Goal: Task Accomplishment & Management: Manage account settings

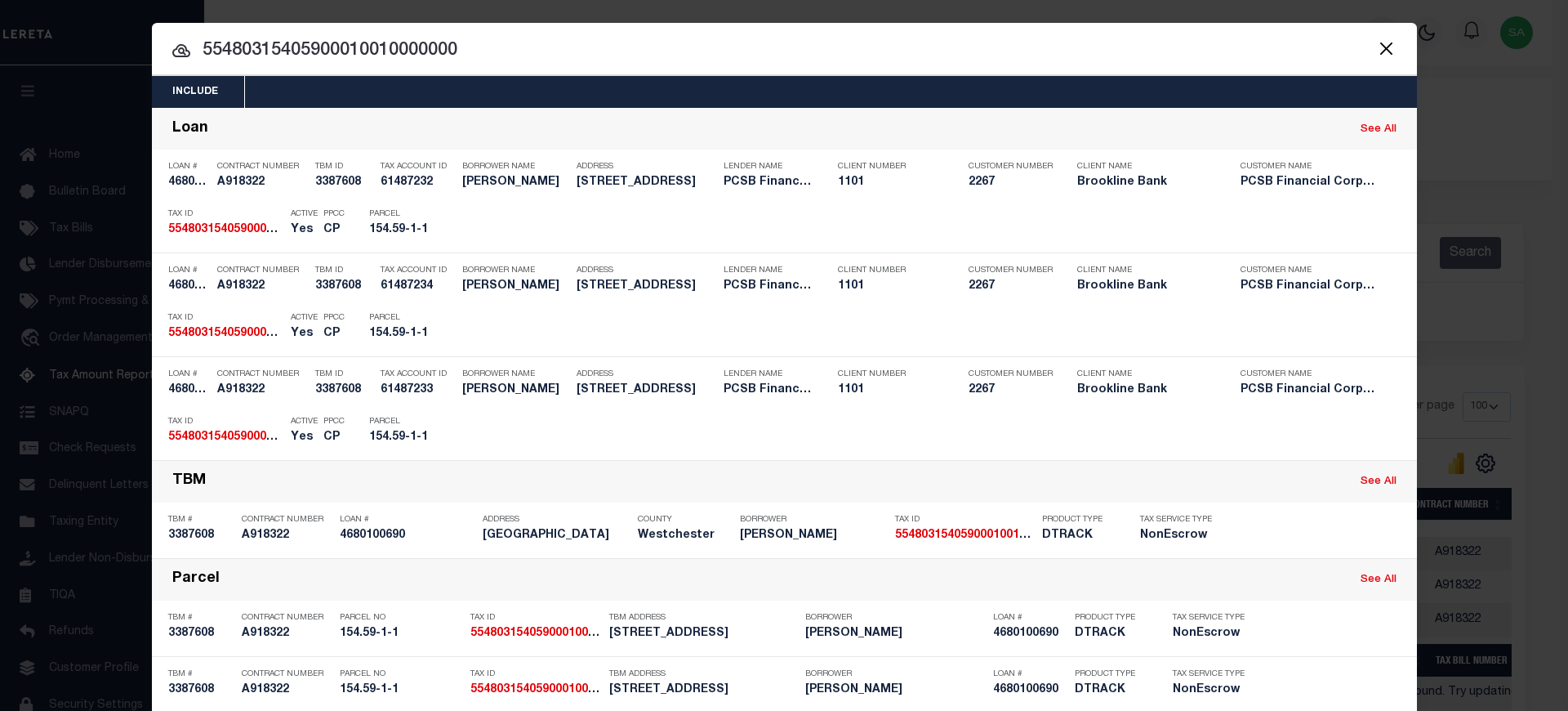
select select "100"
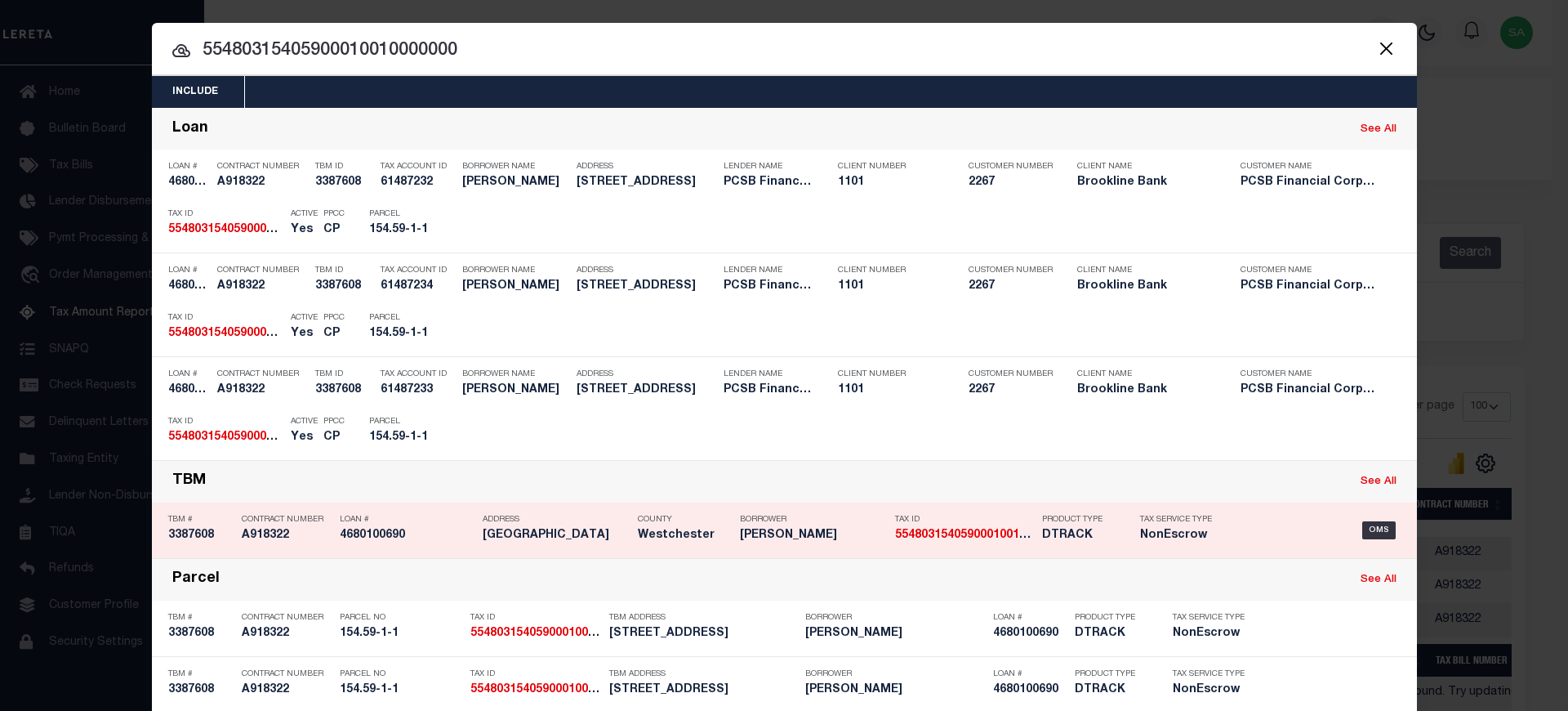
scroll to position [217, 0]
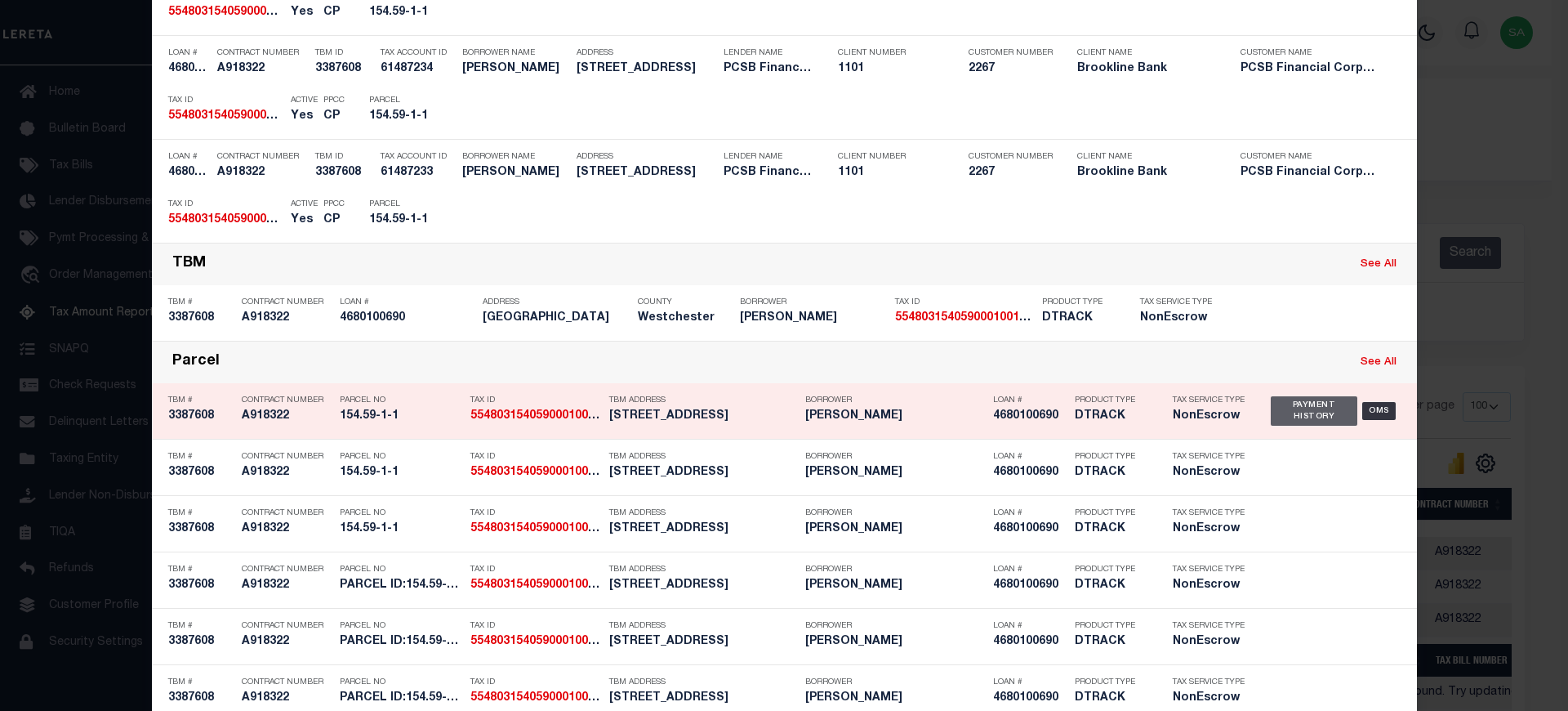
click at [1310, 407] on div "Payment History" at bounding box center [1315, 411] width 88 height 29
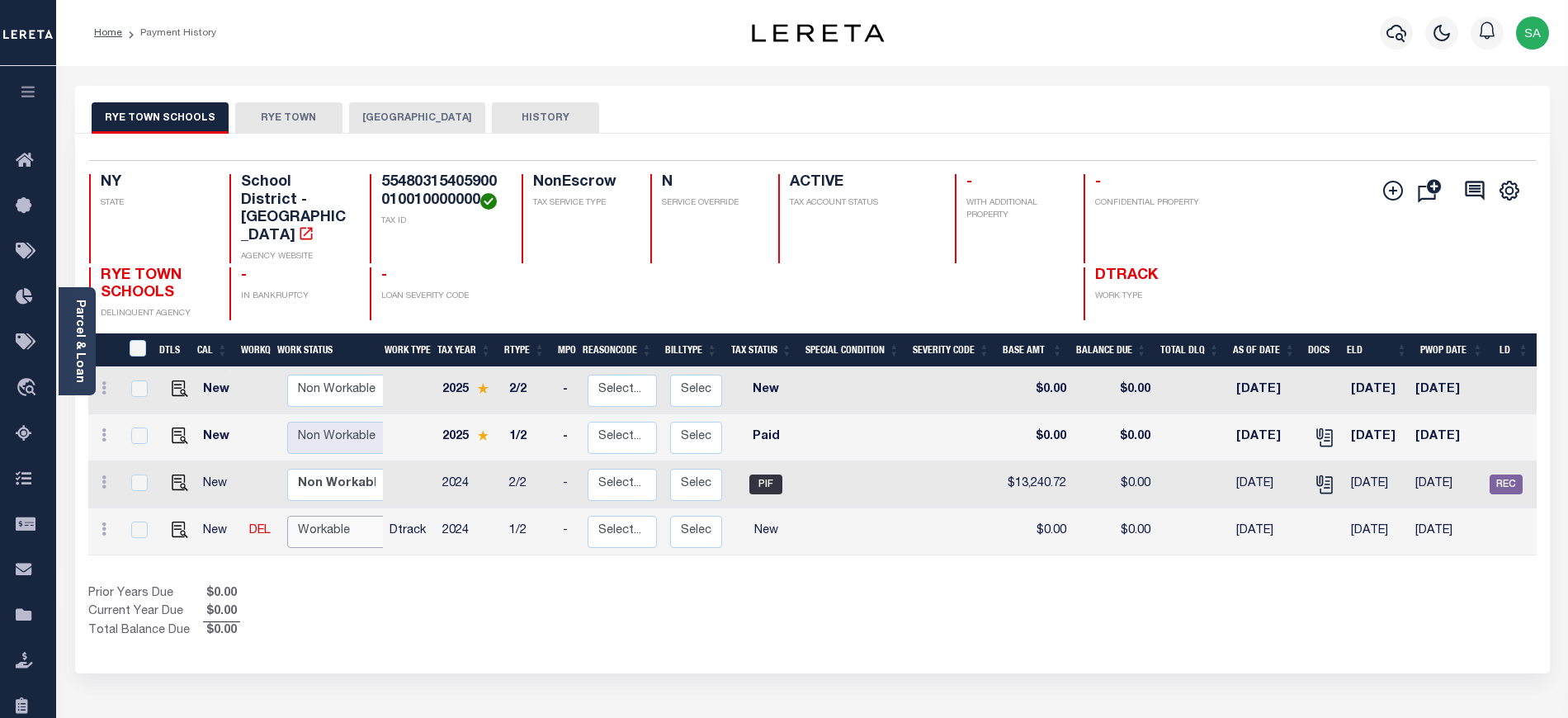
click at [315, 515] on select "Non Workable Workable" at bounding box center [336, 531] width 99 height 32
checkbox input "true"
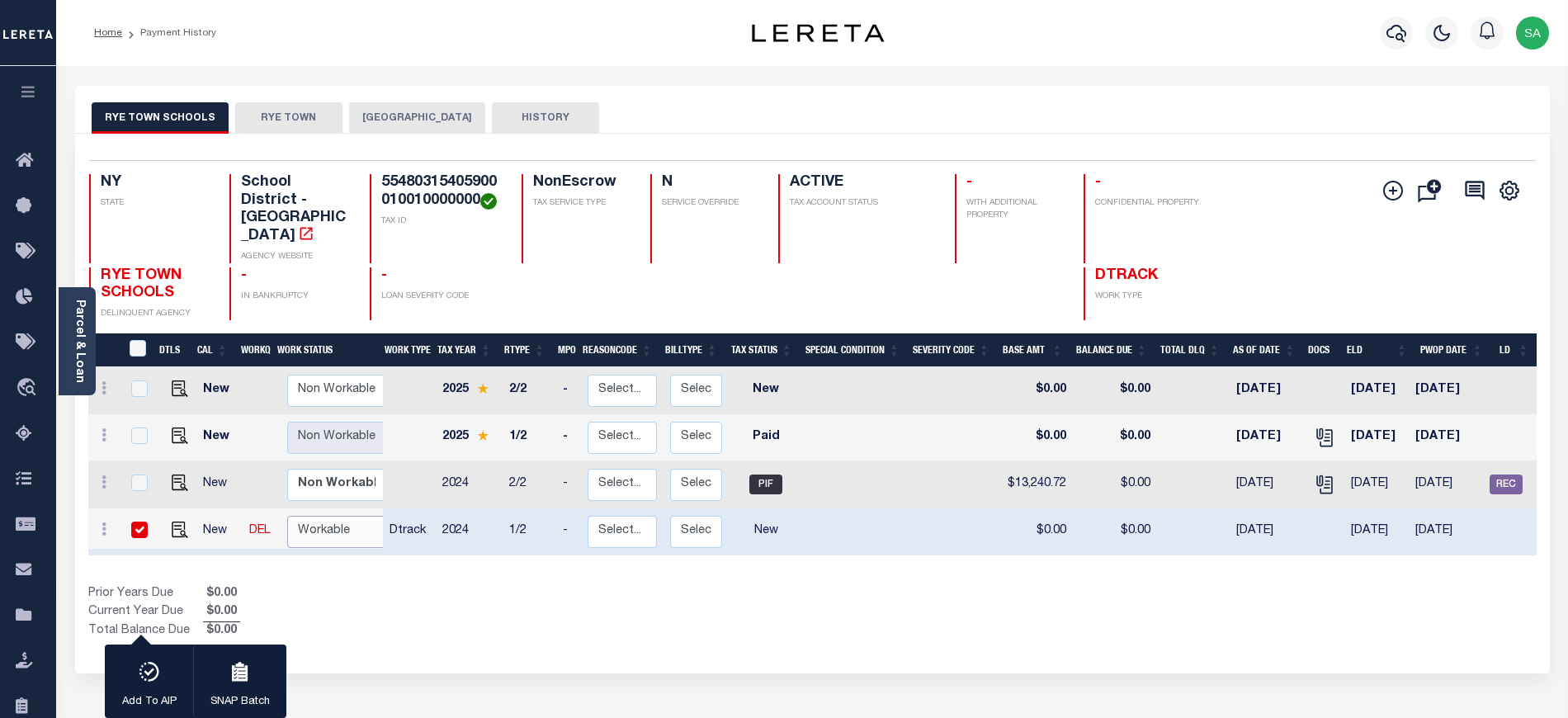
select select "true"
click at [287, 515] on select "Non Workable Workable" at bounding box center [336, 531] width 99 height 32
checkbox input "false"
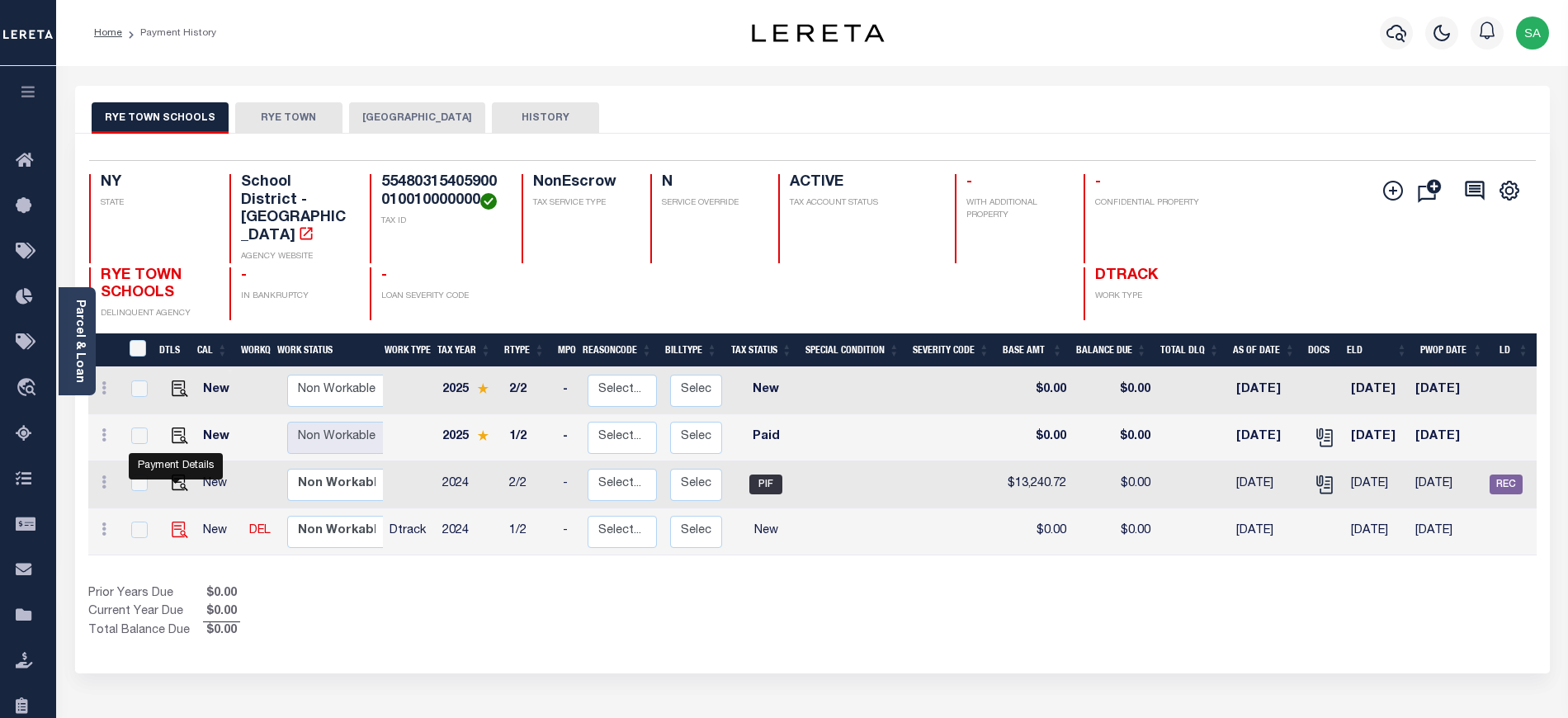
click at [180, 521] on img "" at bounding box center [180, 530] width 17 height 17
checkbox input "true"
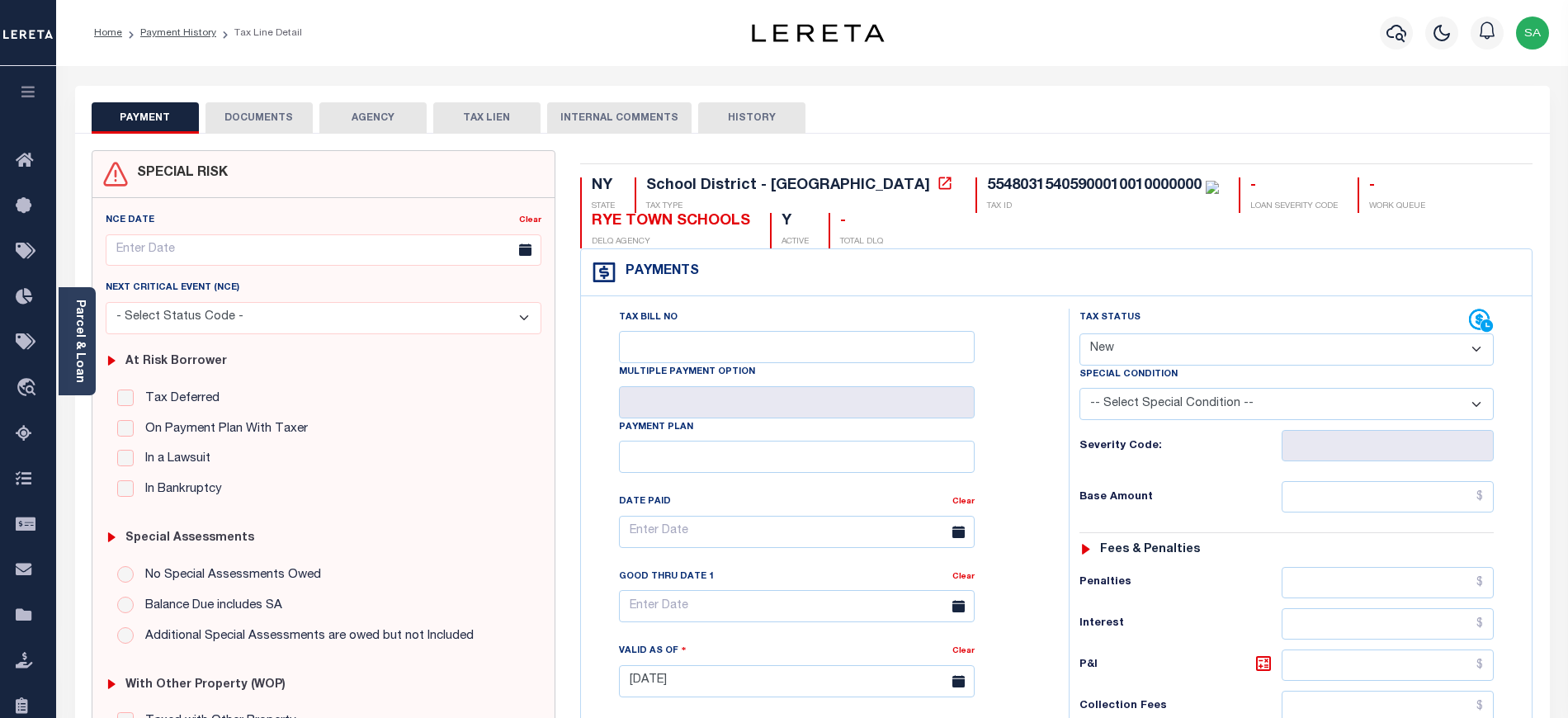
click at [1133, 357] on select "- Select Status Code - Open Due/Unpaid Paid Incomplete No Tax Due Internal Refu…" at bounding box center [1286, 350] width 414 height 32
select select "PYD"
click at [1079, 335] on select "- Select Status Code - Open Due/Unpaid Paid Incomplete No Tax Due Internal Refu…" at bounding box center [1286, 350] width 414 height 32
type input "10/02/2025"
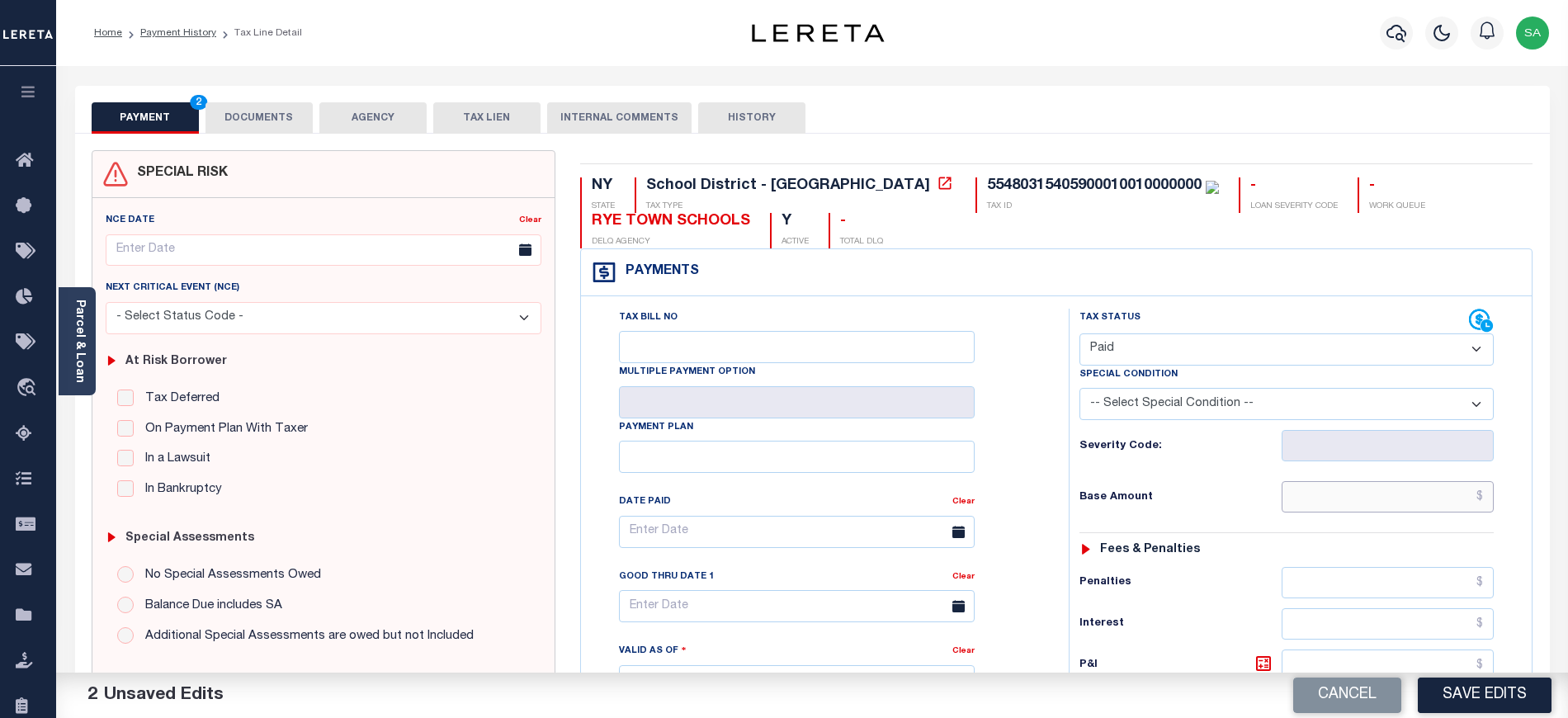
drag, startPoint x: 1291, startPoint y: 495, endPoint x: 1301, endPoint y: 486, distance: 13.5
click at [1292, 495] on input "text" at bounding box center [1388, 496] width 213 height 31
type input "$0.00"
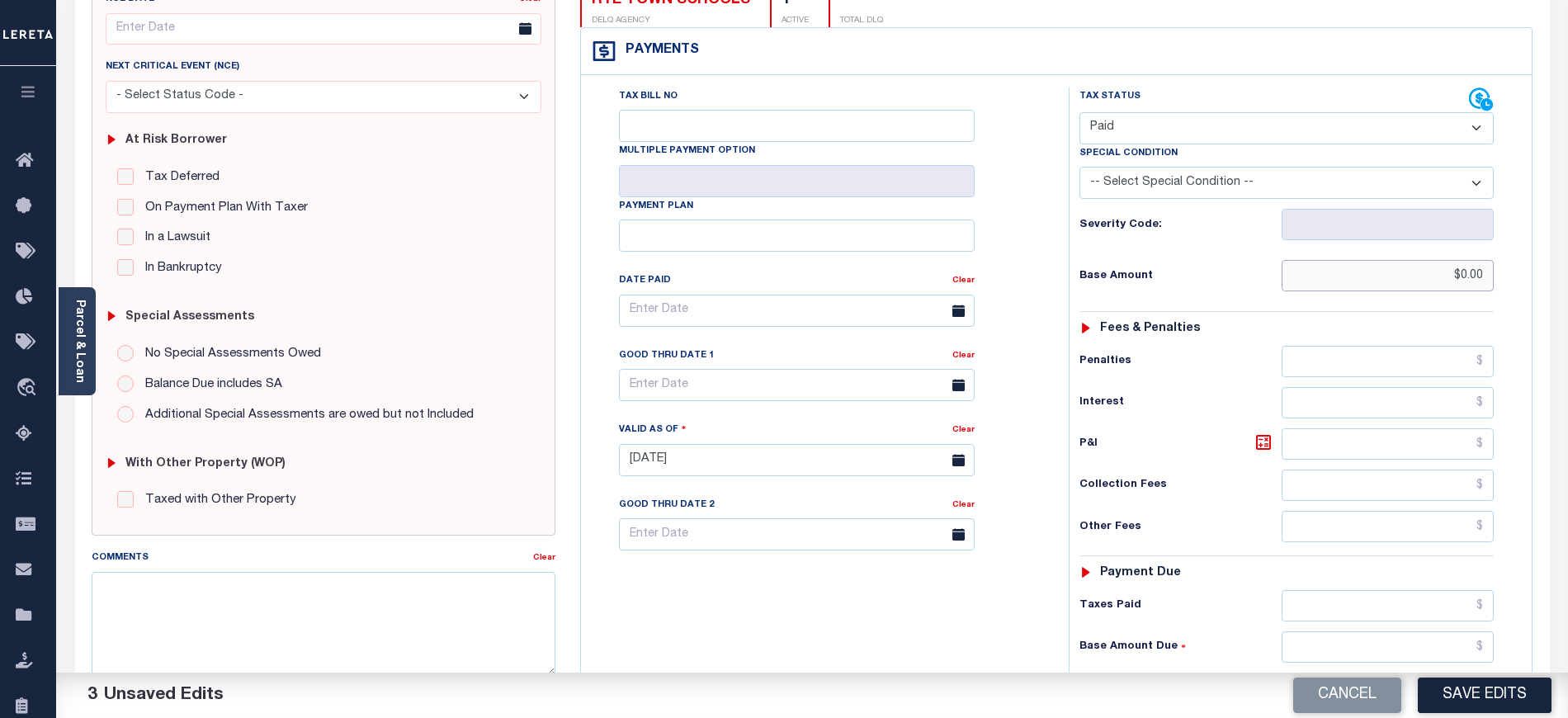
scroll to position [330, 0]
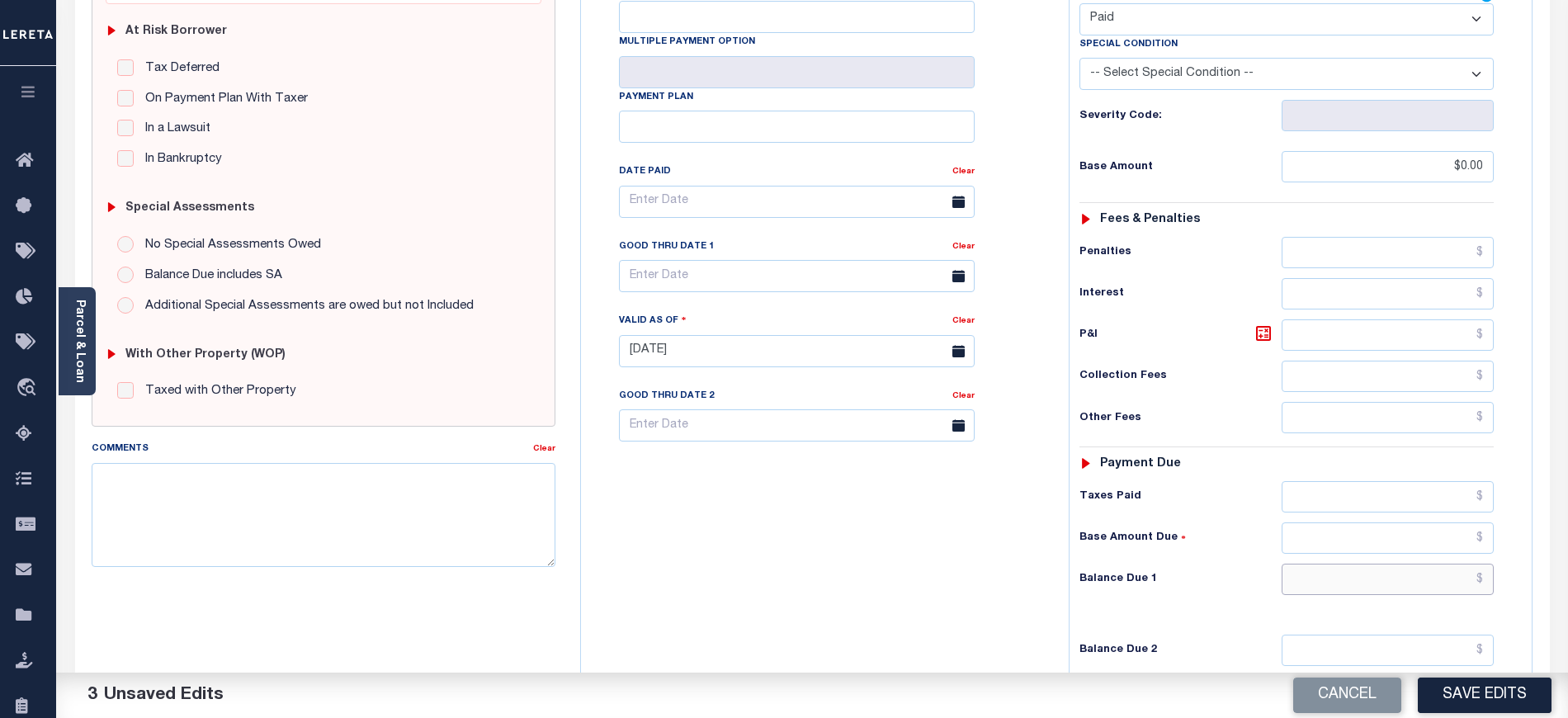
drag, startPoint x: 1338, startPoint y: 595, endPoint x: 1341, endPoint y: 576, distance: 19.2
click at [1338, 595] on input "text" at bounding box center [1388, 579] width 213 height 31
type input "$0.00"
click at [499, 532] on textarea "Comments" at bounding box center [323, 514] width 464 height 104
click at [513, 518] on textarea "Comments" at bounding box center [323, 514] width 464 height 104
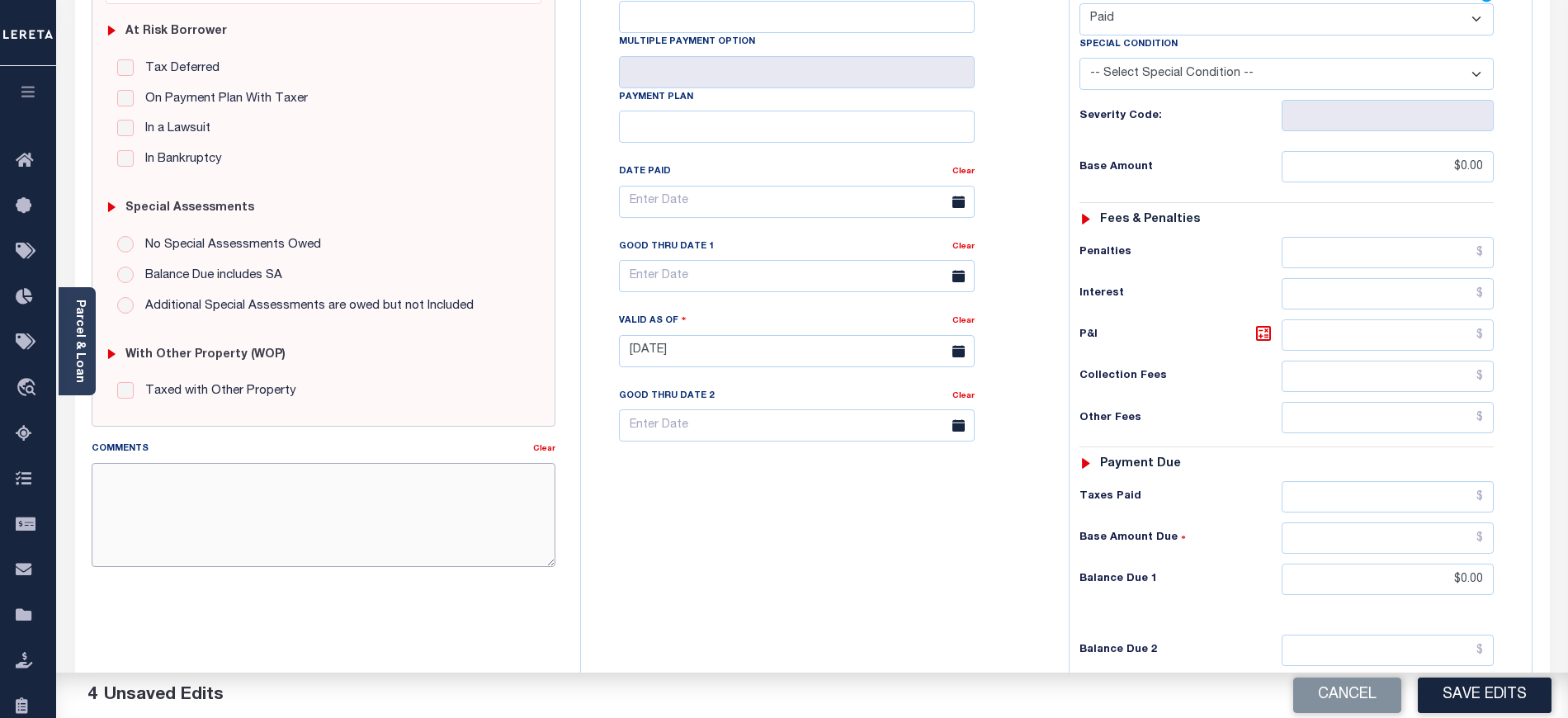
paste textarea "10/02/2025- A s per tax collectro Woodrina there are no delinquenct taxes. sana…"
type textarea "10/02/2025- A s per tax collectro Woodrina there are no delinquenct taxes. sana…"
click at [833, 488] on div "Tax Bill No Multiple Payment Option Payment Plan Clear" at bounding box center [820, 343] width 471 height 728
click at [1467, 696] on button "Save Edits" at bounding box center [1484, 695] width 133 height 35
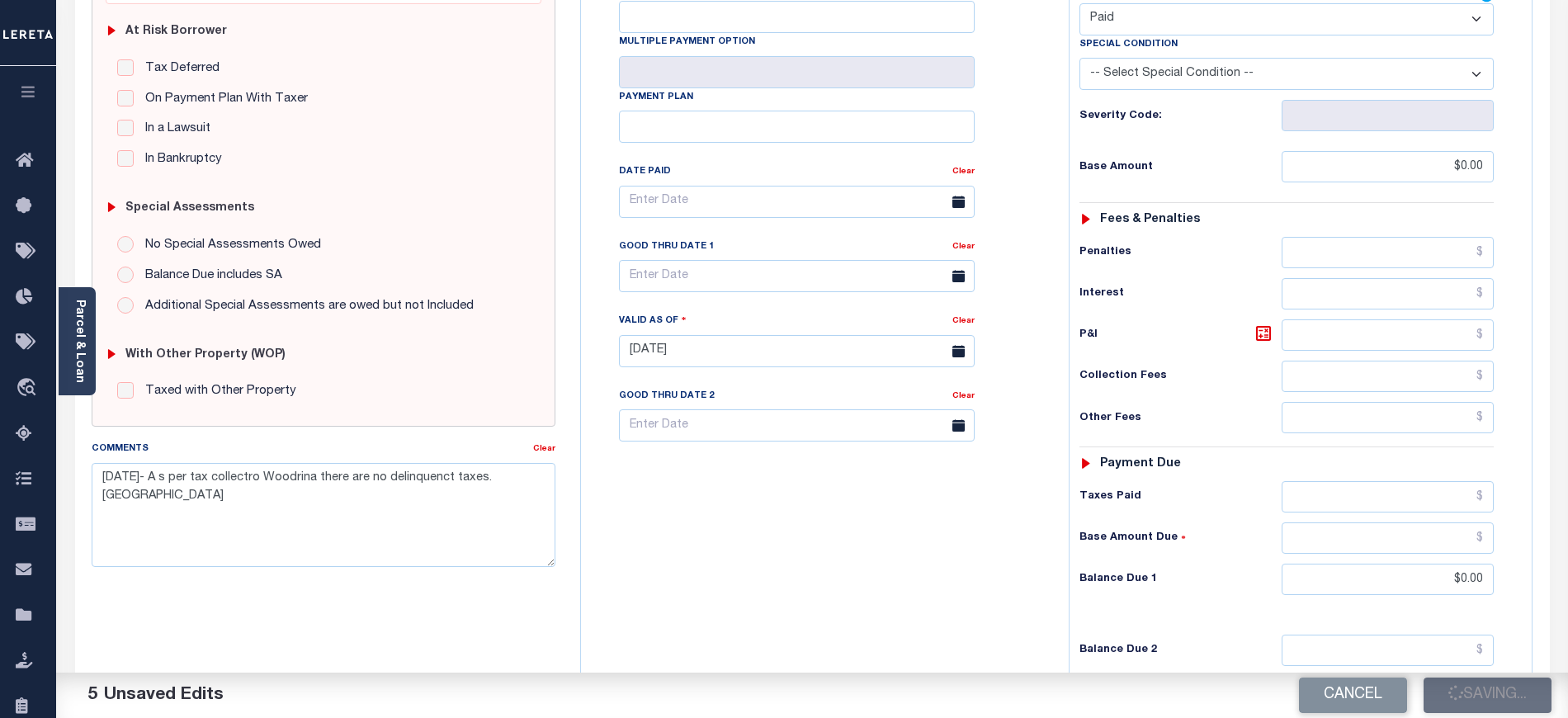
checkbox input "false"
type input "$0"
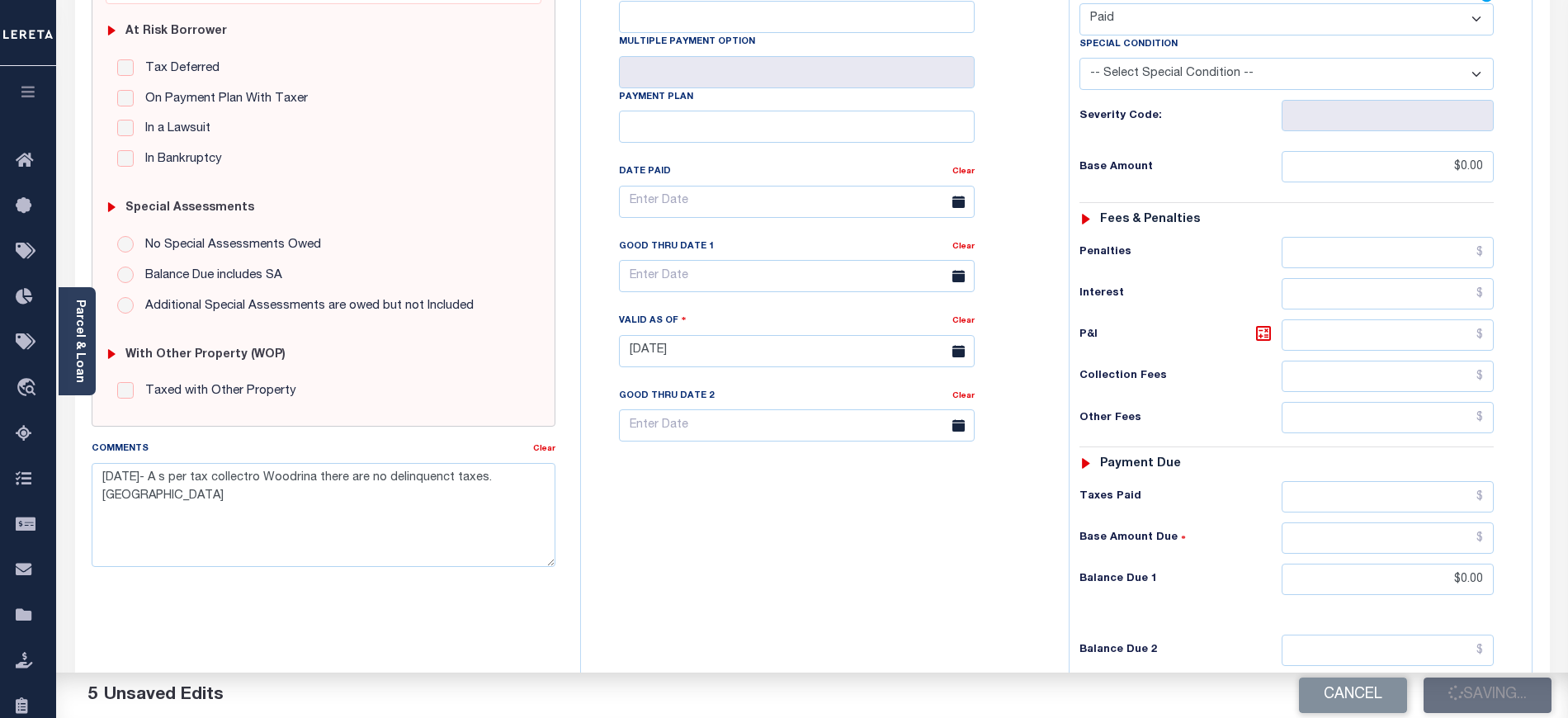
type input "$0"
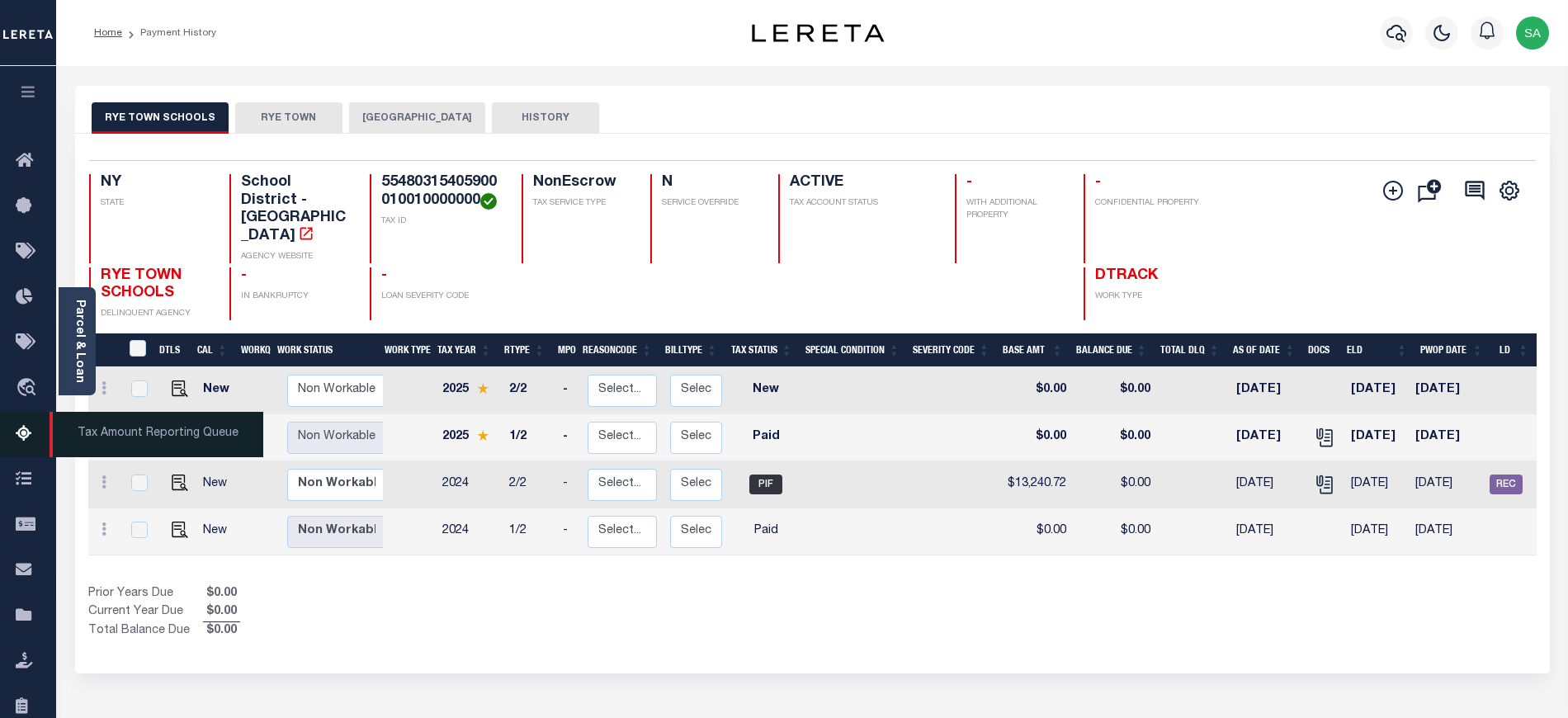
click at [20, 434] on icon at bounding box center [29, 434] width 26 height 20
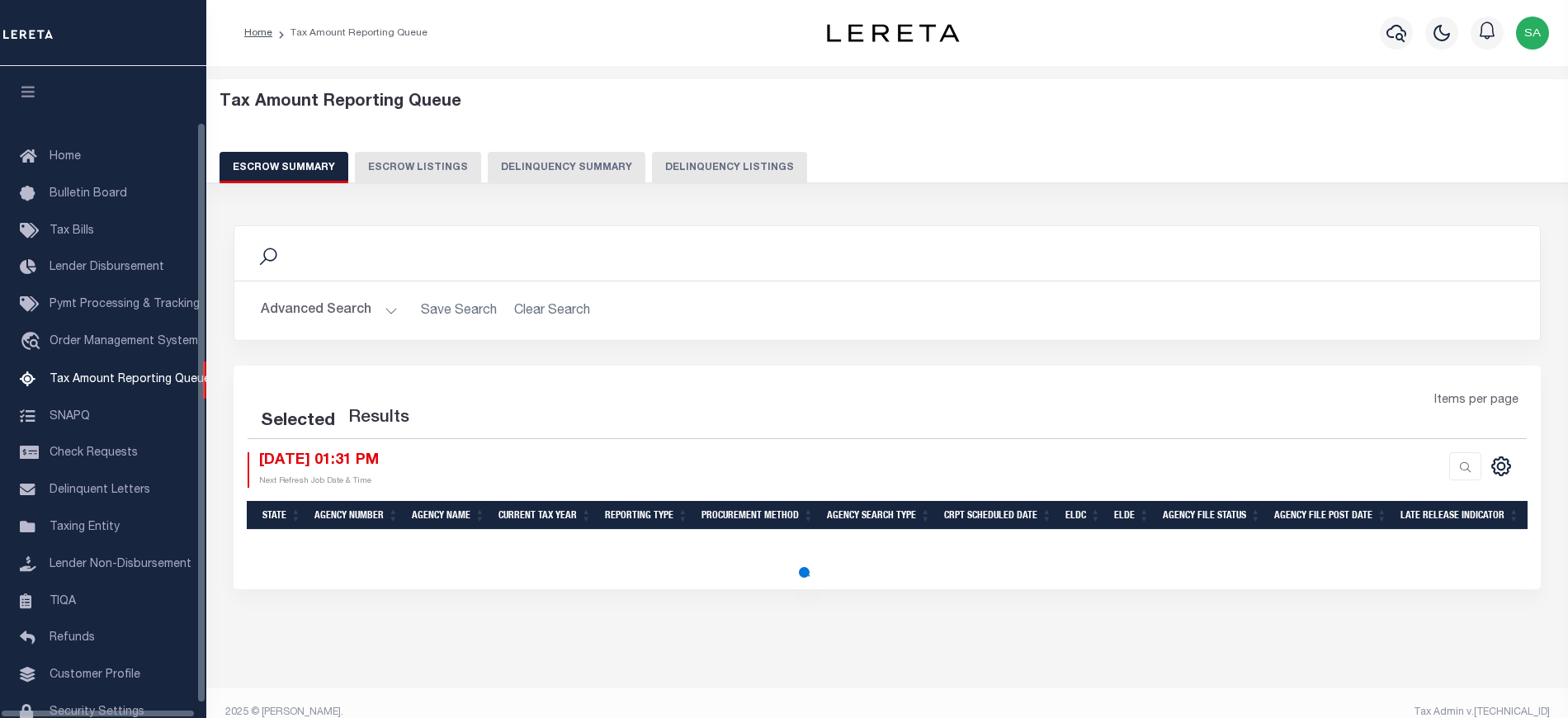
click at [714, 175] on button "Delinquency Listings" at bounding box center [730, 167] width 155 height 31
select select "100"
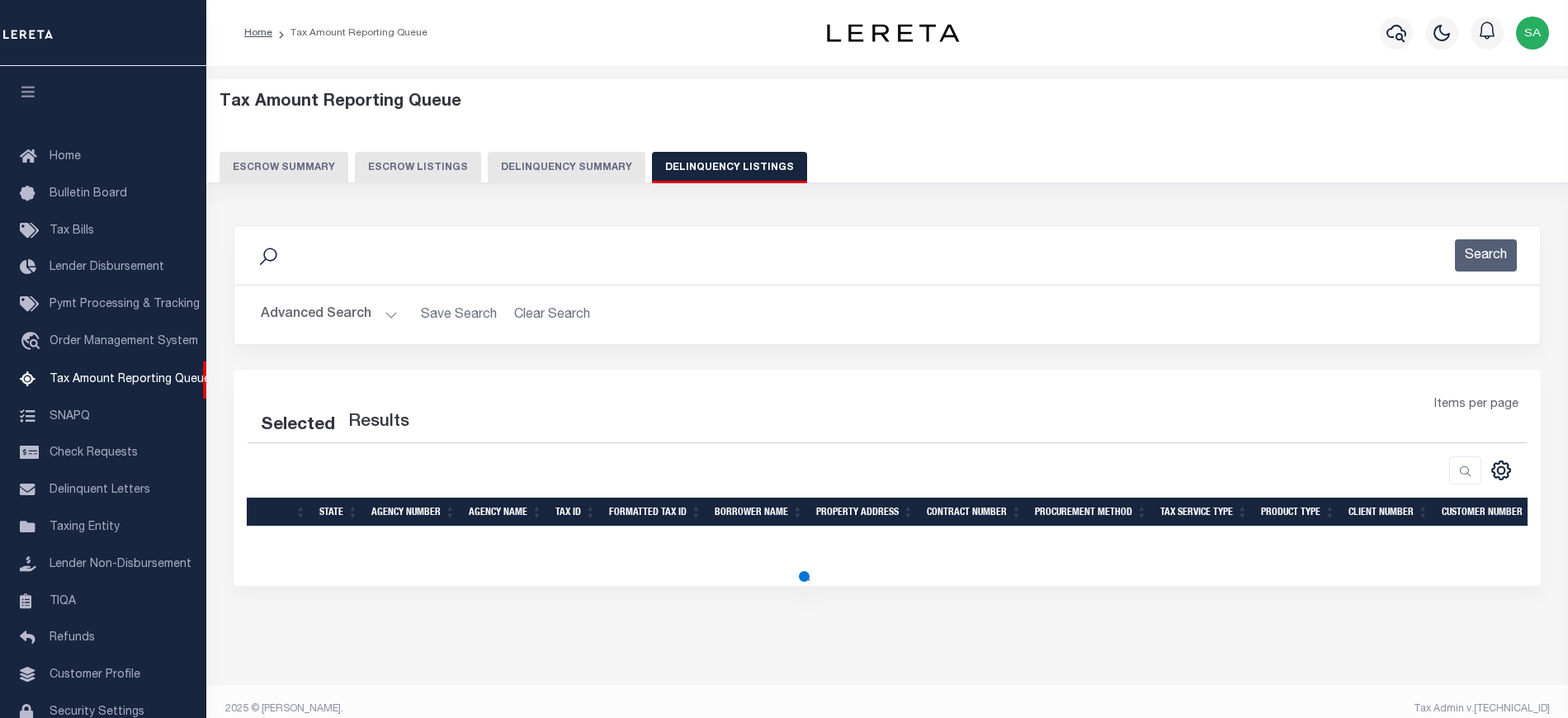
scroll to position [63, 0]
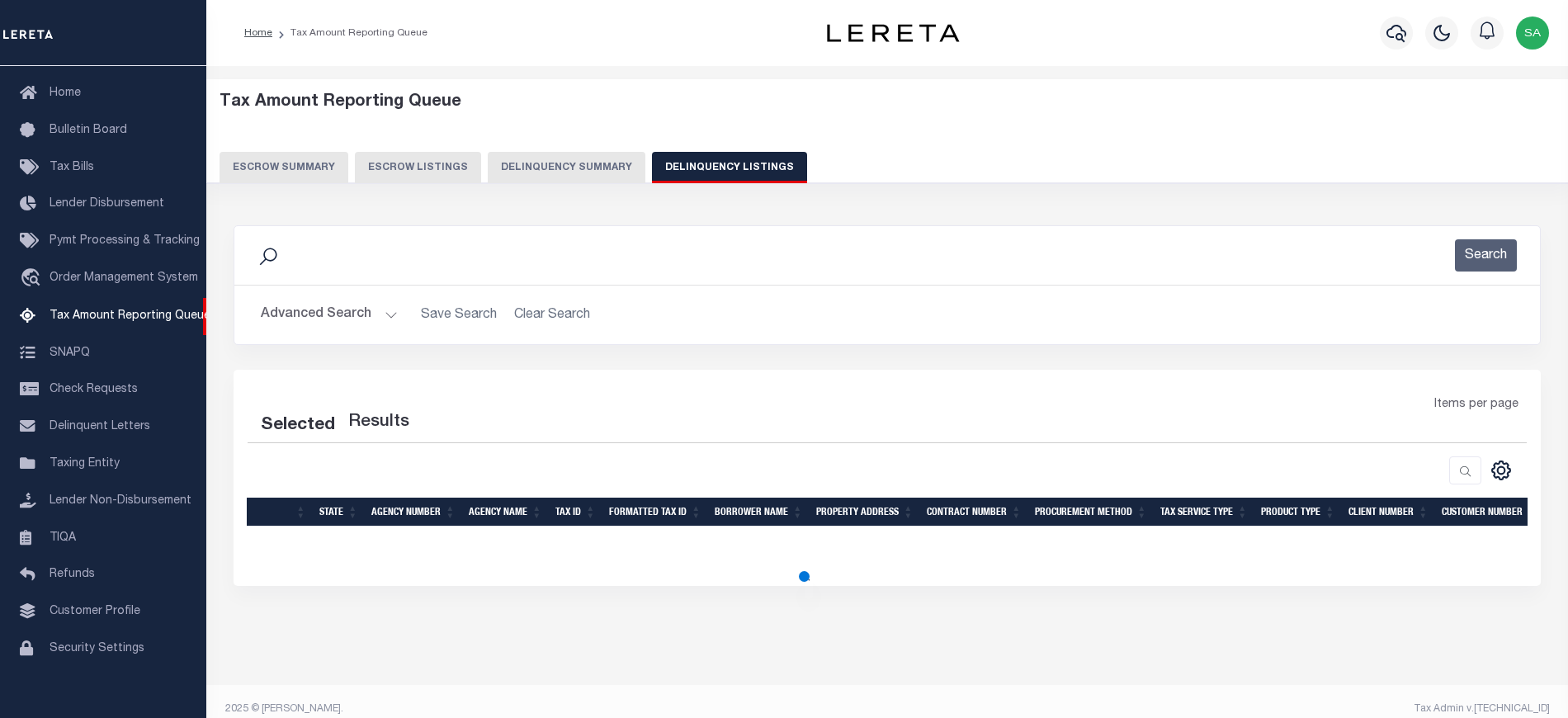
select select "100"
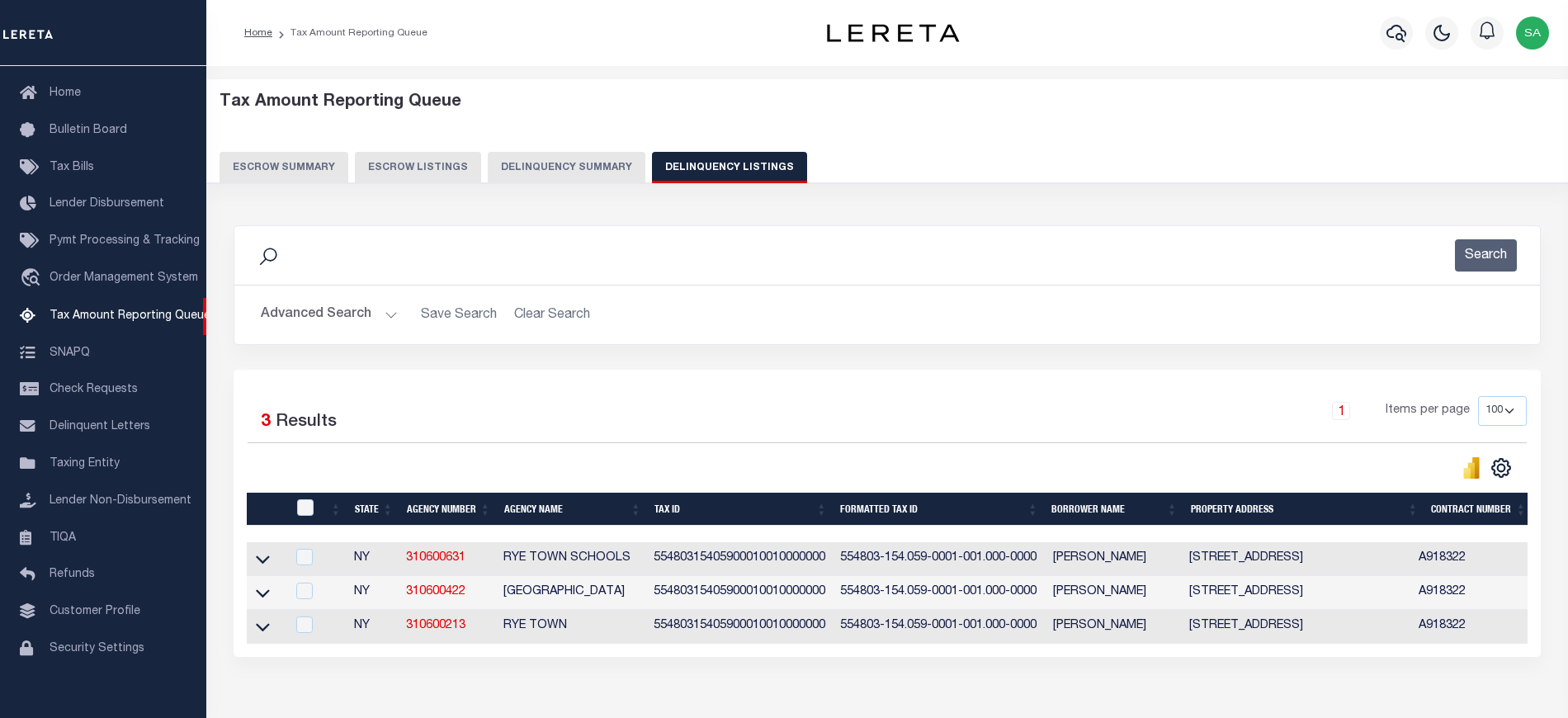
click at [298, 318] on button "Advanced Search" at bounding box center [329, 315] width 137 height 32
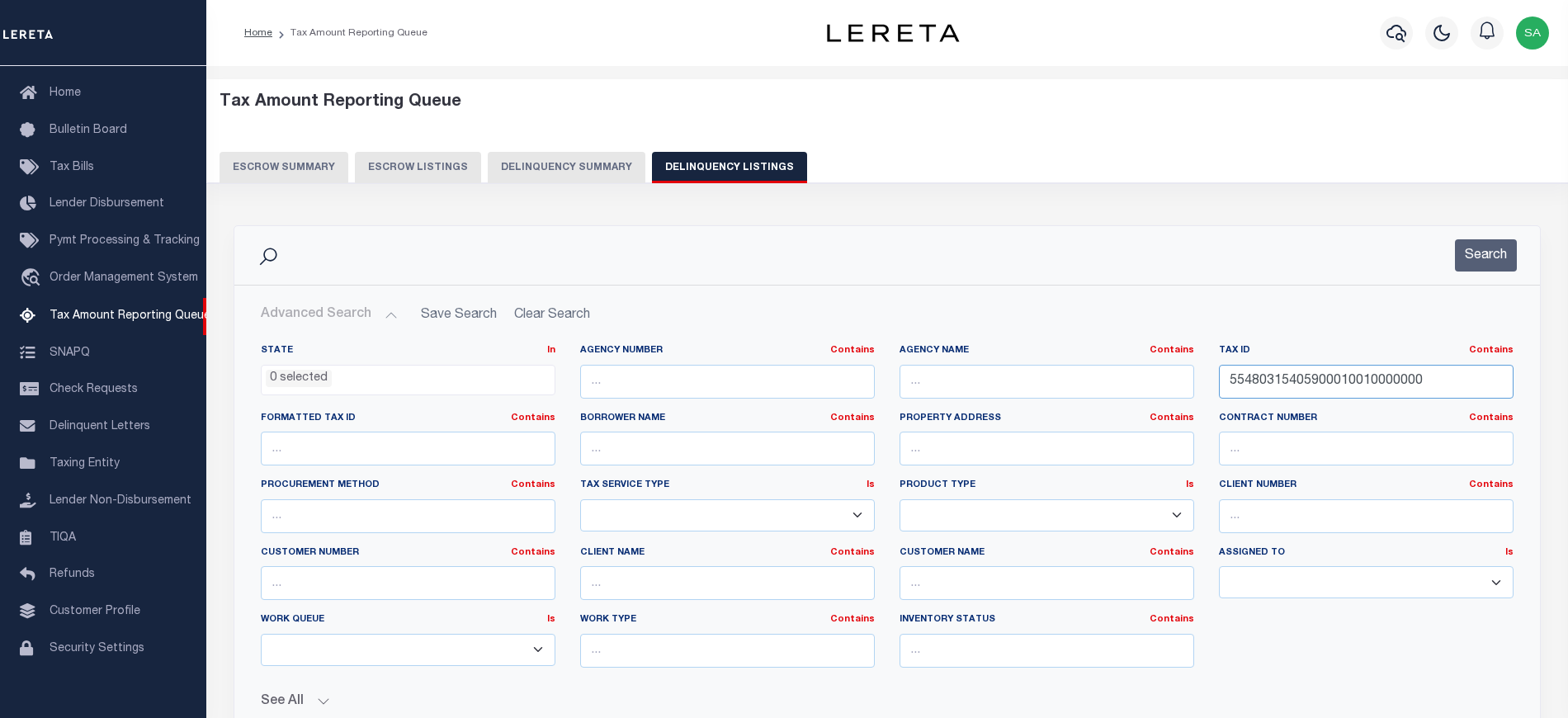
click at [1219, 376] on input "55480315405900010010000000" at bounding box center [1366, 382] width 295 height 34
drag, startPoint x: 1430, startPoint y: 381, endPoint x: 958, endPoint y: 371, distance: 472.1
click at [944, 373] on div "State In In AK AL AR AZ CA CO CT DC DE FL GA GU HI IA ID IL IN KS KY LA MA MD M…" at bounding box center [887, 512] width 1277 height 336
paste input "154.75-1-27"
type input "154.75-1-27"
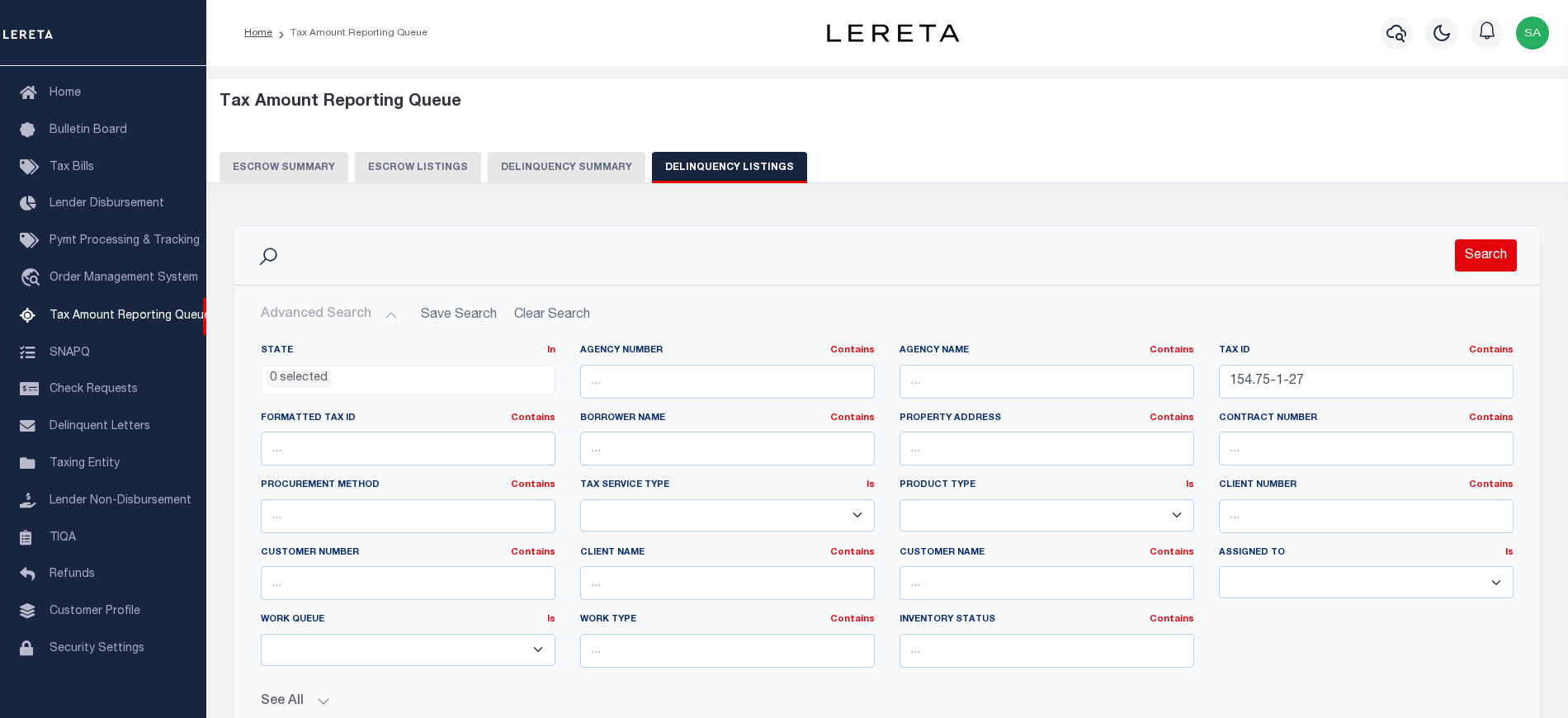
click at [1505, 254] on button "Search" at bounding box center [1485, 255] width 62 height 32
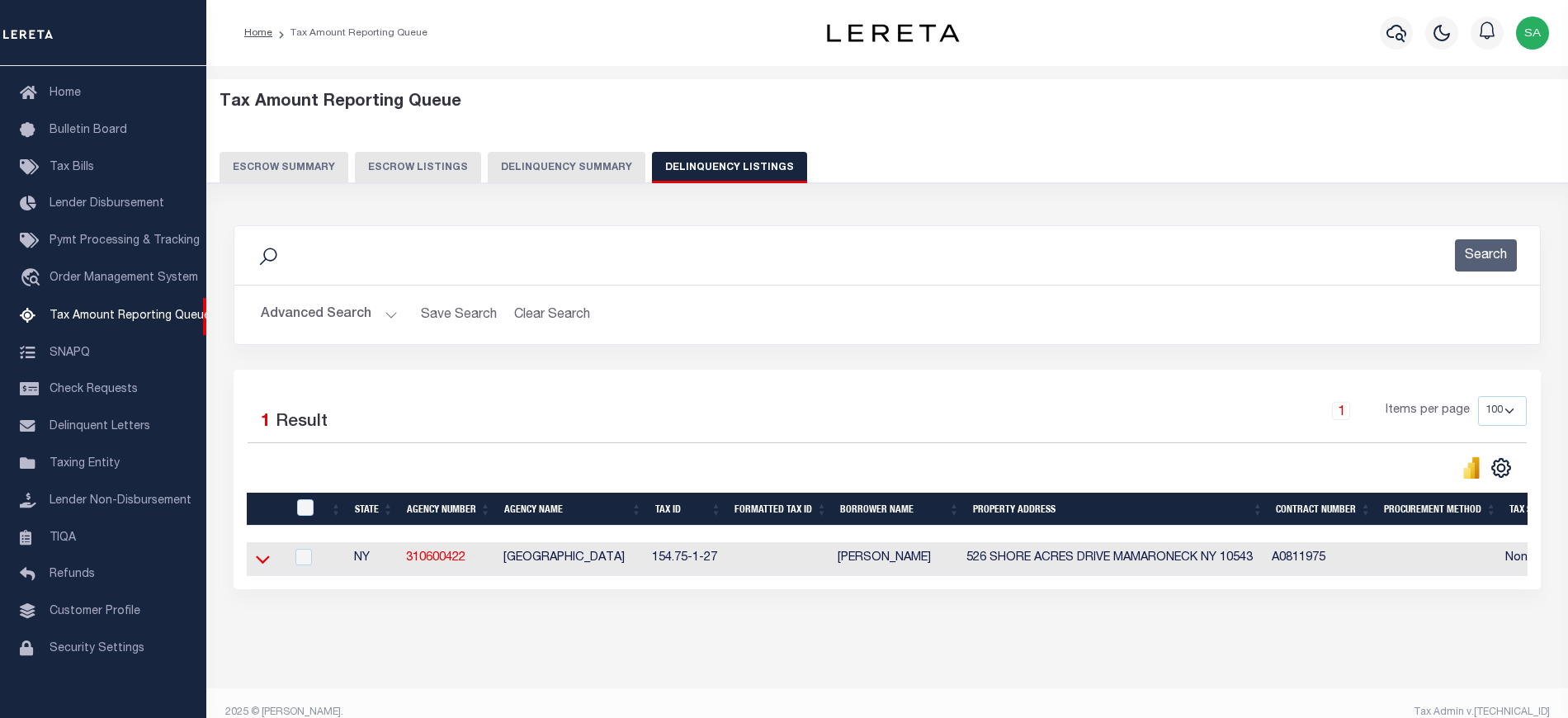
click at [264, 564] on icon at bounding box center [263, 560] width 14 height 8
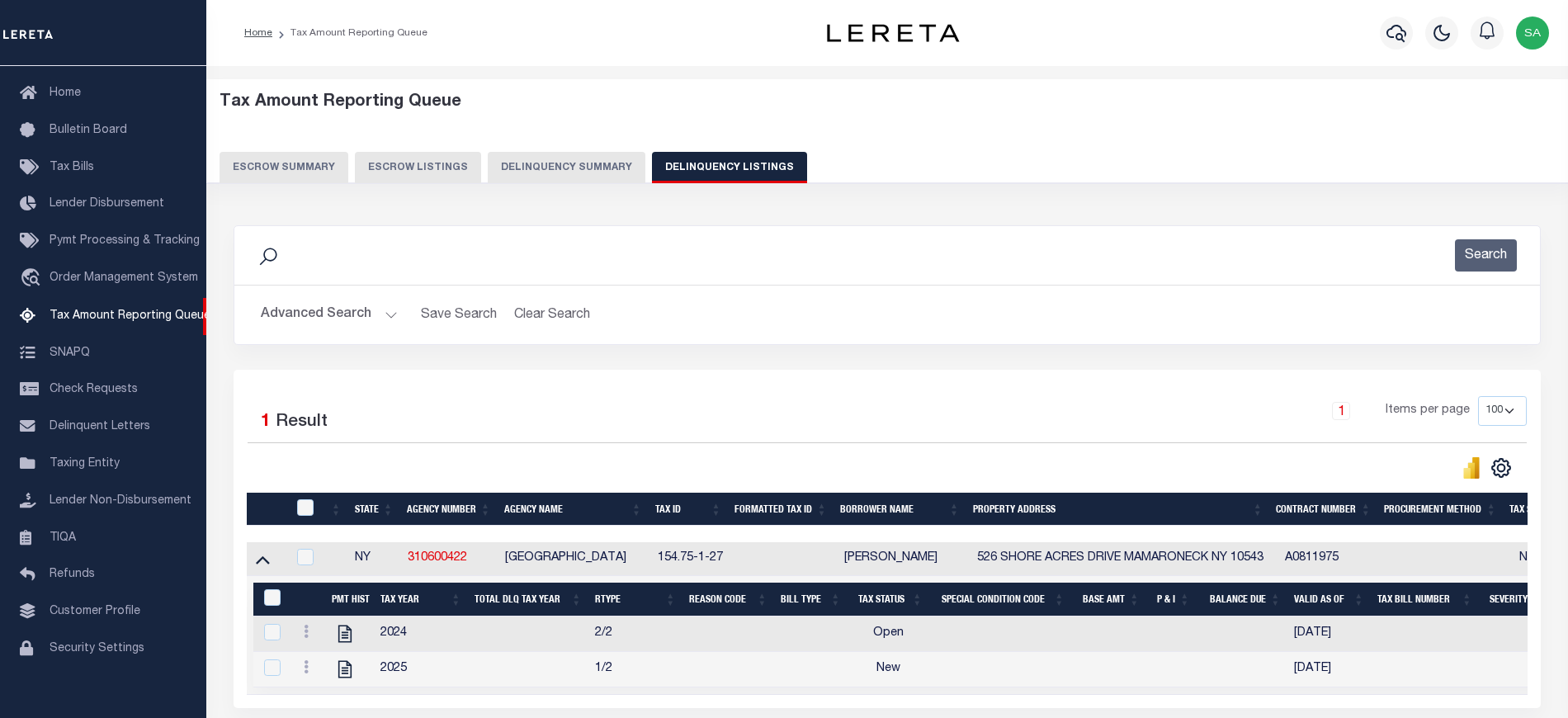
scroll to position [35, 0]
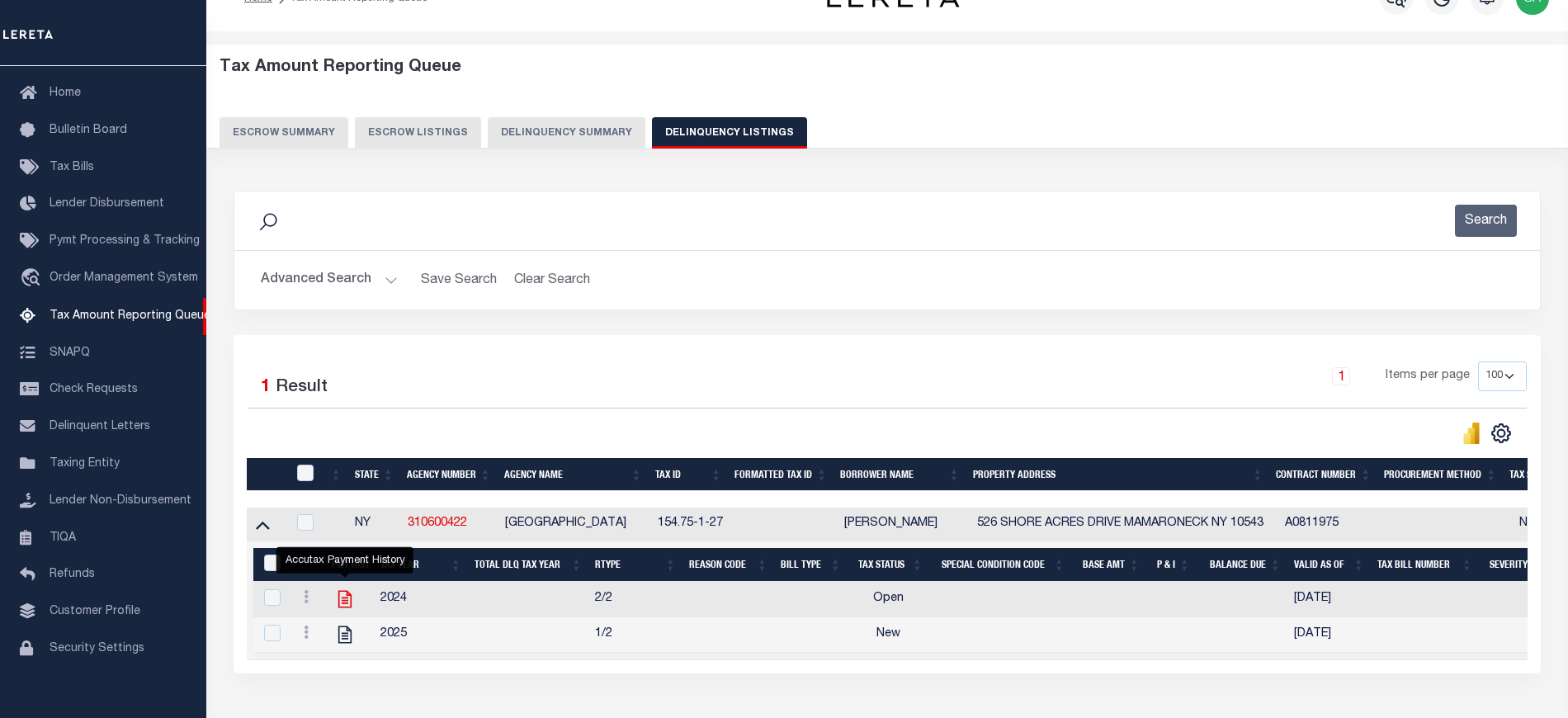
click at [337, 599] on icon "" at bounding box center [345, 598] width 21 height 21
checkbox input "true"
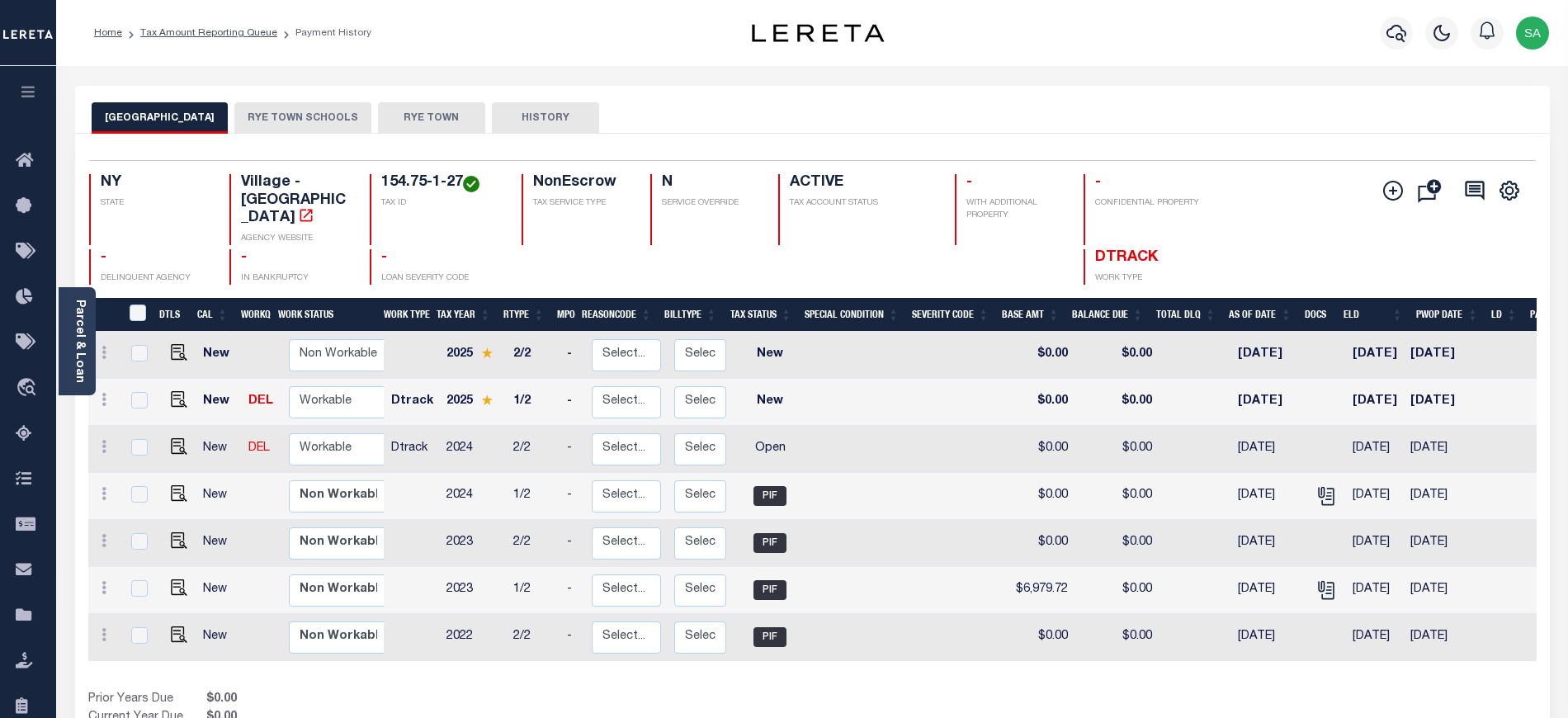
click at [800, 116] on div "[GEOGRAPHIC_DATA] RYE TOWN SCHOOLS RYE TOWN HISTORY" at bounding box center [812, 117] width 1441 height 30
drag, startPoint x: 322, startPoint y: 422, endPoint x: 328, endPoint y: 440, distance: 19.0
click at [322, 433] on select "Non Workable Workable" at bounding box center [338, 449] width 99 height 32
checkbox input "true"
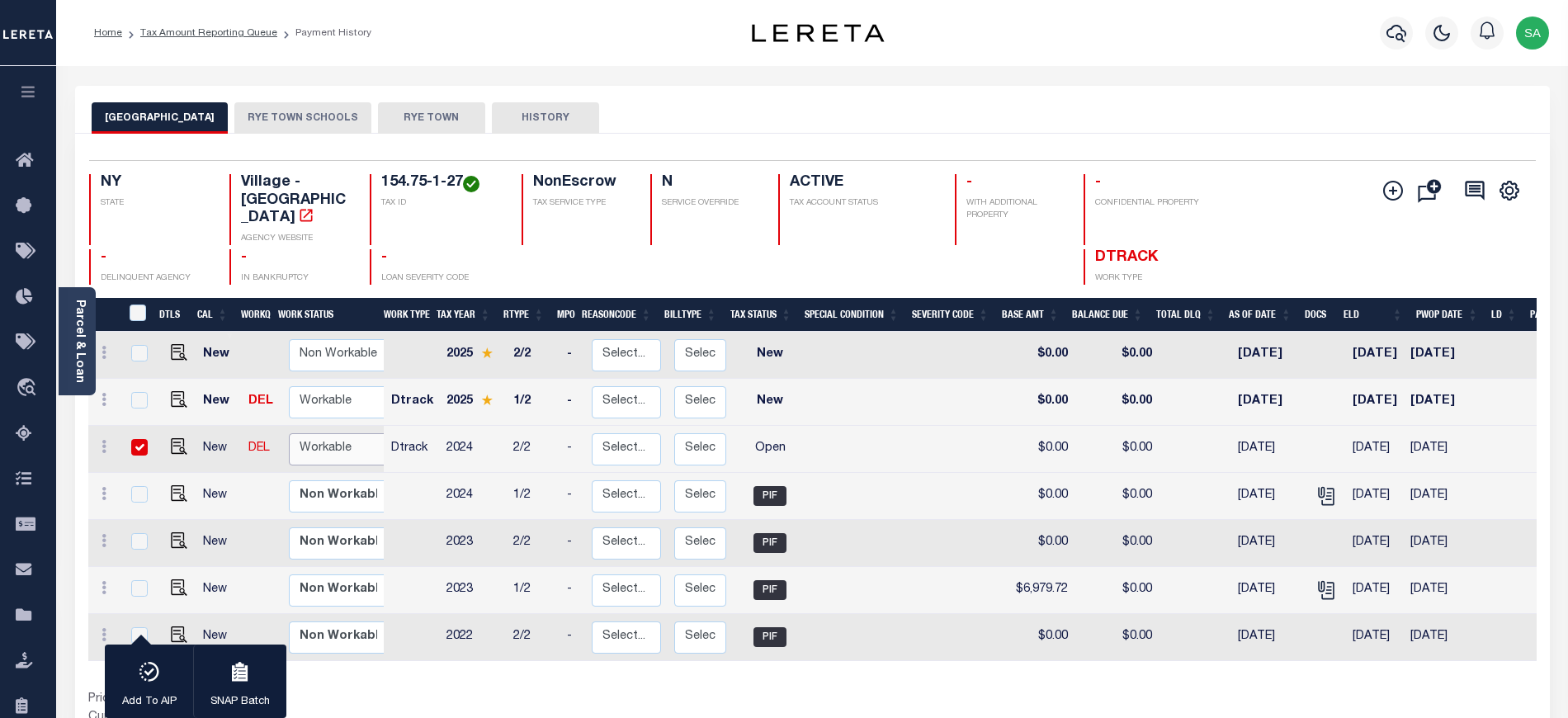
select select "true"
click at [289, 433] on select "Non Workable Workable" at bounding box center [338, 449] width 99 height 32
checkbox input "false"
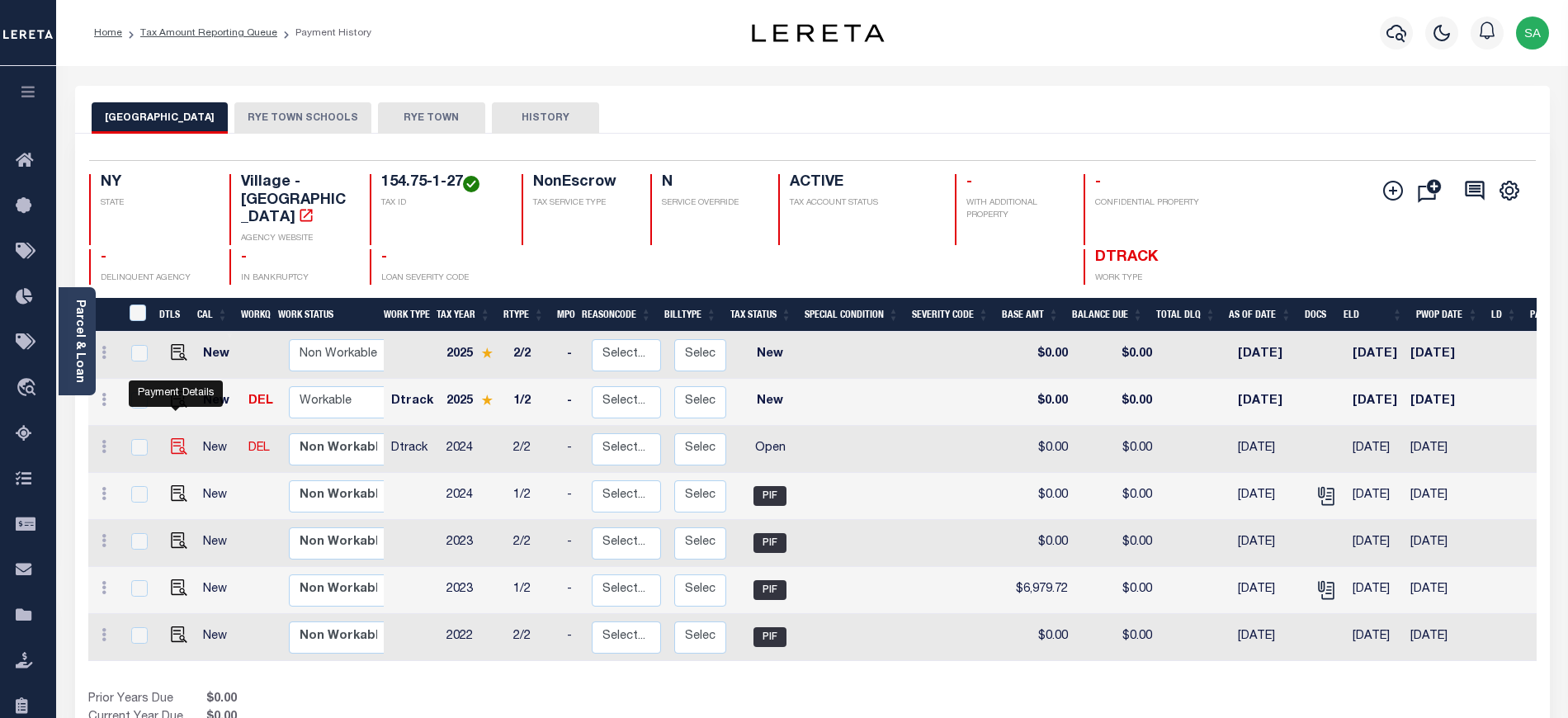
click at [171, 438] on img "" at bounding box center [179, 447] width 17 height 17
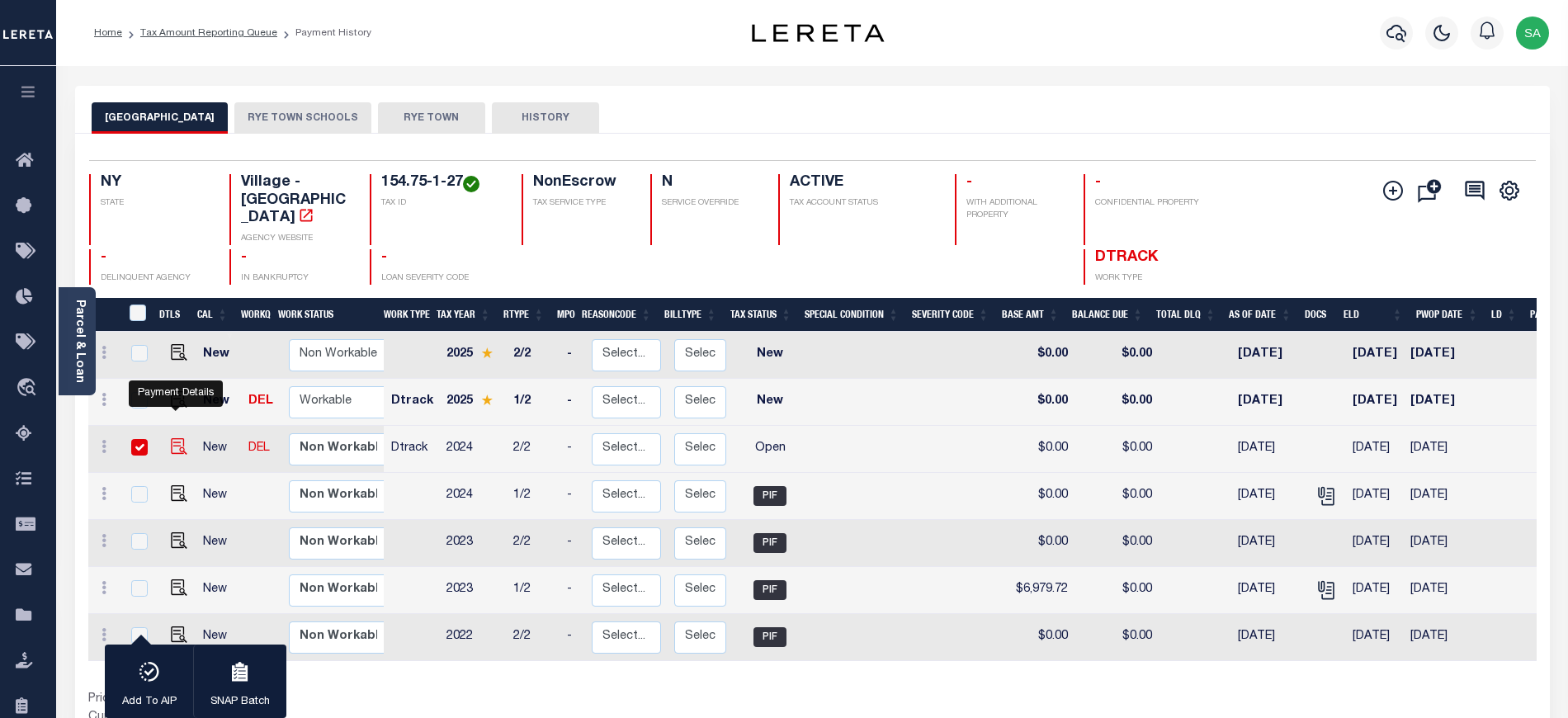
checkbox input "true"
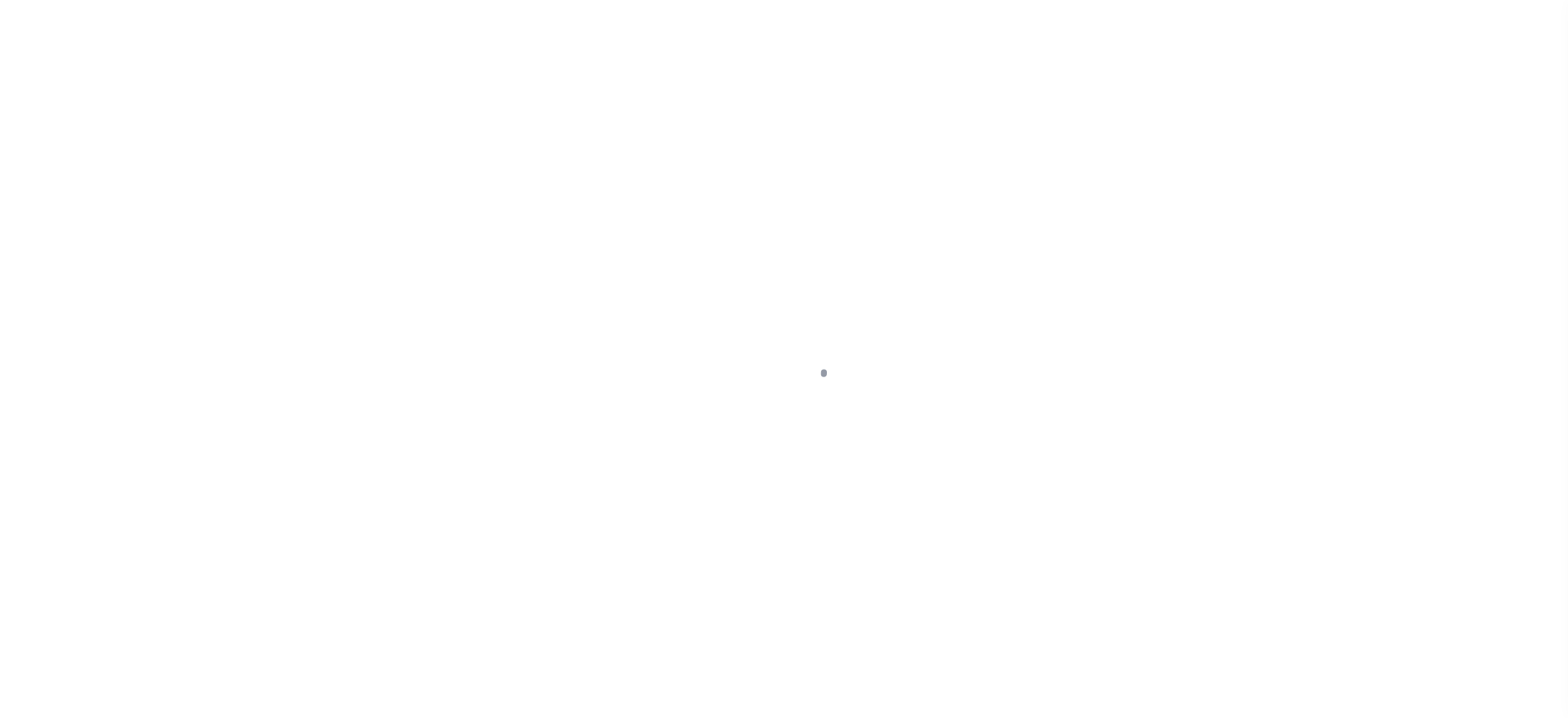
select select "OP2"
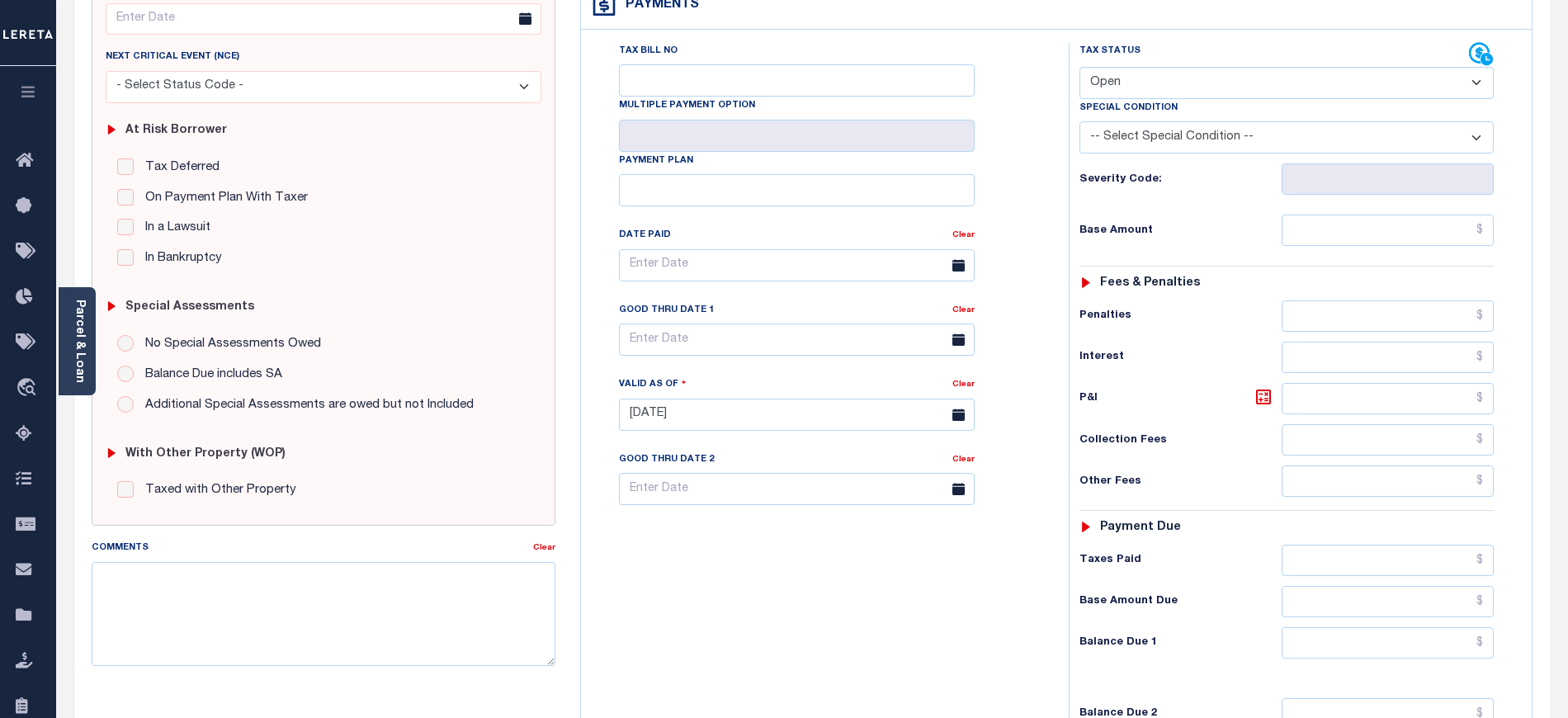
scroll to position [440, 0]
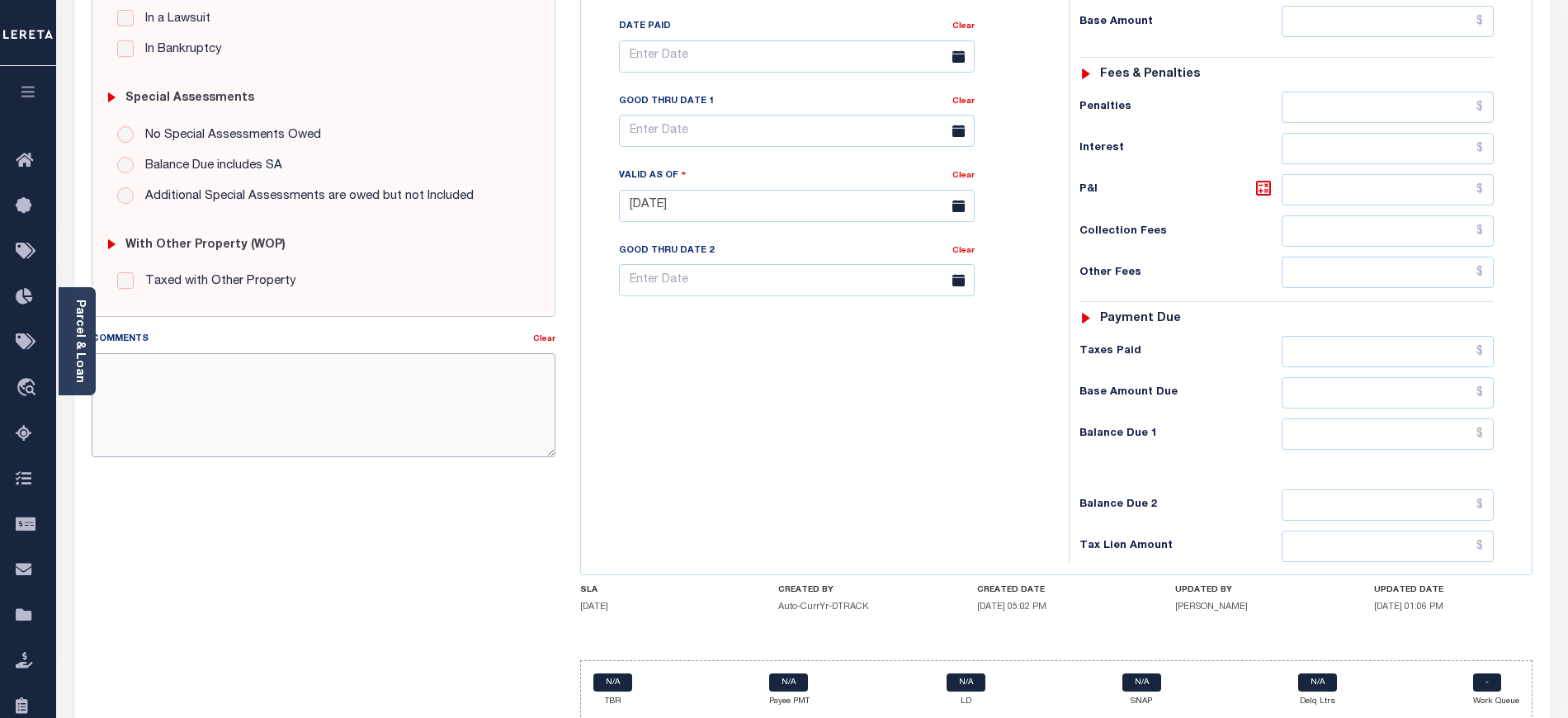
click at [341, 404] on textarea "Comments" at bounding box center [323, 405] width 464 height 104
paste textarea "10/02/2025-email recived from tax collector Woodrina there are no delinquenct t…"
drag, startPoint x: 189, startPoint y: 422, endPoint x: 238, endPoint y: 407, distance: 51.2
click at [192, 422] on textarea "10/02/2025-email received from tax collector Woodrina there are no delinquenct …" at bounding box center [323, 405] width 464 height 104
type textarea "[DATE]-email received from tax collector Woodrina there are no delinquent taxes…"
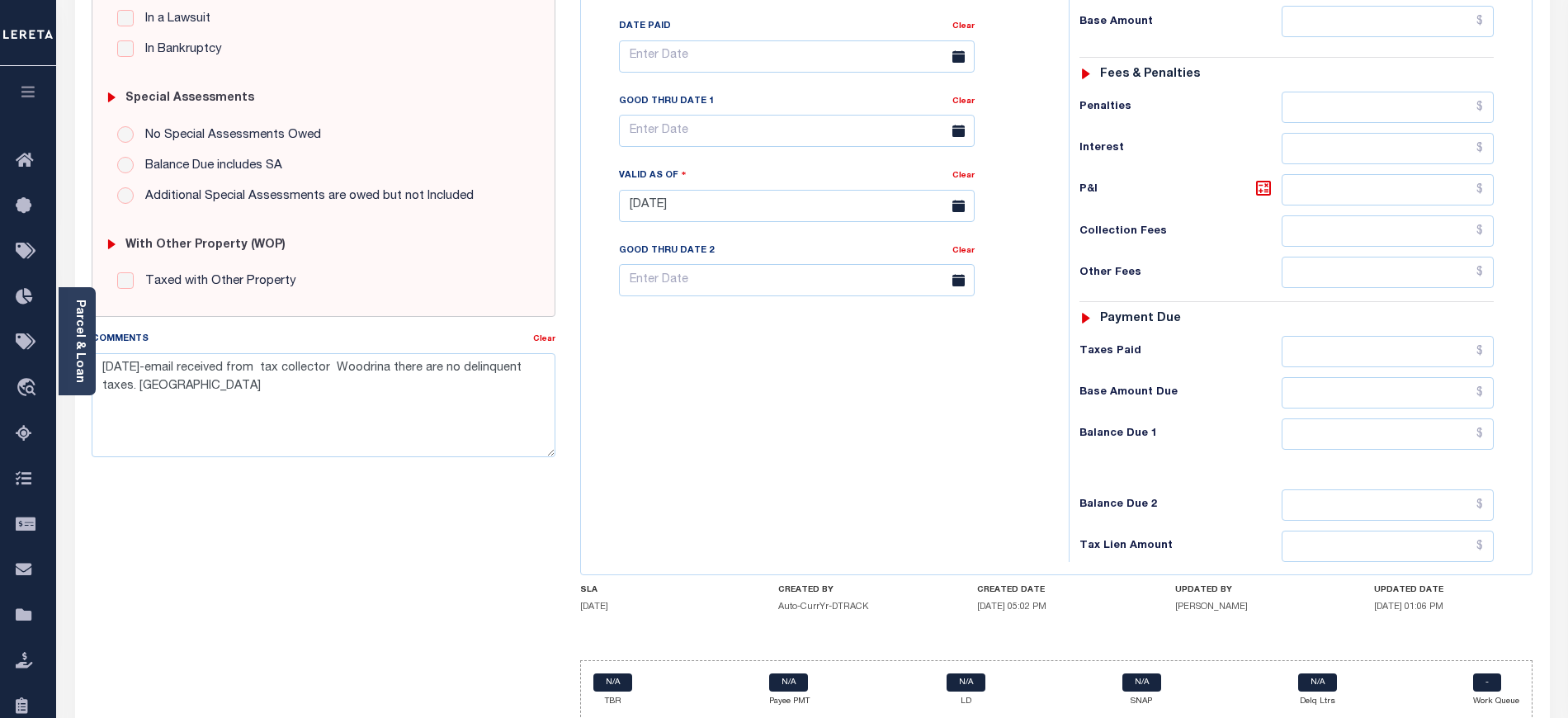
type input "[DATE]"
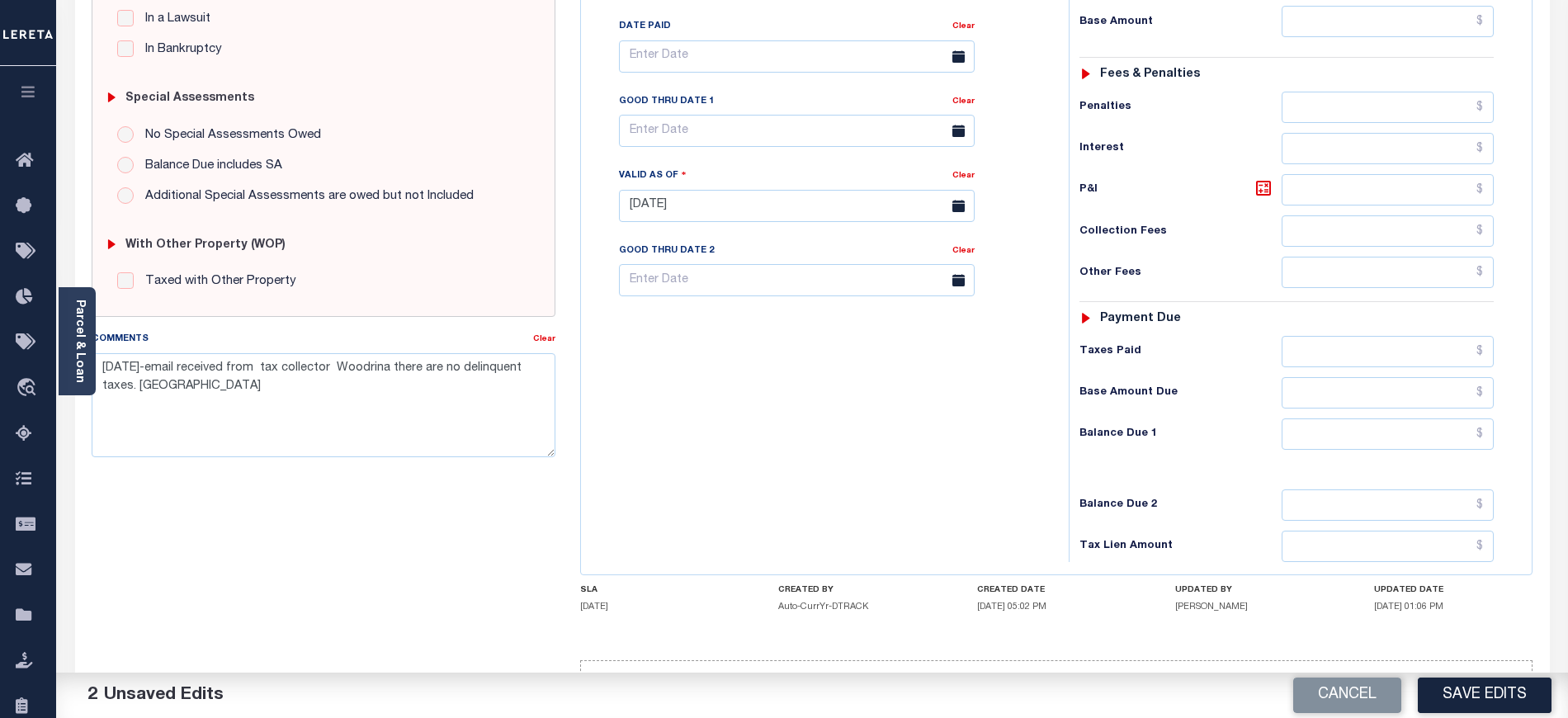
click div "Tax Bill No Multiple Payment Option Payment Plan Clear"
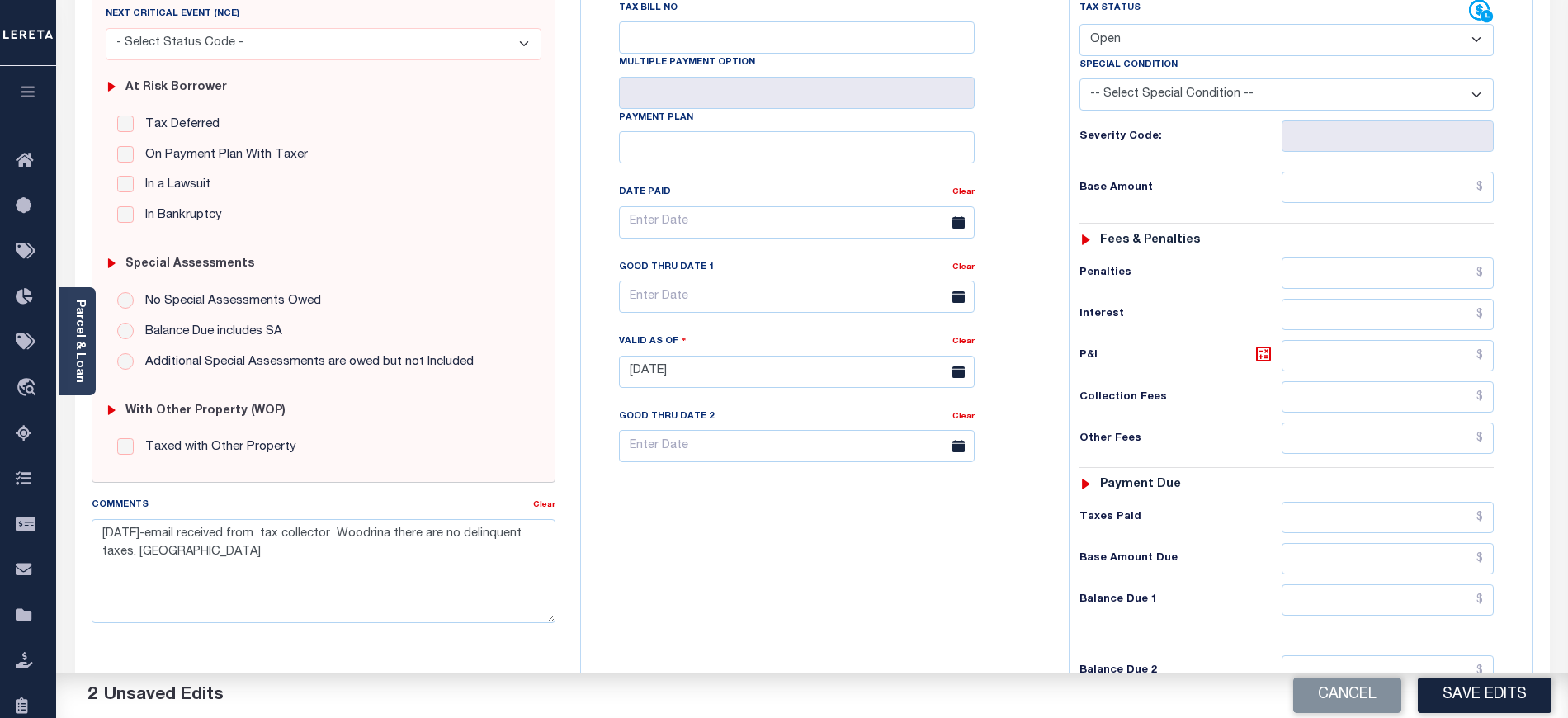
scroll to position [0, 0]
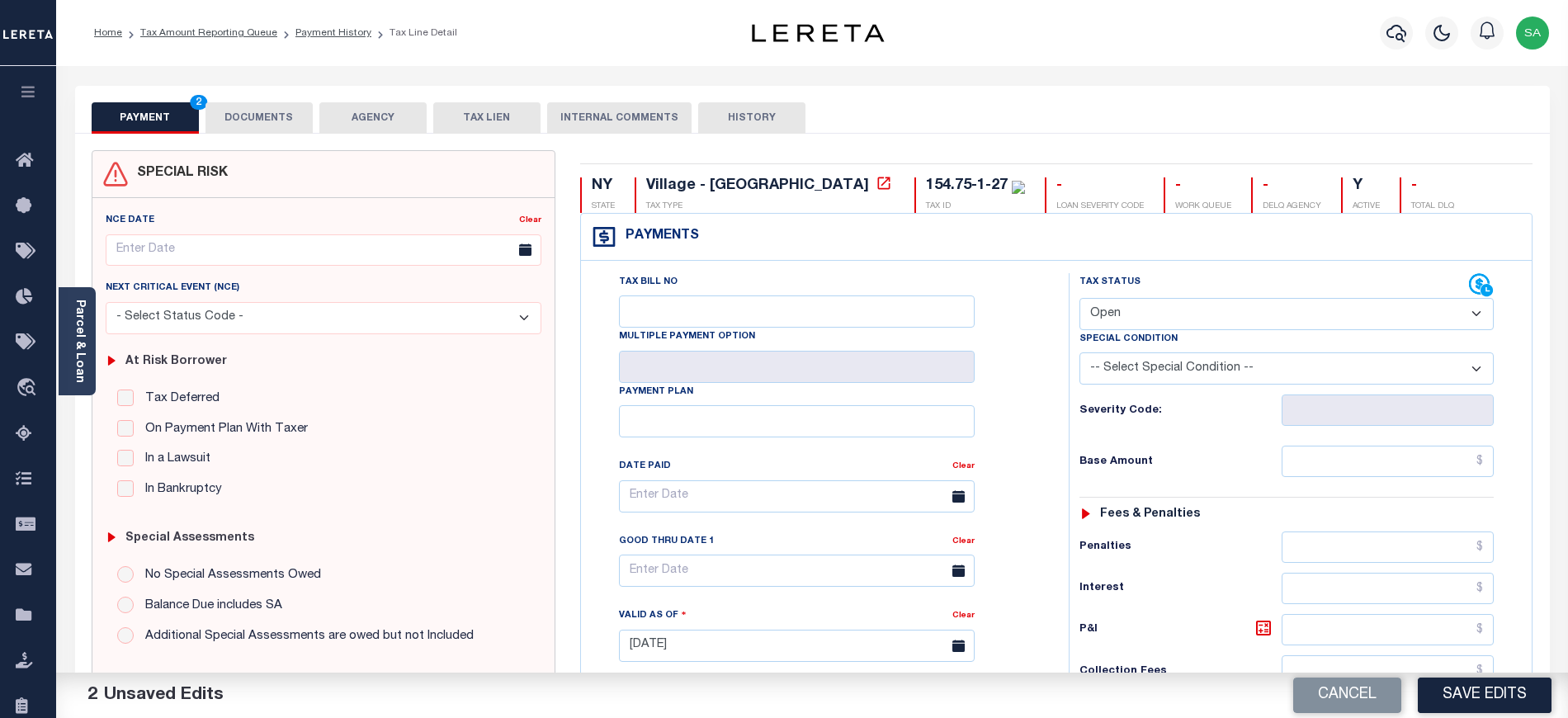
click label "Special Condition"
click select "- Select Status Code - Open Due/Unpaid Paid Incomplete No Tax Due Internal Refu…"
select select "PYD"
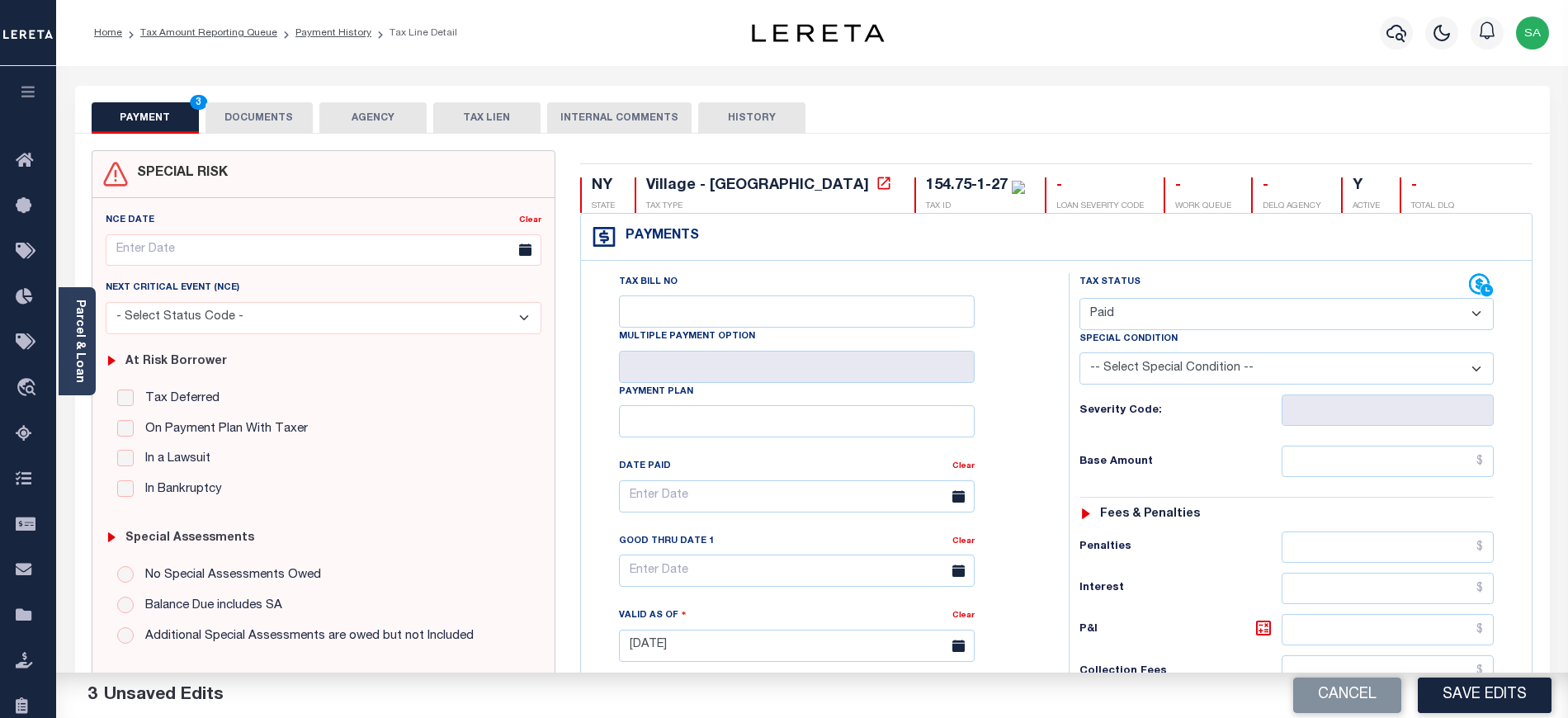
click select "- Select Status Code - Open Due/Unpaid Paid Incomplete No Tax Due Internal Refu…"
click input "text"
type input "$0.00"
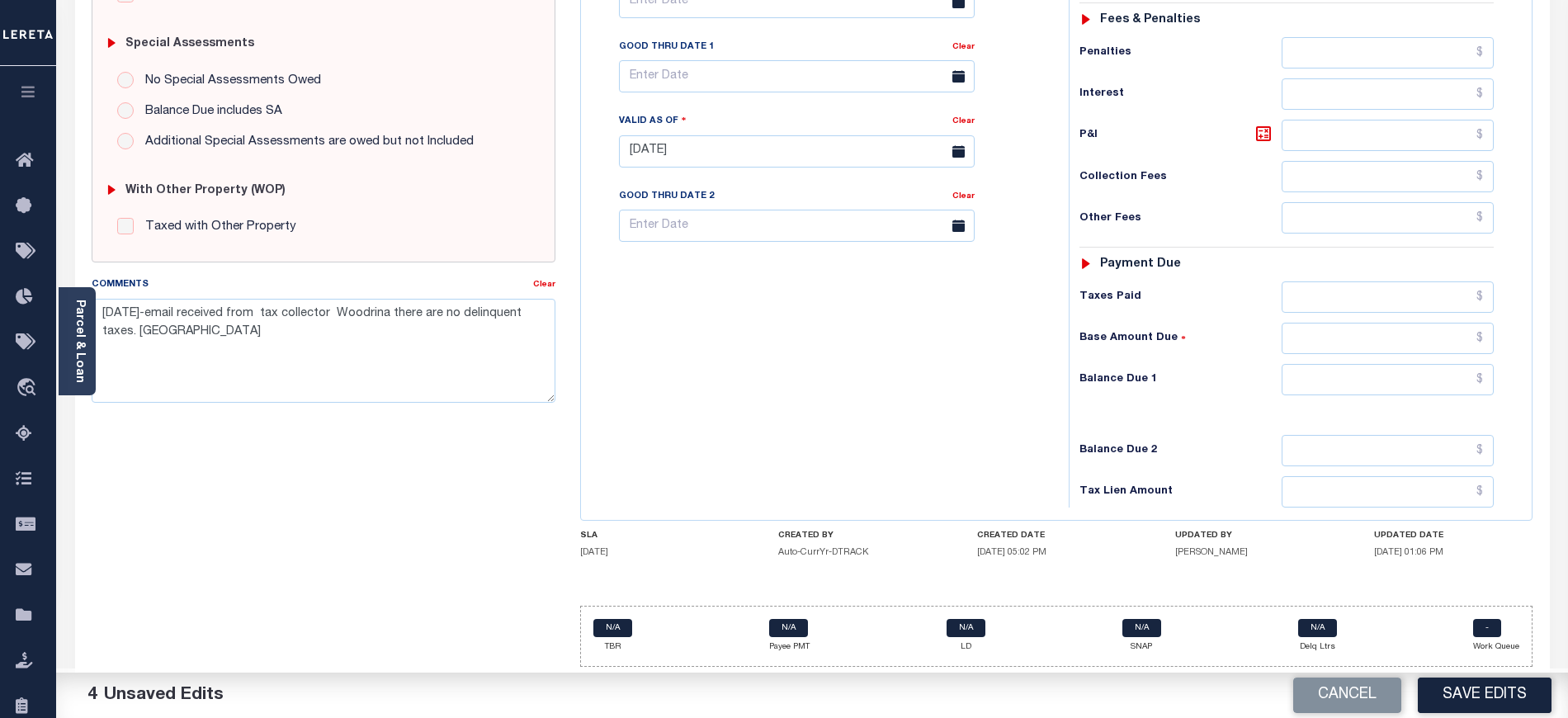
scroll to position [506, 0]
click input "text"
type input "$0.00"
click div "Tax Bill No Multiple Payment Option Payment Plan Clear"
click button "Save Edits"
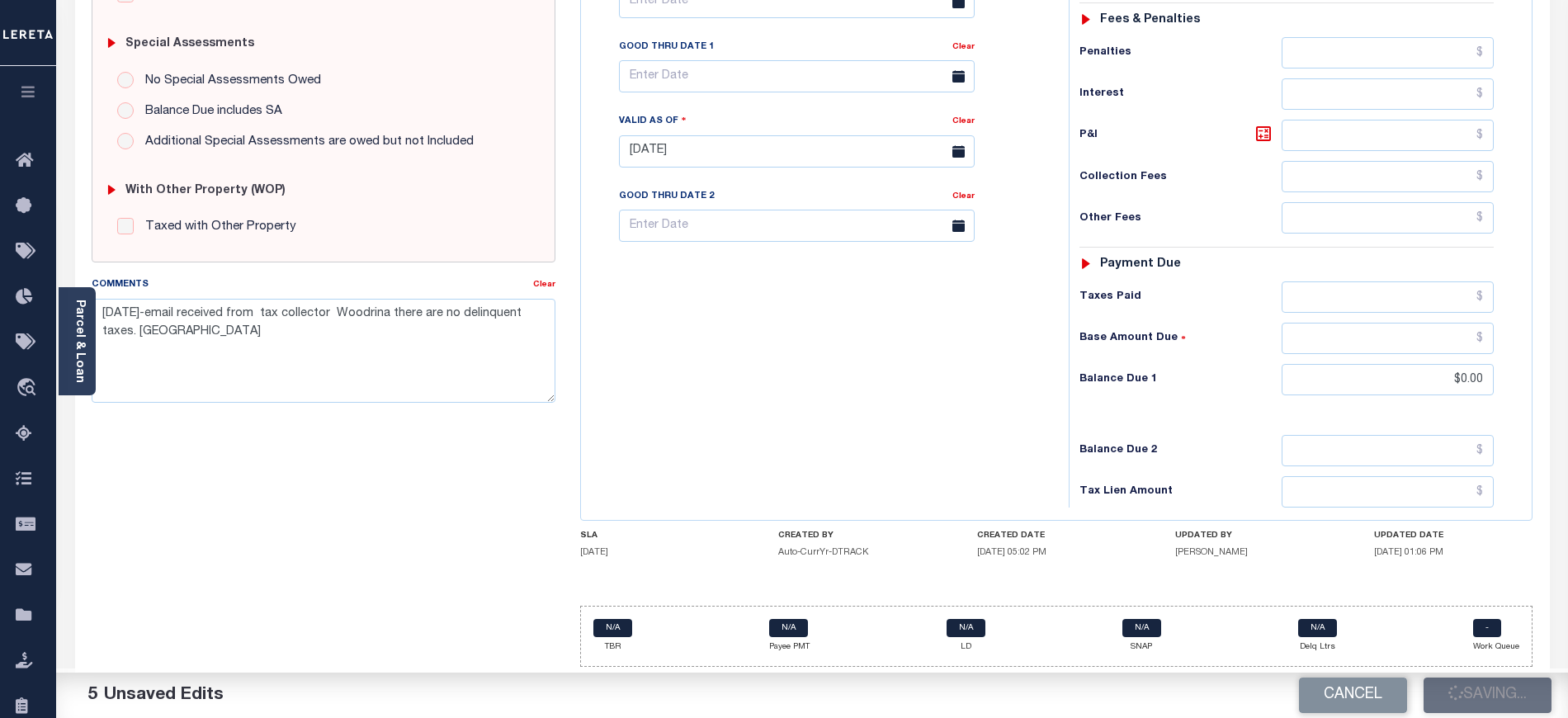
checkbox input "false"
type input "$0"
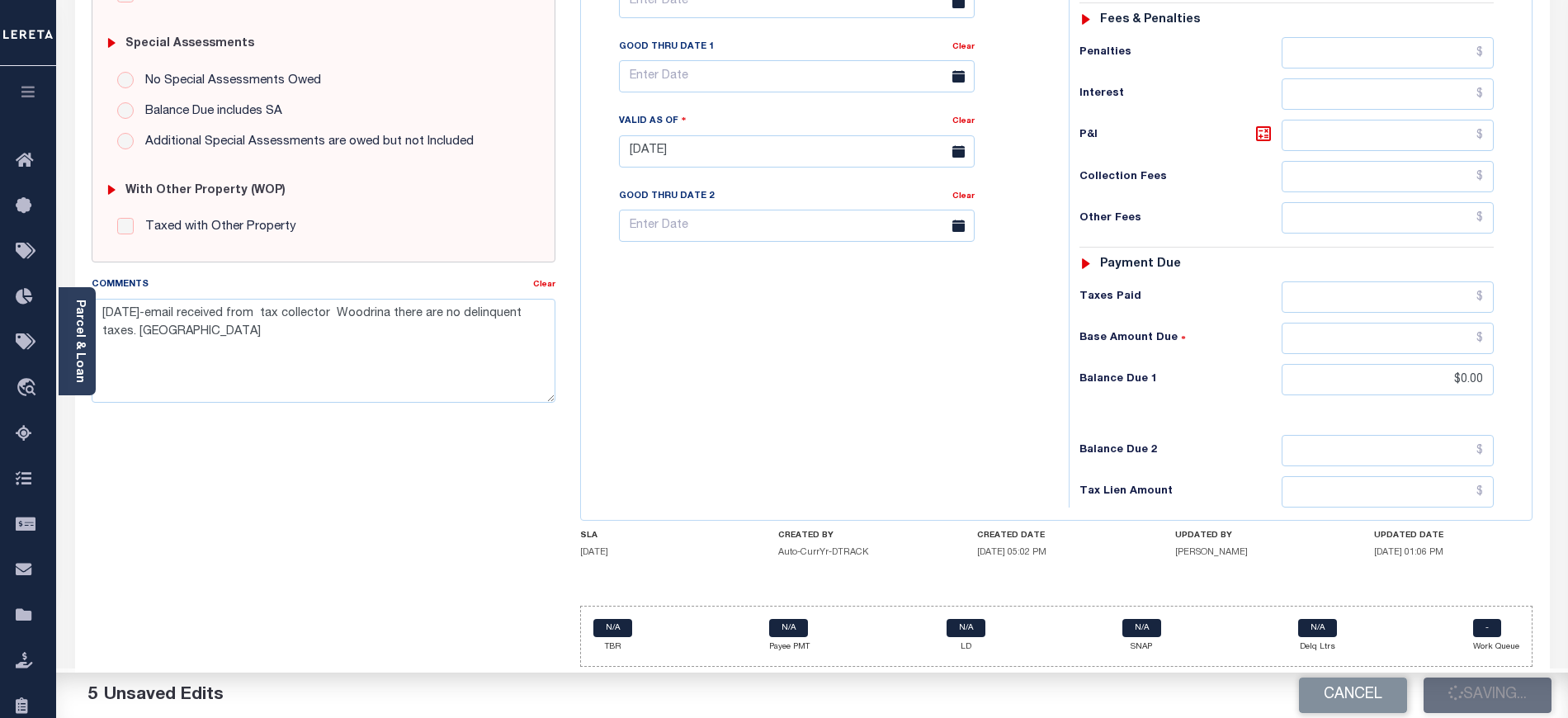
type input "$0"
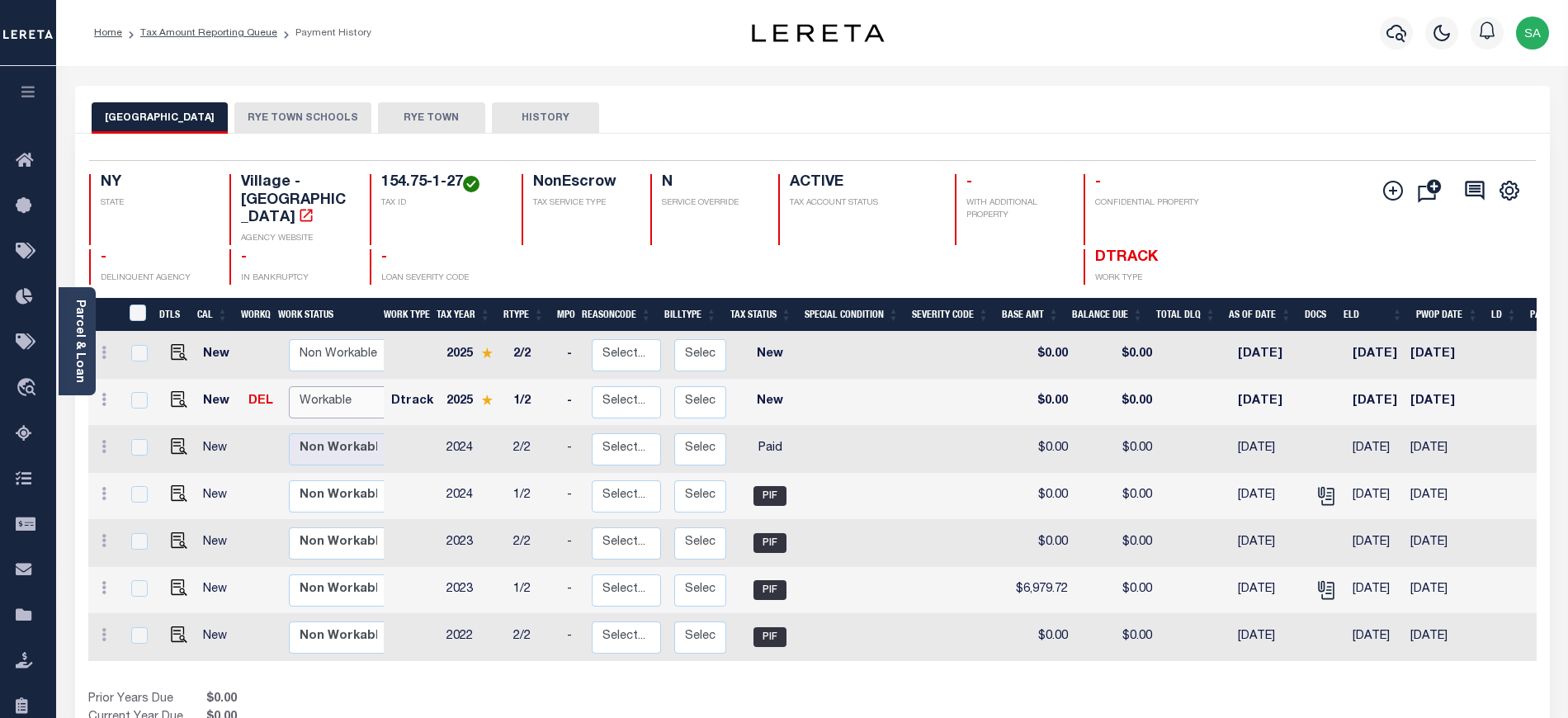
click at [351, 386] on select "Non Workable Workable" at bounding box center [338, 402] width 99 height 32
checkbox input "true"
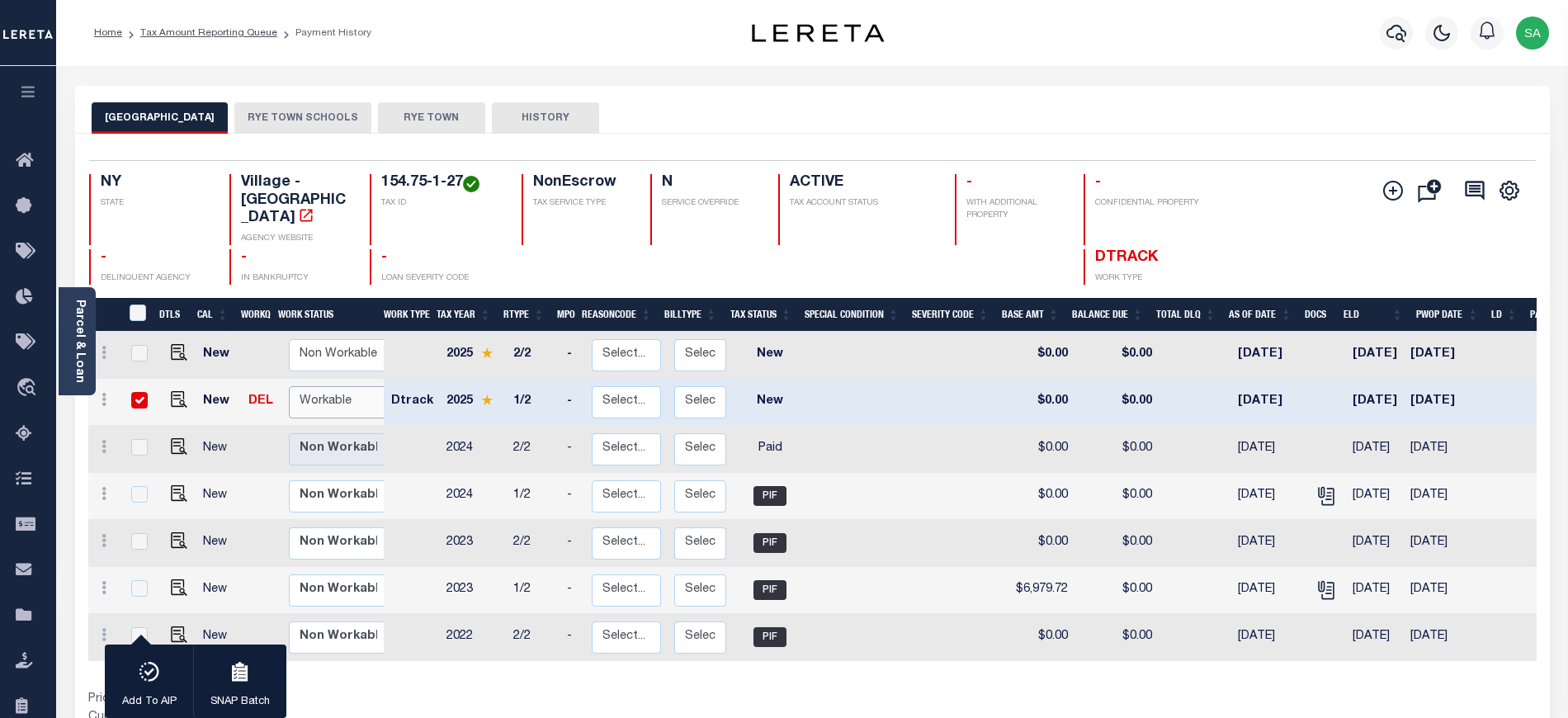
select select "true"
click at [289, 386] on select "Non Workable Workable" at bounding box center [338, 402] width 99 height 32
checkbox input "false"
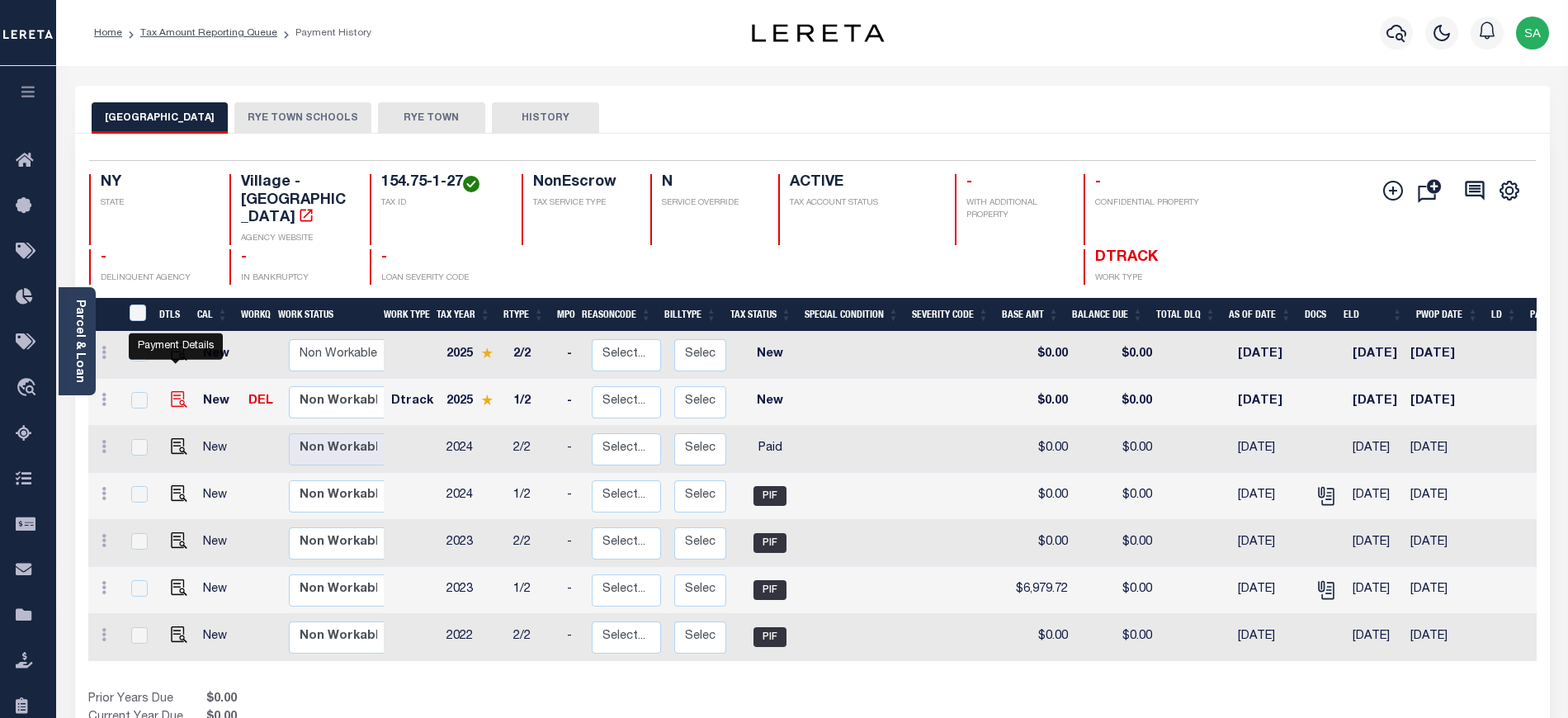
click at [171, 391] on img "" at bounding box center [179, 400] width 17 height 17
checkbox input "true"
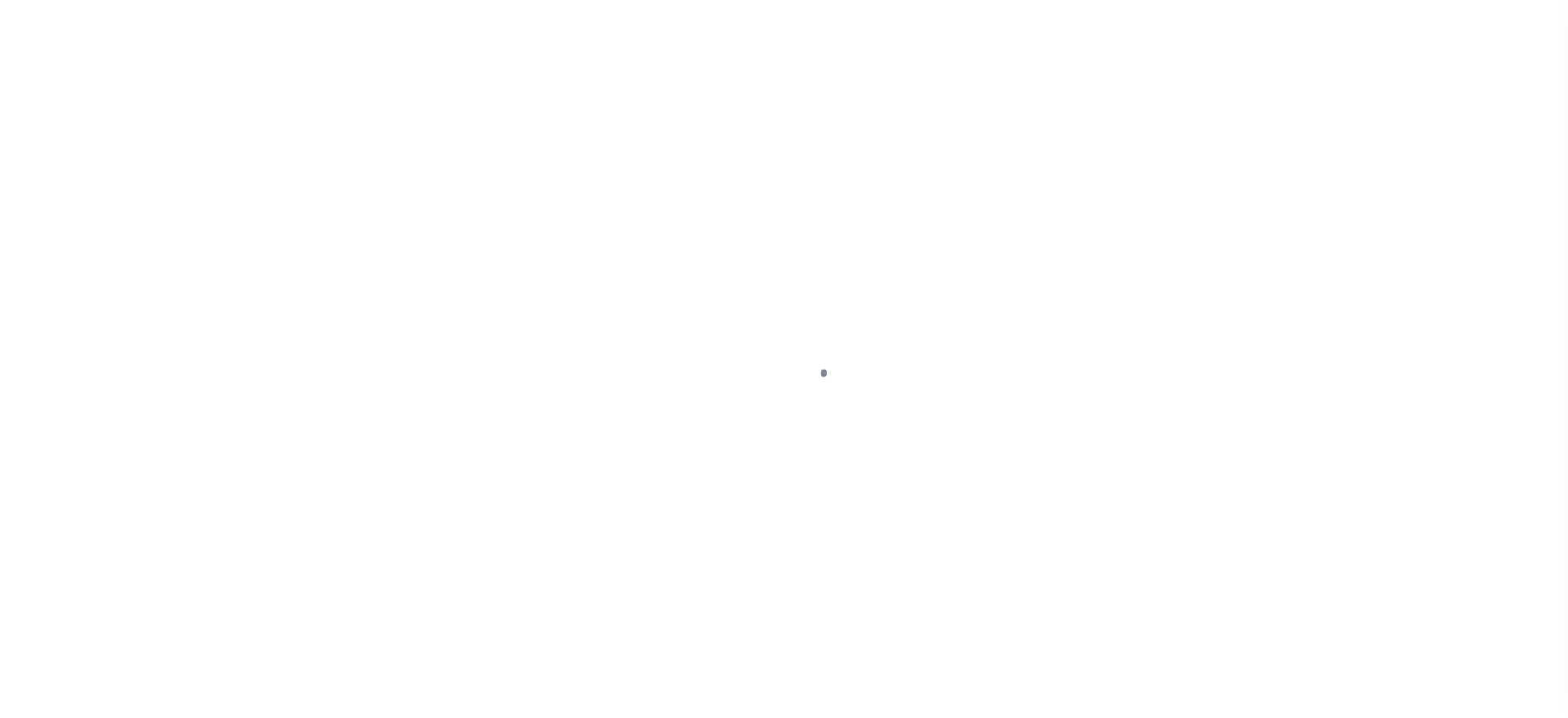
select select "NW2"
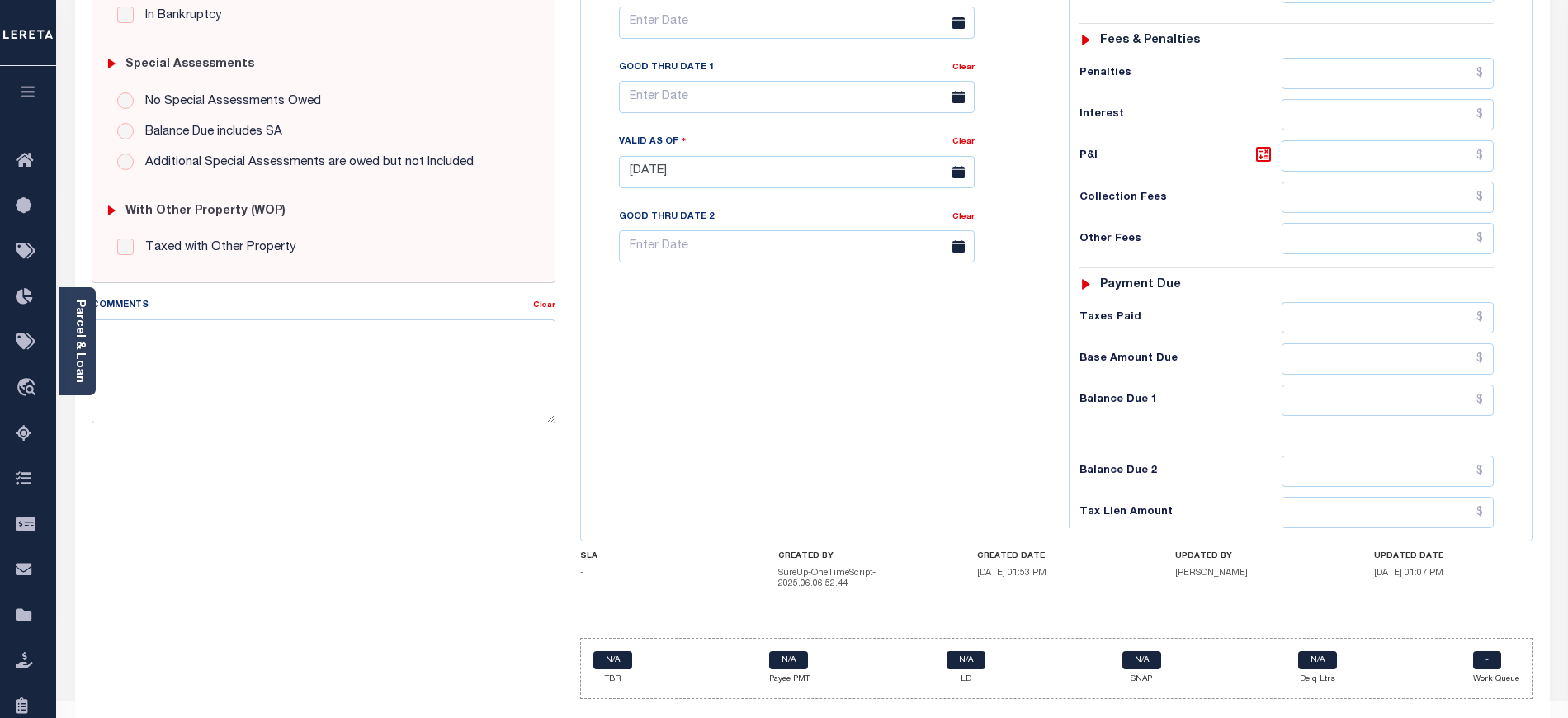
scroll to position [516, 0]
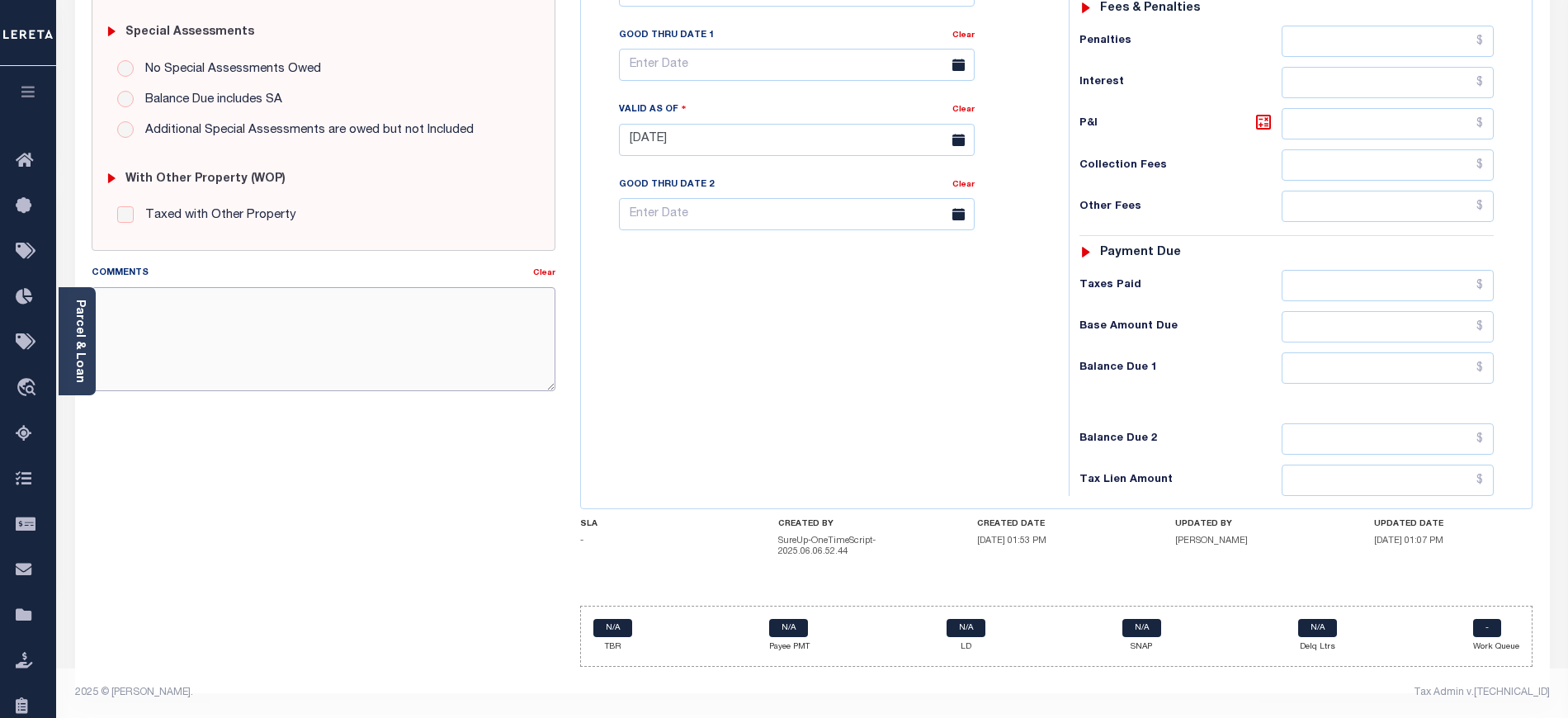
click at [320, 365] on textarea "Comments" at bounding box center [323, 339] width 464 height 104
paste textarea "10/02/2025-email received from tax collector Woodrina there are no delinquent t…"
type textarea "10/02/2025-email received from tax collector Woodrina there are no delinquent t…"
type input "[DATE]"
click at [689, 371] on div "Tax Bill No Multiple Payment Option Payment Plan Clear" at bounding box center [820, 132] width 471 height 728
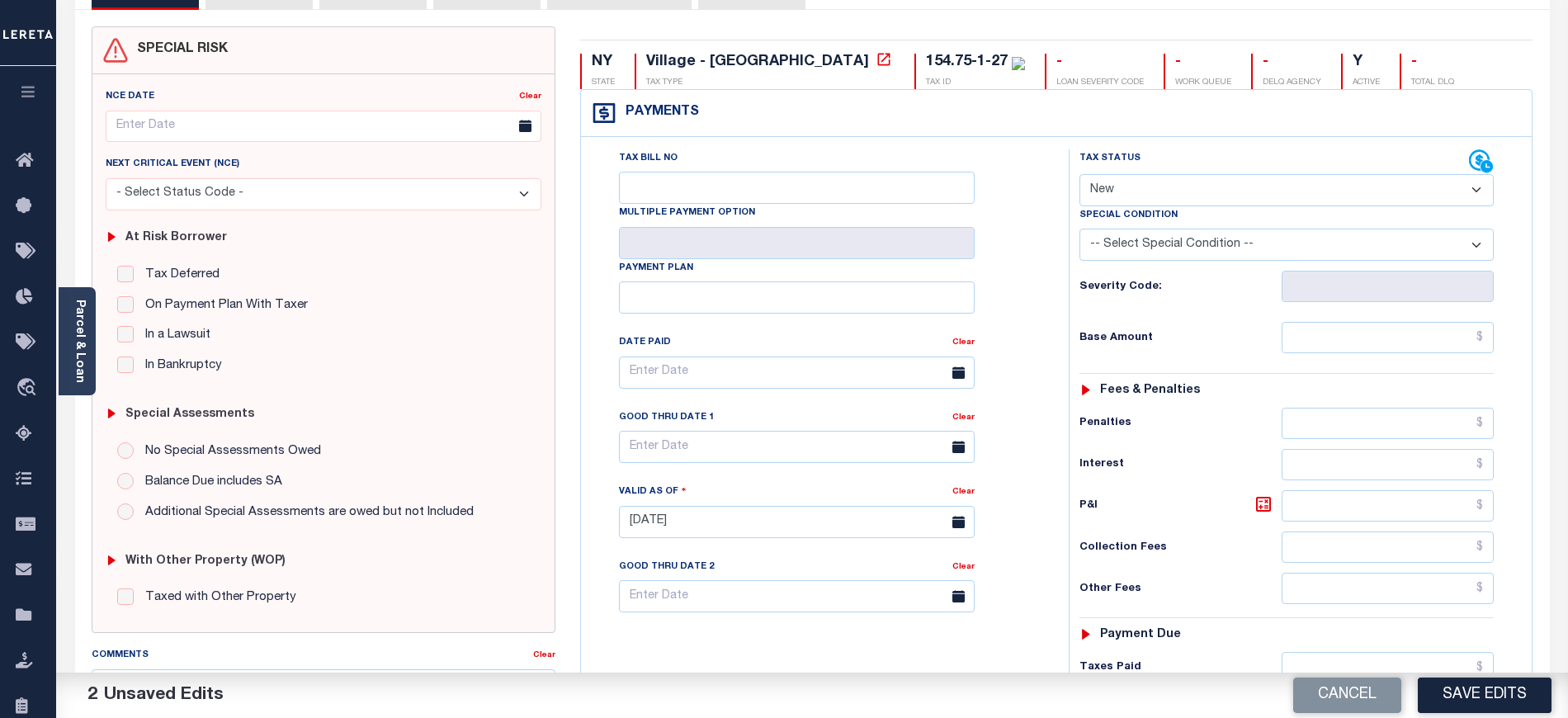
scroll to position [77, 0]
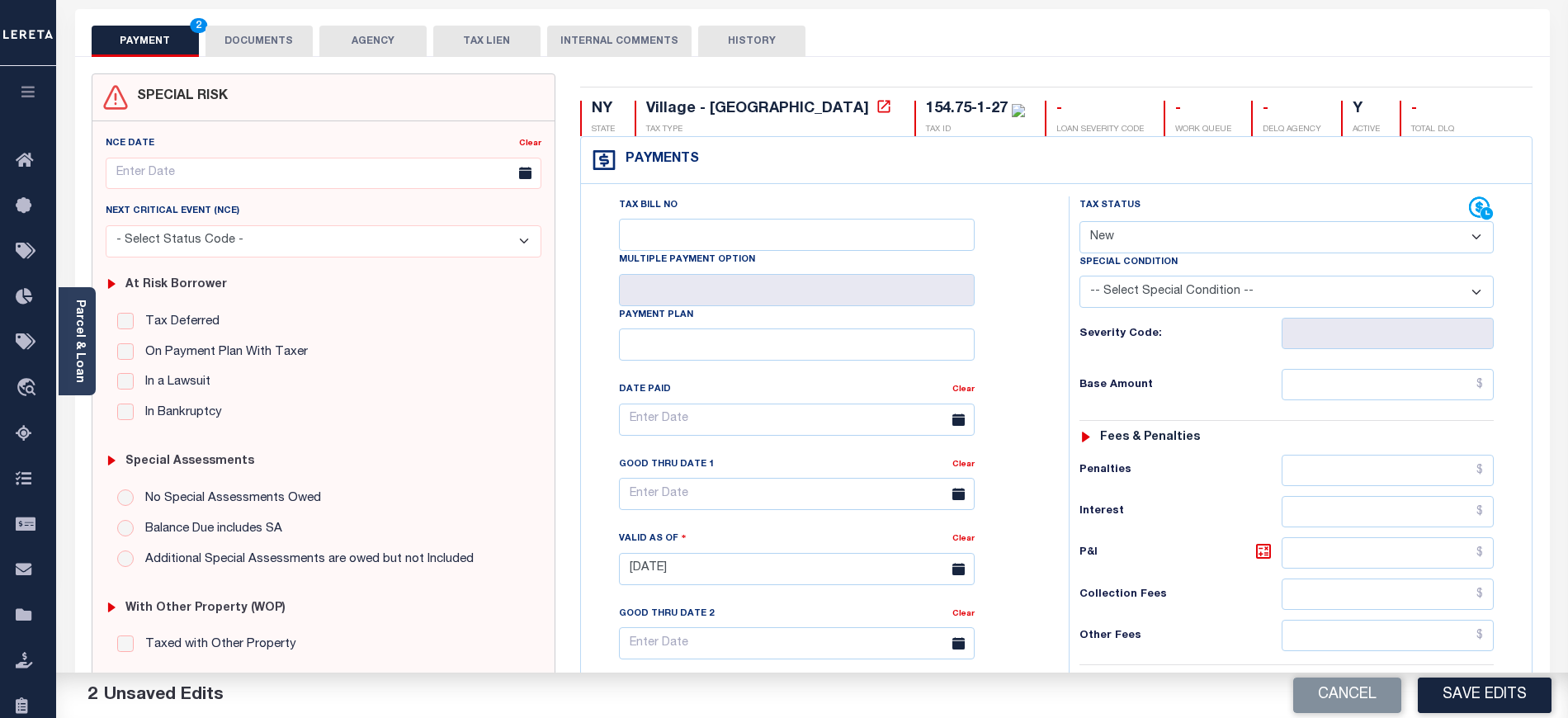
click at [1184, 230] on select "- Select Status Code - Open Due/Unpaid Paid Incomplete No Tax Due Internal Refu…" at bounding box center [1286, 237] width 414 height 32
select select "PYD"
click at [1079, 223] on select "- Select Status Code - Open Due/Unpaid Paid Incomplete No Tax Due Internal Refu…" at bounding box center [1286, 237] width 414 height 32
drag, startPoint x: 1373, startPoint y: 401, endPoint x: 1374, endPoint y: 384, distance: 17.0
click at [1373, 400] on input "text" at bounding box center [1388, 384] width 213 height 31
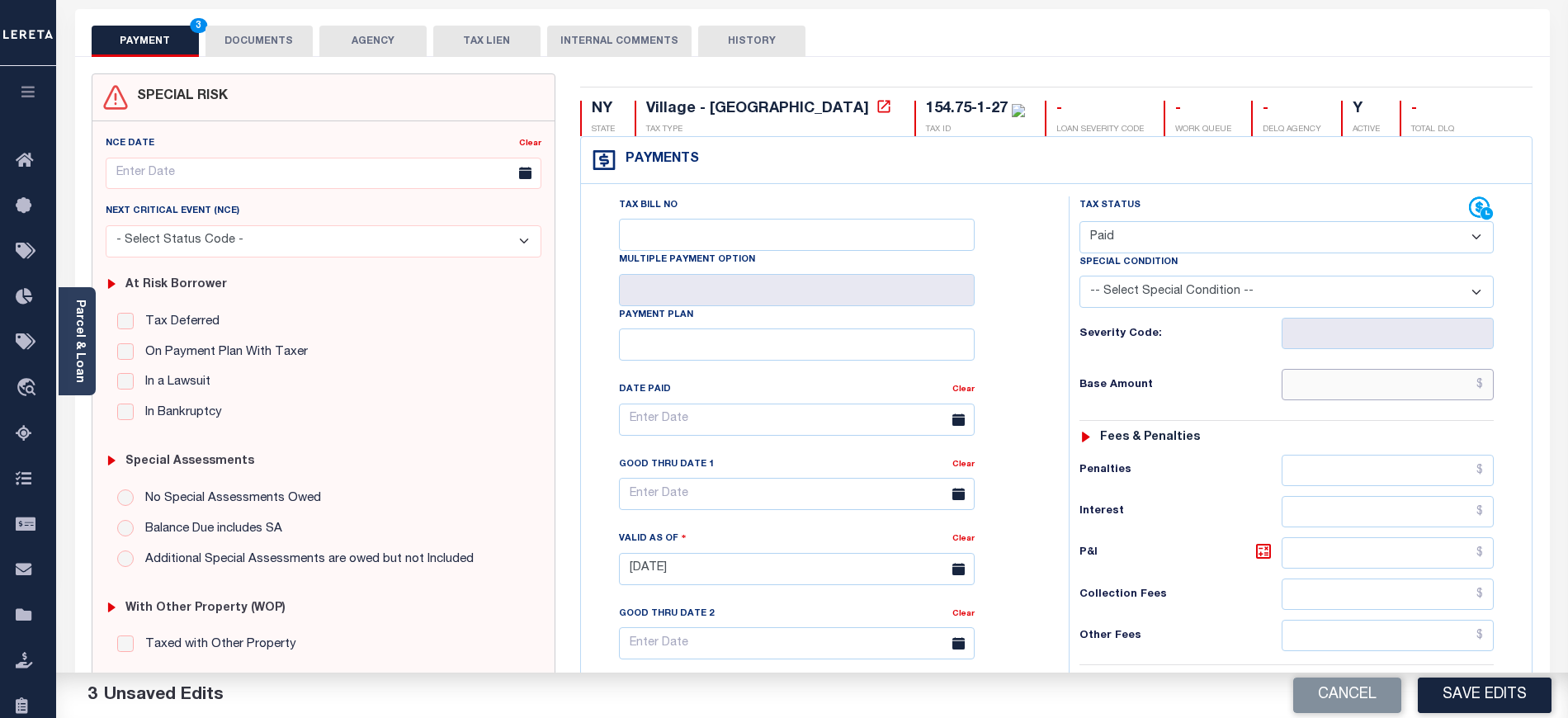
type input "$0.00"
click at [1226, 400] on div "Base Amount $0.00" at bounding box center [1286, 384] width 414 height 31
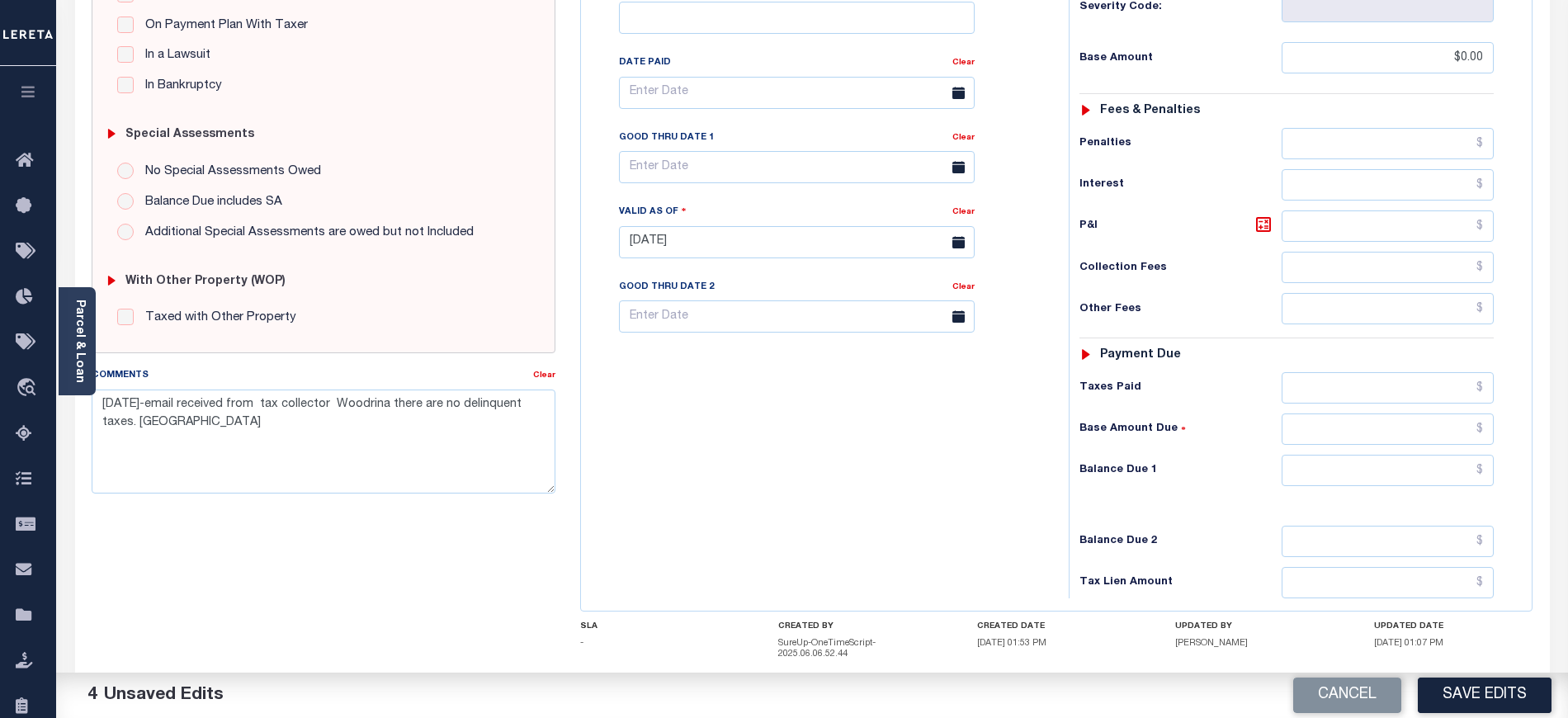
scroll to position [516, 0]
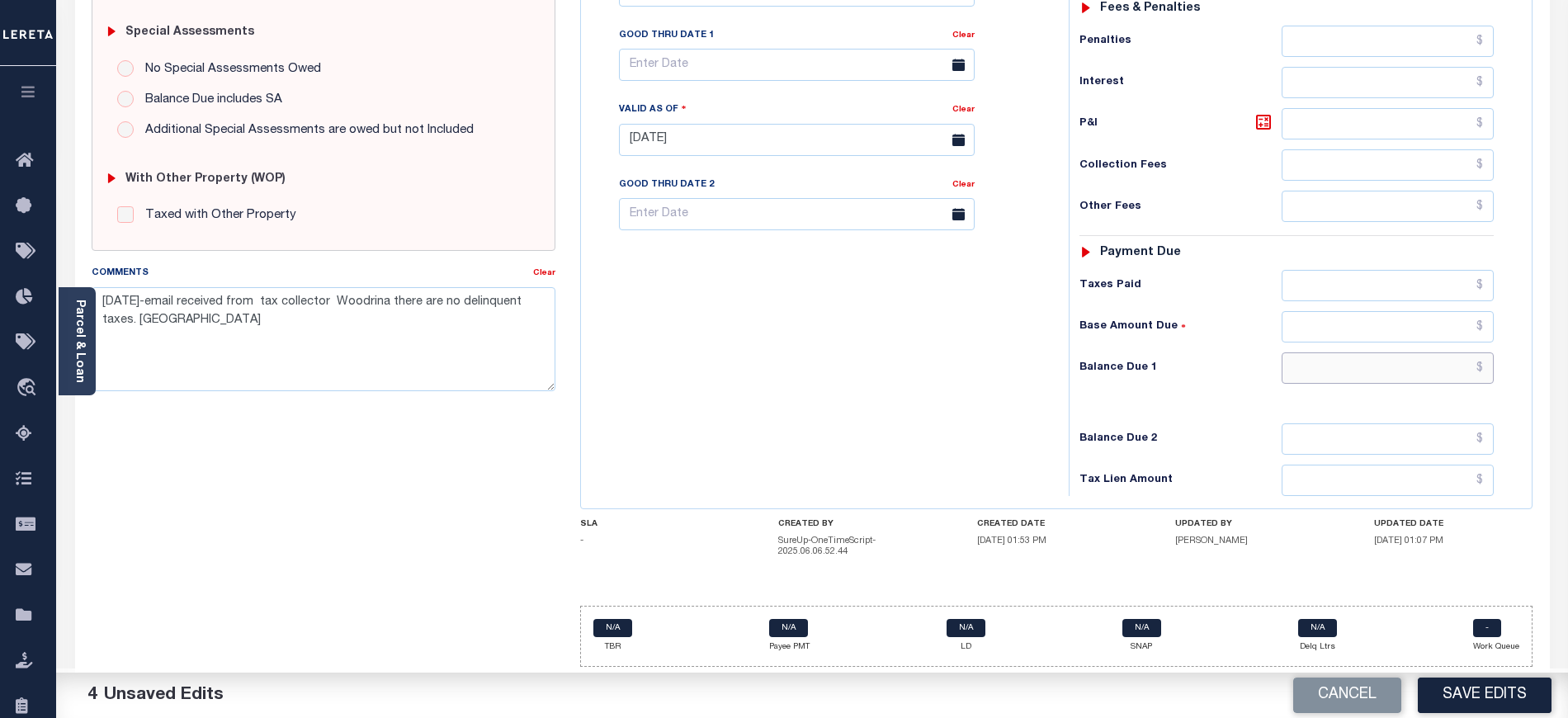
click at [1326, 353] on input "text" at bounding box center [1388, 367] width 213 height 31
type input "$0.00"
drag, startPoint x: 874, startPoint y: 429, endPoint x: 1440, endPoint y: 615, distance: 595.8
click at [874, 429] on div "Tax Bill No Multiple Payment Option Payment Plan Clear" at bounding box center [820, 132] width 471 height 728
click at [1533, 699] on button "Save Edits" at bounding box center [1484, 695] width 133 height 35
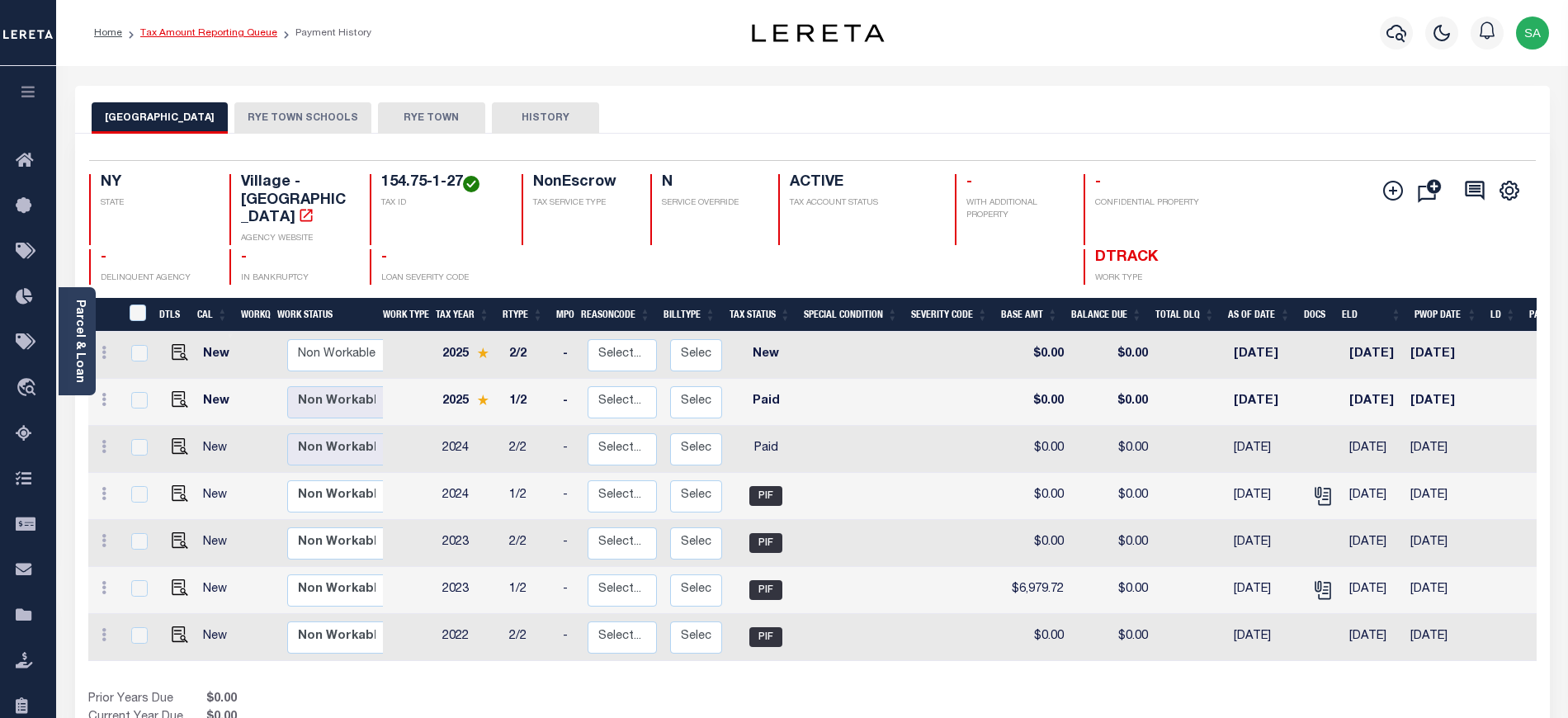
click at [216, 30] on link "Tax Amount Reporting Queue" at bounding box center [209, 33] width 137 height 10
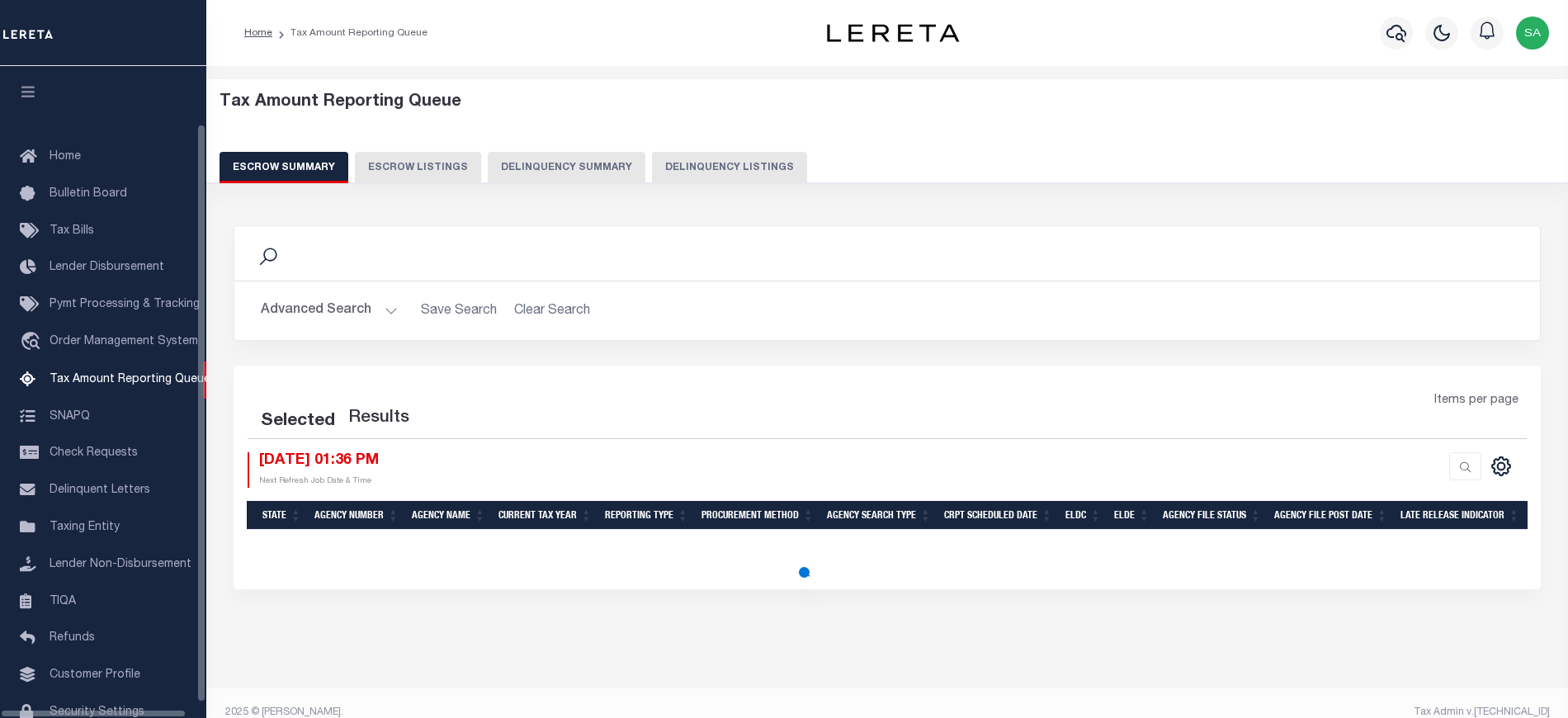
click at [739, 169] on button "Delinquency Listings" at bounding box center [730, 167] width 155 height 31
select select
select select "100"
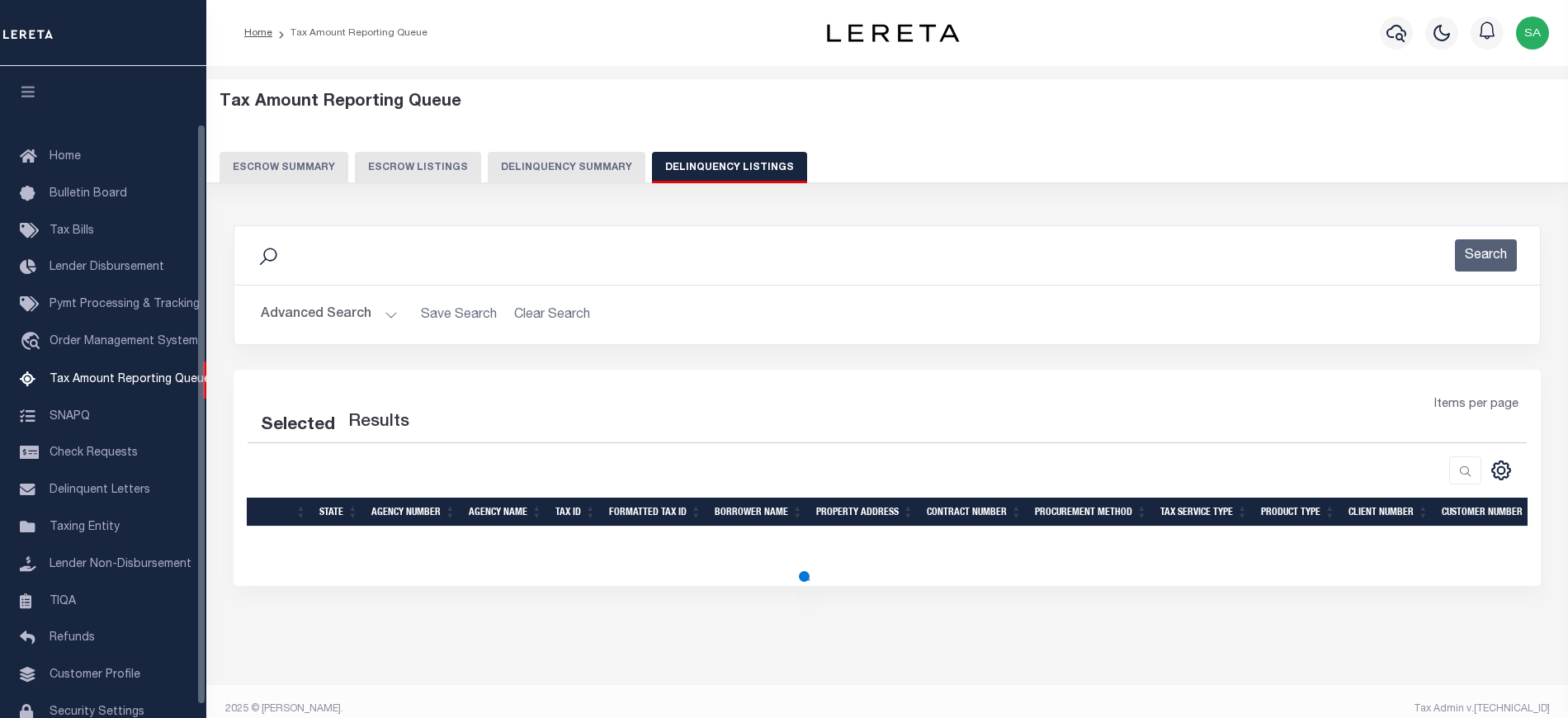
scroll to position [66, 0]
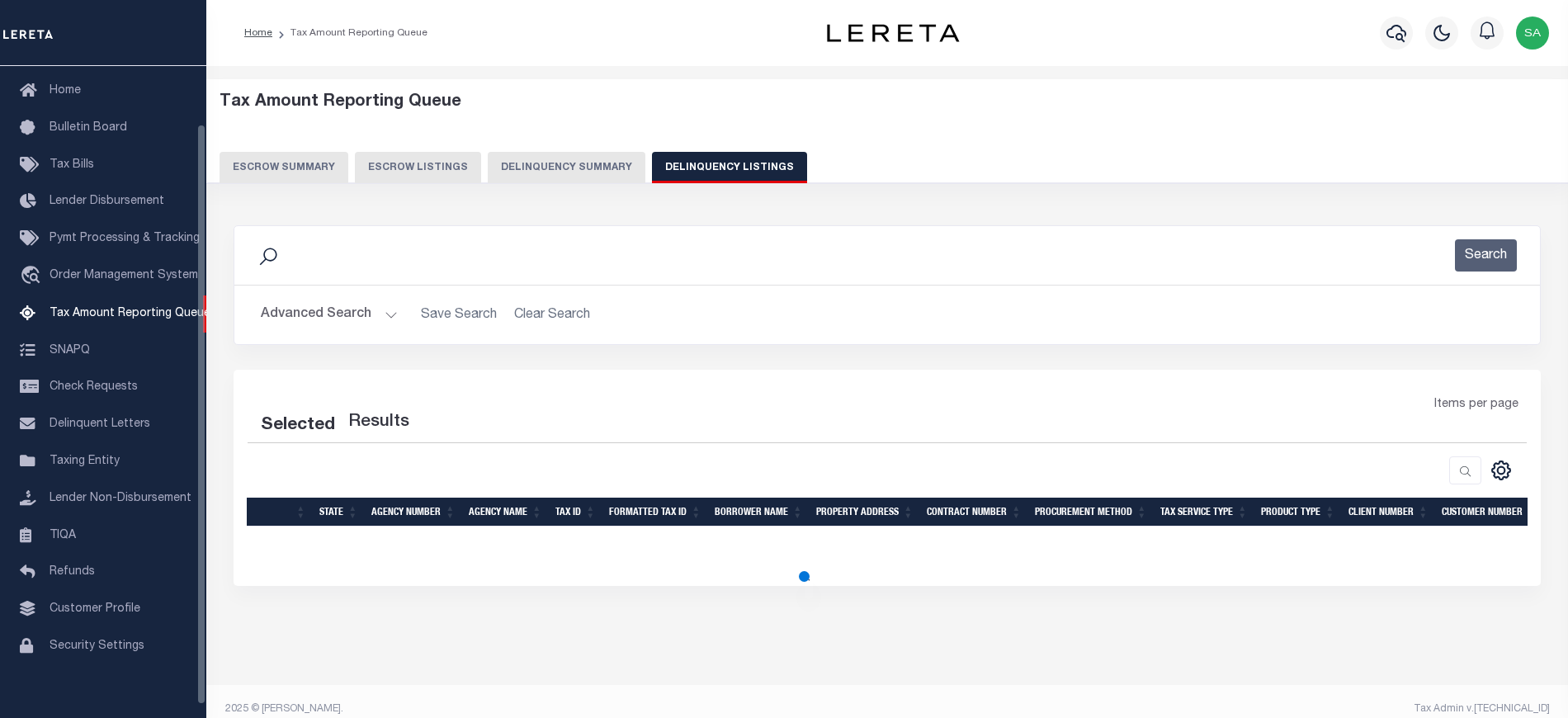
select select "100"
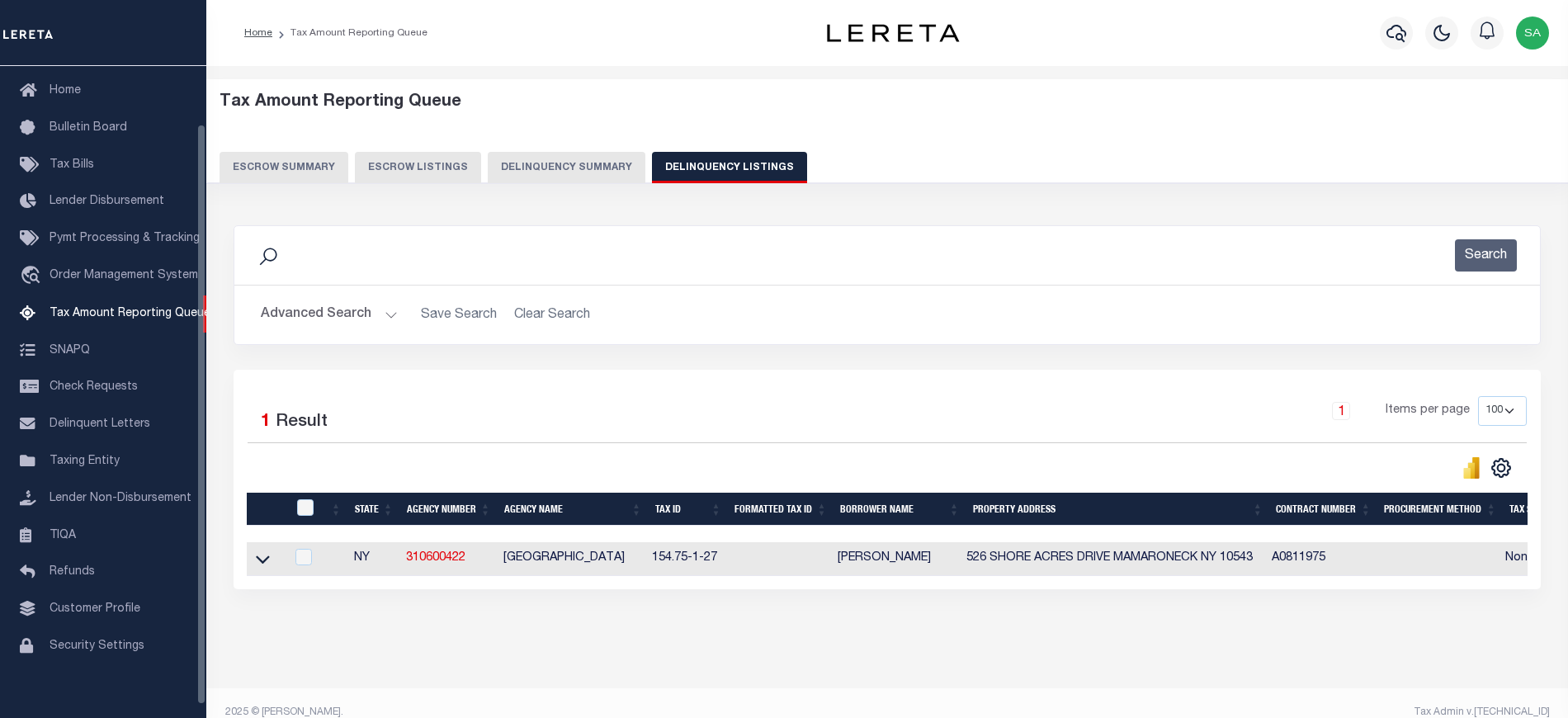
click at [318, 305] on button "Advanced Search" at bounding box center [329, 315] width 137 height 32
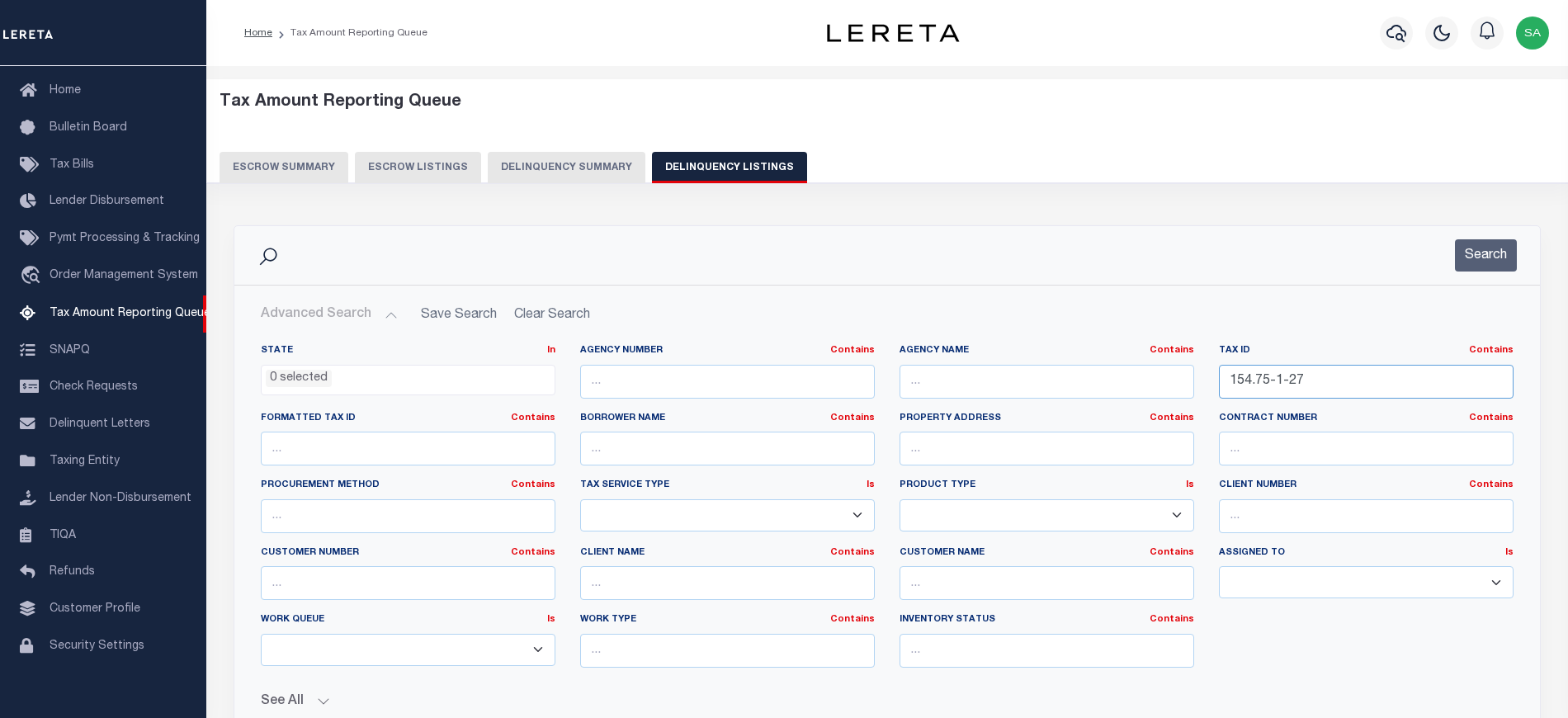
click at [1282, 390] on input "154.75-1-27" at bounding box center [1366, 382] width 295 height 34
drag, startPoint x: 1308, startPoint y: 384, endPoint x: 1077, endPoint y: 355, distance: 232.8
click at [1077, 355] on div "State In In AK AL AR AZ CA CO CT DC DE FL GA GU HI IA ID IL IN KS KY LA MA MD M…" at bounding box center [887, 512] width 1277 height 336
paste input "5.29-1-33"
type input "155.29-1-33"
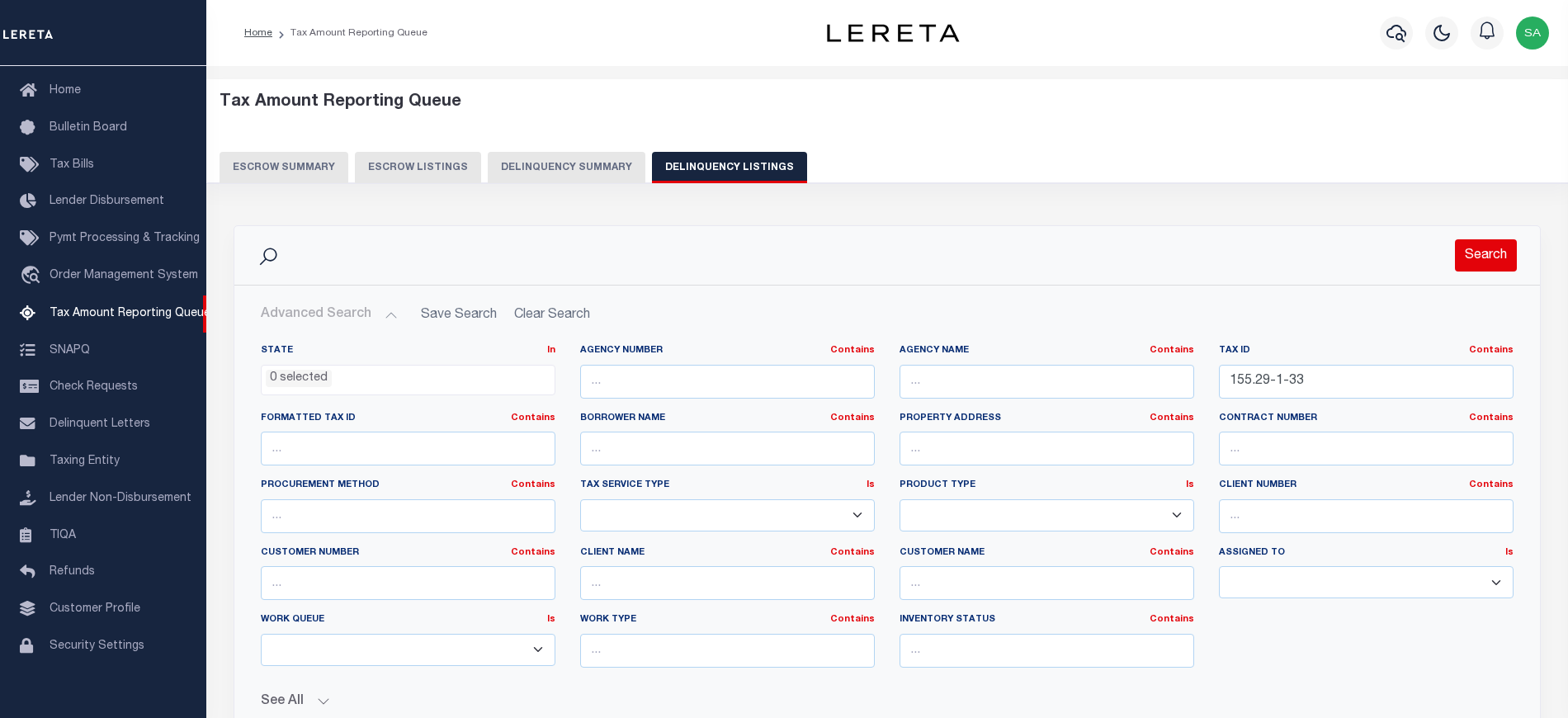
click at [1490, 265] on button "Search" at bounding box center [1485, 255] width 62 height 32
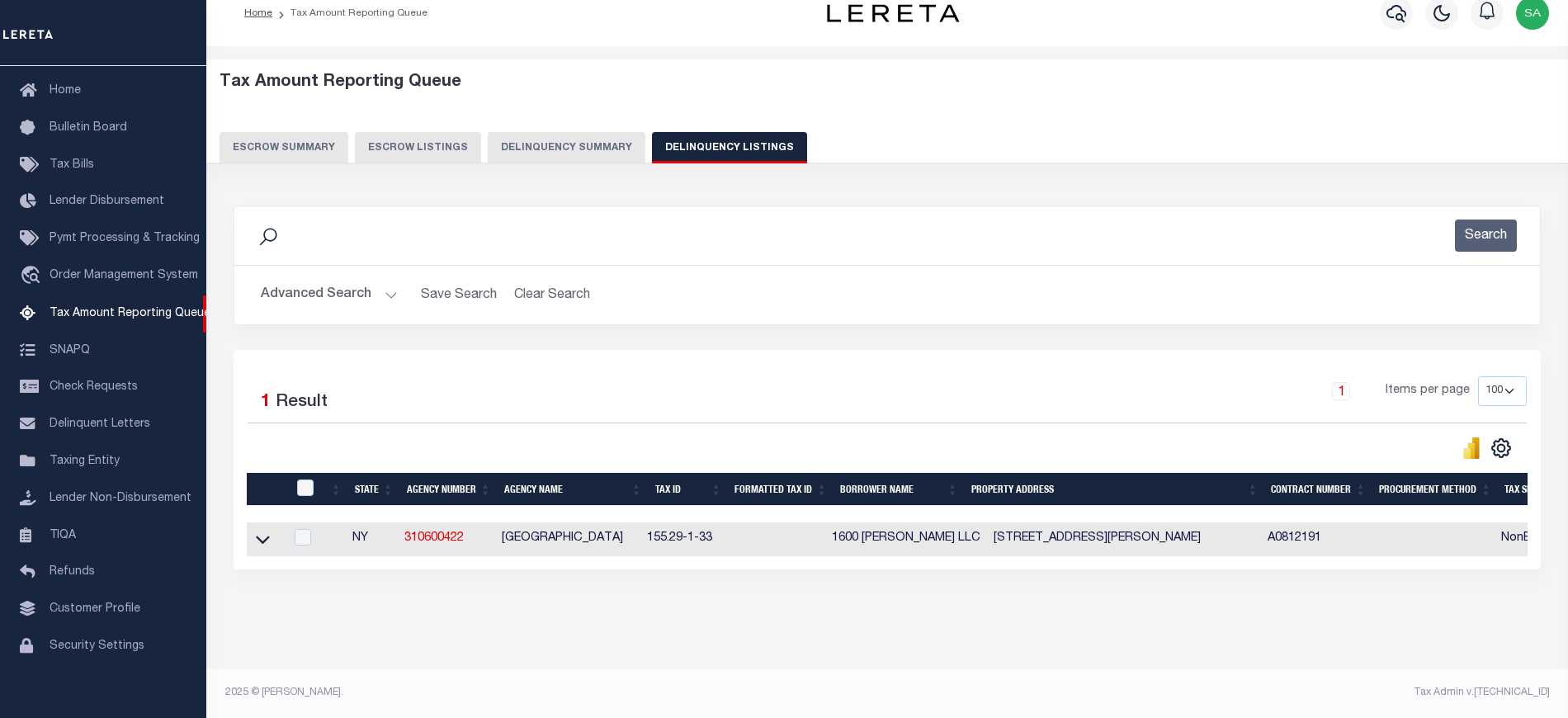
scroll to position [35, 0]
click at [264, 536] on icon at bounding box center [263, 541] width 14 height 8
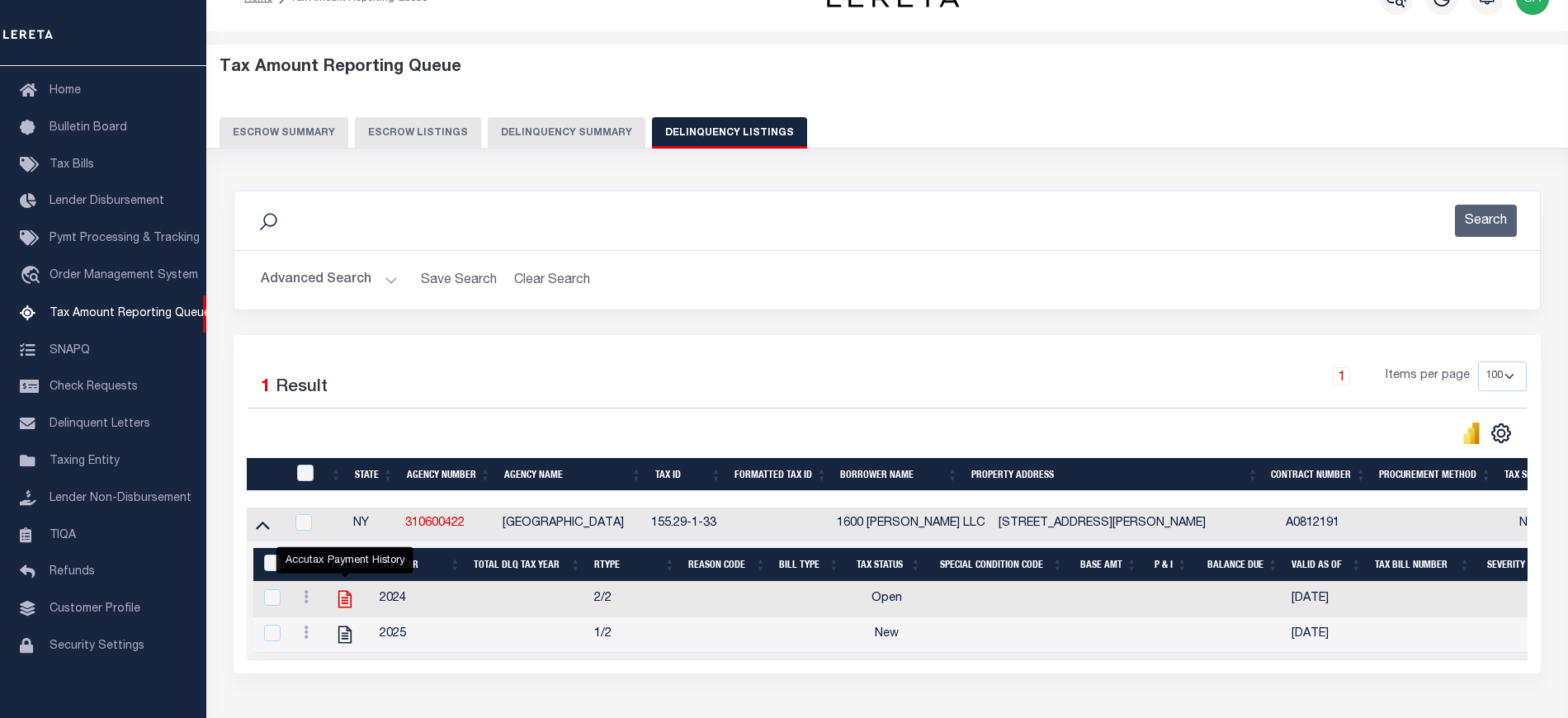
click at [346, 605] on icon "" at bounding box center [345, 598] width 21 height 21
checkbox input "true"
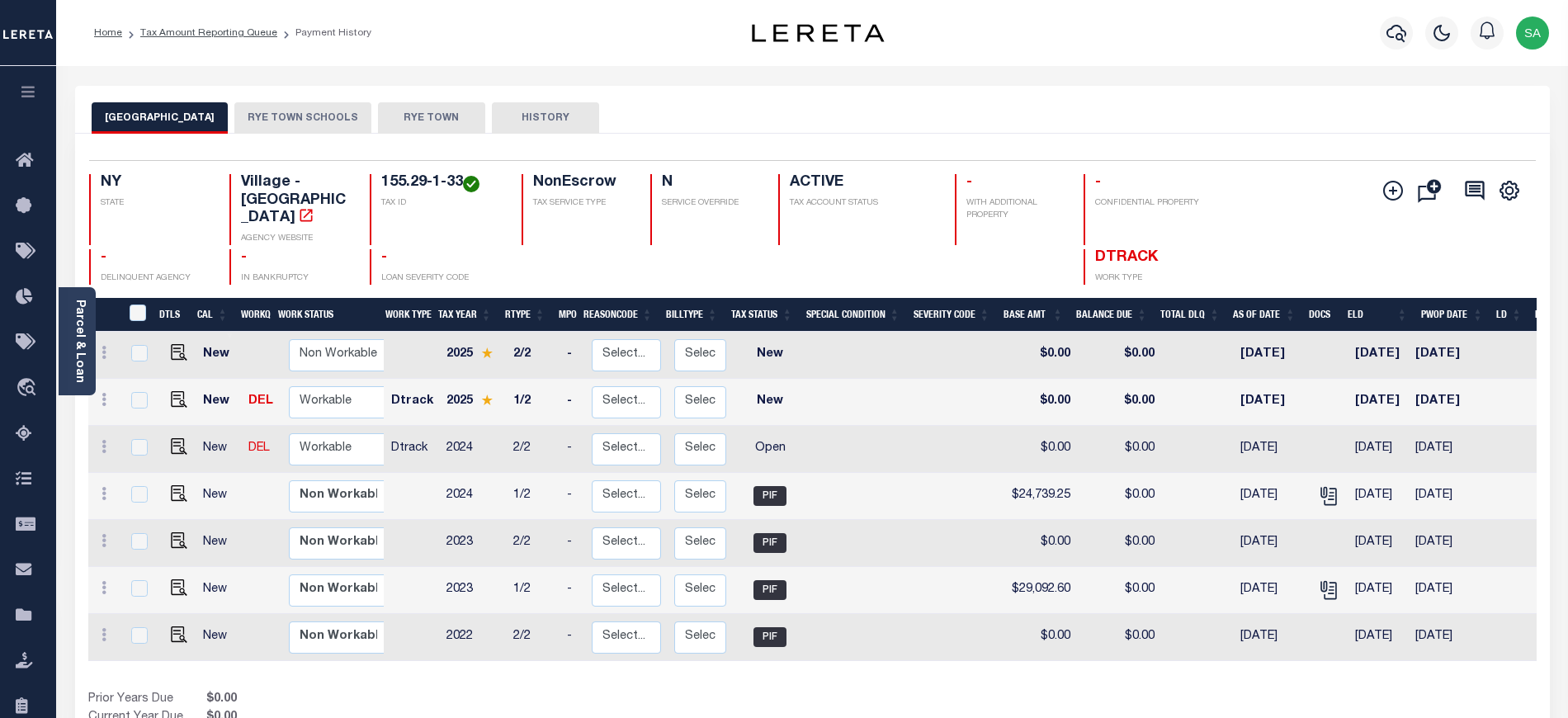
click at [727, 120] on div "MAMARONECK VILLAGE RYE TOWN SCHOOLS RYE TOWN HISTORY" at bounding box center [812, 117] width 1441 height 30
click at [362, 386] on select "Non Workable Workable" at bounding box center [338, 402] width 99 height 32
checkbox input "true"
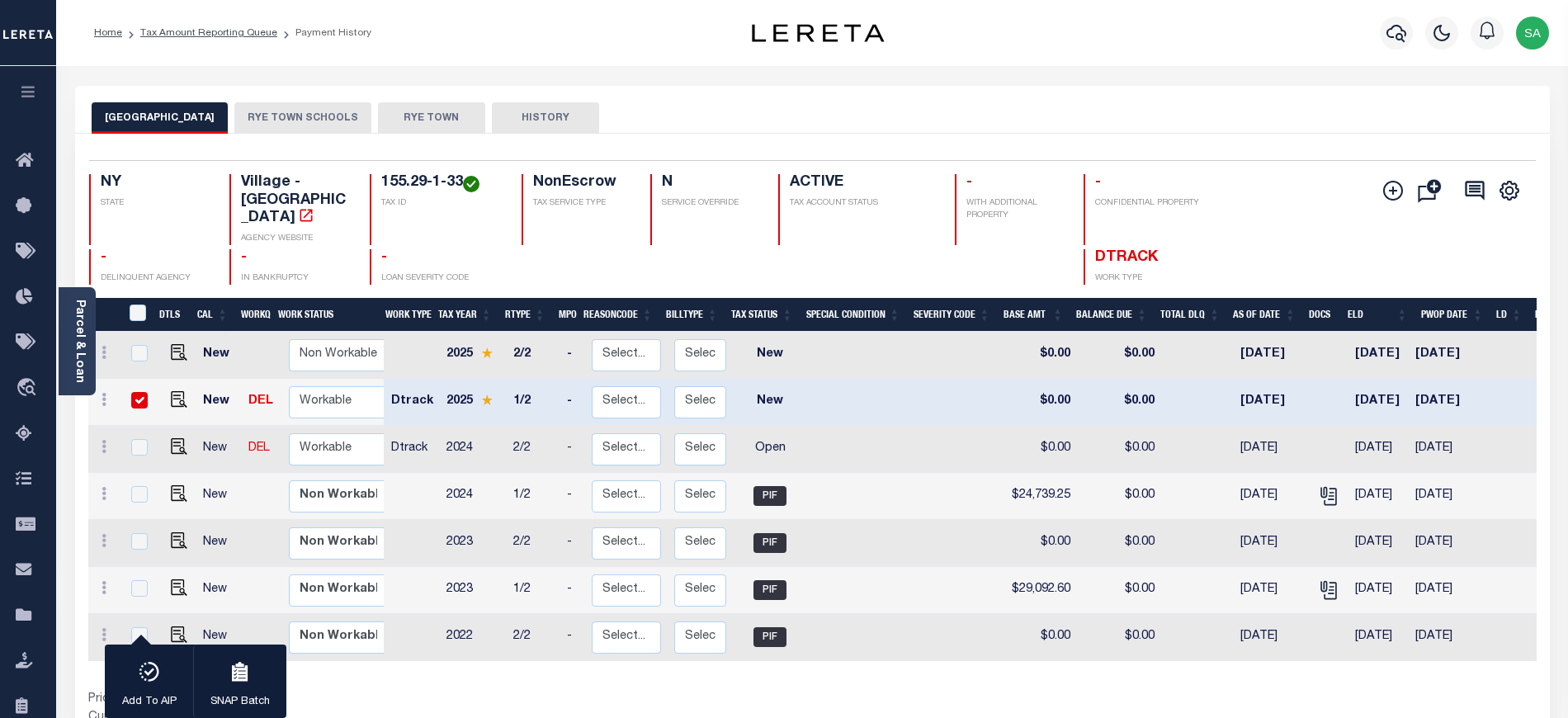
click at [387, 426] on td "Dtrack" at bounding box center [411, 449] width 55 height 47
checkbox input "true"
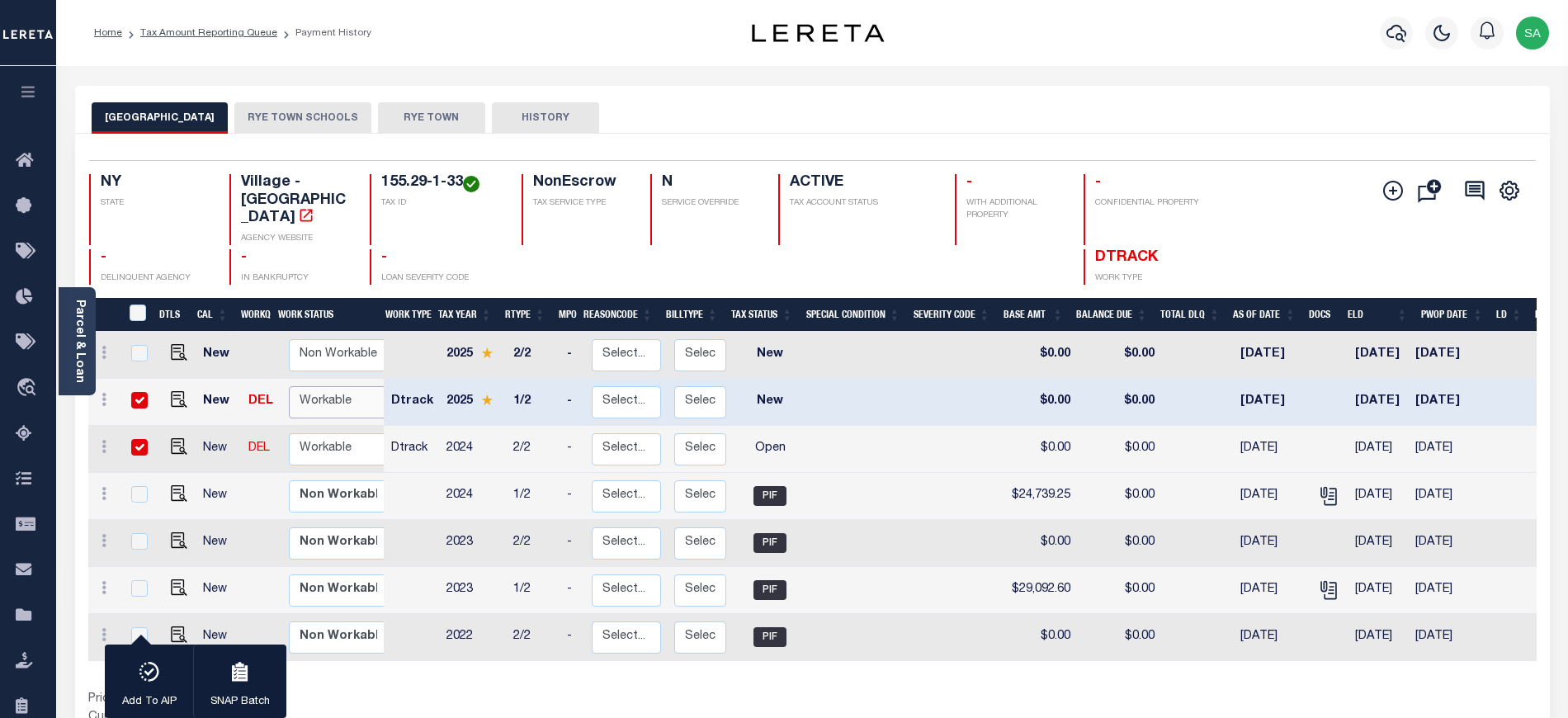
click at [363, 386] on select "Non Workable Workable" at bounding box center [338, 402] width 99 height 32
checkbox input "false"
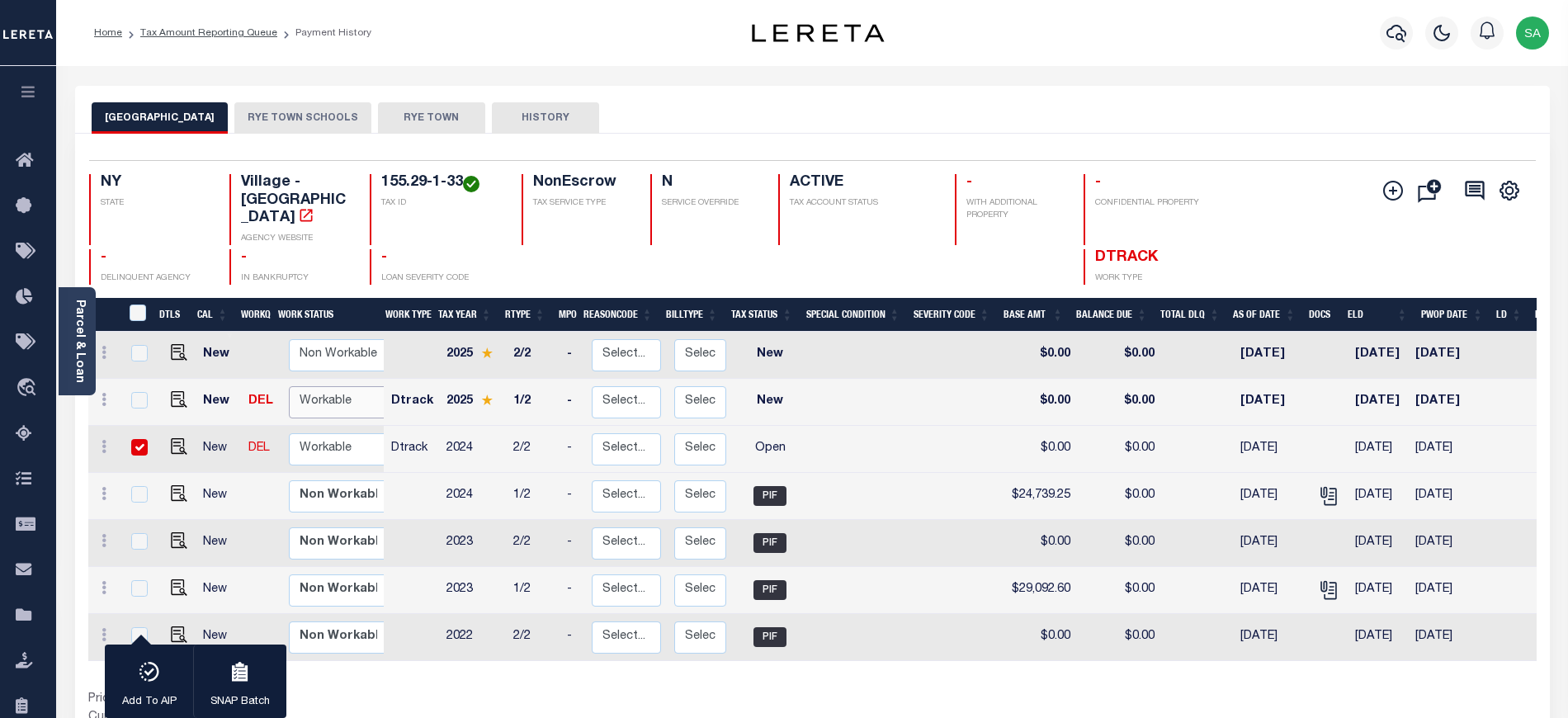
select select "true"
click at [289, 386] on select "Non Workable Workable" at bounding box center [338, 402] width 99 height 32
checkbox input "true"
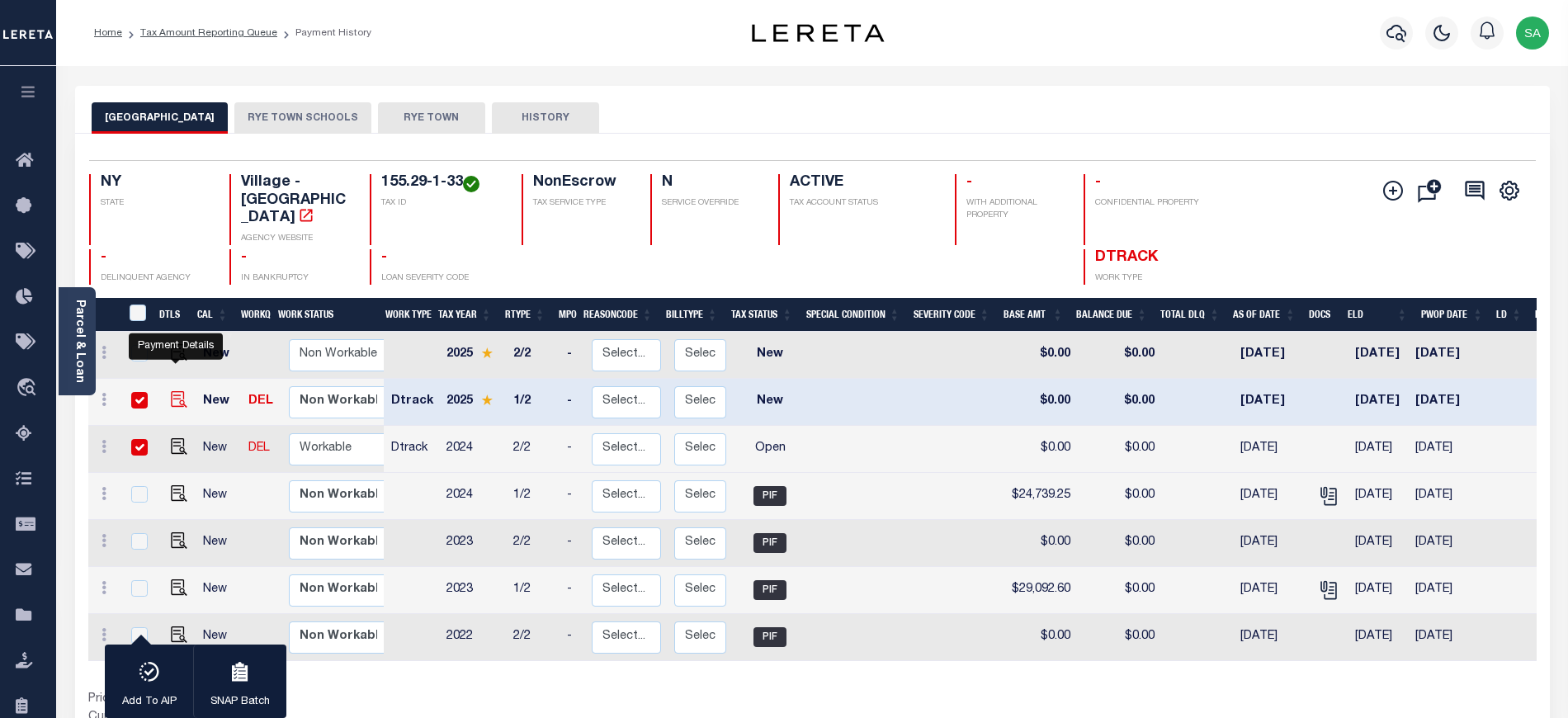
click at [177, 391] on img "" at bounding box center [179, 400] width 17 height 17
checkbox input "false"
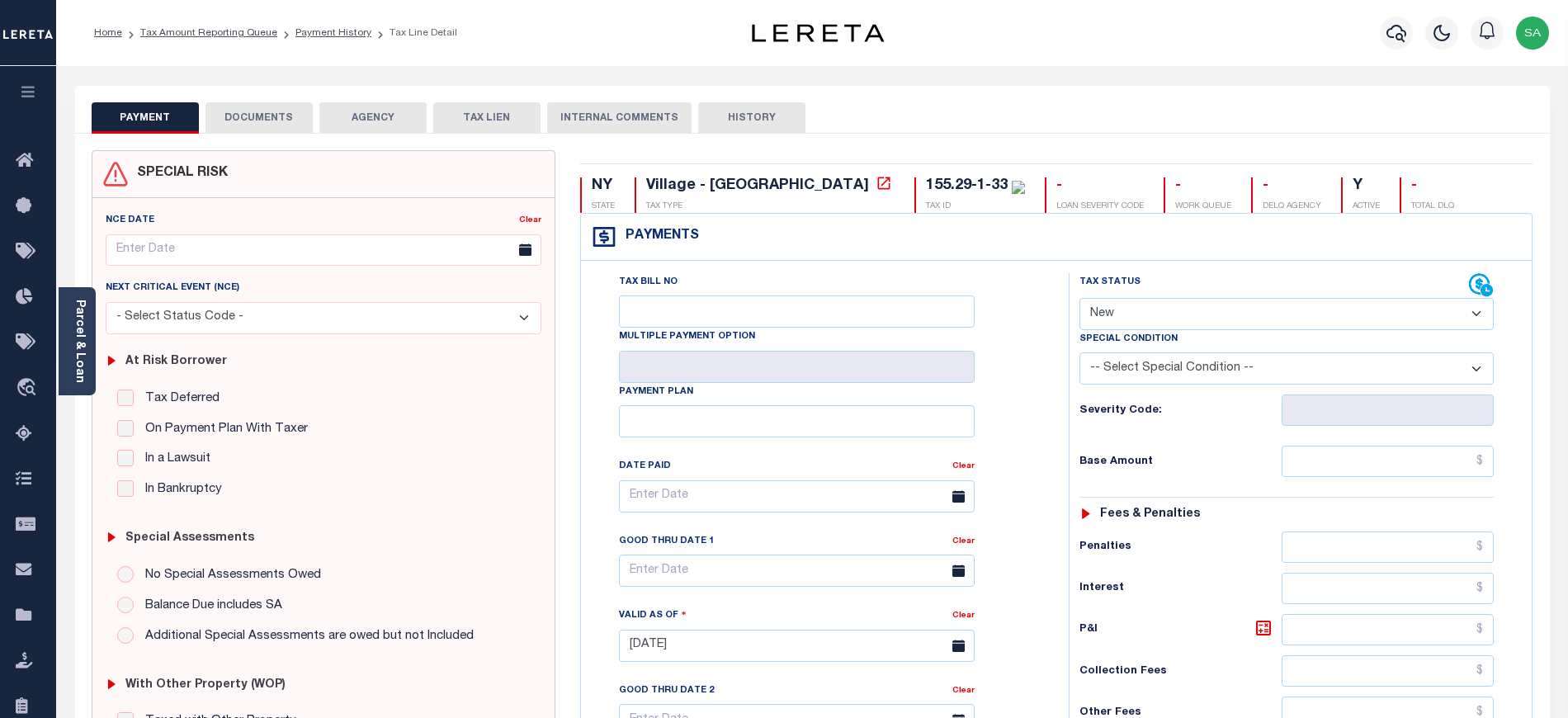
click at [1225, 317] on select "- Select Status Code - Open Due/Unpaid Paid Incomplete No Tax Due Internal Refu…" at bounding box center [1286, 314] width 414 height 32
select select "PYD"
click at [1079, 300] on select "- Select Status Code - Open Due/Unpaid Paid Incomplete No Tax Due Internal Refu…" at bounding box center [1286, 314] width 414 height 32
type input "[DATE]"
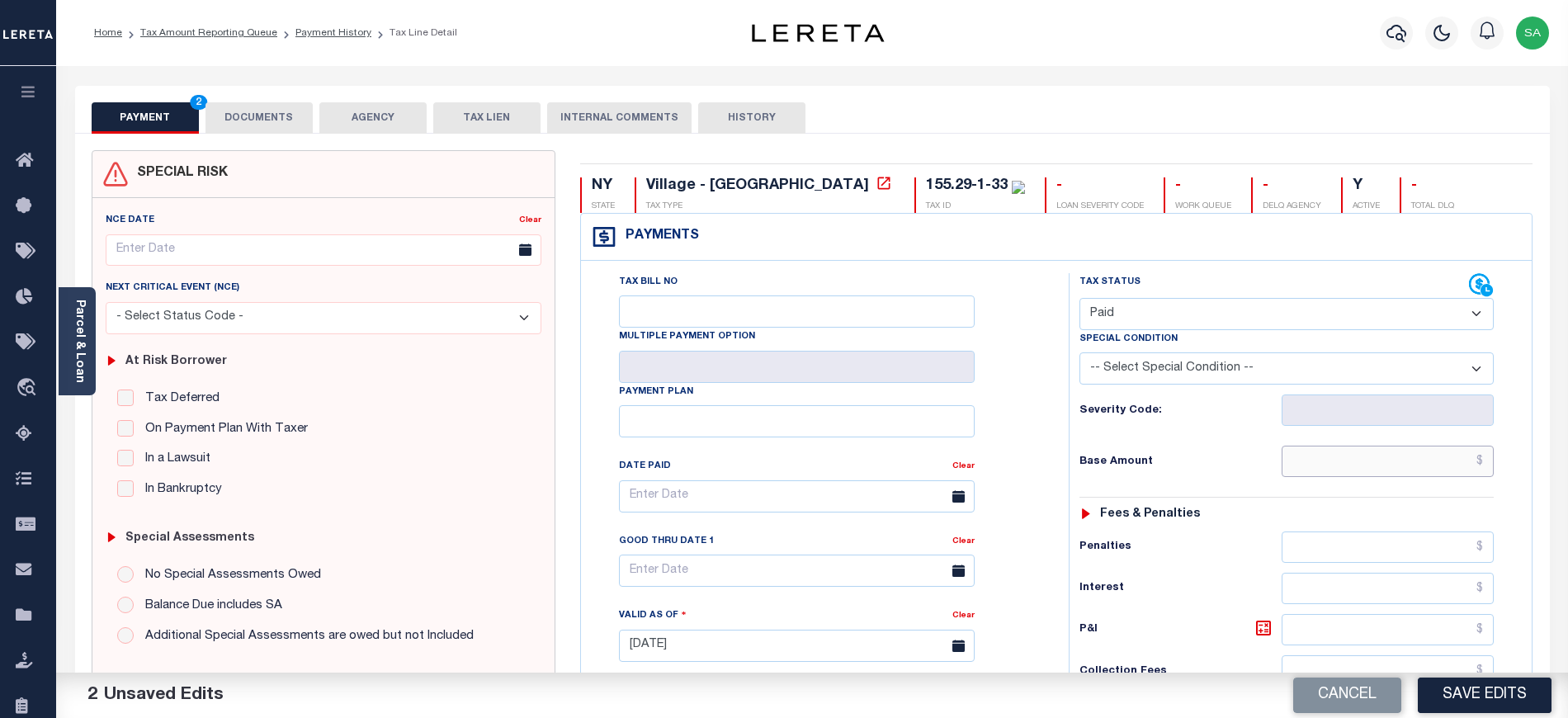
click at [1343, 456] on input "text" at bounding box center [1388, 460] width 213 height 31
type input "$0.00"
click at [1190, 261] on div "Payments Warning! Search Status is not "Completed", amounts can not be keyed." at bounding box center [1057, 237] width 951 height 47
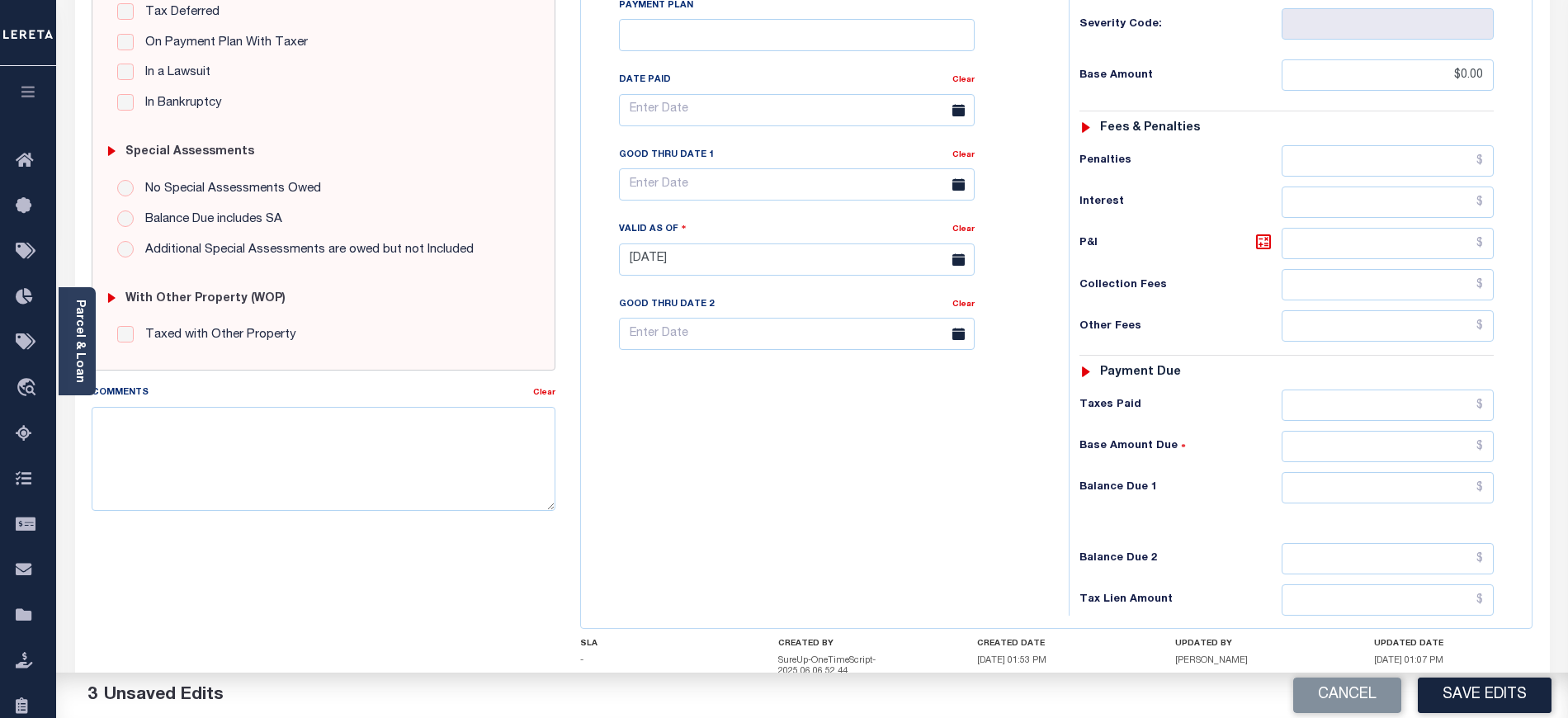
scroll to position [440, 0]
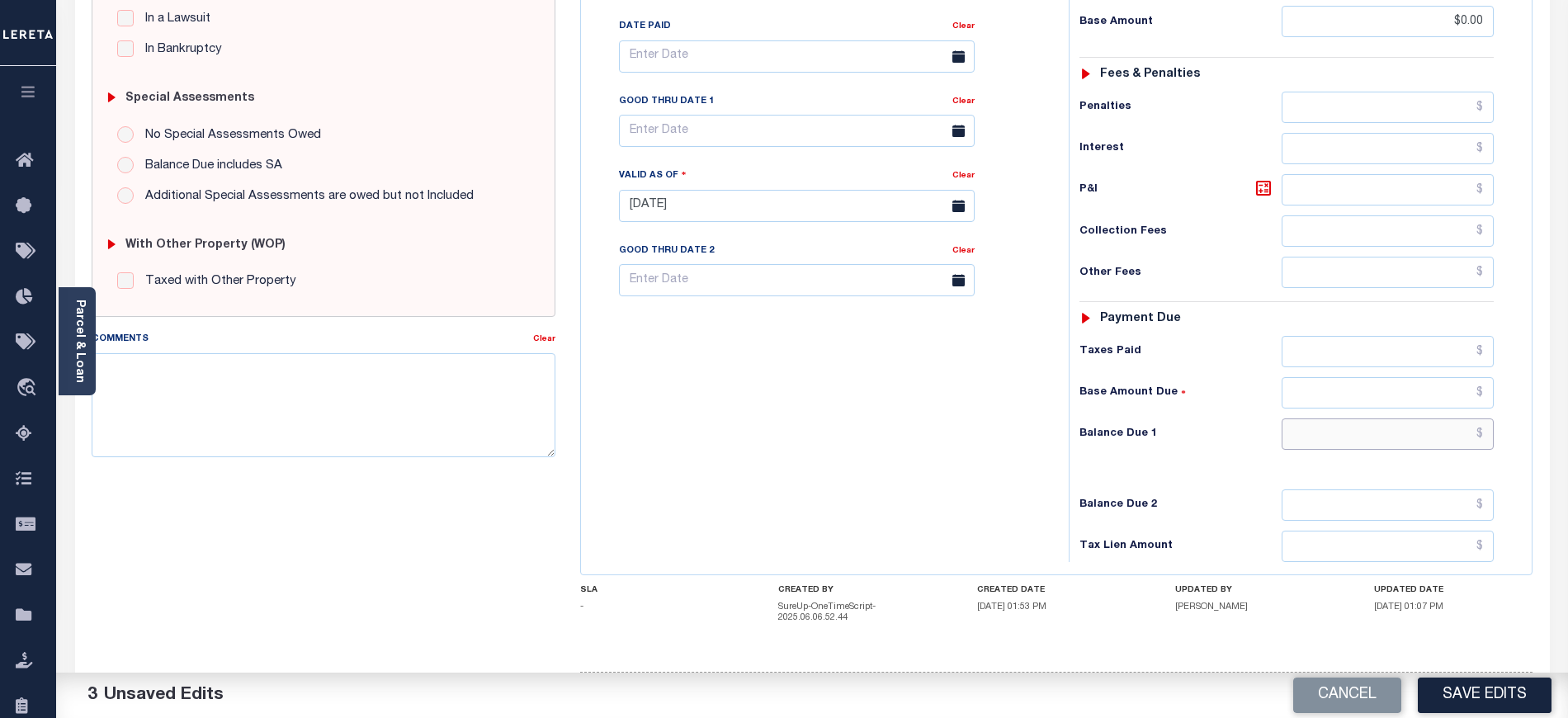
click at [1307, 440] on input "text" at bounding box center [1388, 433] width 213 height 31
type input "$0.00"
click at [416, 388] on textarea "Comments" at bounding box center [323, 405] width 464 height 104
paste textarea "[DATE]-email received from tax collector Woodrina there are no delinquent taxes…"
type textarea "[DATE]-email received from tax collector Woodrina there are no delinquent taxes…"
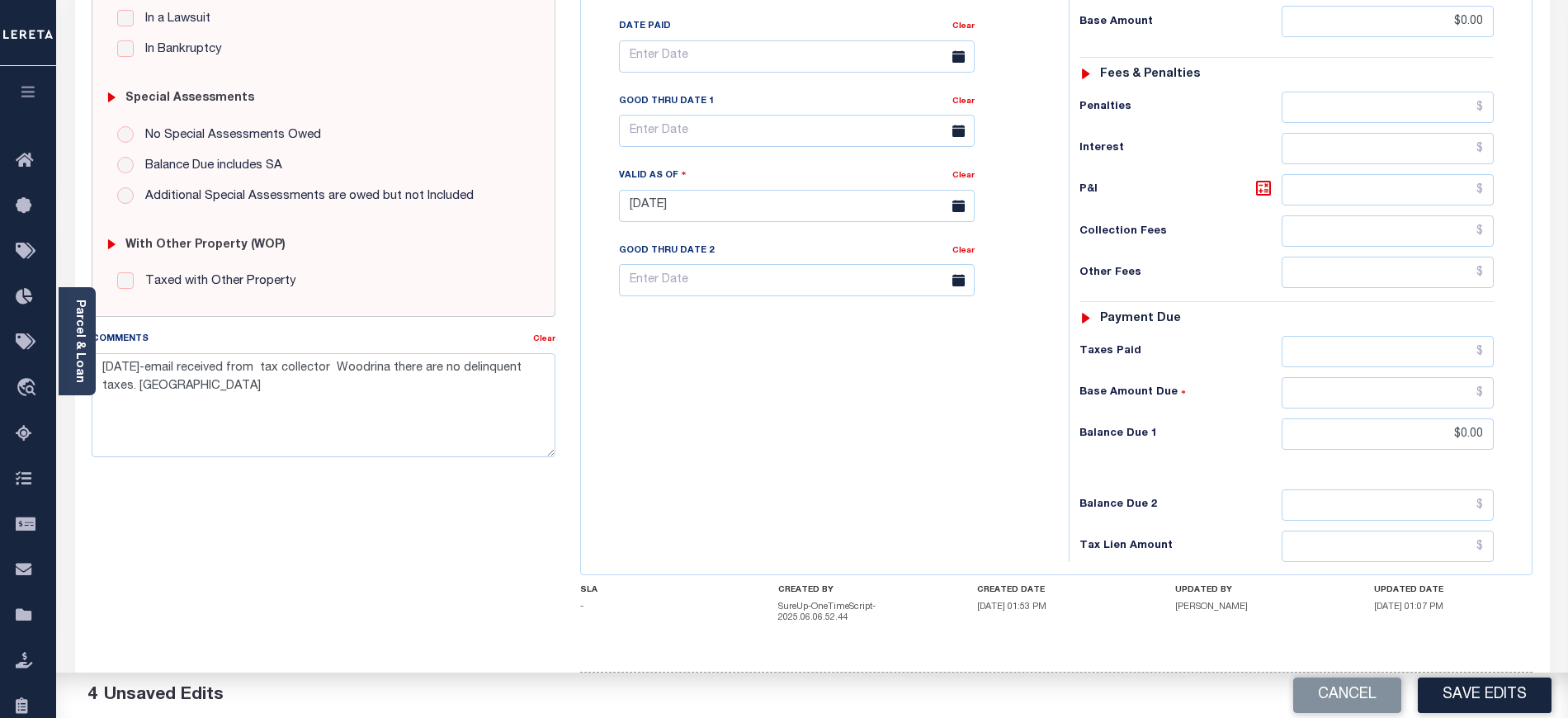
click at [741, 413] on div "Tax Bill No Multiple Payment Option Payment Plan Clear" at bounding box center [820, 198] width 471 height 728
click at [1490, 694] on button "Save Edits" at bounding box center [1484, 695] width 133 height 35
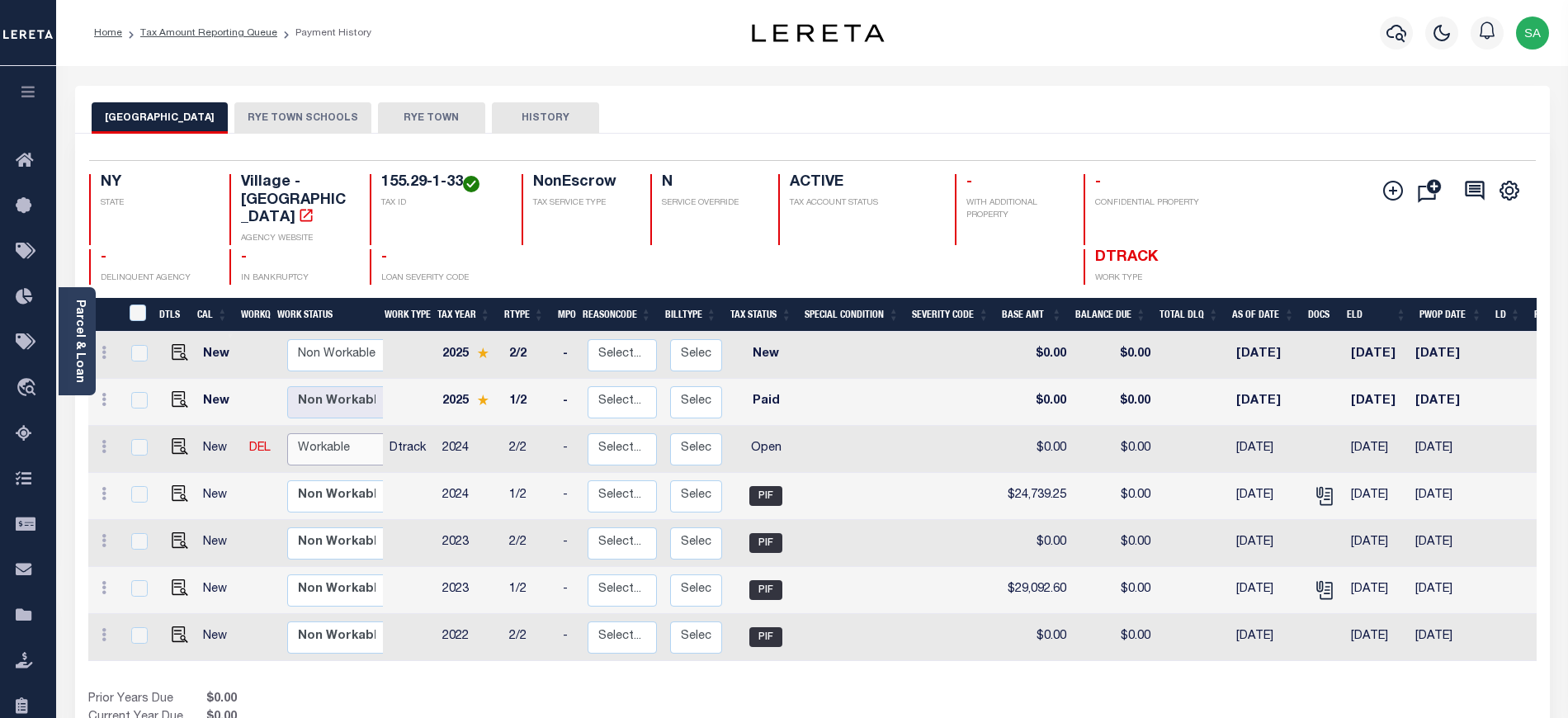
click at [345, 433] on select "Non Workable Workable" at bounding box center [336, 449] width 99 height 32
checkbox input "true"
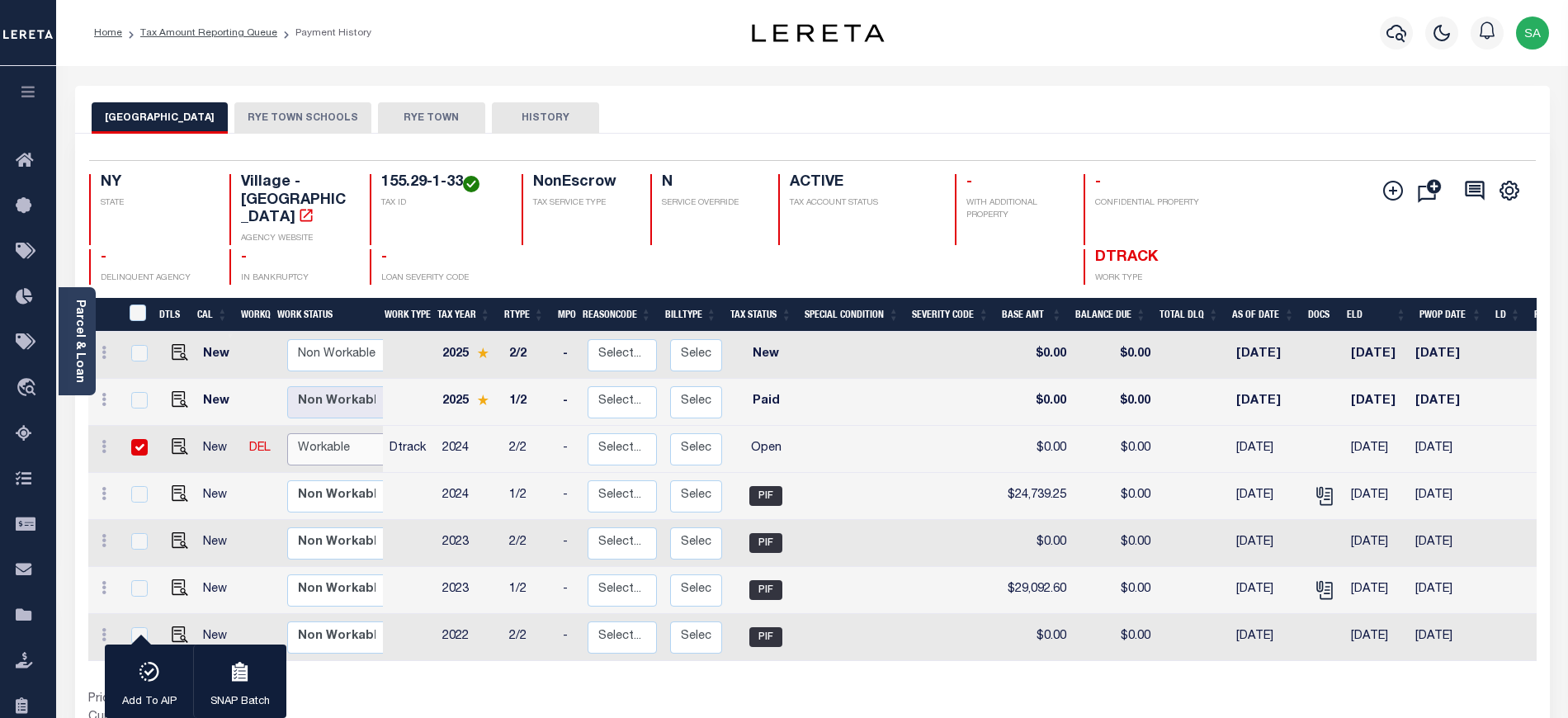
select select "true"
click at [287, 433] on select "Non Workable Workable" at bounding box center [336, 449] width 99 height 32
checkbox input "false"
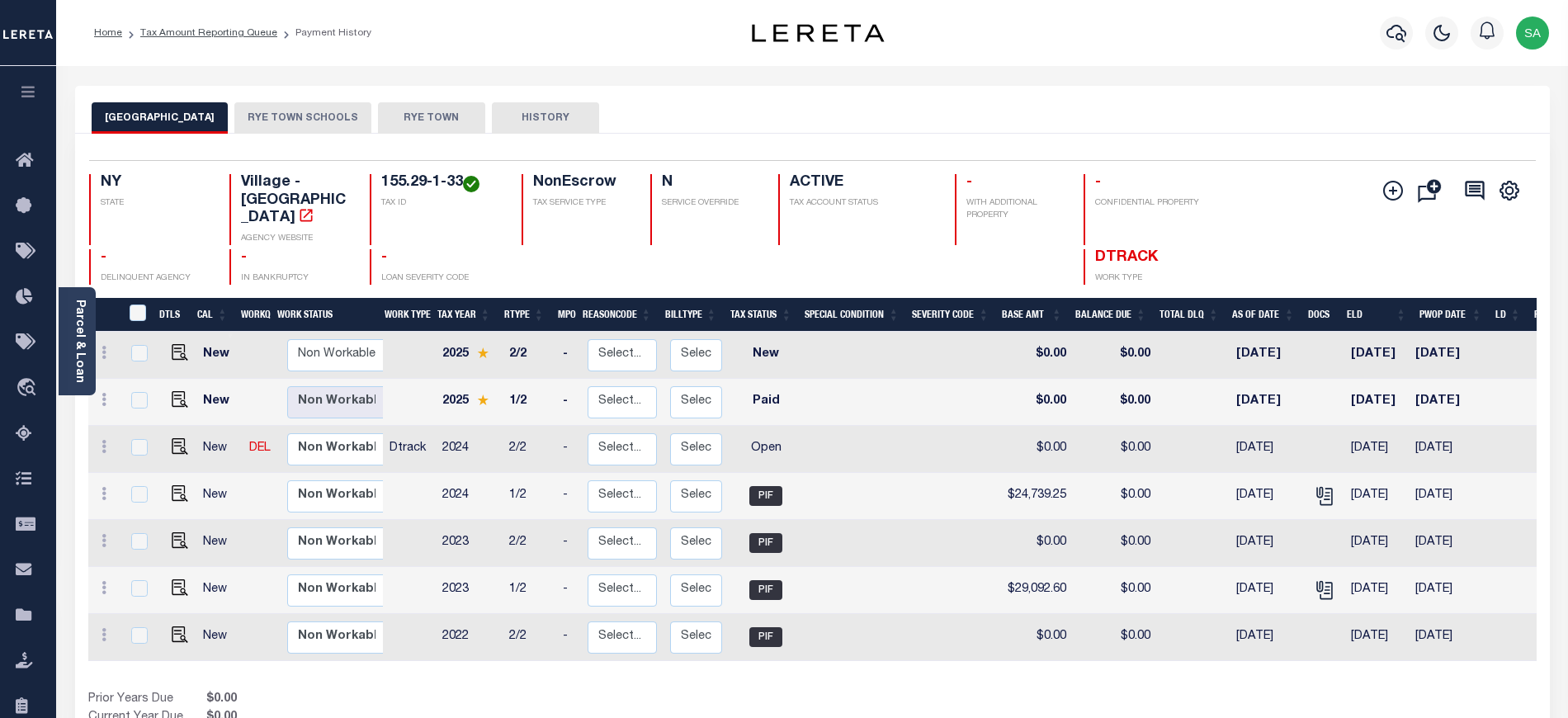
click at [166, 436] on td at bounding box center [177, 449] width 41 height 47
checkbox input "true"
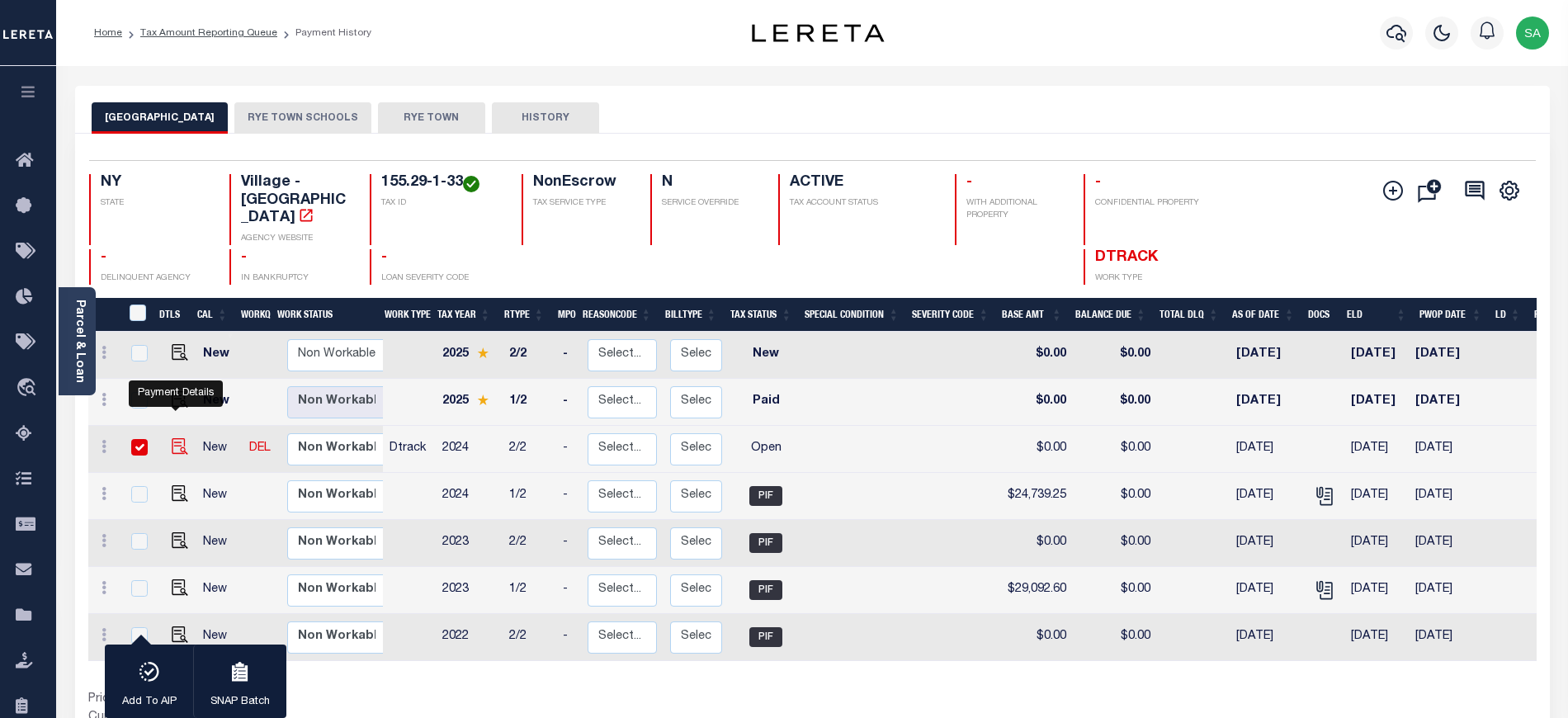
click at [176, 438] on img "" at bounding box center [180, 447] width 17 height 17
checkbox input "false"
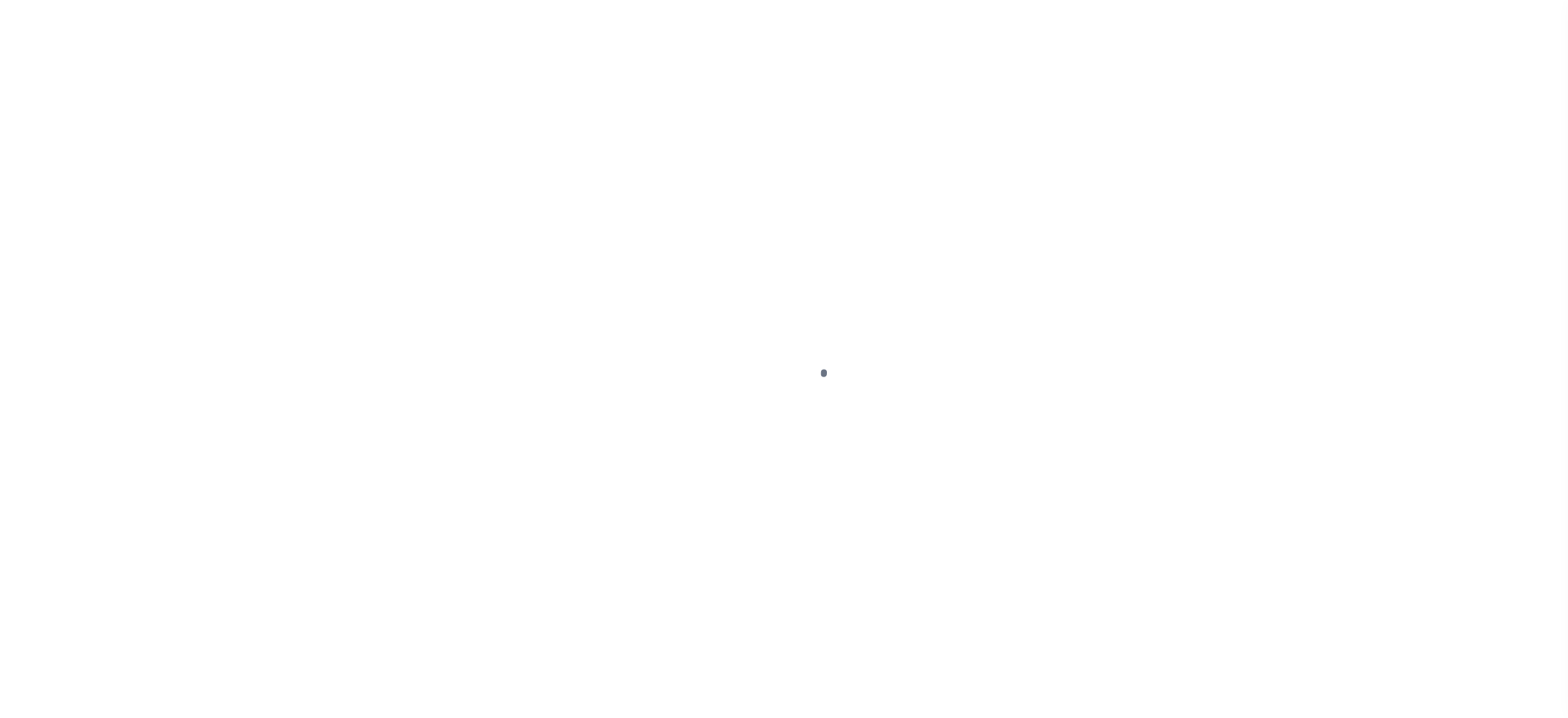
select select "OP2"
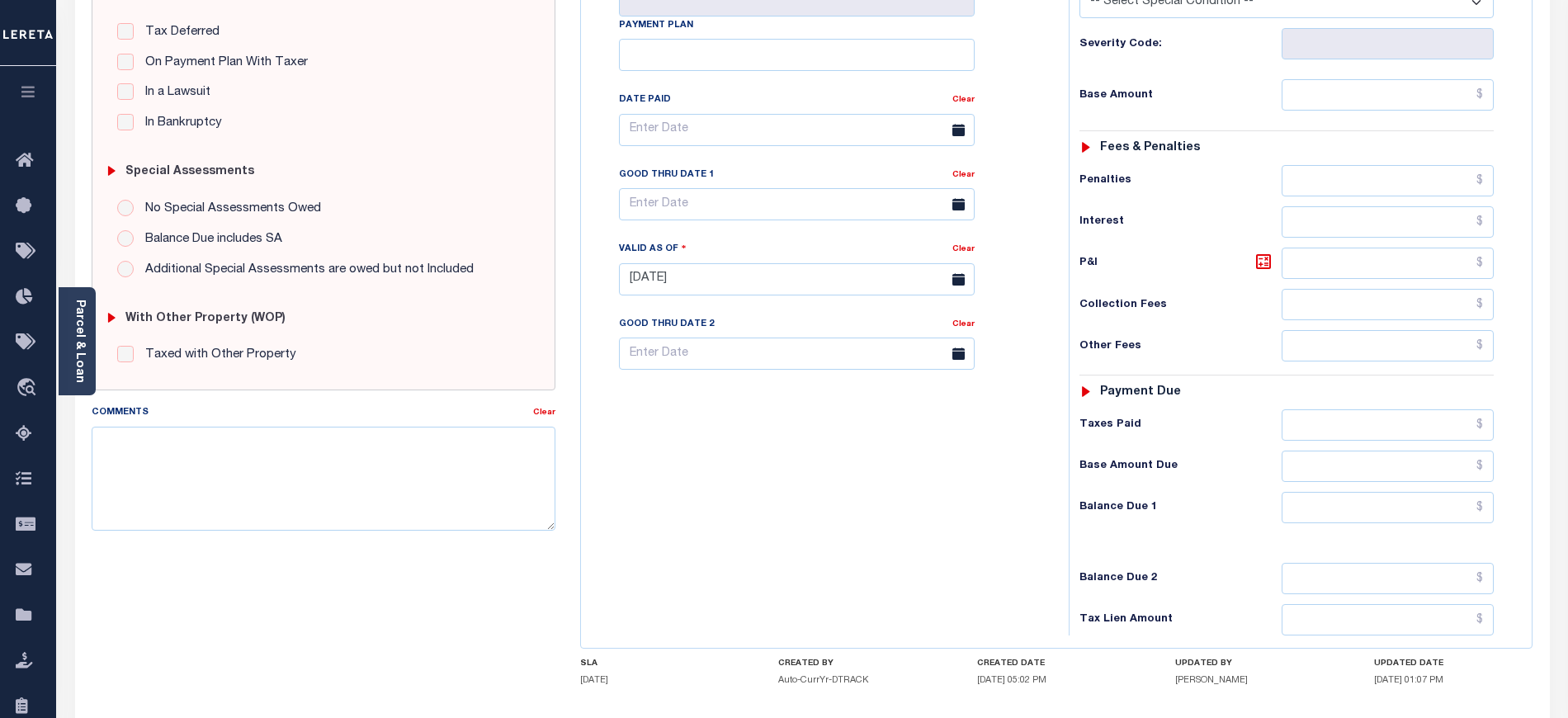
scroll to position [440, 0]
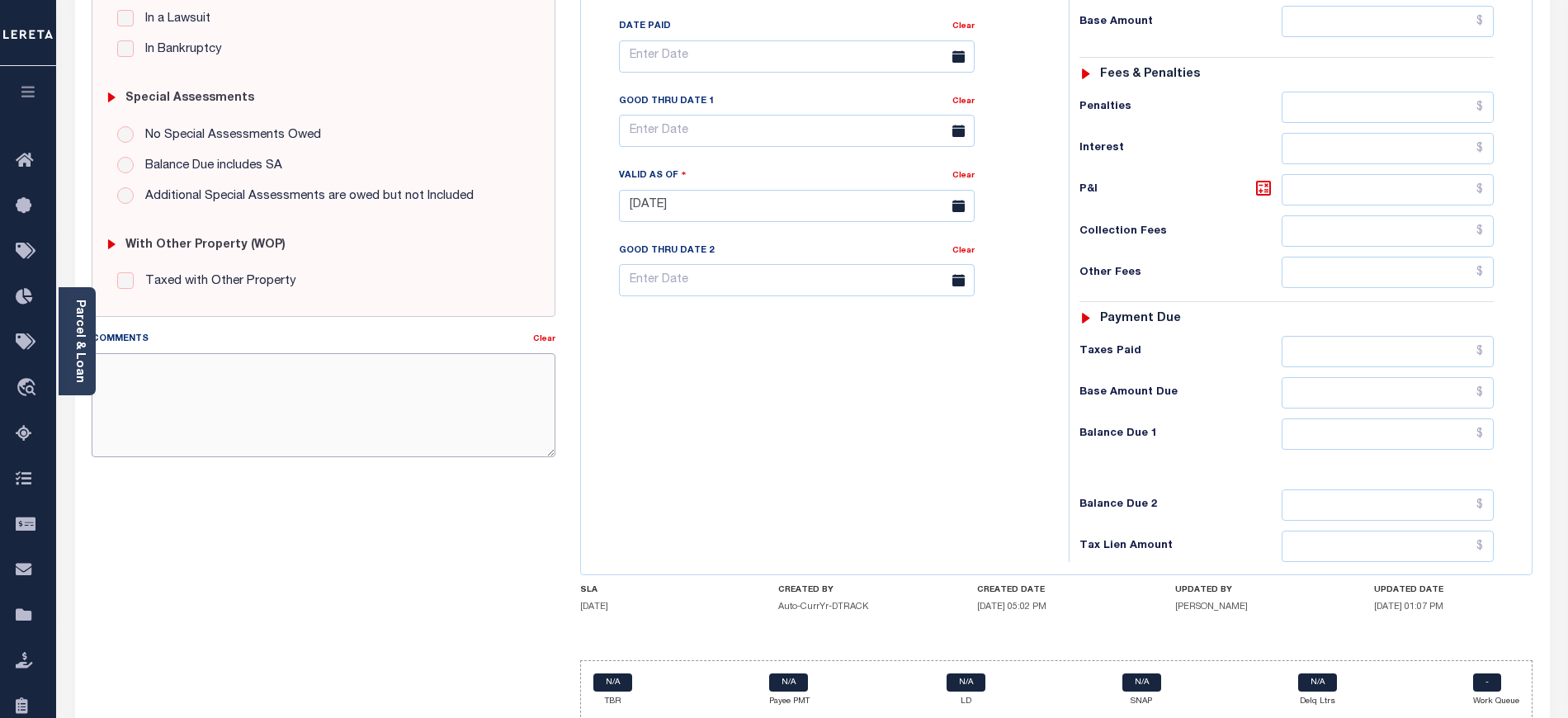
click at [202, 400] on textarea "Comments" at bounding box center [323, 405] width 464 height 104
paste textarea "[DATE]-email received from tax collector Woodrina there are no delinquent taxes…"
type textarea "10/02/2025-email received from tax collector Woodrina there are no delinquent t…"
click at [885, 467] on div "Tax Bill No Multiple Payment Option Payment Plan Clear" at bounding box center [820, 198] width 471 height 728
type input "[DATE]"
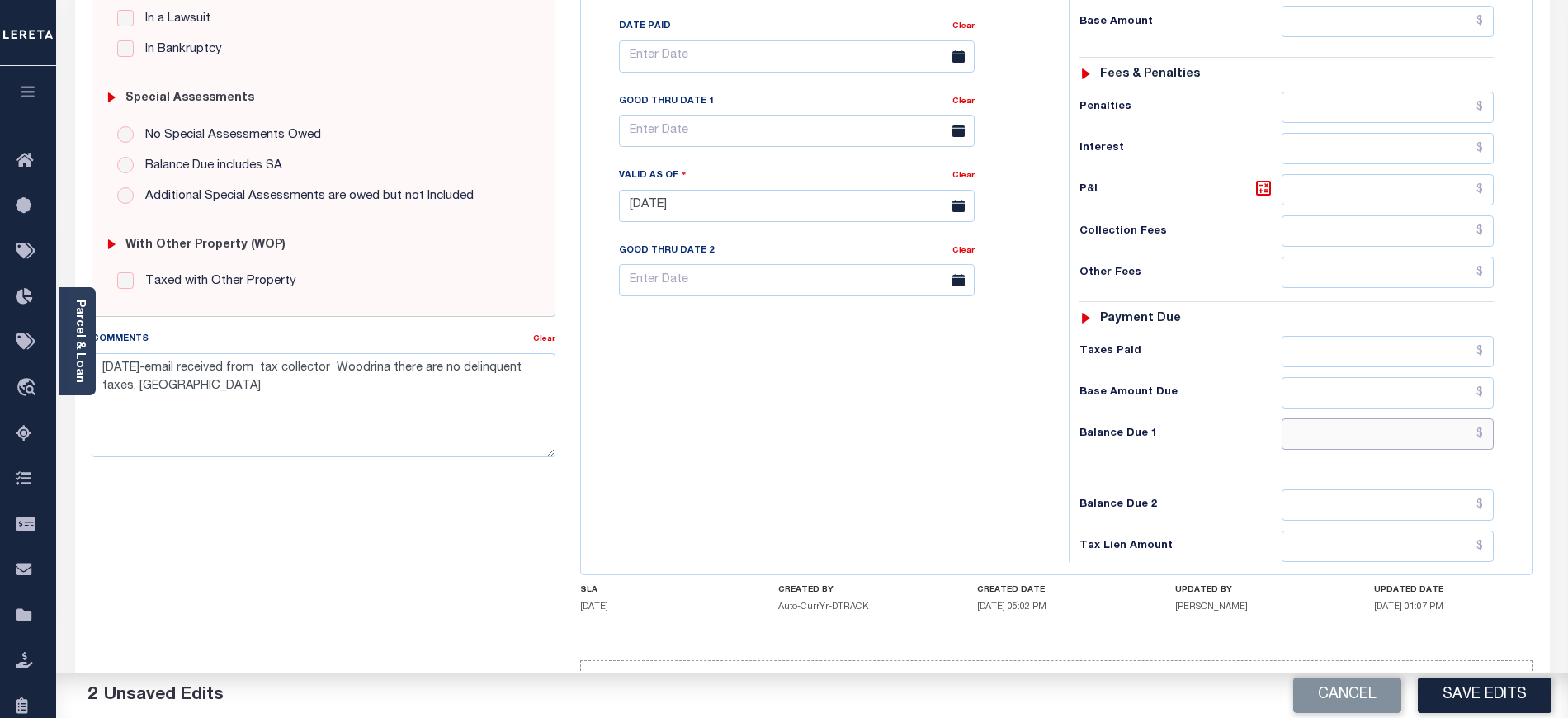
click at [1403, 447] on input "text" at bounding box center [1388, 433] width 213 height 31
type input "$0.00"
click at [835, 503] on div "Tax Bill No Multiple Payment Option Payment Plan Clear" at bounding box center [820, 198] width 471 height 728
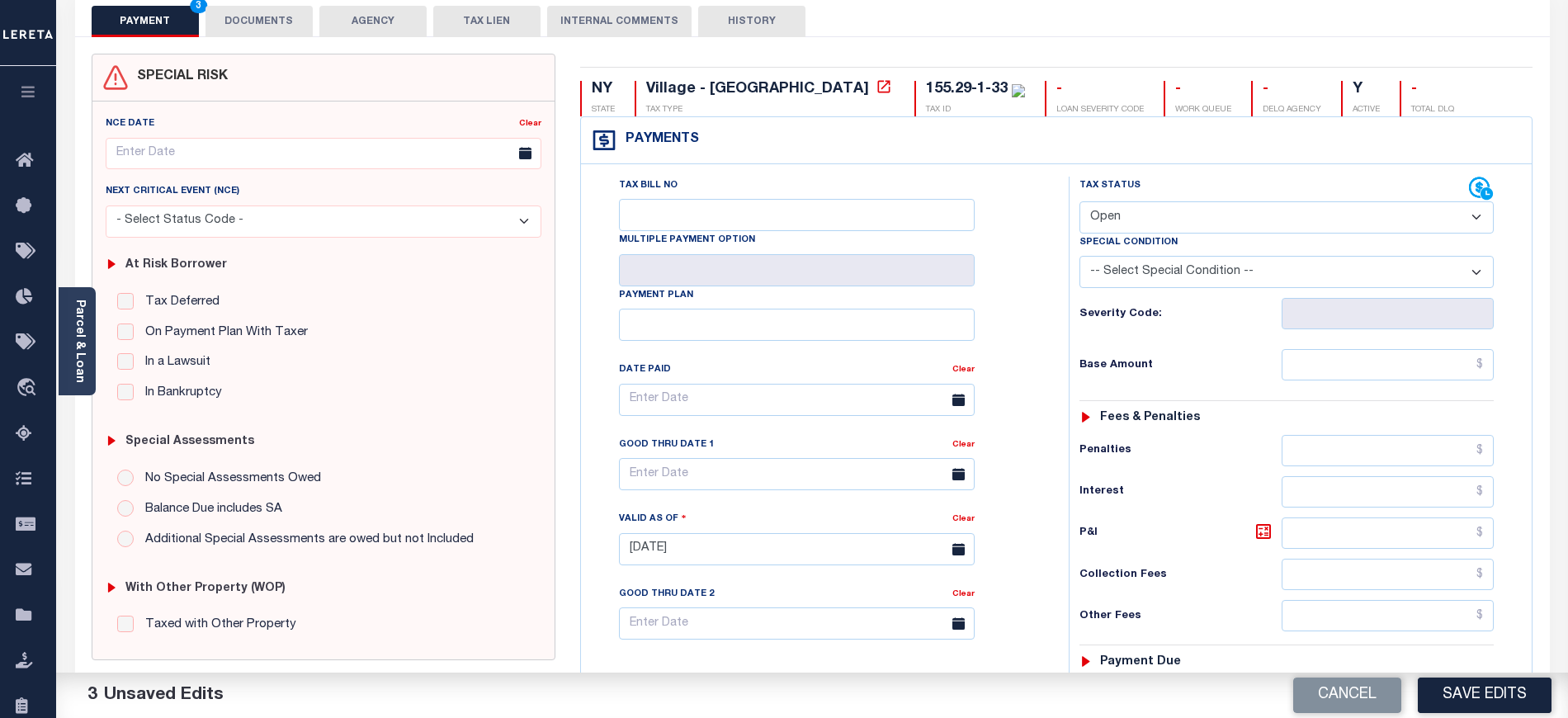
scroll to position [0, 0]
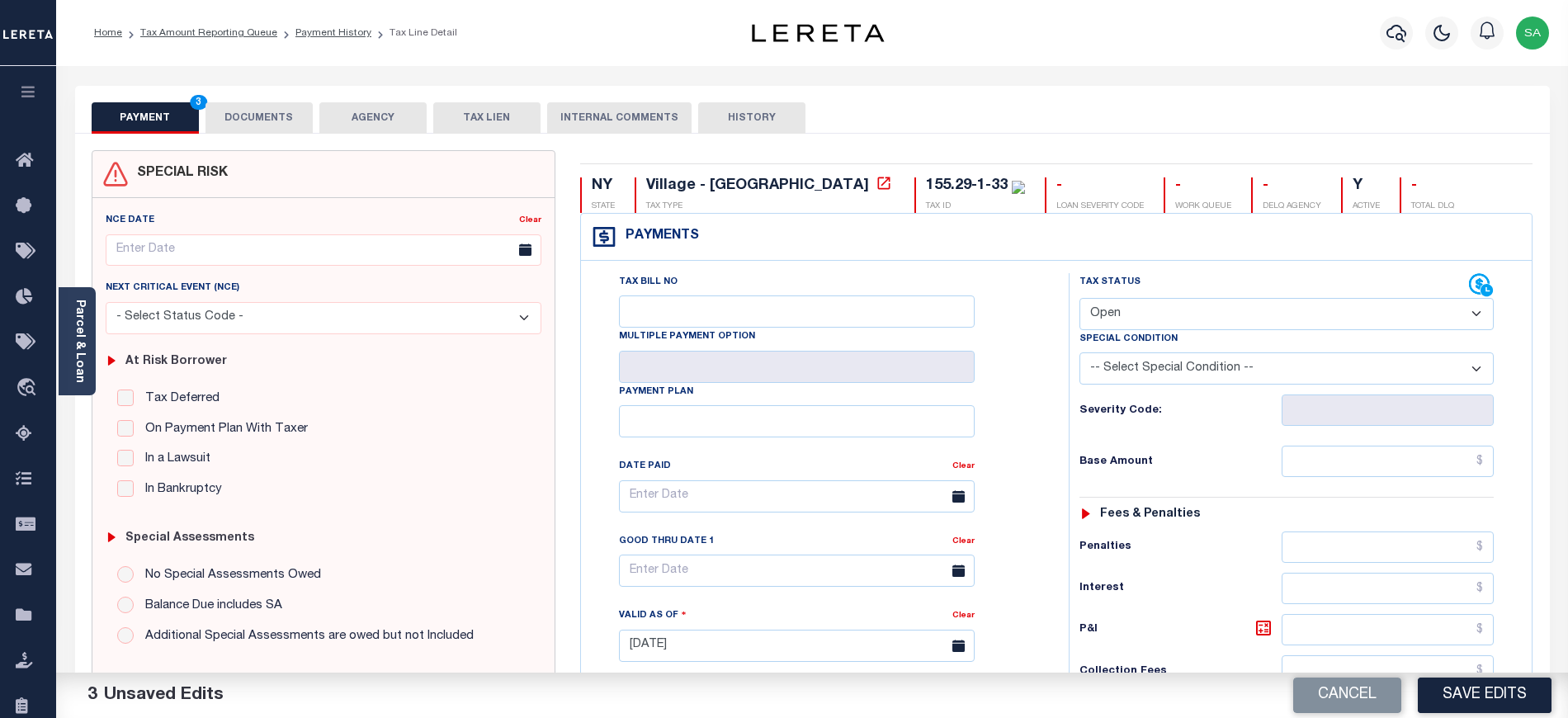
click at [1156, 310] on select "- Select Status Code - Open Due/Unpaid Paid Incomplete No Tax Due Internal Refu…" at bounding box center [1286, 314] width 414 height 32
select select "PYD"
click at [1079, 300] on select "- Select Status Code - Open Due/Unpaid Paid Incomplete No Tax Due Internal Refu…" at bounding box center [1286, 314] width 414 height 32
click at [1302, 456] on input "text" at bounding box center [1388, 460] width 213 height 31
type input "$0.00"
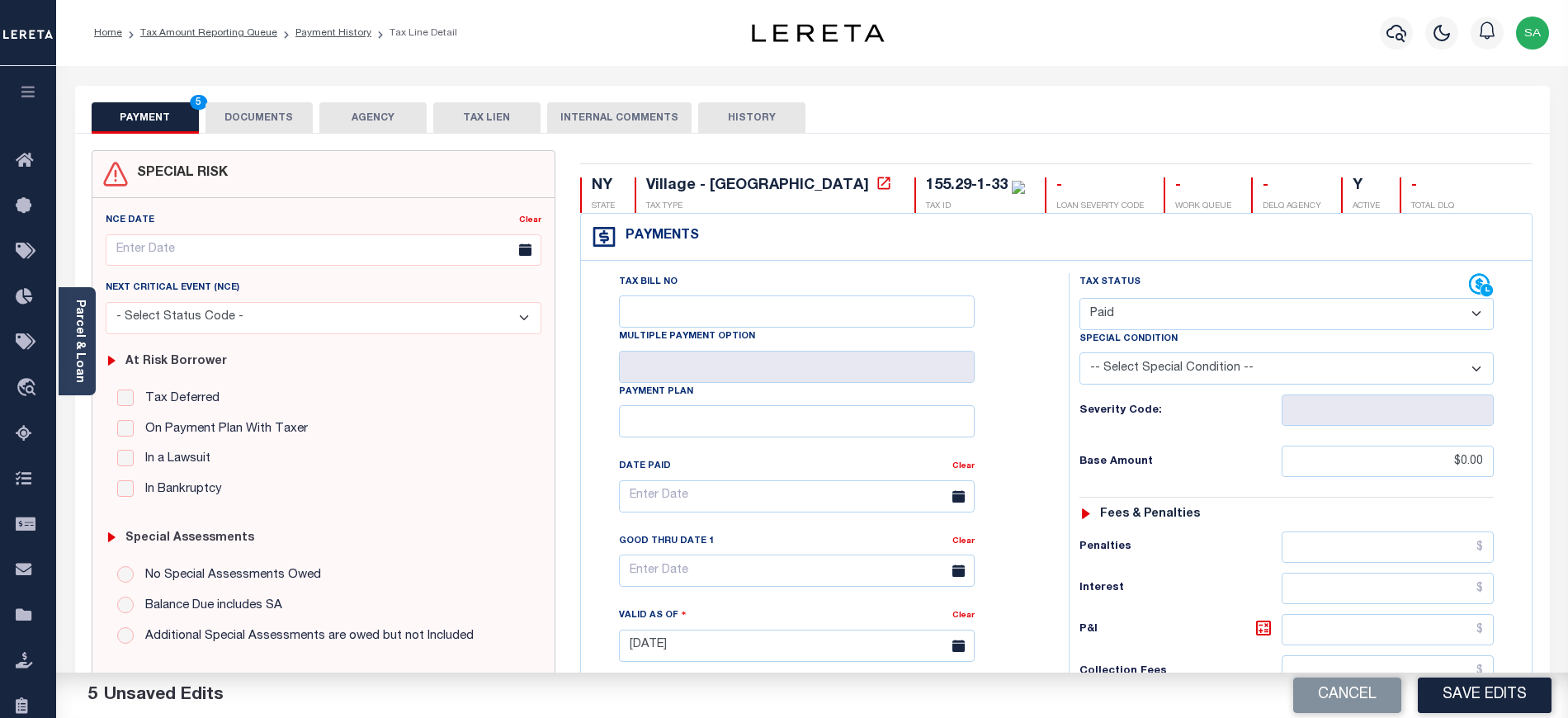
drag, startPoint x: 1037, startPoint y: 307, endPoint x: 1061, endPoint y: 350, distance: 49.2
click at [1037, 307] on div "Tax Bill No Multiple Payment Option Payment Plan Clear" at bounding box center [820, 504] width 446 height 463
click at [1475, 700] on button "Save Edits" at bounding box center [1484, 695] width 133 height 35
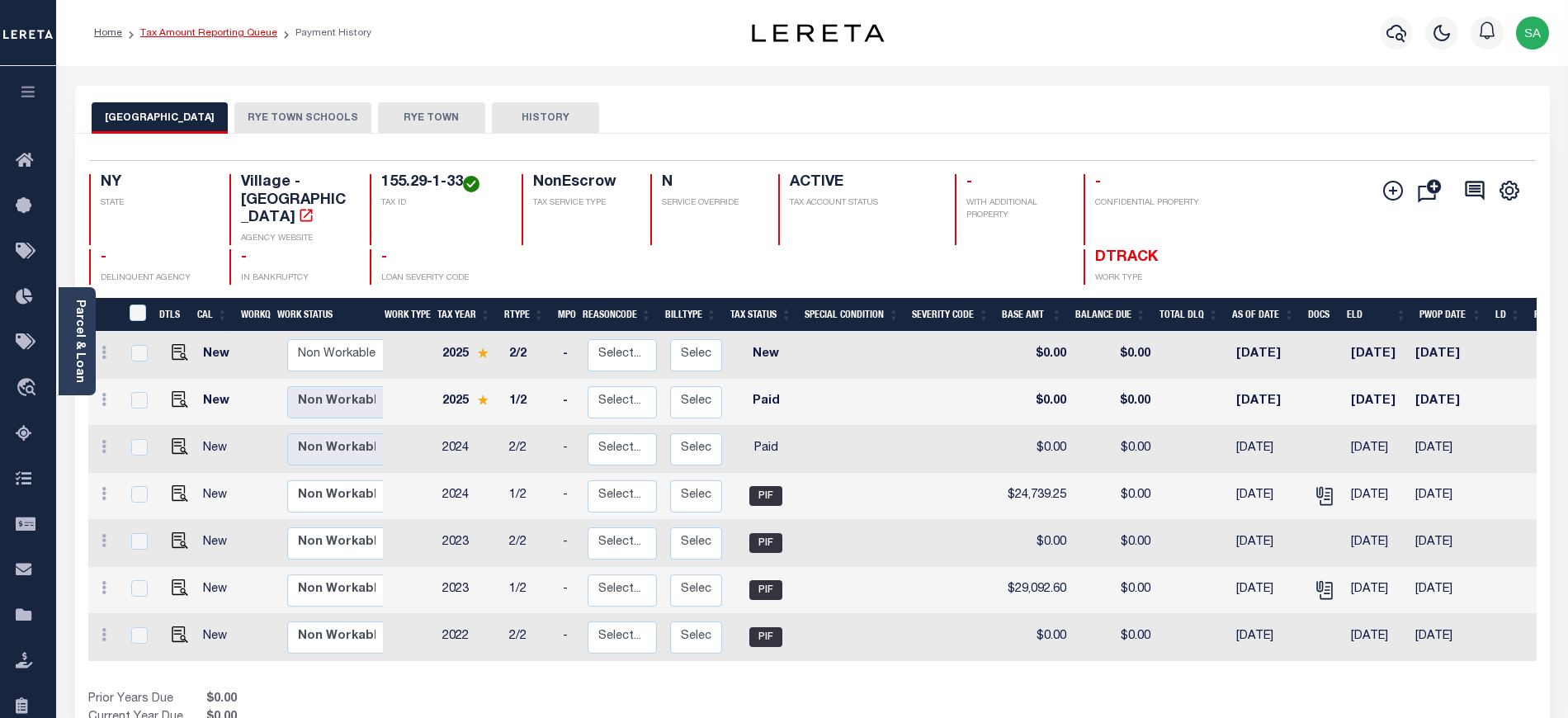
click at [182, 33] on link "Tax Amount Reporting Queue" at bounding box center [209, 33] width 137 height 10
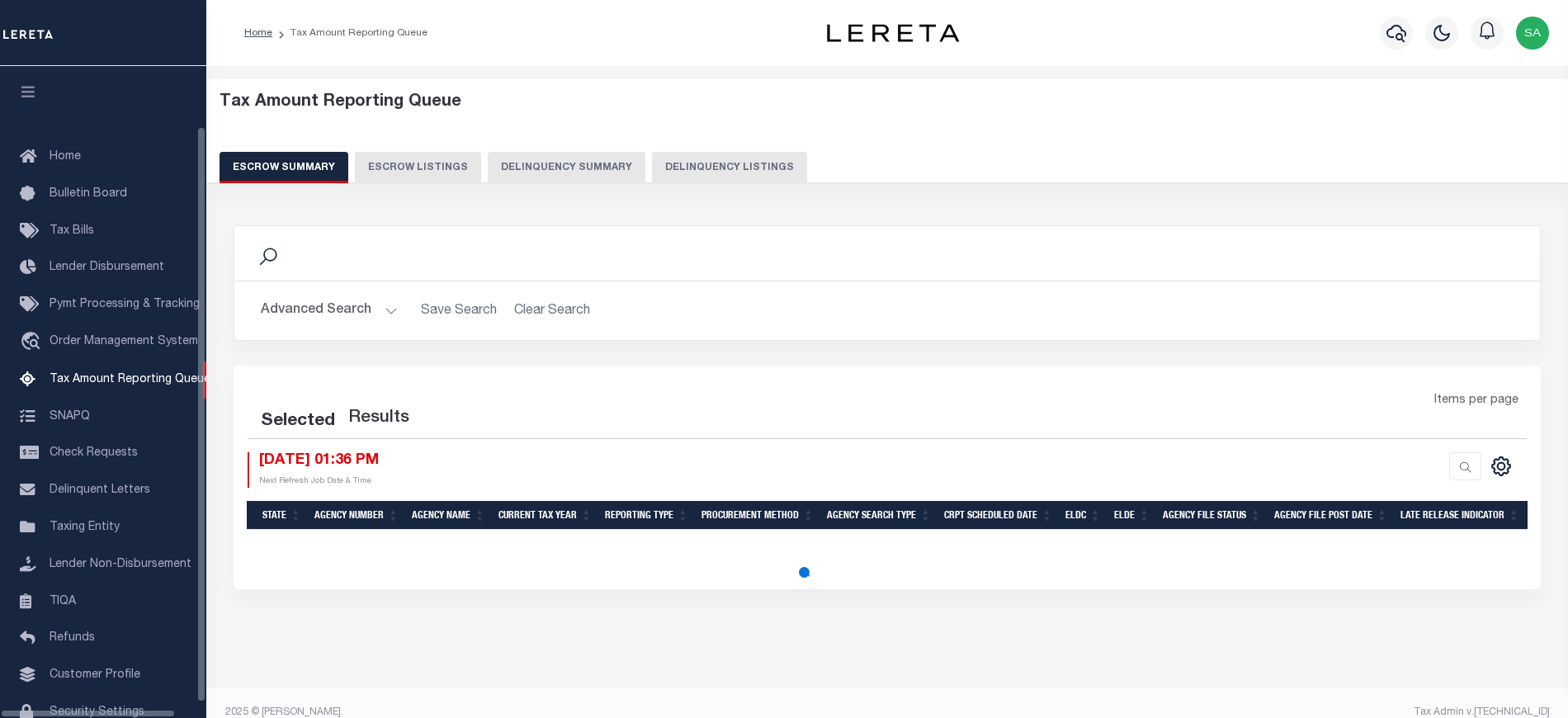
select select "100"
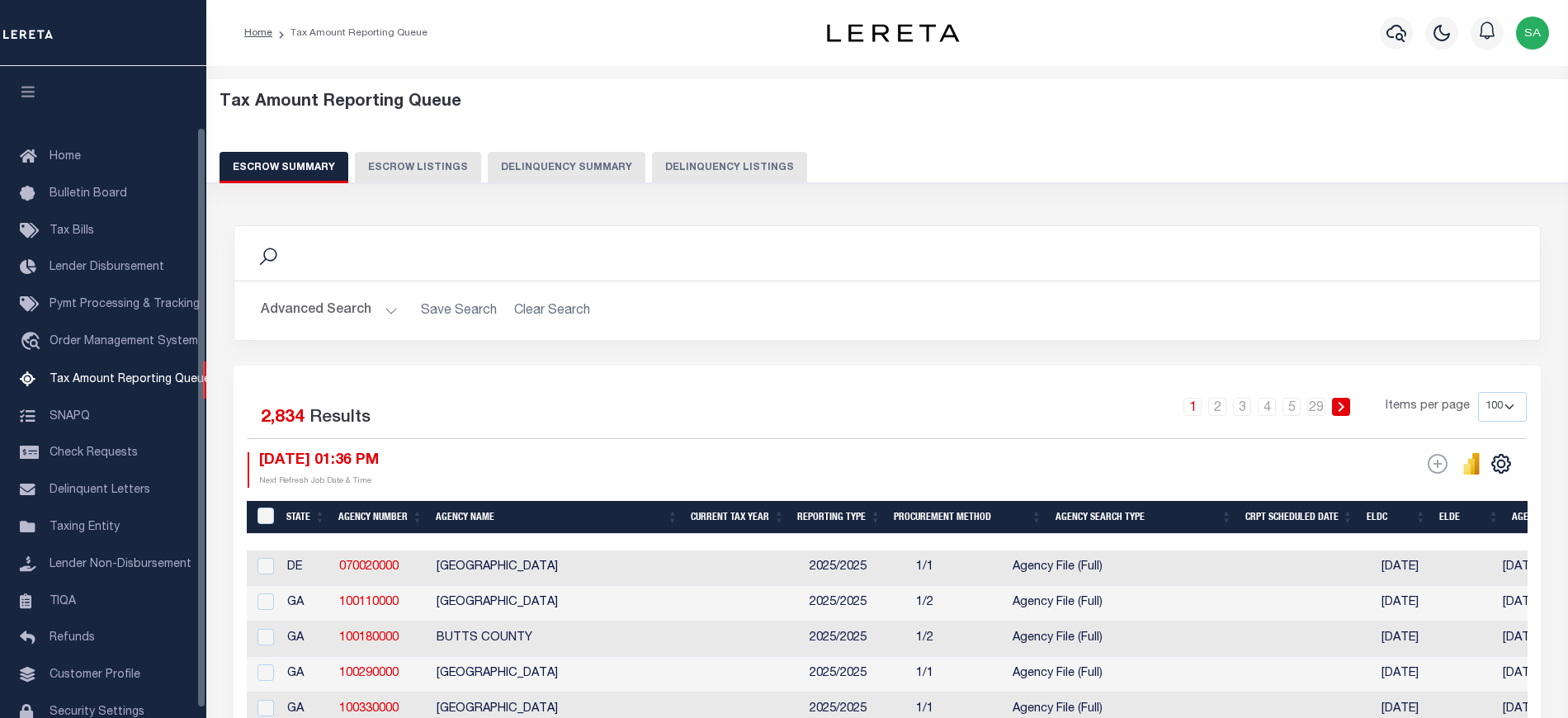
scroll to position [69, 0]
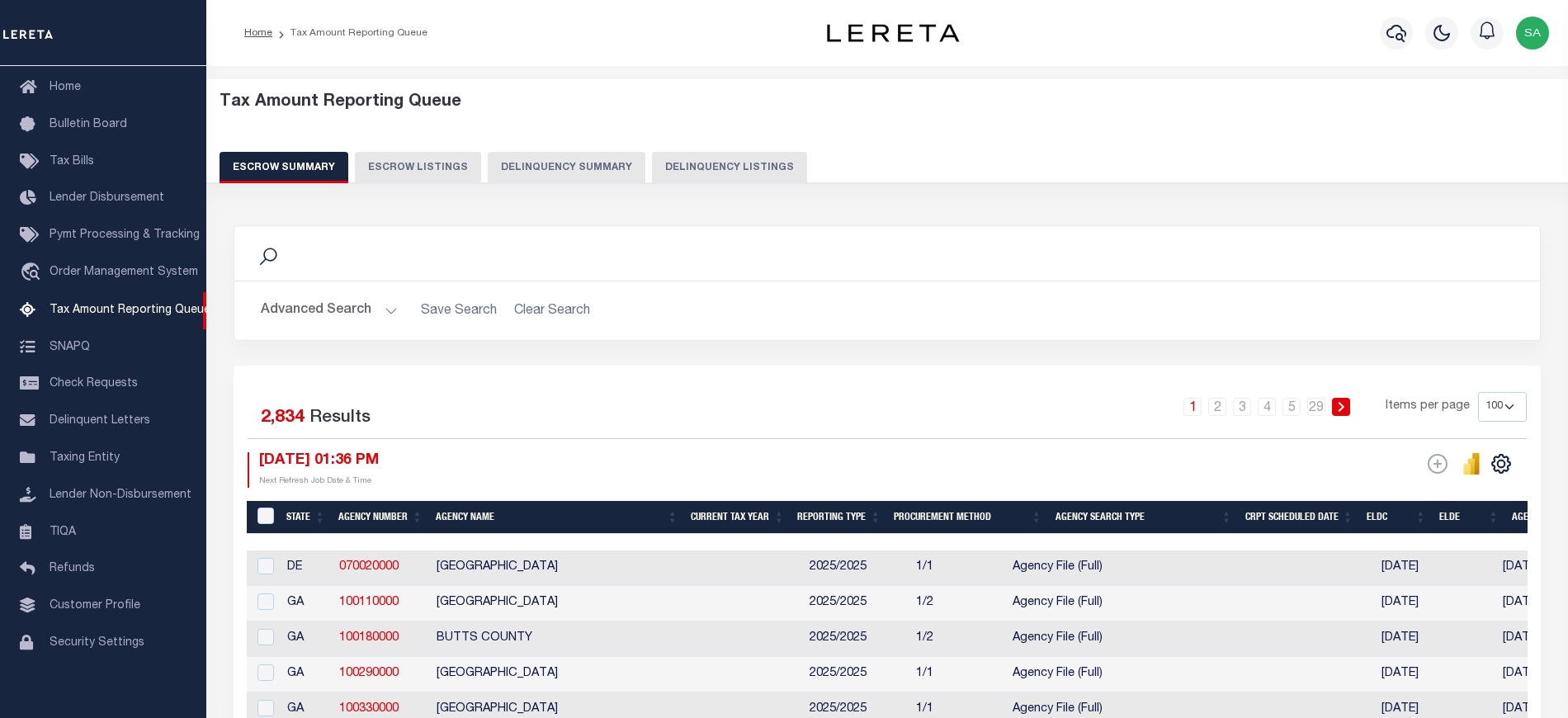
click at [706, 163] on button "Delinquency Listings" at bounding box center [730, 167] width 155 height 31
select select "100"
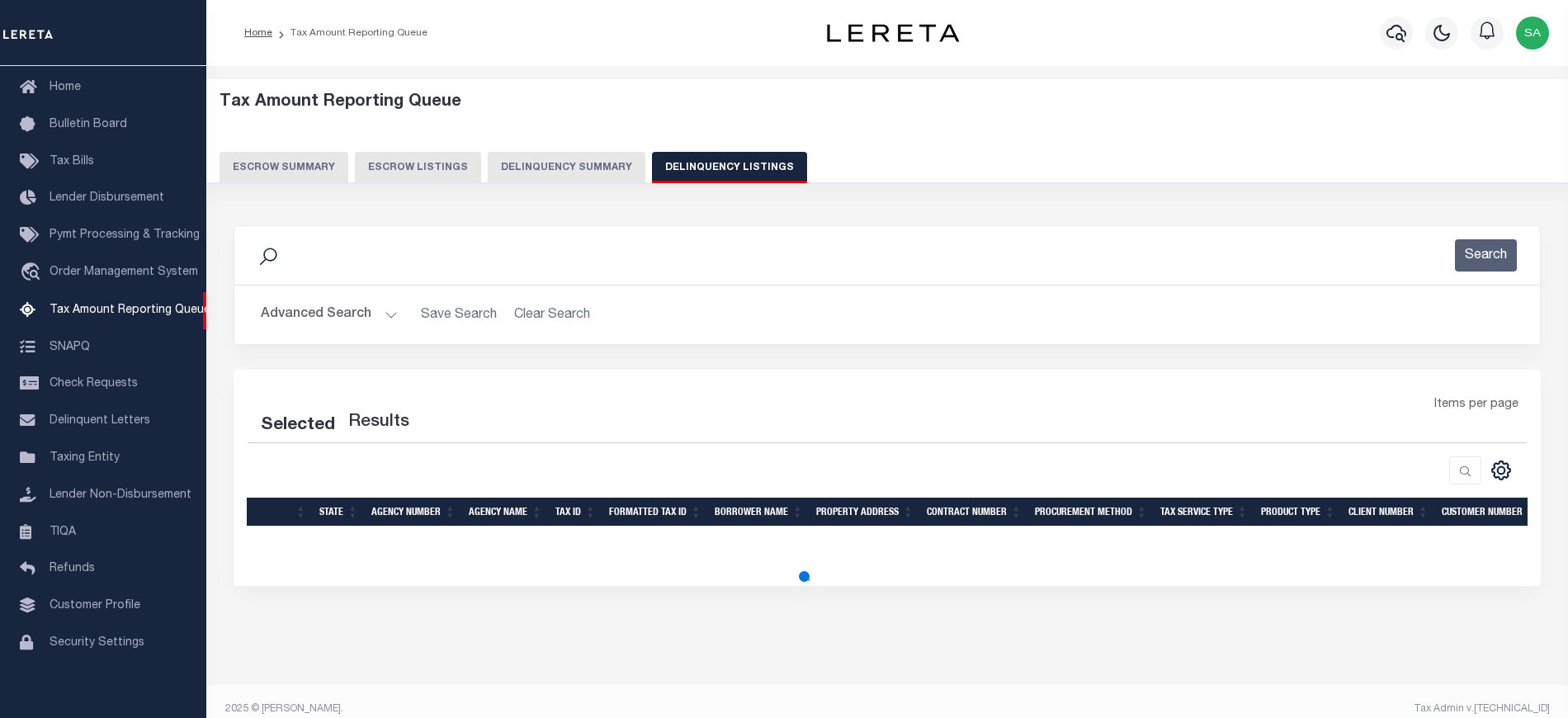
select select "100"
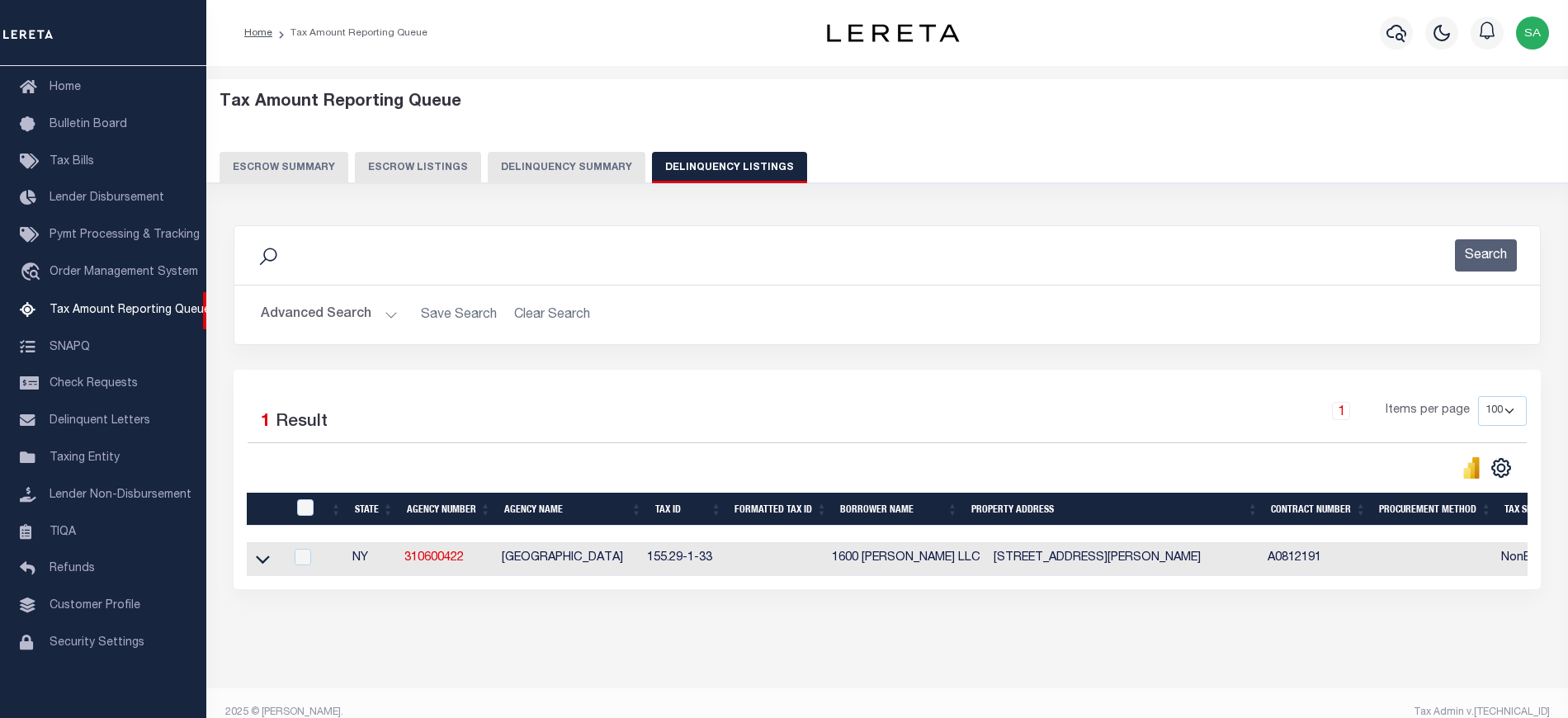
click at [331, 317] on button "Advanced Search" at bounding box center [329, 315] width 137 height 32
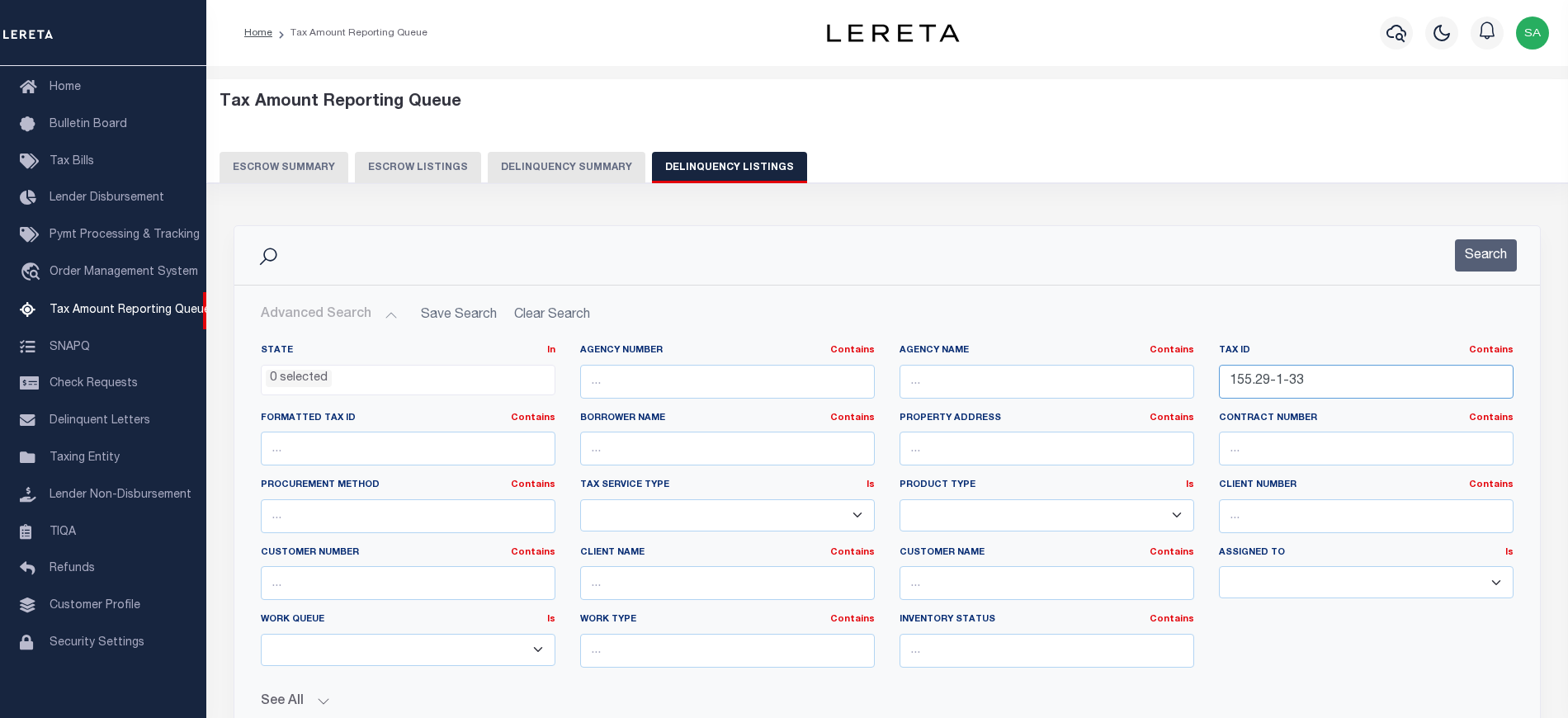
click at [1292, 381] on input "155.29-1-33" at bounding box center [1366, 382] width 295 height 34
drag, startPoint x: 1320, startPoint y: 383, endPoint x: 1168, endPoint y: 373, distance: 152.3
click at [1168, 373] on div "State In In AK AL AR AZ CA CO CT DC DE FL GA GU HI IA ID IL IN KS [GEOGRAPHIC_D…" at bounding box center [887, 512] width 1277 height 336
paste input "007671237"
type input "1007671237"
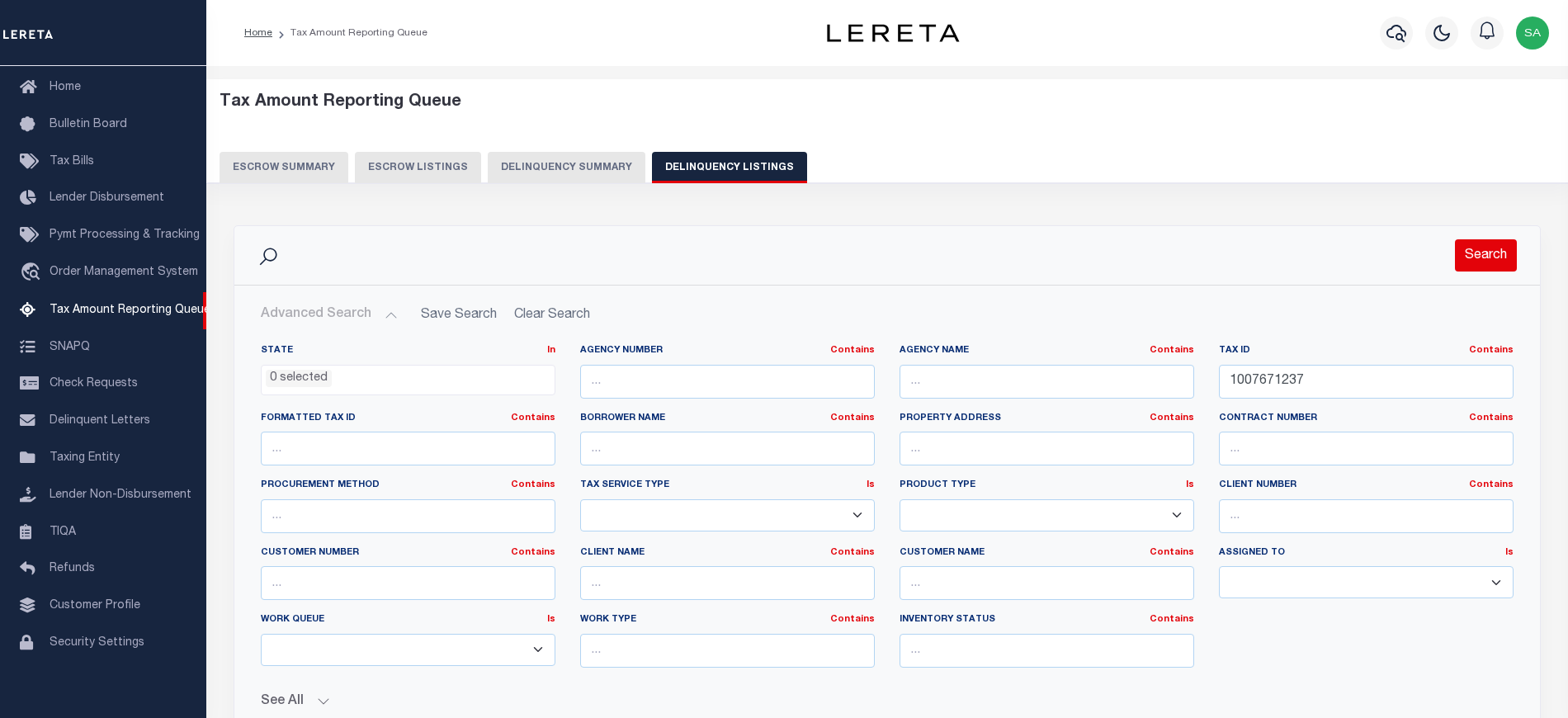
click at [1461, 271] on button "Search" at bounding box center [1485, 255] width 62 height 32
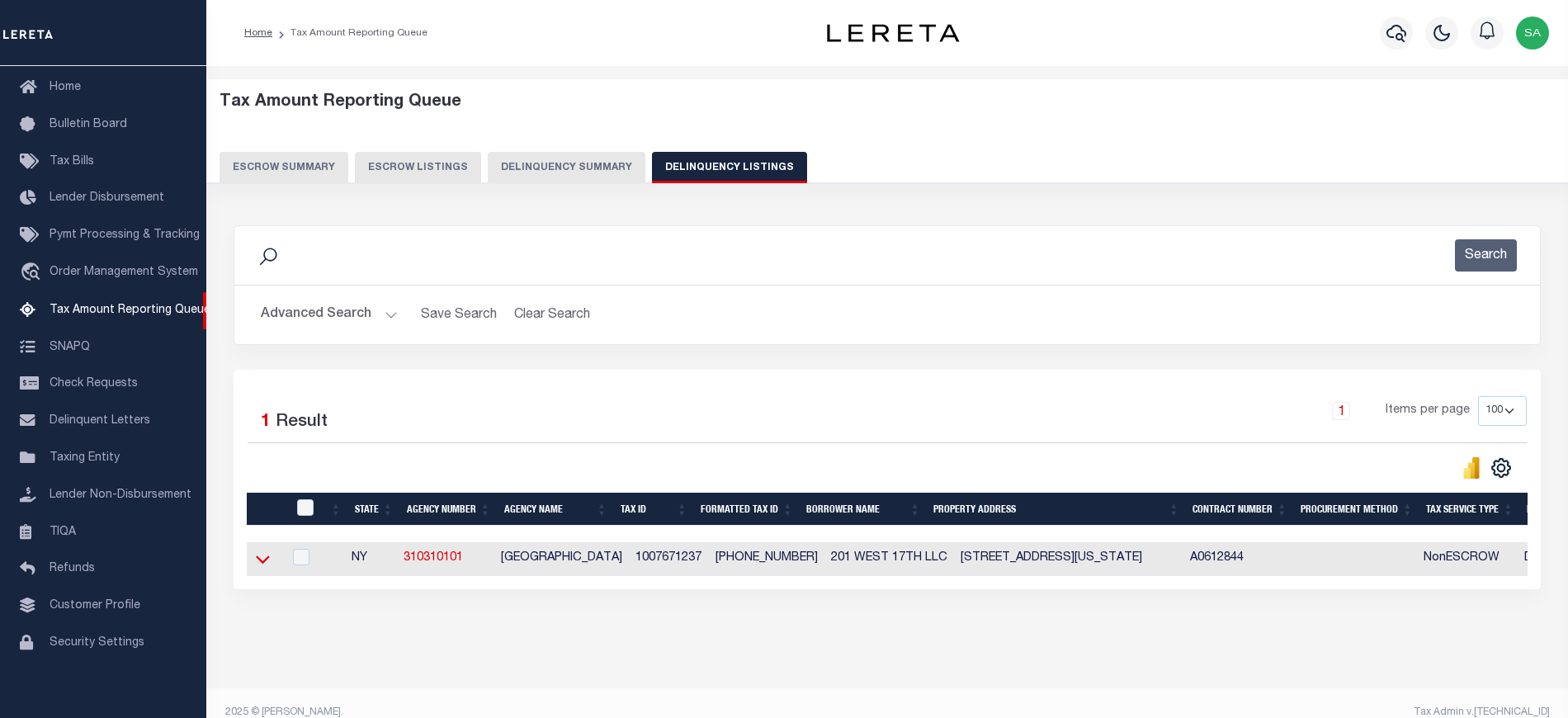
click at [259, 563] on icon at bounding box center [263, 558] width 14 height 18
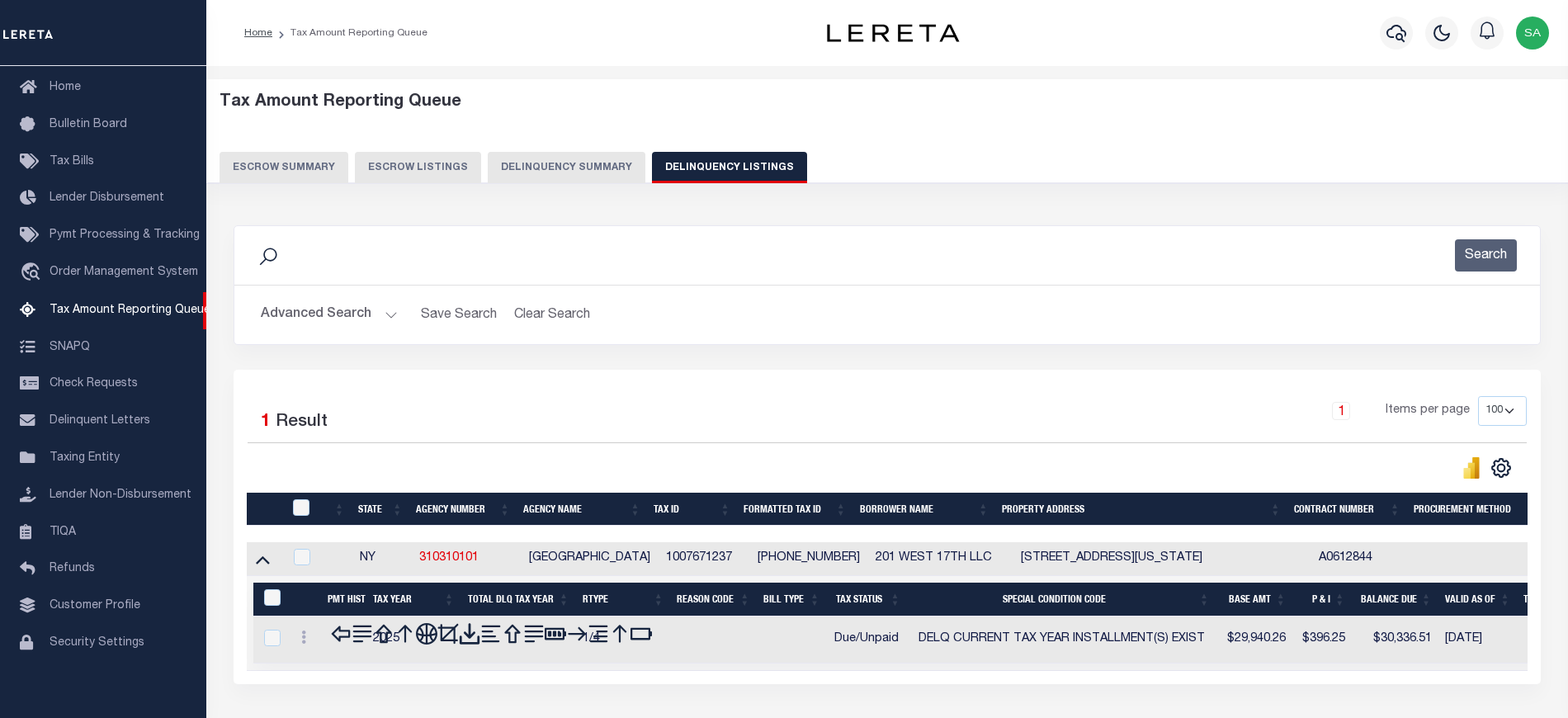
scroll to position [35, 0]
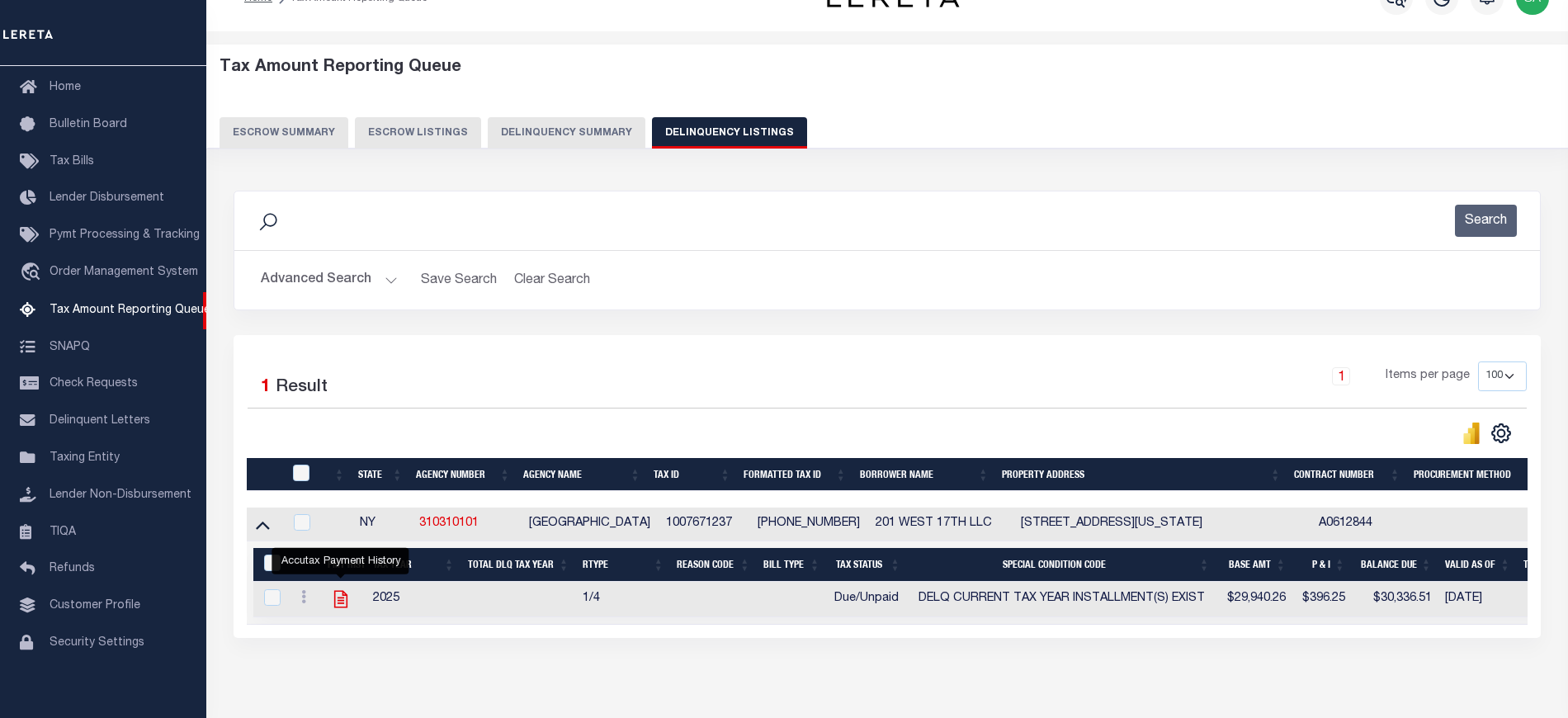
click at [340, 605] on icon "" at bounding box center [340, 598] width 21 height 21
checkbox input "true"
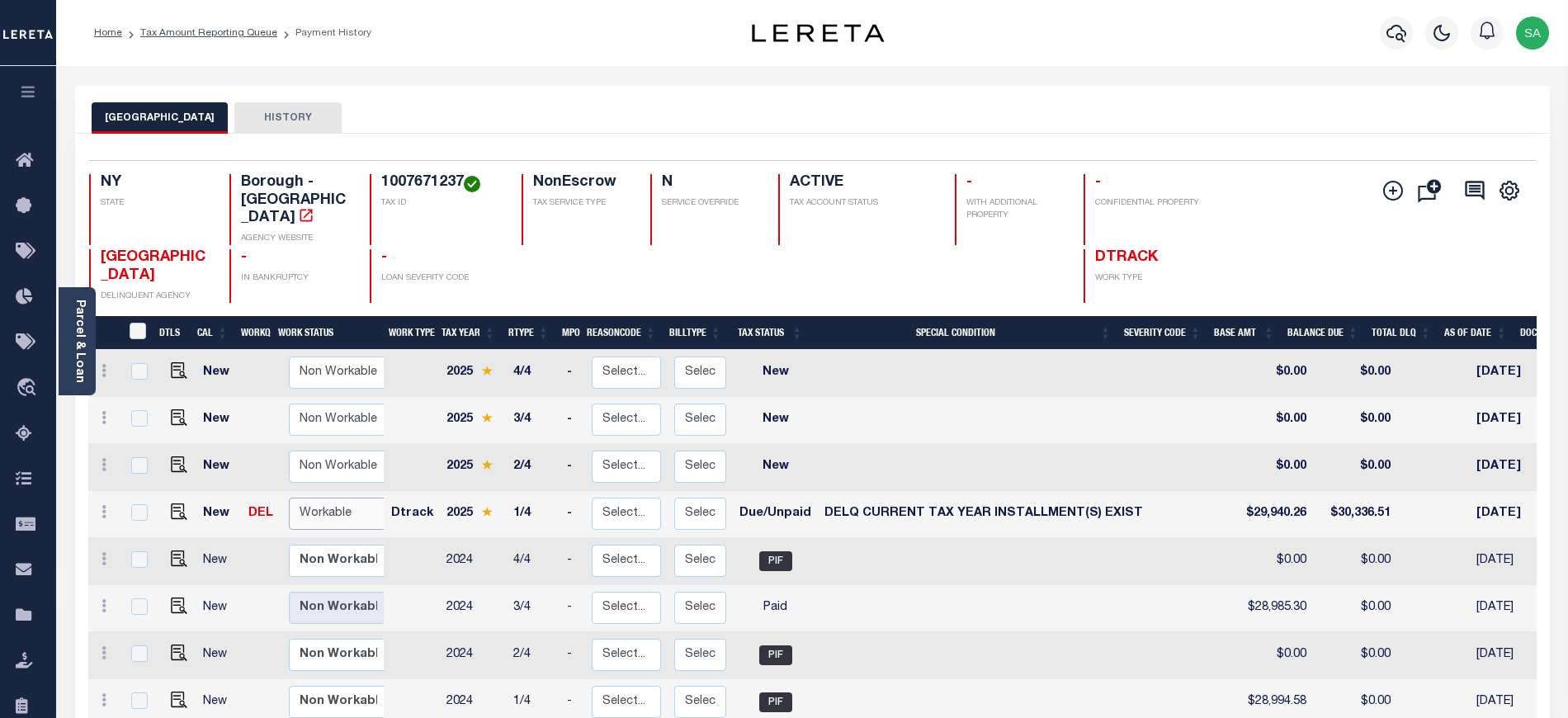
click at [361, 503] on select "Non Workable Workable" at bounding box center [338, 514] width 99 height 32
checkbox input "true"
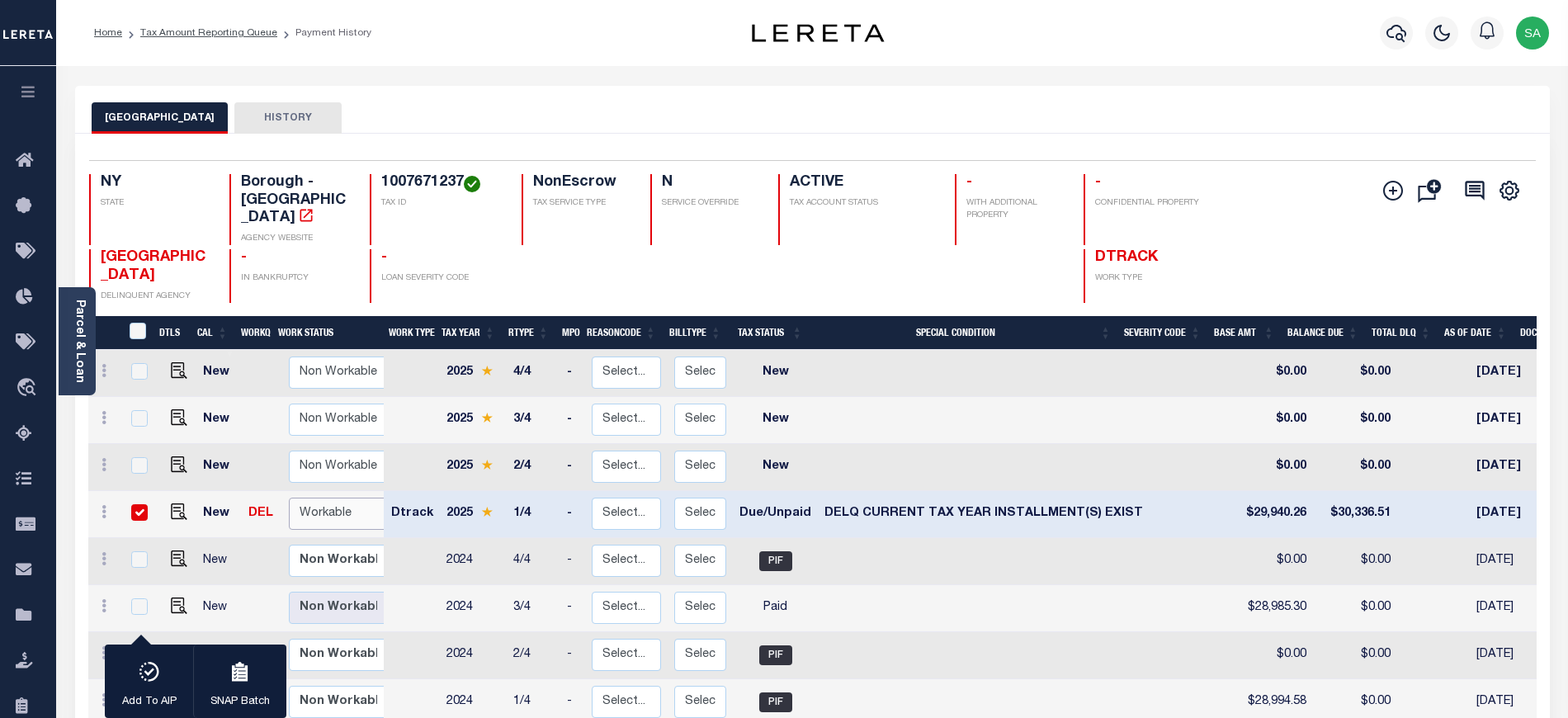
select select "true"
click at [289, 498] on select "Non Workable Workable" at bounding box center [338, 514] width 99 height 32
checkbox input "false"
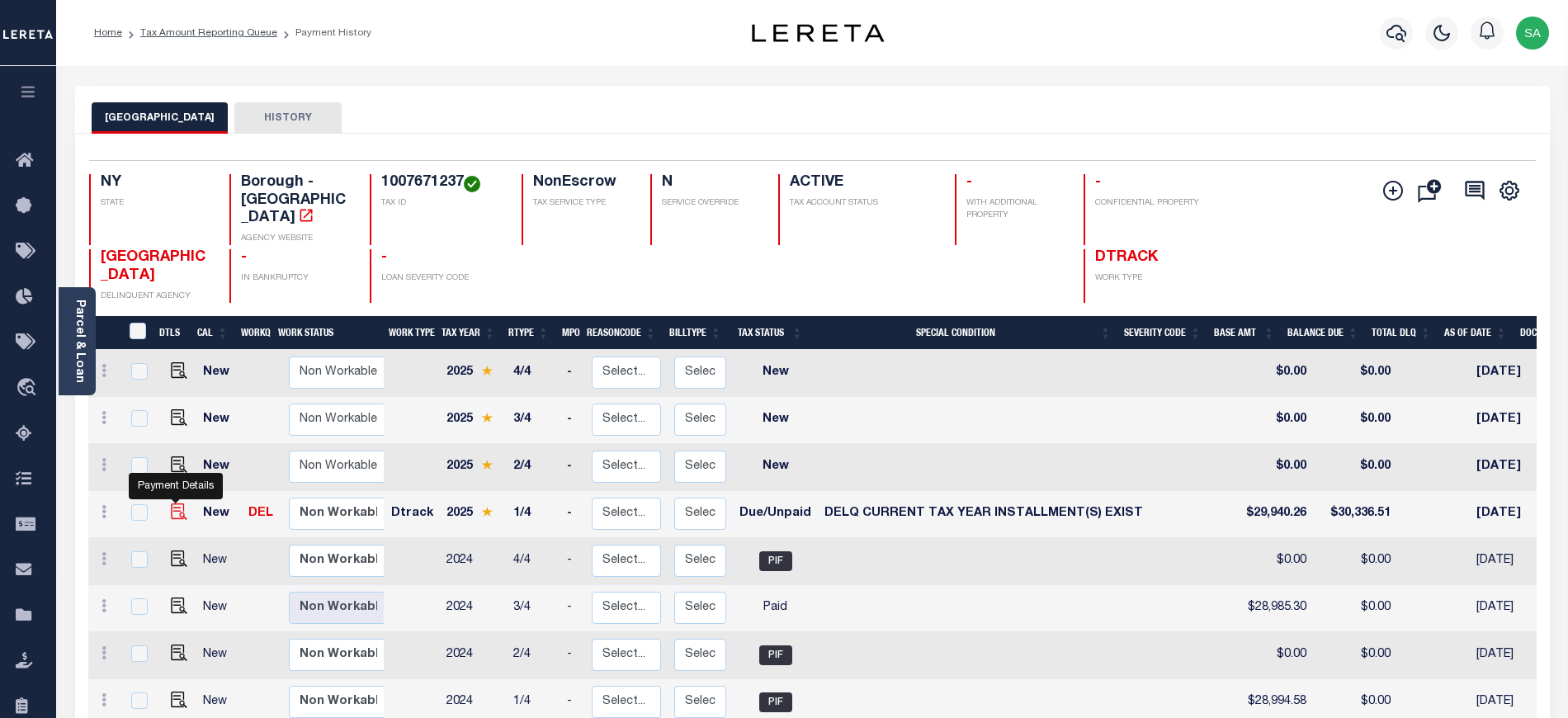
click at [172, 503] on img "" at bounding box center [179, 512] width 17 height 17
checkbox input "true"
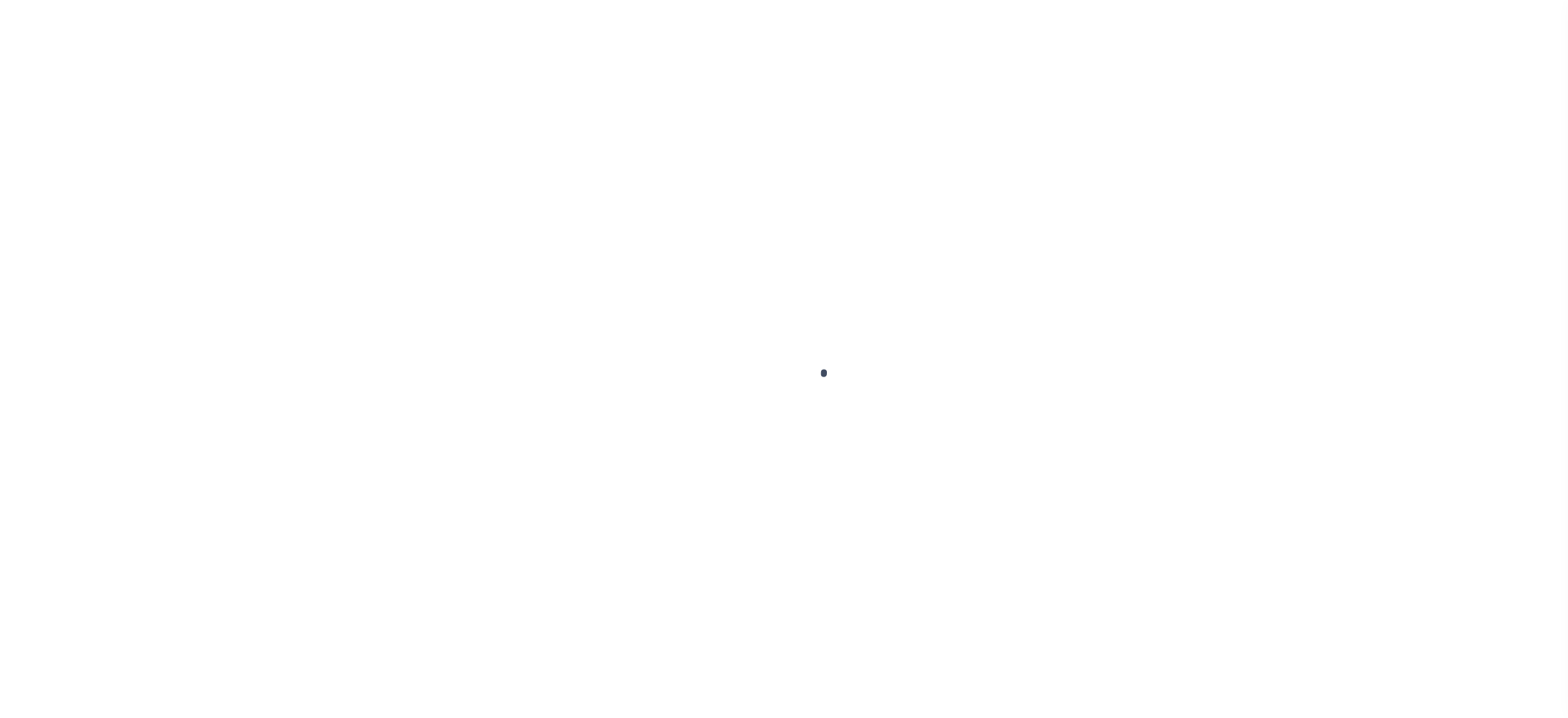
checkbox input "false"
type input "Quarterly"
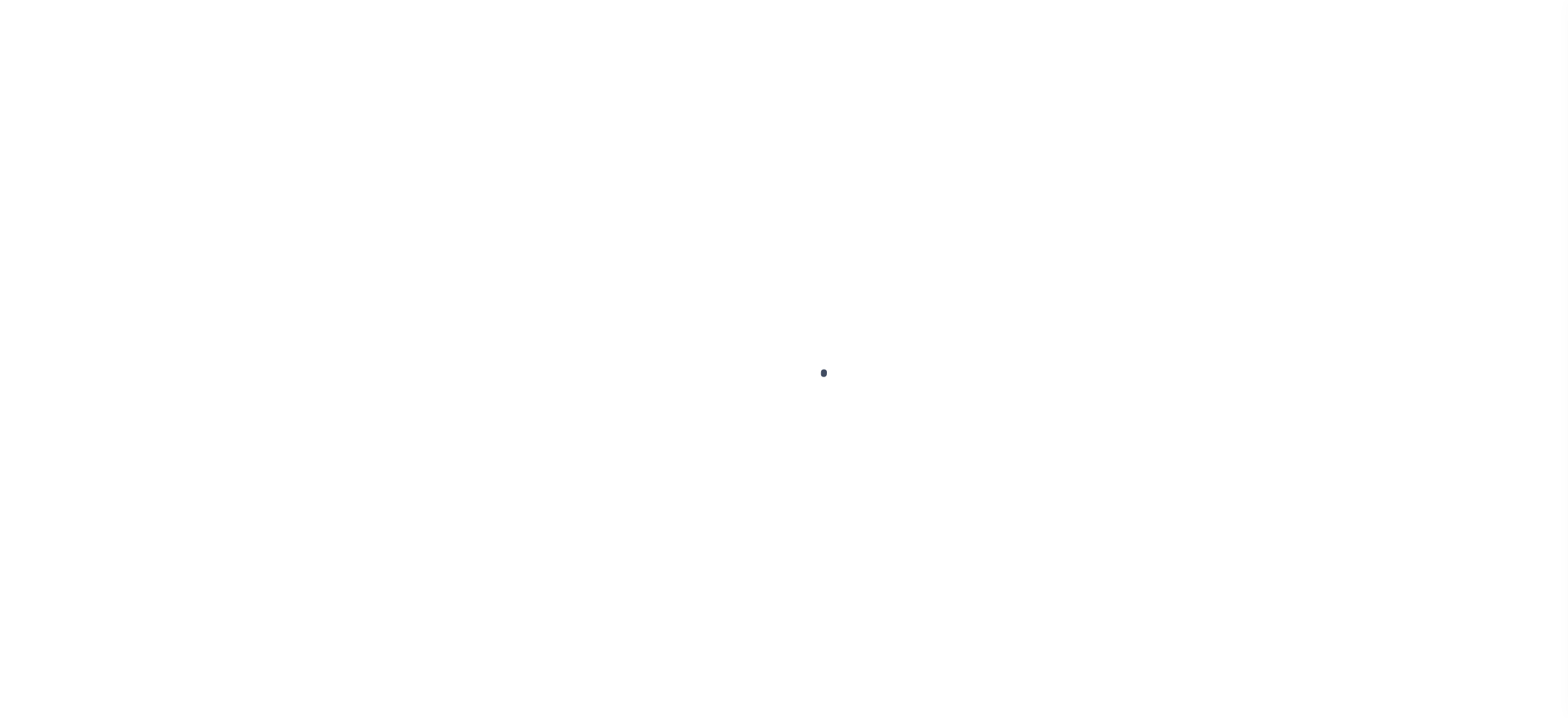
type input "[DATE]"
select select "DUE"
select select "17"
type input "$29,940.26"
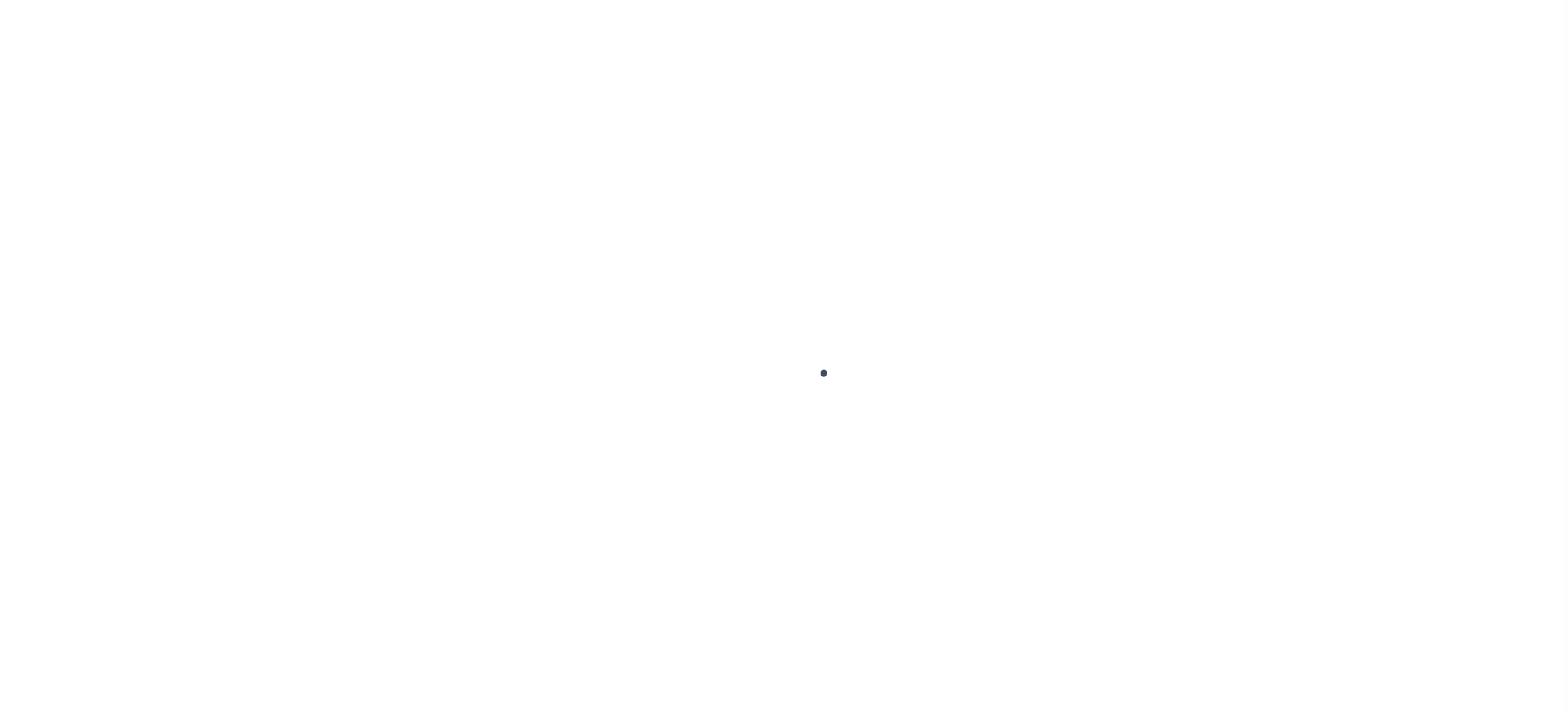
type input "$396.25"
type input "$30,336.51"
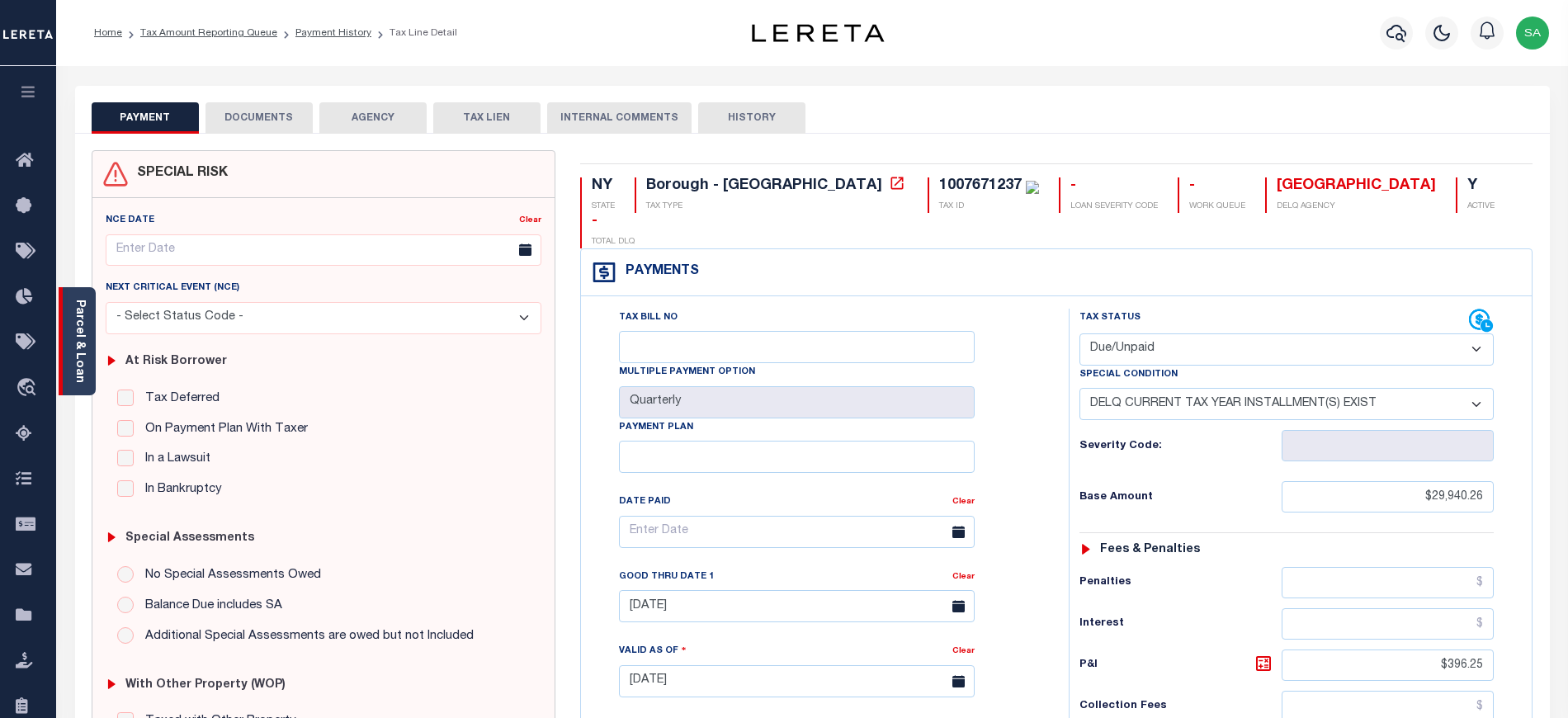
click at [84, 363] on link "Parcel & Loan" at bounding box center [79, 341] width 12 height 84
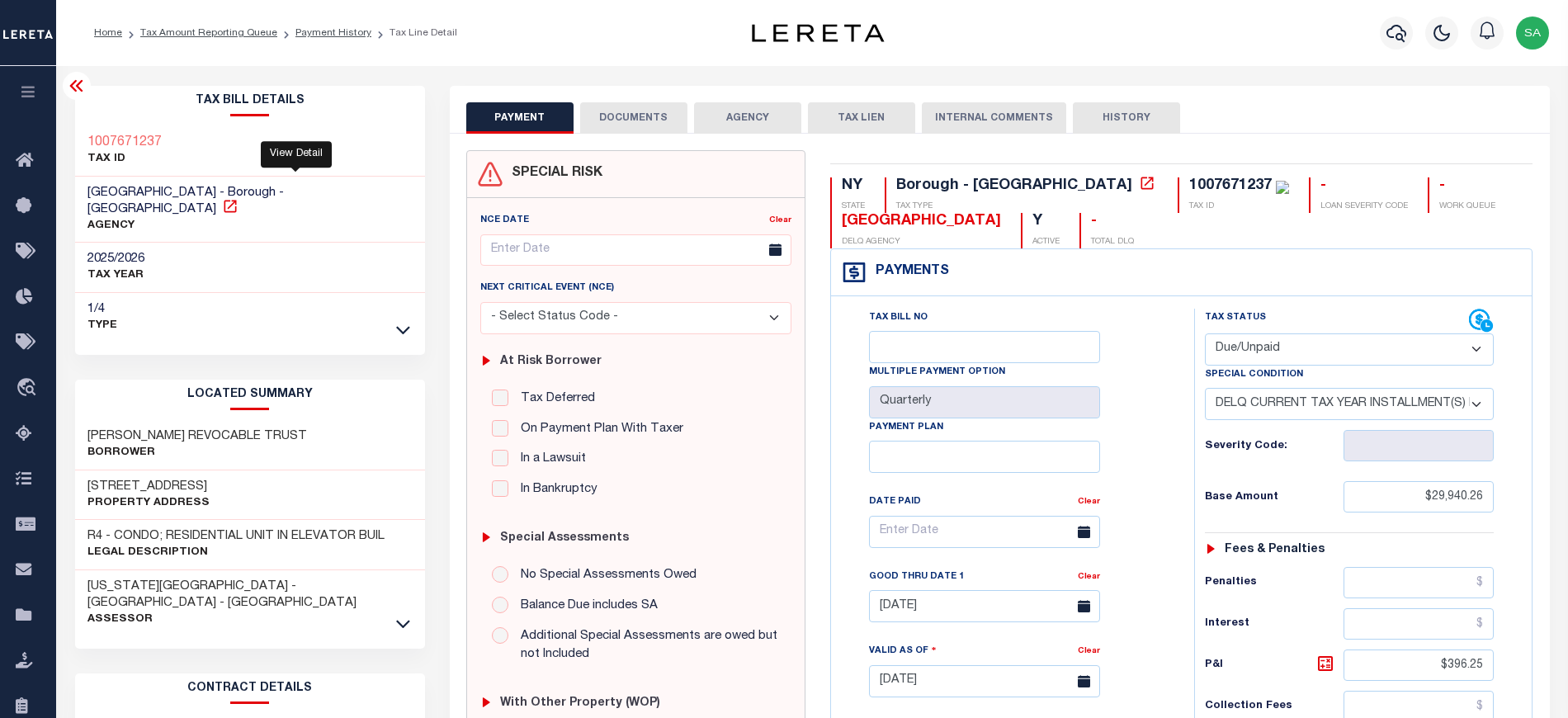
click at [236, 199] on icon at bounding box center [230, 205] width 13 height 13
click at [403, 619] on icon at bounding box center [403, 623] width 14 height 8
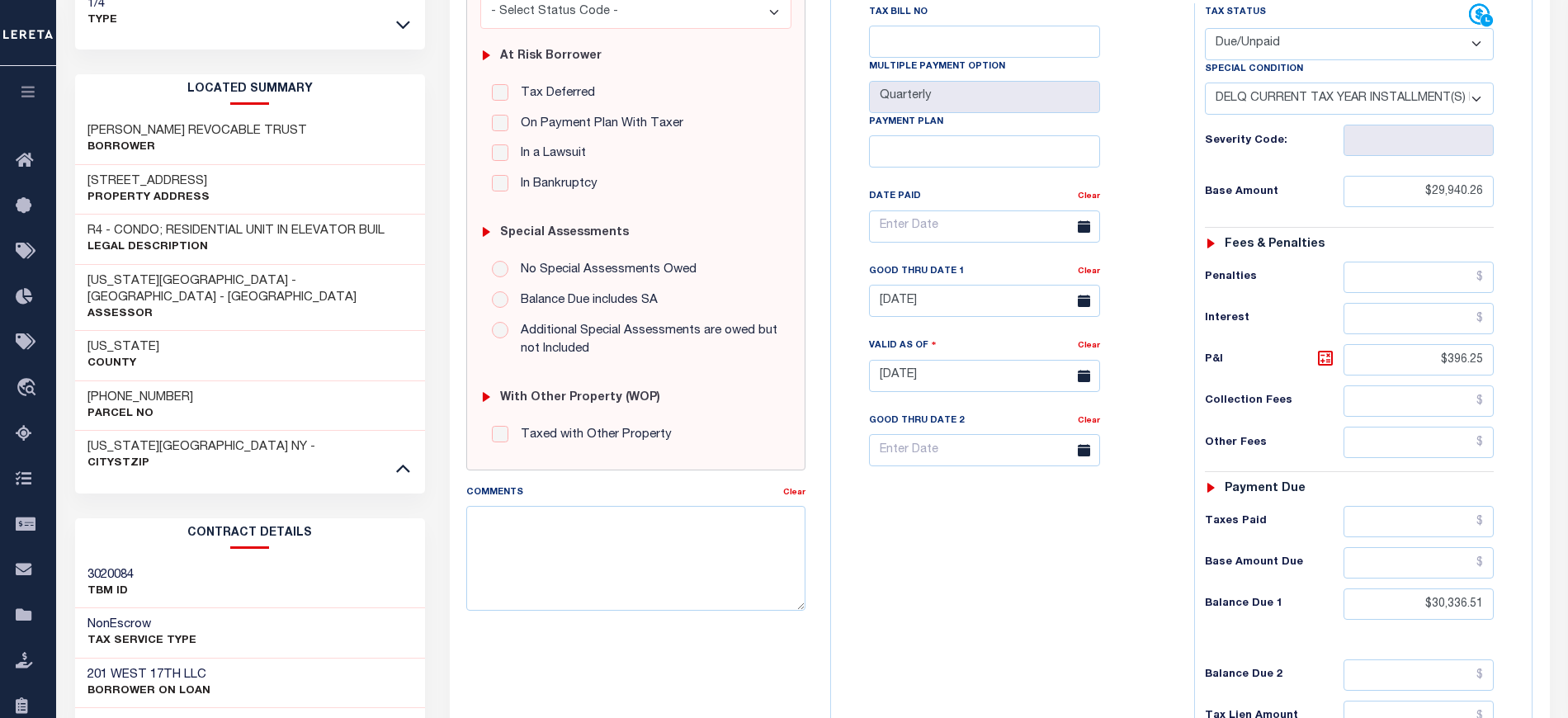
scroll to position [330, 0]
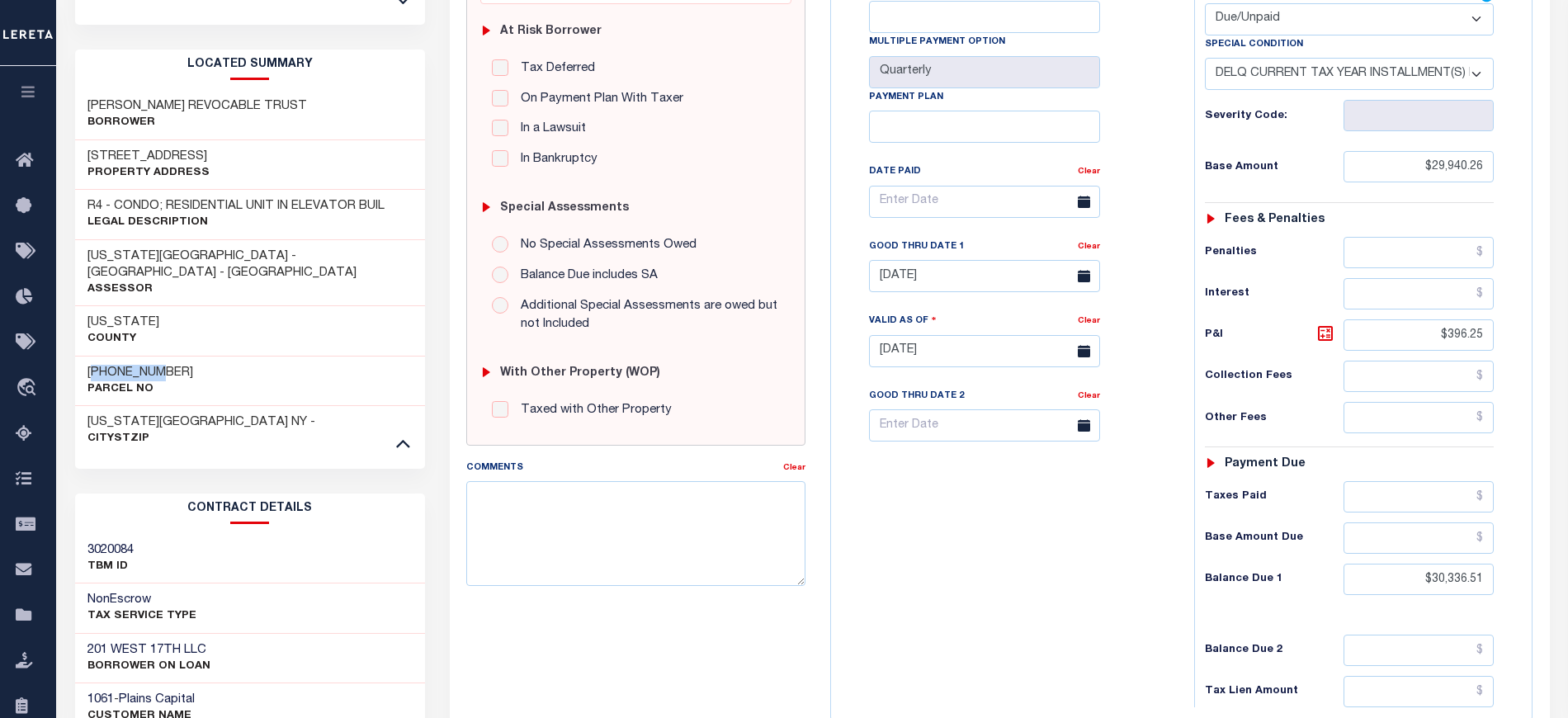
drag, startPoint x: 106, startPoint y: 335, endPoint x: 162, endPoint y: 335, distance: 56.0
click at [162, 356] on div "1-767-1237 Parcel No" at bounding box center [250, 381] width 350 height 51
drag, startPoint x: 152, startPoint y: 341, endPoint x: 97, endPoint y: 336, distance: 55.2
click at [97, 356] on div "1-767-1237 Parcel No" at bounding box center [250, 381] width 350 height 51
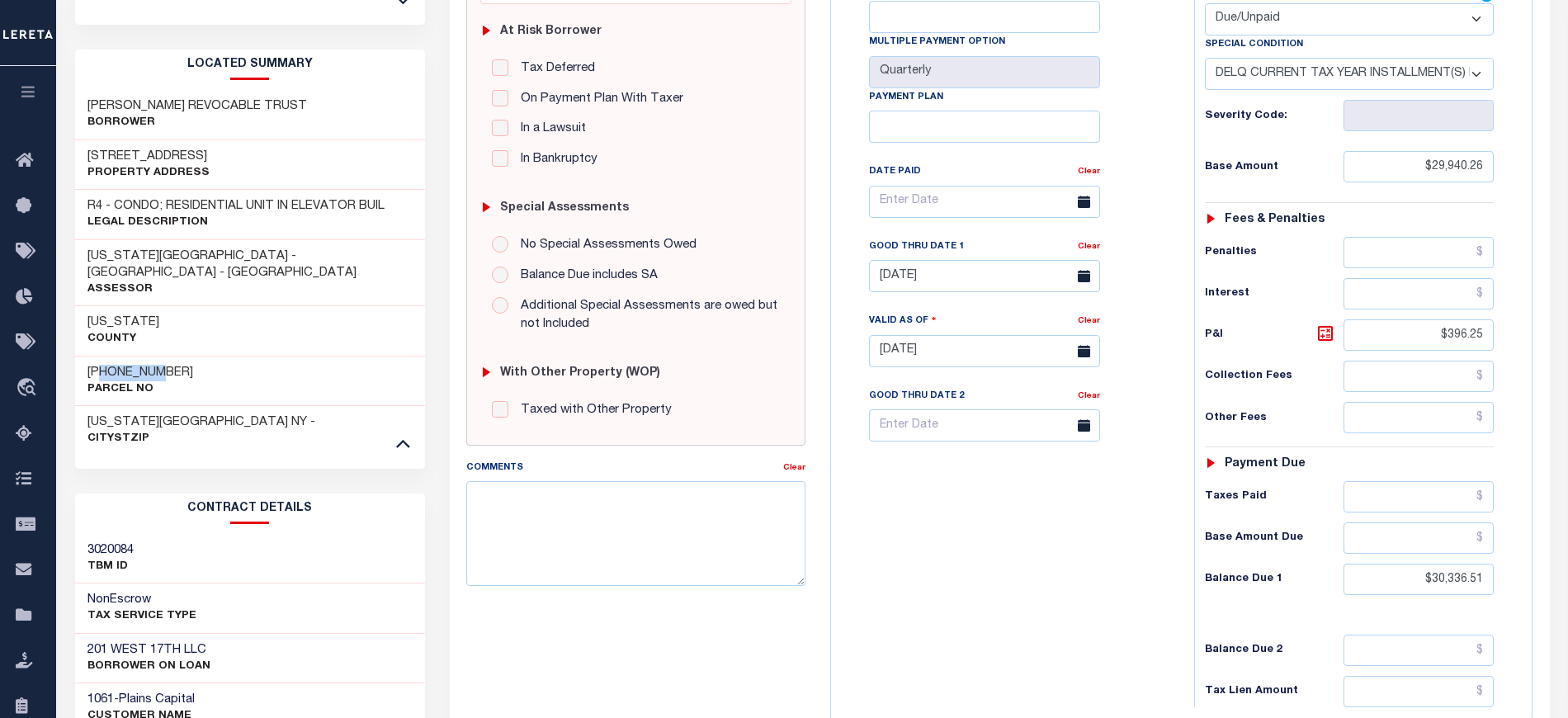
copy h3 "767-1237"
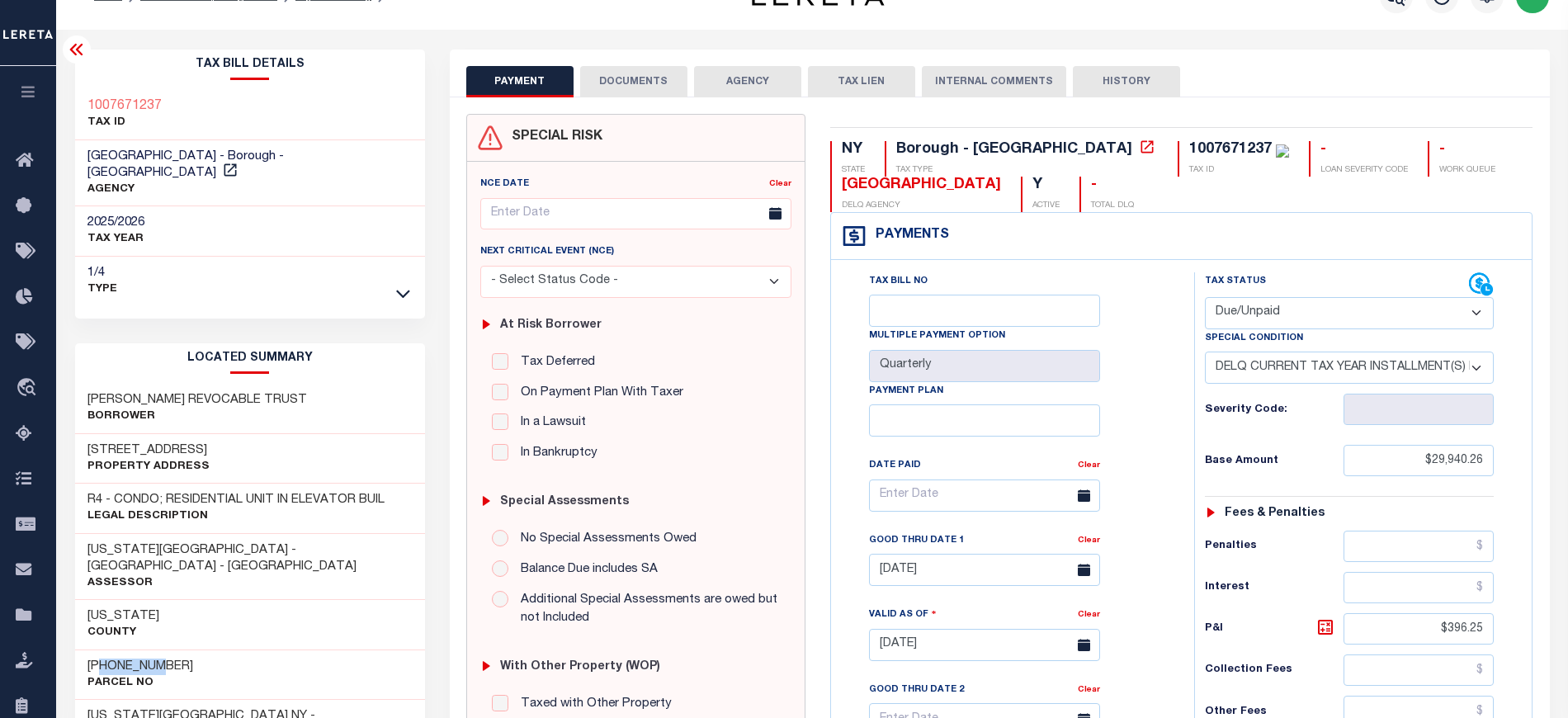
scroll to position [0, 0]
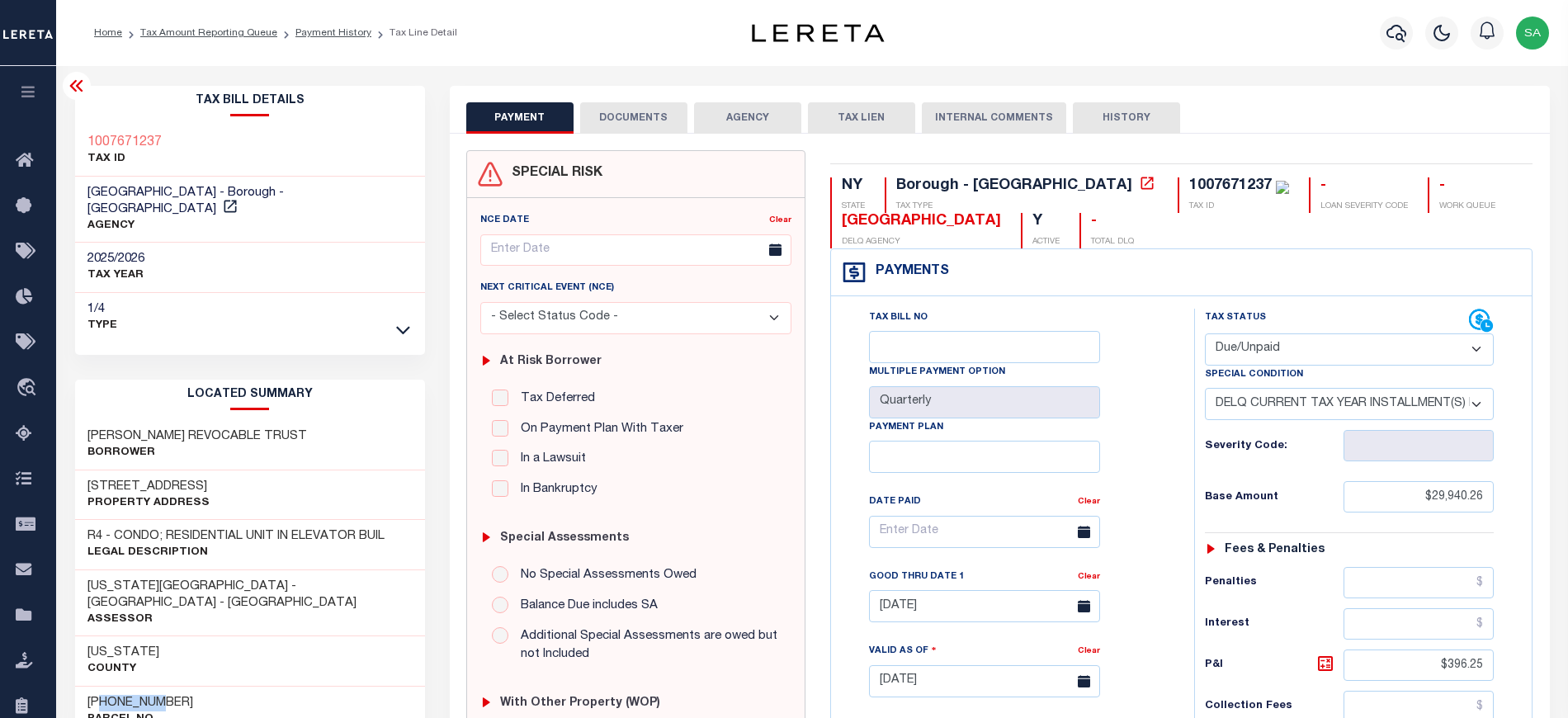
click at [1251, 357] on select "- Select Status Code - Open Due/Unpaid Paid Incomplete No Tax Due Internal Refu…" at bounding box center [1349, 350] width 290 height 32
click at [1205, 335] on select "- Select Status Code - Open Due/Unpaid Paid Incomplete No Tax Due Internal Refu…" at bounding box center [1349, 350] width 290 height 32
click at [1239, 325] on label "Tax Status" at bounding box center [1235, 318] width 61 height 14
click at [1242, 340] on select "- Select Status Code - Open Due/Unpaid Paid Incomplete No Tax Due Internal Refu…" at bounding box center [1349, 350] width 290 height 32
select select "OP2"
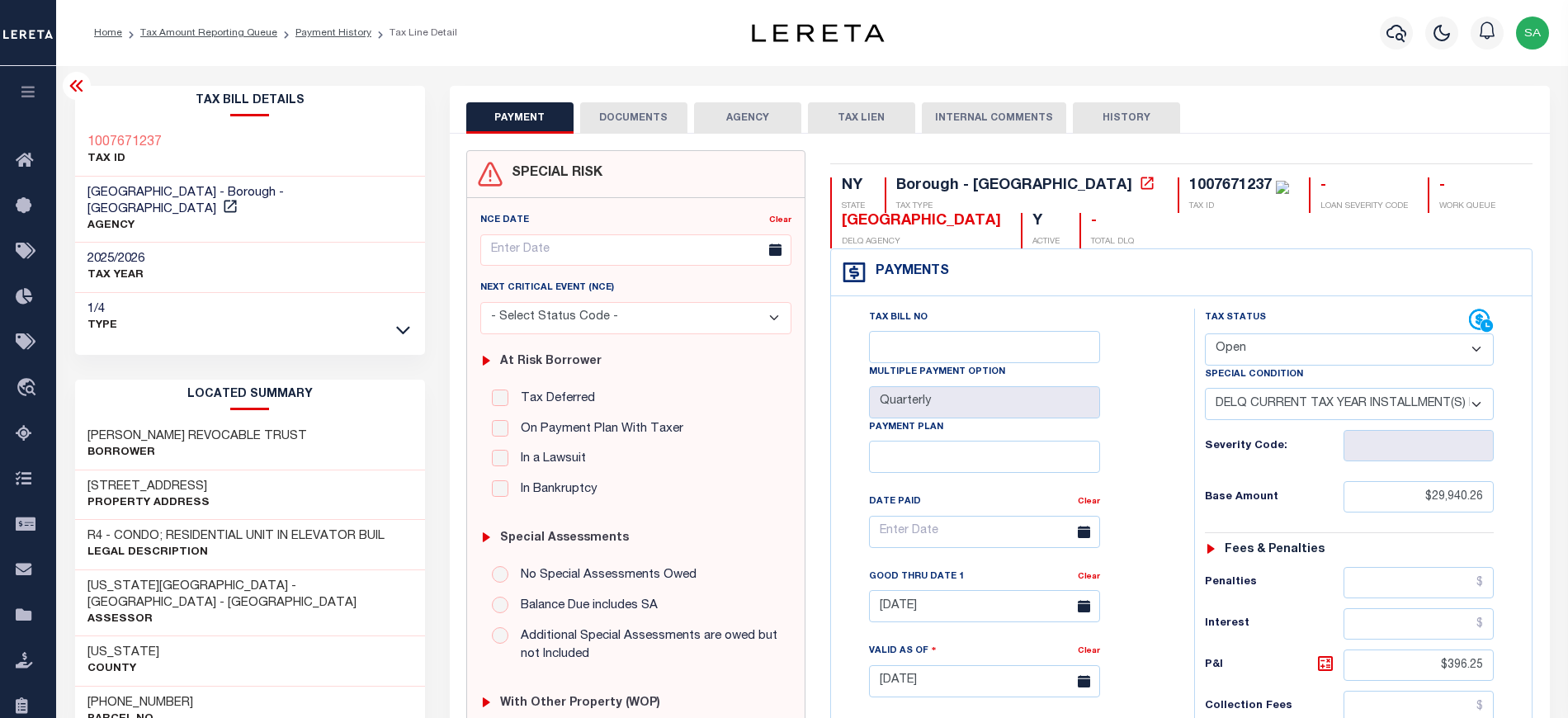
click at [1205, 335] on select "- Select Status Code - Open Due/Unpaid Paid Incomplete No Tax Due Internal Refu…" at bounding box center [1349, 350] width 290 height 32
select select "0"
type input "[DATE]"
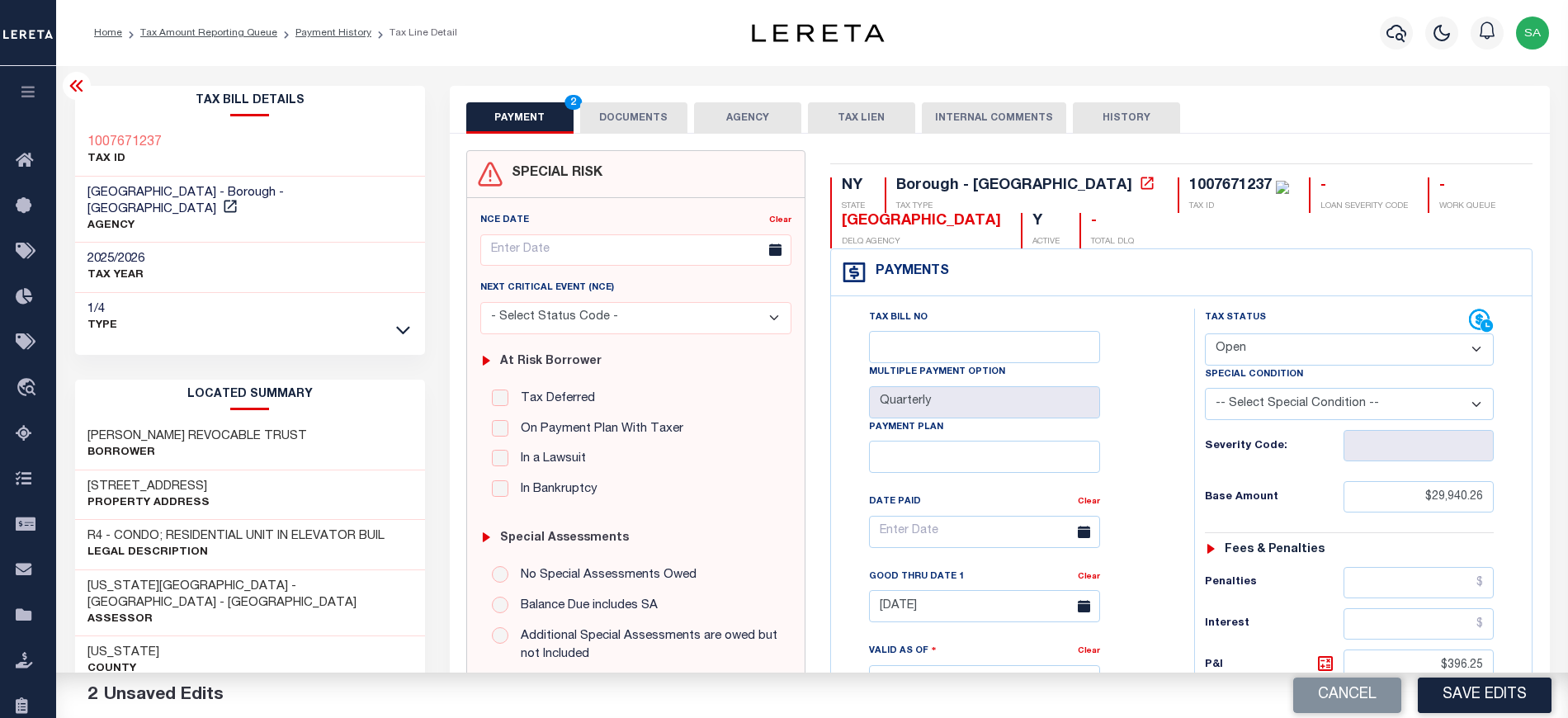
click at [1253, 370] on div "Special Condition" at bounding box center [1349, 377] width 290 height 23
click at [1255, 356] on select "- Select Status Code - Open Due/Unpaid Paid Incomplete No Tax Due Internal Refu…" at bounding box center [1349, 350] width 290 height 32
click at [1205, 335] on select "- Select Status Code - Open Due/Unpaid Paid Incomplete No Tax Due Internal Refu…" at bounding box center [1349, 350] width 290 height 32
click at [1289, 351] on select "- Select Status Code - Open Due/Unpaid Paid Incomplete No Tax Due Internal Refu…" at bounding box center [1349, 350] width 290 height 32
select select "PYD"
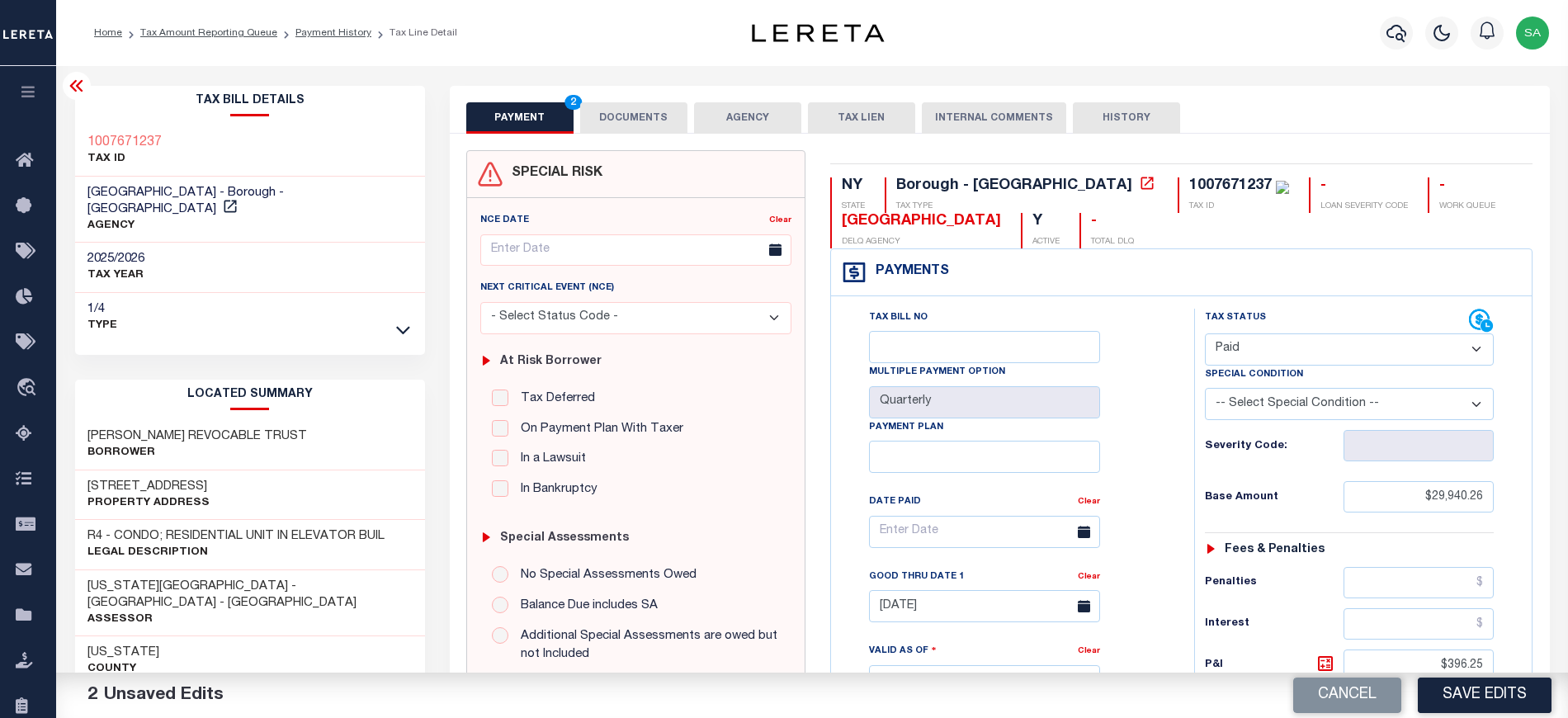
click at [1205, 335] on select "- Select Status Code - Open Due/Unpaid Paid Incomplete No Tax Due Internal Refu…" at bounding box center [1349, 350] width 290 height 32
click at [1146, 406] on div "Tax Bill No Multiple Payment Option Quarterly Payment Plan Clear Clear 07/31/20…" at bounding box center [1008, 540] width 322 height 463
drag, startPoint x: 1424, startPoint y: 506, endPoint x: 1555, endPoint y: 519, distance: 131.6
click at [1555, 519] on div "PAYMENT 2 DOCUMENTS AGENCY DELINQUENT PAYEE" at bounding box center [999, 693] width 1124 height 1214
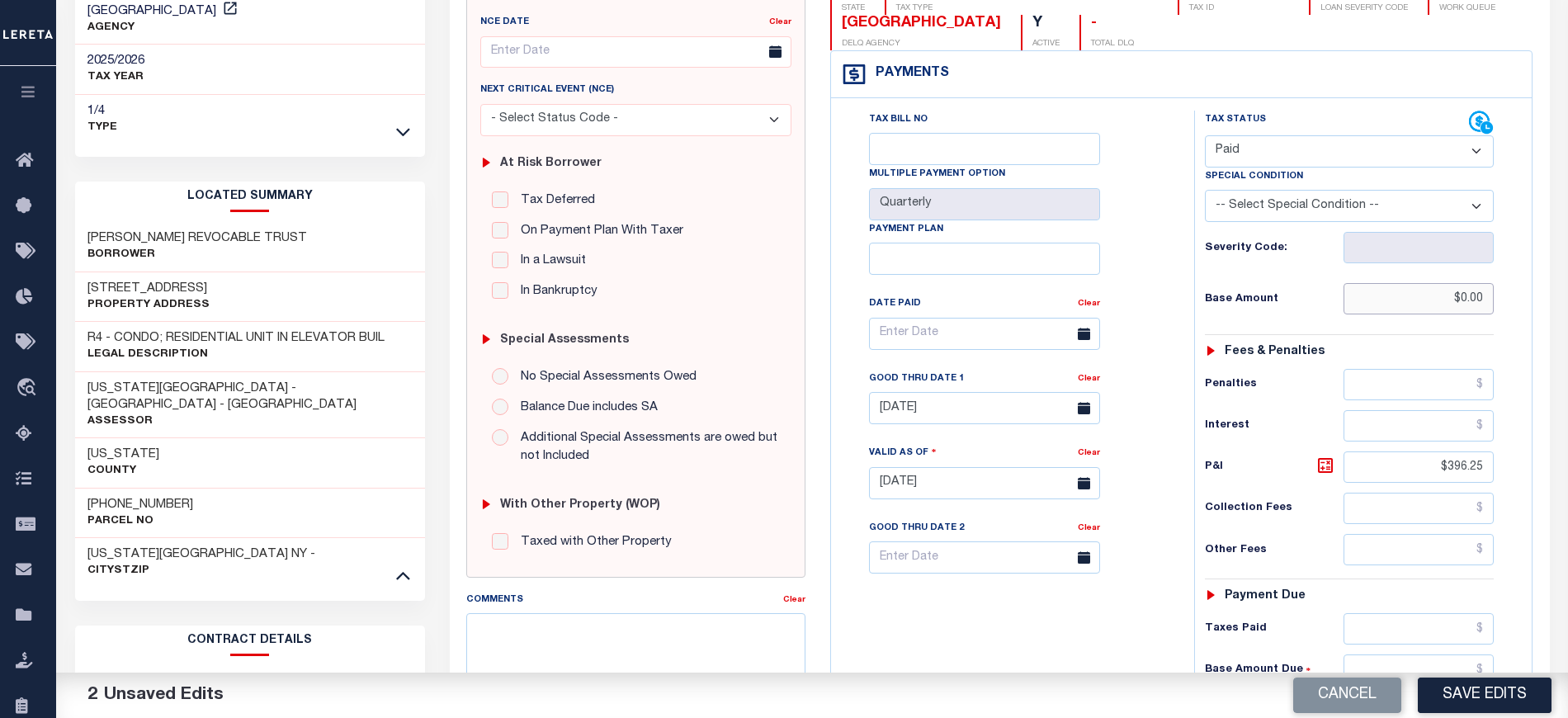
scroll to position [440, 0]
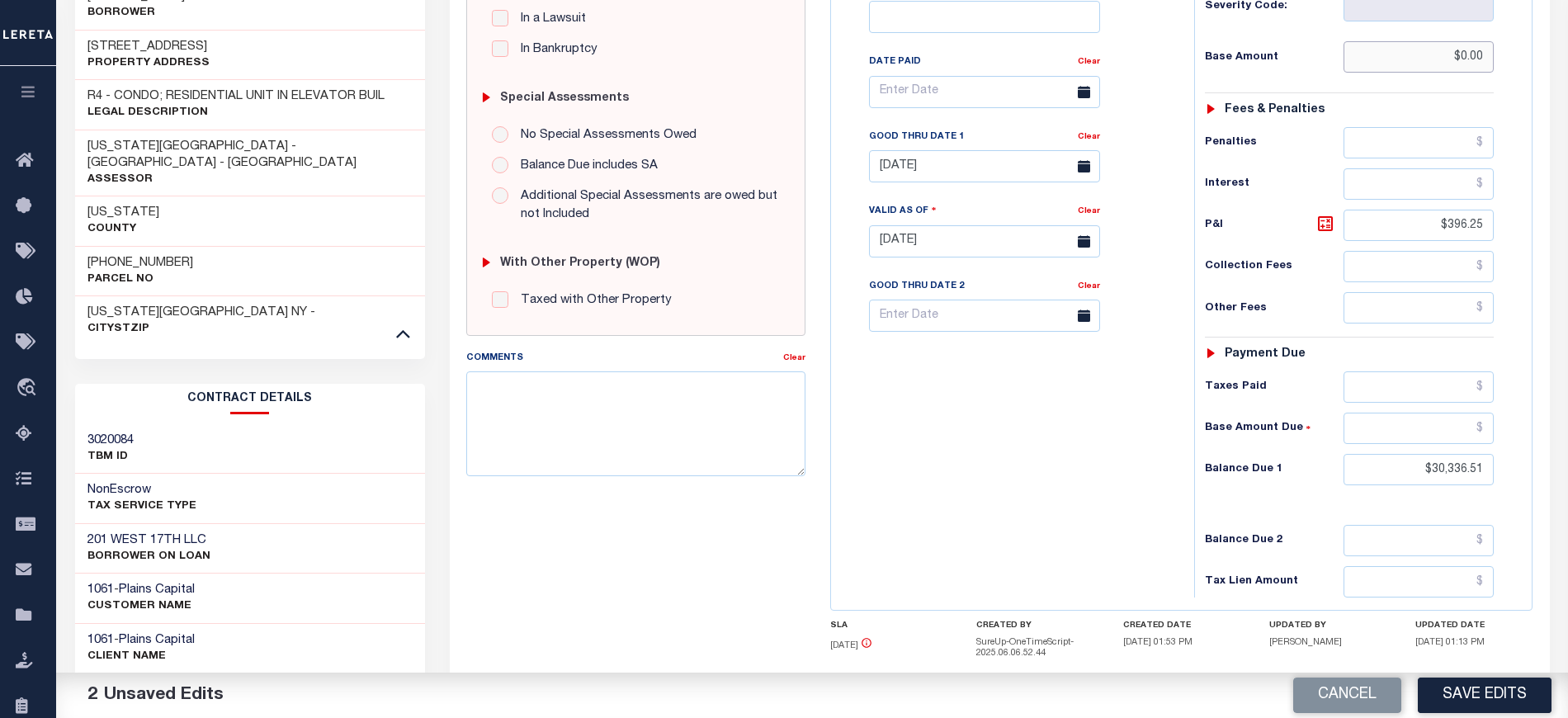
type input "$0.00"
drag, startPoint x: 1413, startPoint y: 231, endPoint x: 1538, endPoint y: 231, distance: 125.0
click at [1538, 231] on div "NY STATE Borough - NY TAX TYPE 1007671237 TAX ID - LOAN SEVERITY CODE - WORK QU…" at bounding box center [1181, 246] width 727 height 1071
drag, startPoint x: 1467, startPoint y: 479, endPoint x: 1546, endPoint y: 480, distance: 79.0
click at [1546, 480] on div "SPECIAL RISK NCE Date Clear" at bounding box center [999, 244] width 1100 height 1101
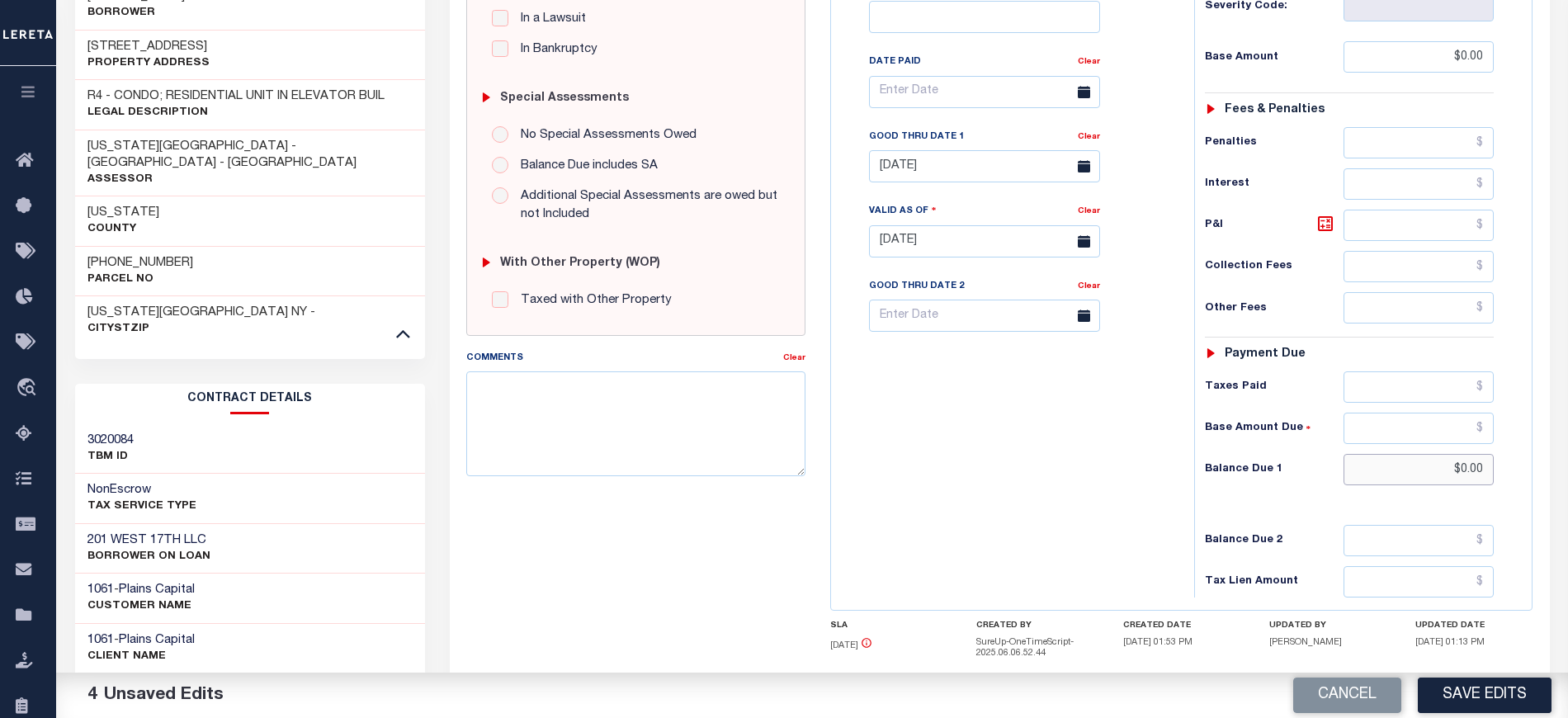
type input "$0.00"
click at [1037, 432] on div "Tax Bill No Multiple Payment Option Quarterly Payment Plan" at bounding box center [1008, 233] width 346 height 728
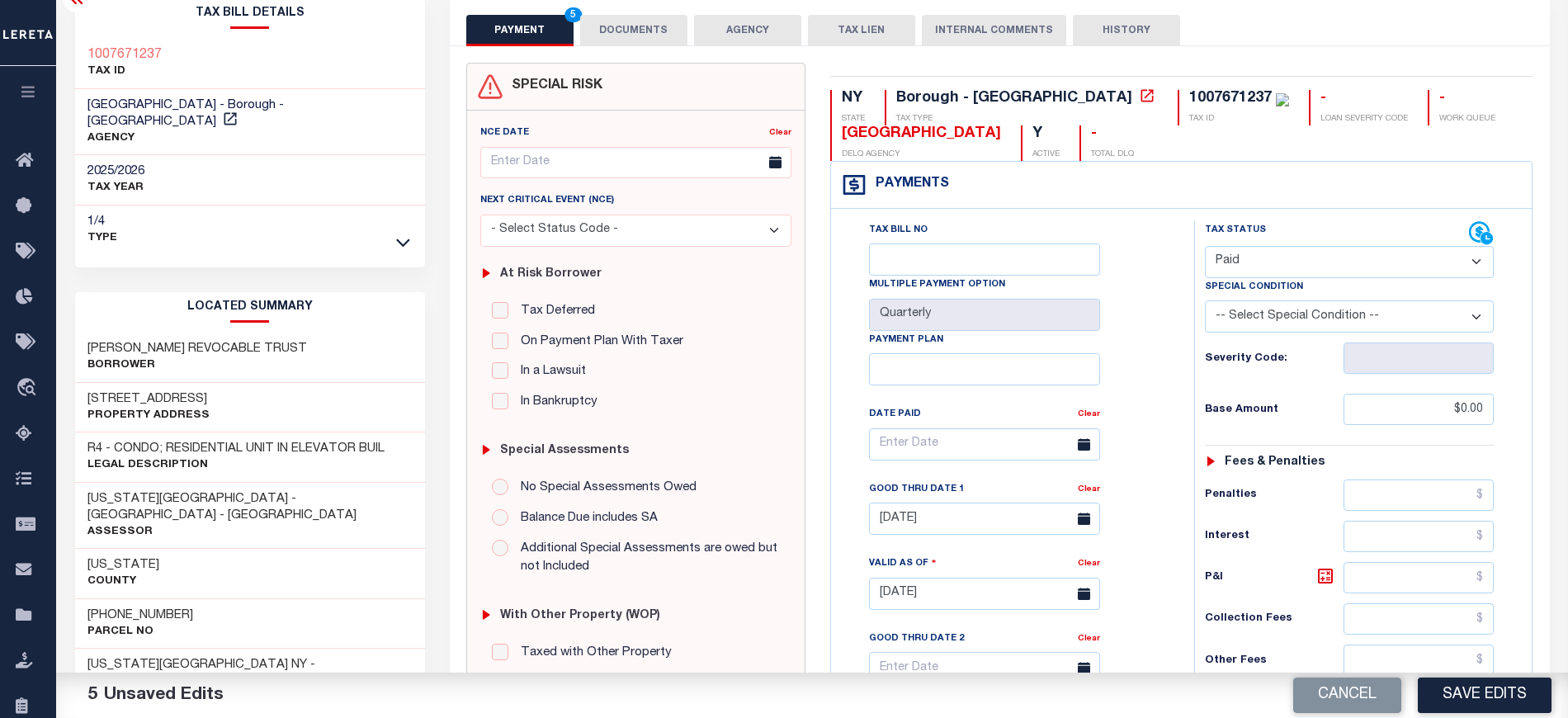
scroll to position [0, 0]
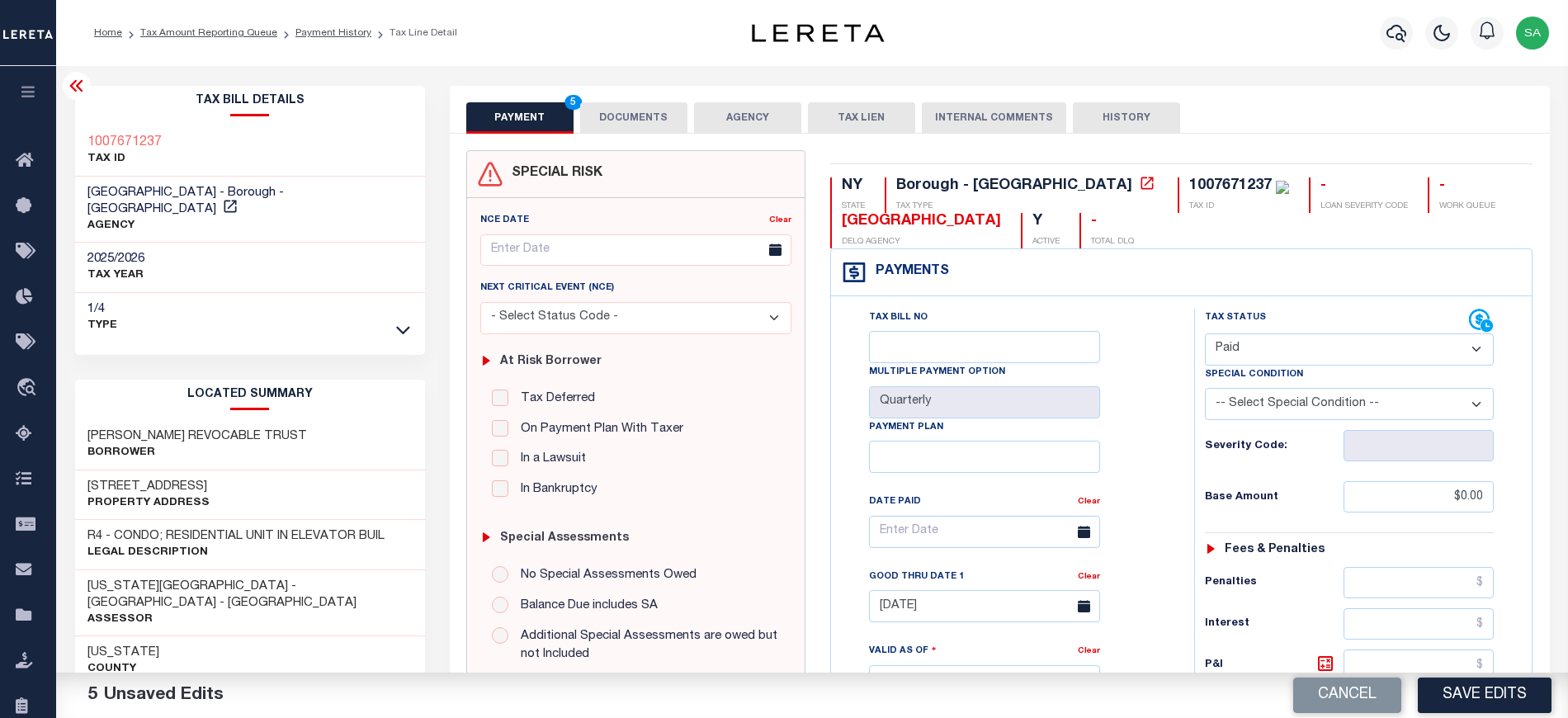
click at [630, 123] on button "DOCUMENTS" at bounding box center [634, 117] width 107 height 31
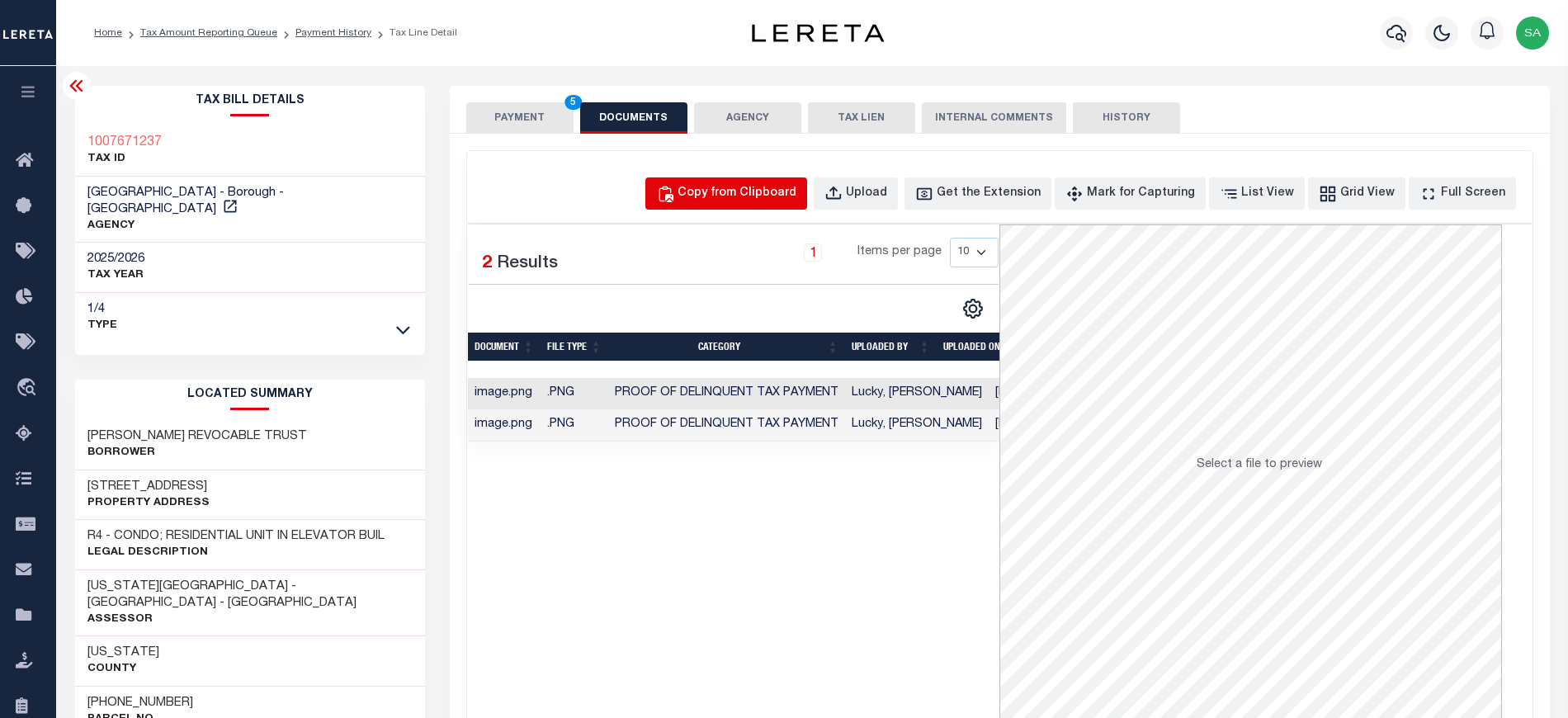
click at [770, 180] on button "Copy from Clipboard" at bounding box center [726, 193] width 161 height 32
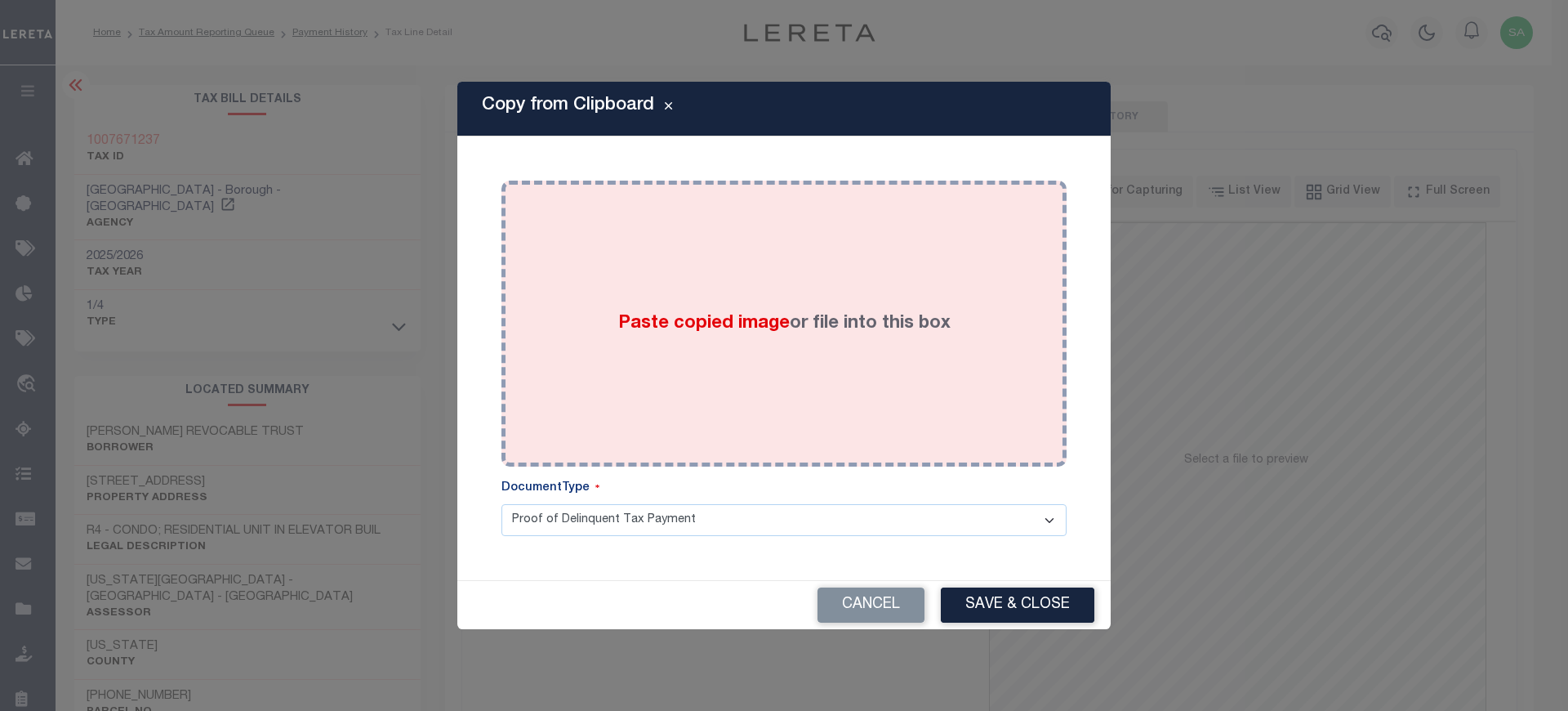
click at [815, 325] on label "Paste copied image or file into this box" at bounding box center [784, 324] width 332 height 27
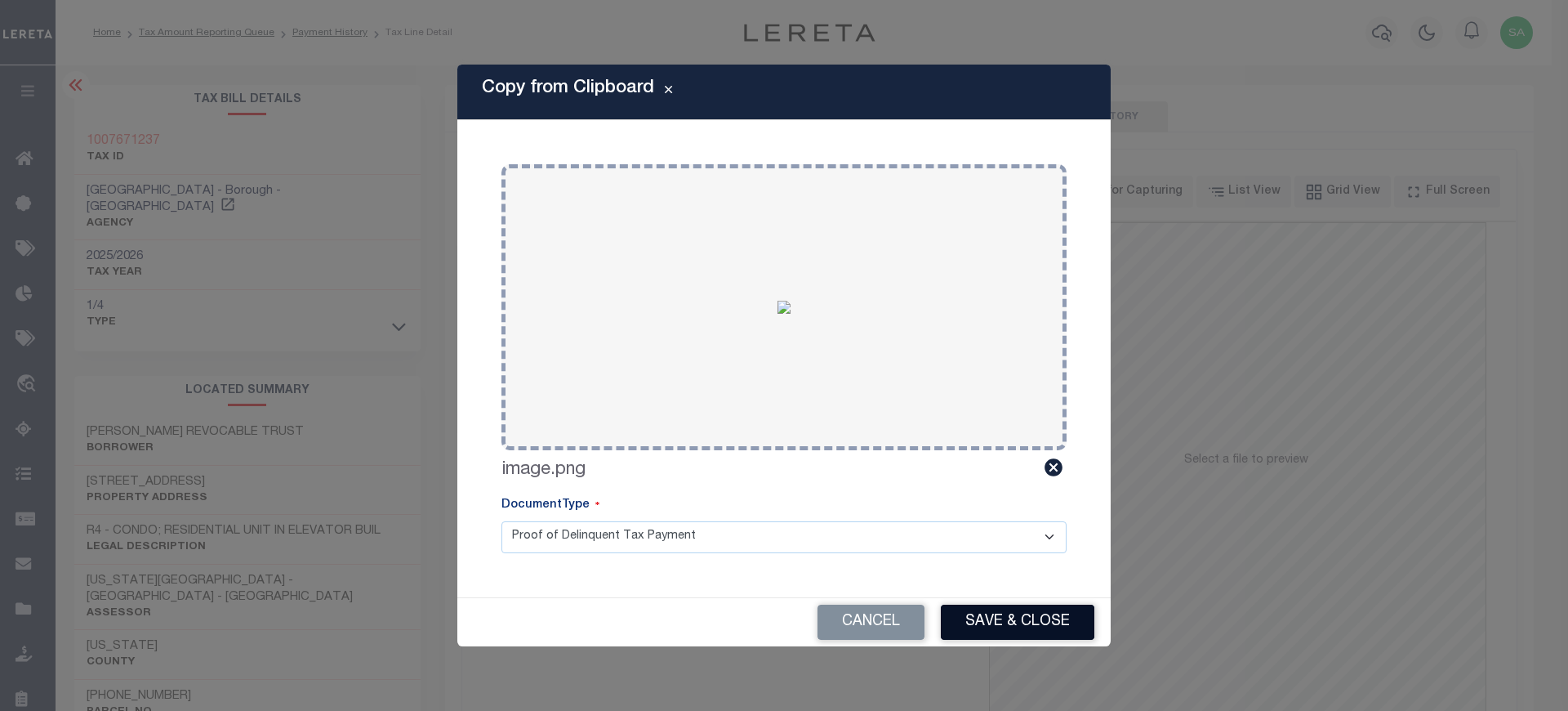
click at [1000, 618] on button "Save & Close" at bounding box center [1018, 622] width 154 height 35
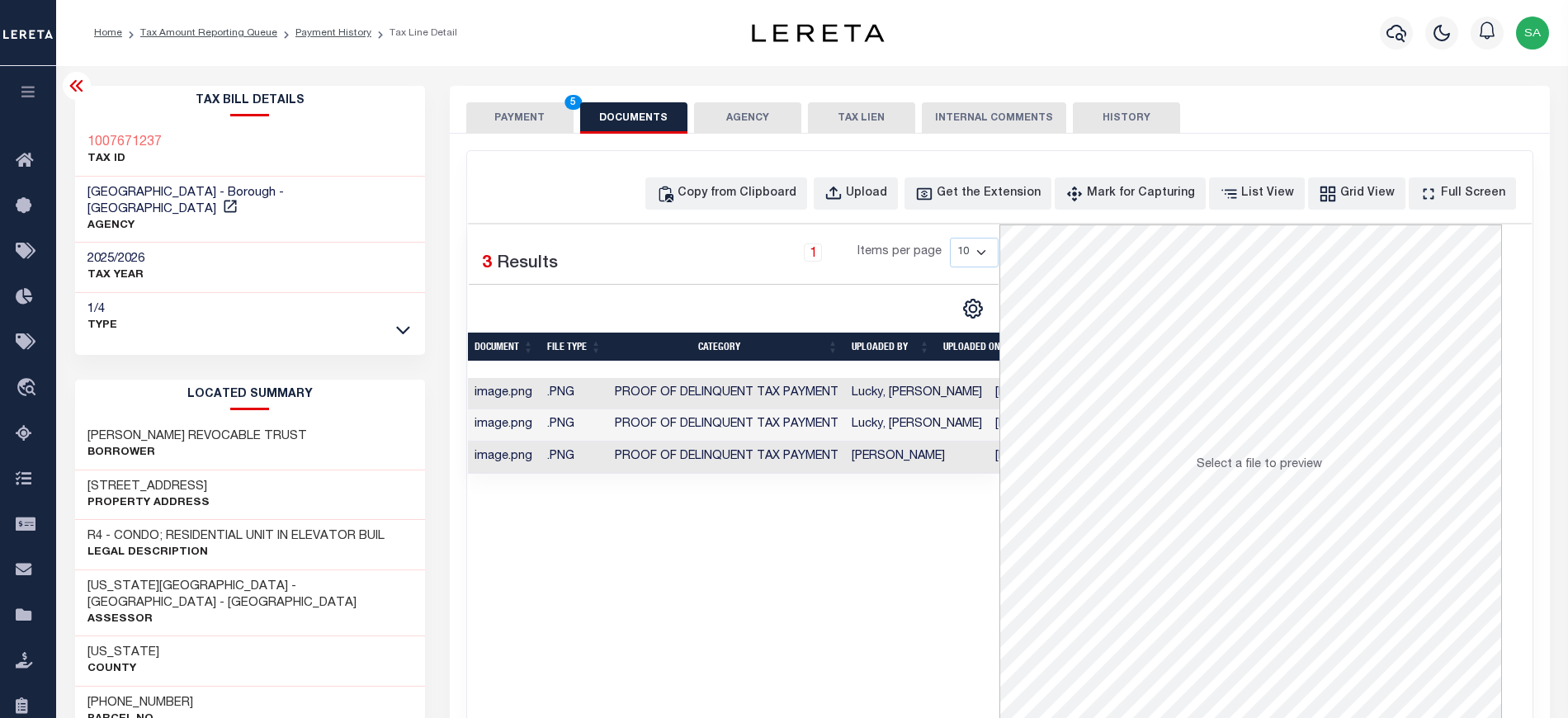
click at [510, 112] on button "PAYMENT 5" at bounding box center [520, 117] width 107 height 31
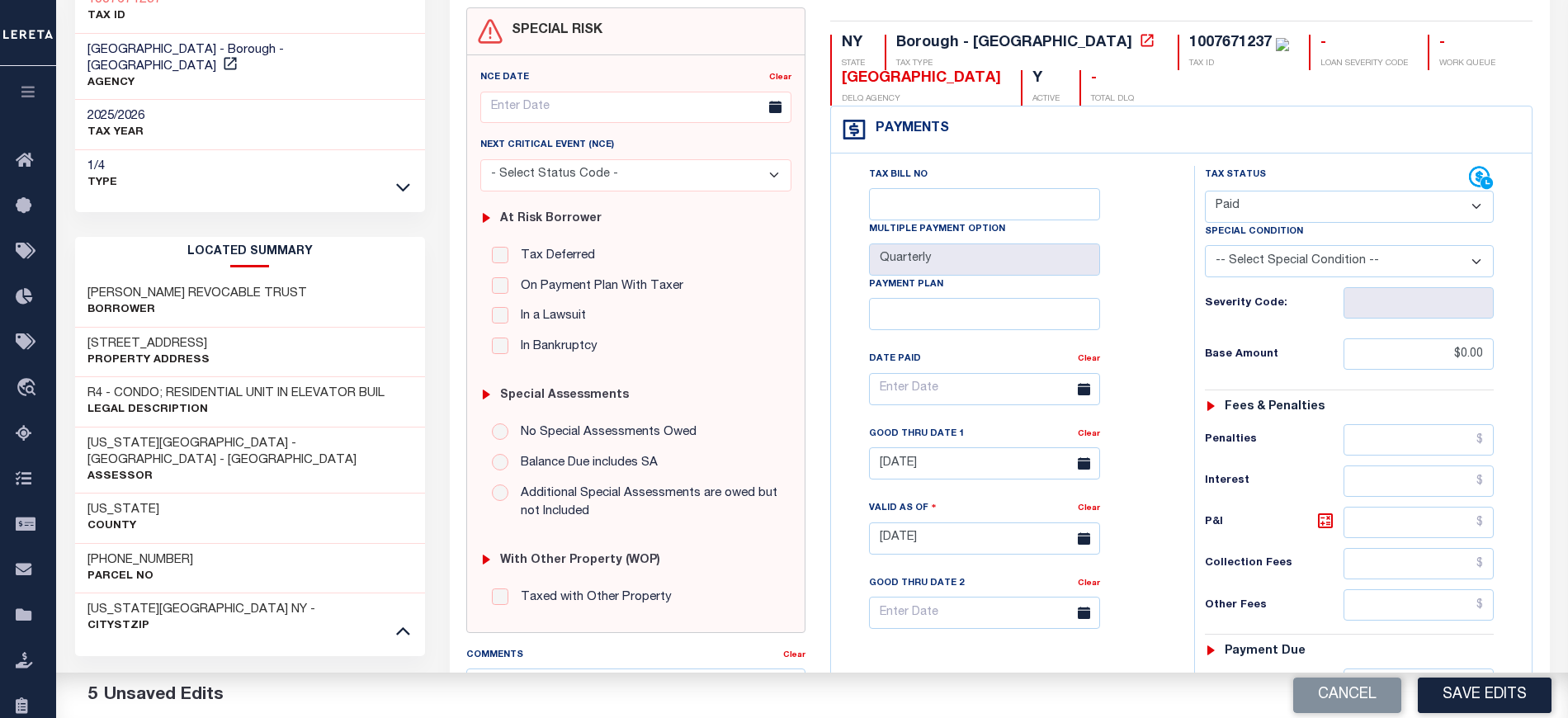
scroll to position [220, 0]
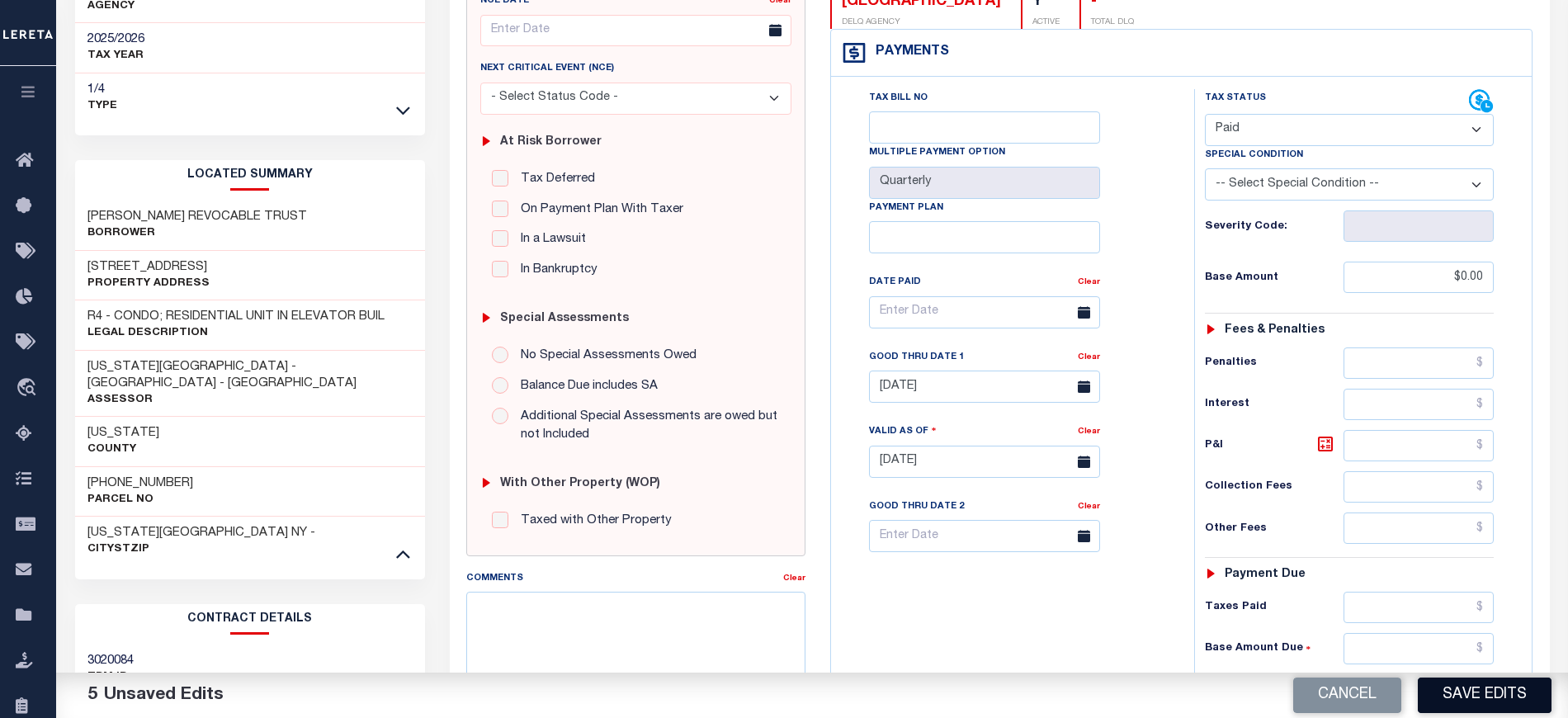
click at [1496, 698] on button "Save Edits" at bounding box center [1484, 695] width 133 height 35
checkbox input "false"
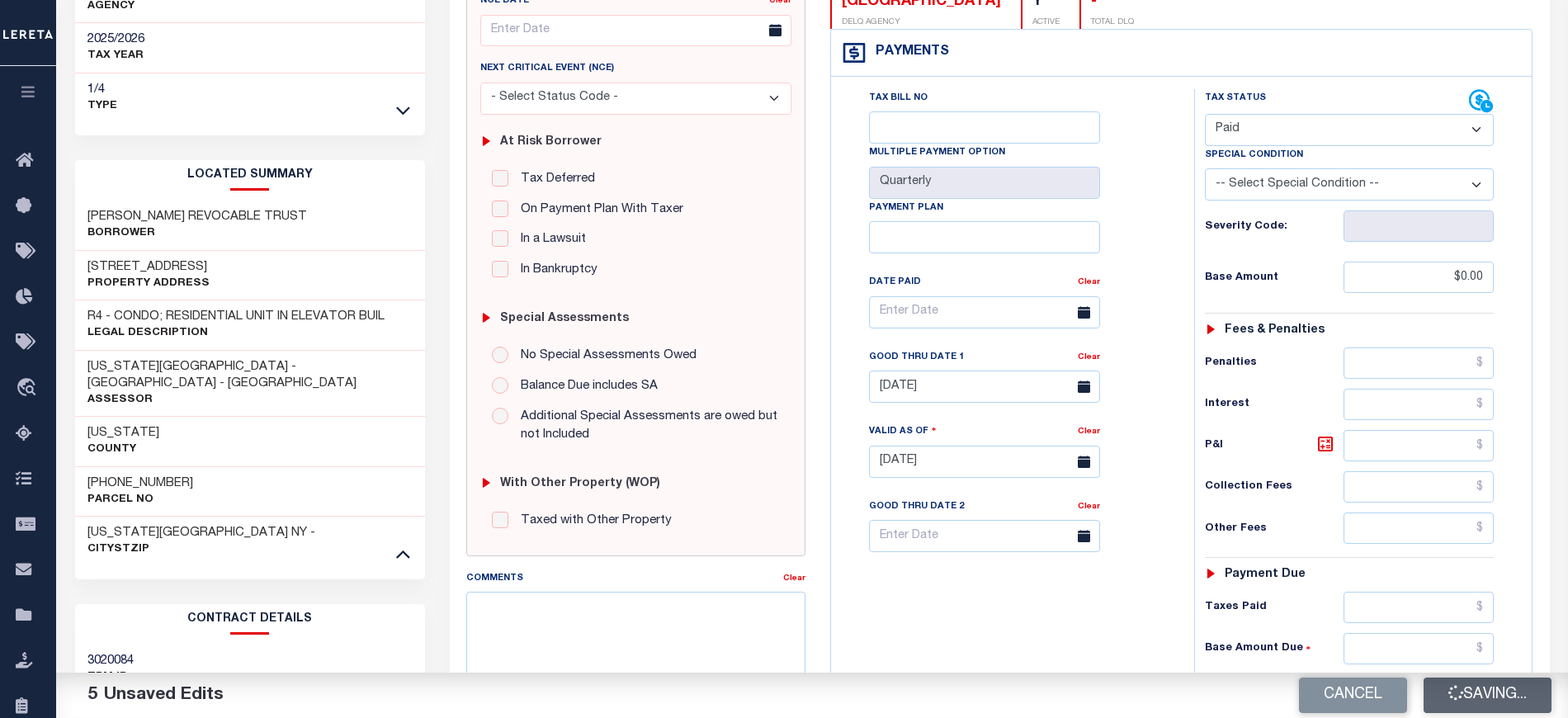
type input "$0"
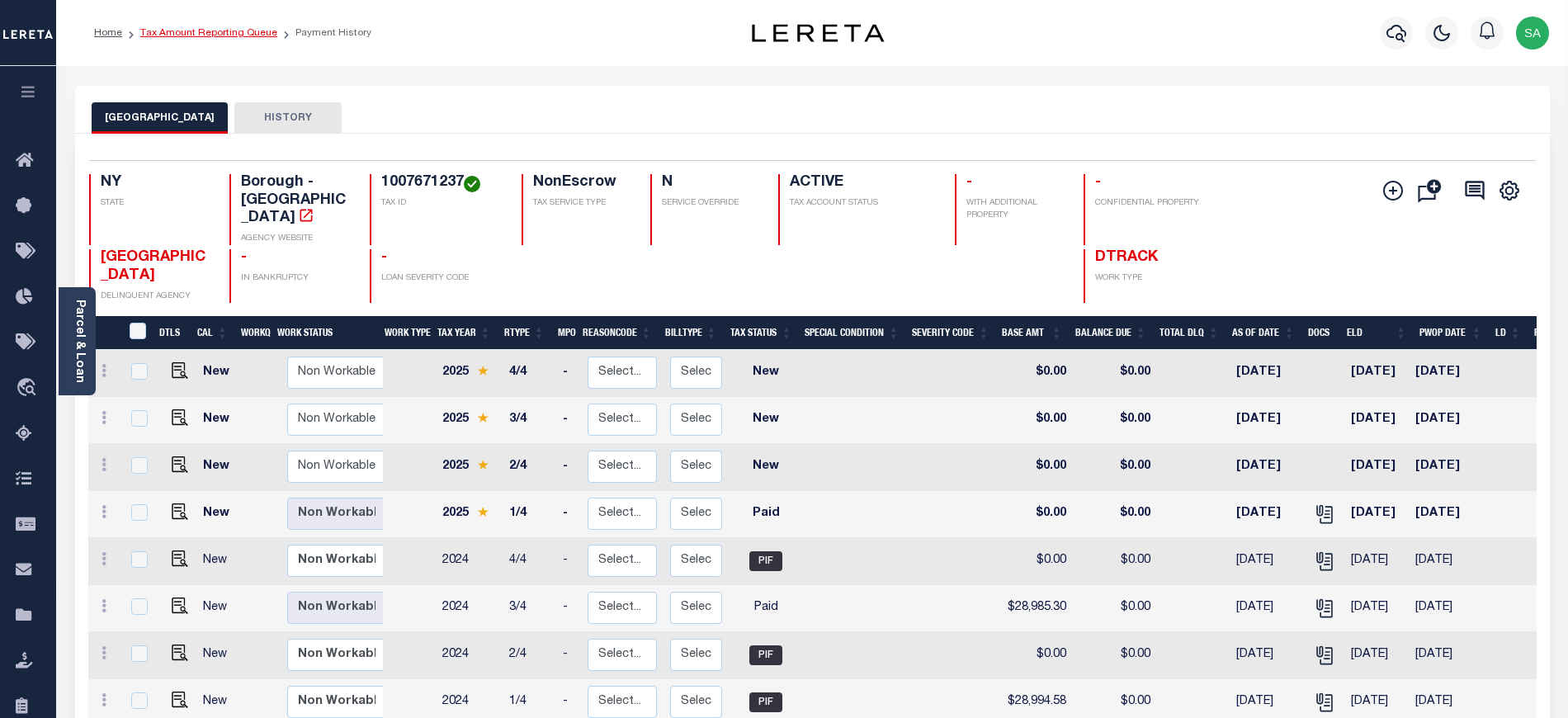
click at [199, 33] on link "Tax Amount Reporting Queue" at bounding box center [209, 33] width 137 height 10
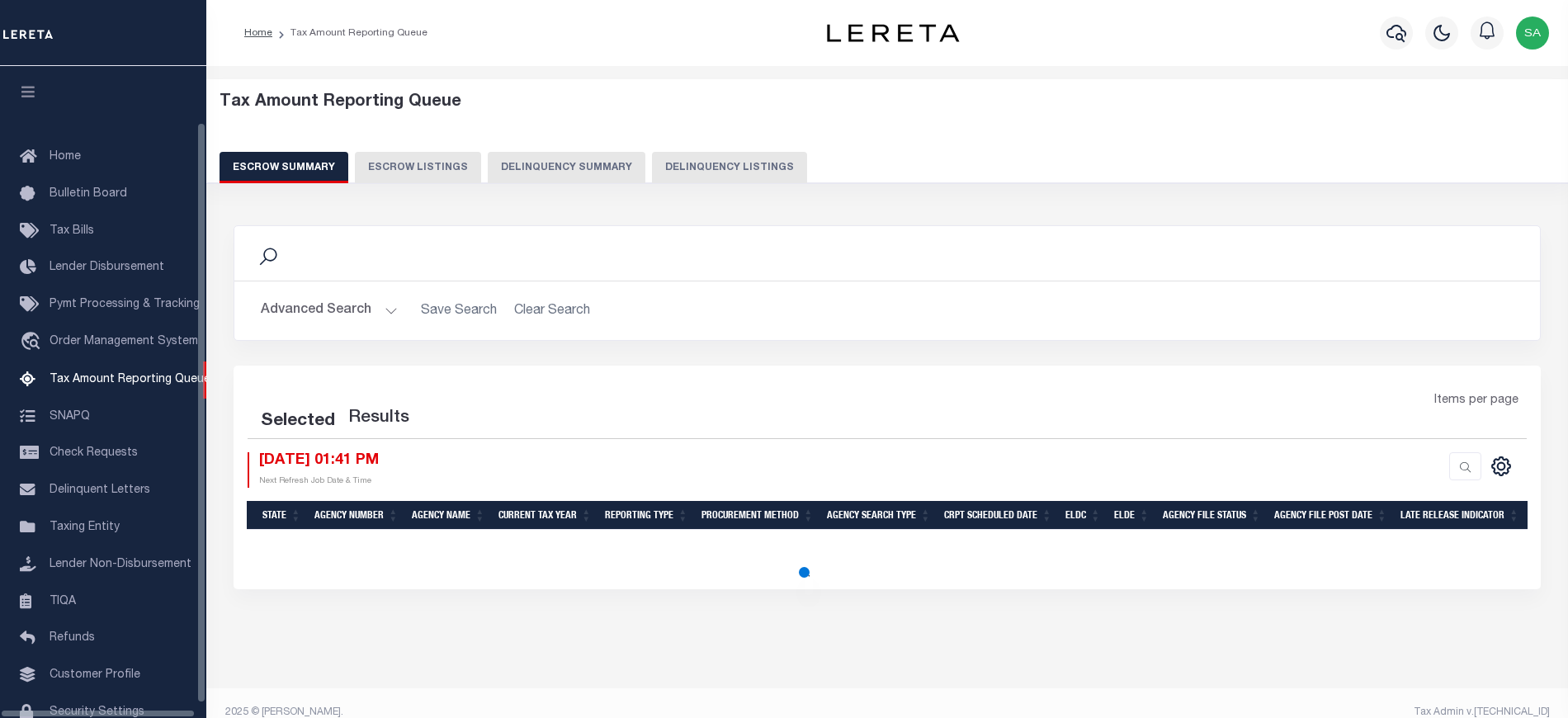
select select "100"
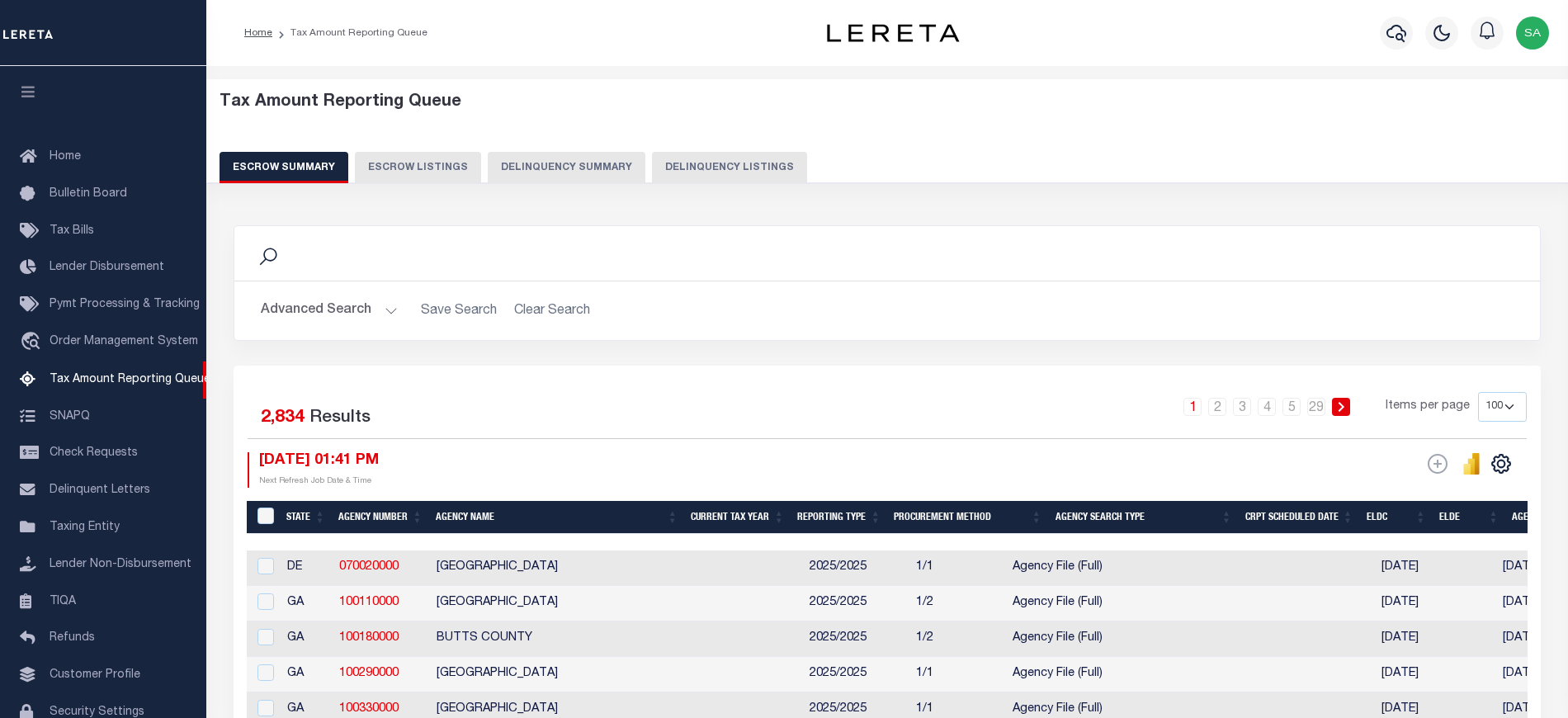
click at [694, 165] on button "Delinquency Listings" at bounding box center [730, 167] width 155 height 31
select select
select select "100"
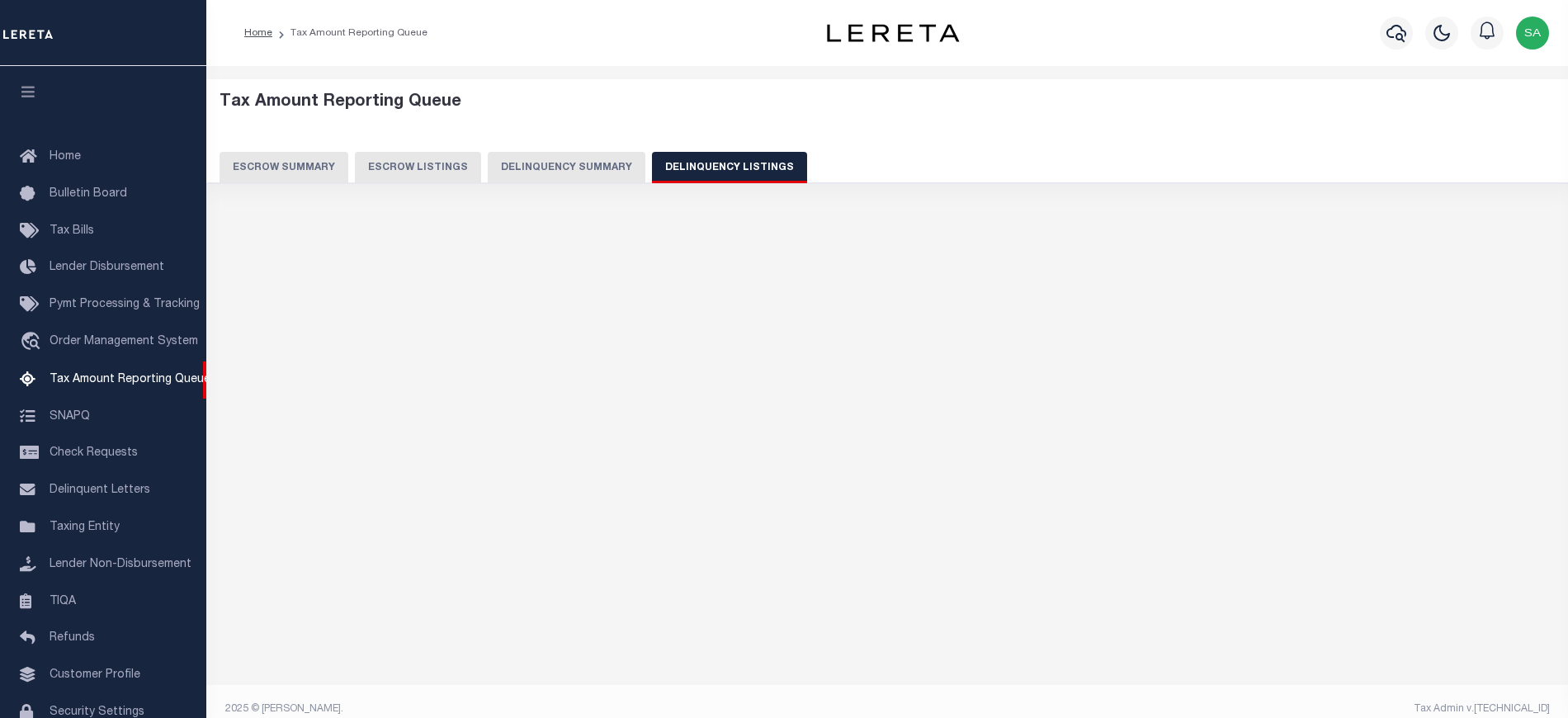
scroll to position [63, 0]
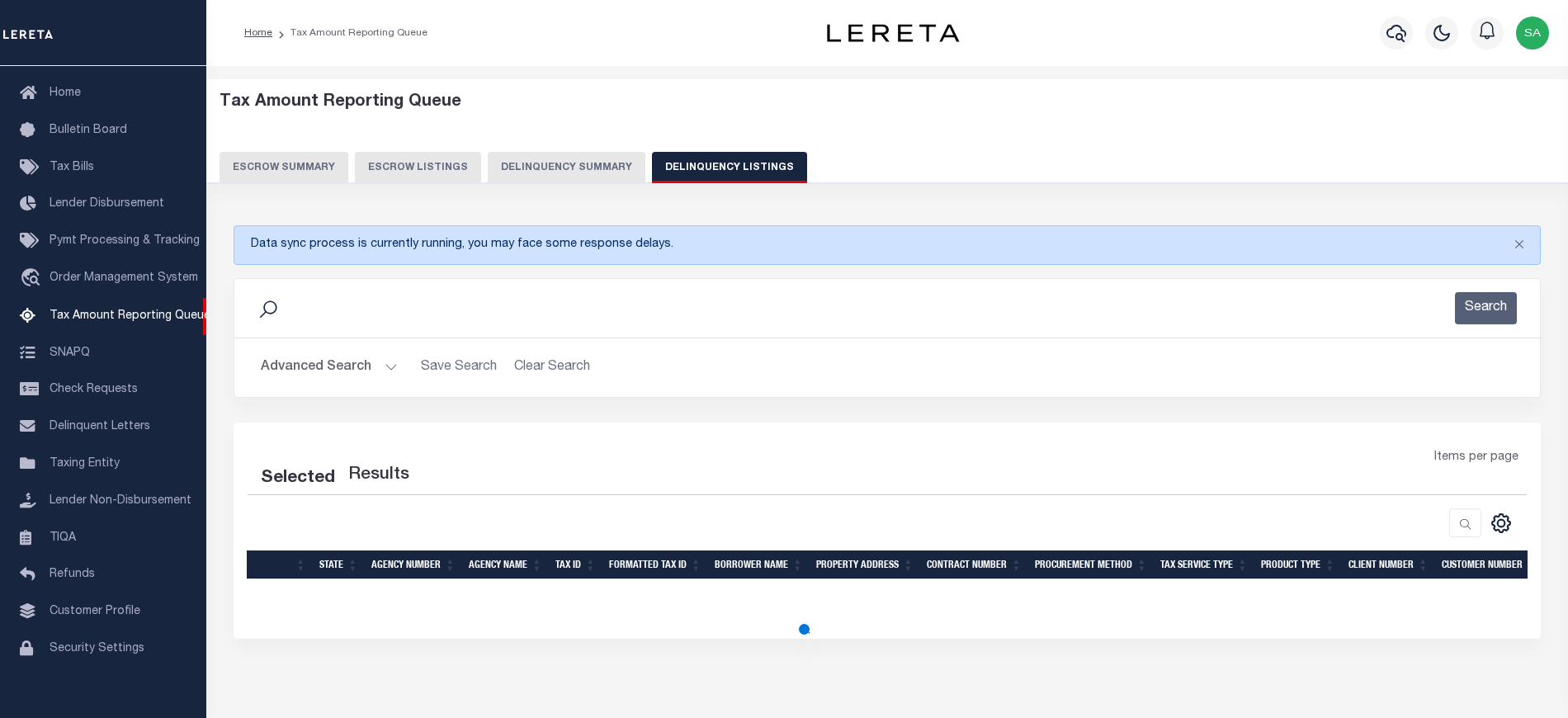
select select "100"
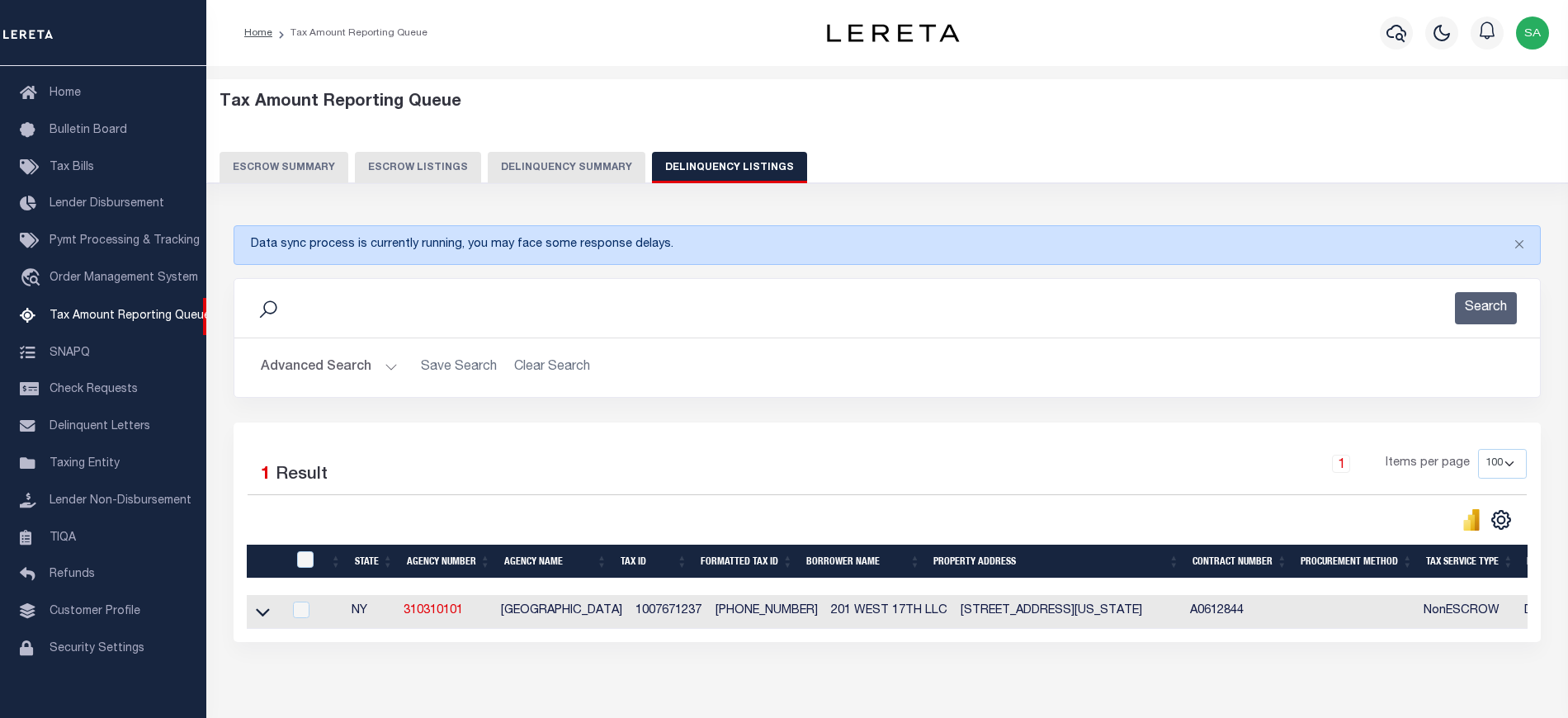
click at [344, 373] on button "Advanced Search" at bounding box center [329, 367] width 137 height 32
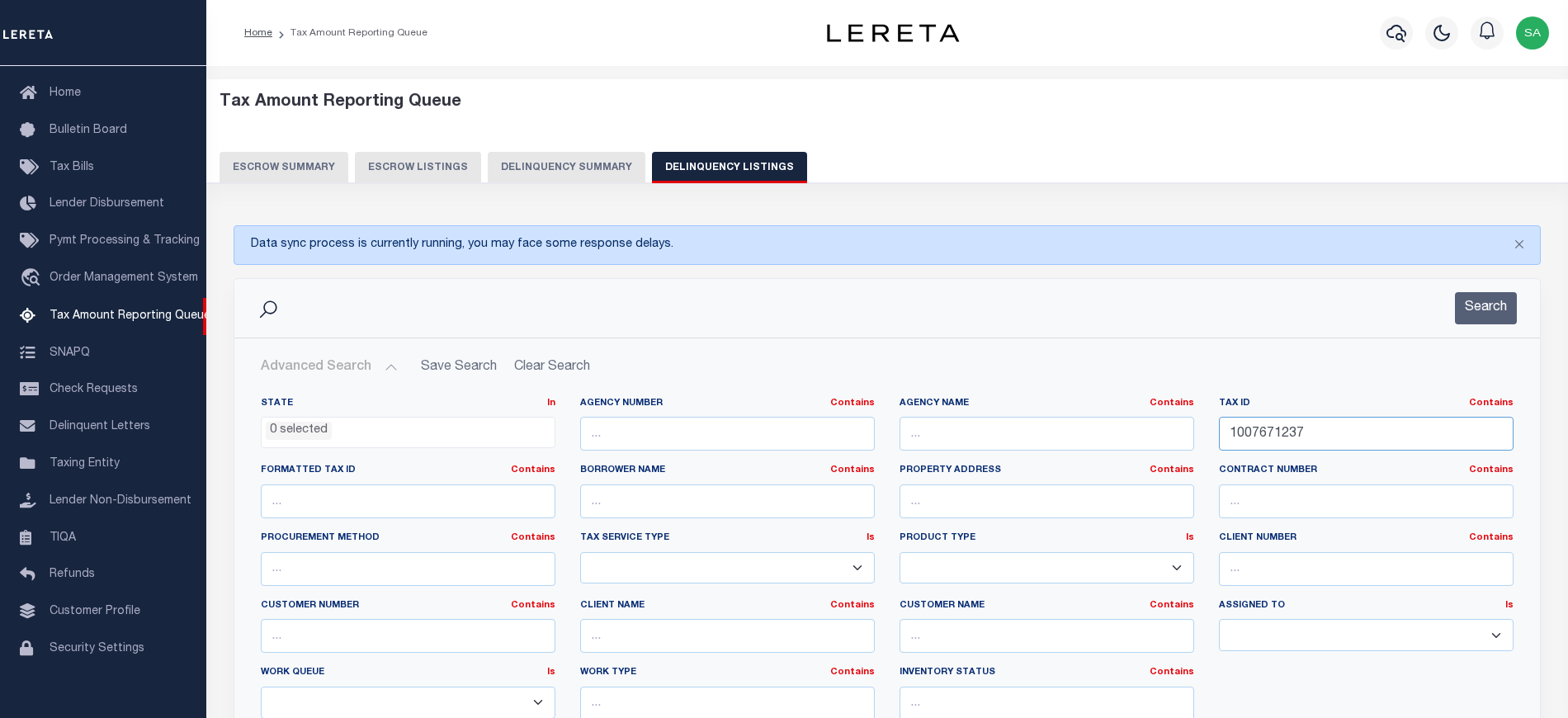
click at [1325, 447] on input "1007671237" at bounding box center [1366, 433] width 295 height 34
drag, startPoint x: 1314, startPoint y: 437, endPoint x: 1248, endPoint y: 422, distance: 67.7
click at [1202, 431] on div "State In In AK AL AR AZ CA CO CT DC DE FL GA GU HI IA ID IL IN KS KY LA MA MD M…" at bounding box center [887, 565] width 1277 height 336
paste input "741208"
type input "1007741208"
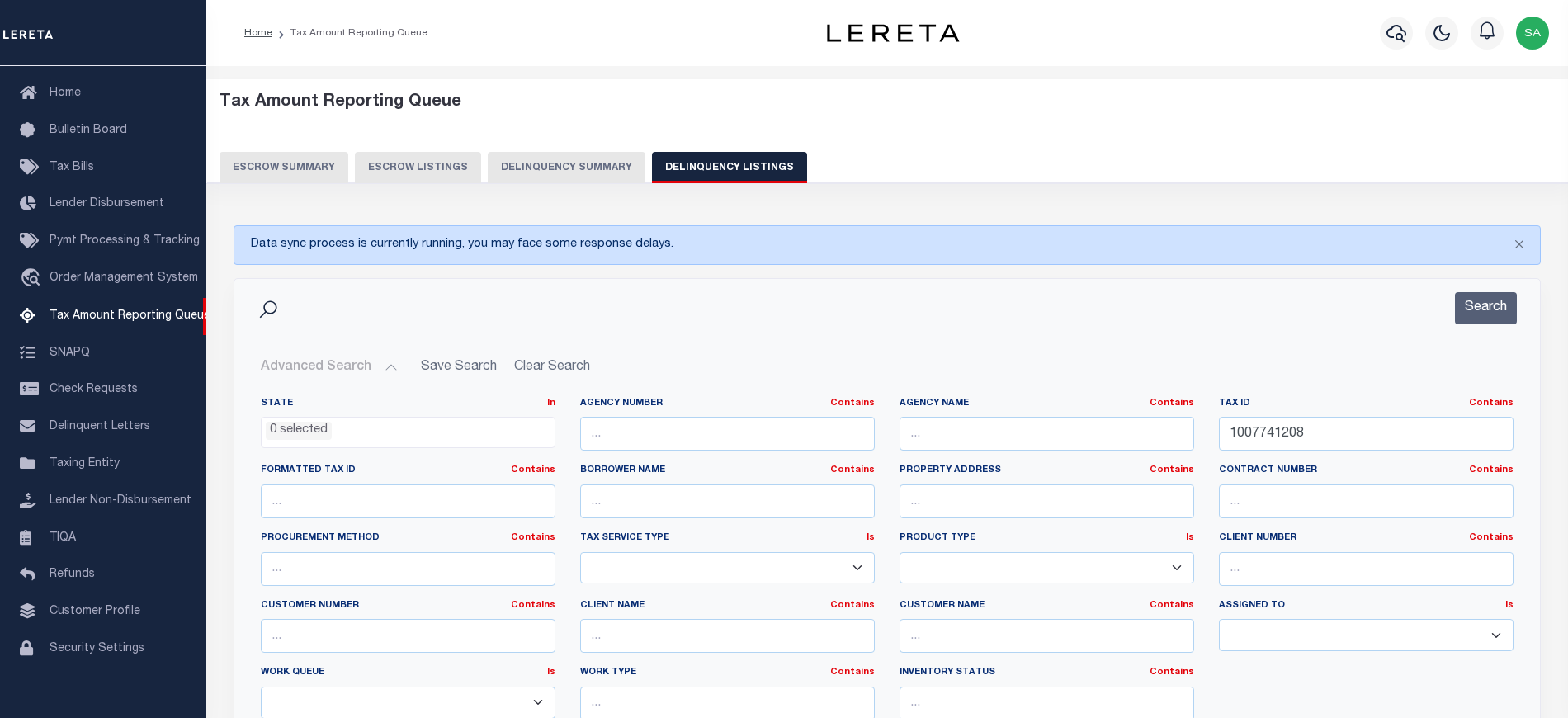
click at [1461, 307] on button "Search" at bounding box center [1485, 308] width 62 height 32
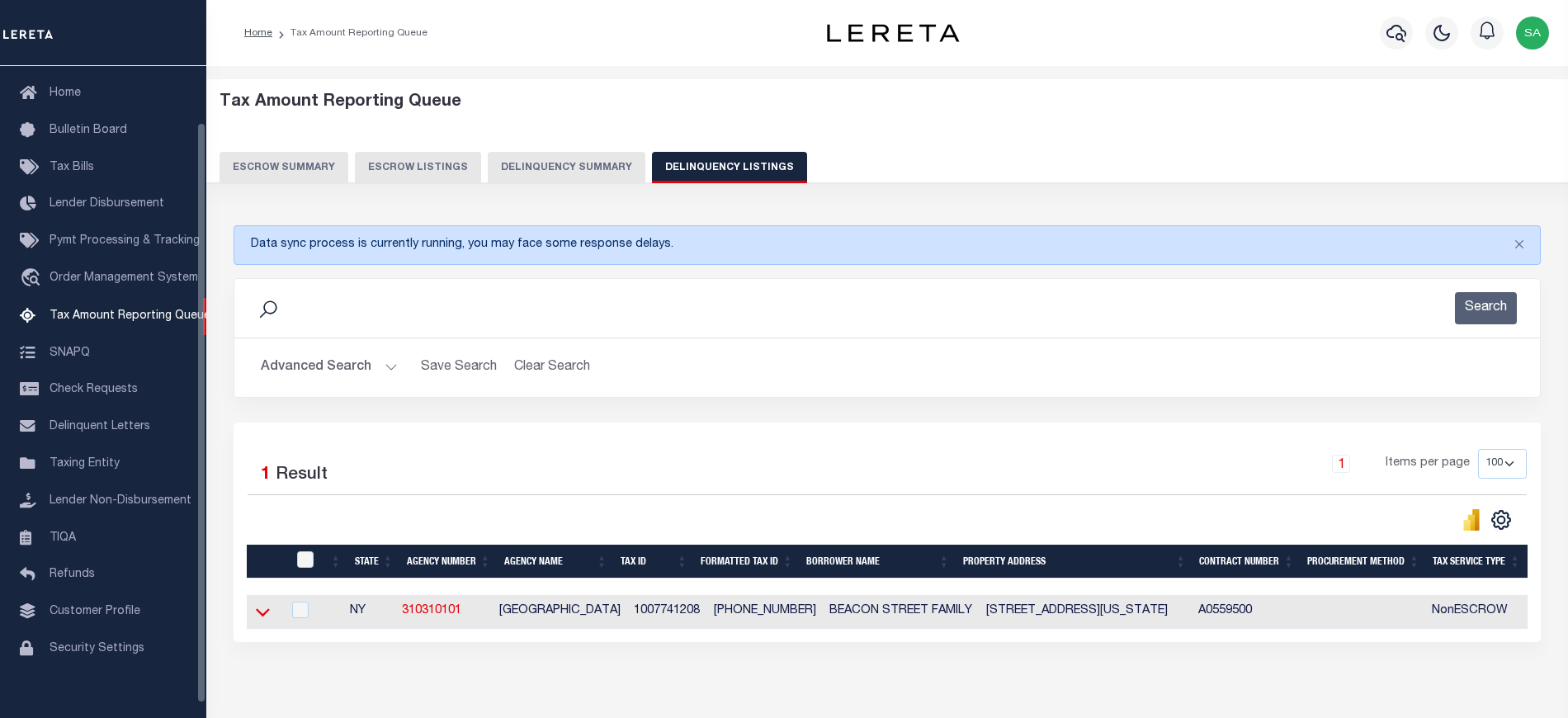
click at [259, 615] on icon at bounding box center [263, 612] width 14 height 18
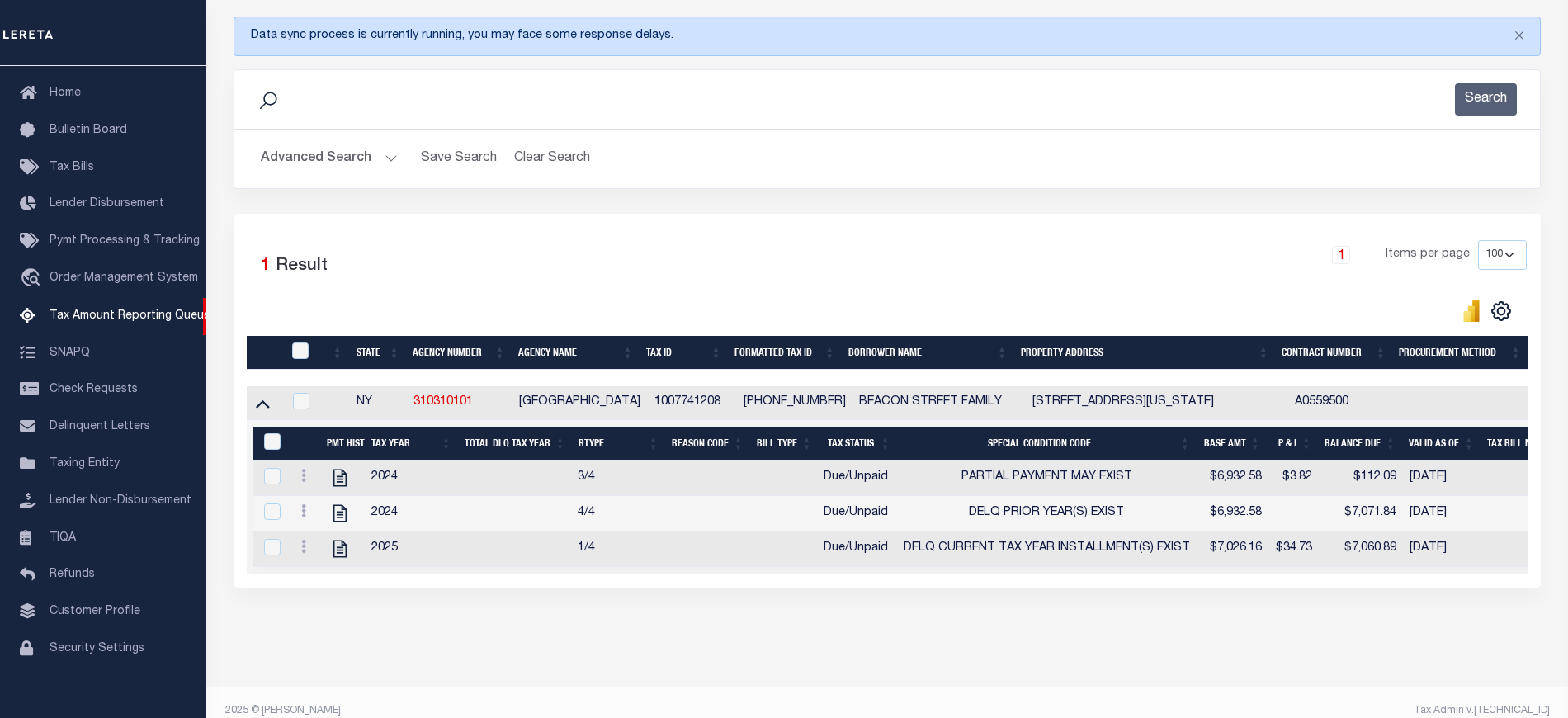
scroll to position [246, 0]
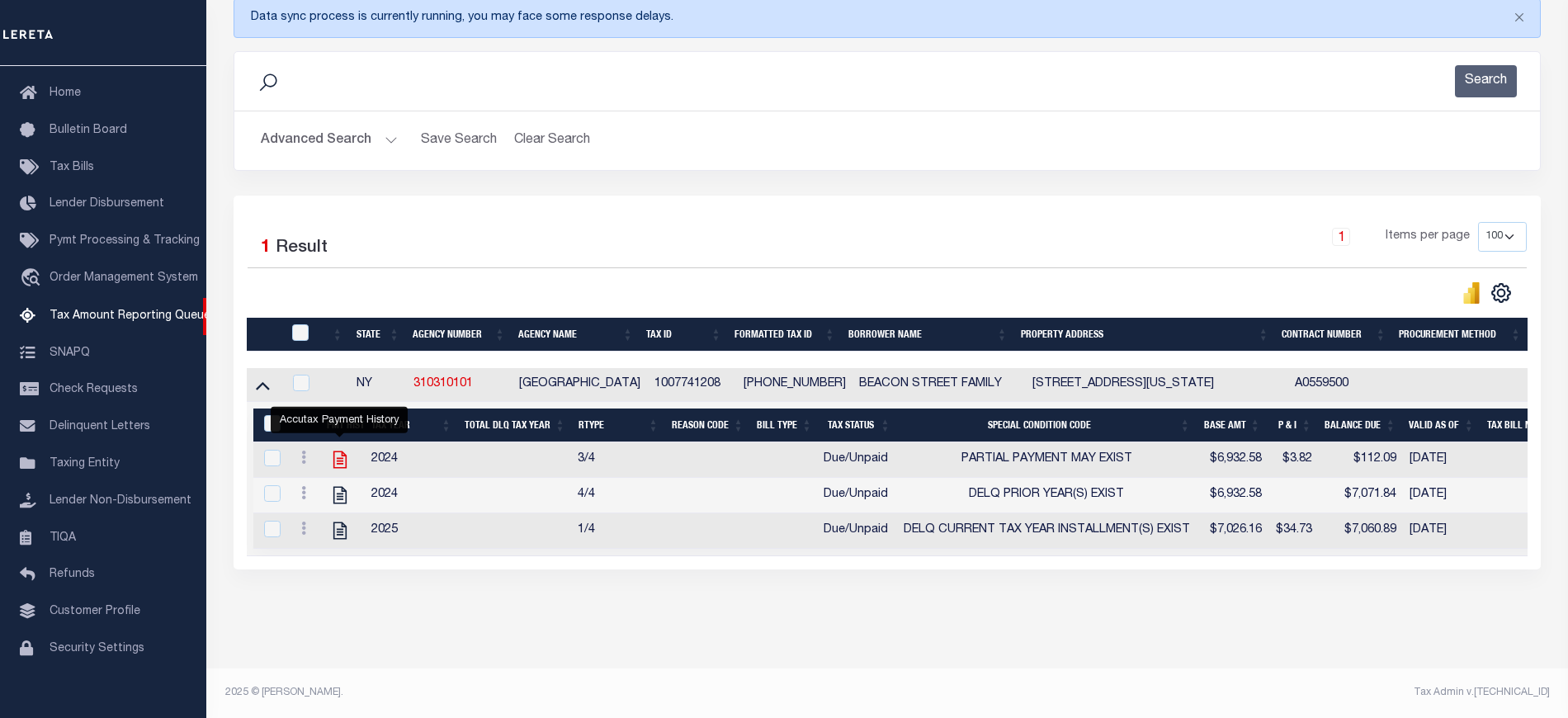
click at [338, 449] on icon "" at bounding box center [340, 459] width 21 height 21
checkbox input "true"
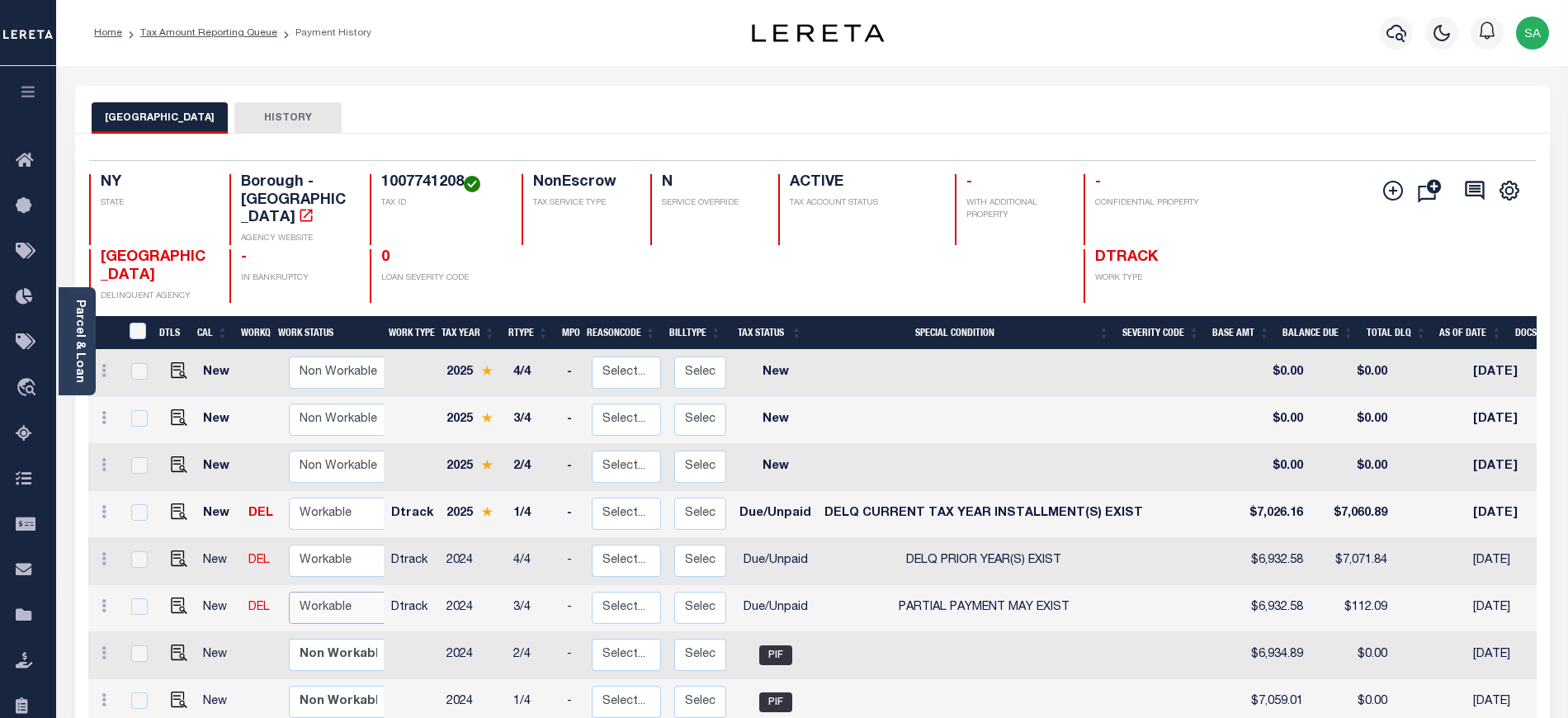
click at [308, 591] on select "Non Workable Workable" at bounding box center [338, 607] width 99 height 32
checkbox input "true"
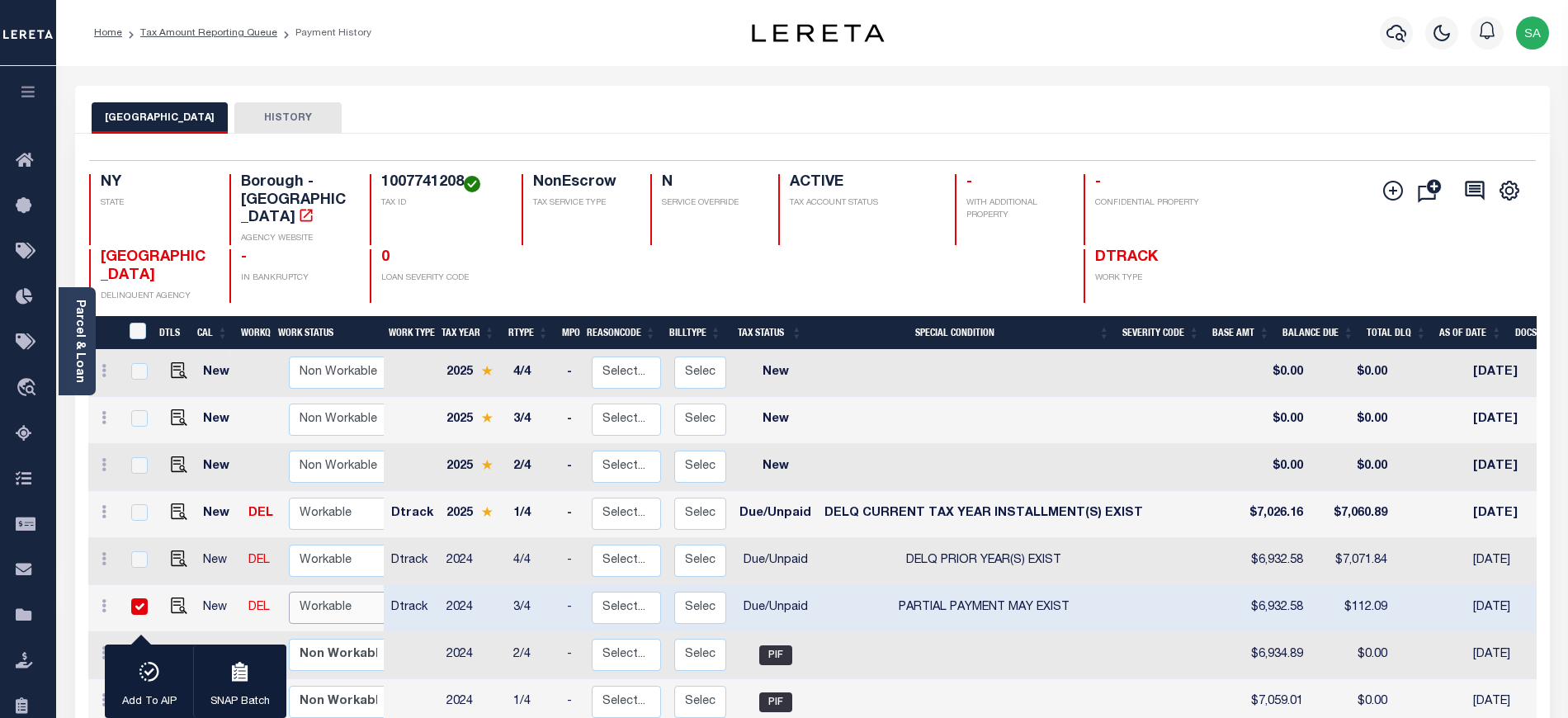
select select "true"
click at [289, 591] on select "Non Workable Workable" at bounding box center [338, 607] width 99 height 32
checkbox input "false"
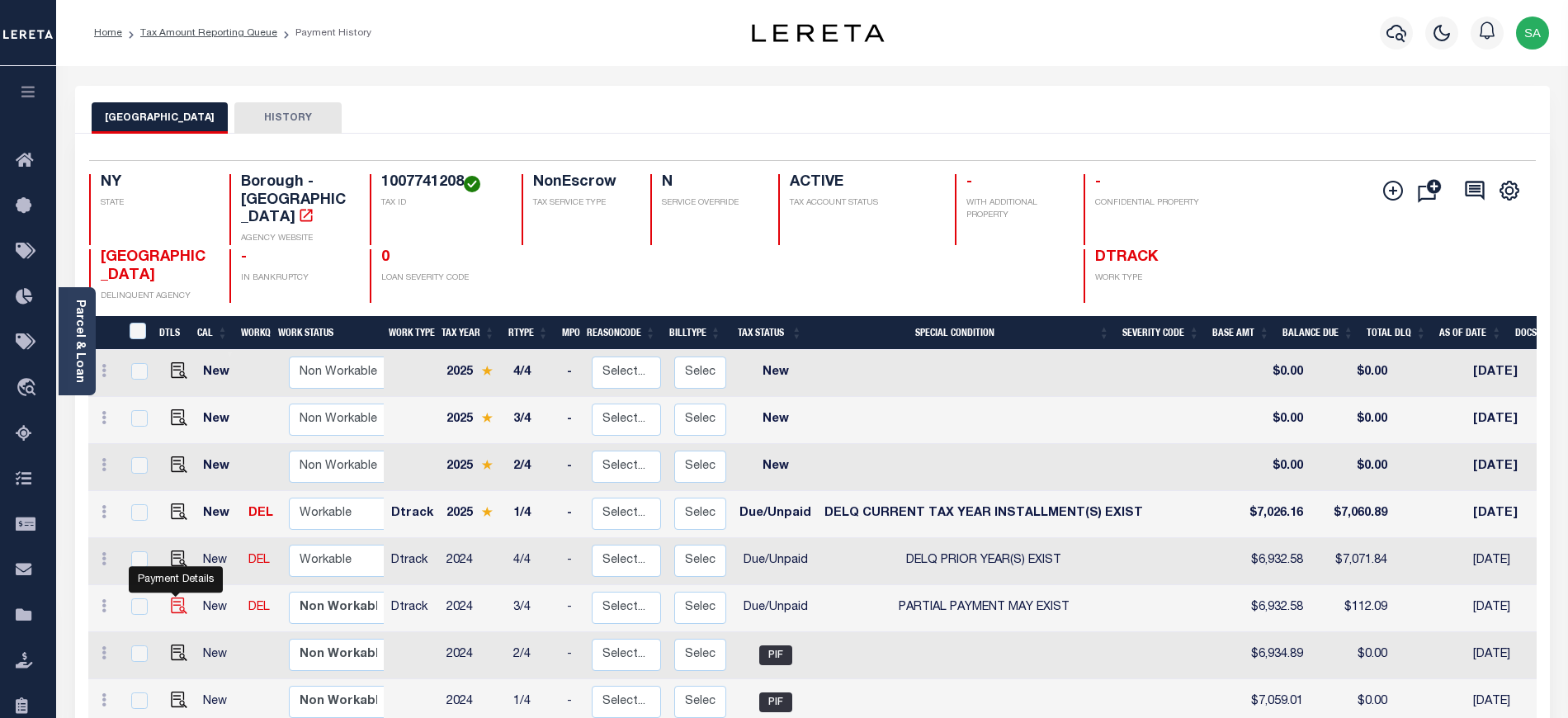
click at [177, 597] on img "" at bounding box center [179, 606] width 17 height 17
checkbox input "true"
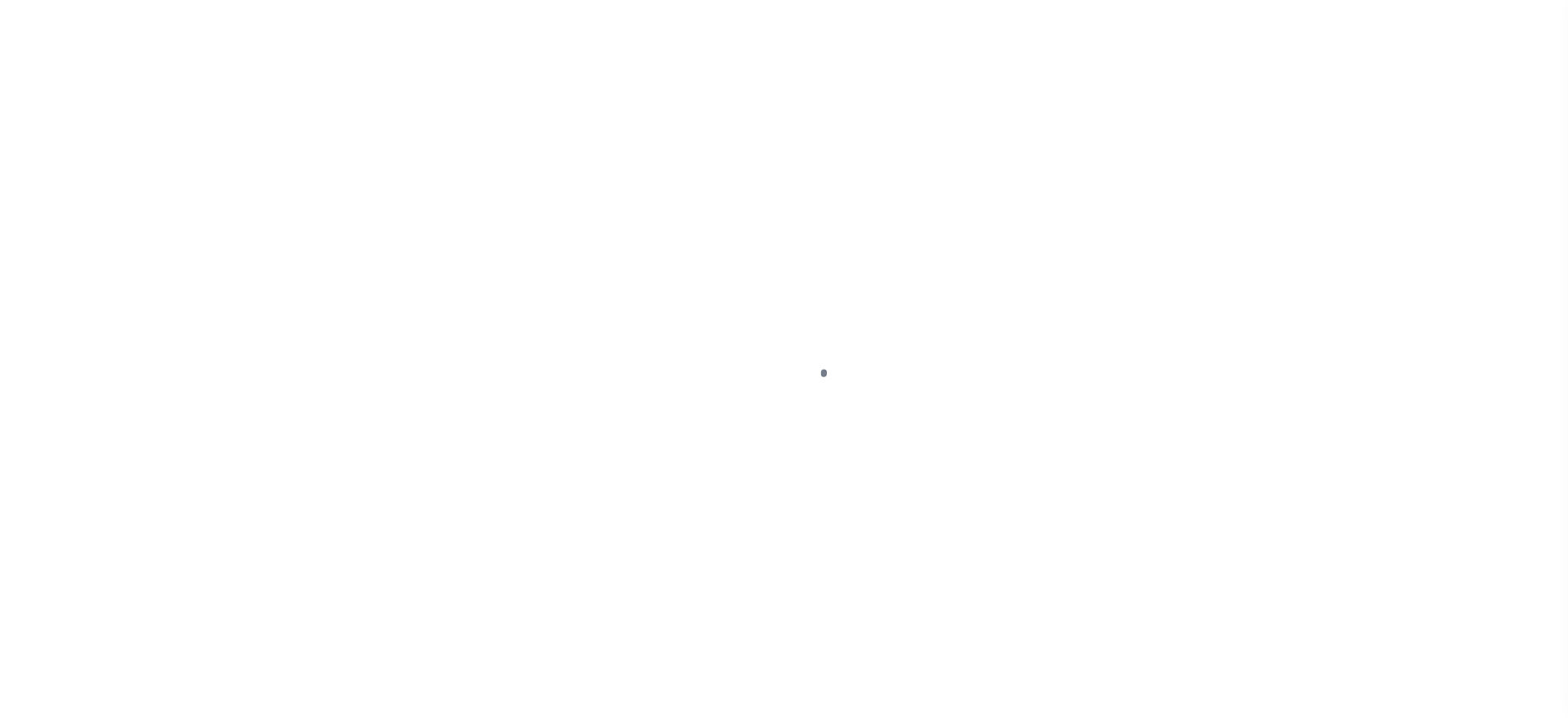
select select "DUE"
select select "15"
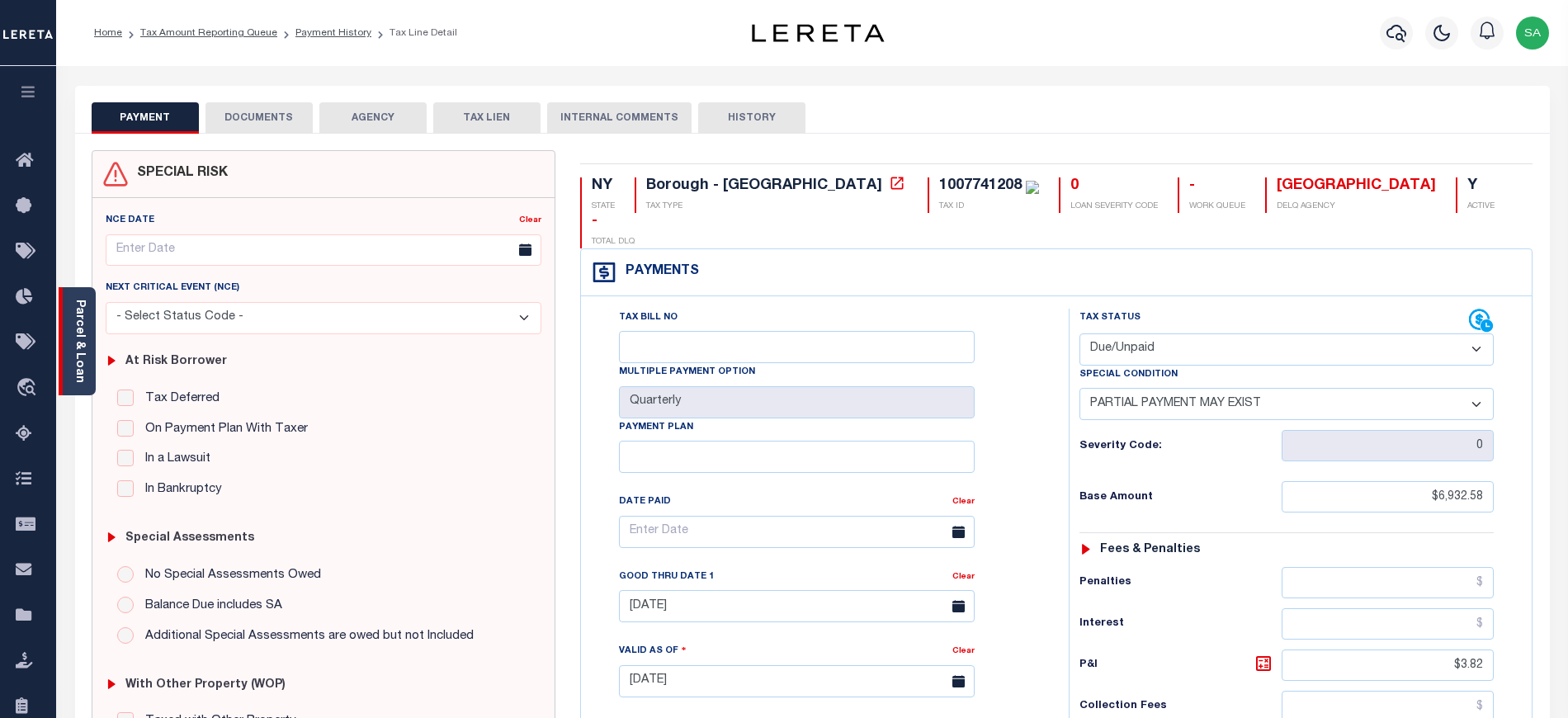
click at [92, 363] on div "Parcel & Loan" at bounding box center [77, 341] width 37 height 108
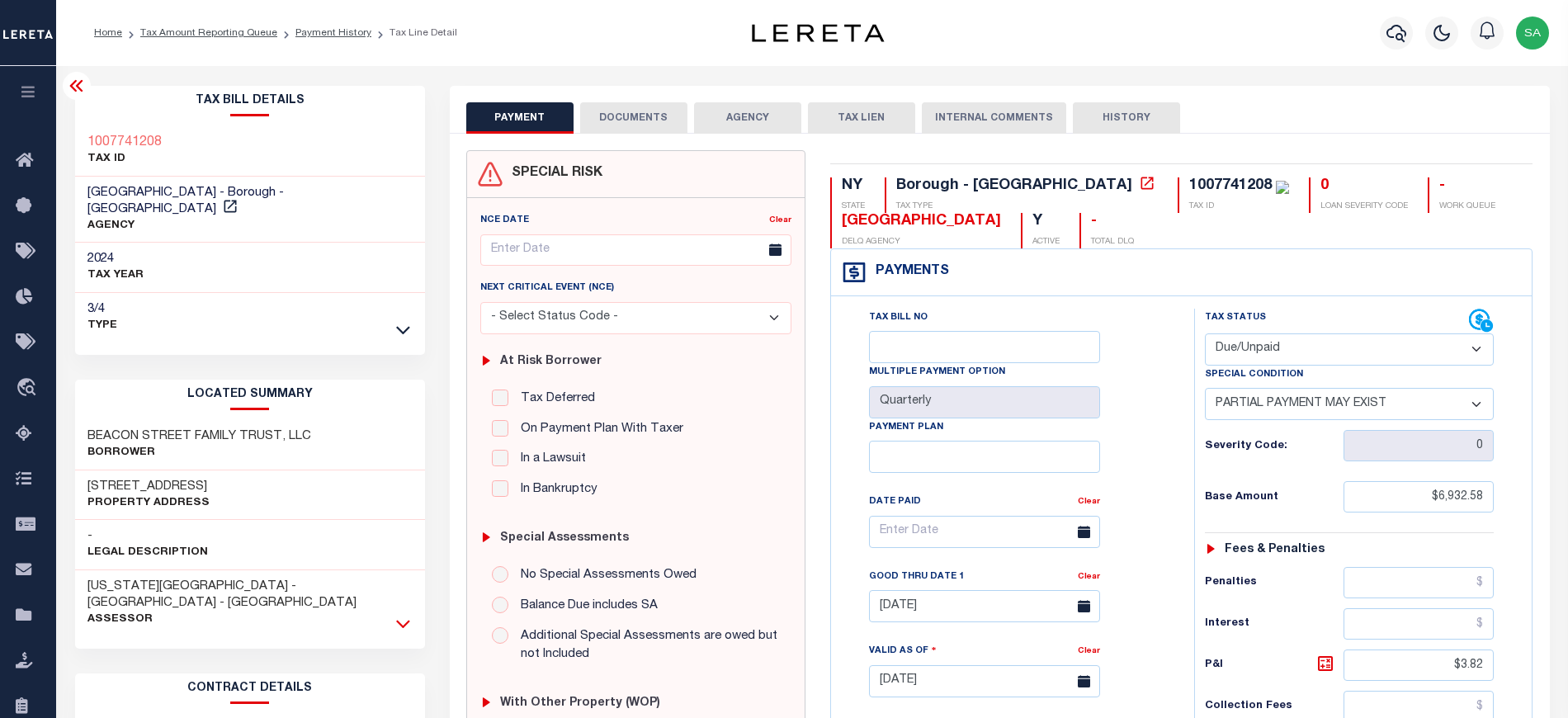
click at [405, 619] on icon at bounding box center [403, 623] width 14 height 8
drag, startPoint x: 95, startPoint y: 671, endPoint x: 156, endPoint y: 671, distance: 61.0
click at [156, 686] on div "[PHONE_NUMBER] Parcel No" at bounding box center [250, 711] width 350 height 51
copy h3 "-774-1208"
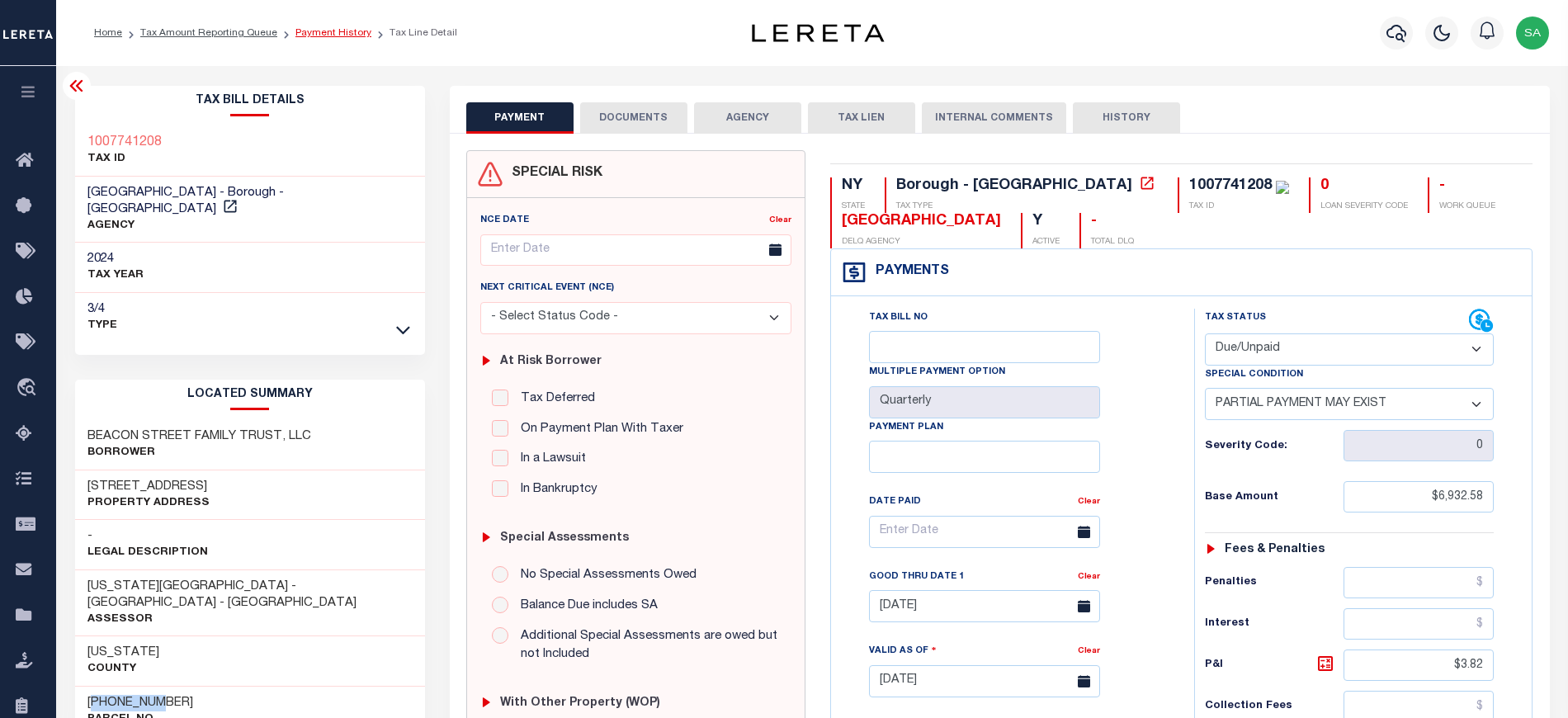
click at [320, 30] on link "Payment History" at bounding box center [334, 33] width 76 height 10
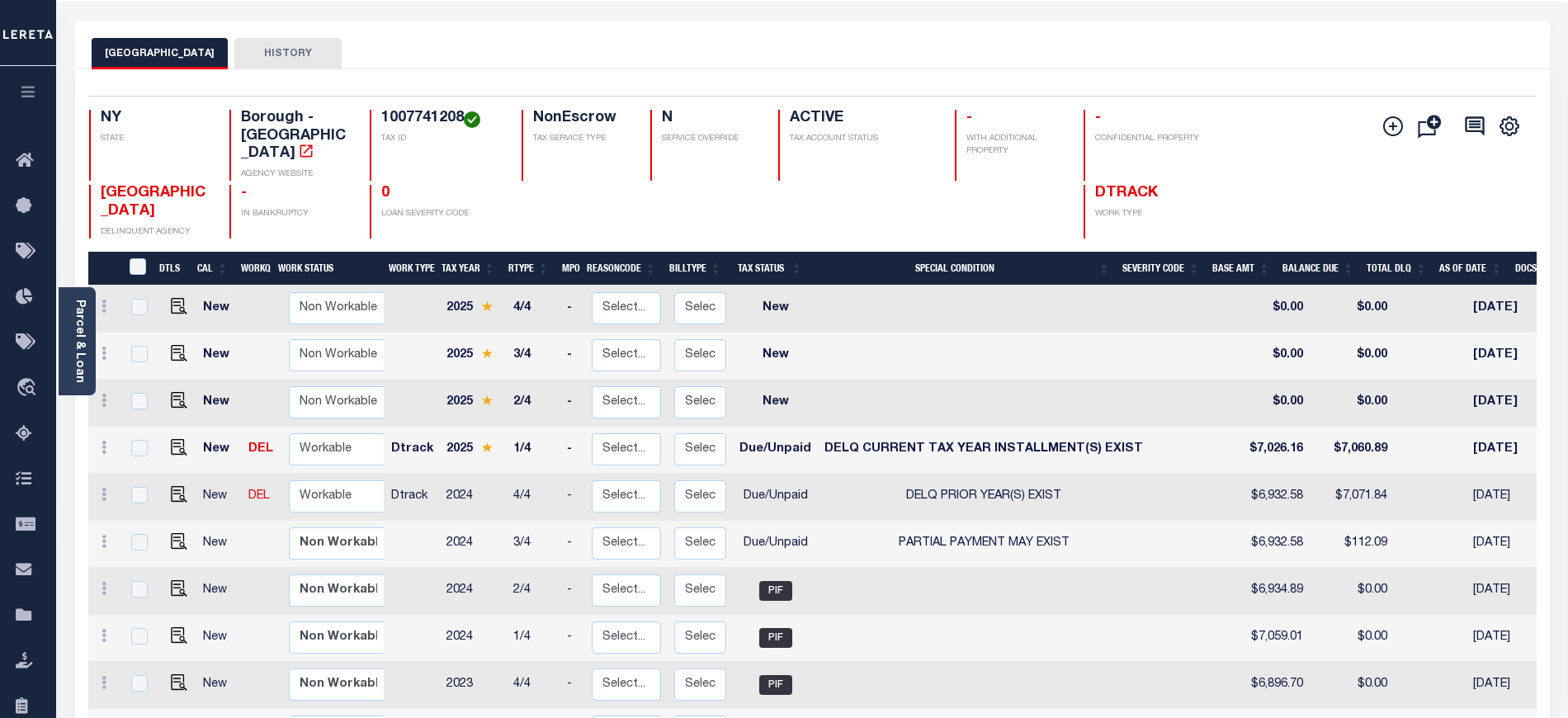
scroll to position [110, 0]
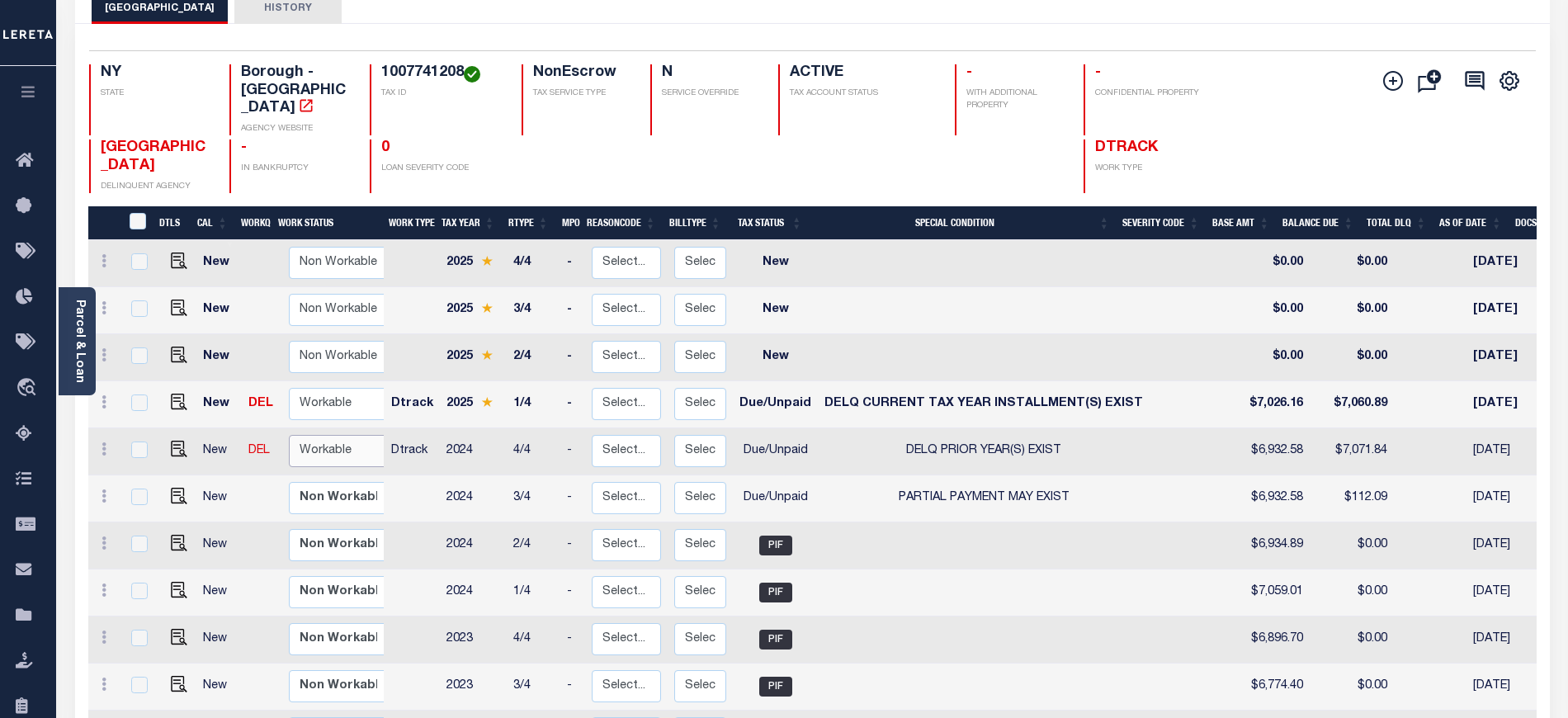
click at [312, 435] on select "Non Workable Workable" at bounding box center [338, 451] width 99 height 32
checkbox input "true"
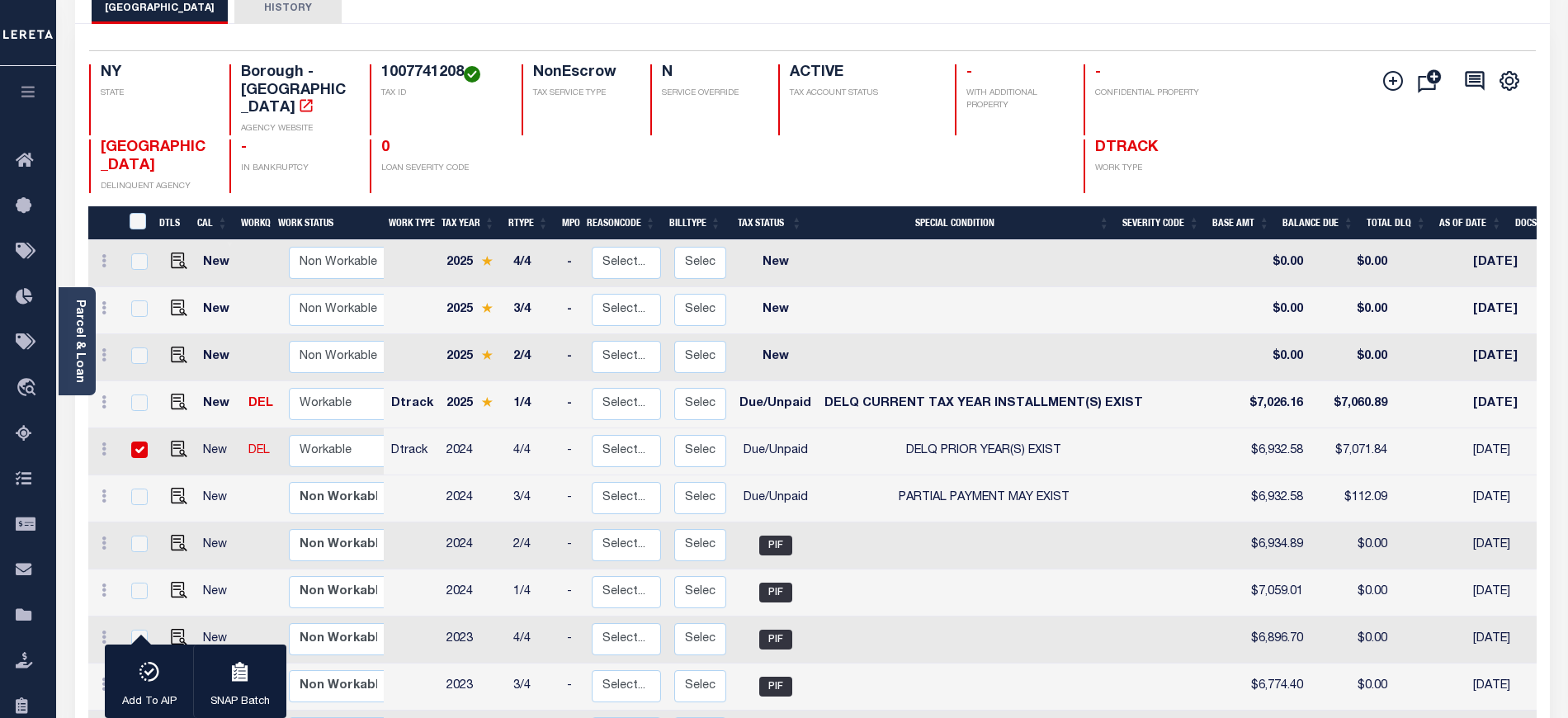
click at [721, 147] on div at bounding box center [705, 166] width 108 height 53
click at [175, 487] on img "" at bounding box center [179, 496] width 17 height 17
checkbox input "true"
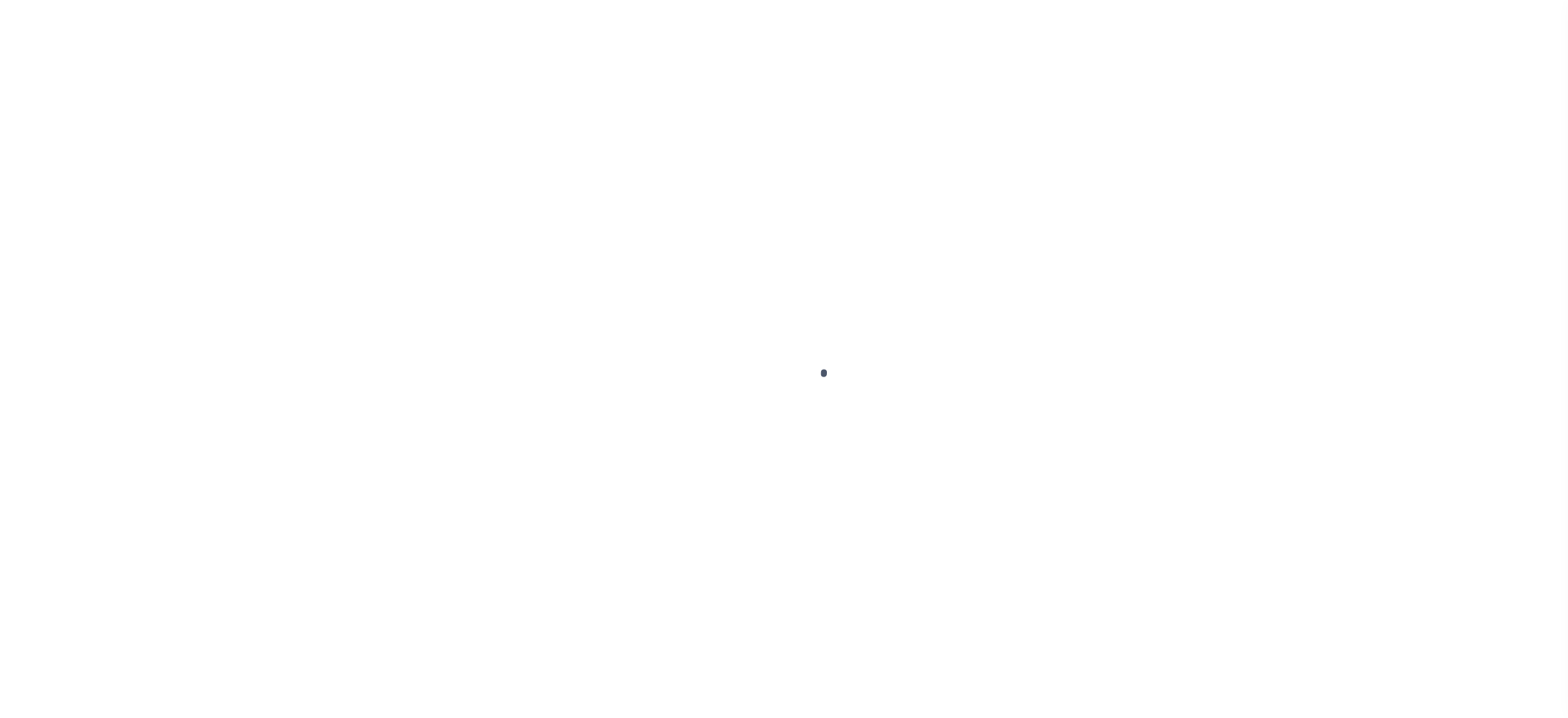
select select "DUE"
select select "15"
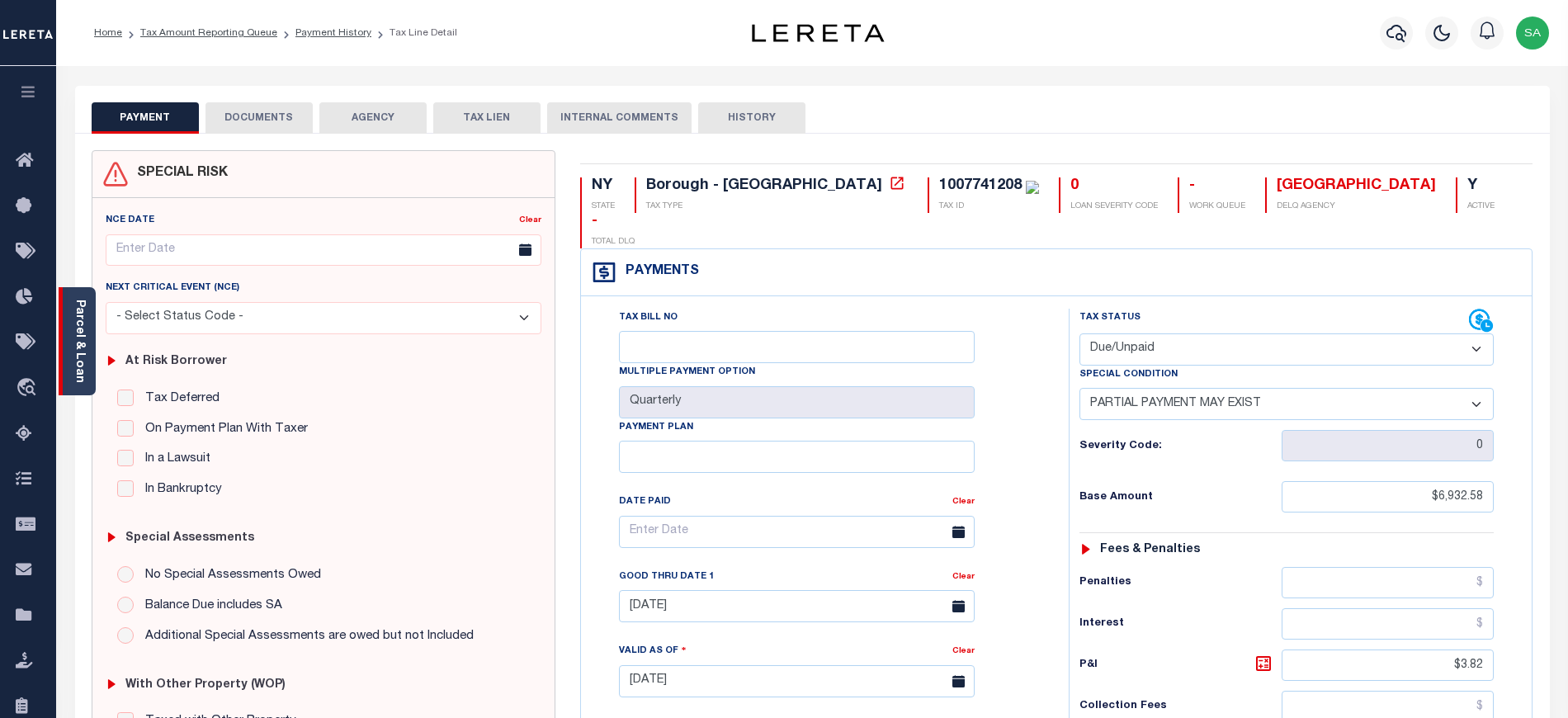
click at [90, 346] on div "Parcel & Loan" at bounding box center [77, 341] width 37 height 108
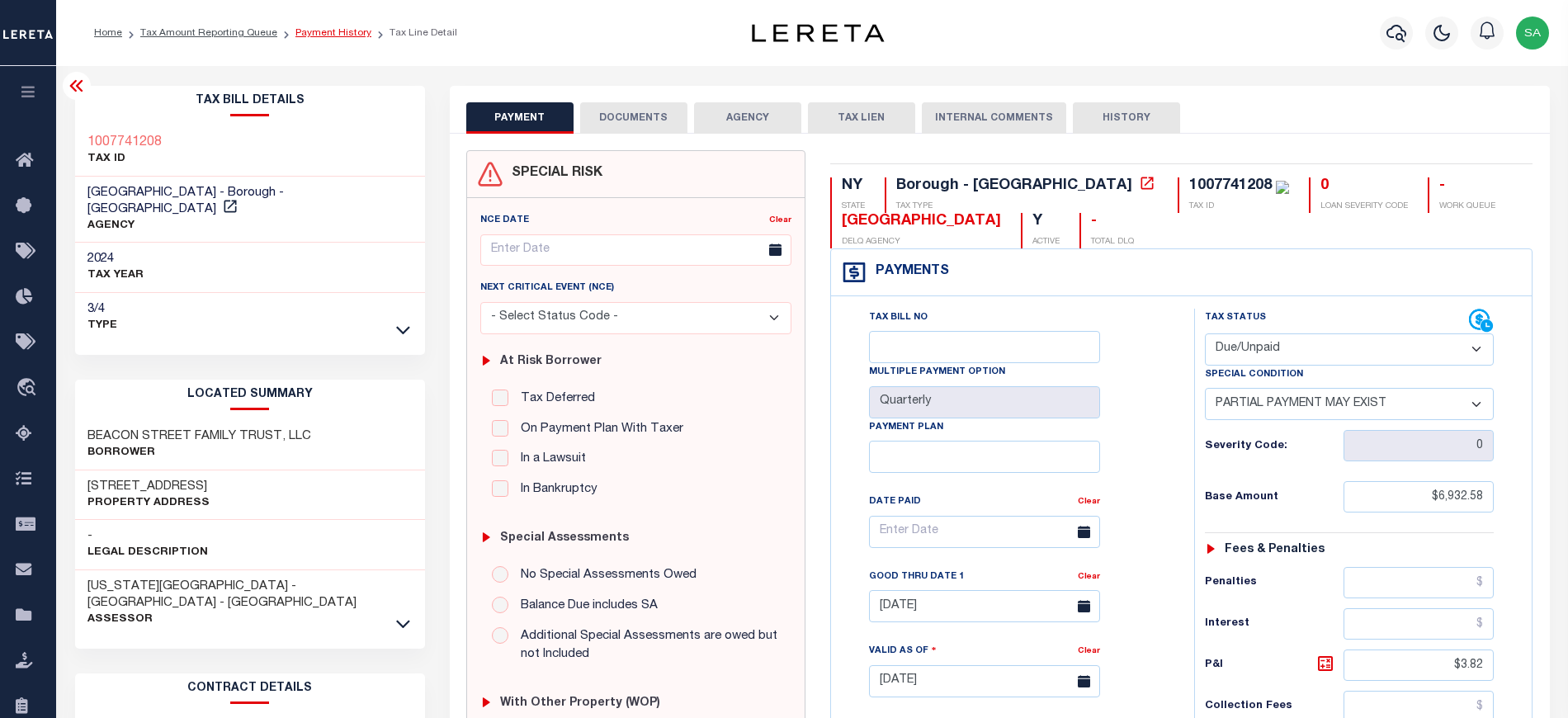
click at [325, 37] on link "Payment History" at bounding box center [334, 33] width 76 height 10
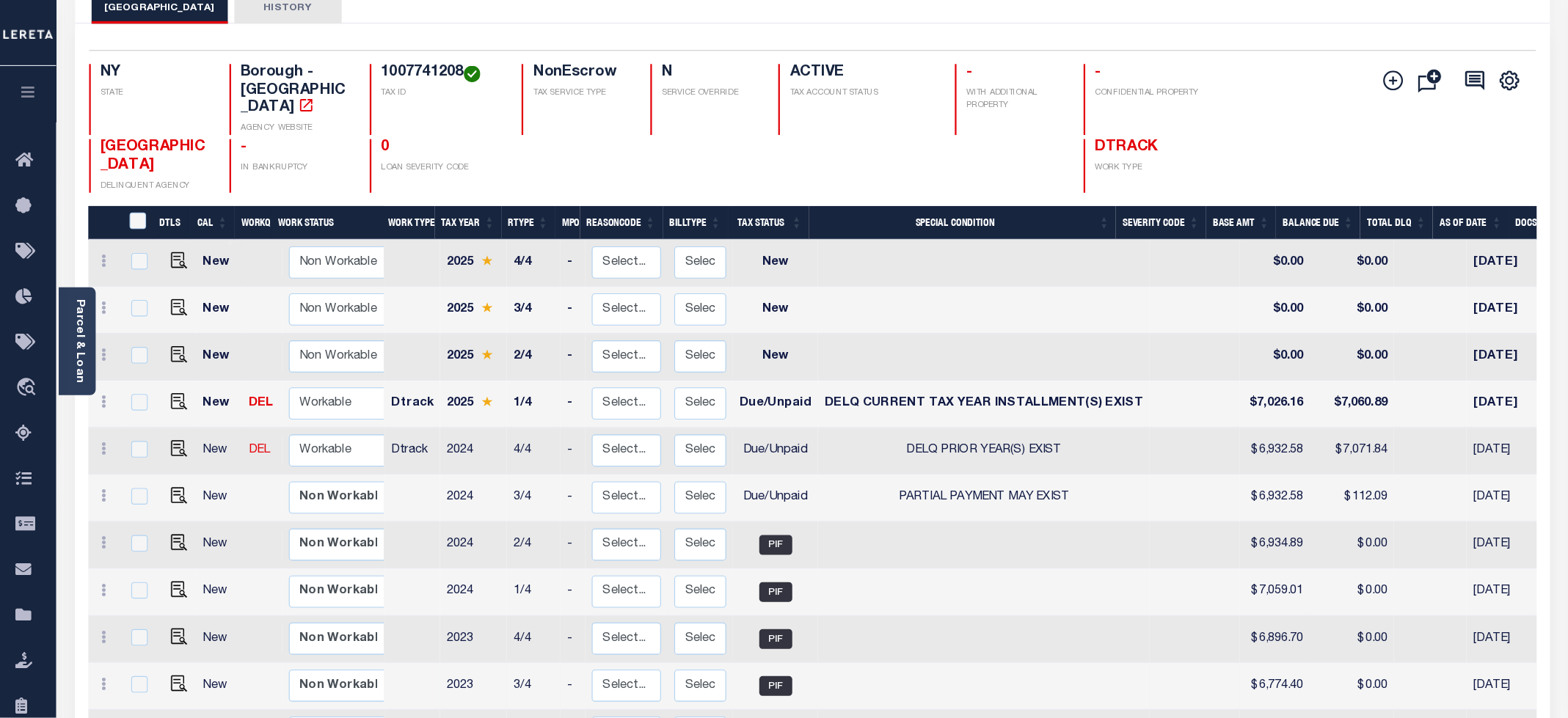
scroll to position [98, 0]
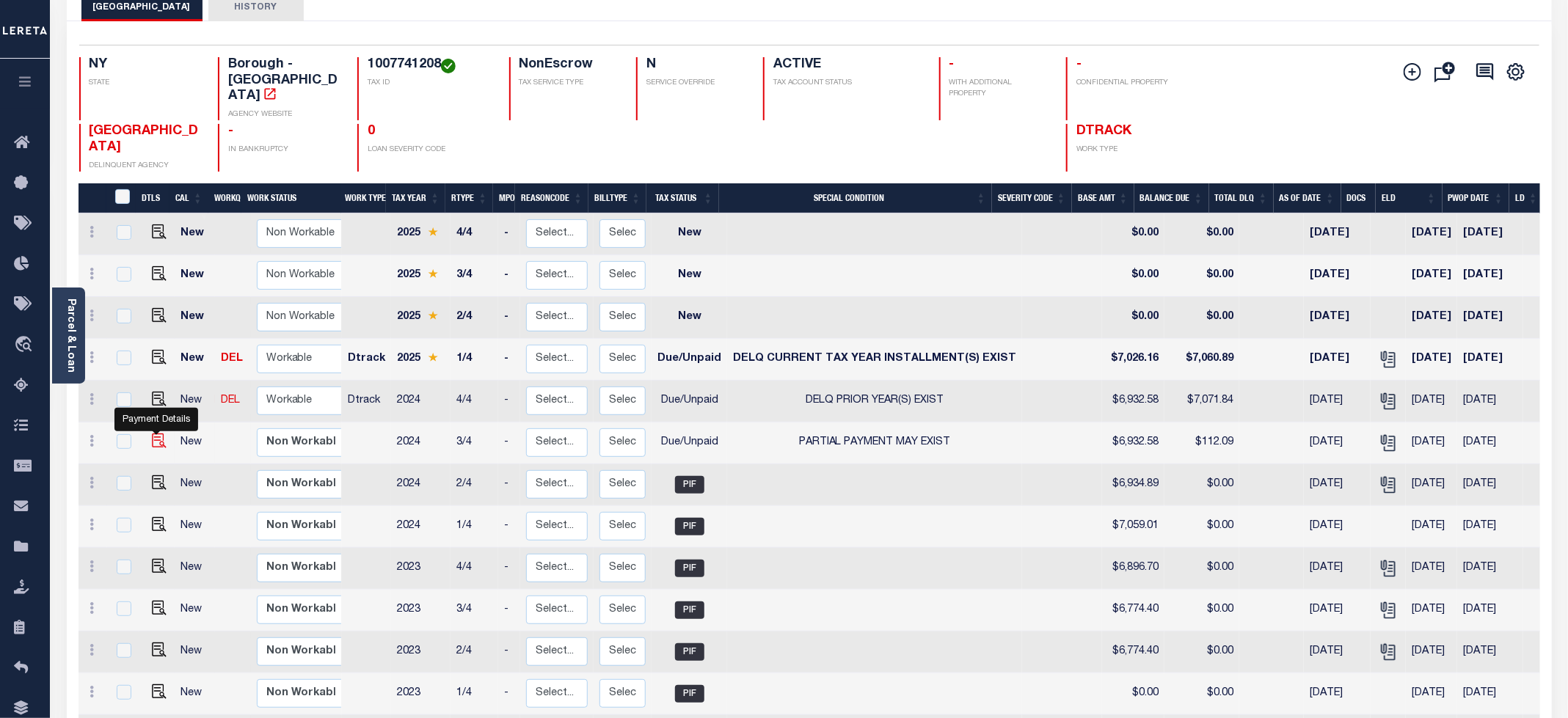
click at [159, 433] on img "" at bounding box center [159, 441] width 15 height 15
checkbox input "true"
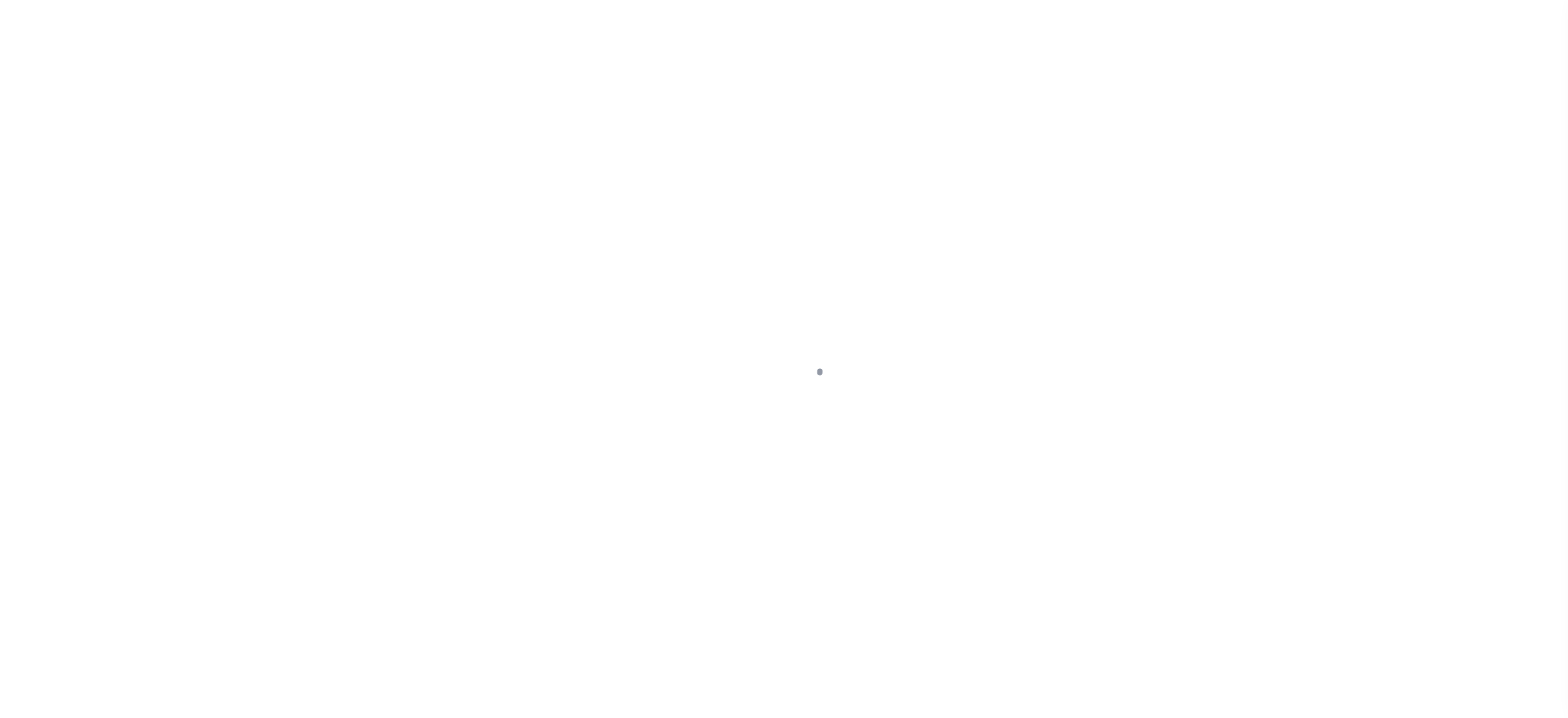
select select "DUE"
select select "15"
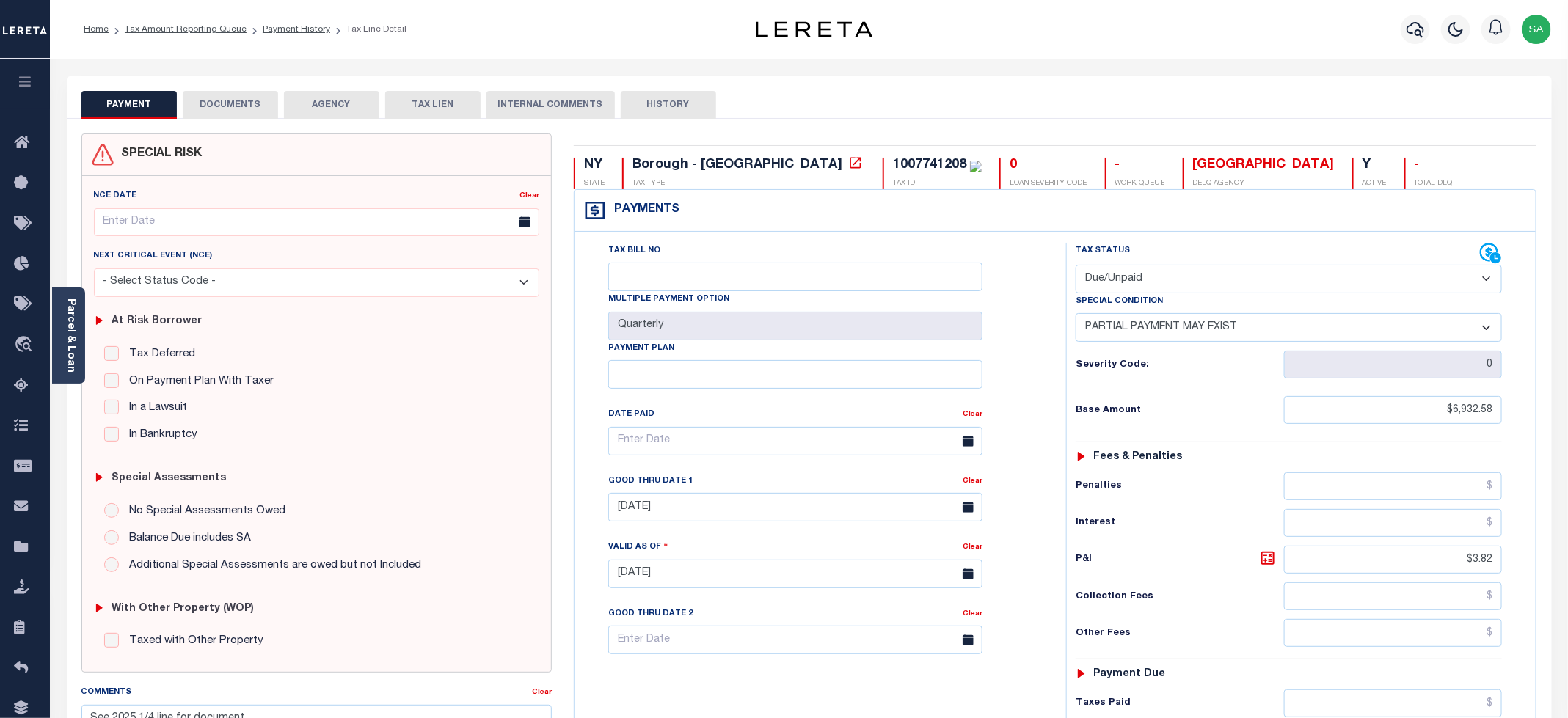
click at [1116, 271] on select "- Select Status Code - Open Due/Unpaid Paid Incomplete No Tax Due Internal Refu…" at bounding box center [1289, 279] width 426 height 29
select select "PYD"
click at [1077, 267] on select "- Select Status Code - Open Due/Unpaid Paid Incomplete No Tax Due Internal Refu…" at bounding box center [1289, 279] width 426 height 29
select select "0"
type input "[DATE]"
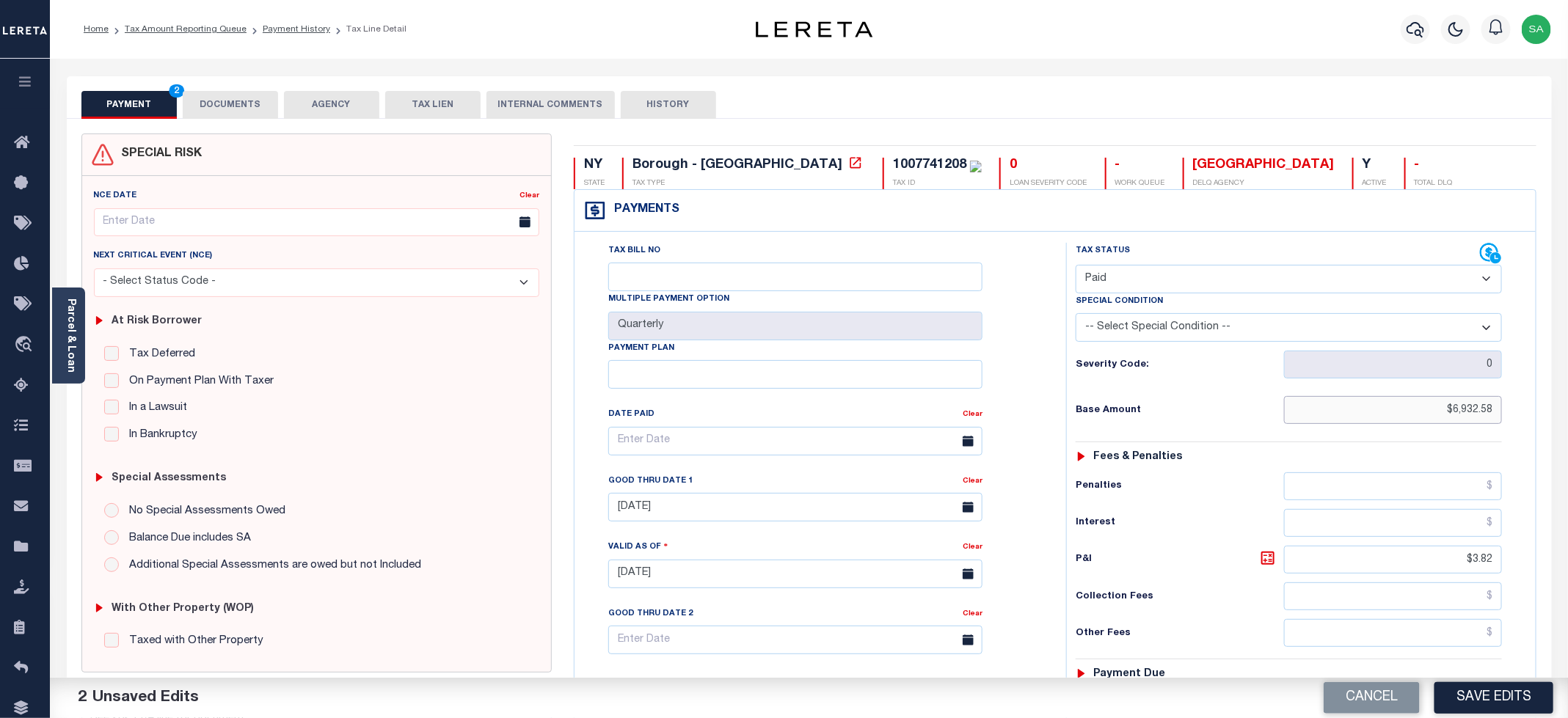
drag, startPoint x: 1433, startPoint y: 416, endPoint x: 1555, endPoint y: 416, distance: 122.0
click at [1555, 416] on div "PAYMENT 2 DOCUMENTS AGENCY DELINQUENT PAYEE" at bounding box center [809, 578] width 1507 height 1004
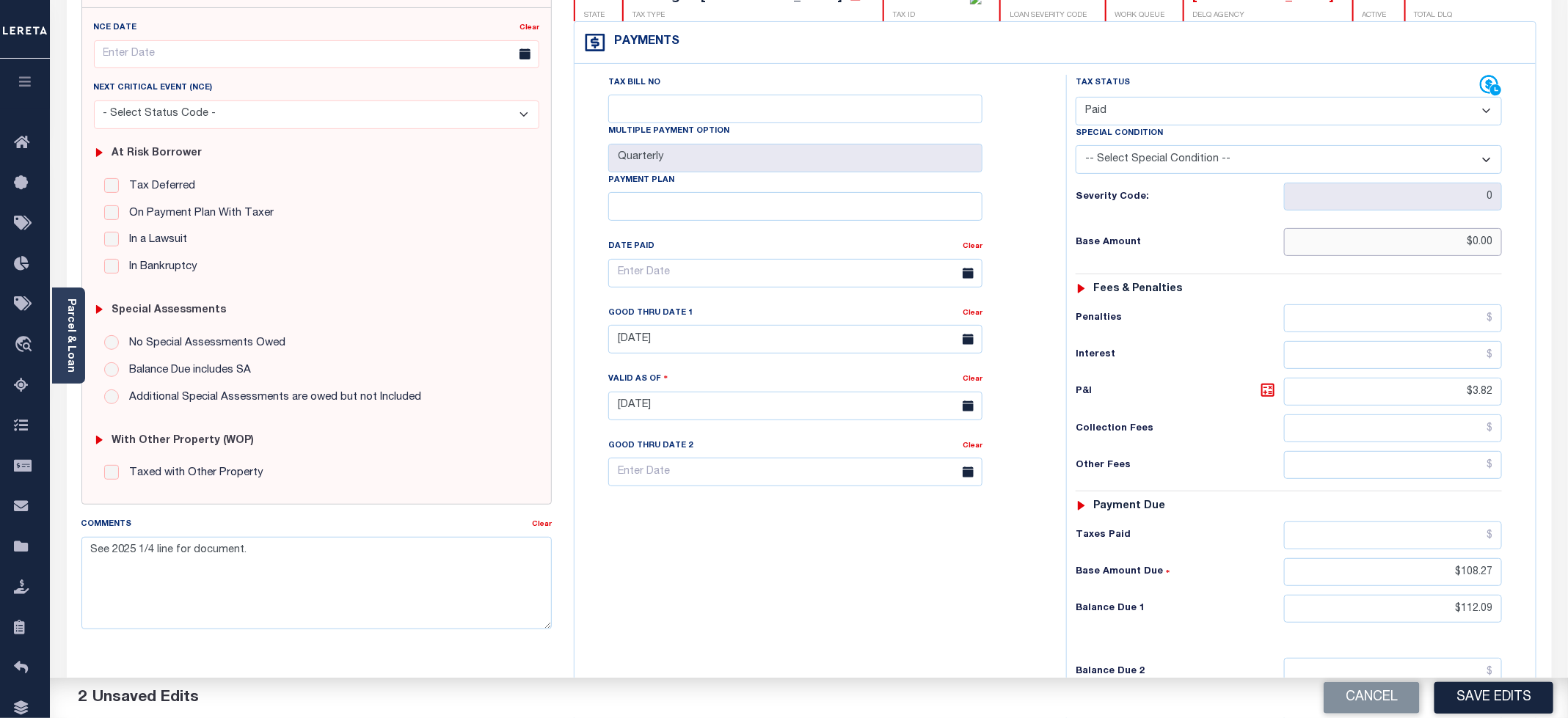
scroll to position [220, 0]
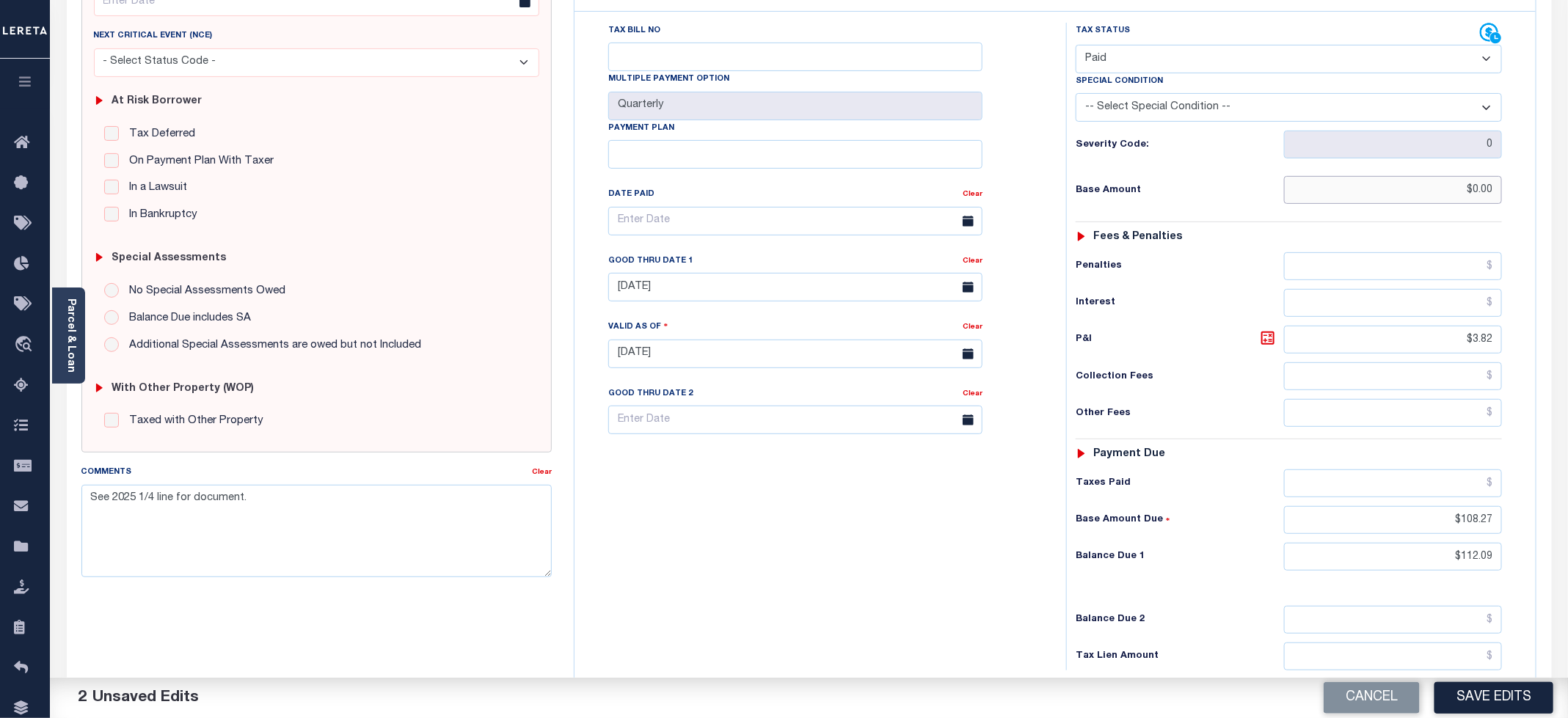
type input "$0.00"
drag, startPoint x: 1464, startPoint y: 346, endPoint x: 1552, endPoint y: 351, distance: 88.1
click at [1552, 351] on div "PAYMENT 3 DOCUMENTS AGENCY DELINQUENT PAYEE" at bounding box center [809, 358] width 1507 height 1004
drag, startPoint x: 1447, startPoint y: 545, endPoint x: 1534, endPoint y: 544, distance: 87.0
click at [1534, 544] on div "Tax Bill No Multiple Payment Option Quarterly Payment Plan Clear Clear 07/31/20…" at bounding box center [1056, 347] width 962 height 670
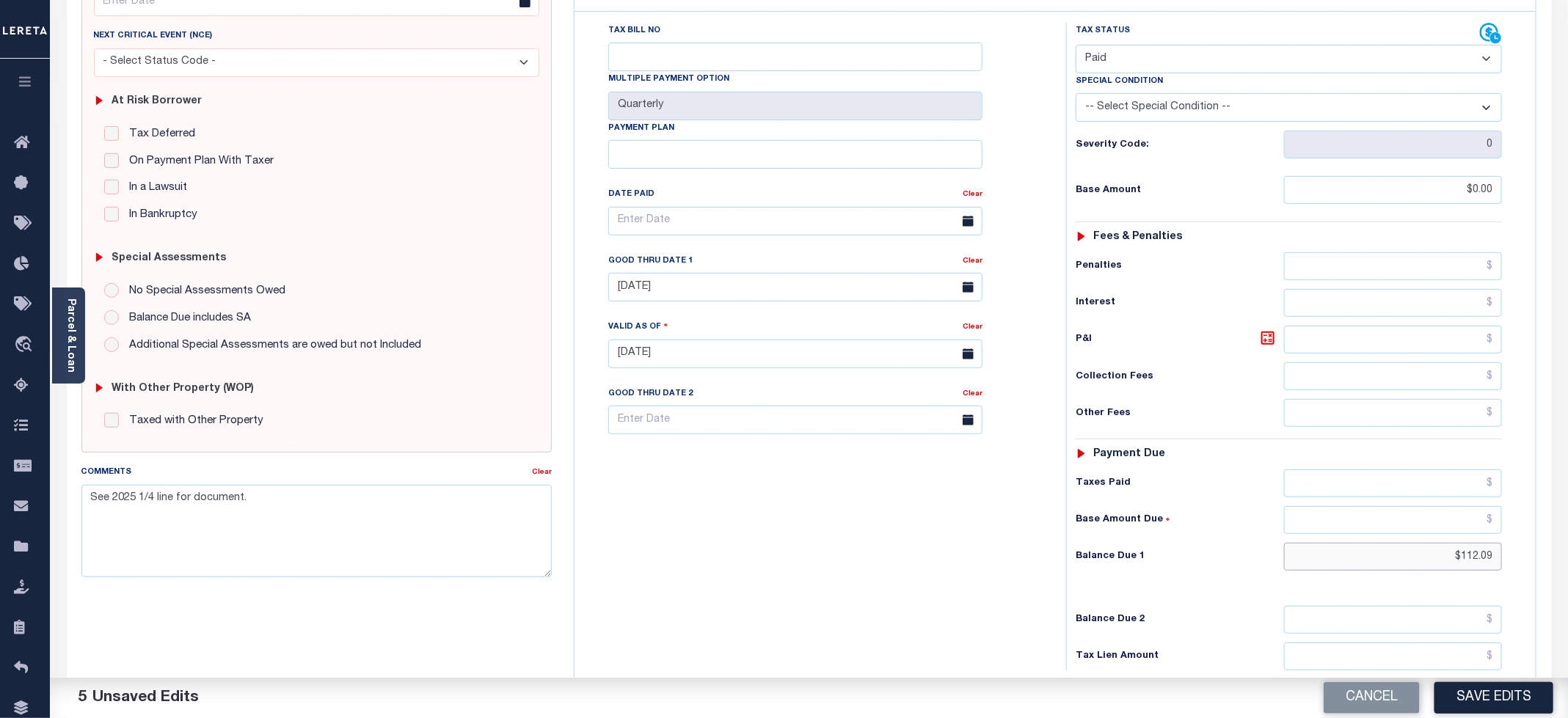
drag, startPoint x: 1449, startPoint y: 572, endPoint x: 1536, endPoint y: 572, distance: 87.0
click at [1489, 571] on input "$112.09" at bounding box center [1393, 557] width 218 height 28
drag, startPoint x: 1437, startPoint y: 552, endPoint x: 1584, endPoint y: 575, distance: 148.8
click at [1567, 575] on html "Home Tax Amount Reporting Queue Payment History Tax Line Detail Profile" at bounding box center [784, 320] width 1568 height 1081
drag, startPoint x: 1442, startPoint y: 569, endPoint x: 1575, endPoint y: 569, distance: 133.0
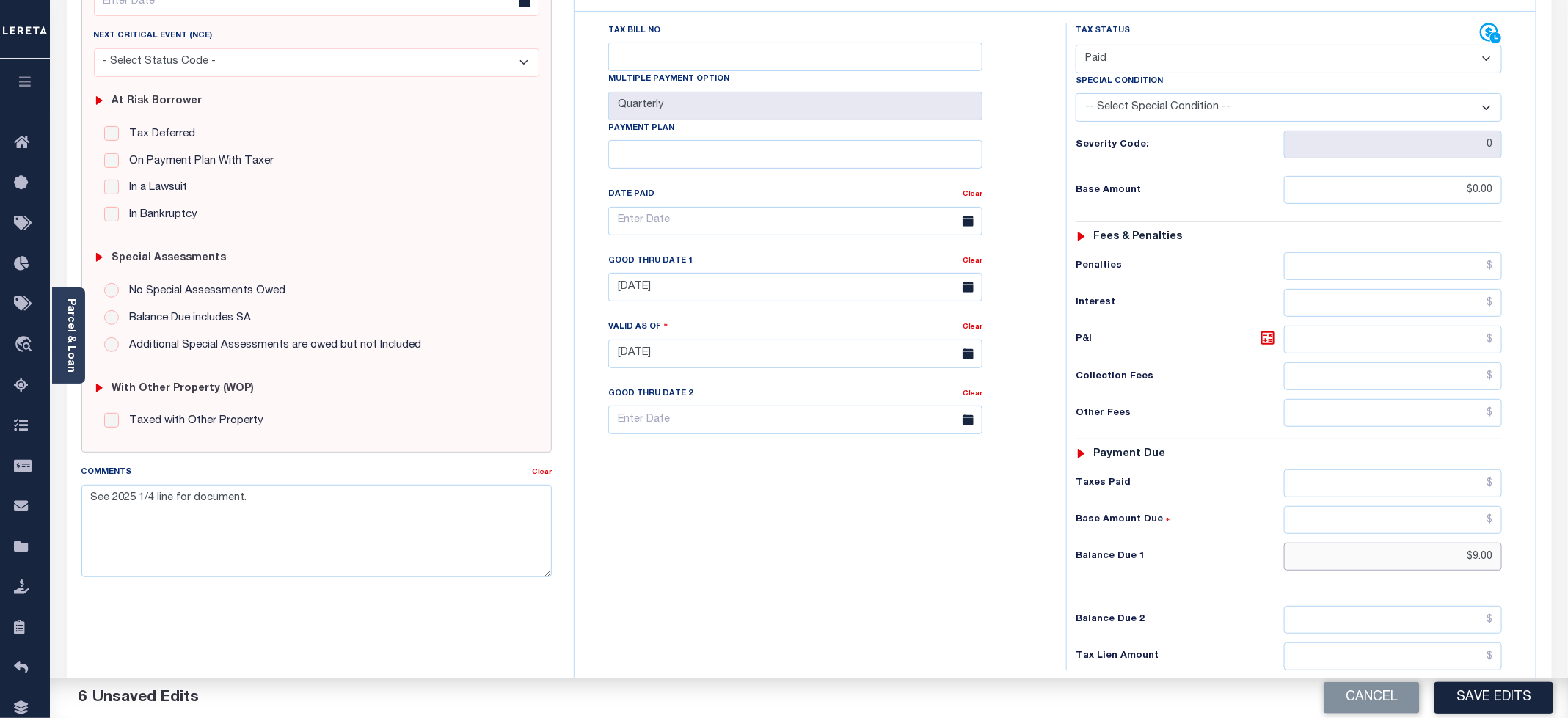
click at [1567, 569] on html "Home Tax Amount Reporting Queue Payment History Tax Line Detail Profile" at bounding box center [784, 320] width 1568 height 1081
type input "$0.00"
click at [881, 561] on div "Tax Bill No Multiple Payment Option Quarterly Payment Plan" at bounding box center [817, 346] width 477 height 647
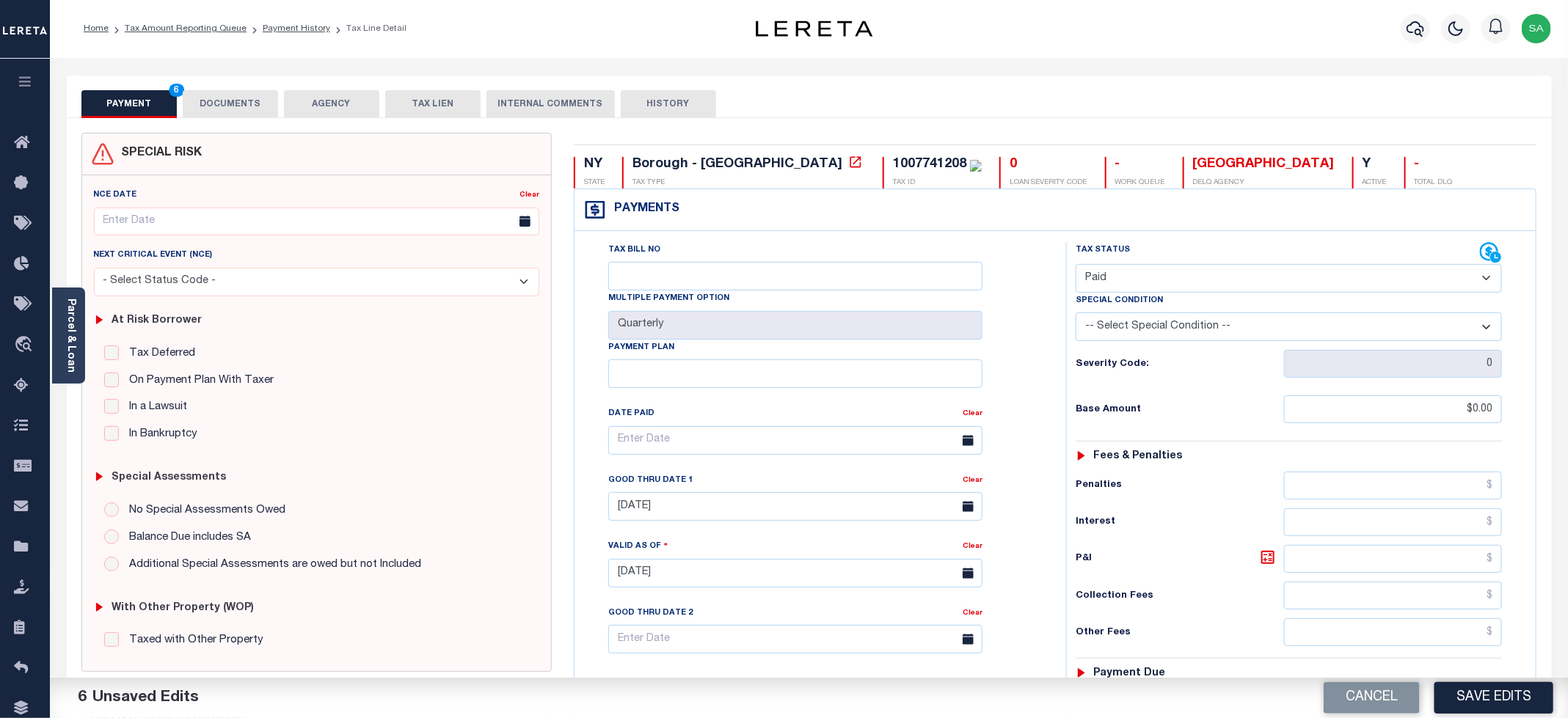
scroll to position [0, 0]
click at [229, 109] on button "DOCUMENTS" at bounding box center [230, 104] width 95 height 28
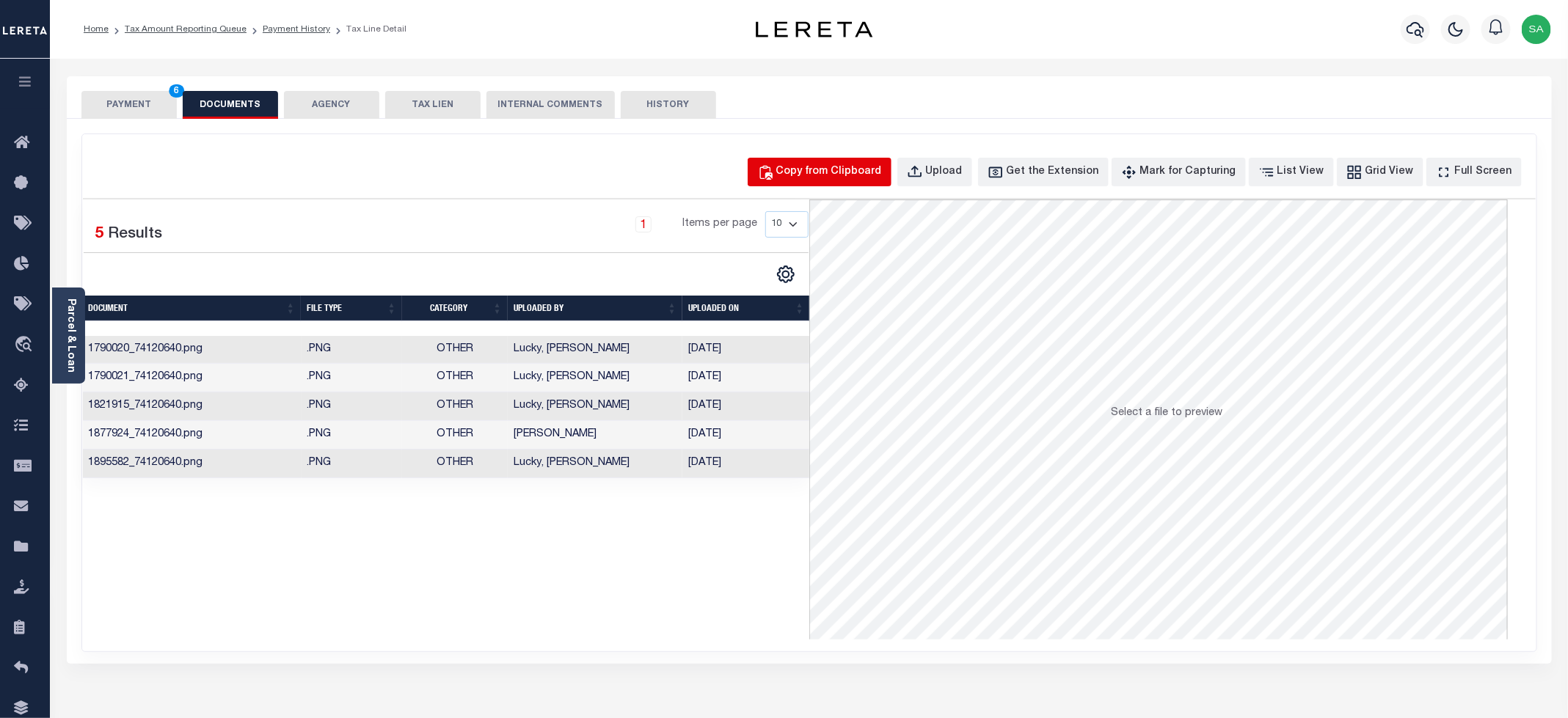
click at [820, 168] on div "Copy from Clipboard" at bounding box center [829, 172] width 106 height 16
select select "POP"
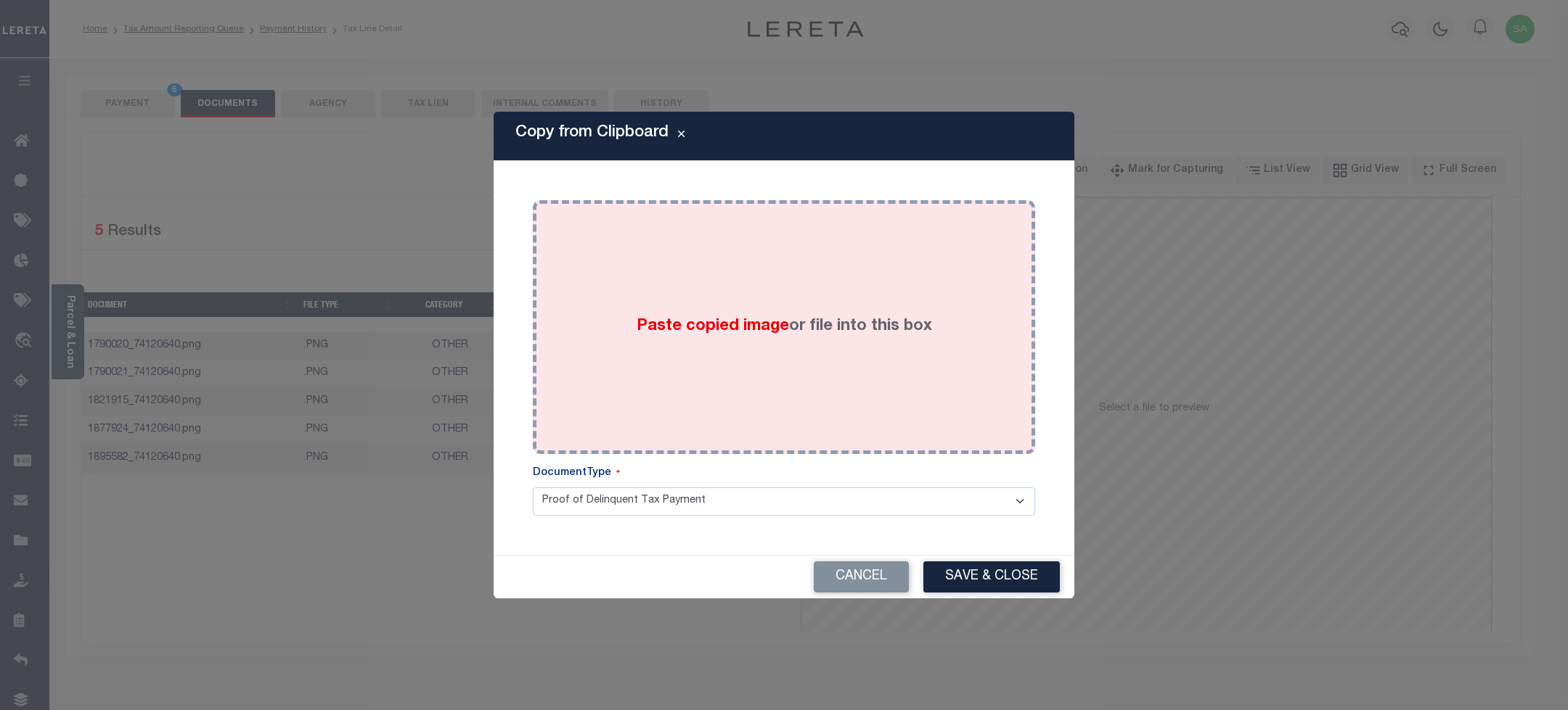
click at [855, 419] on div "Paste copied image or file into this box" at bounding box center [784, 327] width 481 height 232
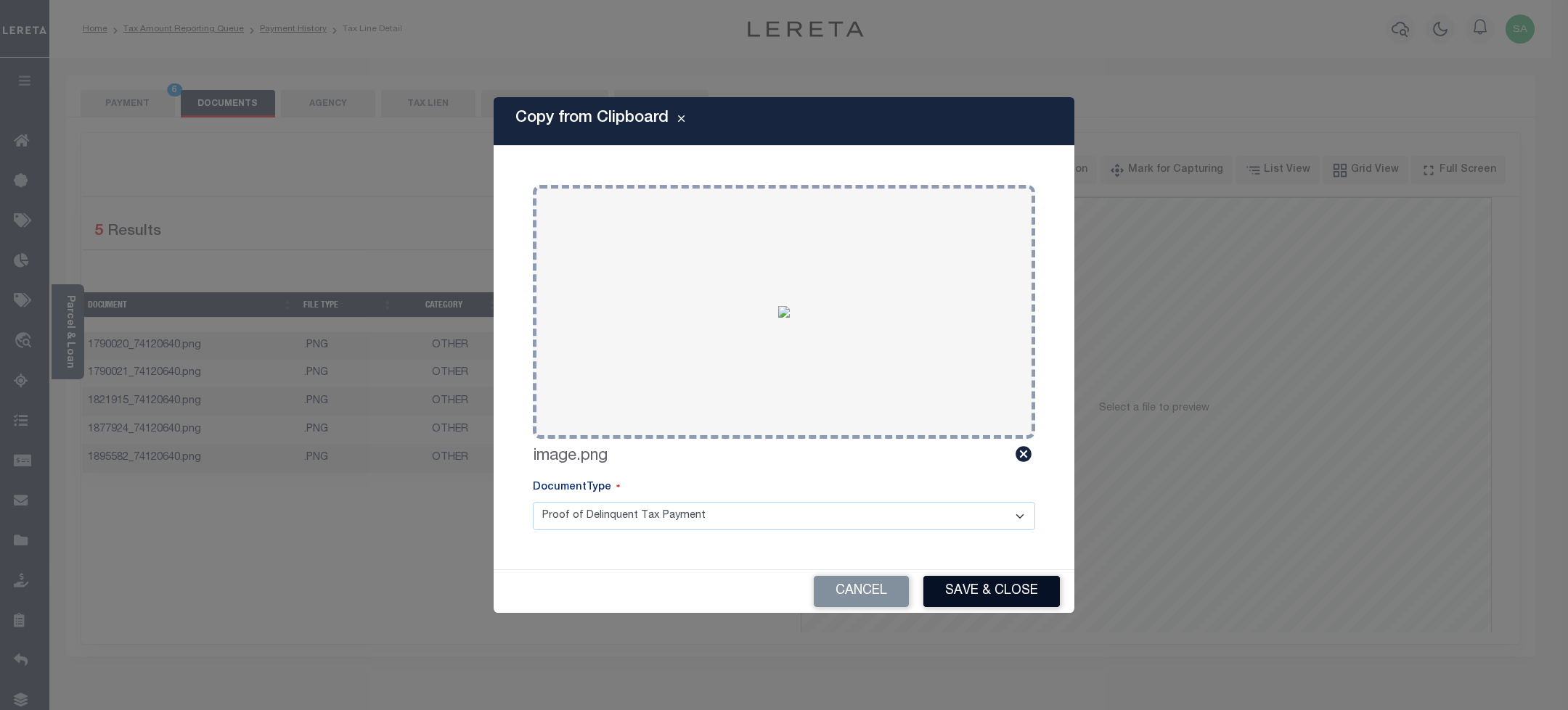
click at [969, 588] on button "Save & Close" at bounding box center [991, 591] width 137 height 31
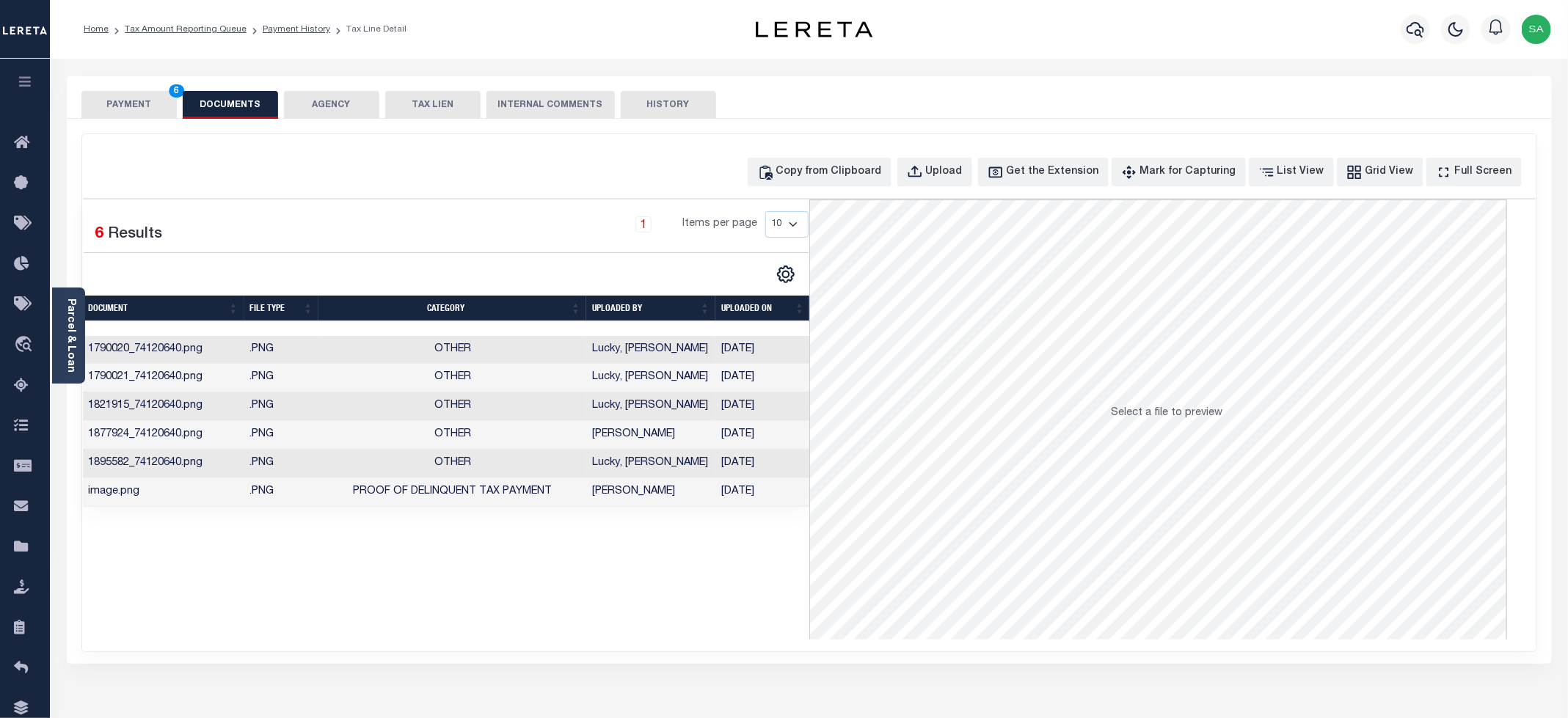
click at [154, 107] on button "PAYMENT 6" at bounding box center [128, 104] width 95 height 28
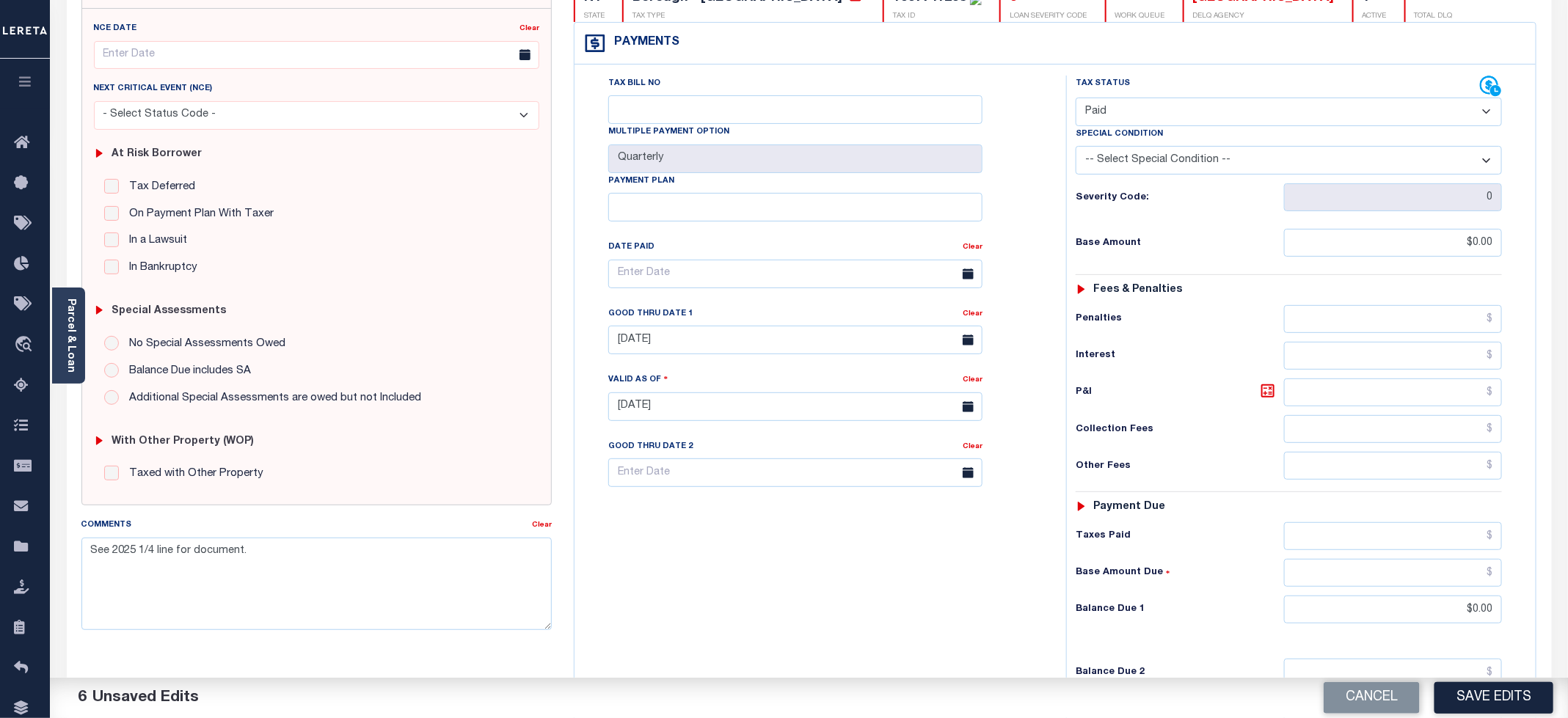
scroll to position [220, 0]
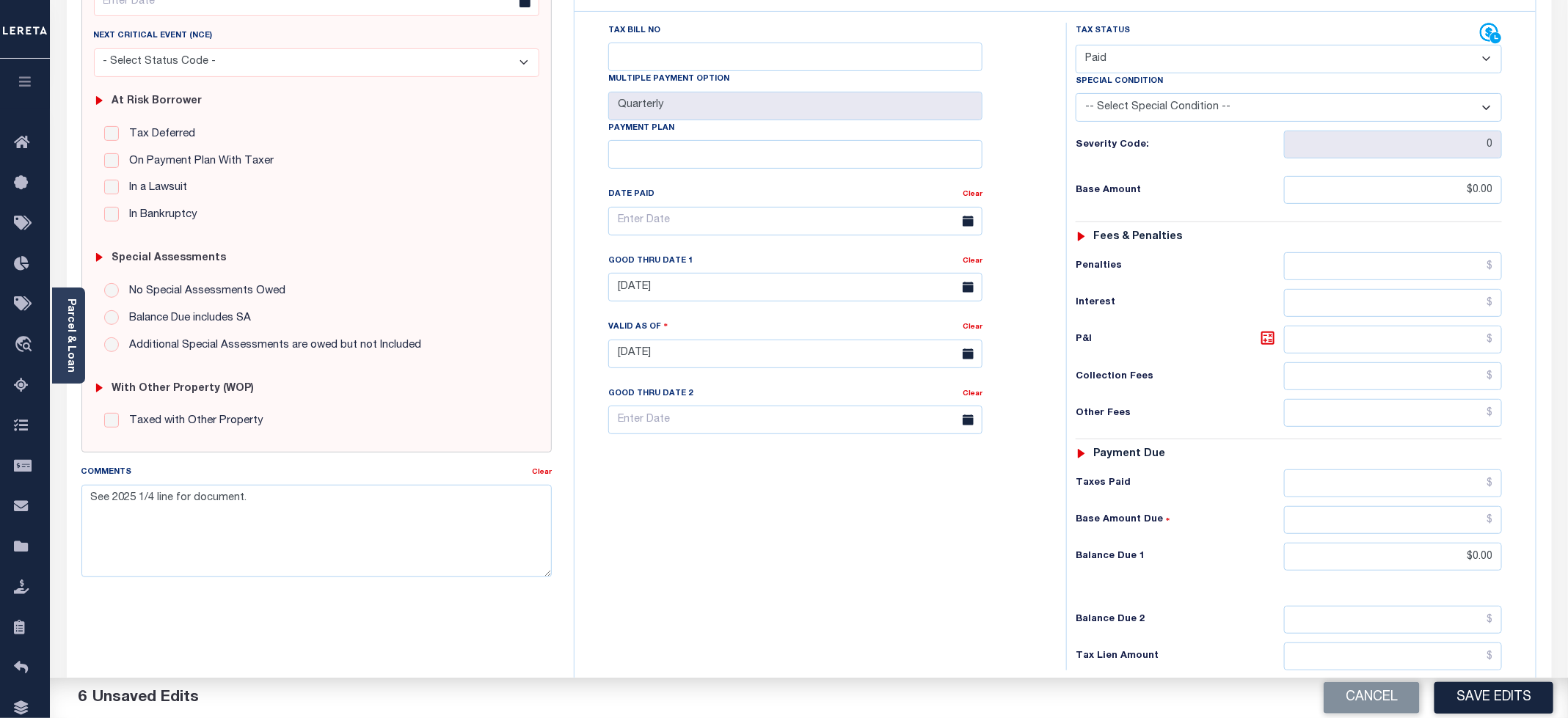
click at [1482, 703] on button "Save Edits" at bounding box center [1494, 698] width 119 height 32
checkbox input "false"
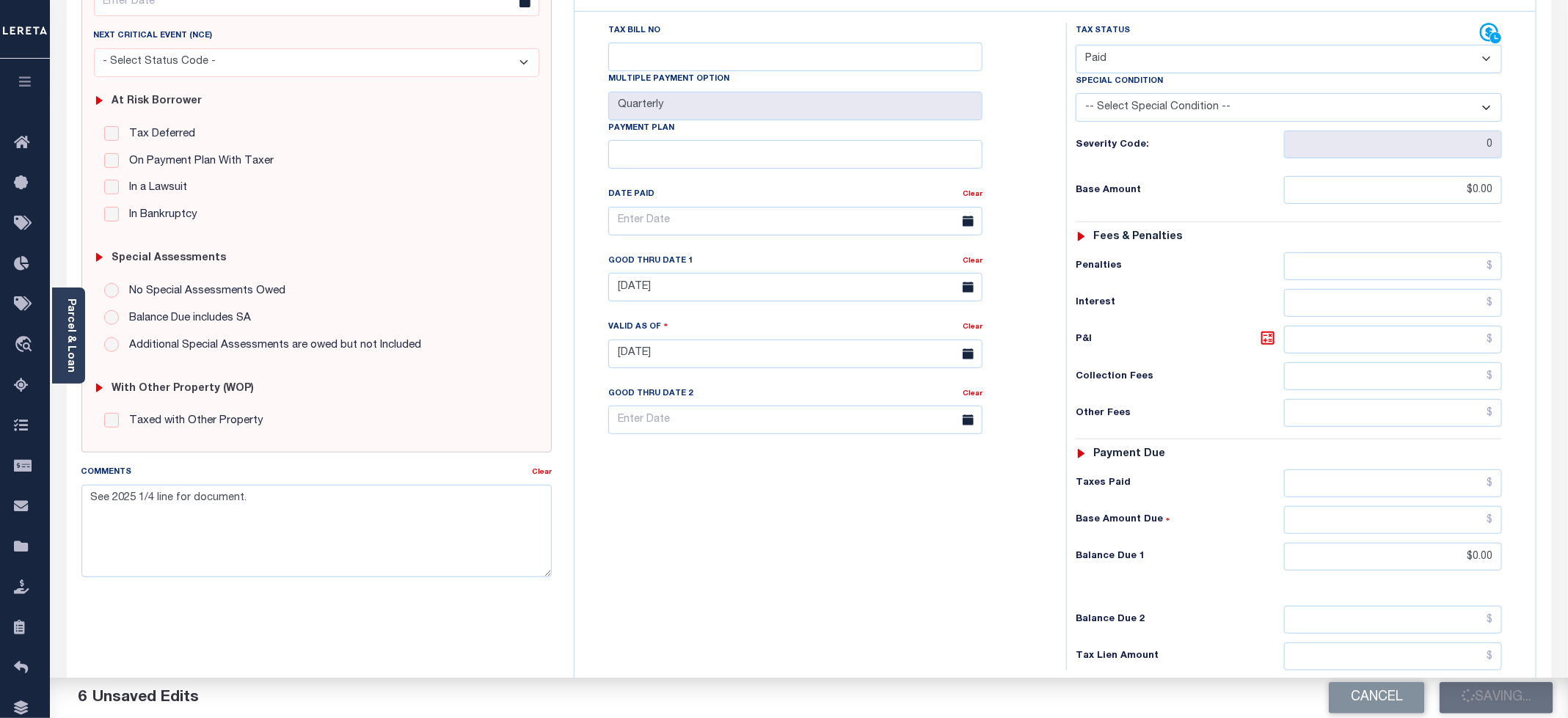
type input "$0"
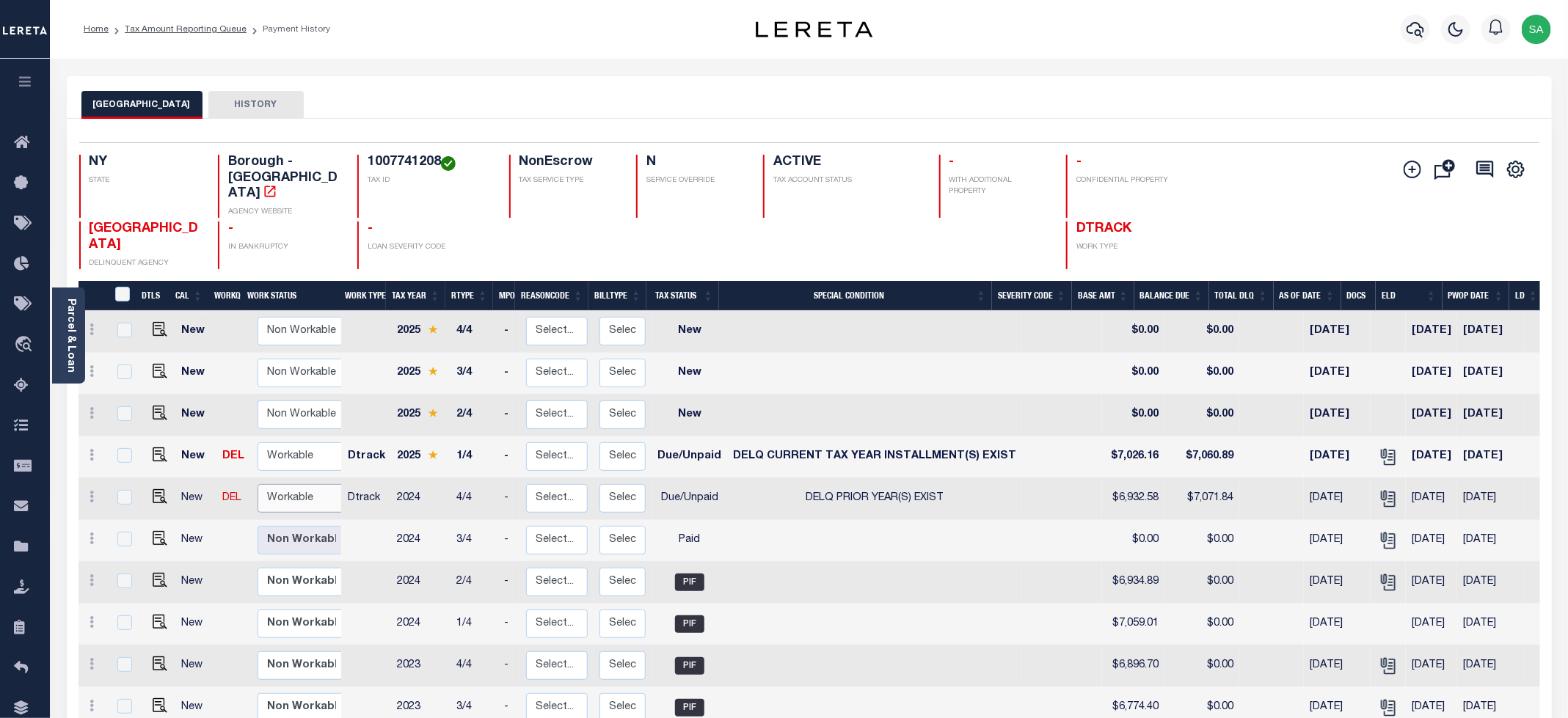
click at [304, 484] on select "Non Workable Workable" at bounding box center [301, 499] width 88 height 29
checkbox input "true"
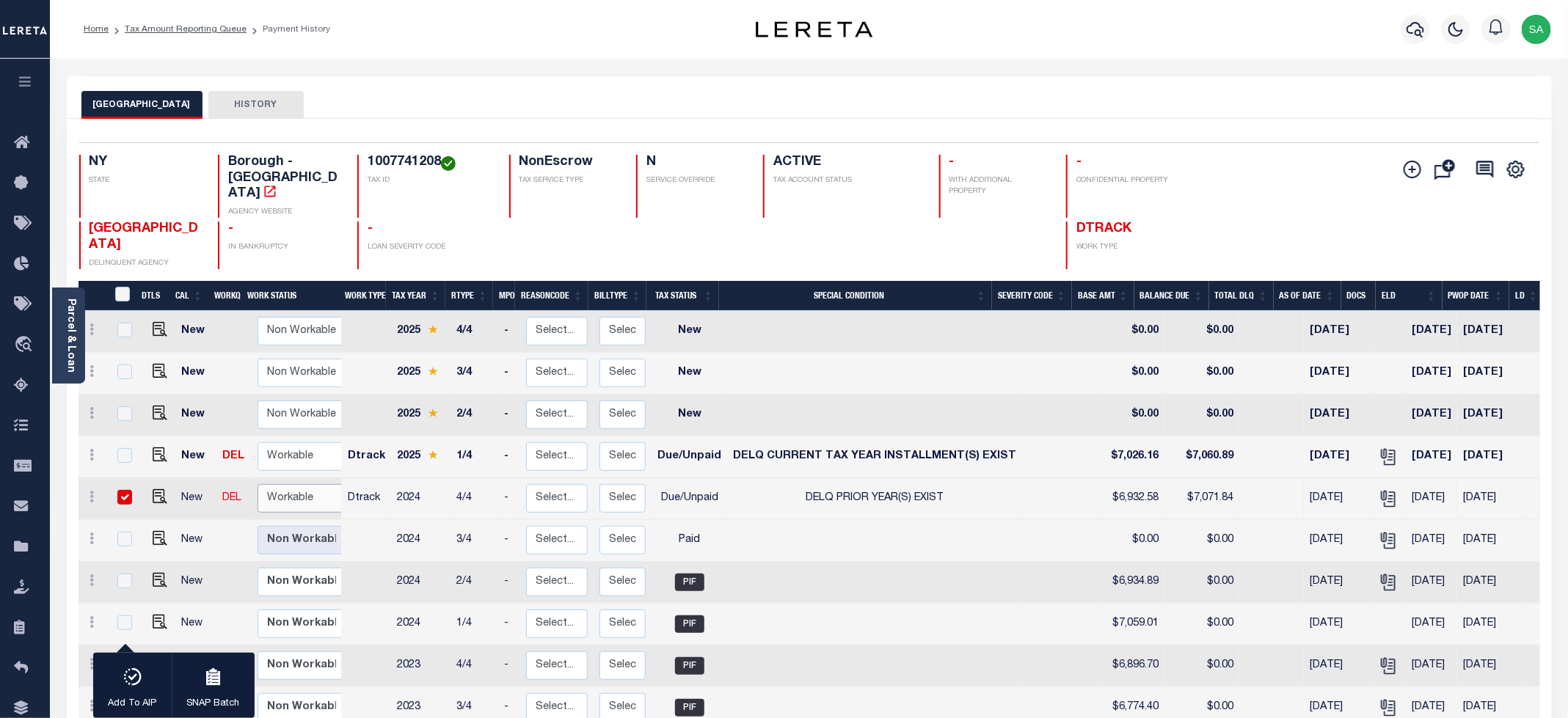
select select "true"
click at [258, 484] on select "Non Workable Workable" at bounding box center [301, 499] width 88 height 29
checkbox input "false"
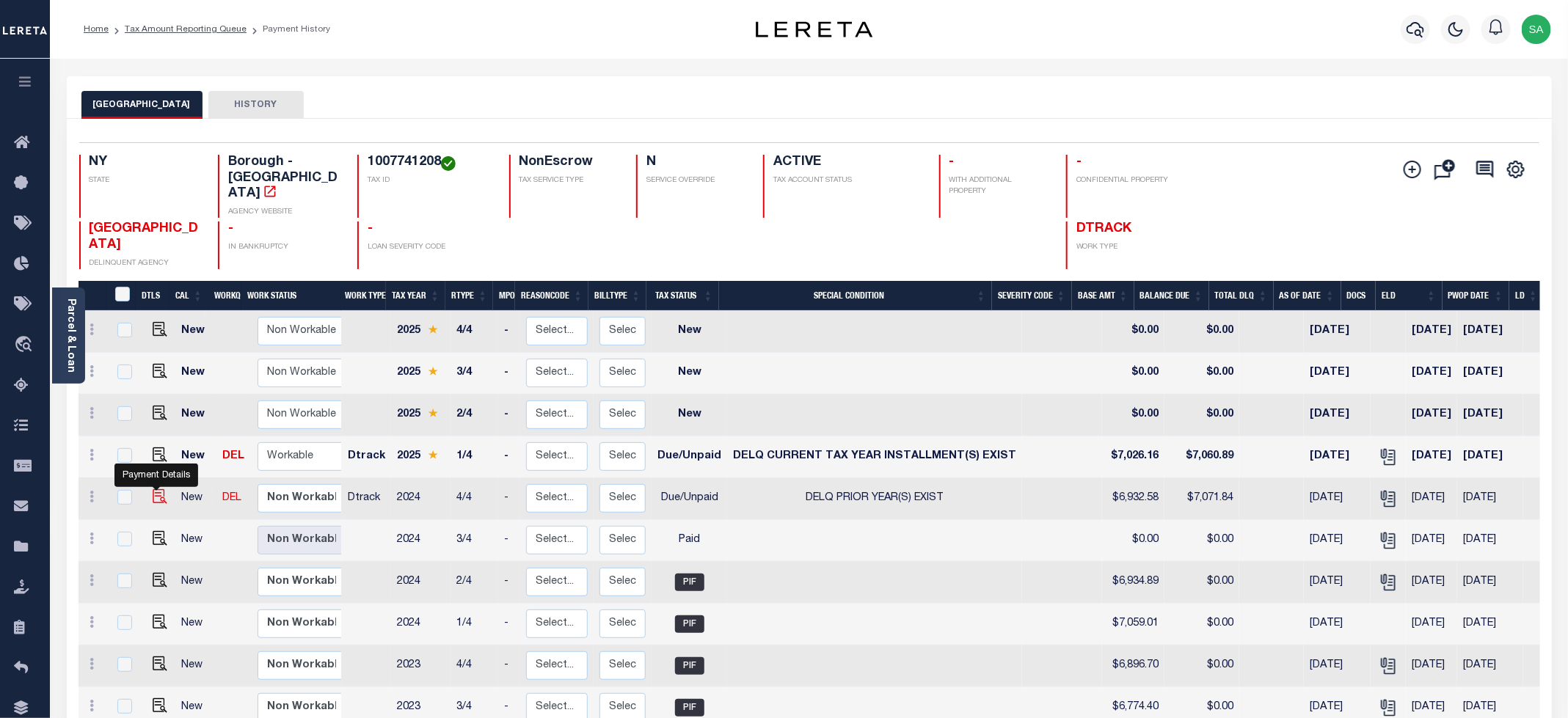
click at [153, 489] on img "" at bounding box center [160, 496] width 15 height 15
checkbox input "true"
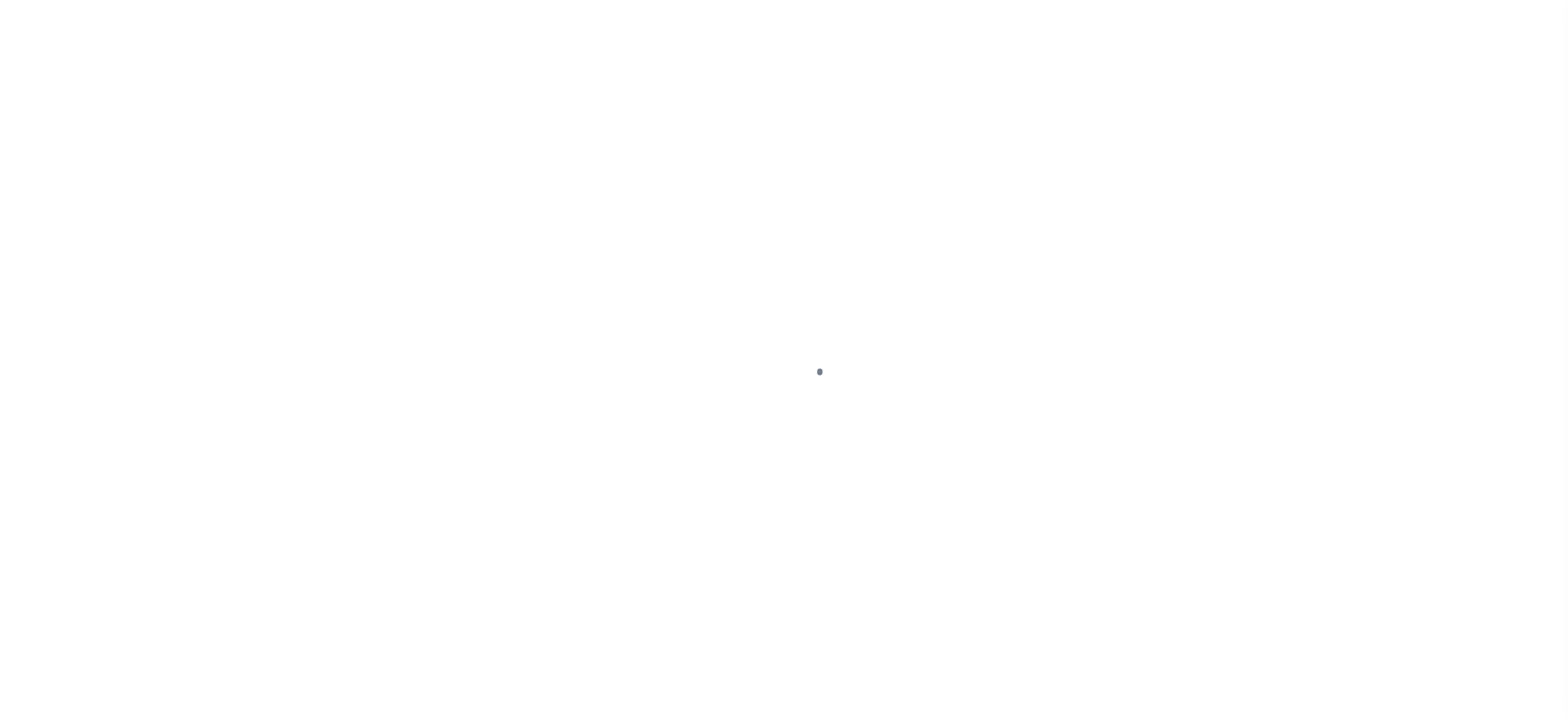
select select "DUE"
select select "18"
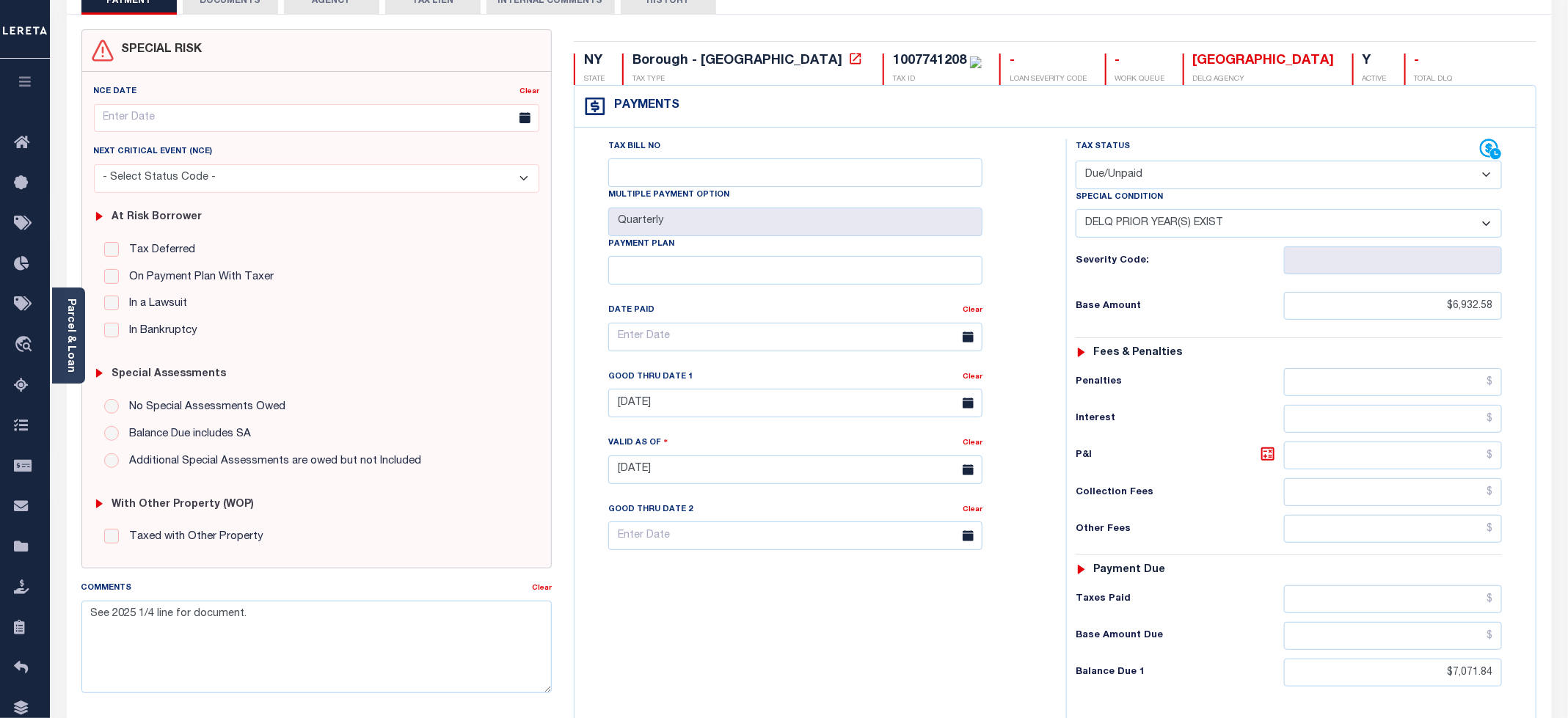
scroll to position [110, 0]
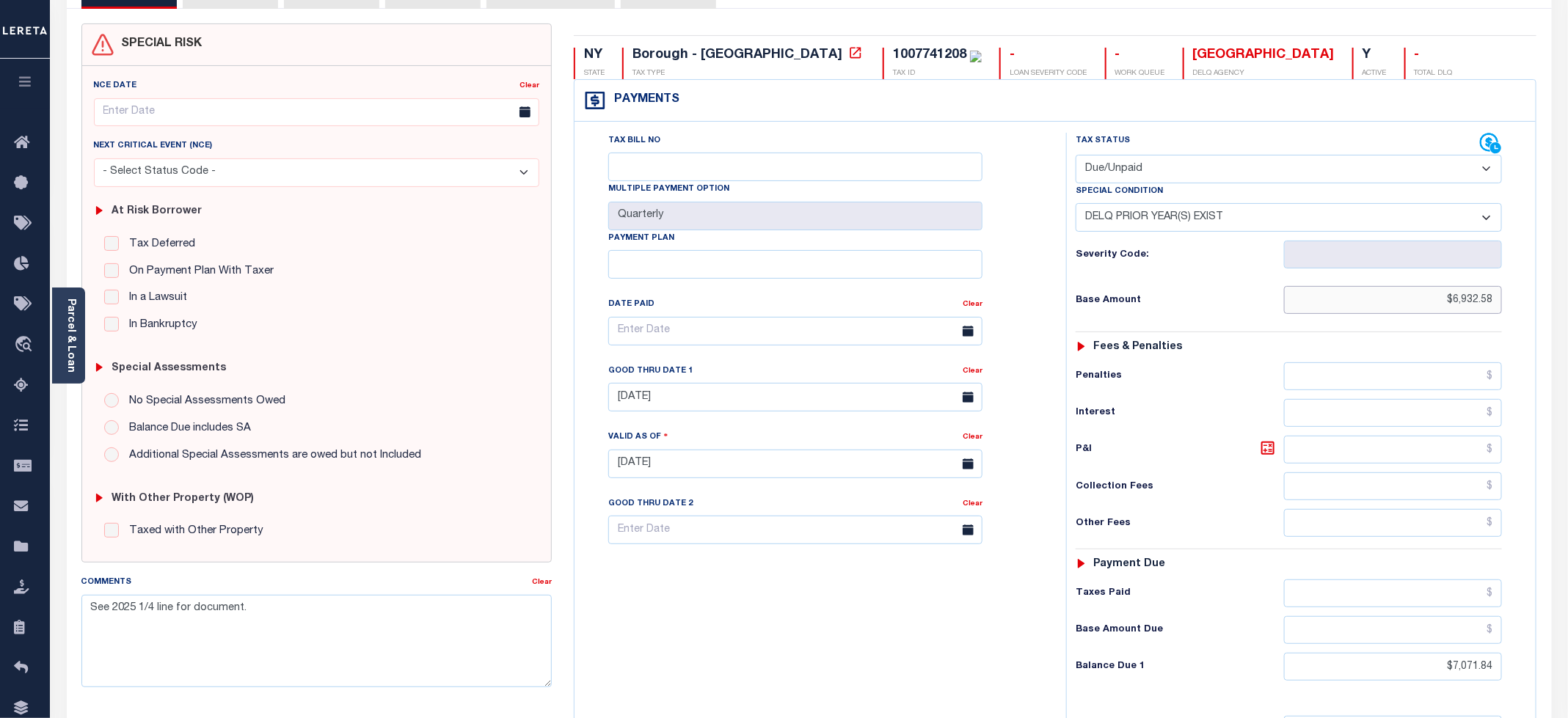
drag, startPoint x: 1433, startPoint y: 306, endPoint x: 1568, endPoint y: 303, distance: 135.0
click at [1567, 303] on html "Home Tax Amount Reporting Queue Payment History Tax Line Detail Profile" at bounding box center [784, 430] width 1568 height 1081
paste input "64.52"
type input "$64.52"
type input "[DATE]"
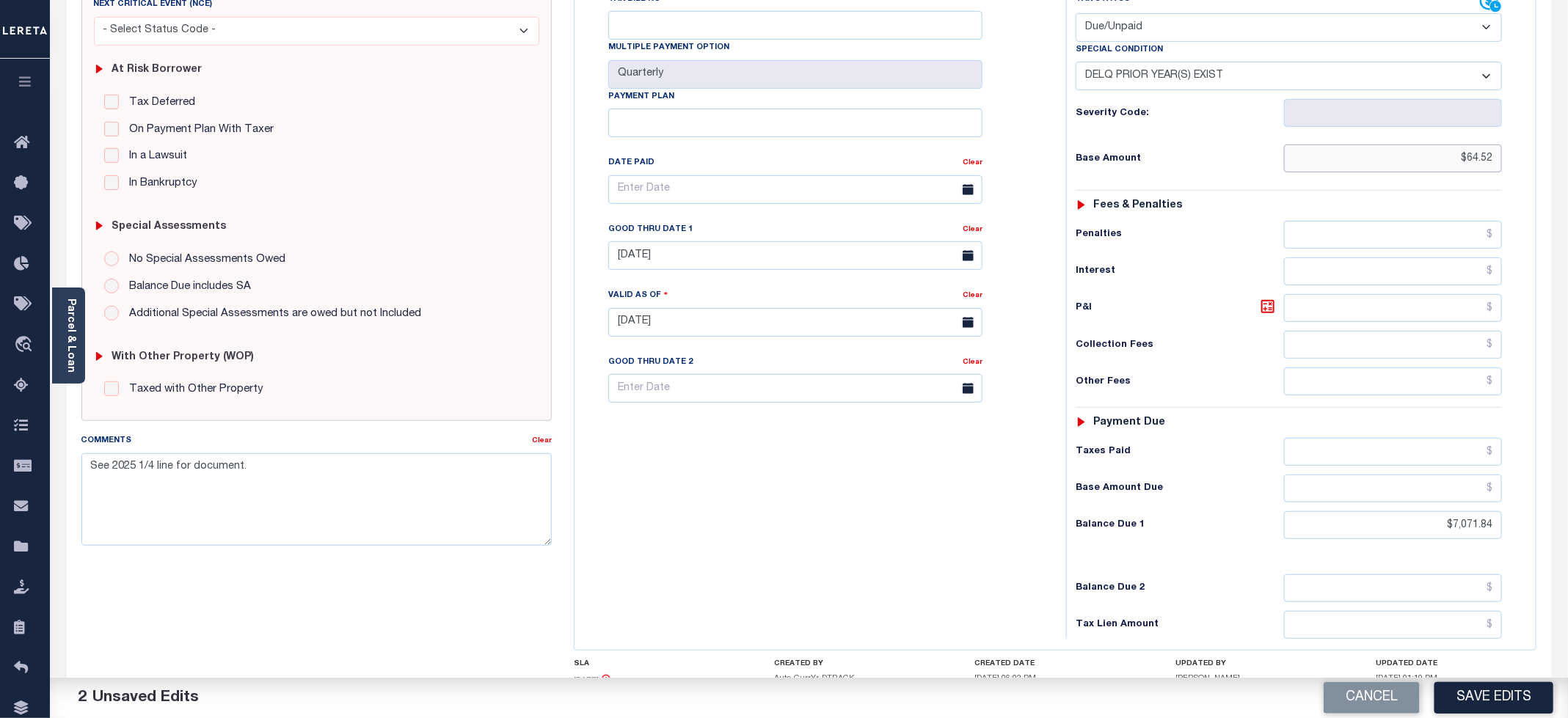
scroll to position [375, 0]
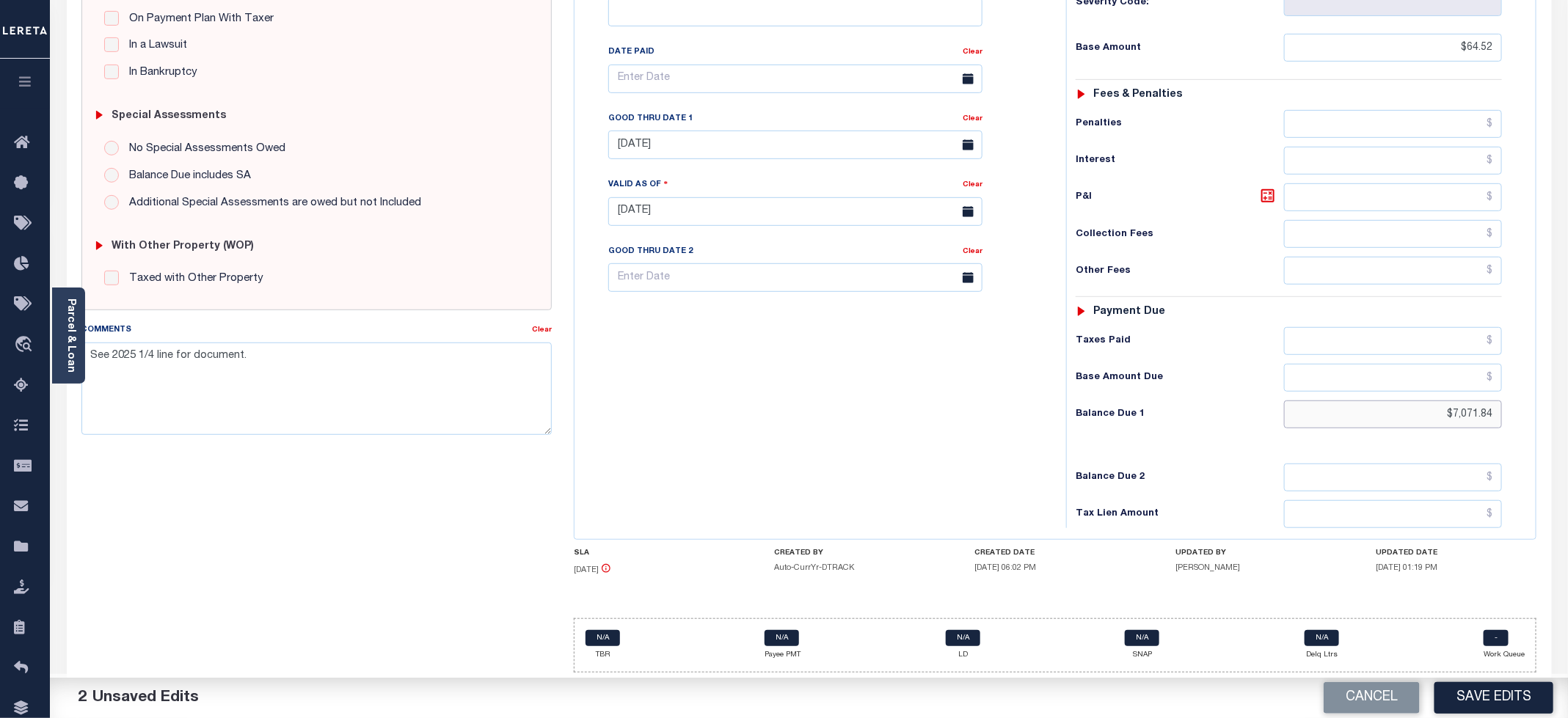
drag, startPoint x: 1424, startPoint y: 412, endPoint x: 1504, endPoint y: 412, distance: 80.0
click at [1504, 412] on div "Tax Status Status - Select Status Code -" at bounding box center [1294, 204] width 455 height 647
drag, startPoint x: 1273, startPoint y: 189, endPoint x: 1238, endPoint y: 220, distance: 46.8
click at [1273, 189] on icon at bounding box center [1268, 196] width 14 height 14
type input "$7,007.32"
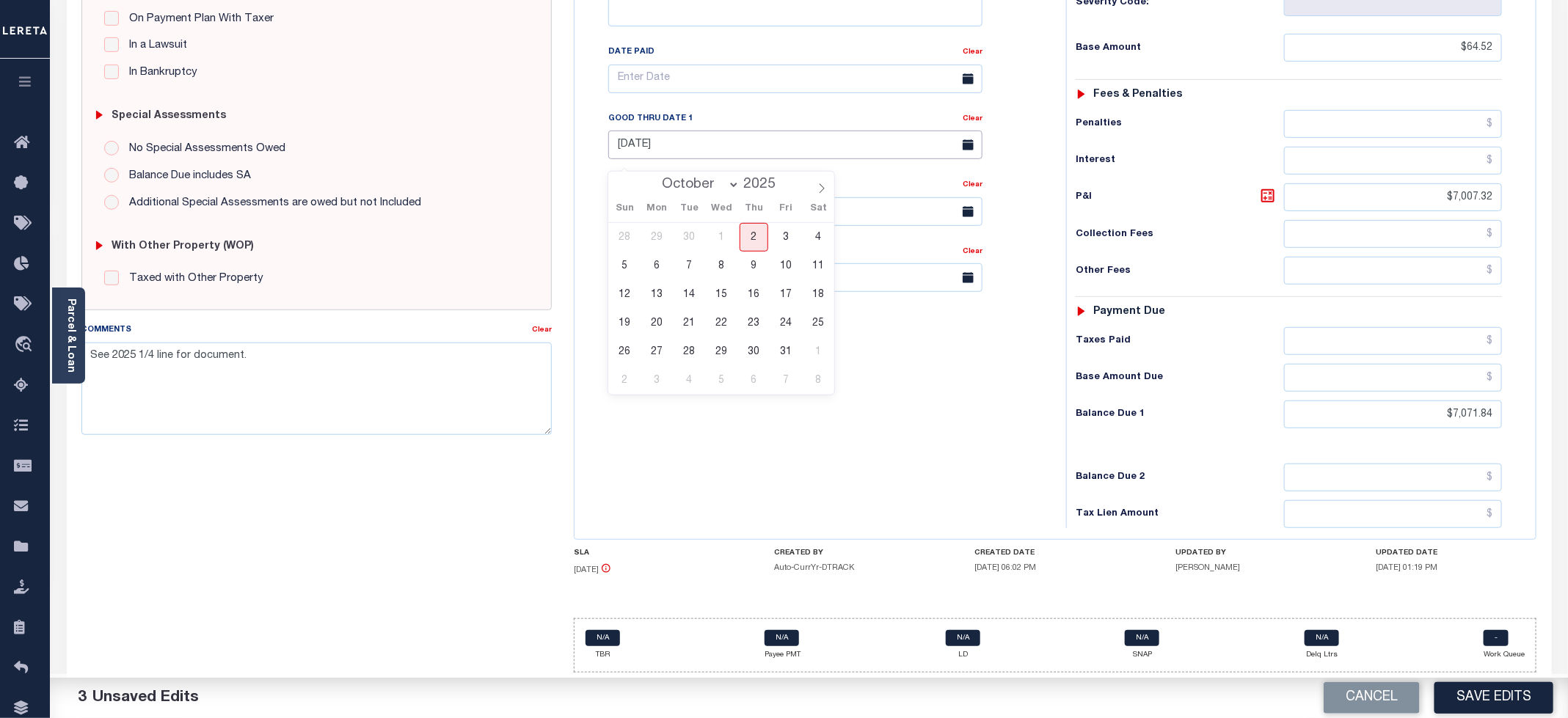
click at [760, 135] on input "07/31/2025" at bounding box center [796, 145] width 374 height 29
click at [788, 348] on span "31" at bounding box center [786, 351] width 29 height 29
type input "10/31/2025"
click at [817, 441] on div "Tax Bill No Multiple Payment Option Quarterly Payment Plan" at bounding box center [817, 204] width 477 height 647
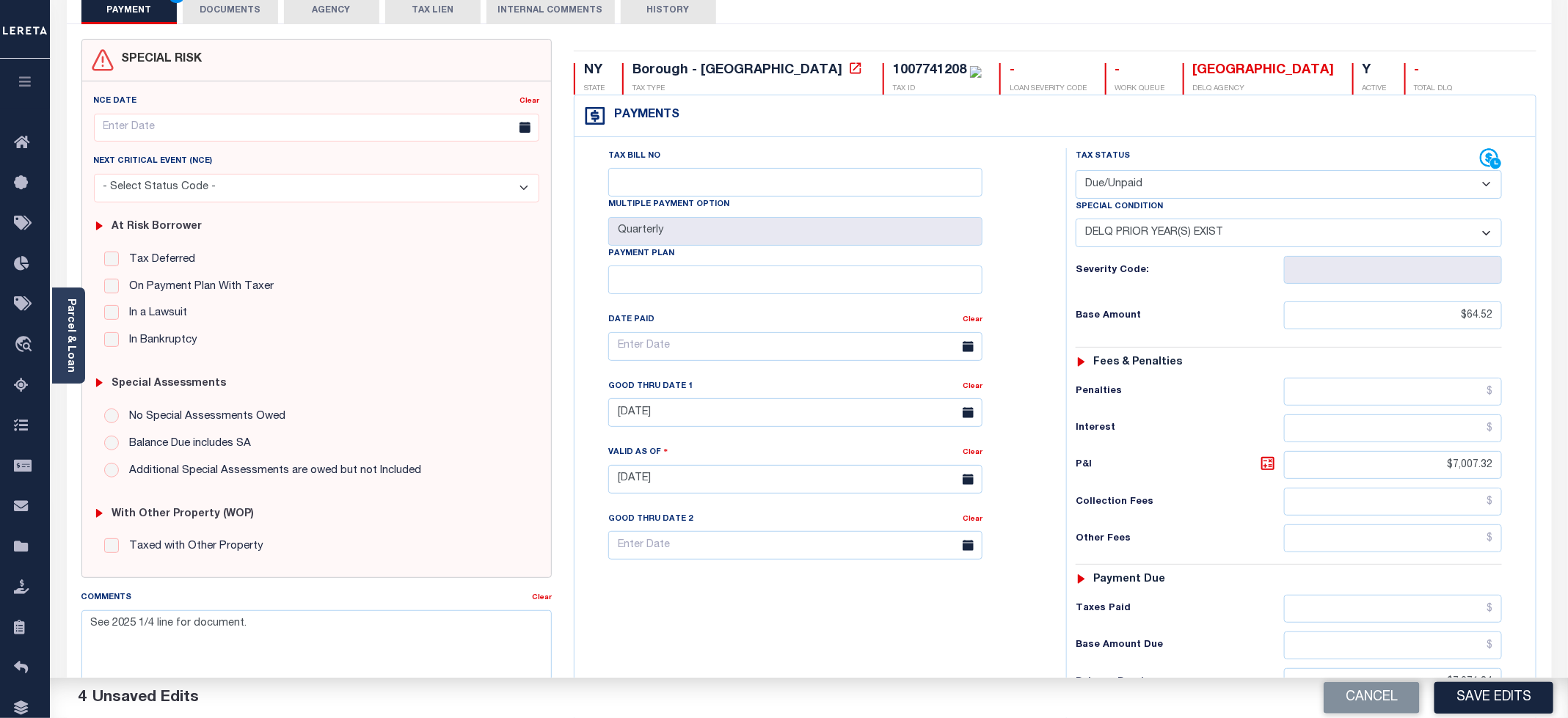
scroll to position [0, 0]
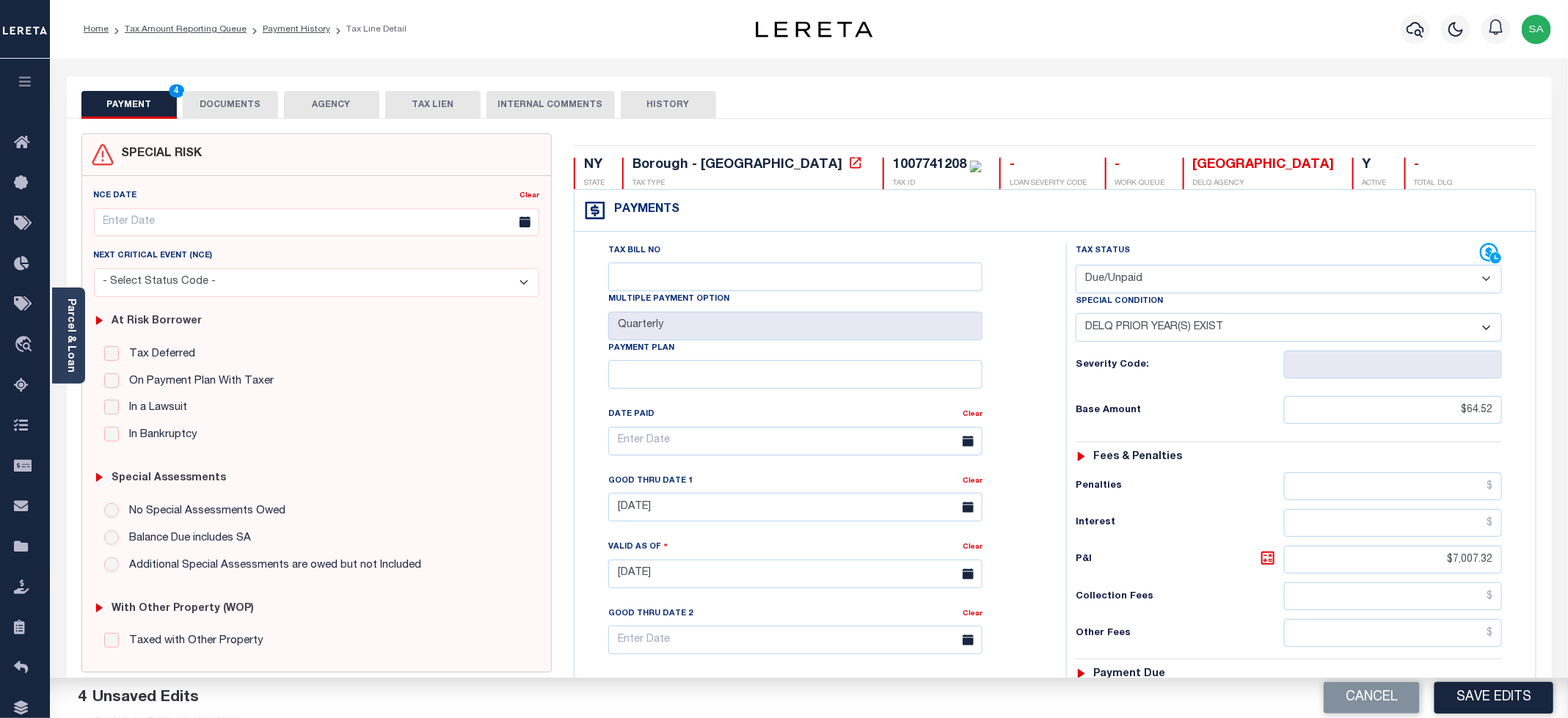
click at [240, 110] on button "DOCUMENTS" at bounding box center [230, 104] width 95 height 28
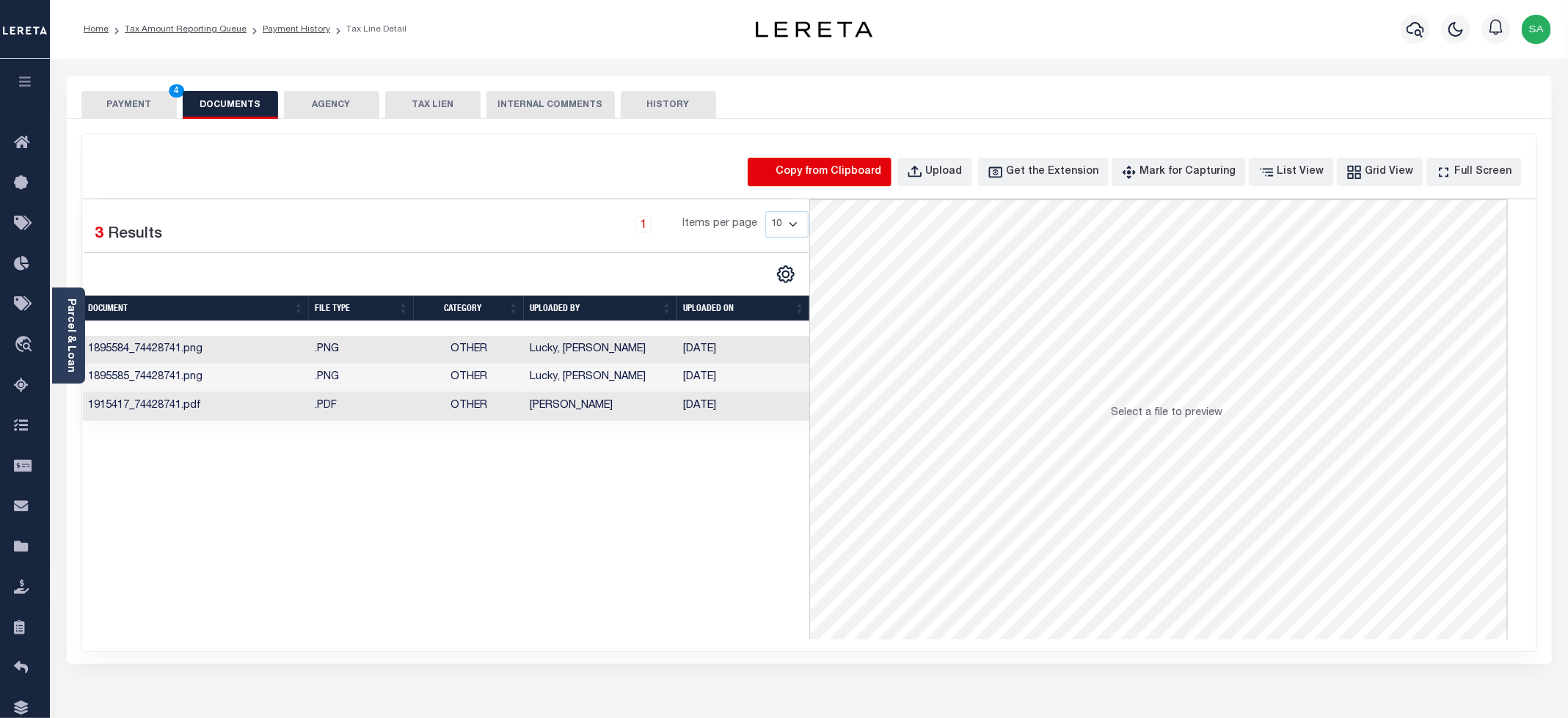
click at [772, 178] on icon "button" at bounding box center [766, 172] width 13 height 14
select select "POP"
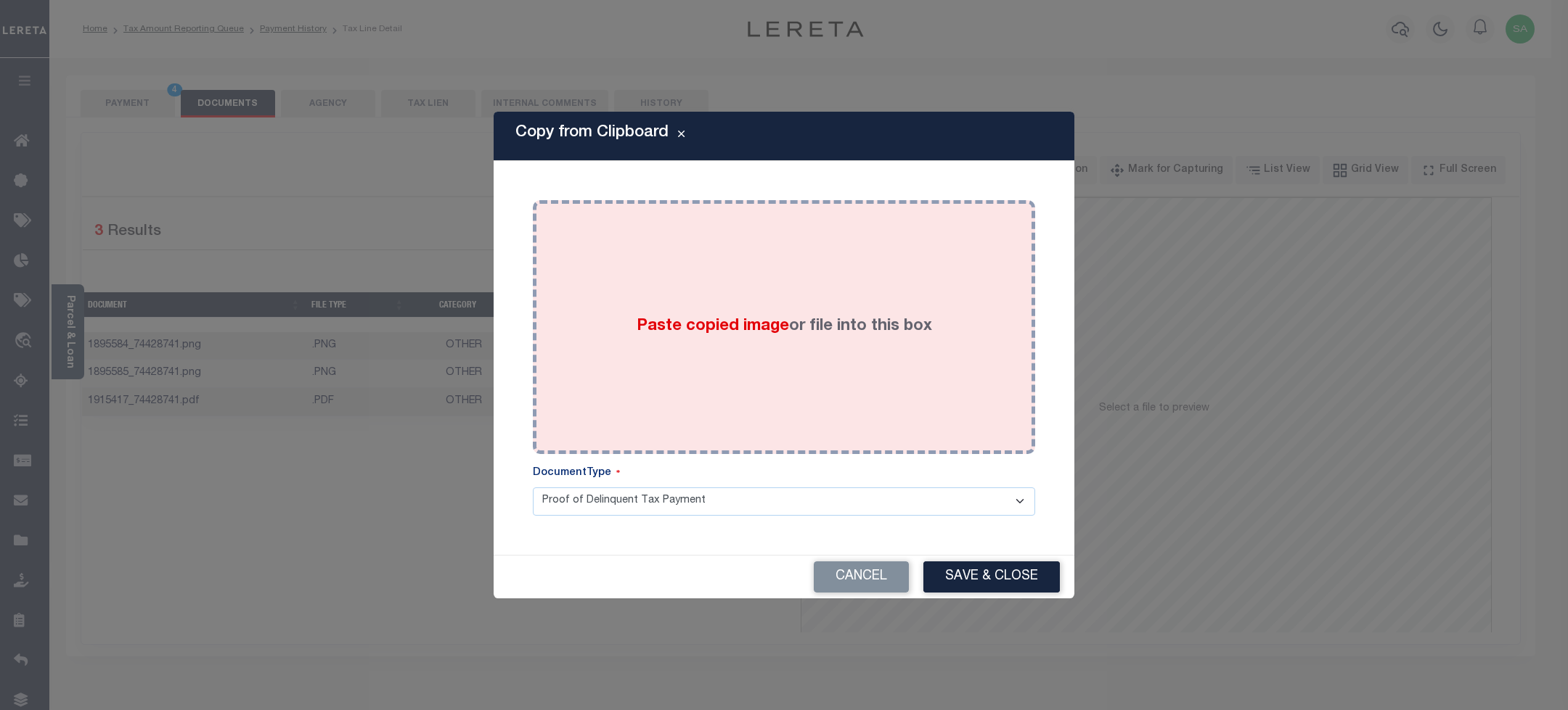
click at [845, 313] on div "Paste copied image or file into this box" at bounding box center [784, 327] width 481 height 232
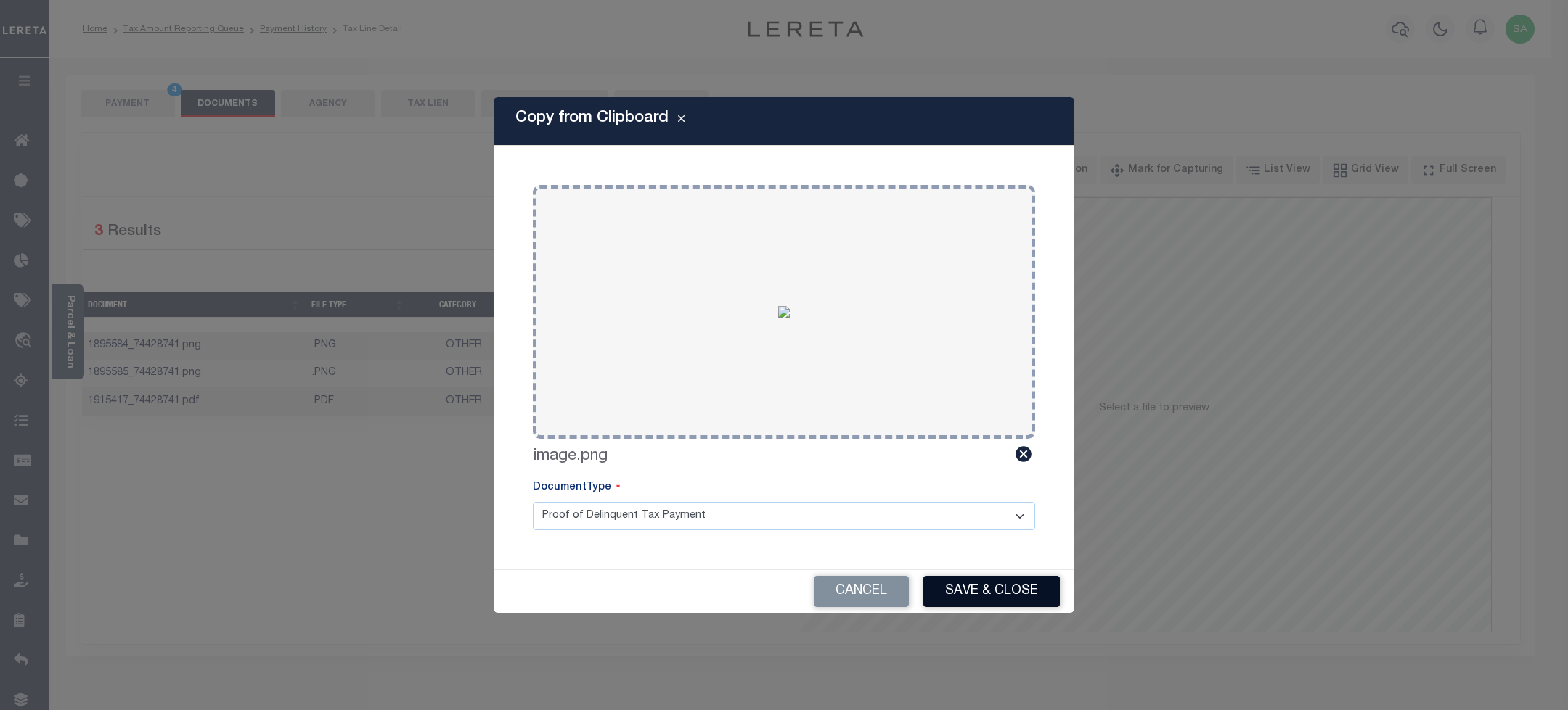
click at [996, 601] on button "Save & Close" at bounding box center [991, 591] width 137 height 31
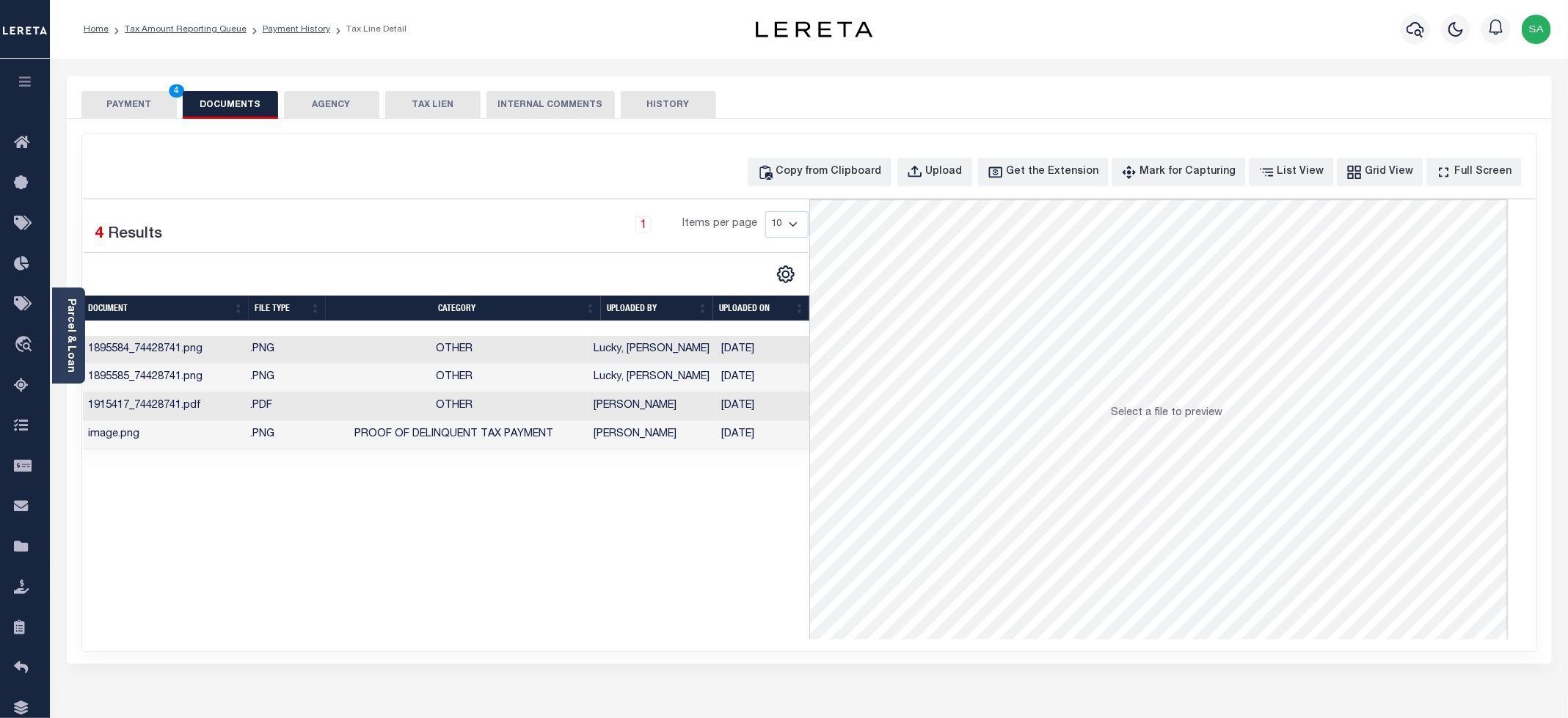
click at [156, 108] on button "PAYMENT 4" at bounding box center [128, 104] width 95 height 28
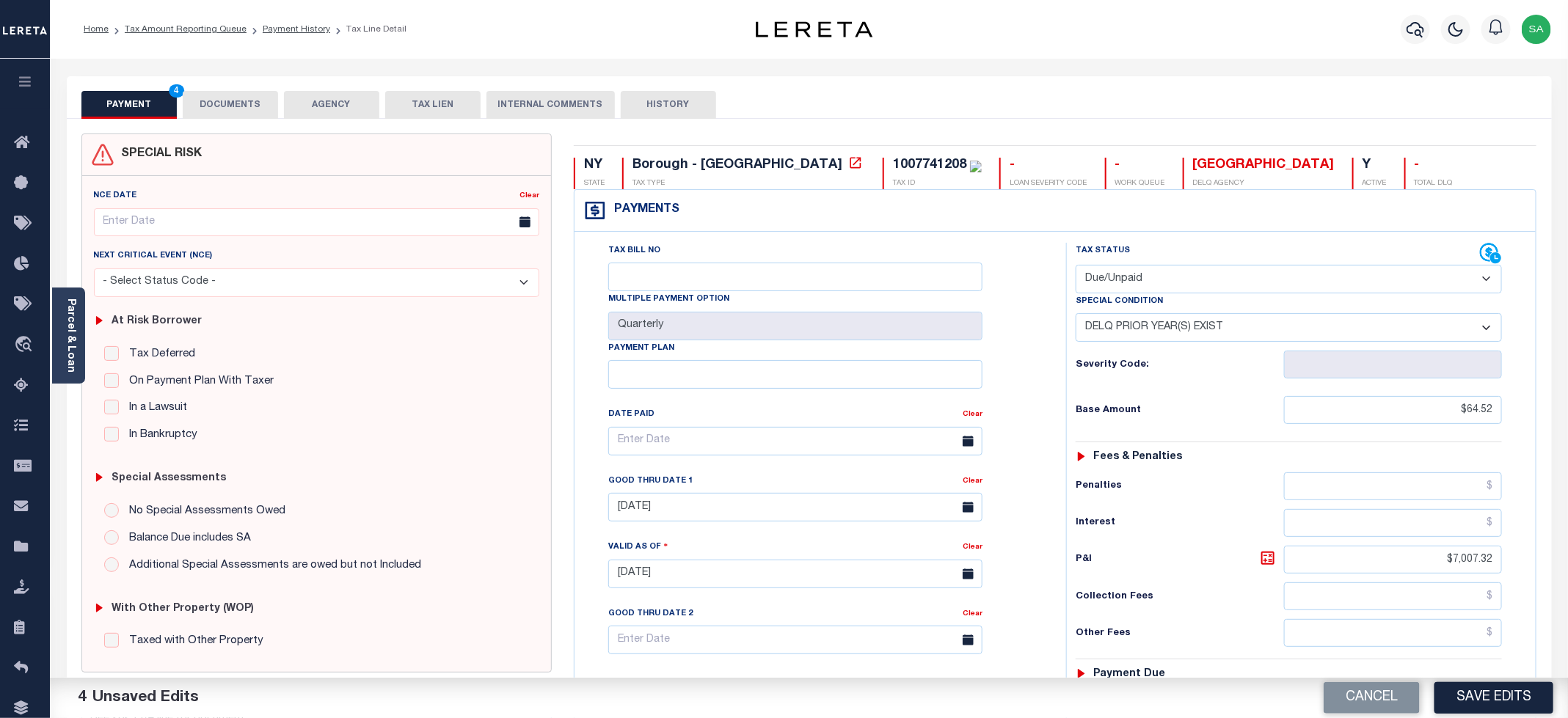
click at [1035, 405] on div "Tax Bill No Multiple Payment Option Quarterly Payment Plan Clear Clear 10/31/20…" at bounding box center [817, 448] width 455 height 412
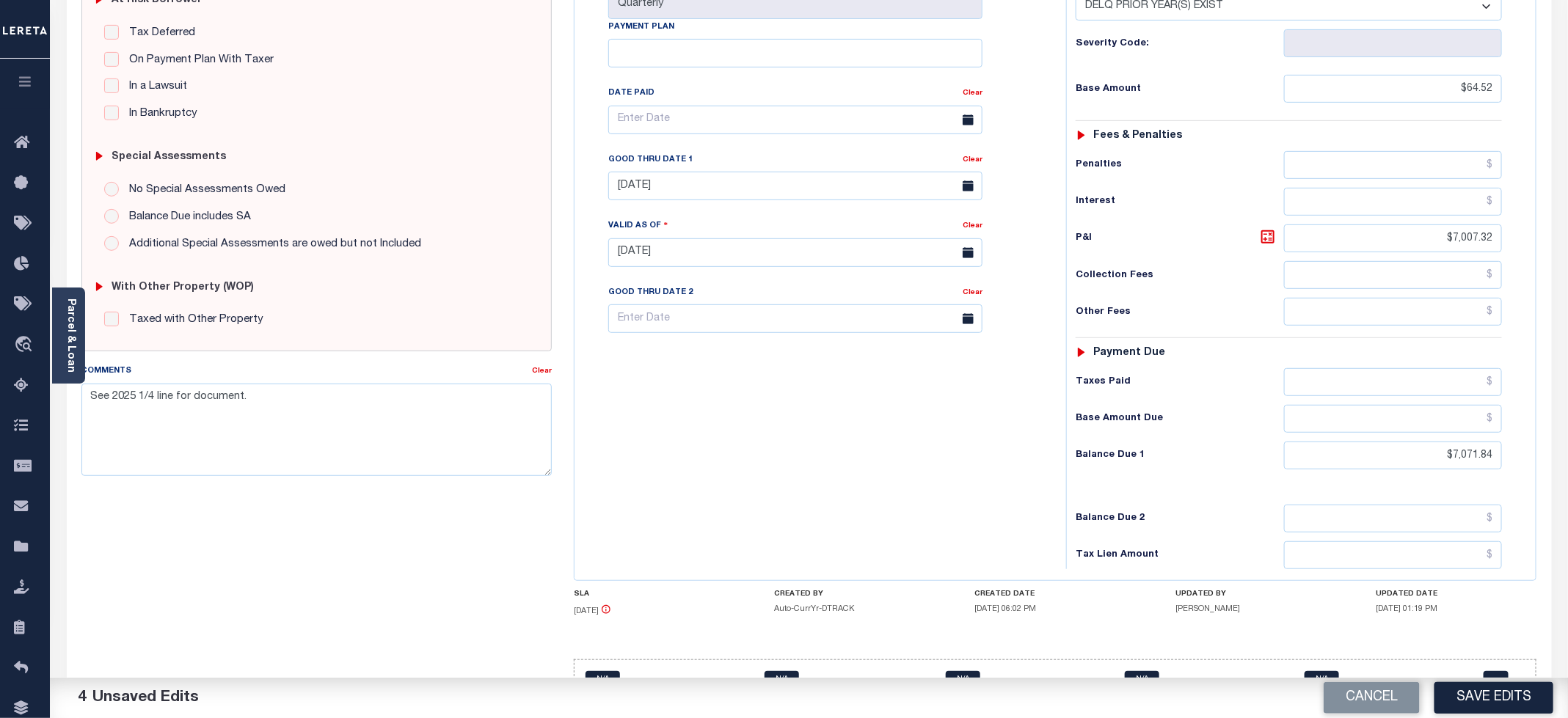
scroll to position [330, 0]
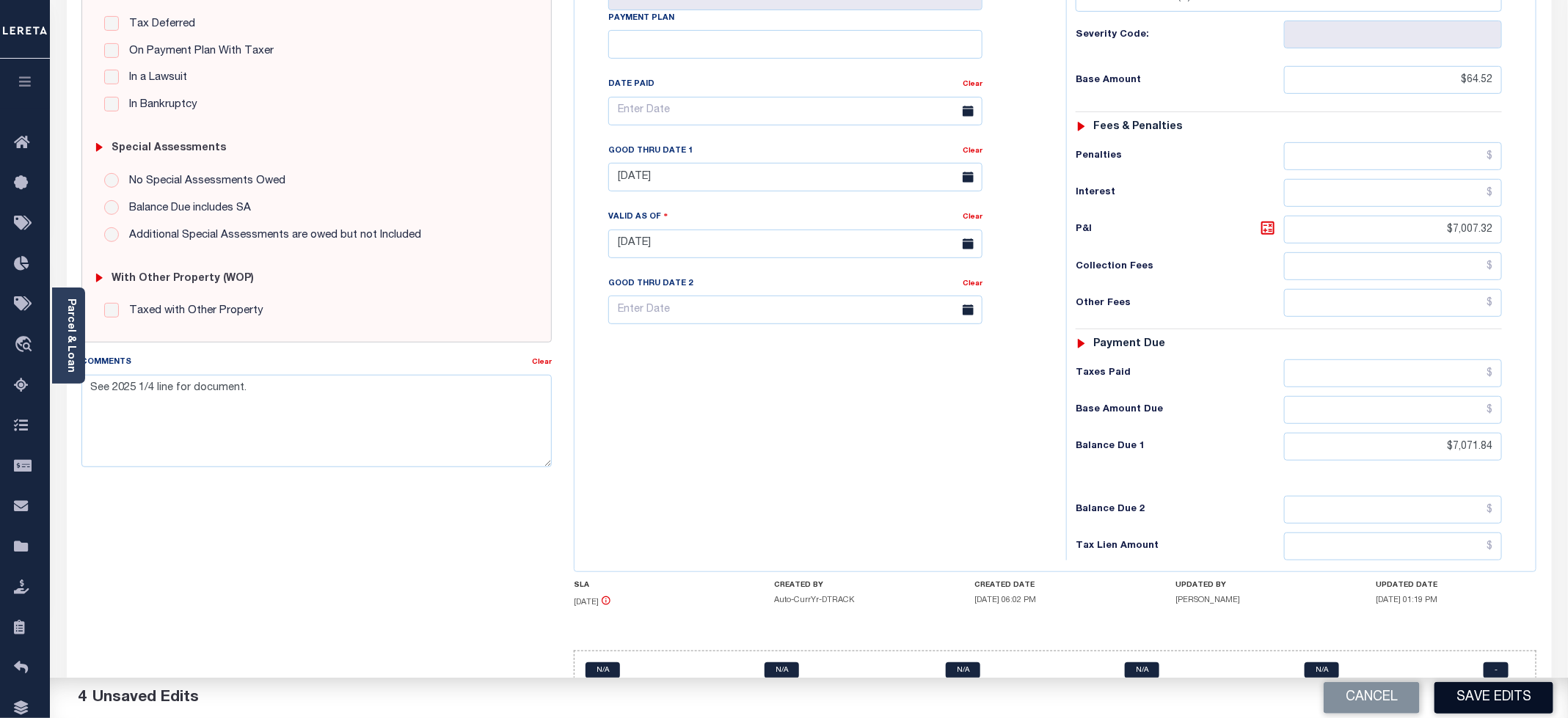
click at [1479, 700] on button "Save Edits" at bounding box center [1494, 698] width 119 height 32
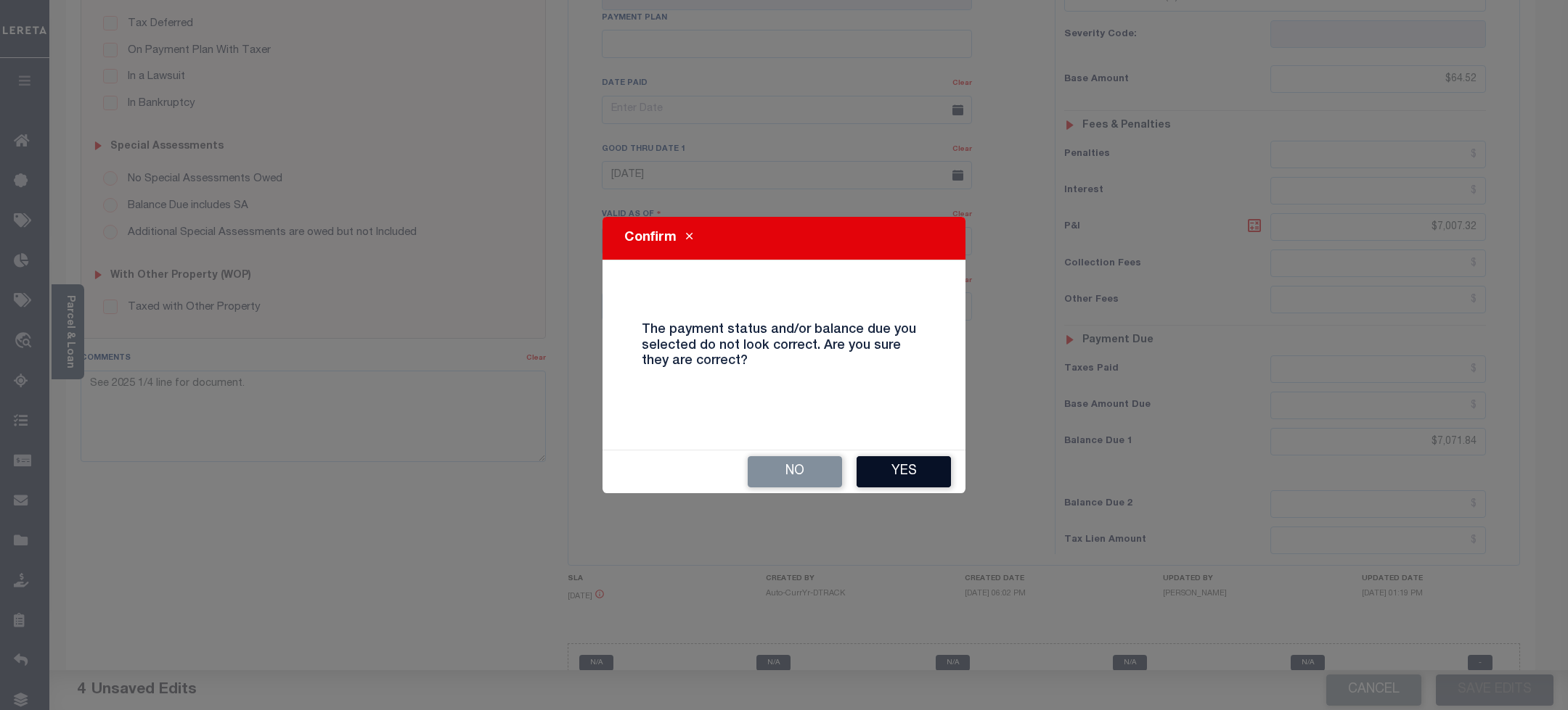
click at [921, 481] on button "Yes" at bounding box center [903, 472] width 94 height 31
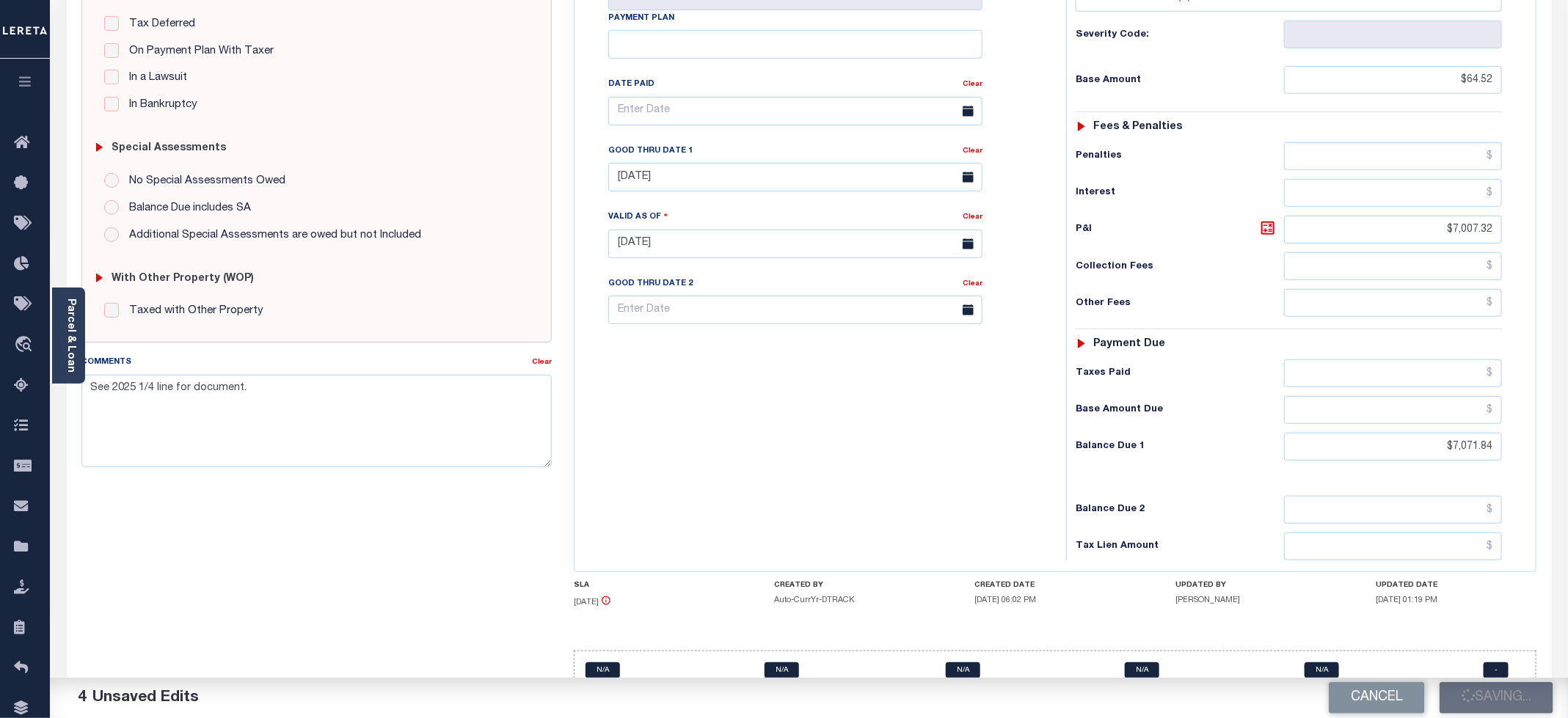
checkbox input "false"
type input "0"
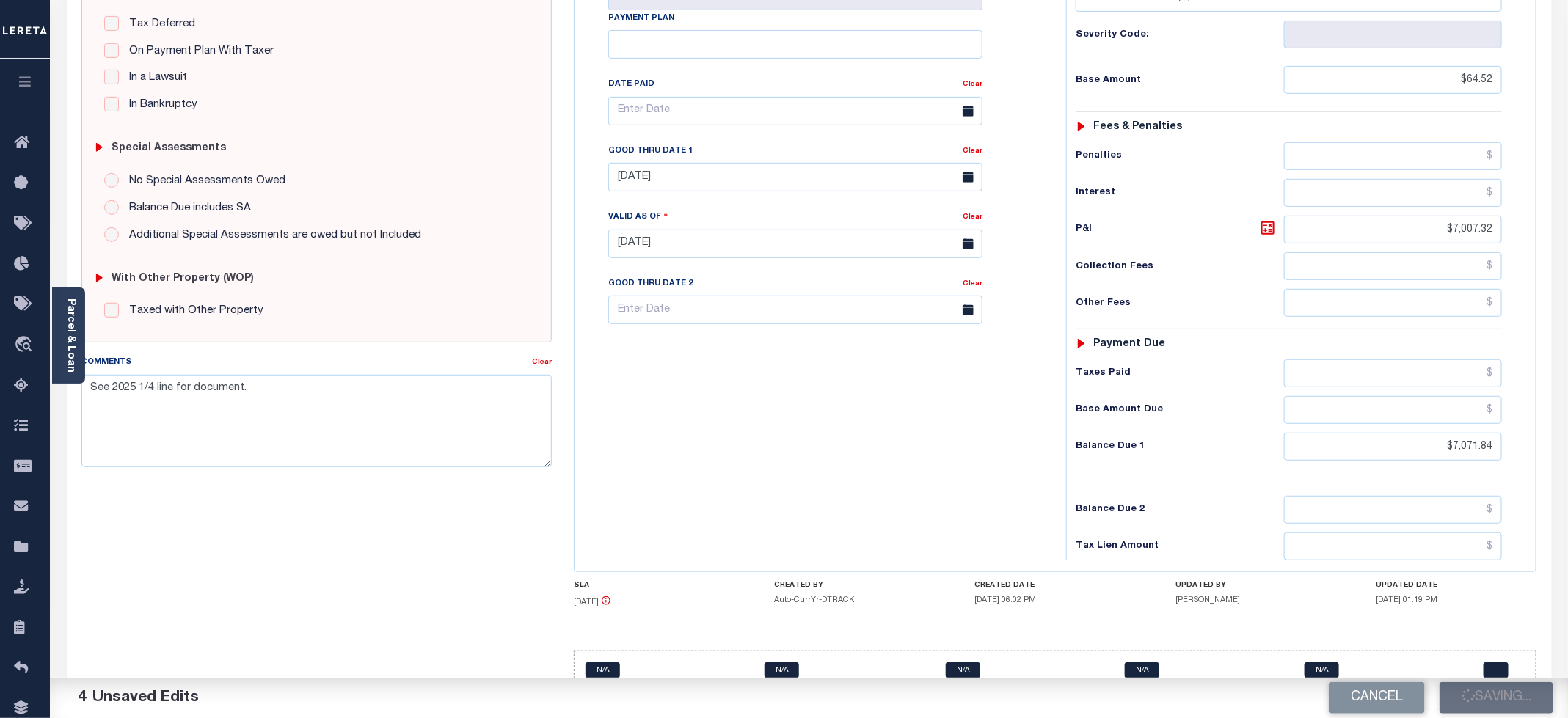
type input "$64.52"
type input "$7,007.32"
type input "$7,071.84"
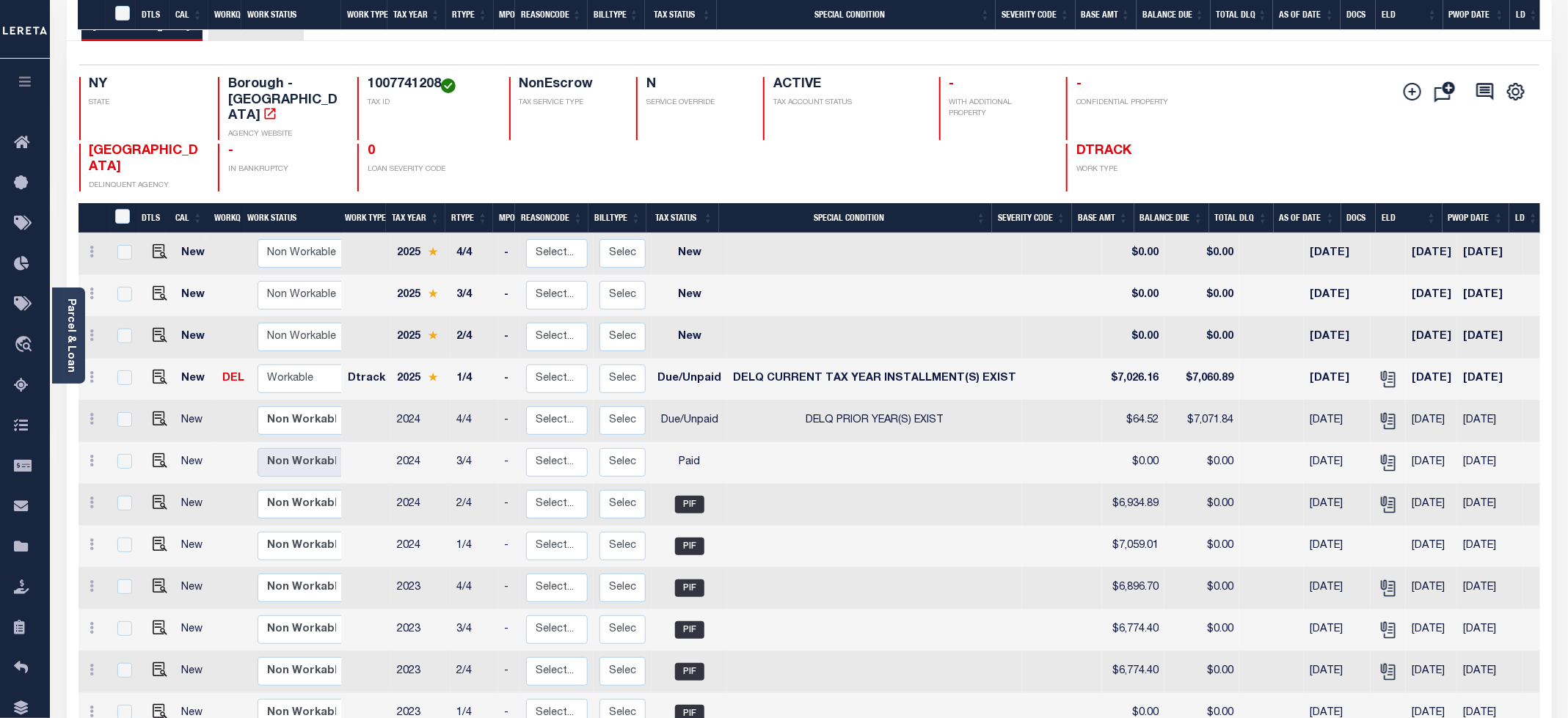
scroll to position [330, 0]
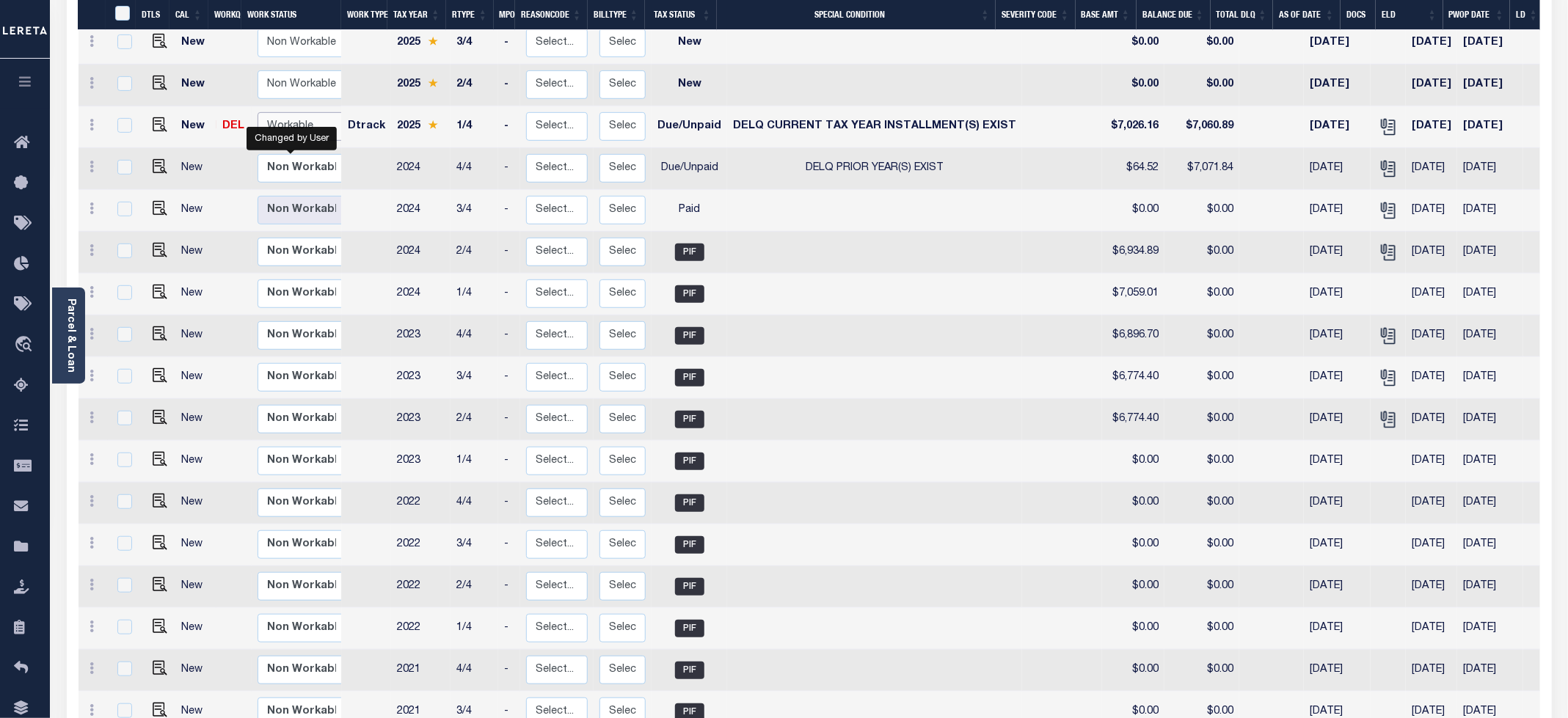
click at [291, 112] on select "Non Workable Workable" at bounding box center [301, 126] width 88 height 29
checkbox input "true"
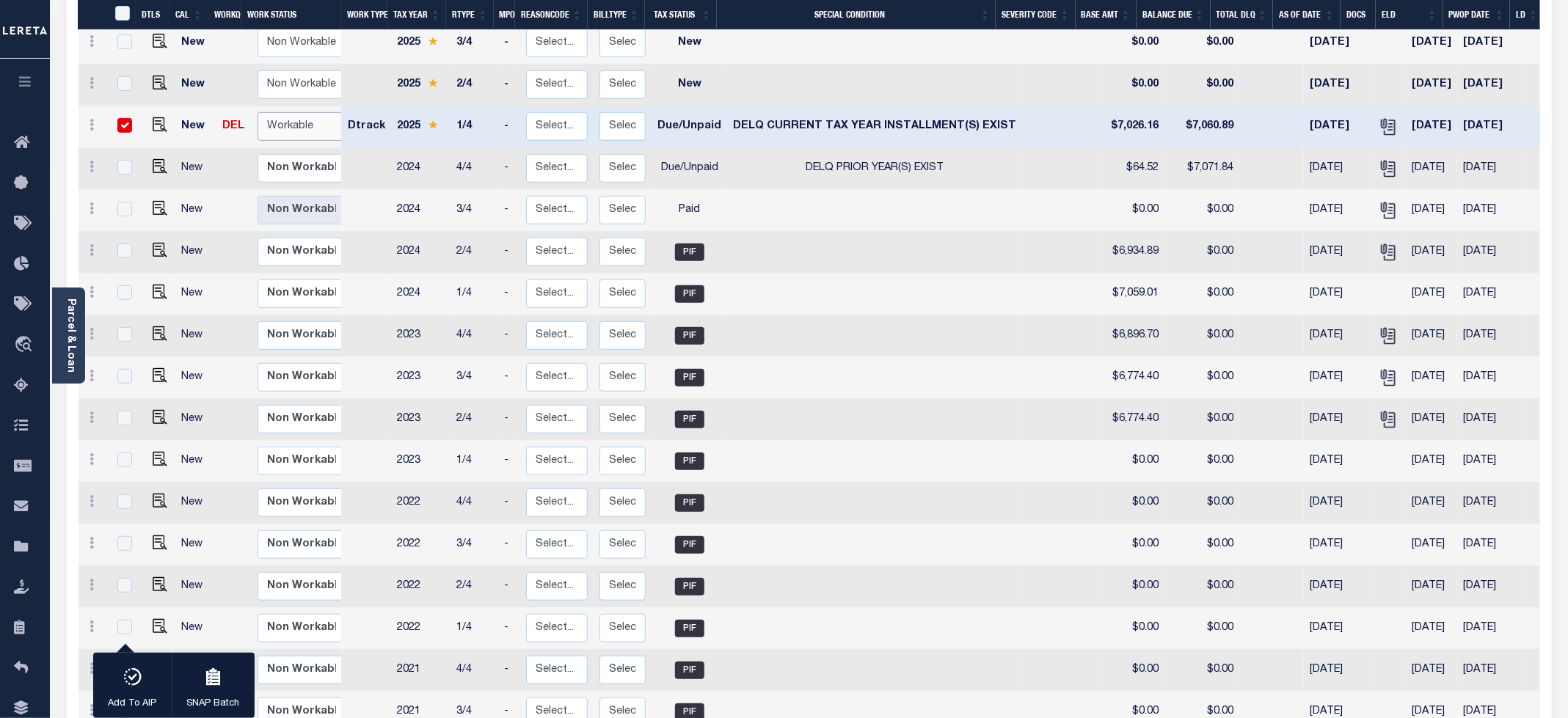
select select "true"
click at [258, 112] on select "Non Workable Workable" at bounding box center [301, 126] width 88 height 29
checkbox input "false"
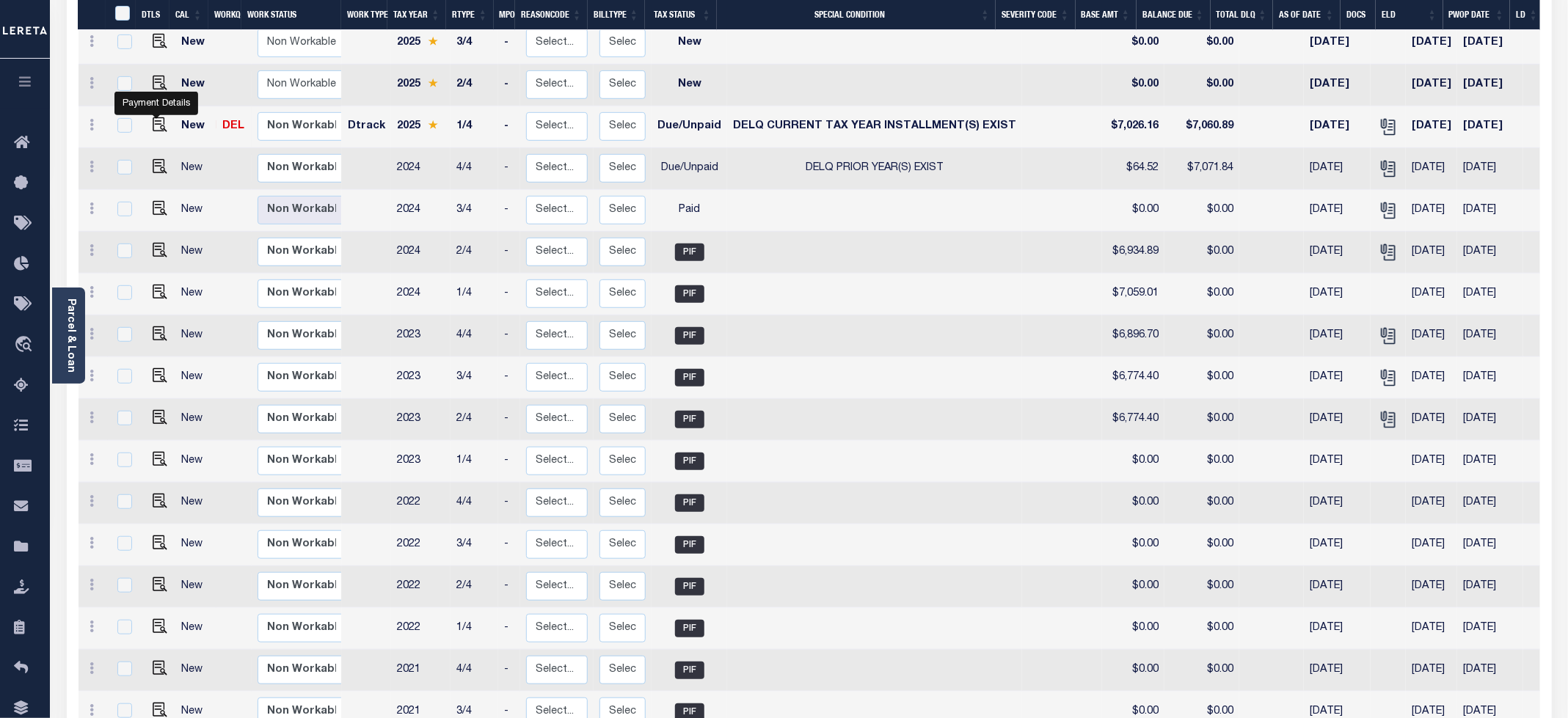
drag, startPoint x: 153, startPoint y: 108, endPoint x: 164, endPoint y: 98, distance: 14.9
click at [153, 117] on img "" at bounding box center [160, 125] width 15 height 15
checkbox input "true"
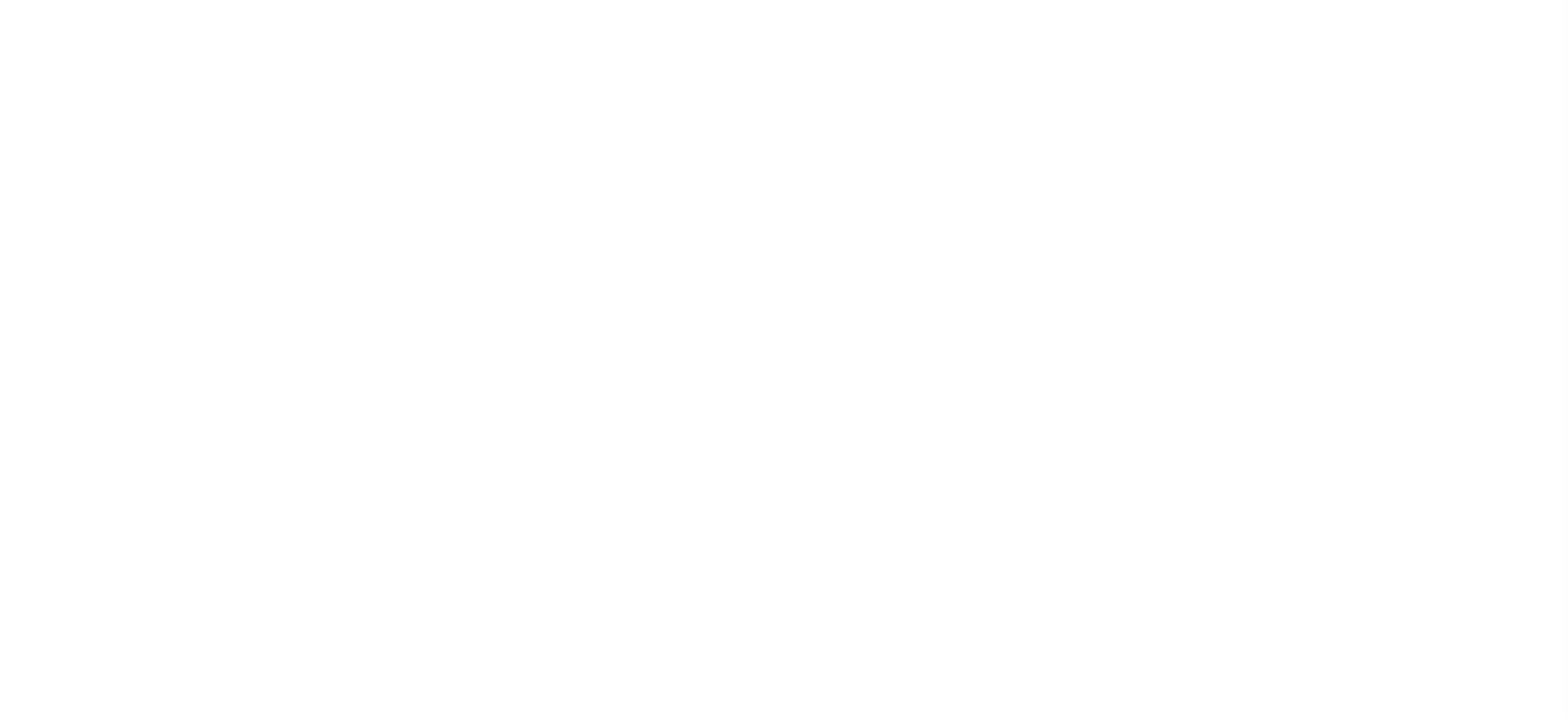
select select "DUE"
select select "17"
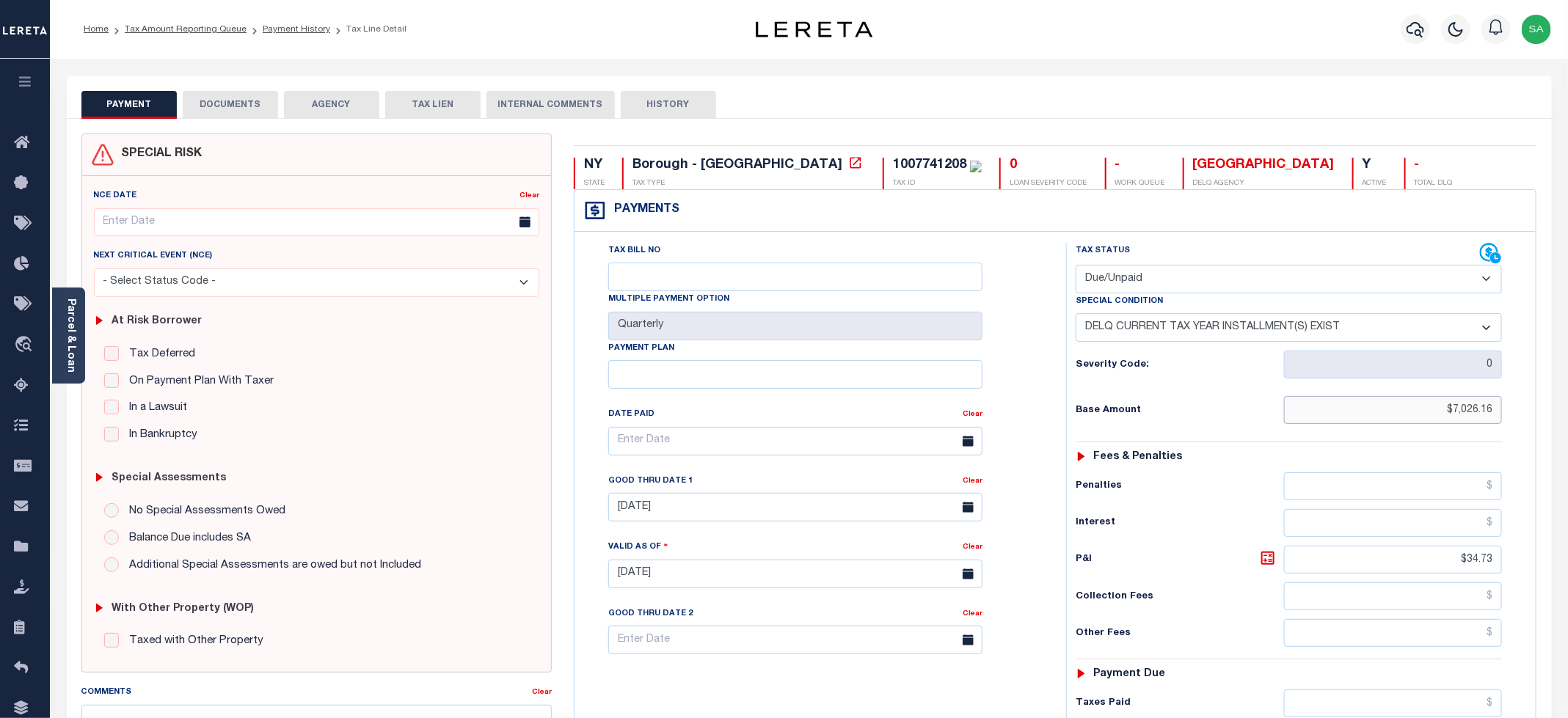
drag, startPoint x: 1434, startPoint y: 421, endPoint x: 1500, endPoint y: 421, distance: 66.0
click at [1500, 421] on input "$7,026.16" at bounding box center [1393, 409] width 218 height 28
paste input "text"
type input "$7,026.16"
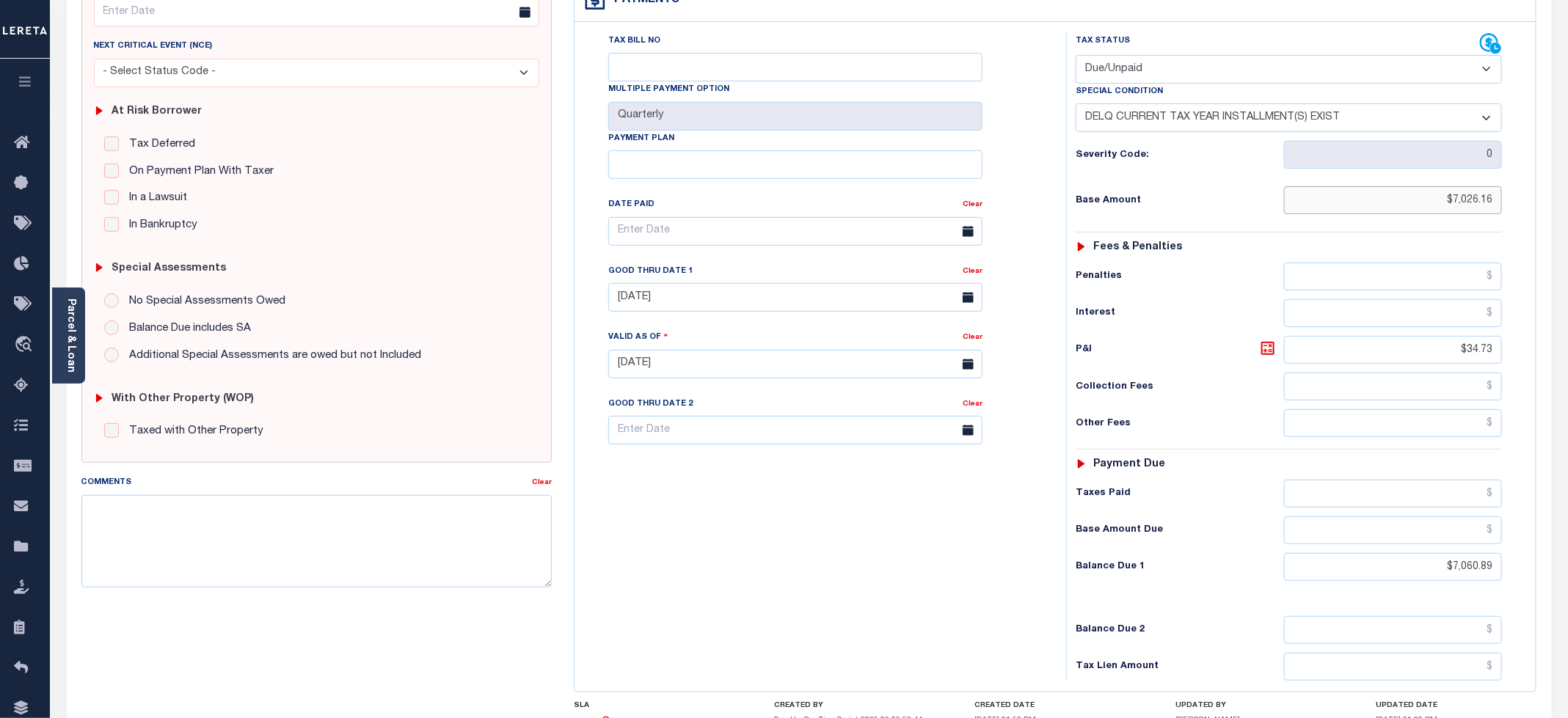
scroll to position [330, 0]
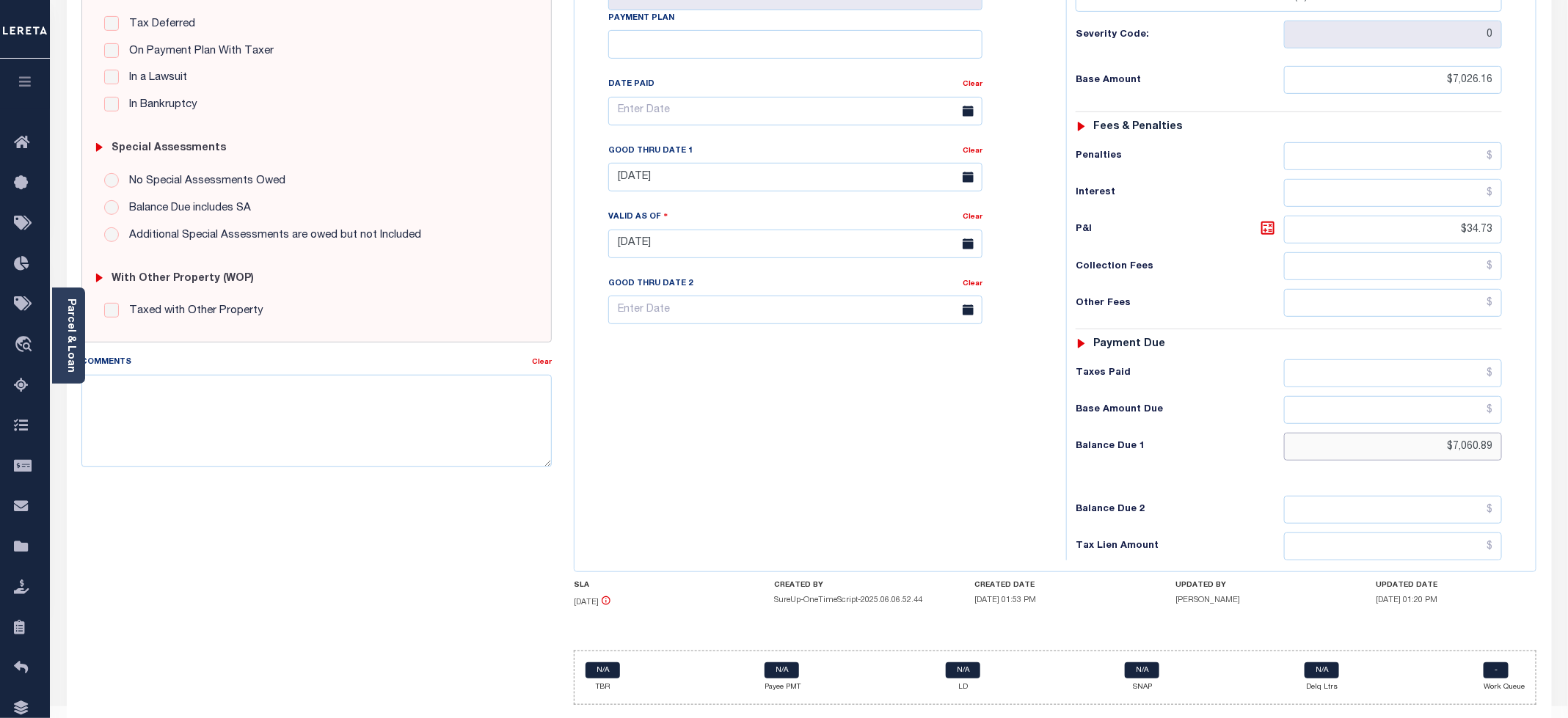
drag, startPoint x: 1438, startPoint y: 460, endPoint x: 1541, endPoint y: 460, distance: 103.0
click at [1541, 460] on div "NY STATE Borough - NY TAX TYPE 1007741208 TAX ID 0 LOAN SEVERITY CODE - WORK QU…" at bounding box center [1056, 260] width 986 height 913
paste input "7,168.48"
type input "$7,168.48"
type input "[DATE]"
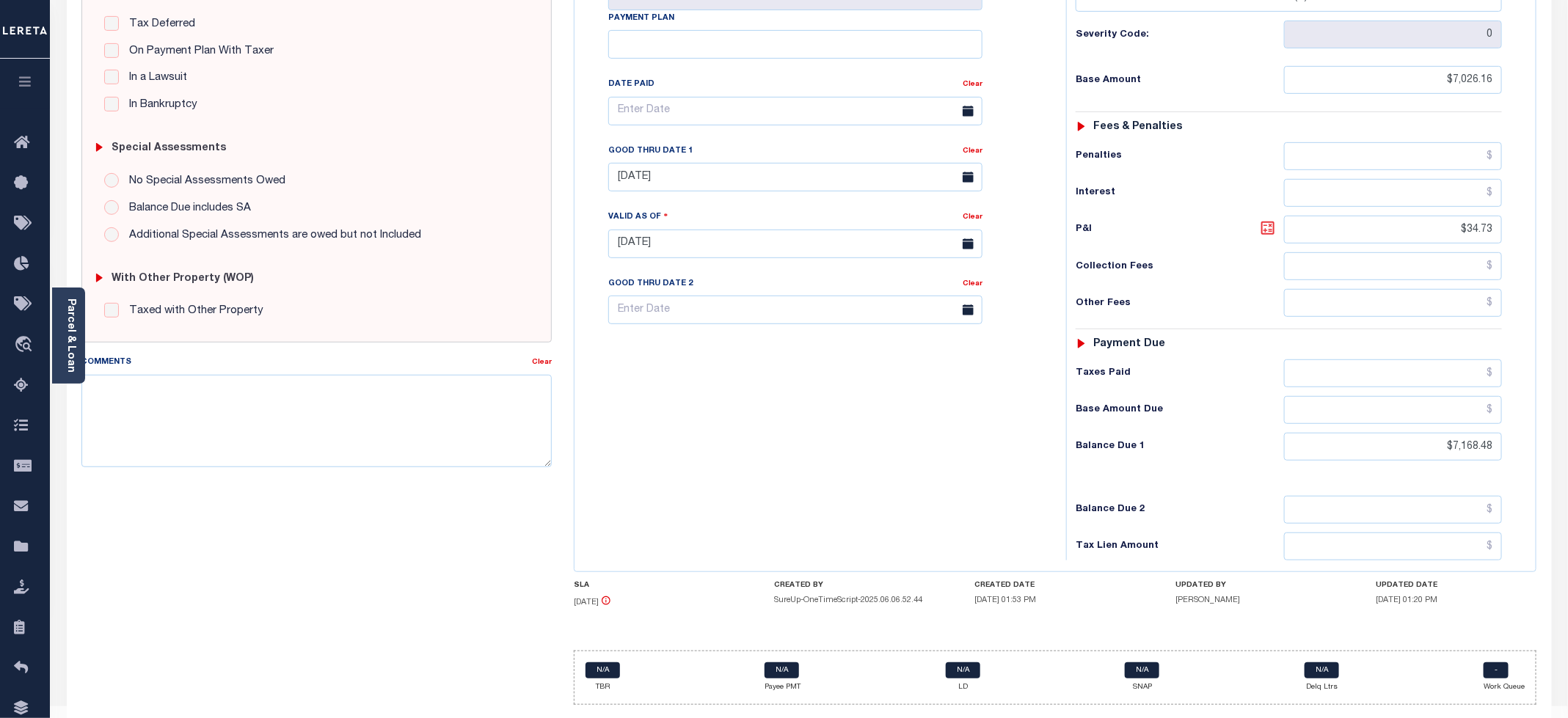
click at [1274, 235] on icon at bounding box center [1268, 228] width 14 height 14
type input "$142.32"
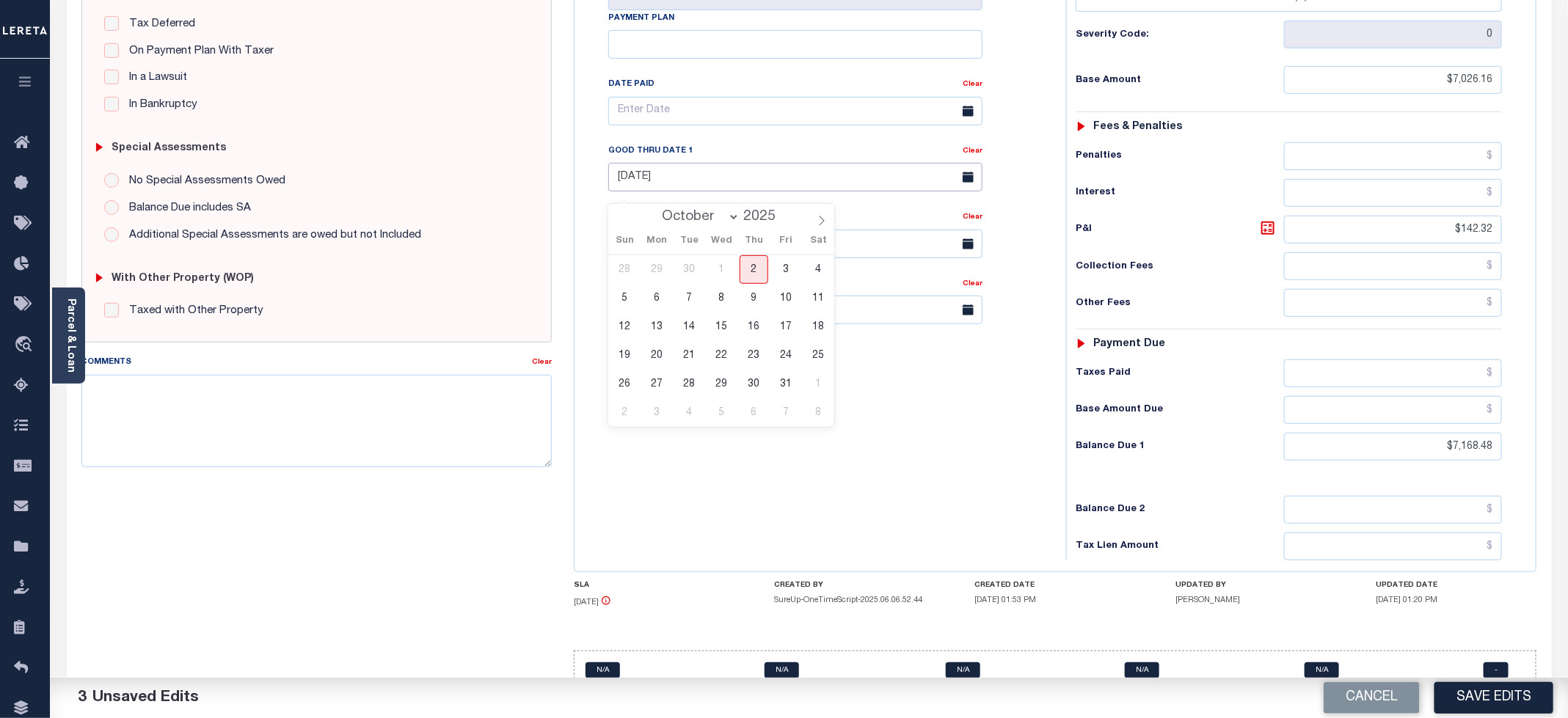
click at [691, 192] on input "[DATE]" at bounding box center [796, 177] width 374 height 29
click at [789, 384] on span "31" at bounding box center [786, 384] width 29 height 29
type input "[DATE]"
click at [826, 515] on div "Tax Bill No Multiple Payment Option Quarterly Payment Plan" at bounding box center [817, 237] width 477 height 647
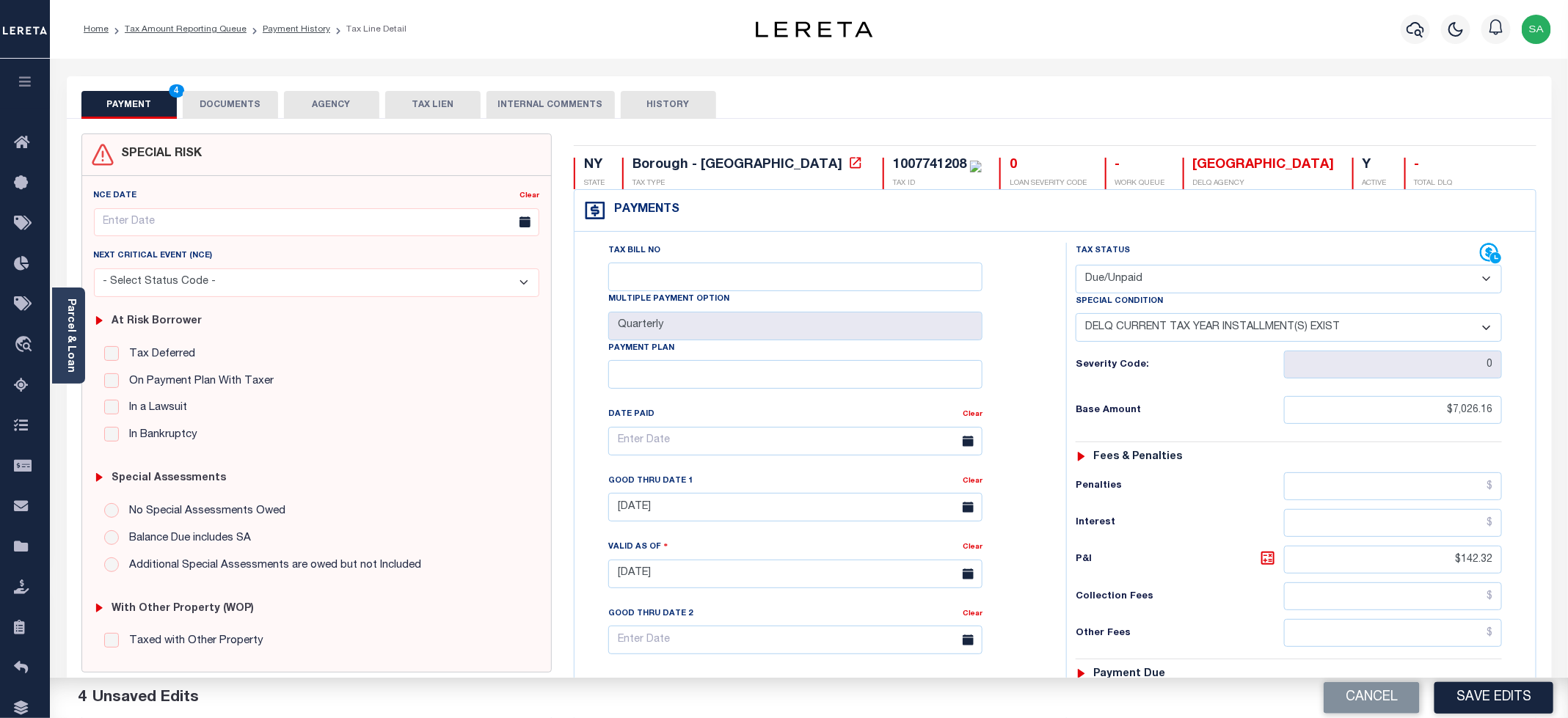
click at [249, 104] on button "DOCUMENTS" at bounding box center [230, 104] width 95 height 28
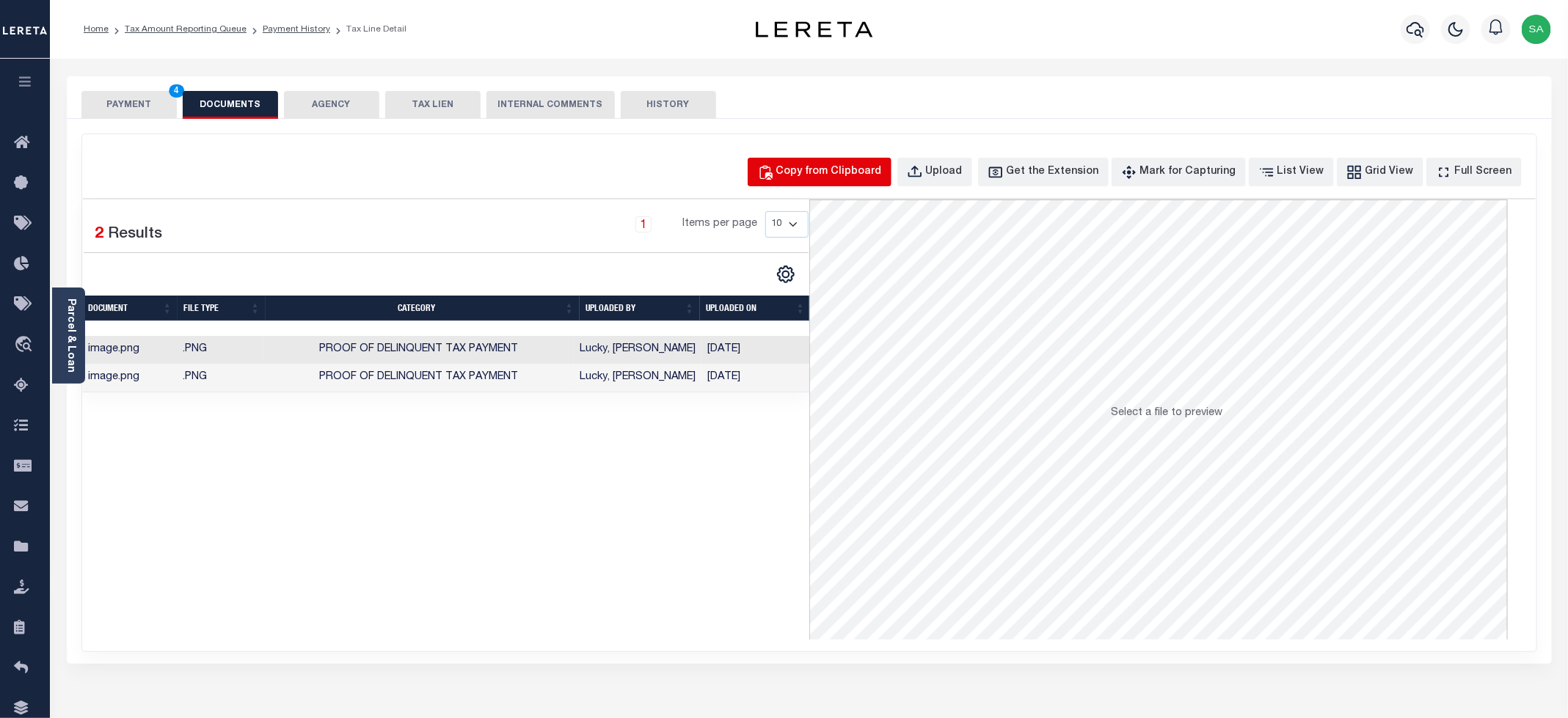
click at [867, 166] on div "Copy from Clipboard" at bounding box center [829, 172] width 106 height 16
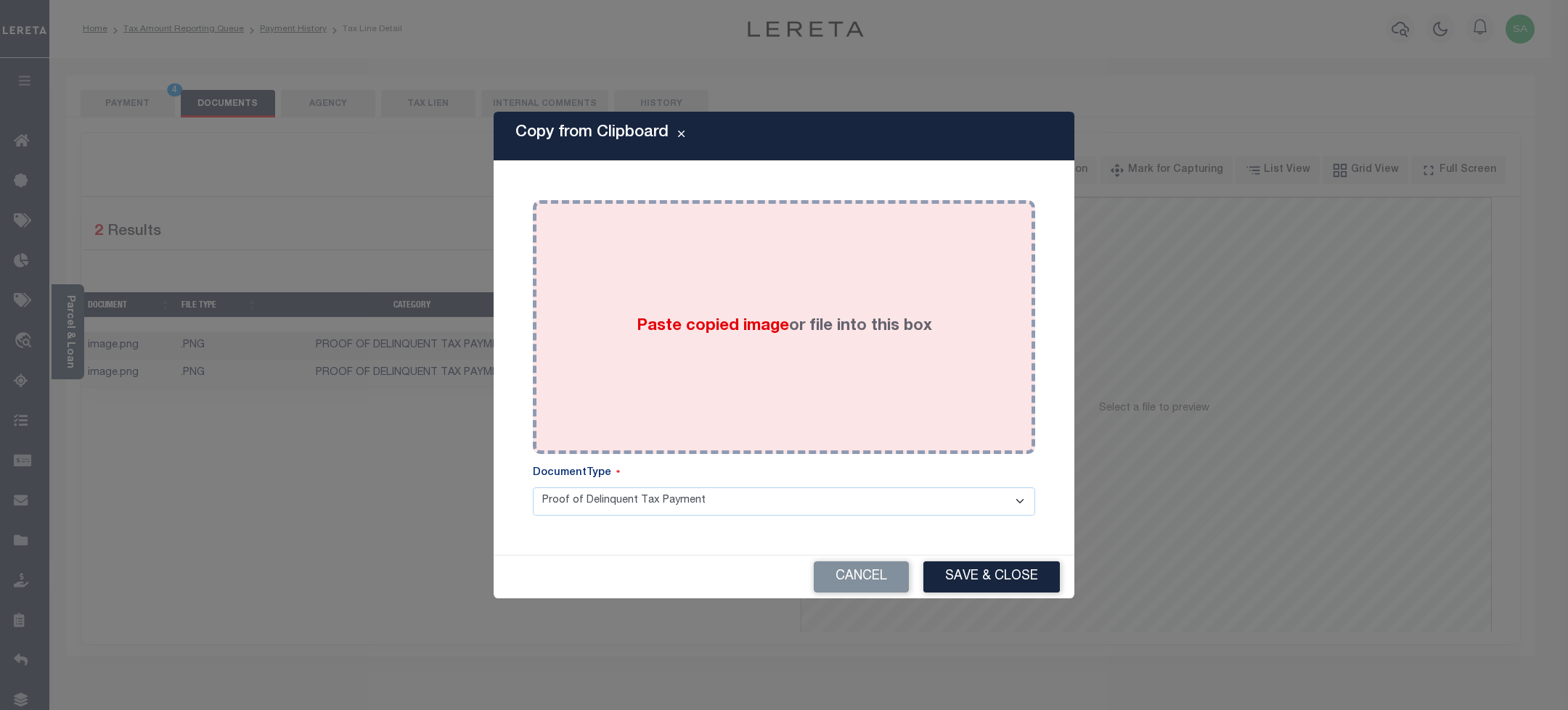
click at [887, 275] on div "Paste copied image or file into this box" at bounding box center [784, 327] width 481 height 232
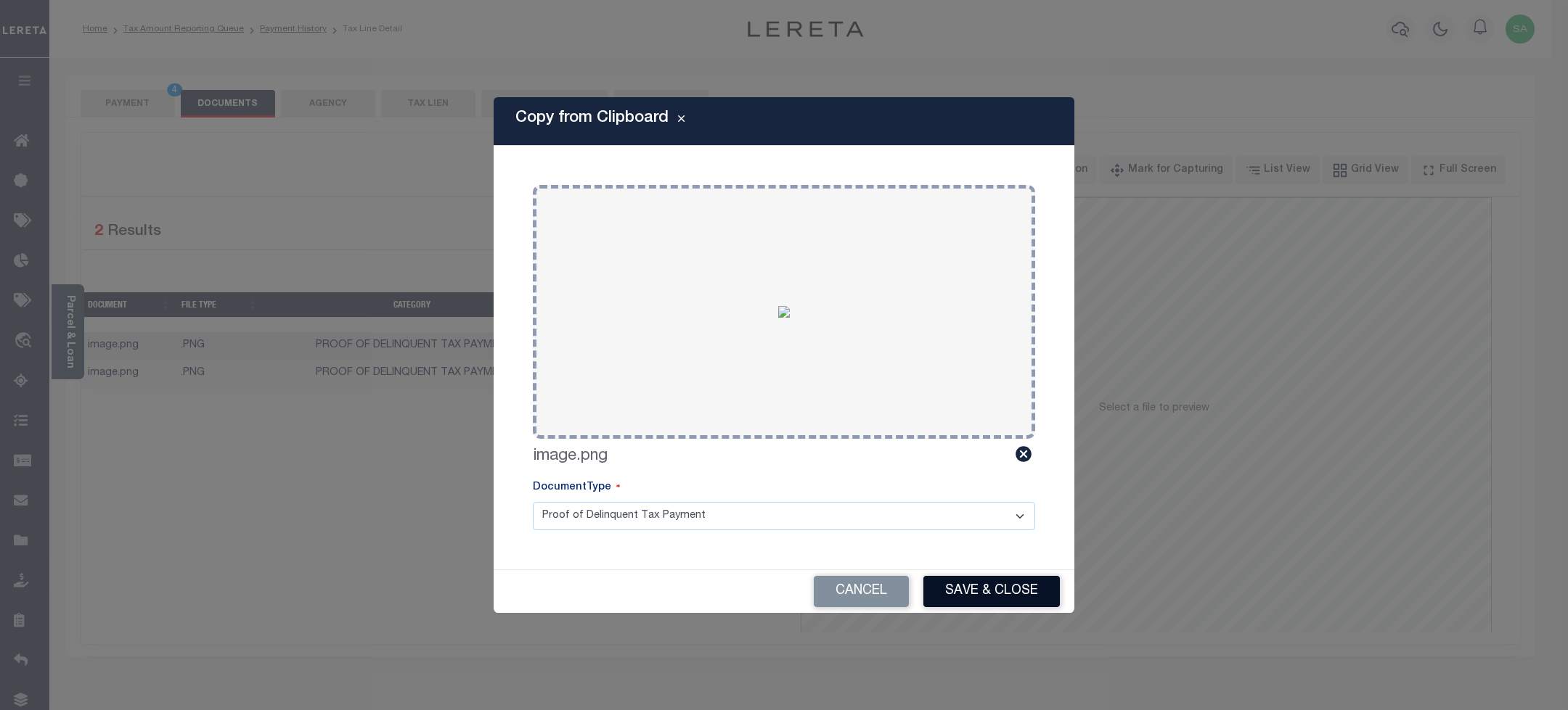
click at [1026, 601] on button "Save & Close" at bounding box center [991, 591] width 137 height 31
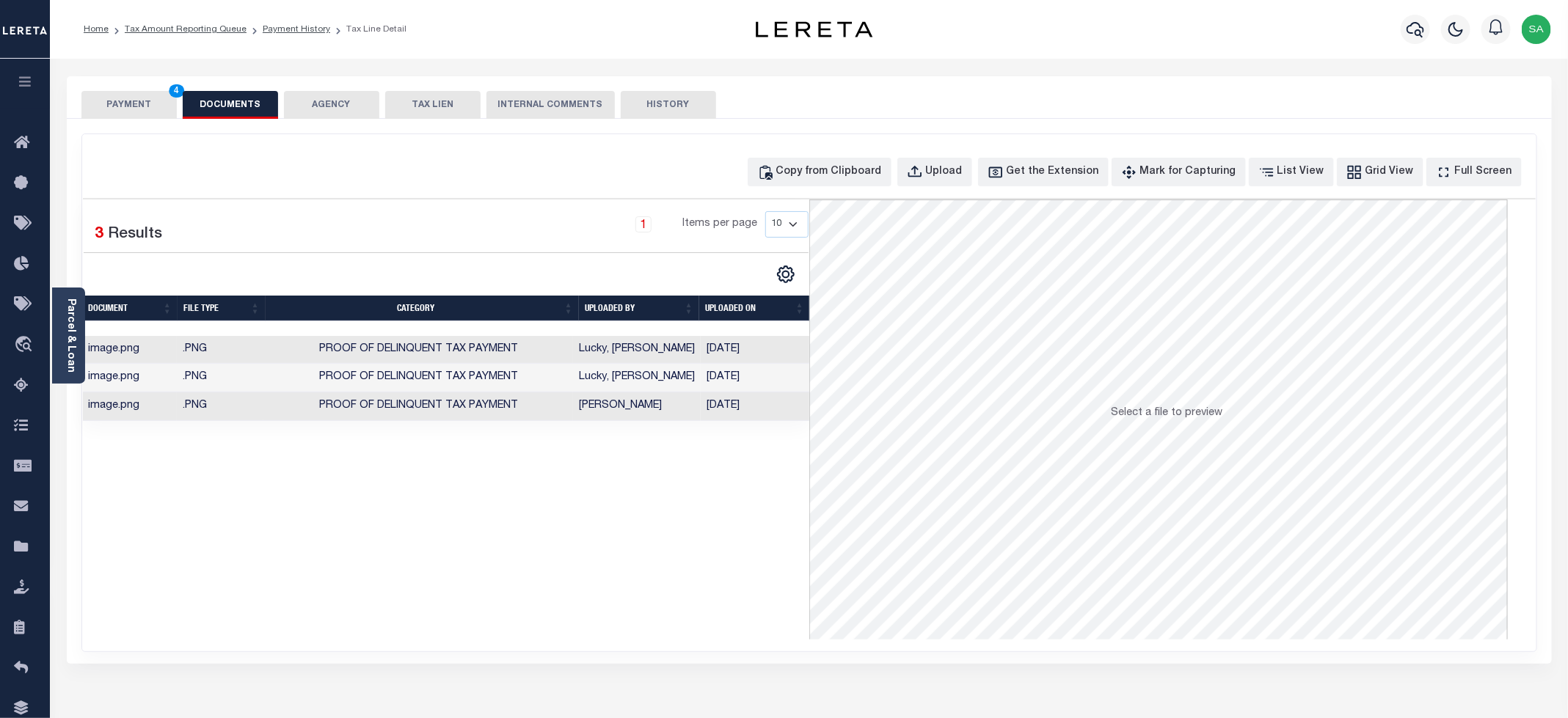
click at [131, 112] on button "PAYMENT 4" at bounding box center [128, 104] width 95 height 28
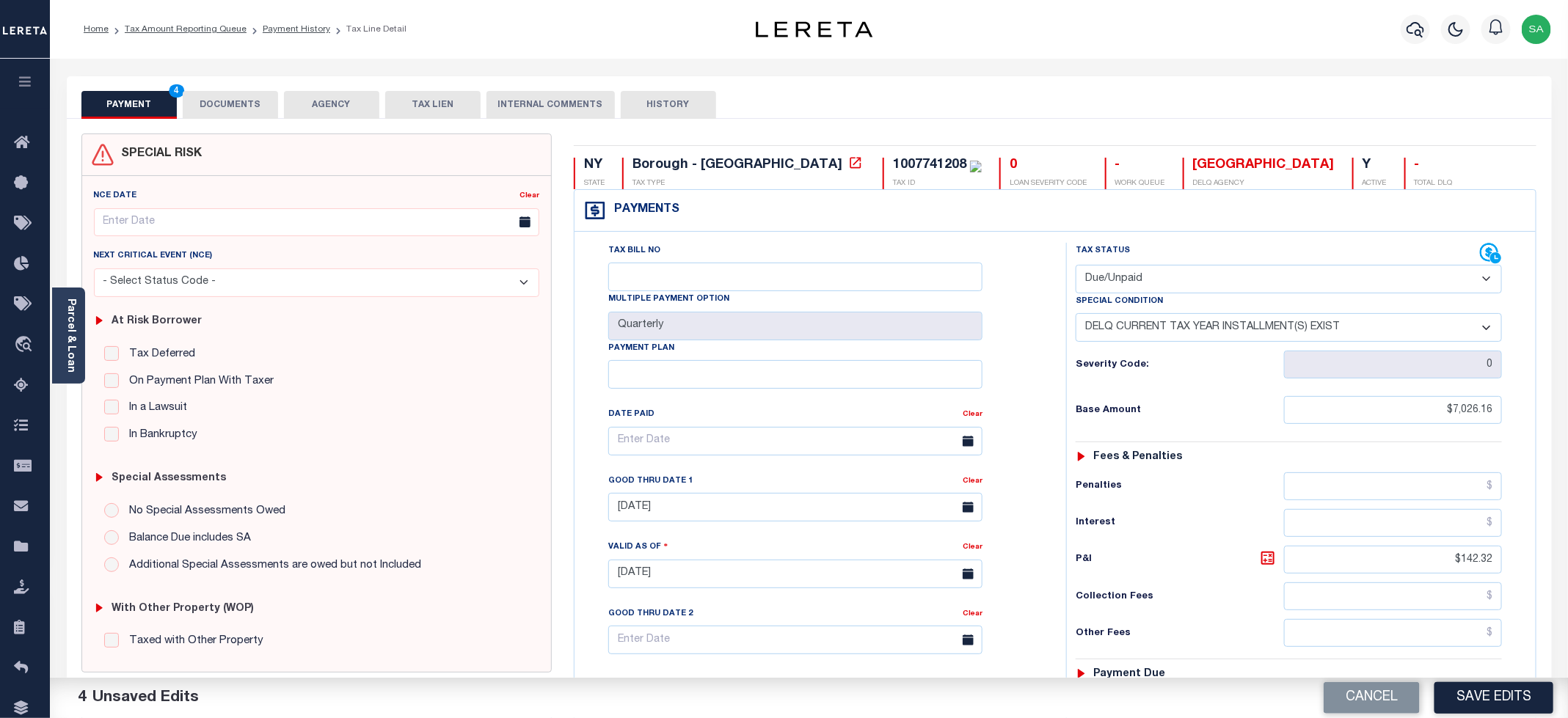
click at [1055, 394] on div "Tax Status Status" at bounding box center [1293, 566] width 477 height 647
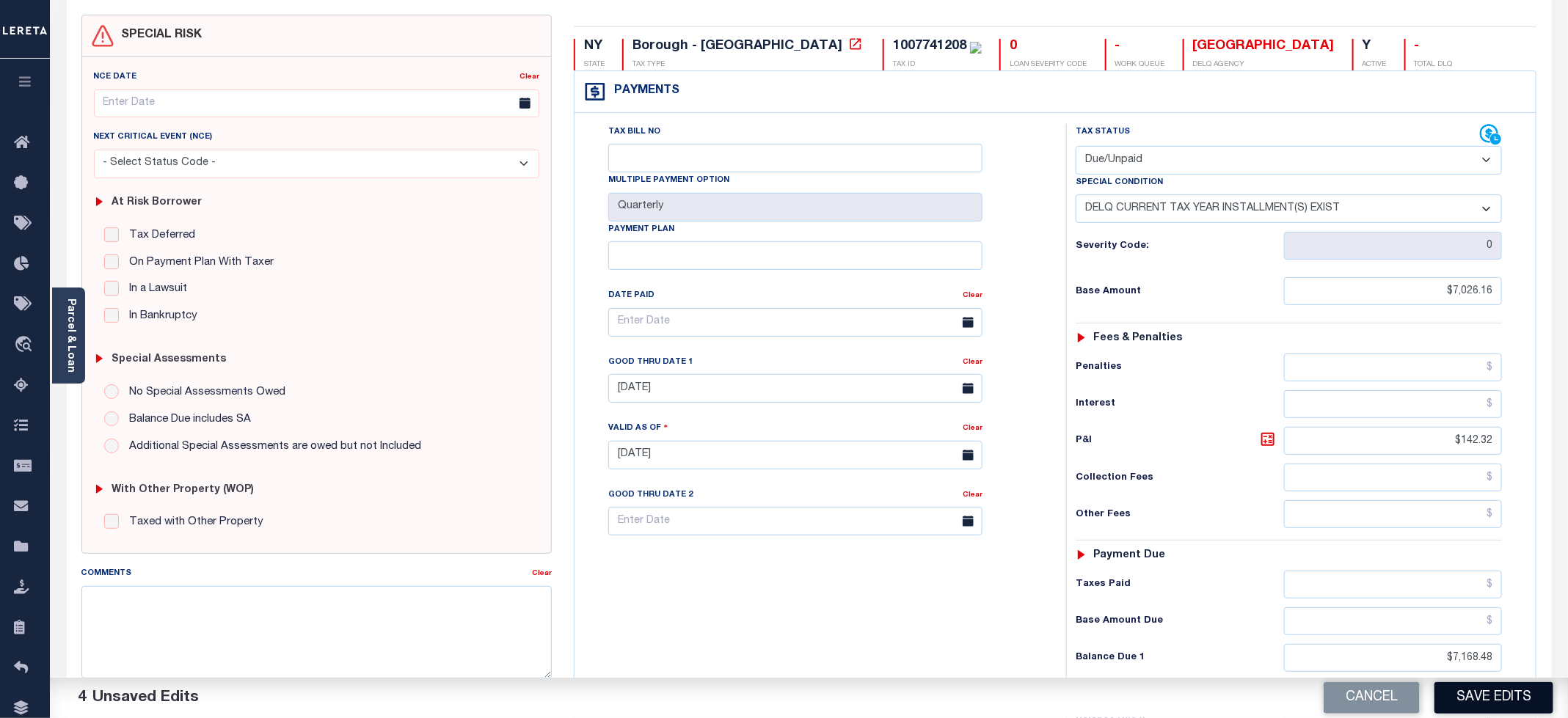
scroll to position [220, 0]
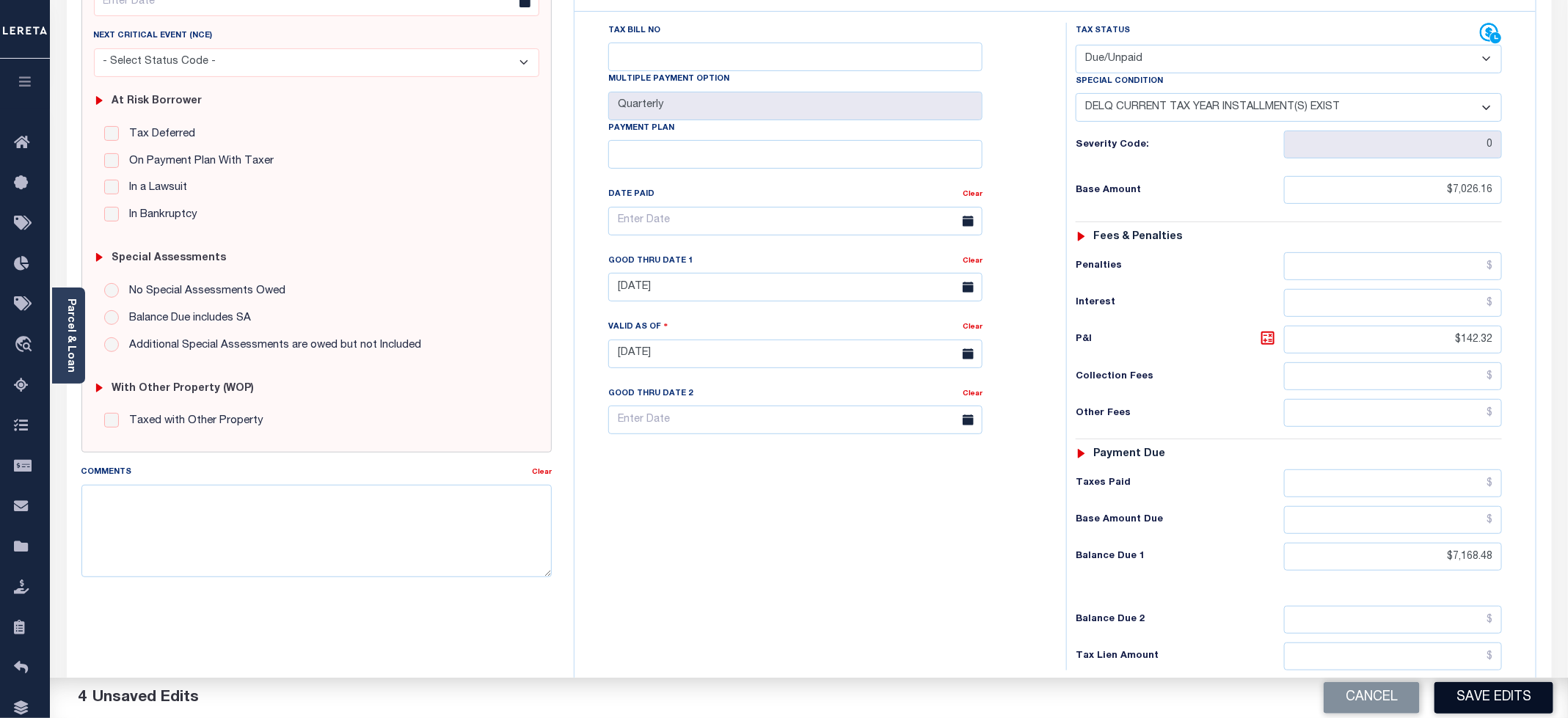
click at [1470, 708] on button "Save Edits" at bounding box center [1494, 698] width 119 height 32
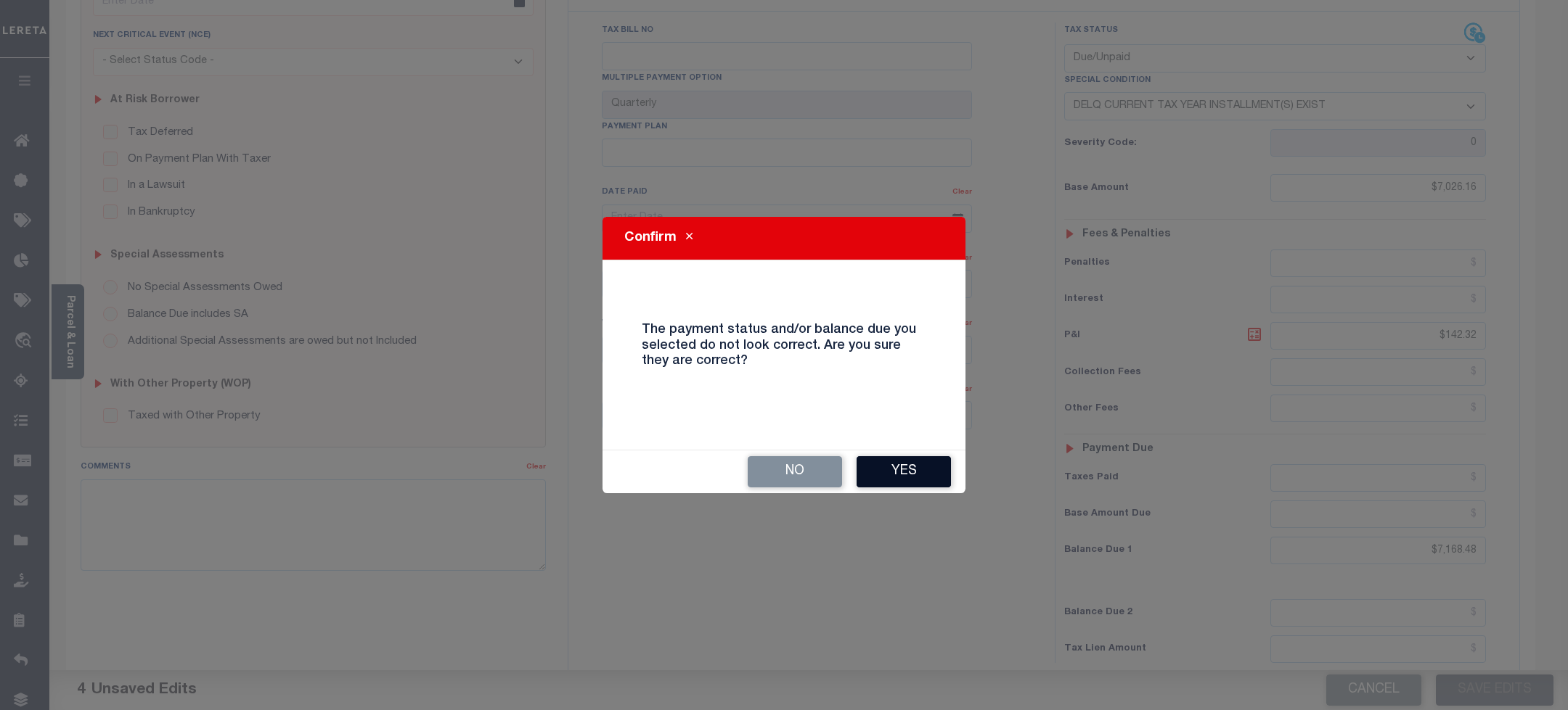
click at [924, 472] on button "Yes" at bounding box center [903, 472] width 94 height 31
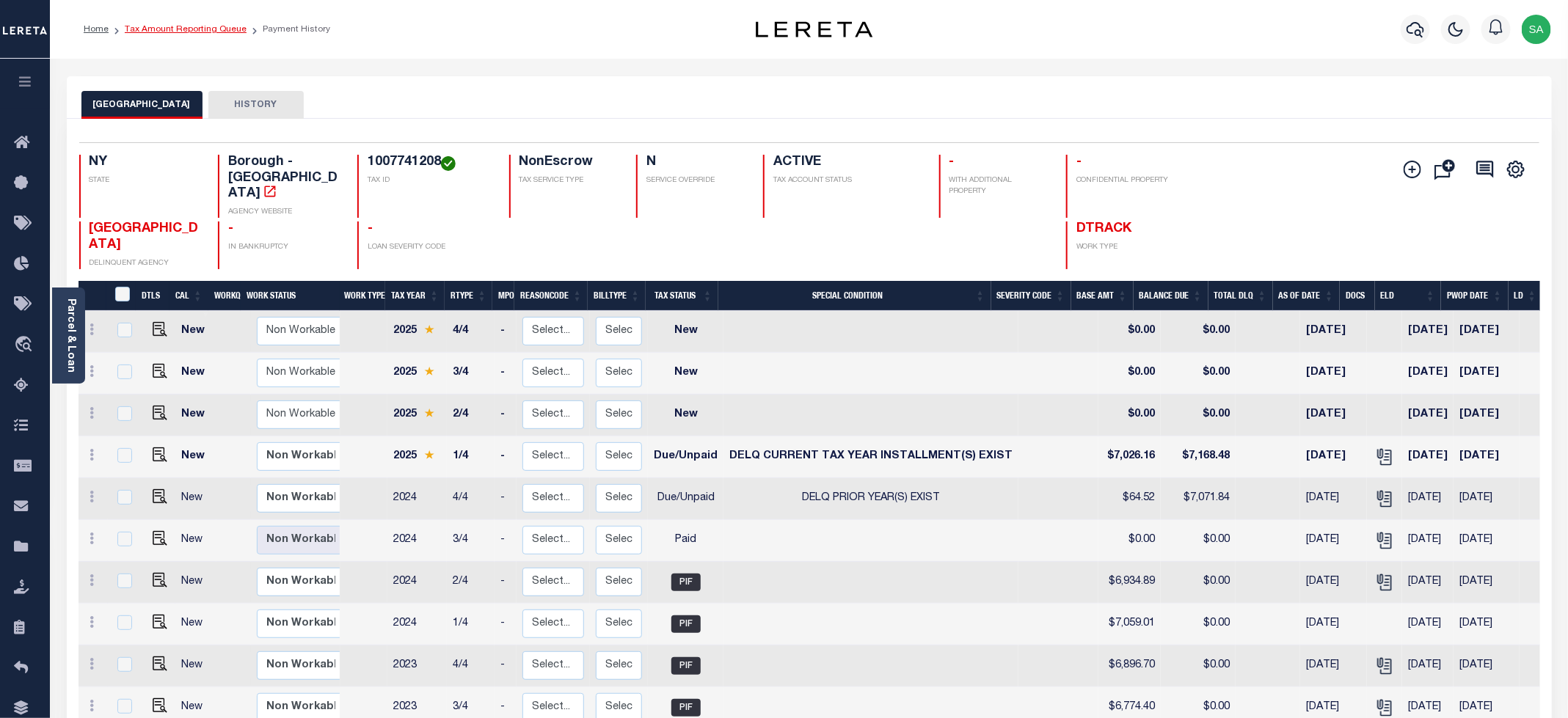
click at [168, 25] on link "Tax Amount Reporting Queue" at bounding box center [186, 29] width 122 height 9
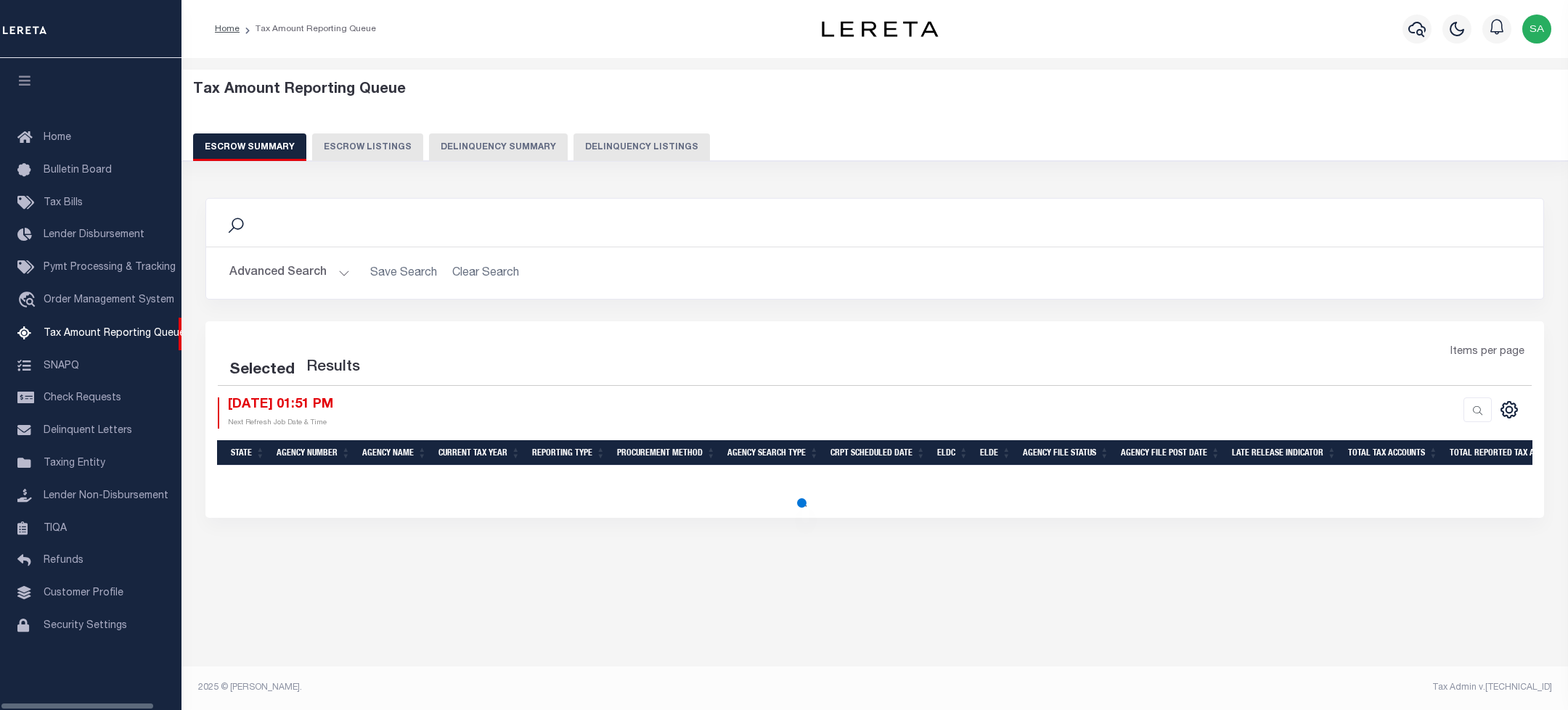
click at [658, 135] on button "Delinquency Listings" at bounding box center [642, 147] width 137 height 27
select select "100"
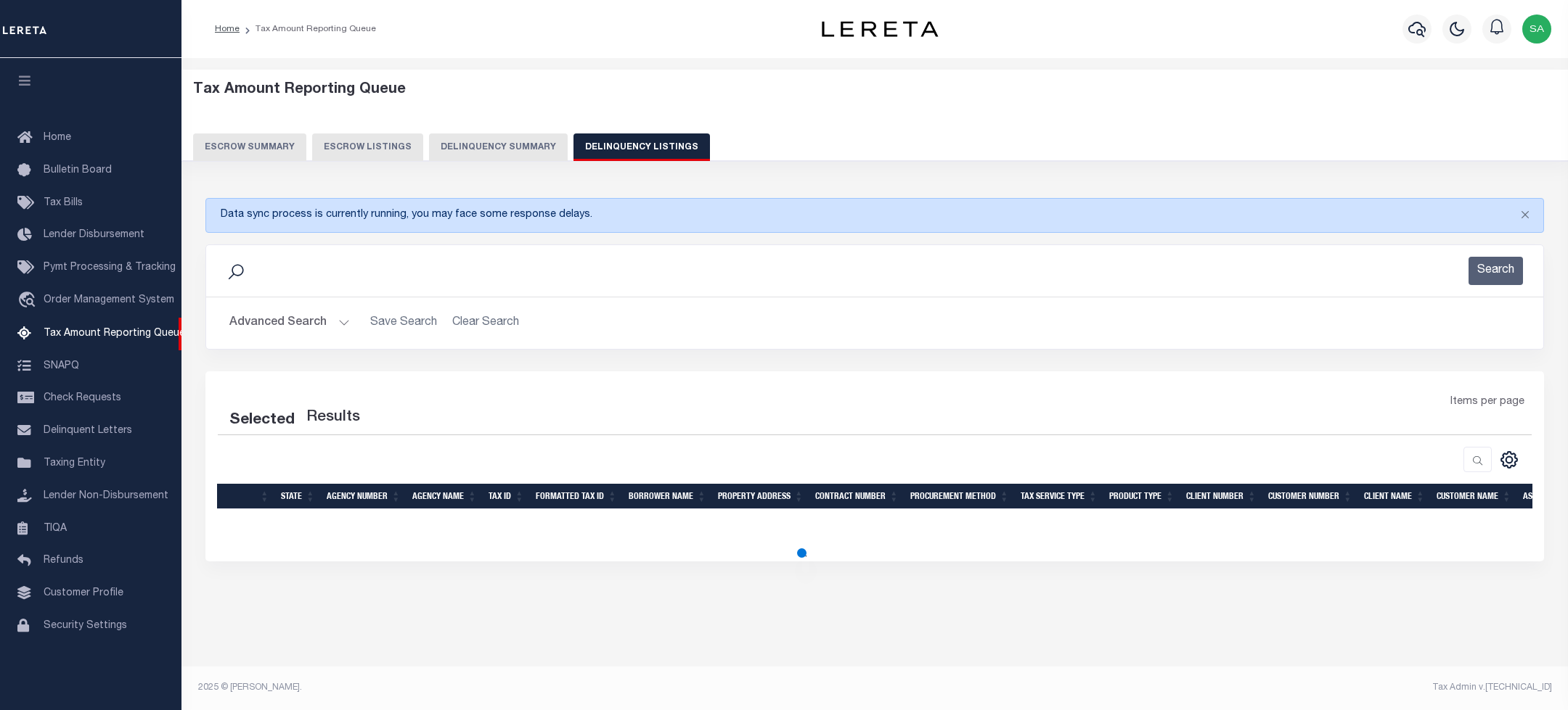
select select "100"
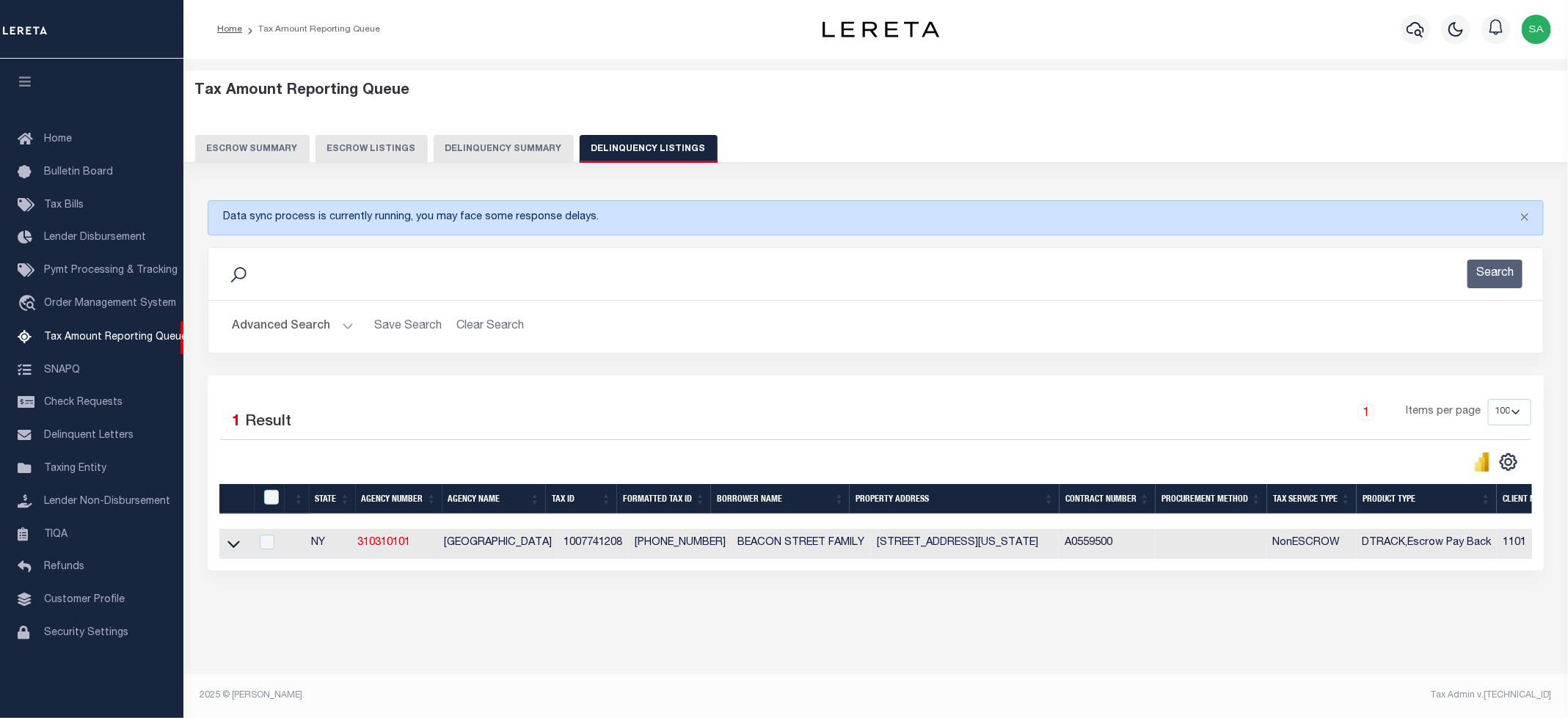
click at [322, 326] on button "Advanced Search" at bounding box center [293, 327] width 122 height 29
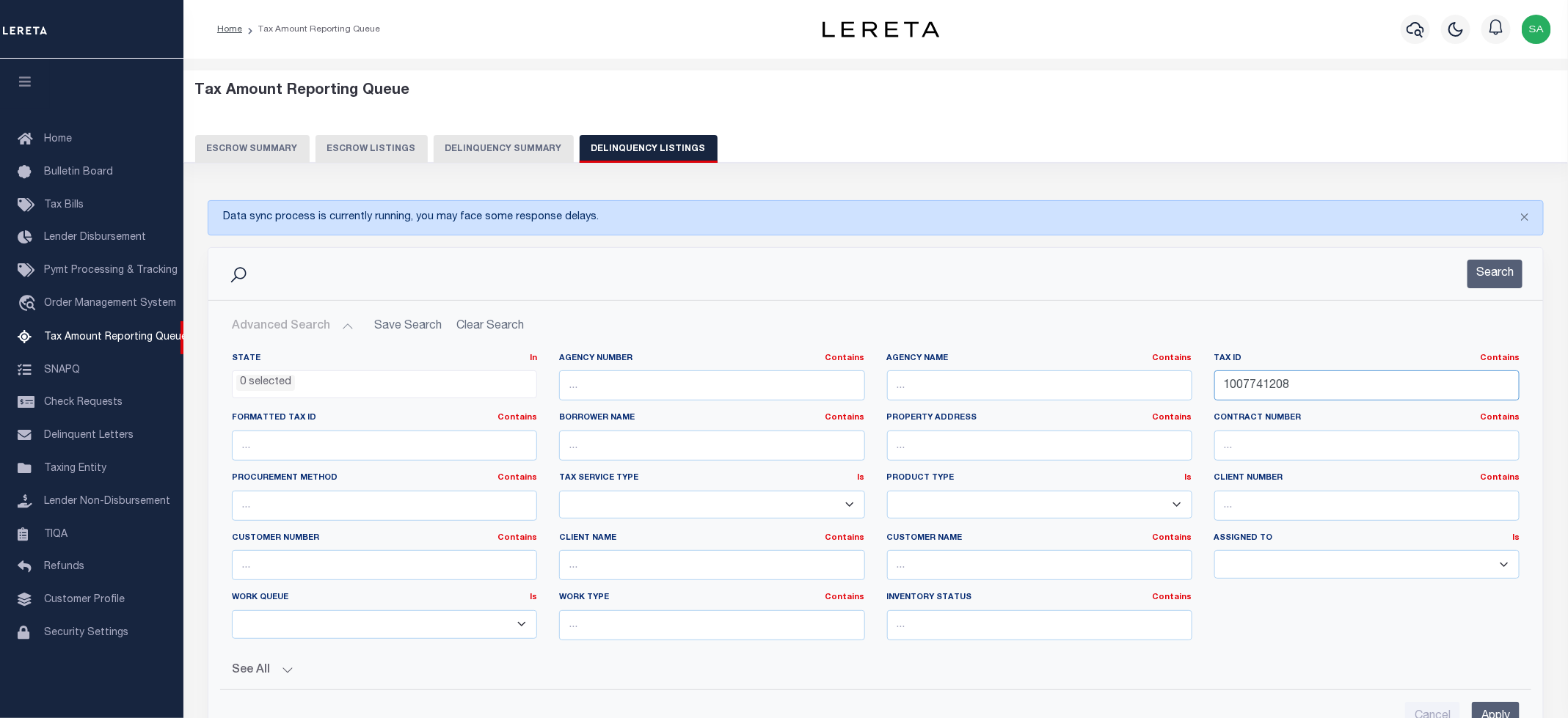
click at [1274, 393] on input "1007741208" at bounding box center [1367, 385] width 305 height 30
drag, startPoint x: 1304, startPoint y: 393, endPoint x: 1141, endPoint y: 392, distance: 163.0
click at [1141, 392] on div "State In In AK AL AR AZ CA CO CT DC DE FL GA GU HI IA ID IL IN KS KY LA MA MD M…" at bounding box center [875, 502] width 1310 height 299
paste input "14270016"
type input "1014270016"
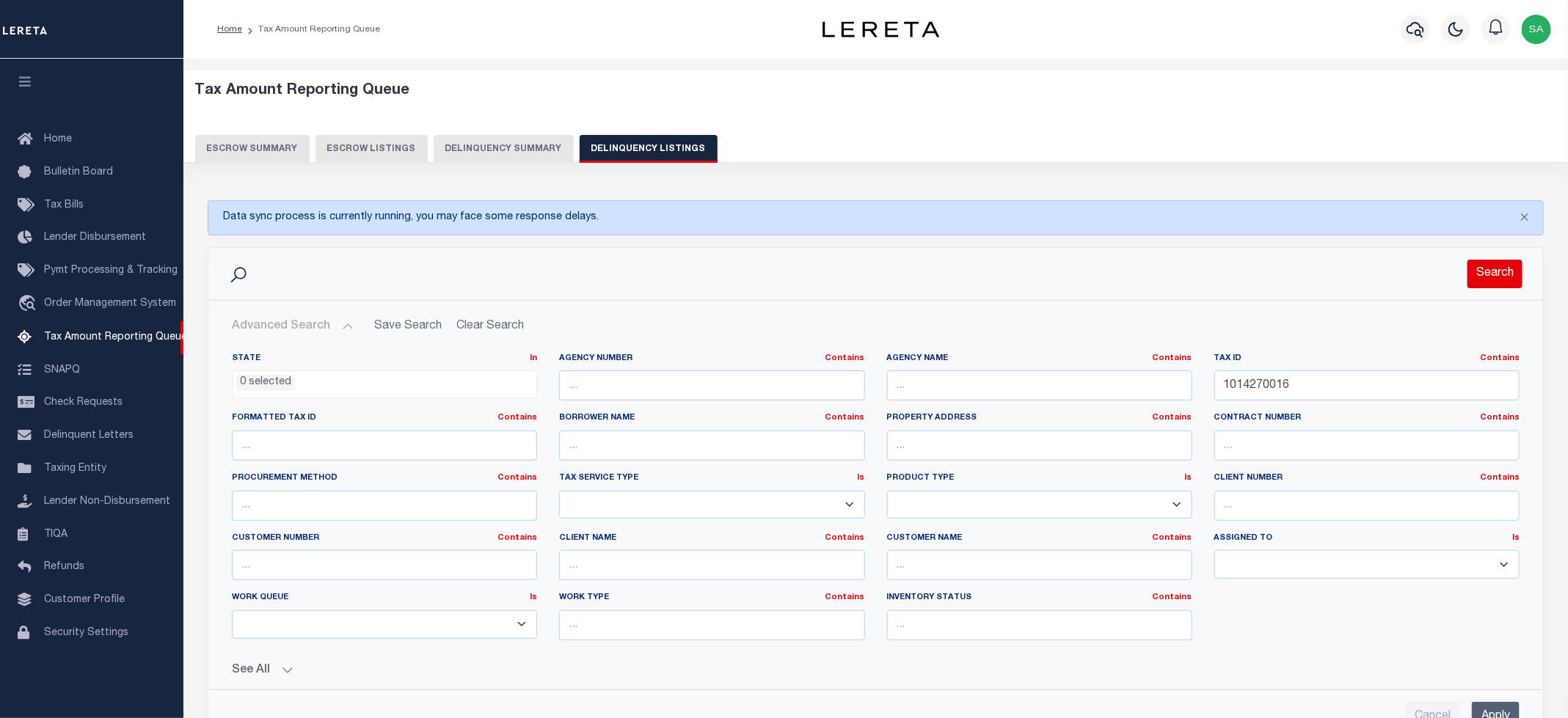
click at [1506, 271] on button "Search" at bounding box center [1494, 274] width 55 height 29
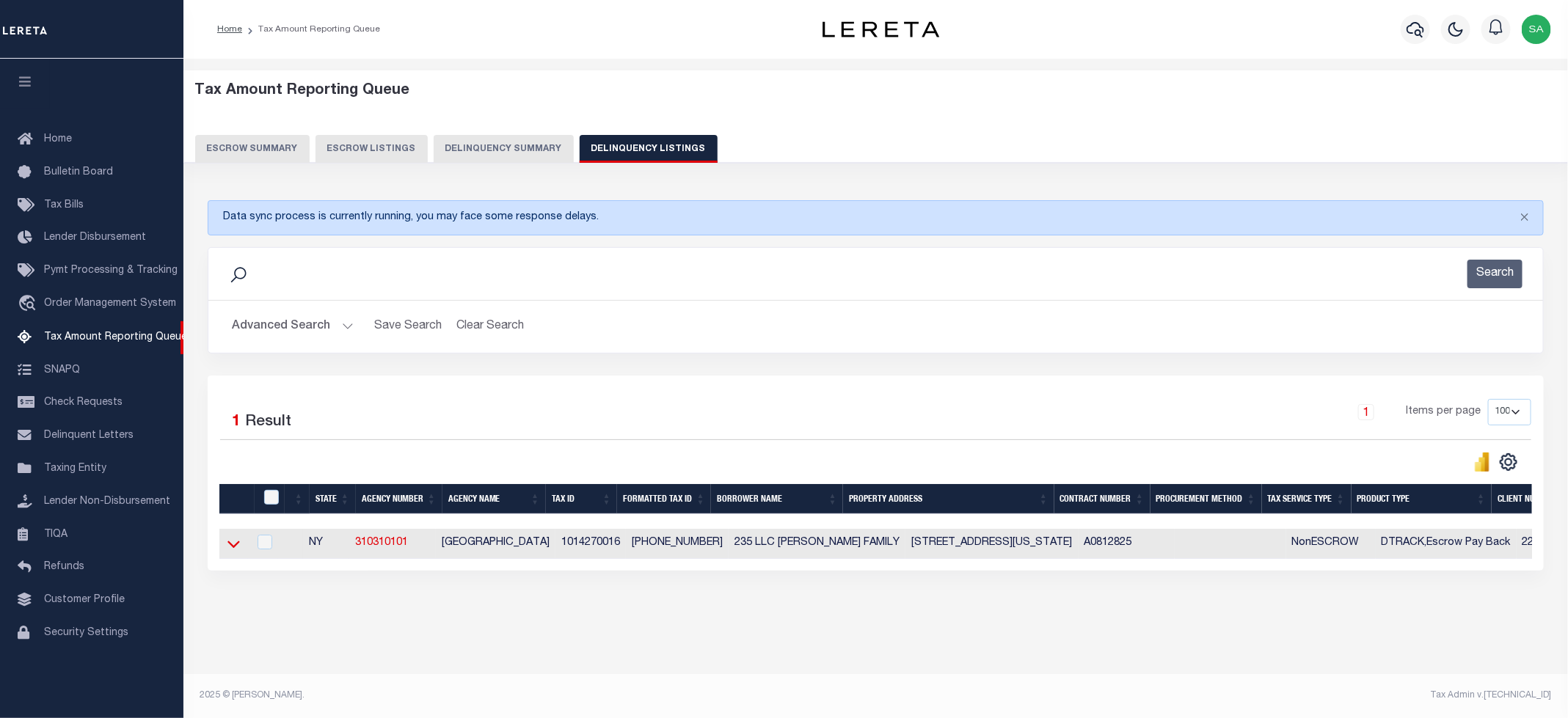
click at [230, 548] on icon at bounding box center [234, 545] width 13 height 8
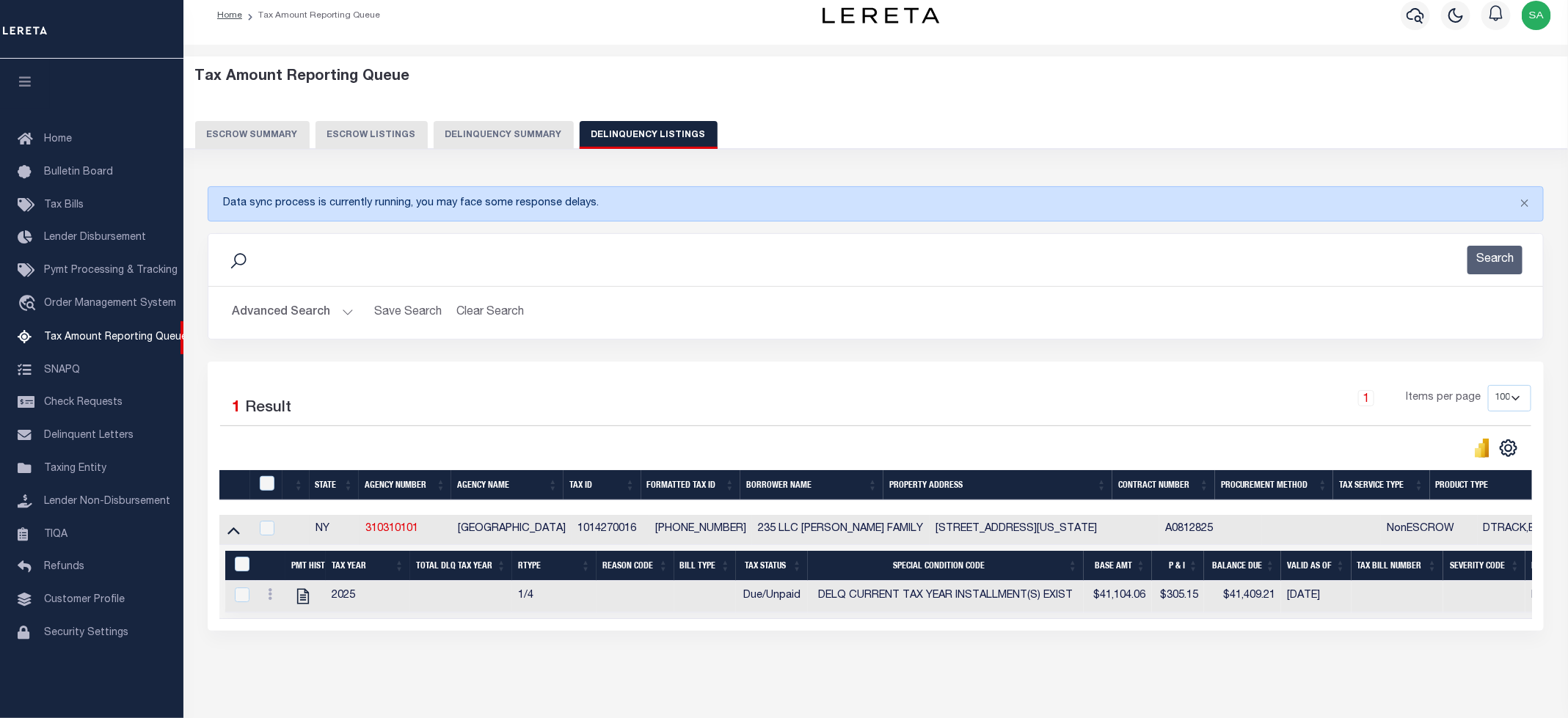
scroll to position [76, 0]
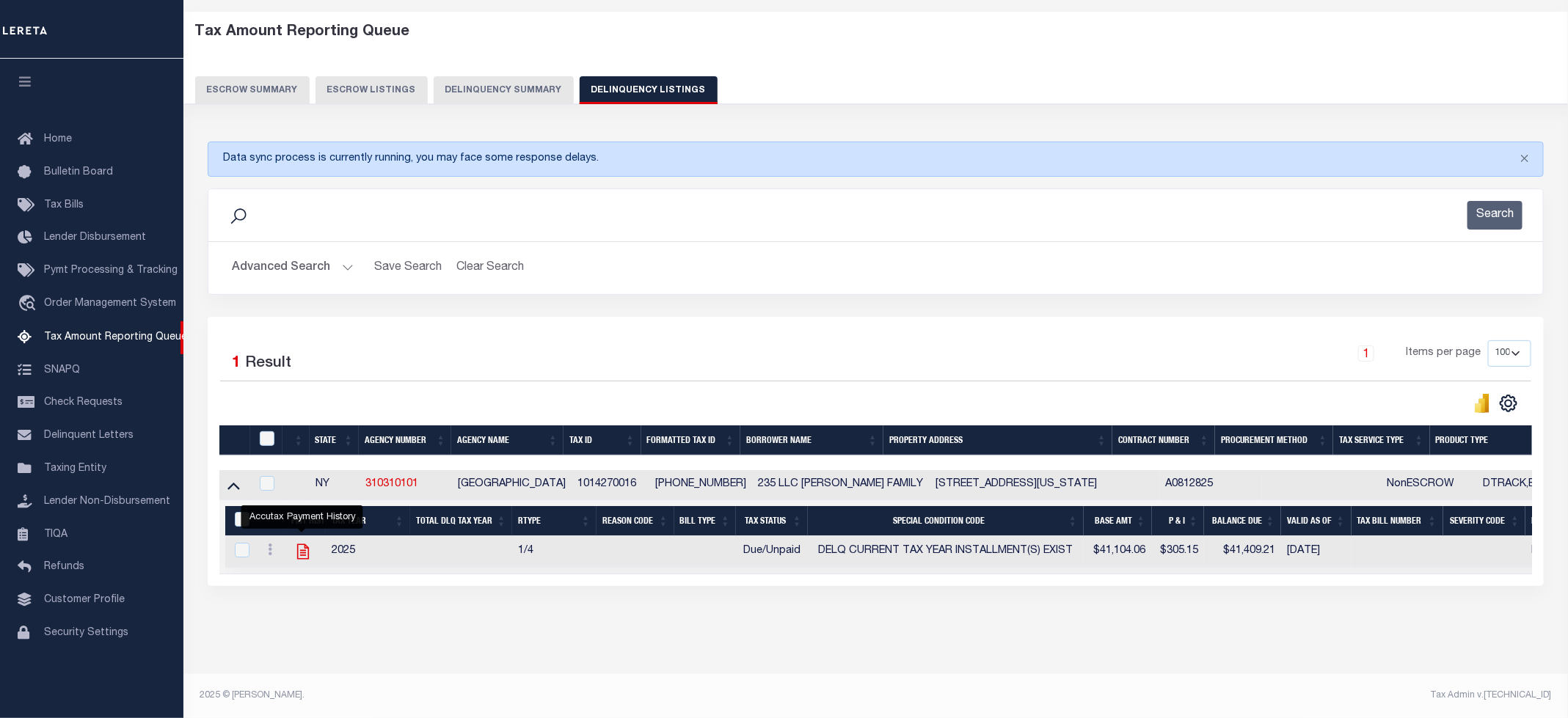
click at [299, 544] on icon "" at bounding box center [303, 551] width 19 height 19
checkbox input "true"
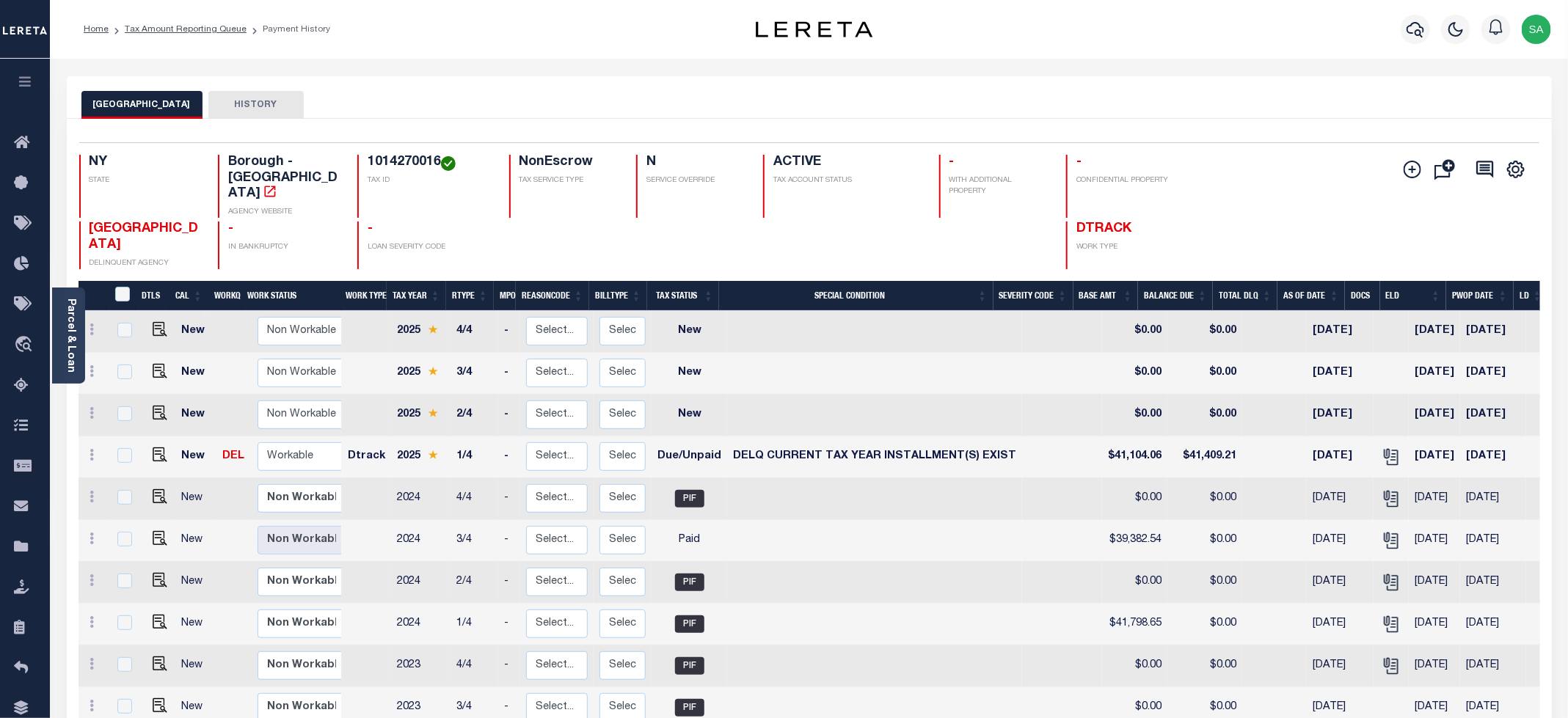
click at [317, 478] on td "Non Workable Workable" at bounding box center [304, 499] width 106 height 42
checkbox input "true"
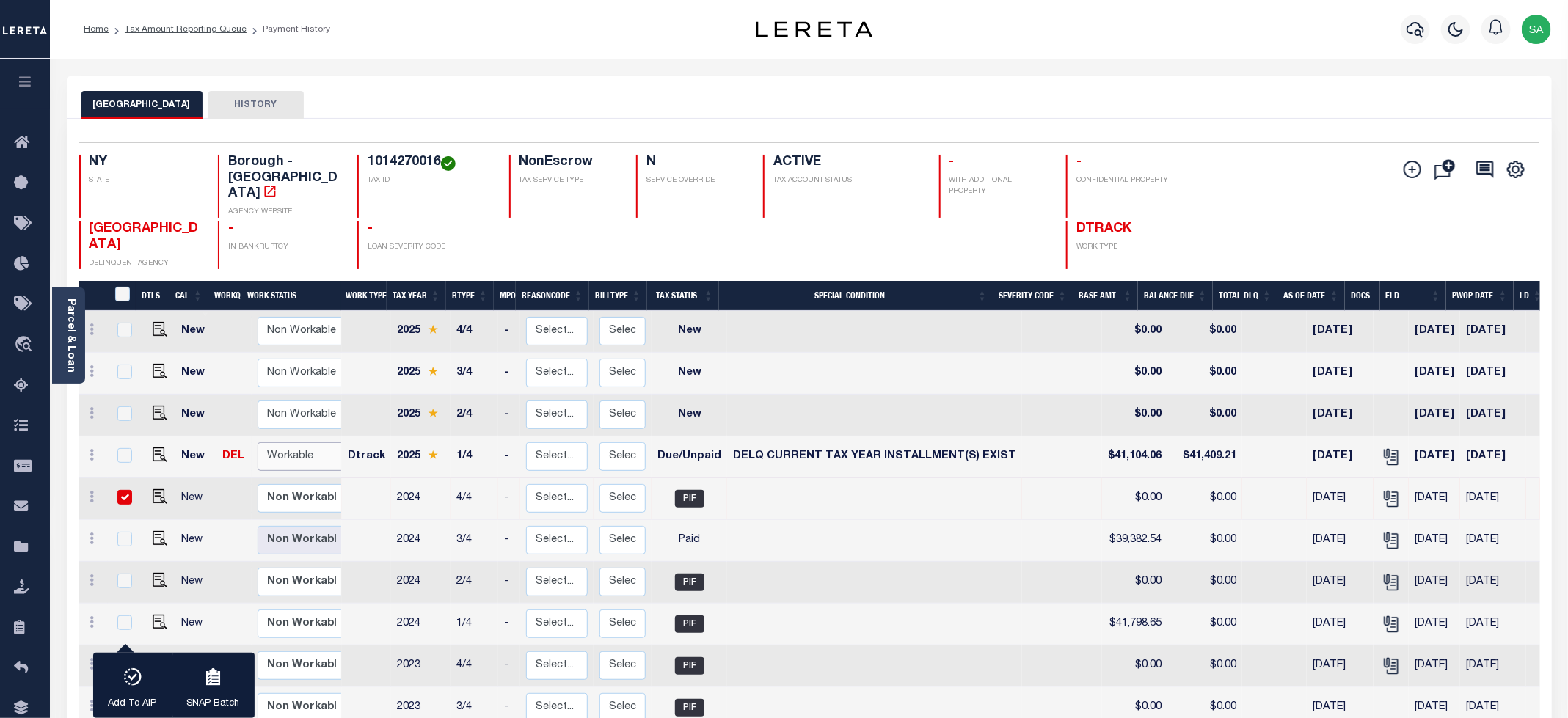
drag, startPoint x: 313, startPoint y: 439, endPoint x: 313, endPoint y: 448, distance: 9.0
click at [313, 442] on select "Non Workable Workable" at bounding box center [301, 457] width 88 height 29
checkbox input "true"
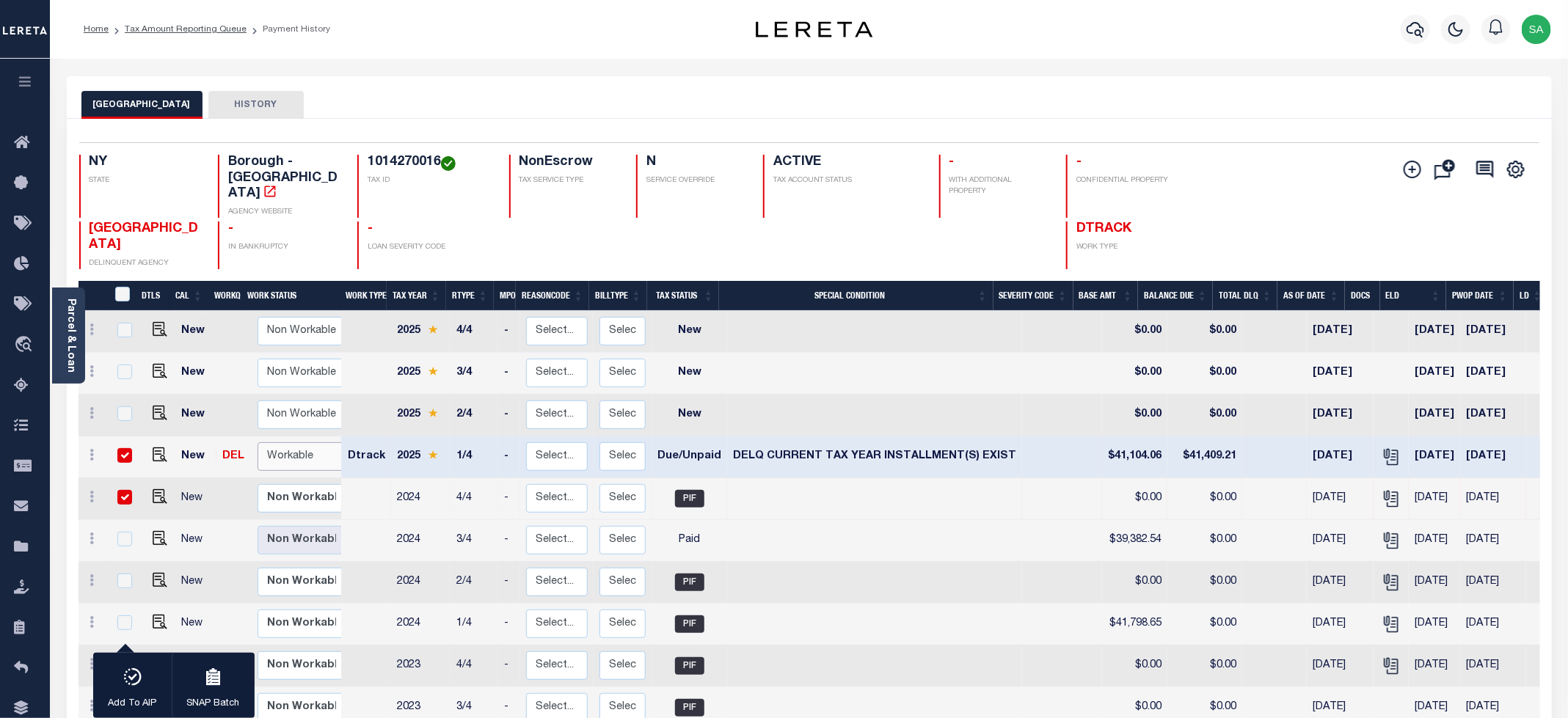
select select "true"
click at [258, 442] on select "Non Workable Workable" at bounding box center [301, 457] width 88 height 29
checkbox input "false"
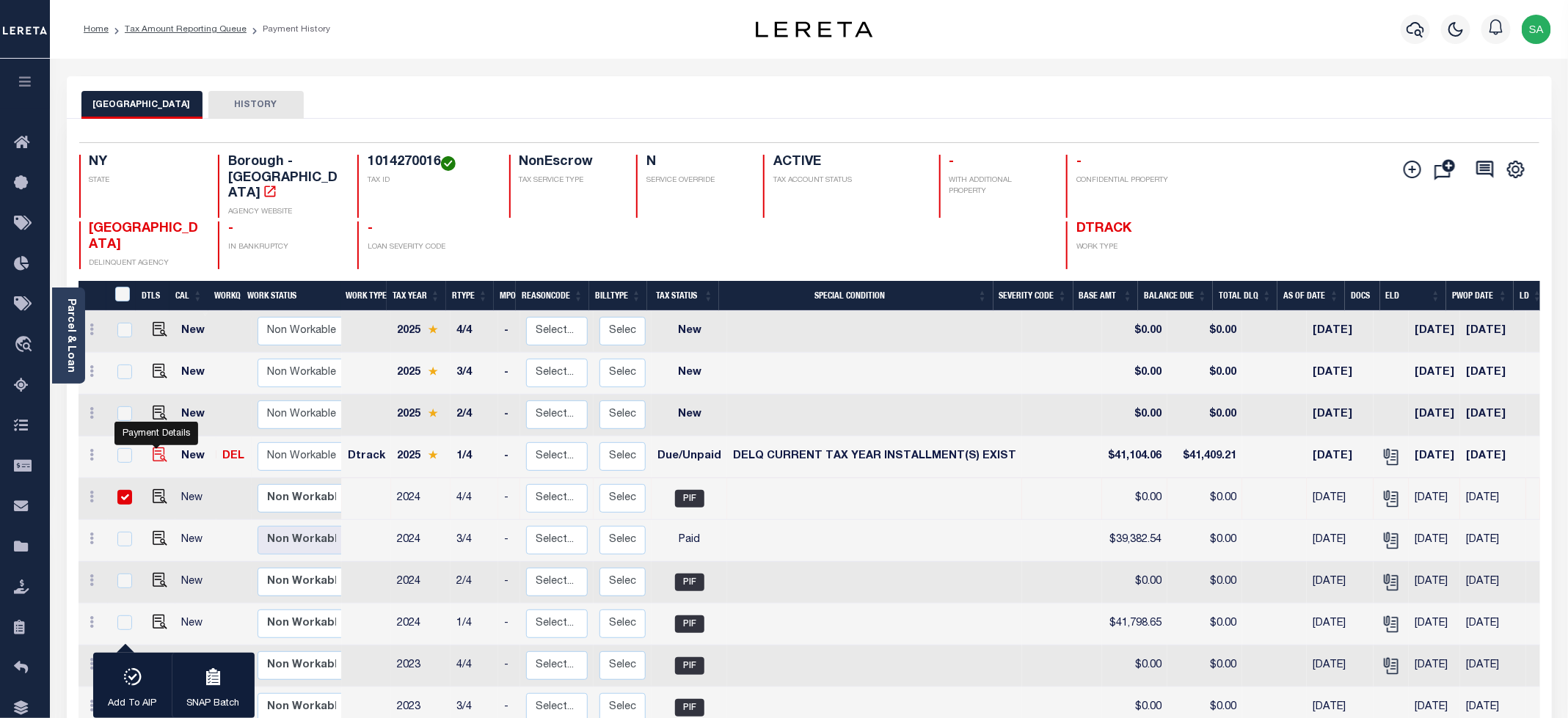
click at [159, 448] on img "" at bounding box center [160, 455] width 15 height 15
checkbox input "true"
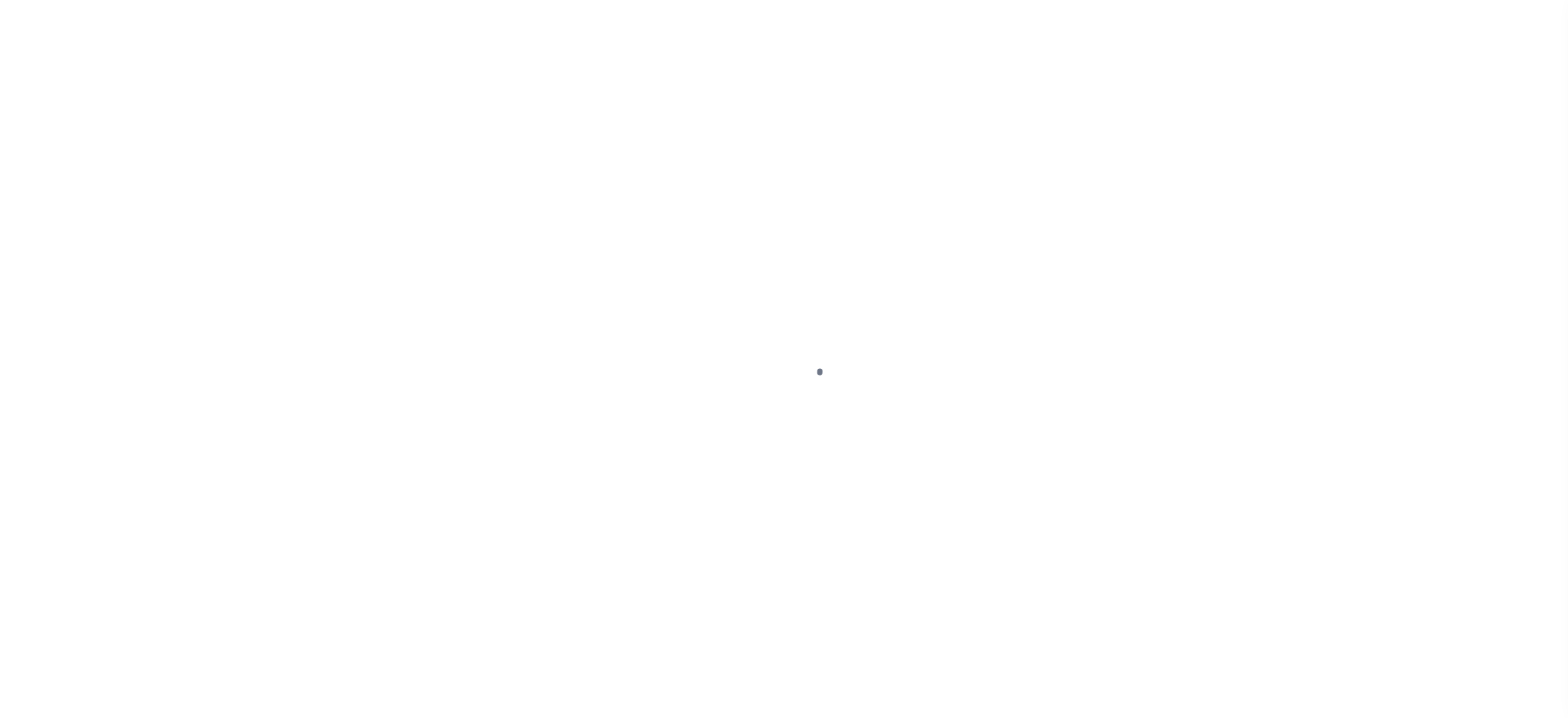
select select "DUE"
select select "17"
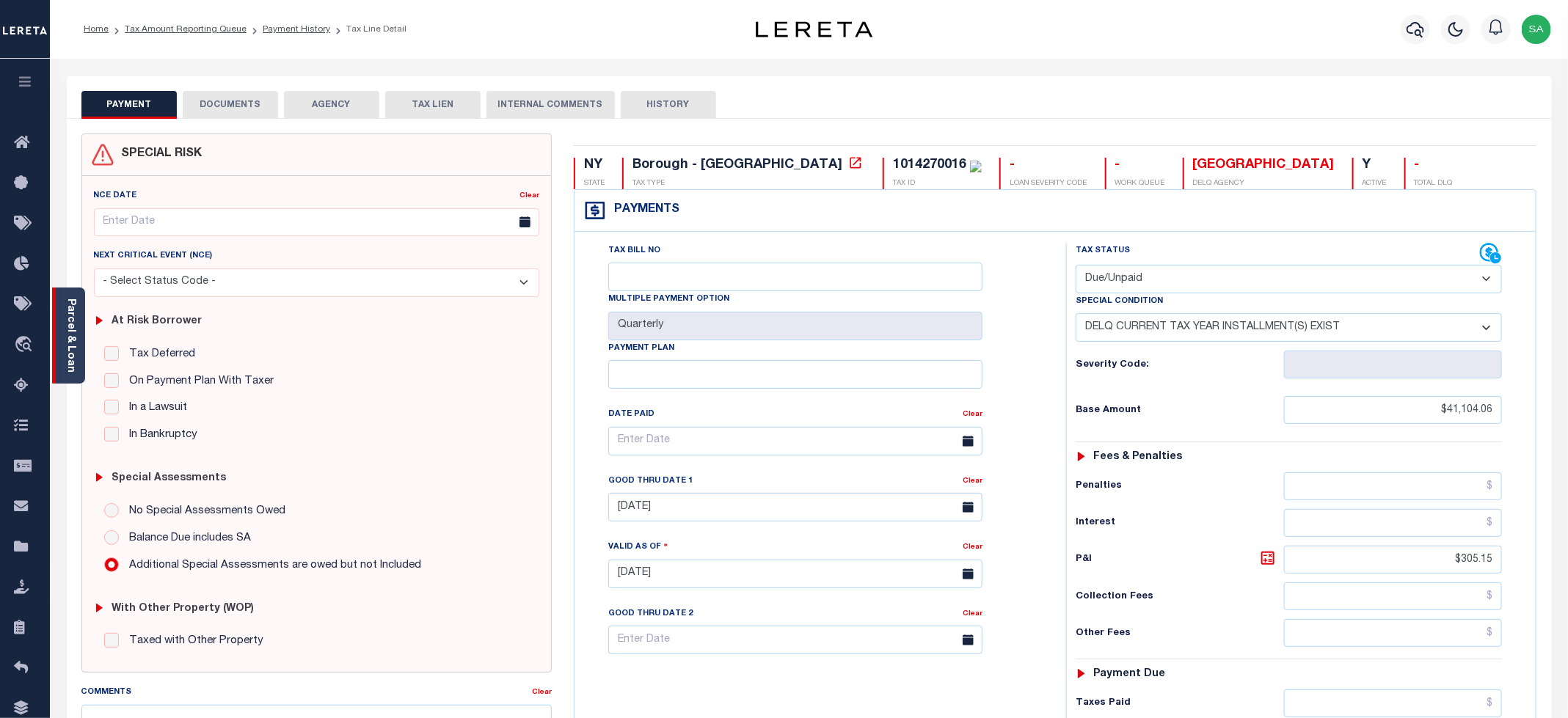
click at [78, 370] on div "Parcel & Loan" at bounding box center [68, 336] width 33 height 96
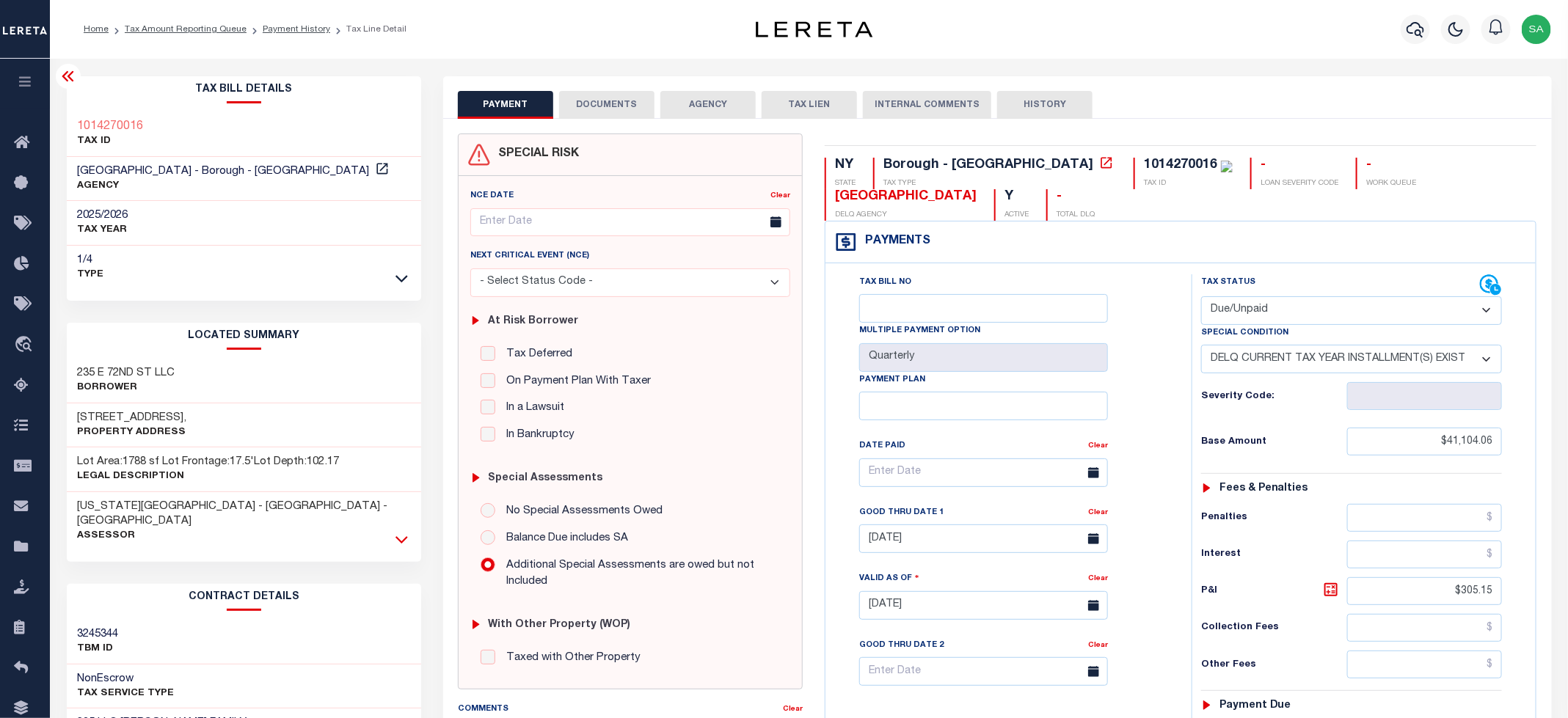
click at [394, 533] on link at bounding box center [401, 538] width 17 height 11
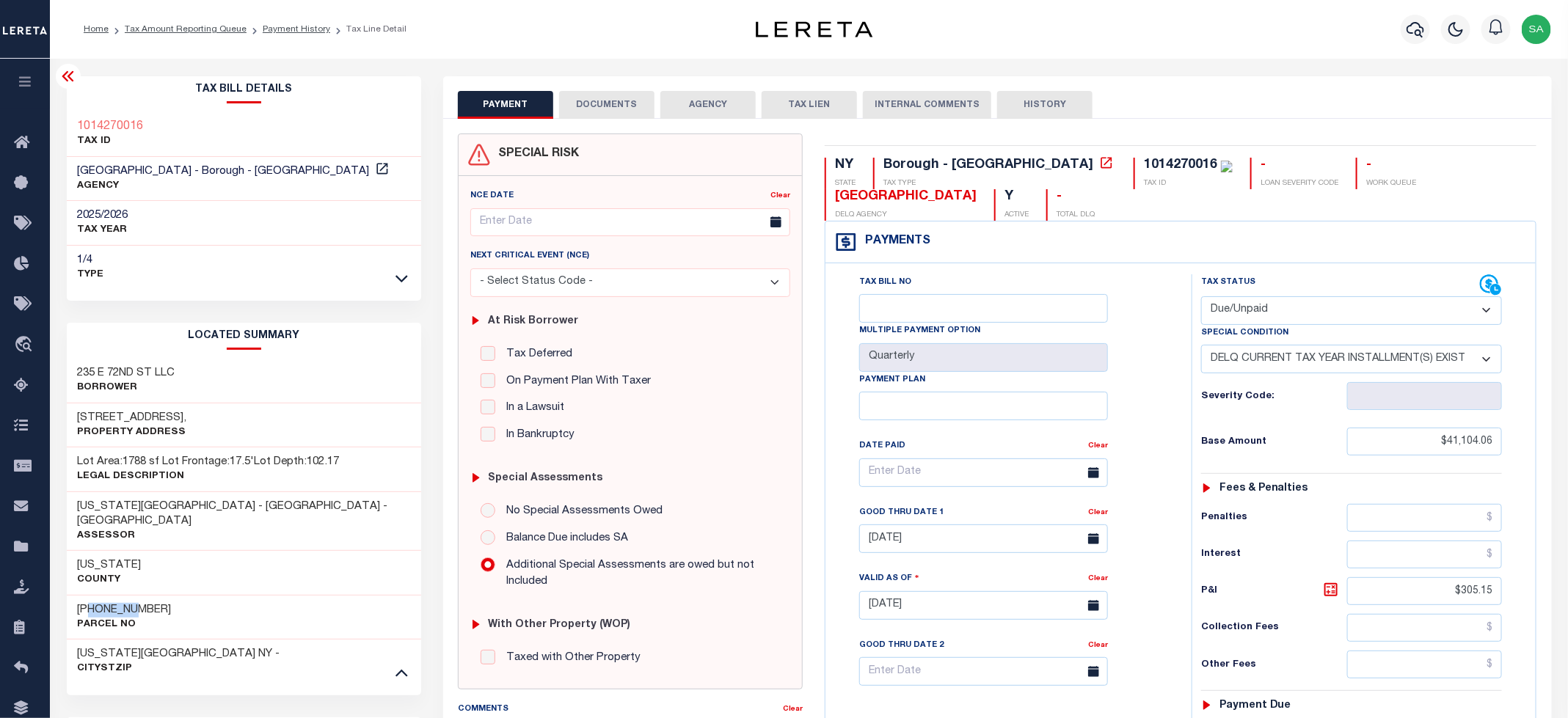
drag, startPoint x: 88, startPoint y: 595, endPoint x: 137, endPoint y: 594, distance: 49.0
click at [137, 595] on div "1-1427-16 Parcel No" at bounding box center [244, 617] width 355 height 45
copy h3 "1427-16"
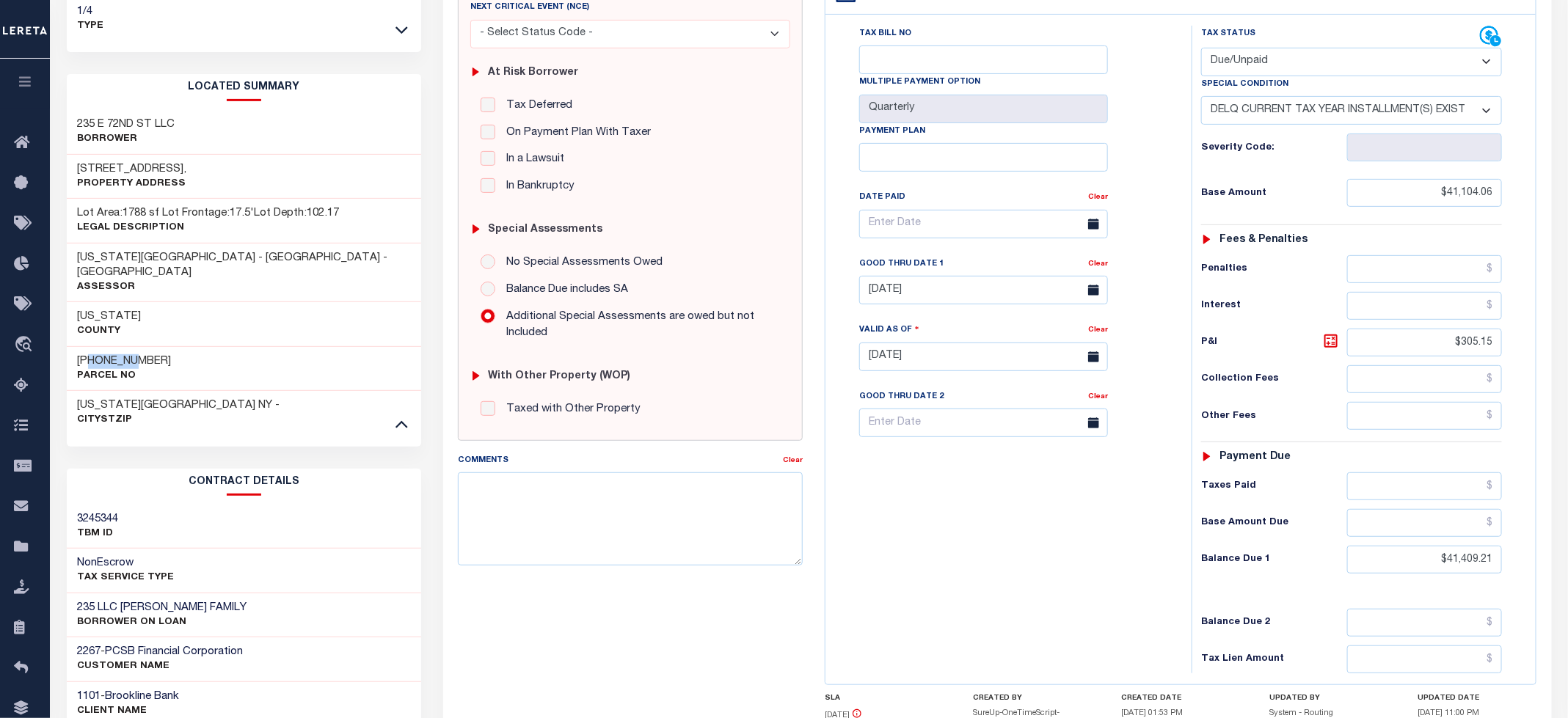
scroll to position [330, 0]
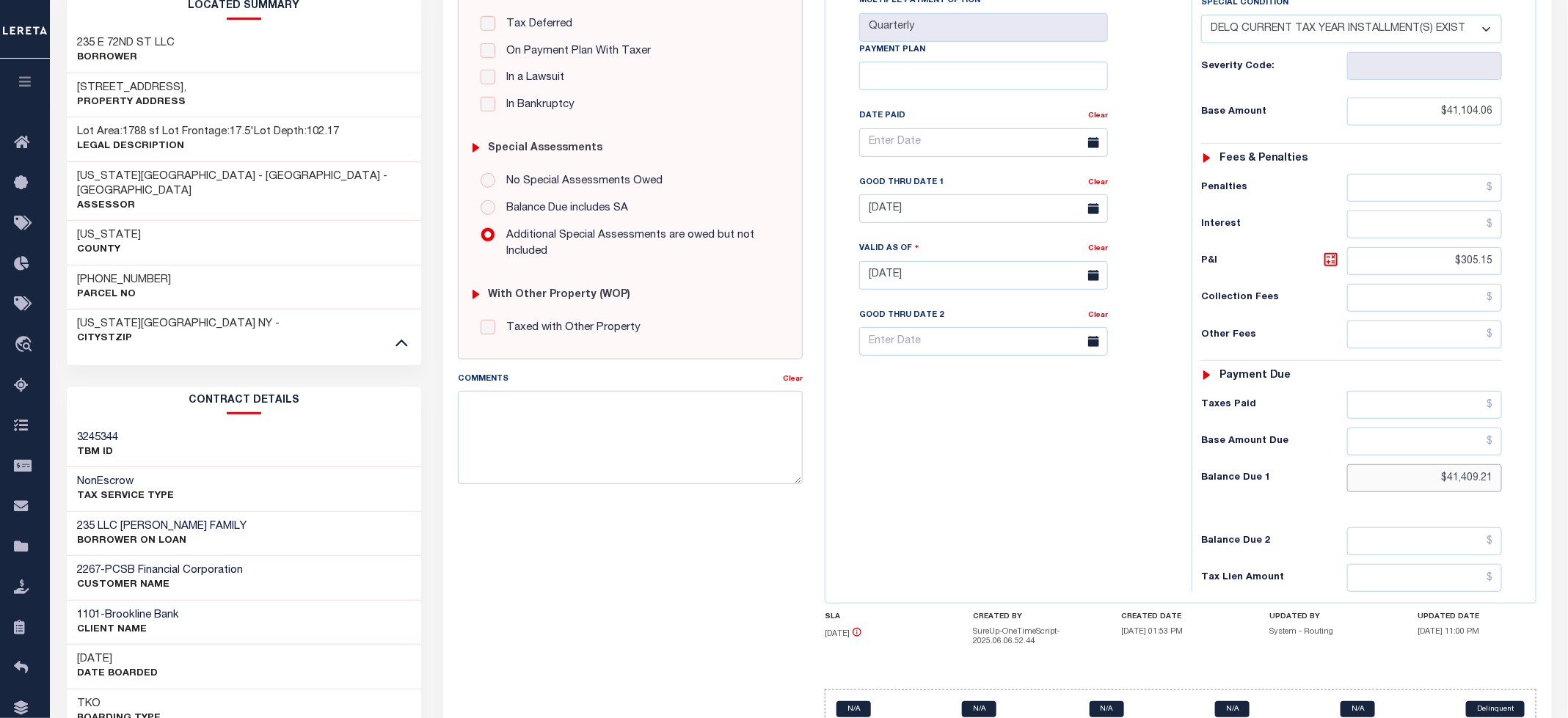
drag, startPoint x: 1425, startPoint y: 493, endPoint x: 1558, endPoint y: 493, distance: 133.0
click at [1558, 493] on div "PAYMENT DOCUMENTS AGENCY DELINQUENT PAYEE" at bounding box center [997, 278] width 1131 height 1064
paste input "42,359.19"
type input "$42,359.19"
type input "[DATE]"
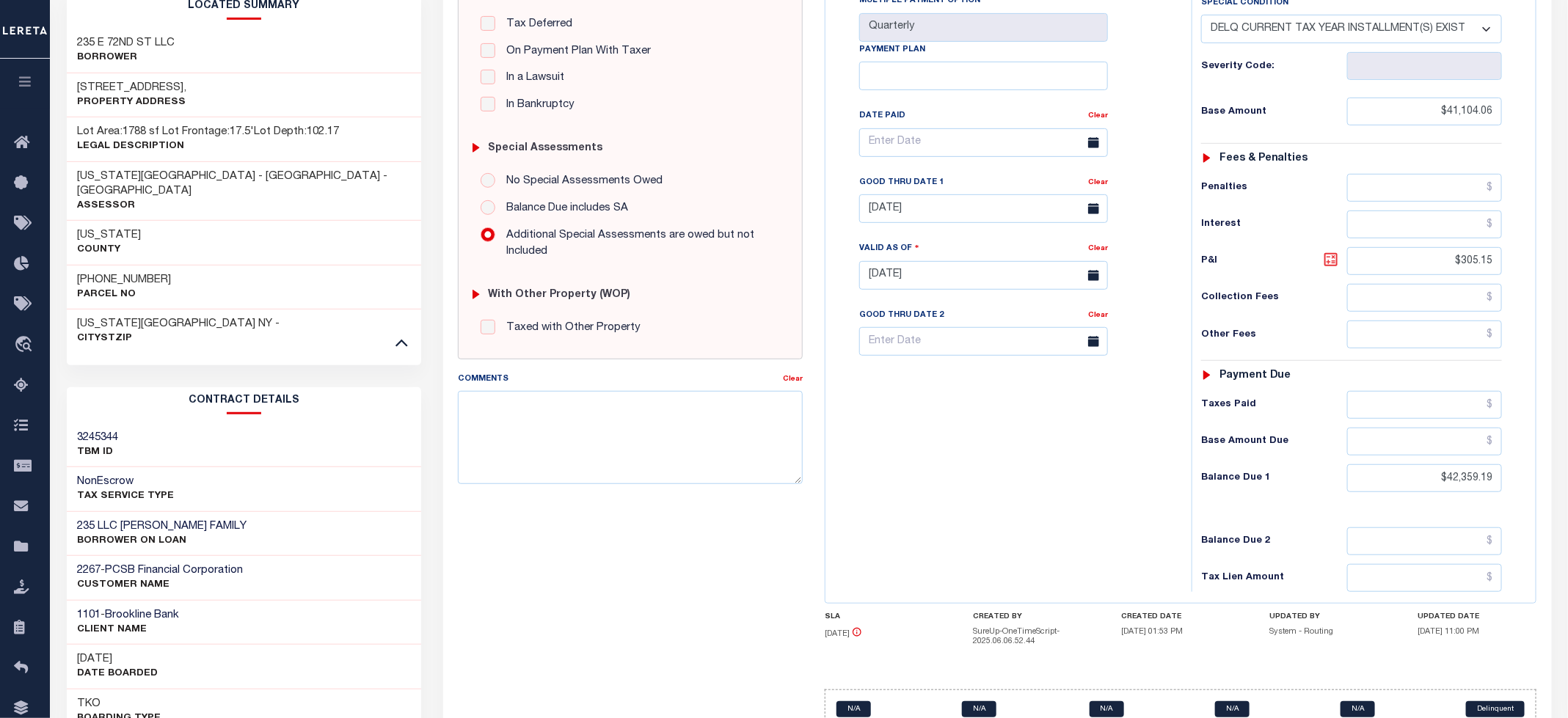
click at [1336, 268] on icon at bounding box center [1331, 259] width 17 height 17
type input "$1,255.13"
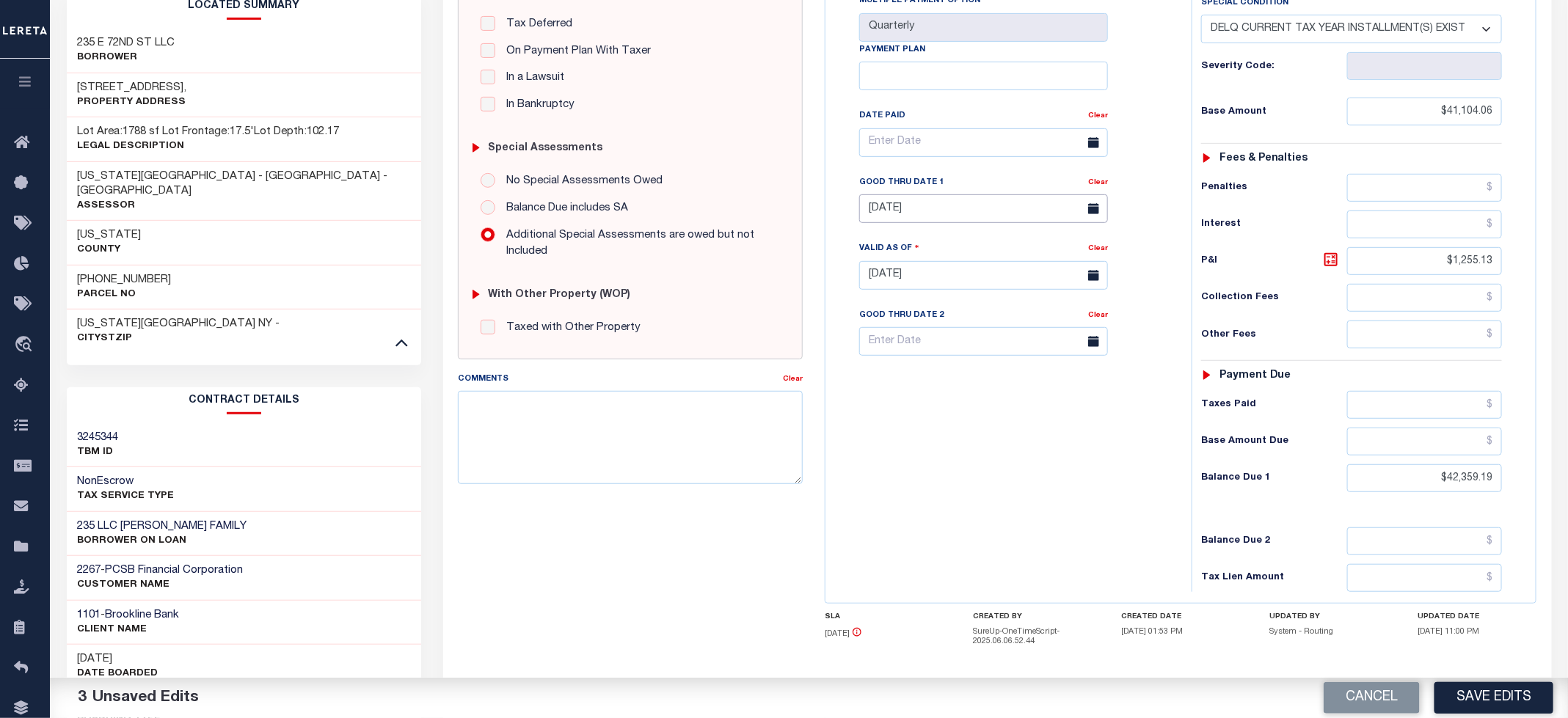
click at [1013, 211] on input "[DATE]" at bounding box center [983, 209] width 249 height 29
click at [1065, 247] on span at bounding box center [1073, 248] width 25 height 25
click at [874, 251] on icon at bounding box center [872, 252] width 11 height 11
select select "9"
click at [1035, 417] on span "31" at bounding box center [1037, 415] width 29 height 29
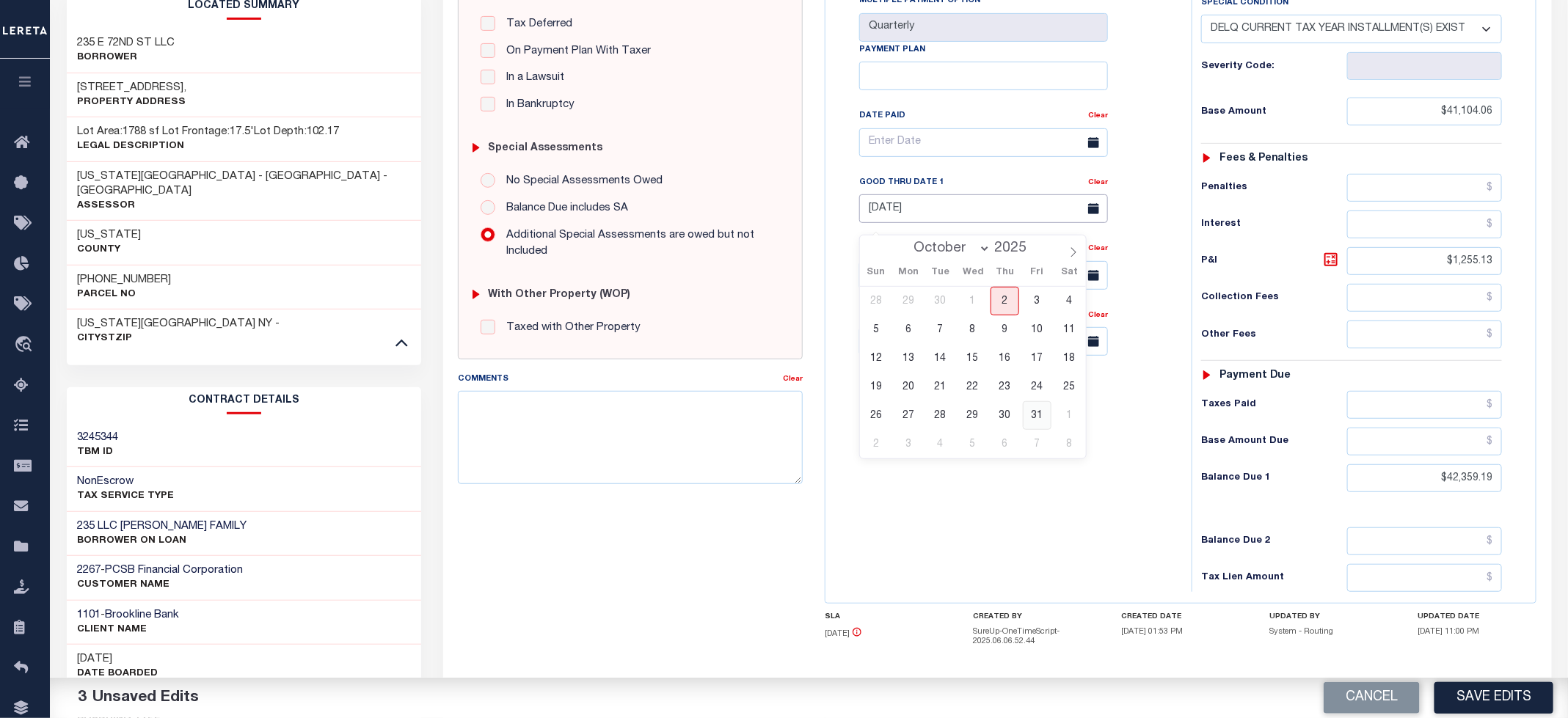
type input "[DATE]"
click at [1046, 502] on div "Tax Bill No Multiple Payment Option Quarterly Payment Plan" at bounding box center [1005, 268] width 352 height 647
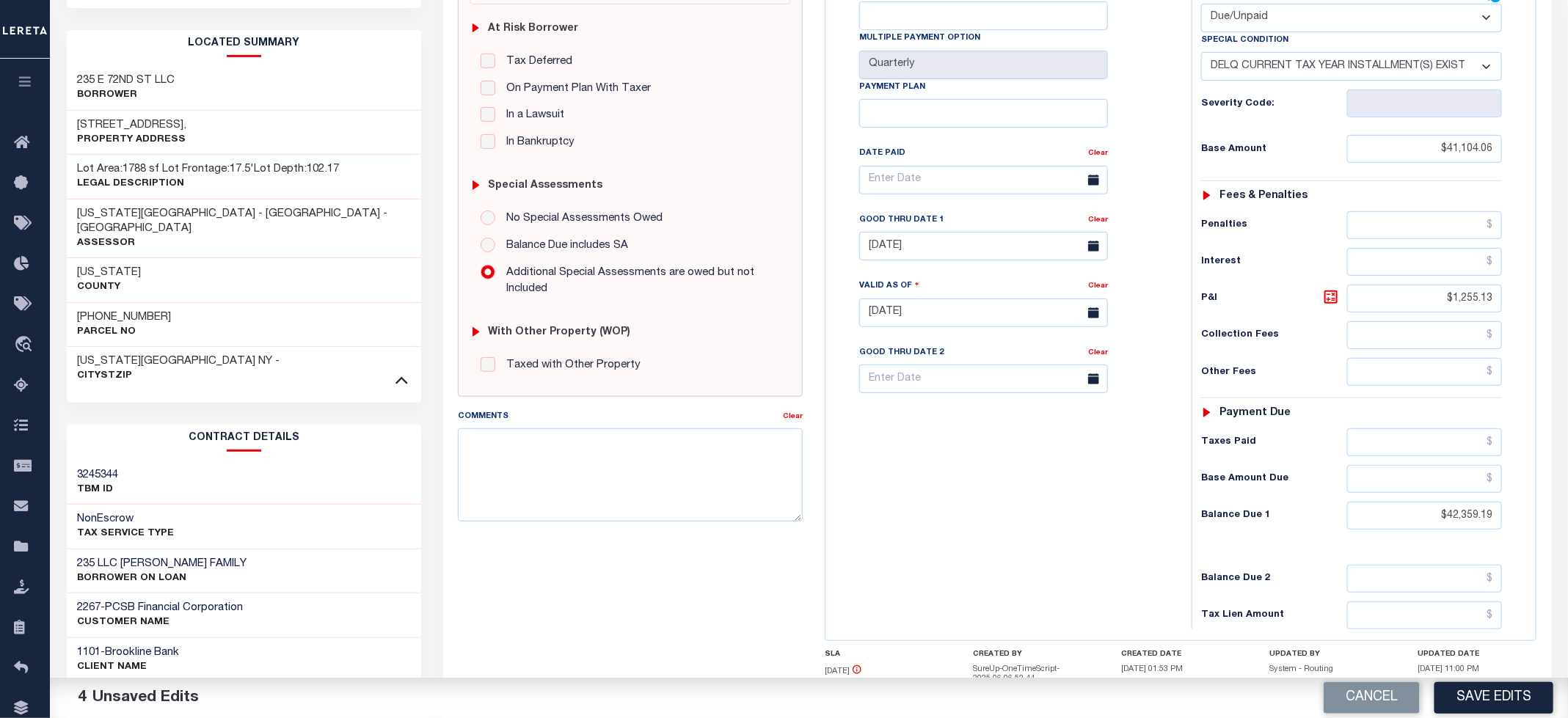
scroll to position [0, 0]
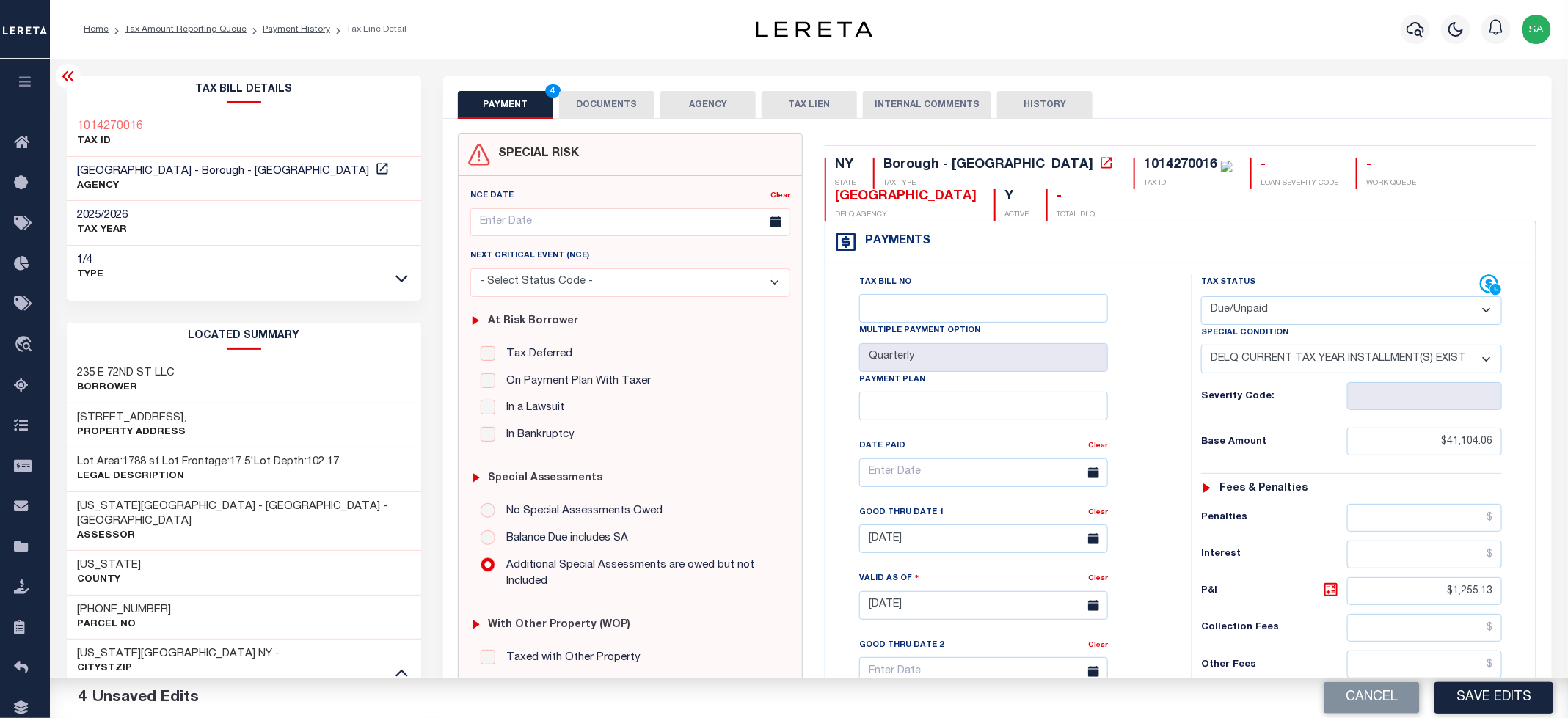
click at [602, 115] on button "DOCUMENTS" at bounding box center [606, 104] width 95 height 28
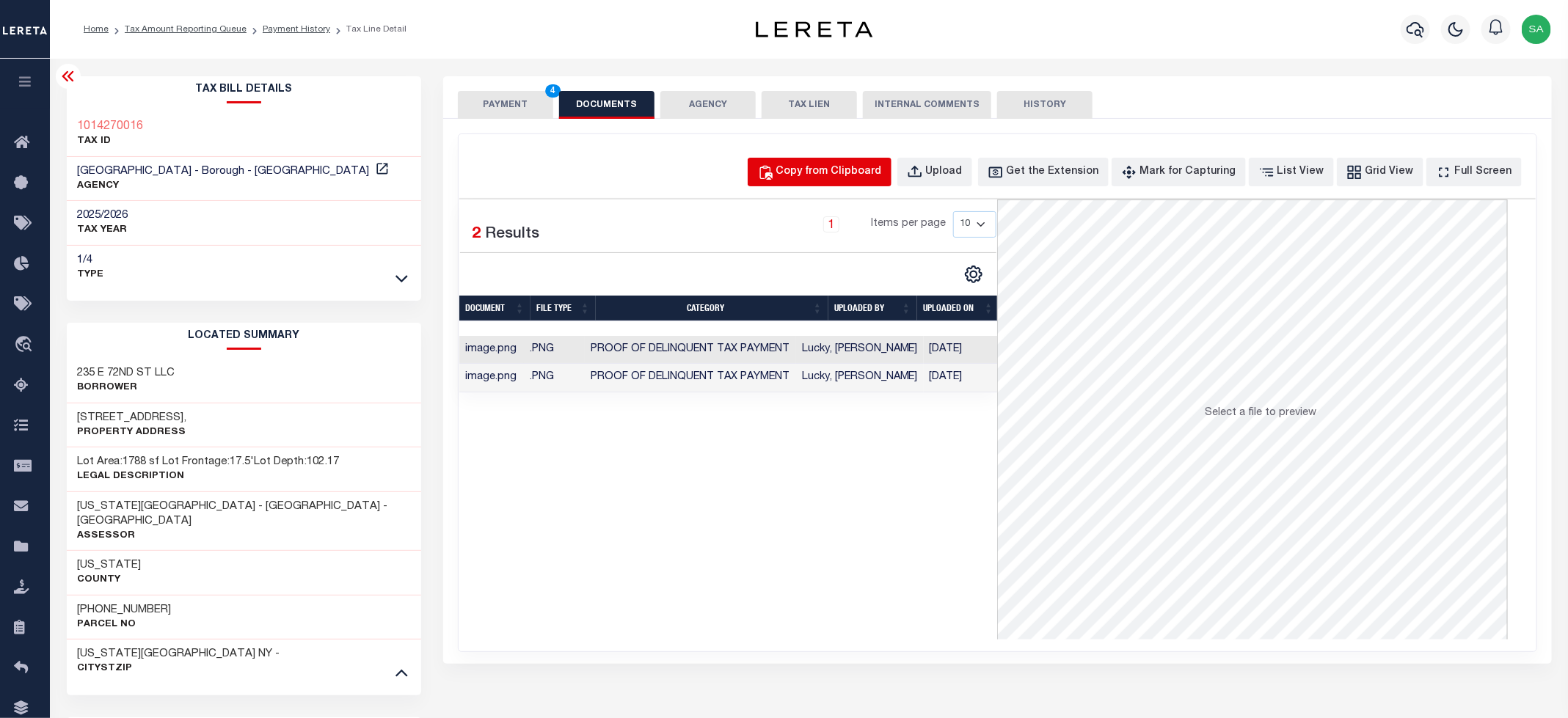
click at [854, 173] on div "Copy from Clipboard" at bounding box center [829, 172] width 106 height 16
select select "POP"
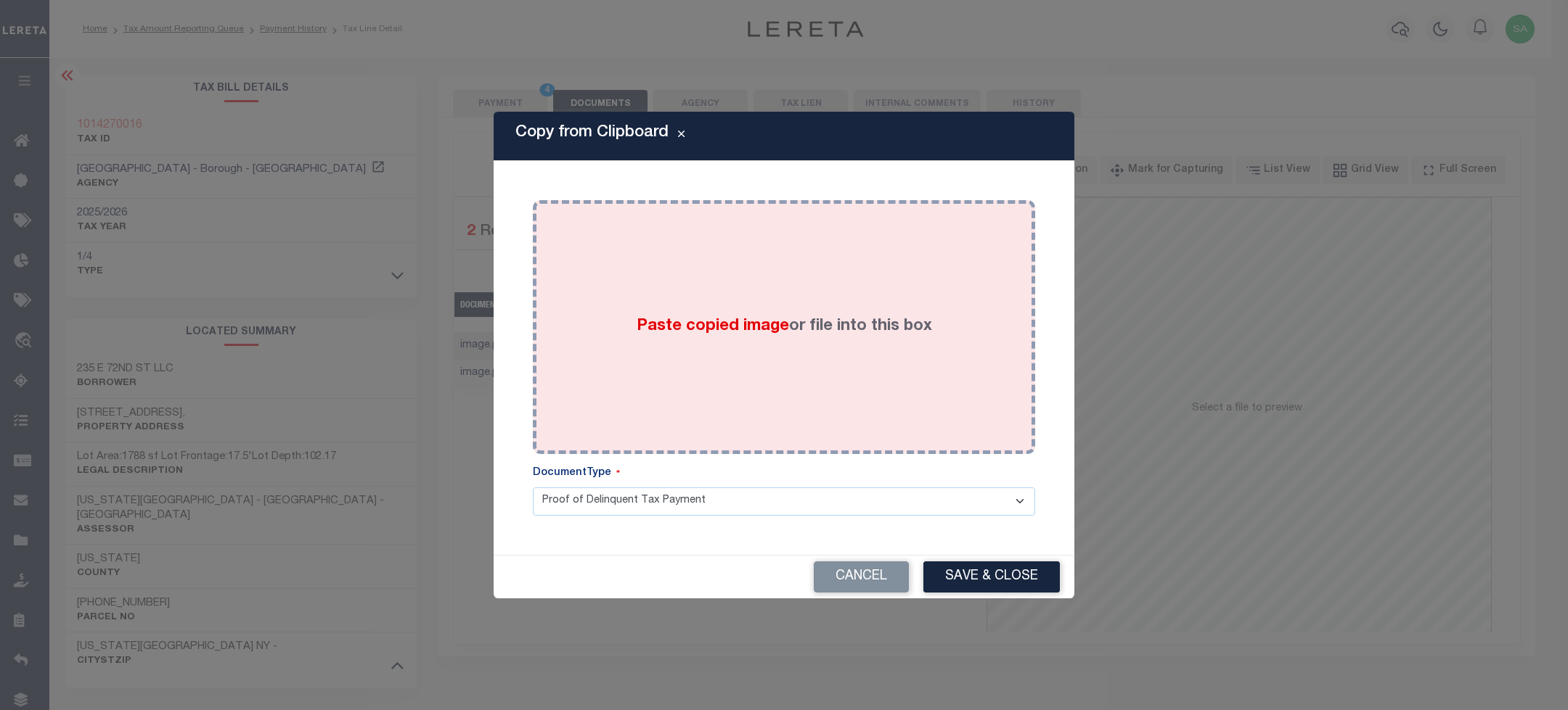
click at [867, 304] on div "Paste copied image or file into this box" at bounding box center [784, 327] width 481 height 232
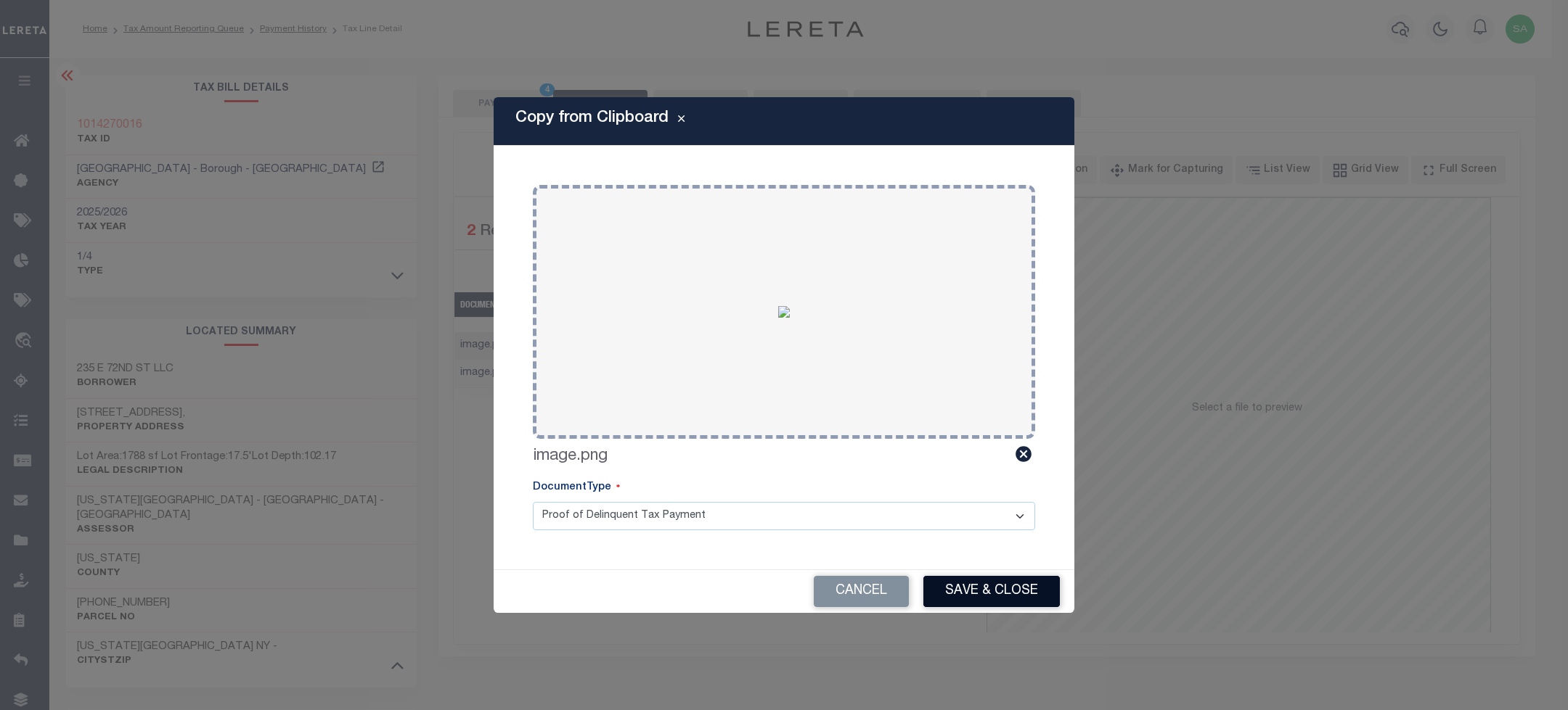
click at [993, 590] on button "Save & Close" at bounding box center [991, 591] width 137 height 31
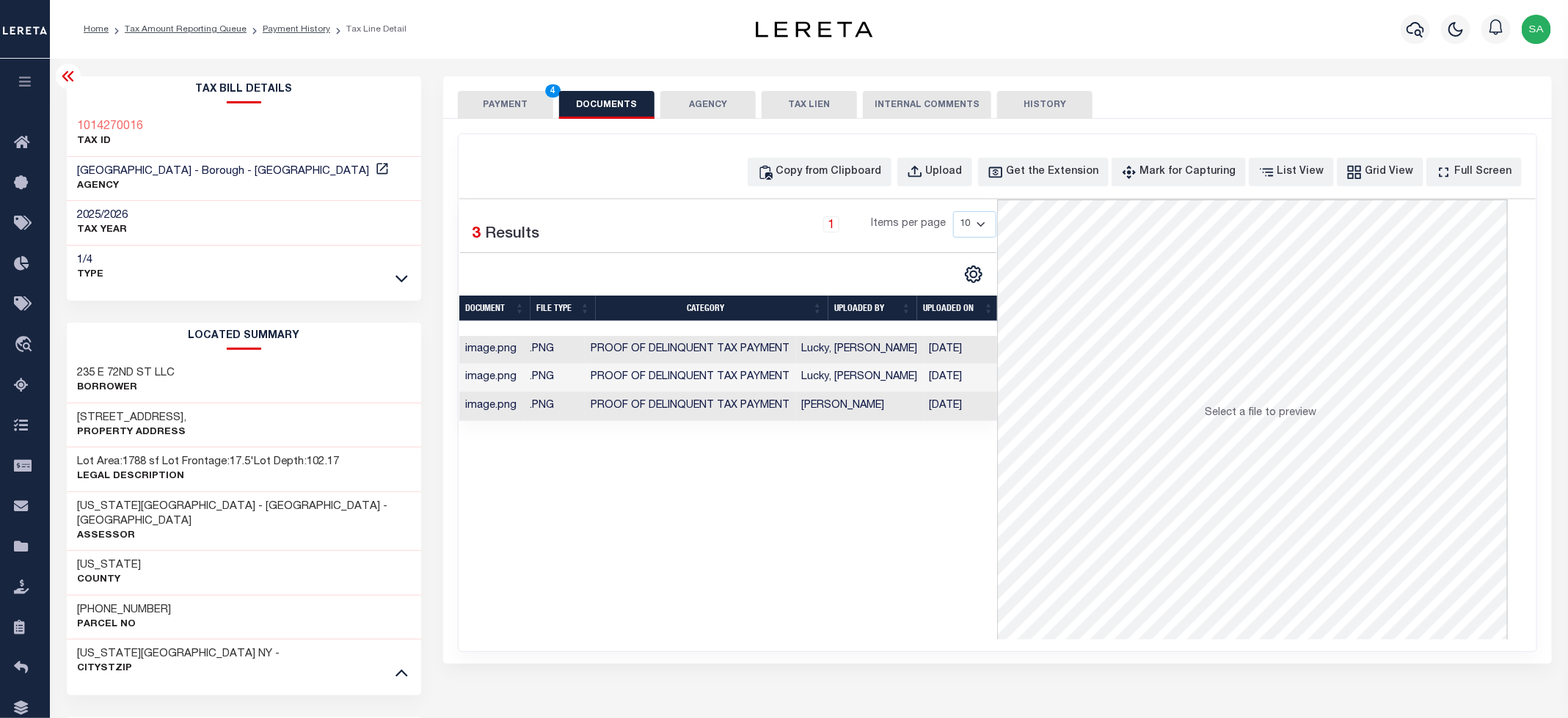
click at [518, 115] on button "PAYMENT 4" at bounding box center [505, 104] width 95 height 28
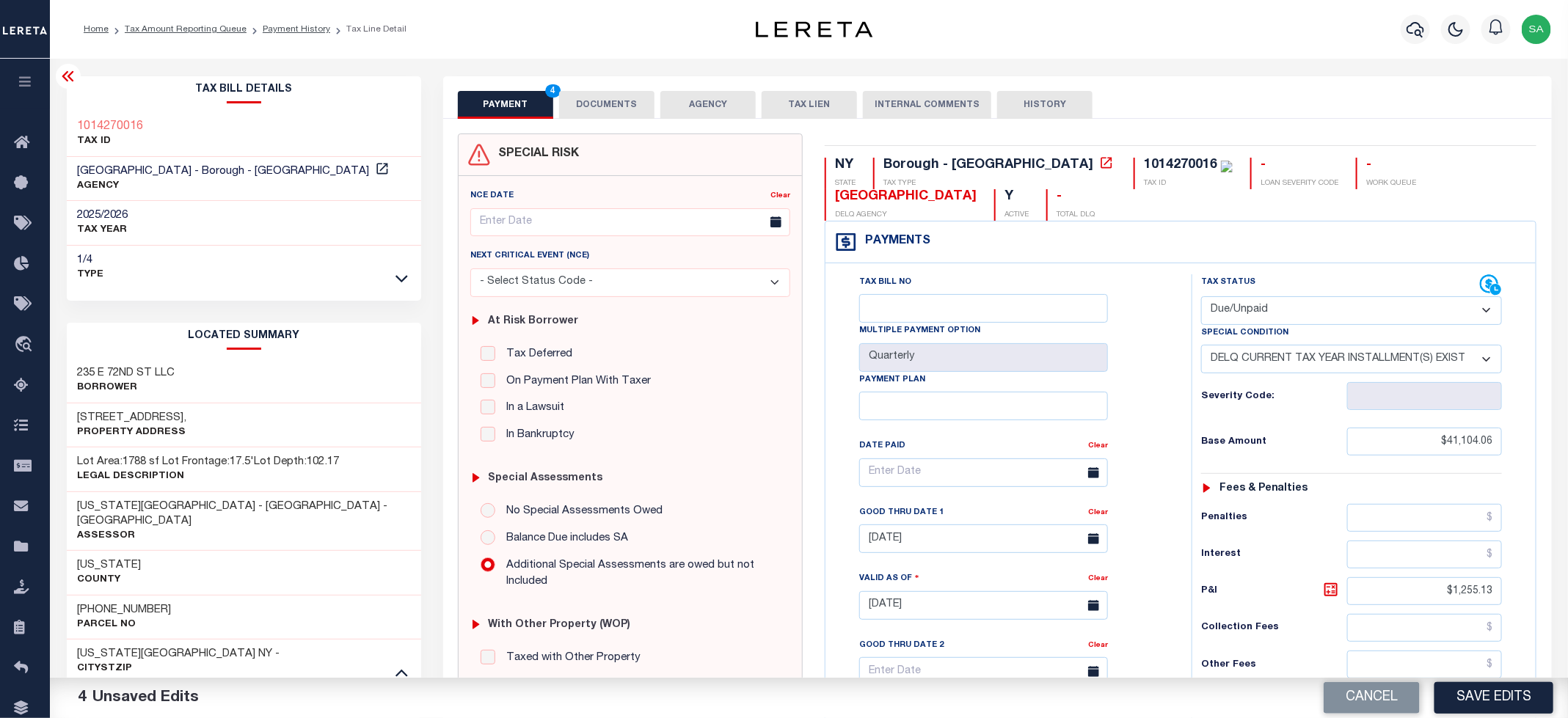
click at [1137, 335] on div "Tax Bill No Multiple Payment Option Quarterly Payment Plan Clear Clear 10/31/20…" at bounding box center [1005, 480] width 330 height 412
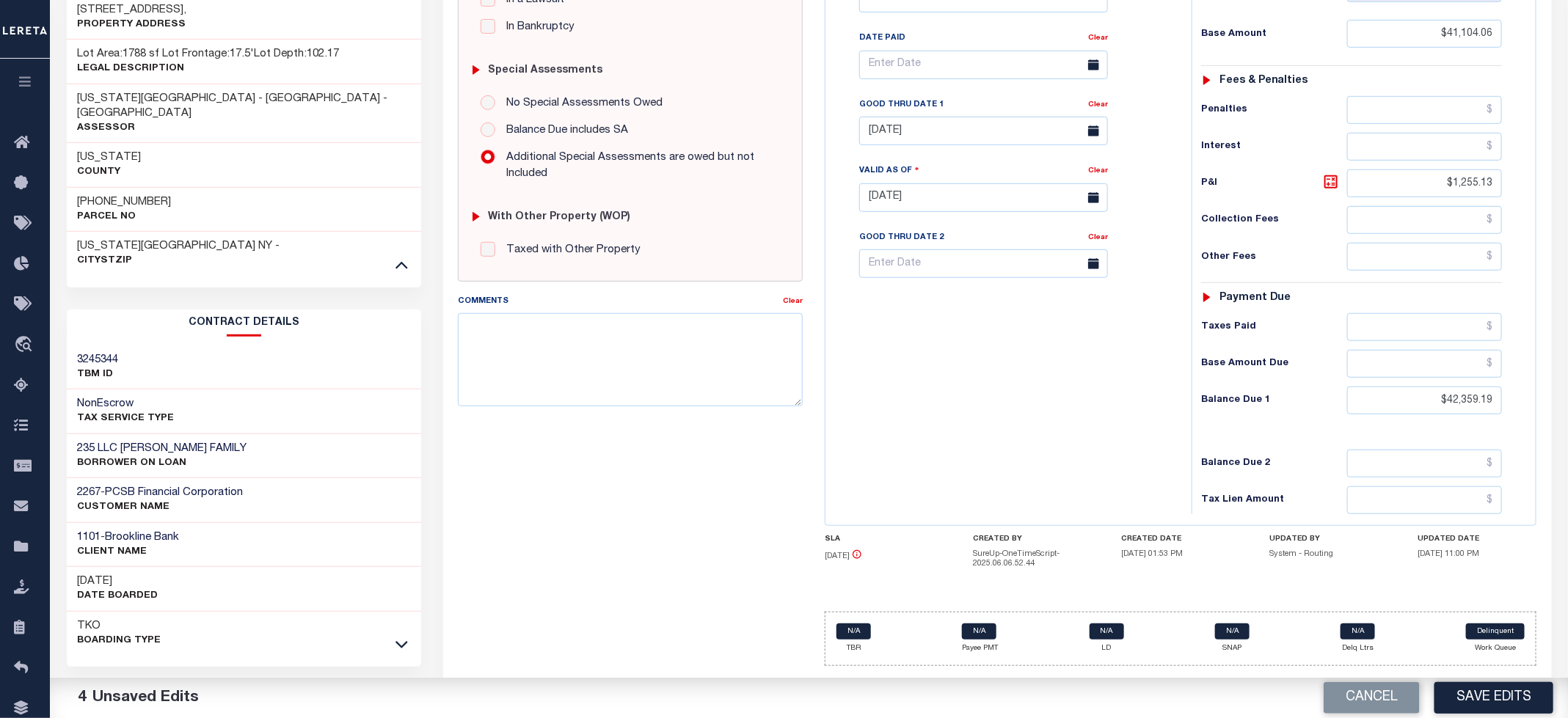
scroll to position [412, 0]
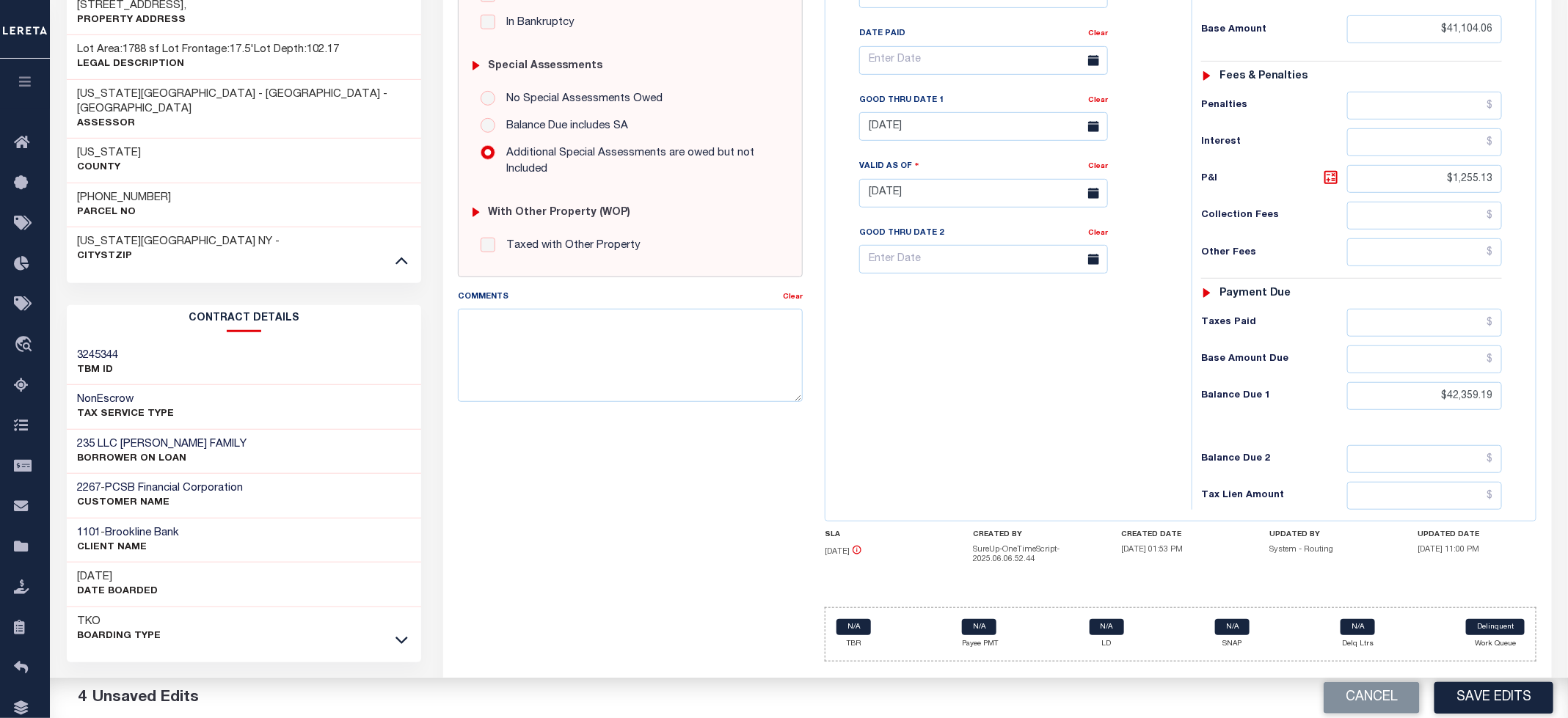
click at [1486, 698] on button "Save Edits" at bounding box center [1494, 698] width 119 height 32
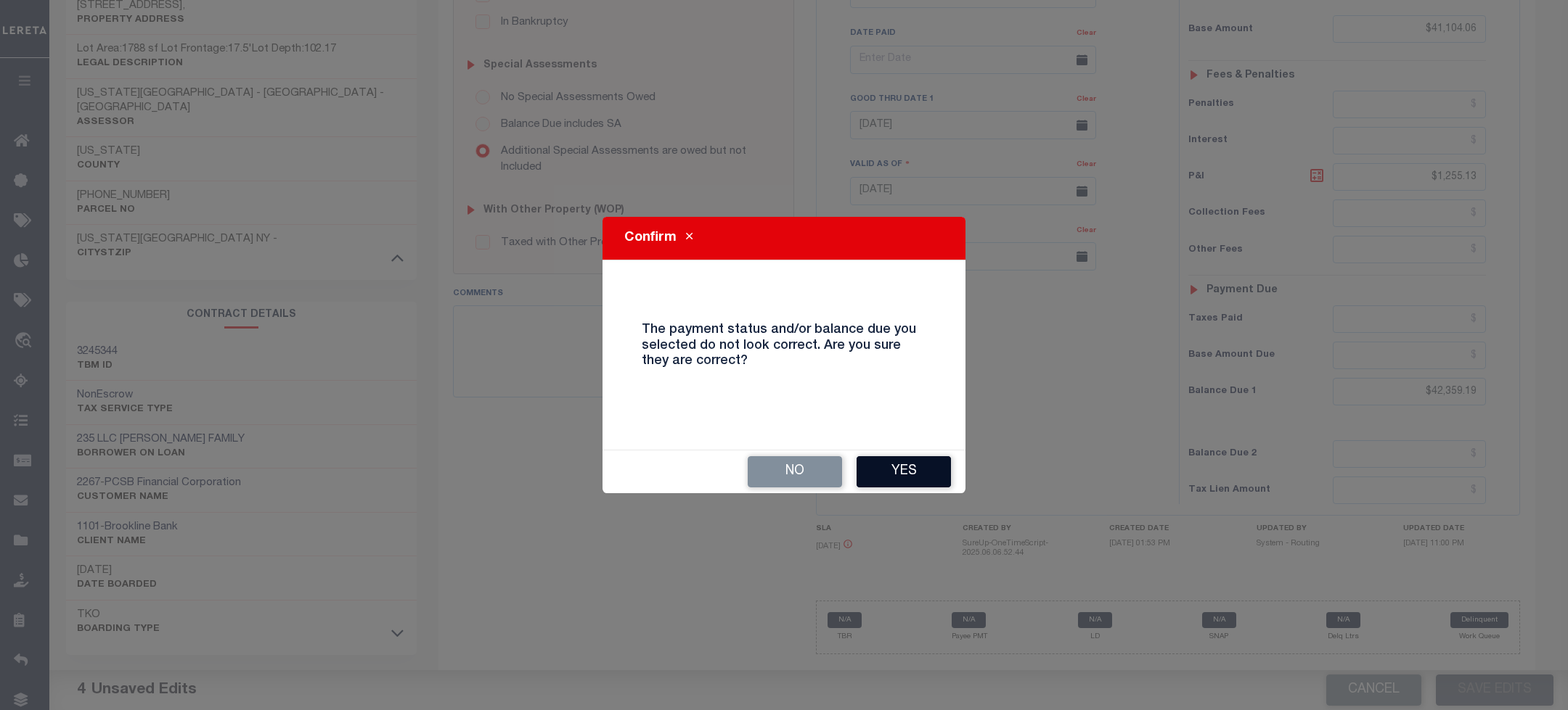
click at [924, 464] on button "Yes" at bounding box center [903, 472] width 94 height 31
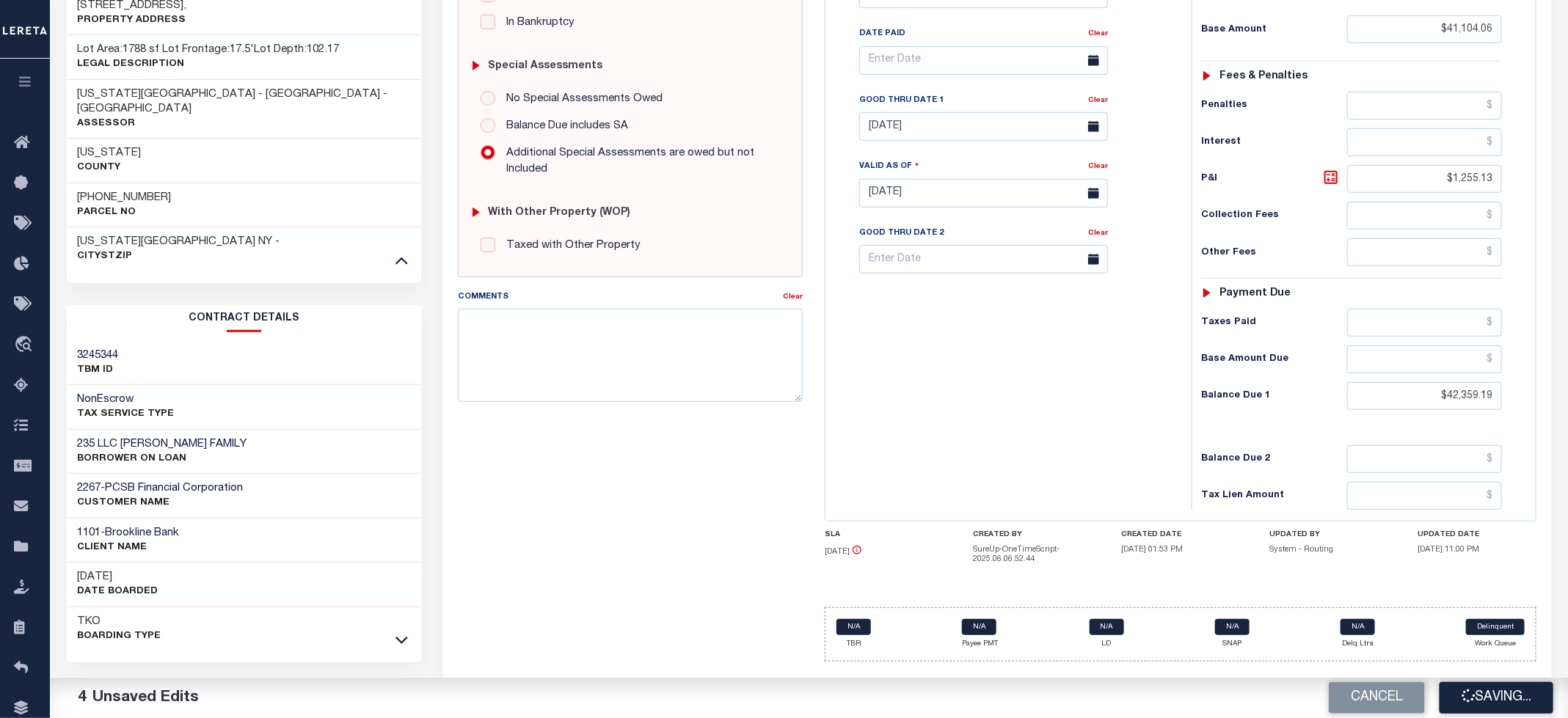
click at [932, 458] on div "Tax Bill No Multiple Payment Option Quarterly Payment Plan" at bounding box center [1005, 186] width 352 height 647
checkbox input "false"
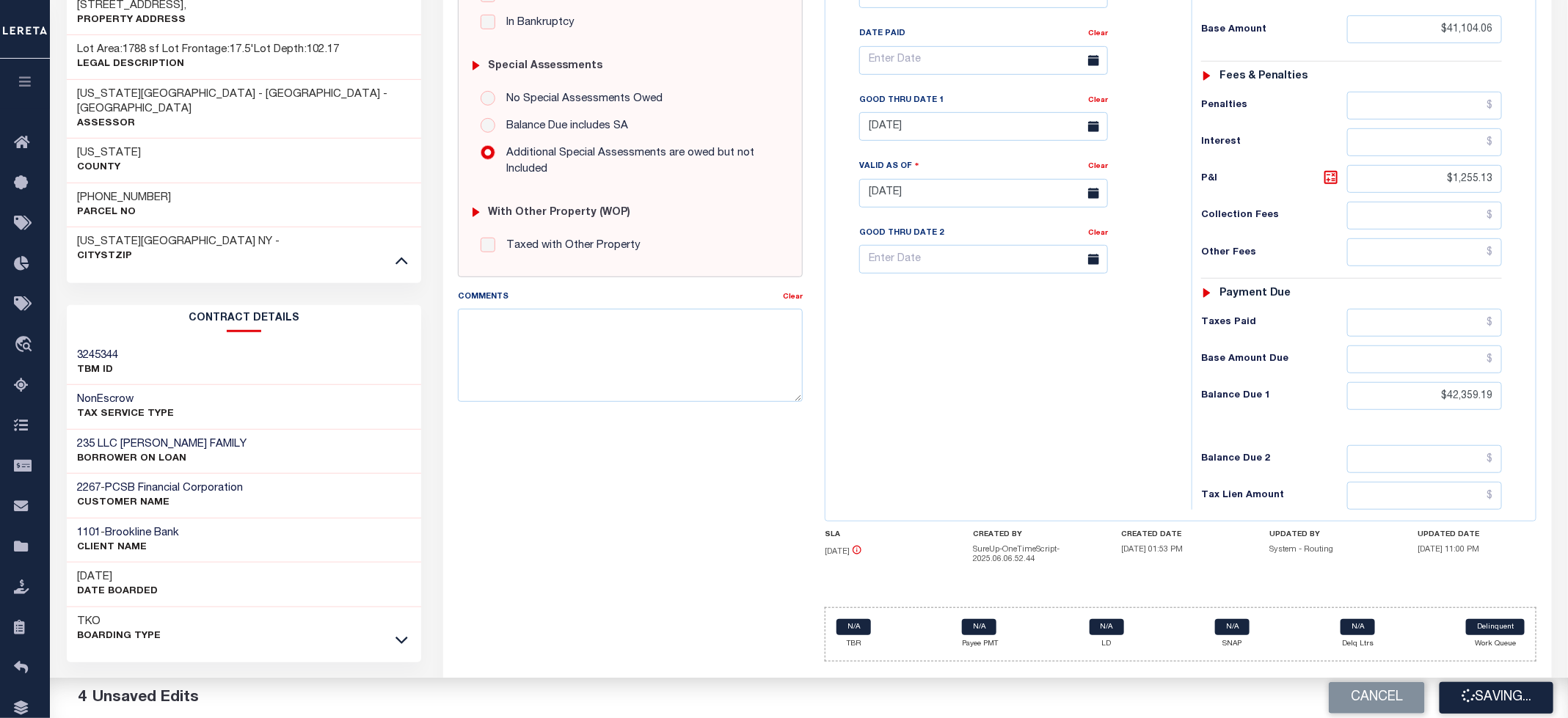
type input "$41,104.06"
type input "$1,255.13"
type input "$42,359.19"
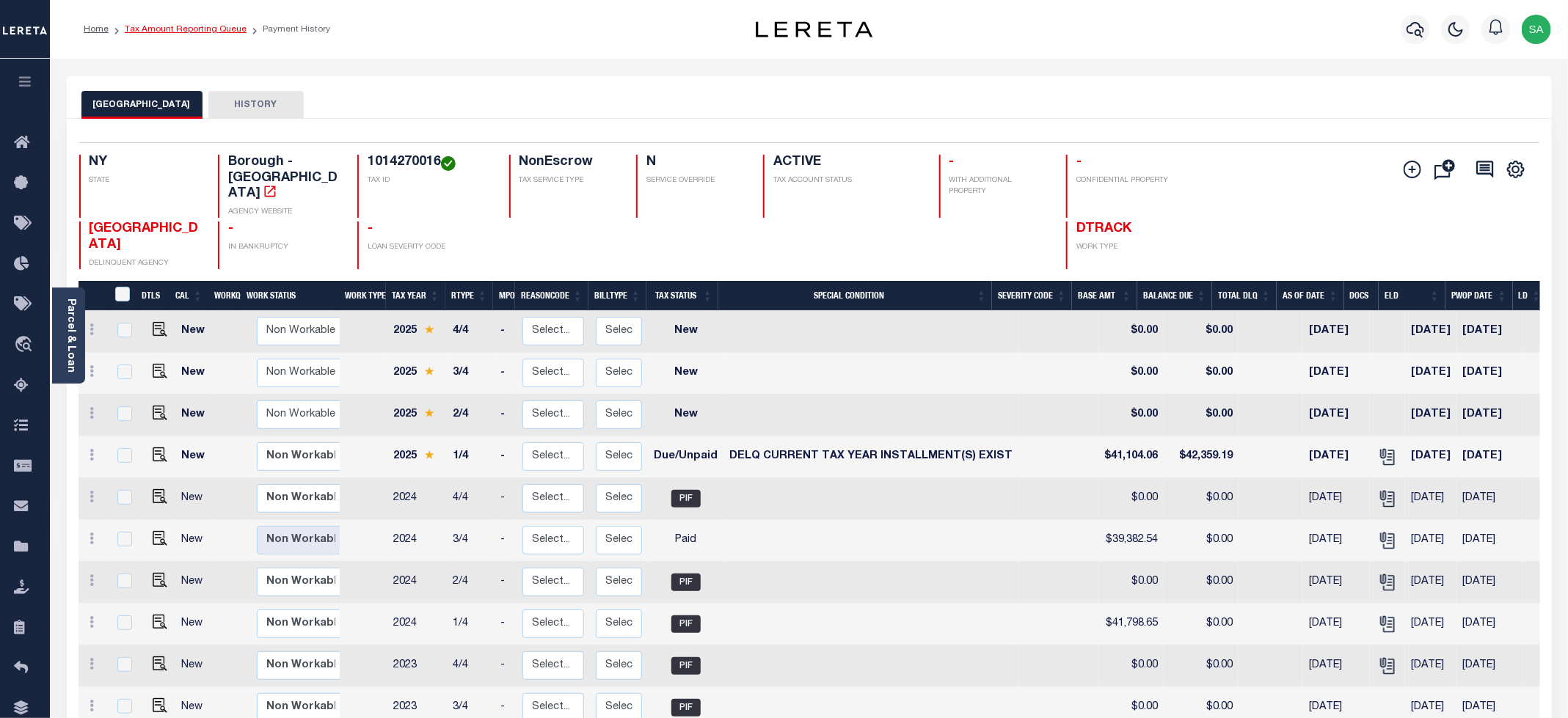
click at [172, 25] on link "Tax Amount Reporting Queue" at bounding box center [186, 29] width 122 height 9
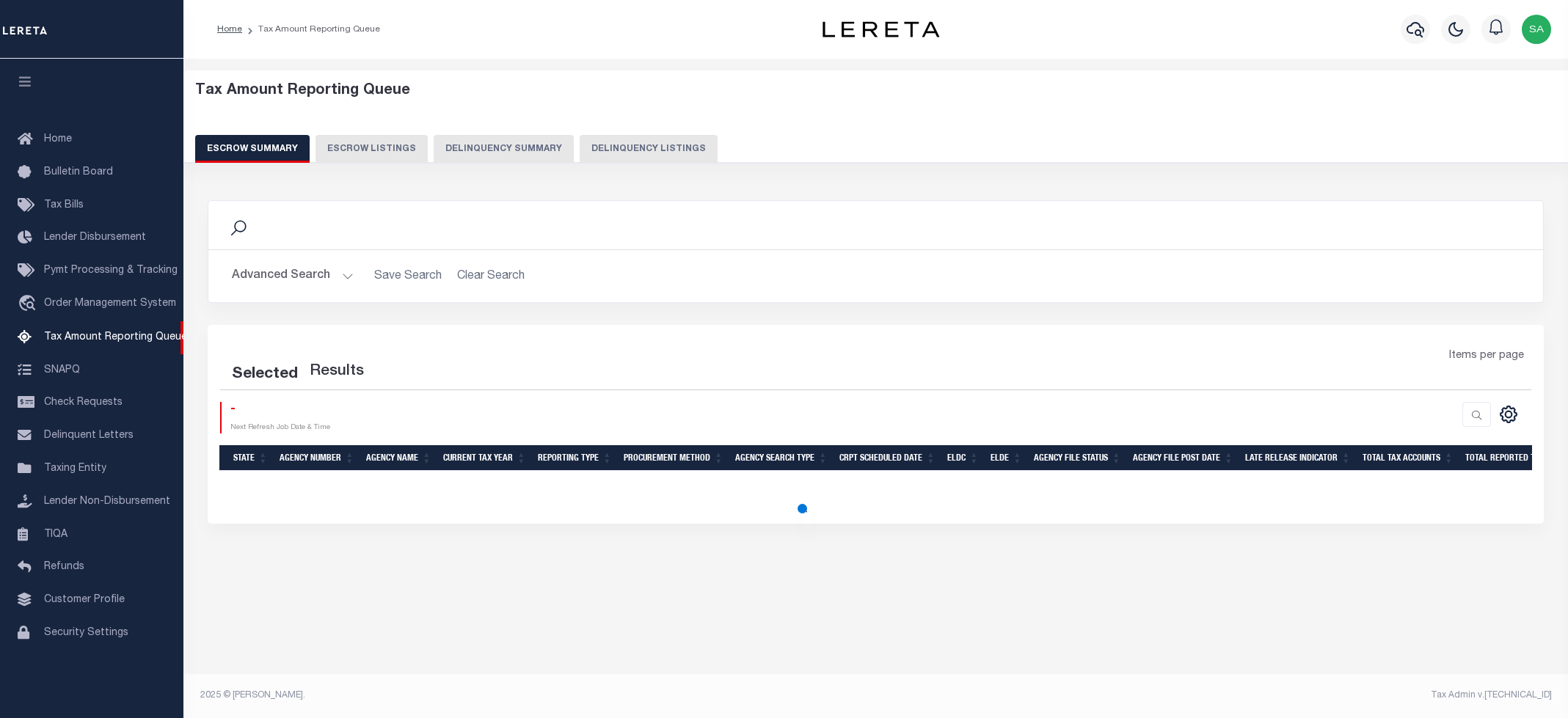
select select "100"
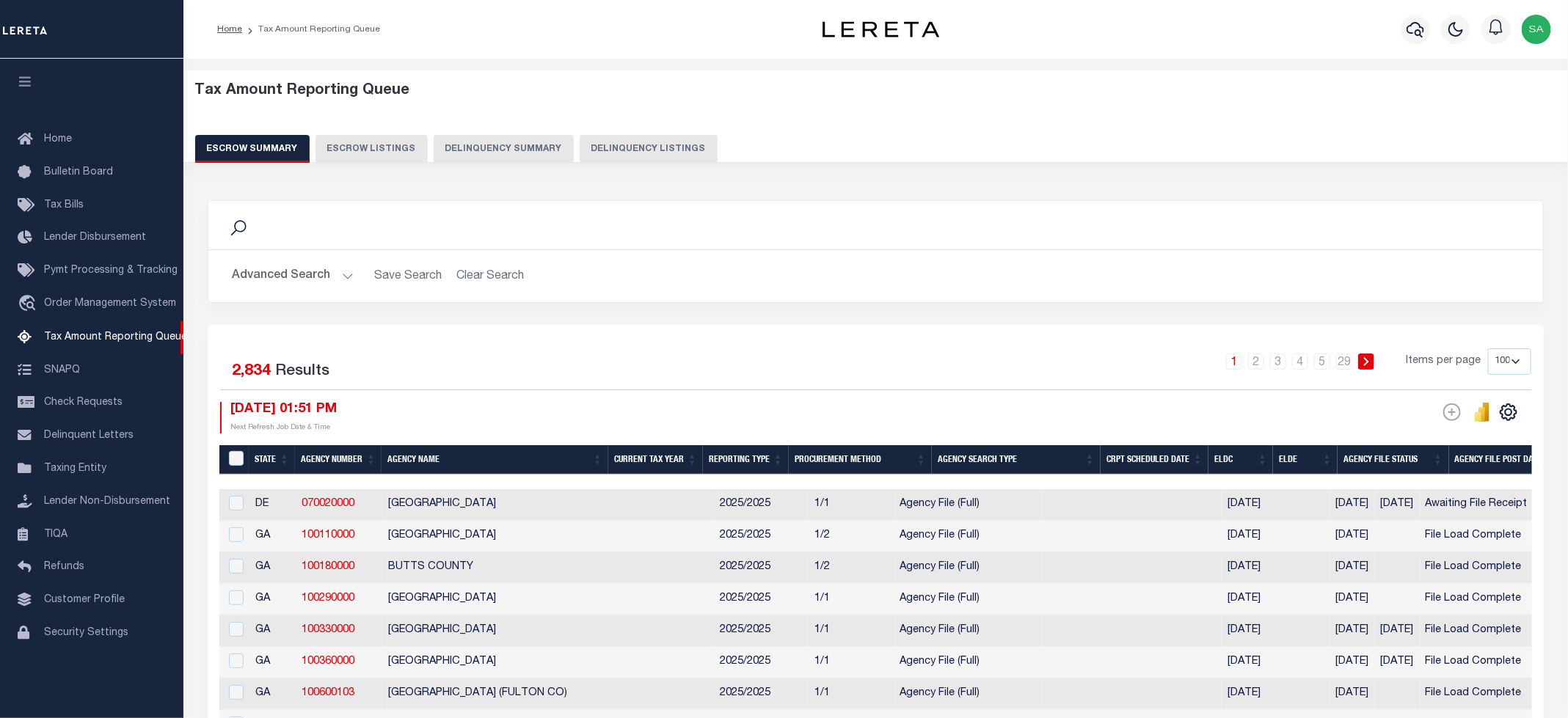
click at [330, 275] on button "Advanced Search" at bounding box center [293, 276] width 122 height 29
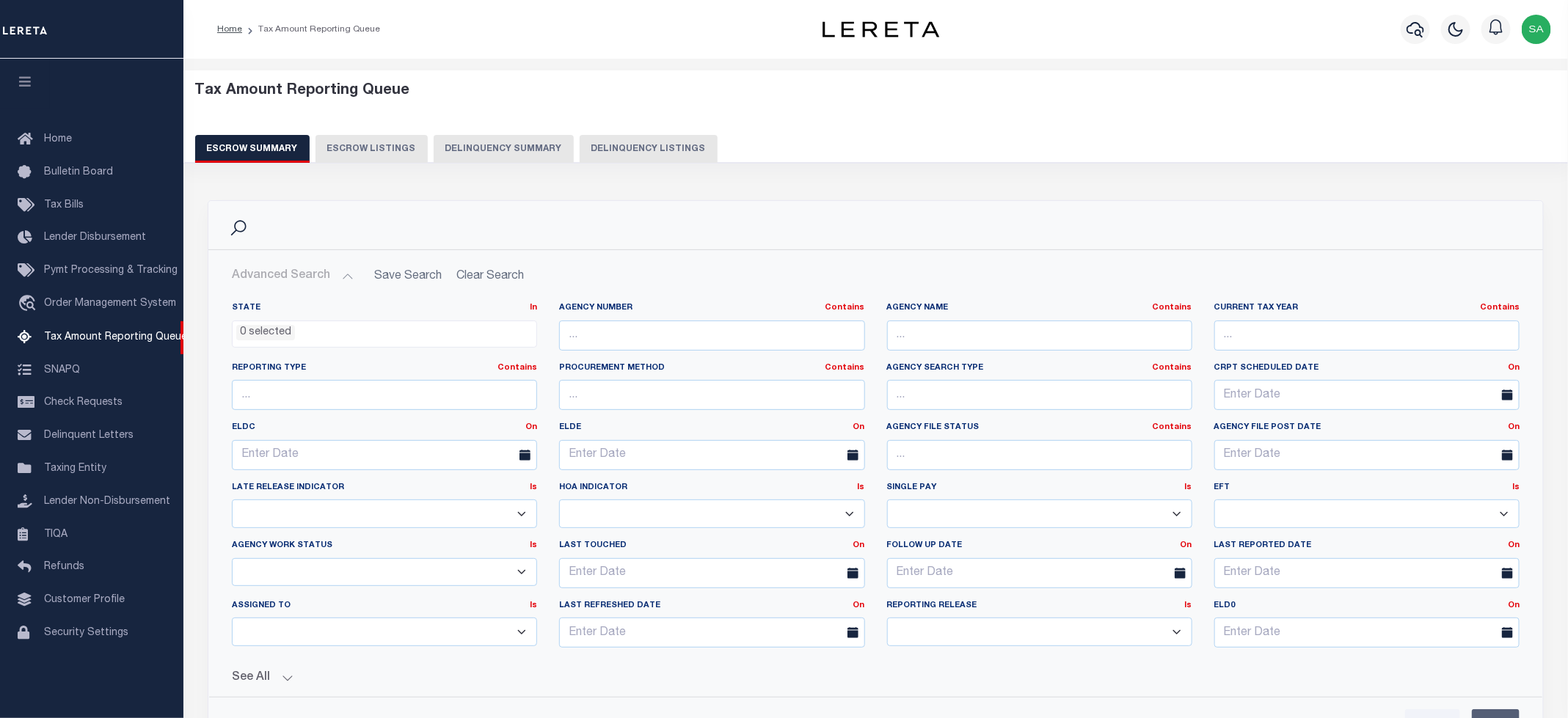
click at [678, 167] on div "Tax Amount Reporting Queue Escrow Summary Escrow Listings Delinquency Summary" at bounding box center [876, 128] width 1413 height 115
click at [678, 148] on button "Delinquency Listings" at bounding box center [649, 149] width 138 height 28
select select "100"
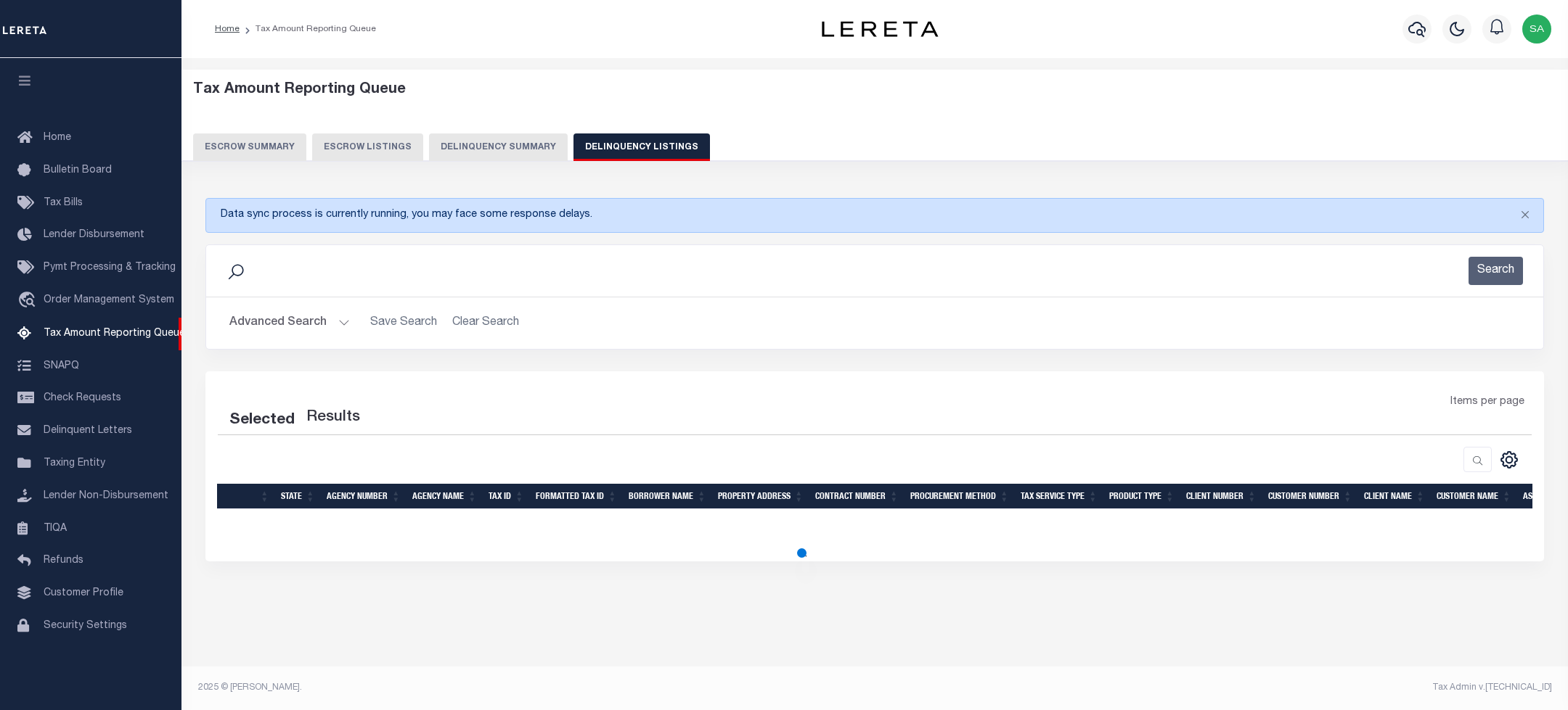
select select "100"
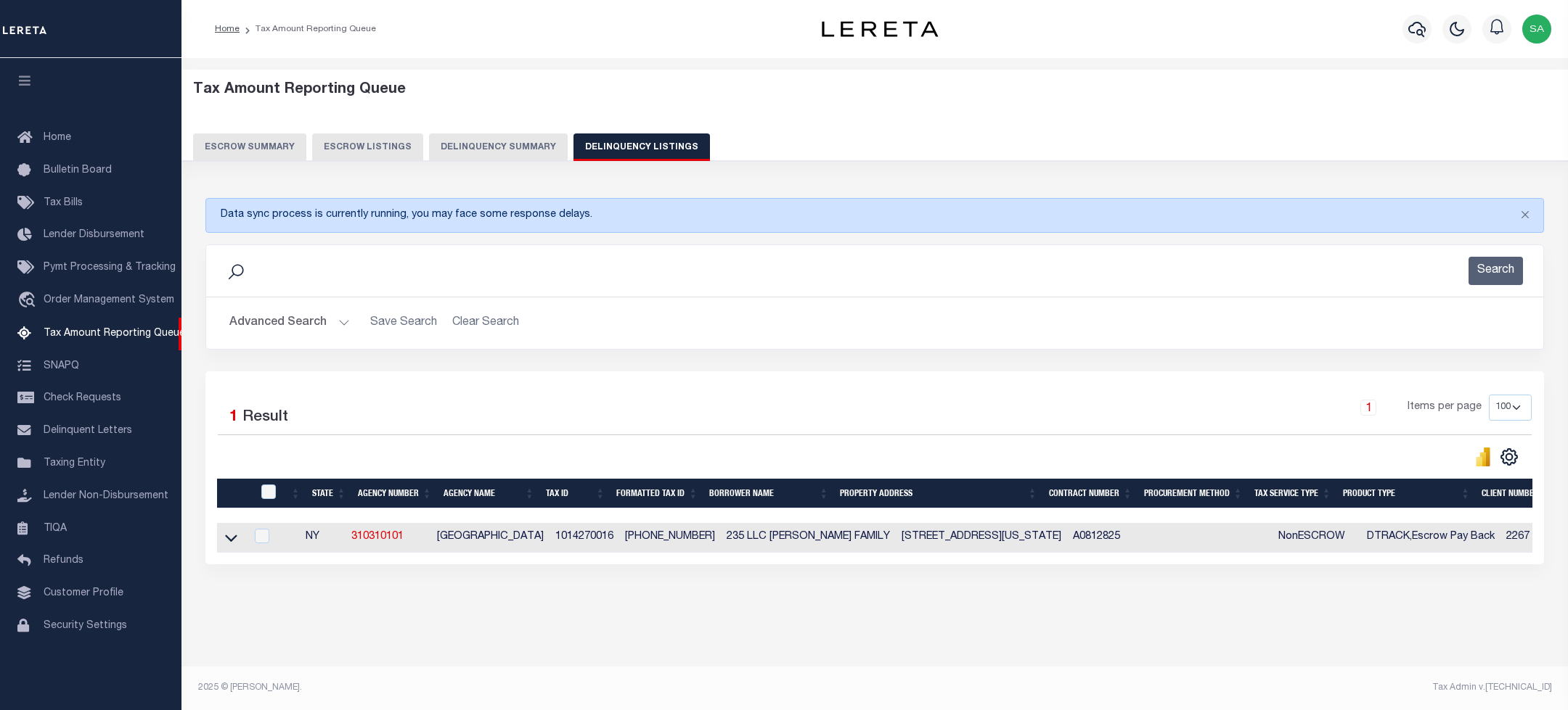
click at [273, 323] on button "Advanced Search" at bounding box center [290, 323] width 120 height 28
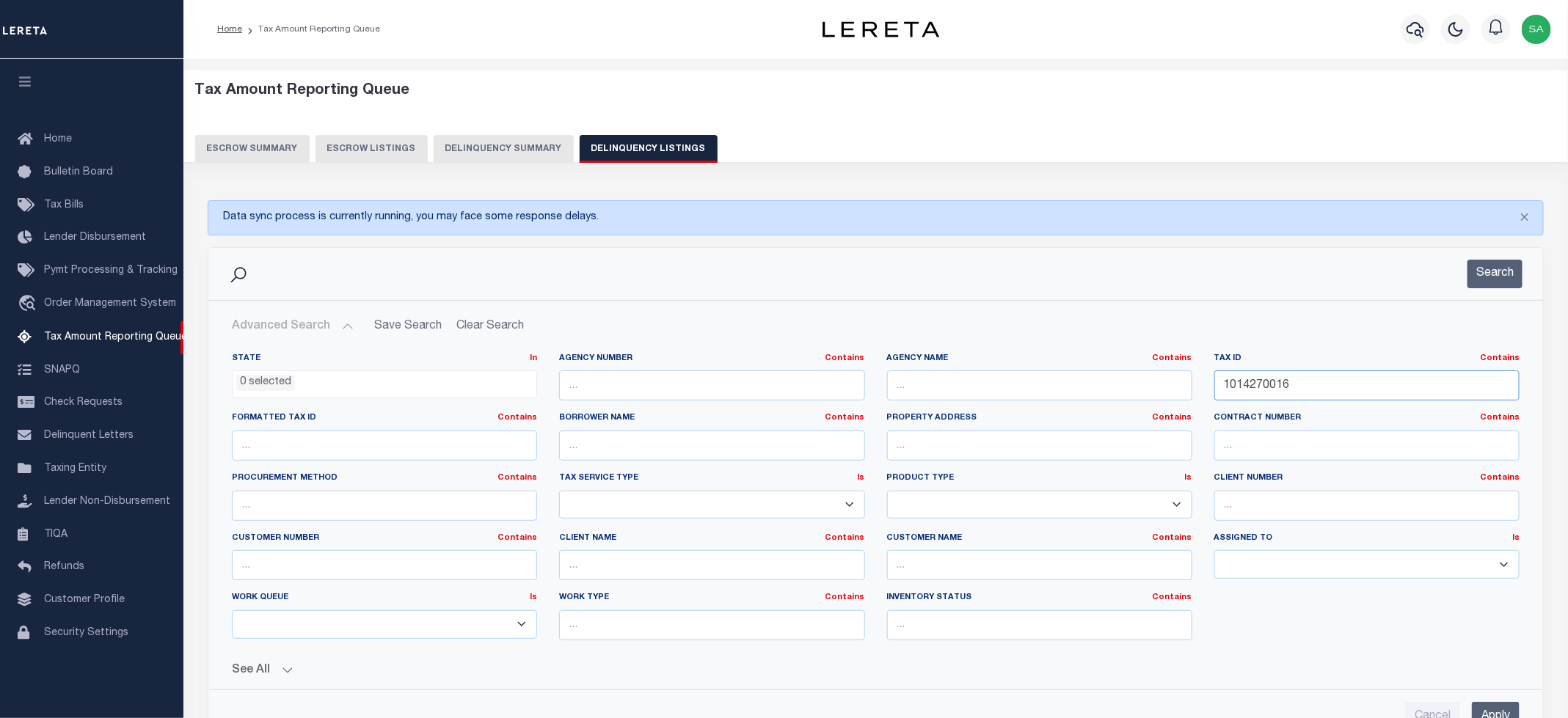
drag, startPoint x: 990, startPoint y: 384, endPoint x: 912, endPoint y: 384, distance: 78.0
click at [912, 384] on div "State In In AK AL AR AZ CA CO CT DC DE FL GA GU HI IA ID IL IN KS KY LA MA MD M…" at bounding box center [875, 502] width 1310 height 299
paste input "330900-31-3-8"
type input "330900-31-3-8"
click at [1519, 280] on button "Search" at bounding box center [1494, 274] width 55 height 29
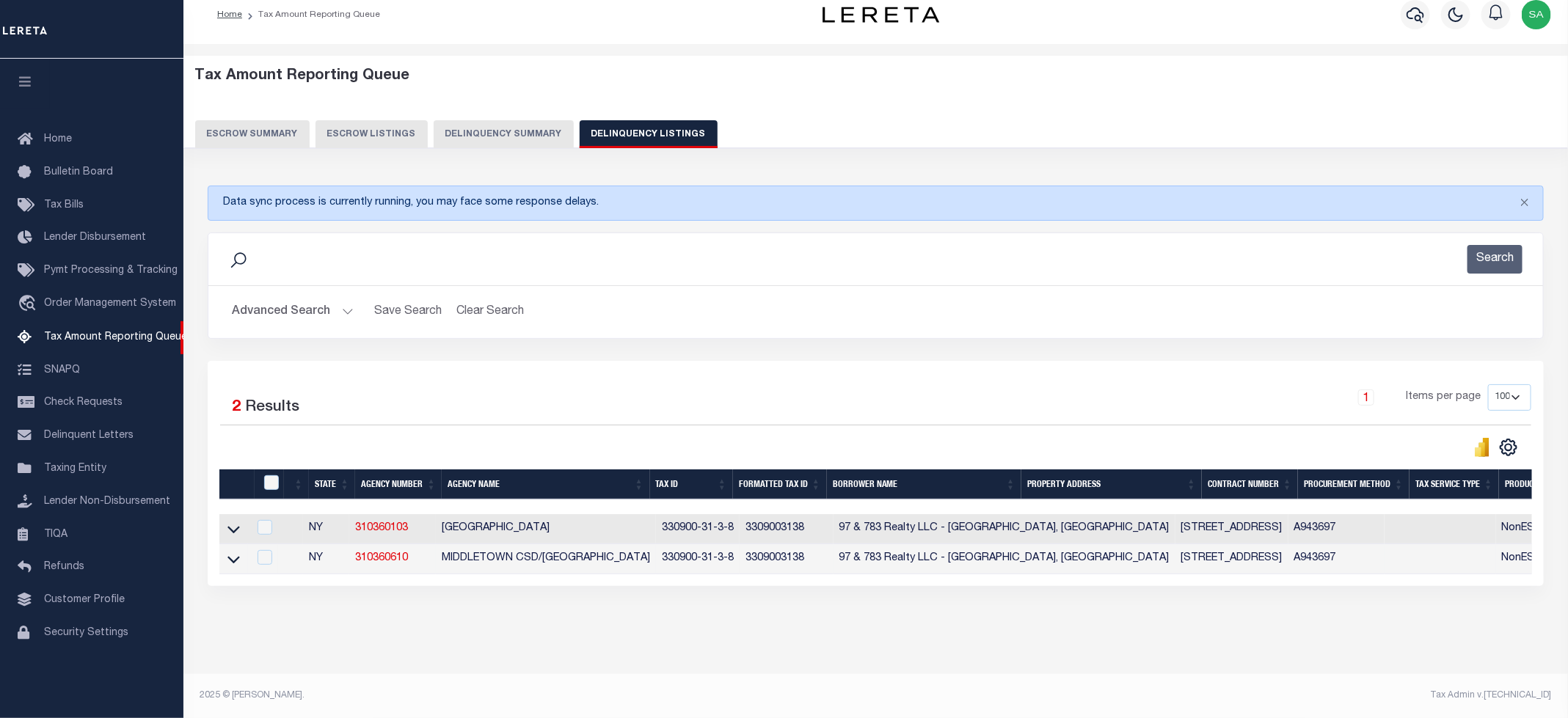
scroll to position [31, 0]
click at [232, 521] on icon at bounding box center [234, 529] width 13 height 16
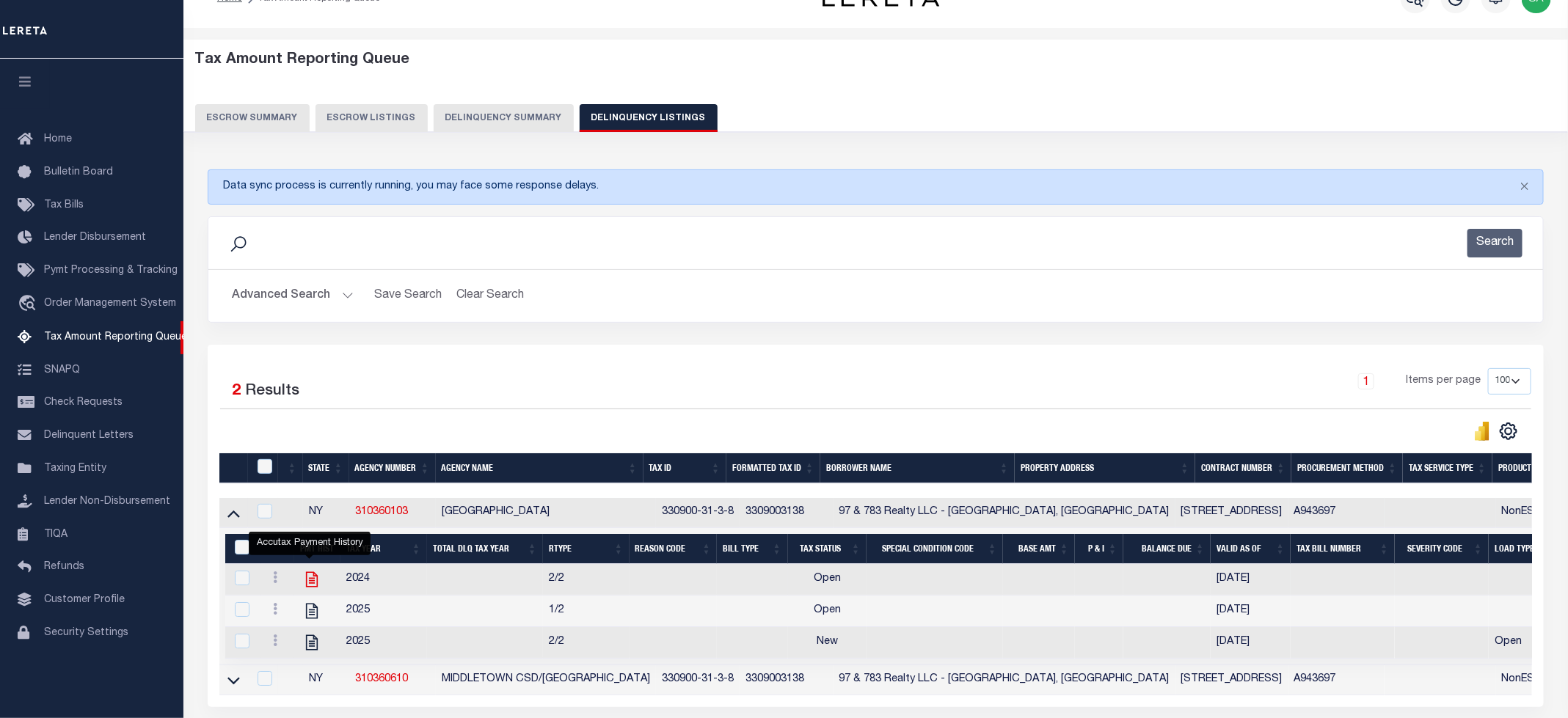
click at [308, 589] on icon "" at bounding box center [311, 579] width 19 height 19
checkbox input "true"
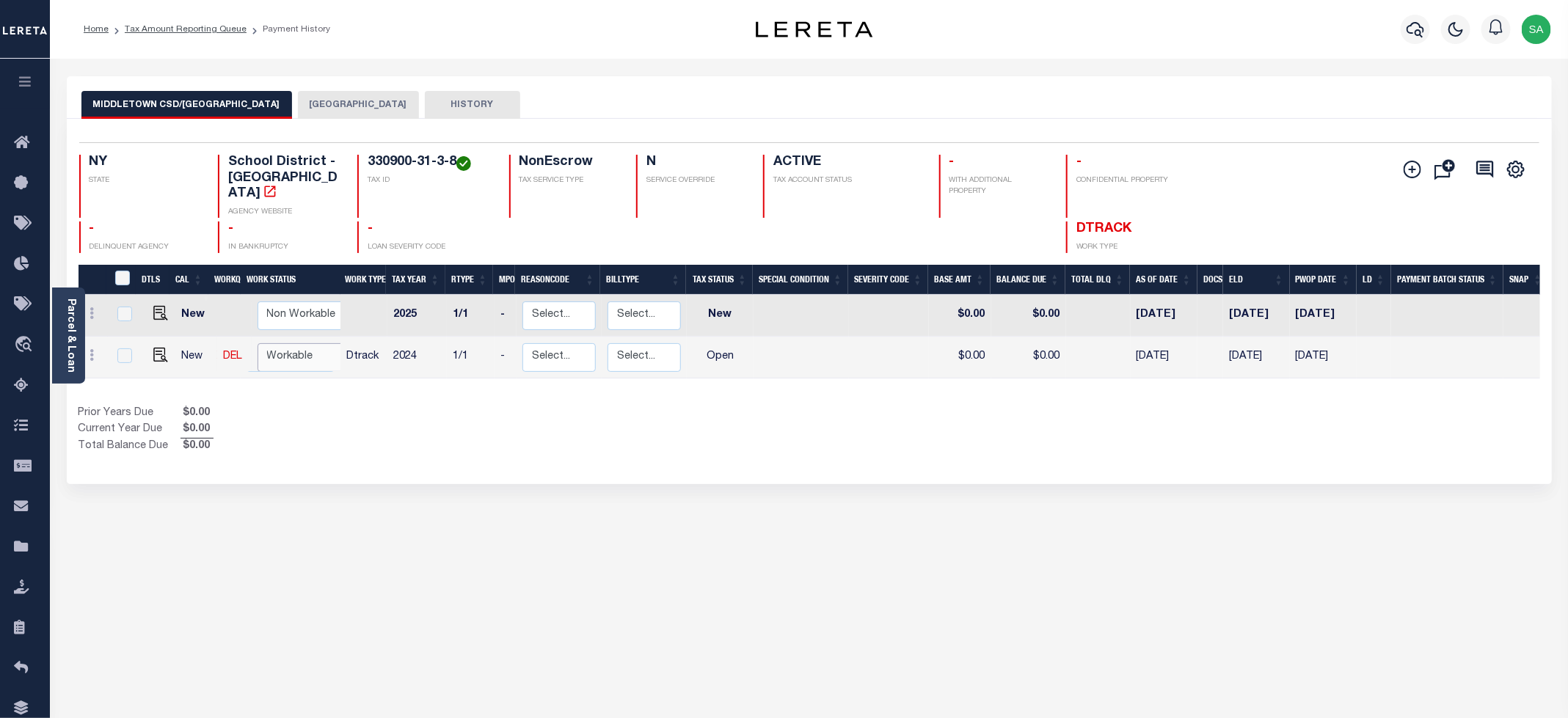
click at [318, 344] on select "Non Workable Workable" at bounding box center [301, 357] width 88 height 29
checkbox input "true"
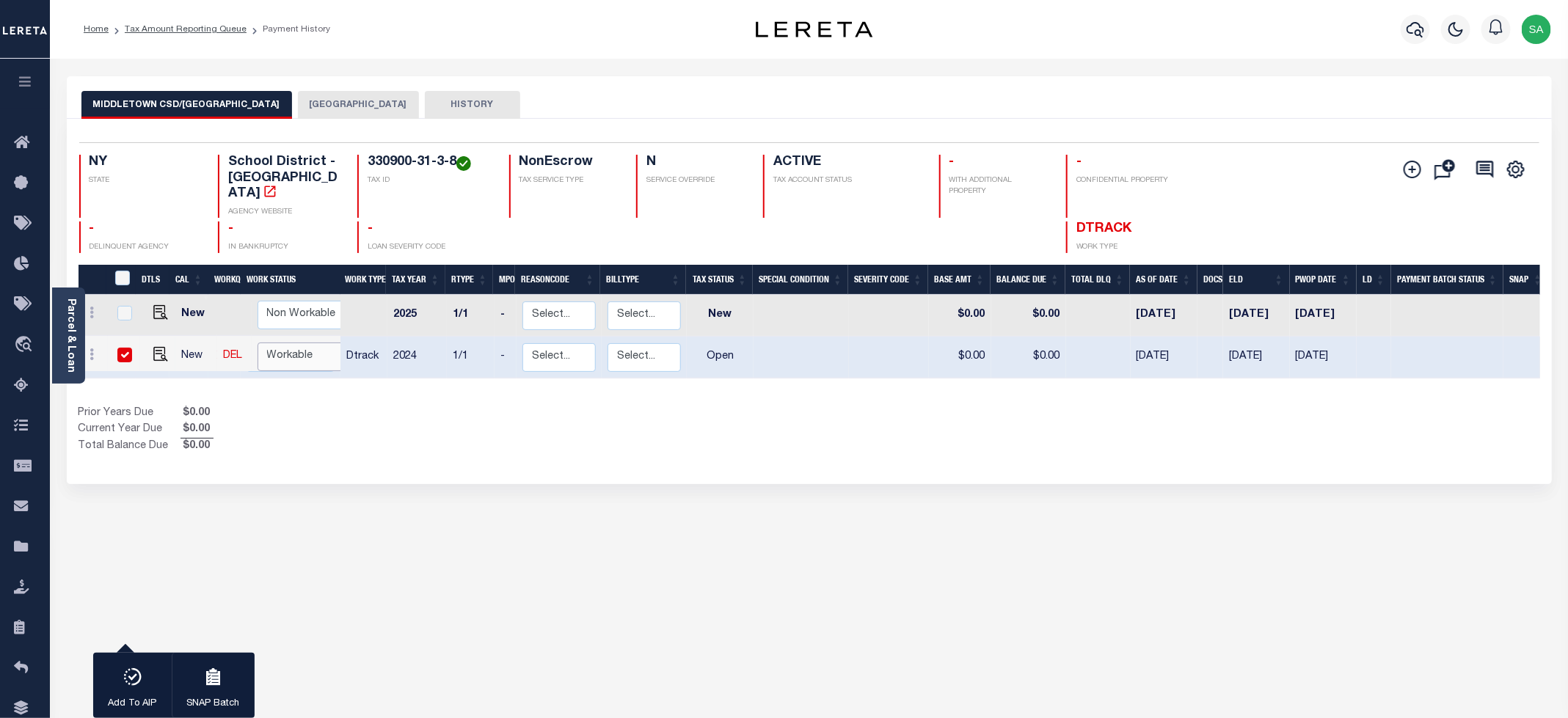
select select "true"
click at [258, 342] on select "Non Workable Workable" at bounding box center [301, 357] width 88 height 29
checkbox input "false"
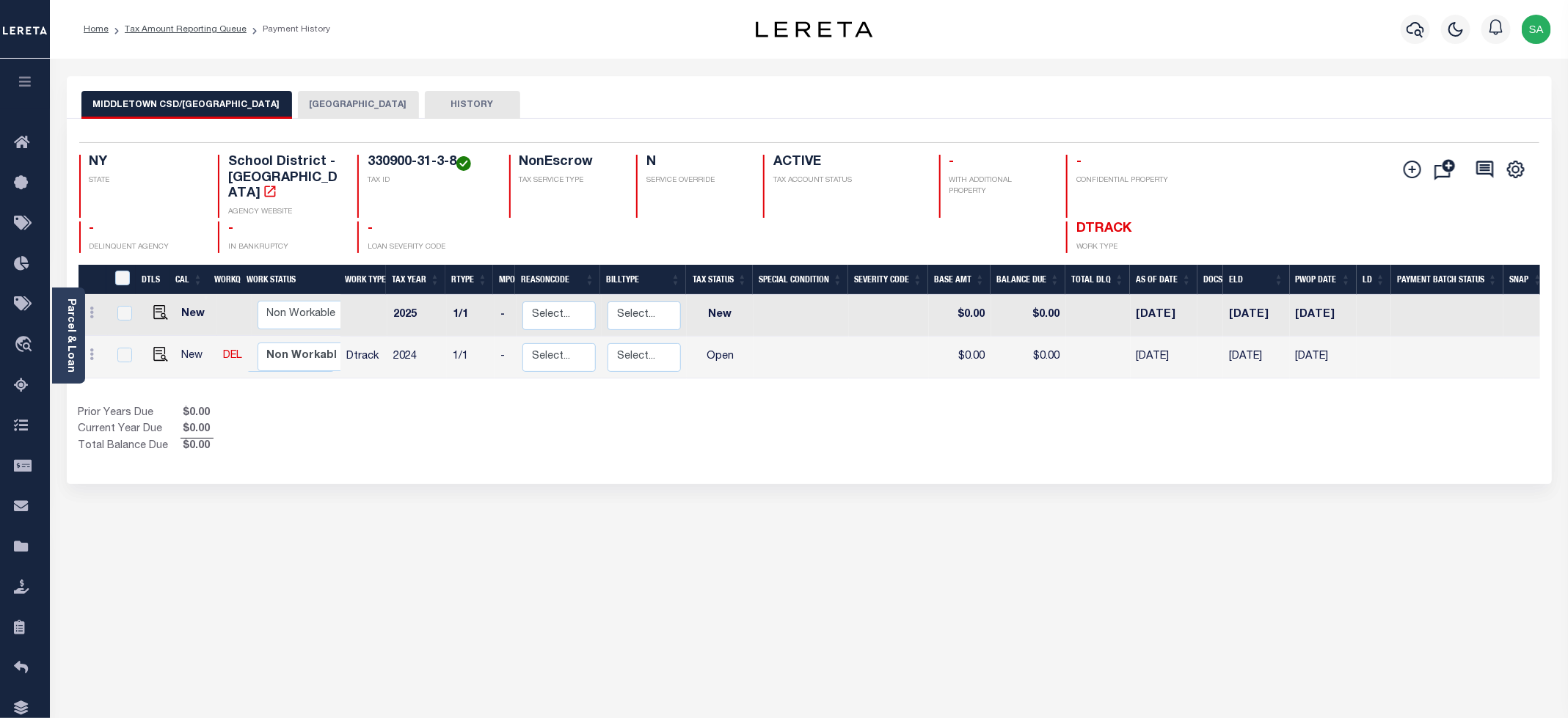
click at [358, 115] on button "[GEOGRAPHIC_DATA]" at bounding box center [358, 104] width 121 height 28
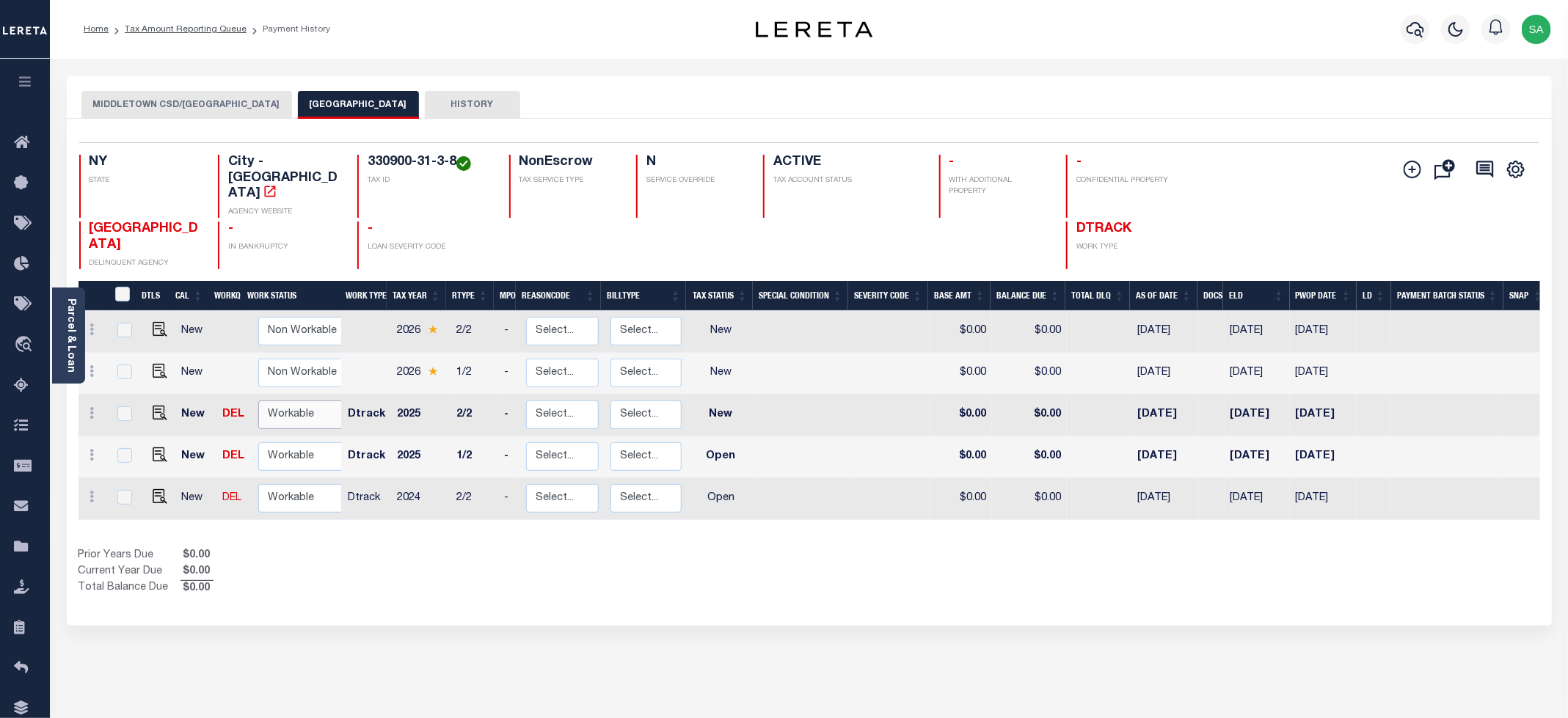
click at [324, 400] on select "Non Workable Workable" at bounding box center [302, 415] width 88 height 29
checkbox input "true"
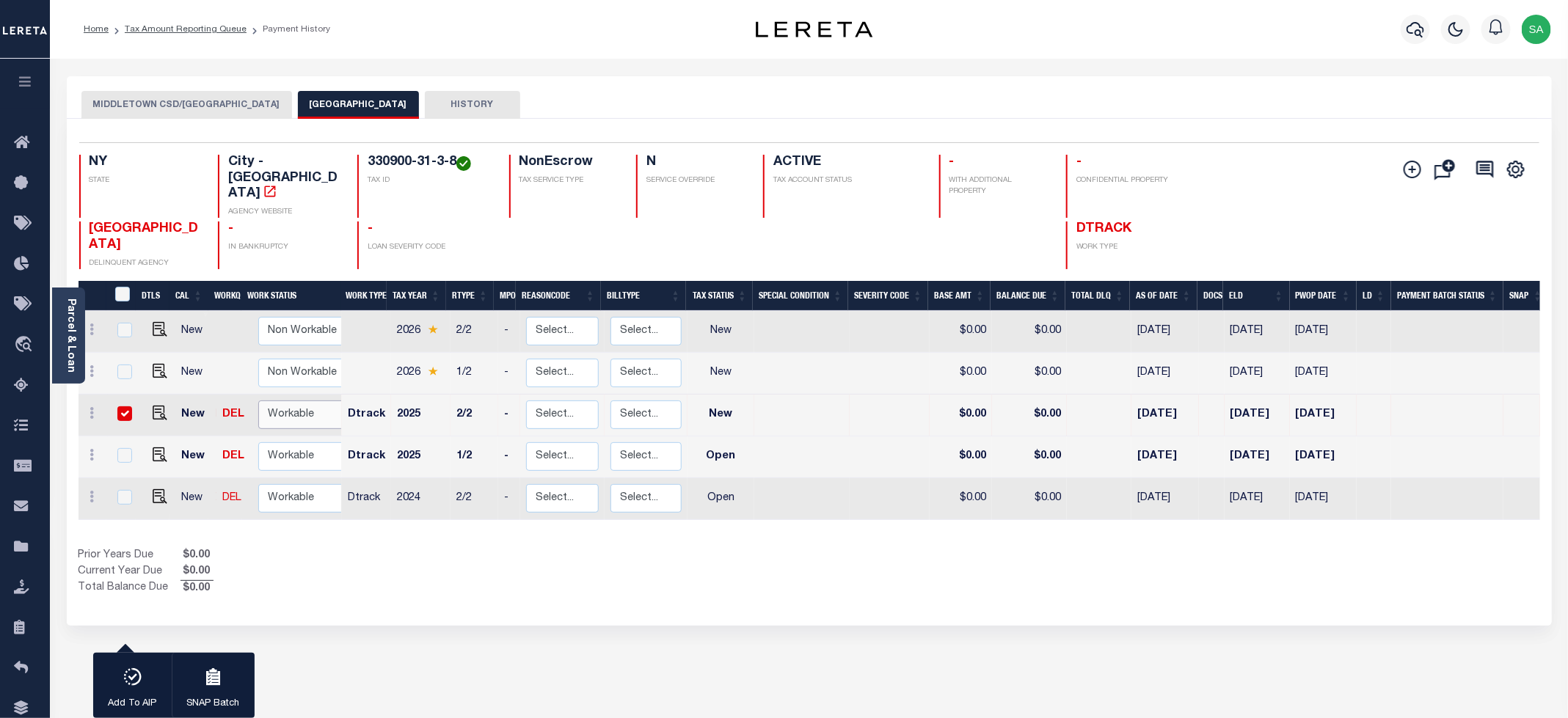
select select "true"
click at [258, 400] on select "Non Workable Workable" at bounding box center [302, 415] width 88 height 29
checkbox input "false"
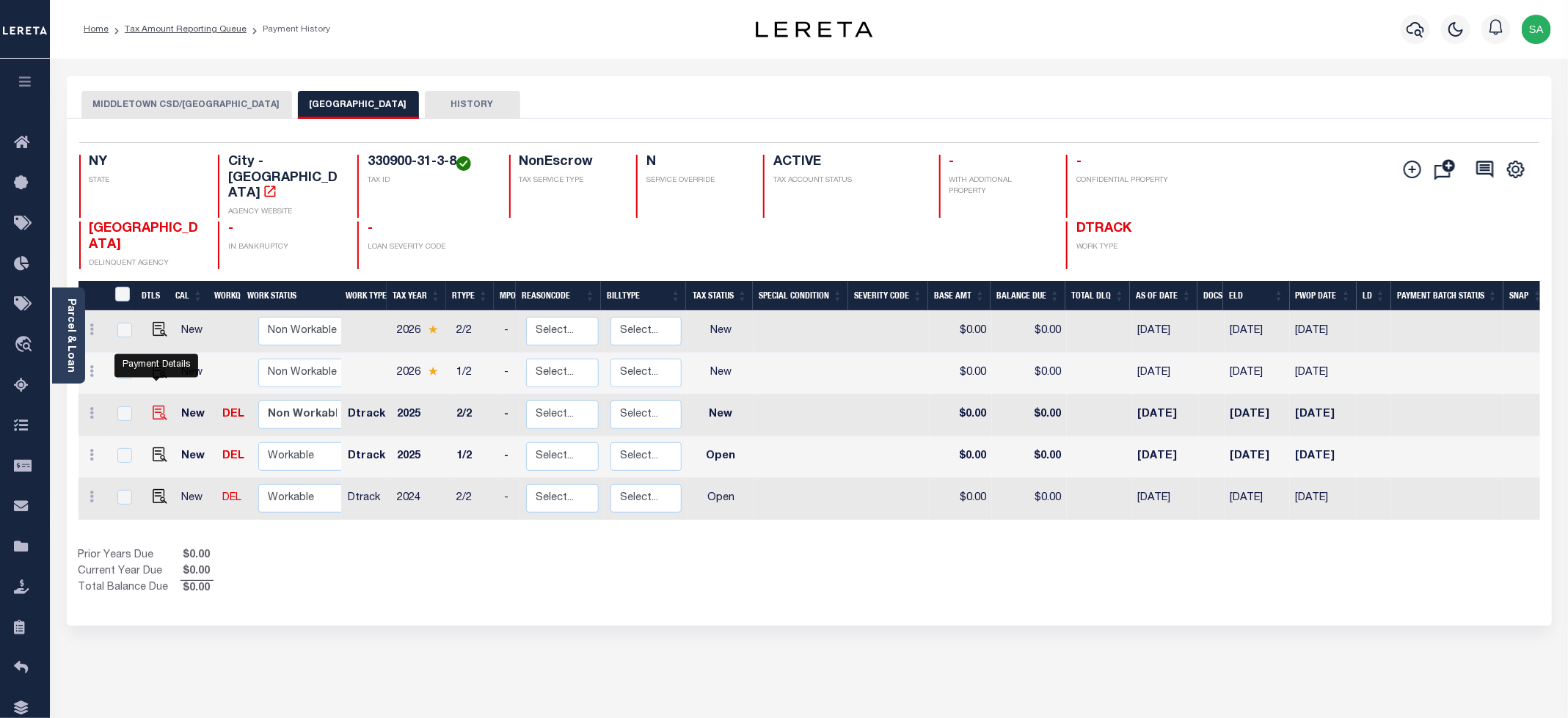
click at [157, 406] on img "" at bounding box center [160, 413] width 15 height 15
checkbox input "true"
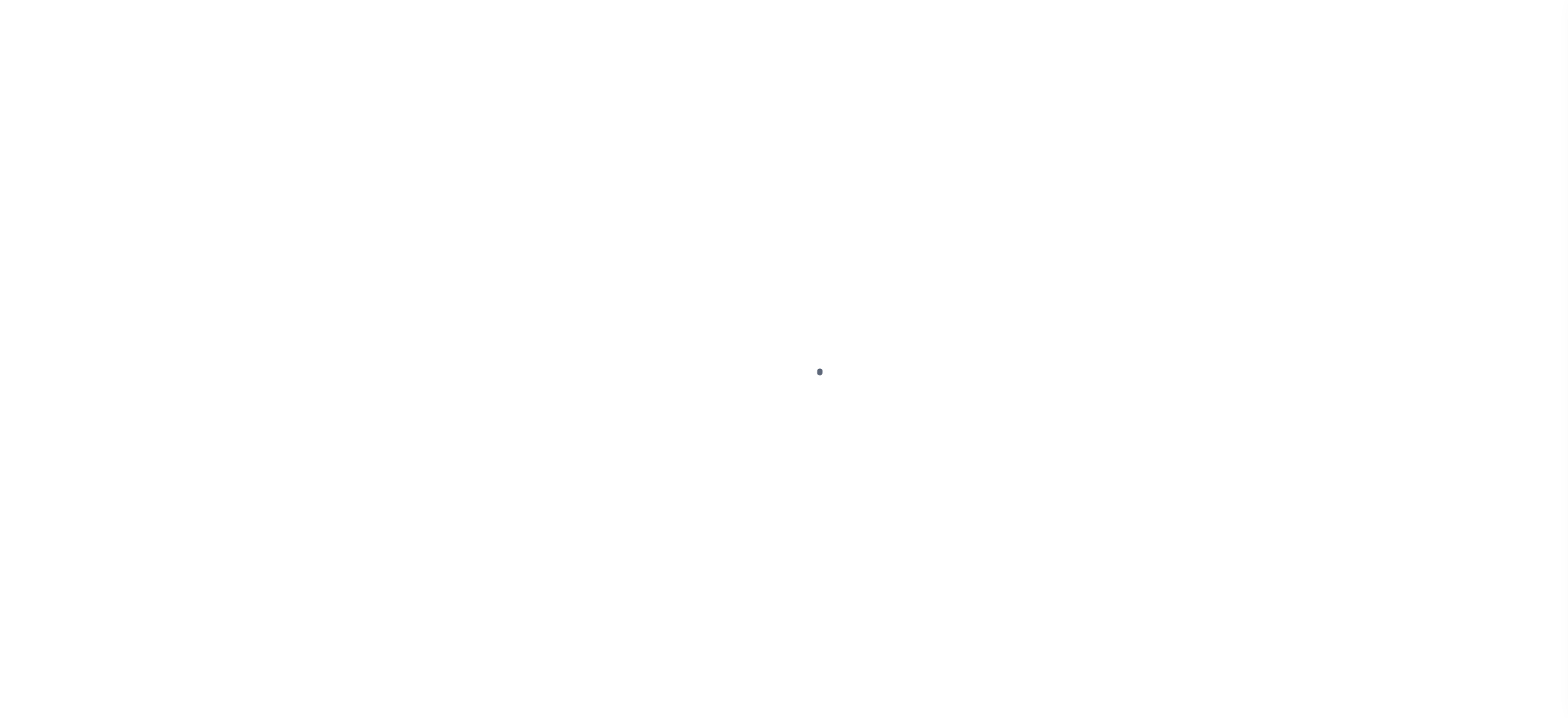
select select "NW2"
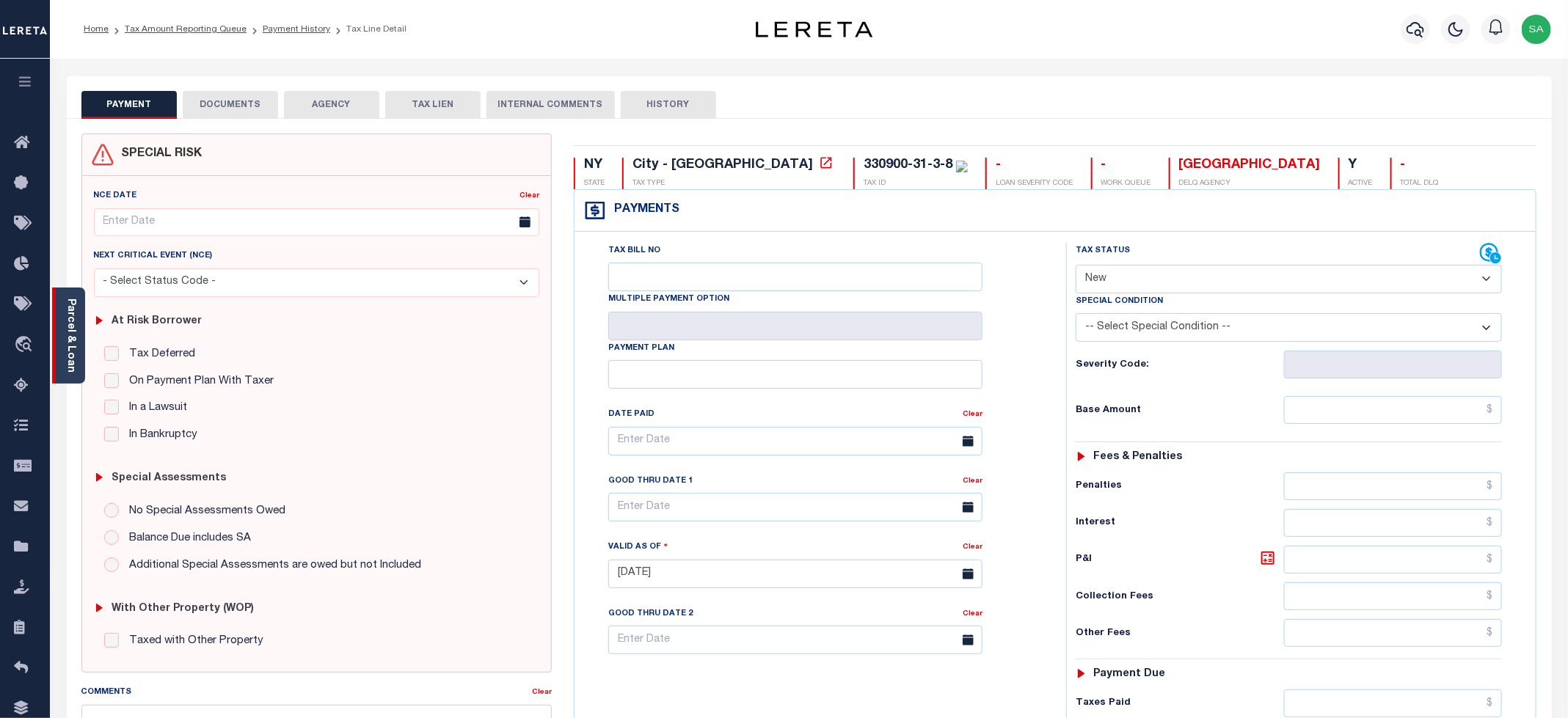
click at [71, 336] on link "Parcel & Loan" at bounding box center [71, 335] width 11 height 74
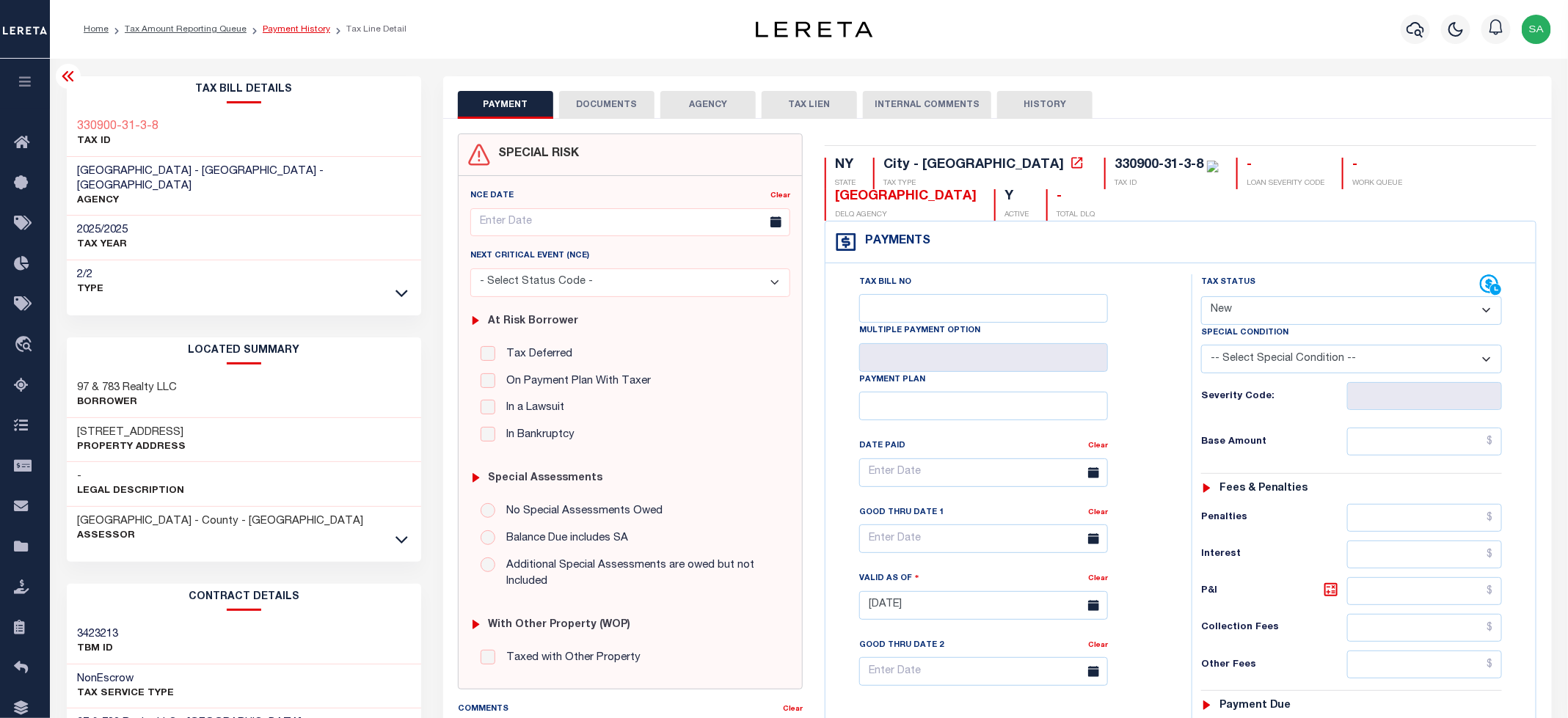
click at [298, 29] on link "Payment History" at bounding box center [297, 29] width 68 height 9
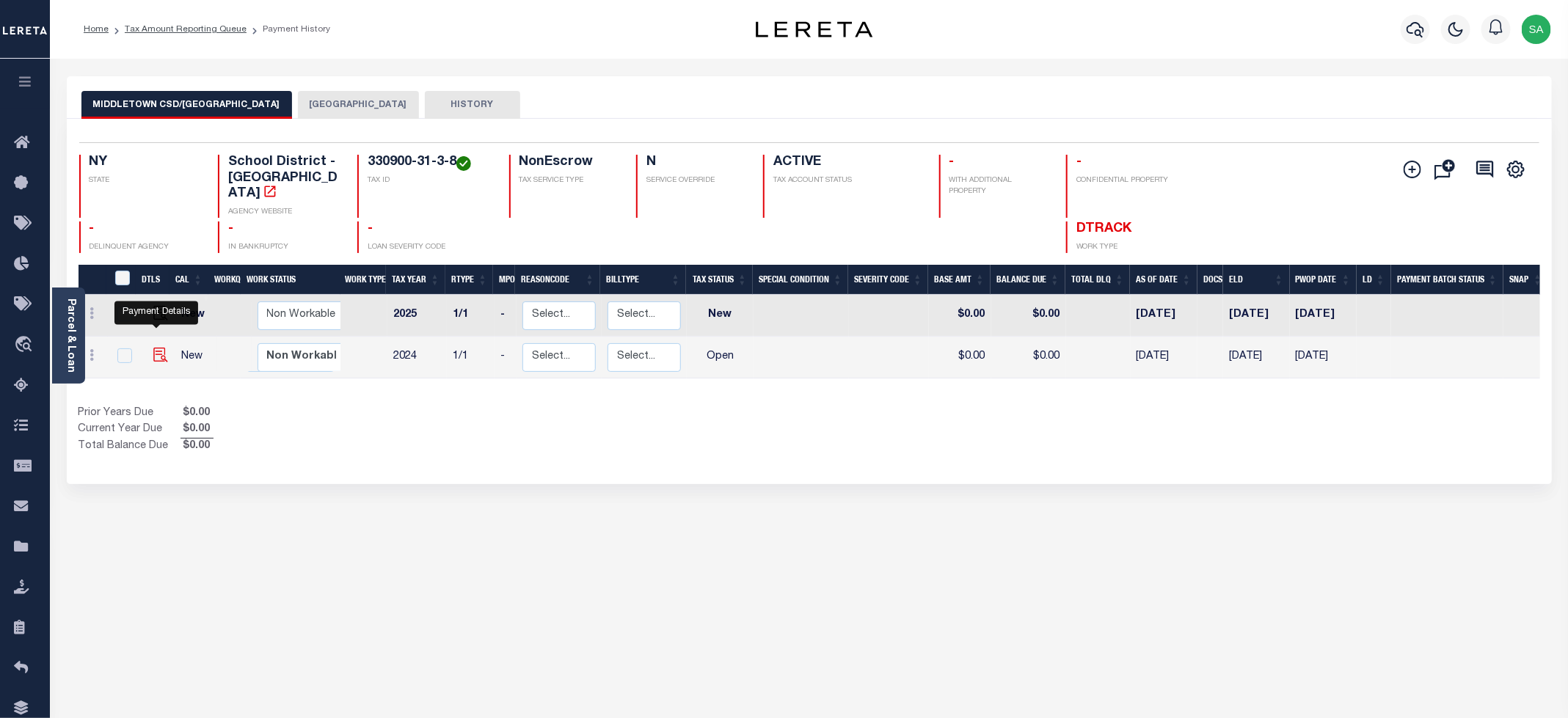
click at [155, 348] on img "" at bounding box center [161, 355] width 15 height 15
checkbox input "true"
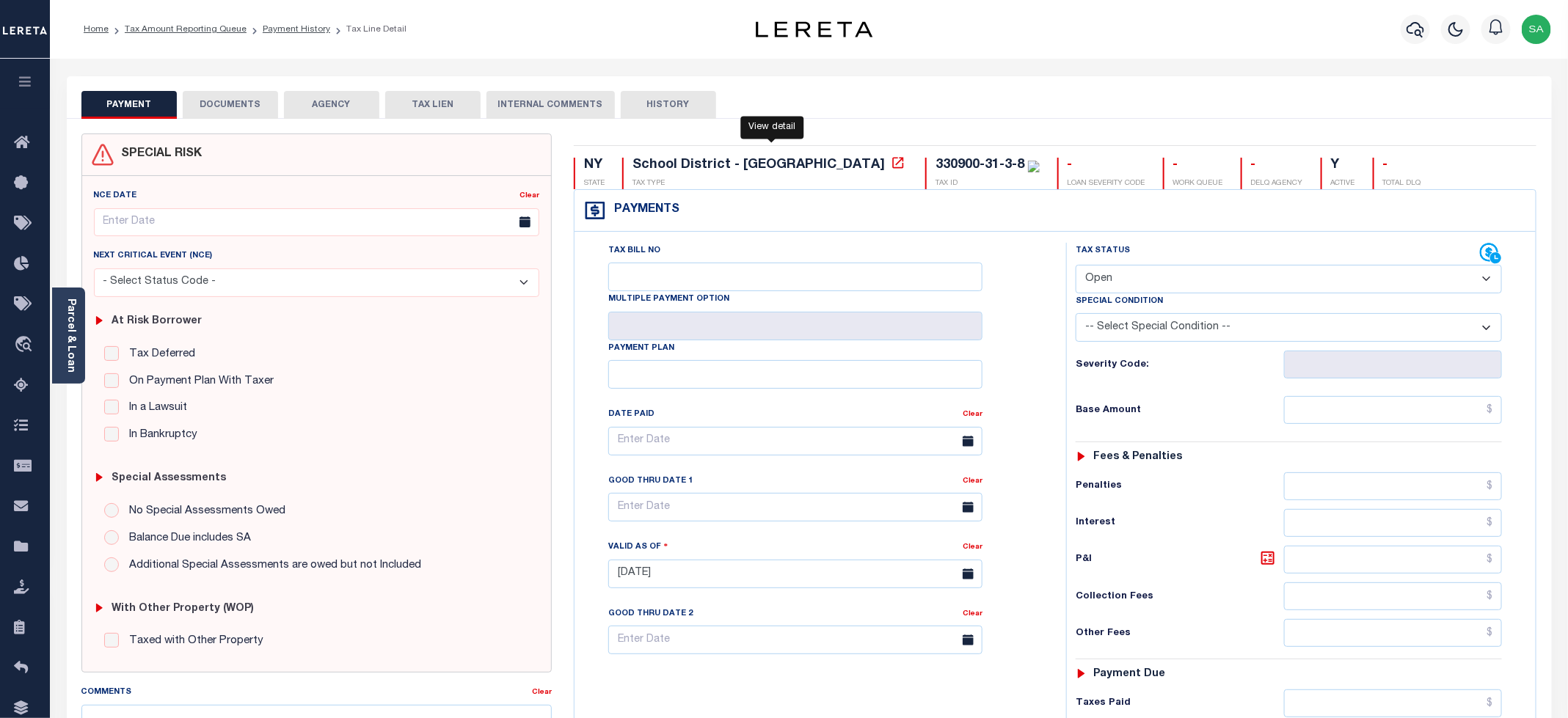
click at [893, 164] on icon at bounding box center [898, 162] width 11 height 11
click at [65, 355] on link "Parcel & Loan" at bounding box center [71, 335] width 11 height 74
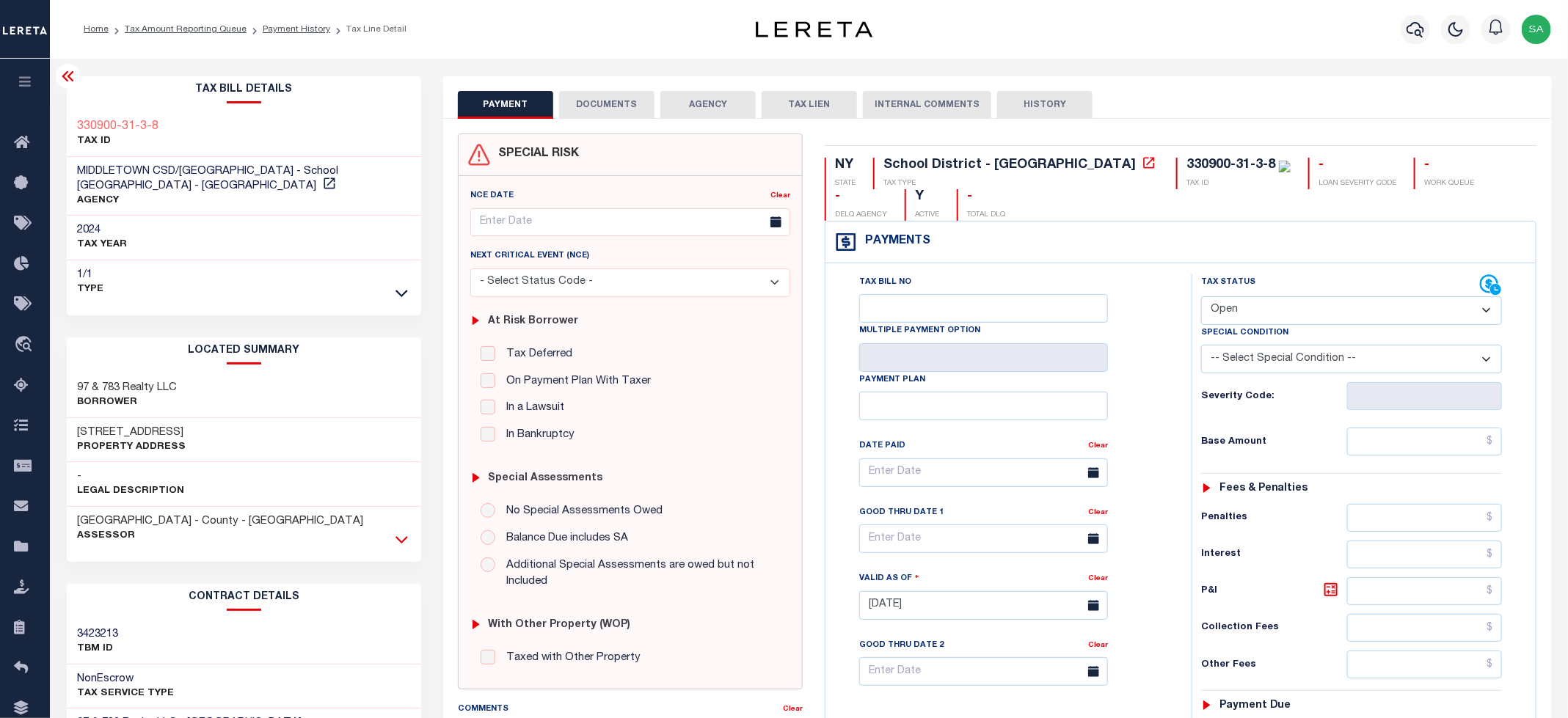
click at [401, 547] on icon at bounding box center [401, 539] width 13 height 16
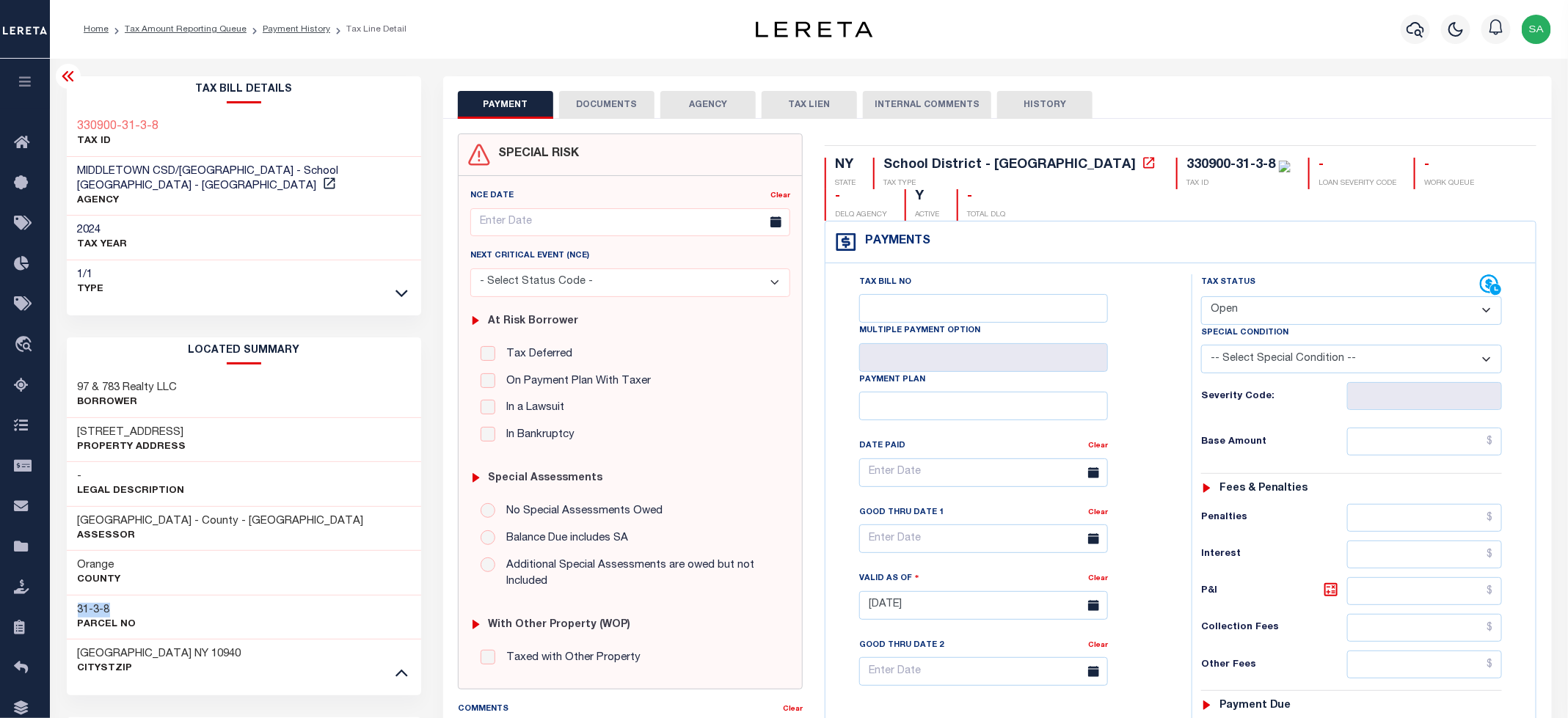
drag, startPoint x: 77, startPoint y: 611, endPoint x: 130, endPoint y: 611, distance: 53.0
click at [130, 611] on h3 "31-3-8" at bounding box center [107, 611] width 59 height 15
copy h3 "31-3-8"
click at [1279, 322] on select "- Select Status Code - Open Due/Unpaid Paid Incomplete No Tax Due Internal Refu…" at bounding box center [1352, 311] width 301 height 29
drag, startPoint x: 162, startPoint y: 654, endPoint x: 75, endPoint y: 654, distance: 87.0
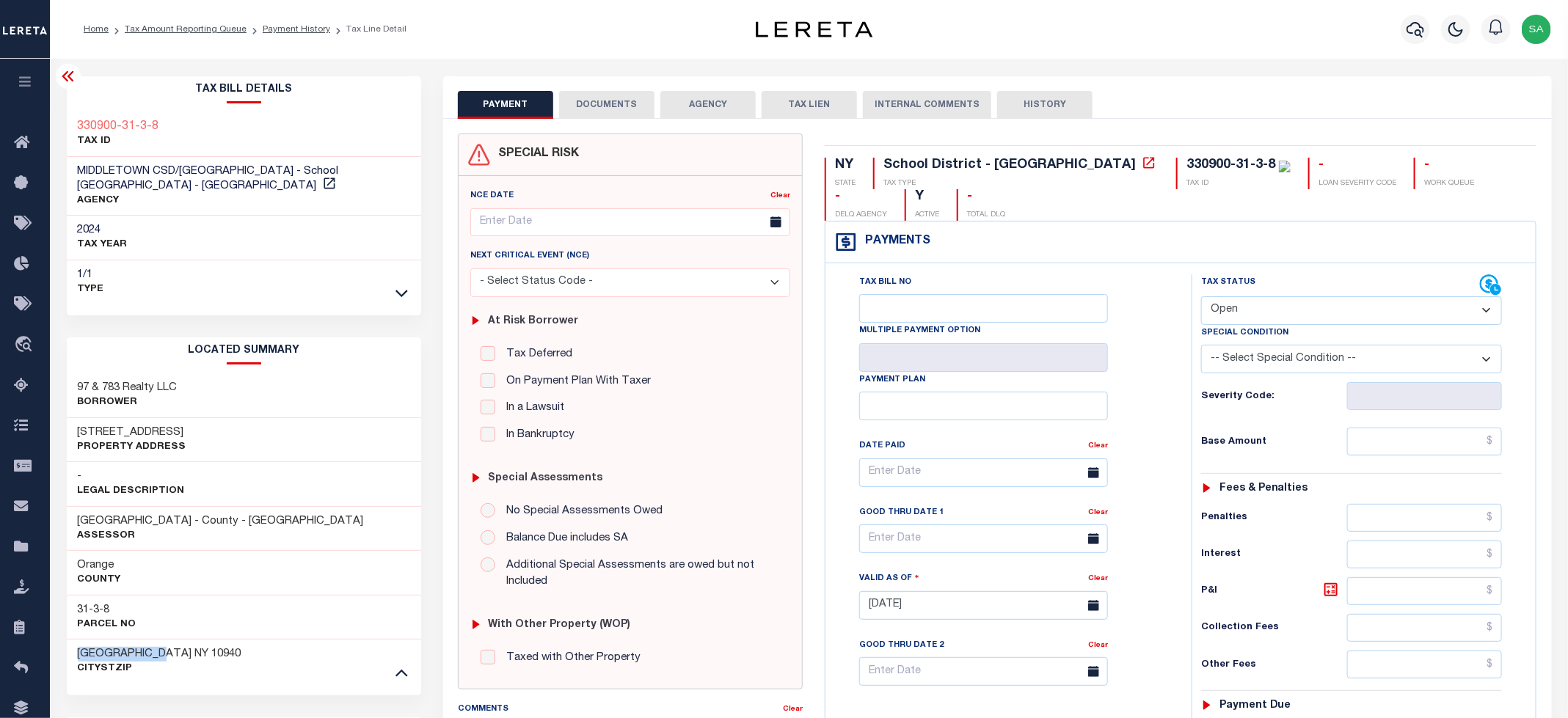
click at [75, 654] on div "ORANGE COUNTY NY 10940 CityStZip" at bounding box center [244, 662] width 355 height 45
copy span "ORANGE COUNTY"
click at [1267, 319] on select "- Select Status Code - Open Due/Unpaid Paid Incomplete No Tax Due Internal Refu…" at bounding box center [1352, 311] width 301 height 29
select select "PYD"
click at [1202, 298] on select "- Select Status Code - Open Due/Unpaid Paid Incomplete No Tax Due Internal Refu…" at bounding box center [1352, 311] width 301 height 29
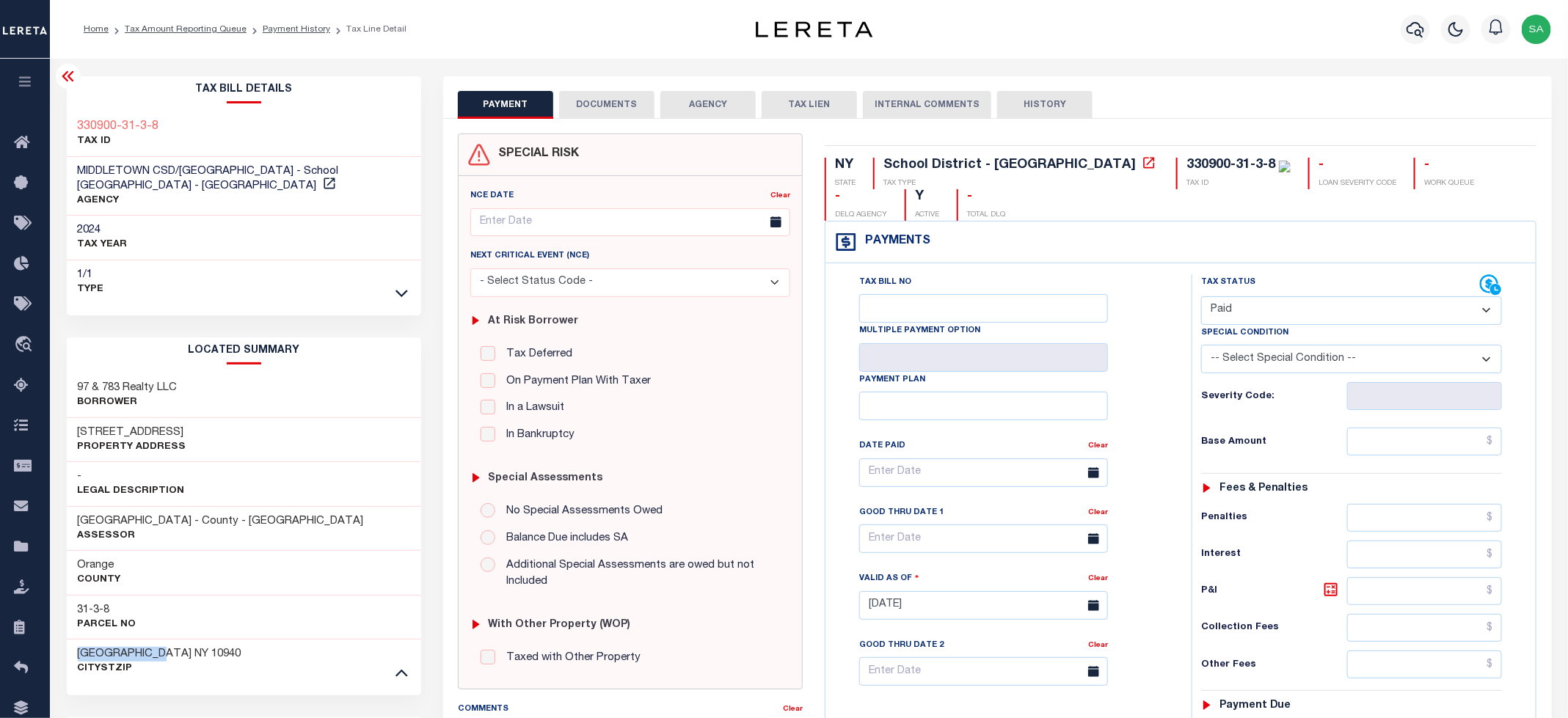
type input "[DATE]"
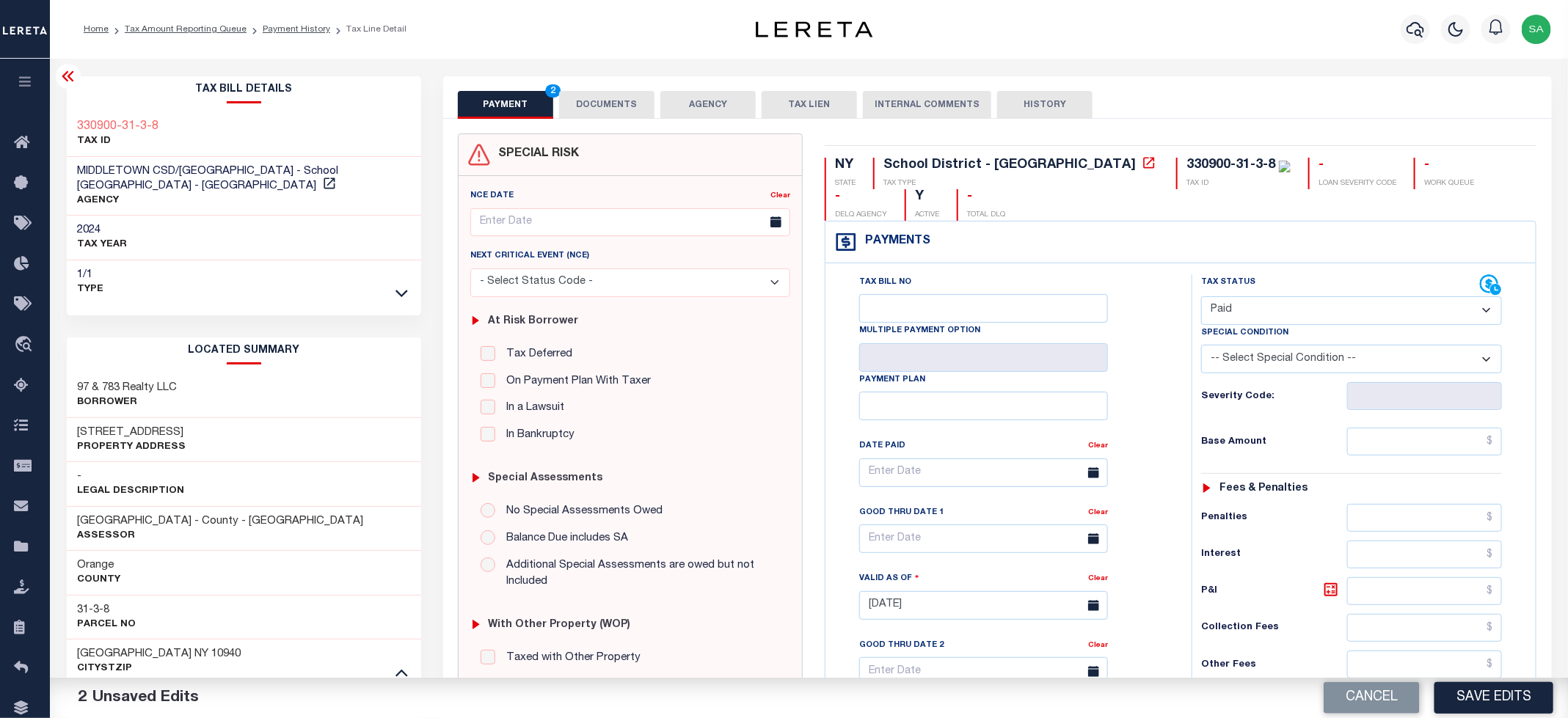
click at [1381, 464] on div "Tax Status Status - Select Status Code -" at bounding box center [1356, 598] width 330 height 647
click at [1381, 456] on input "text" at bounding box center [1424, 441] width 156 height 28
type input "$0.00"
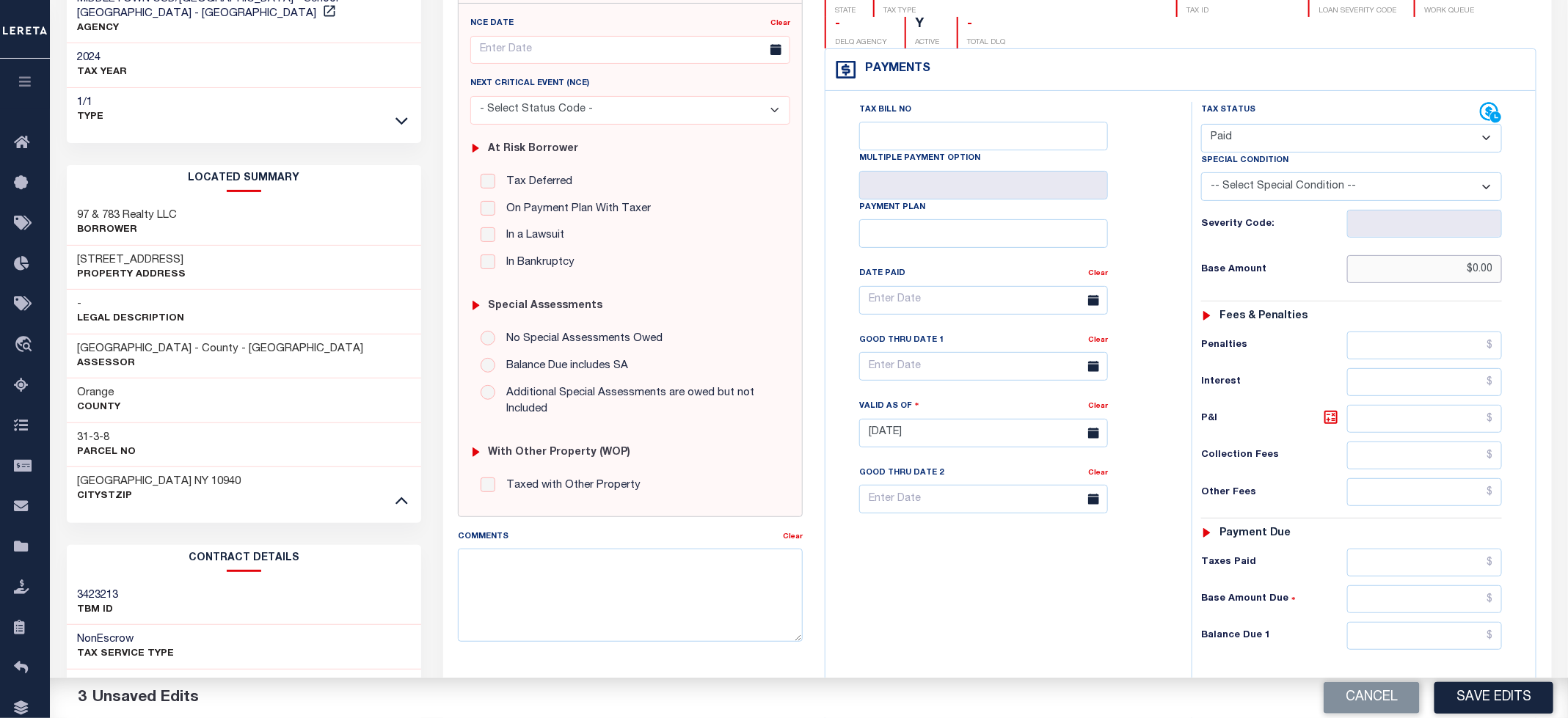
scroll to position [330, 0]
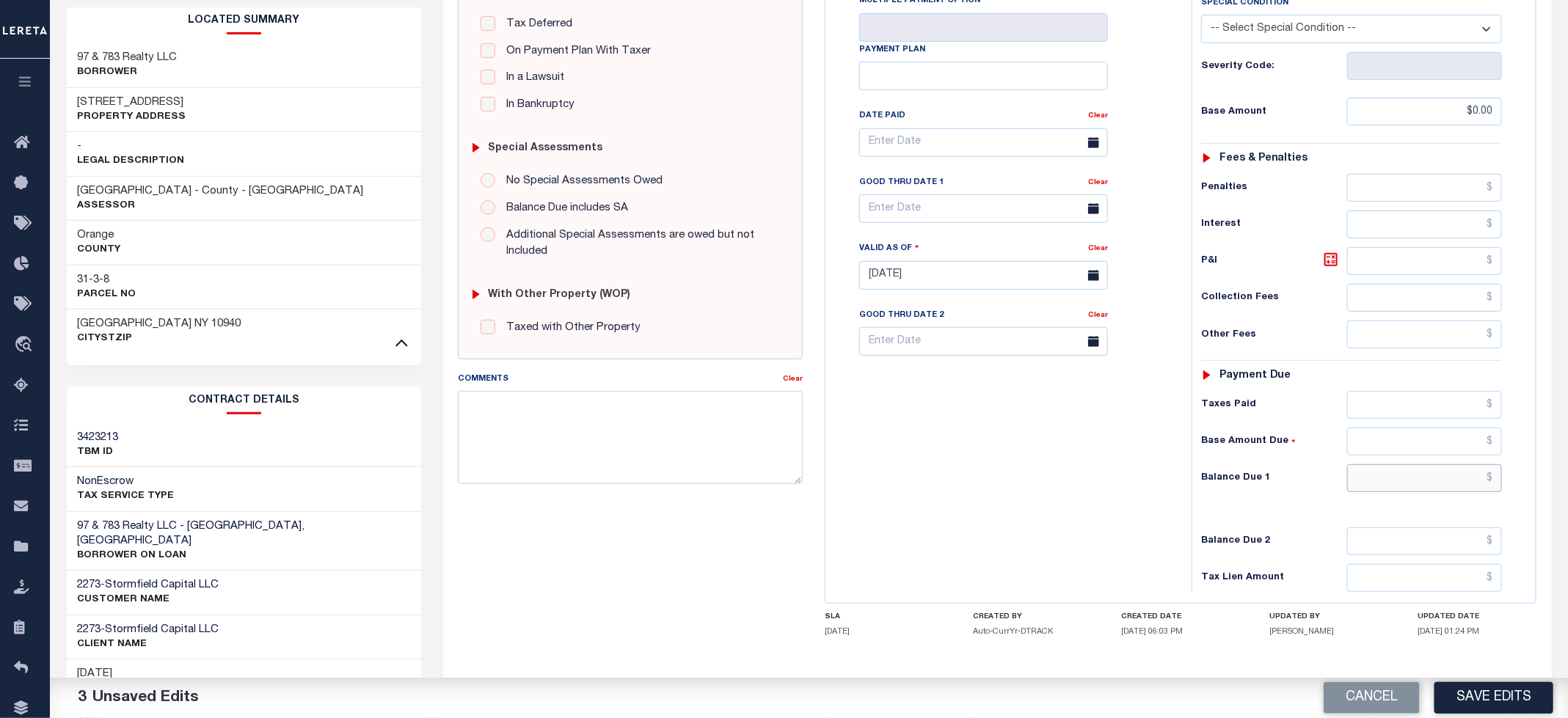
click at [1374, 492] on input "text" at bounding box center [1424, 478] width 156 height 28
type input "$0.00"
click at [1016, 532] on div "Tax Bill No Multiple Payment Option Payment Plan Clear" at bounding box center [1005, 268] width 352 height 647
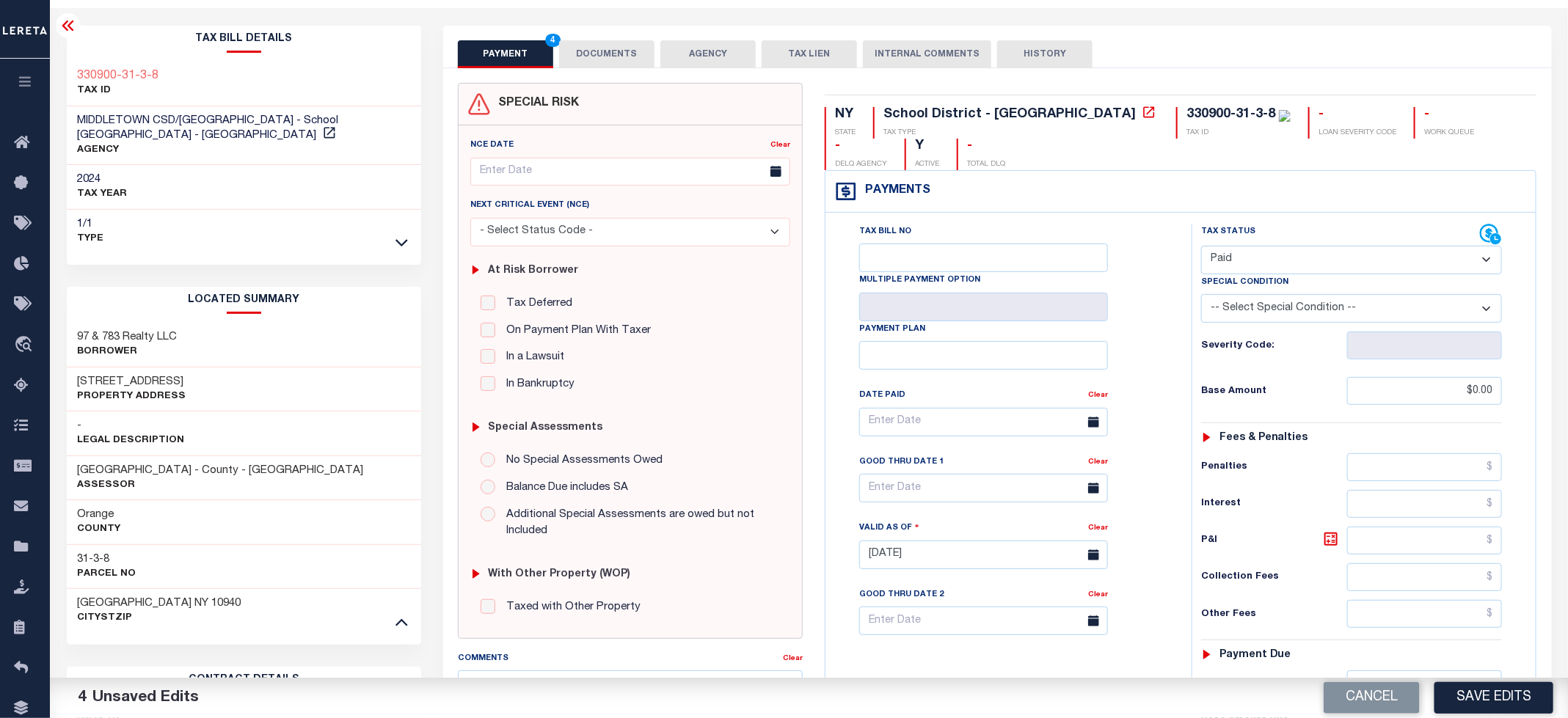
scroll to position [0, 0]
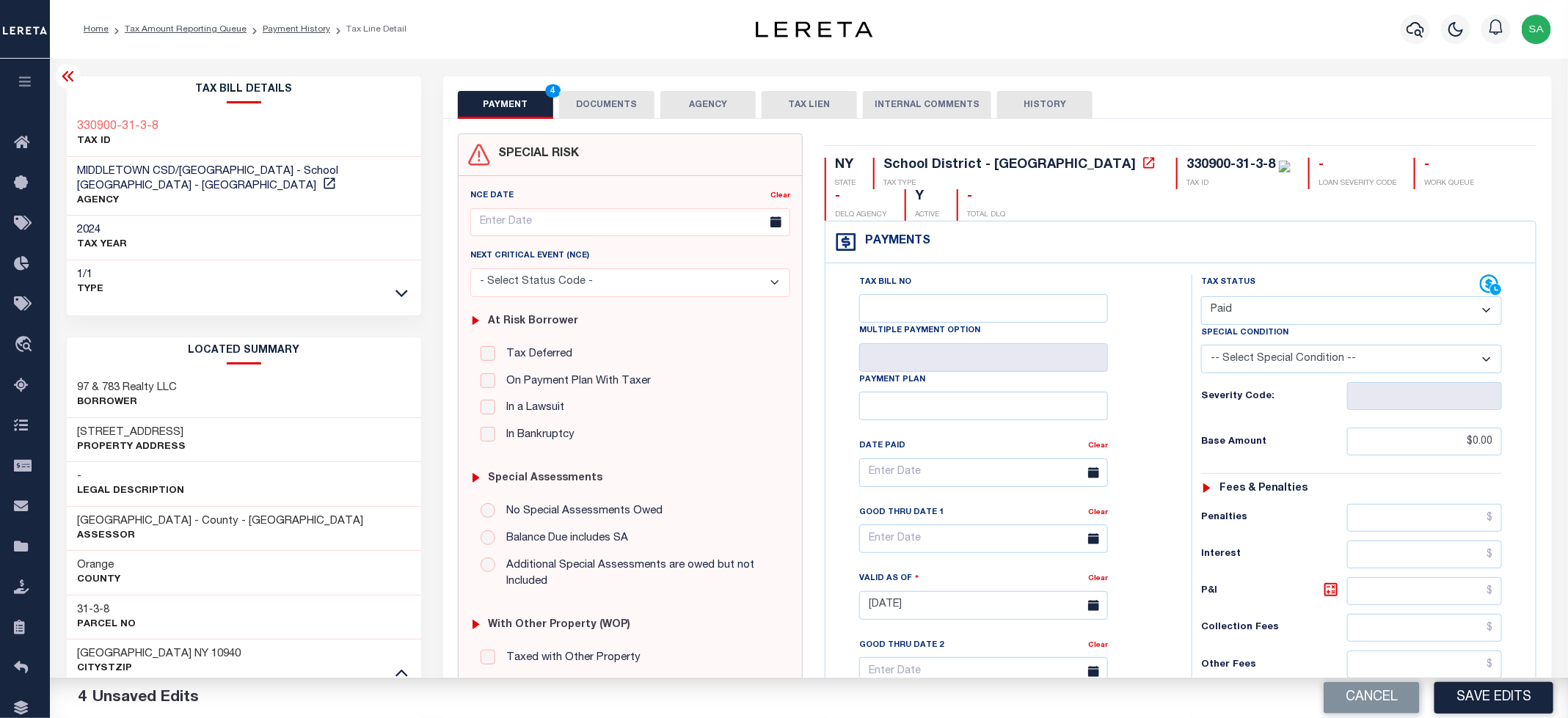
click at [645, 95] on button "DOCUMENTS" at bounding box center [606, 104] width 95 height 28
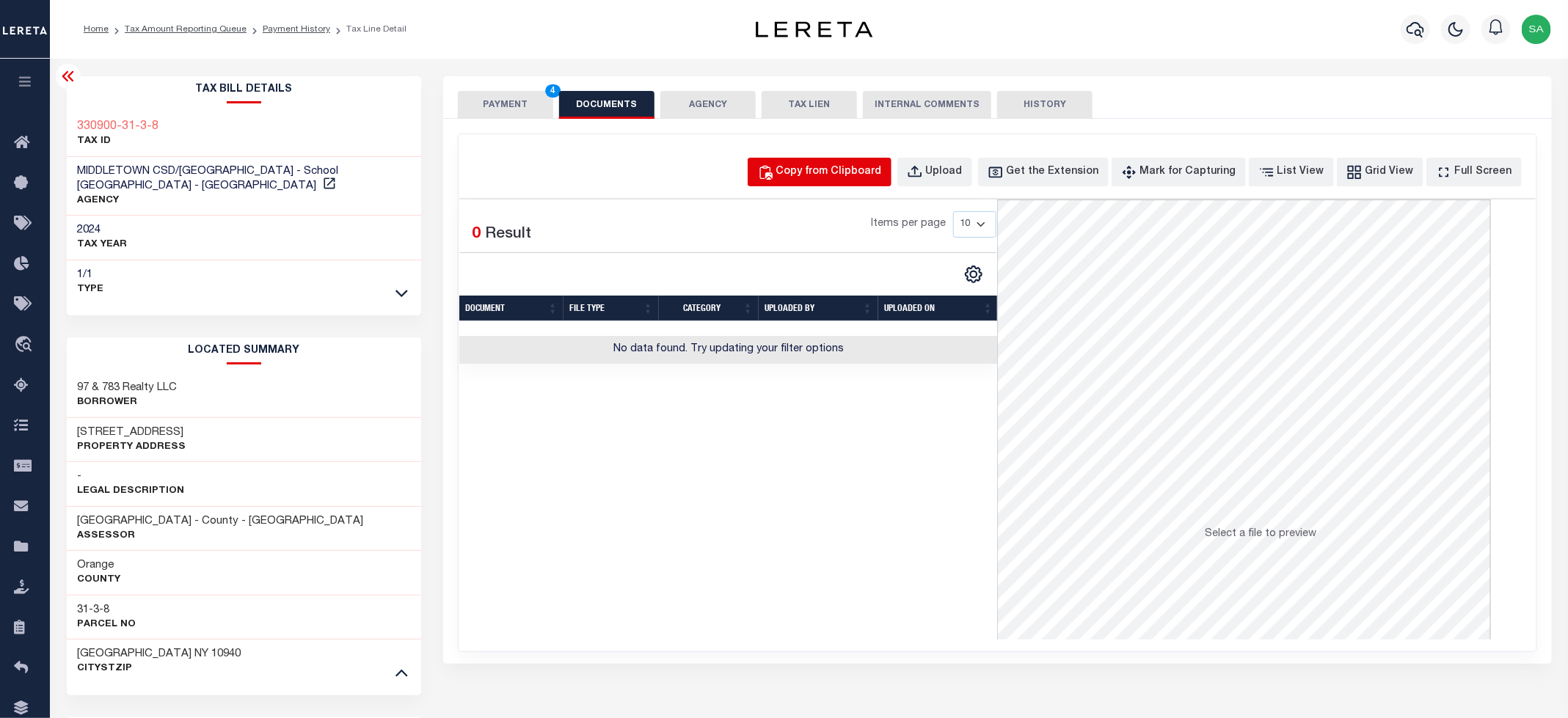
click at [872, 170] on div "Copy from Clipboard" at bounding box center [829, 172] width 106 height 16
select select "POP"
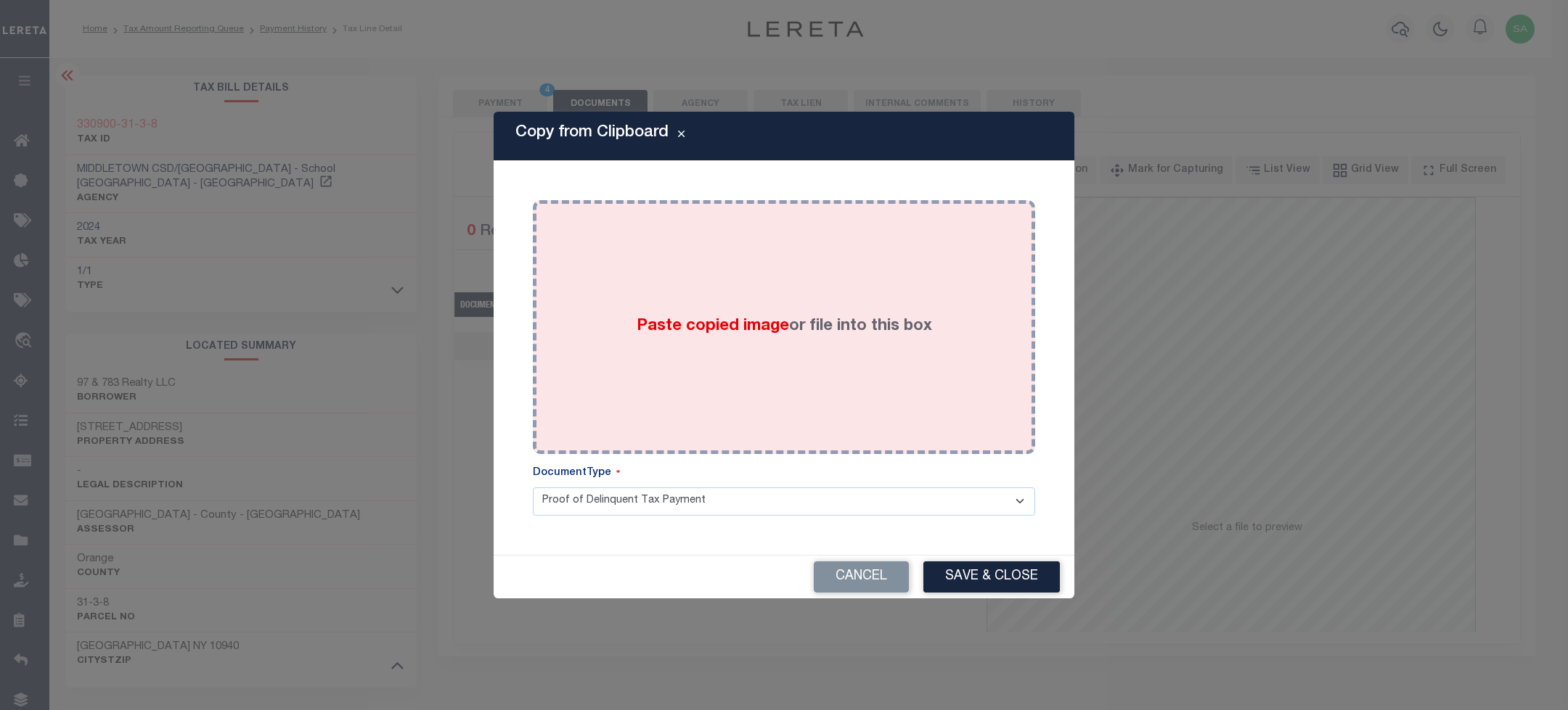
click at [866, 287] on div "Paste copied image or file into this box" at bounding box center [784, 327] width 481 height 232
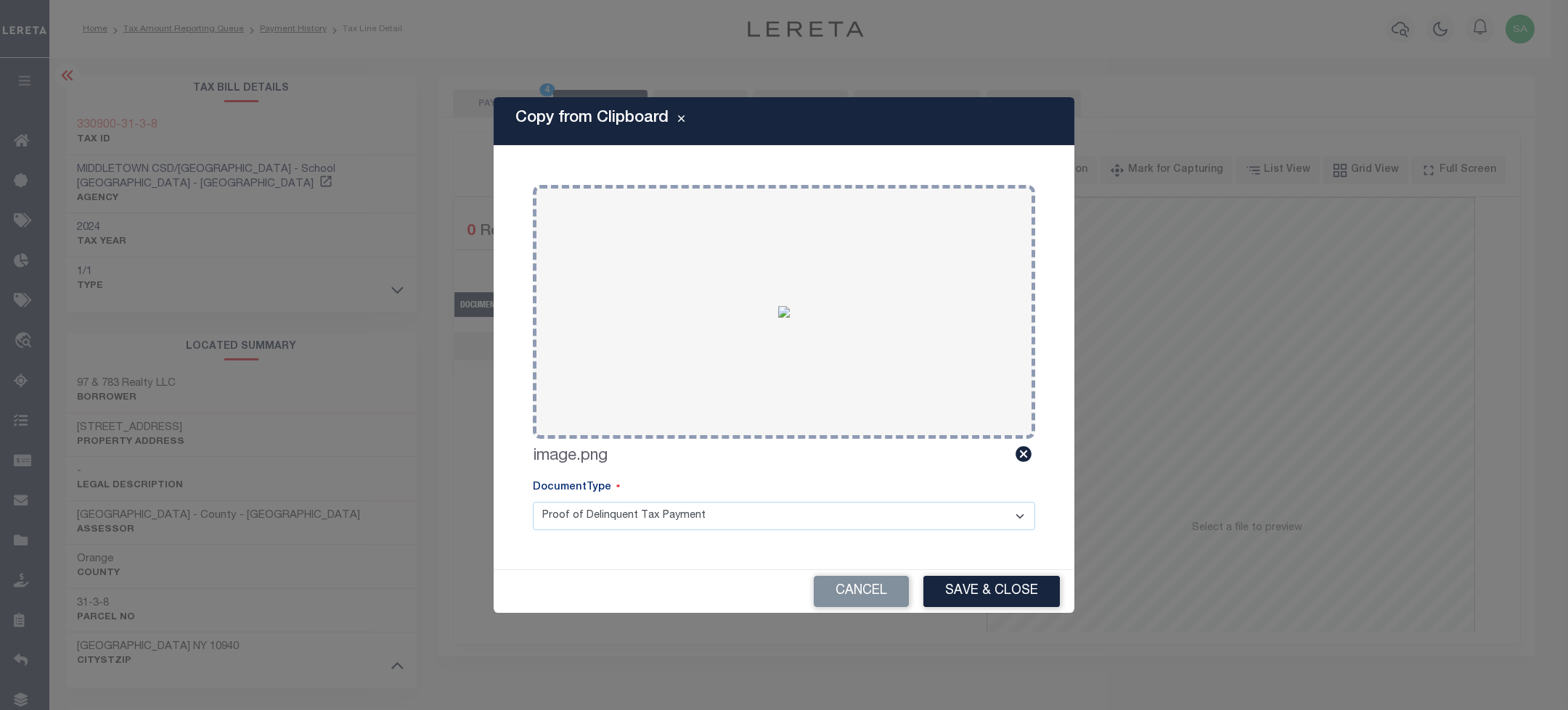
click at [1002, 581] on button "Save & Close" at bounding box center [991, 591] width 137 height 31
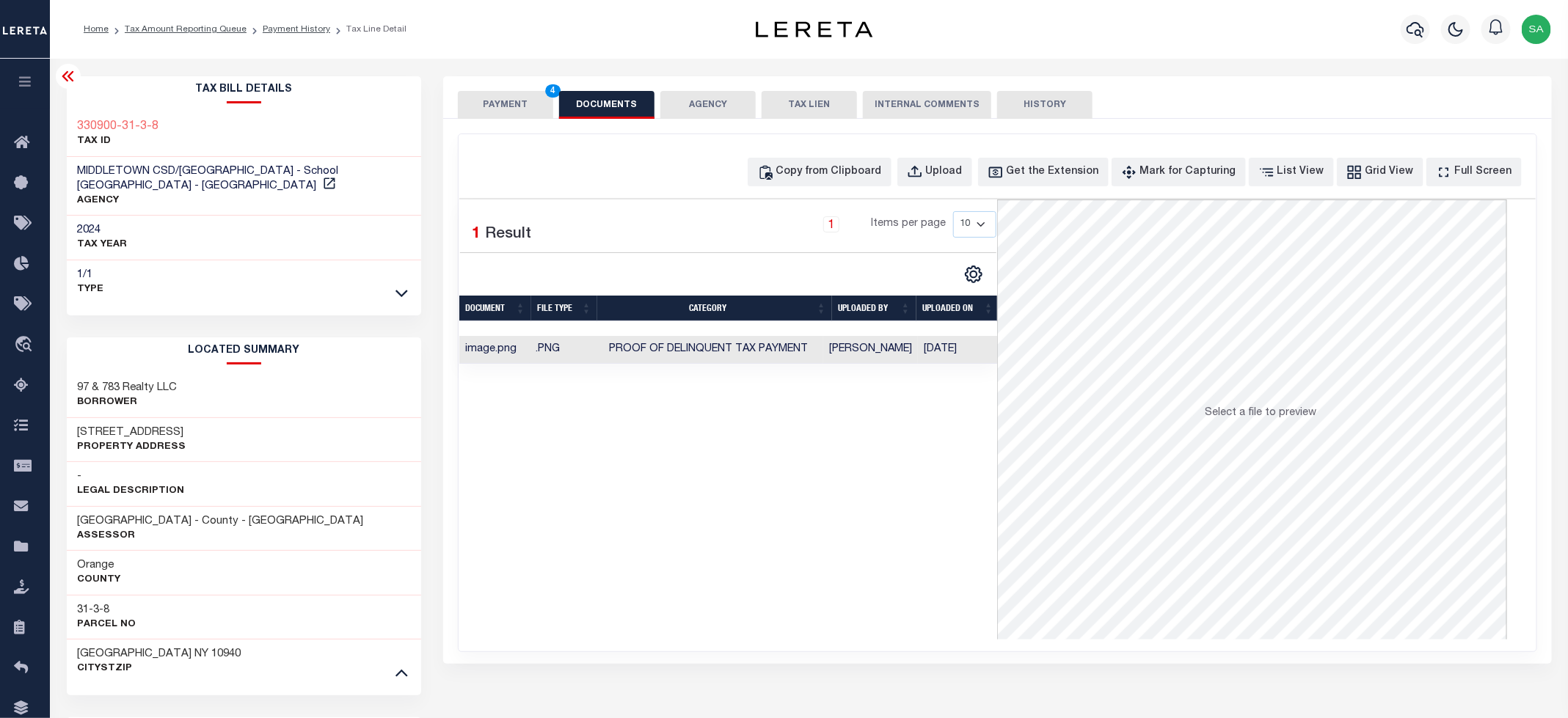
click at [521, 115] on button "PAYMENT 4" at bounding box center [505, 104] width 95 height 28
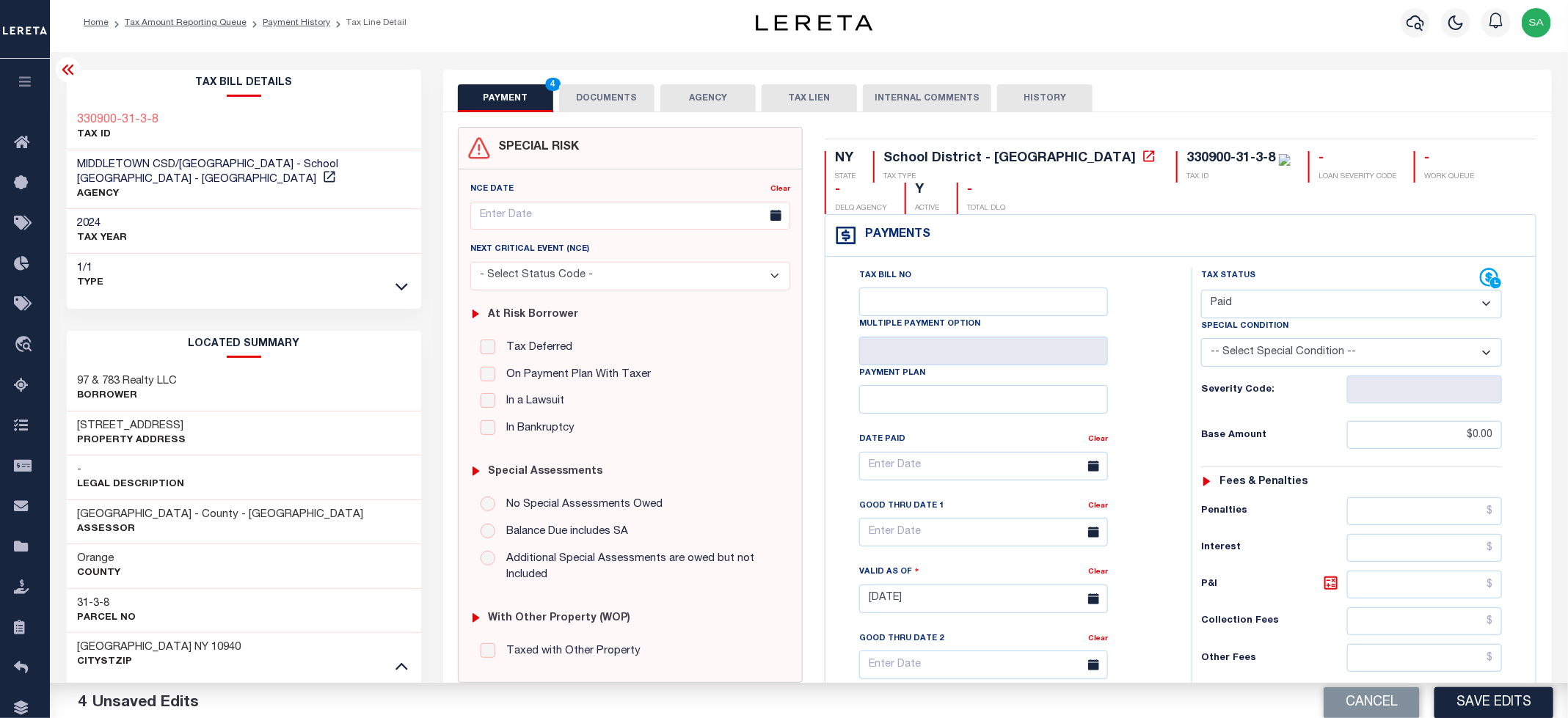
scroll to position [427, 0]
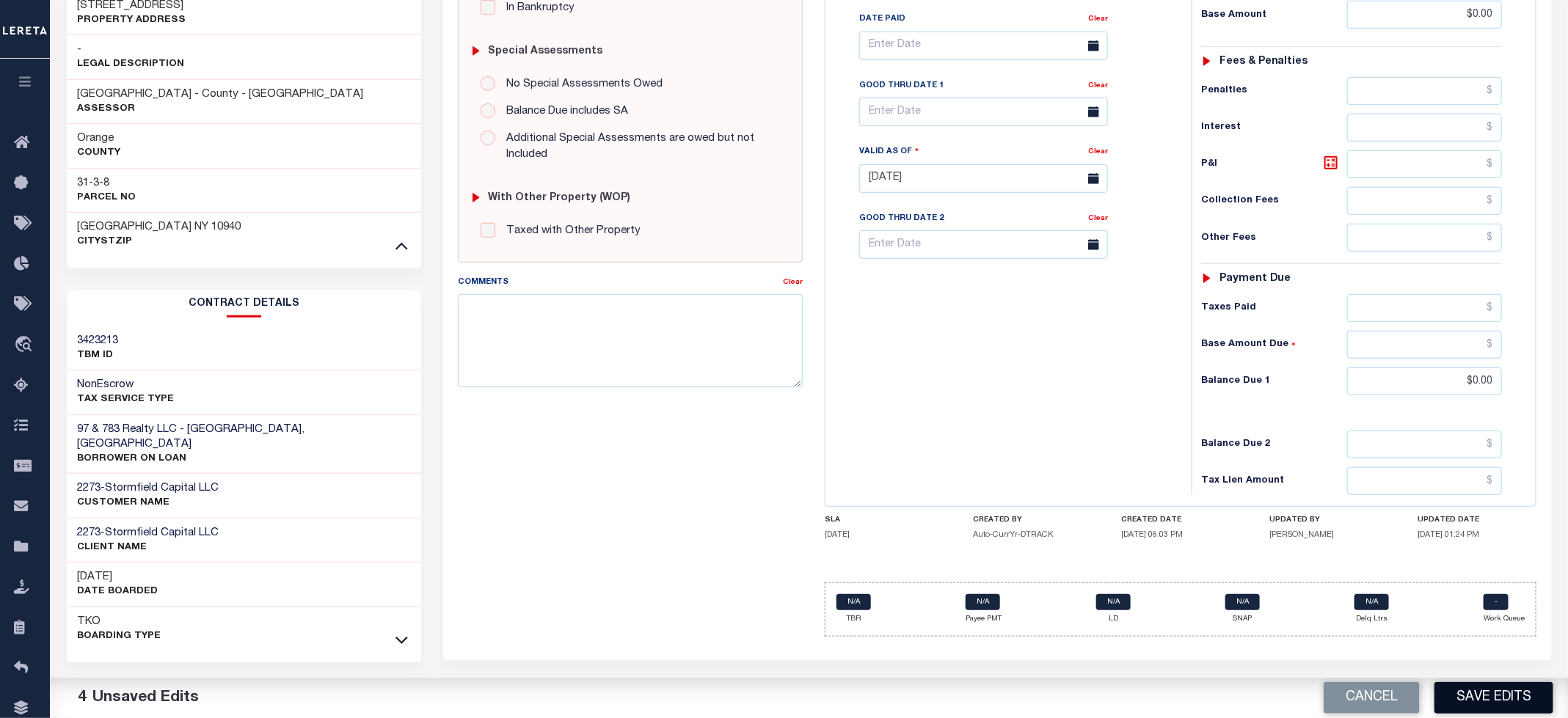
click at [1499, 686] on button "Save Edits" at bounding box center [1494, 698] width 119 height 32
checkbox input "false"
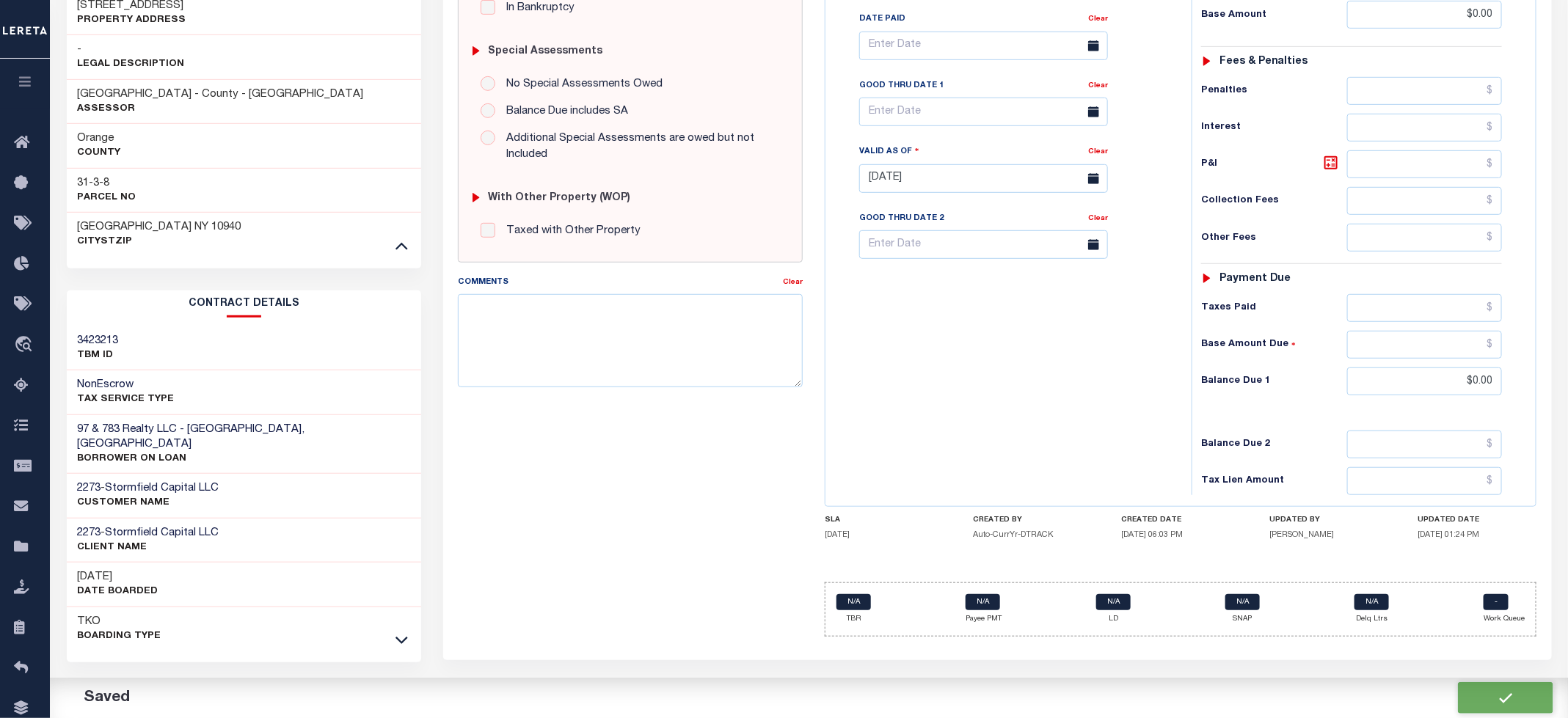
type input "$0"
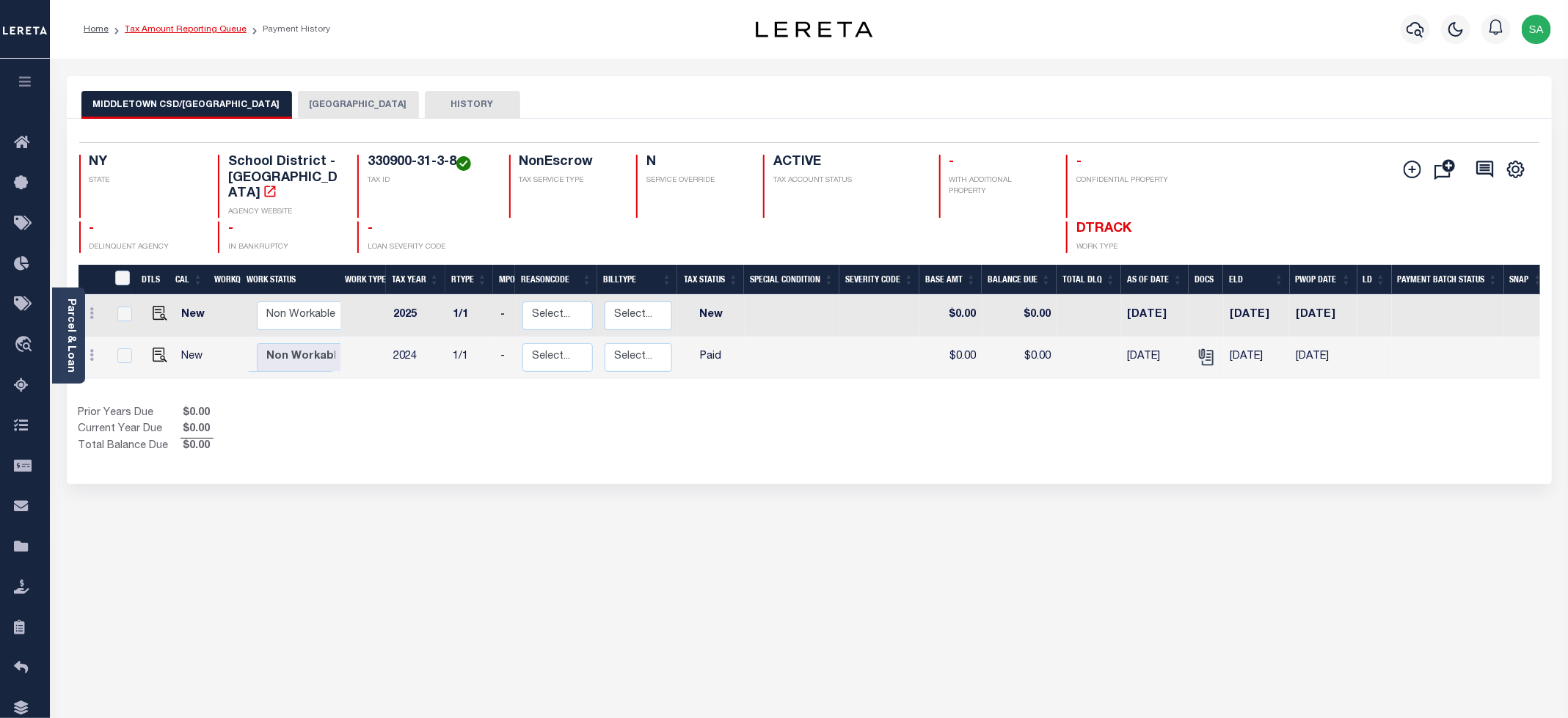
click at [234, 32] on link "Tax Amount Reporting Queue" at bounding box center [186, 29] width 122 height 9
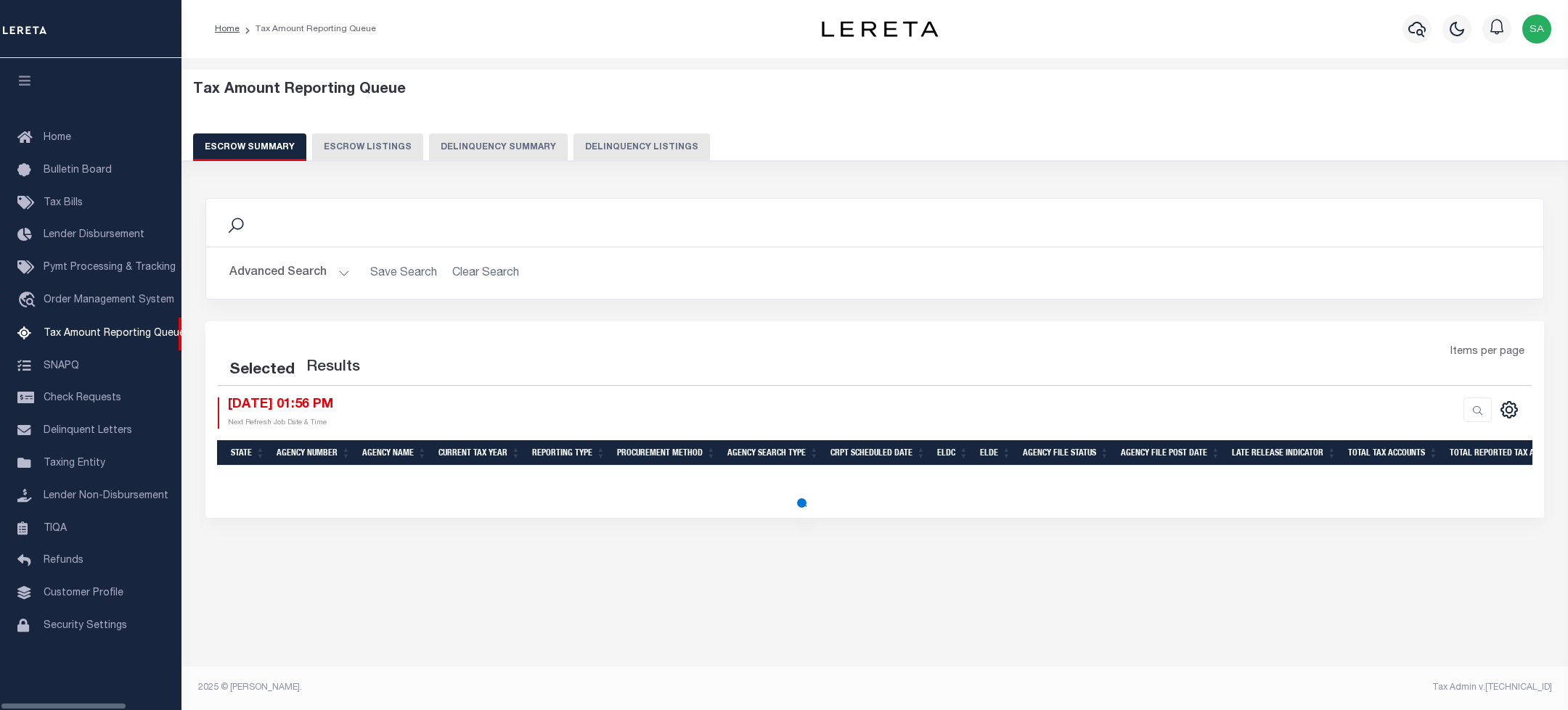
click at [658, 144] on button "Delinquency Listings" at bounding box center [642, 147] width 137 height 27
select select "100"
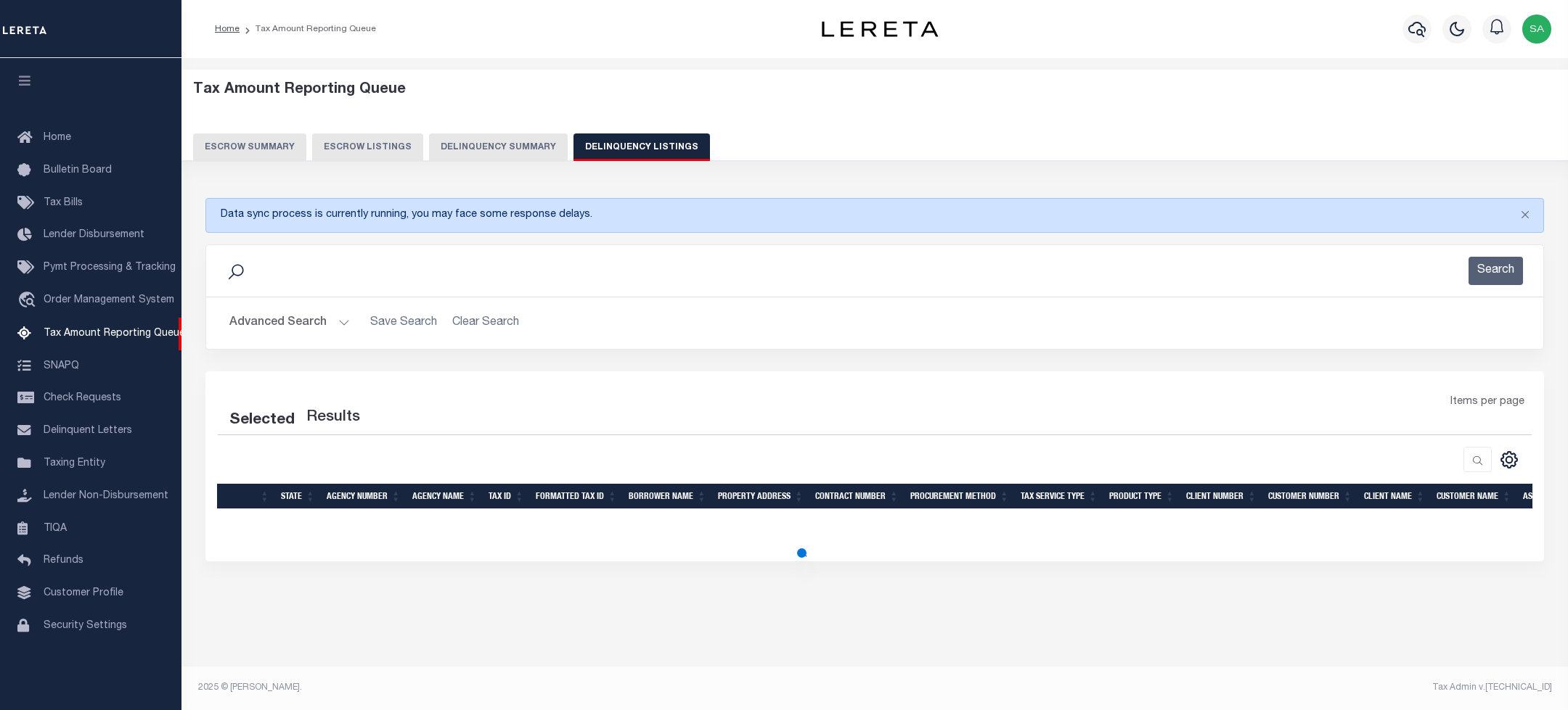
select select "100"
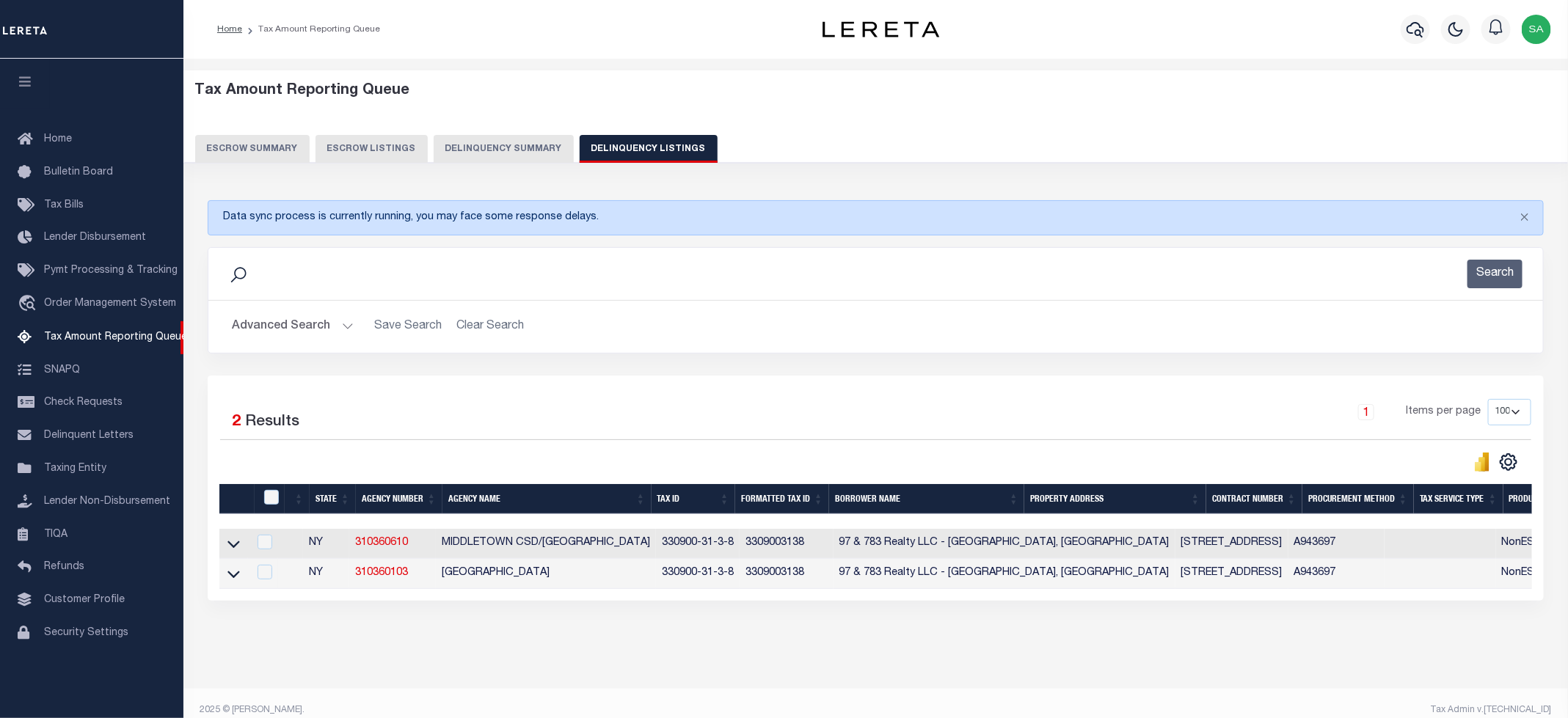
click at [295, 329] on button "Advanced Search" at bounding box center [293, 327] width 122 height 29
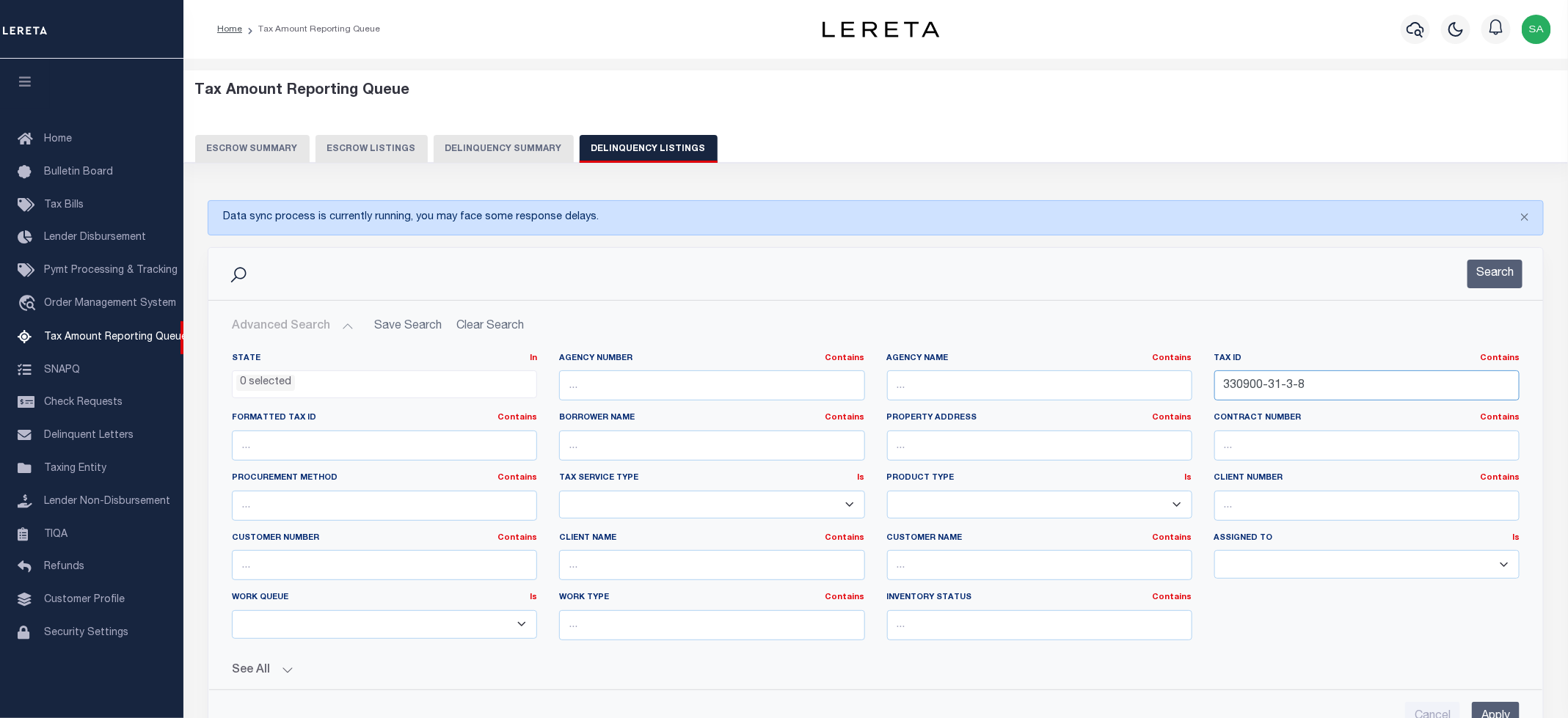
drag, startPoint x: 1310, startPoint y: 393, endPoint x: 1106, endPoint y: 374, distance: 204.9
click at [1092, 374] on div "State In In AK AL AR AZ CA CO CT DC DE FL GA GU HI IA ID IL IN KS KY LA MA MD M…" at bounding box center [875, 502] width 1310 height 299
paste input "2-9-11"
type input "330900-32-9-11"
click at [1491, 273] on button "Search" at bounding box center [1494, 274] width 55 height 29
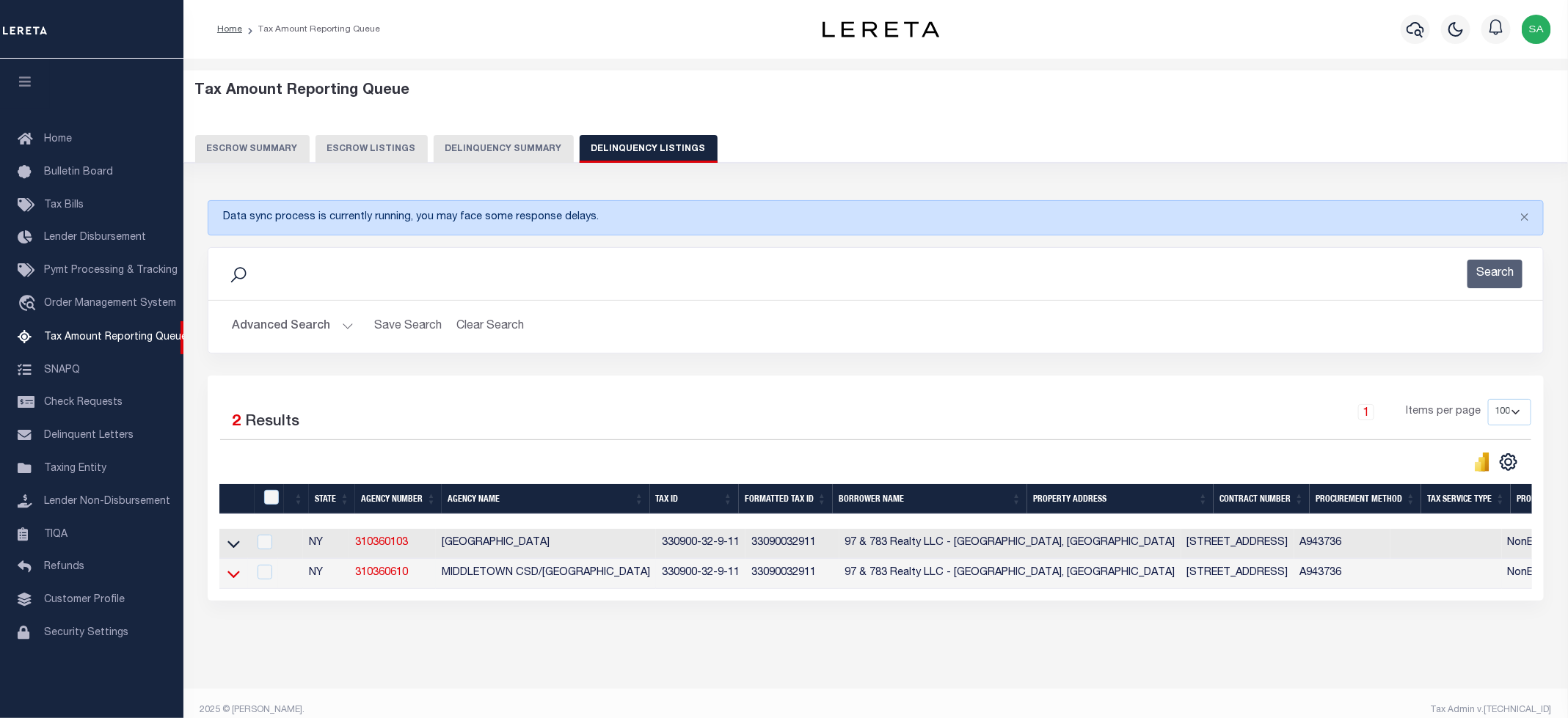
click at [236, 578] on icon at bounding box center [234, 574] width 13 height 16
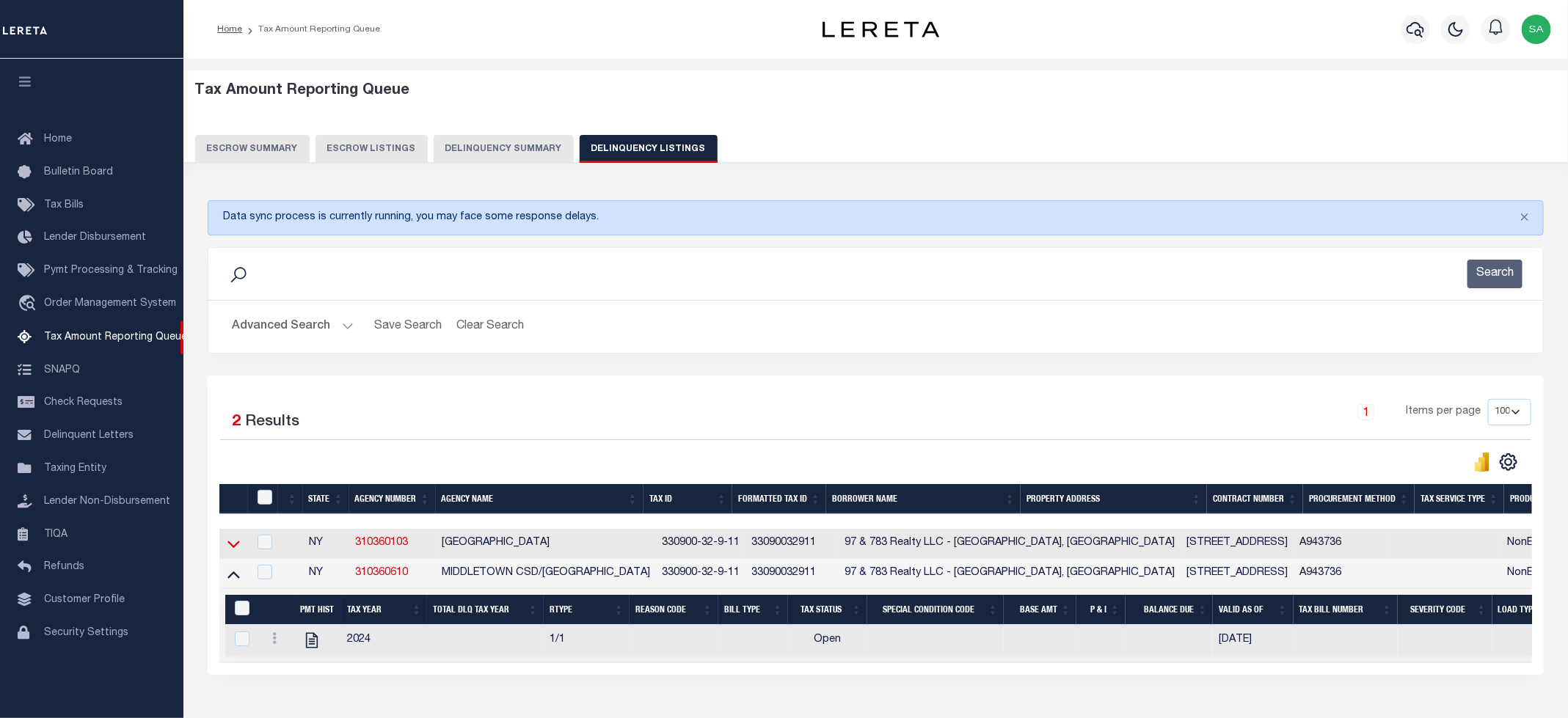
click at [232, 548] on icon at bounding box center [234, 545] width 13 height 8
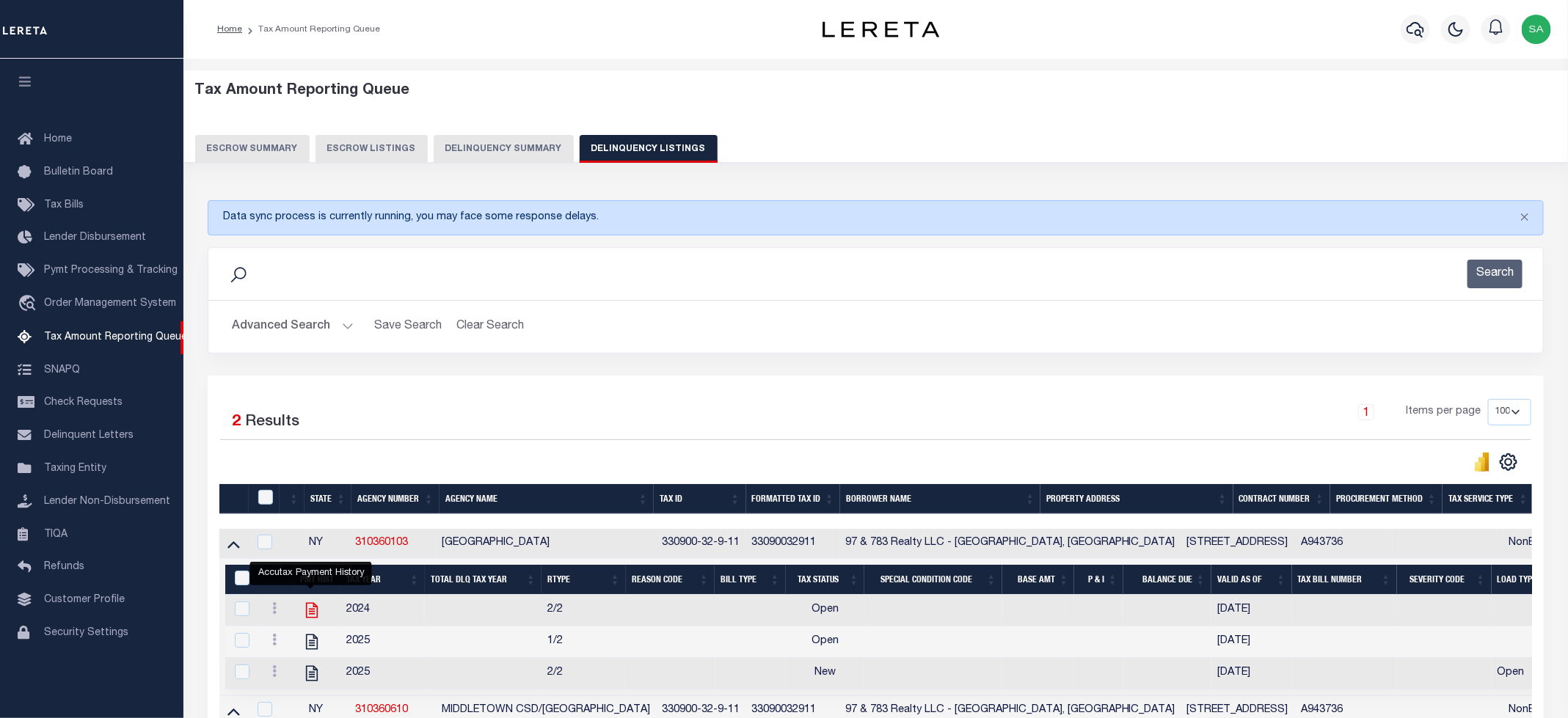
click at [308, 617] on icon "" at bounding box center [311, 610] width 19 height 19
checkbox input "true"
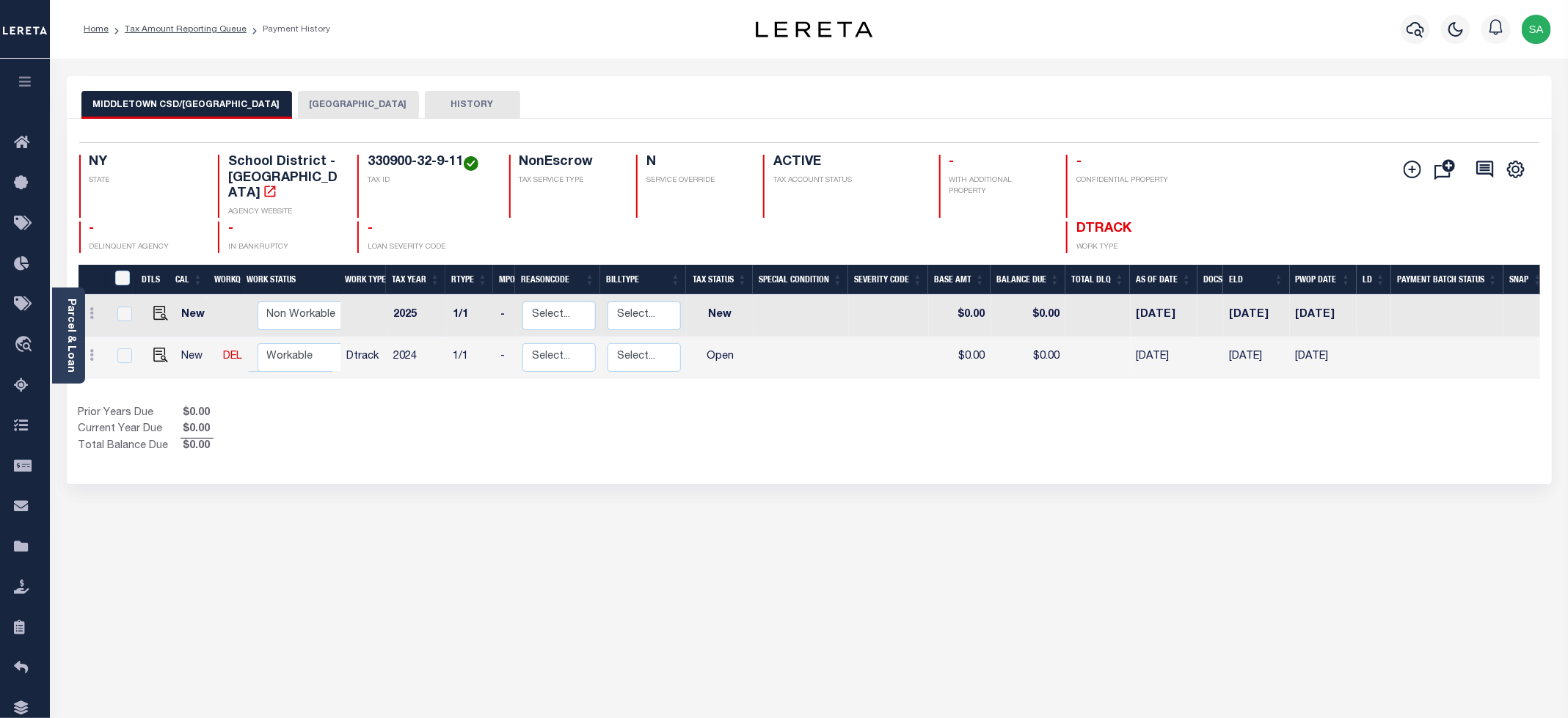
click at [307, 110] on button "[GEOGRAPHIC_DATA]" at bounding box center [358, 104] width 121 height 28
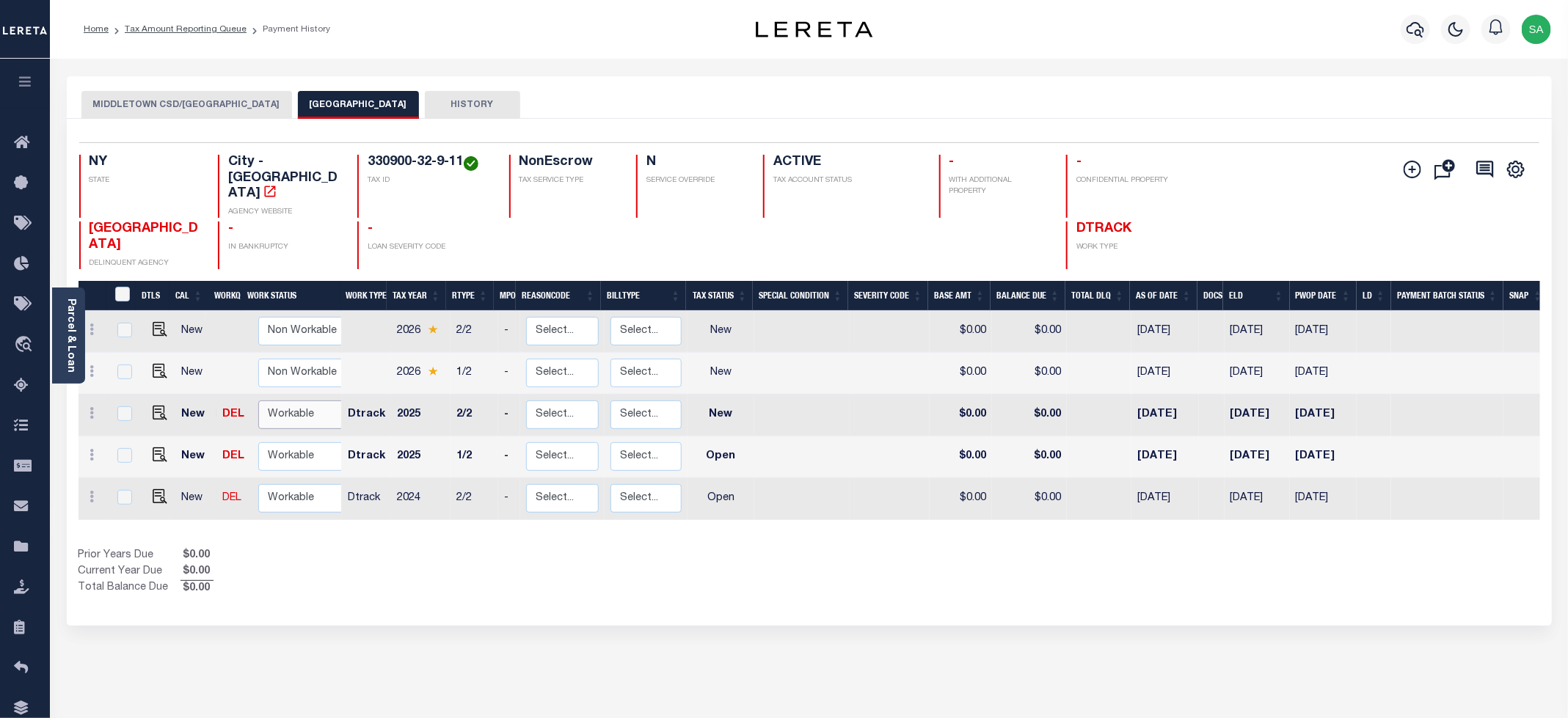
click at [282, 400] on select "Non Workable Workable" at bounding box center [302, 415] width 88 height 29
checkbox input "true"
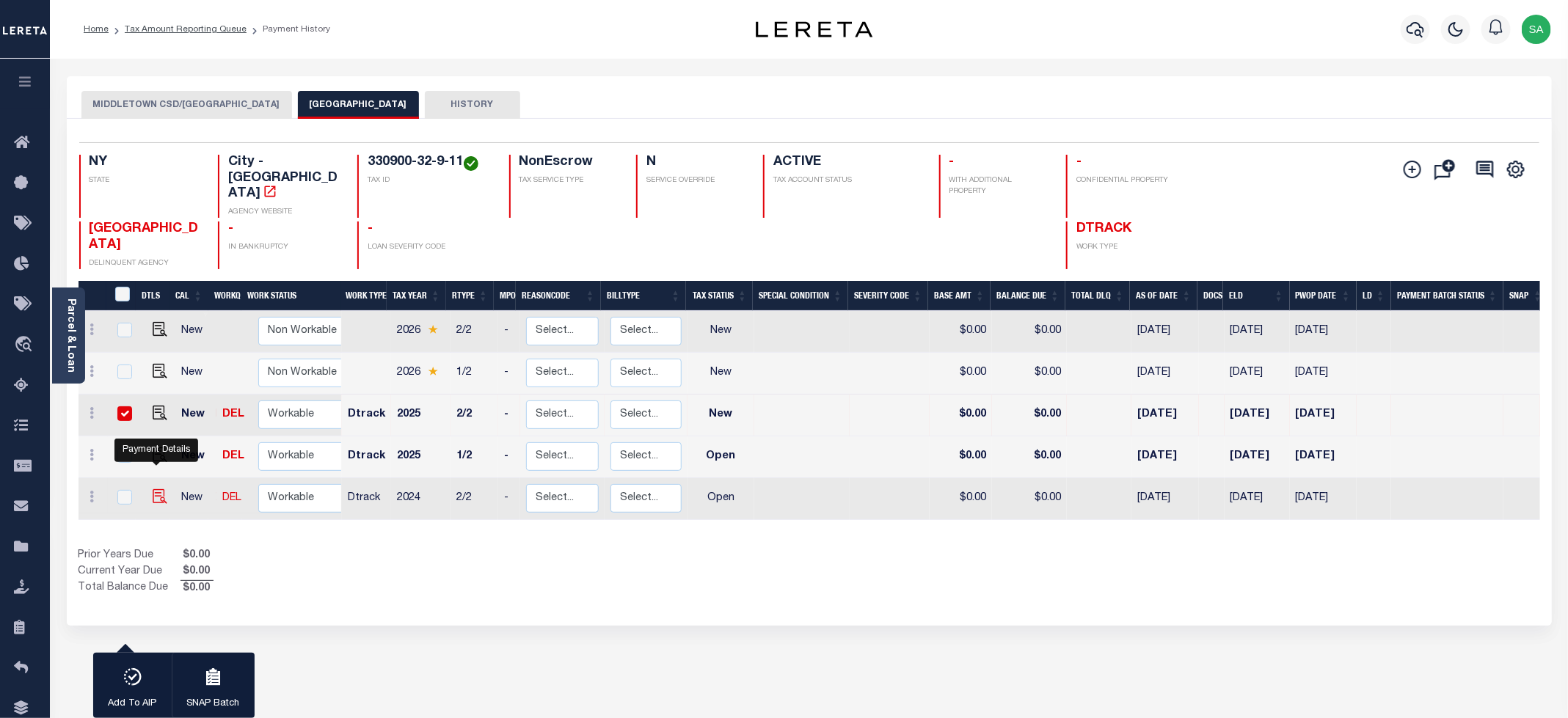
click at [159, 489] on img "" at bounding box center [160, 496] width 15 height 15
checkbox input "true"
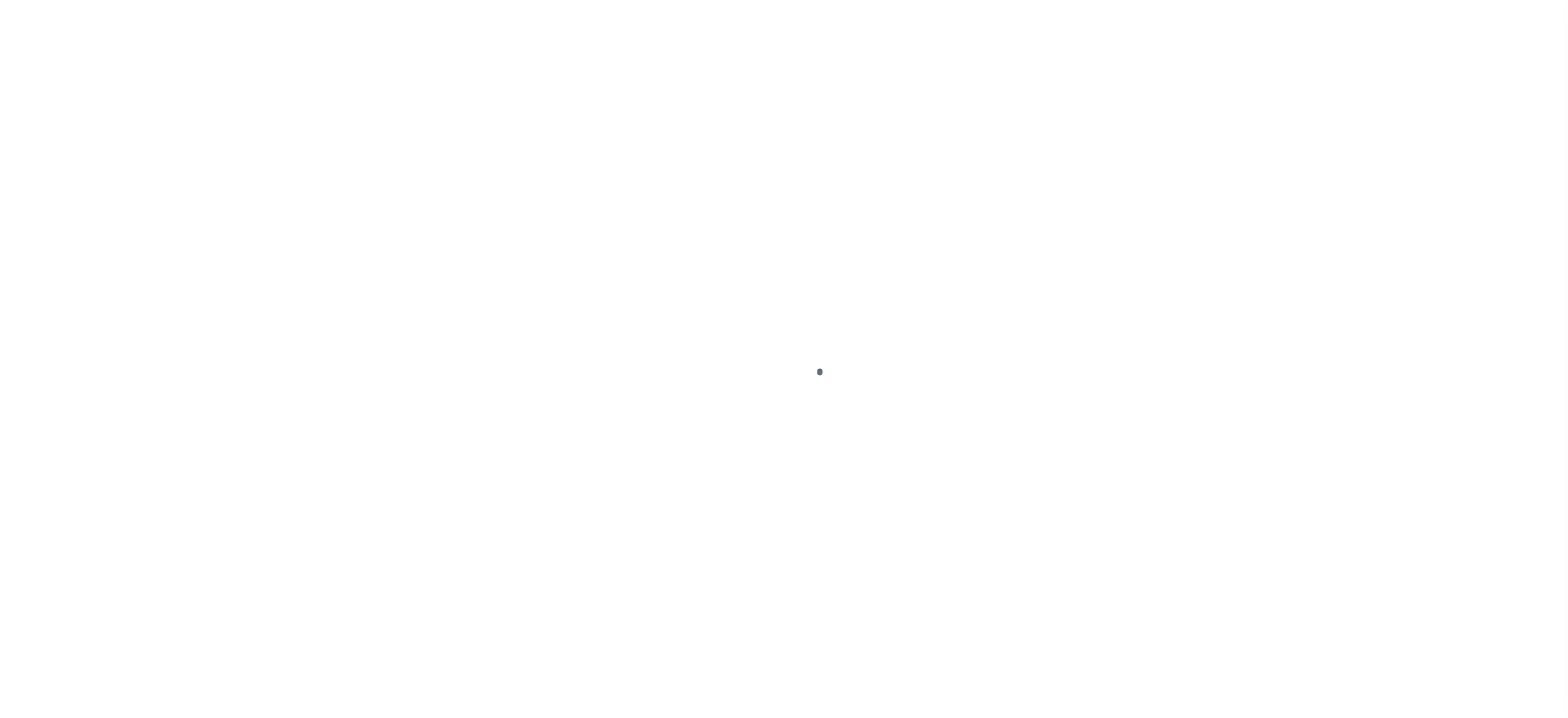
select select "OP2"
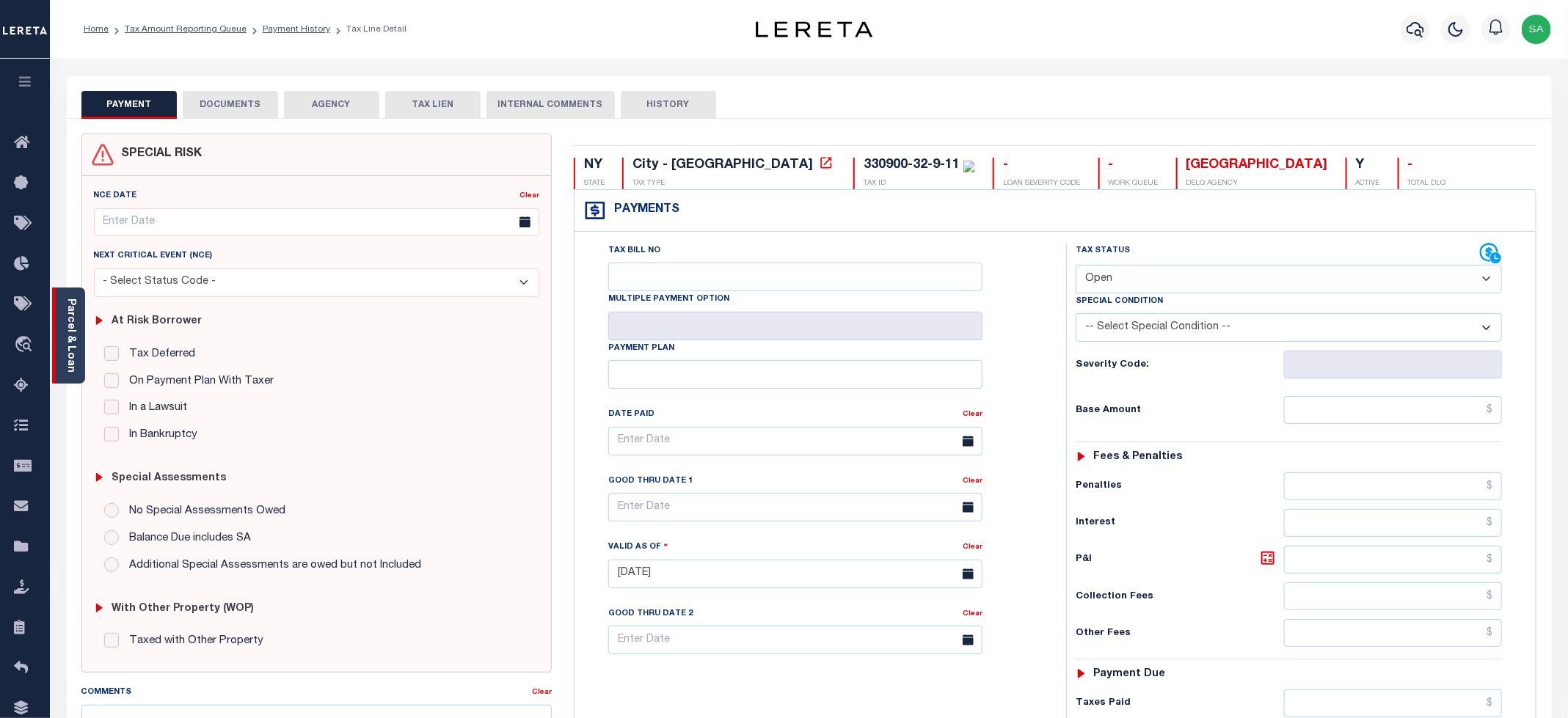
click at [81, 367] on div "Parcel & Loan" at bounding box center [68, 336] width 33 height 96
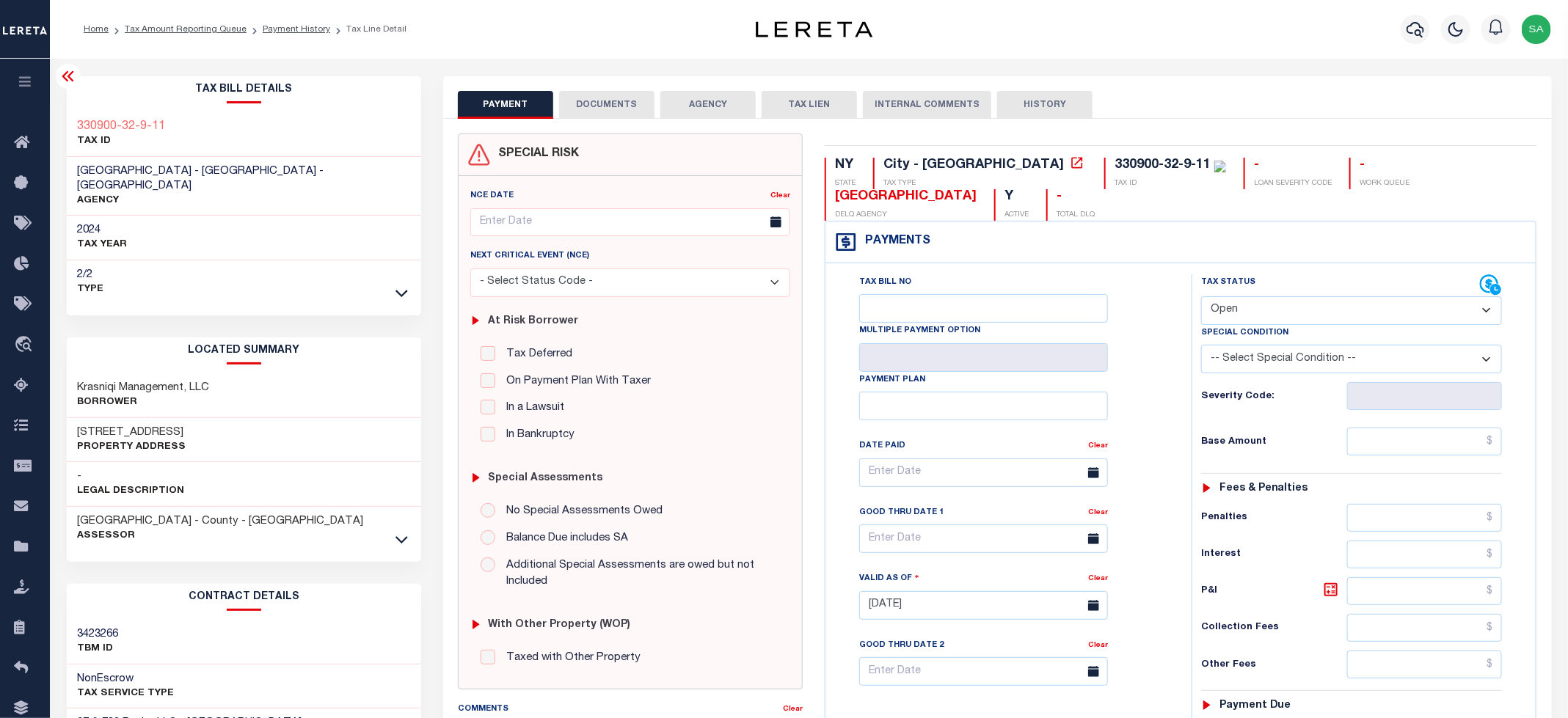
click at [86, 167] on span "[GEOGRAPHIC_DATA] - [GEOGRAPHIC_DATA] - [GEOGRAPHIC_DATA]" at bounding box center [201, 179] width 246 height 26
click at [92, 170] on span "[GEOGRAPHIC_DATA] - [GEOGRAPHIC_DATA] - [GEOGRAPHIC_DATA]" at bounding box center [201, 179] width 246 height 26
drag, startPoint x: 78, startPoint y: 170, endPoint x: 178, endPoint y: 172, distance: 100.0
click at [178, 172] on span "[GEOGRAPHIC_DATA] - [GEOGRAPHIC_DATA] - [GEOGRAPHIC_DATA]" at bounding box center [201, 179] width 246 height 26
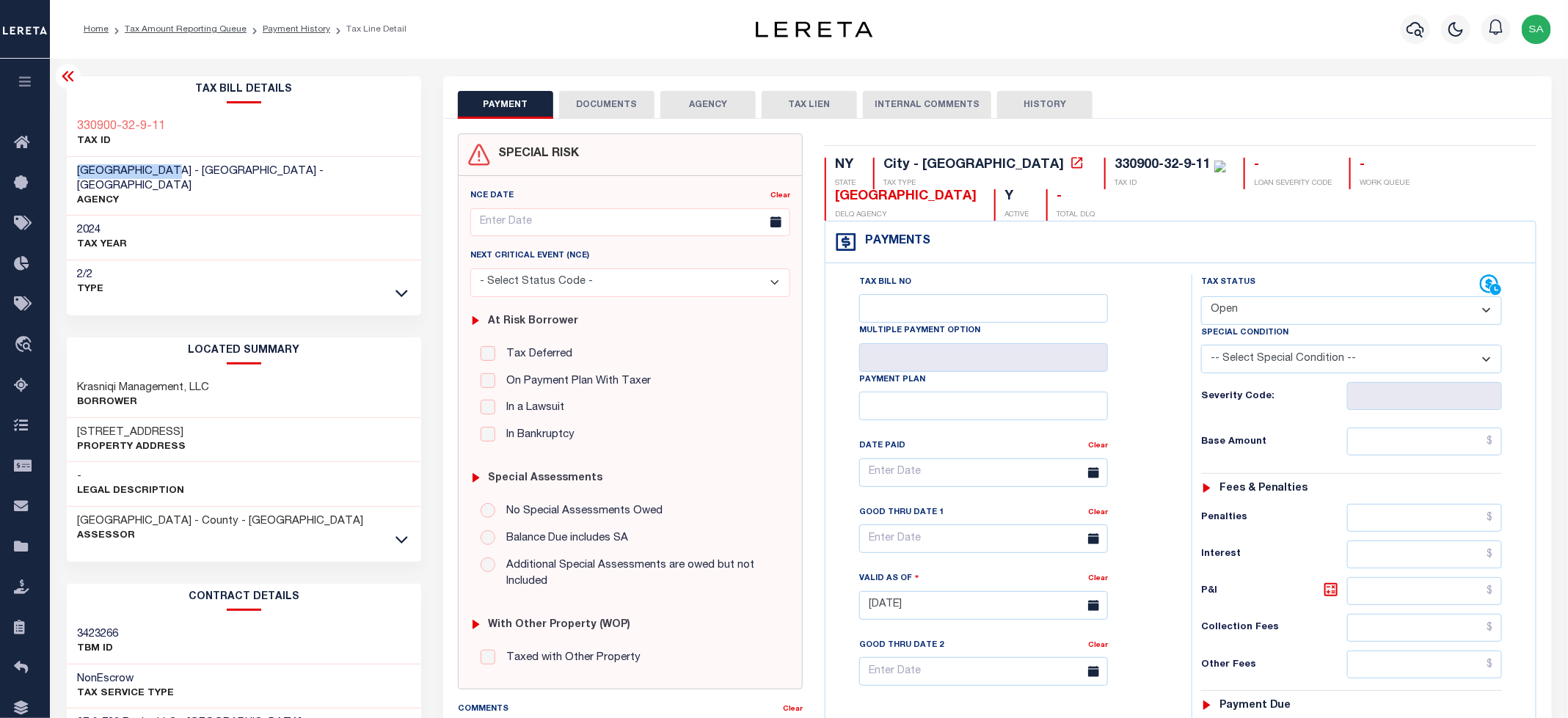
copy span "[GEOGRAPHIC_DATA]"
click at [279, 29] on link "Payment History" at bounding box center [297, 29] width 68 height 9
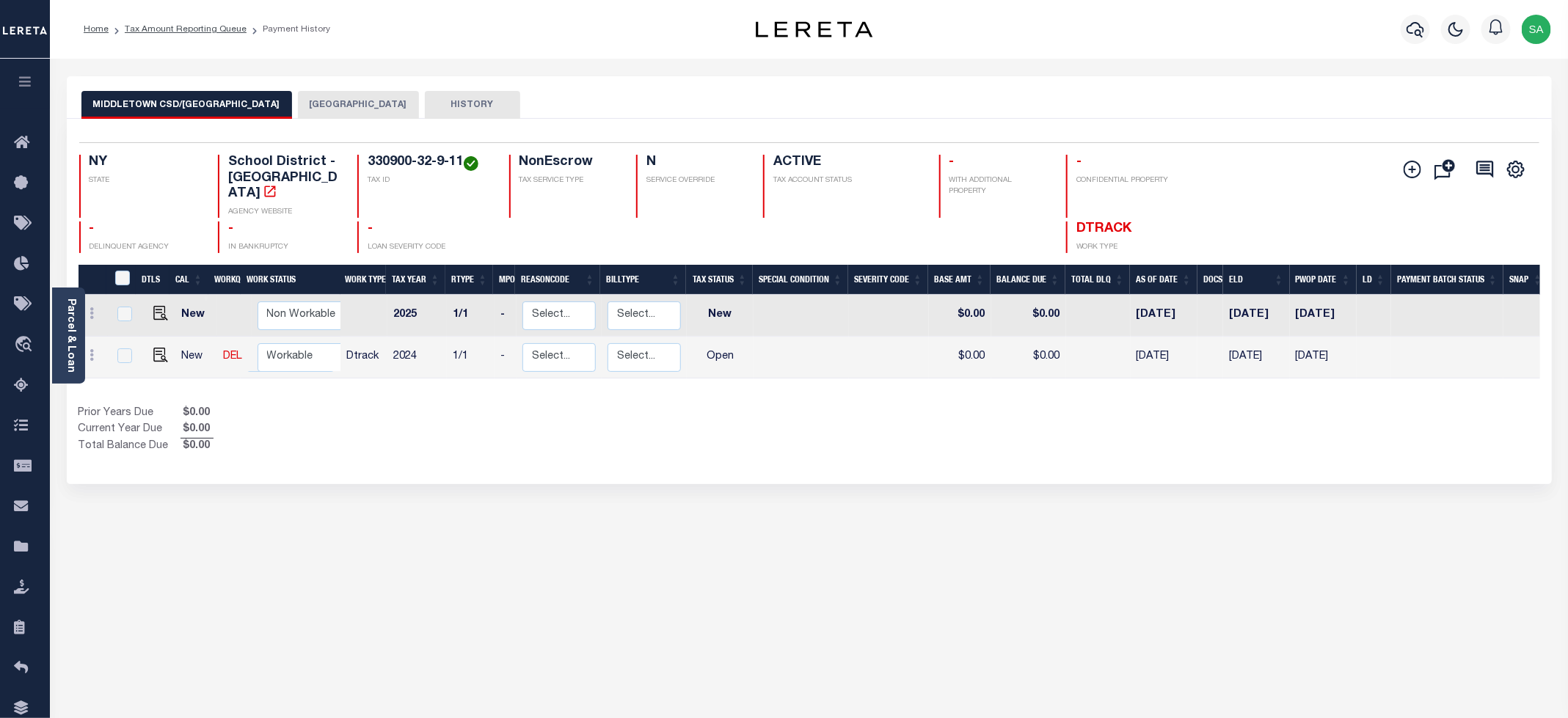
click at [328, 108] on button "MIDDLETOWN CITY" at bounding box center [358, 104] width 121 height 28
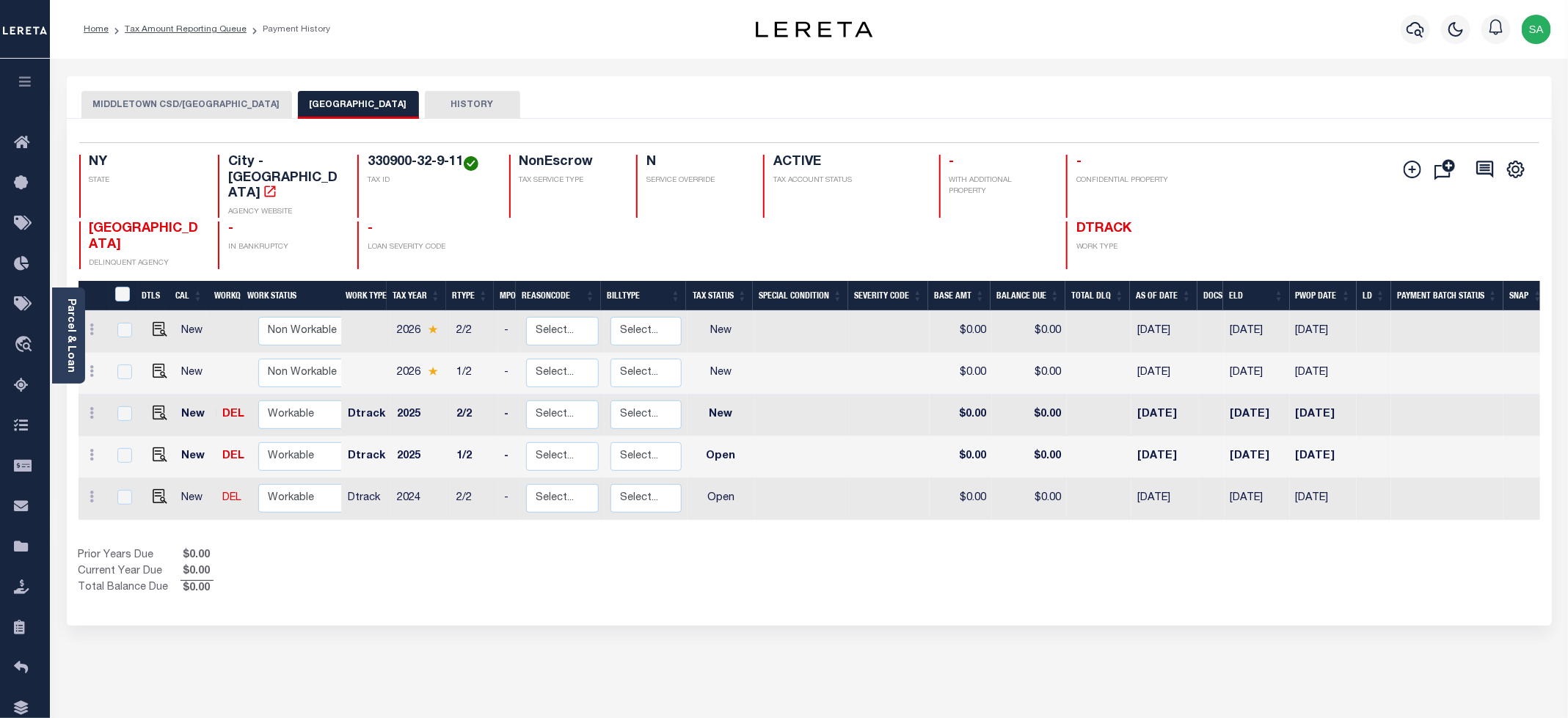
click at [187, 97] on button "MIDDLETOWN CSD/MIDDLETOWN CITY" at bounding box center [186, 104] width 210 height 28
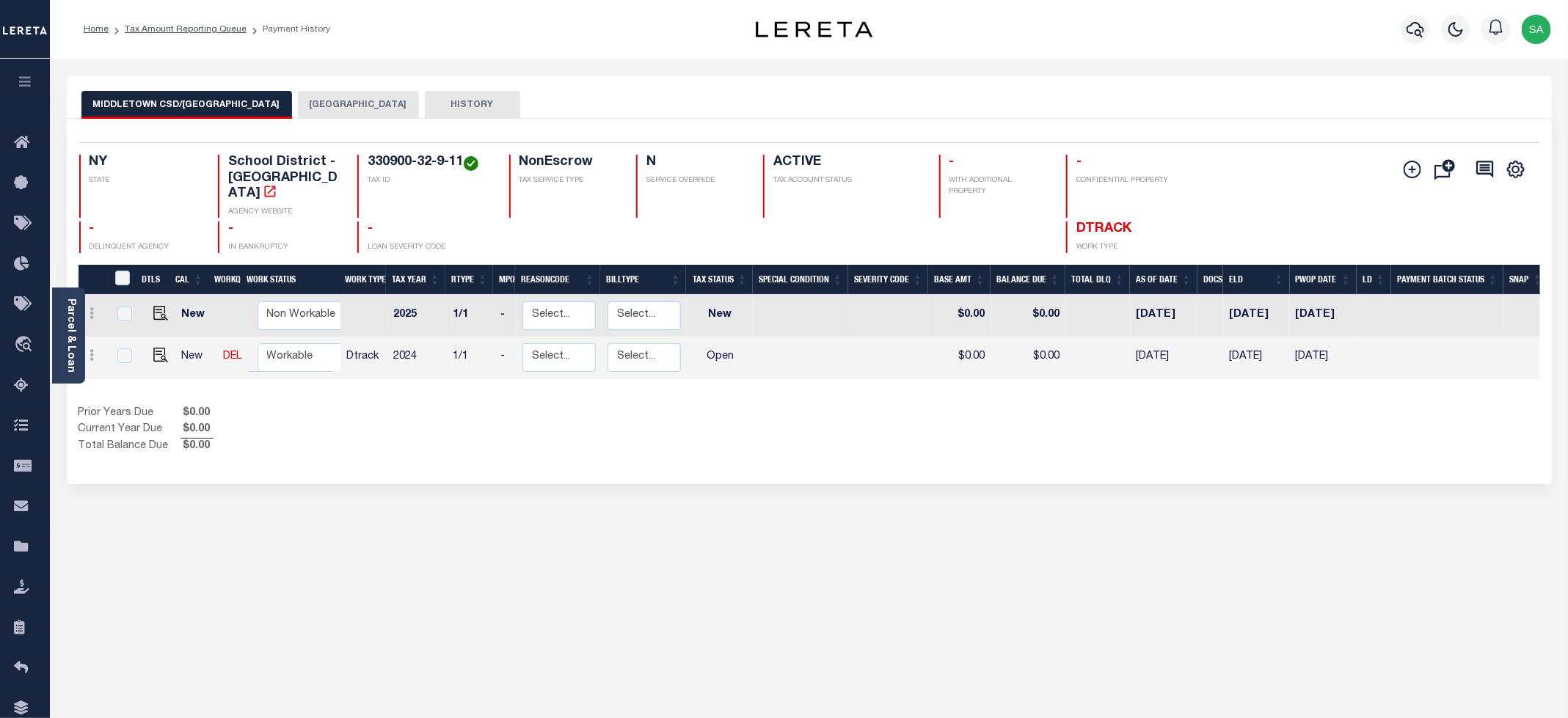
click at [374, 110] on button "MIDDLETOWN CITY" at bounding box center [358, 104] width 121 height 28
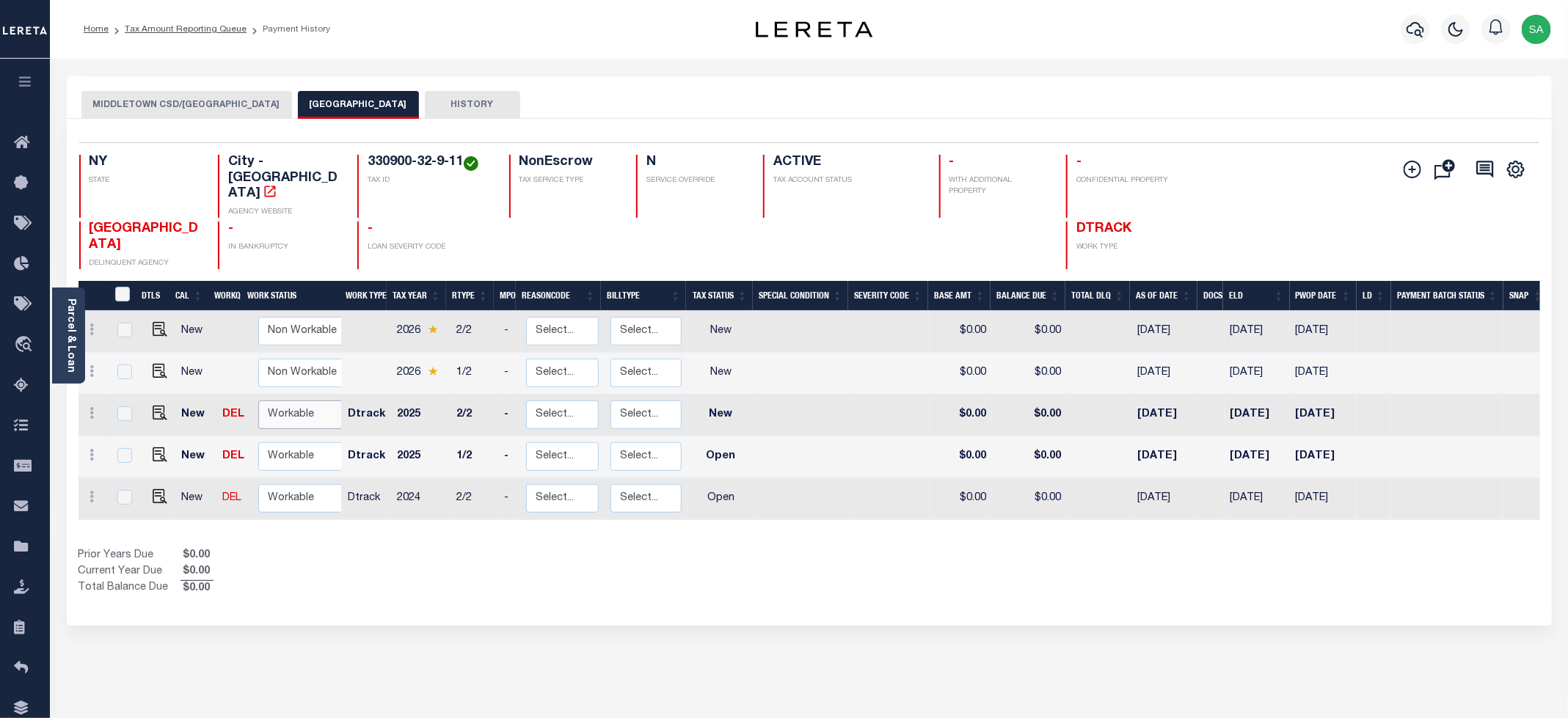
click at [278, 400] on select "Non Workable Workable" at bounding box center [302, 415] width 88 height 29
checkbox input "true"
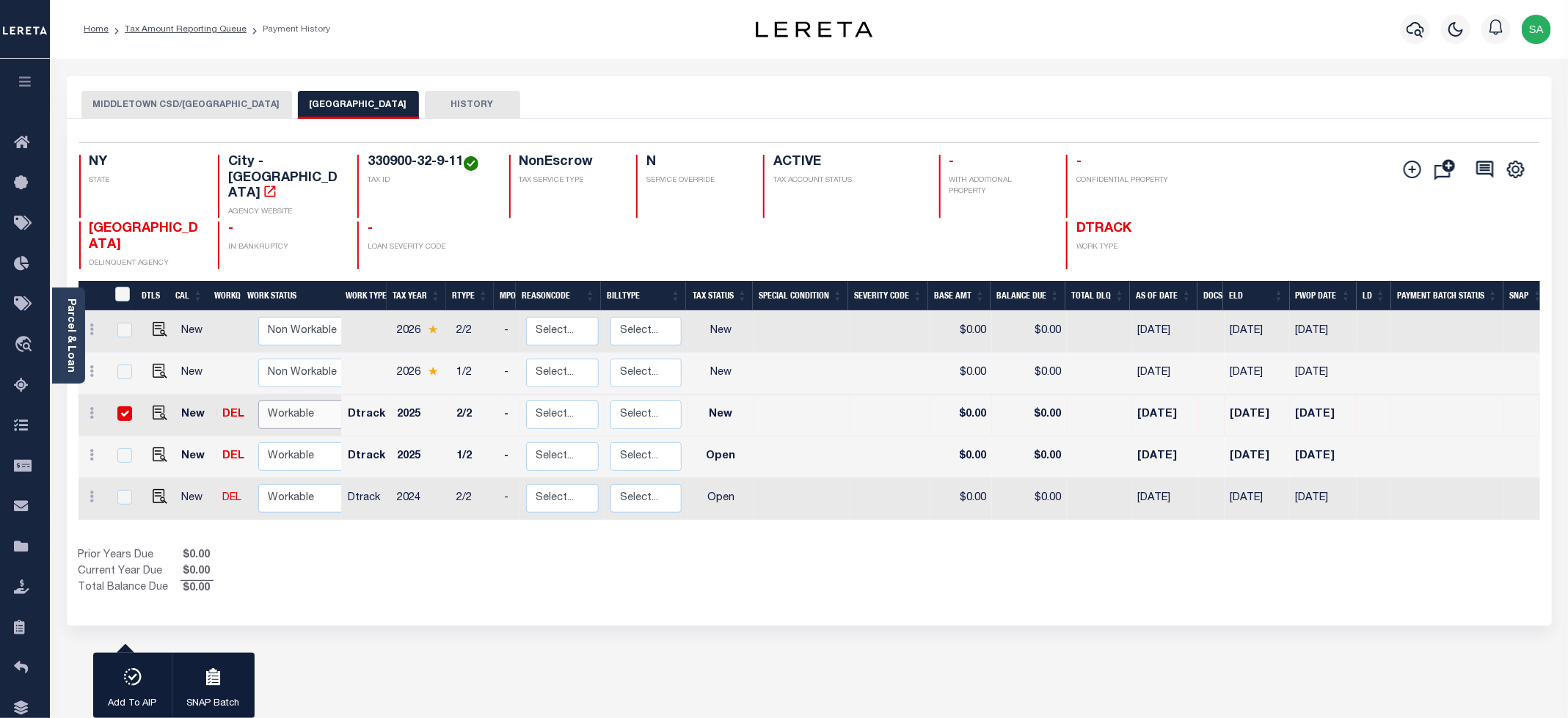
select select "true"
click at [258, 400] on select "Non Workable Workable" at bounding box center [302, 415] width 88 height 29
checkbox input "false"
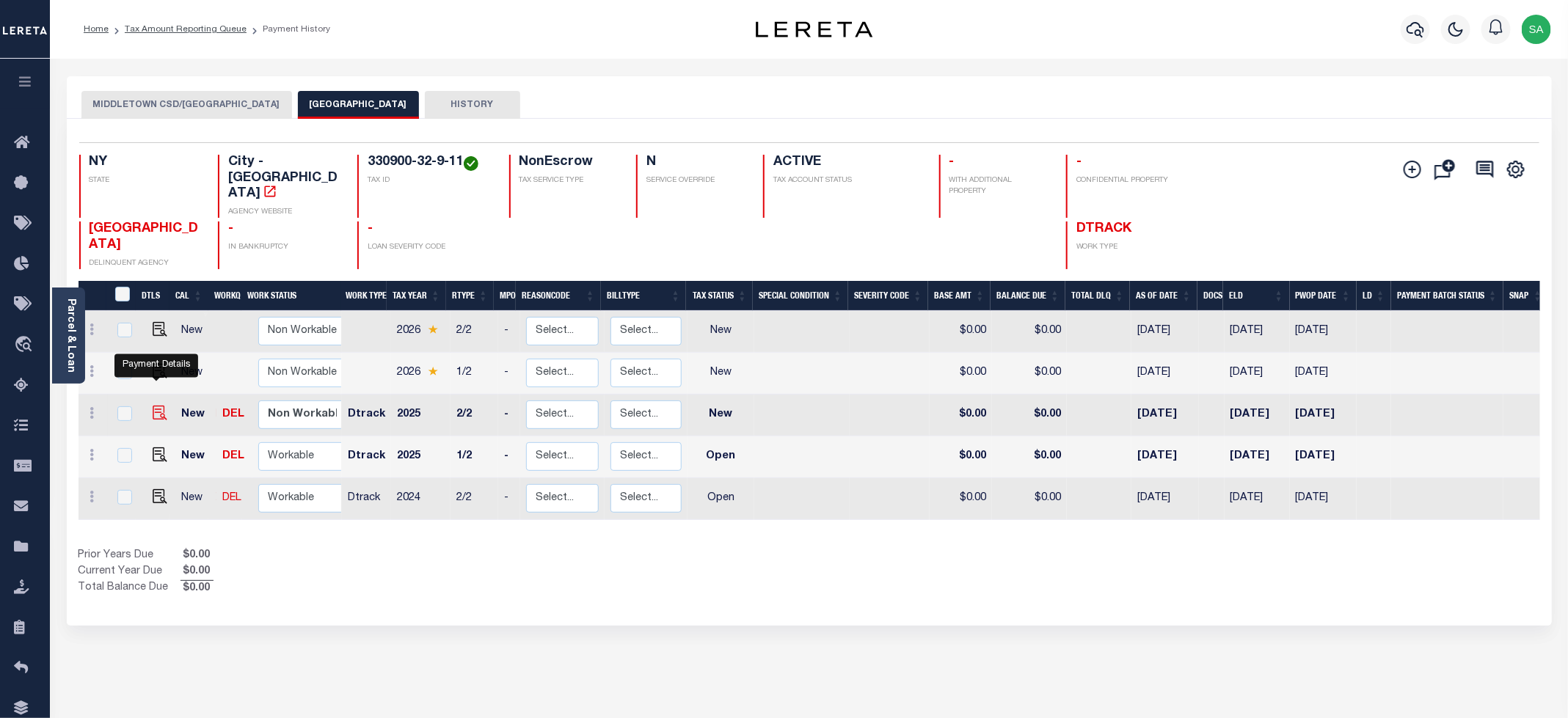
click at [154, 406] on img "" at bounding box center [160, 413] width 15 height 15
checkbox input "true"
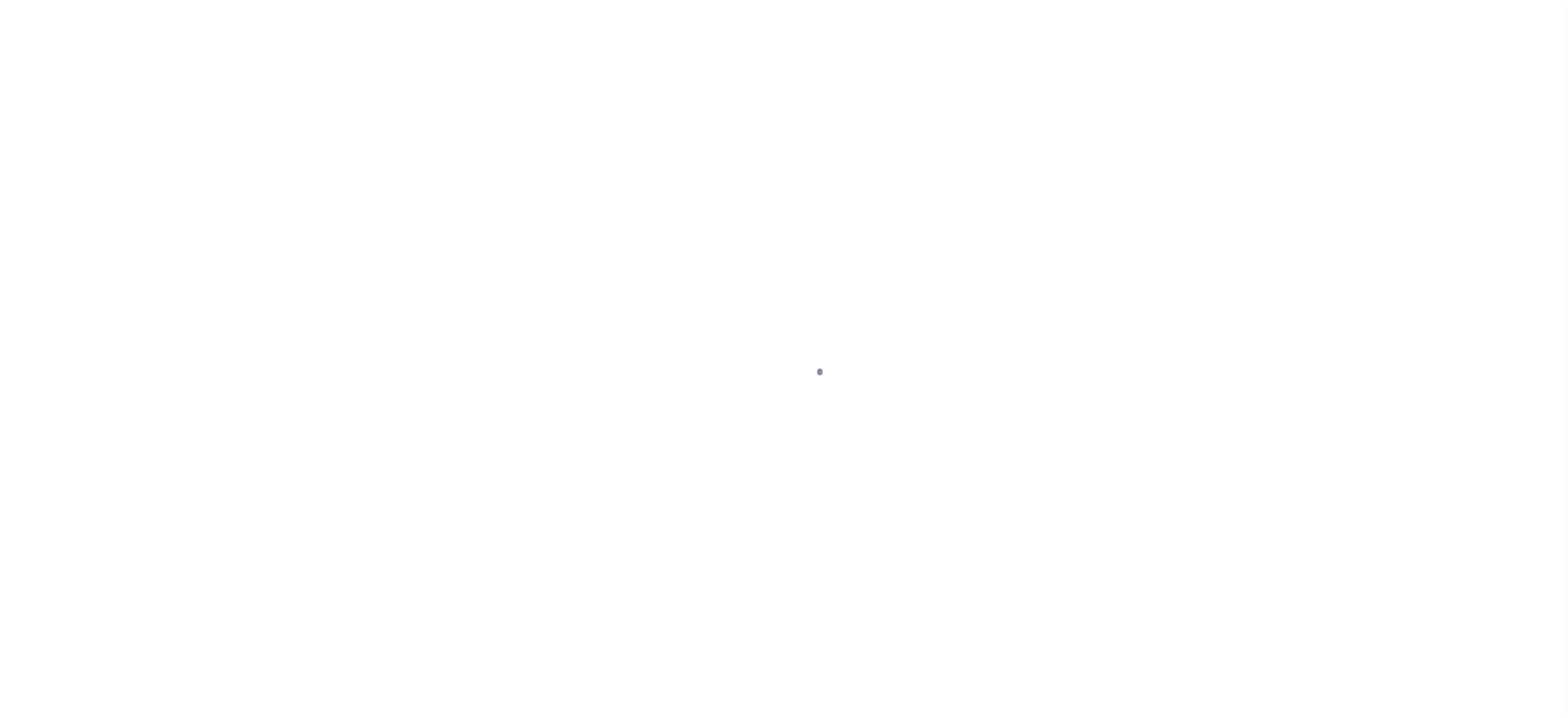
select select "NW2"
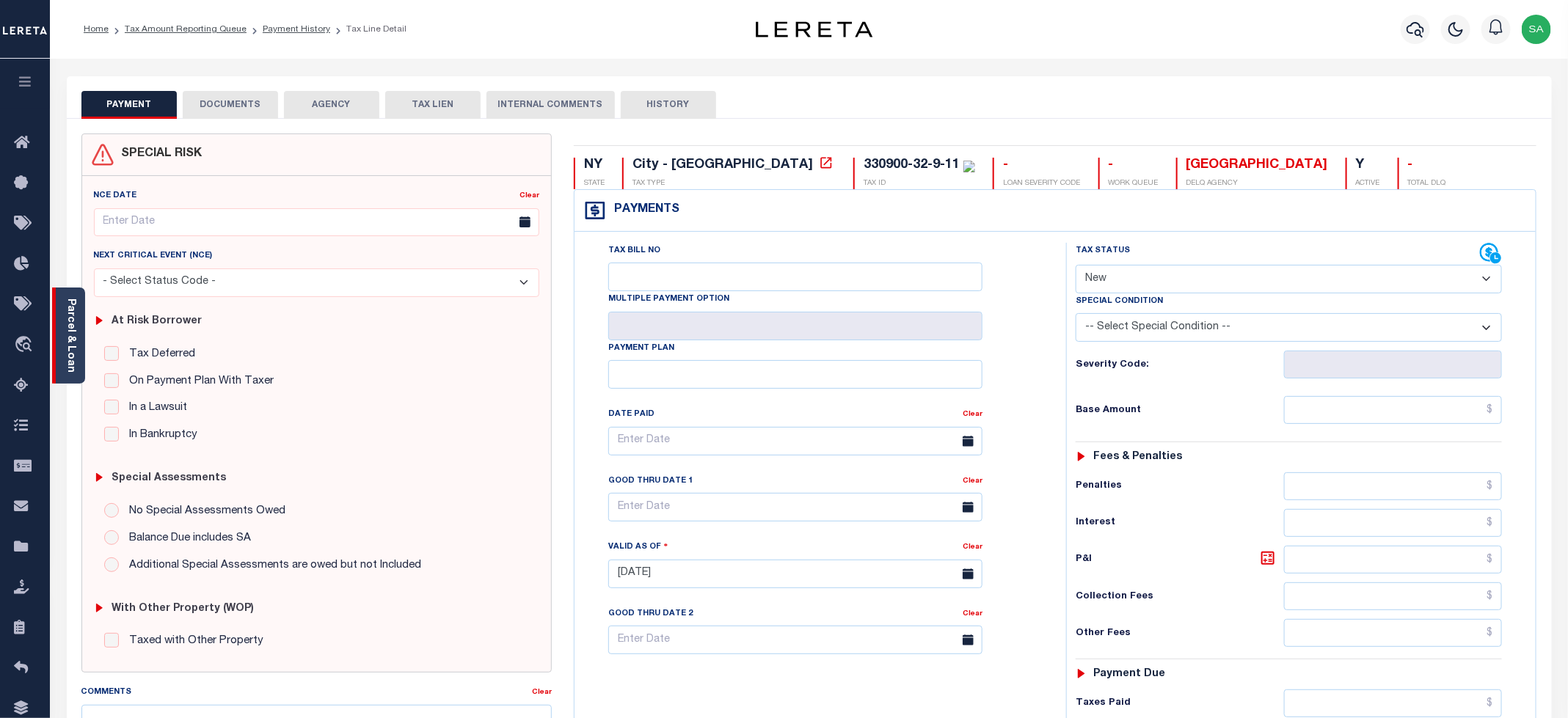
click at [77, 360] on div "Parcel & Loan" at bounding box center [68, 336] width 33 height 96
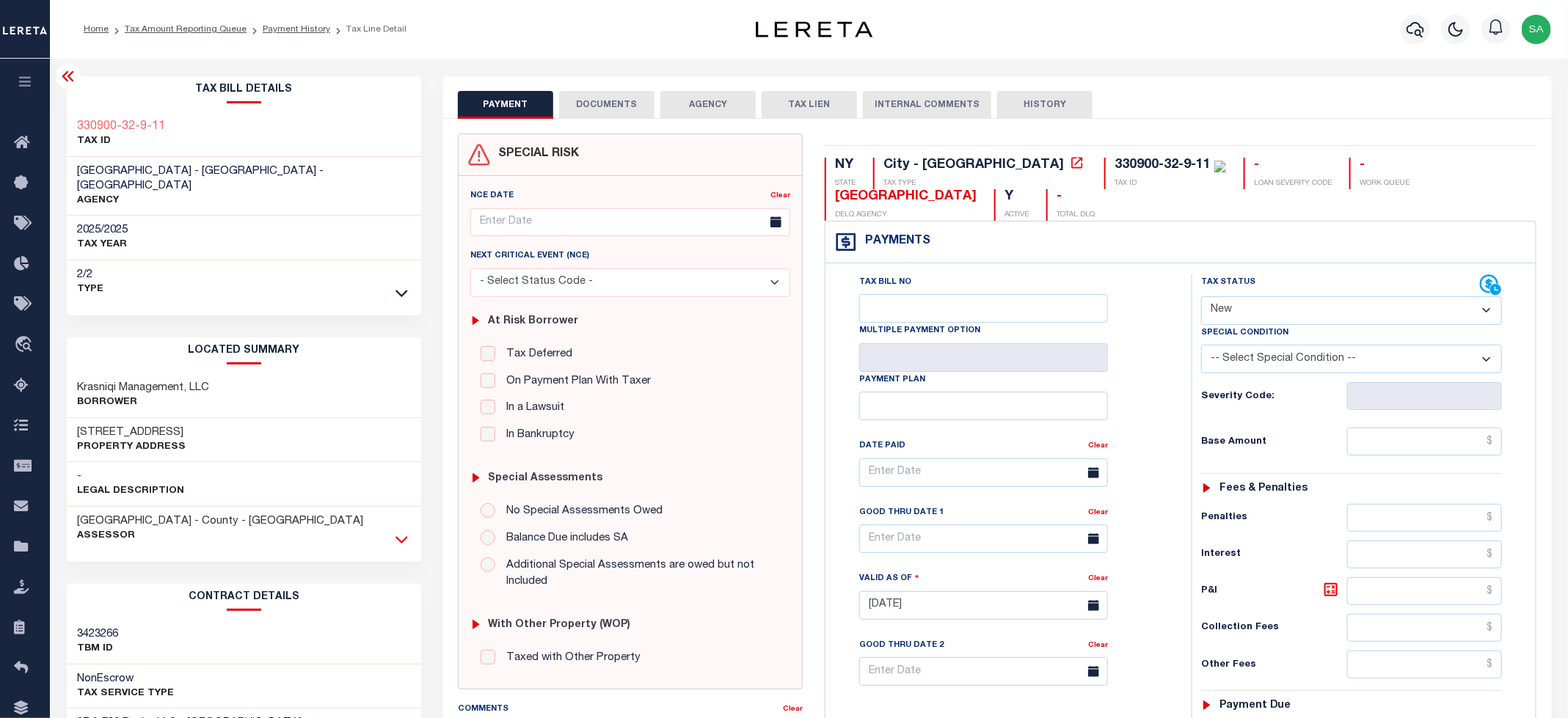
click at [401, 532] on icon at bounding box center [401, 539] width 13 height 16
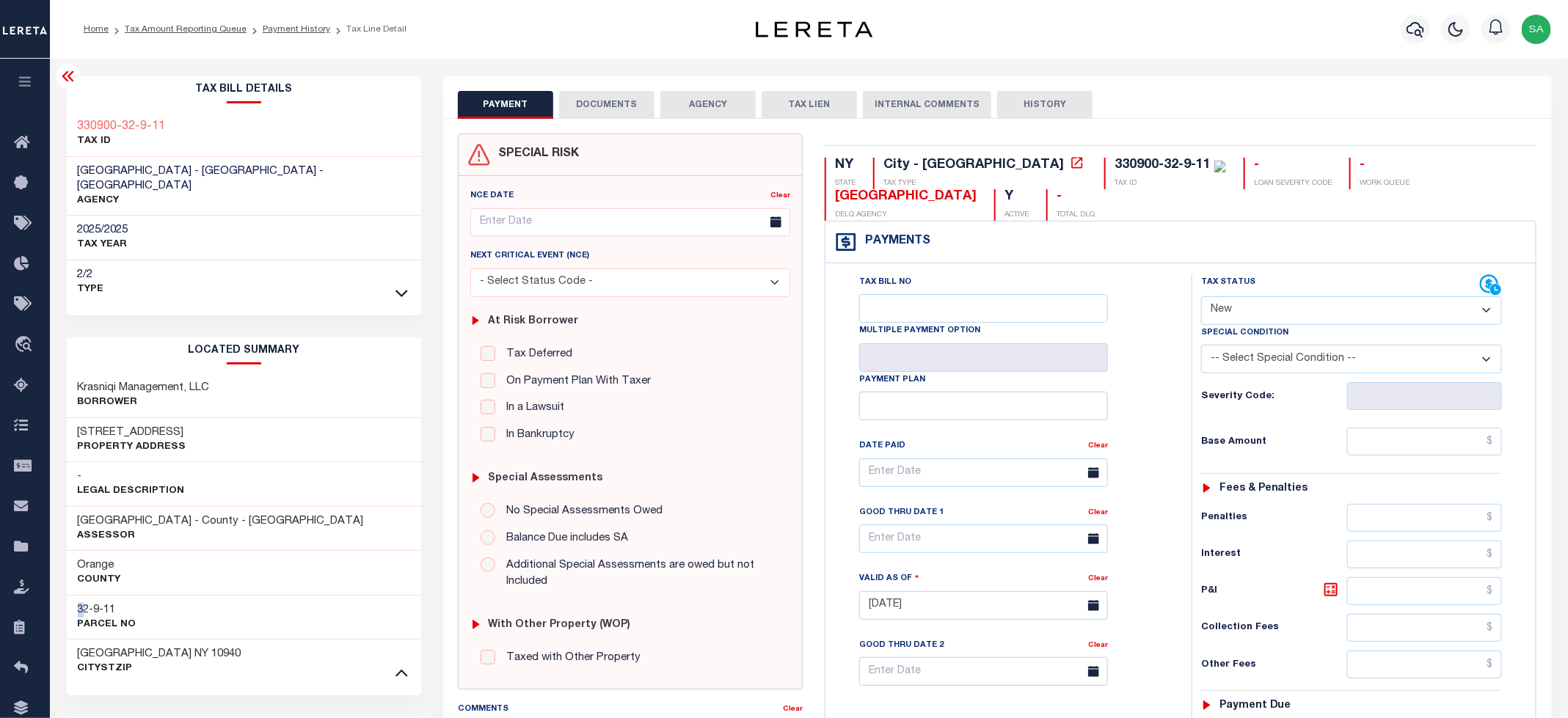
drag, startPoint x: 84, startPoint y: 599, endPoint x: 145, endPoint y: 593, distance: 61.3
click at [137, 599] on div "32-9-11 Parcel No" at bounding box center [244, 617] width 355 height 45
copy h3 "32-9-11"
click at [106, 604] on h3 "32-9-11" at bounding box center [107, 611] width 59 height 15
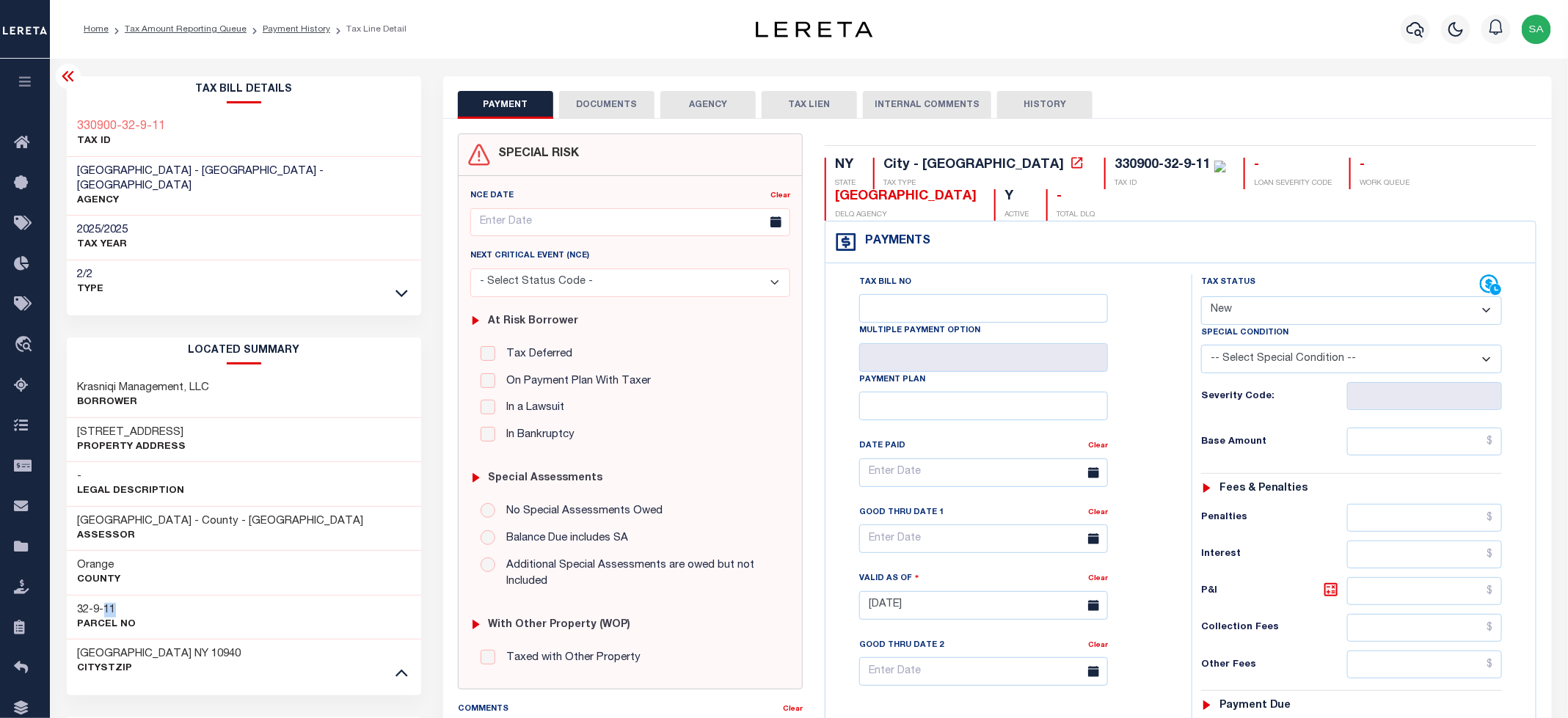
copy h3 "11"
click at [135, 603] on div "32-9-11 Parcel No" at bounding box center [244, 617] width 355 height 45
drag, startPoint x: 123, startPoint y: 597, endPoint x: 71, endPoint y: 597, distance: 52.0
click at [71, 597] on div "32-9-11 Parcel No" at bounding box center [244, 617] width 355 height 45
drag, startPoint x: 76, startPoint y: 418, endPoint x: 145, endPoint y: 418, distance: 69.0
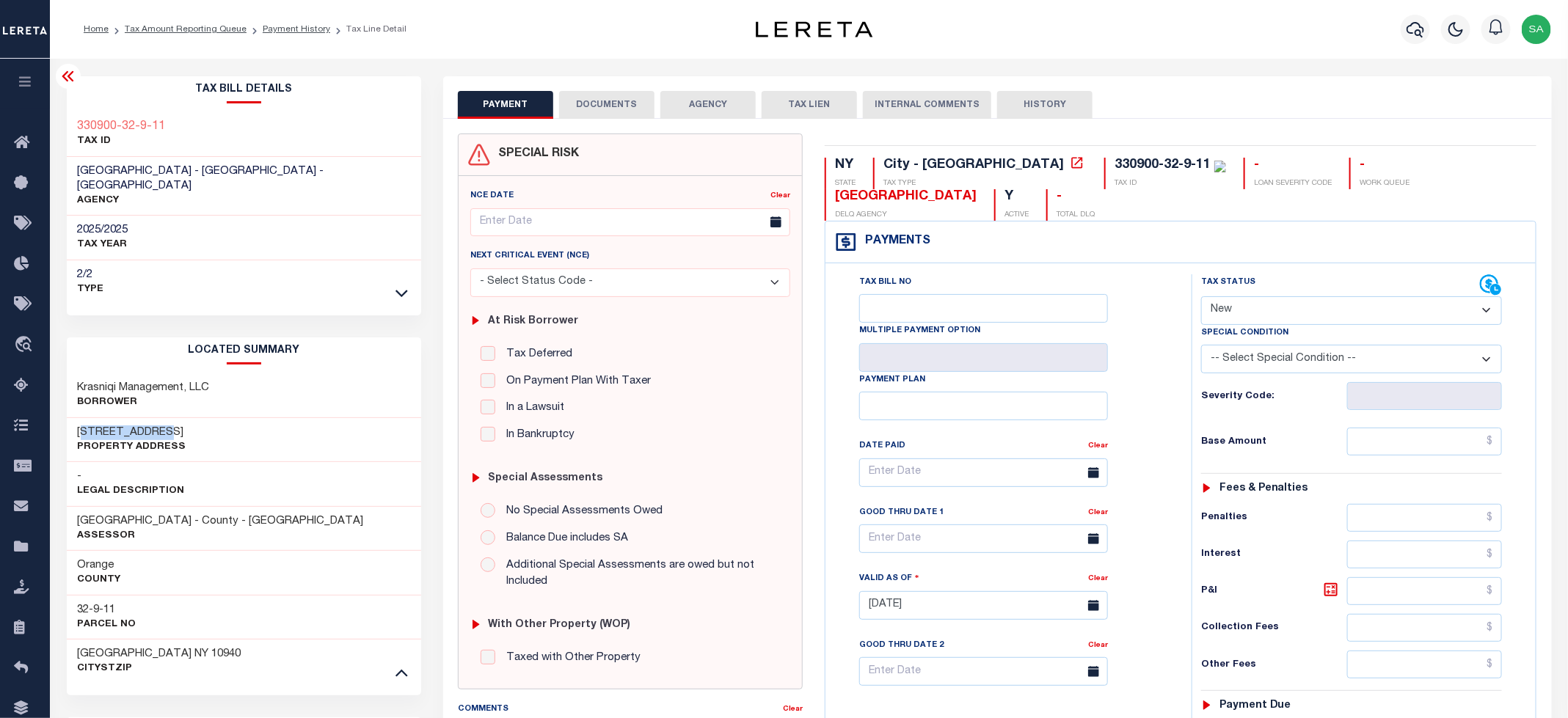
click at [145, 418] on div "[STREET_ADDRESS] Property Address" at bounding box center [244, 441] width 355 height 45
copy h3 "221-223 East"
click at [179, 425] on h3 "[STREET_ADDRESS]" at bounding box center [132, 433] width 109 height 15
drag, startPoint x: 78, startPoint y: 375, endPoint x: 228, endPoint y: 376, distance: 150.0
click at [228, 376] on div "Krasniqi Management, LLC Borrower" at bounding box center [244, 396] width 355 height 45
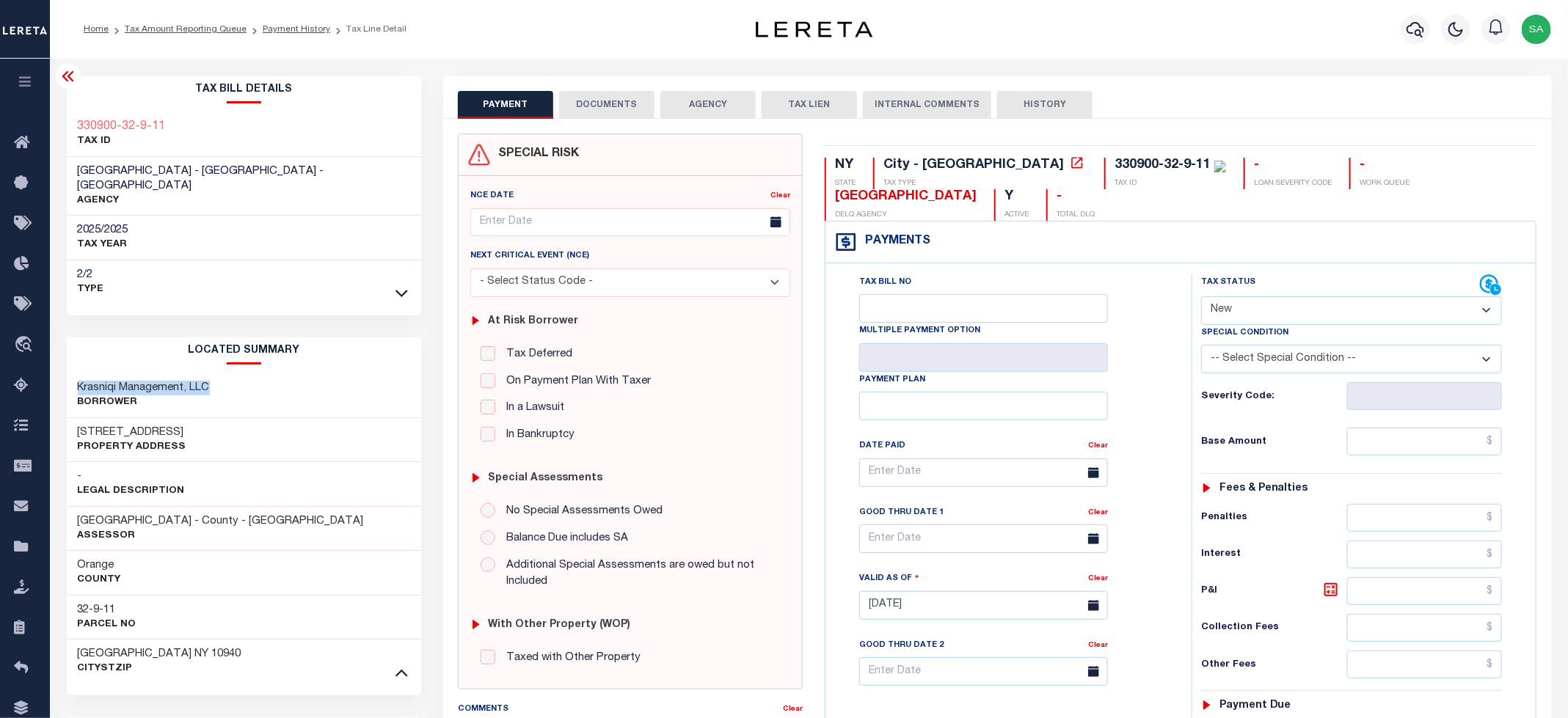
copy h3 "Krasniqi Management, LLC"
click at [180, 34] on link "Tax Amount Reporting Queue" at bounding box center [186, 29] width 122 height 9
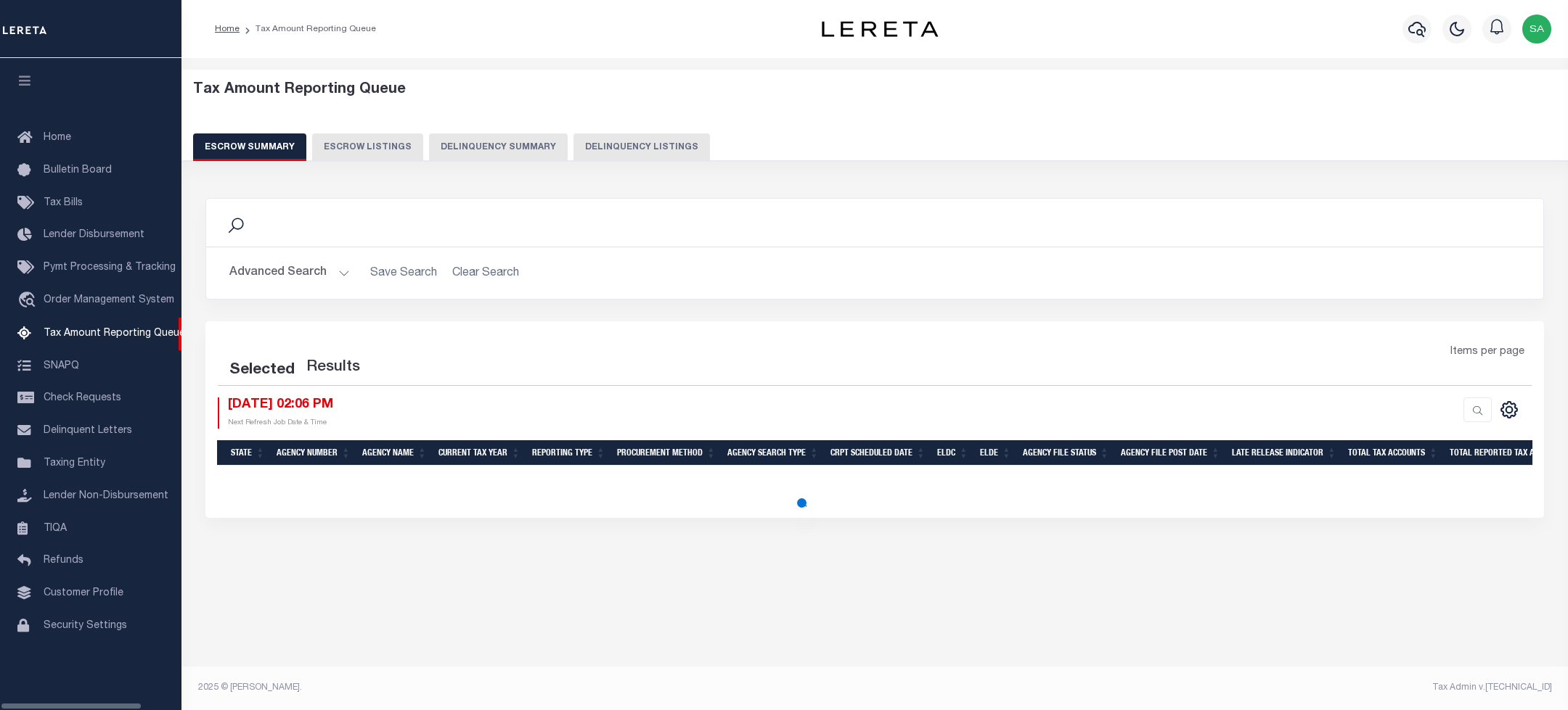
click at [682, 157] on button "Delinquency Listings" at bounding box center [642, 147] width 137 height 27
select select "100"
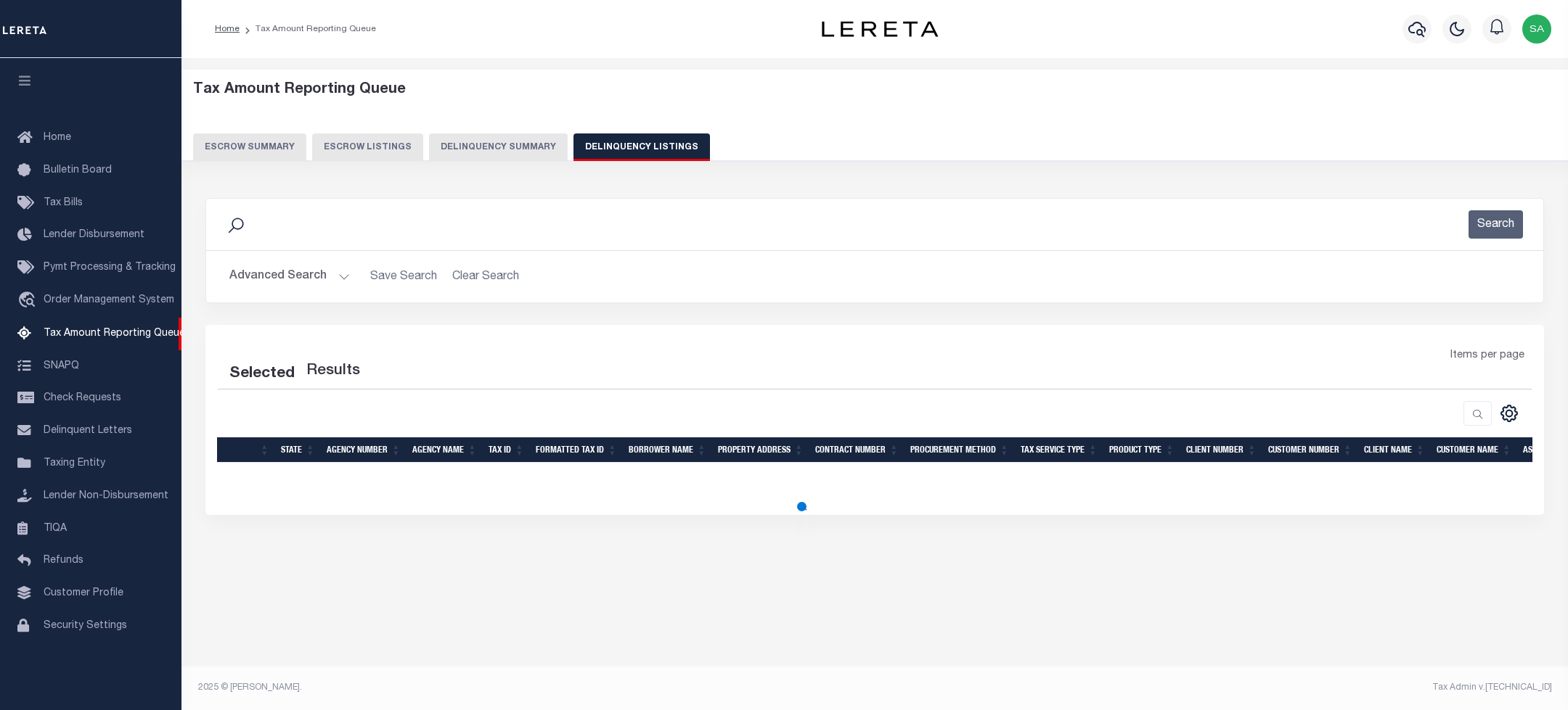
select select "100"
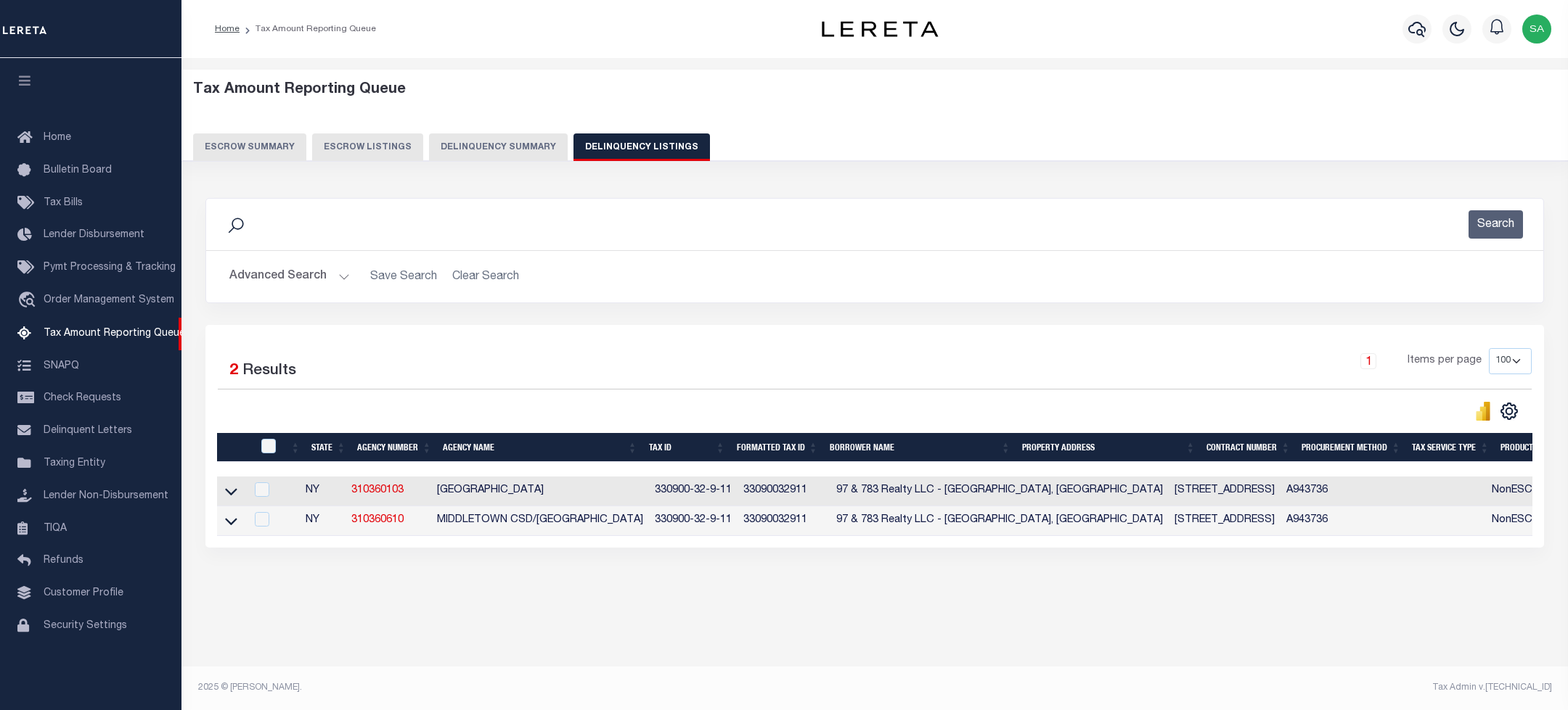
click at [316, 291] on button "Advanced Search" at bounding box center [290, 277] width 120 height 28
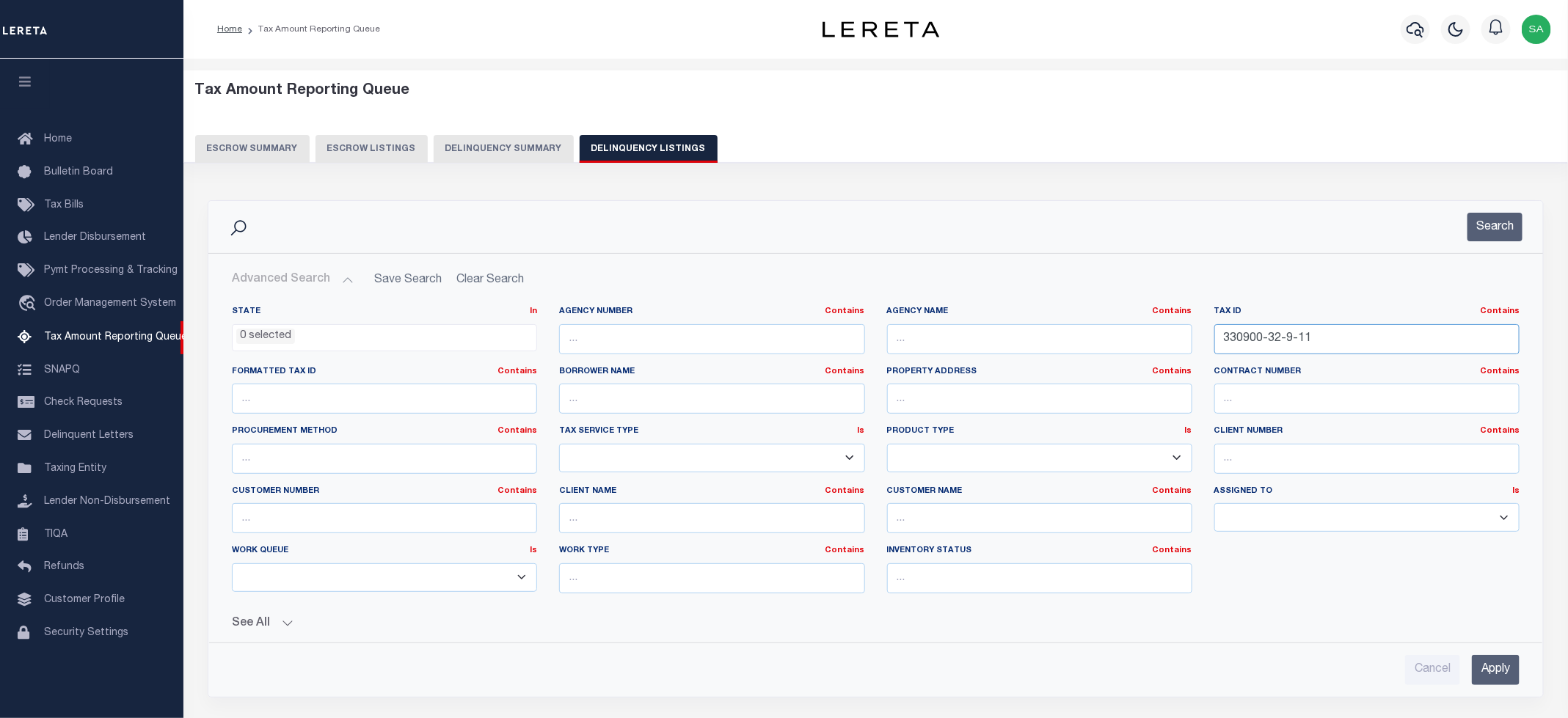
click at [1264, 341] on input "330900-32-9-11" at bounding box center [1367, 339] width 305 height 30
drag, startPoint x: 1354, startPoint y: 339, endPoint x: 950, endPoint y: 321, distance: 404.4
click at [950, 321] on div "State In In AK AL AR AZ CA CO CT DC DE FL GA GU HI IA ID IL IN KS KY LA MA MD M…" at bounding box center [875, 455] width 1310 height 299
paste input "4-1-28.22"
type input "4-1-28.22"
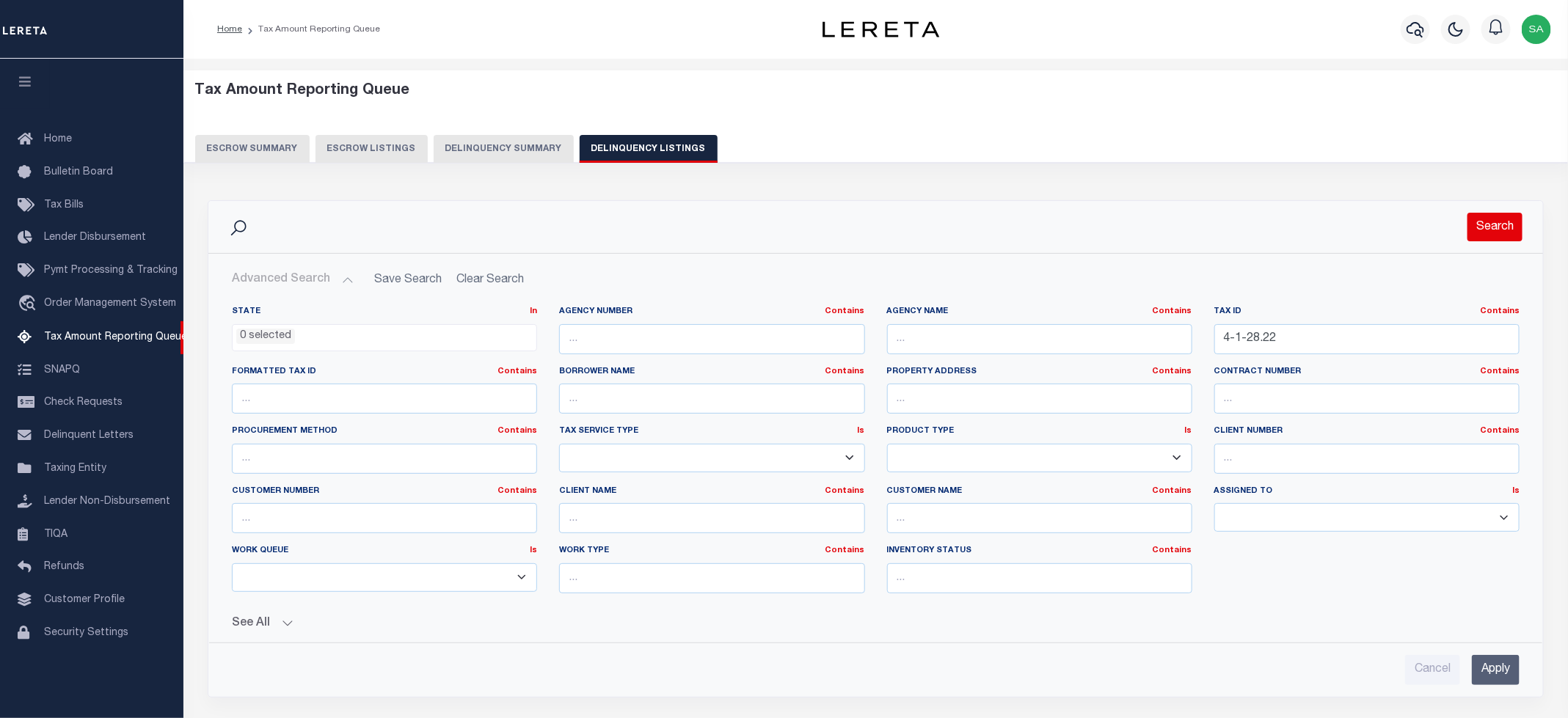
click at [1494, 232] on button "Search" at bounding box center [1494, 227] width 55 height 29
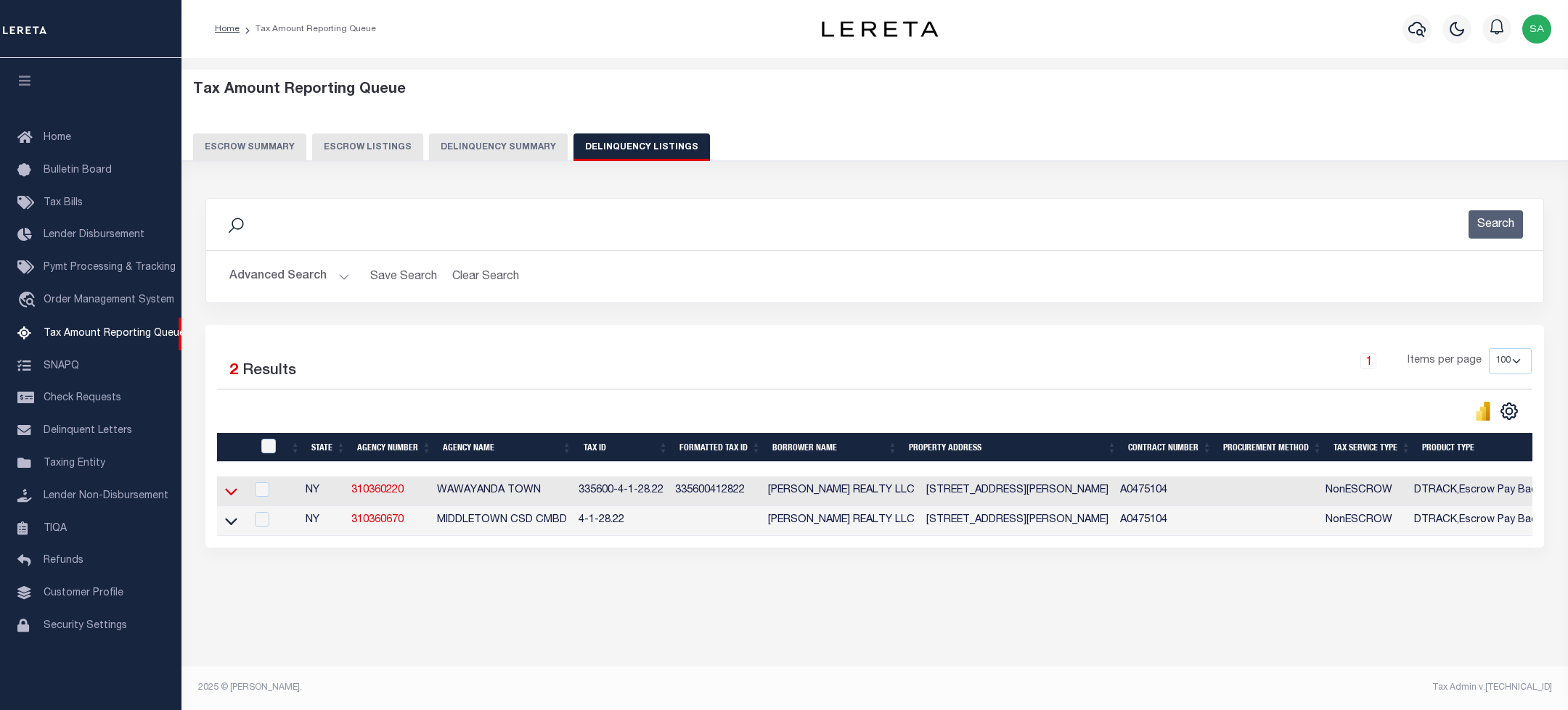
click at [230, 495] on icon at bounding box center [231, 491] width 13 height 16
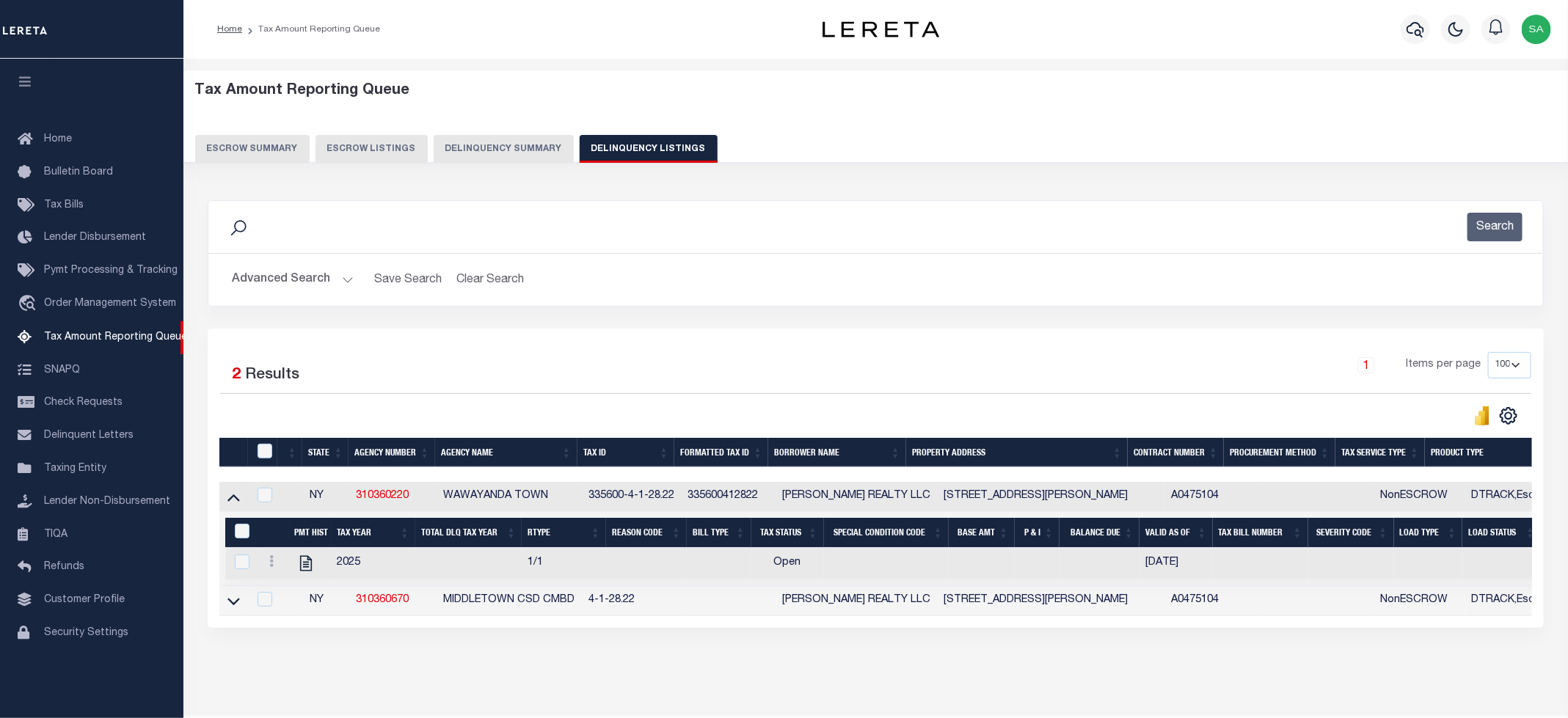
scroll to position [58, 0]
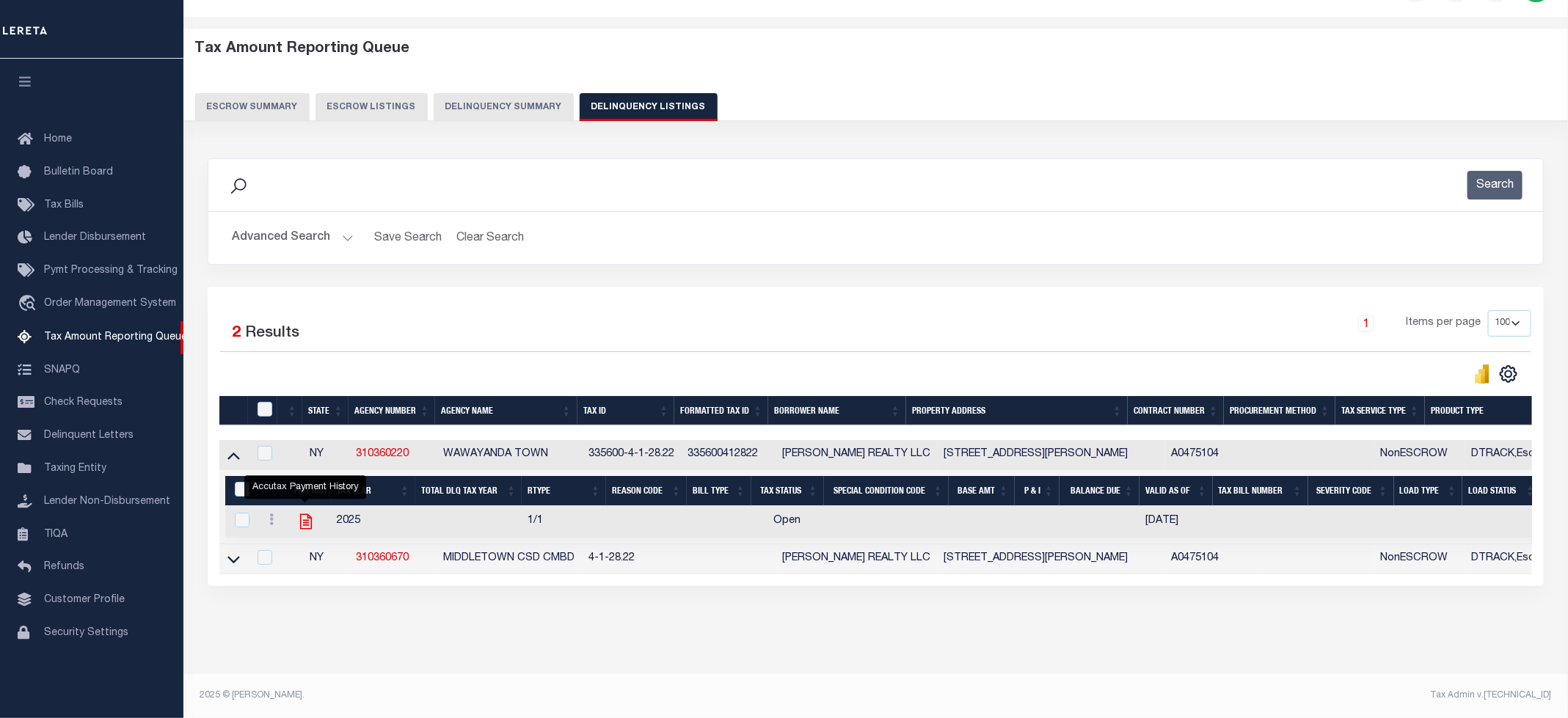
click at [304, 516] on icon "" at bounding box center [306, 522] width 12 height 16
checkbox input "true"
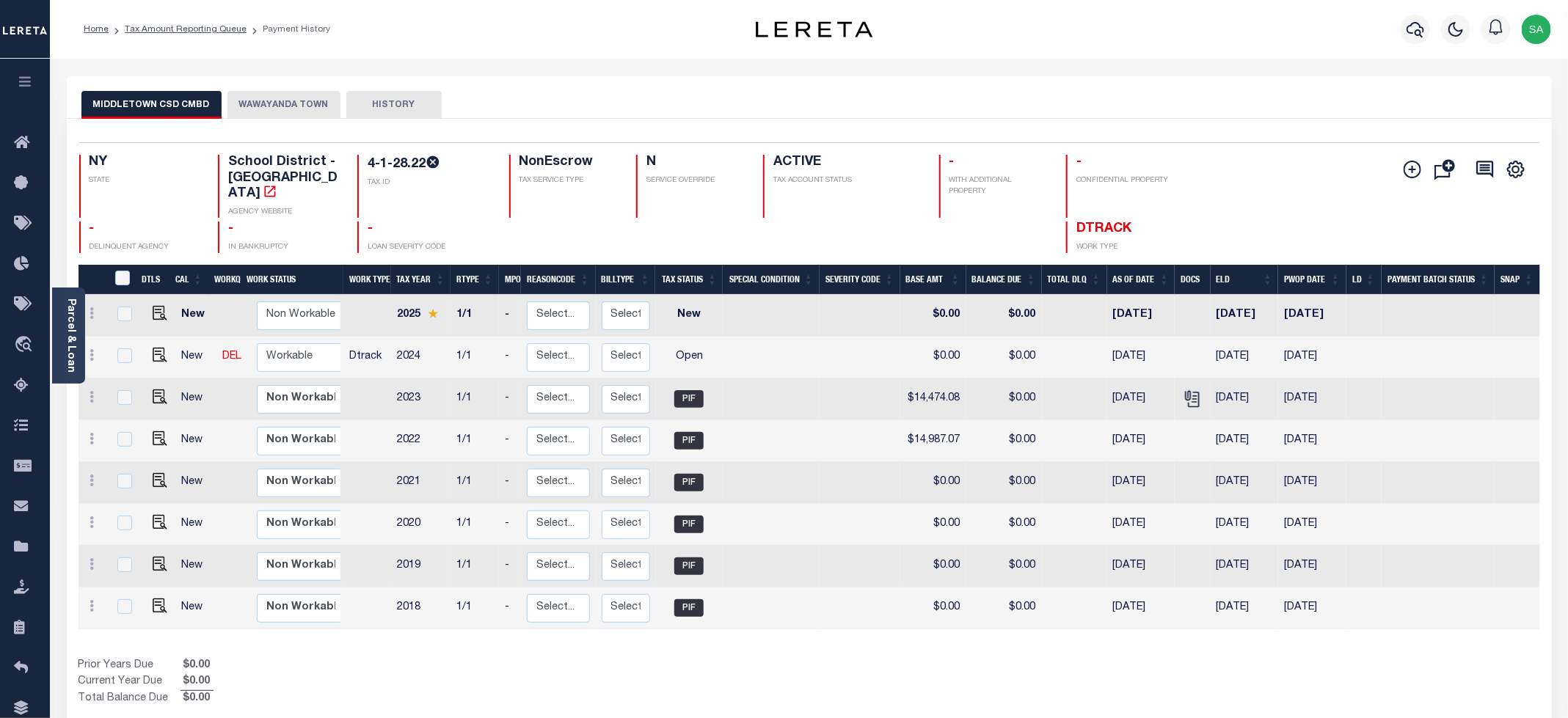
click at [293, 101] on button "WAWAYANDA TOWN" at bounding box center [284, 104] width 113 height 28
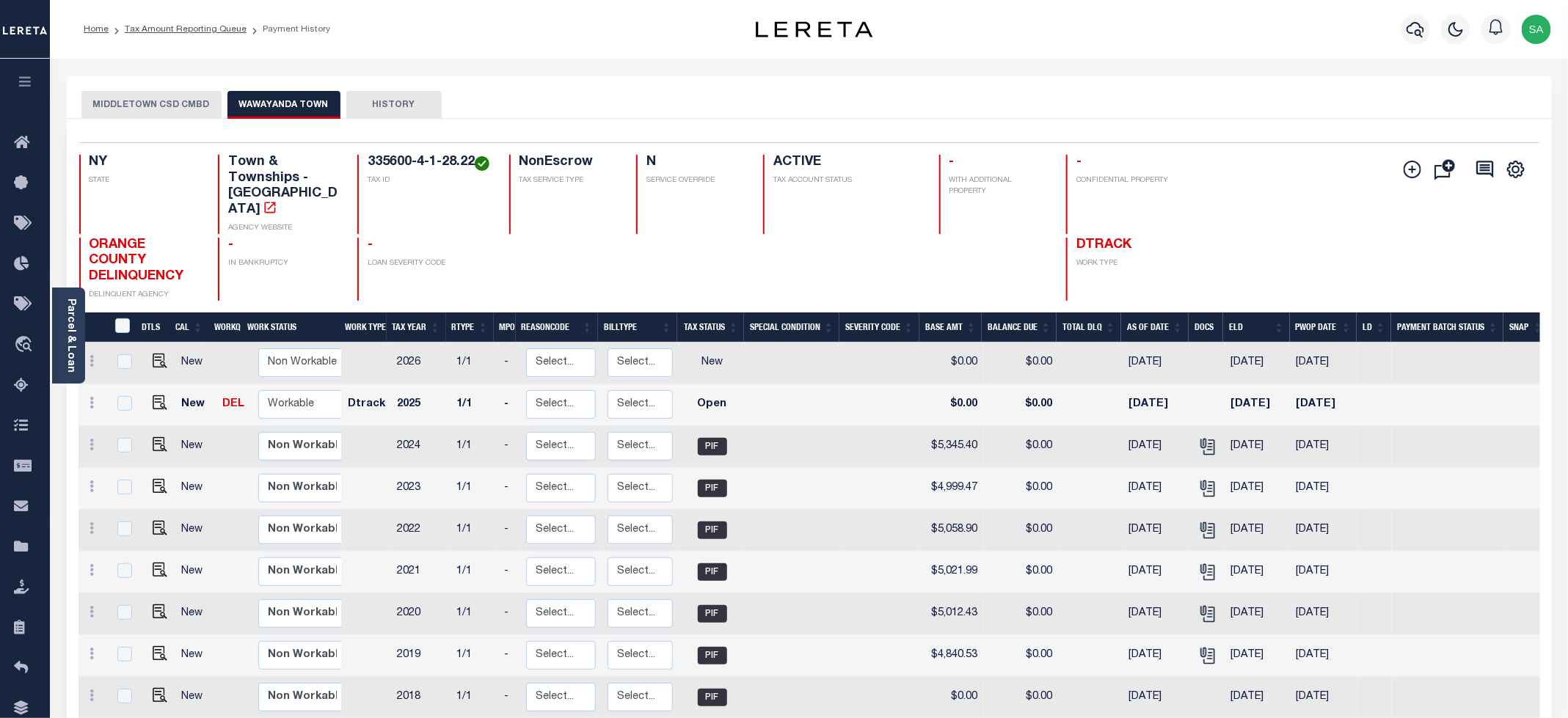
click at [148, 86] on div "MIDDLETOWN CSD CMBD WAWAYANDA TOWN HISTORY" at bounding box center [809, 98] width 1485 height 43
click at [148, 86] on div "MIDDLETOWN CSD CMBD WAWAYANDA TOWN HISTORY" at bounding box center [809, 98] width 1485 height 43
click at [166, 98] on button "MIDDLETOWN CSD CMBD" at bounding box center [151, 104] width 140 height 28
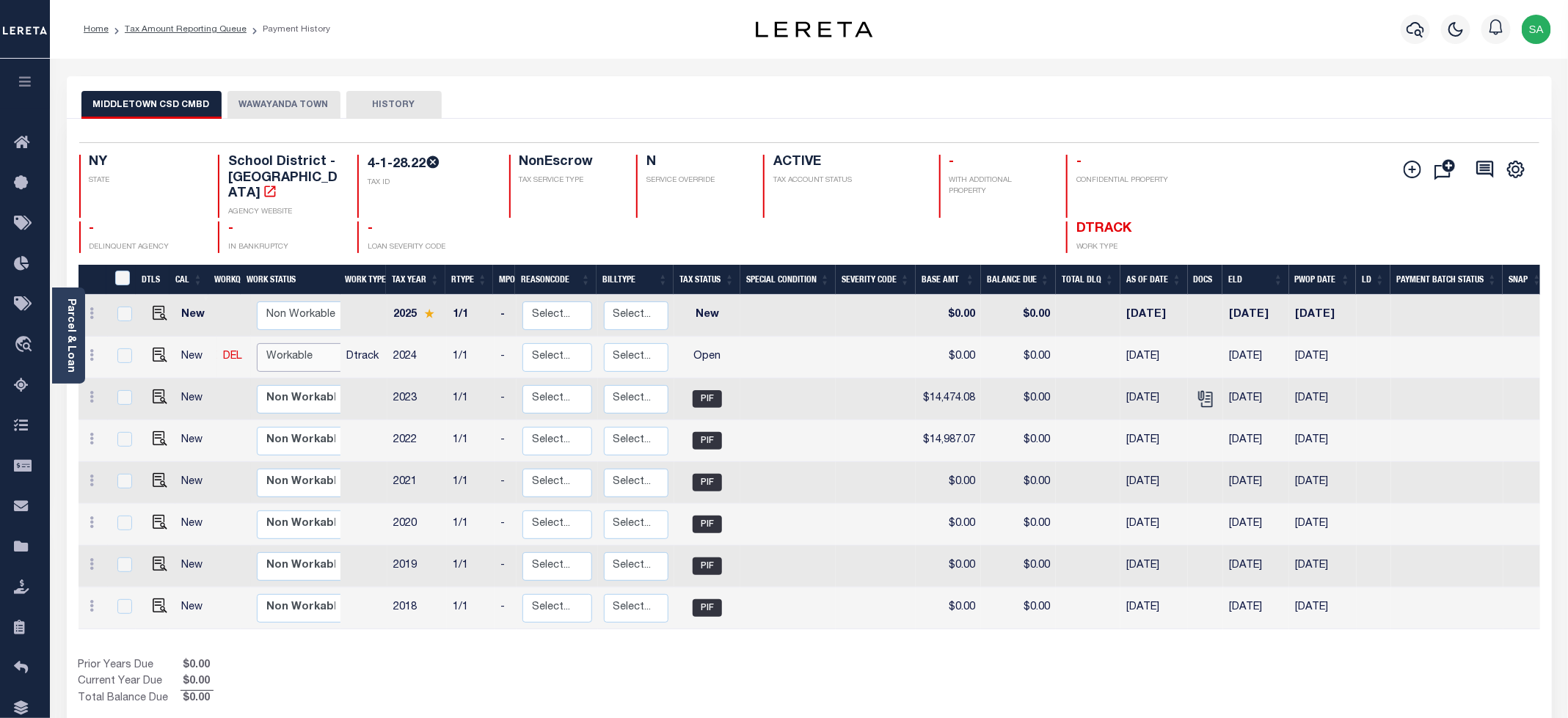
click at [311, 343] on select "Non Workable Workable" at bounding box center [301, 357] width 88 height 29
checkbox input "true"
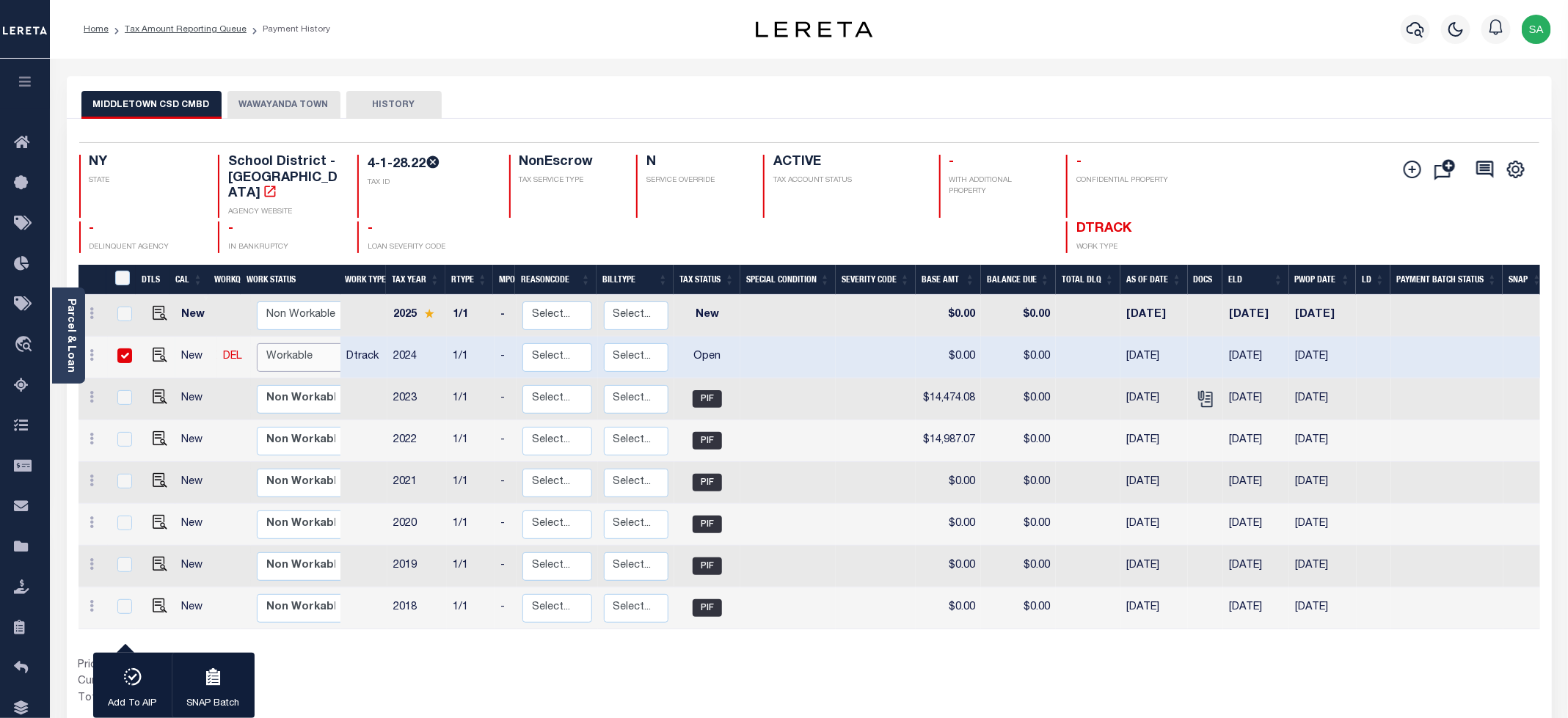
select select "true"
click at [257, 343] on select "Non Workable Workable" at bounding box center [301, 357] width 88 height 29
checkbox input "false"
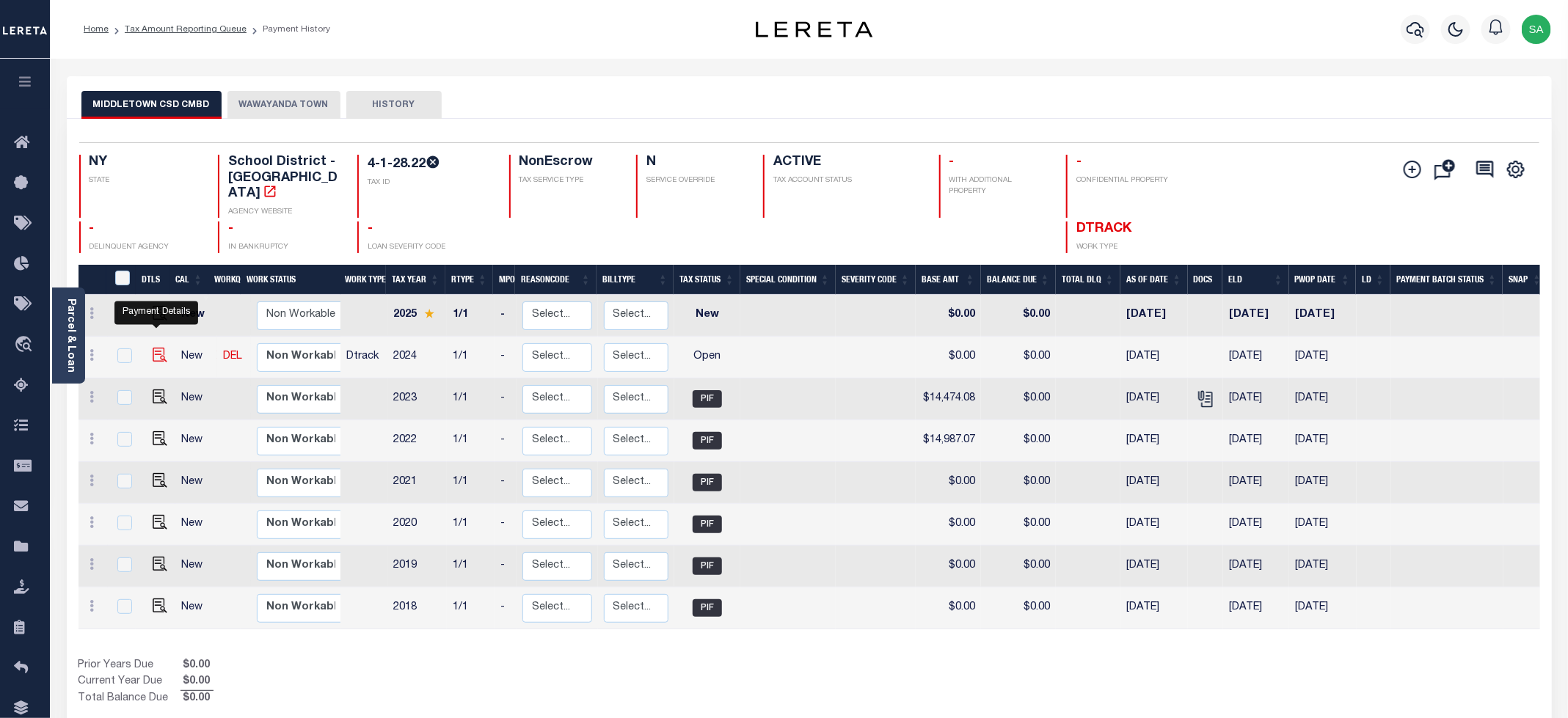
click at [159, 348] on img "" at bounding box center [160, 355] width 15 height 15
checkbox input "true"
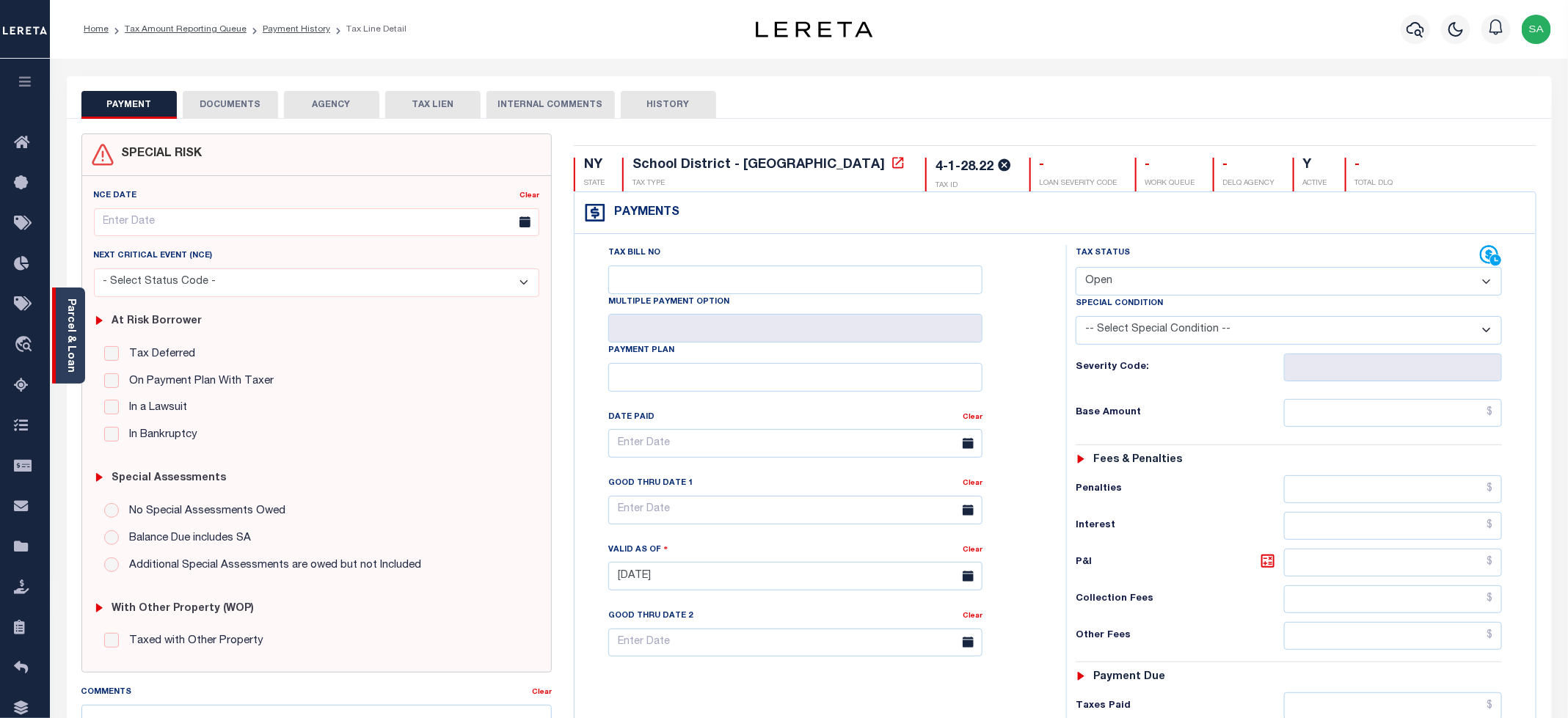
click at [75, 360] on link "Parcel & Loan" at bounding box center [71, 335] width 11 height 74
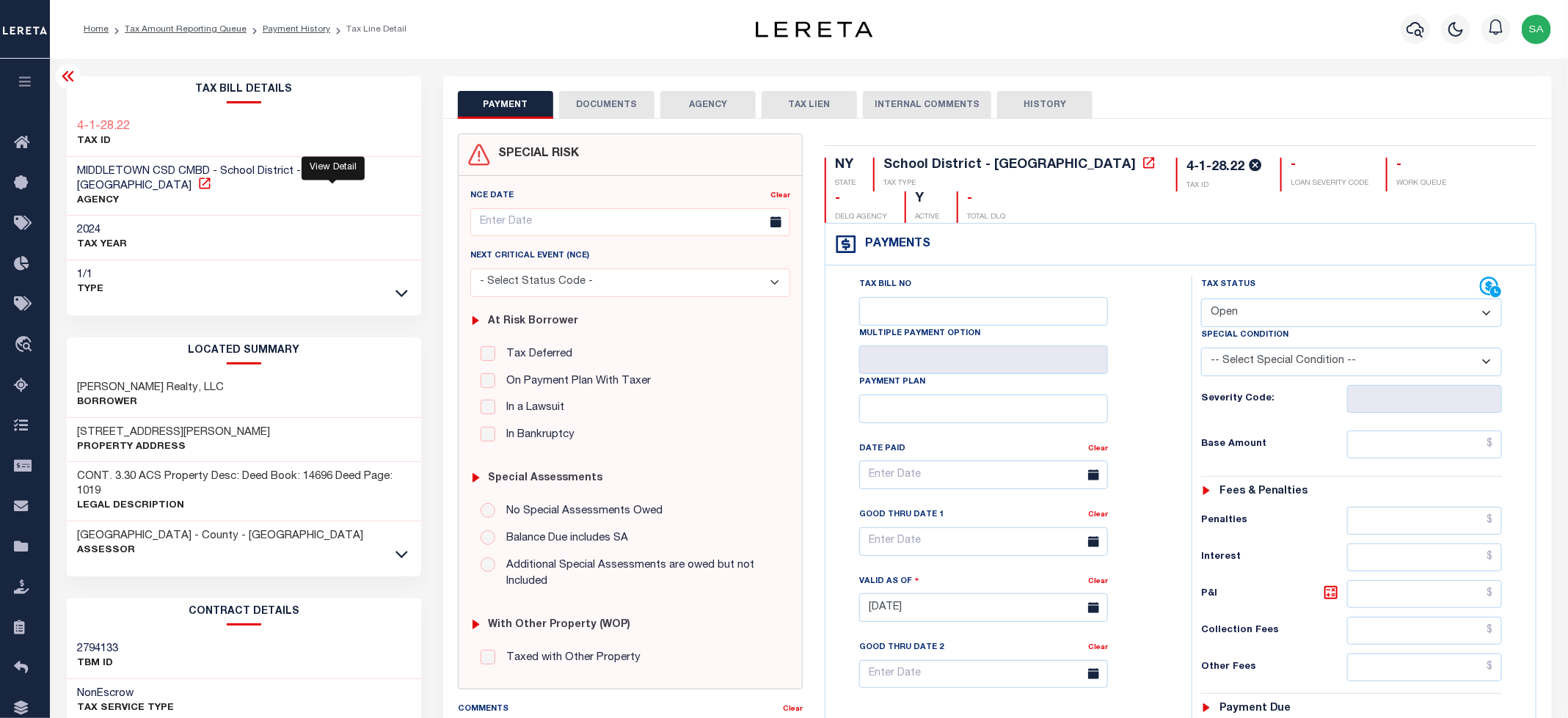
click at [212, 176] on icon at bounding box center [205, 183] width 15 height 15
click at [394, 548] on link at bounding box center [401, 554] width 17 height 11
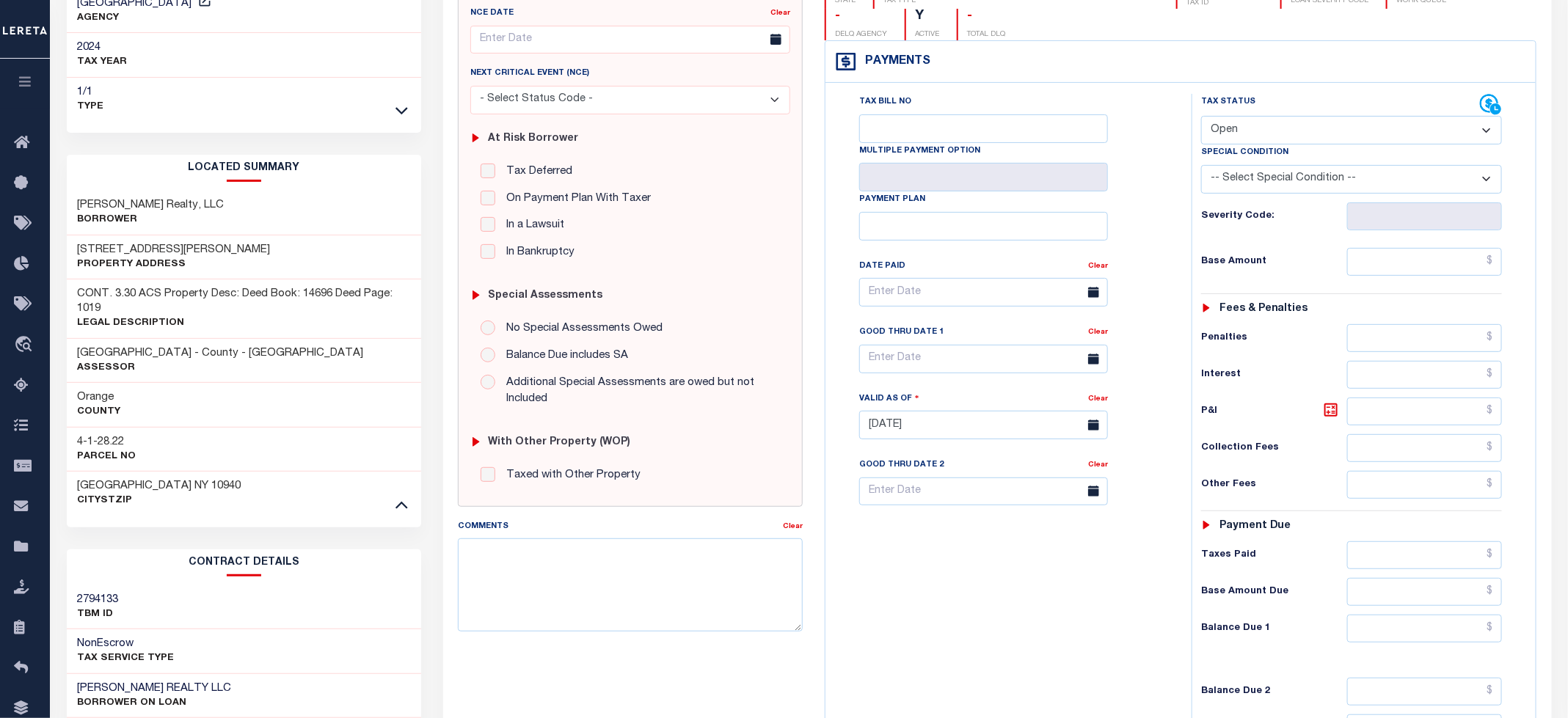
scroll to position [220, 0]
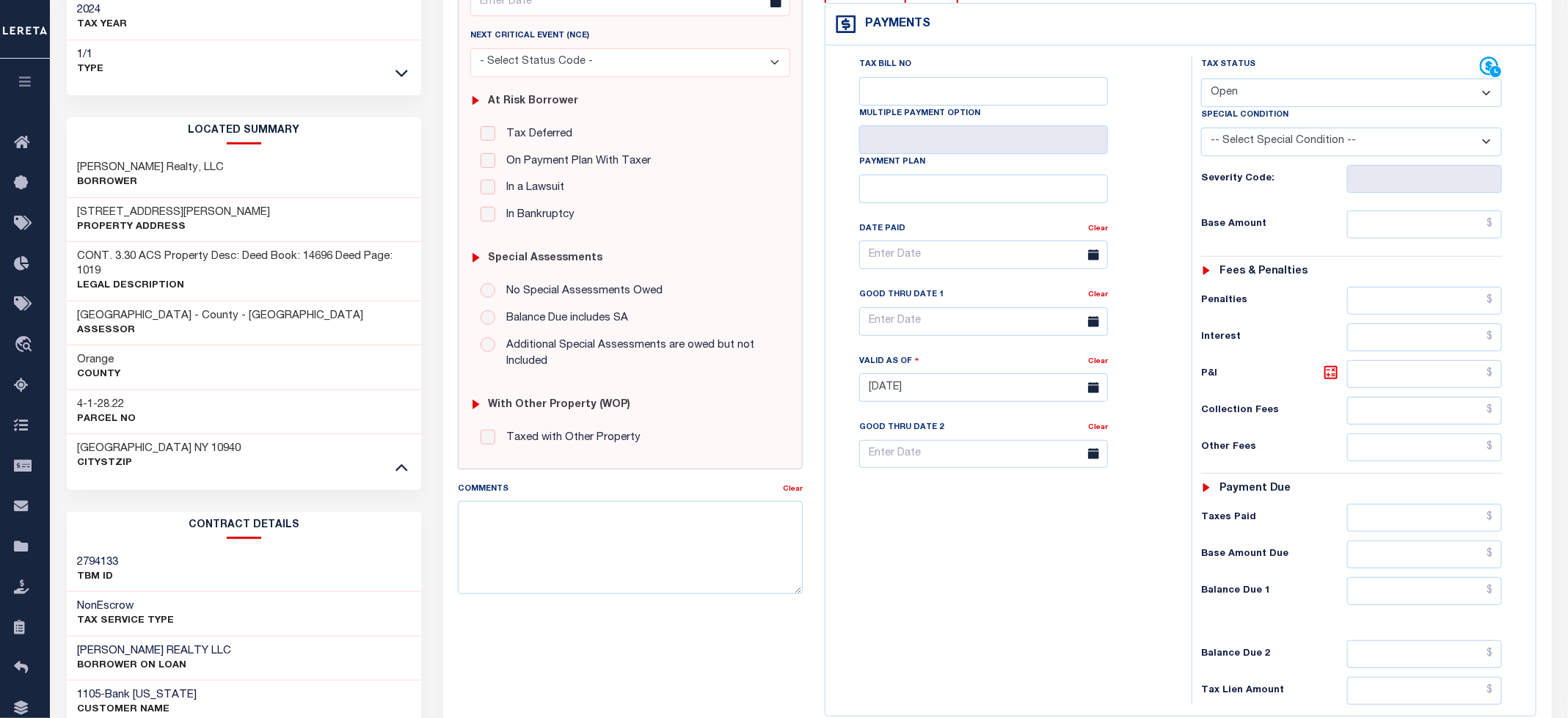
click at [101, 397] on h3 "4-1-28.22" at bounding box center [107, 405] width 59 height 15
copy div "4-1-28.22"
click at [1282, 79] on select "- Select Status Code - Open Due/Unpaid Paid Incomplete No Tax Due Internal Refu…" at bounding box center [1352, 93] width 301 height 29
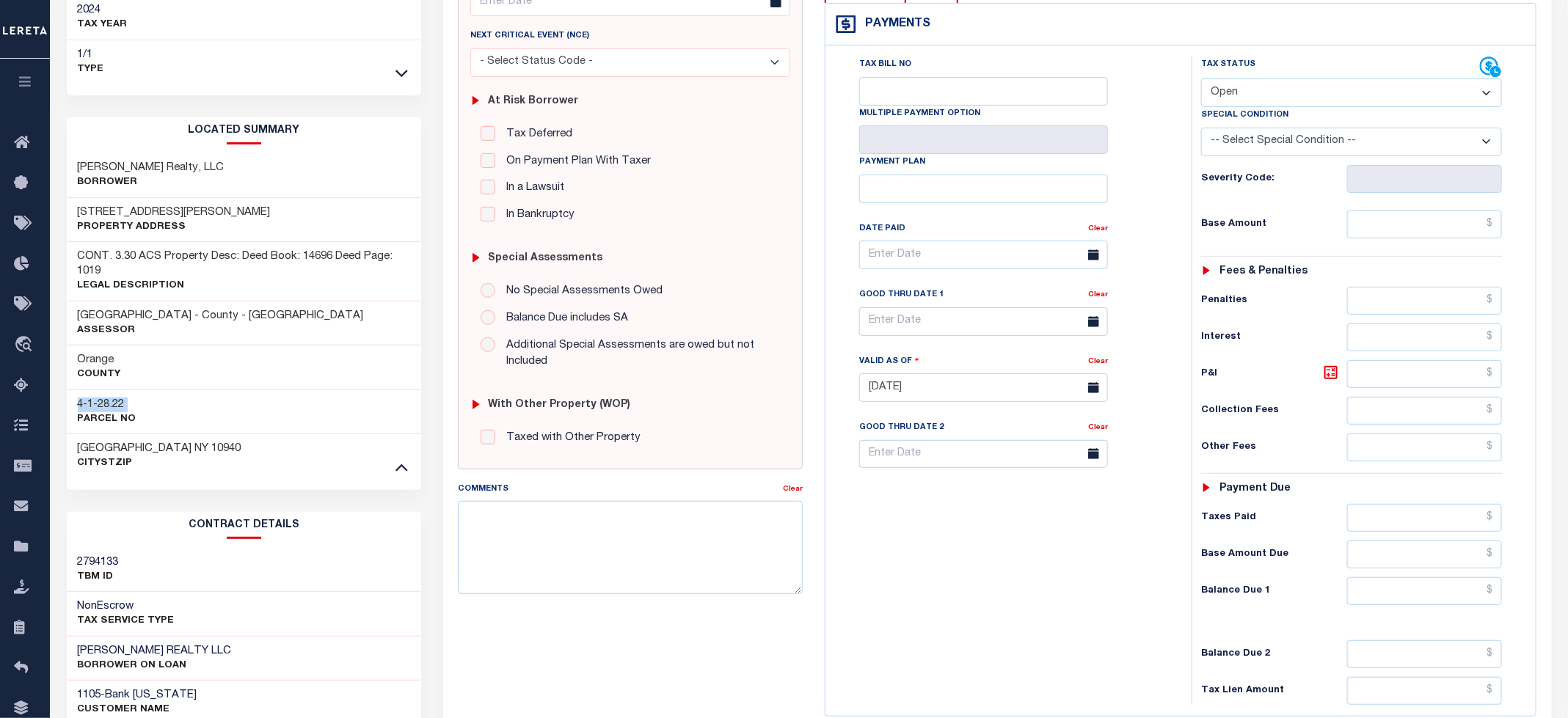
select select "DUE"
click at [1202, 79] on select "- Select Status Code - Open Due/Unpaid Paid Incomplete No Tax Due Internal Refu…" at bounding box center [1352, 93] width 301 height 29
type input "[DATE]"
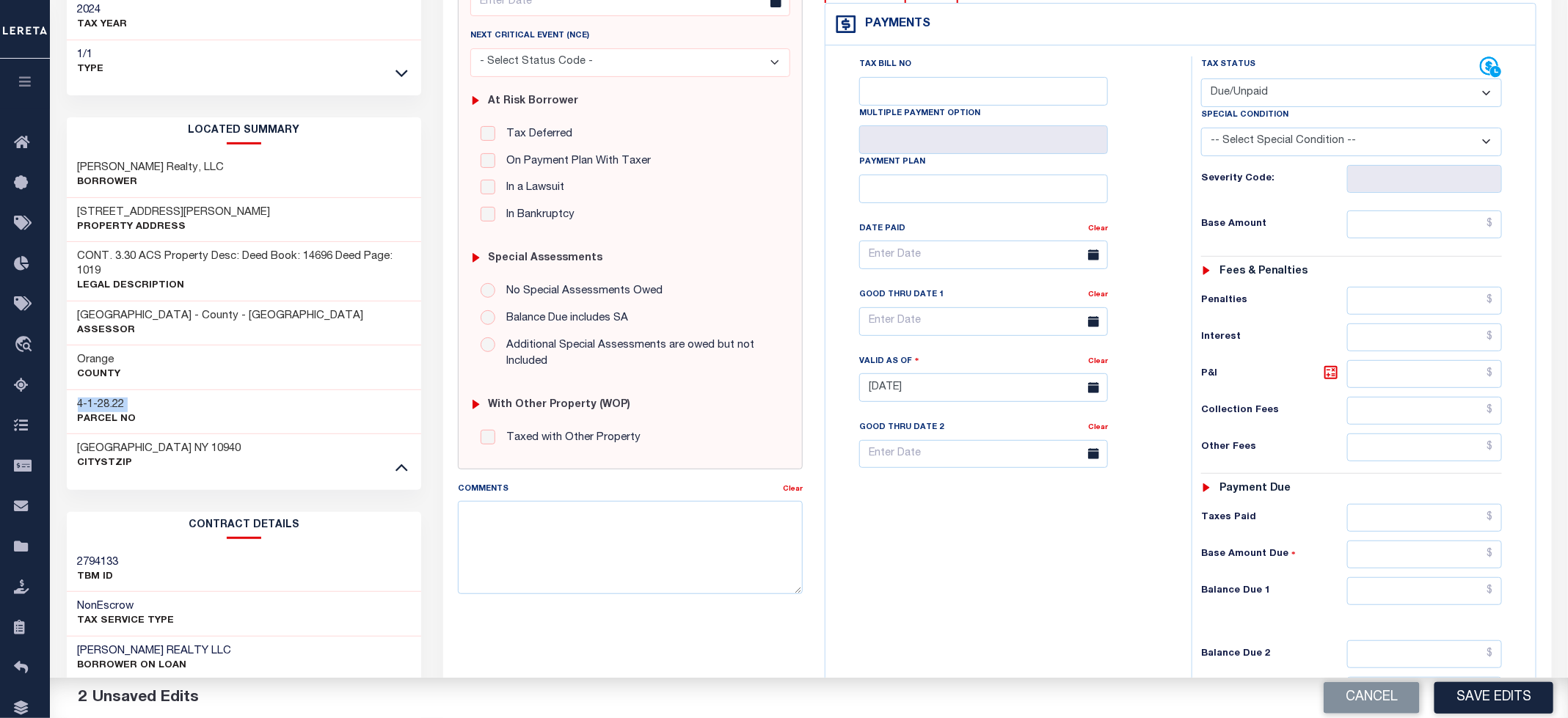
click at [1396, 211] on div "Tax Status Status - Select Status Code -" at bounding box center [1356, 380] width 330 height 647
click at [1402, 210] on input "text" at bounding box center [1424, 224] width 156 height 28
click at [1356, 210] on input "text" at bounding box center [1424, 224] width 156 height 28
click at [1399, 210] on input "text" at bounding box center [1424, 224] width 156 height 28
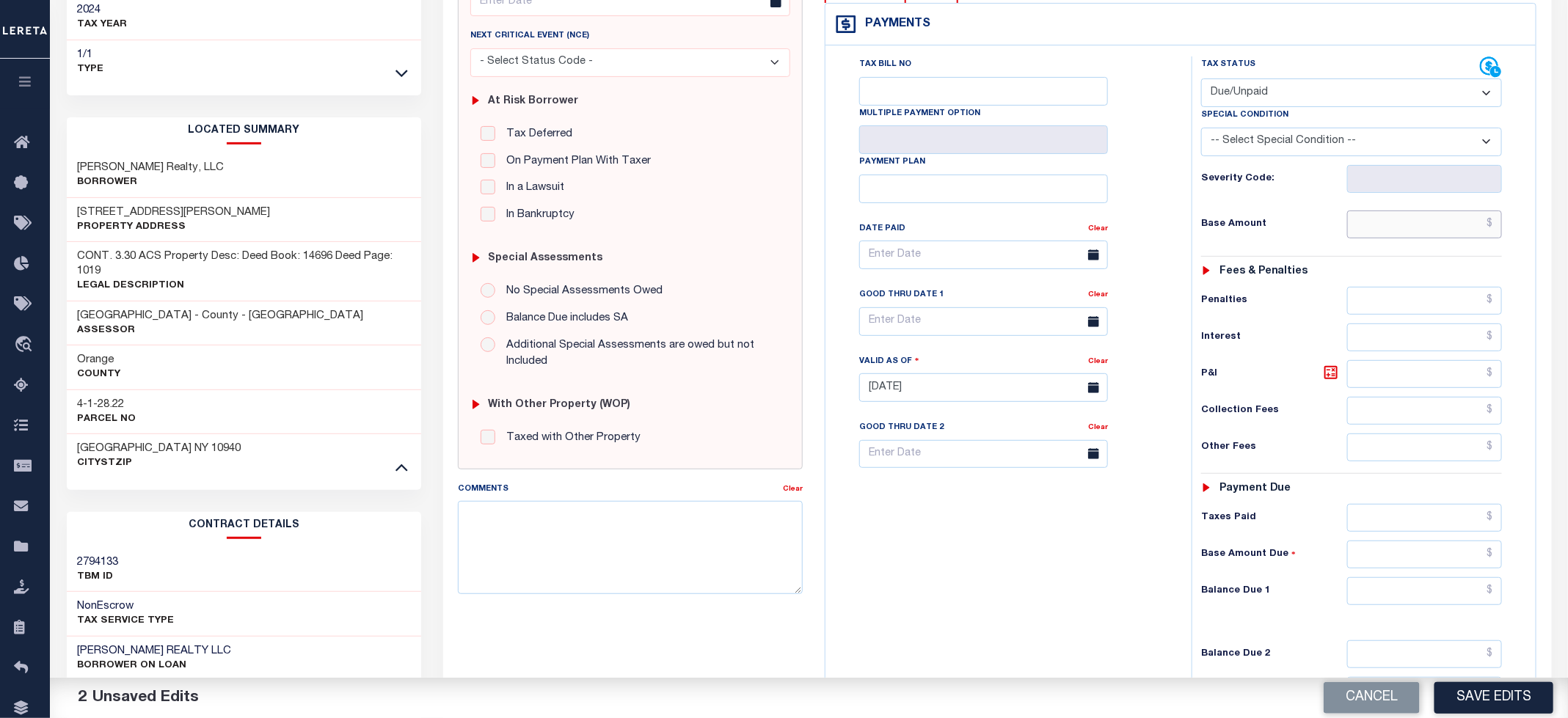
click at [1385, 210] on input "text" at bounding box center [1424, 224] width 156 height 28
type input "$15,833.35"
click at [1397, 578] on input "text" at bounding box center [1424, 591] width 156 height 28
type input "$15,833.35"
click at [1331, 364] on icon at bounding box center [1331, 372] width 17 height 17
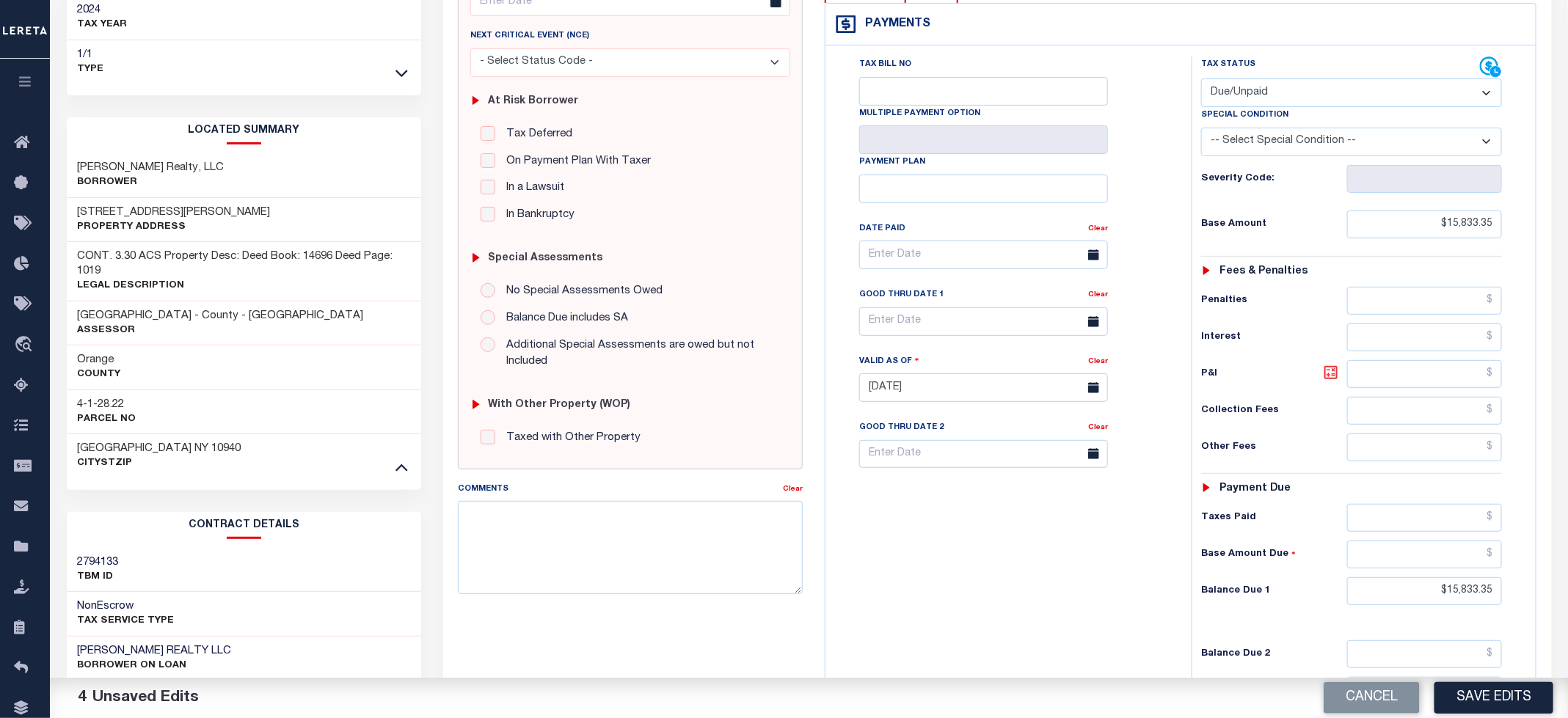
type input "$0.00"
click at [1016, 560] on div "Tax Bill No Multiple Payment Option Payment Plan Clear" at bounding box center [1005, 380] width 352 height 647
click at [918, 307] on input "text" at bounding box center [983, 321] width 249 height 29
click at [1044, 491] on span "31" at bounding box center [1037, 494] width 29 height 29
type input "[DATE]"
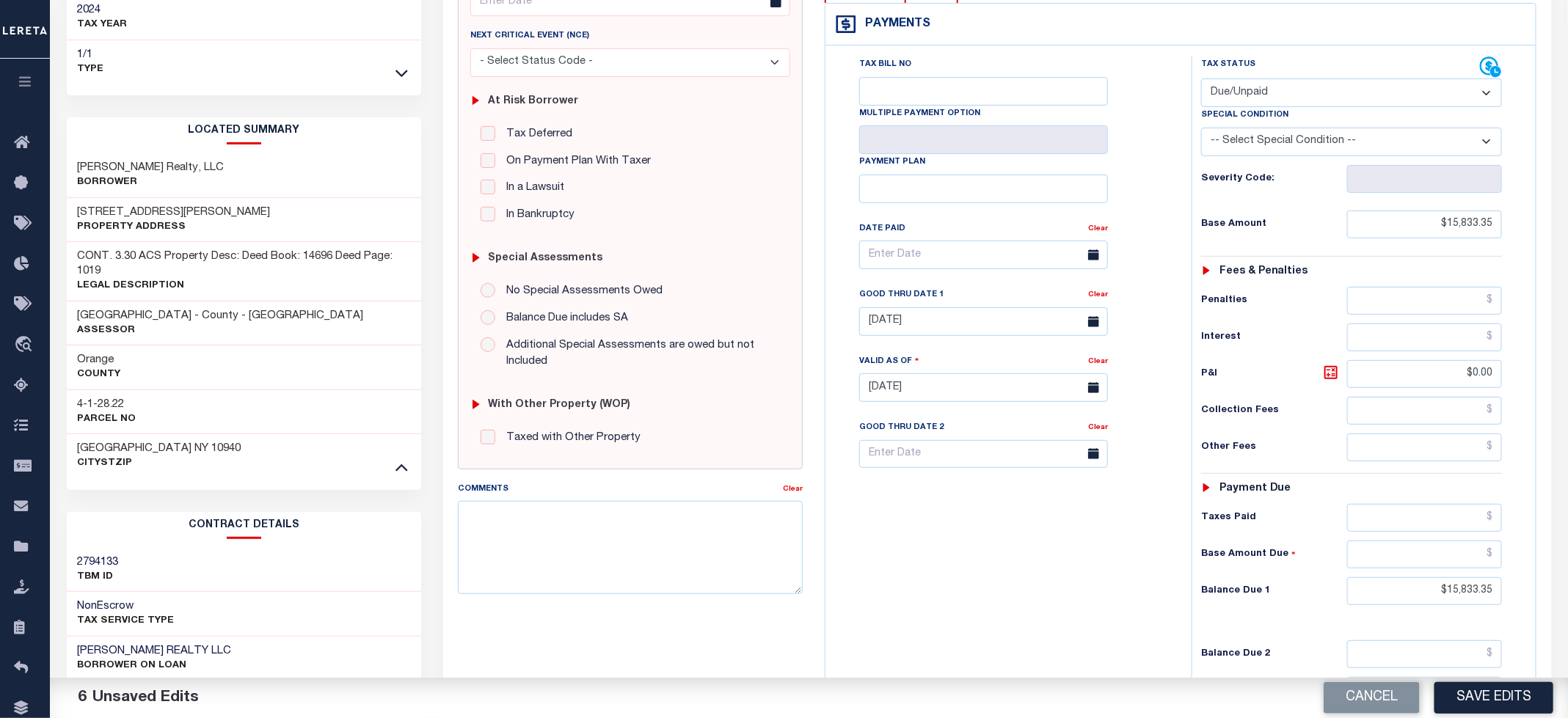
click at [1038, 606] on div "Tax Bill No Multiple Payment Option Payment Plan Clear" at bounding box center [1005, 380] width 352 height 647
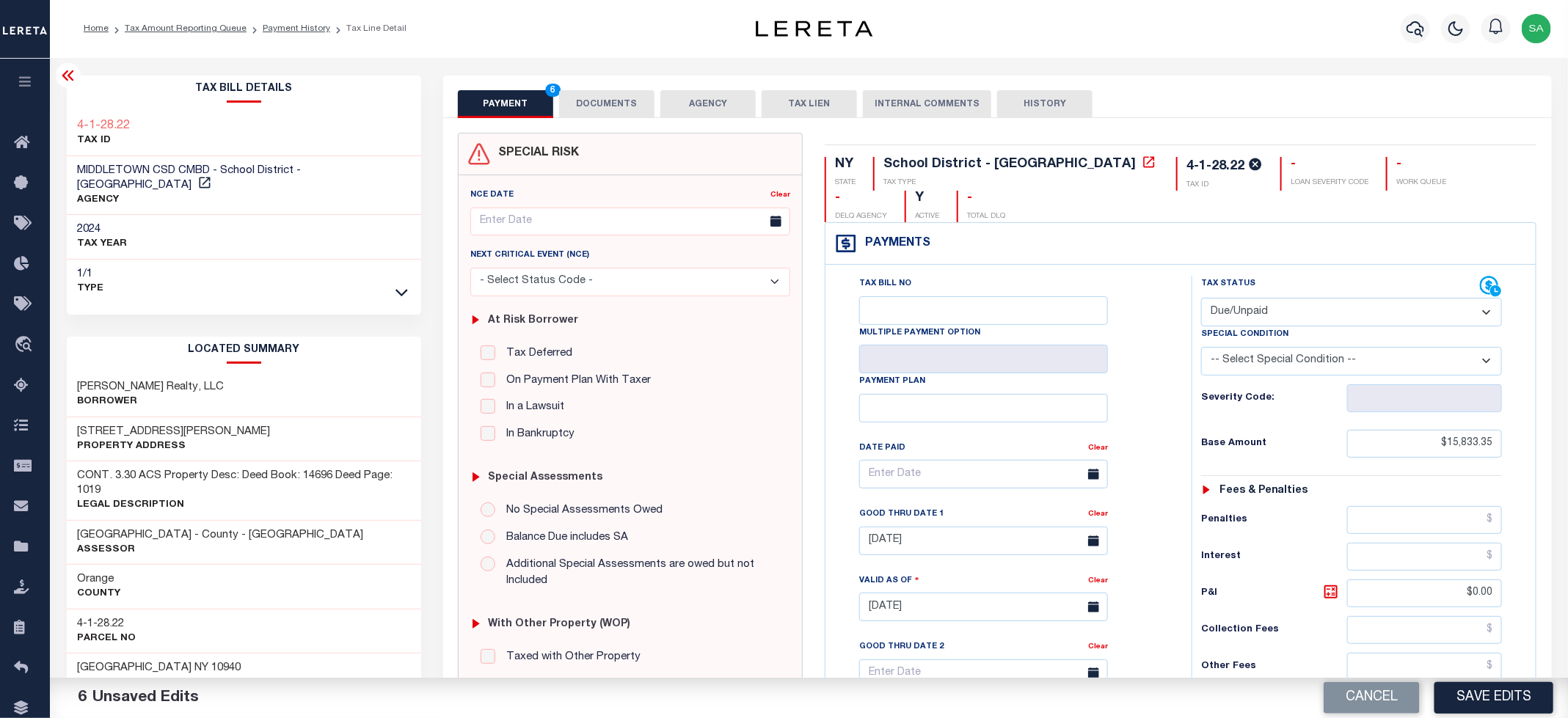
scroll to position [0, 0]
click at [634, 71] on div "Parcel & Loan Tax Bill Details 4-1-28.22 TAX ID AGENCY 2024 TAX YEAR 2025 1/1" at bounding box center [809, 607] width 1507 height 1097
click at [621, 114] on button "DOCUMENTS" at bounding box center [606, 104] width 95 height 28
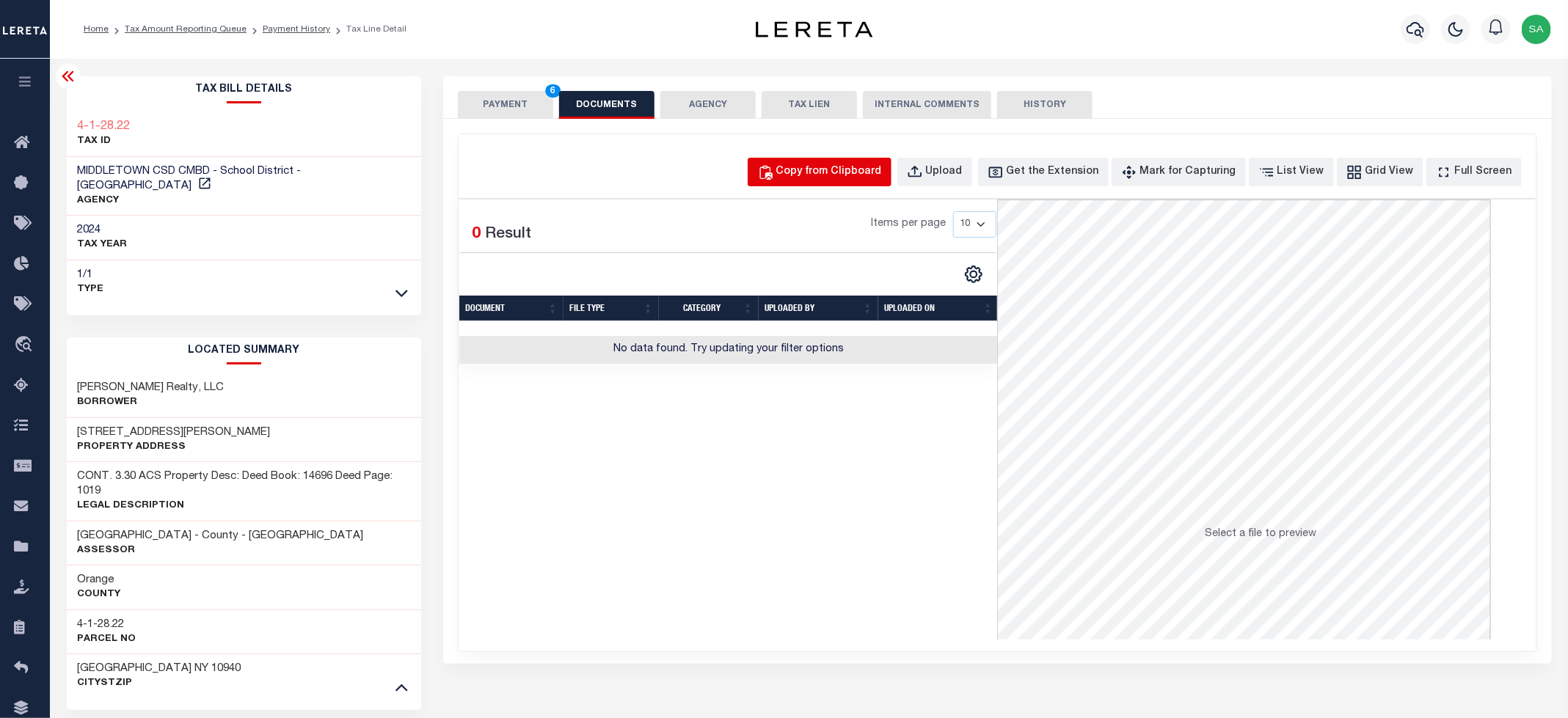
click at [882, 179] on div "Copy from Clipboard" at bounding box center [829, 172] width 106 height 16
select select "POP"
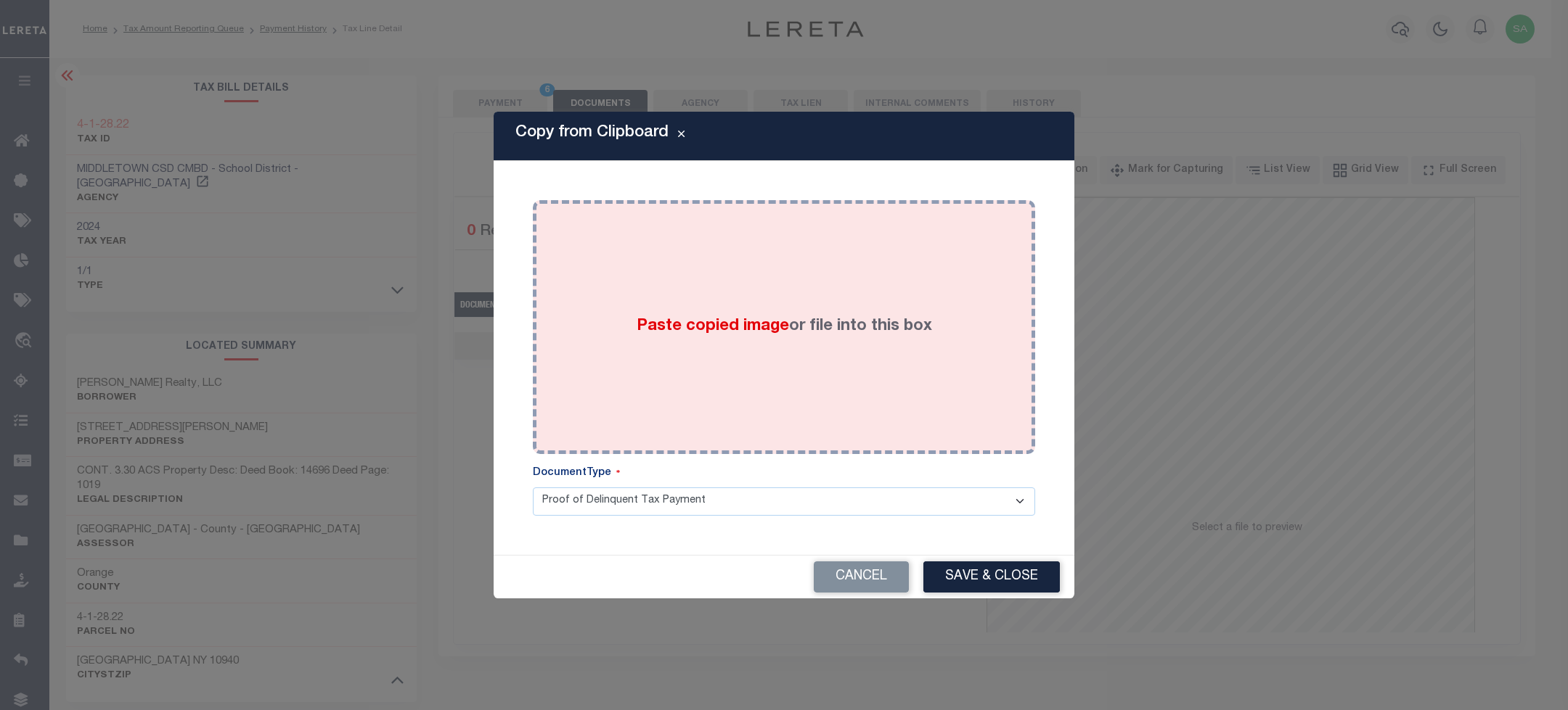
click at [887, 345] on div "Paste copied image or file into this box" at bounding box center [784, 327] width 481 height 232
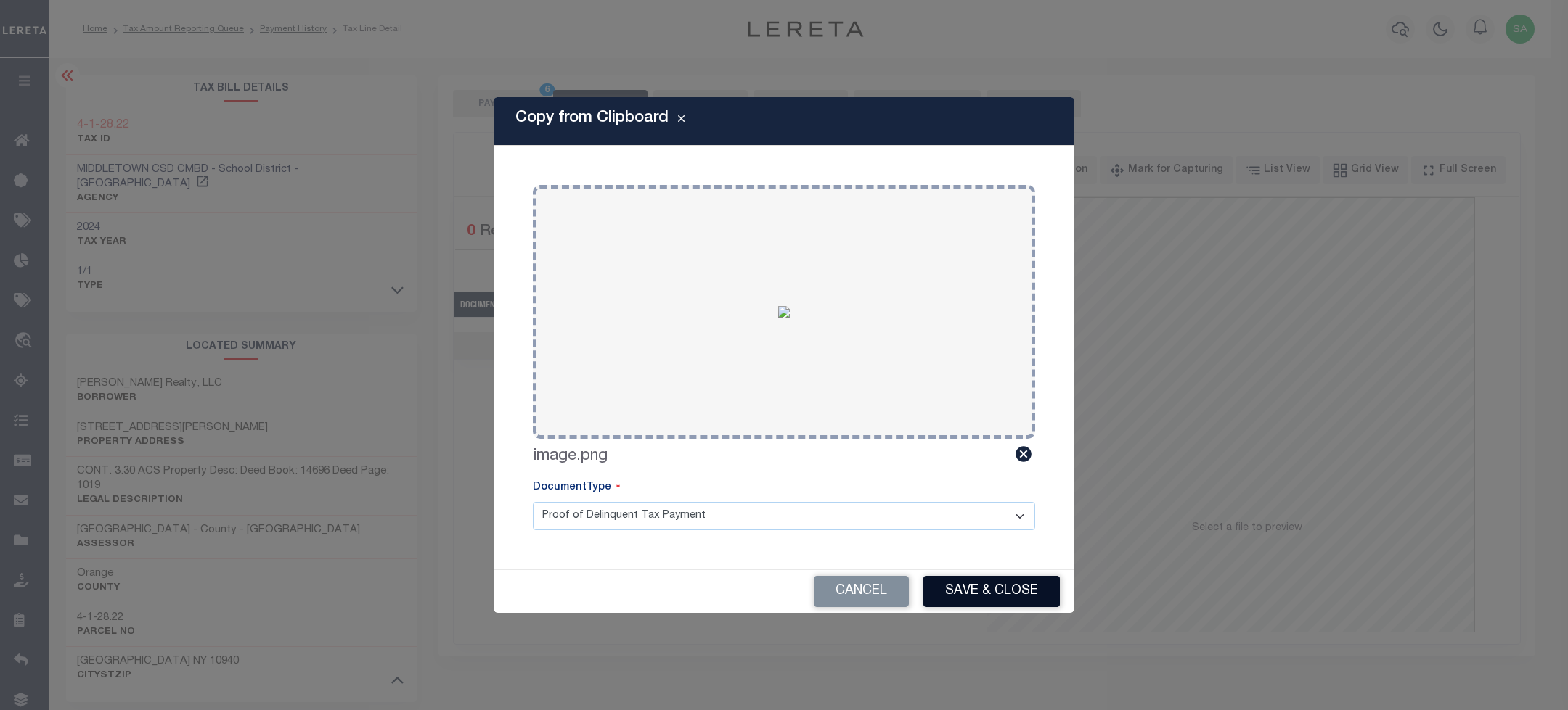
click at [982, 593] on button "Save & Close" at bounding box center [991, 591] width 137 height 31
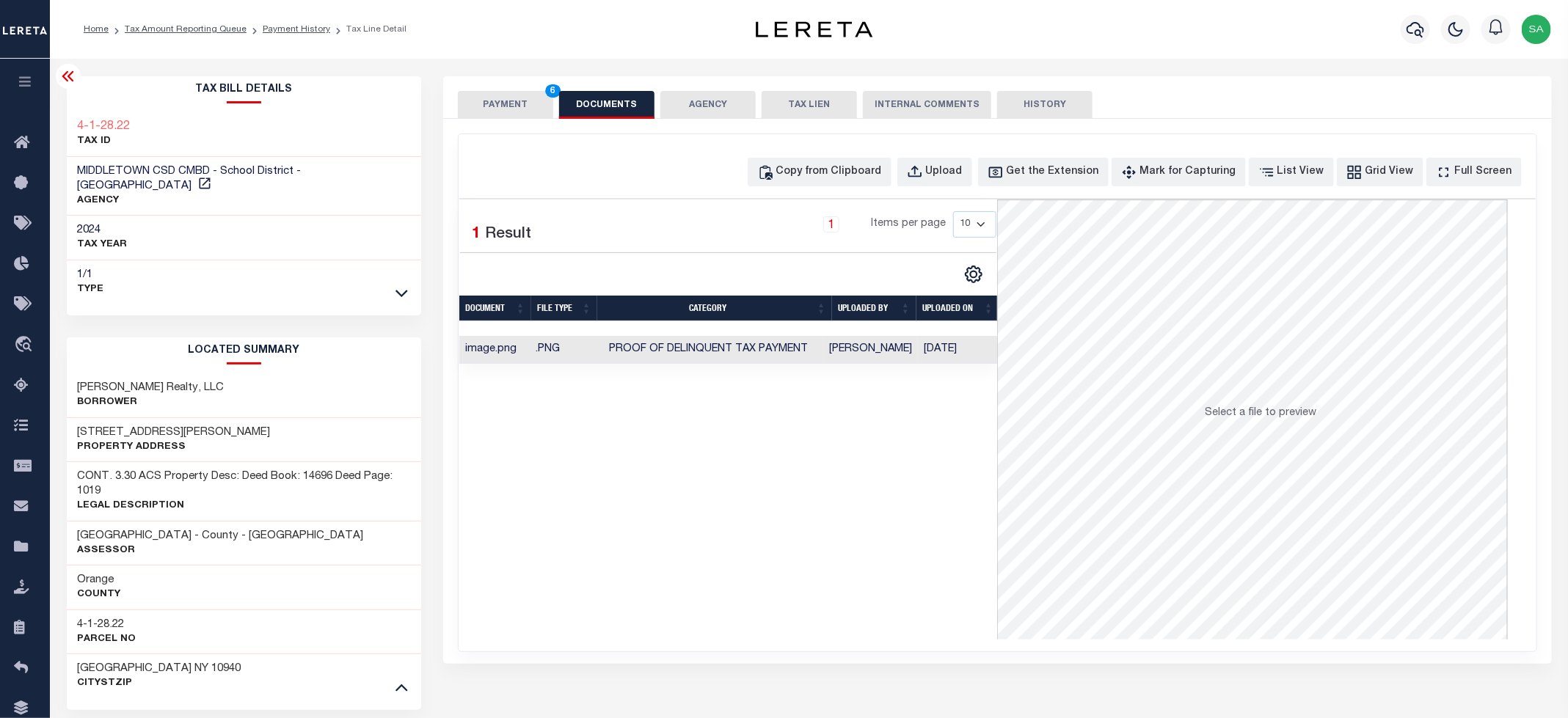
click at [522, 112] on button "PAYMENT 6" at bounding box center [505, 104] width 95 height 28
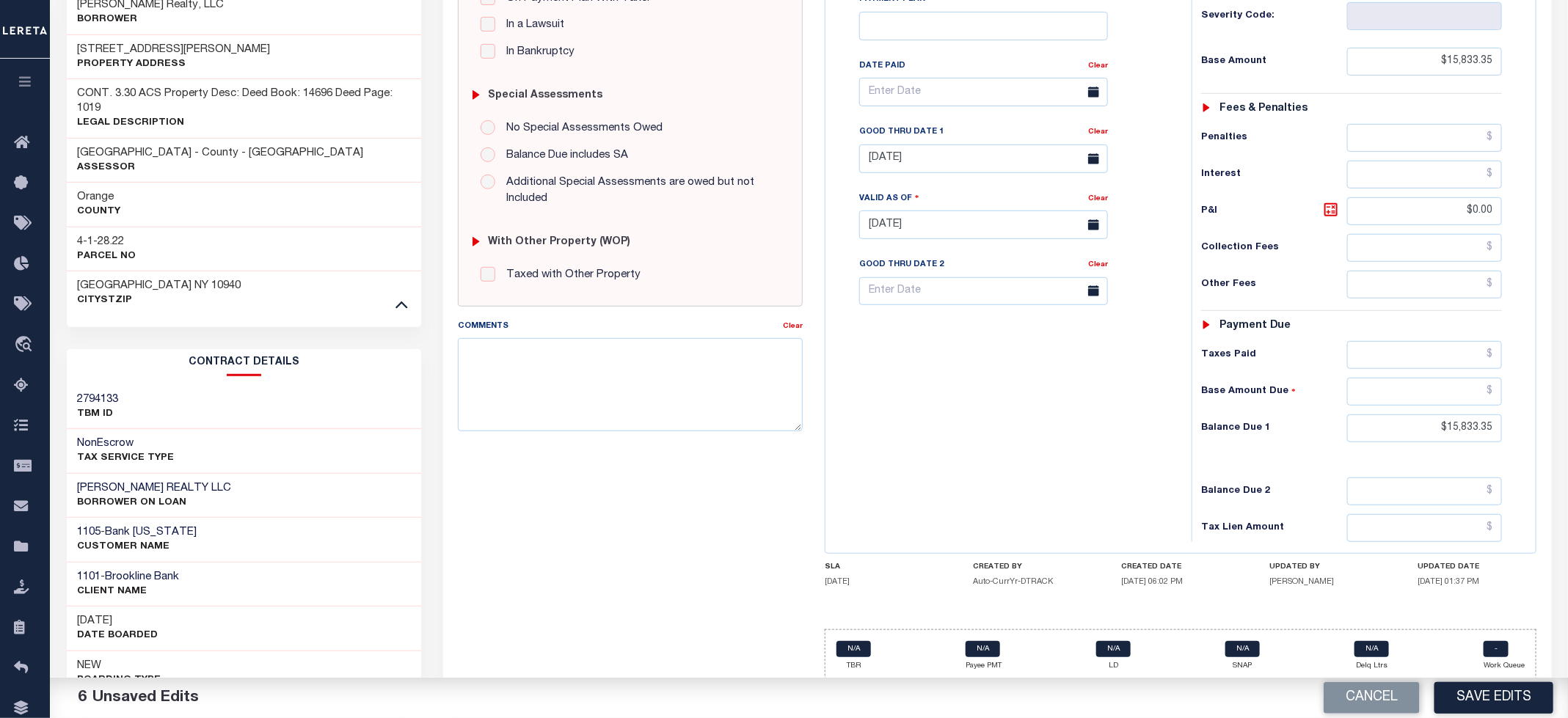
scroll to position [427, 0]
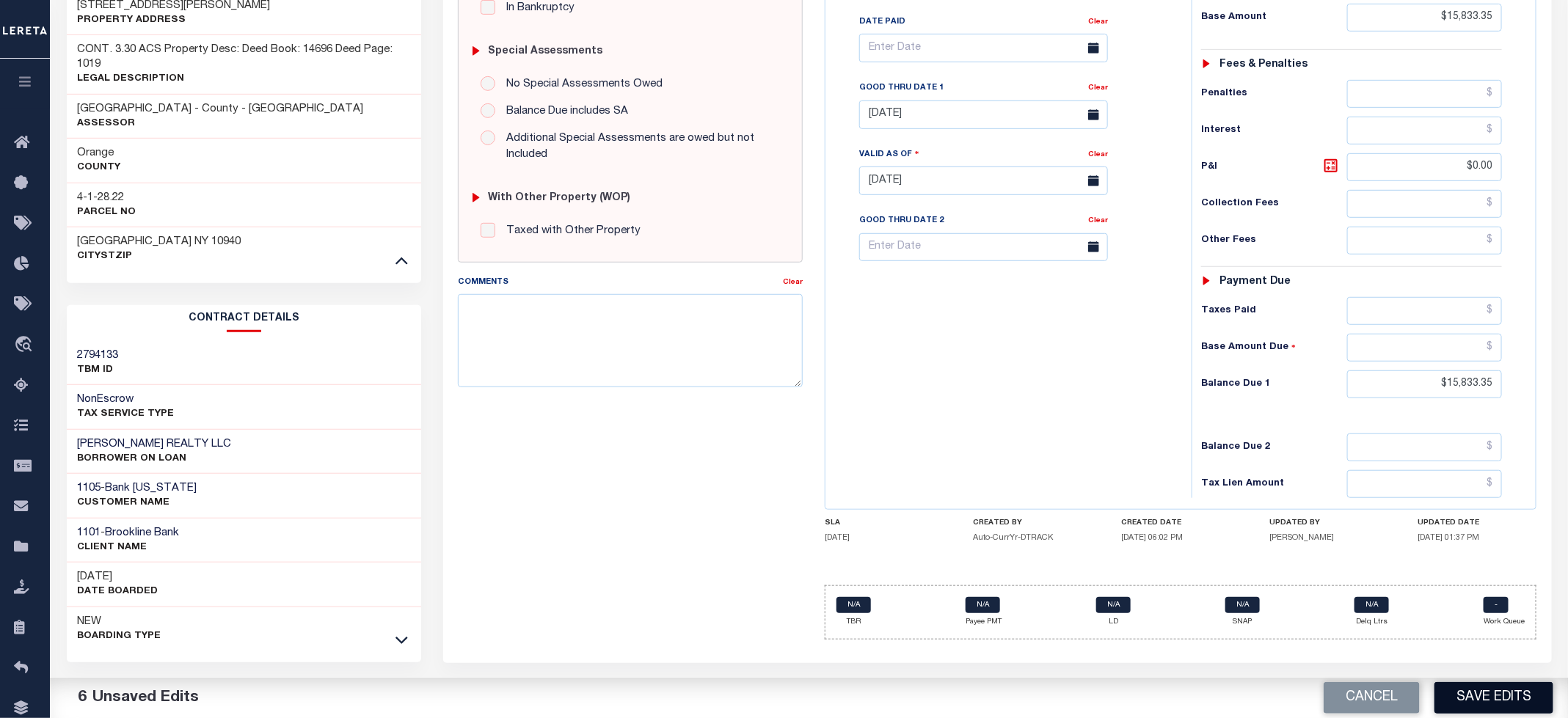
click at [1462, 703] on button "Save Edits" at bounding box center [1494, 698] width 119 height 32
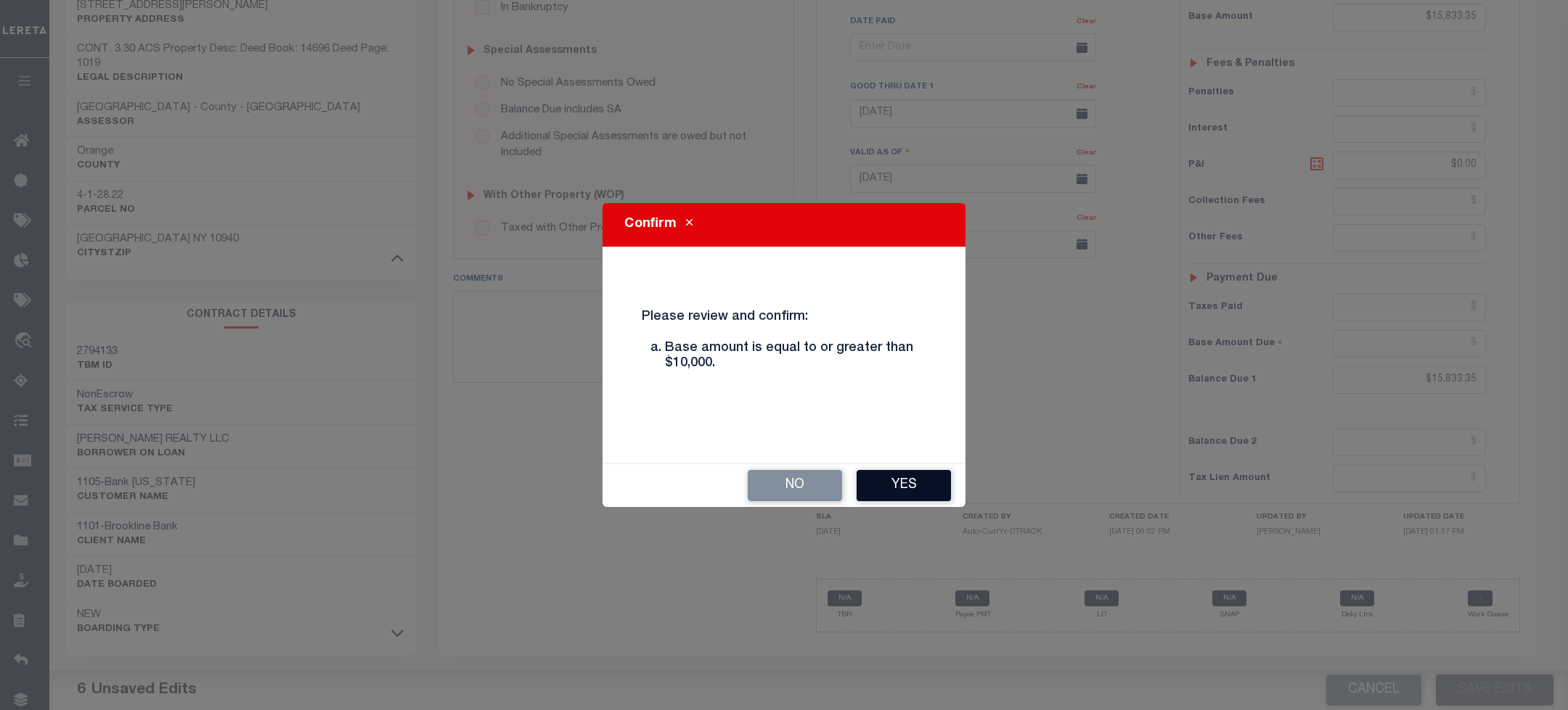
click at [921, 499] on button "Yes" at bounding box center [903, 486] width 94 height 31
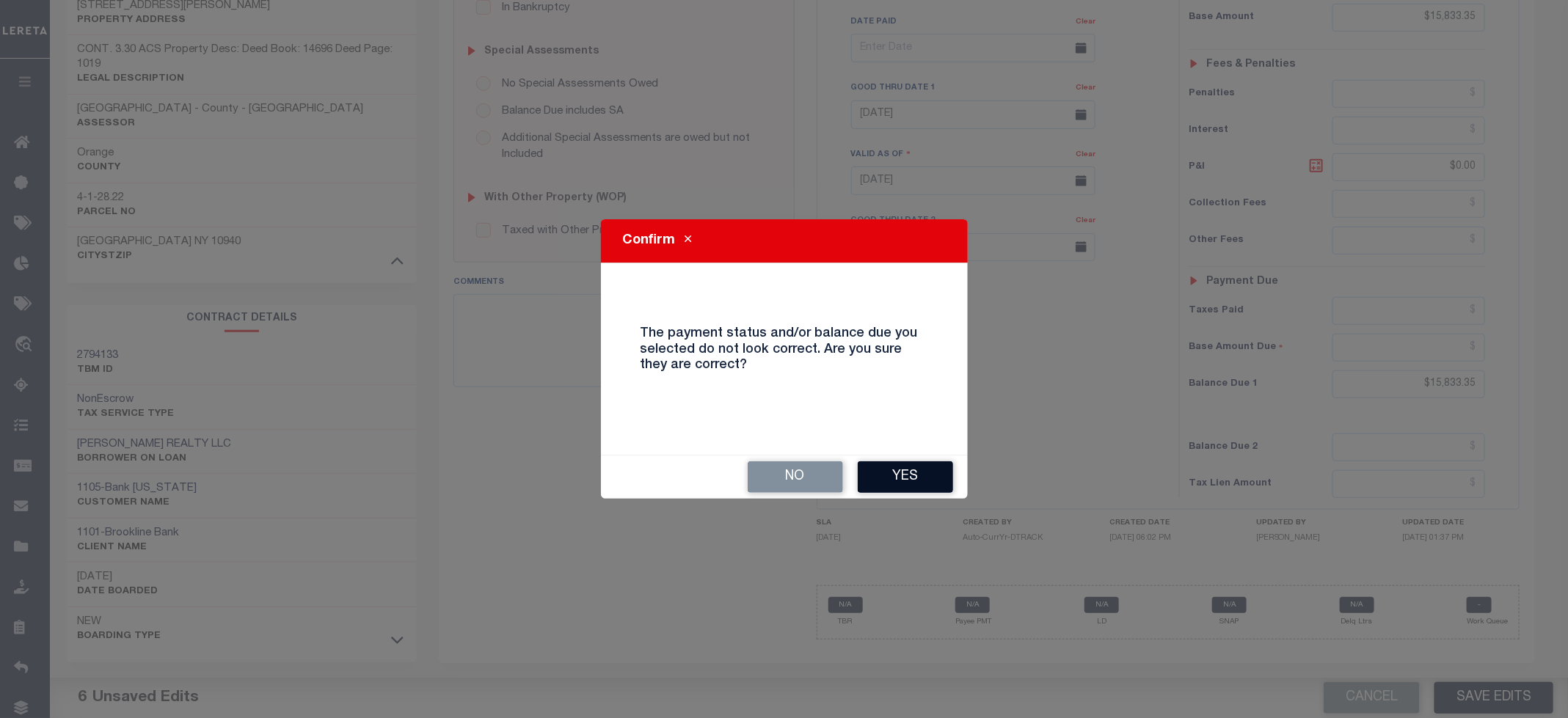
click at [916, 478] on button "Yes" at bounding box center [905, 477] width 95 height 32
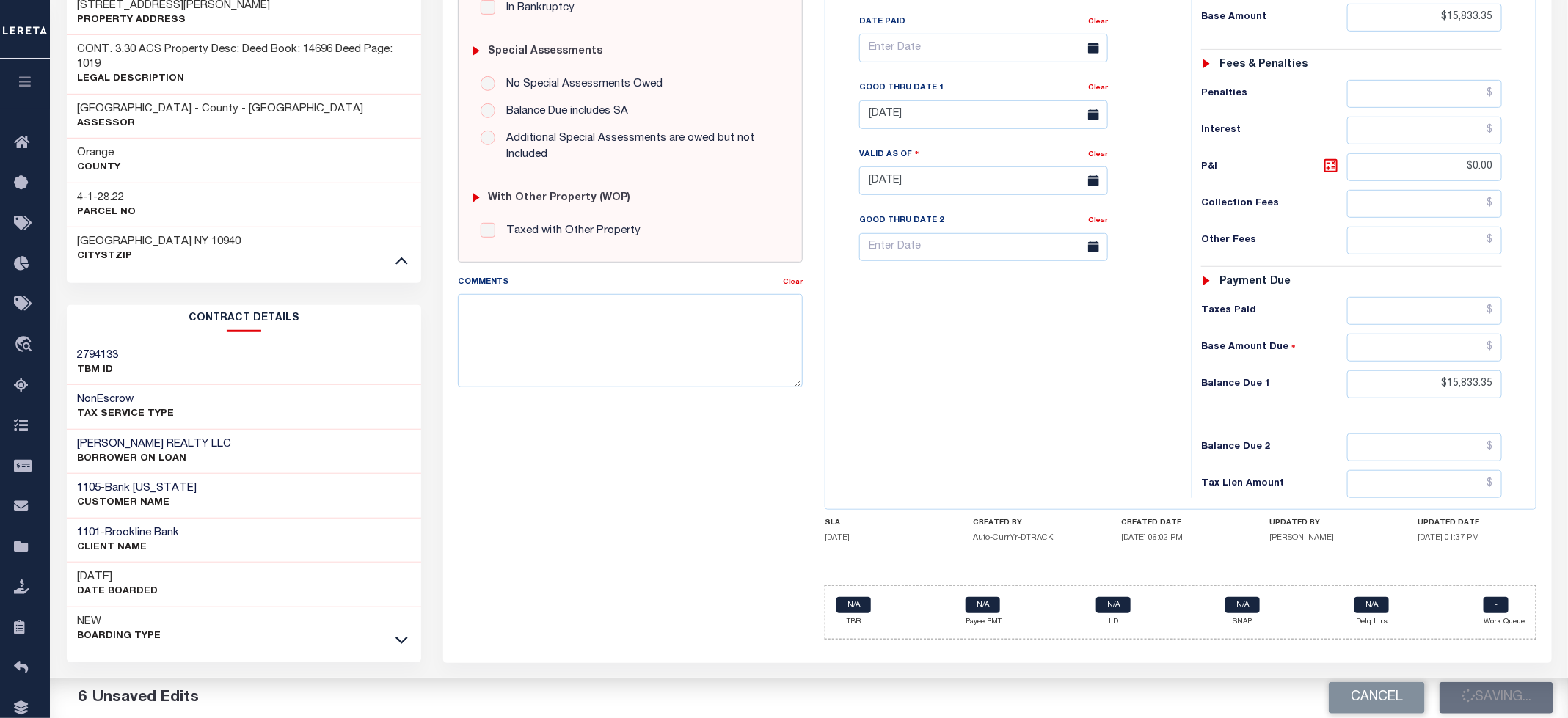
checkbox input "false"
type input "$15,833.35"
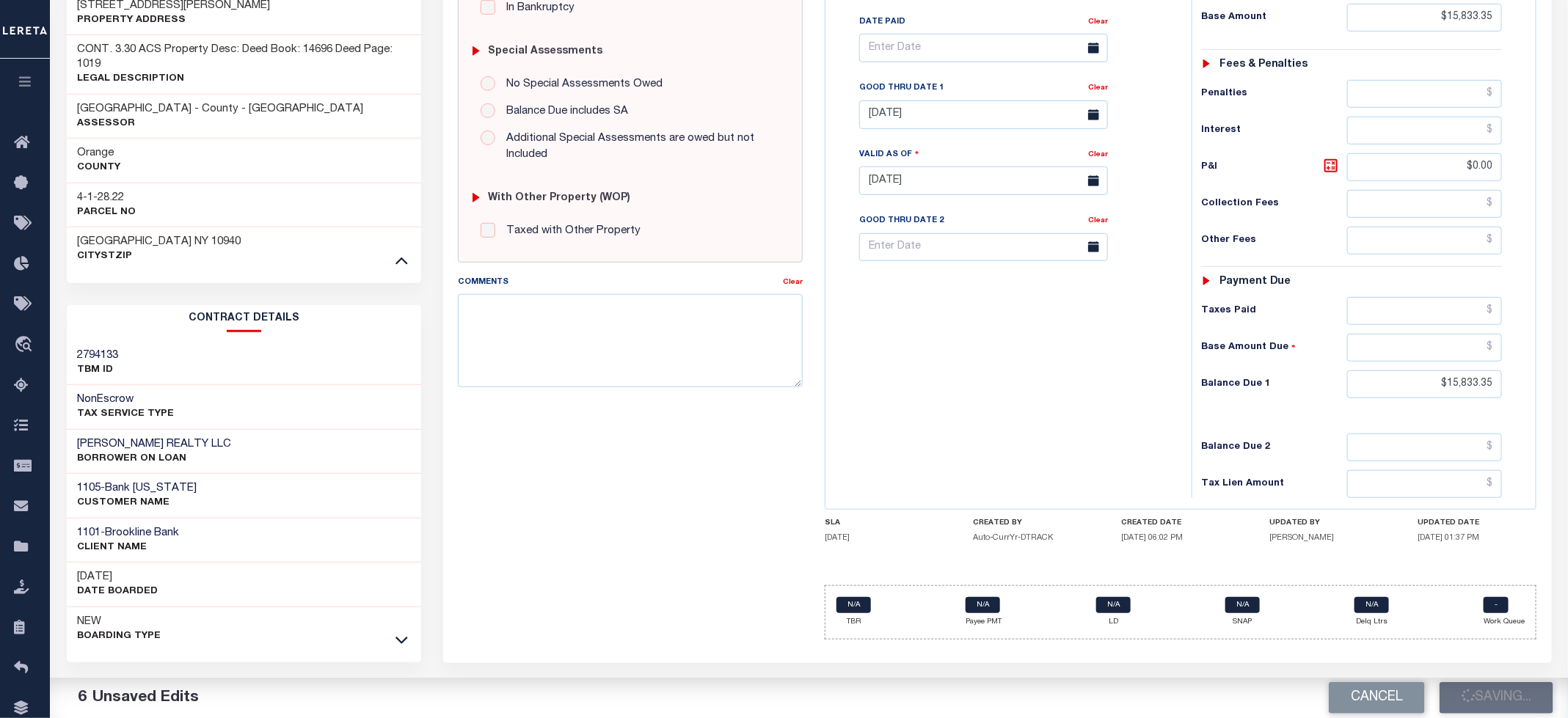
type input "$0"
type input "$15,833.35"
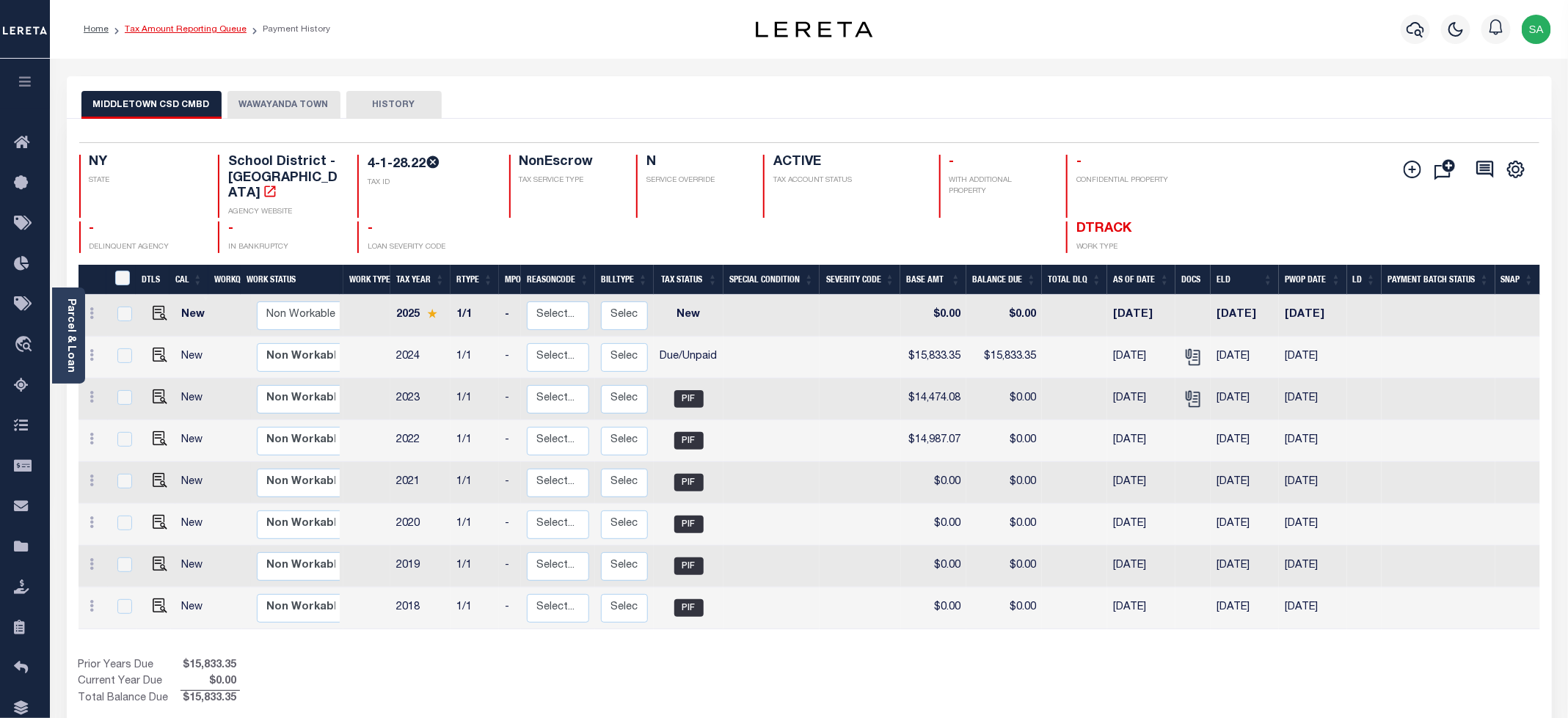
click at [221, 31] on link "Tax Amount Reporting Queue" at bounding box center [186, 29] width 122 height 9
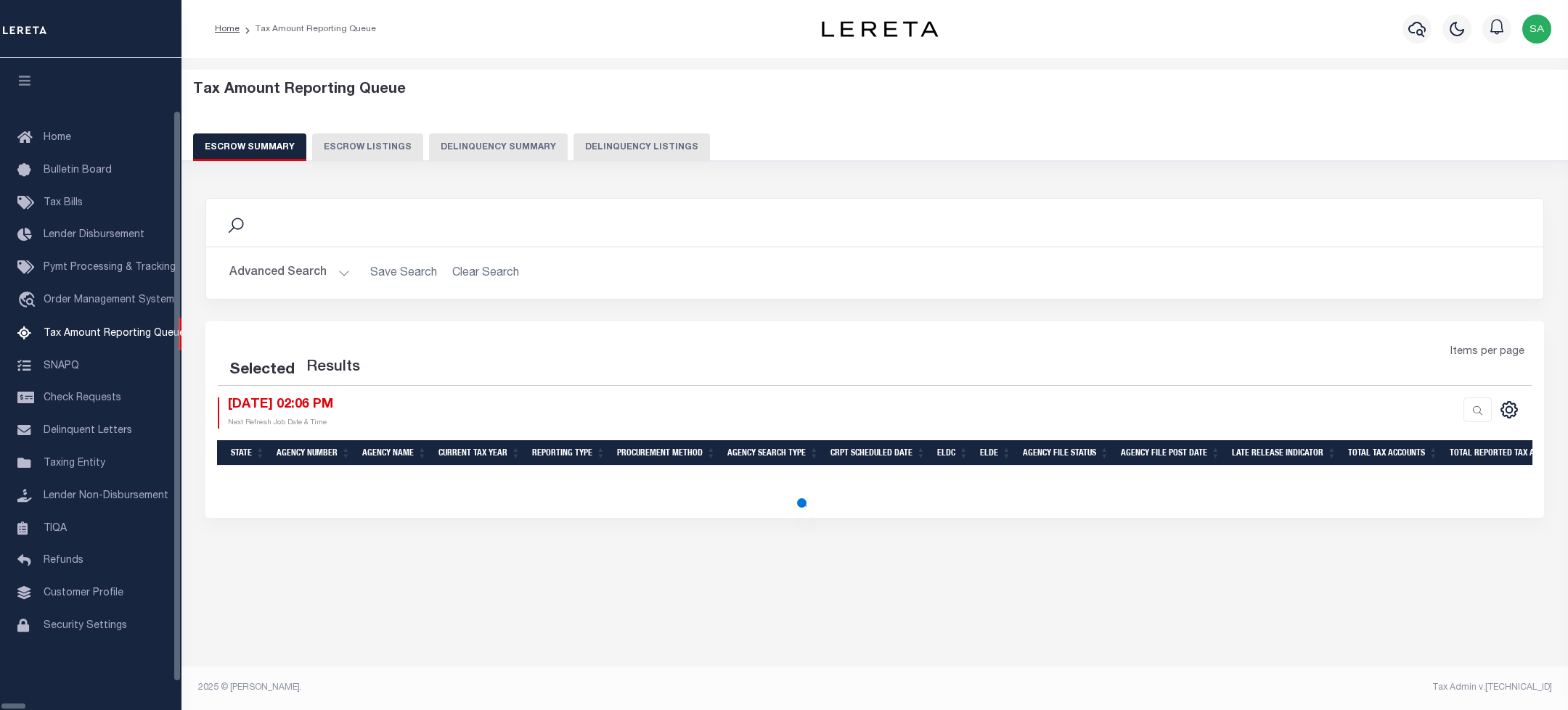
click at [574, 159] on button "Delinquency Listings" at bounding box center [642, 147] width 137 height 27
select select "100"
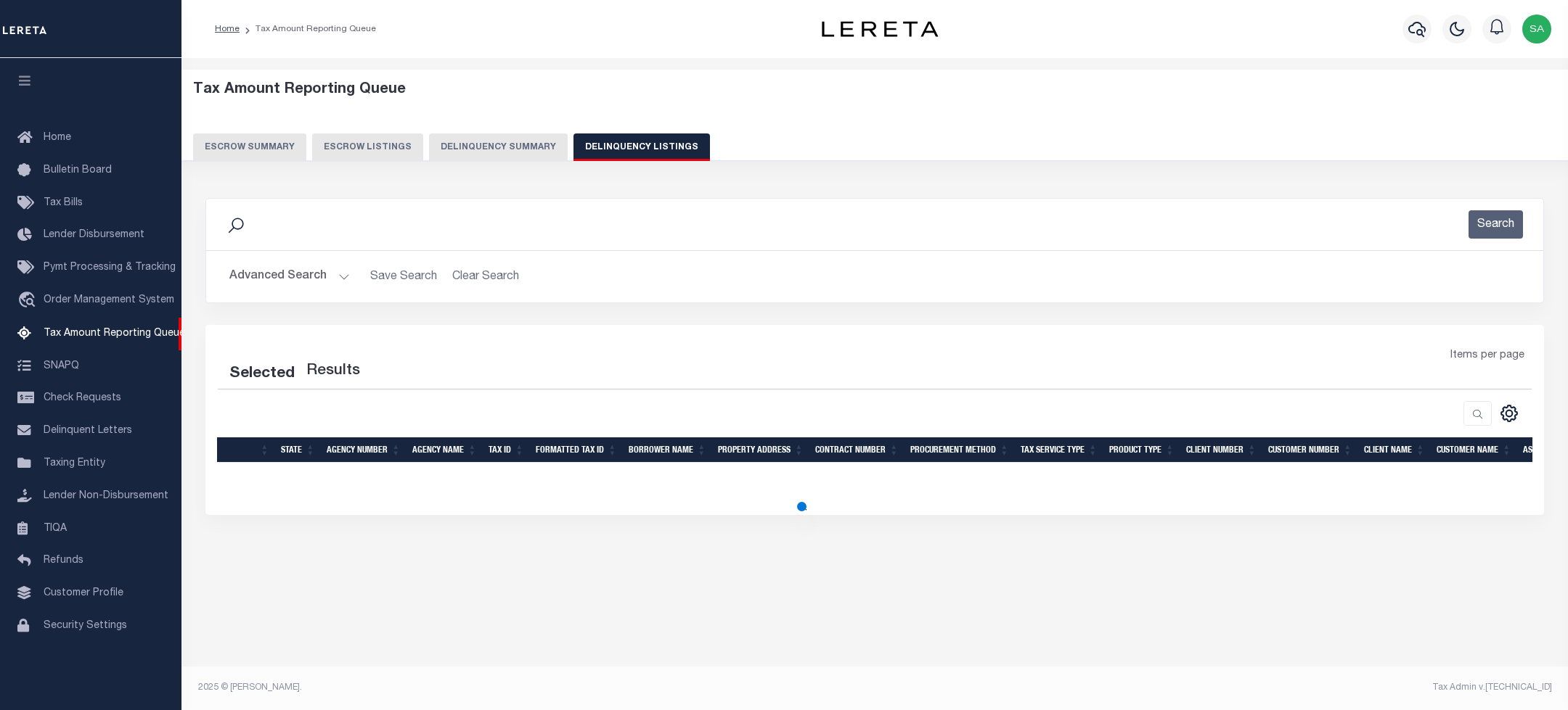
select select "100"
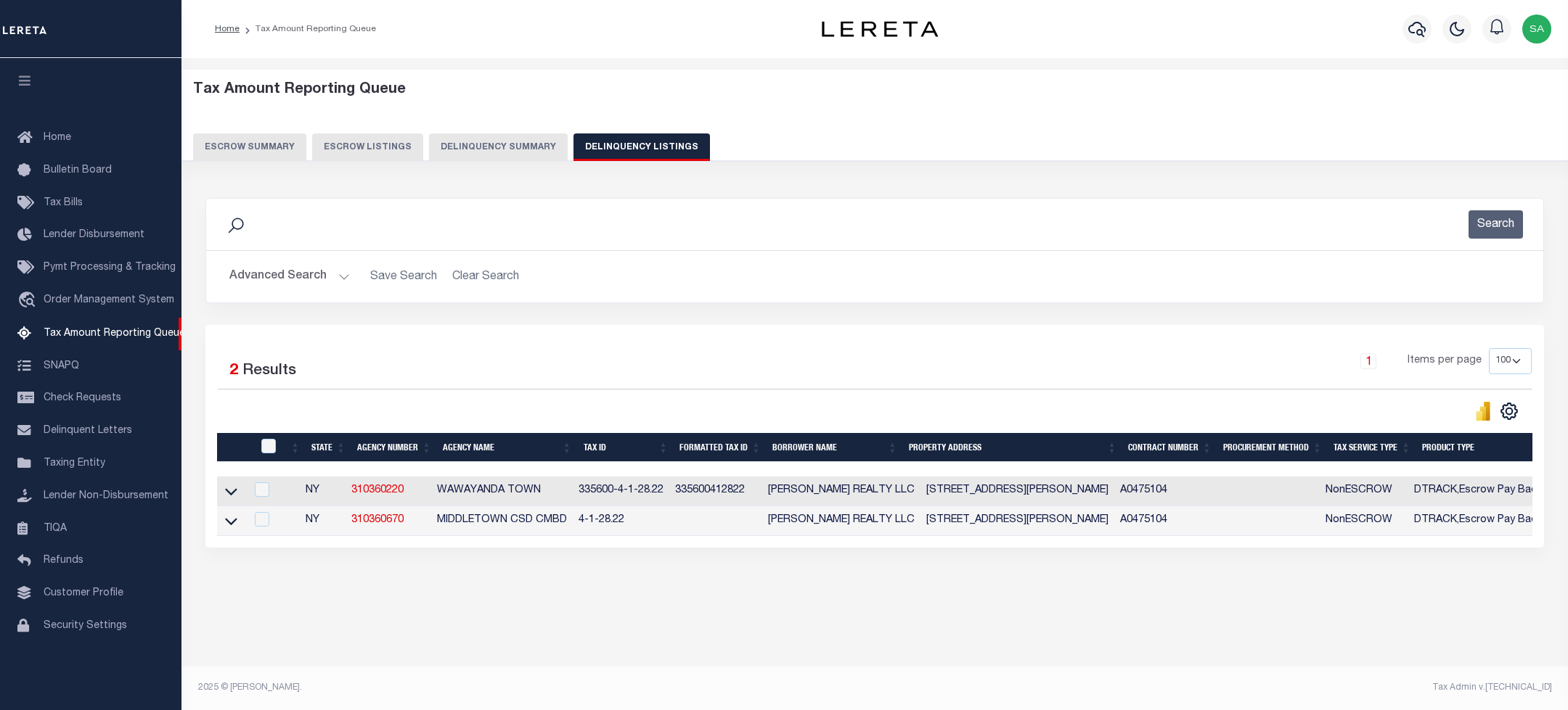
click at [303, 270] on button "Advanced Search" at bounding box center [290, 277] width 120 height 28
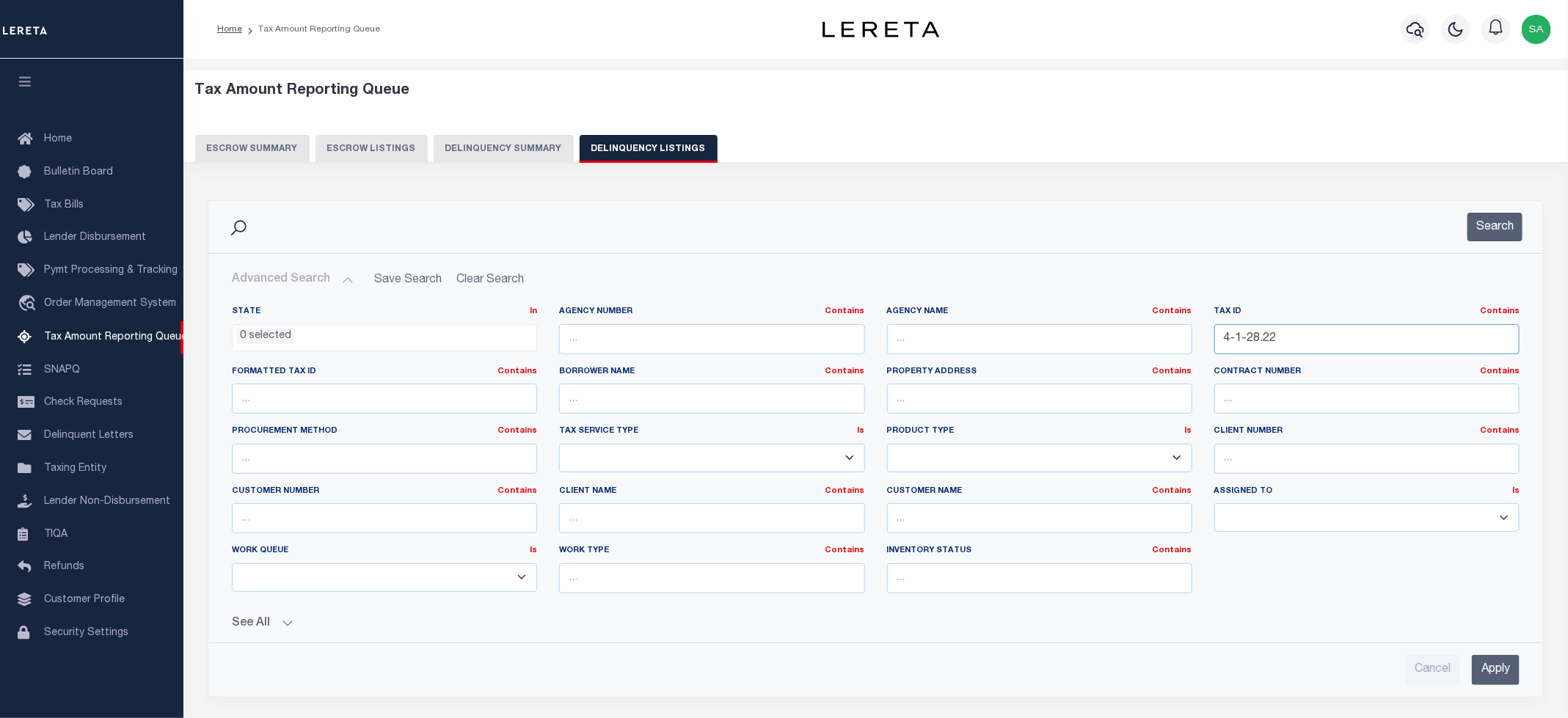
click at [1304, 345] on input "4-1-28.22" at bounding box center [1367, 339] width 305 height 30
drag, startPoint x: 1302, startPoint y: 345, endPoint x: 1050, endPoint y: 345, distance: 252.0
click at [1050, 345] on div "State In In AK AL AR AZ CA CO CT DC DE FL GA GU HI IA ID IL IN KS KY LA MA MD M…" at bounding box center [875, 455] width 1310 height 299
paste input "334289-29-1-12.1"
type input "334289-29-1-12.122"
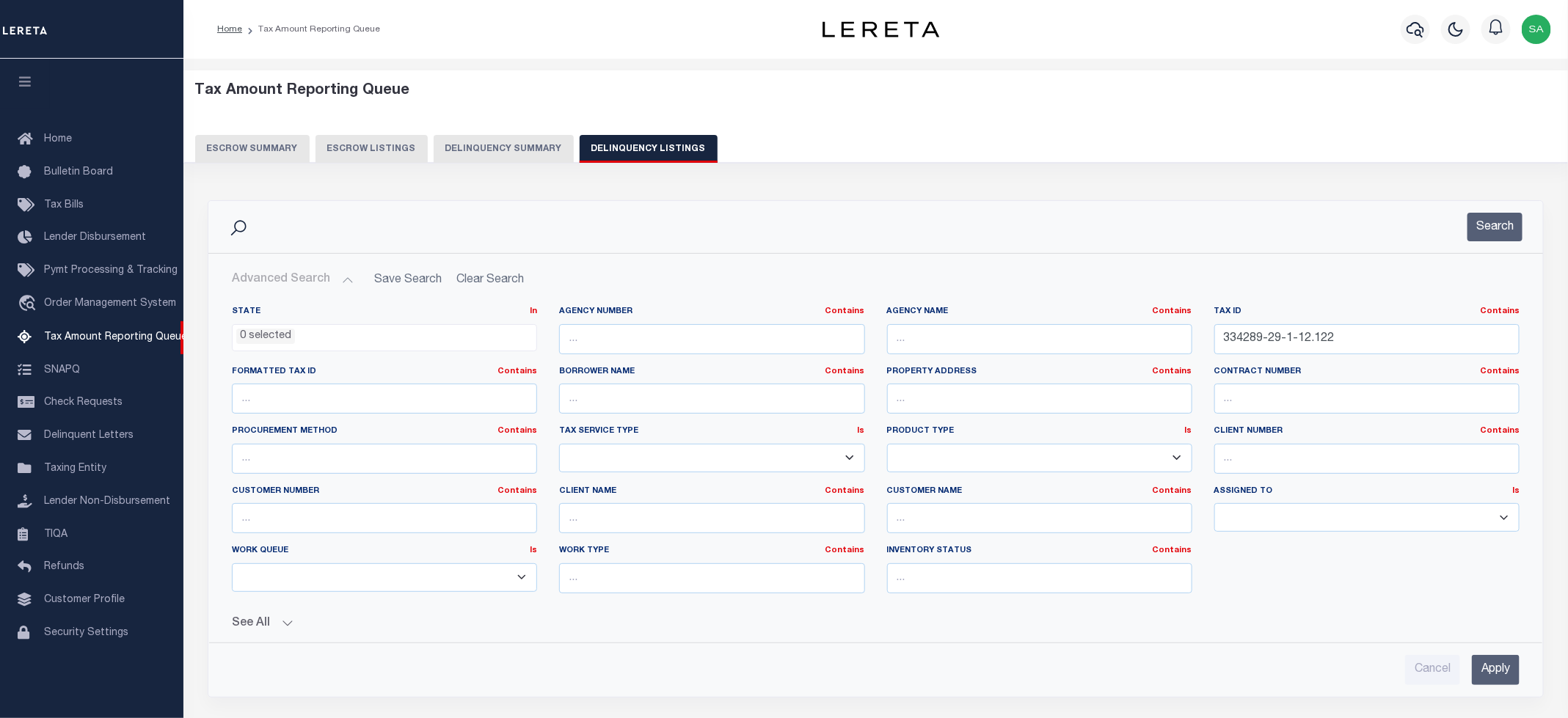
click at [1464, 246] on div "Search" at bounding box center [875, 227] width 1335 height 52
click at [1479, 236] on button "Search" at bounding box center [1494, 227] width 55 height 29
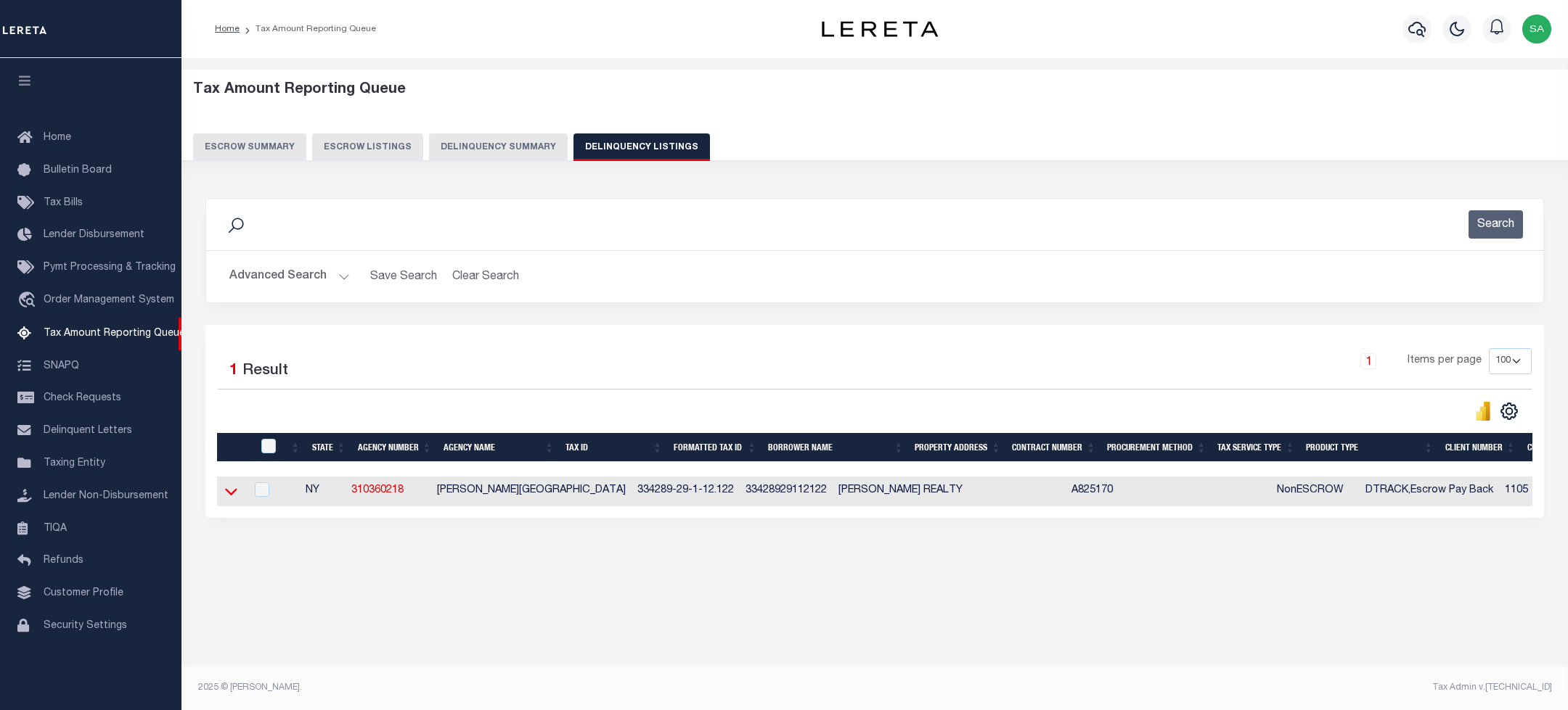
click at [235, 492] on icon at bounding box center [231, 491] width 13 height 16
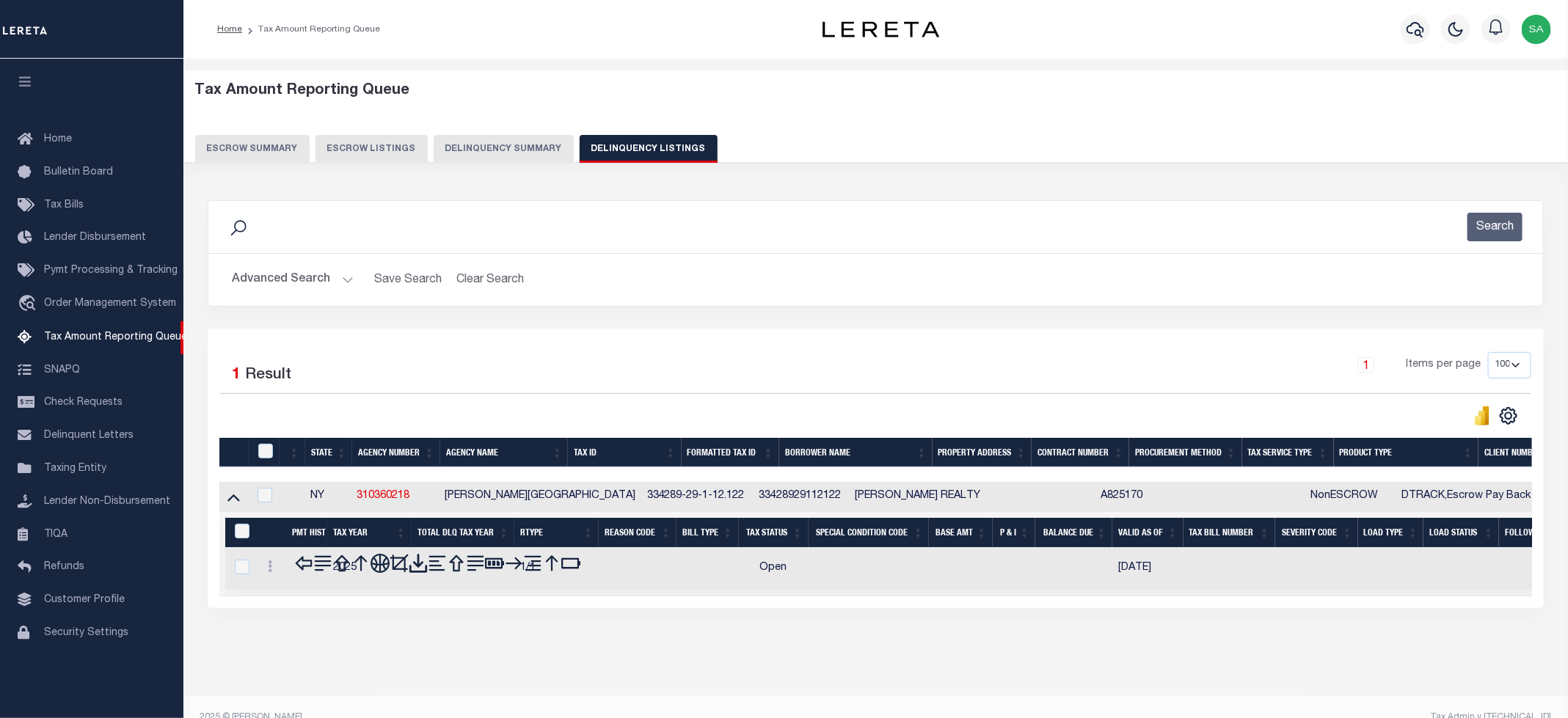
scroll to position [29, 0]
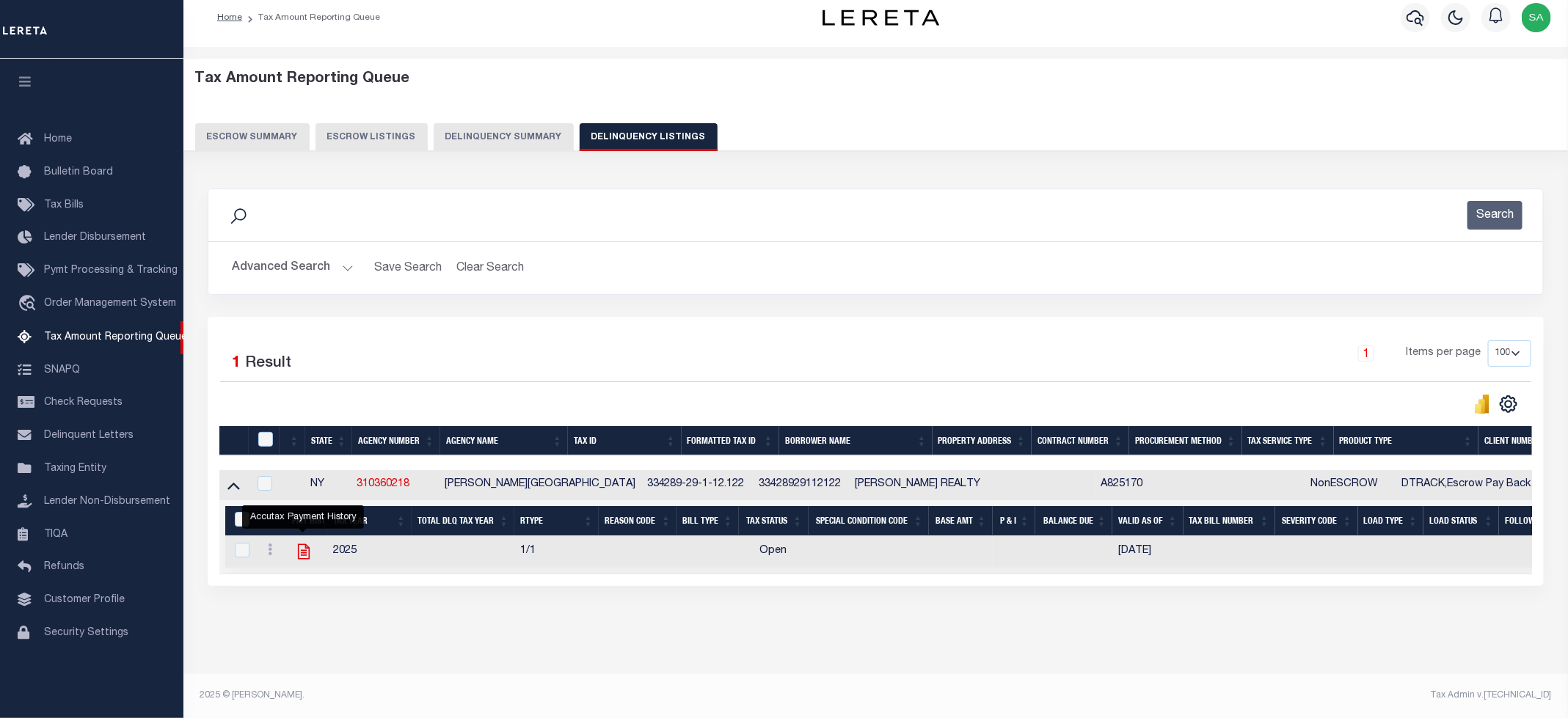
click at [302, 542] on icon "" at bounding box center [304, 551] width 19 height 19
checkbox input "true"
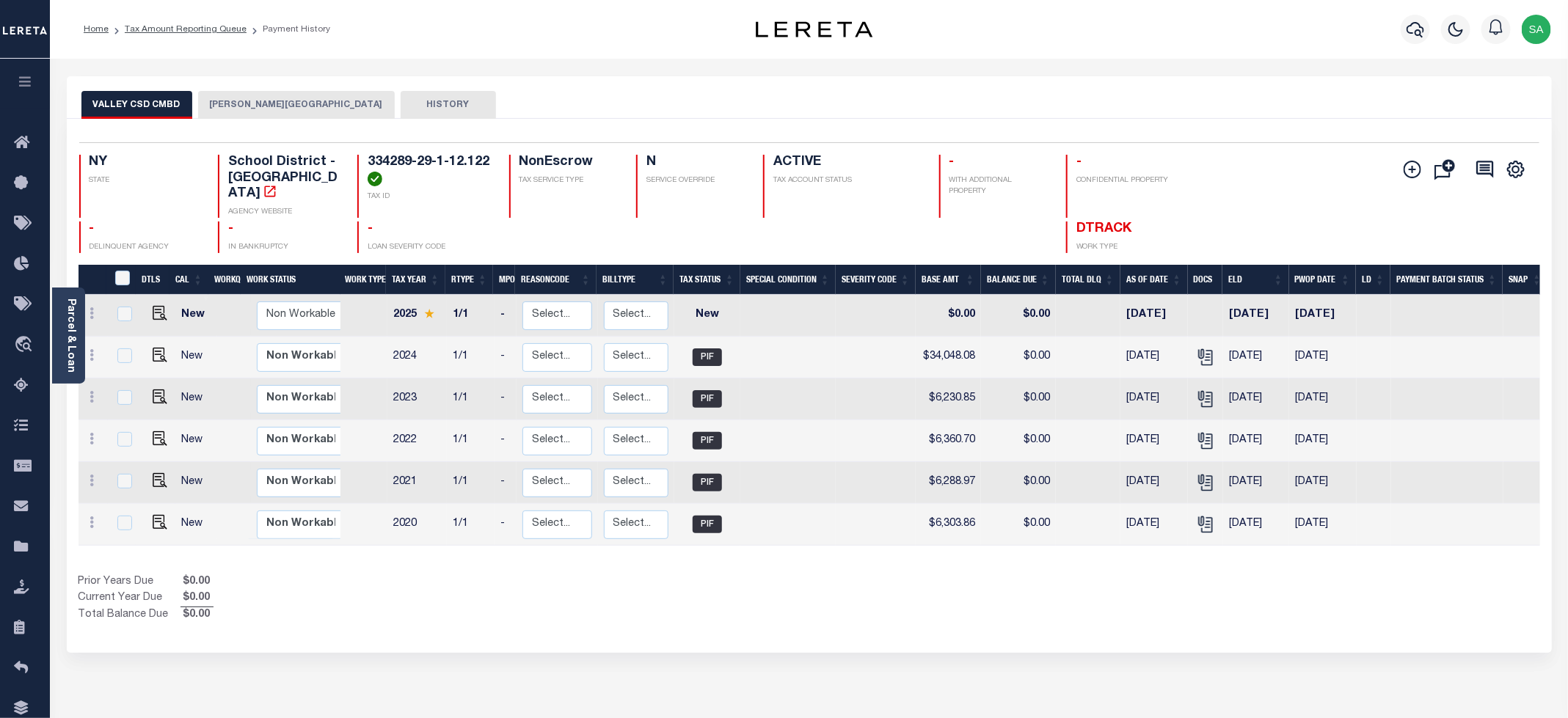
click at [277, 114] on button "[PERSON_NAME][GEOGRAPHIC_DATA]" at bounding box center [297, 104] width 197 height 28
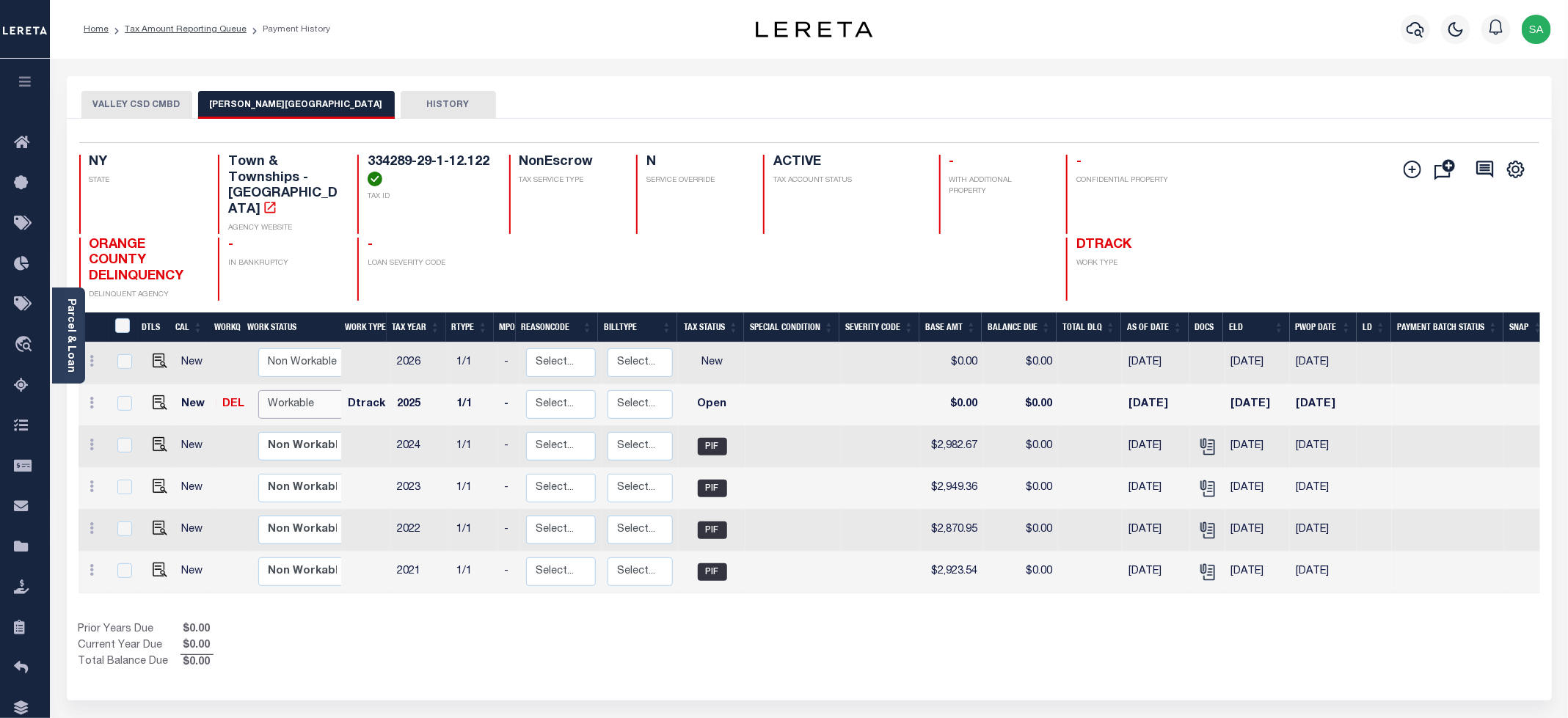
click at [298, 394] on select "Non Workable Workable" at bounding box center [302, 405] width 88 height 29
checkbox input "true"
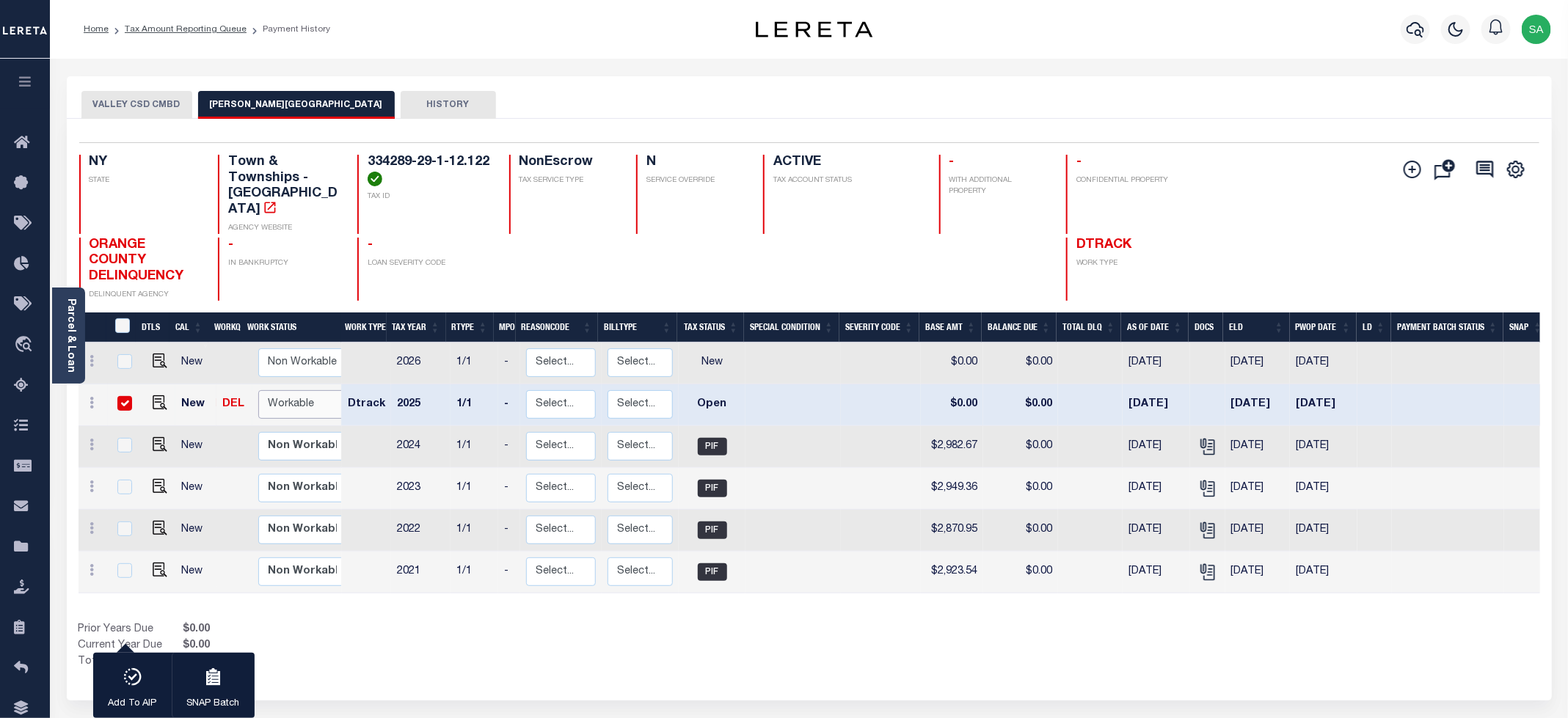
select select "true"
click at [258, 391] on select "Non Workable Workable" at bounding box center [302, 405] width 88 height 29
checkbox input "false"
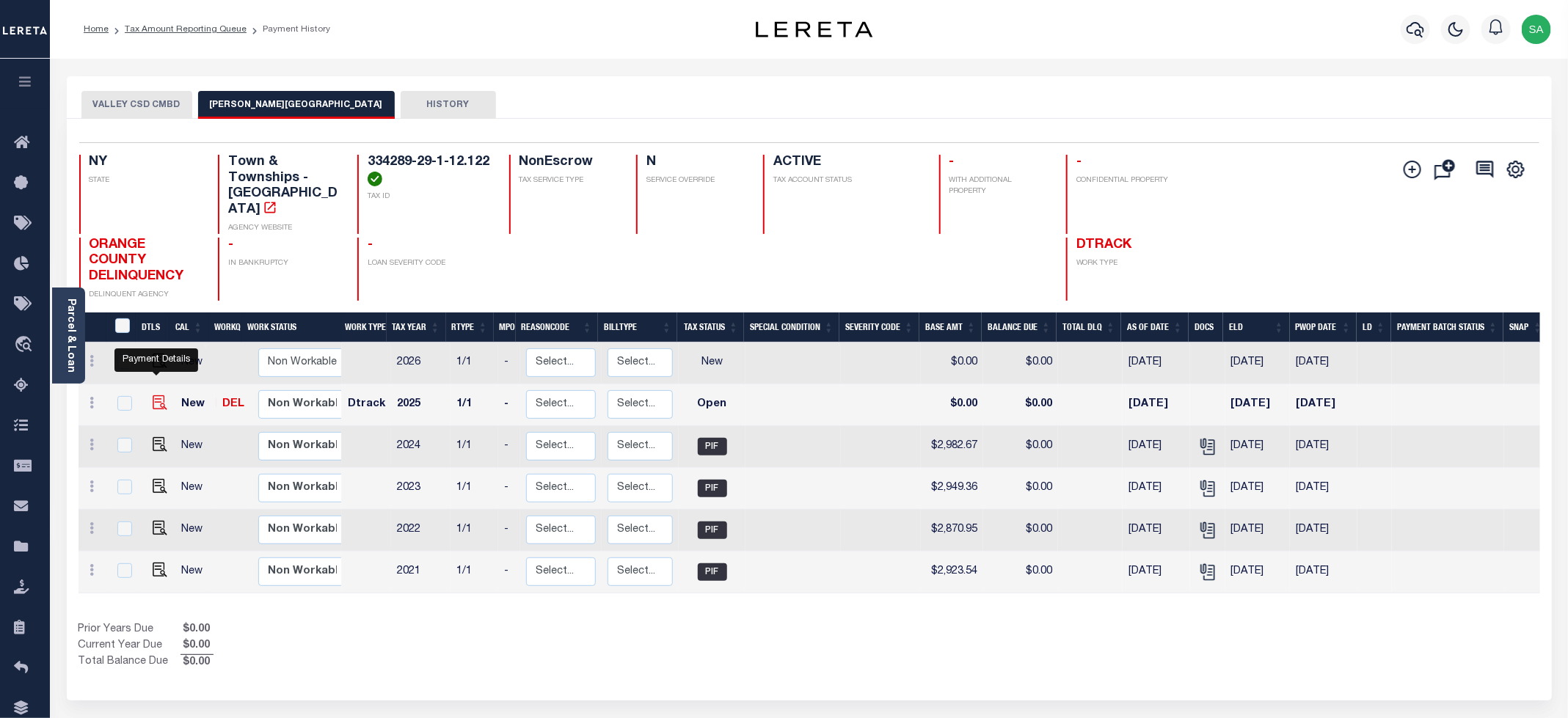
click at [156, 395] on img "" at bounding box center [160, 403] width 15 height 15
checkbox input "true"
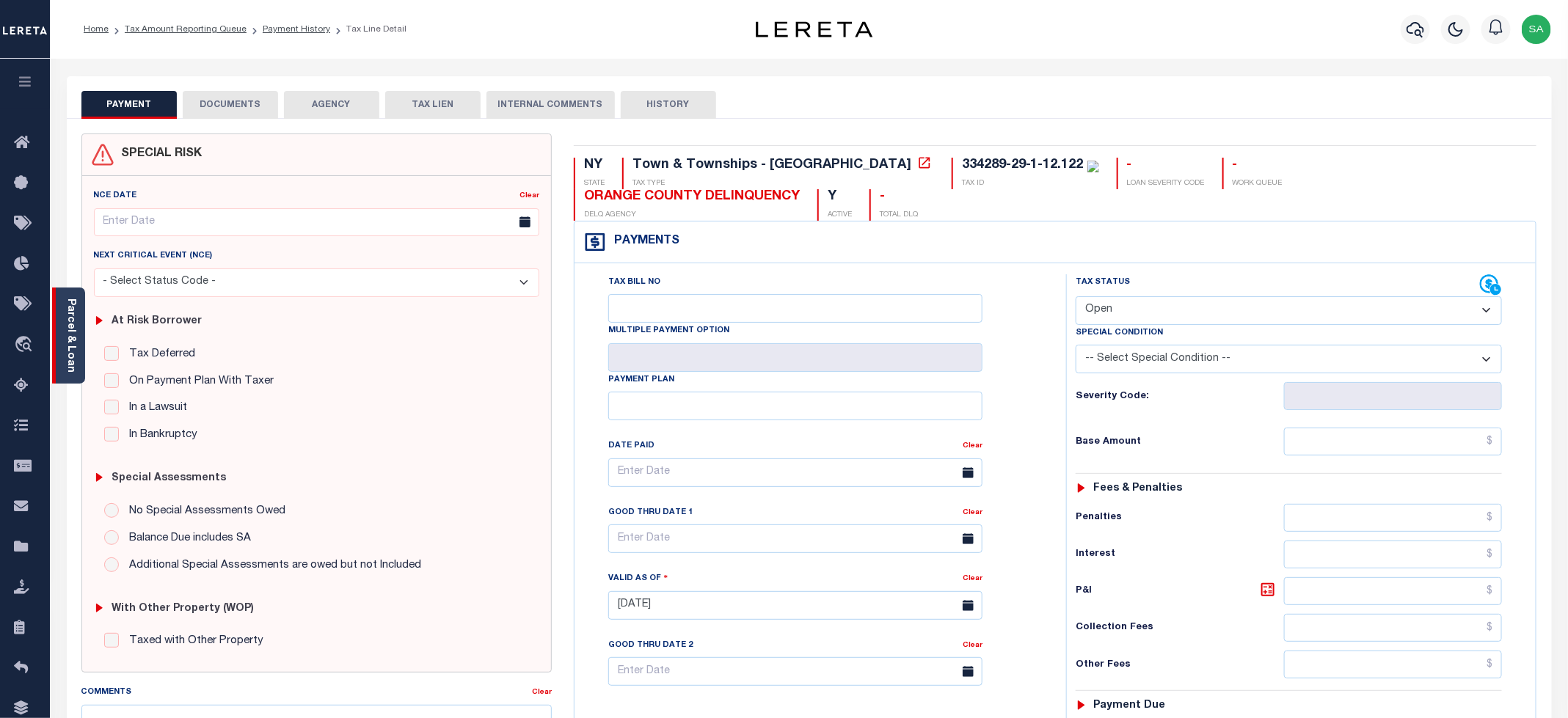
click at [76, 352] on link "Parcel & Loan" at bounding box center [71, 335] width 11 height 74
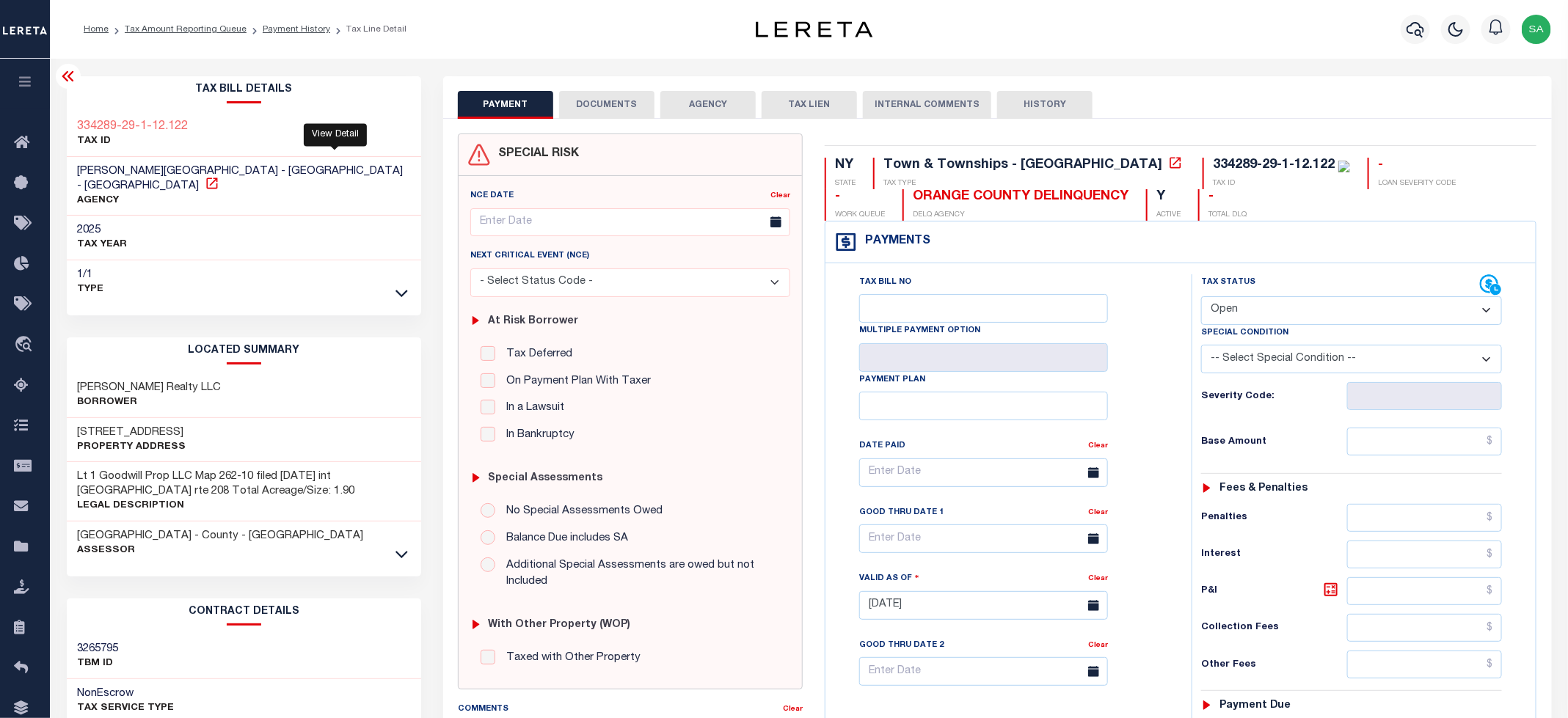
click at [219, 176] on icon at bounding box center [212, 183] width 15 height 15
click at [406, 547] on icon at bounding box center [401, 554] width 13 height 16
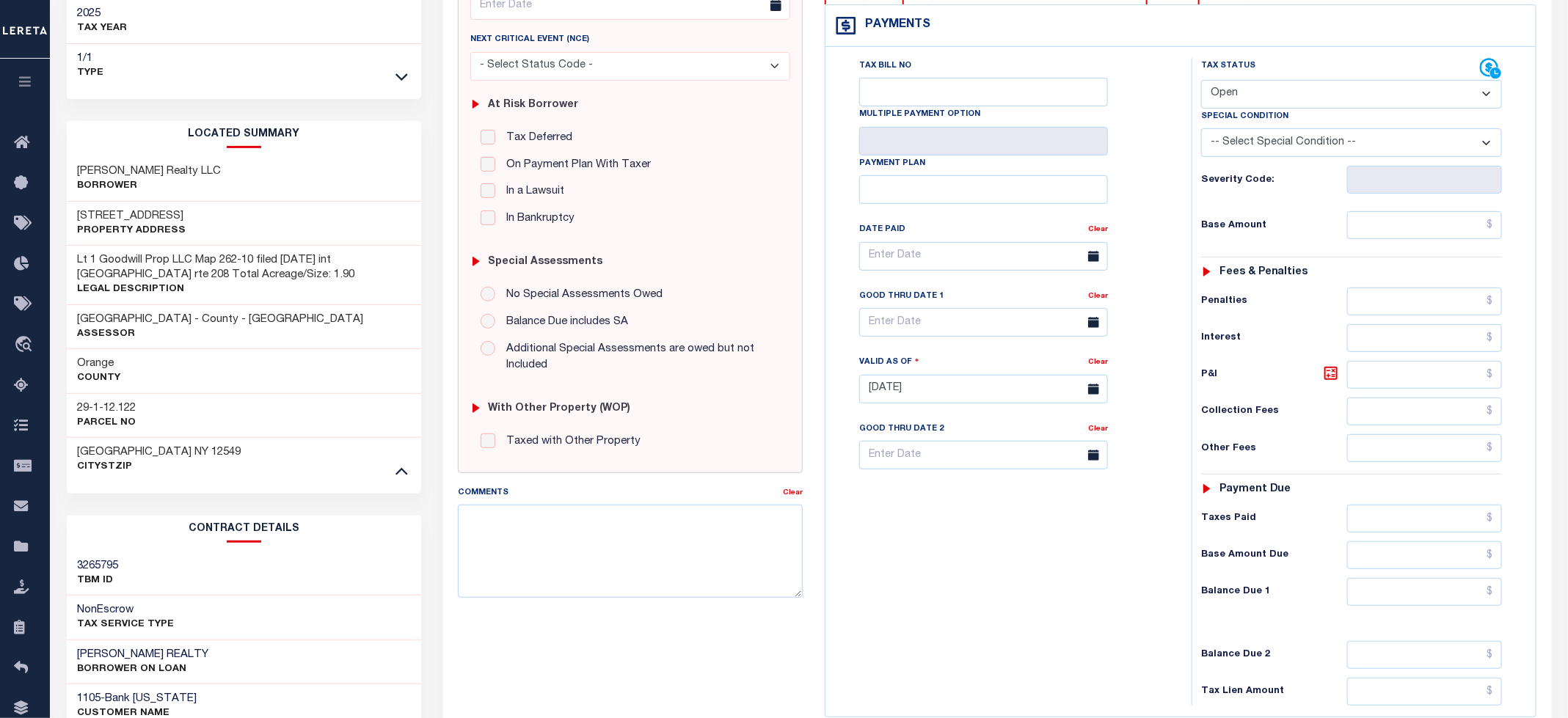
scroll to position [220, 0]
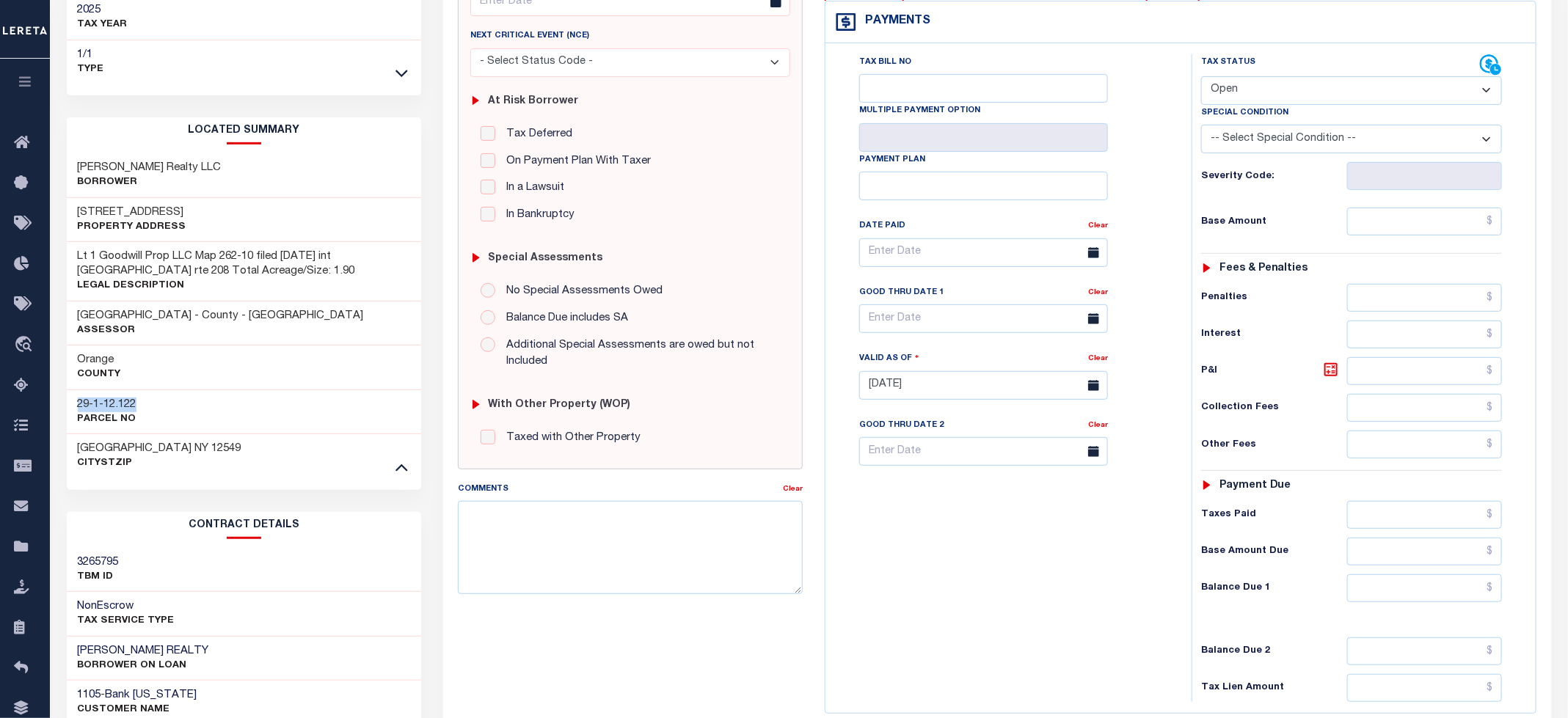
drag, startPoint x: 77, startPoint y: 391, endPoint x: 150, endPoint y: 388, distance: 73.1
click at [150, 390] on div "29-1-12.122 Parcel No" at bounding box center [244, 412] width 355 height 45
click at [1271, 86] on select "- Select Status Code - Open Due/Unpaid Paid Incomplete No Tax Due Internal Refu…" at bounding box center [1352, 91] width 301 height 29
select select "PYD"
click at [1202, 78] on select "- Select Status Code - Open Due/Unpaid Paid Incomplete No Tax Due Internal Refu…" at bounding box center [1352, 91] width 301 height 29
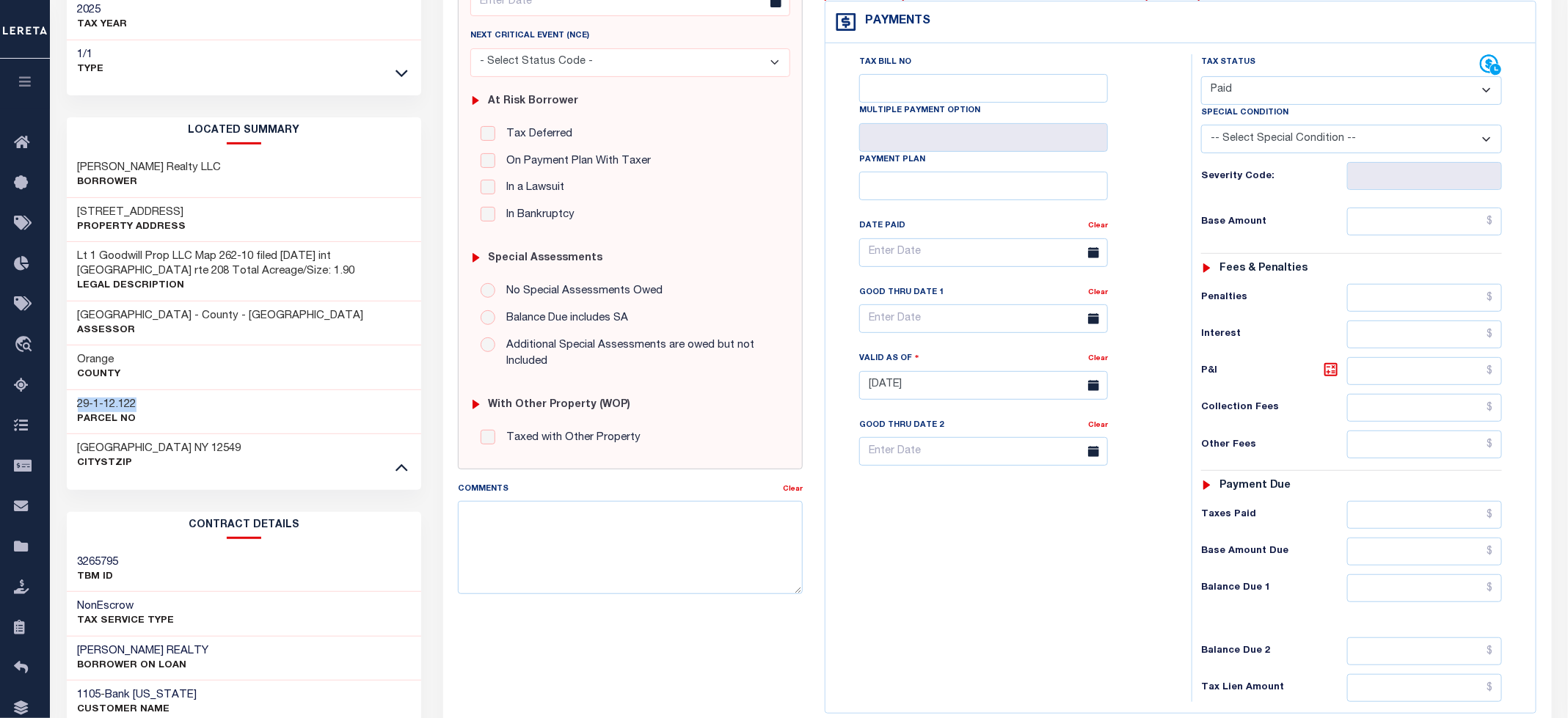
type input "10/02/2025"
click at [1110, 176] on div "Tax Bill No Multiple Payment Option Payment Plan Clear" at bounding box center [1005, 260] width 330 height 412
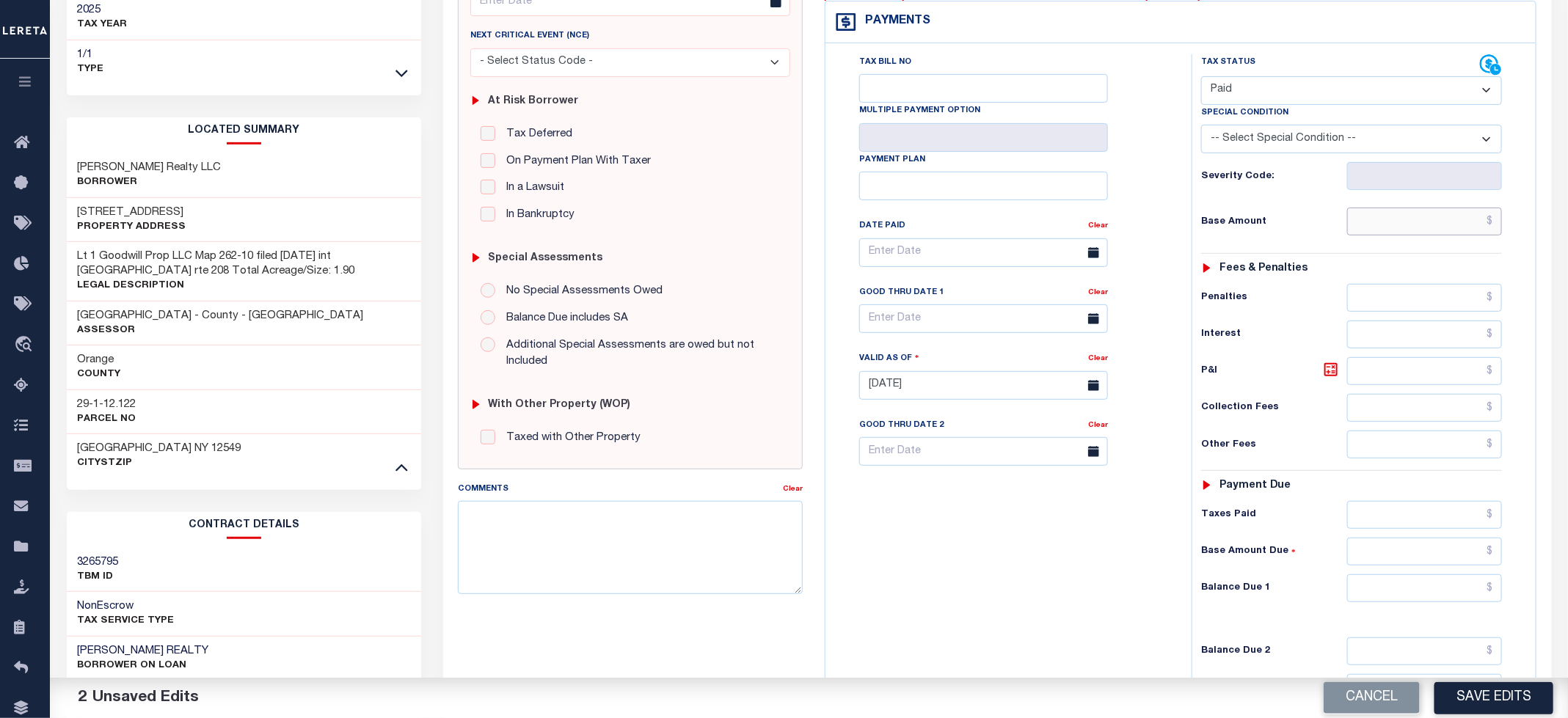
click at [1416, 225] on input "text" at bounding box center [1424, 221] width 156 height 28
type input "$0.00"
click at [1156, 276] on div "Tax Bill No Multiple Payment Option Payment Plan Clear" at bounding box center [1005, 260] width 330 height 412
click at [1088, 588] on div "Tax Bill No Multiple Payment Option Payment Plan Clear" at bounding box center [1005, 378] width 352 height 647
drag, startPoint x: 1392, startPoint y: 599, endPoint x: 1389, endPoint y: 586, distance: 13.3
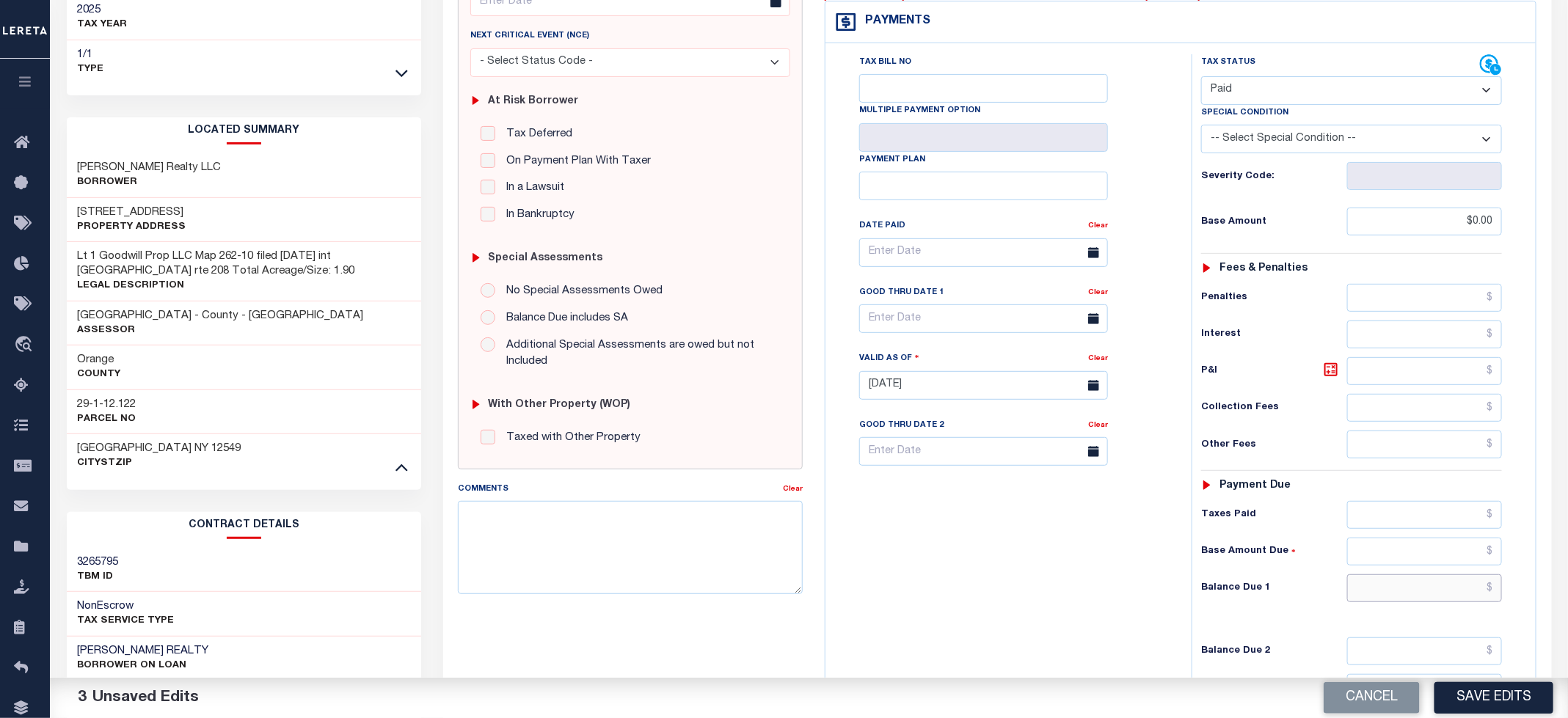
click at [1392, 599] on input "text" at bounding box center [1424, 588] width 156 height 28
type input "$0.00"
click at [932, 592] on div "Tax Bill No Multiple Payment Option Payment Plan Clear" at bounding box center [1005, 378] width 352 height 647
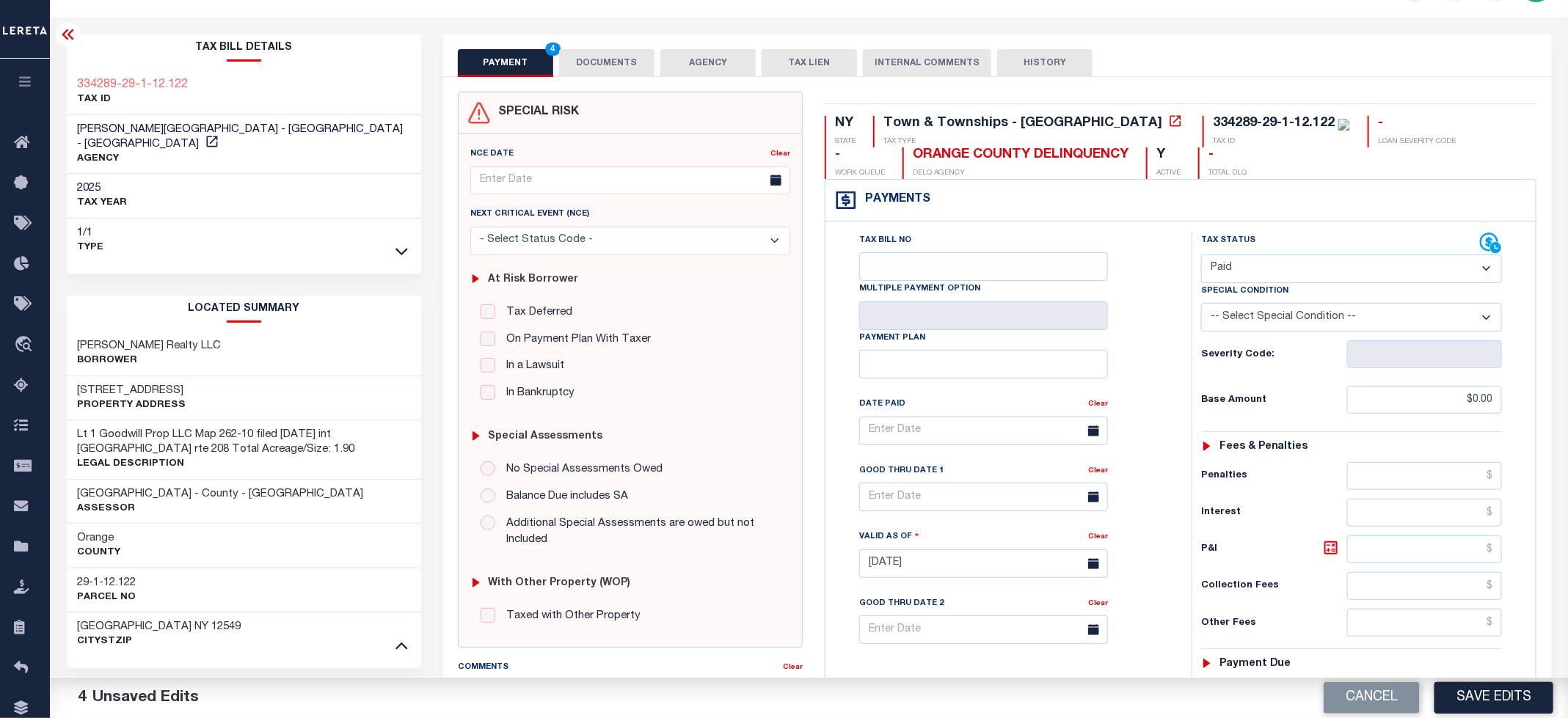
scroll to position [0, 0]
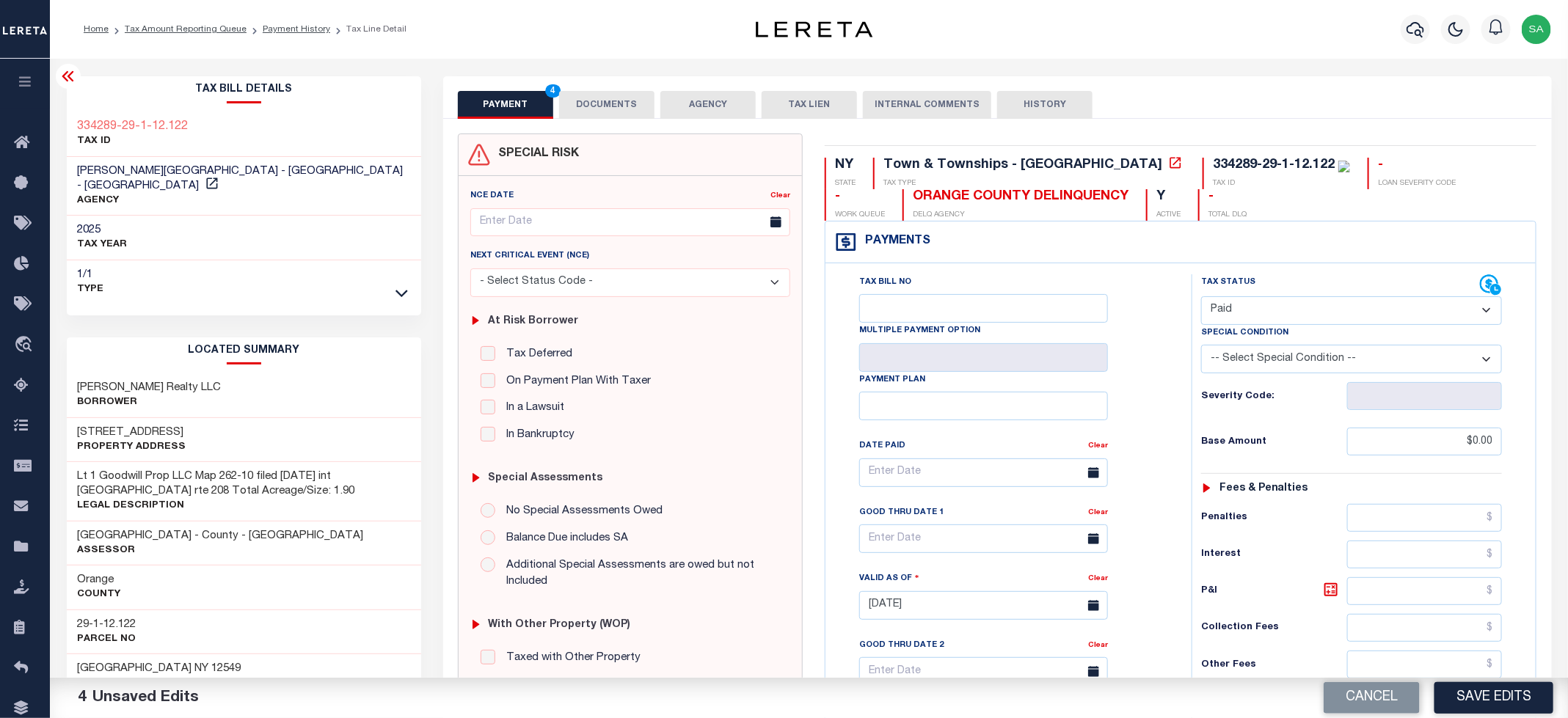
click at [624, 125] on div "SPECIAL RISK NCE Date Clear" at bounding box center [998, 602] width 1109 height 968
click at [624, 119] on div "SPECIAL RISK NCE Date Clear" at bounding box center [998, 602] width 1109 height 968
click at [608, 99] on button "DOCUMENTS" at bounding box center [606, 104] width 95 height 28
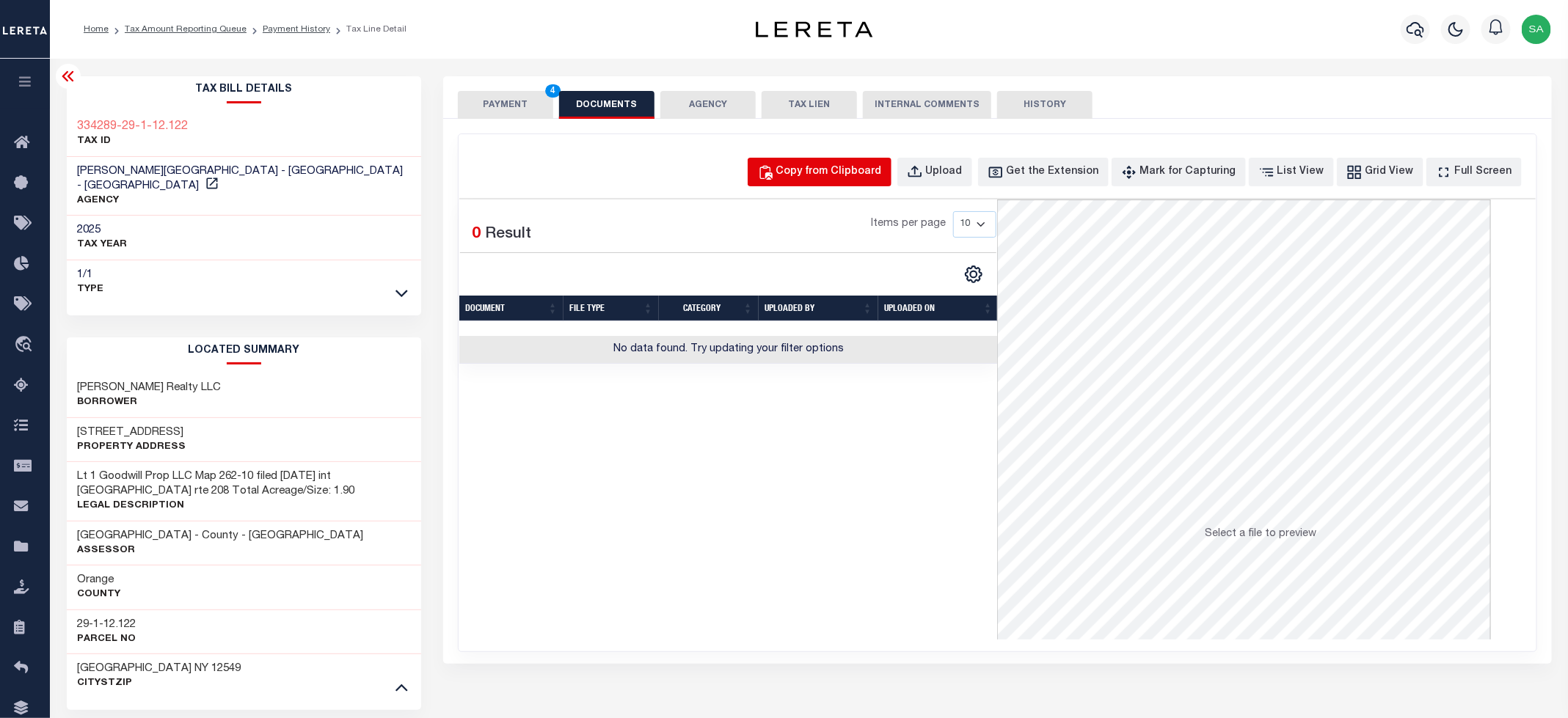
click at [869, 176] on div "Copy from Clipboard" at bounding box center [829, 172] width 106 height 16
select select "POP"
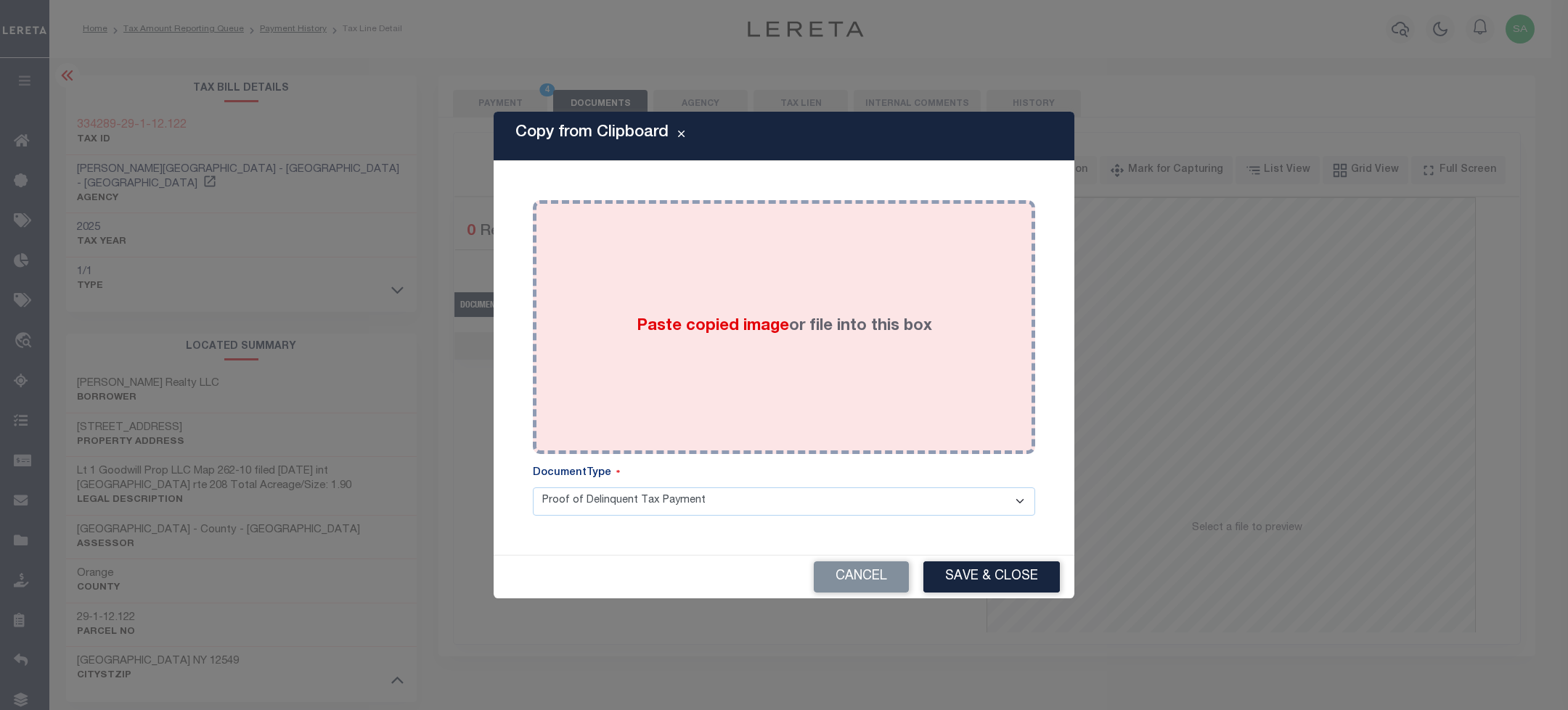
click at [890, 309] on div "Paste copied image or file into this box" at bounding box center [784, 327] width 481 height 232
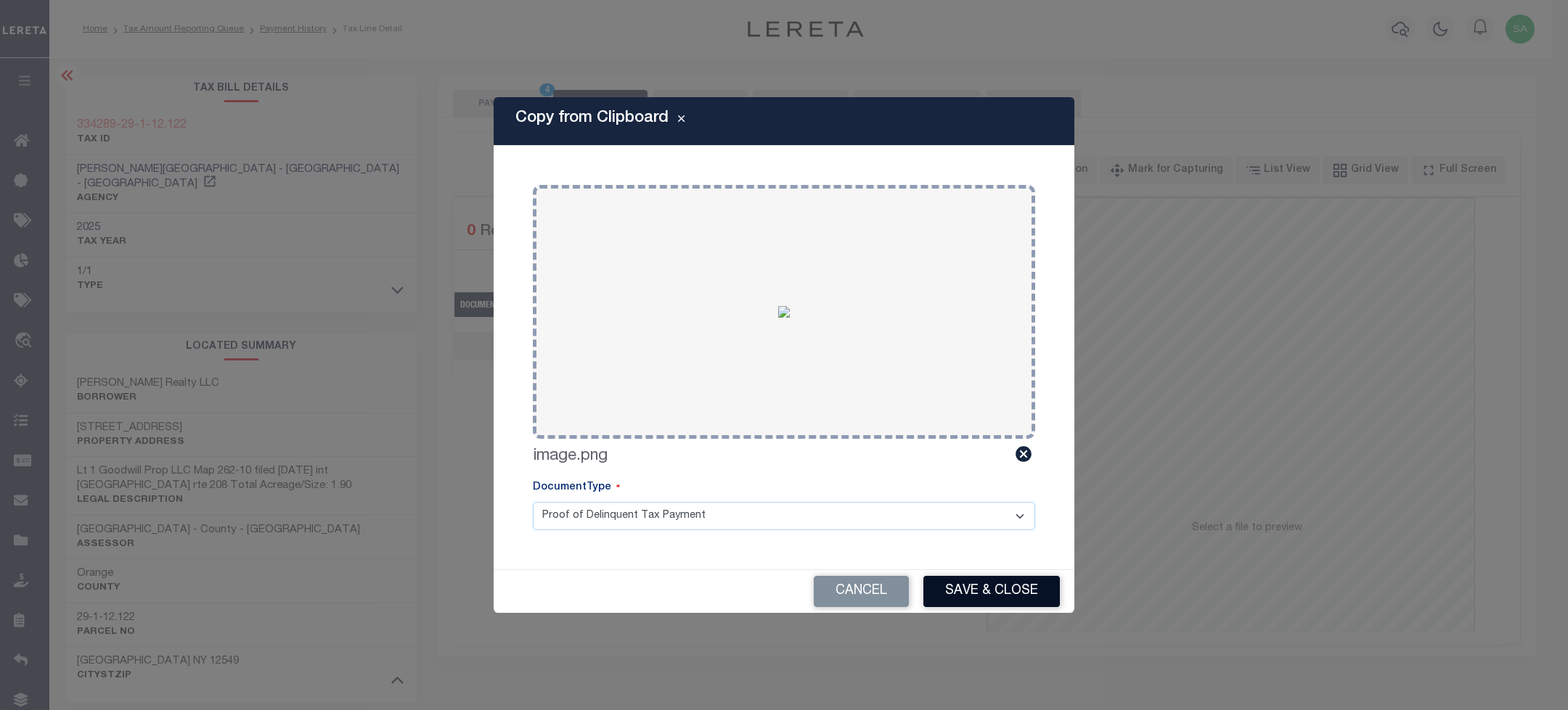
click at [1024, 594] on button "Save & Close" at bounding box center [991, 591] width 137 height 31
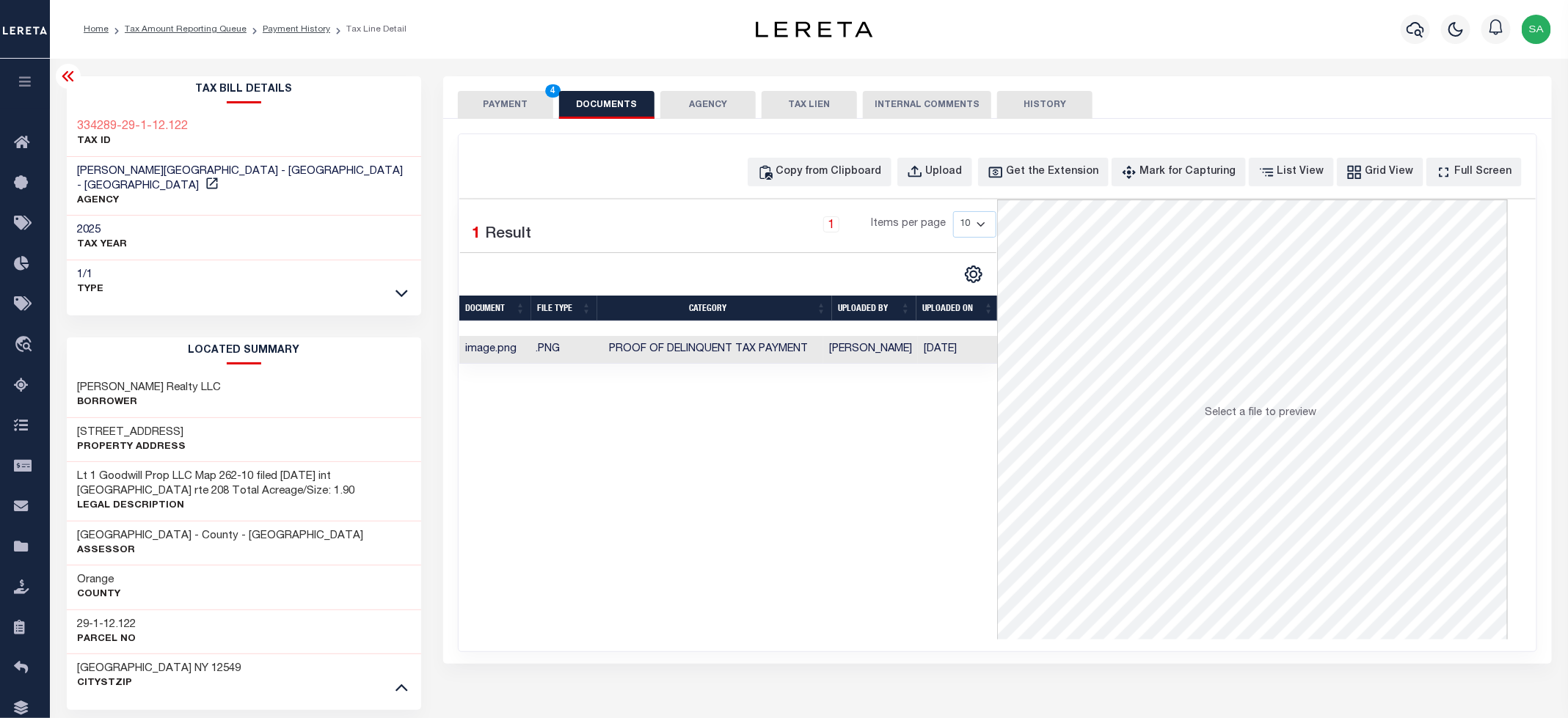
click at [528, 114] on button "PAYMENT 4" at bounding box center [505, 104] width 95 height 28
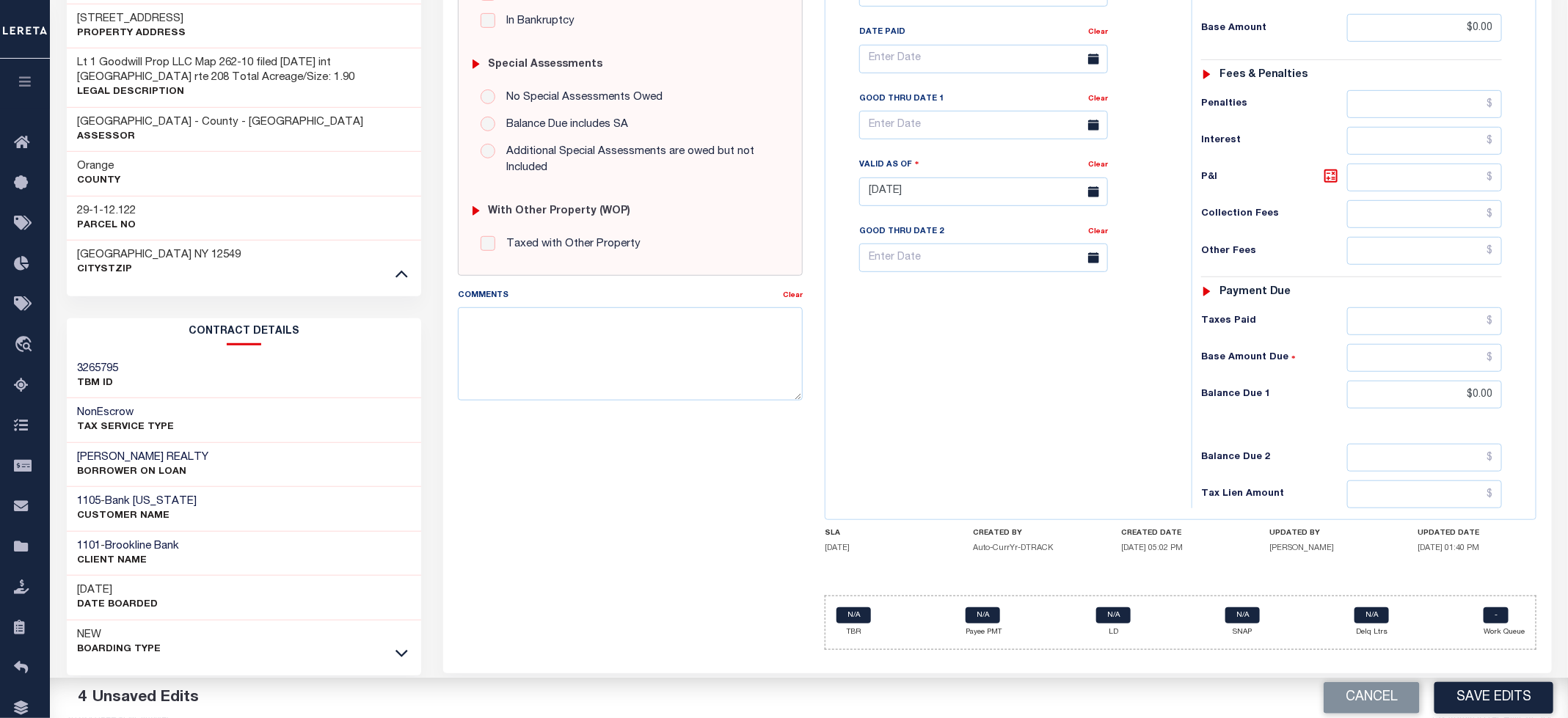
scroll to position [427, 0]
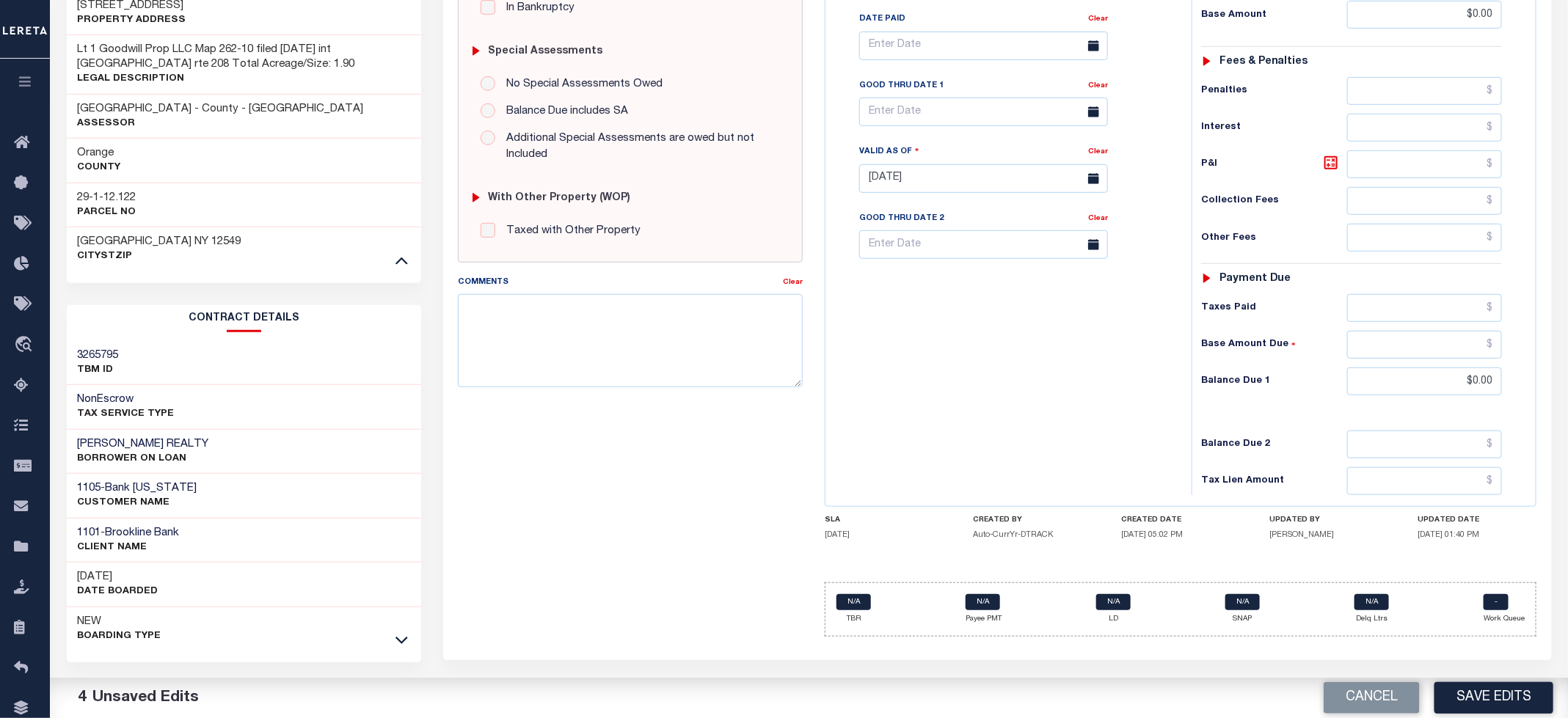
click at [1453, 698] on button "Save Edits" at bounding box center [1494, 698] width 119 height 32
checkbox input "false"
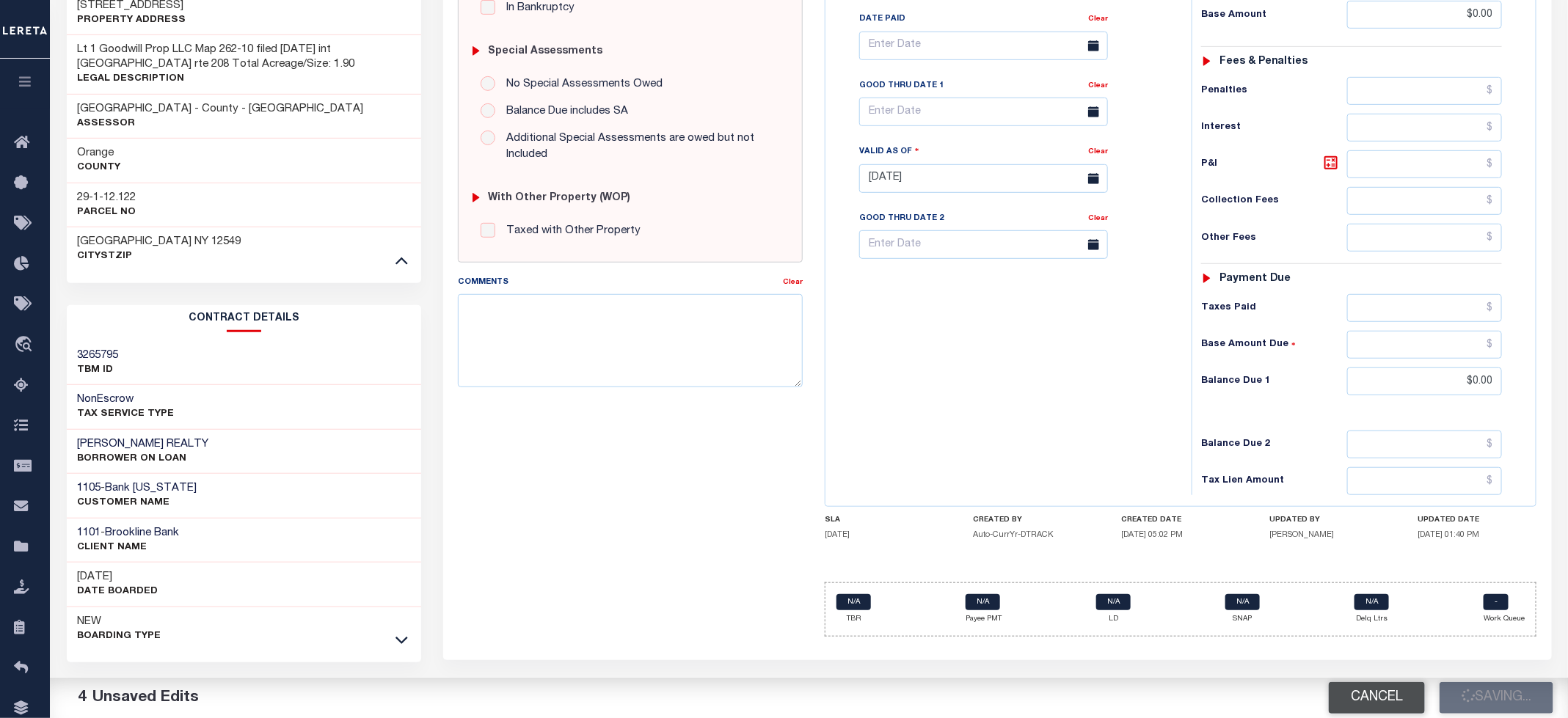
type input "$0"
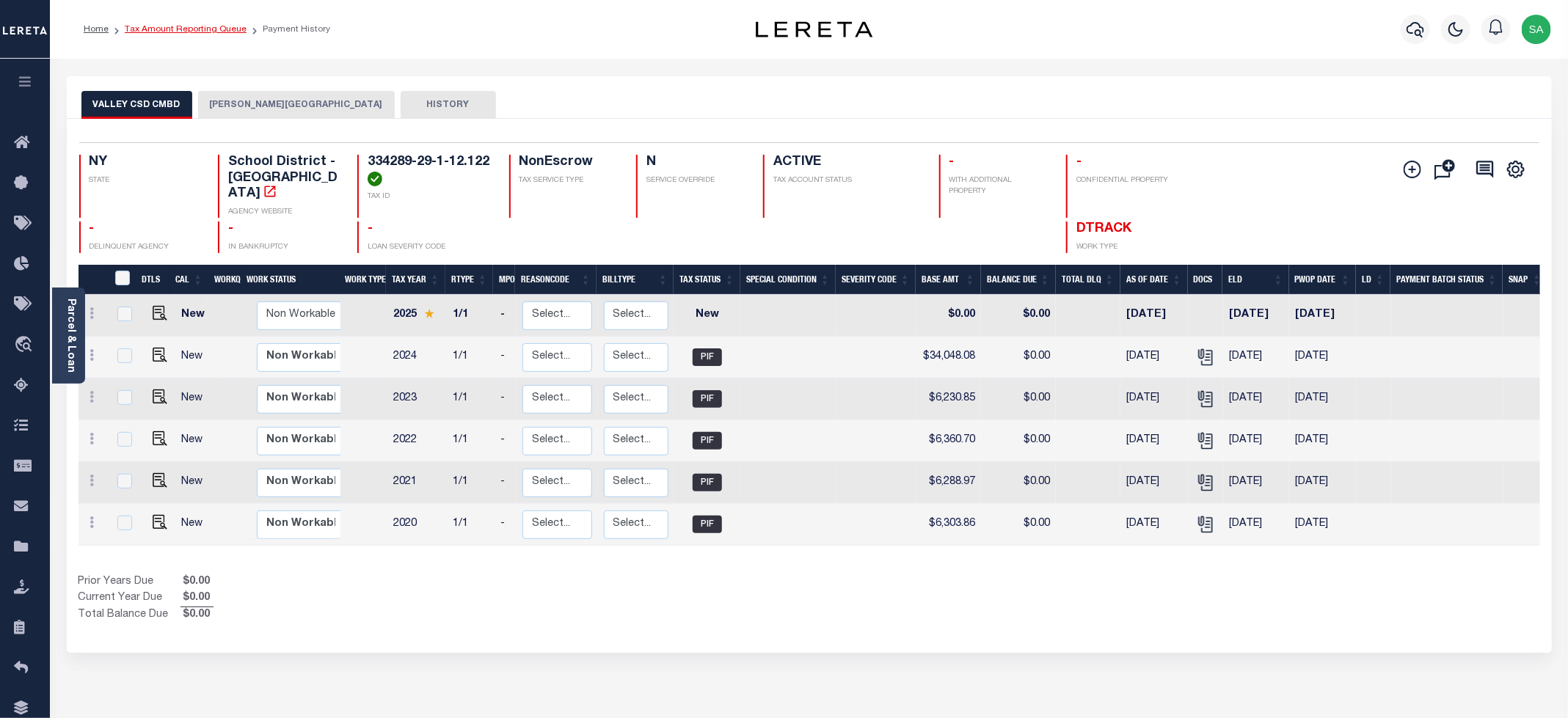
click at [196, 29] on link "Tax Amount Reporting Queue" at bounding box center [186, 29] width 122 height 9
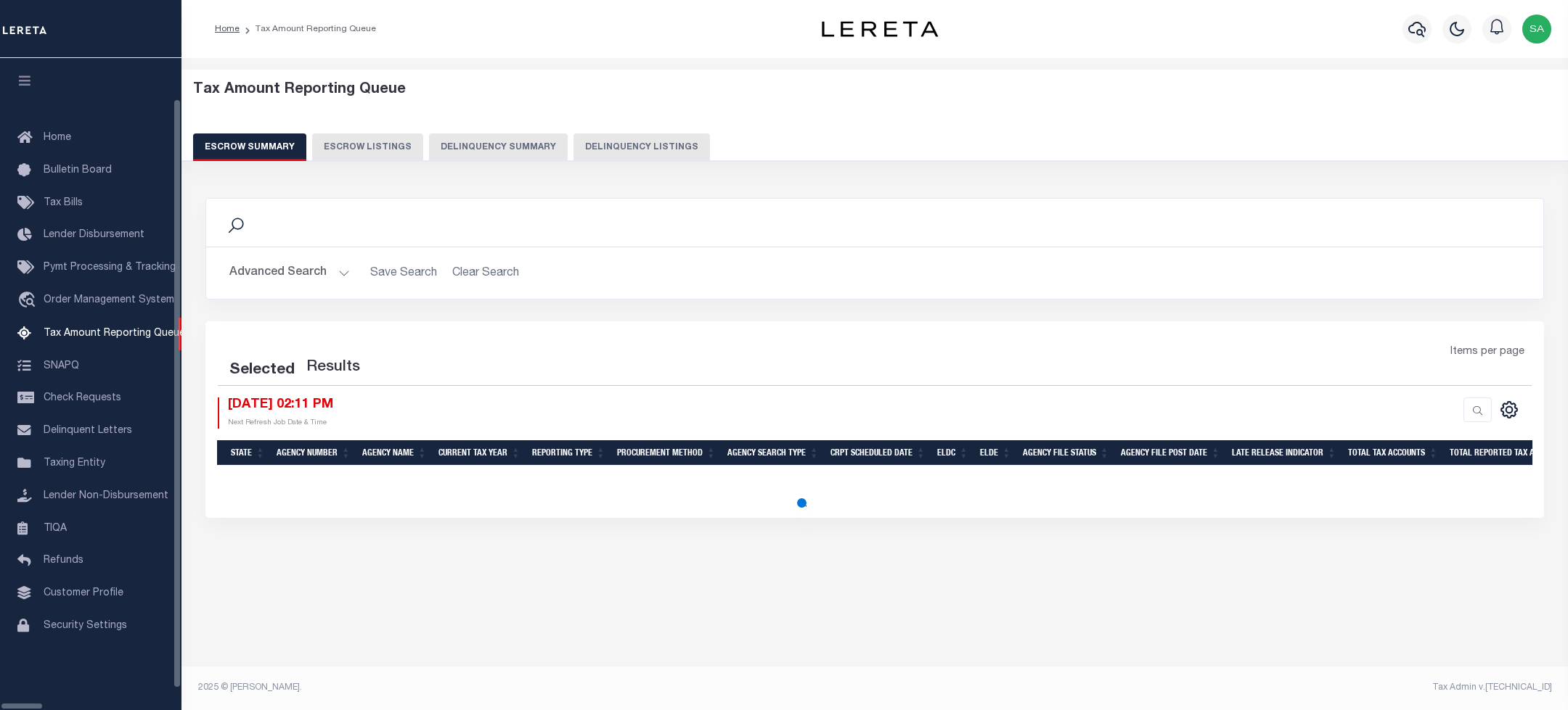
select select "100"
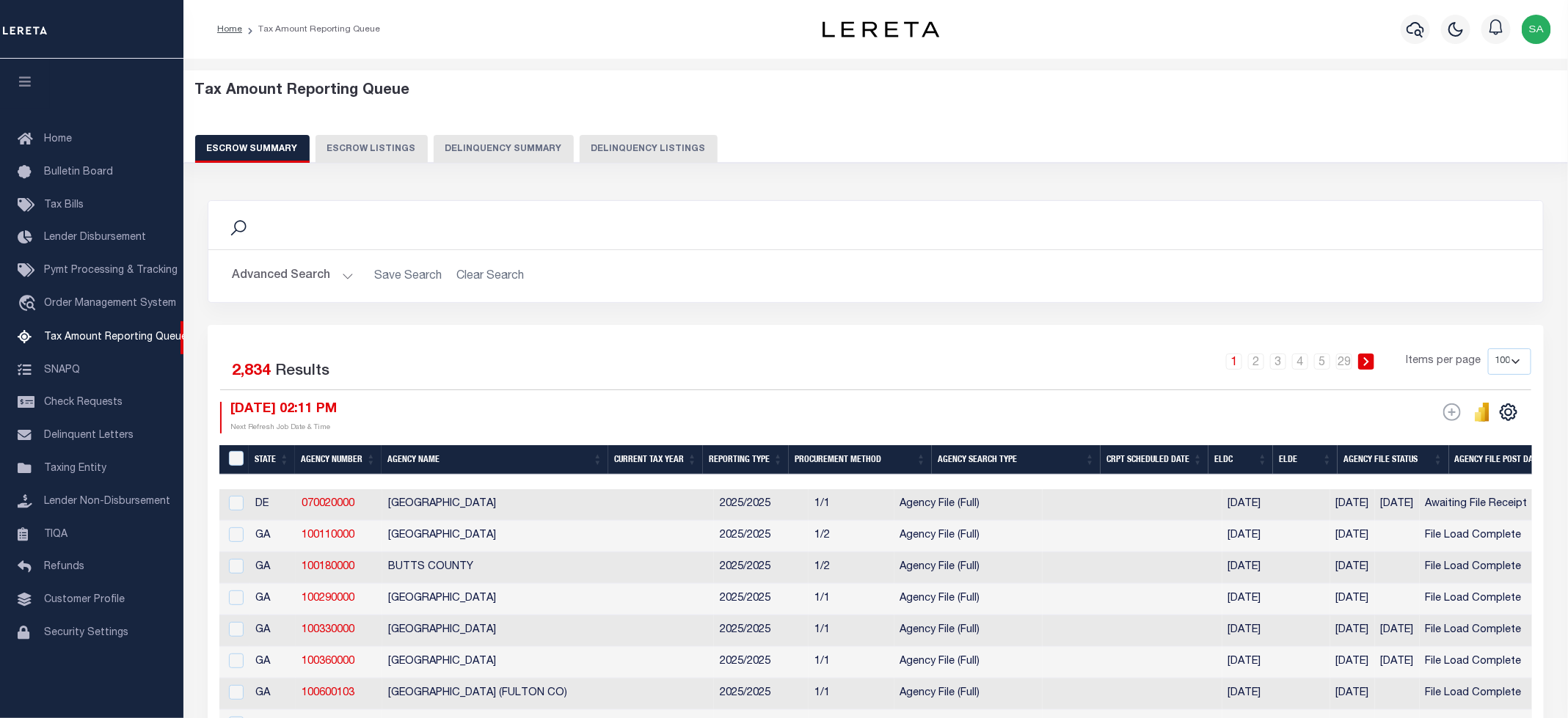
drag, startPoint x: 601, startPoint y: 158, endPoint x: 744, endPoint y: 575, distance: 440.8
click at [601, 158] on button "Delinquency Listings" at bounding box center [649, 149] width 138 height 28
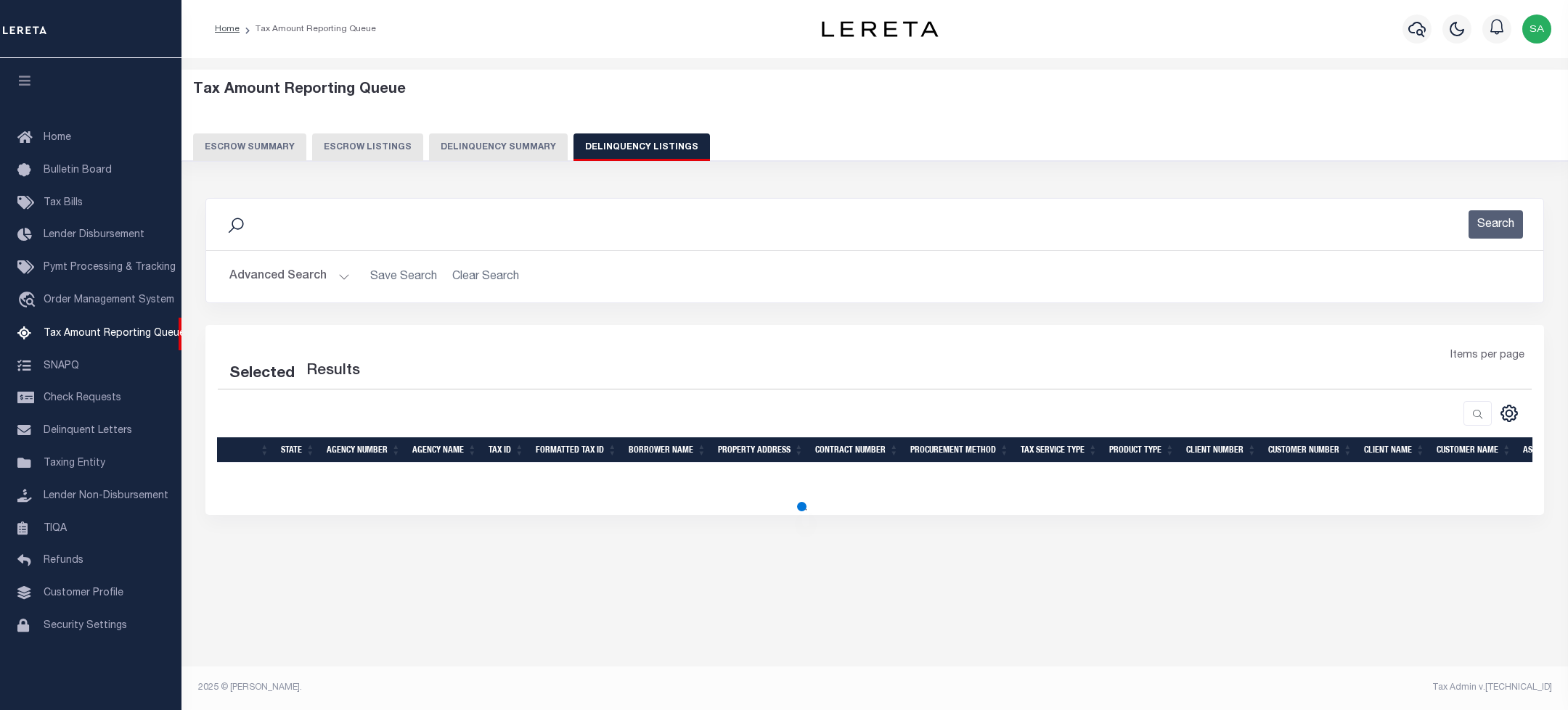
select select "100"
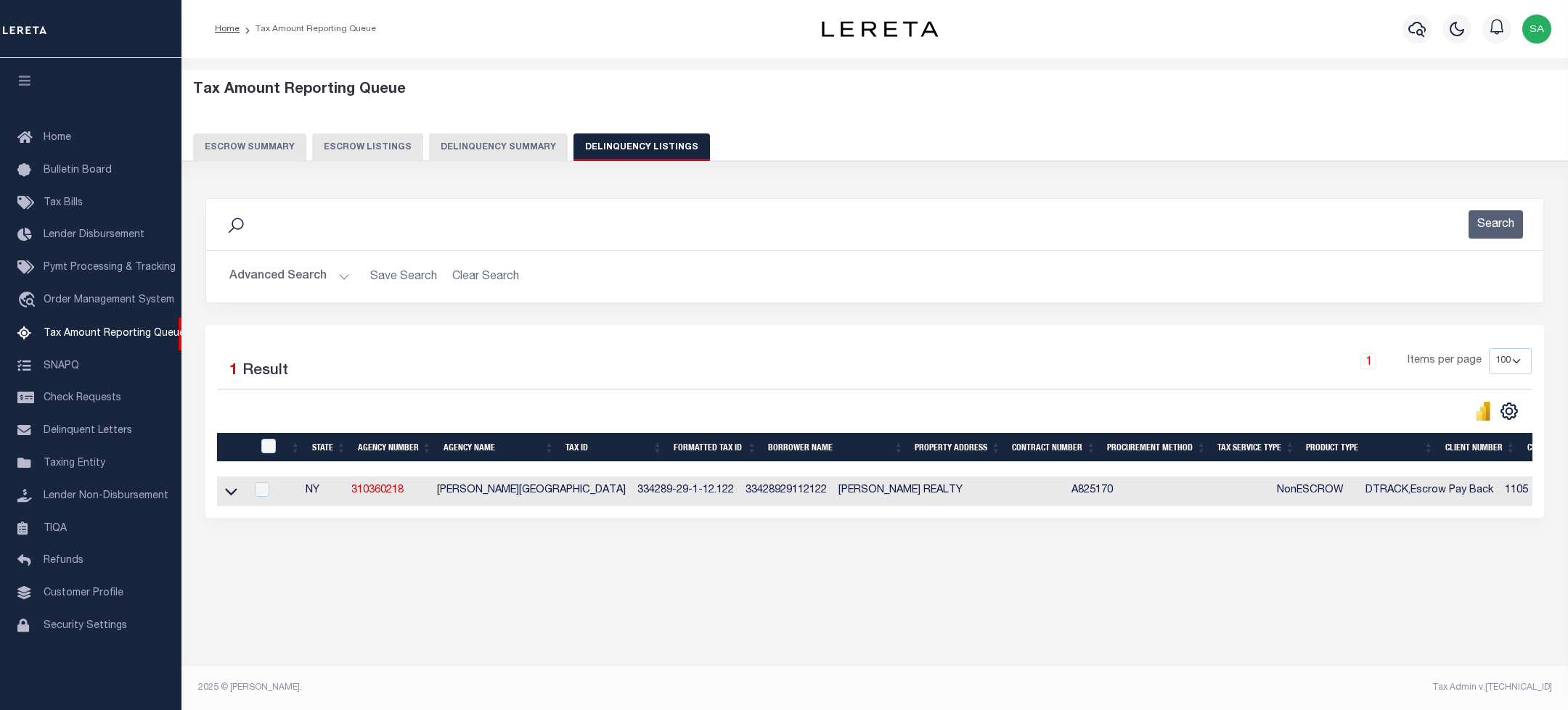
click at [316, 283] on button "Advanced Search" at bounding box center [290, 277] width 120 height 28
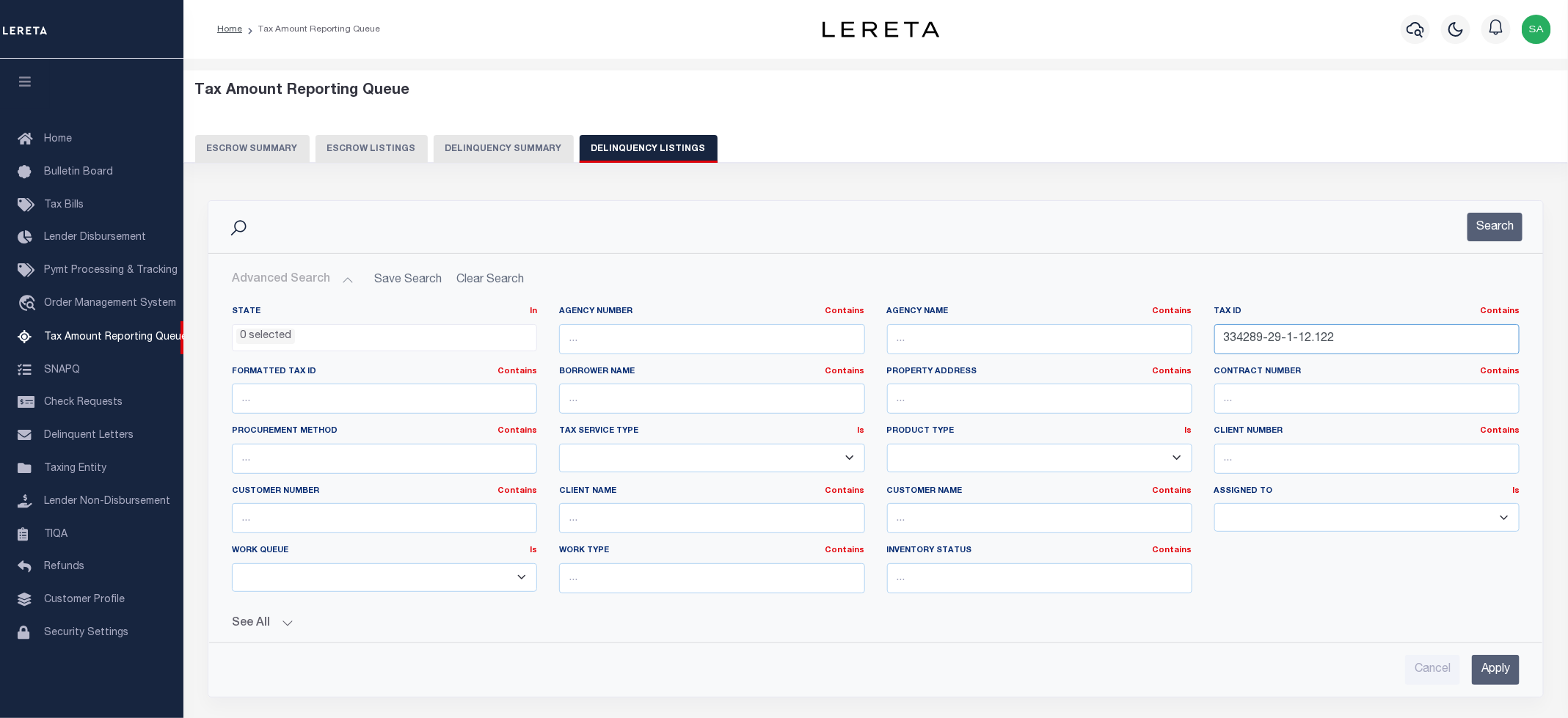
drag, startPoint x: 1088, startPoint y: 357, endPoint x: 1046, endPoint y: 350, distance: 42.6
click at [1031, 352] on div "State In In AK AL AR AZ CA CO CT DC DE FL GA GU HI IA ID IL IN KS KY LA MA MD M…" at bounding box center [875, 455] width 1310 height 299
paste input "484601-104.-2-16"
type input "484601-104.-2-16"
click at [1486, 240] on button "Search" at bounding box center [1494, 227] width 55 height 29
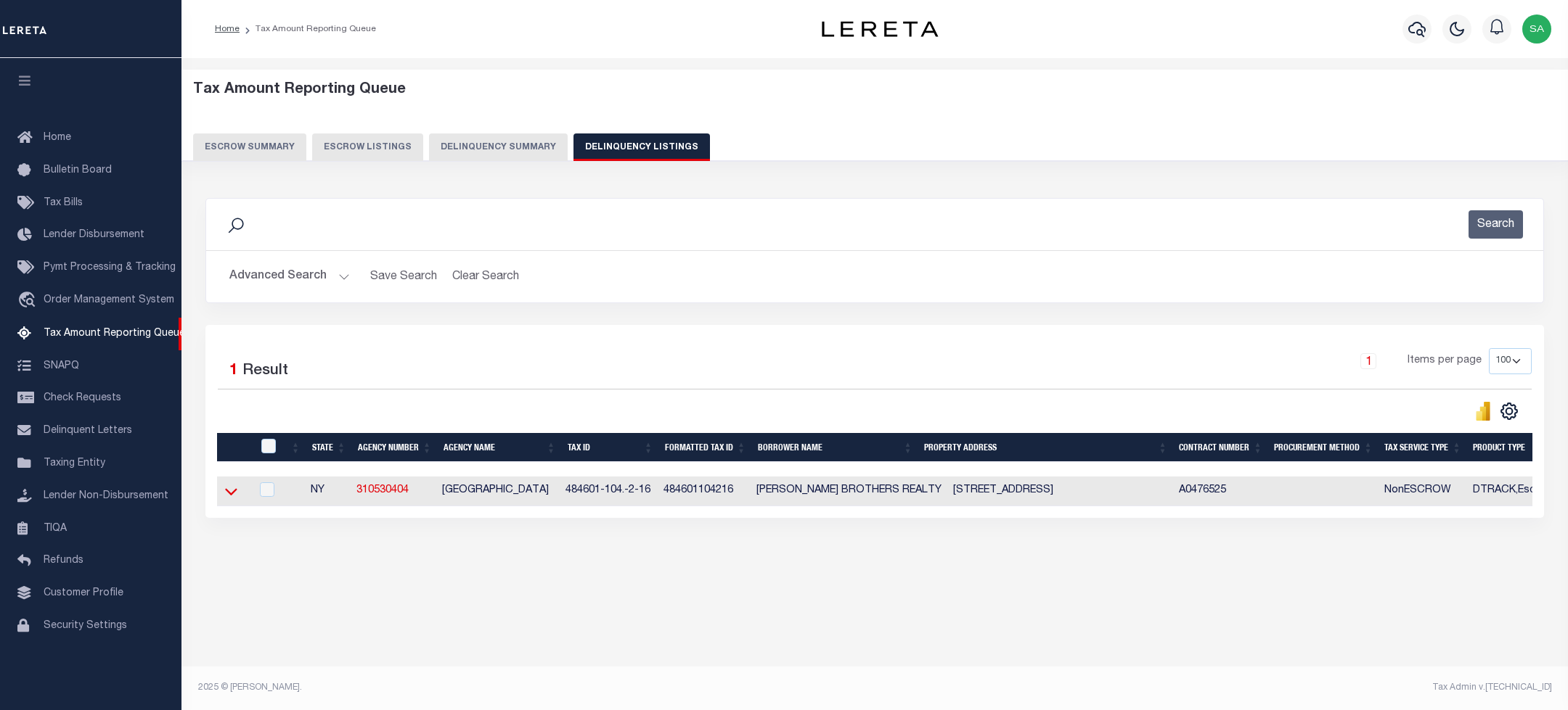
click at [227, 496] on icon at bounding box center [231, 491] width 13 height 16
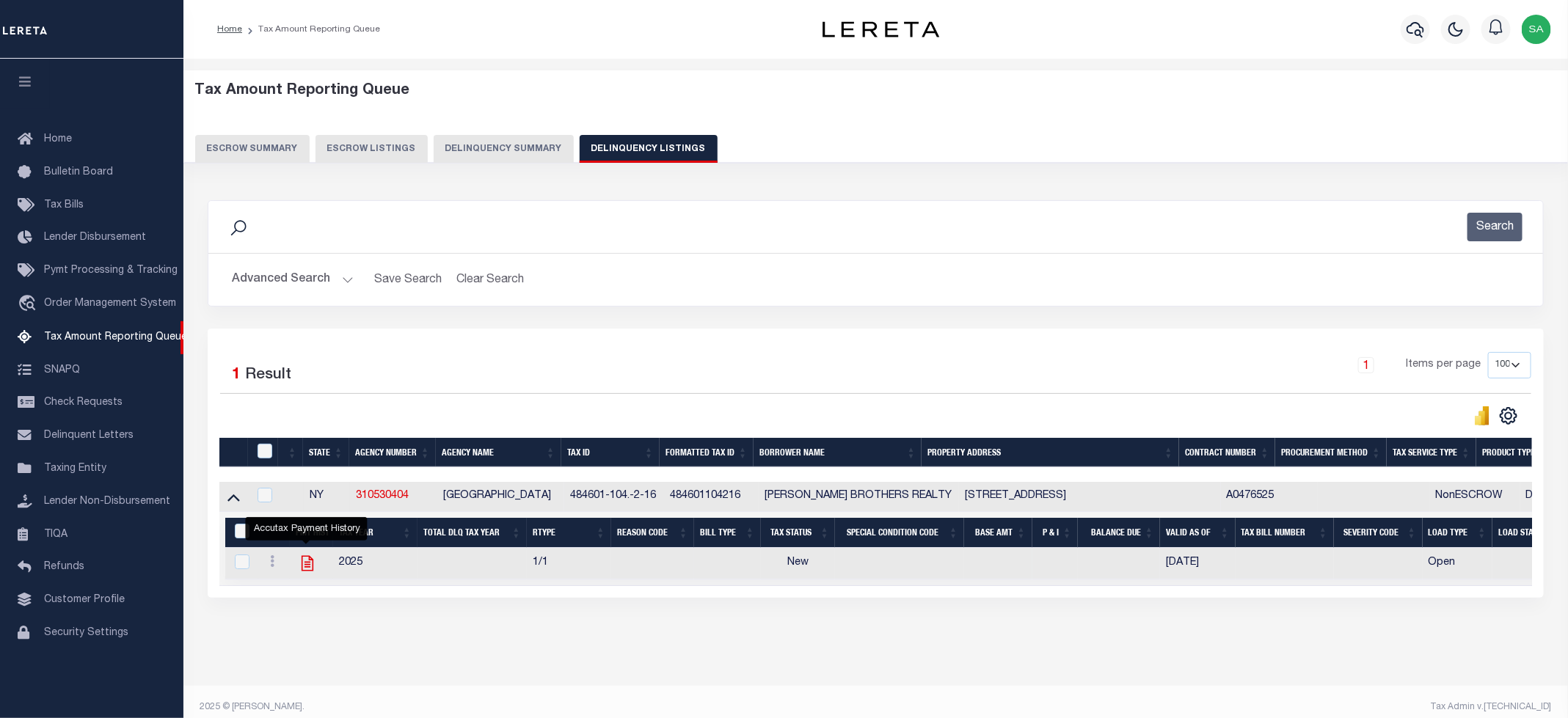
click at [302, 571] on icon "" at bounding box center [307, 563] width 19 height 19
checkbox input "true"
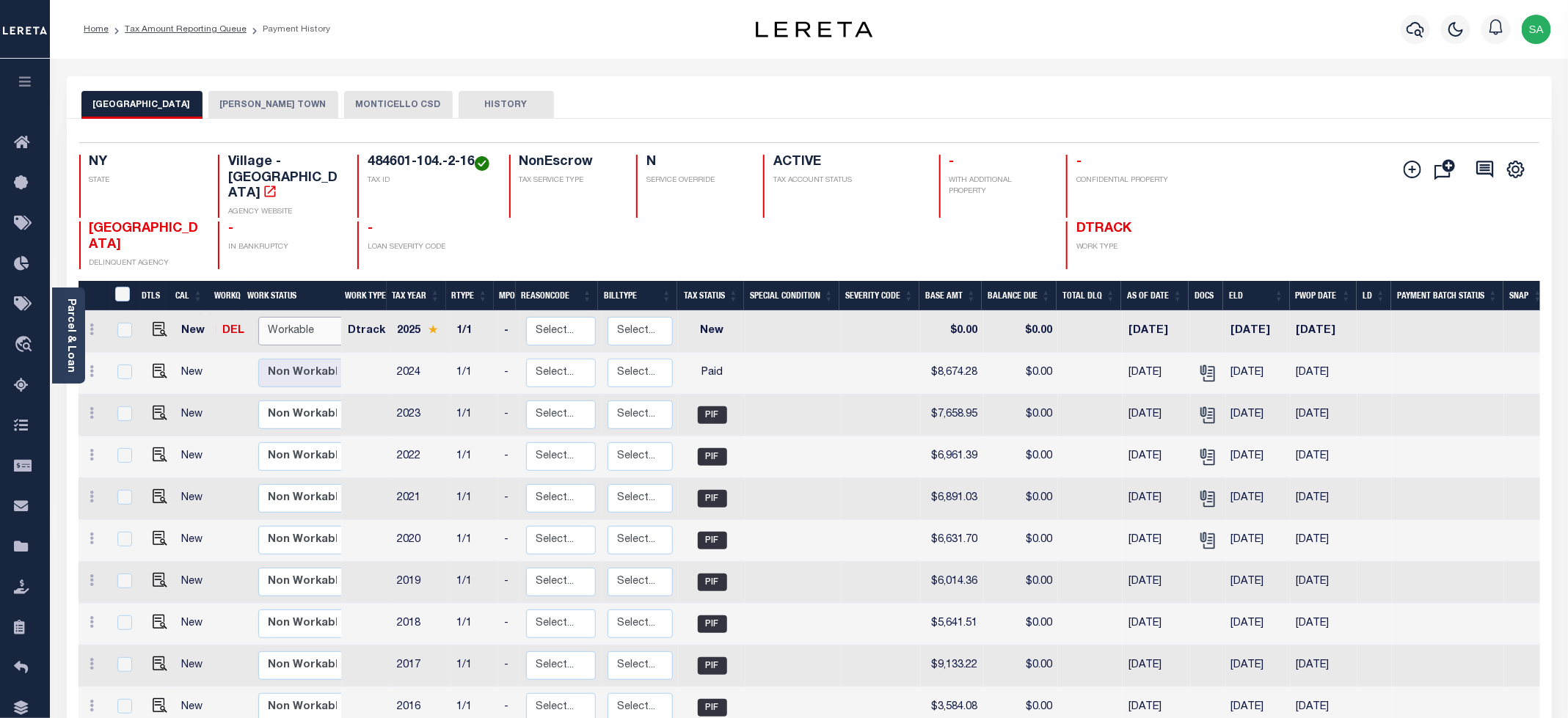
click at [308, 317] on select "Non Workable Workable" at bounding box center [302, 331] width 88 height 29
checkbox input "true"
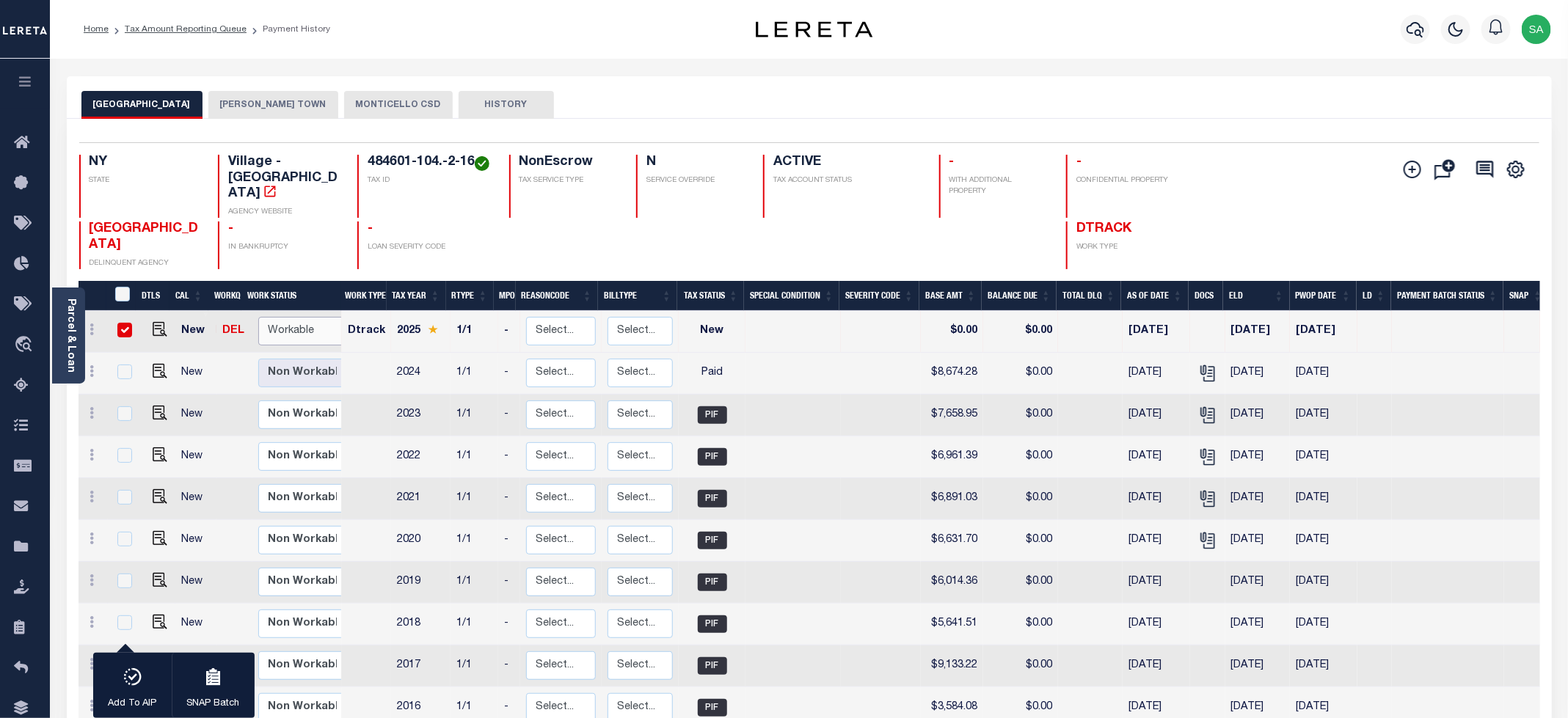
click at [327, 324] on select "Non Workable Workable" at bounding box center [302, 331] width 88 height 29
checkbox input "false"
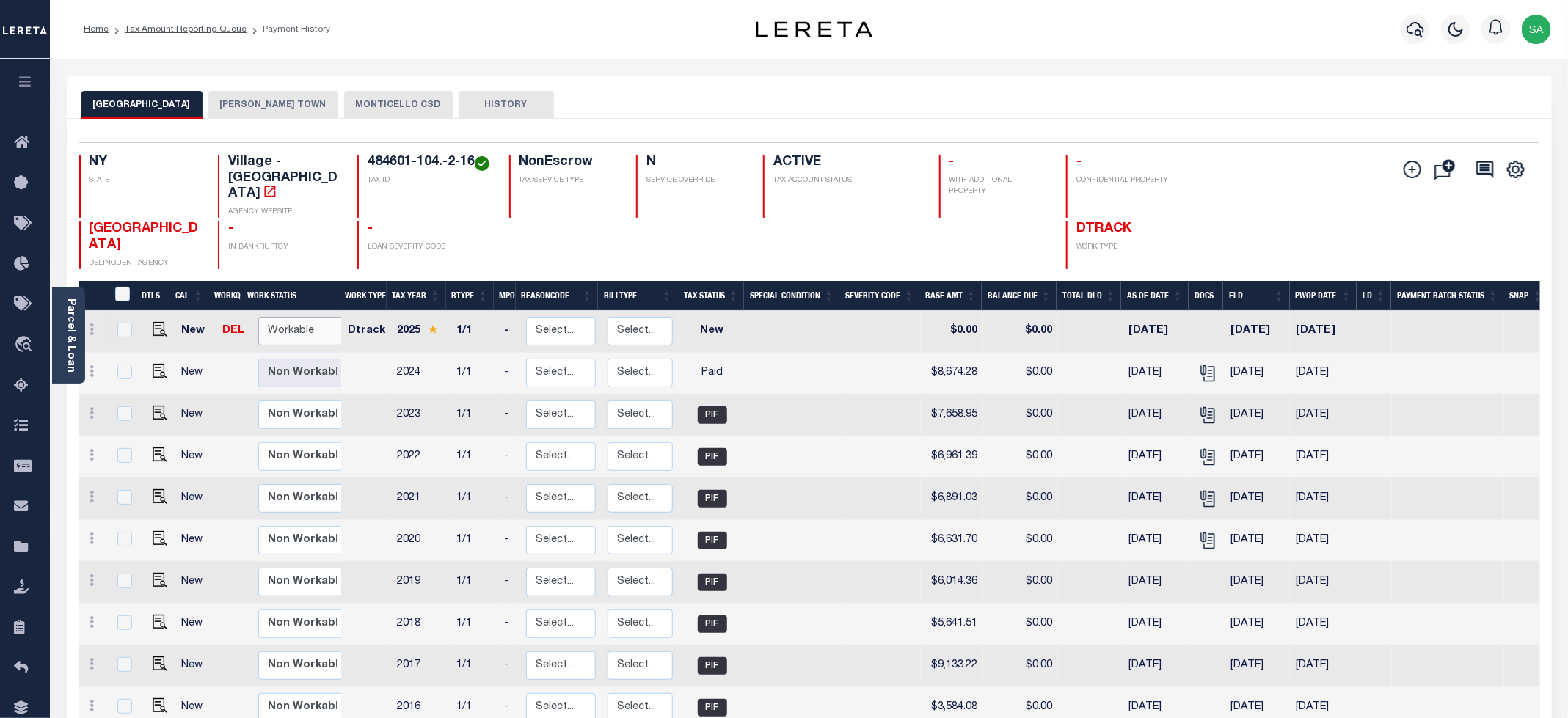
select select "true"
click at [258, 317] on select "Non Workable Workable" at bounding box center [302, 331] width 88 height 29
checkbox input "true"
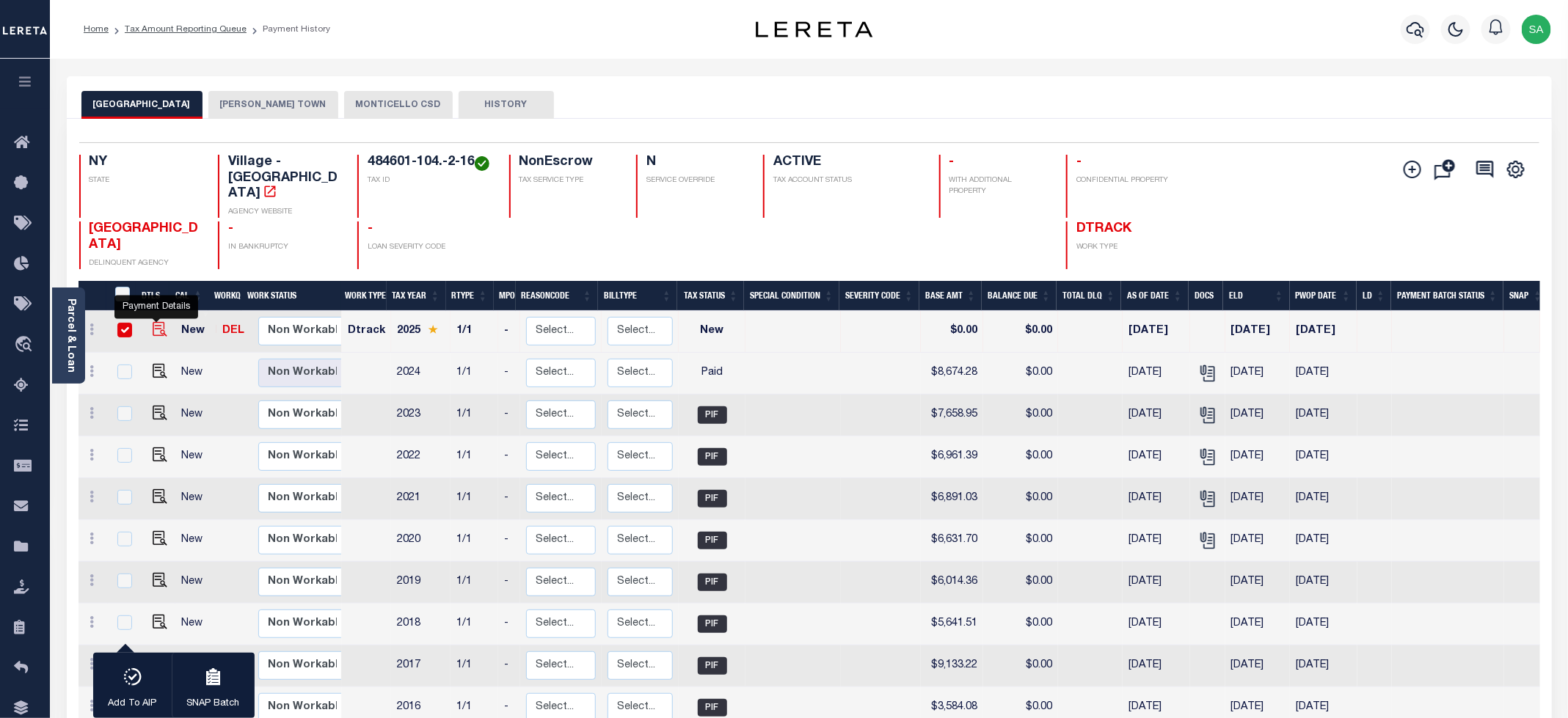
click at [159, 322] on img "" at bounding box center [160, 330] width 15 height 15
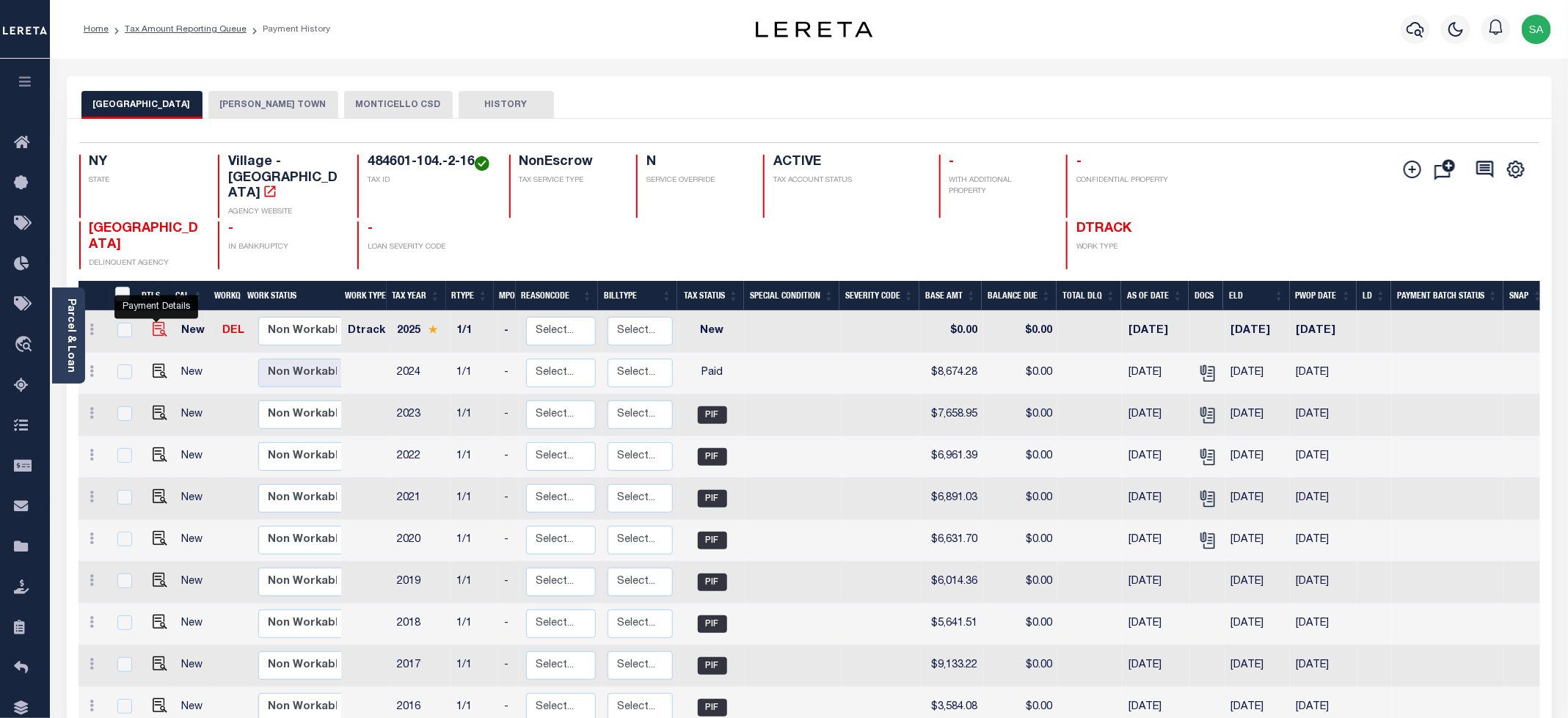
checkbox input "false"
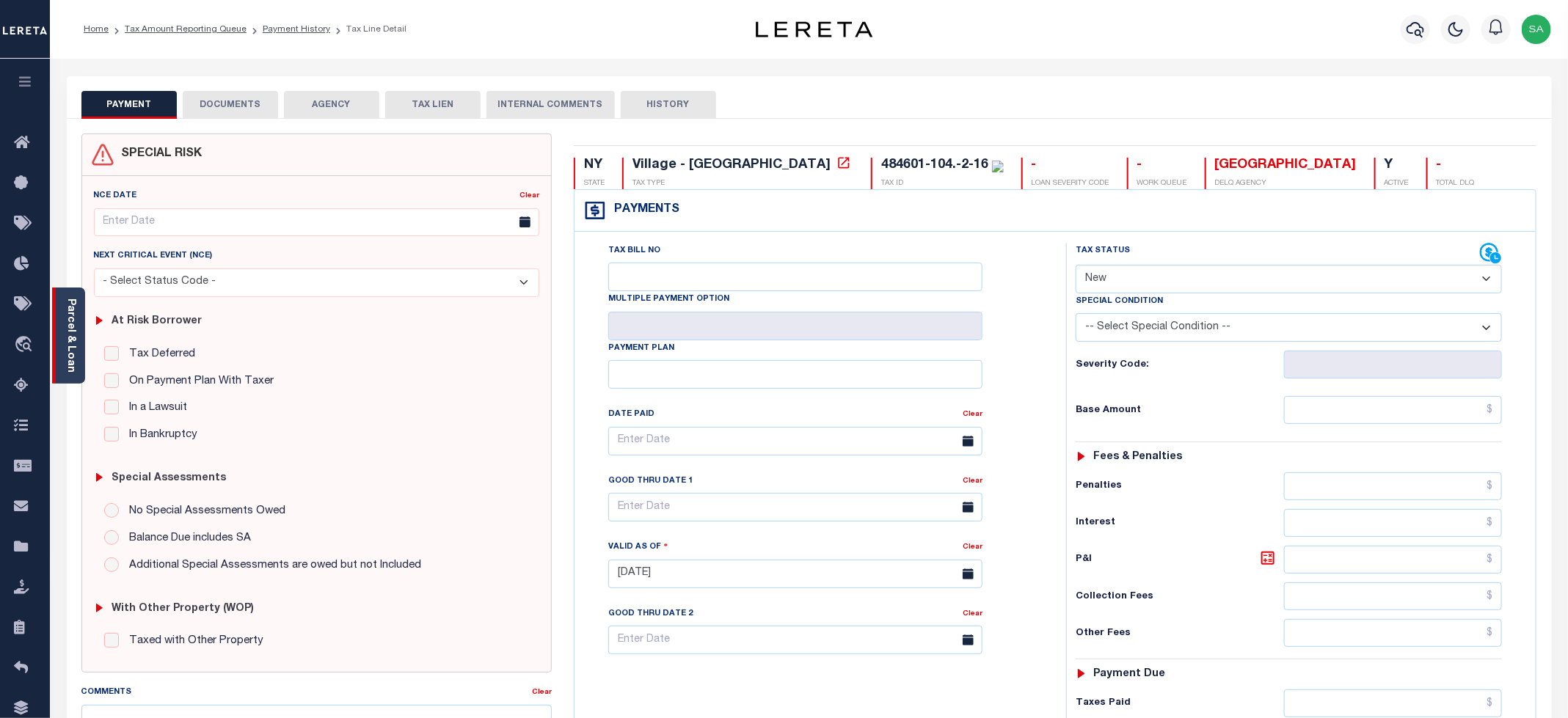
click at [66, 368] on div "Parcel & Loan" at bounding box center [68, 336] width 33 height 96
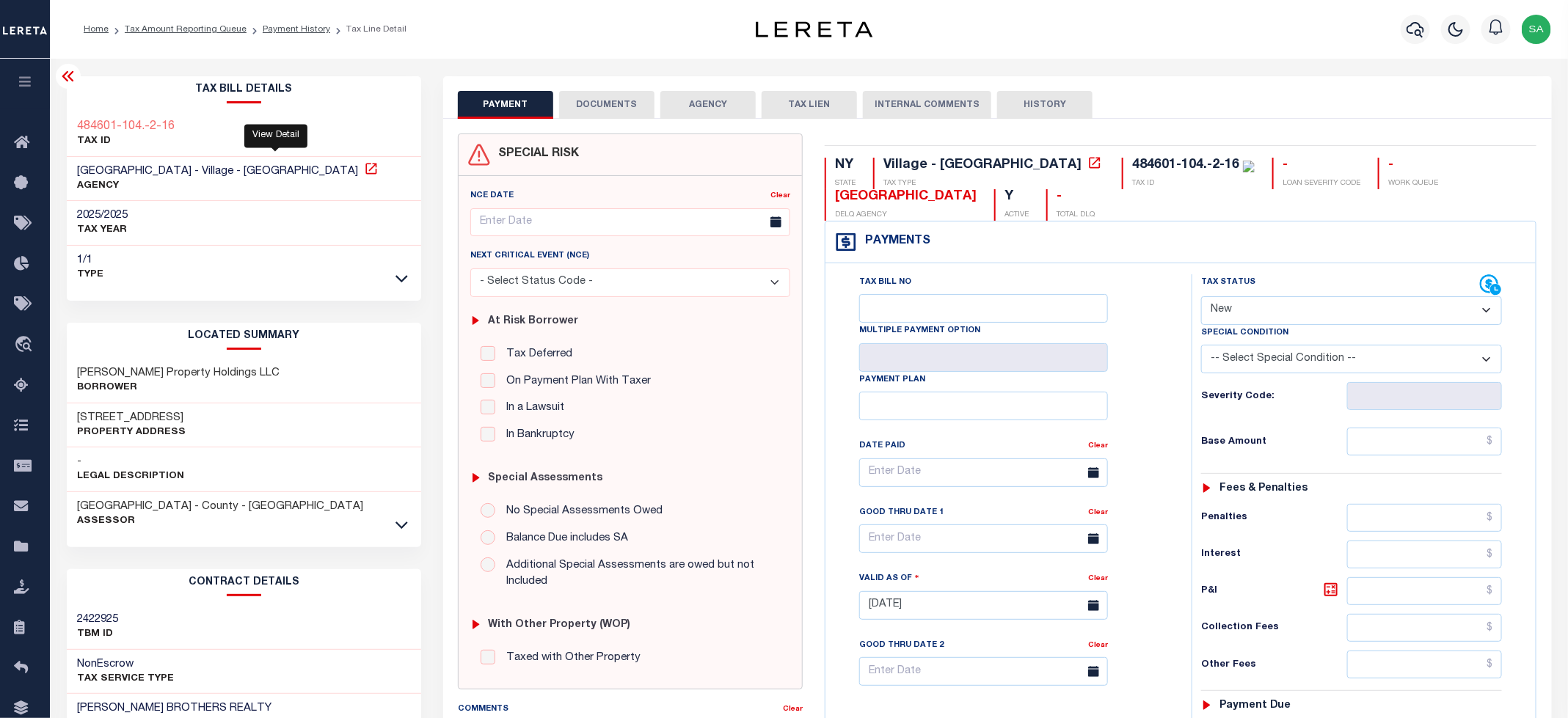
click at [364, 173] on icon at bounding box center [371, 169] width 15 height 15
click at [398, 529] on icon at bounding box center [401, 525] width 13 height 16
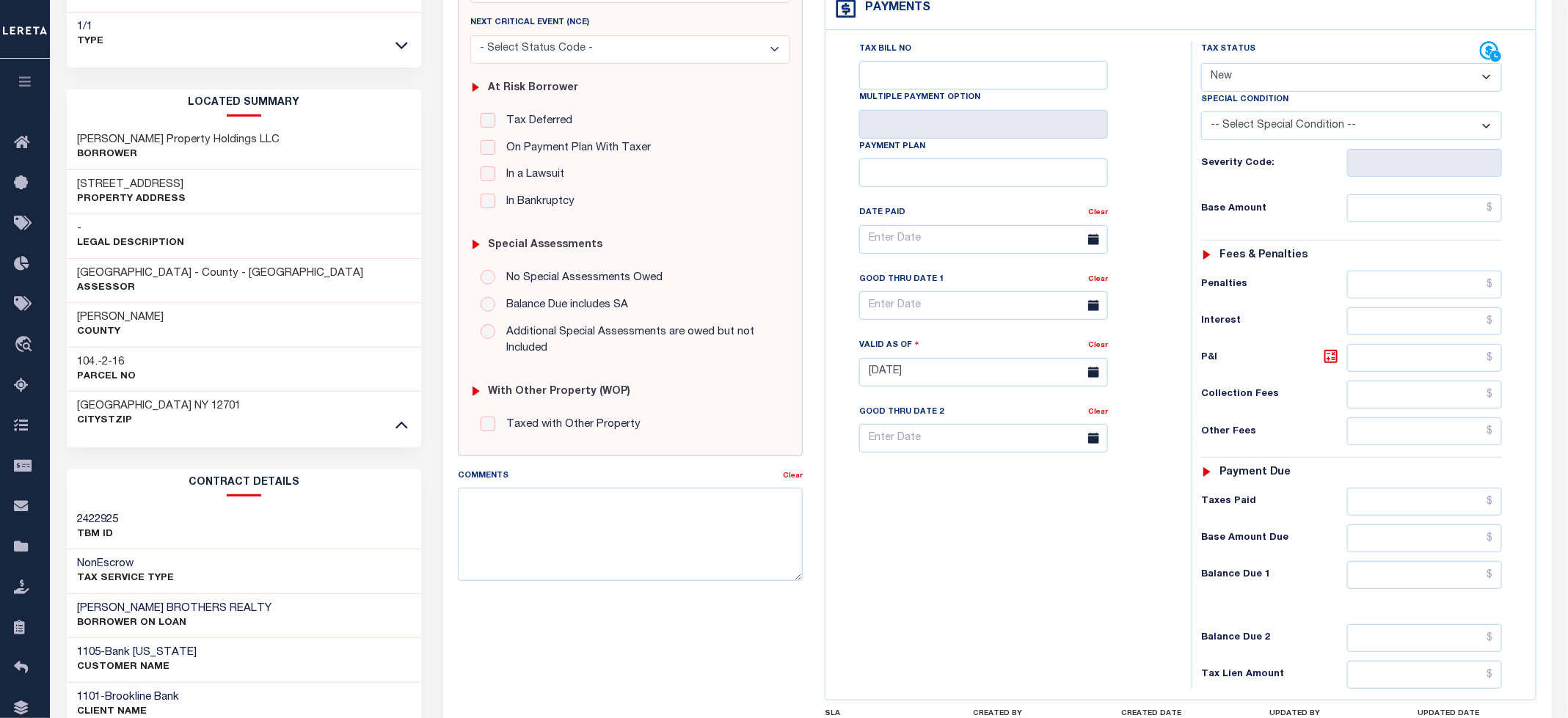
scroll to position [414, 0]
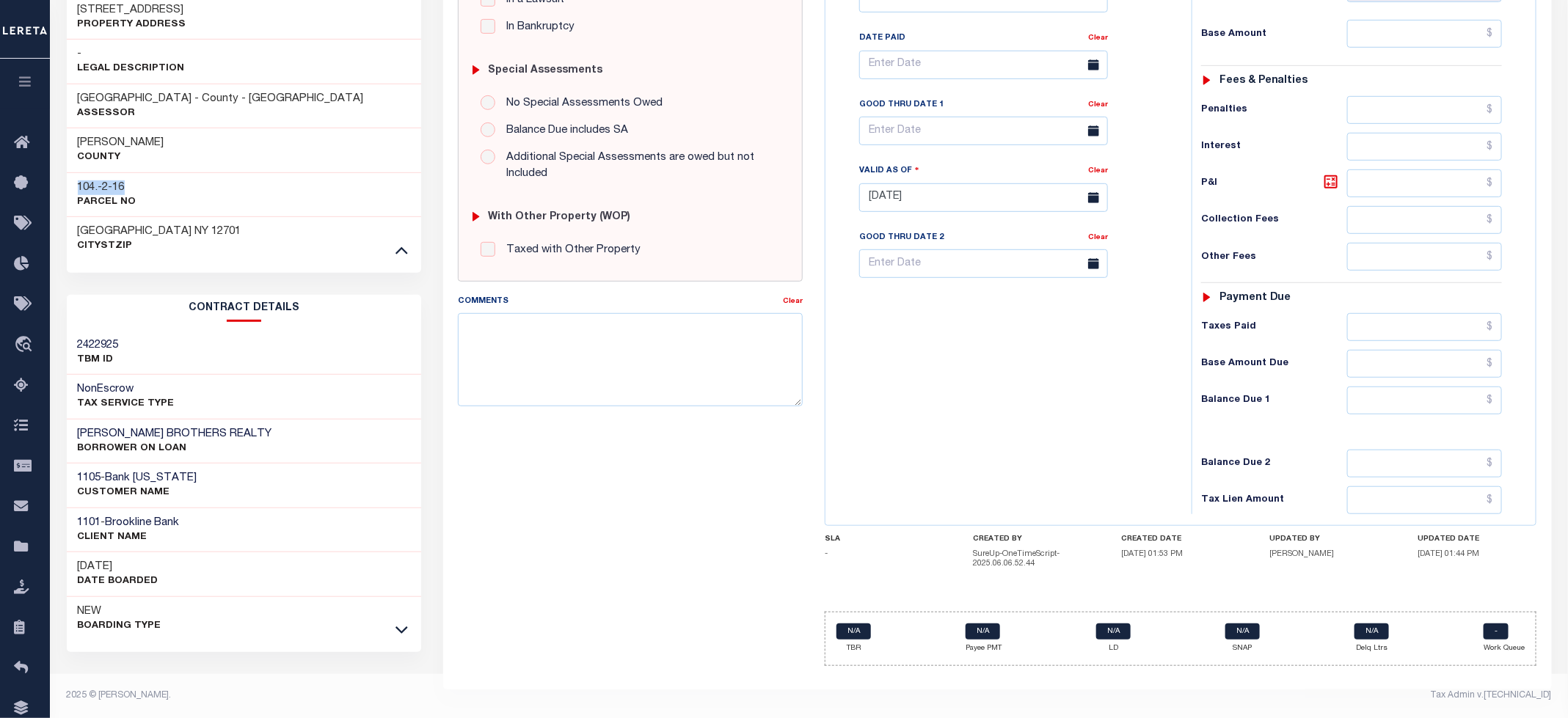
drag, startPoint x: 78, startPoint y: 185, endPoint x: 144, endPoint y: 185, distance: 66.0
click at [144, 185] on div "104.-2-16 Parcel No" at bounding box center [244, 195] width 355 height 45
copy h3 "104.-2-16"
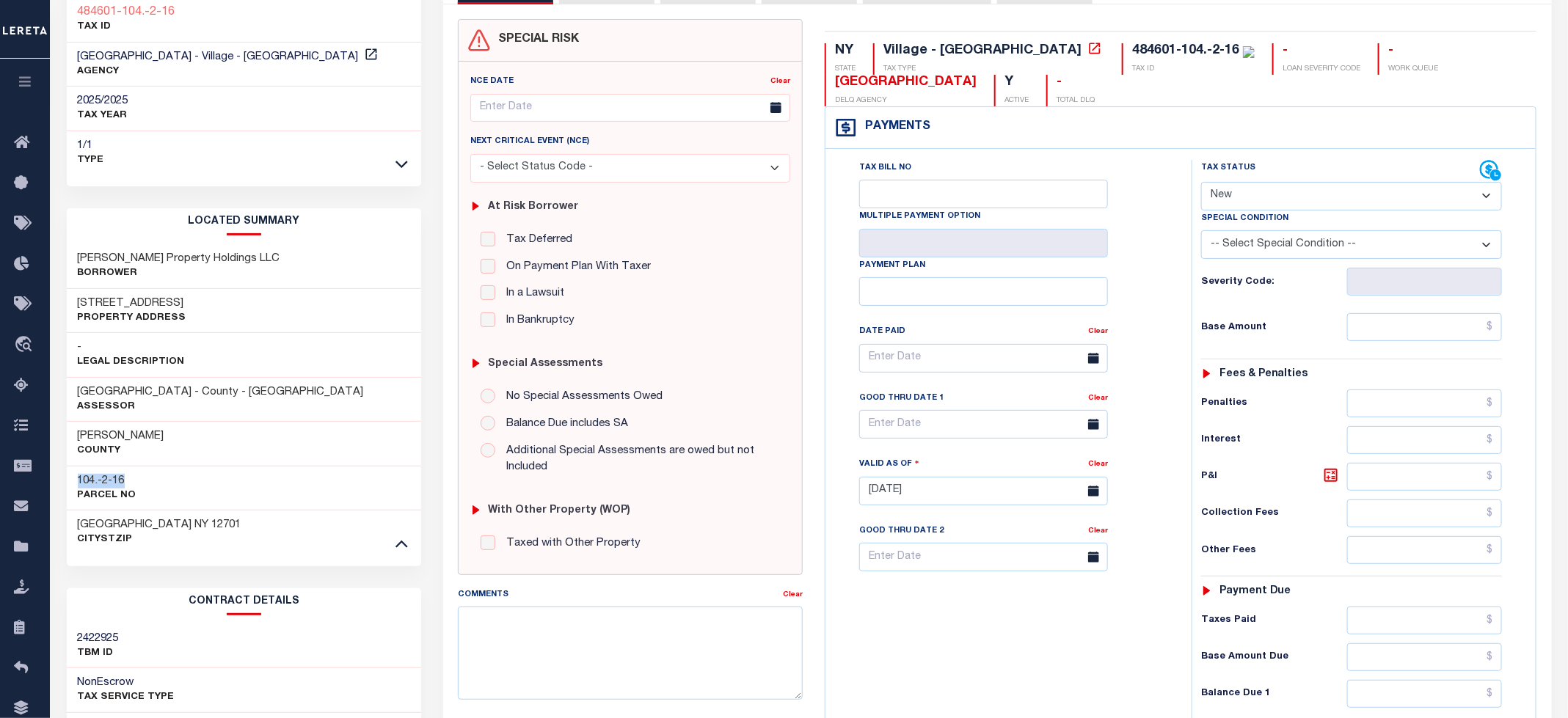
scroll to position [83, 0]
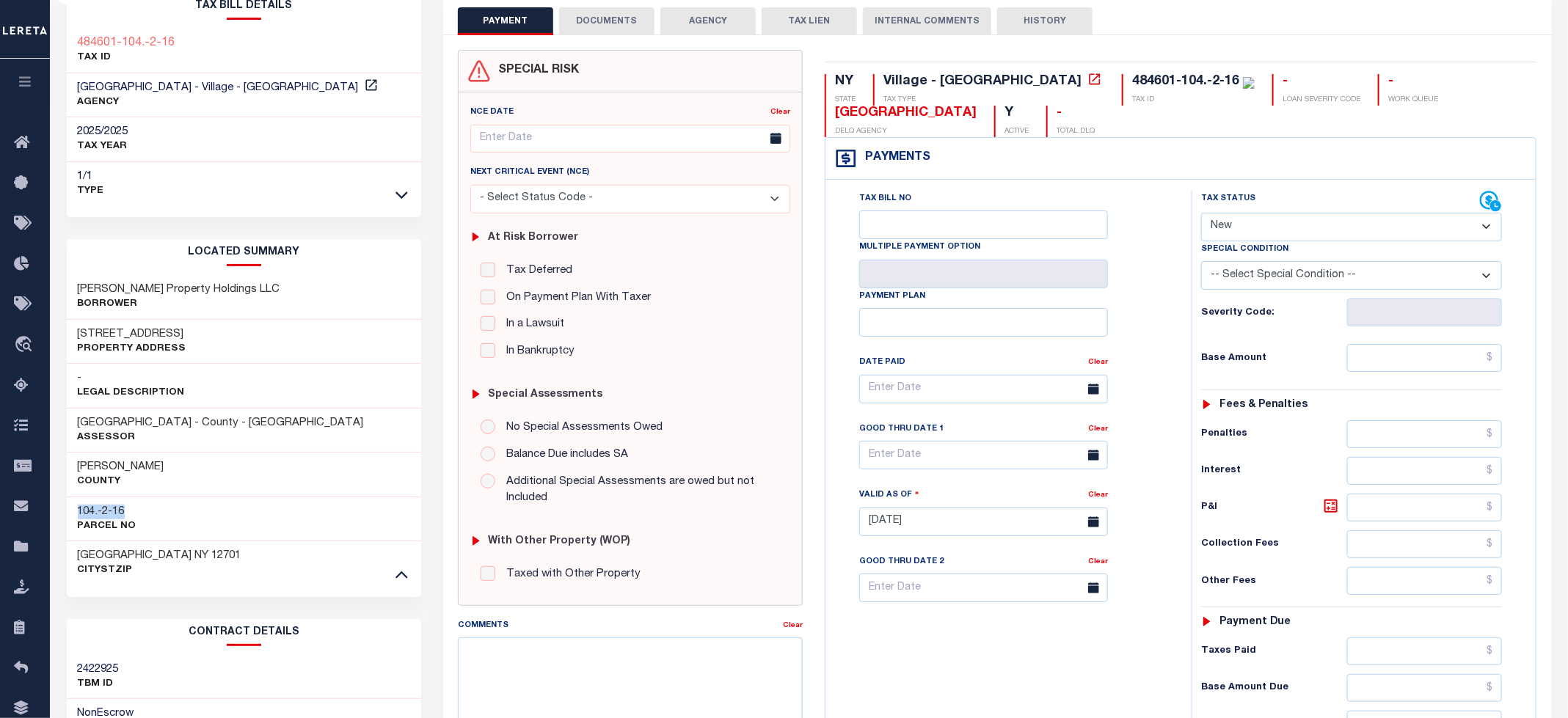
drag, startPoint x: 1286, startPoint y: 216, endPoint x: 1286, endPoint y: 236, distance: 20.0
click at [1286, 216] on select "- Select Status Code - Open Due/Unpaid Paid Incomplete No Tax Due Internal Refu…" at bounding box center [1352, 227] width 301 height 29
select select "PYD"
click at [1202, 214] on select "- Select Status Code - Open Due/Unpaid Paid Incomplete No Tax Due Internal Refu…" at bounding box center [1352, 227] width 301 height 29
type input "[DATE]"
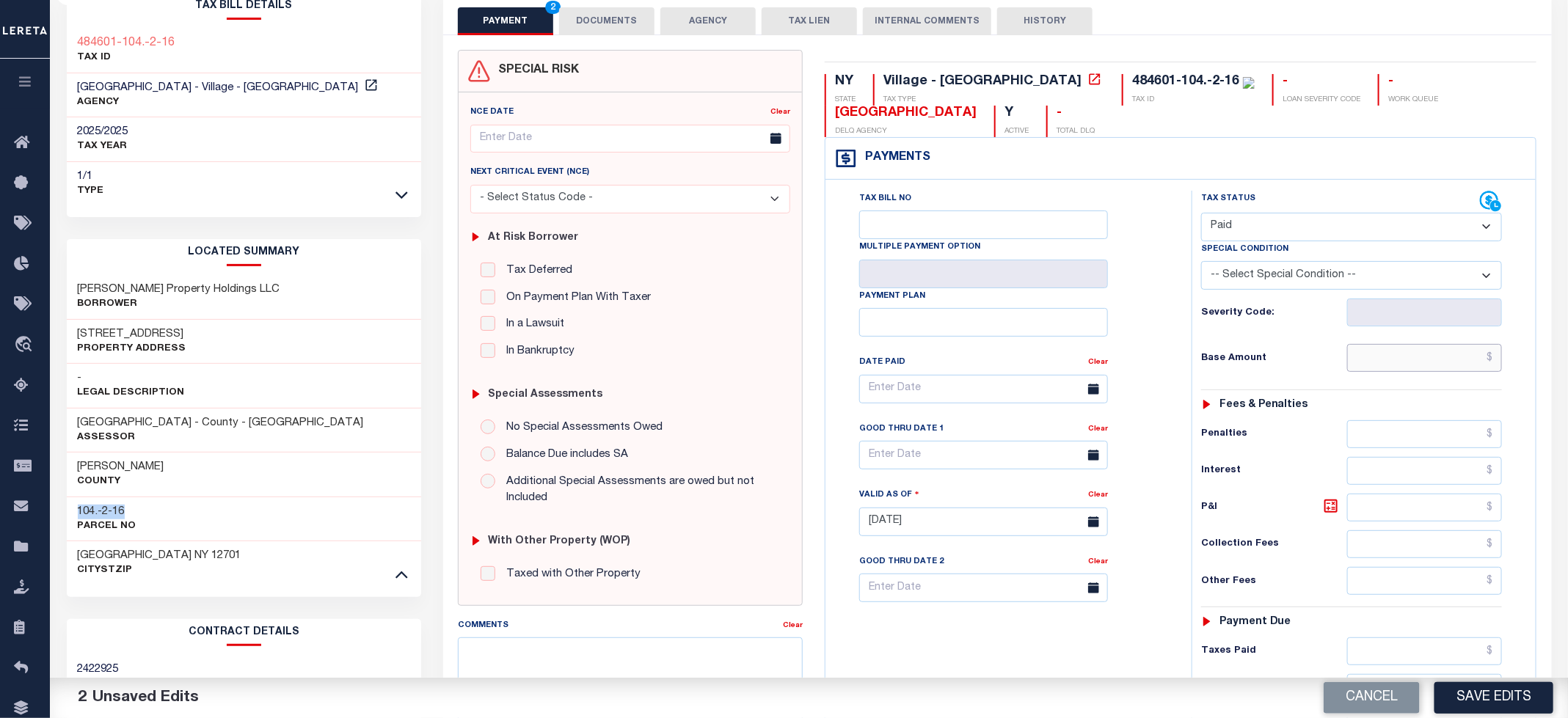
click at [1404, 353] on input "text" at bounding box center [1424, 357] width 156 height 28
type input "$0.00"
click at [1185, 388] on div "Tax Status Status" at bounding box center [1356, 514] width 352 height 647
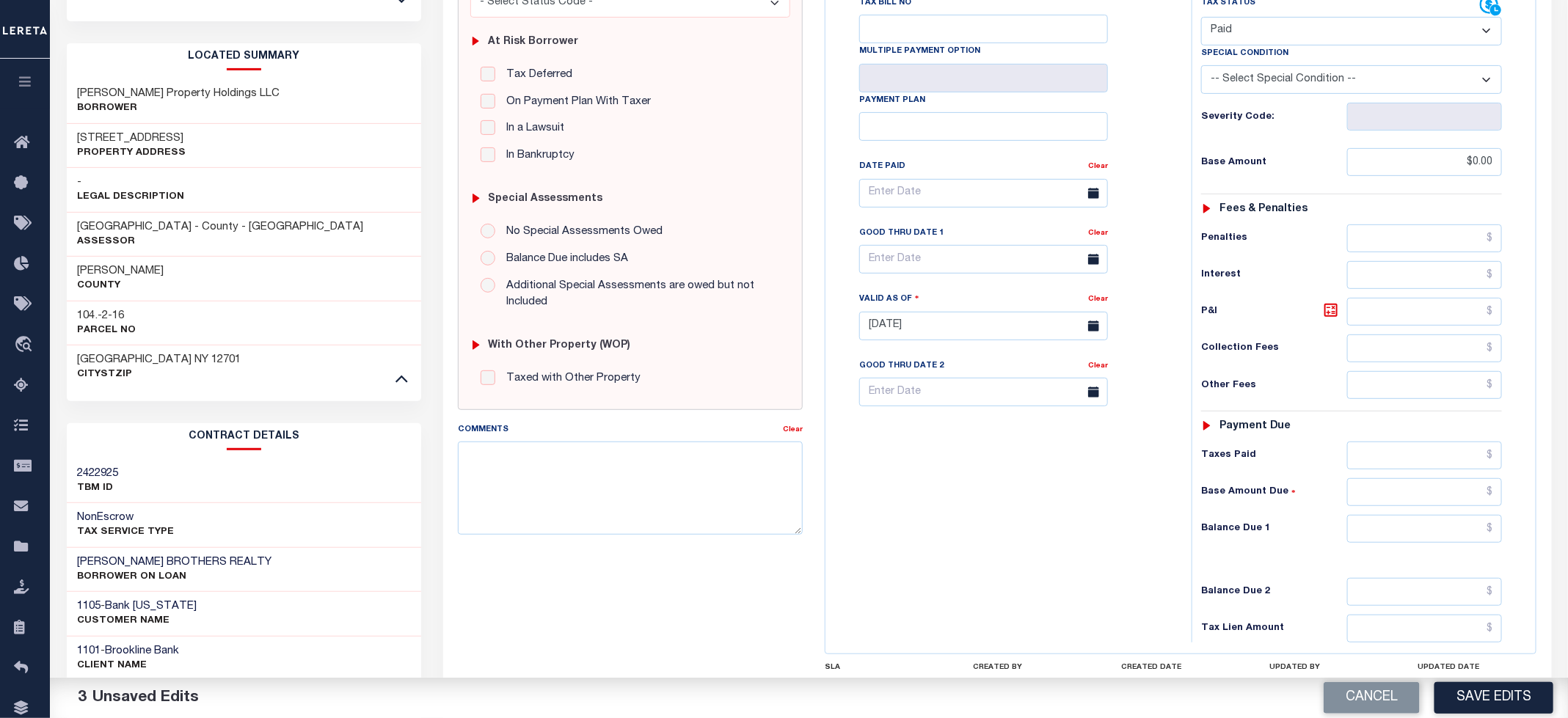
scroll to position [414, 0]
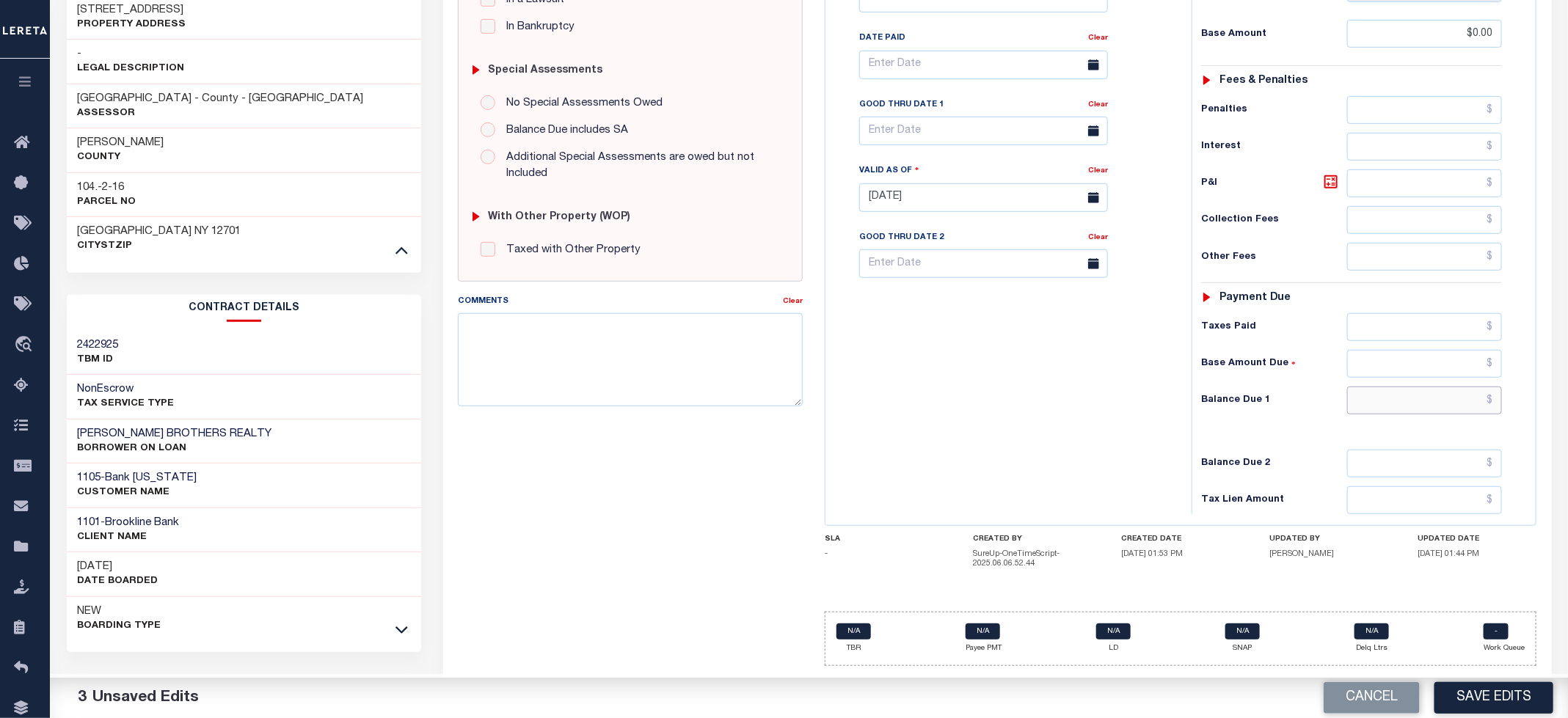
click at [1422, 409] on input "text" at bounding box center [1424, 400] width 156 height 28
type input "$0.00"
click at [1116, 441] on div "Tax Bill No Multiple Payment Option Payment Plan Clear" at bounding box center [1005, 190] width 352 height 647
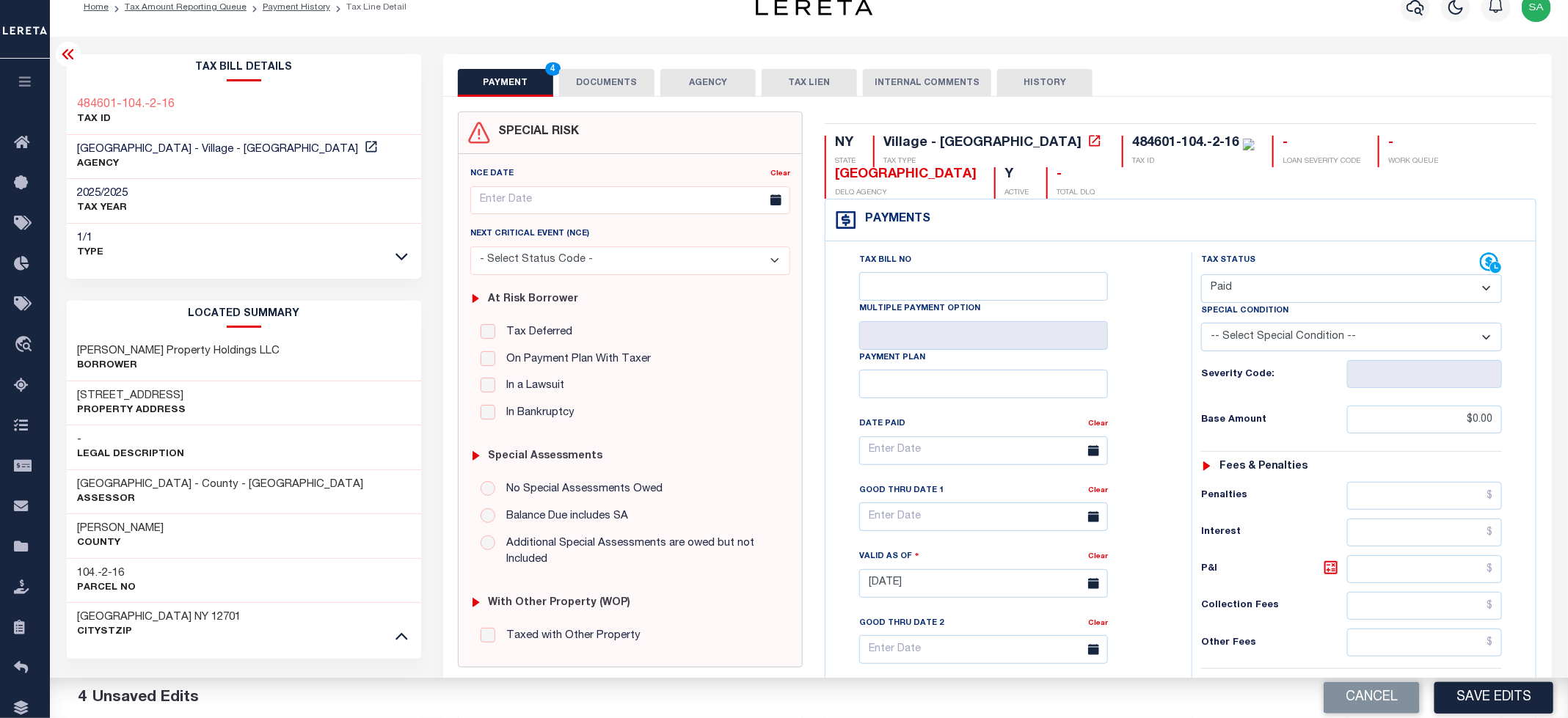
scroll to position [0, 0]
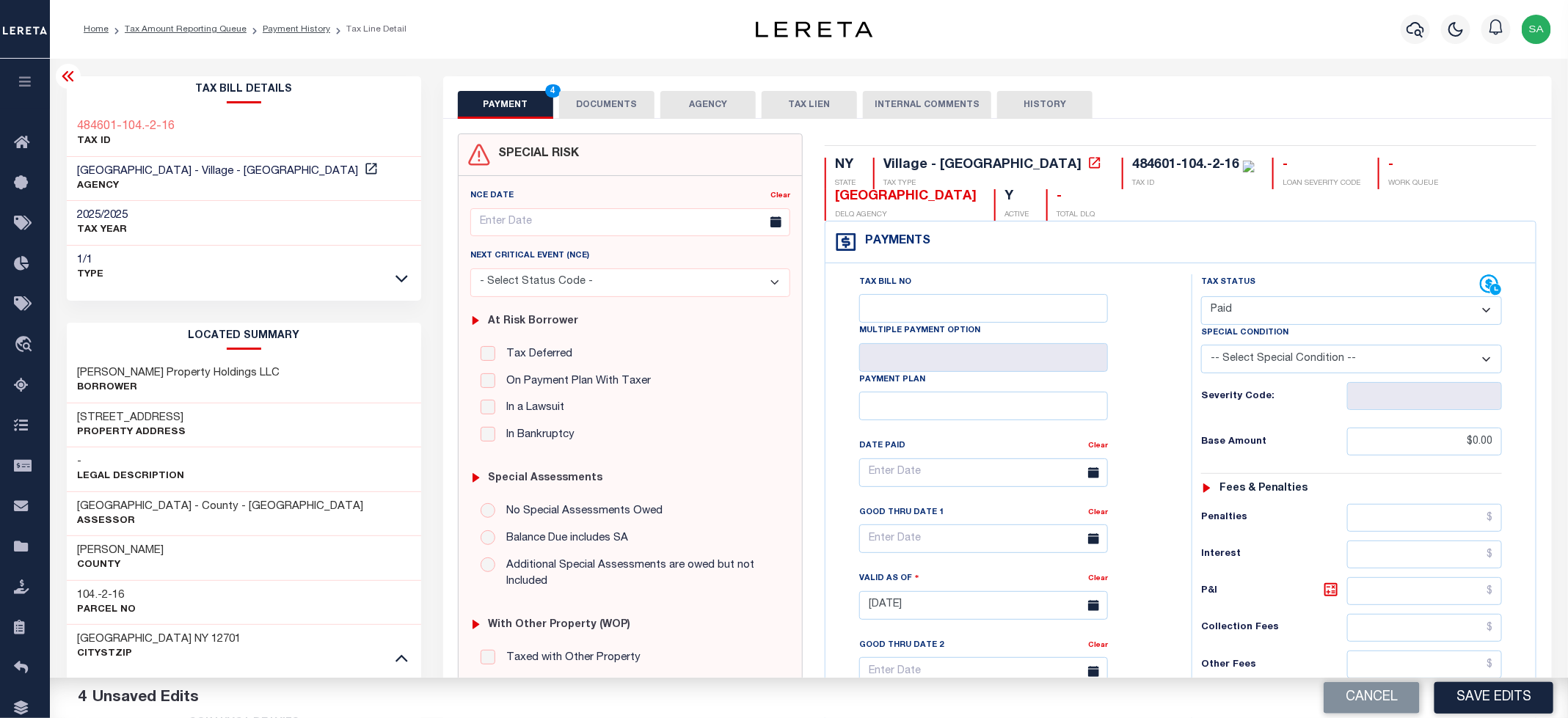
click at [591, 107] on button "DOCUMENTS" at bounding box center [606, 104] width 95 height 28
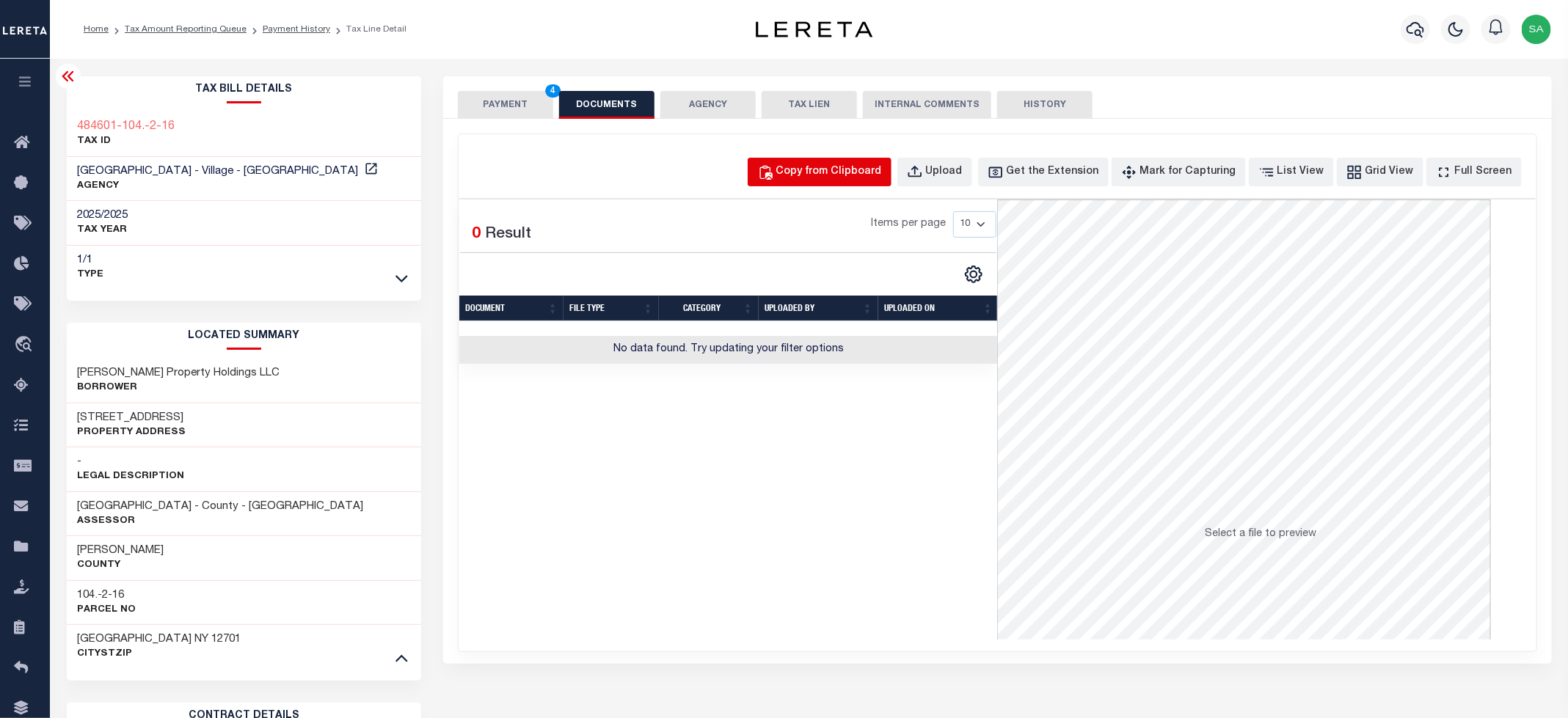
click at [820, 167] on div "Copy from Clipboard" at bounding box center [829, 172] width 106 height 16
select select "POP"
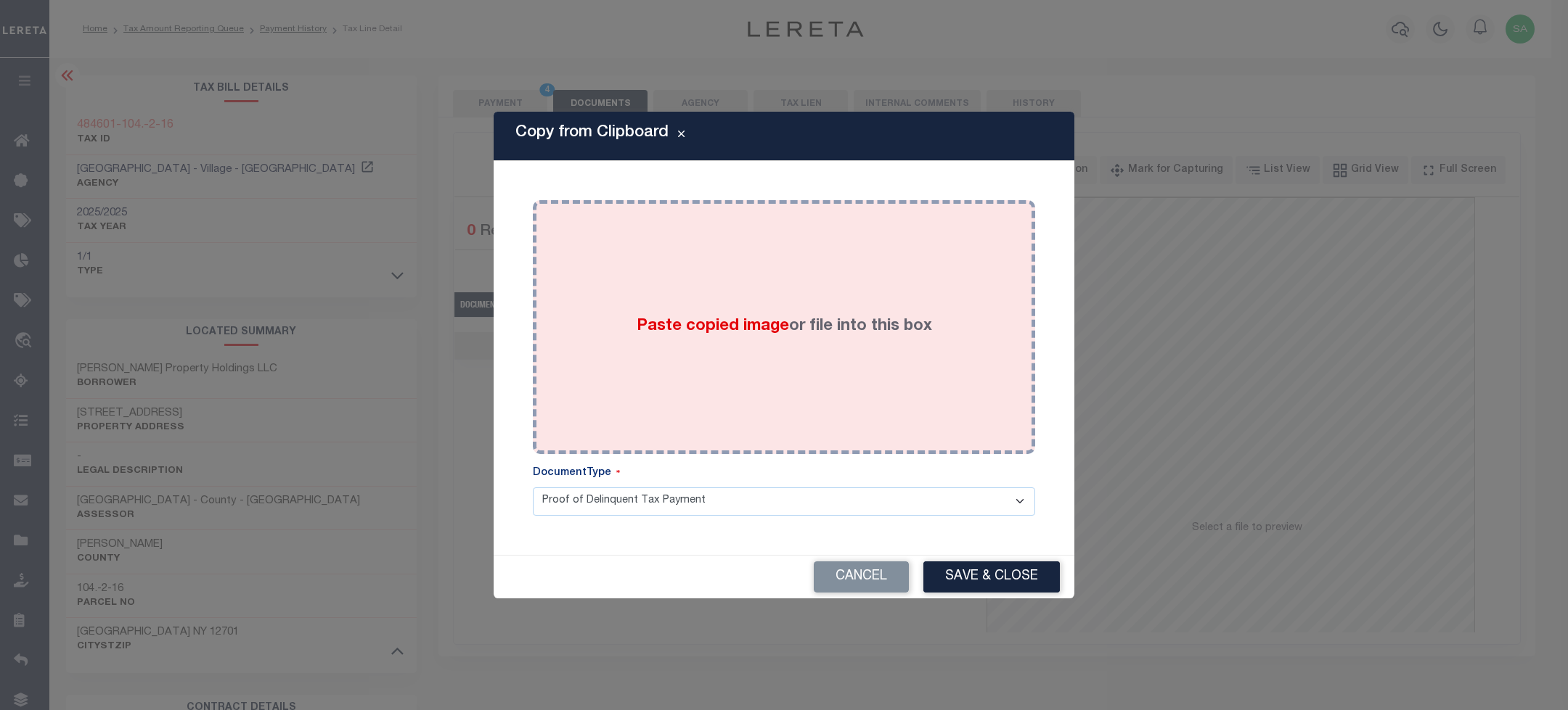
click at [852, 286] on div "Paste copied image or file into this box" at bounding box center [784, 327] width 481 height 232
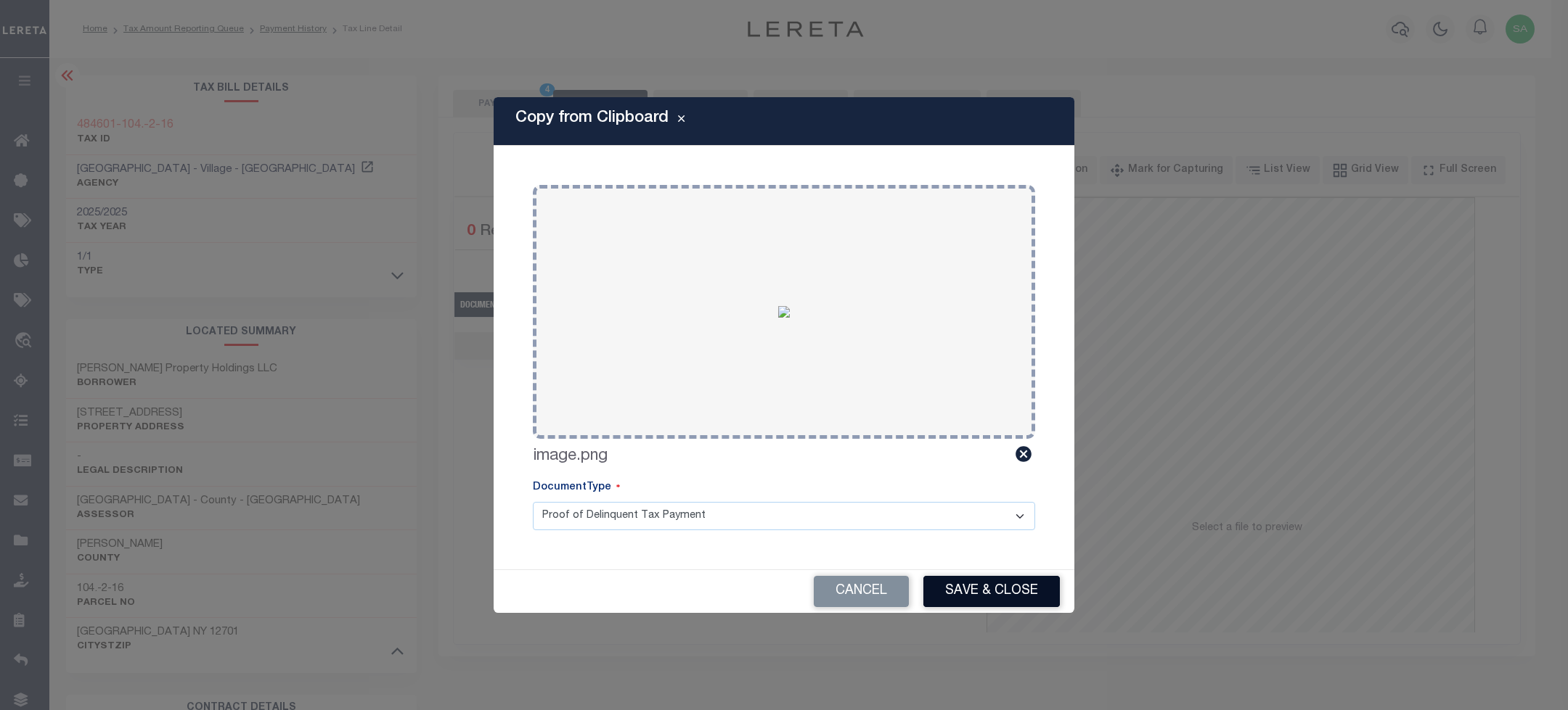
click at [997, 601] on button "Save & Close" at bounding box center [991, 591] width 137 height 31
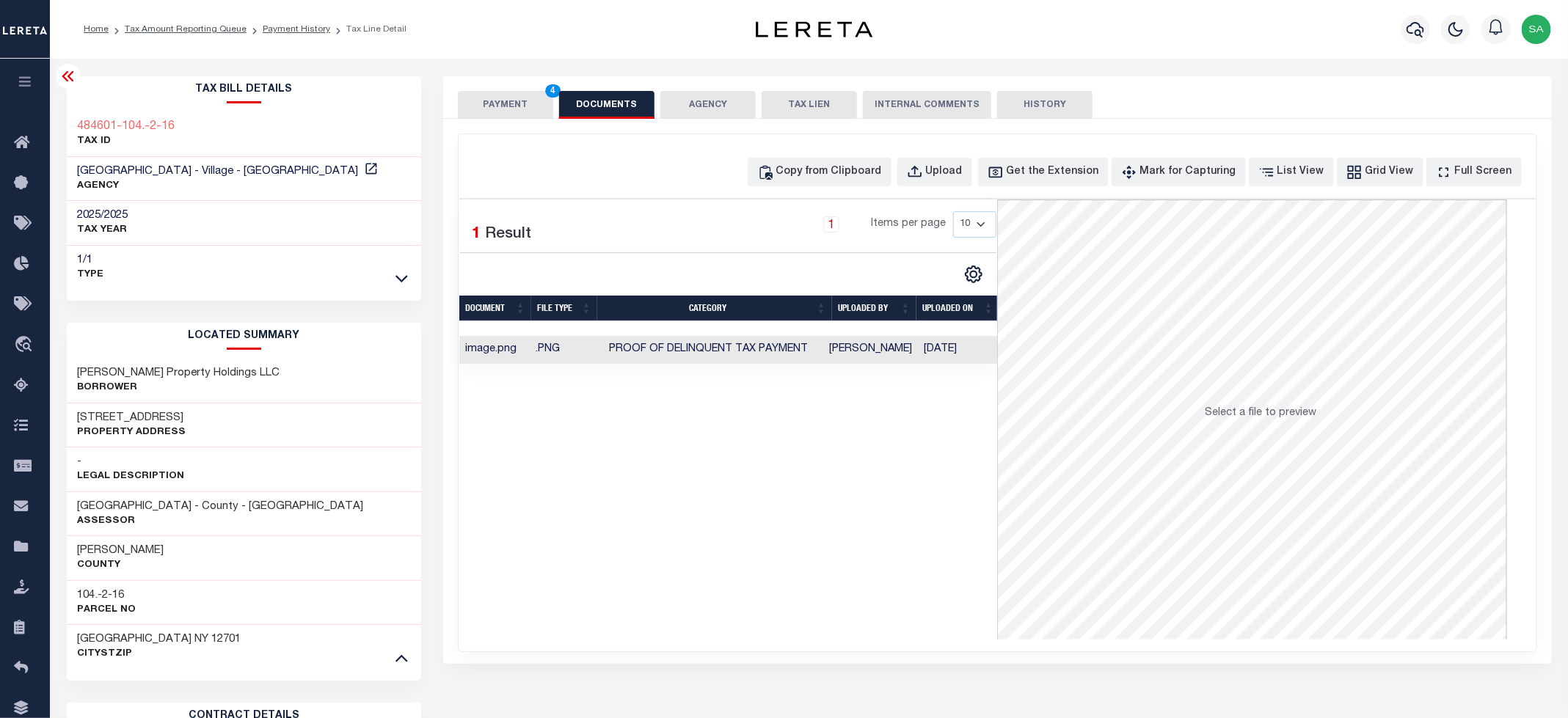
click at [478, 109] on button "PAYMENT 4" at bounding box center [505, 104] width 95 height 28
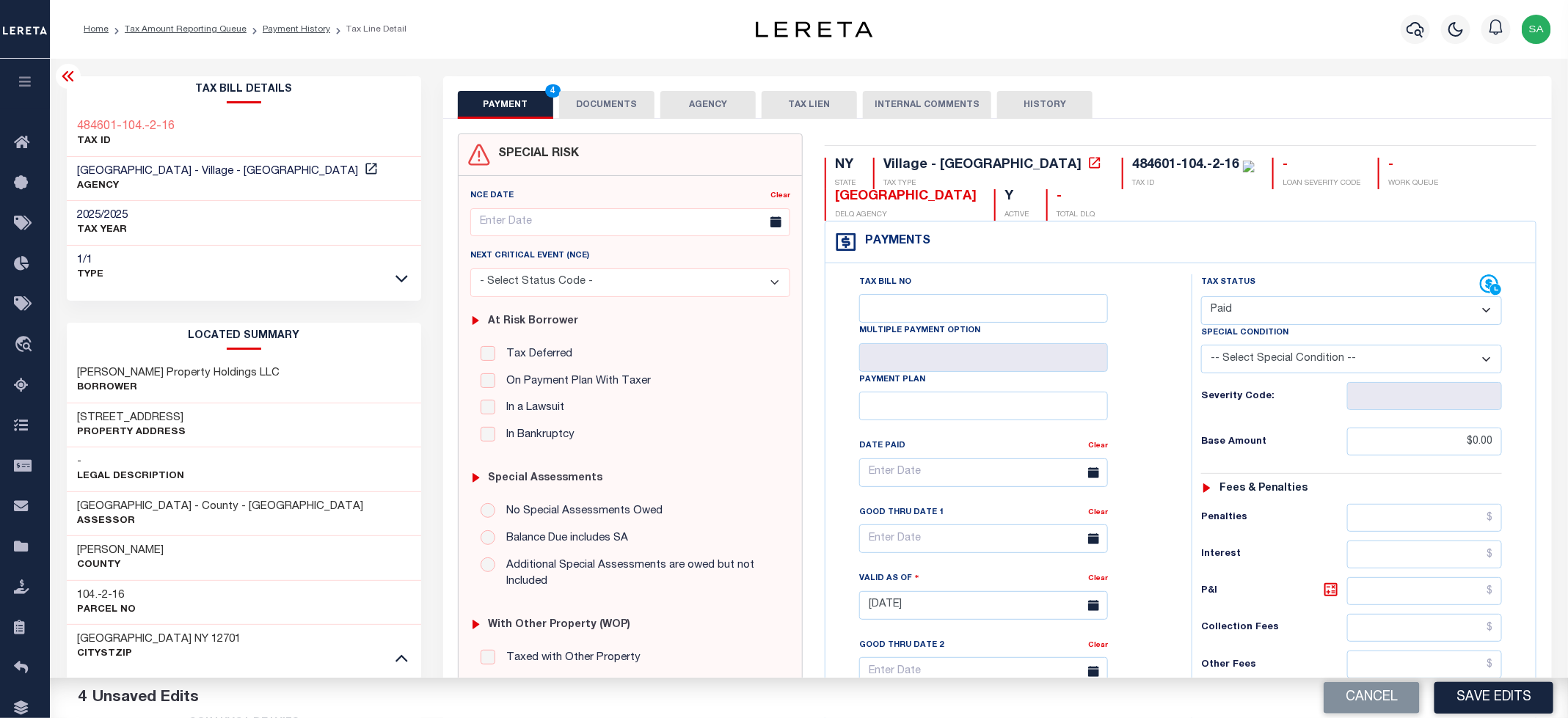
scroll to position [412, 0]
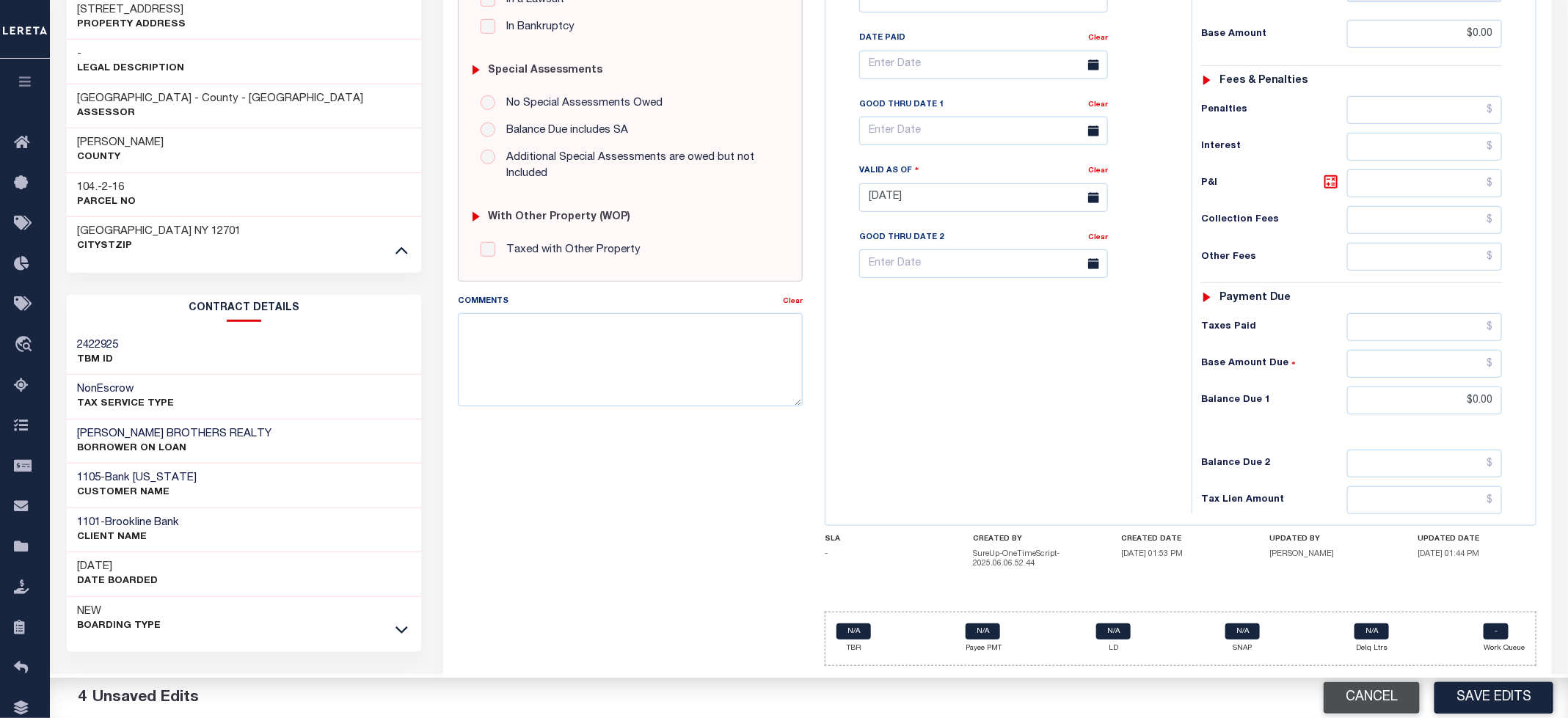
click at [1489, 693] on button "Save Edits" at bounding box center [1494, 698] width 119 height 32
checkbox input "false"
type input "$0"
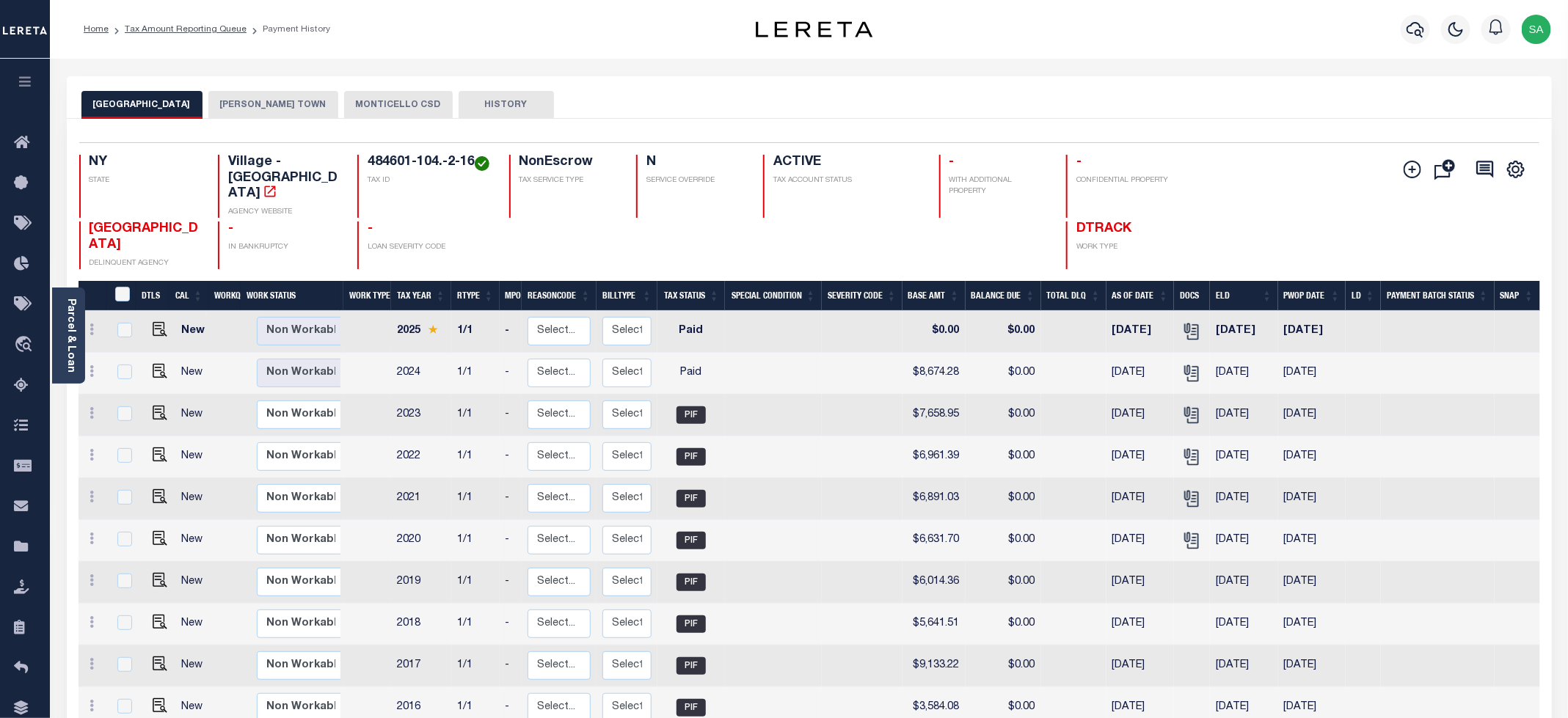
click at [222, 35] on li "Tax Amount Reporting Queue" at bounding box center [178, 29] width 138 height 14
click at [225, 25] on link "Tax Amount Reporting Queue" at bounding box center [186, 29] width 122 height 9
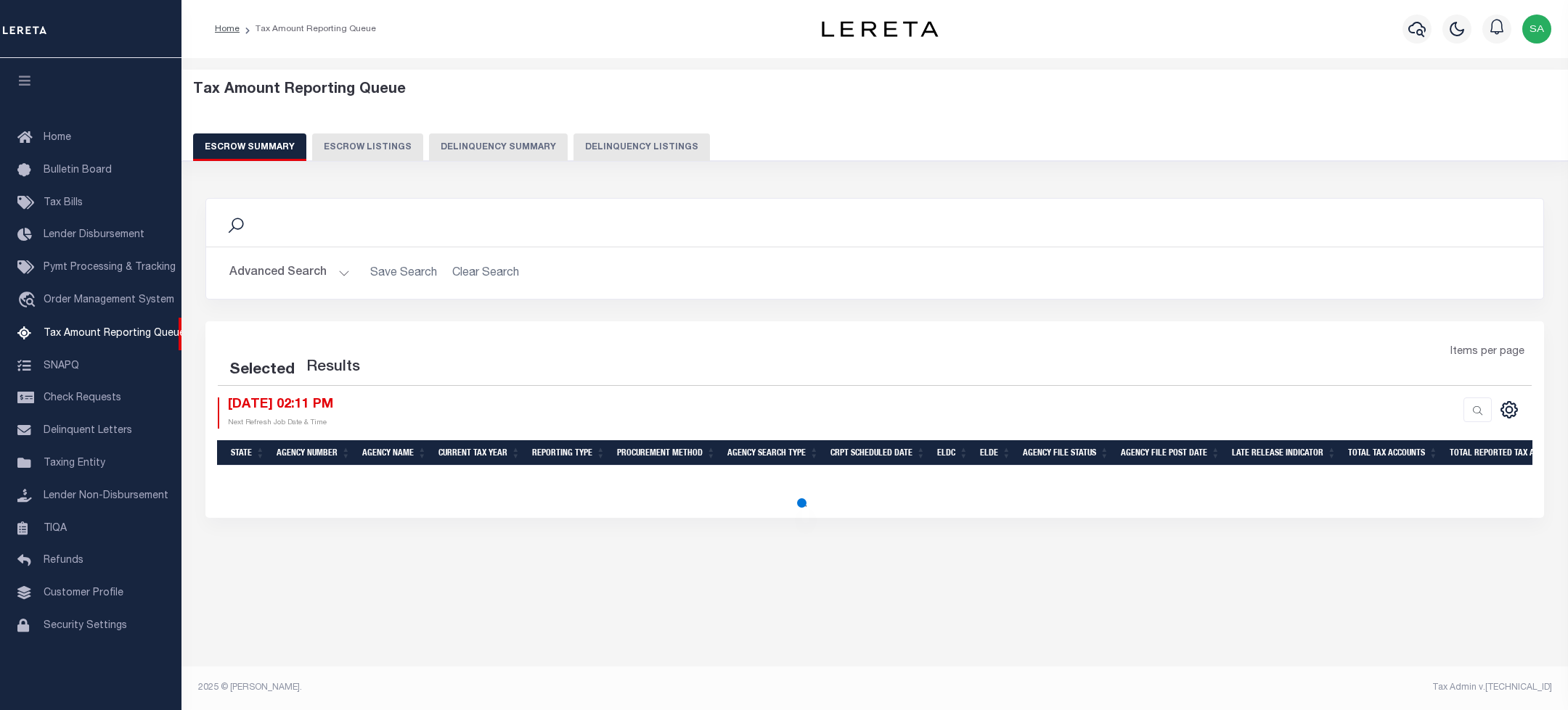
click at [632, 150] on button "Delinquency Listings" at bounding box center [642, 147] width 137 height 27
select select "100"
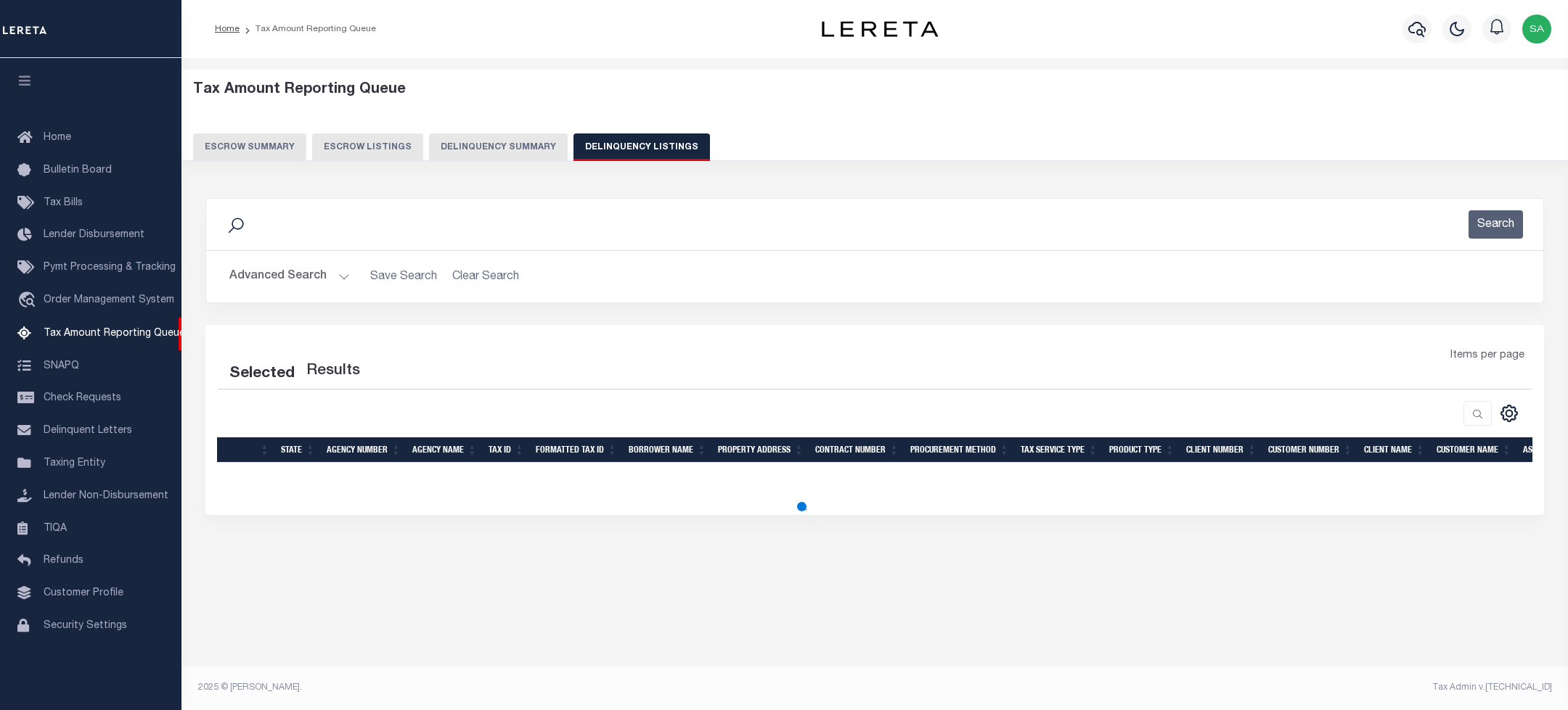
select select "100"
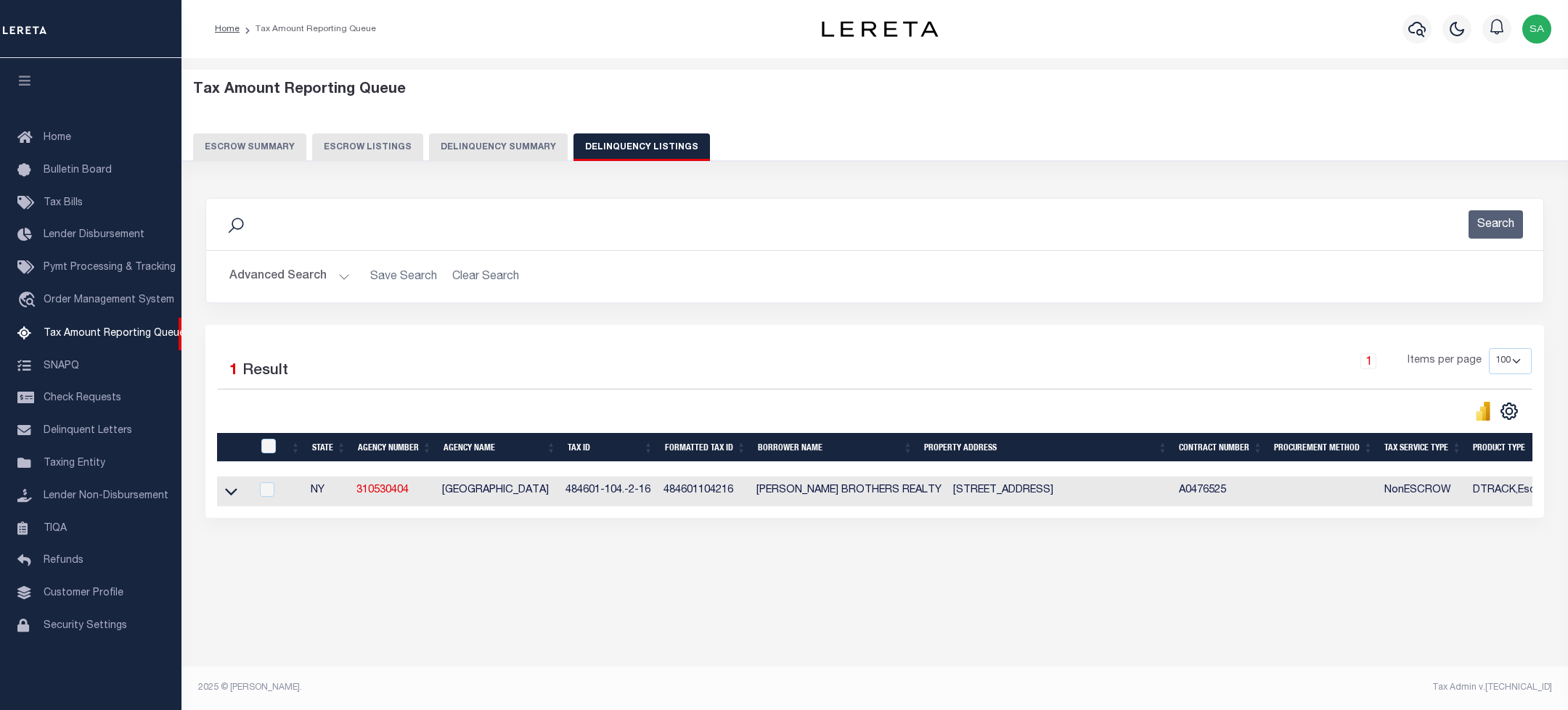
click at [307, 290] on button "Advanced Search" at bounding box center [290, 277] width 120 height 28
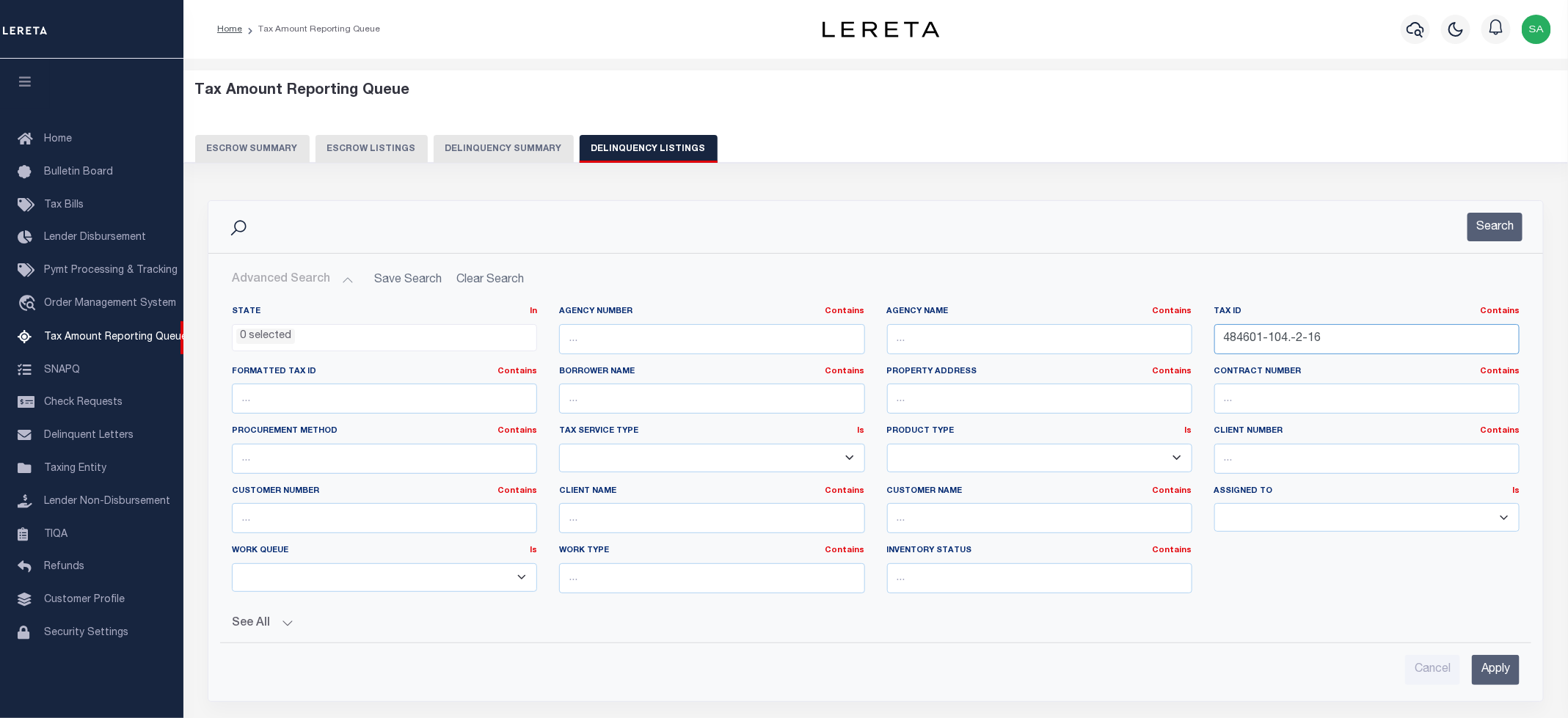
click at [1288, 335] on input "484601-104.-2-16" at bounding box center [1367, 339] width 305 height 30
drag, startPoint x: 1332, startPoint y: 330, endPoint x: 1026, endPoint y: 313, distance: 306.5
click at [1022, 315] on div "State In In AK AL AR AZ CA CO CT DC DE FL GA GU HI IA ID IL IN KS [GEOGRAPHIC_D…" at bounding box center [875, 455] width 1310 height 299
paste input "55560106905100030010020000"
type input "55560106905100030010020000"
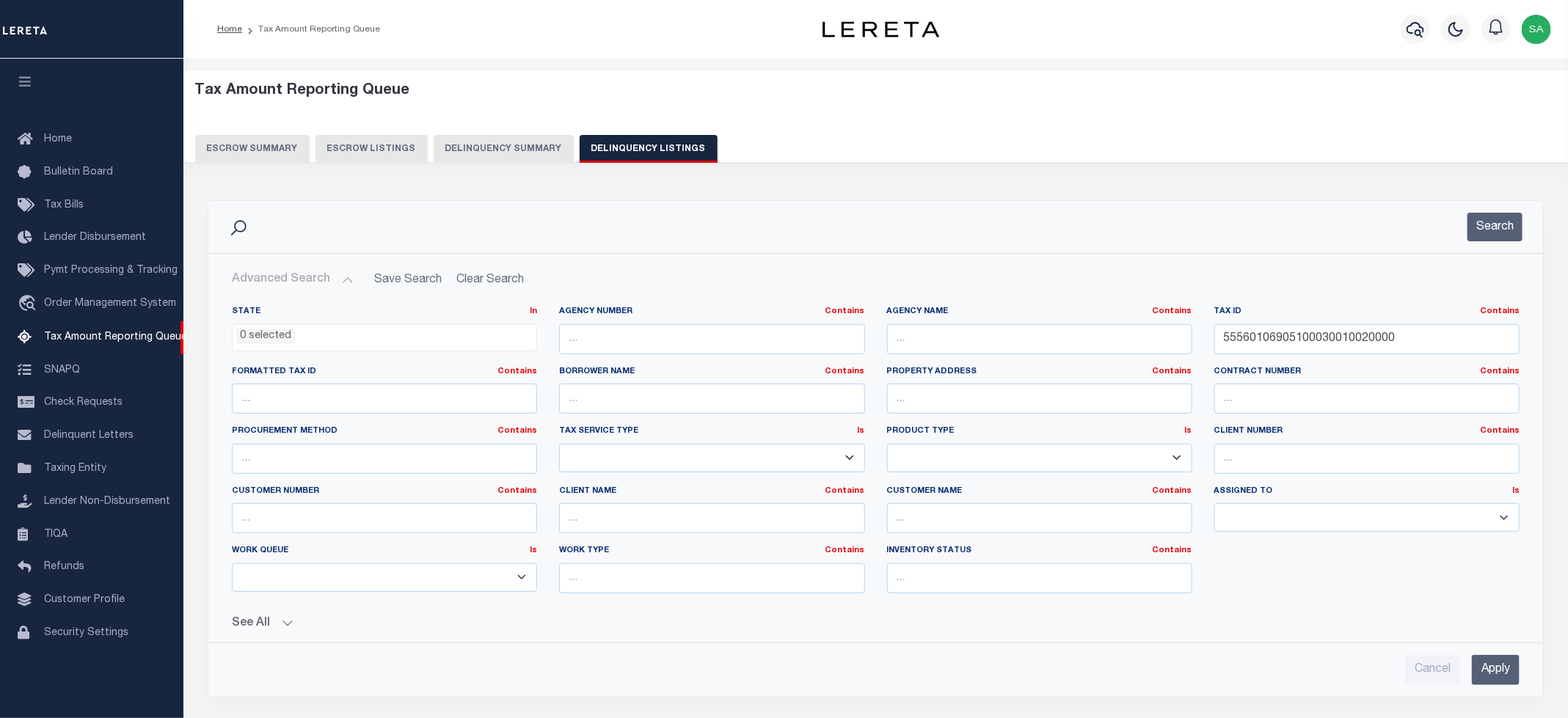
click at [1473, 244] on div "Search" at bounding box center [875, 227] width 1335 height 52
click at [1503, 227] on button "Search" at bounding box center [1494, 227] width 55 height 29
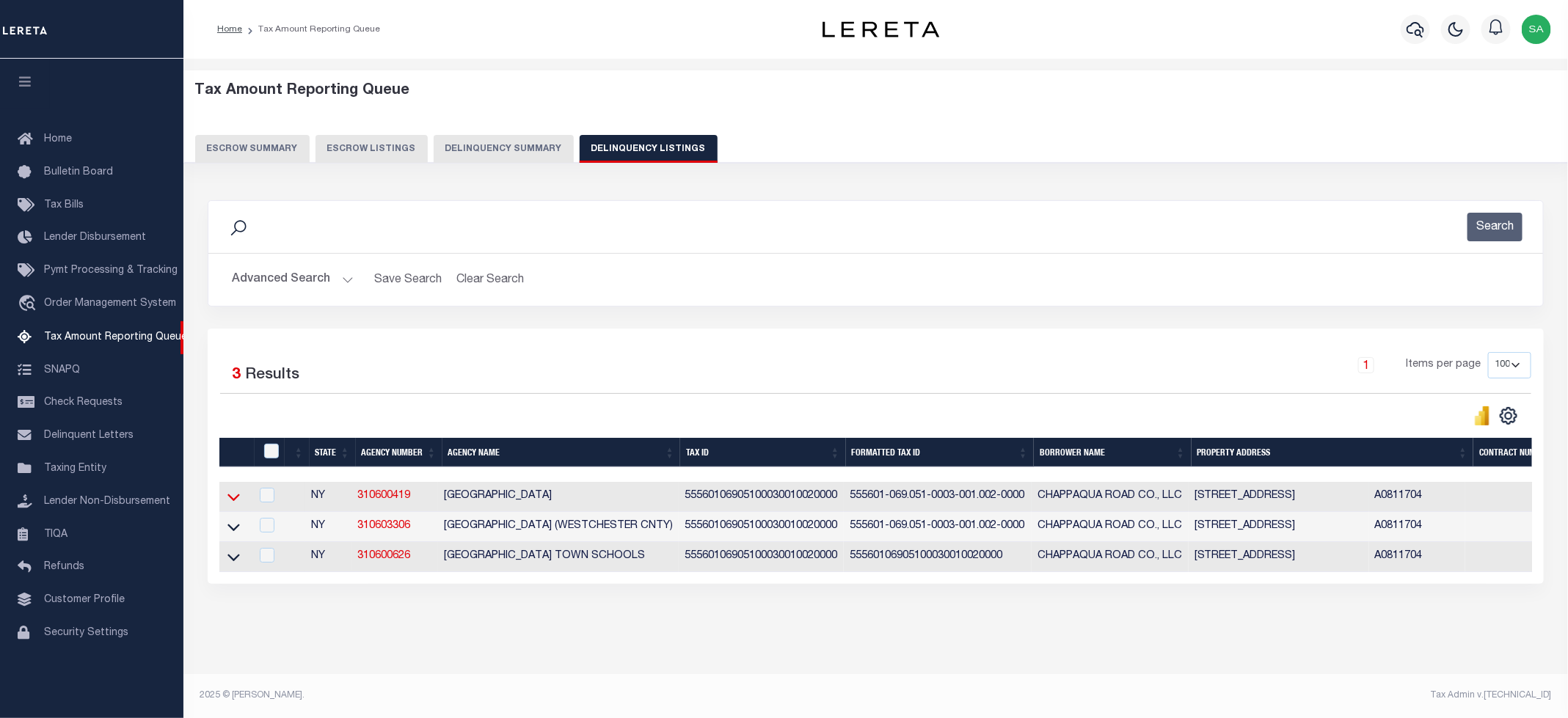
click at [236, 502] on icon at bounding box center [234, 496] width 13 height 16
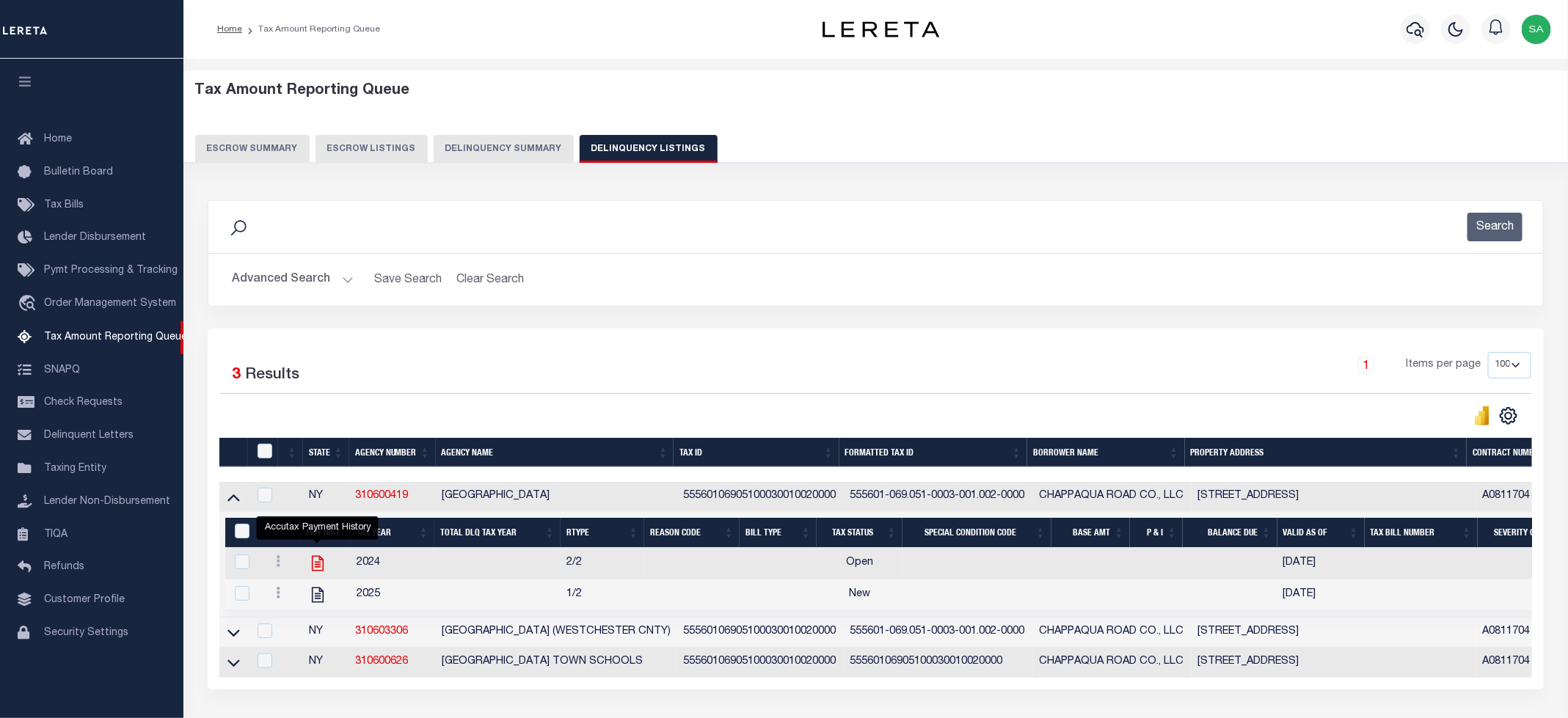
click at [322, 573] on icon "" at bounding box center [317, 563] width 19 height 19
checkbox input "true"
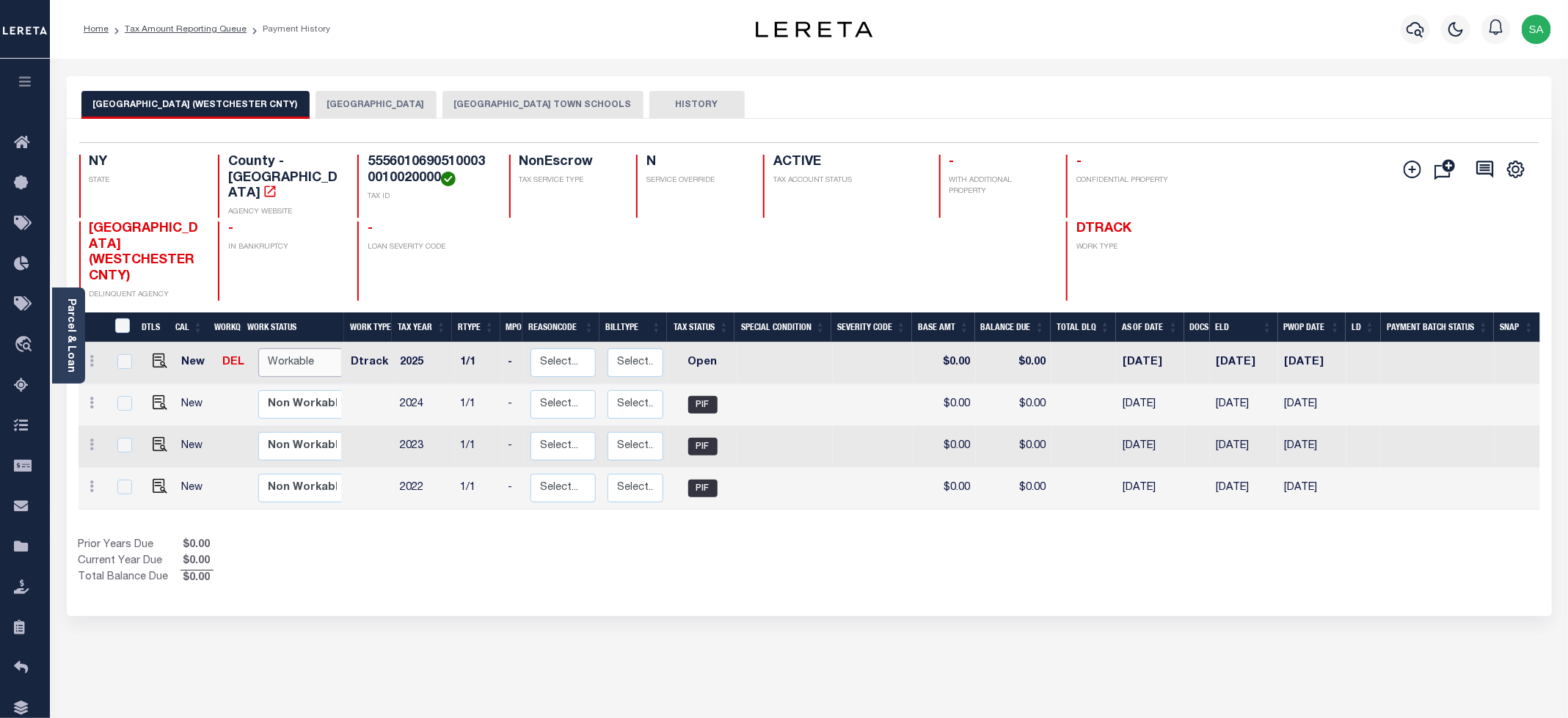
click at [289, 348] on select "Non Workable Workable" at bounding box center [302, 363] width 88 height 29
checkbox input "true"
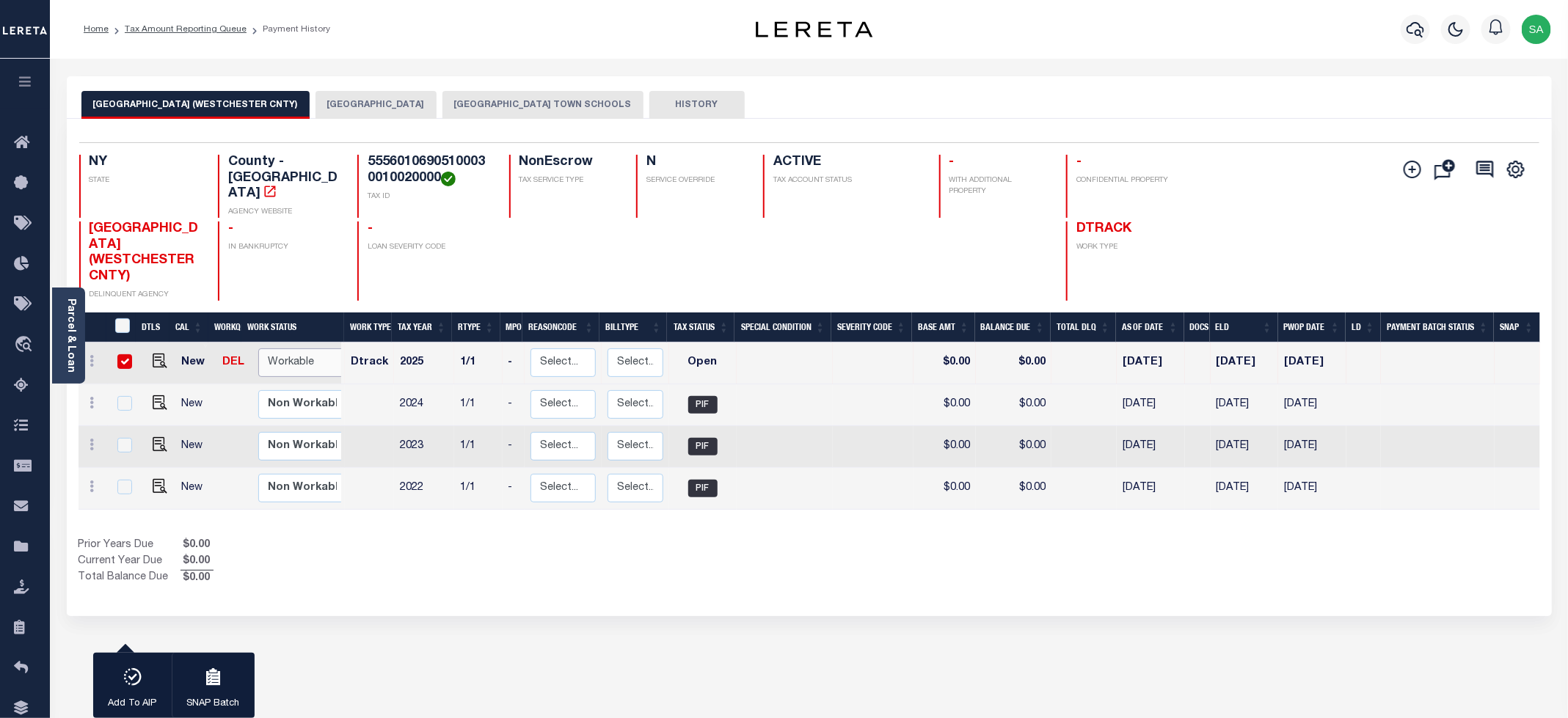
select select "true"
click at [258, 348] on select "Non Workable Workable" at bounding box center [302, 363] width 88 height 29
checkbox input "false"
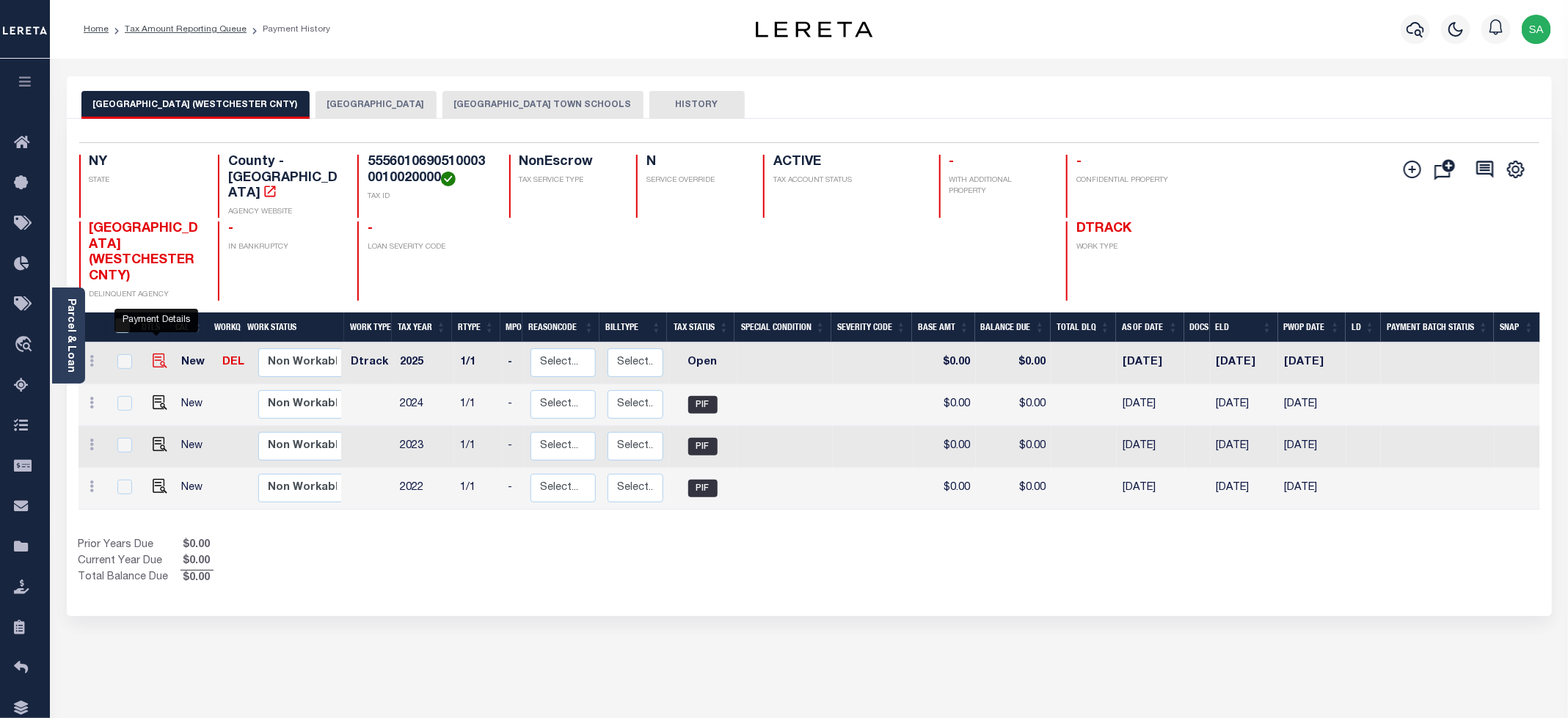
drag, startPoint x: 150, startPoint y: 351, endPoint x: 159, endPoint y: 350, distance: 9.1
click at [153, 354] on img "" at bounding box center [160, 361] width 15 height 15
checkbox input "true"
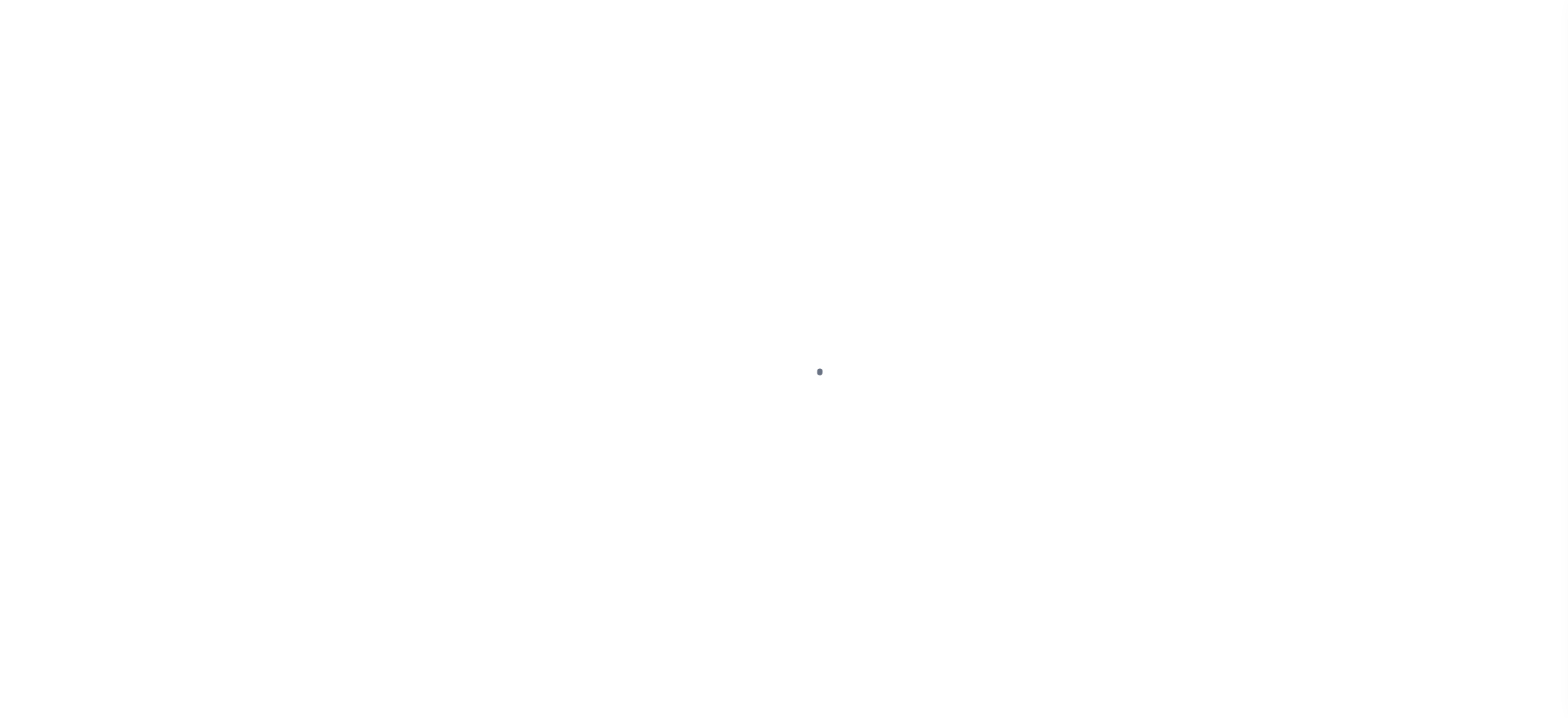
select select "OP2"
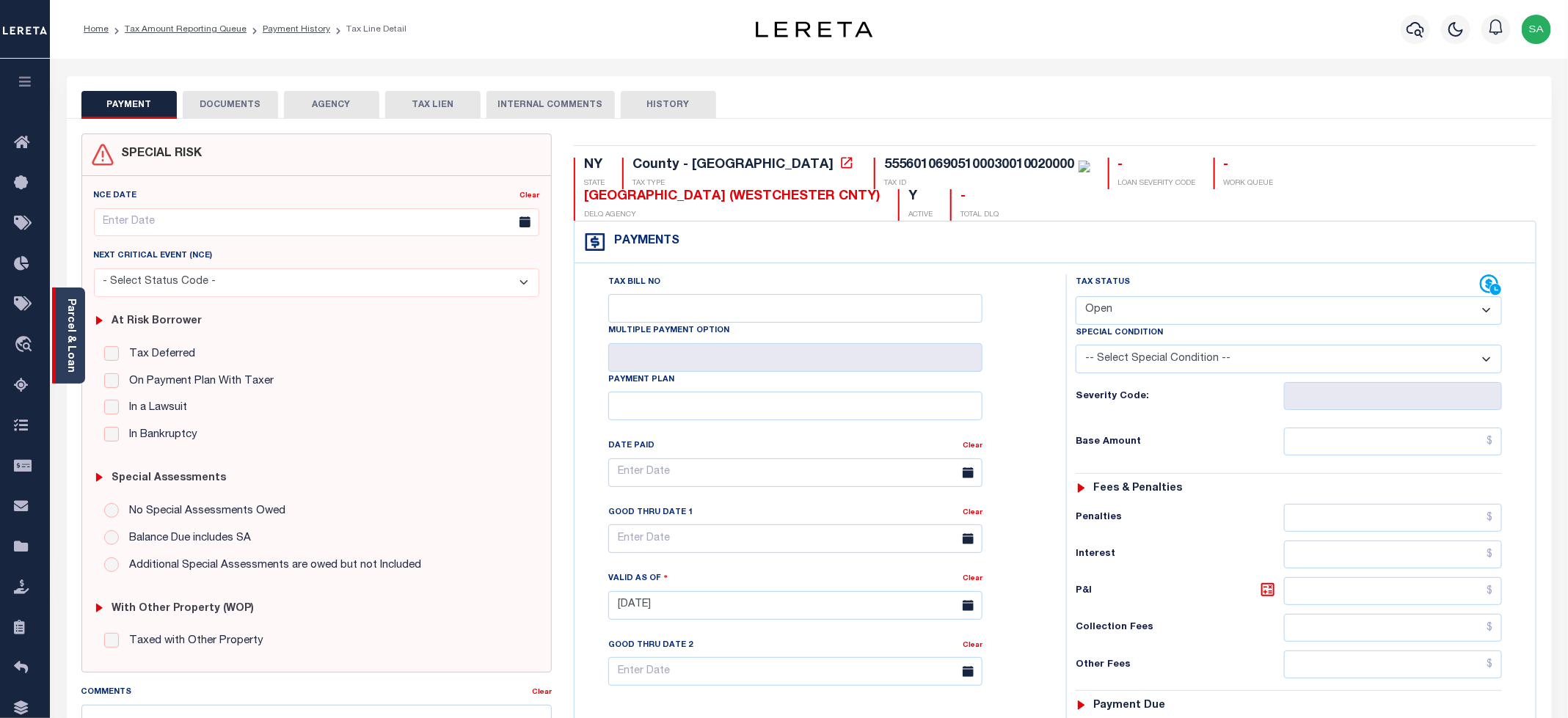
click at [65, 339] on link "Parcel & Loan" at bounding box center [71, 335] width 11 height 74
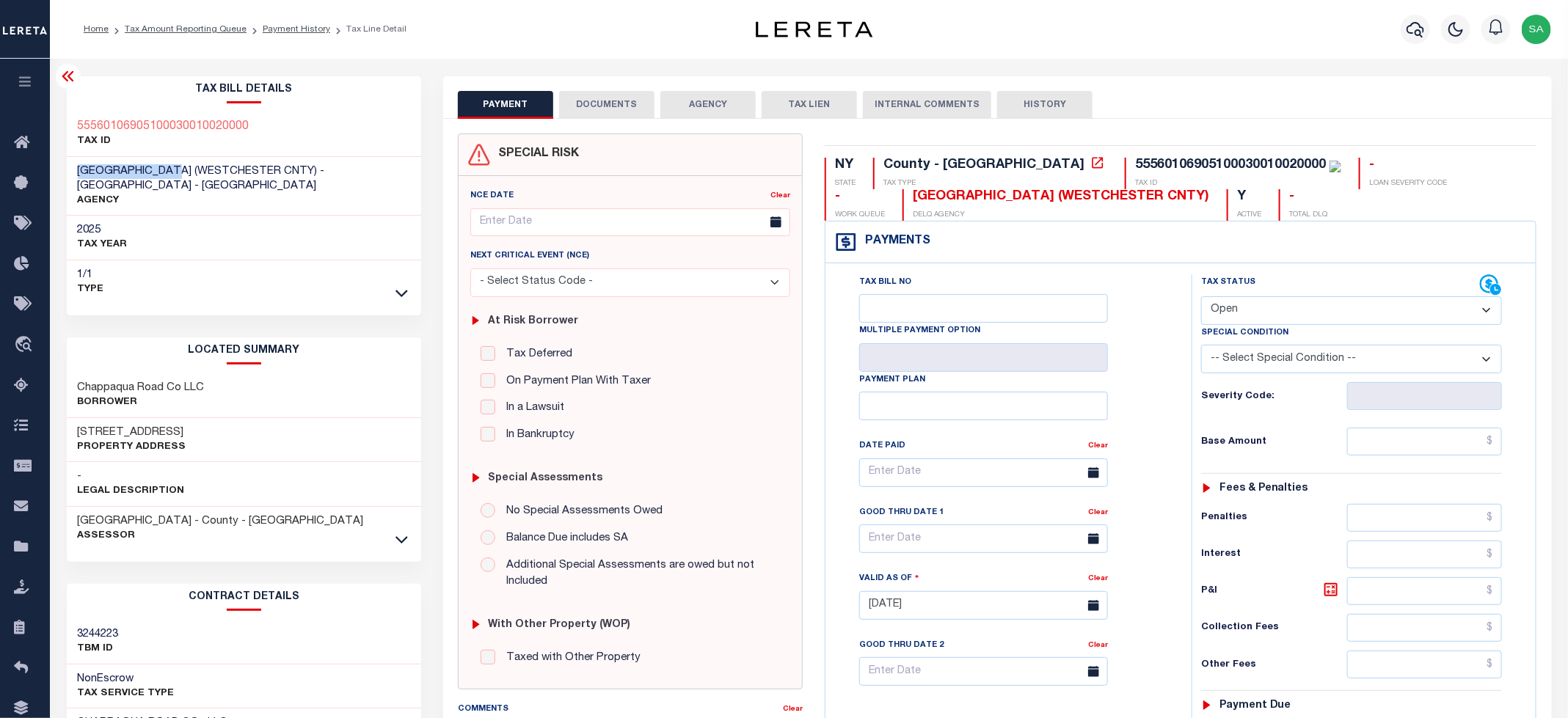
drag, startPoint x: 74, startPoint y: 172, endPoint x: 185, endPoint y: 173, distance: 111.0
click at [185, 173] on div "[GEOGRAPHIC_DATA] (WESTCHESTER CNTY) - [GEOGRAPHIC_DATA] - [GEOGRAPHIC_DATA] AG…" at bounding box center [244, 186] width 355 height 59
click at [194, 170] on span "[GEOGRAPHIC_DATA] (WESTCHESTER CNTY) - [GEOGRAPHIC_DATA] - [GEOGRAPHIC_DATA]" at bounding box center [201, 179] width 247 height 26
drag, startPoint x: 188, startPoint y: 170, endPoint x: 71, endPoint y: 170, distance: 117.0
click at [71, 170] on div "MOUNT KISCO TOWN (WESTCHESTER CNTY) - County - NY AGENCY" at bounding box center [244, 186] width 355 height 59
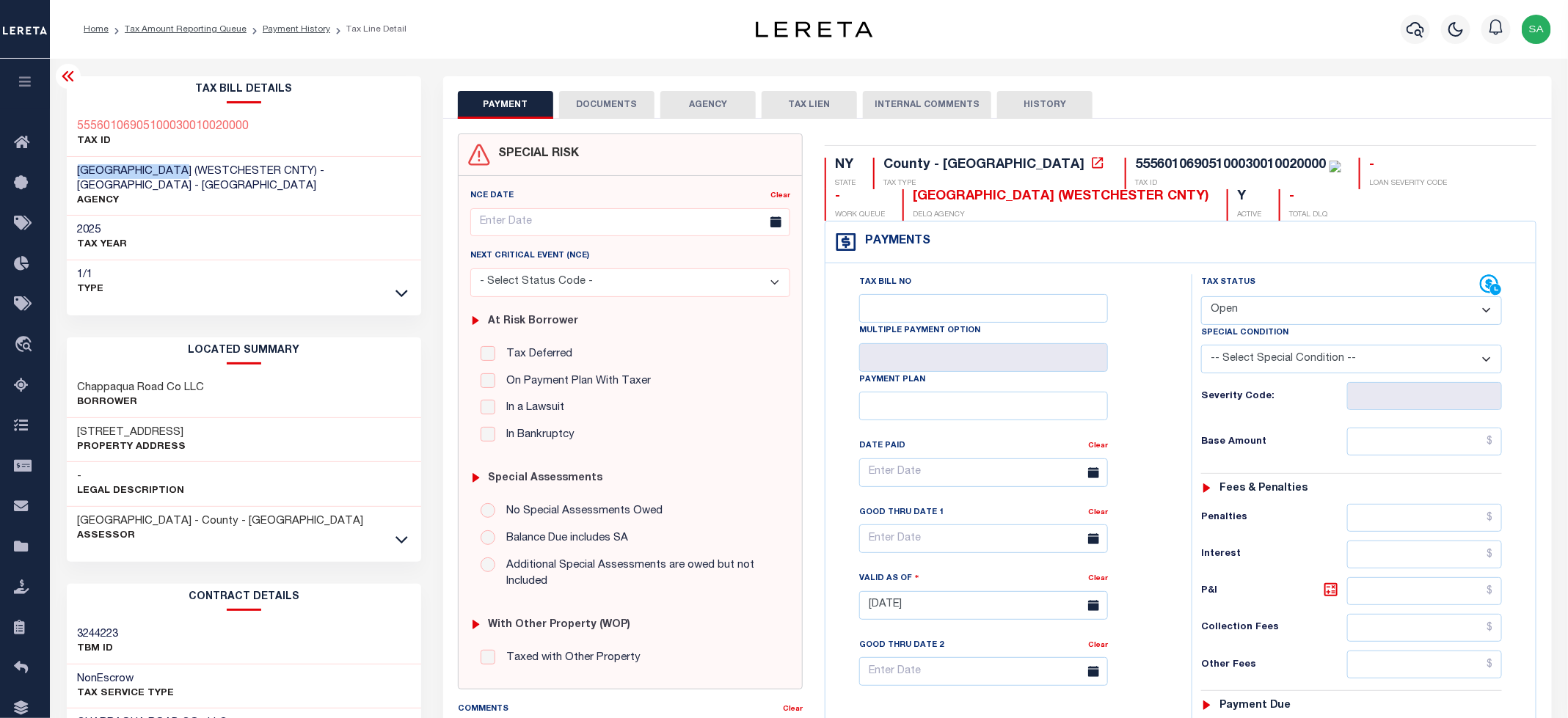
copy span "MOUNT KISCO TOWN"
click at [119, 425] on h3 "280 N Bedford Rd" at bounding box center [132, 433] width 109 height 15
copy h3 "Bedford"
drag, startPoint x: 68, startPoint y: 368, endPoint x: 163, endPoint y: 370, distance: 95.0
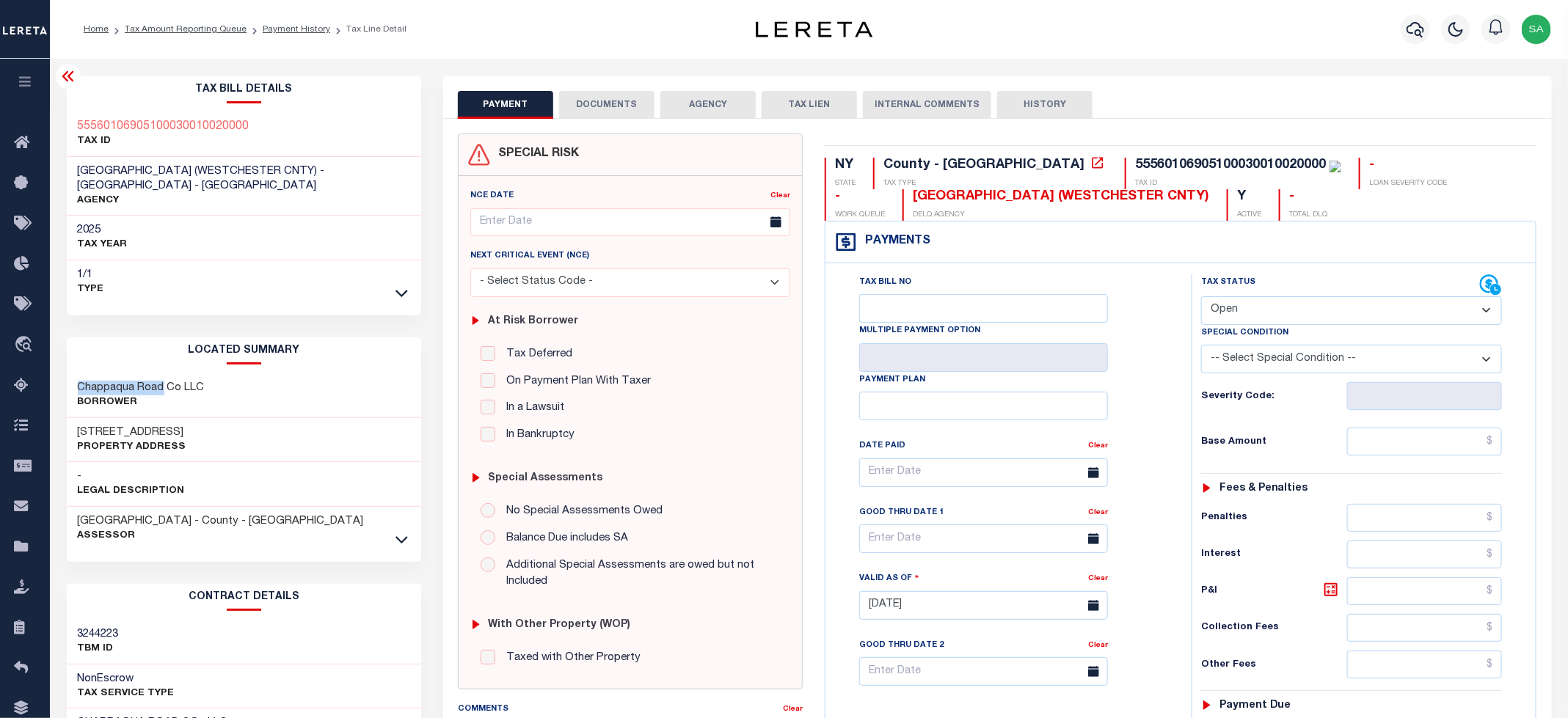
click at [163, 373] on div "Chappaqua Road Co LLC Borrower" at bounding box center [244, 396] width 355 height 45
copy h3 "Chappaqua Road"
click at [99, 381] on h3 "Chappaqua Road Co LLC" at bounding box center [141, 388] width 127 height 15
click at [403, 532] on icon at bounding box center [401, 539] width 13 height 16
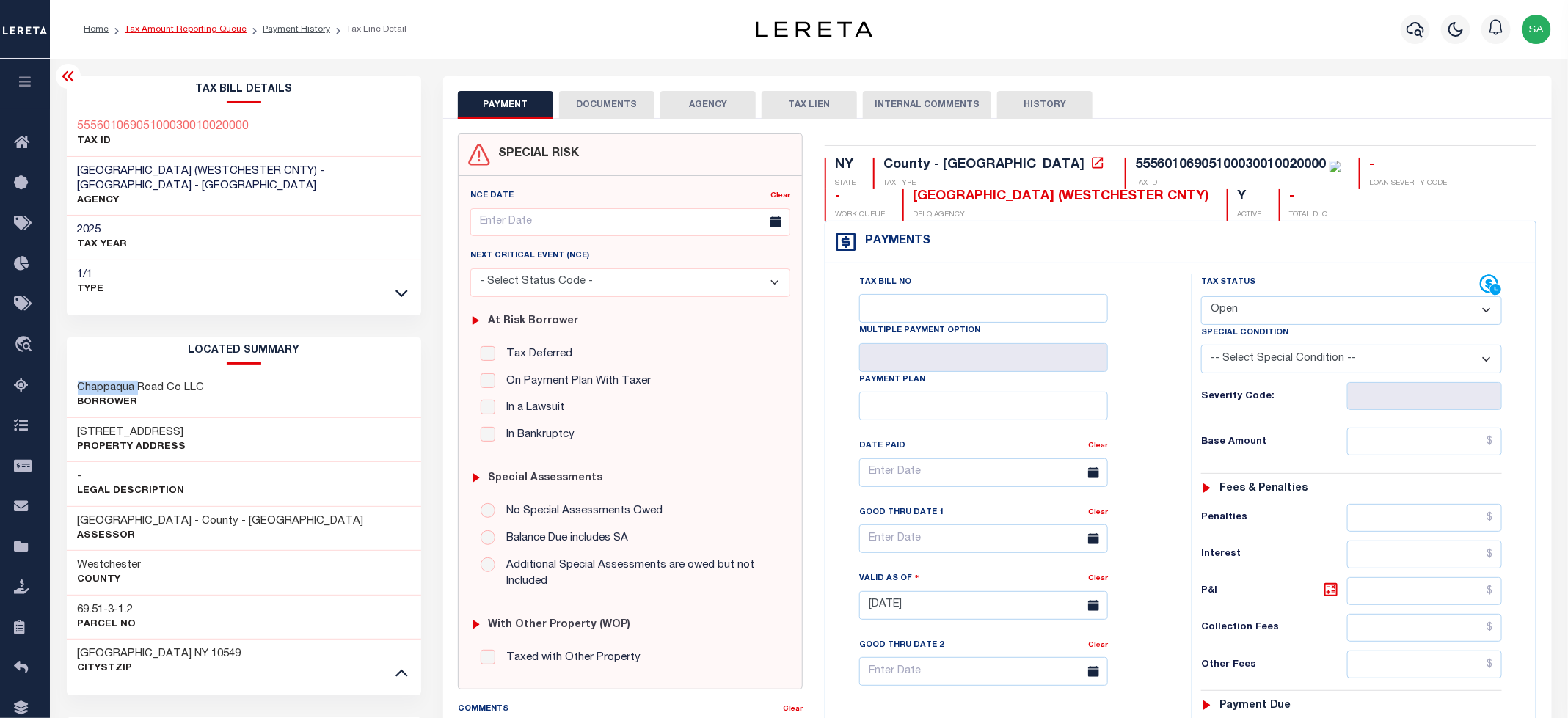
click at [221, 31] on link "Tax Amount Reporting Queue" at bounding box center [186, 29] width 122 height 9
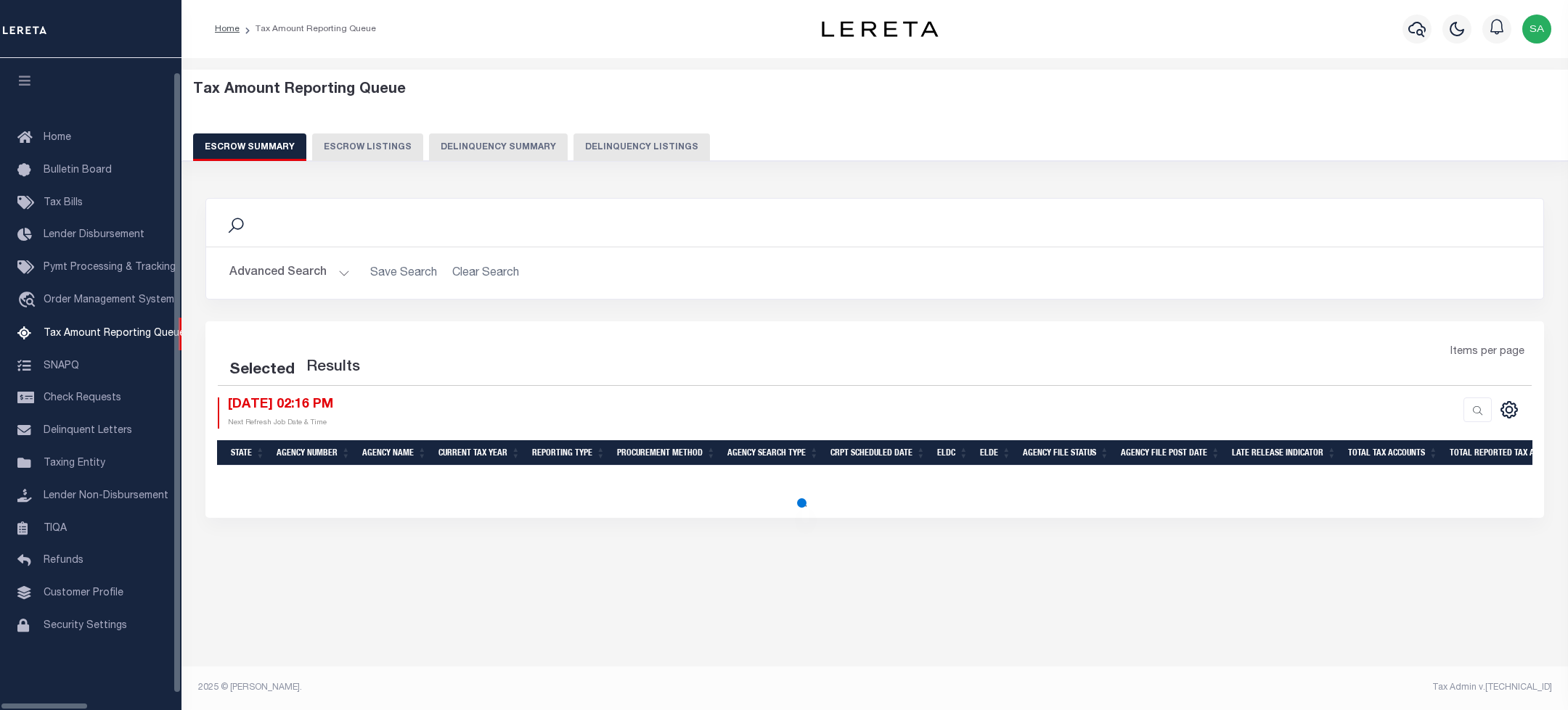
select select "100"
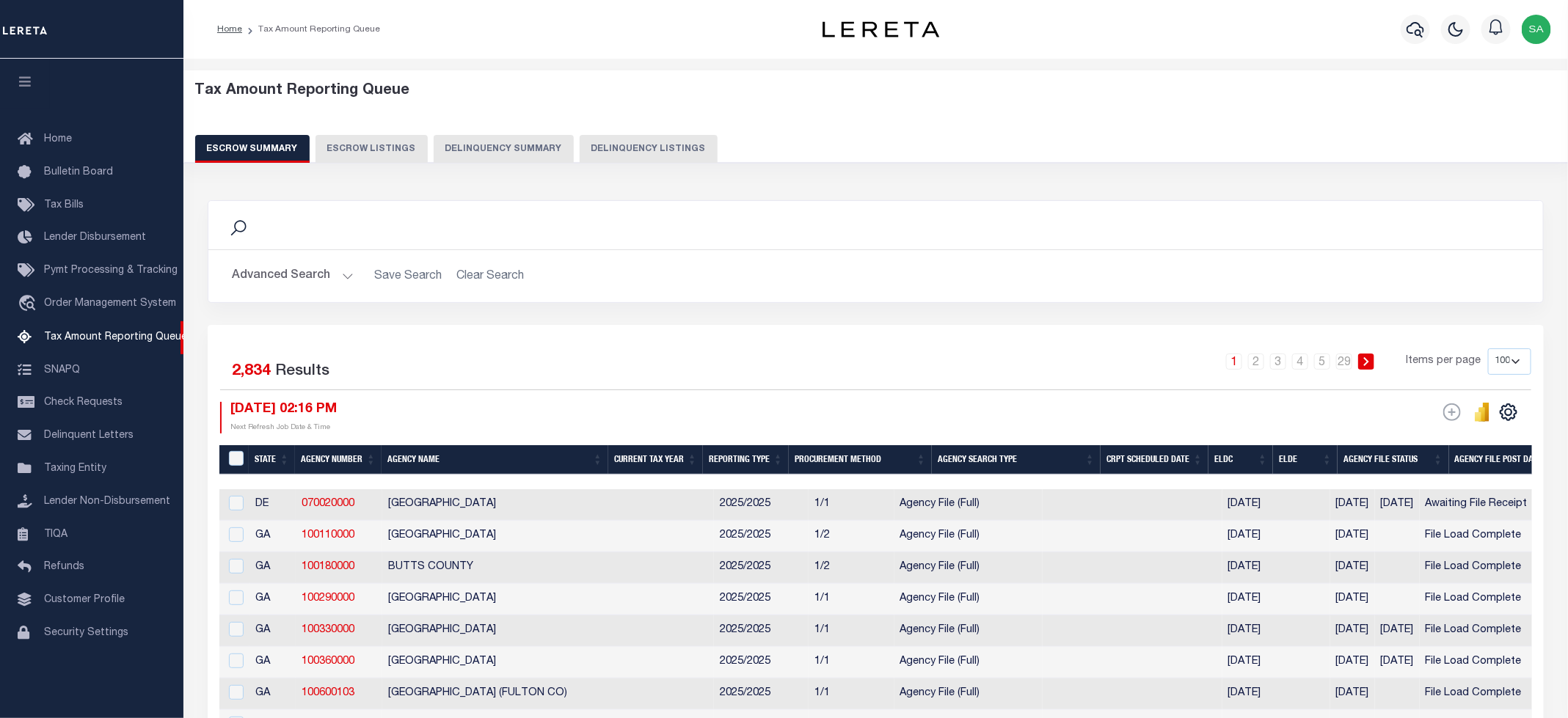
click at [641, 150] on button "Delinquency Listings" at bounding box center [649, 149] width 138 height 28
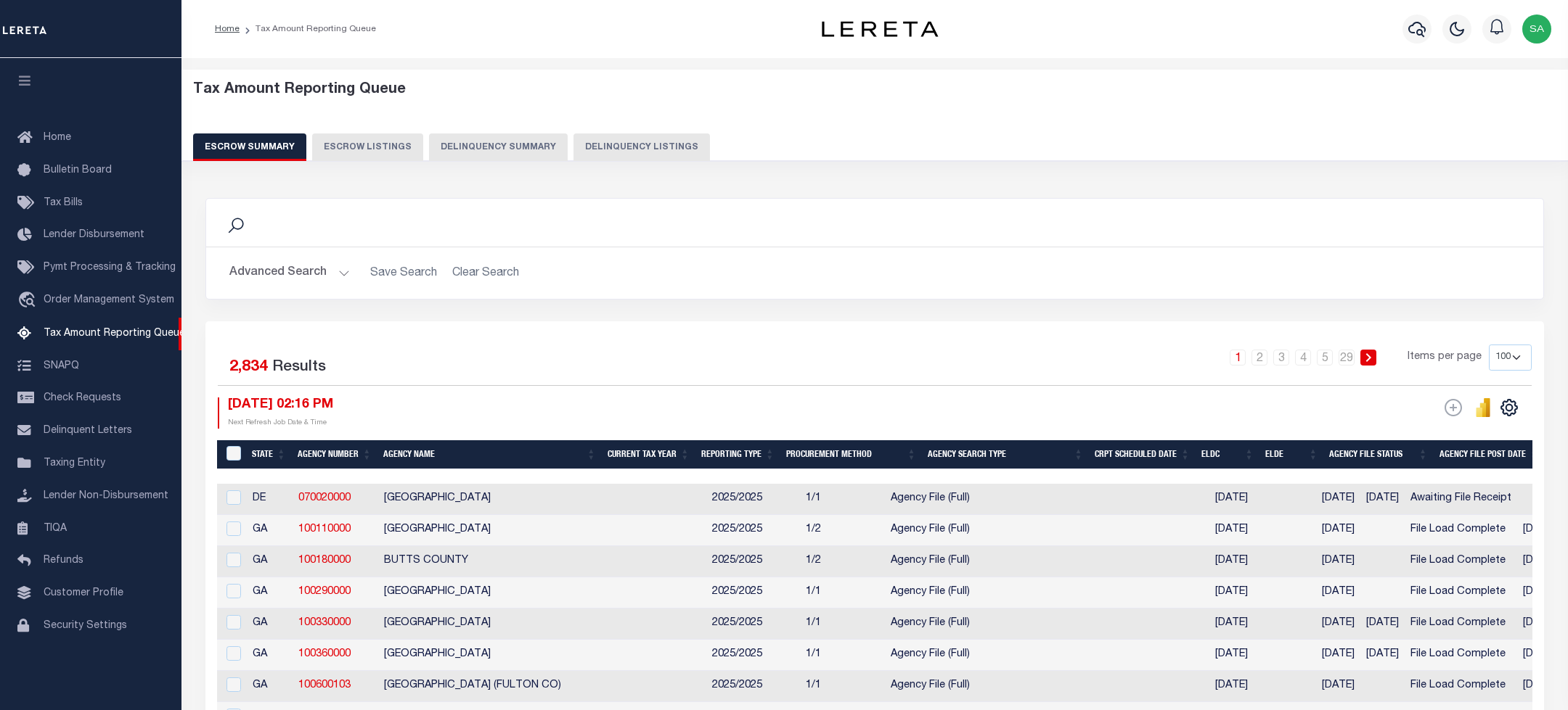
select select
select select "100"
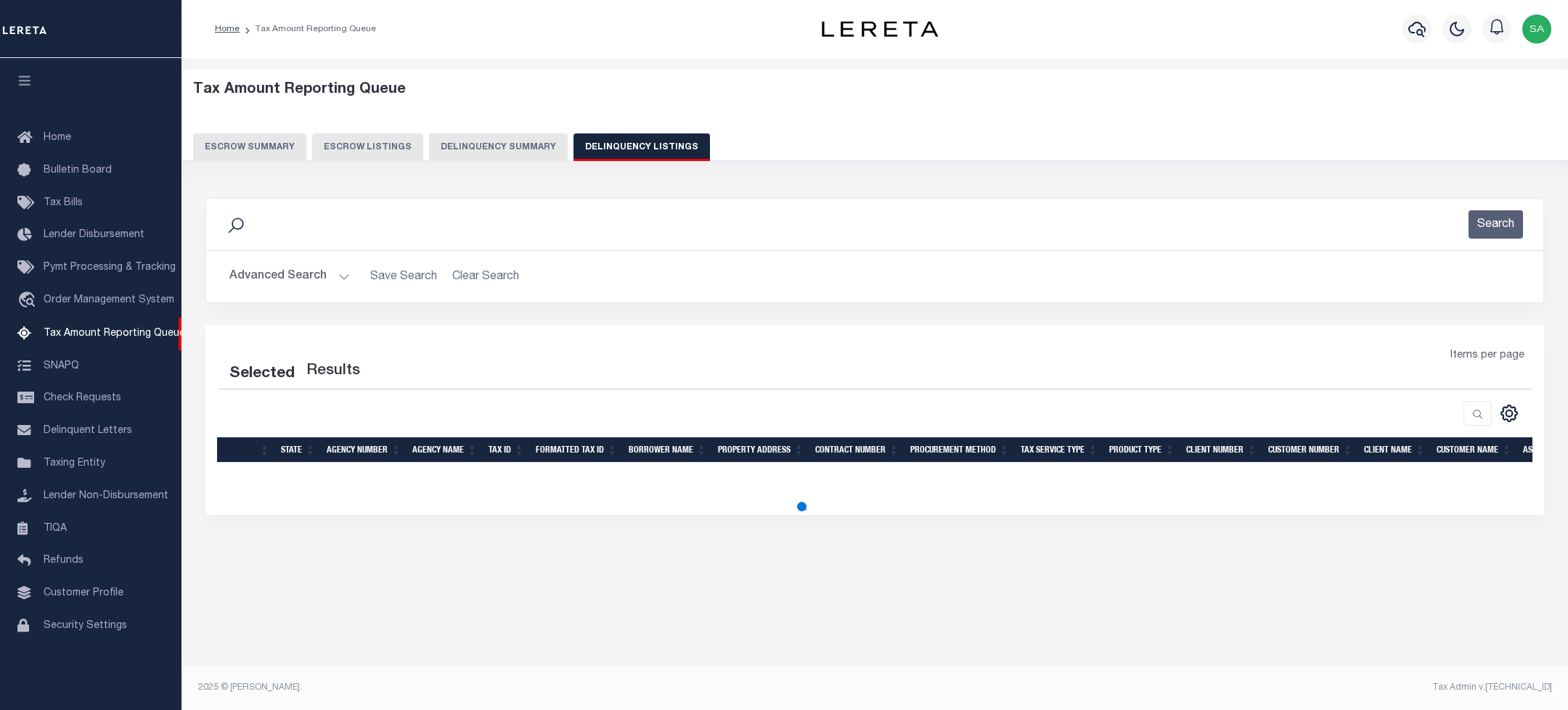
select select "100"
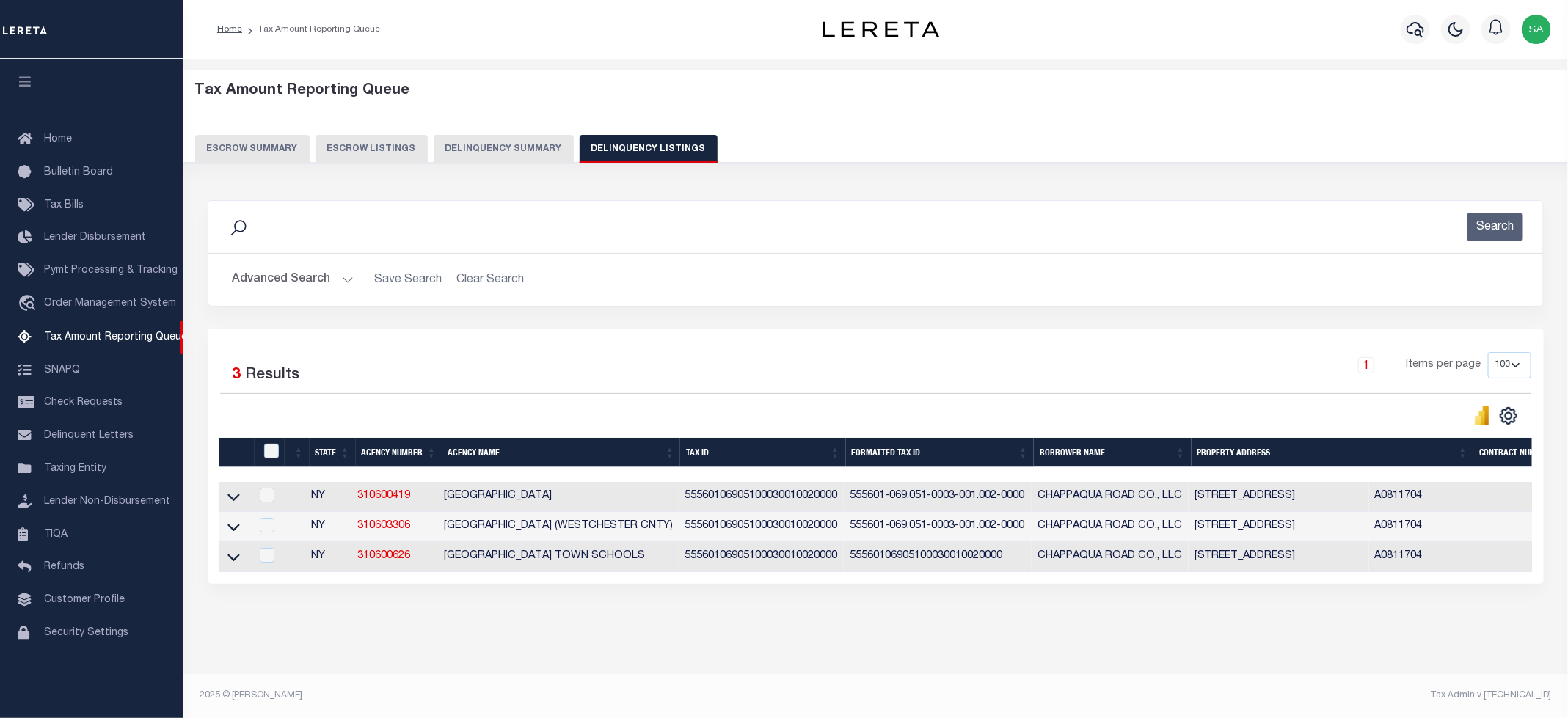
click at [264, 276] on button "Advanced Search" at bounding box center [293, 280] width 122 height 29
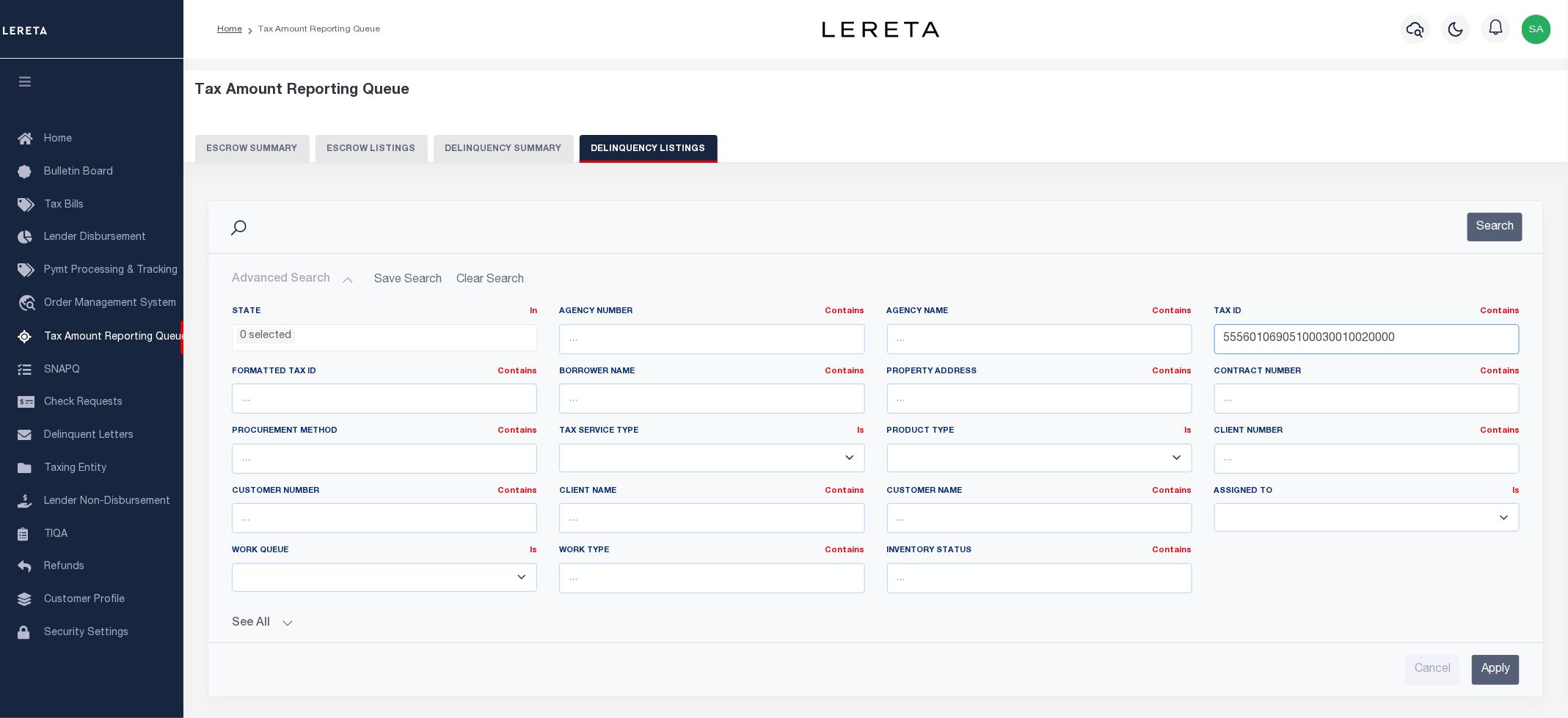
drag, startPoint x: 1397, startPoint y: 335, endPoint x: 911, endPoint y: 296, distance: 487.6
click at [901, 298] on div "State In In AK AL AR AZ CA CO CT DC DE FL GA GU HI IA ID IL IN KS [GEOGRAPHIC_D…" at bounding box center [875, 463] width 1334 height 336
click at [1515, 219] on button "Search" at bounding box center [1494, 227] width 55 height 29
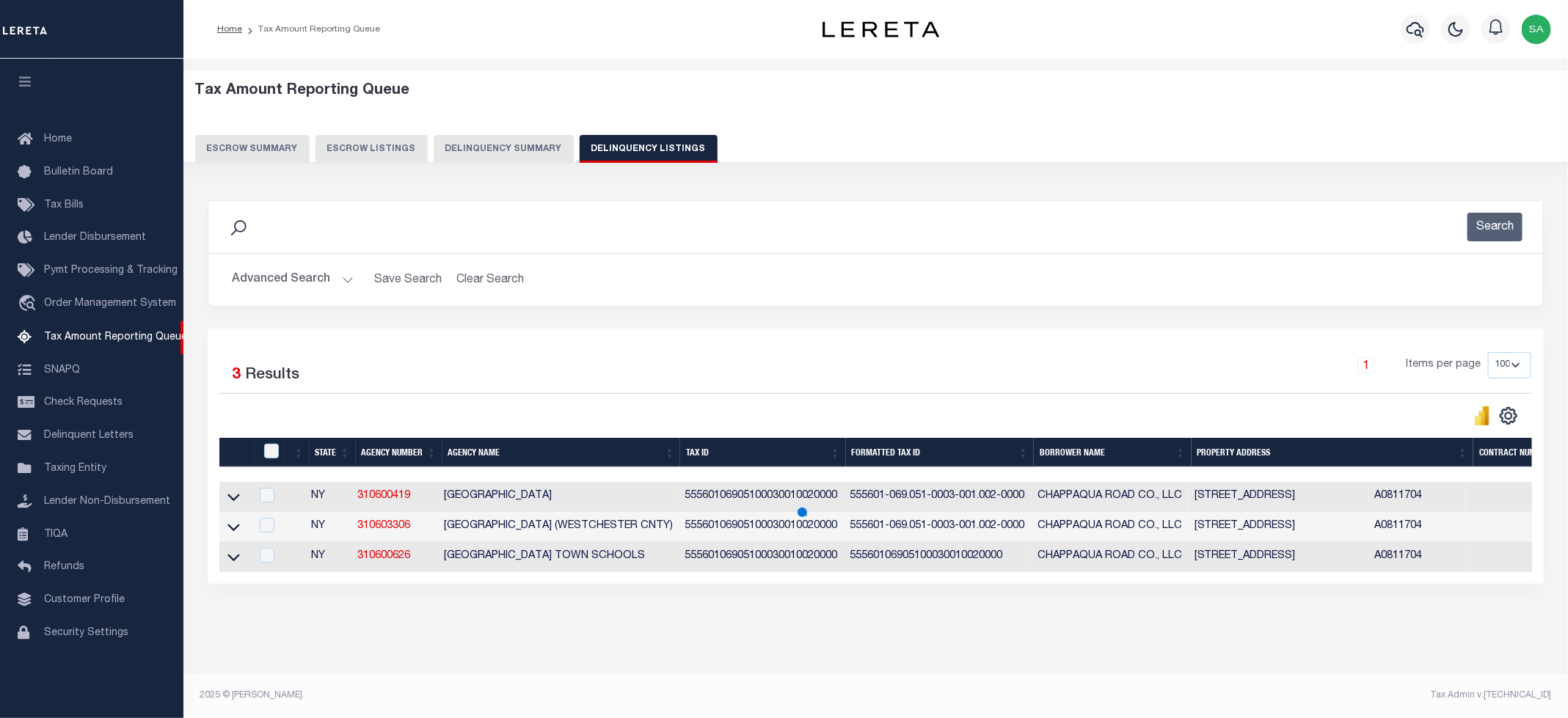
scroll to position [14, 0]
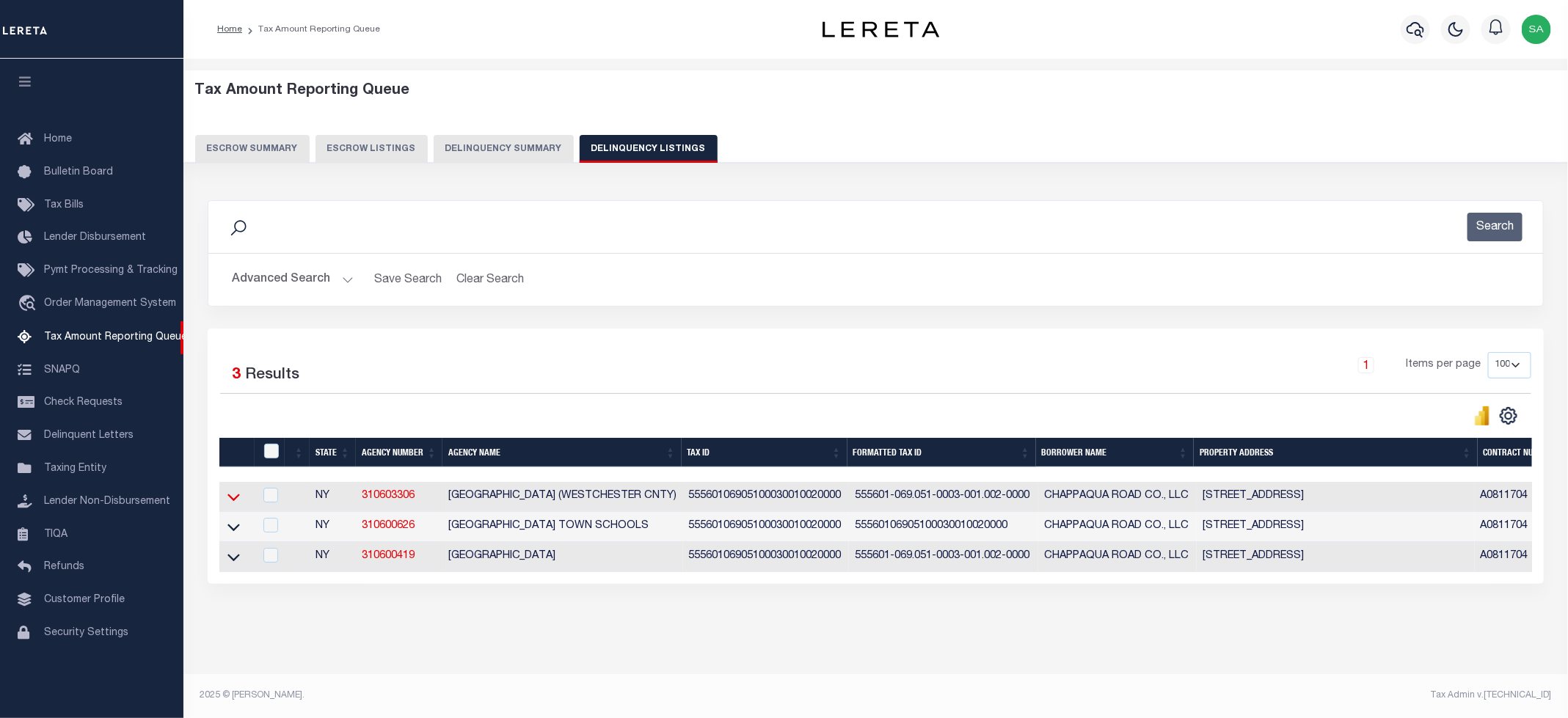
click at [231, 494] on icon at bounding box center [234, 498] width 13 height 8
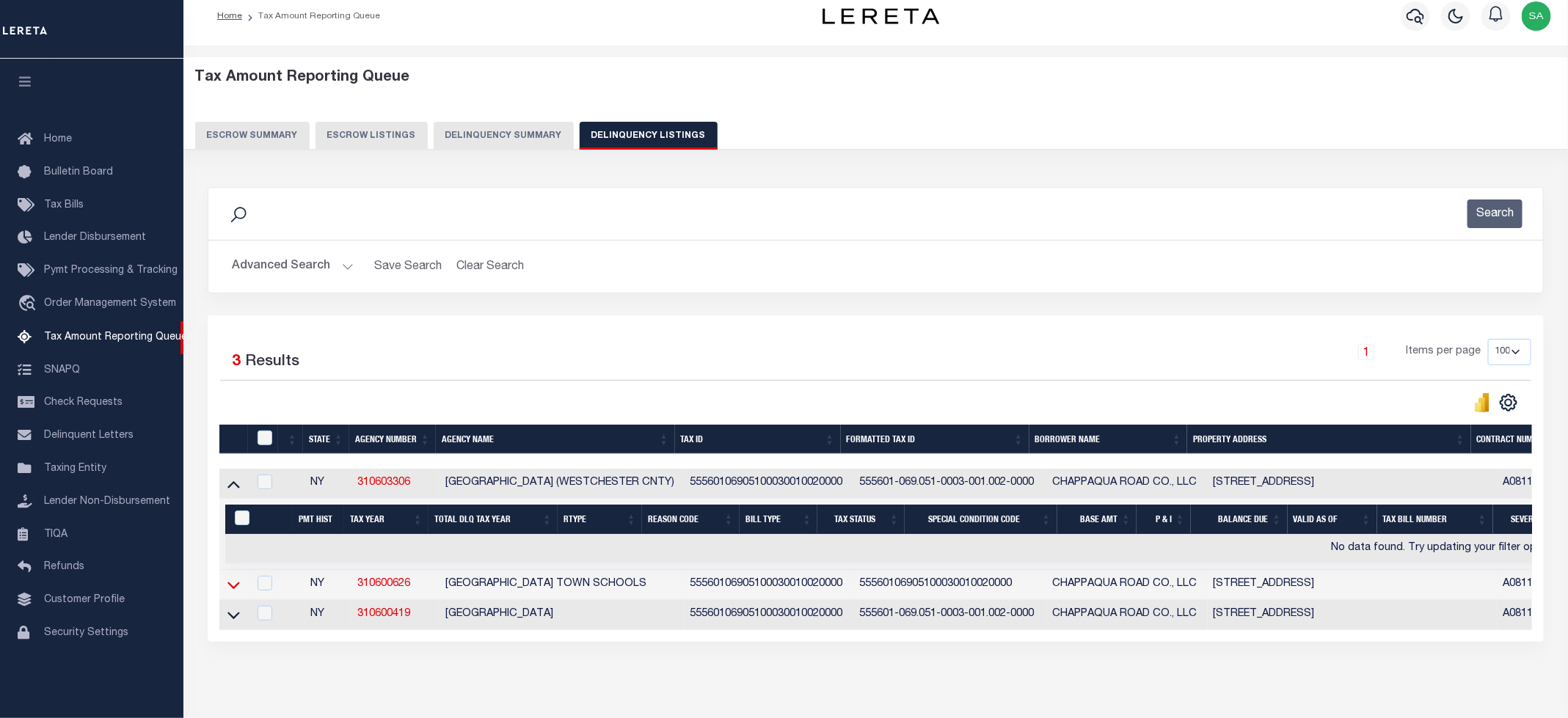
click at [234, 593] on icon at bounding box center [234, 585] width 13 height 16
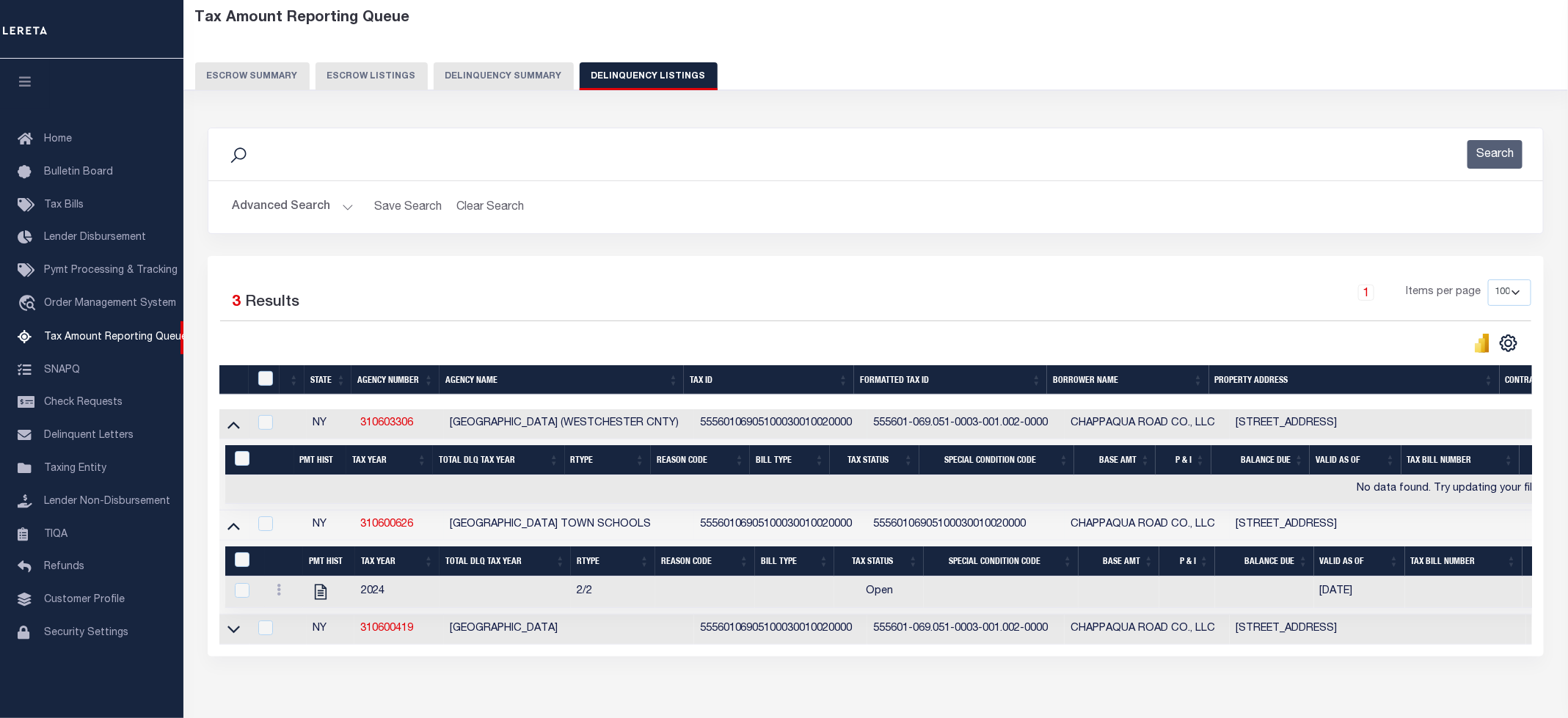
scroll to position [86, 0]
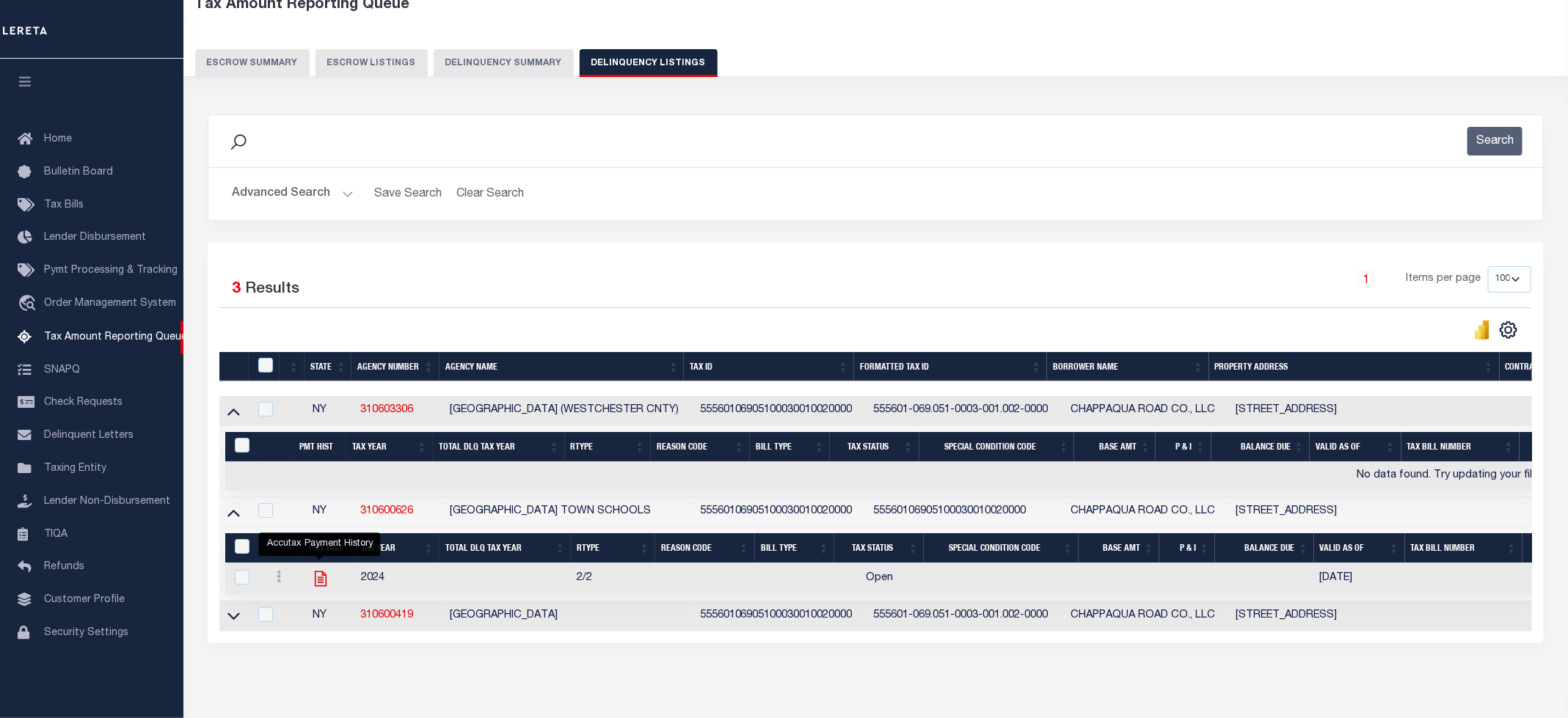
click at [327, 588] on icon "" at bounding box center [320, 578] width 19 height 19
checkbox input "true"
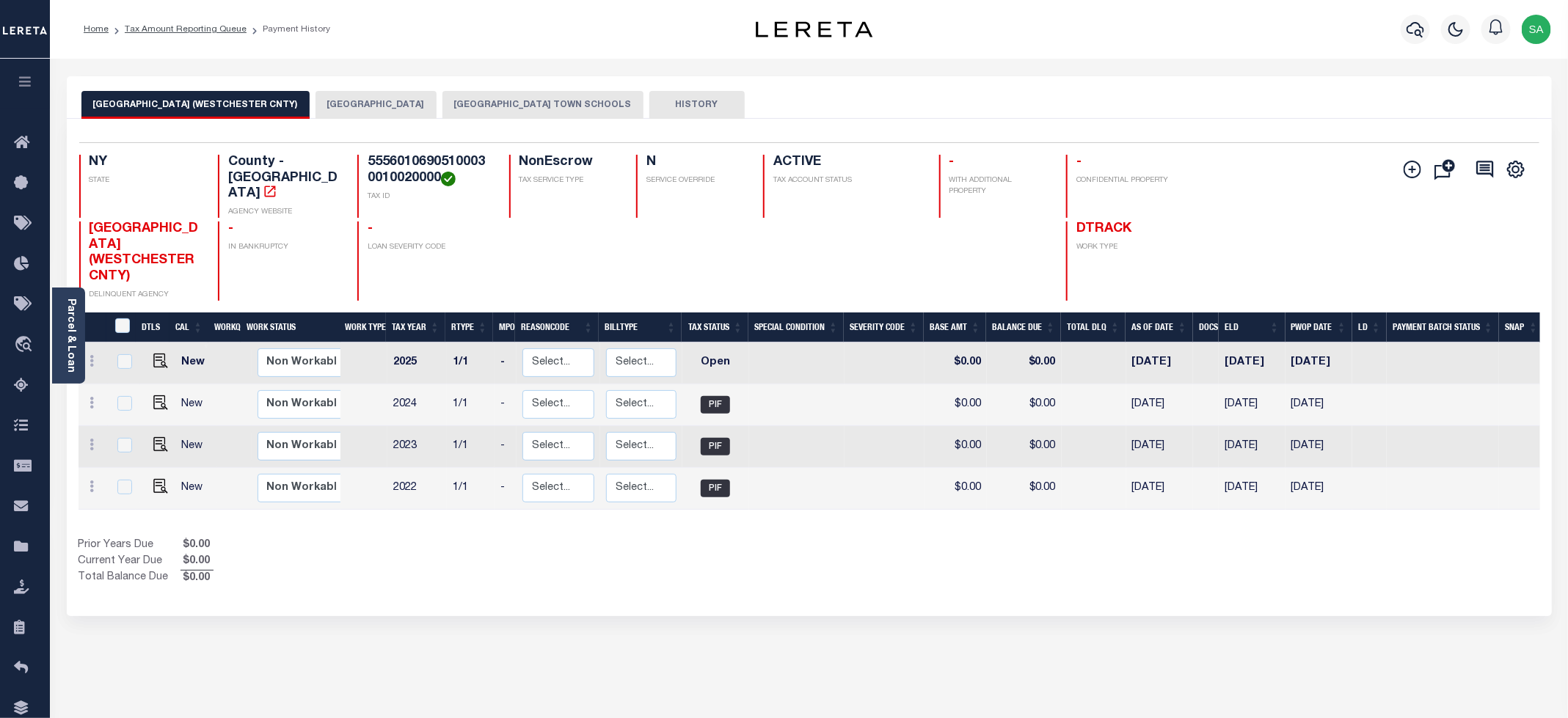
click at [509, 102] on button "[GEOGRAPHIC_DATA] TOWN SCHOOLS" at bounding box center [543, 104] width 201 height 28
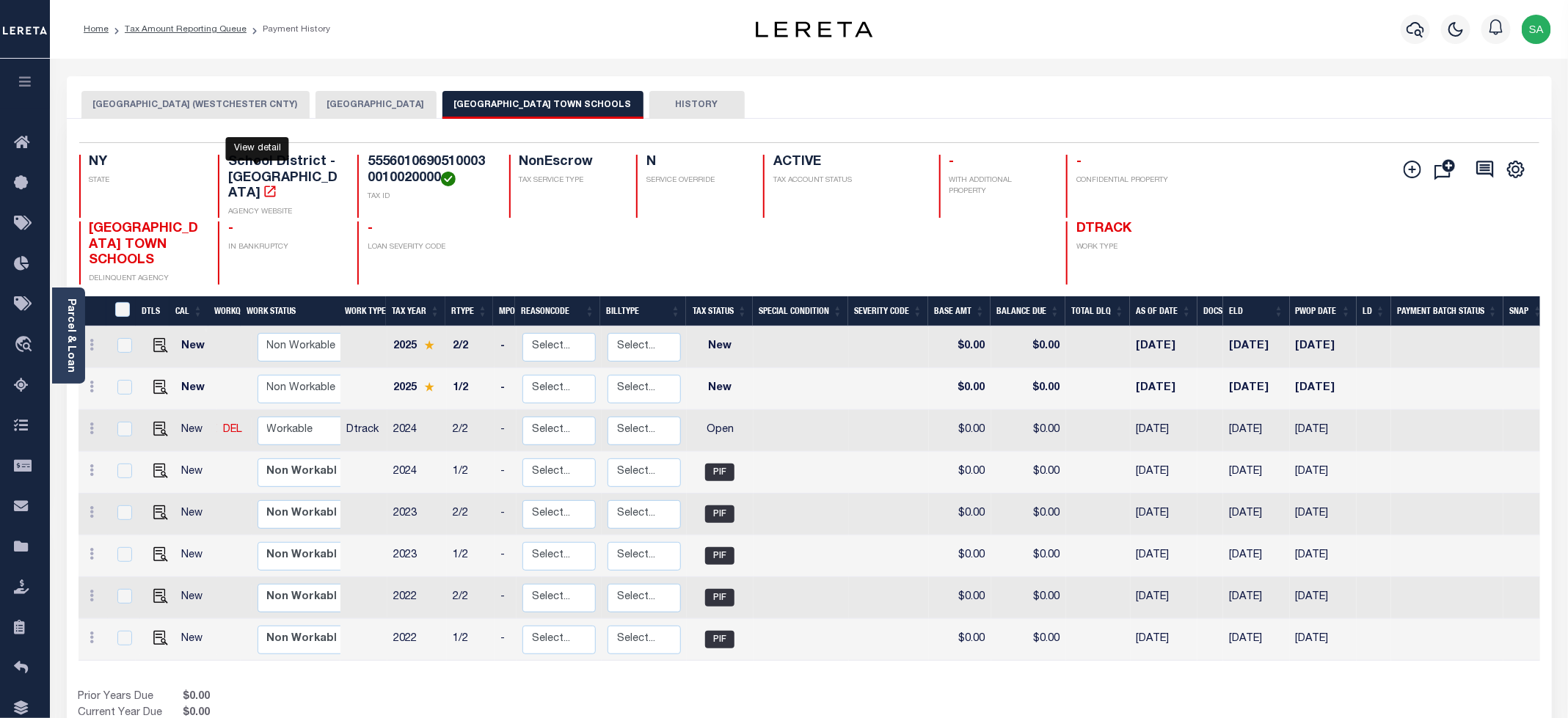
click at [265, 186] on icon "" at bounding box center [270, 191] width 11 height 11
click at [157, 422] on img "" at bounding box center [161, 430] width 15 height 15
checkbox input "true"
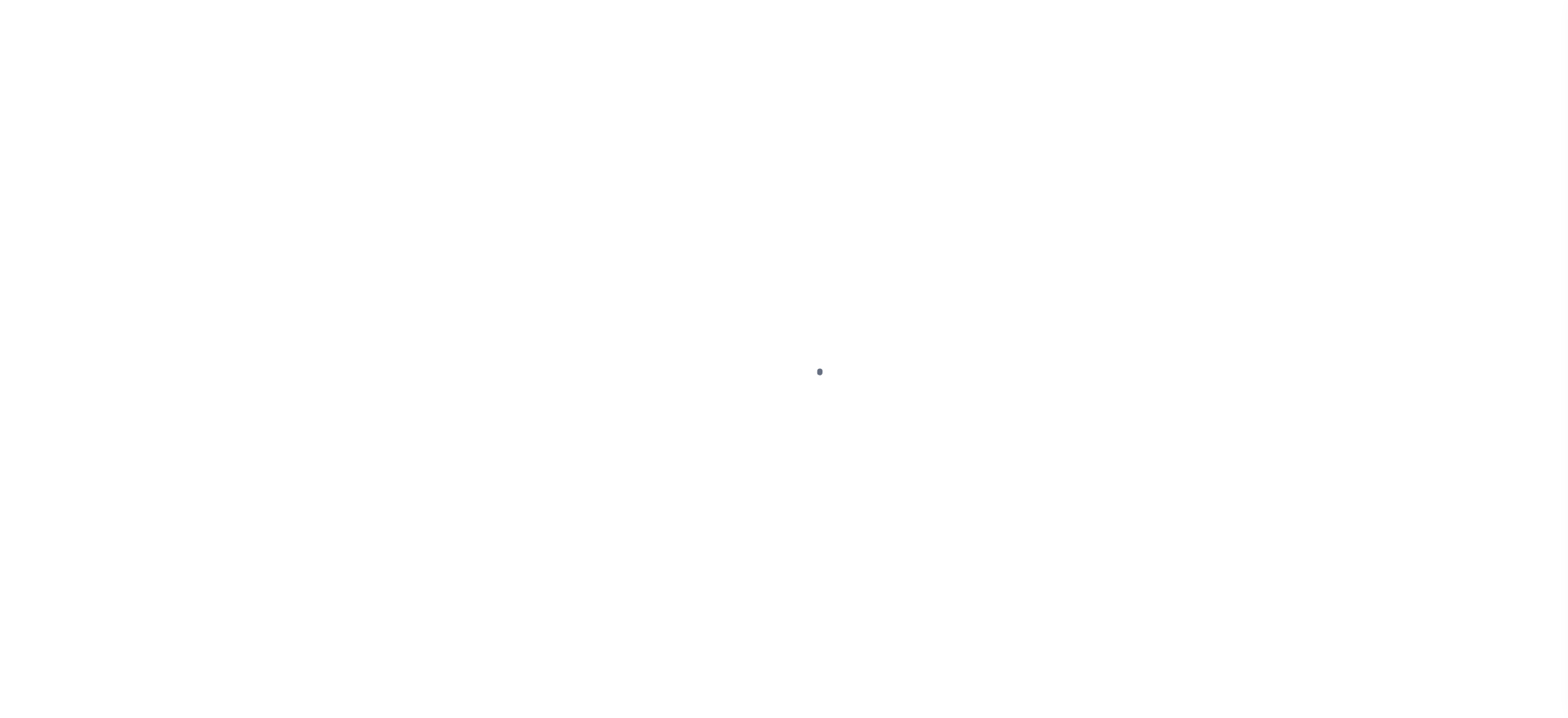
select select "OP2"
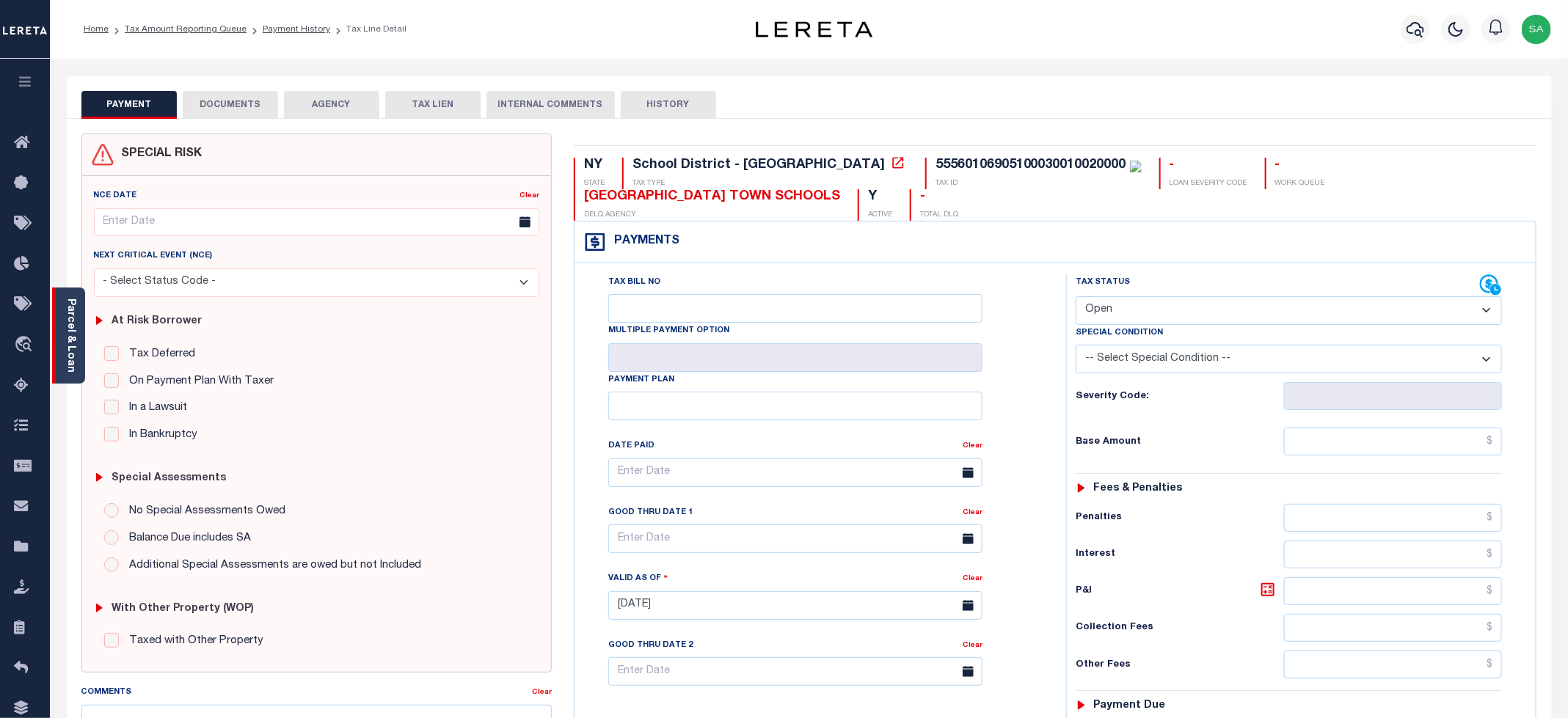
click at [71, 359] on link "Parcel & Loan" at bounding box center [71, 335] width 11 height 74
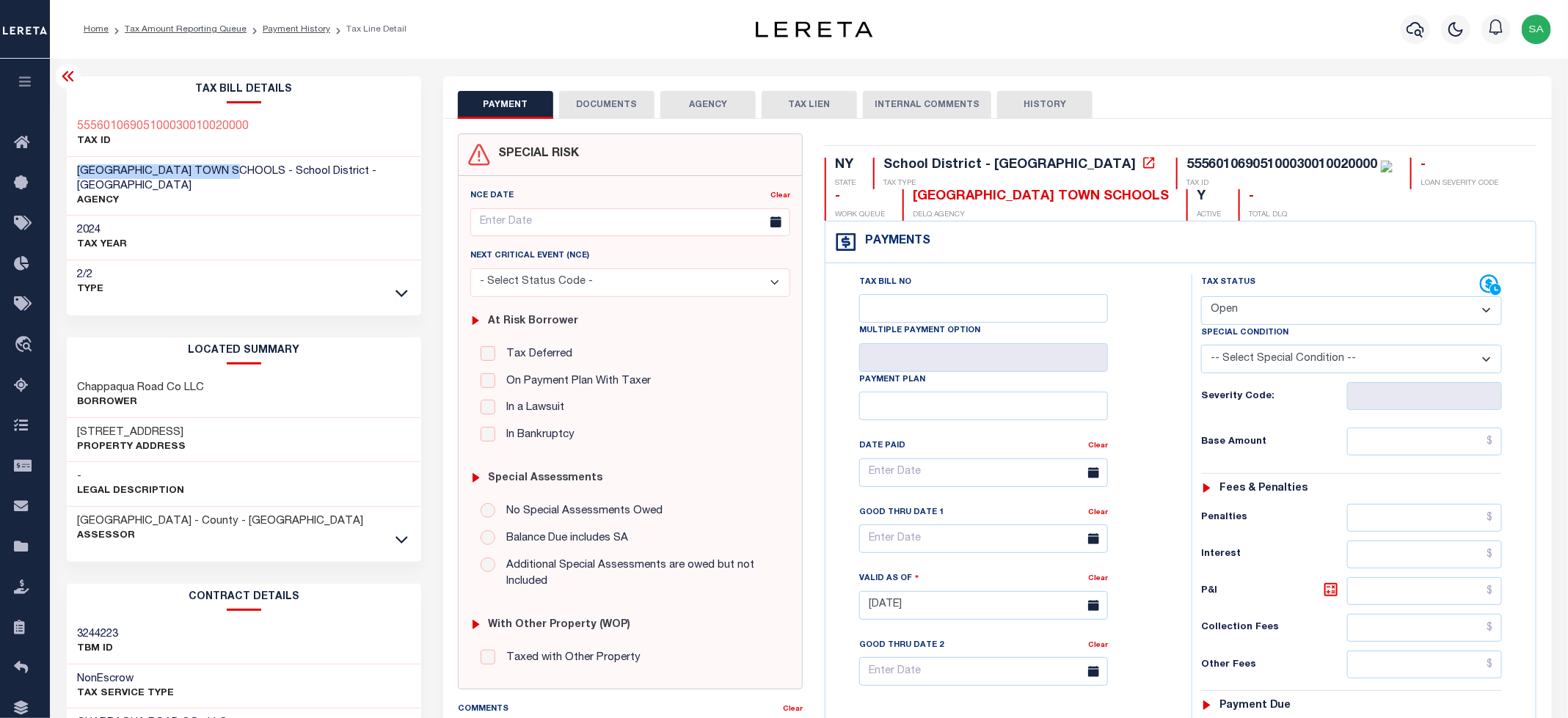
drag, startPoint x: 77, startPoint y: 170, endPoint x: 246, endPoint y: 172, distance: 169.0
click at [246, 172] on span "MOUNT KISCO TOWN SCHOOLS - School District - NY" at bounding box center [228, 179] width 299 height 26
copy span "[GEOGRAPHIC_DATA] TOWN SCHOOLS"
click at [294, 27] on link "Payment History" at bounding box center [297, 29] width 68 height 9
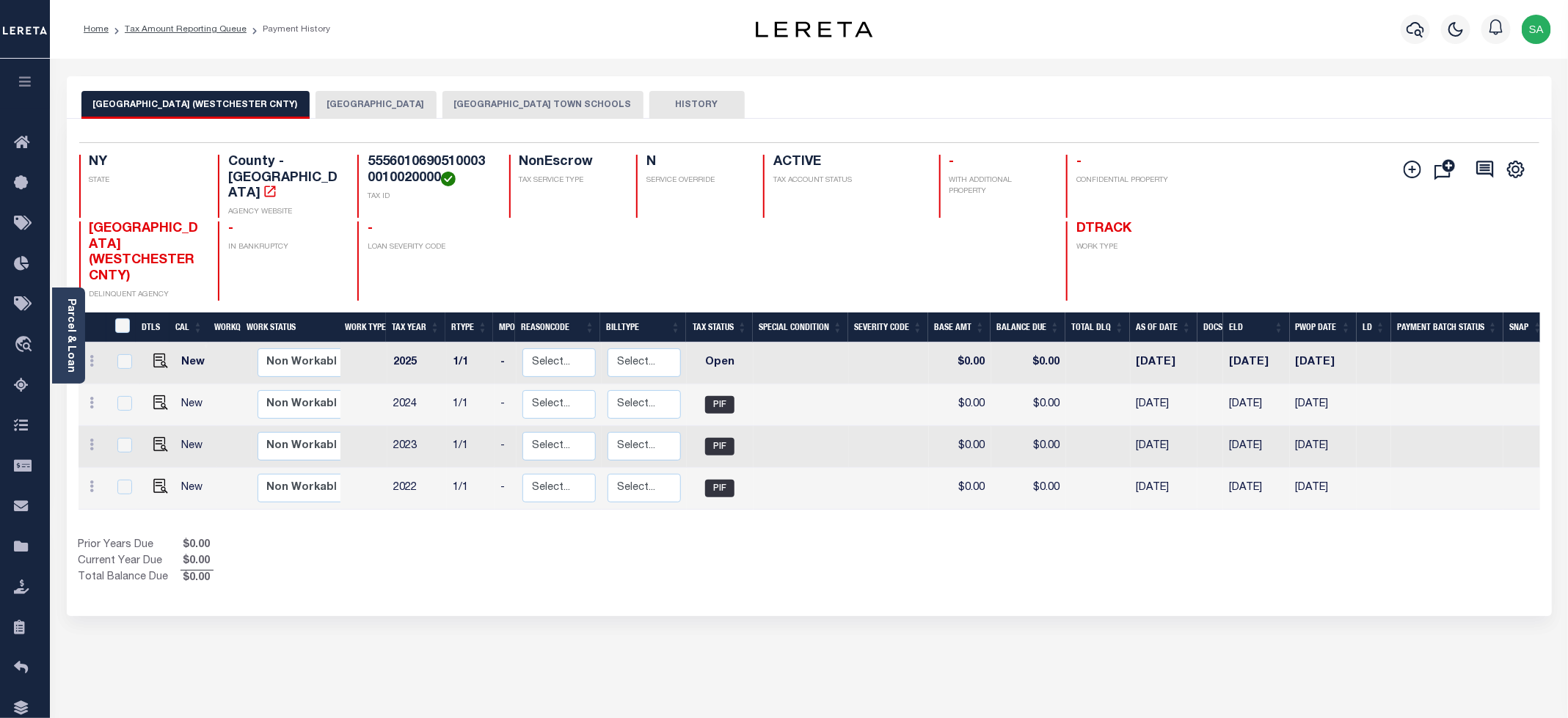
click at [403, 123] on div "Selected 4 Results 1 Items per page 25 50 100 NY STATE TAX ID N" at bounding box center [809, 367] width 1485 height 497
click at [403, 106] on button "[GEOGRAPHIC_DATA]" at bounding box center [376, 104] width 121 height 28
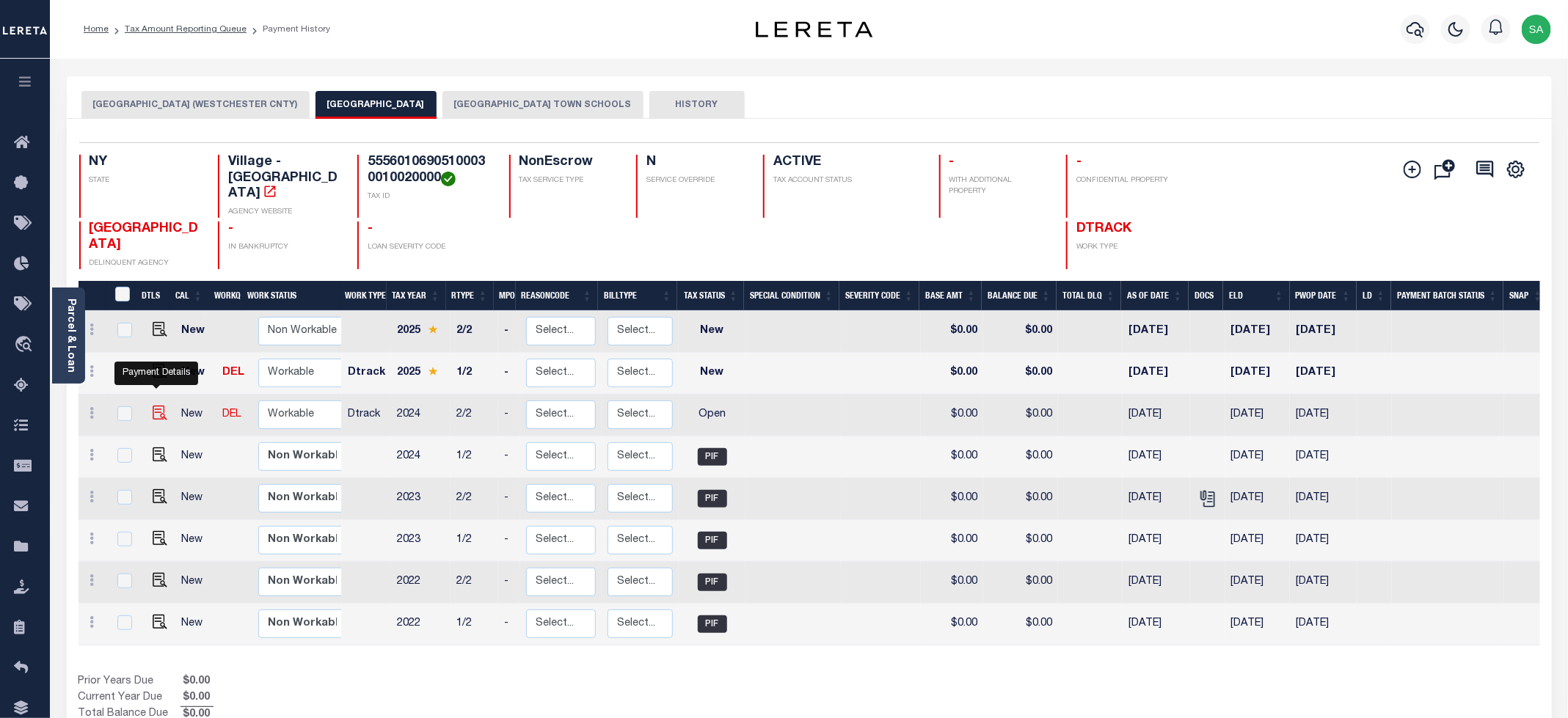
click at [154, 406] on img "" at bounding box center [160, 413] width 15 height 15
checkbox input "true"
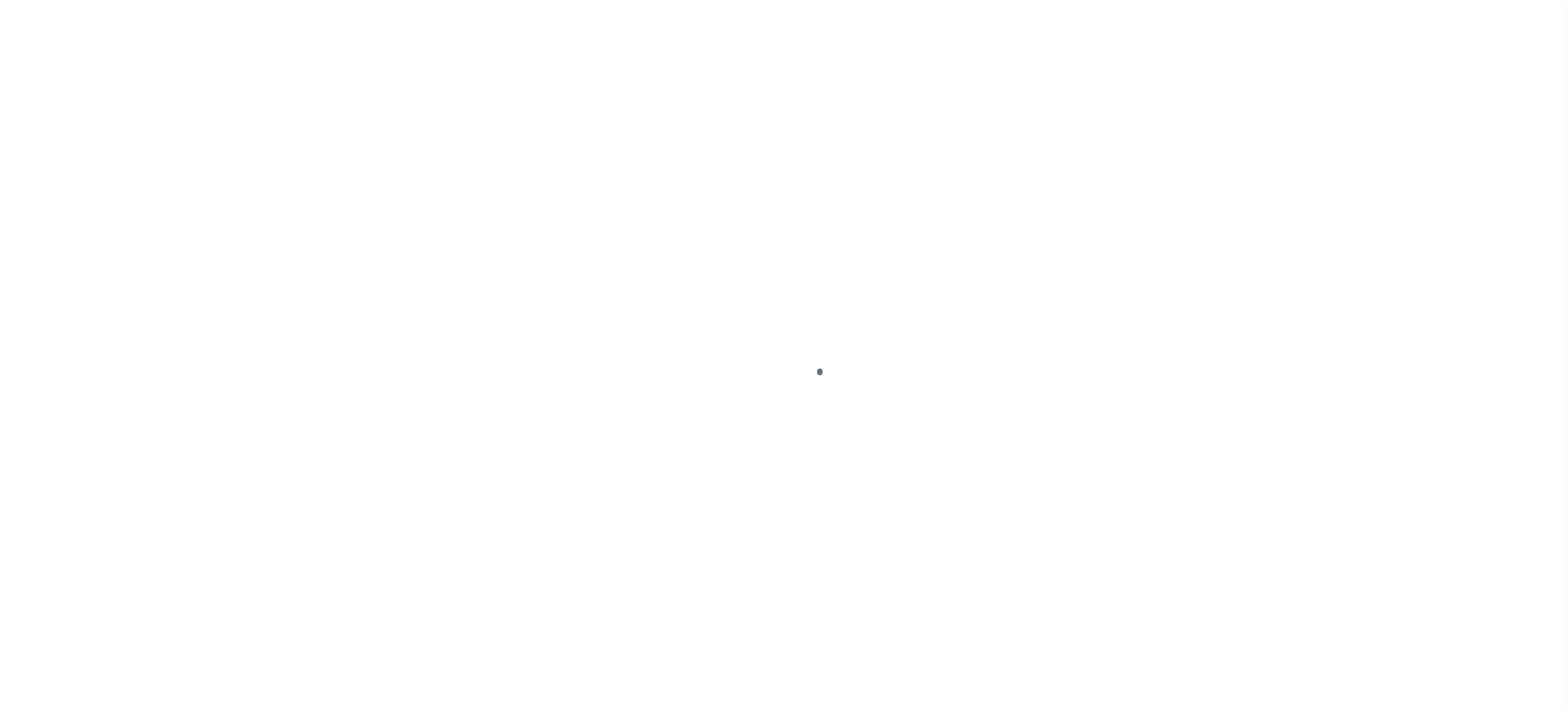
select select "OP2"
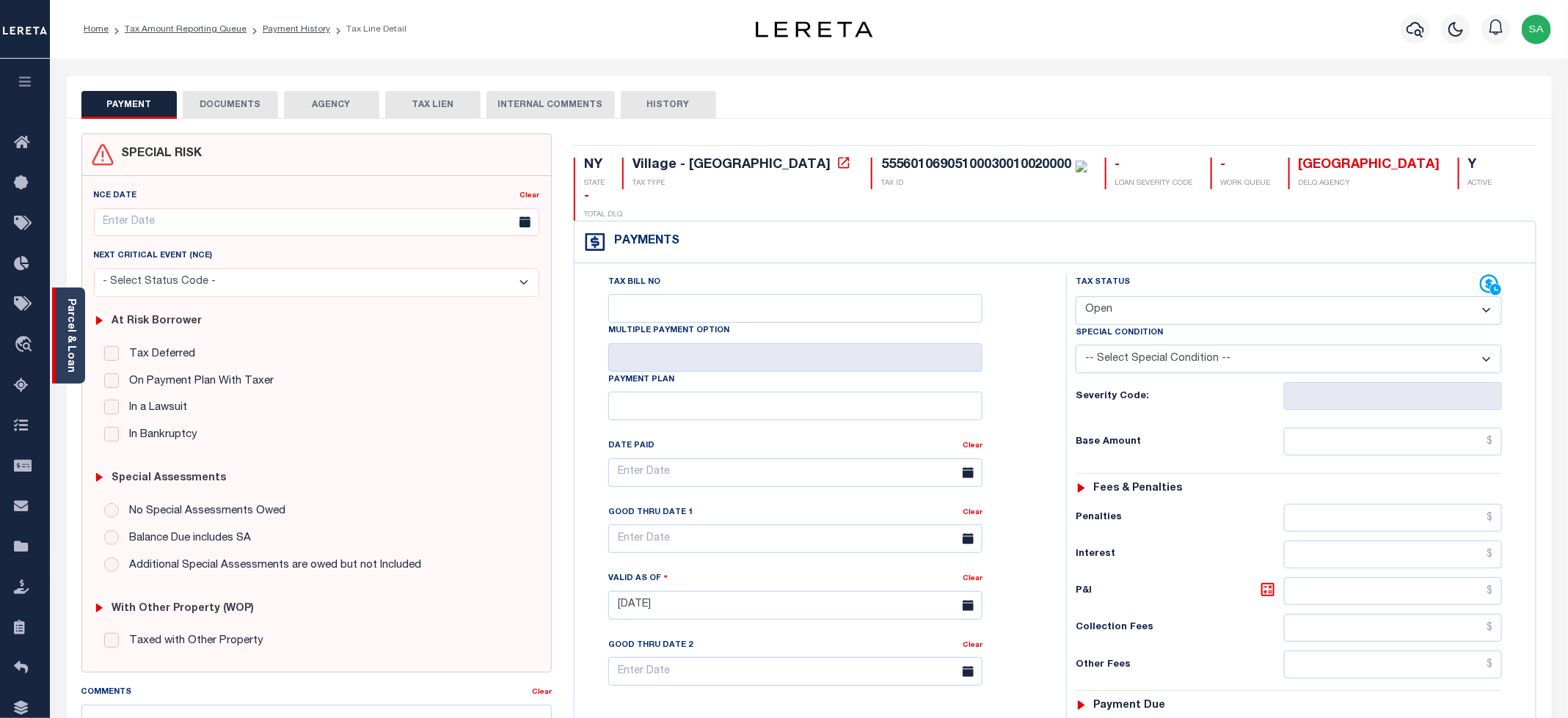
click at [75, 352] on link "Parcel & Loan" at bounding box center [71, 335] width 11 height 74
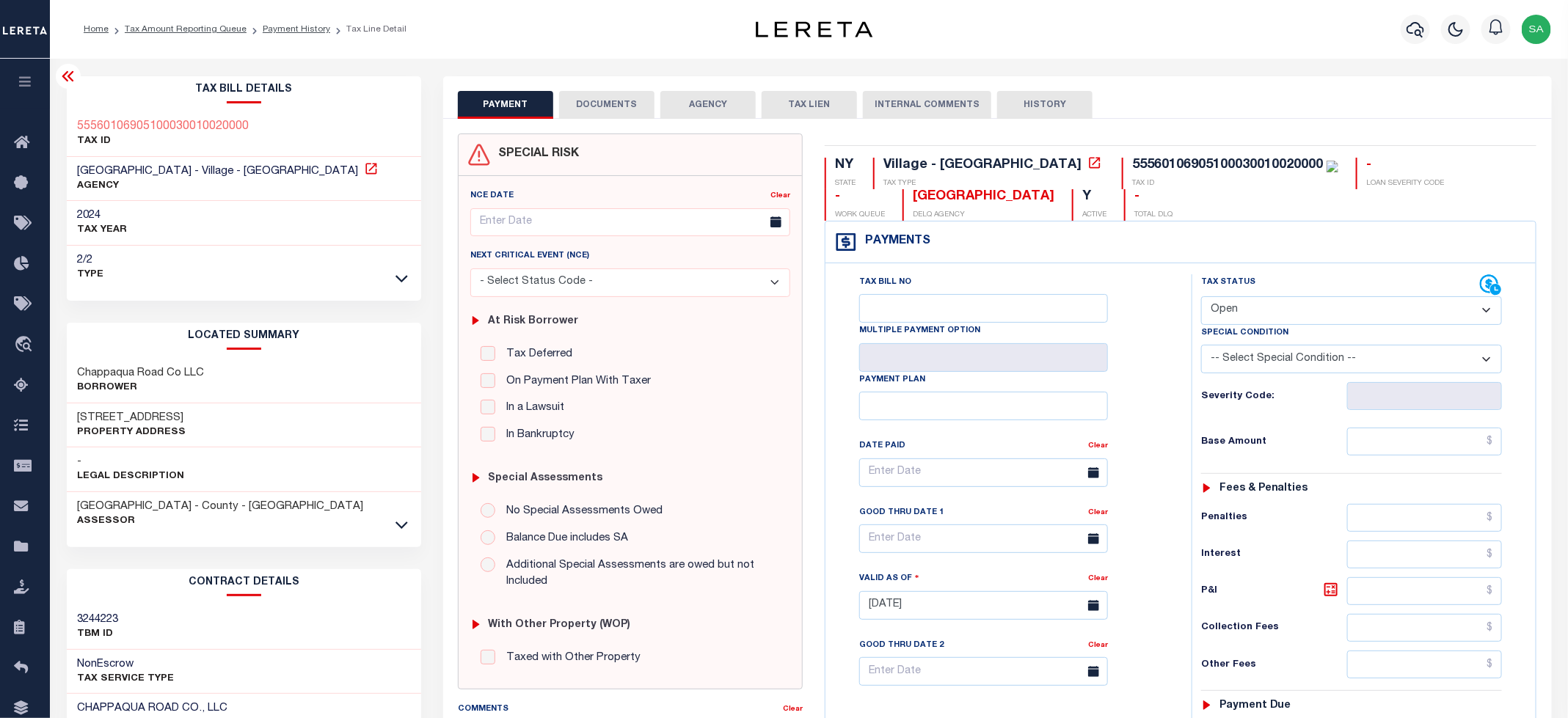
click at [364, 173] on icon at bounding box center [371, 169] width 15 height 15
click at [109, 418] on h3 "280 N Bedford Rd" at bounding box center [132, 418] width 109 height 15
drag, startPoint x: 77, startPoint y: 419, endPoint x: 150, endPoint y: 417, distance: 73.0
click at [150, 417] on h3 "280 N Bedford Rd" at bounding box center [132, 418] width 109 height 15
copy h3 "280 N Bedford"
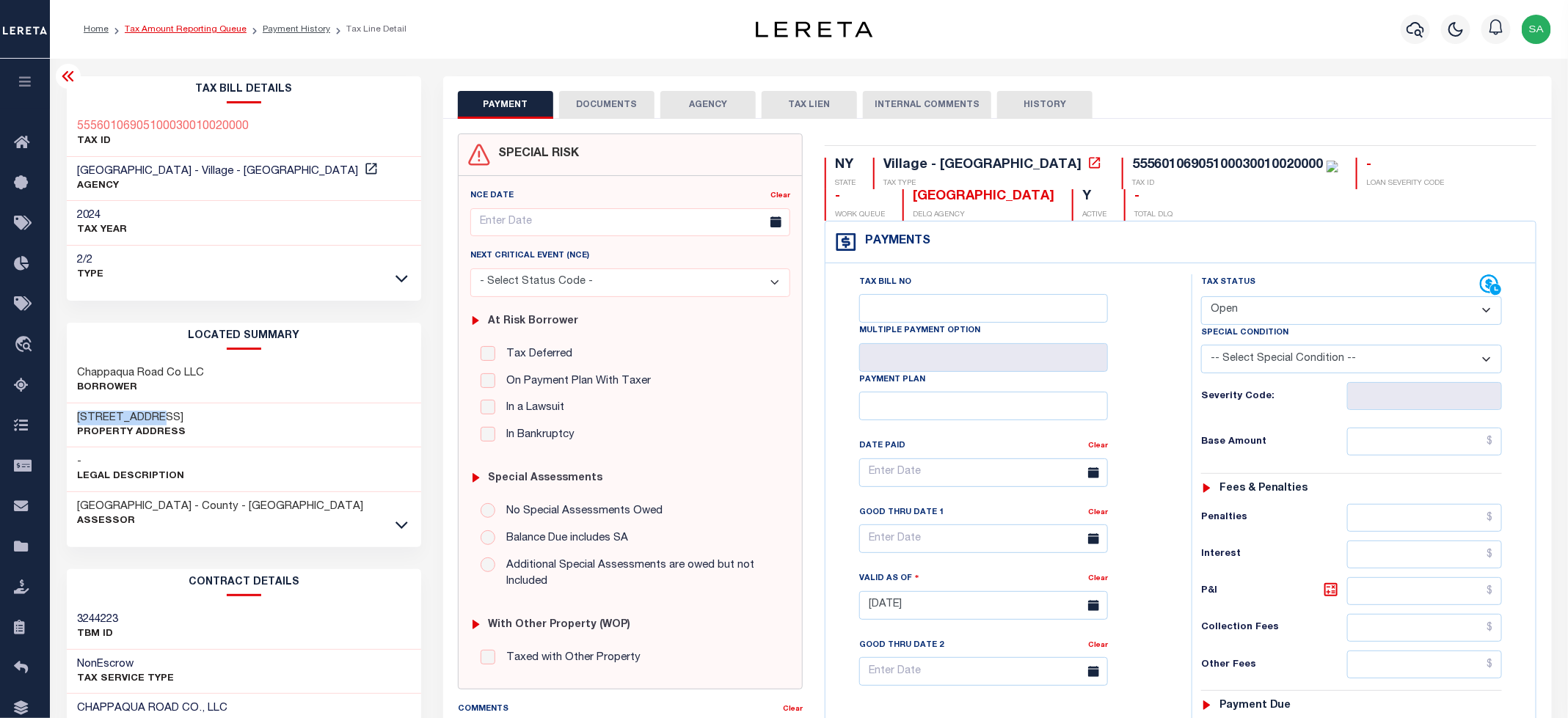
click at [218, 33] on link "Tax Amount Reporting Queue" at bounding box center [186, 29] width 122 height 9
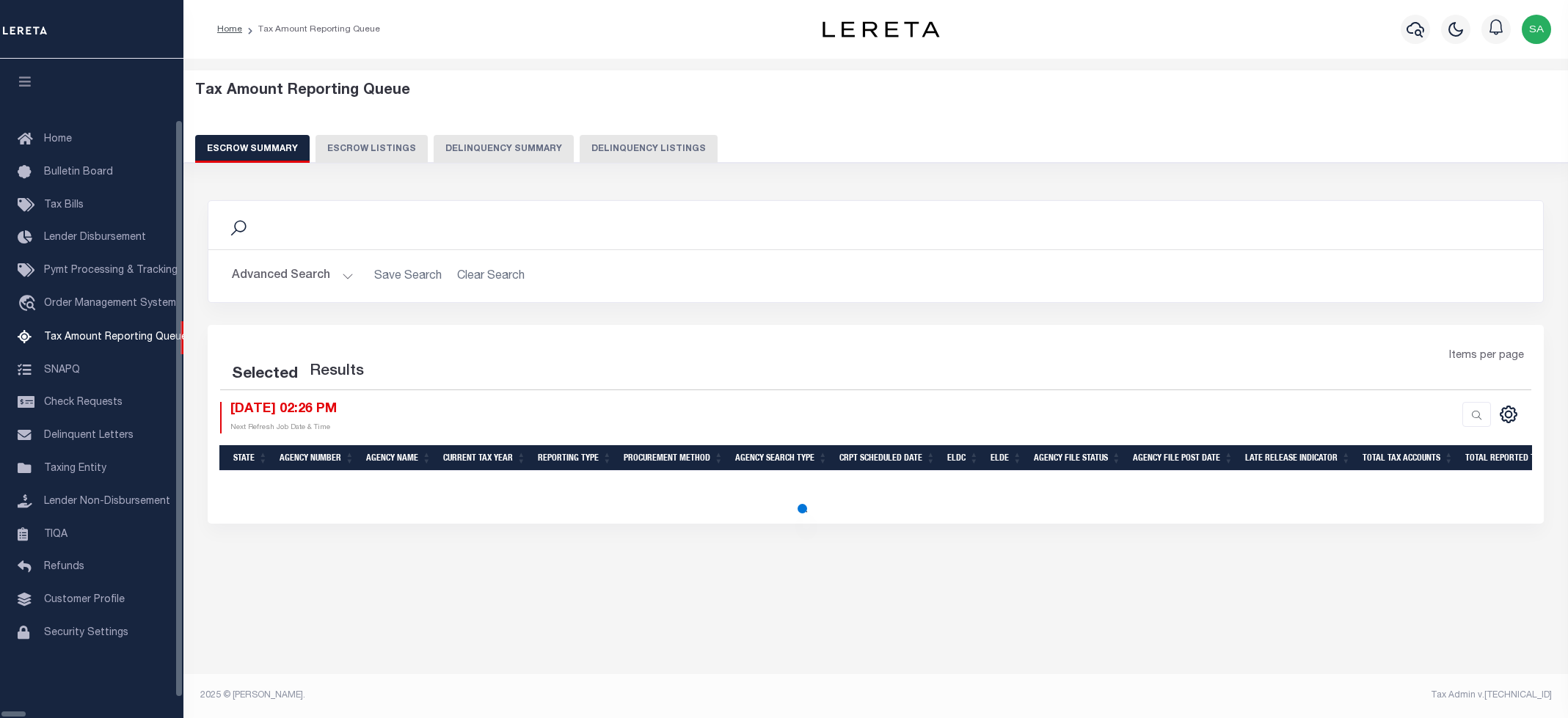
click at [621, 154] on button "Delinquency Listings" at bounding box center [649, 149] width 138 height 28
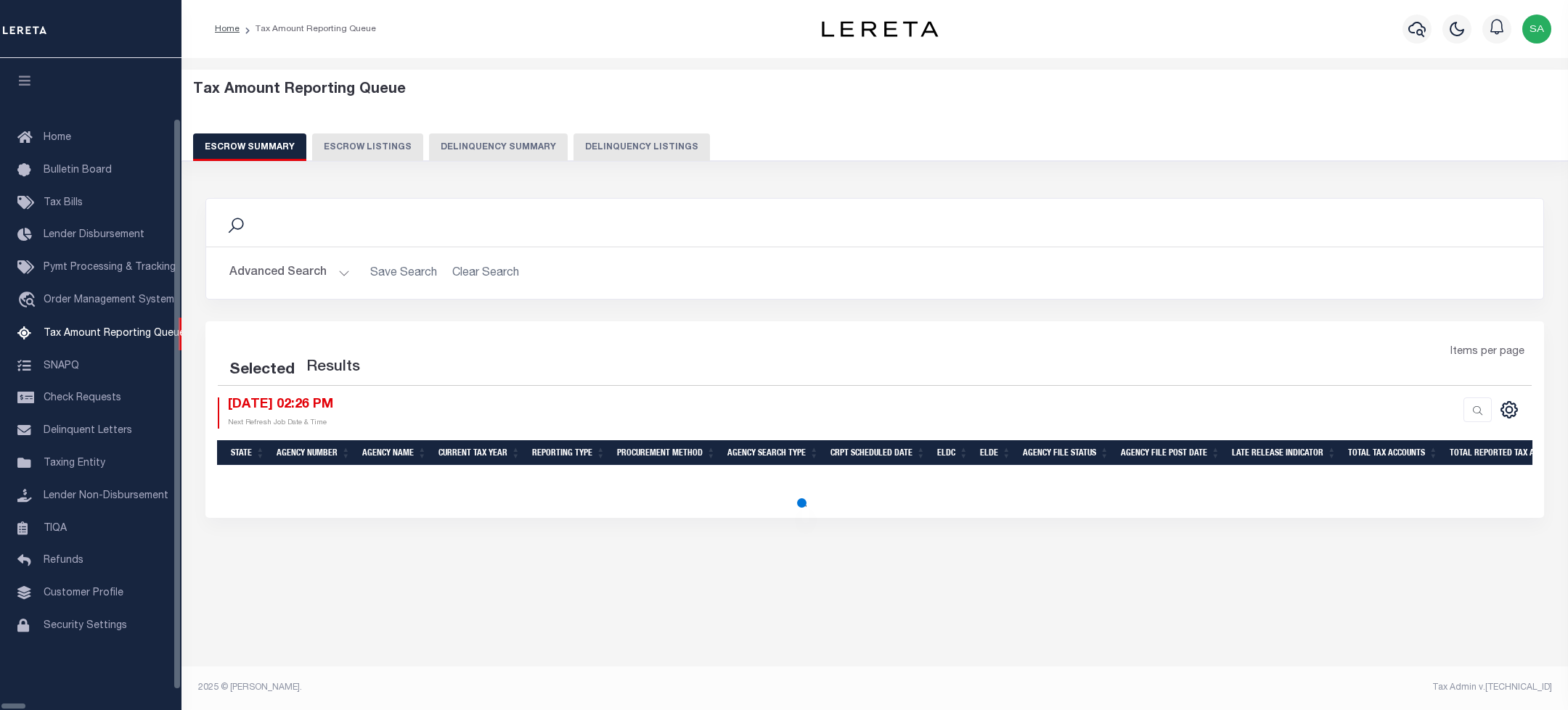
select select "100"
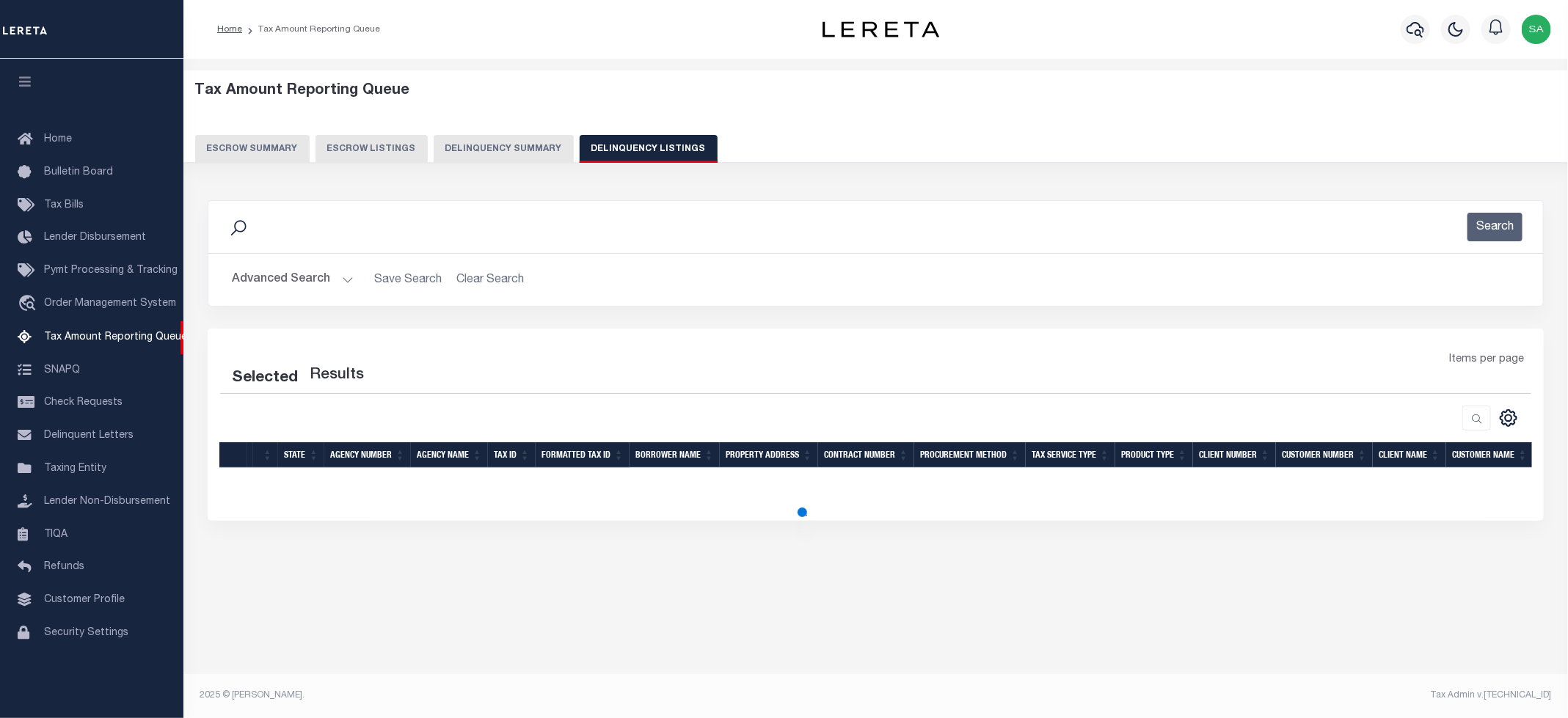
select select "100"
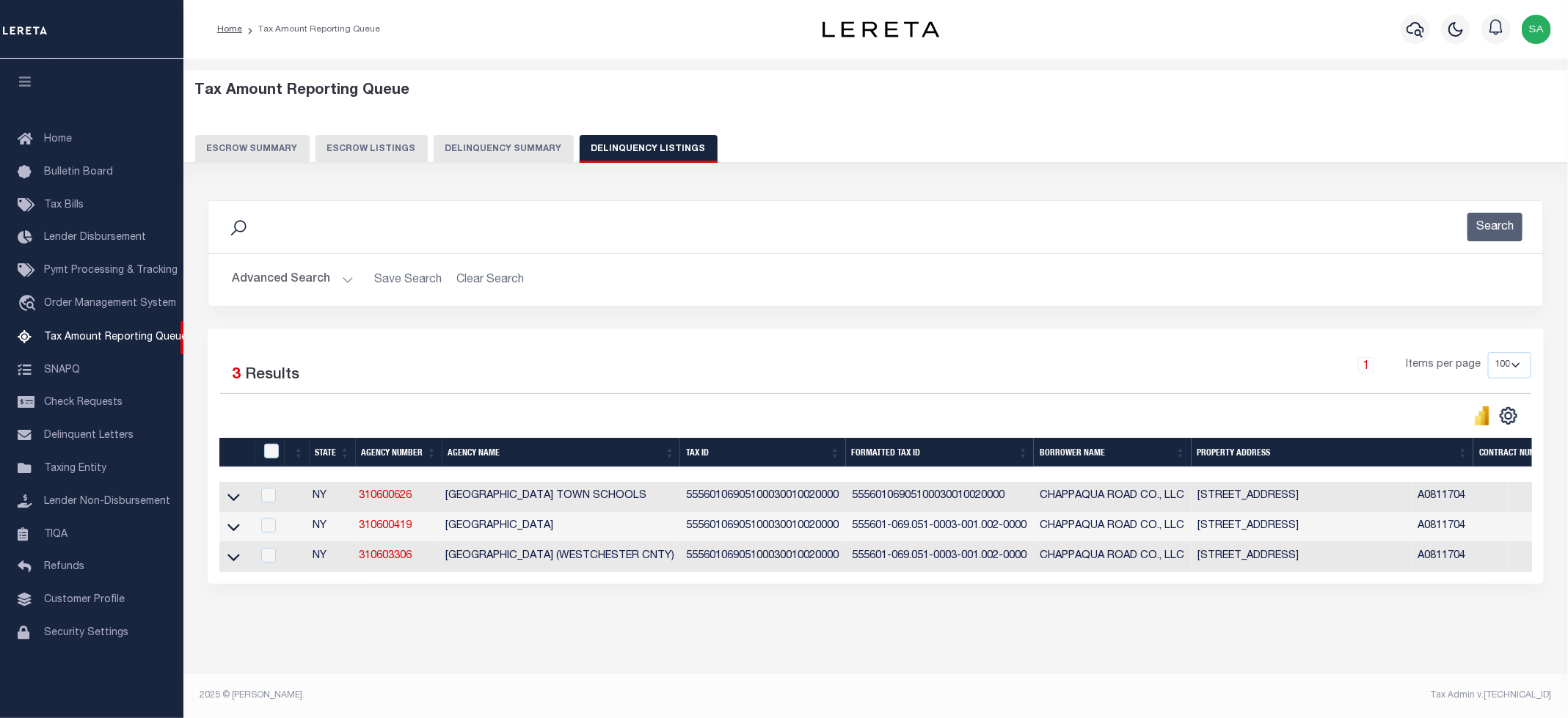
click at [318, 285] on button "Advanced Search" at bounding box center [293, 280] width 122 height 29
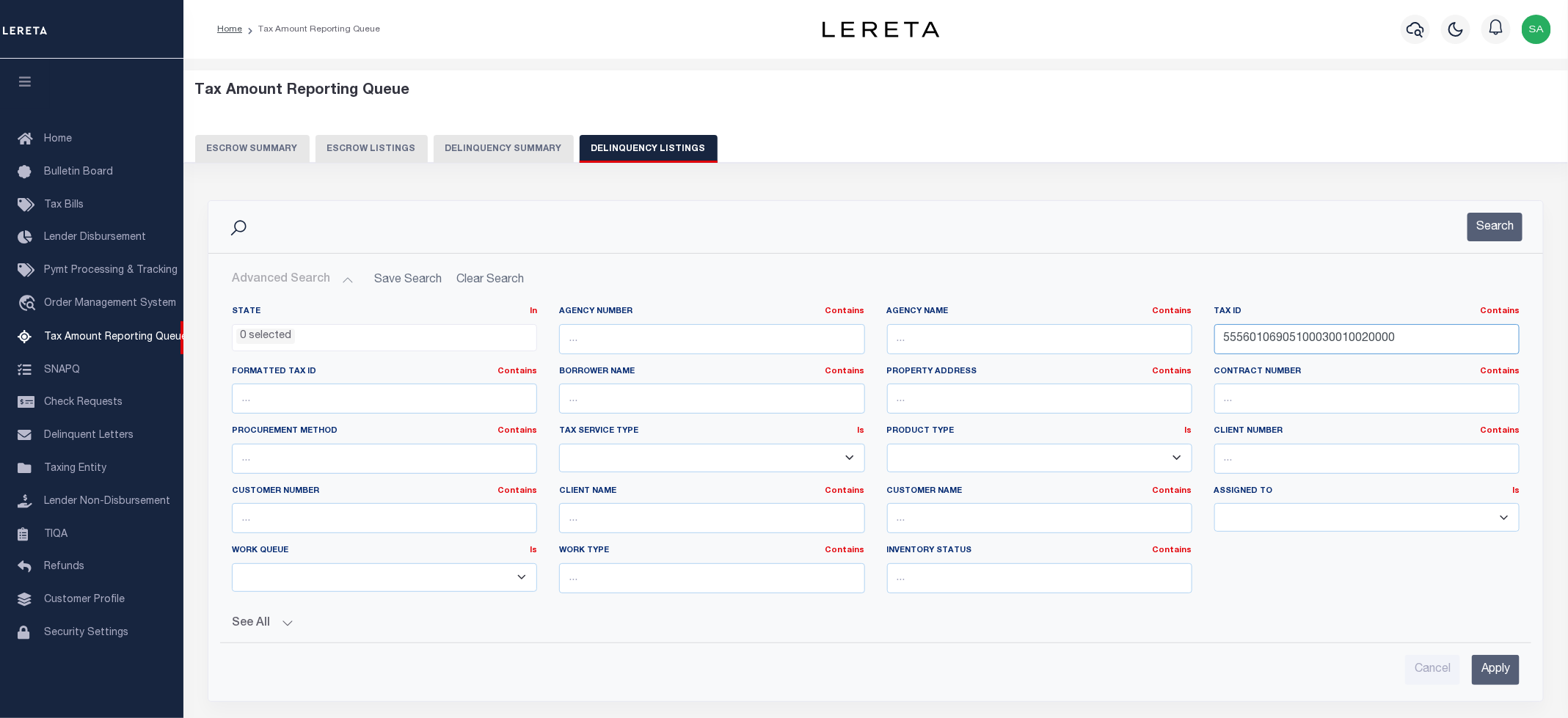
click at [1305, 332] on input "55560106905100030010020000" at bounding box center [1367, 339] width 305 height 30
drag, startPoint x: 1424, startPoint y: 334, endPoint x: 1029, endPoint y: 321, distance: 395.2
click at [995, 326] on div "State In In AK AL AR AZ CA CO CT DC DE FL GA GU HI IA ID IL IN KS [GEOGRAPHIC_D…" at bounding box center [875, 455] width 1310 height 299
paste input "34011150110005010000"
type input "55340111501100050100000000"
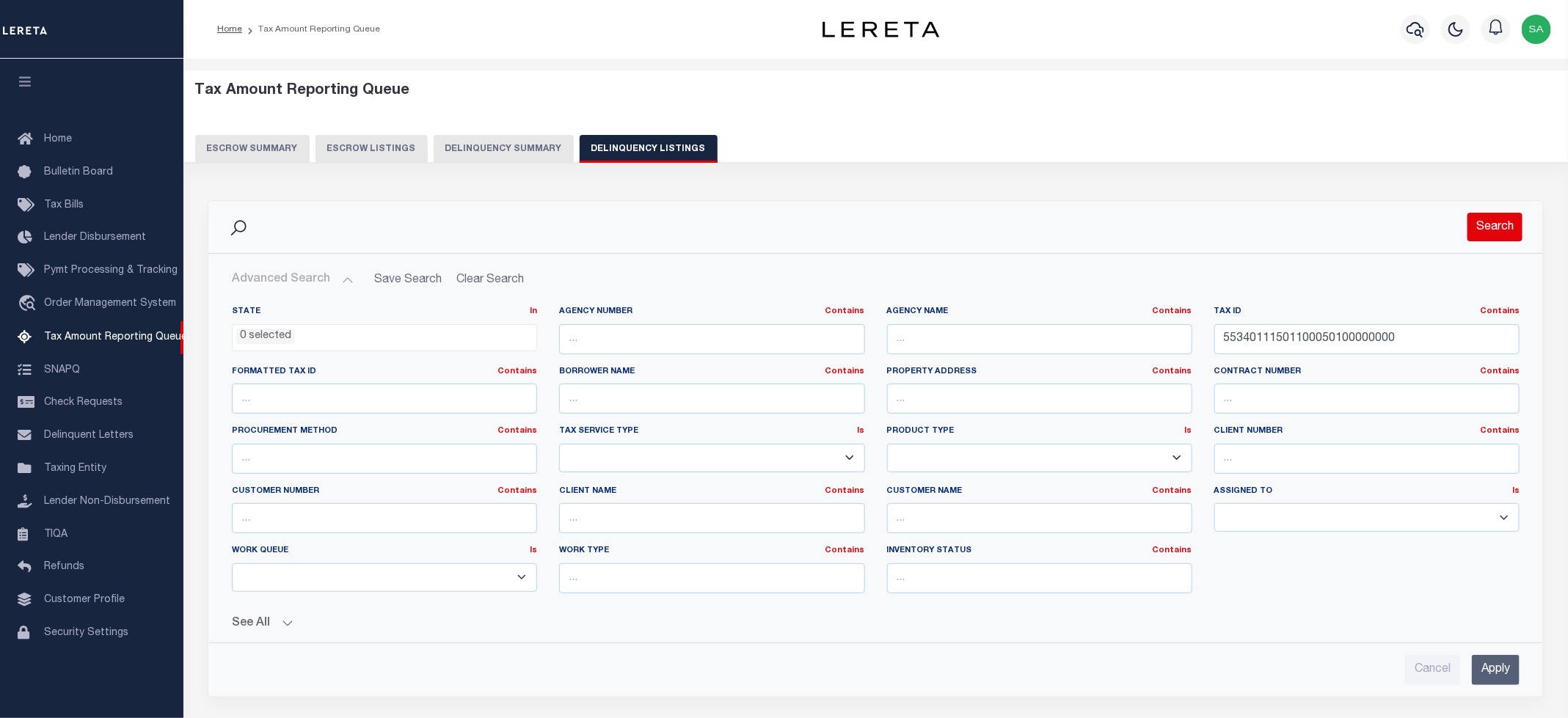
click at [1518, 231] on button "Search" at bounding box center [1494, 227] width 55 height 29
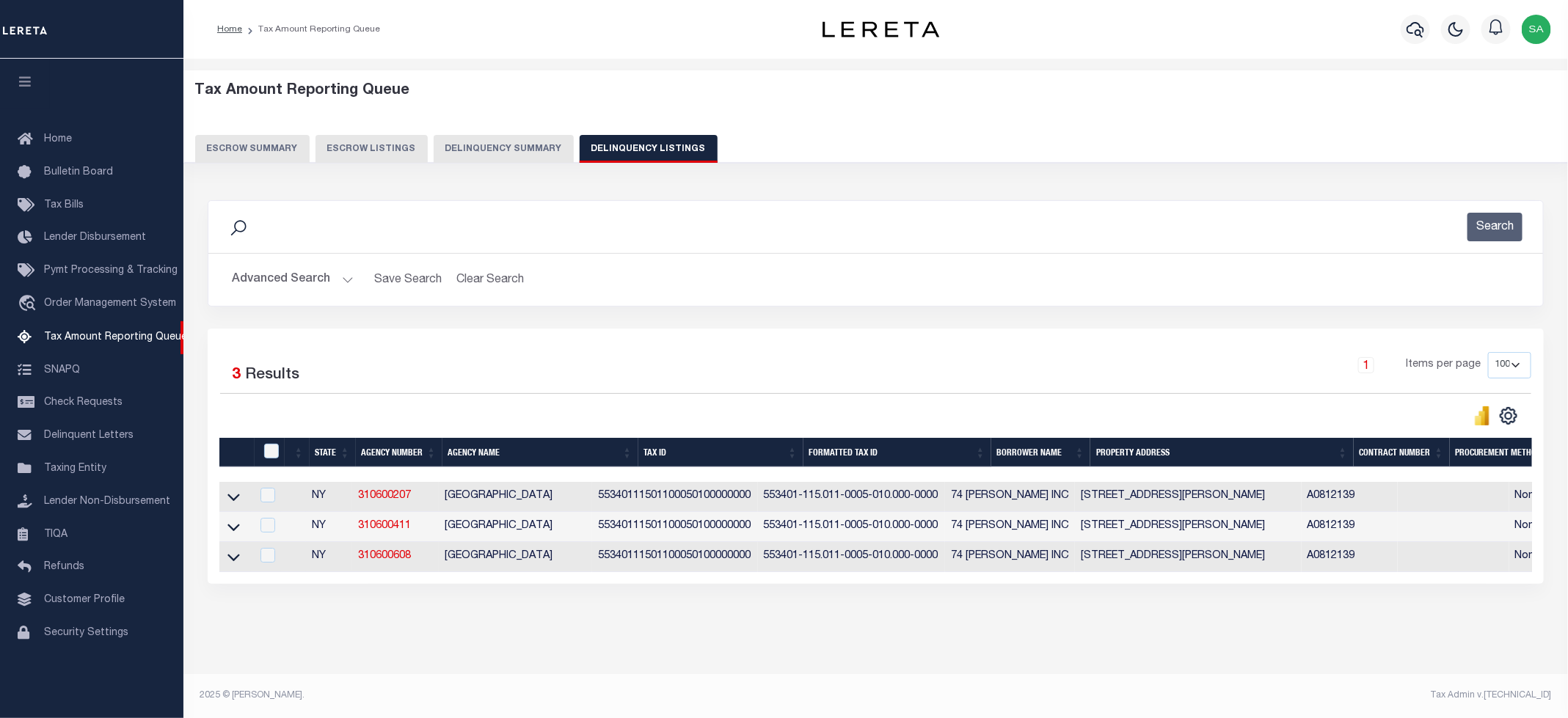
click at [823, 628] on div "Data sync process is currently running, you may face some response delays. Sear…" at bounding box center [876, 406] width 1356 height 442
click at [234, 502] on icon at bounding box center [234, 496] width 13 height 16
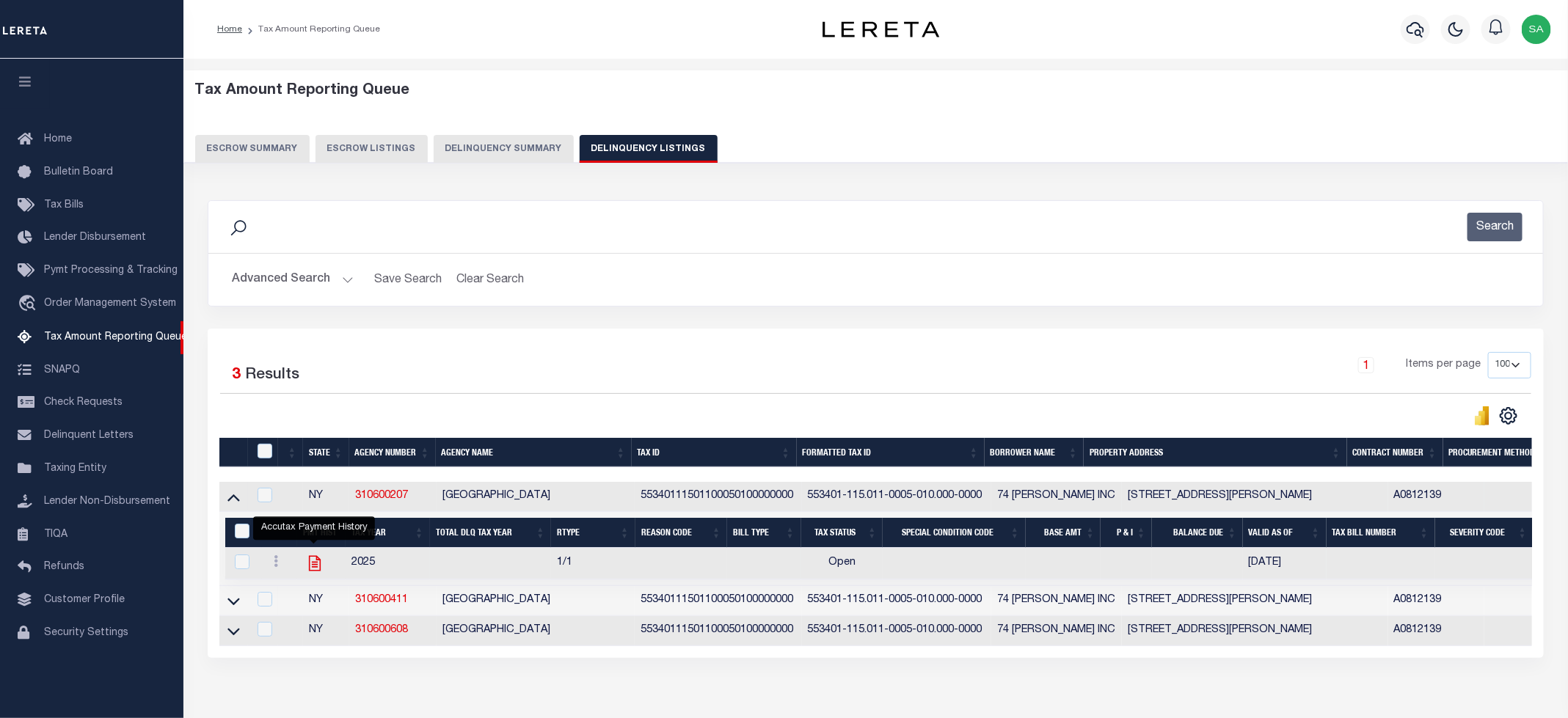
click at [310, 571] on icon "" at bounding box center [314, 563] width 19 height 19
checkbox input "true"
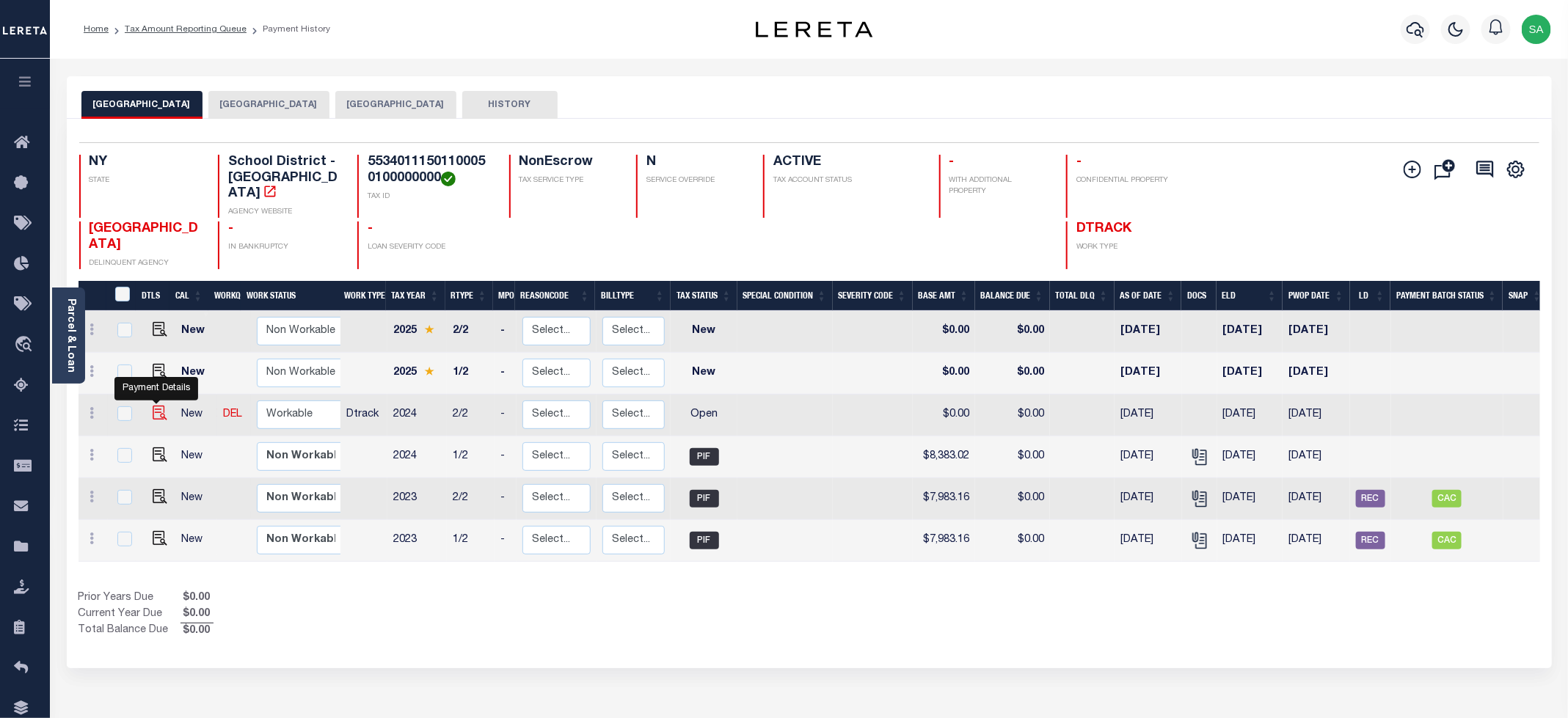
click at [153, 421] on img "" at bounding box center [160, 413] width 15 height 15
checkbox input "true"
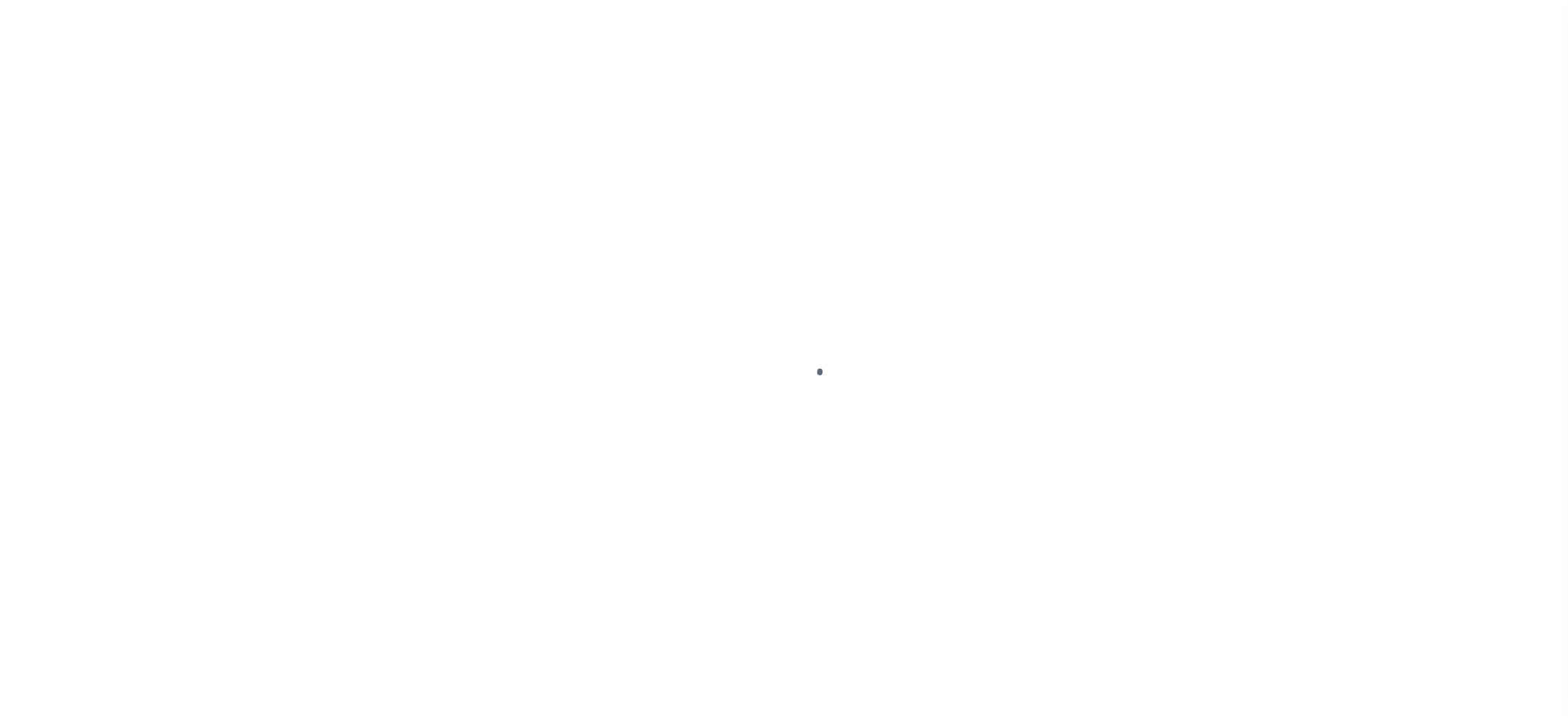
select select "OP2"
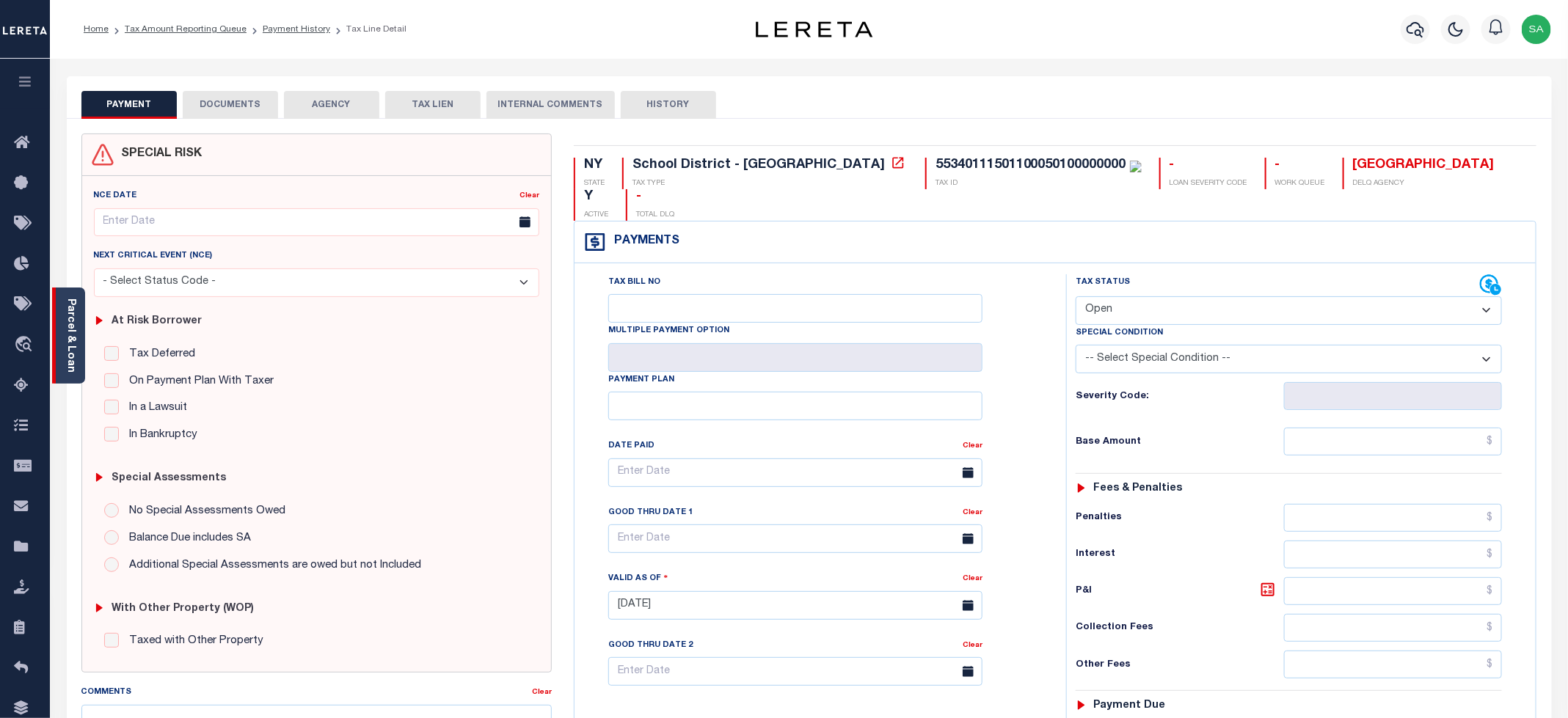
click at [74, 336] on link "Parcel & Loan" at bounding box center [71, 335] width 11 height 74
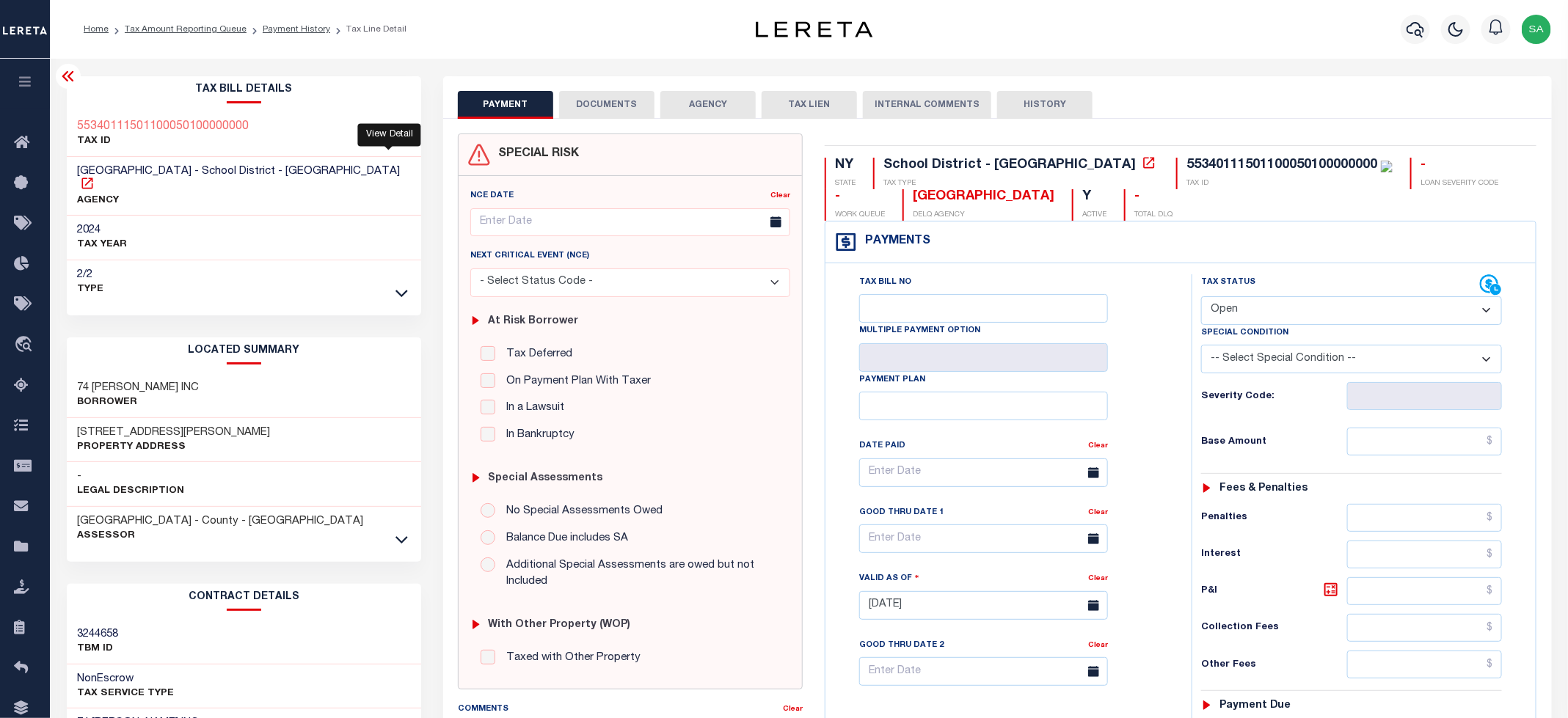
click at [95, 176] on icon at bounding box center [87, 183] width 15 height 15
click at [394, 533] on link at bounding box center [401, 538] width 17 height 11
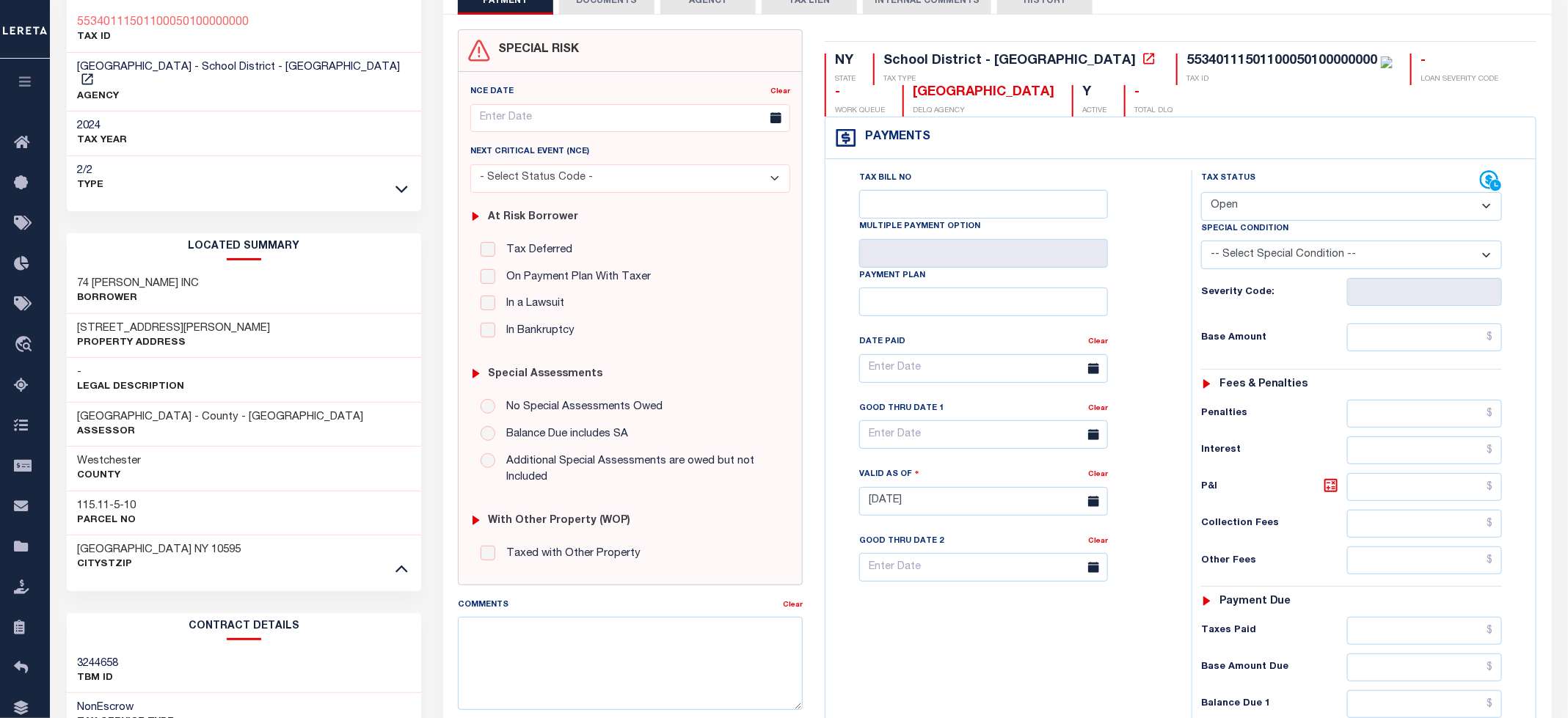
scroll to position [110, 0]
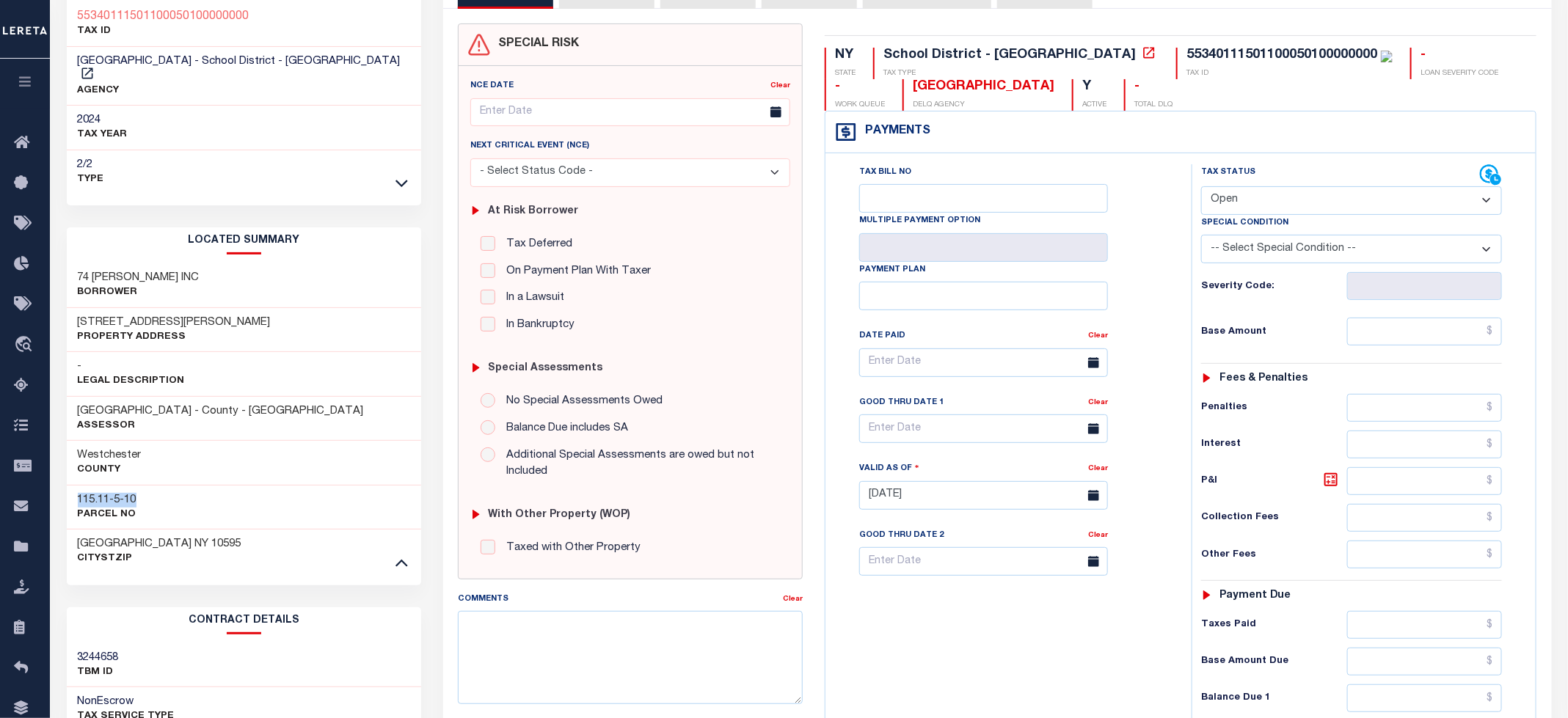
drag, startPoint x: 91, startPoint y: 490, endPoint x: 79, endPoint y: 490, distance: 12.0
click at [79, 493] on h3 "115.11-5-10" at bounding box center [107, 500] width 59 height 15
drag, startPoint x: 74, startPoint y: 310, endPoint x: 143, endPoint y: 308, distance: 69.0
click at [143, 308] on div "74 BEEKMAN AVE Property Address" at bounding box center [244, 330] width 355 height 45
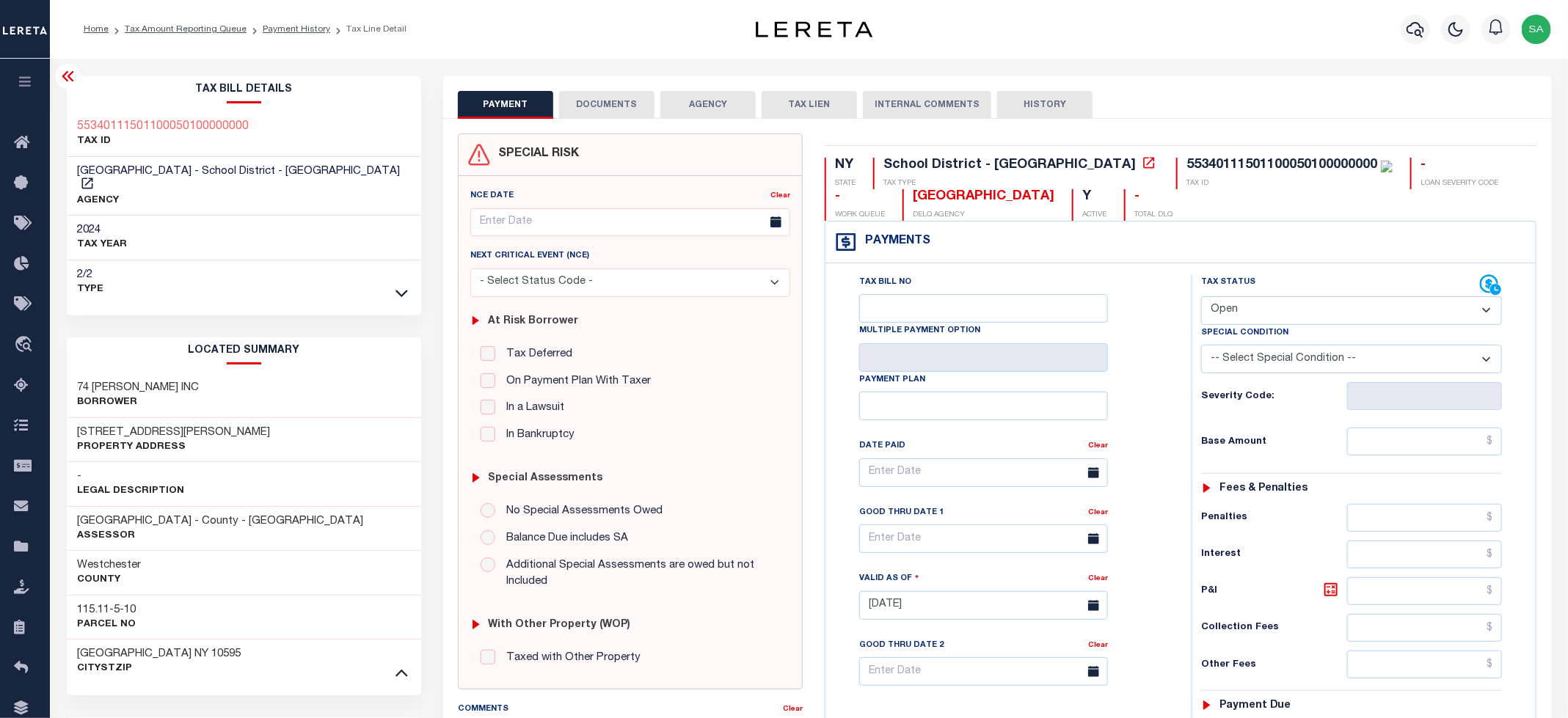
click at [287, 38] on ol "Home Tax Amount Reporting Queue Payment History Tax Line Detail" at bounding box center [245, 29] width 346 height 31
click at [289, 32] on link "Payment History" at bounding box center [297, 29] width 68 height 9
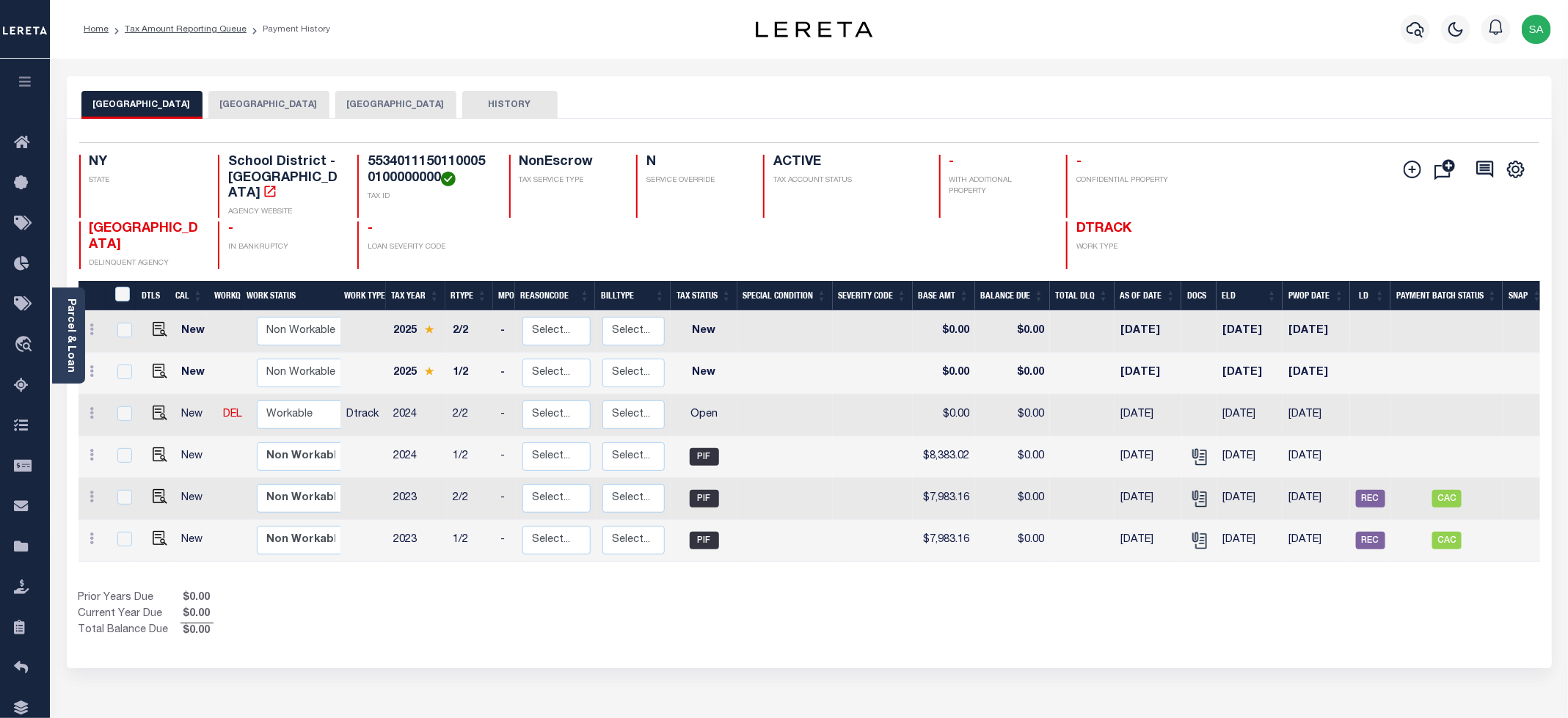
click at [456, 109] on button "[GEOGRAPHIC_DATA]" at bounding box center [395, 104] width 121 height 28
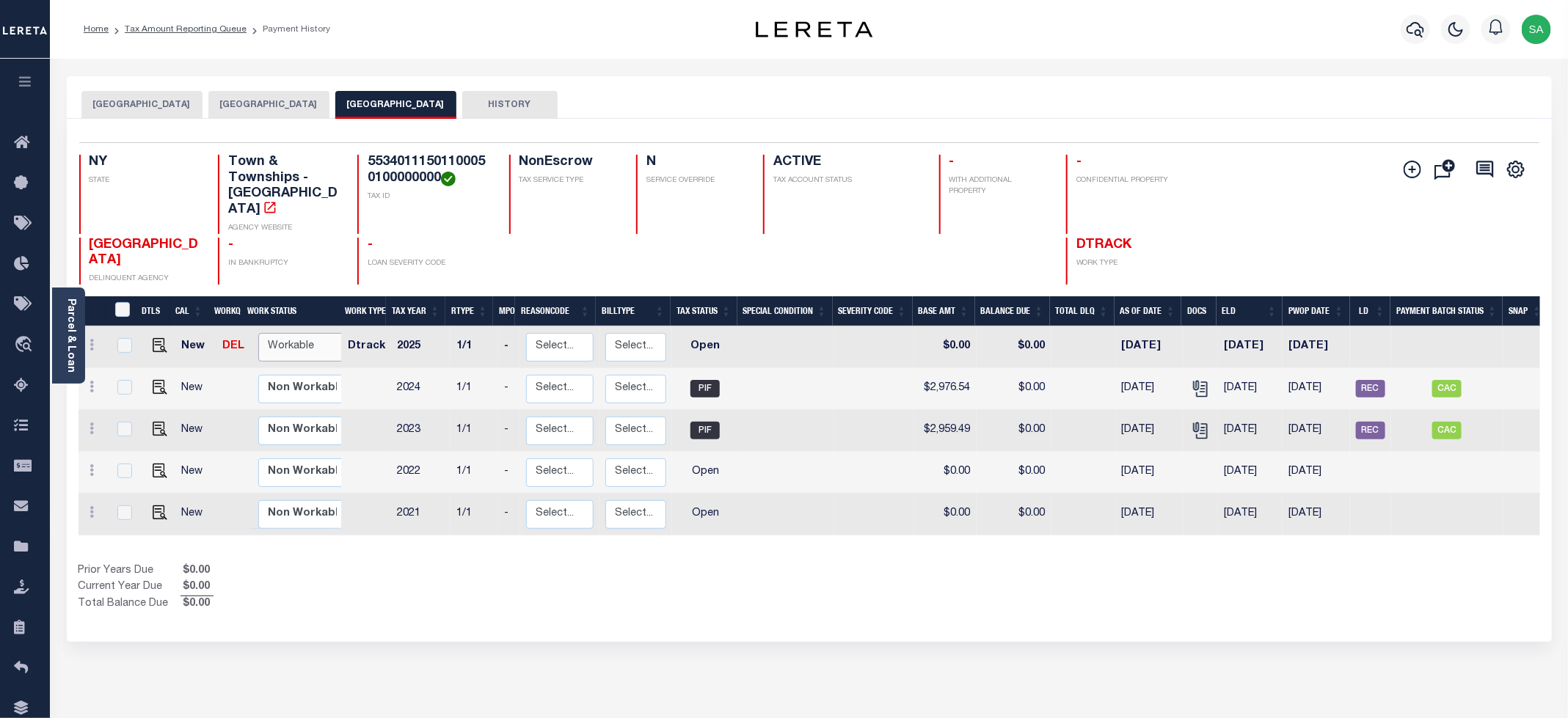
click at [271, 341] on select "Non Workable Workable" at bounding box center [302, 347] width 88 height 29
checkbox input "true"
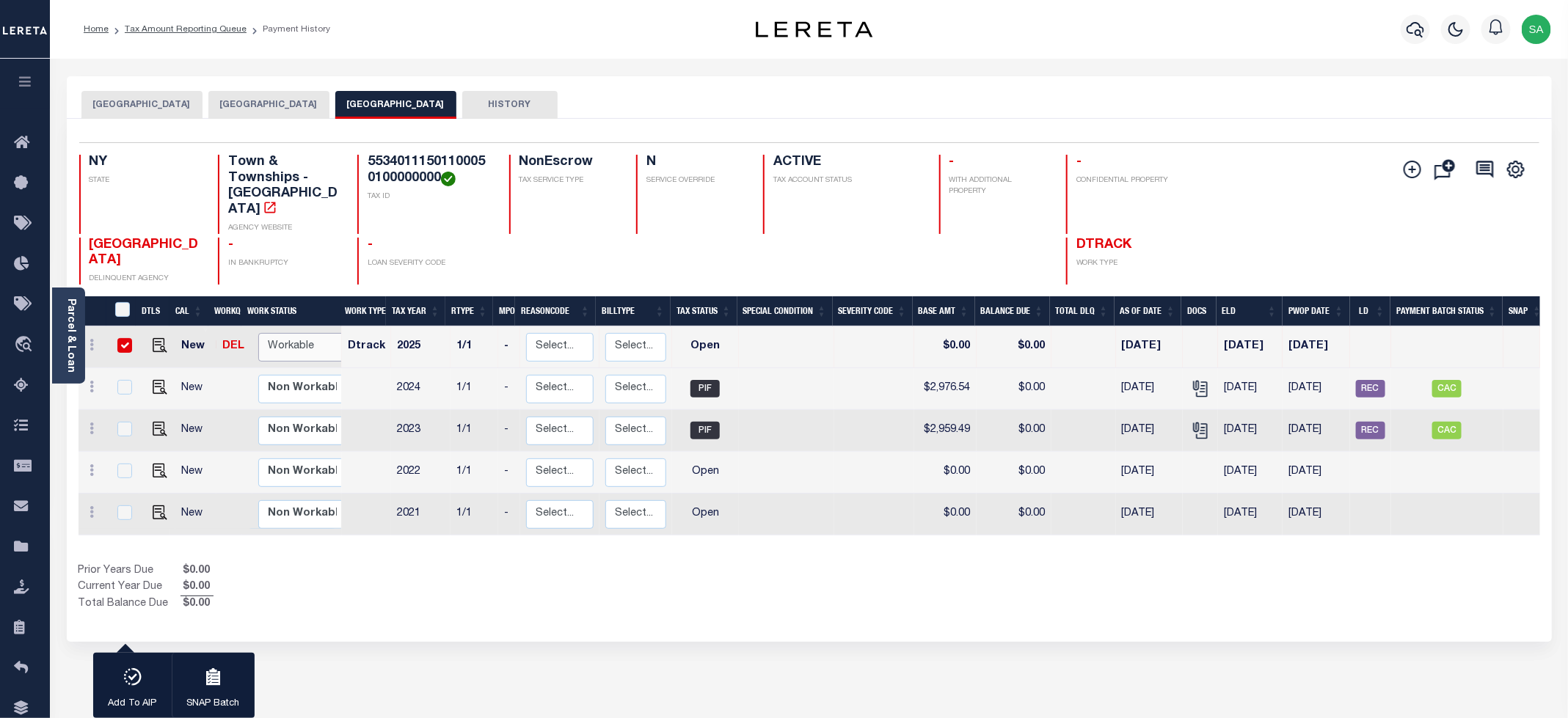
select select "true"
click at [258, 333] on select "Non Workable Workable" at bounding box center [302, 347] width 88 height 29
checkbox input "false"
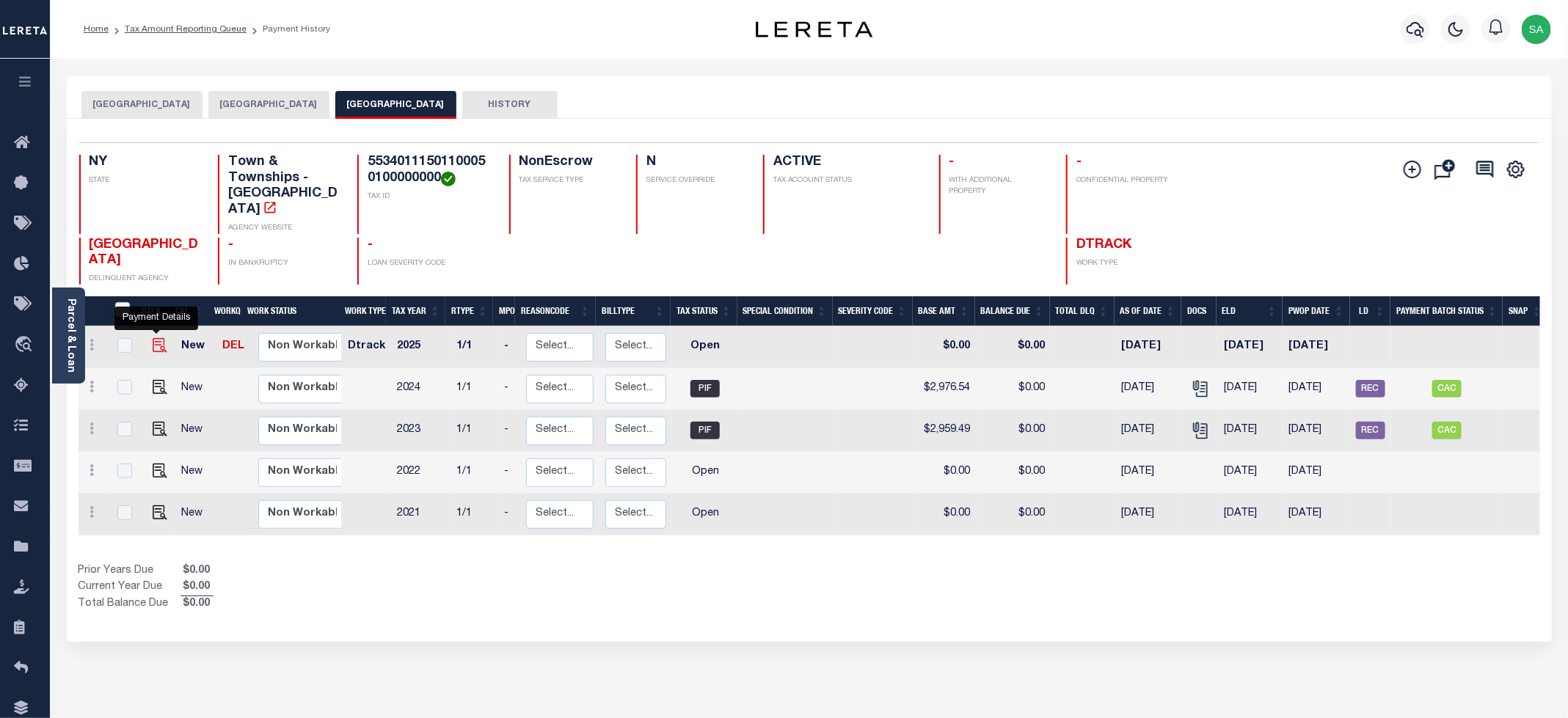
click at [159, 348] on img "" at bounding box center [160, 345] width 15 height 15
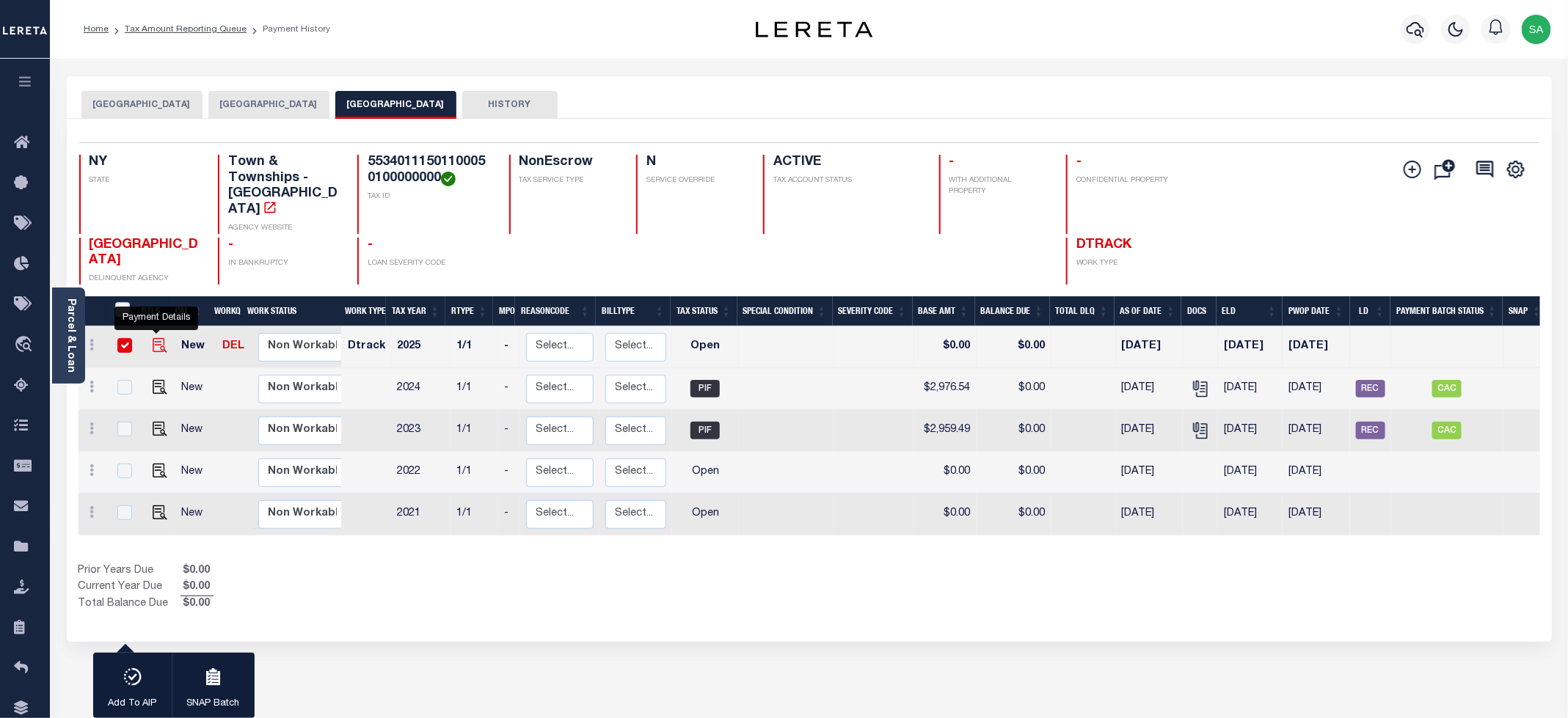
checkbox input "true"
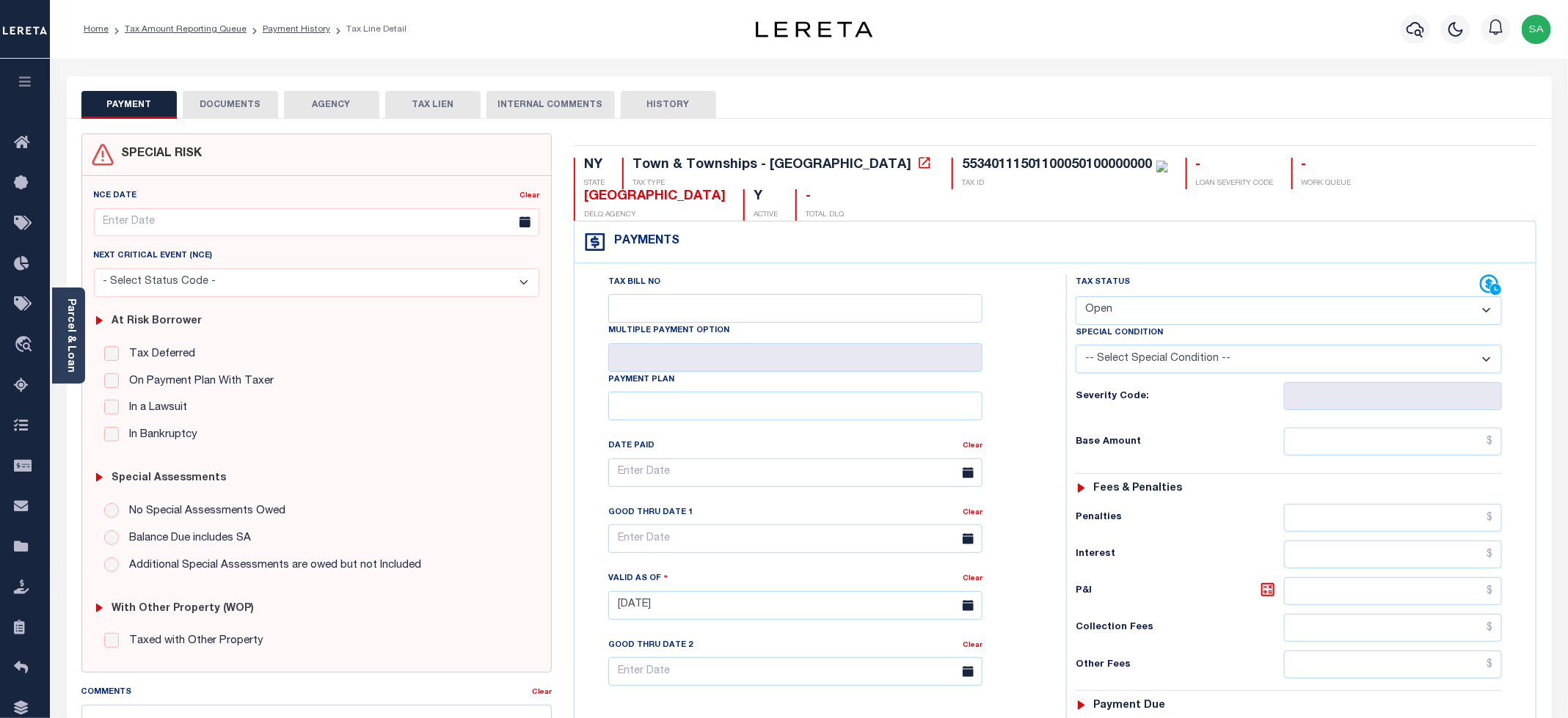
click at [211, 86] on div "PAYMENT DOCUMENTS AGENCY DELINQUENT PAYEE TAX LIEN" at bounding box center [809, 98] width 1485 height 43
click at [237, 119] on div "SPECIAL RISK NCE Date Clear" at bounding box center [809, 602] width 1485 height 968
click at [1101, 311] on select "- Select Status Code - Open Due/Unpaid Paid Incomplete No Tax Due Internal Refu…" at bounding box center [1289, 311] width 426 height 29
select select "PYD"
click at [1077, 298] on select "- Select Status Code - Open Due/Unpaid Paid Incomplete No Tax Due Internal Refu…" at bounding box center [1289, 311] width 426 height 29
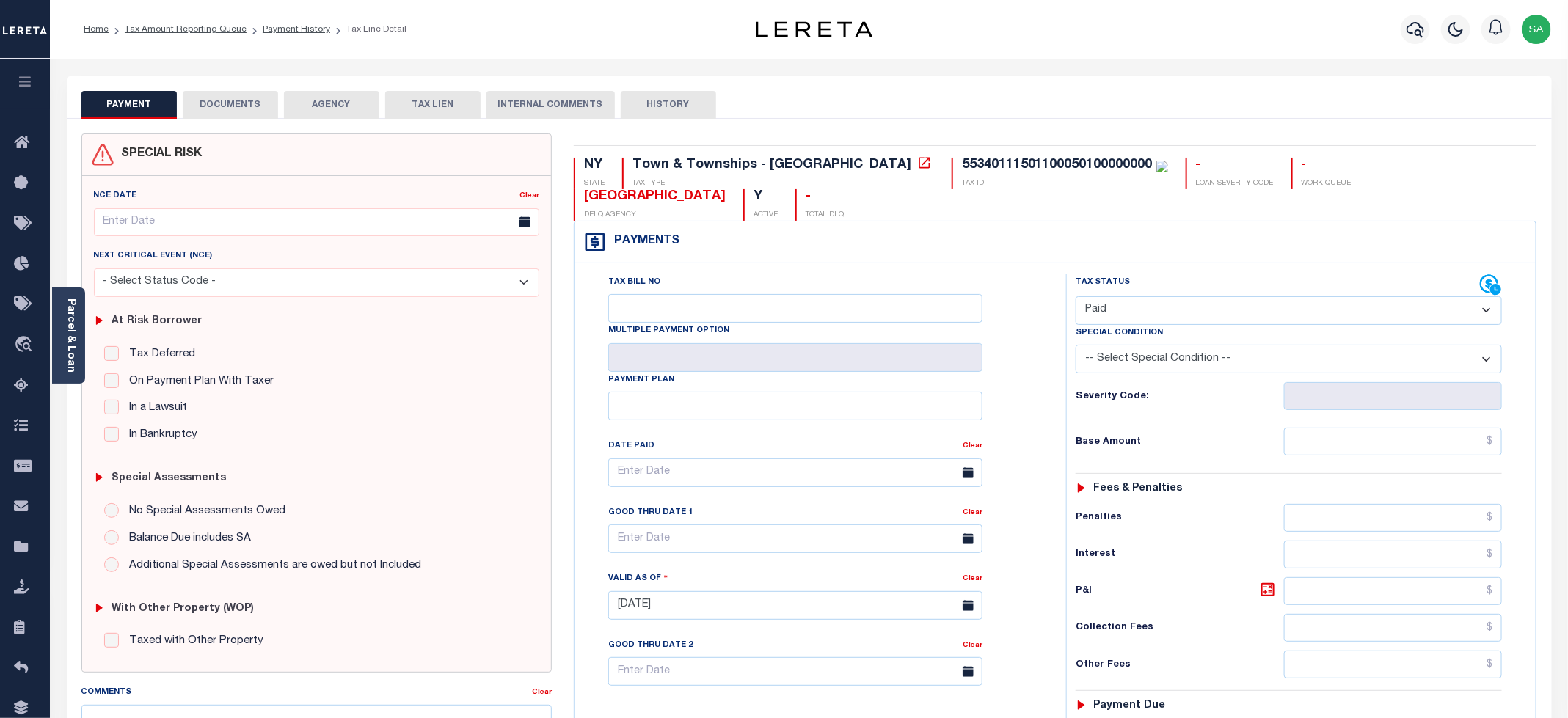
type input "[DATE]"
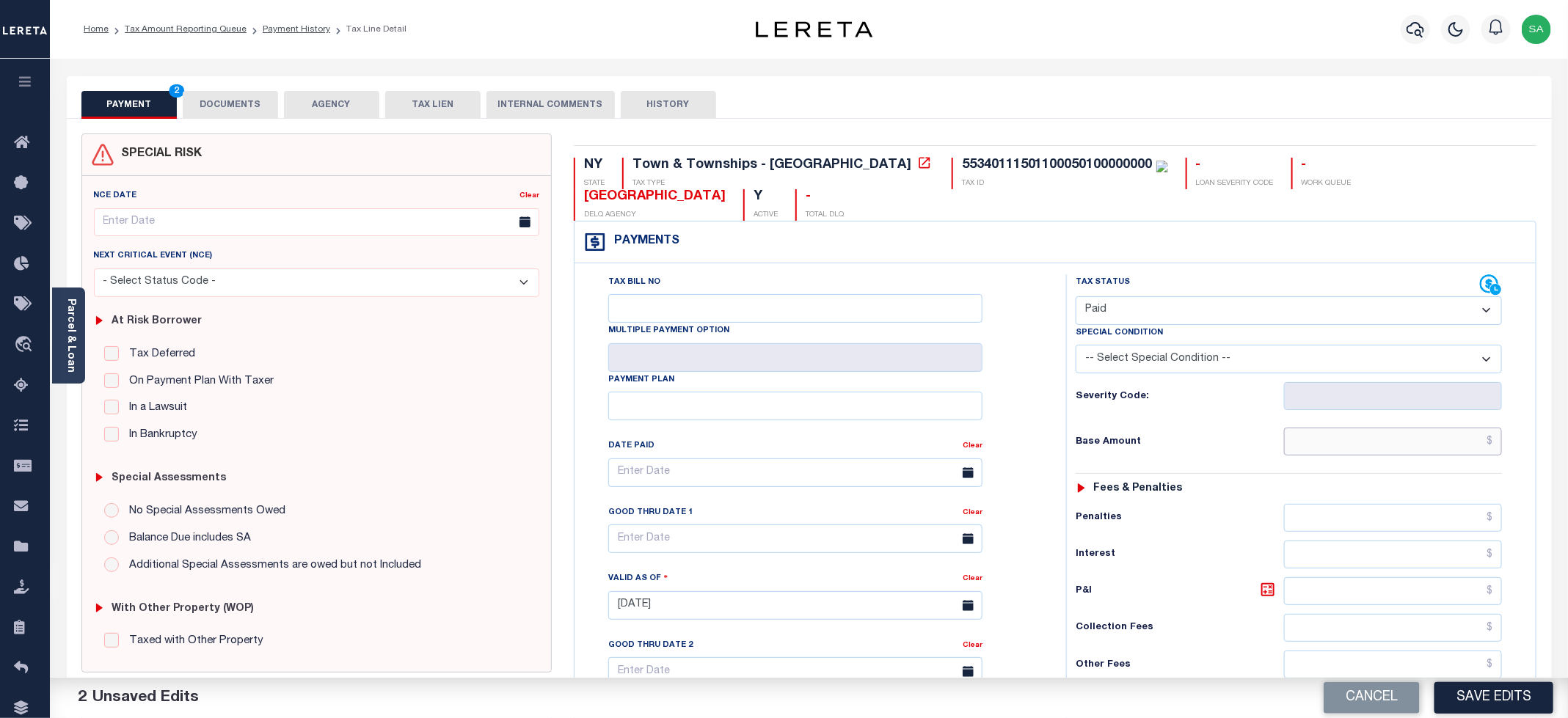
click at [1310, 454] on input "text" at bounding box center [1393, 441] width 218 height 28
click at [1335, 449] on input "text" at bounding box center [1393, 441] width 218 height 28
click at [1325, 438] on input "text" at bounding box center [1393, 441] width 218 height 28
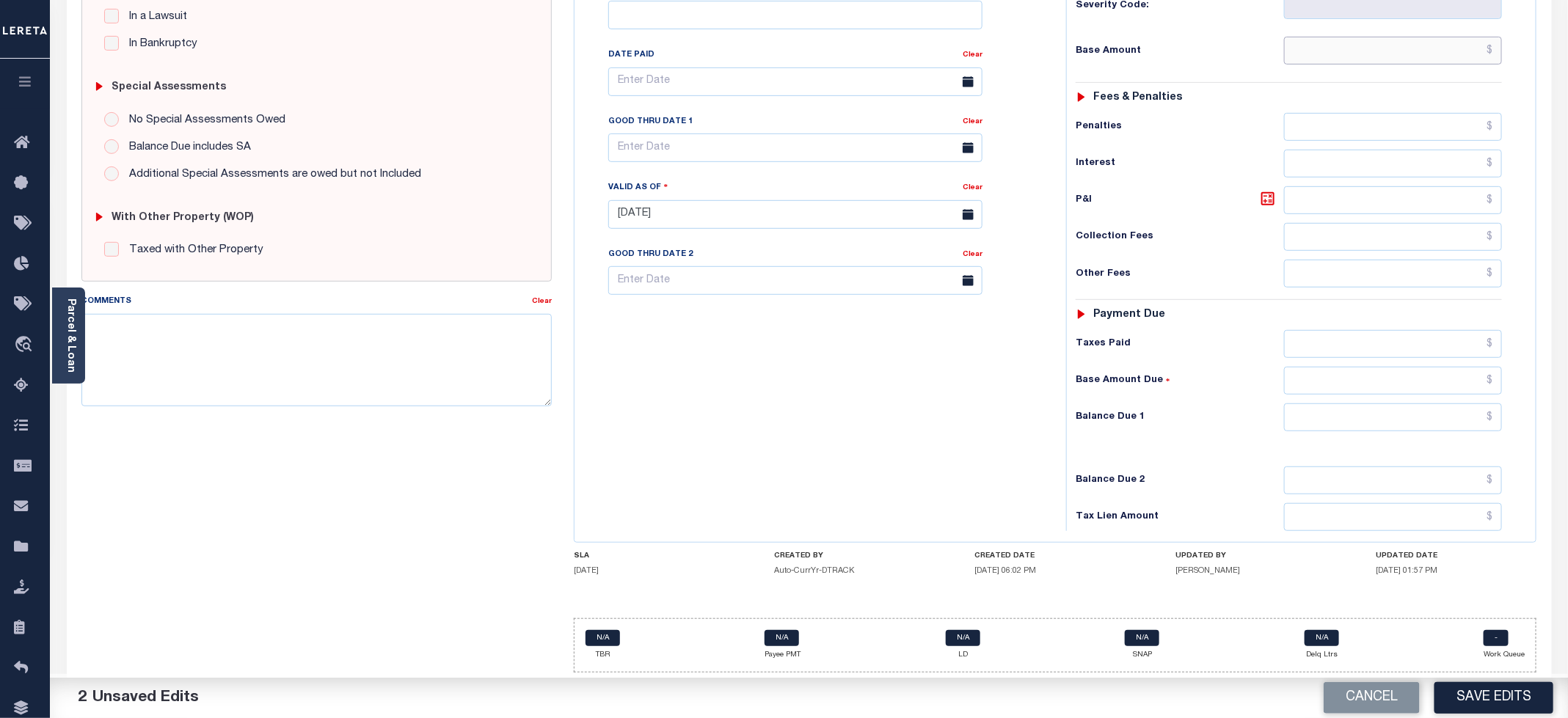
scroll to position [405, 0]
click at [1282, 488] on div "Balance Due 2" at bounding box center [1289, 480] width 426 height 28
click at [1313, 38] on input "text" at bounding box center [1393, 50] width 218 height 28
type input "$0.00"
click at [1310, 421] on input "text" at bounding box center [1393, 417] width 218 height 28
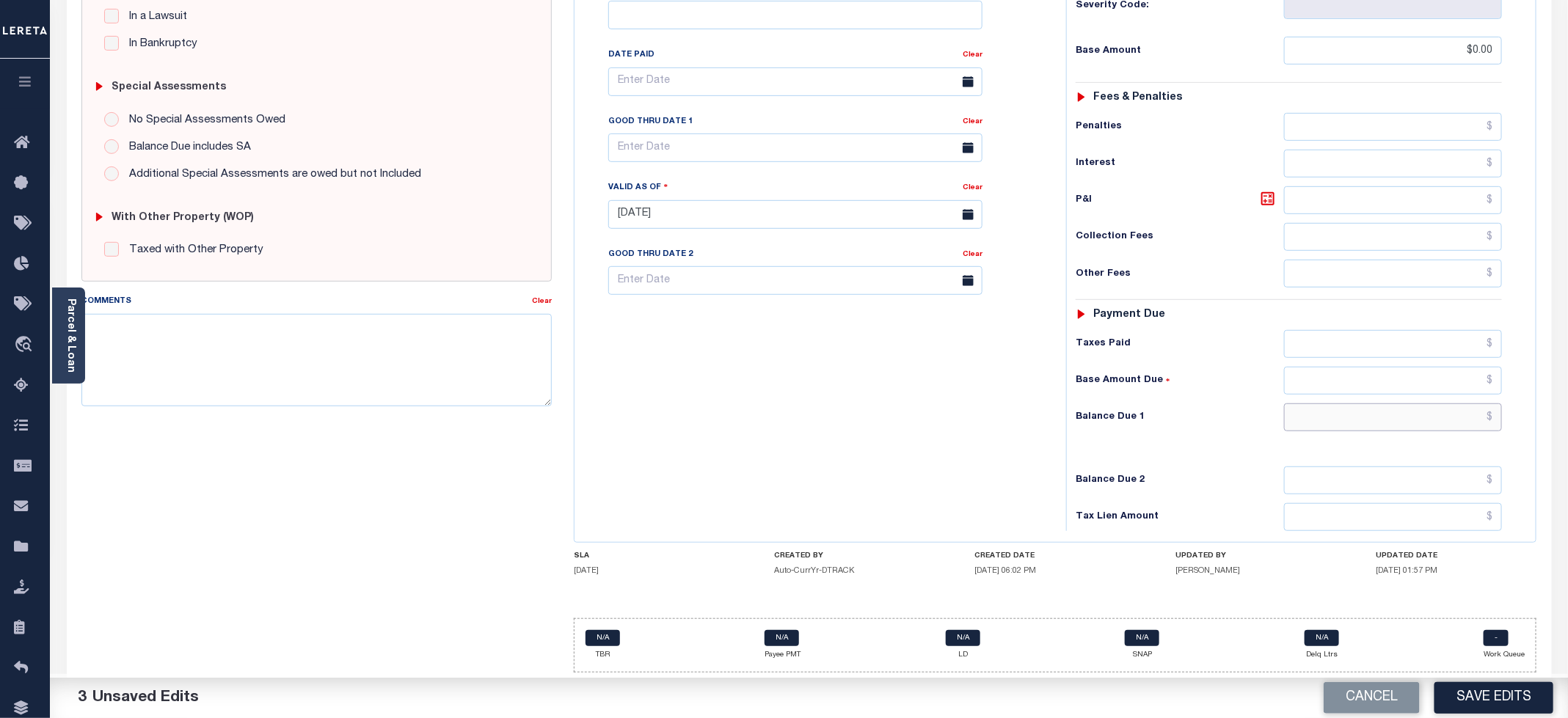
type input "$0.00"
click at [929, 442] on div "Tax Bill No Multiple Payment Option Payment Plan Clear" at bounding box center [817, 207] width 477 height 647
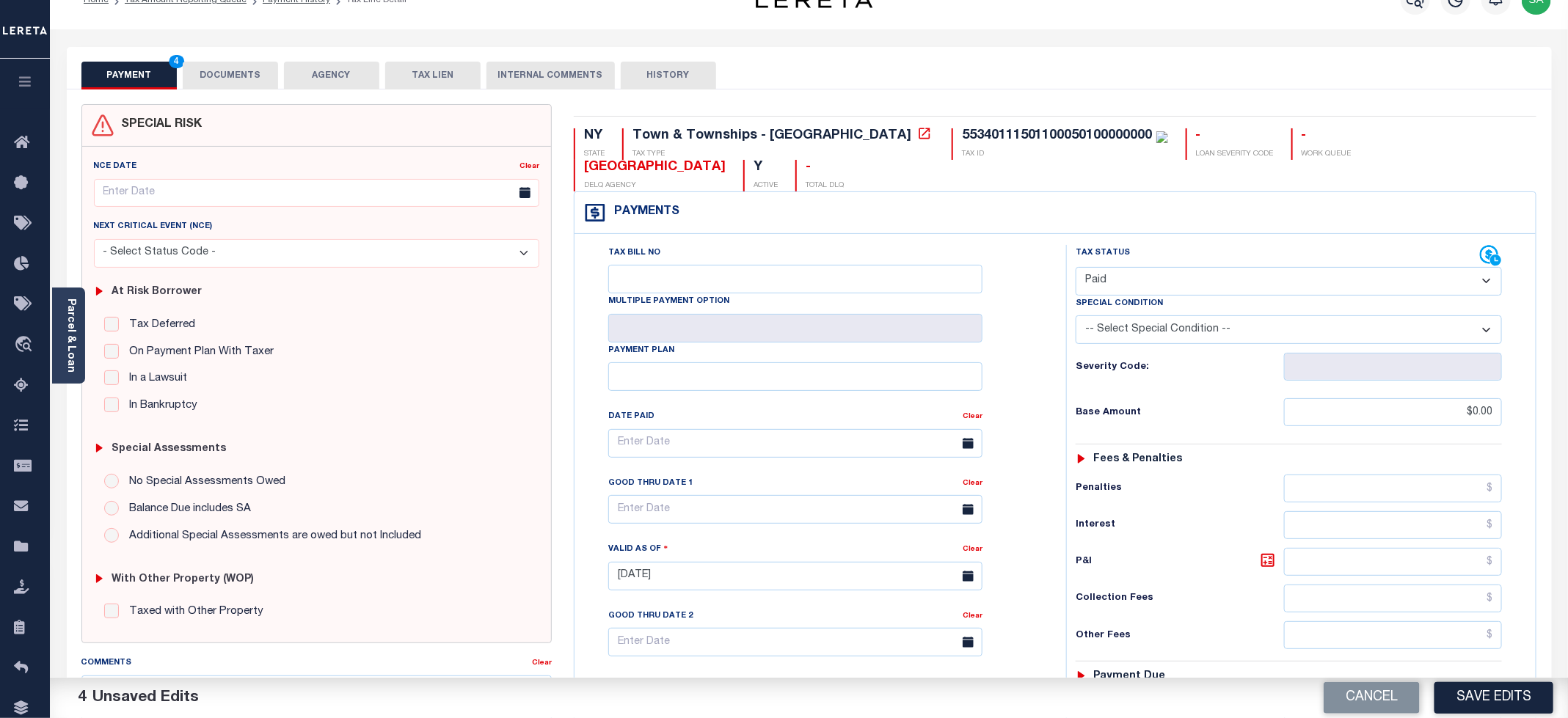
scroll to position [0, 0]
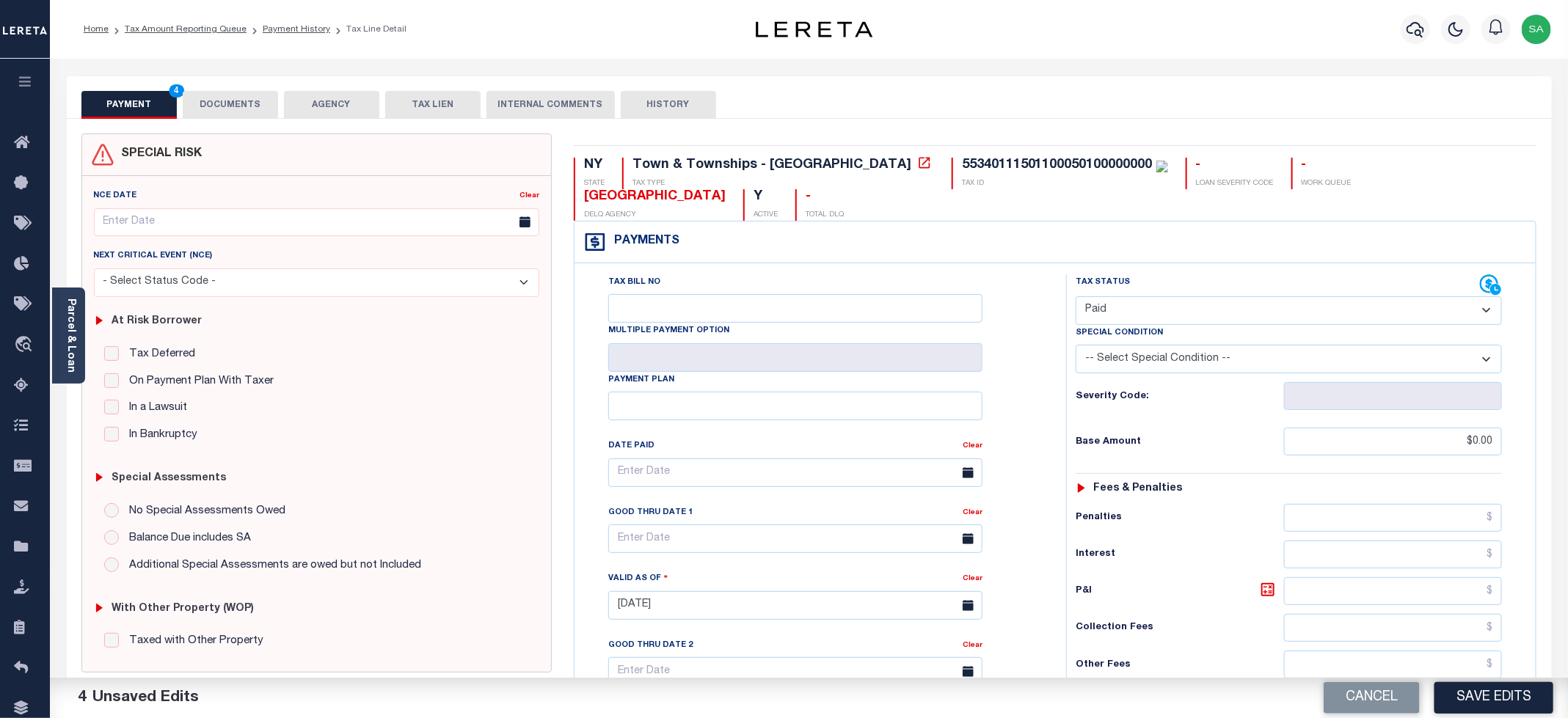
click at [244, 99] on button "DOCUMENTS" at bounding box center [230, 104] width 95 height 28
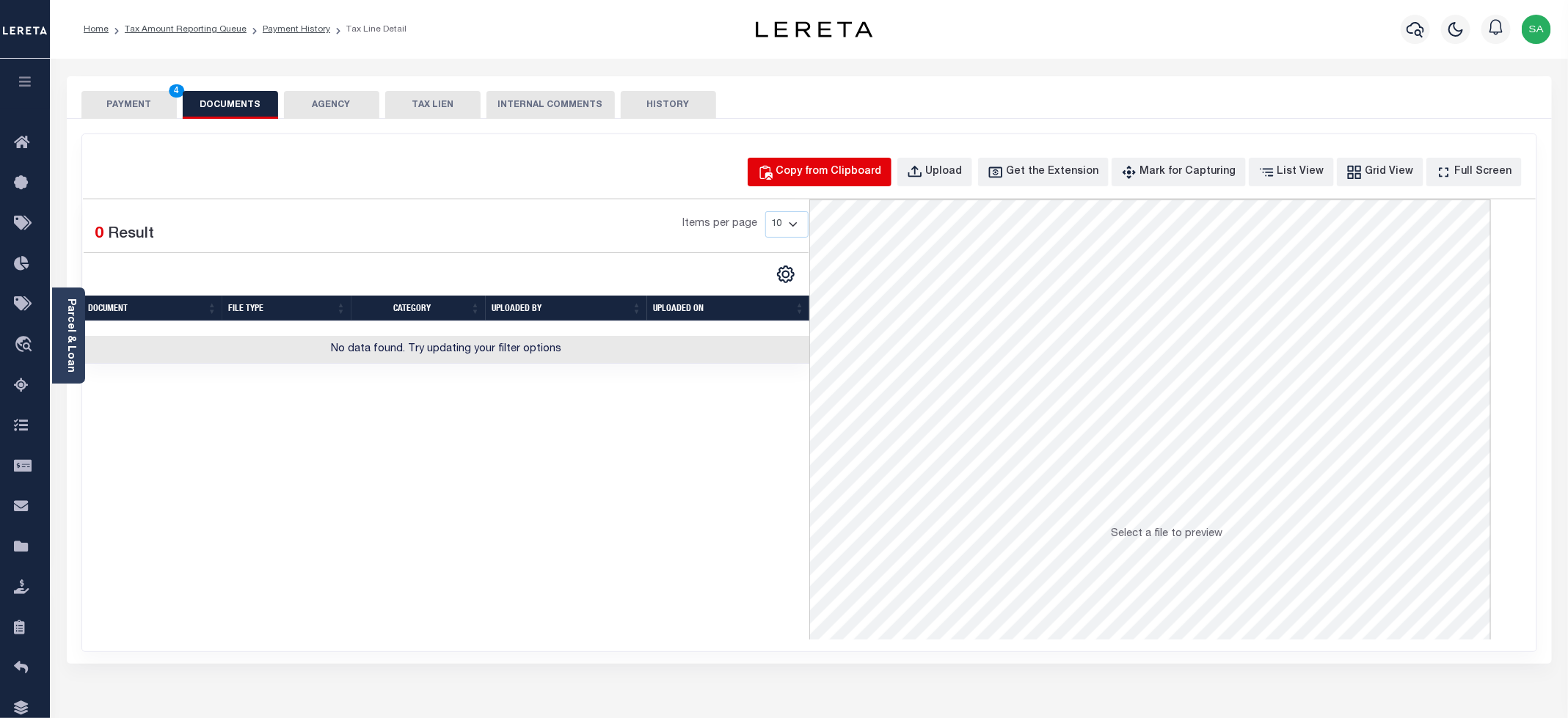
click at [860, 170] on div "Copy from Clipboard" at bounding box center [829, 172] width 106 height 16
select select "POP"
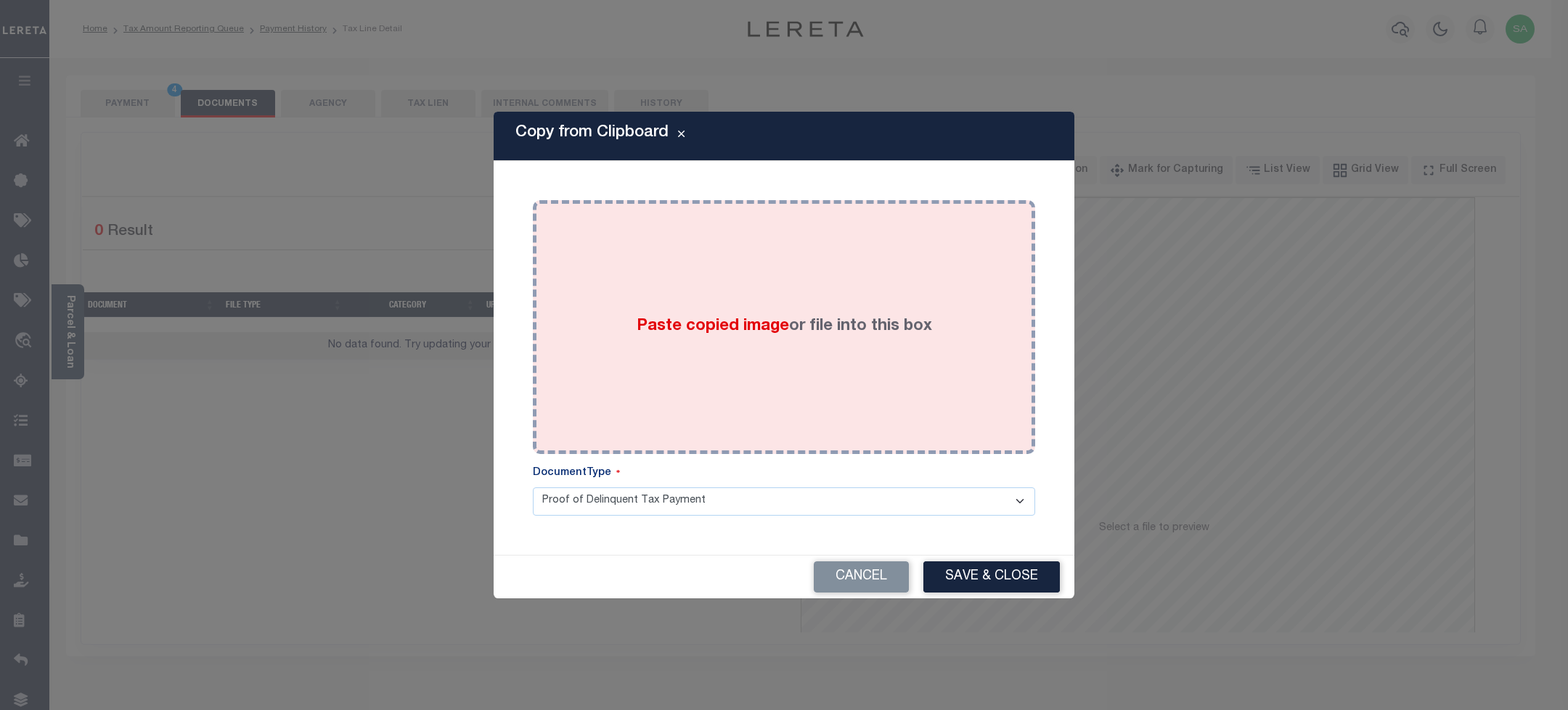
click at [811, 328] on label "Paste copied image or file into this box" at bounding box center [784, 327] width 295 height 24
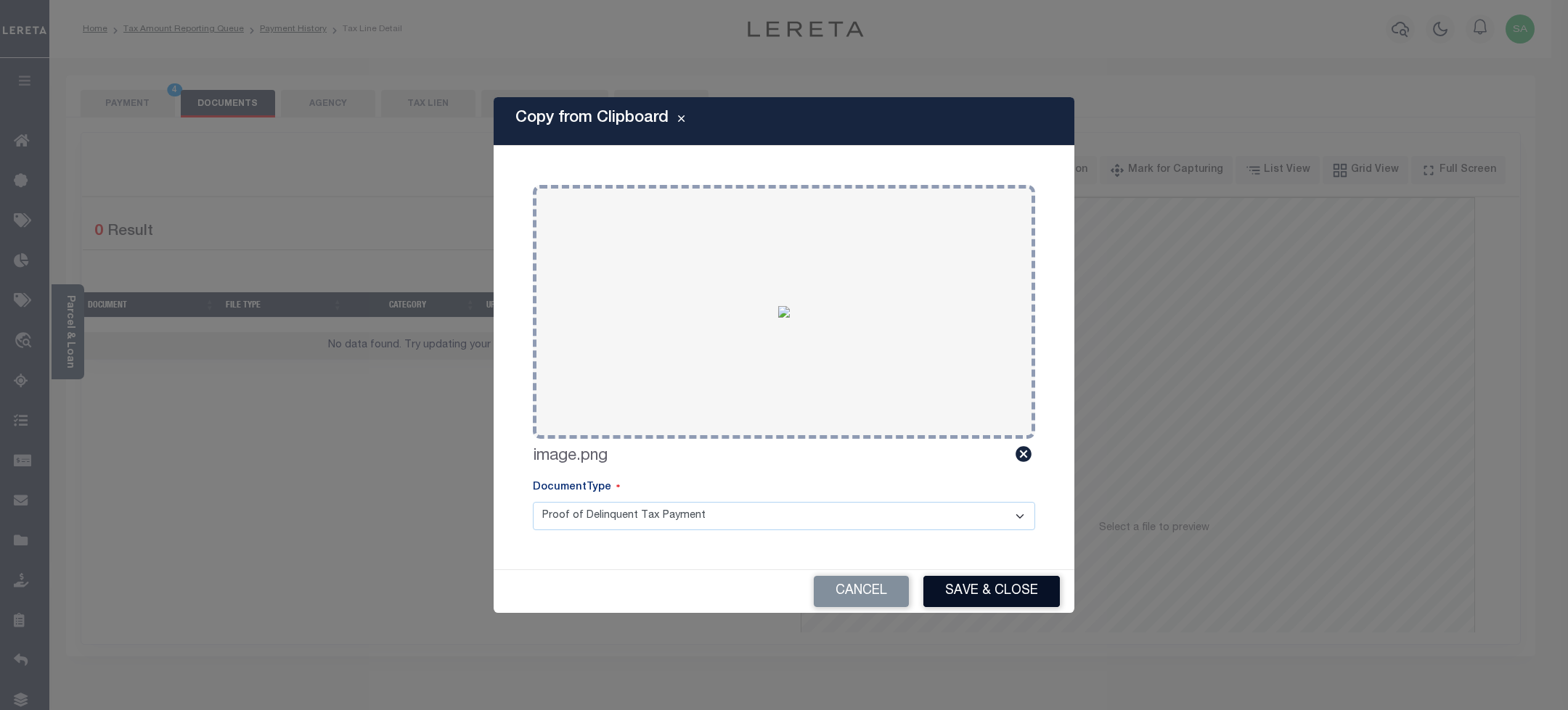
click at [974, 601] on button "Save & Close" at bounding box center [991, 591] width 137 height 31
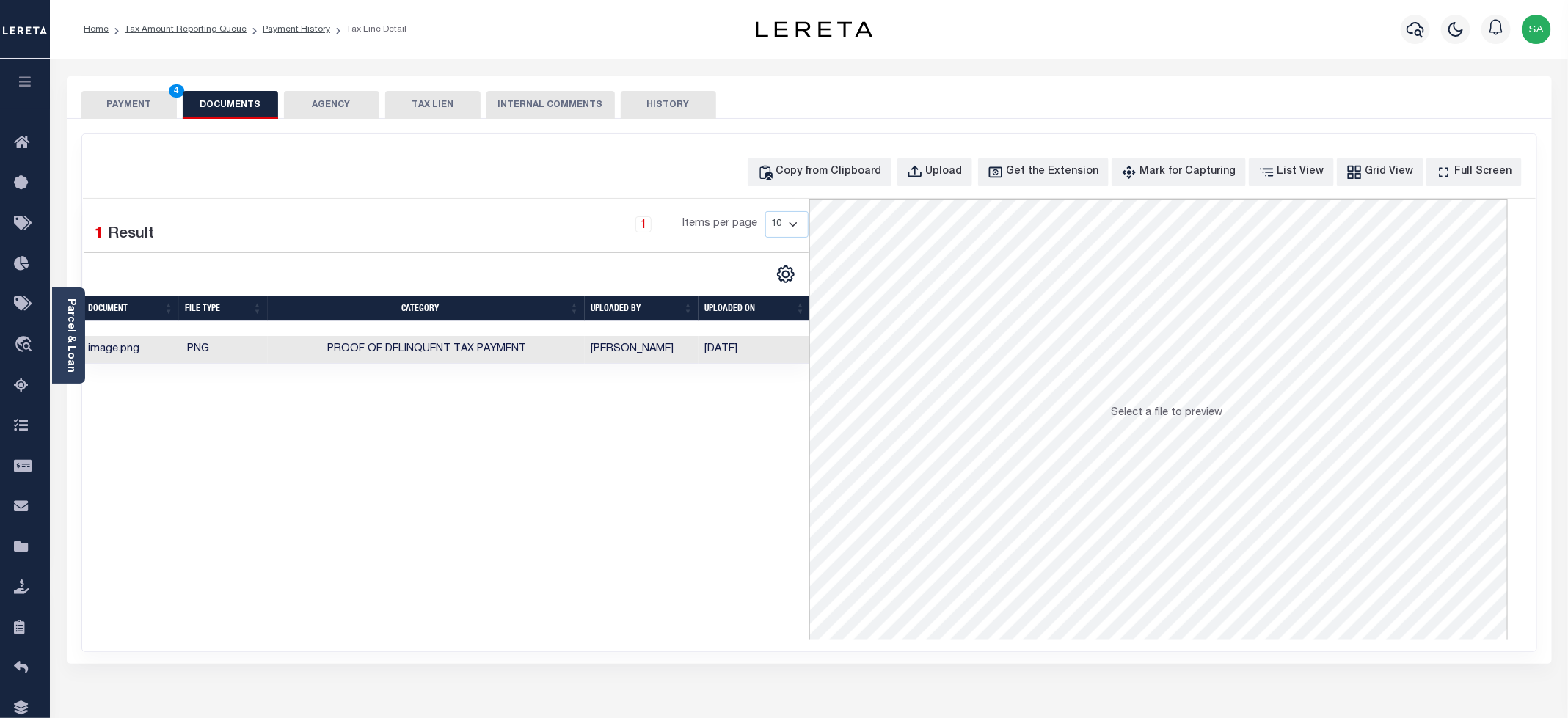
click at [131, 107] on button "PAYMENT 4" at bounding box center [128, 104] width 95 height 28
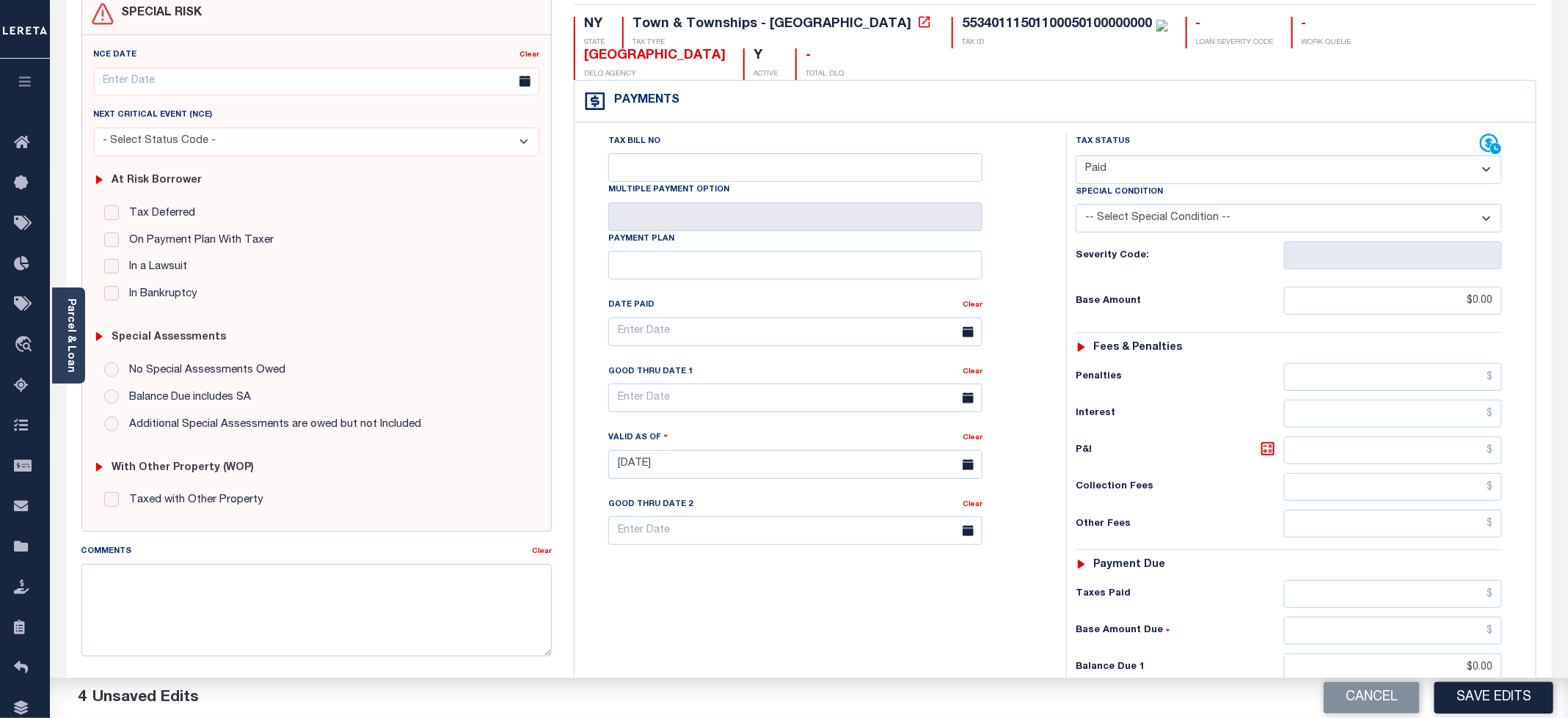
scroll to position [400, 0]
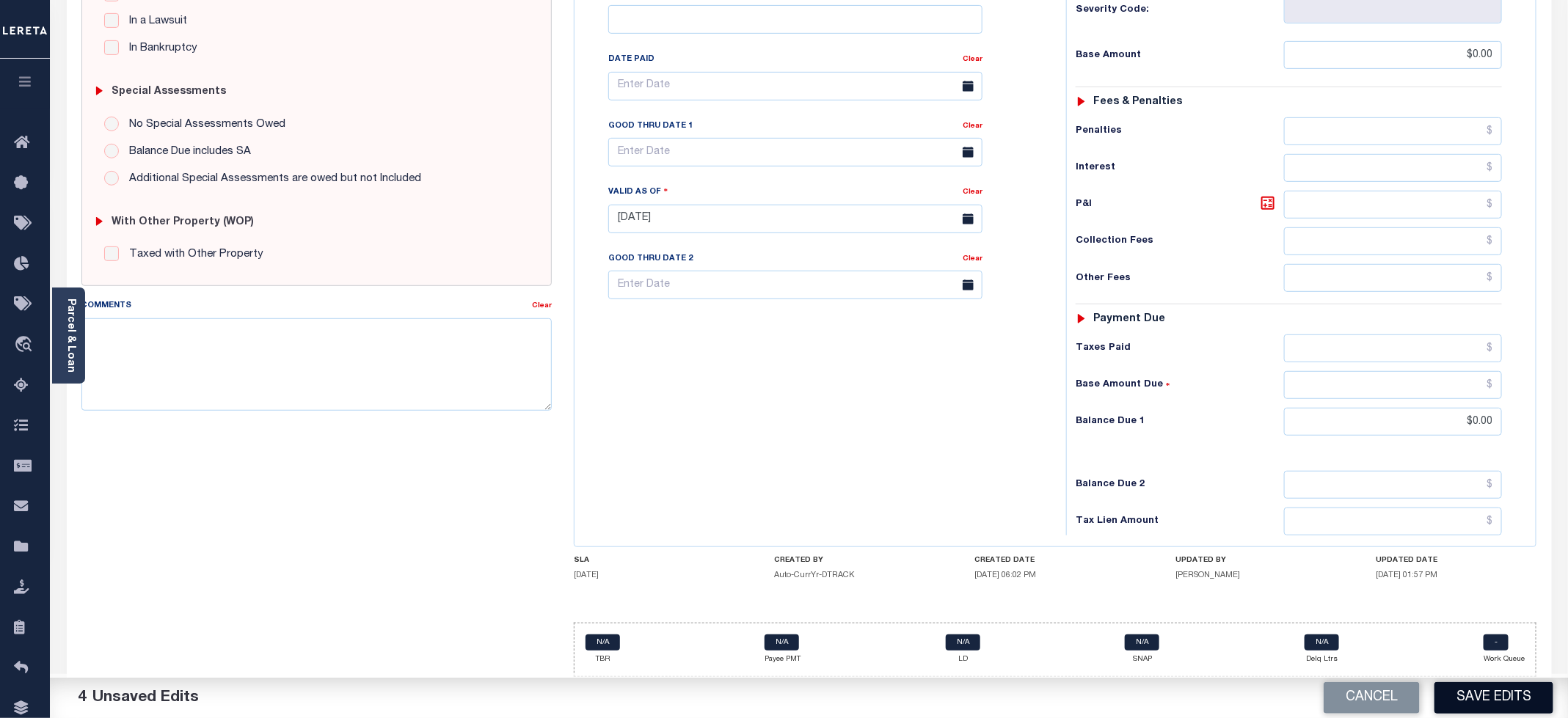
click at [1462, 698] on button "Save Edits" at bounding box center [1494, 698] width 119 height 32
checkbox input "false"
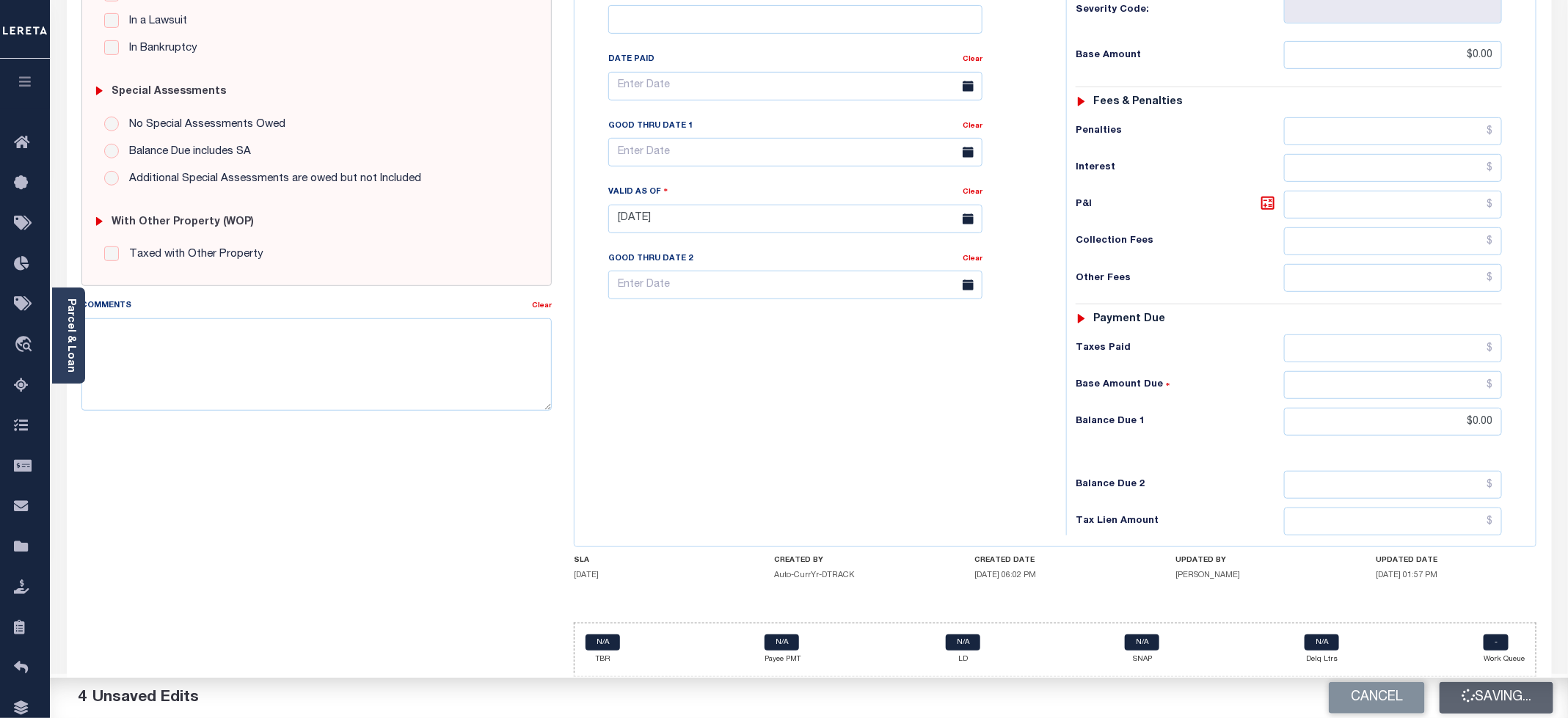
type input "$0"
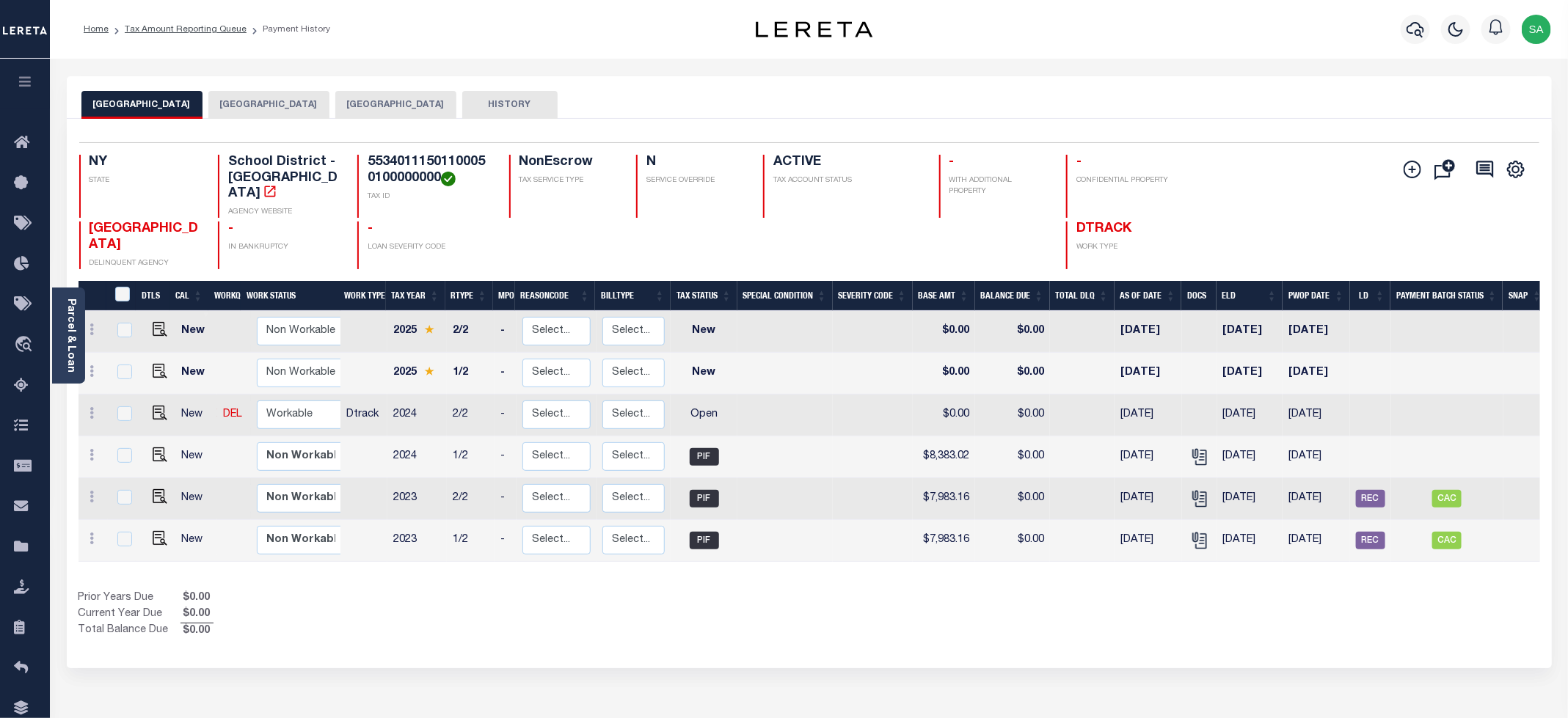
click at [456, 107] on button "[GEOGRAPHIC_DATA]" at bounding box center [395, 104] width 121 height 28
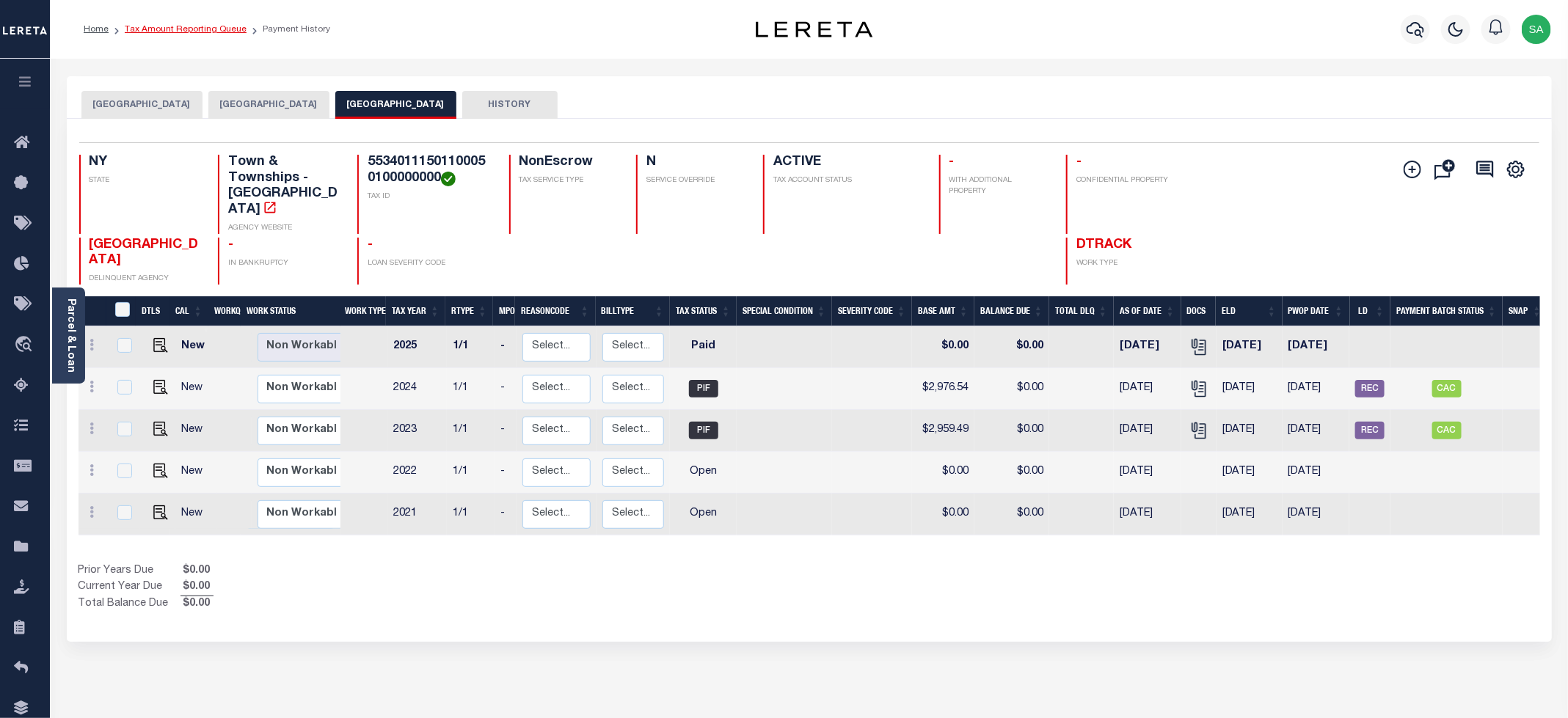
click at [198, 29] on link "Tax Amount Reporting Queue" at bounding box center [186, 29] width 122 height 9
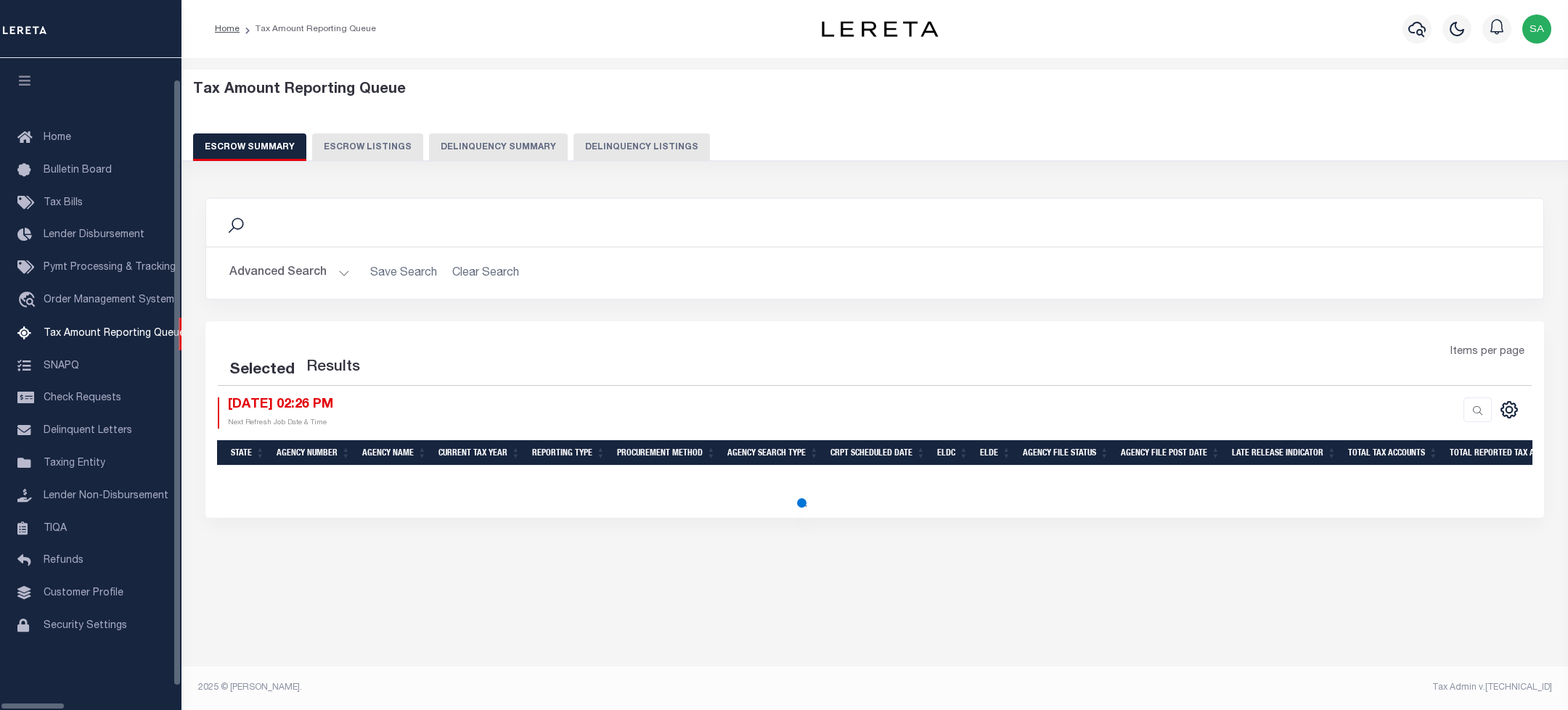
click at [623, 146] on button "Delinquency Listings" at bounding box center [642, 147] width 137 height 27
select select "100"
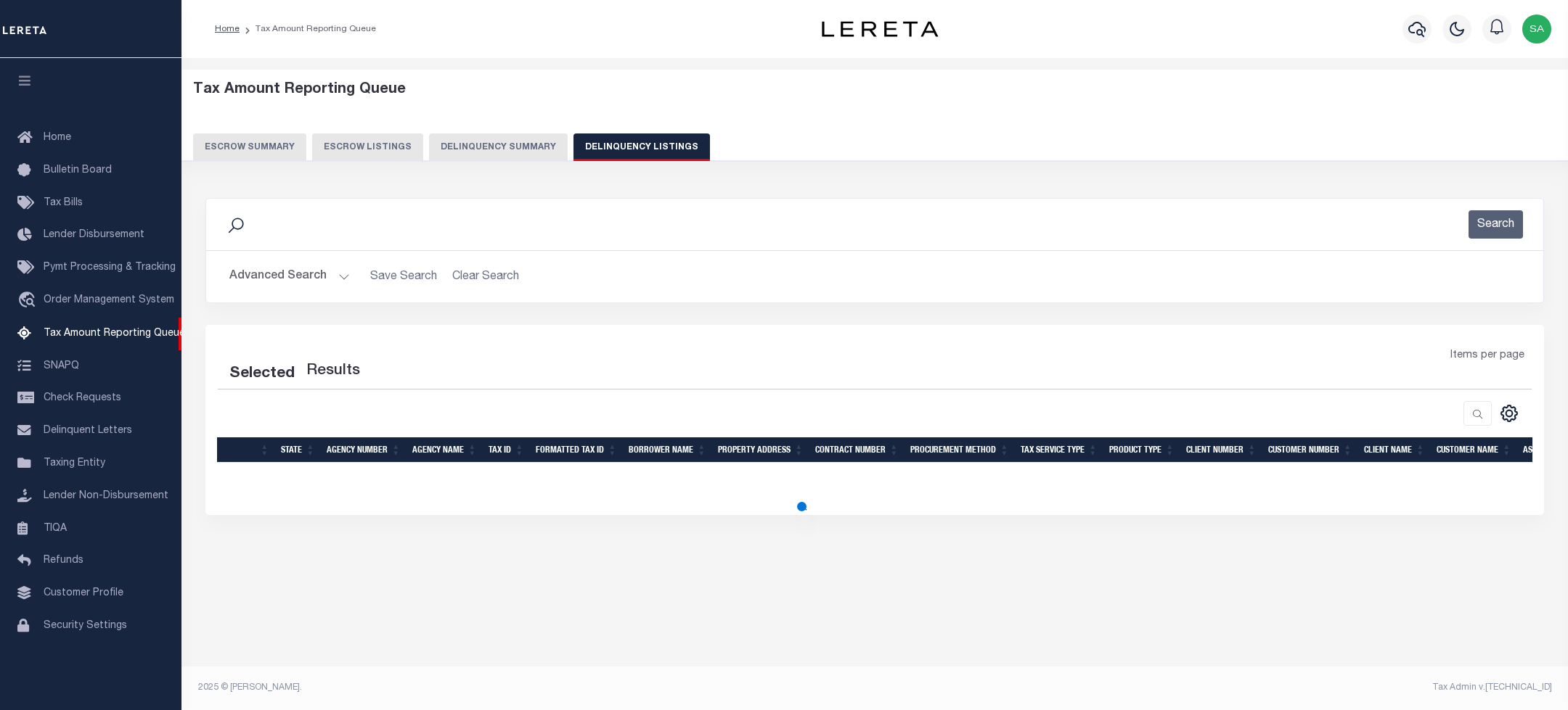
select select "100"
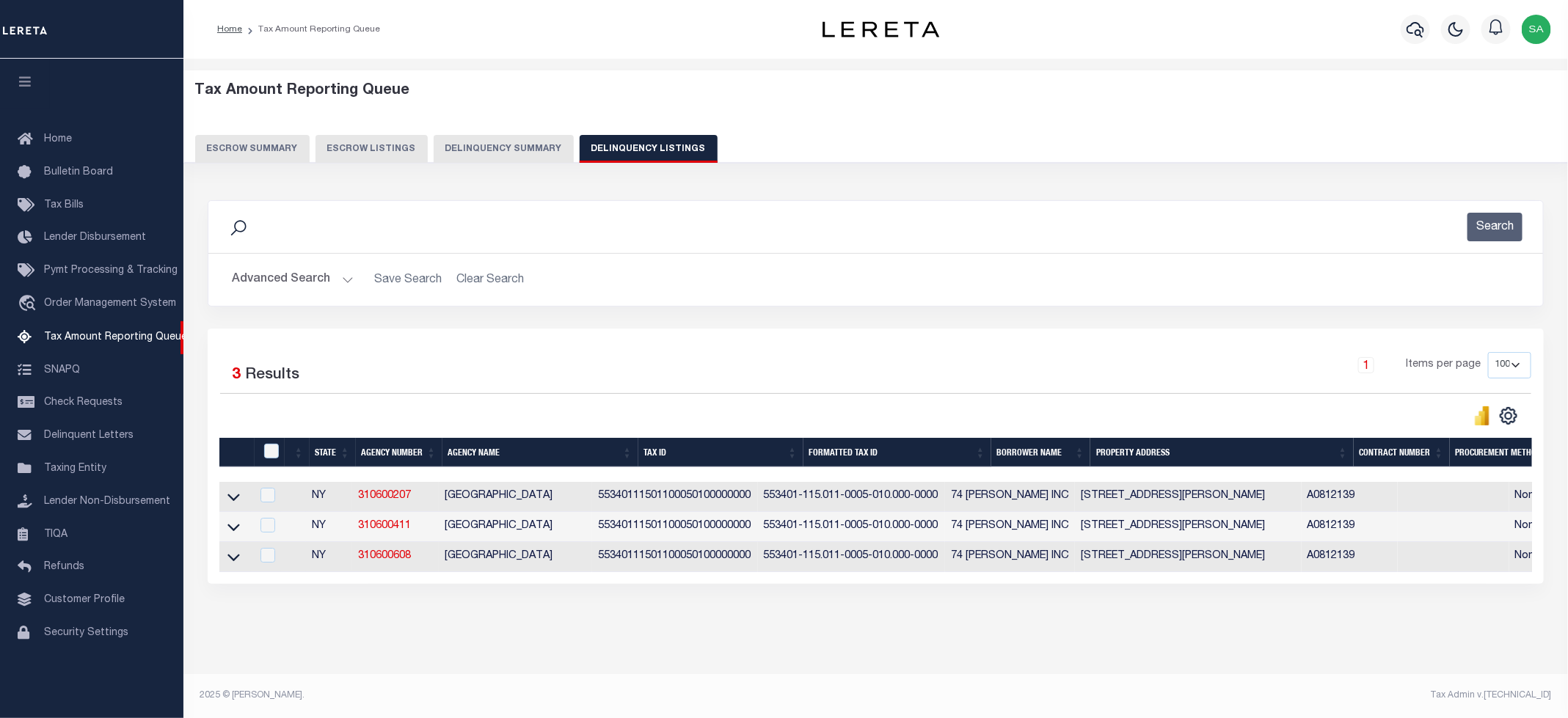
click at [273, 282] on button "Advanced Search" at bounding box center [293, 280] width 122 height 29
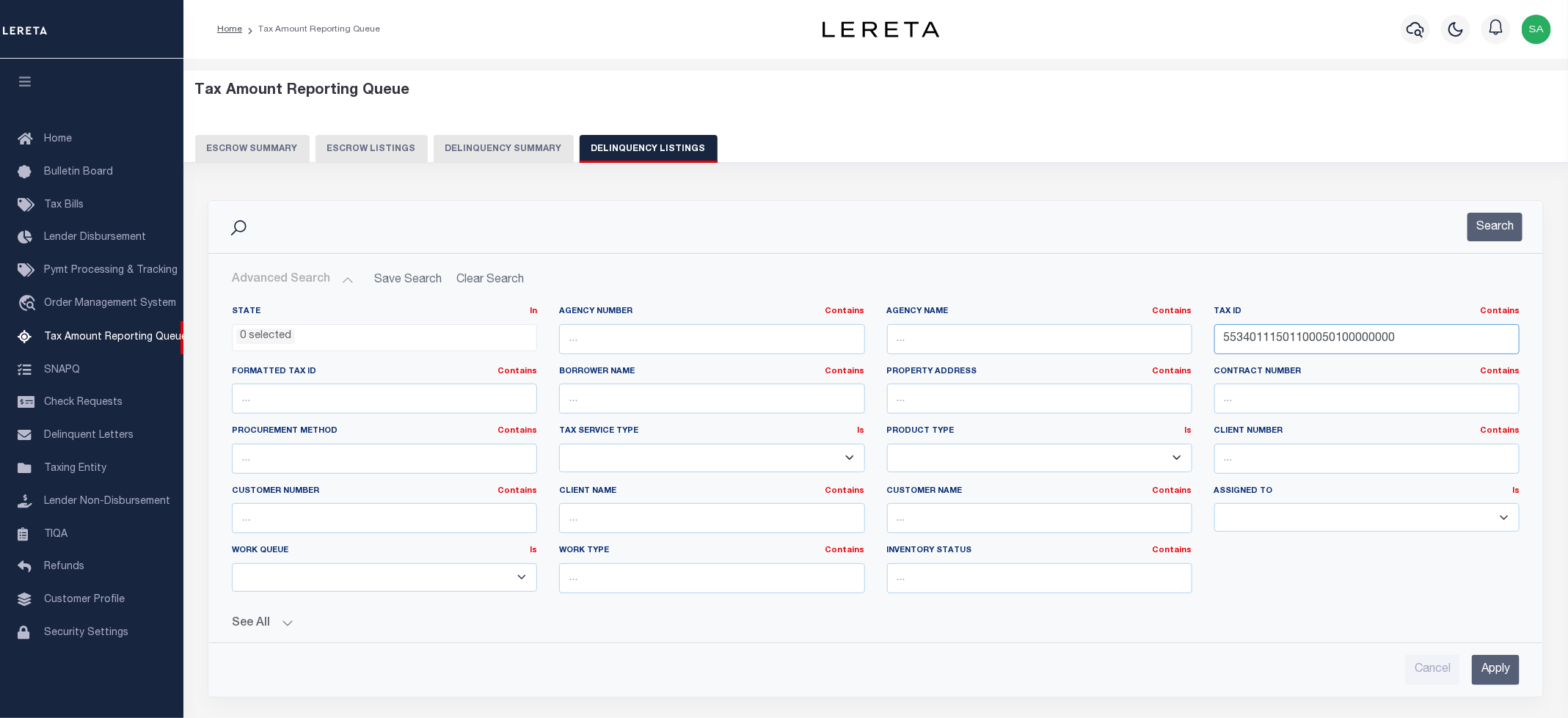
drag, startPoint x: 1161, startPoint y: 312, endPoint x: 903, endPoint y: 311, distance: 258.0
click at [872, 311] on div "State In In AK AL AR AZ CA CO CT DC DE FL GA GU HI IA ID IL IN KS KY LA MA MD M…" at bounding box center [875, 455] width 1310 height 299
paste input "50002065"
type input "55340111501500020650000000"
click at [1467, 238] on button "Search" at bounding box center [1494, 227] width 55 height 29
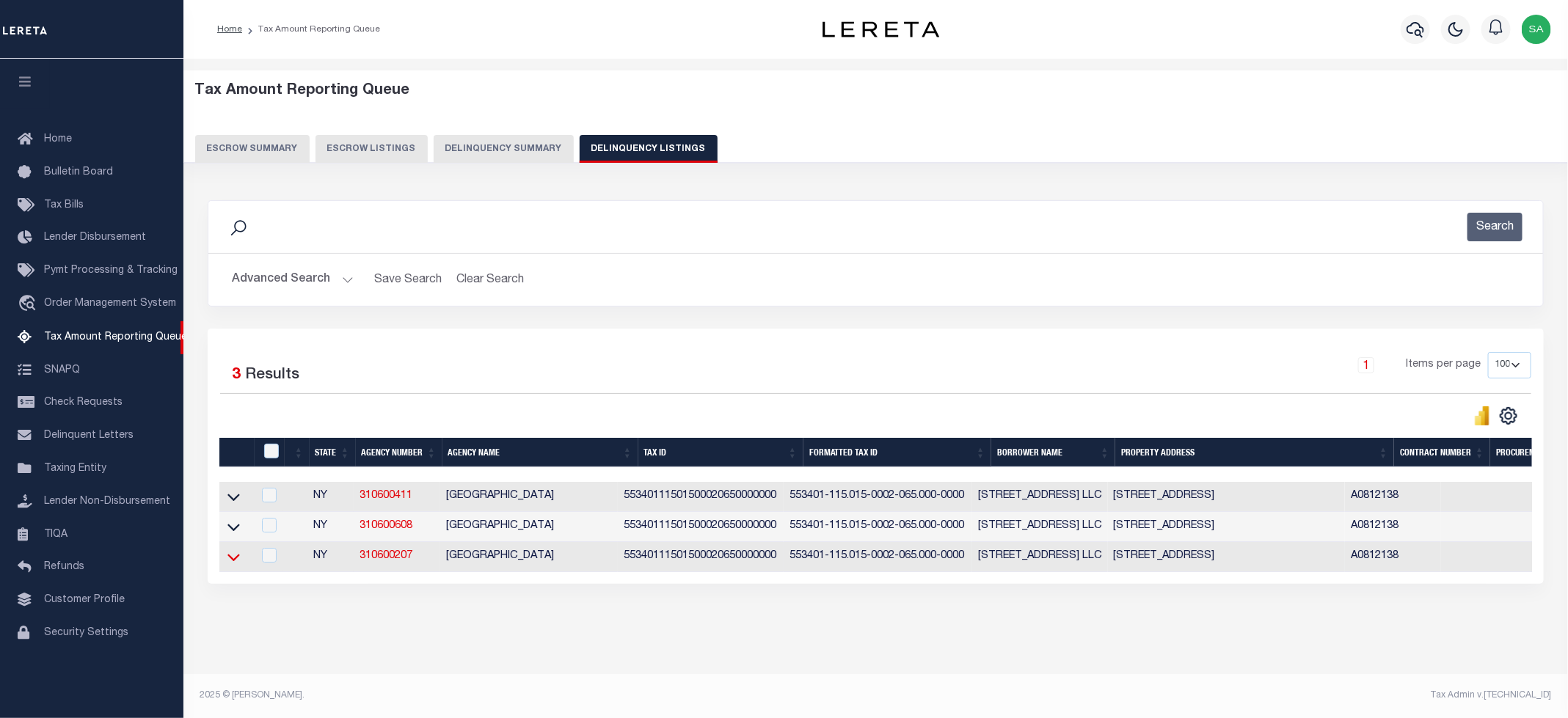
click at [229, 564] on icon at bounding box center [234, 557] width 13 height 16
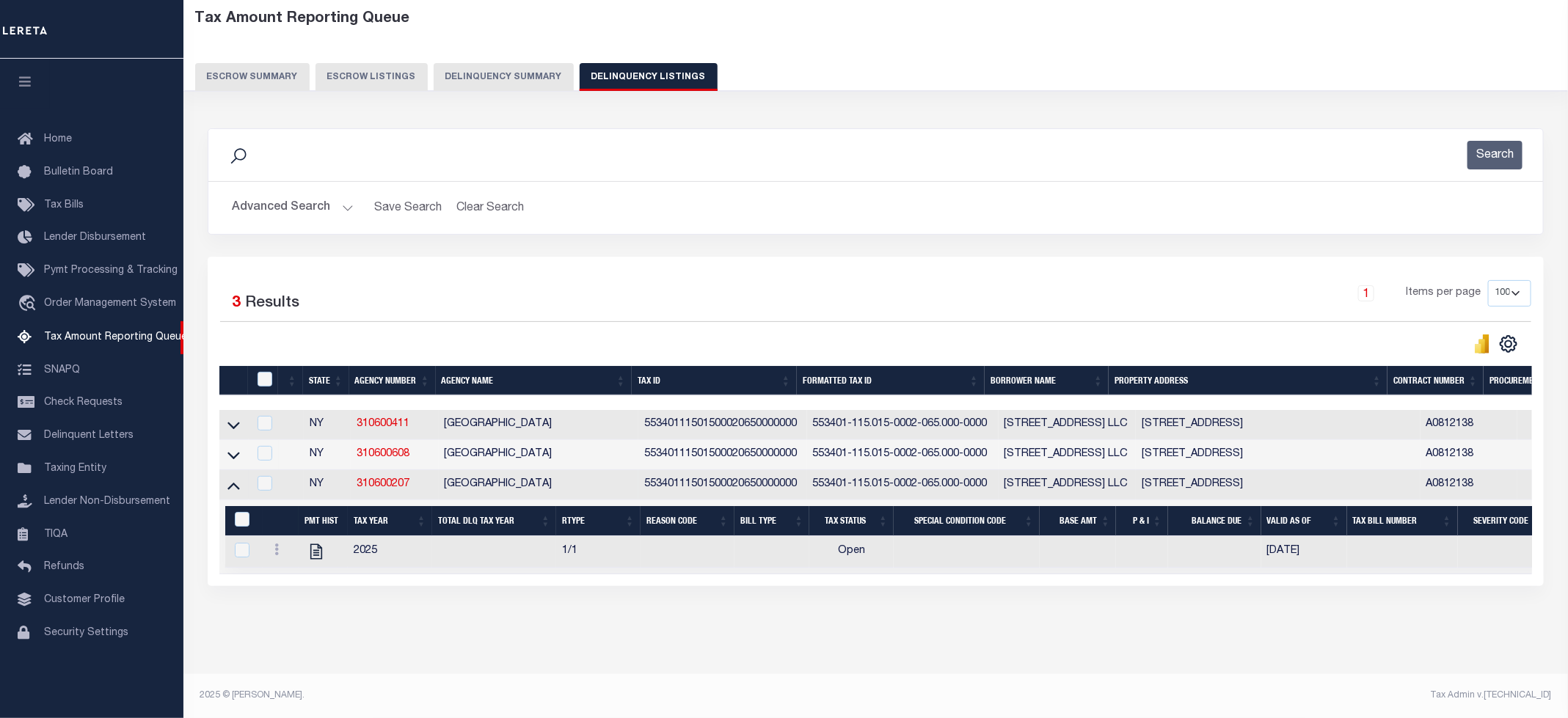
scroll to position [89, 0]
click at [308, 546] on icon "" at bounding box center [316, 551] width 19 height 19
checkbox input "true"
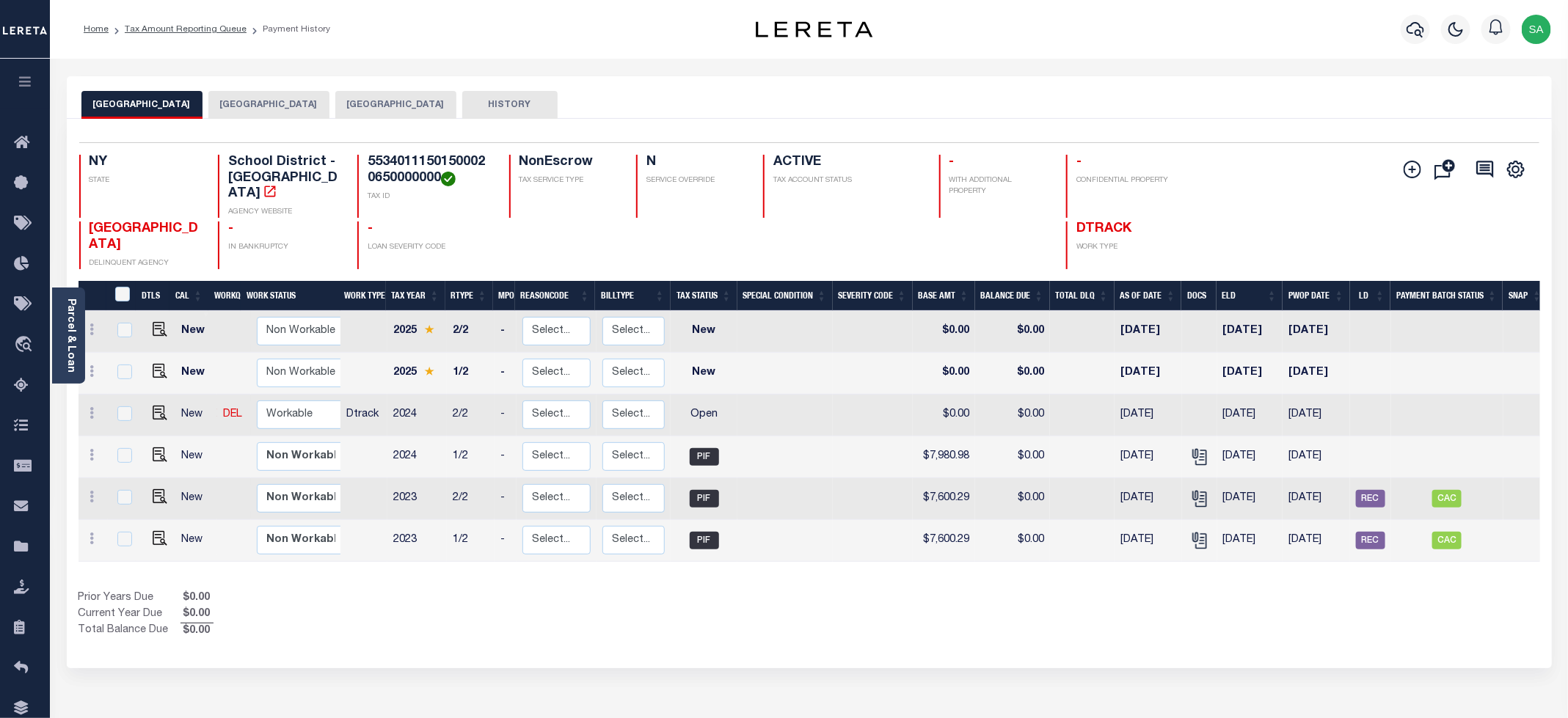
click at [456, 114] on button "[GEOGRAPHIC_DATA]" at bounding box center [395, 104] width 121 height 28
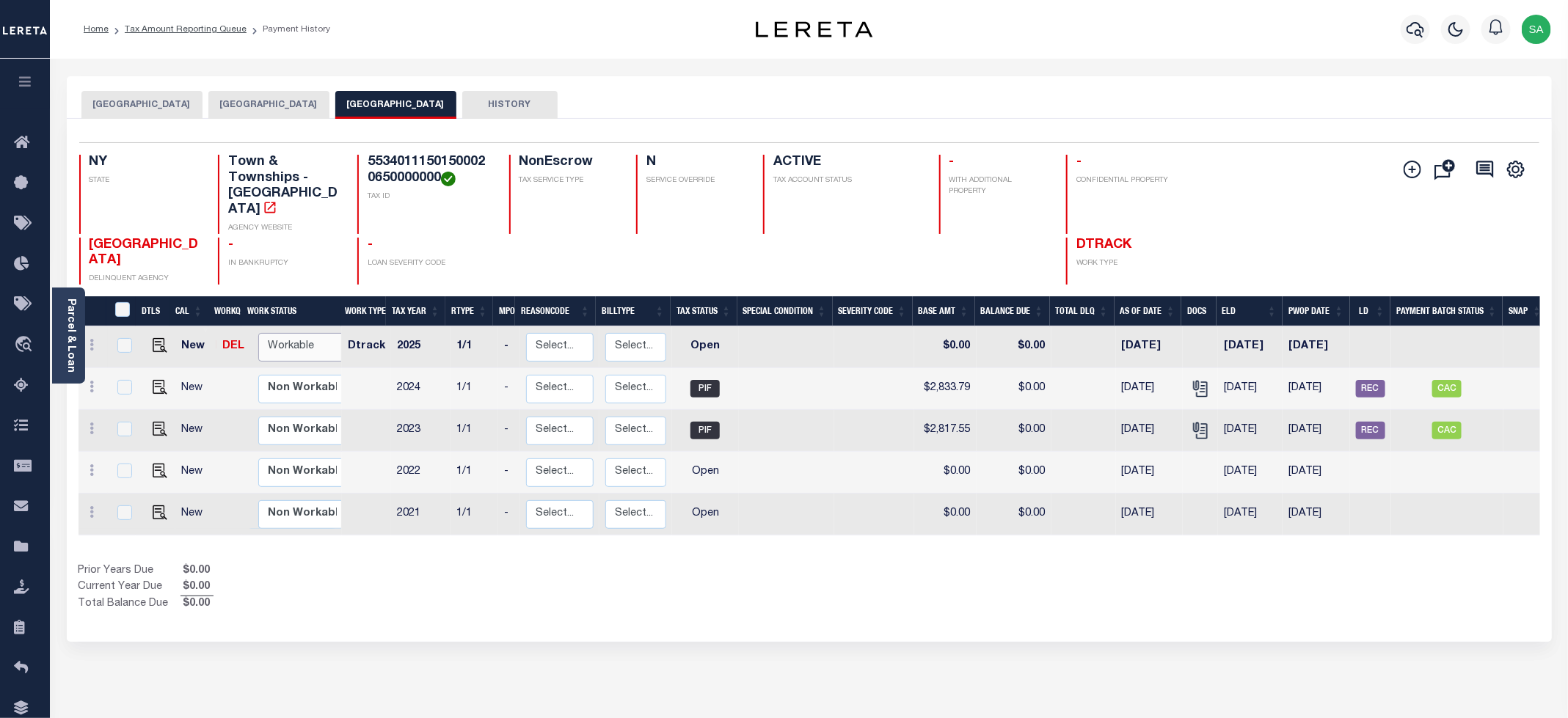
click at [304, 353] on select "Non Workable Workable" at bounding box center [302, 347] width 88 height 29
checkbox input "true"
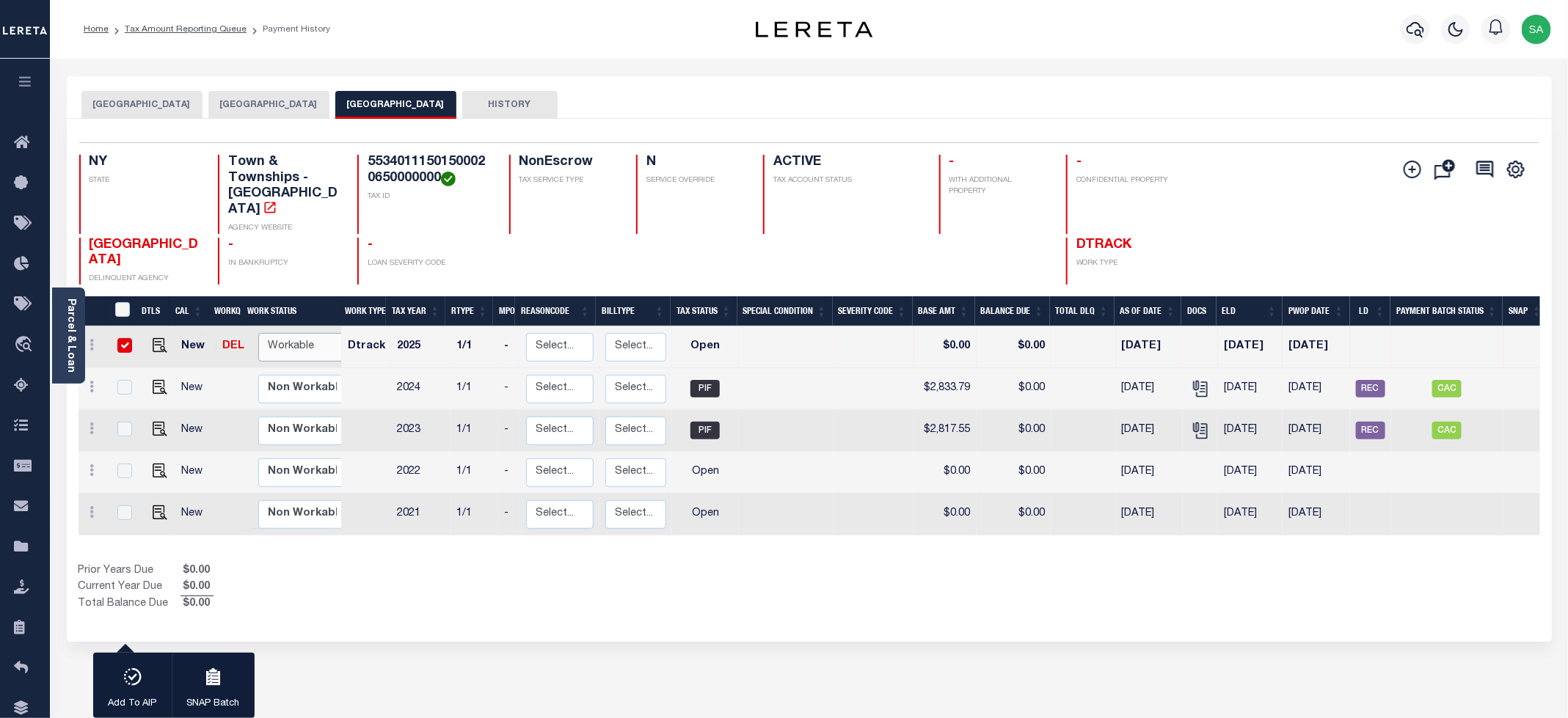
select select "true"
click at [258, 333] on select "Non Workable Workable" at bounding box center [302, 347] width 88 height 29
checkbox input "false"
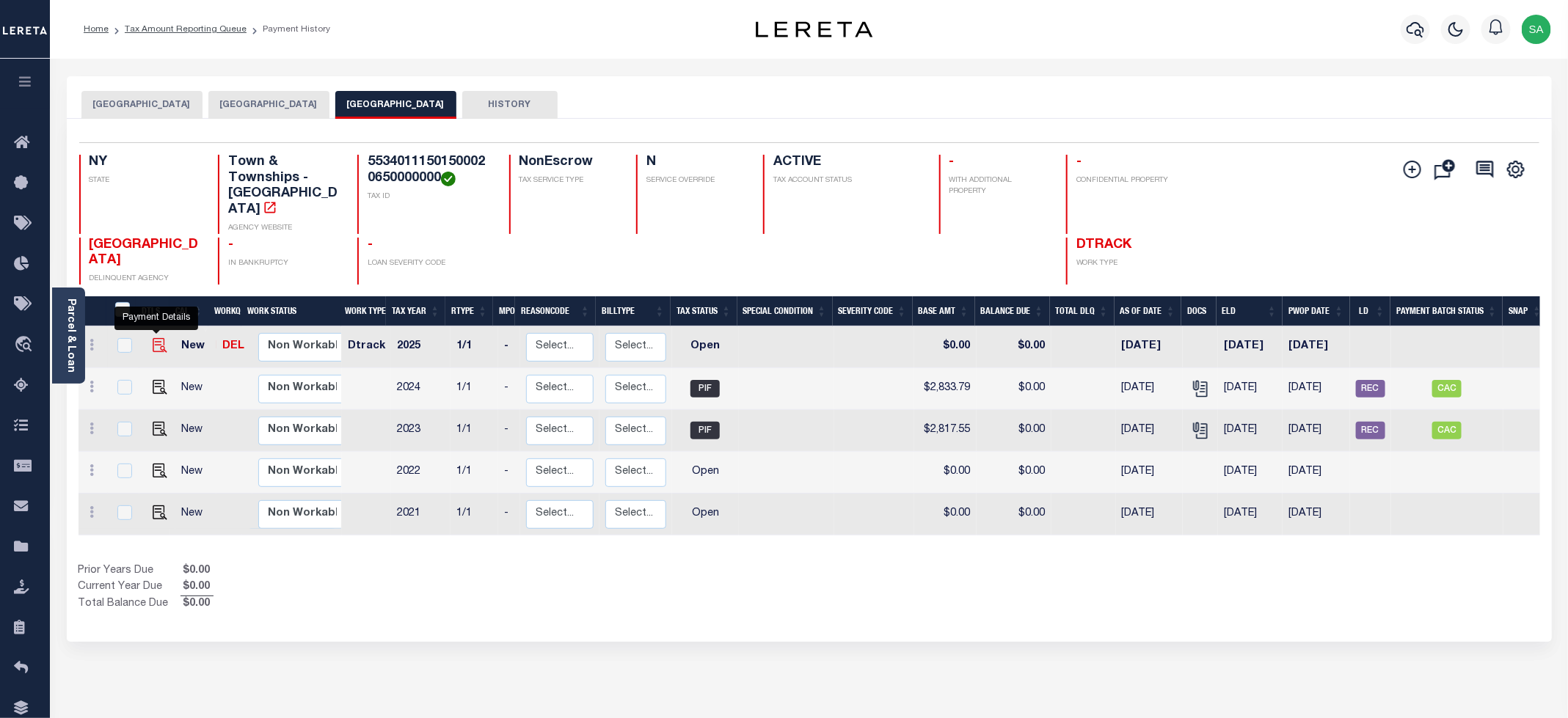
click at [153, 344] on img "" at bounding box center [160, 345] width 15 height 15
checkbox input "true"
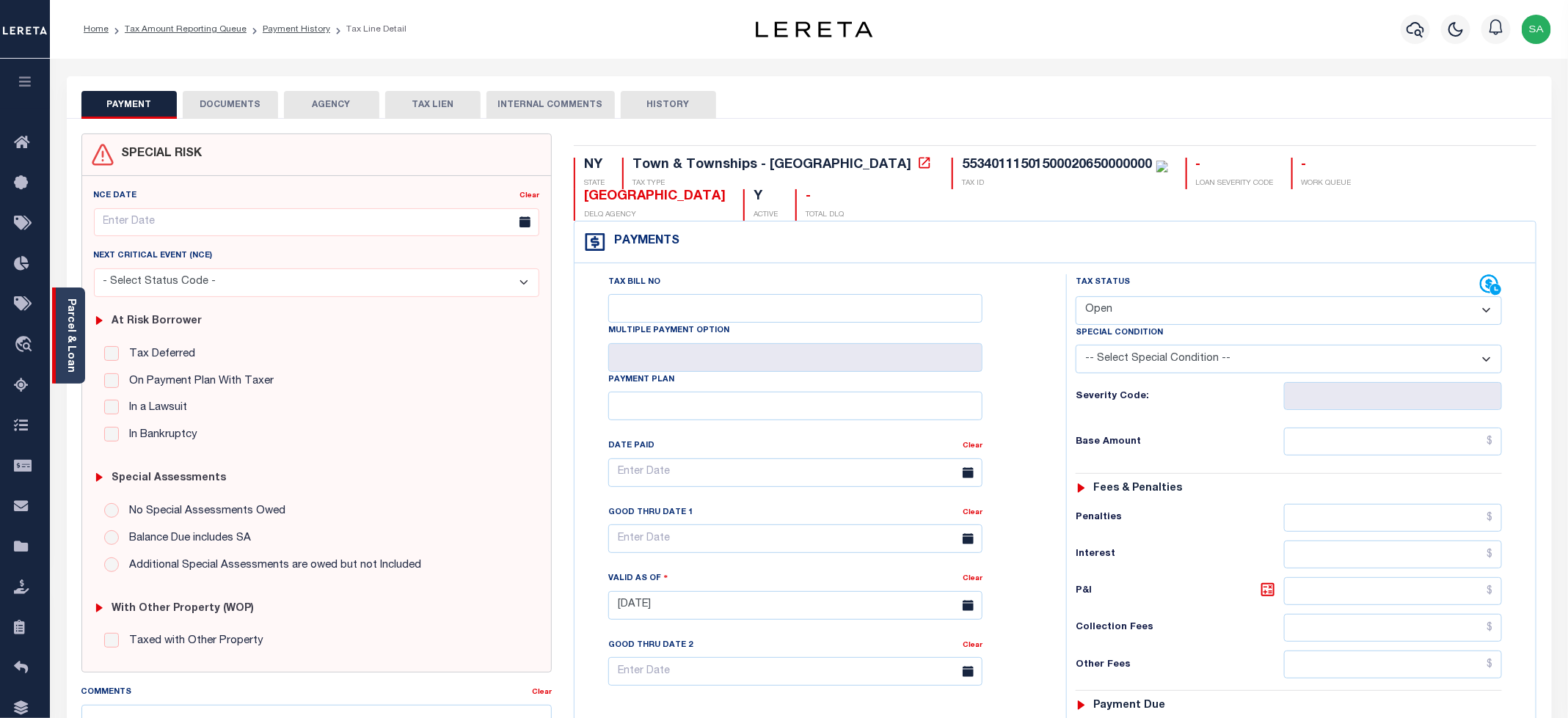
click at [79, 352] on div "Parcel & Loan" at bounding box center [68, 336] width 33 height 96
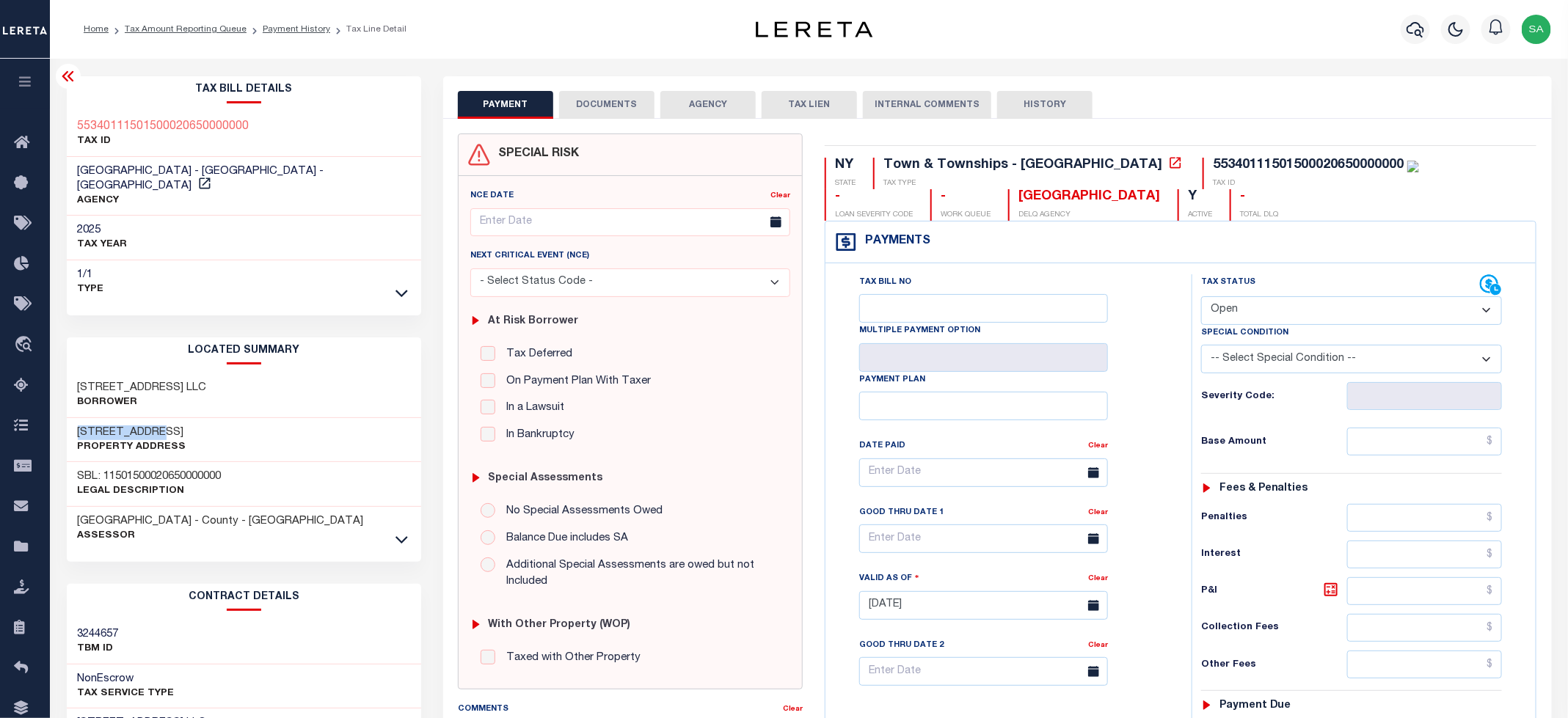
drag, startPoint x: 75, startPoint y: 421, endPoint x: 163, endPoint y: 415, distance: 88.2
click at [163, 418] on div "[STREET_ADDRESS] Property Address" at bounding box center [244, 441] width 355 height 45
copy h3 "128 CORTLANDT"
click at [1252, 300] on select "- Select Status Code - Open Due/Unpaid Paid Incomplete No Tax Due Internal Refu…" at bounding box center [1352, 311] width 301 height 29
click at [1267, 324] on select "- Select Status Code - Open Due/Unpaid Paid Incomplete No Tax Due Internal Refu…" at bounding box center [1352, 311] width 301 height 29
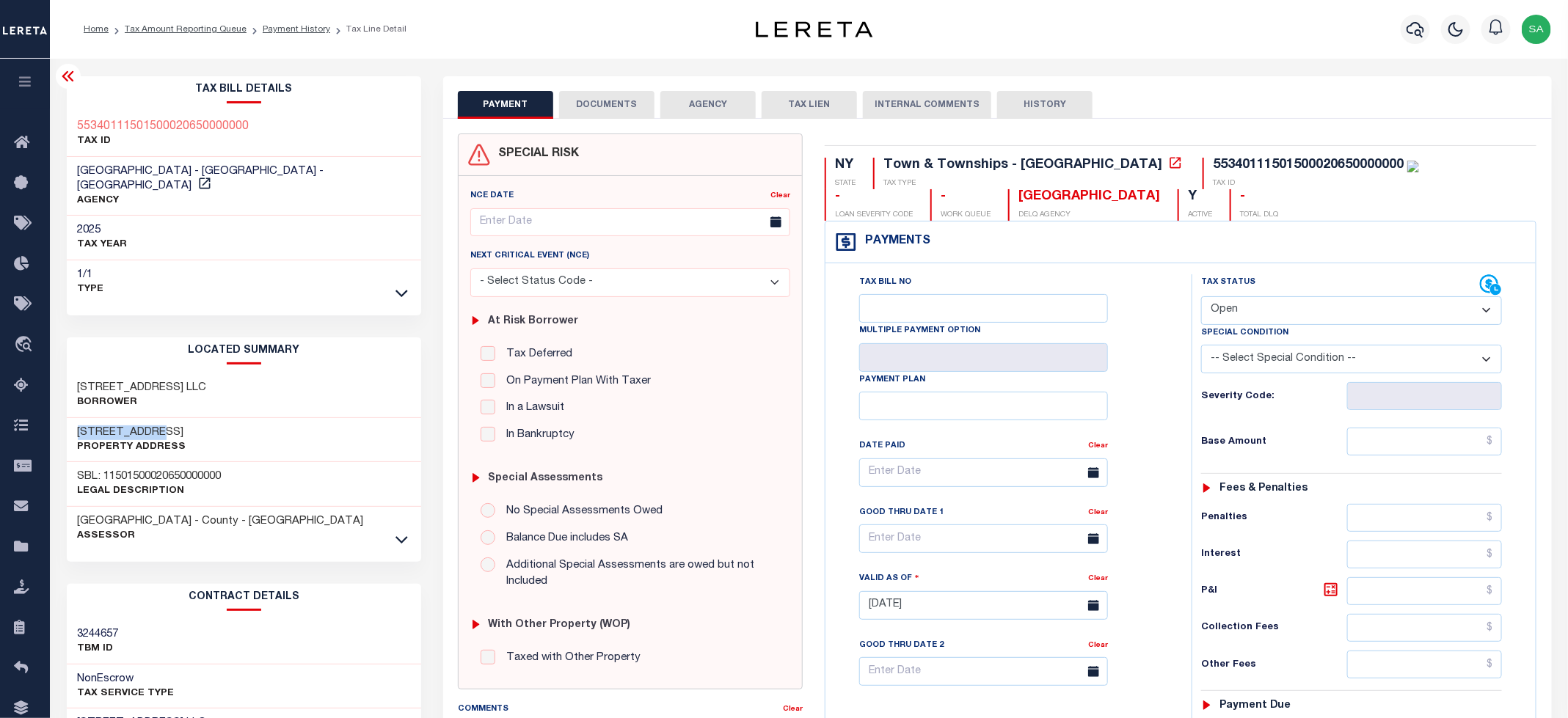
select select "PYD"
click at [1202, 298] on select "- Select Status Code - Open Due/Unpaid Paid Incomplete No Tax Due Internal Refu…" at bounding box center [1352, 311] width 301 height 29
type input "[DATE]"
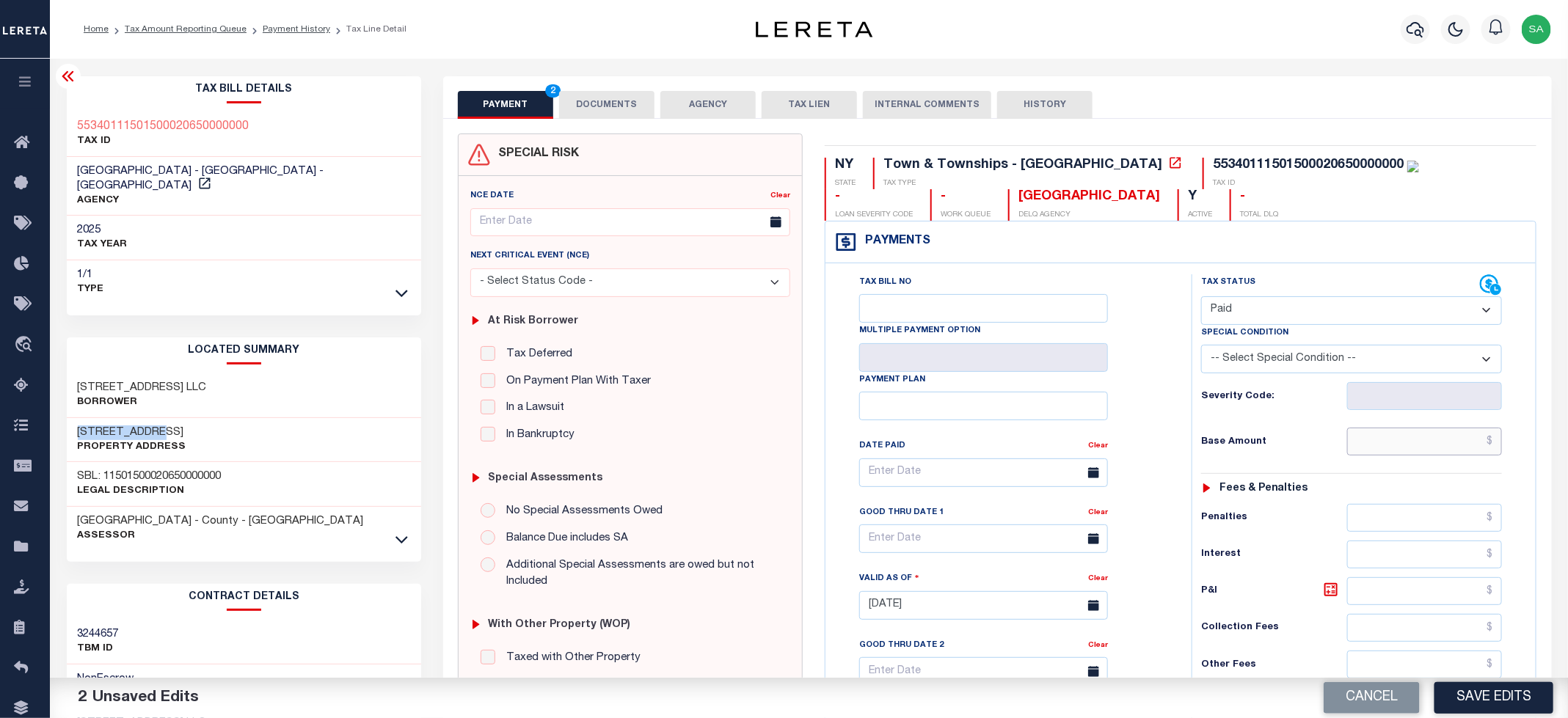
click at [1365, 447] on input "text" at bounding box center [1424, 441] width 156 height 28
type input "$0.00"
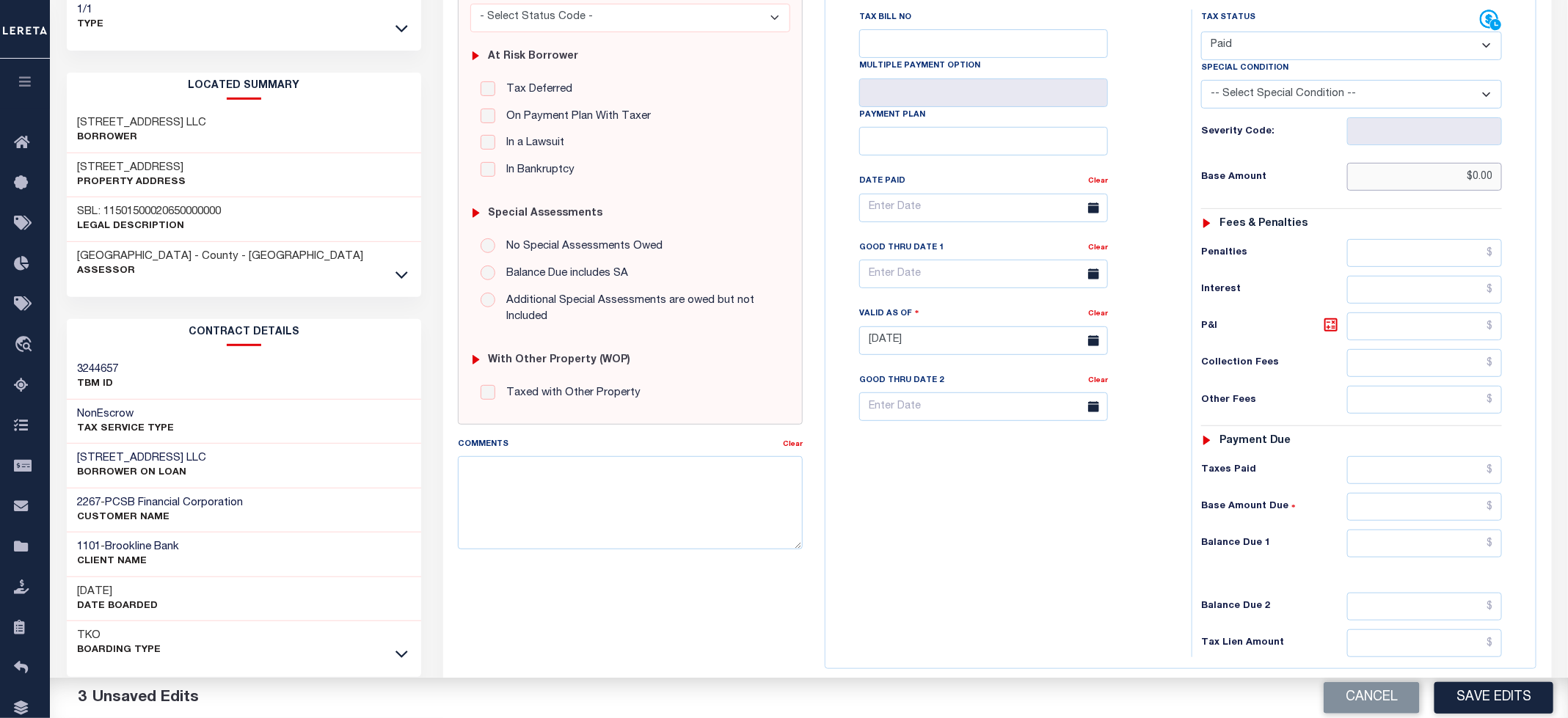
scroll to position [330, 0]
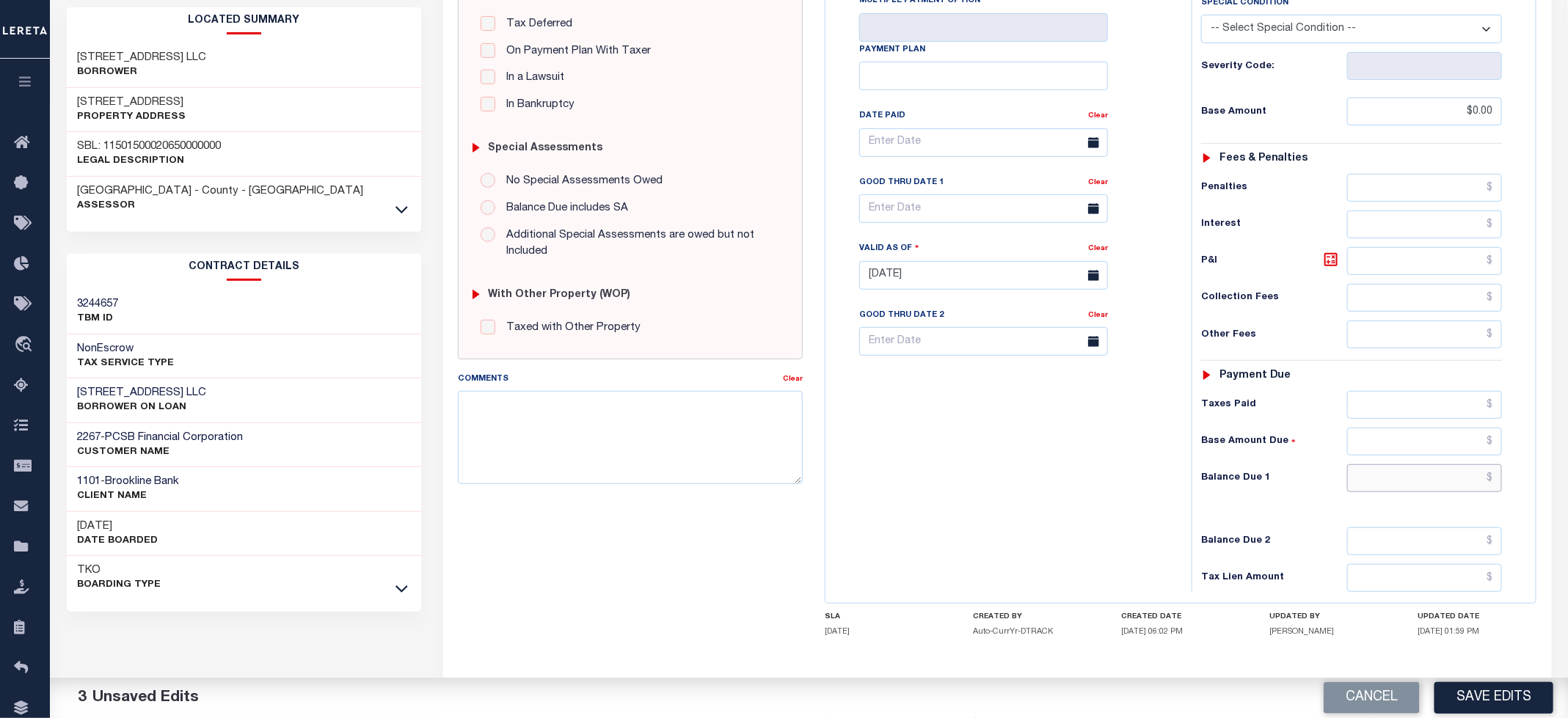
click at [1366, 489] on input "text" at bounding box center [1424, 478] width 156 height 28
type input "$0.00"
click at [977, 557] on div "Tax Bill No Multiple Payment Option Payment Plan Clear" at bounding box center [1005, 268] width 352 height 647
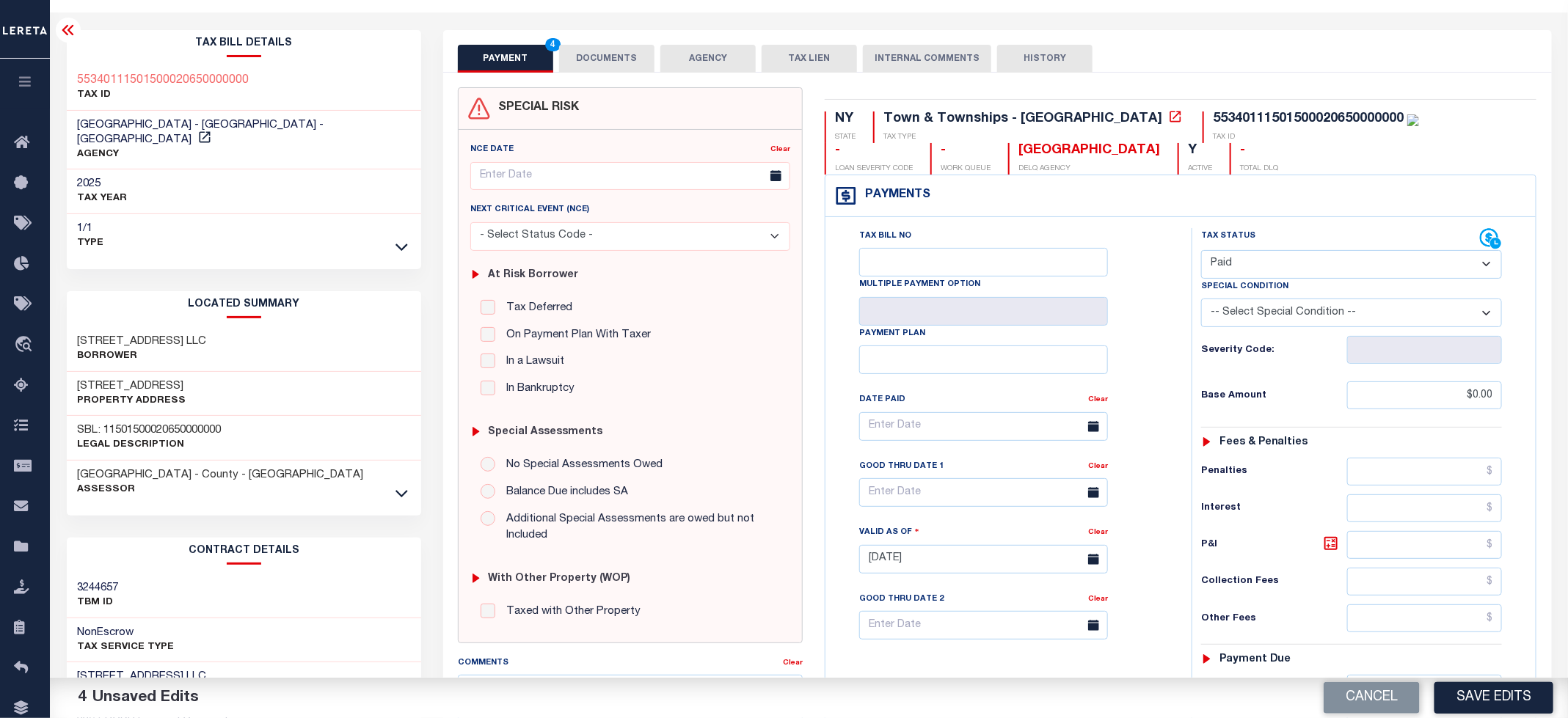
scroll to position [0, 0]
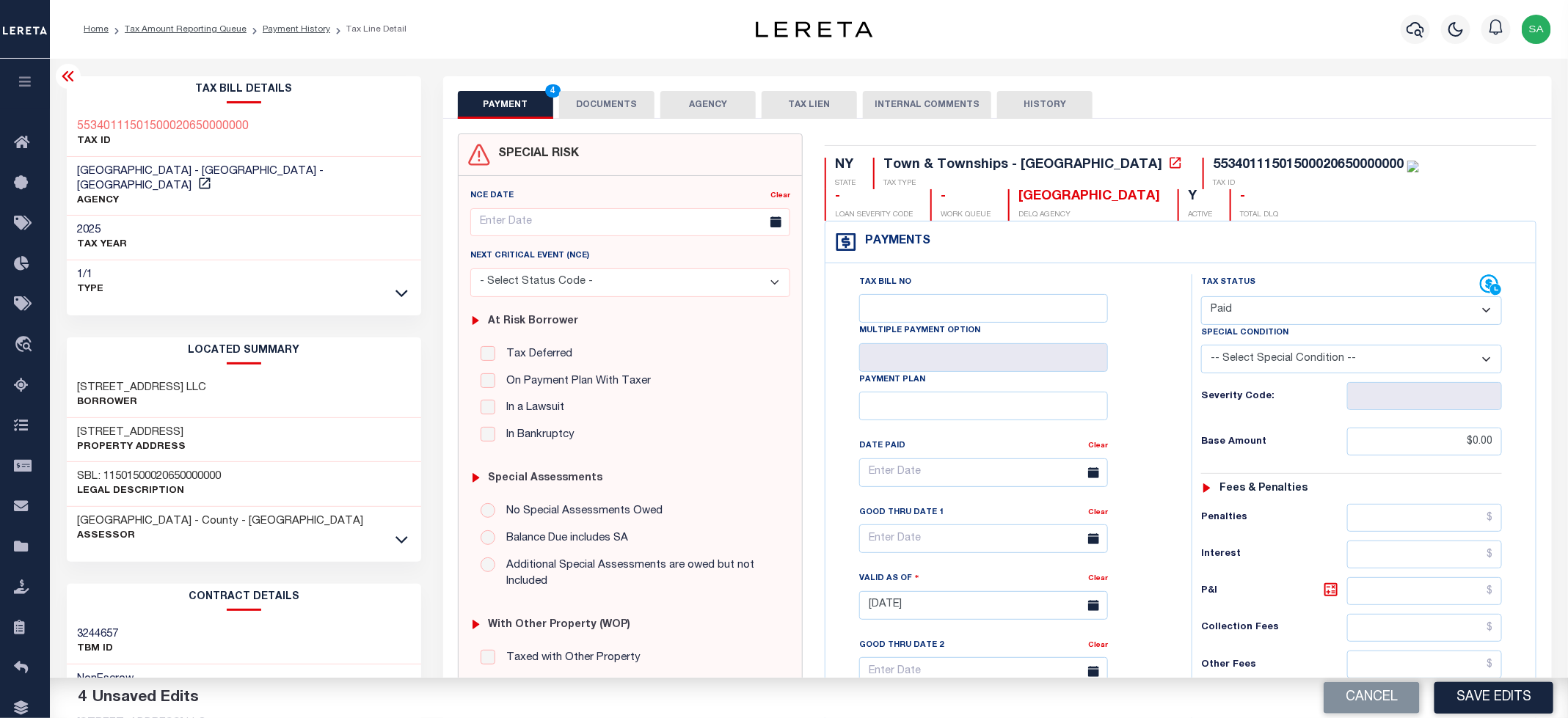
click at [614, 95] on button "DOCUMENTS" at bounding box center [606, 104] width 95 height 28
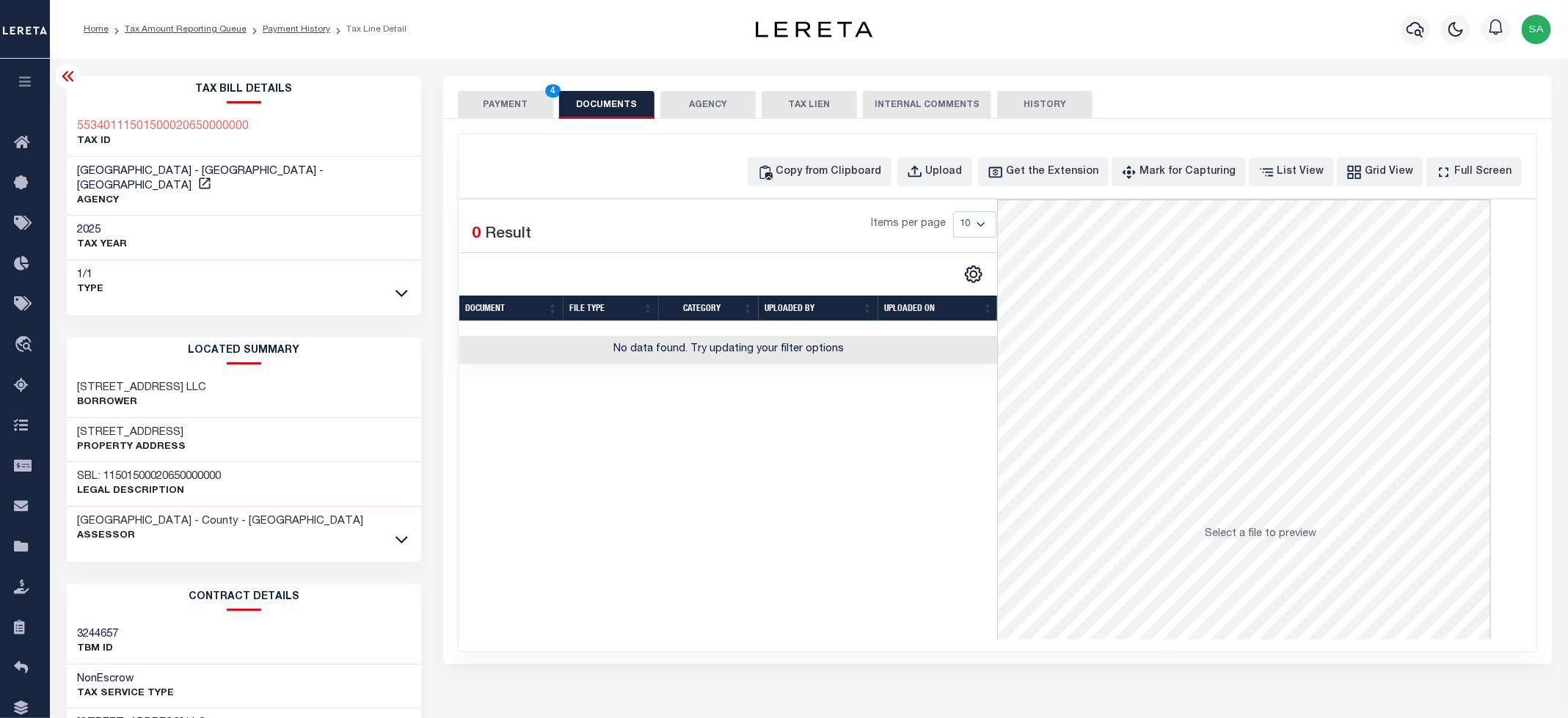
click at [887, 143] on div "Copy from Clipboard Upload Get the Extension Mark for Capturing Got it List Vie…" at bounding box center [997, 393] width 1078 height 517
click at [882, 165] on div "Copy from Clipboard" at bounding box center [829, 172] width 106 height 16
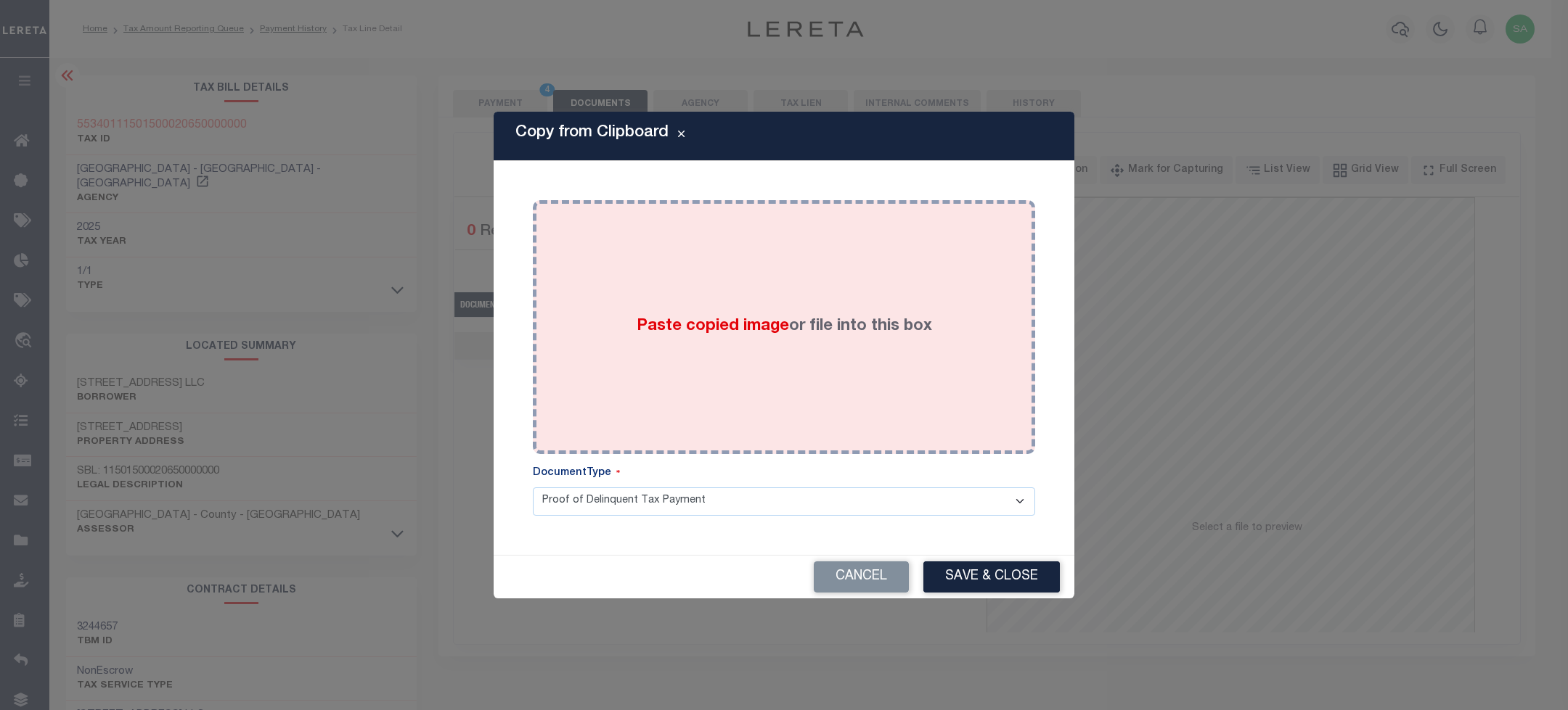
click at [862, 272] on div "Paste copied image or file into this box" at bounding box center [784, 327] width 481 height 232
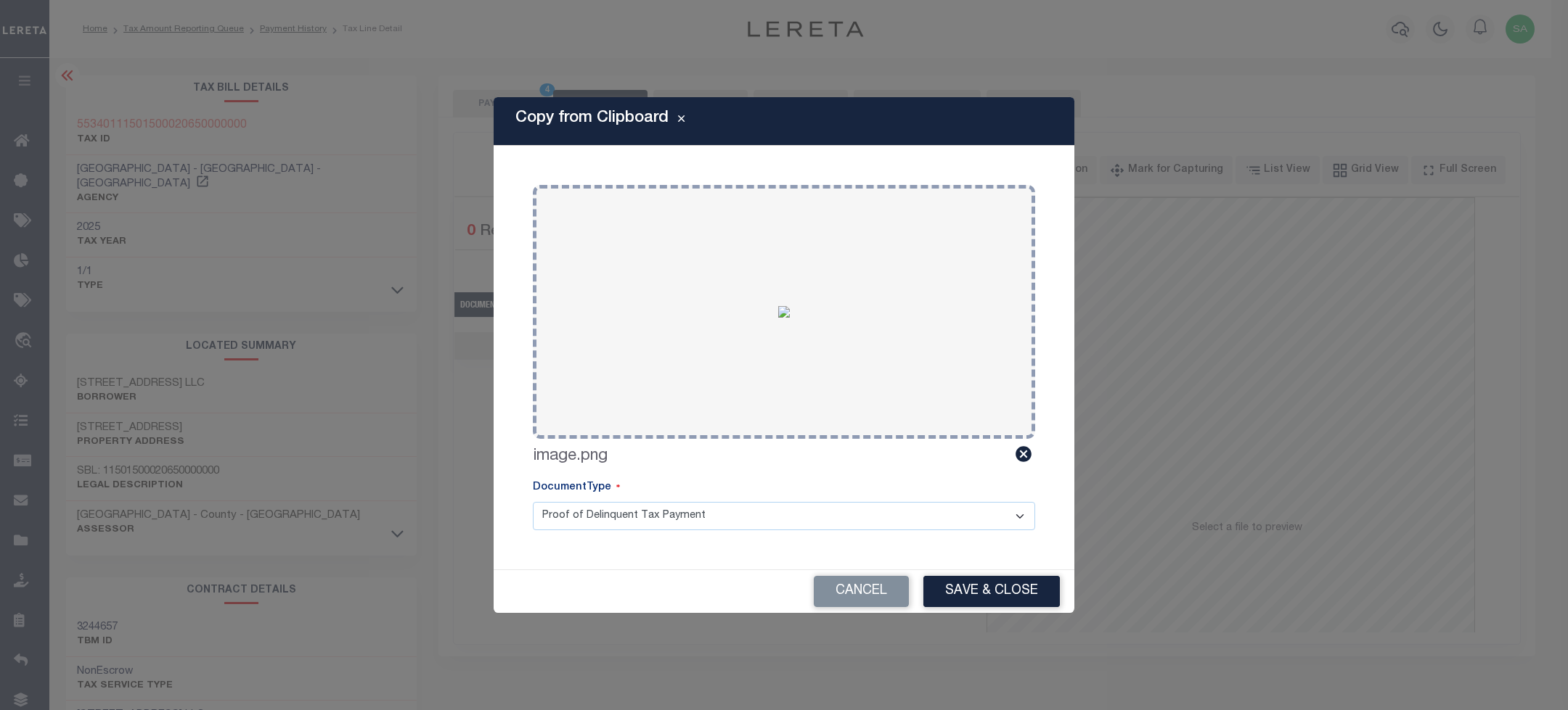
click at [986, 594] on button "Save & Close" at bounding box center [991, 591] width 137 height 31
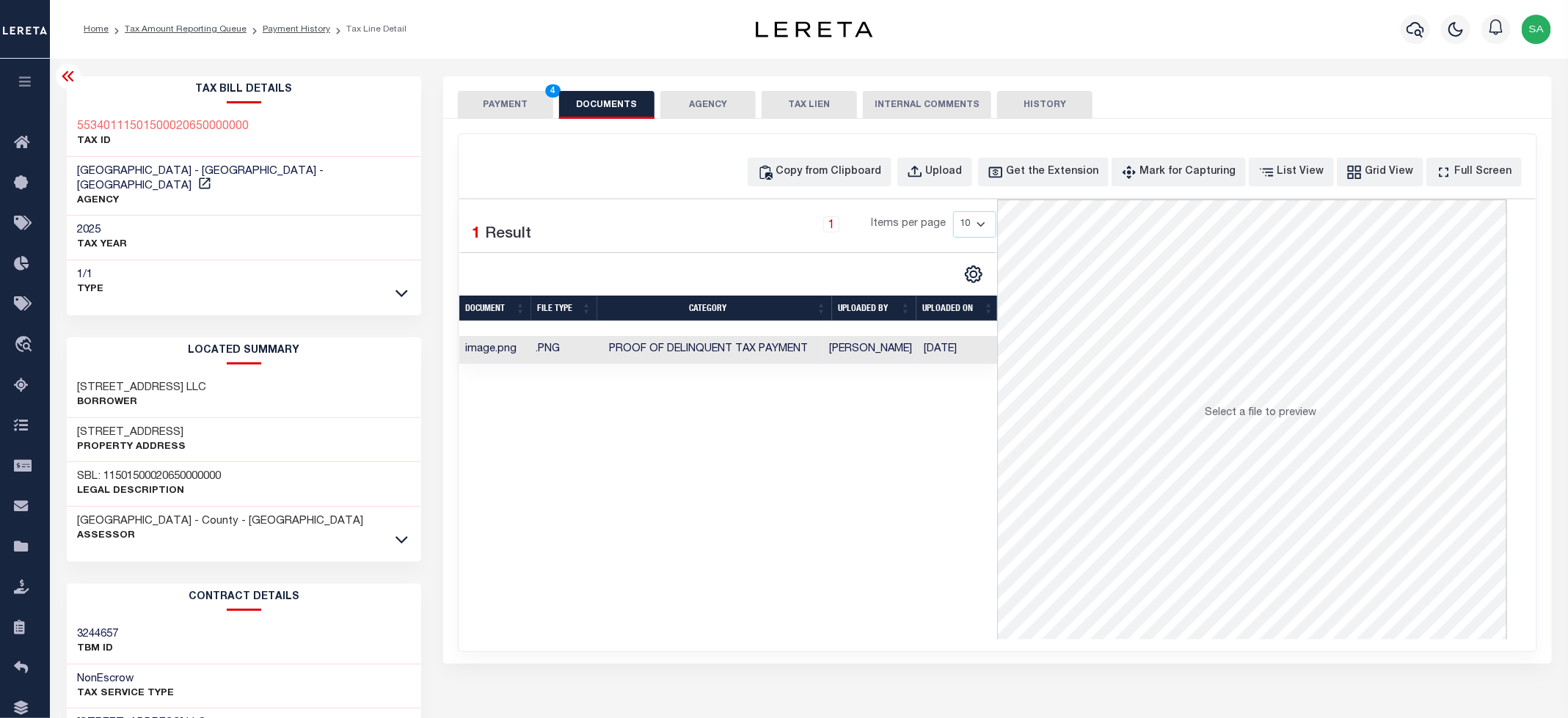
click at [493, 107] on button "PAYMENT 4" at bounding box center [505, 104] width 95 height 28
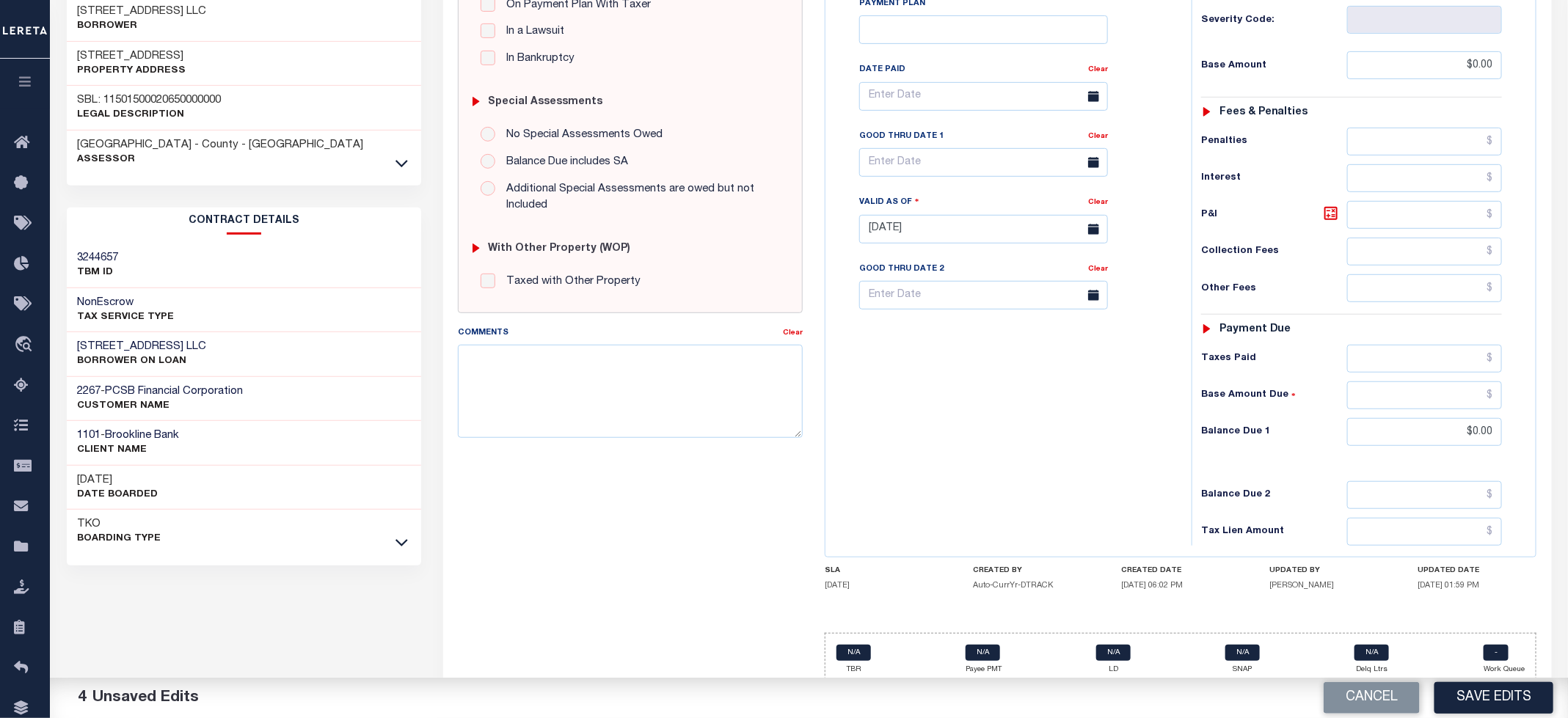
scroll to position [400, 0]
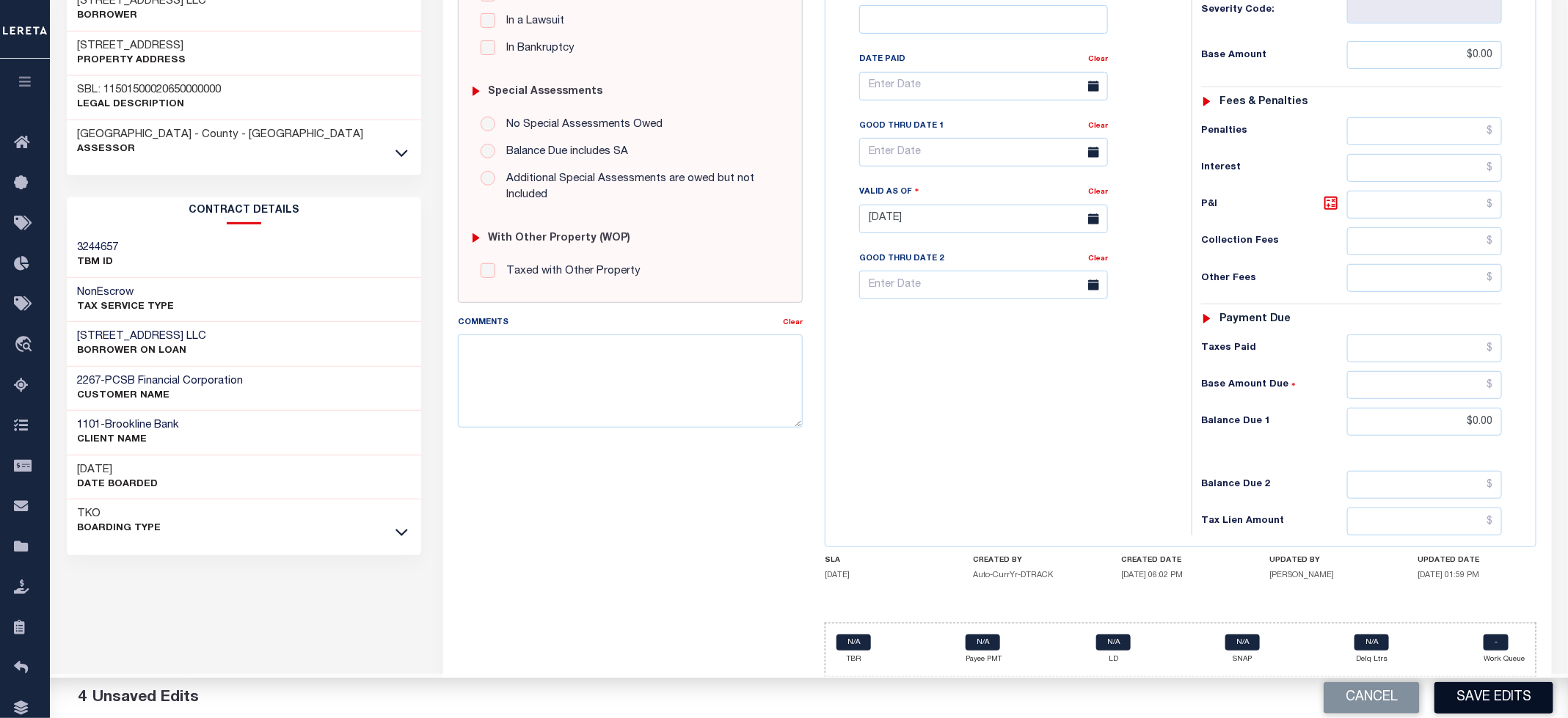
click at [1509, 704] on button "Save Edits" at bounding box center [1494, 698] width 119 height 32
checkbox input "false"
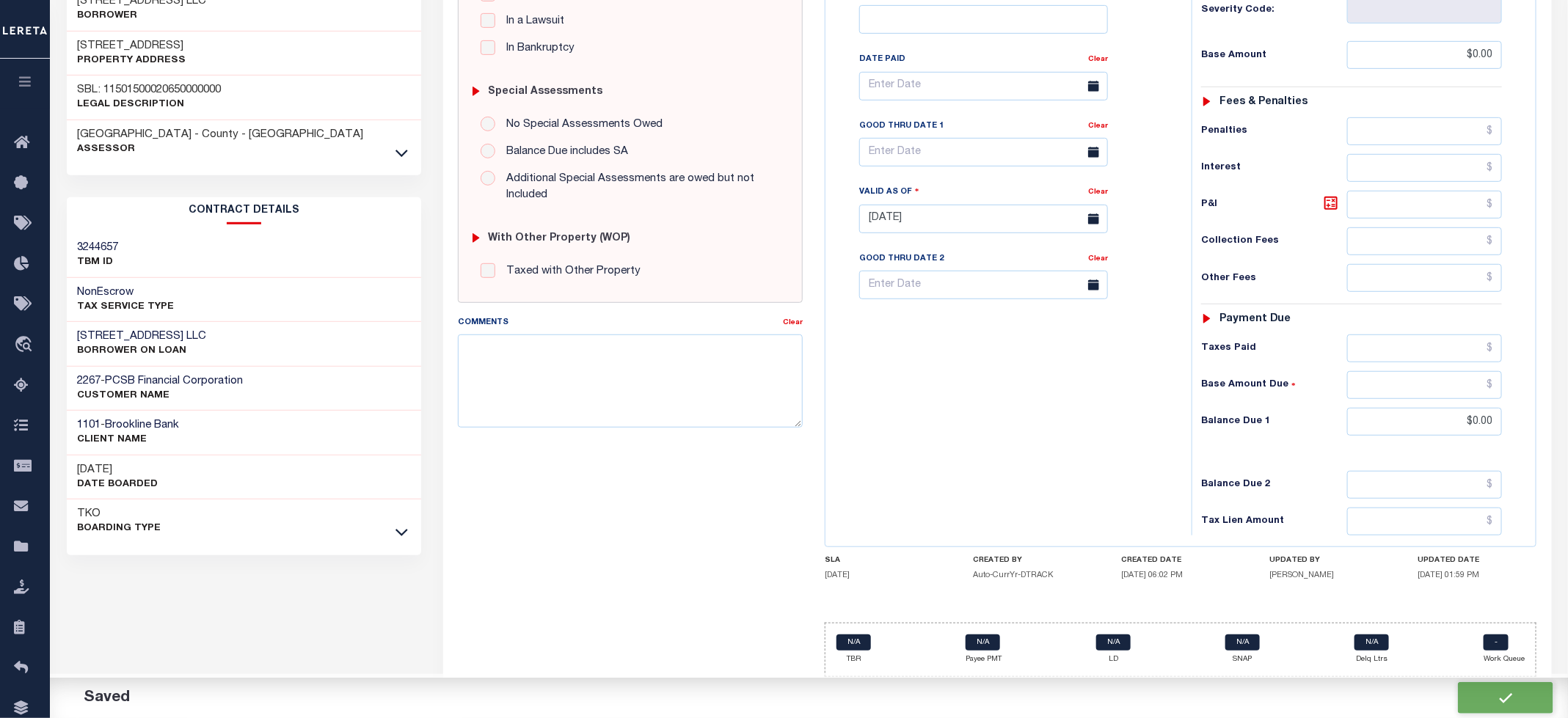
type input "$0"
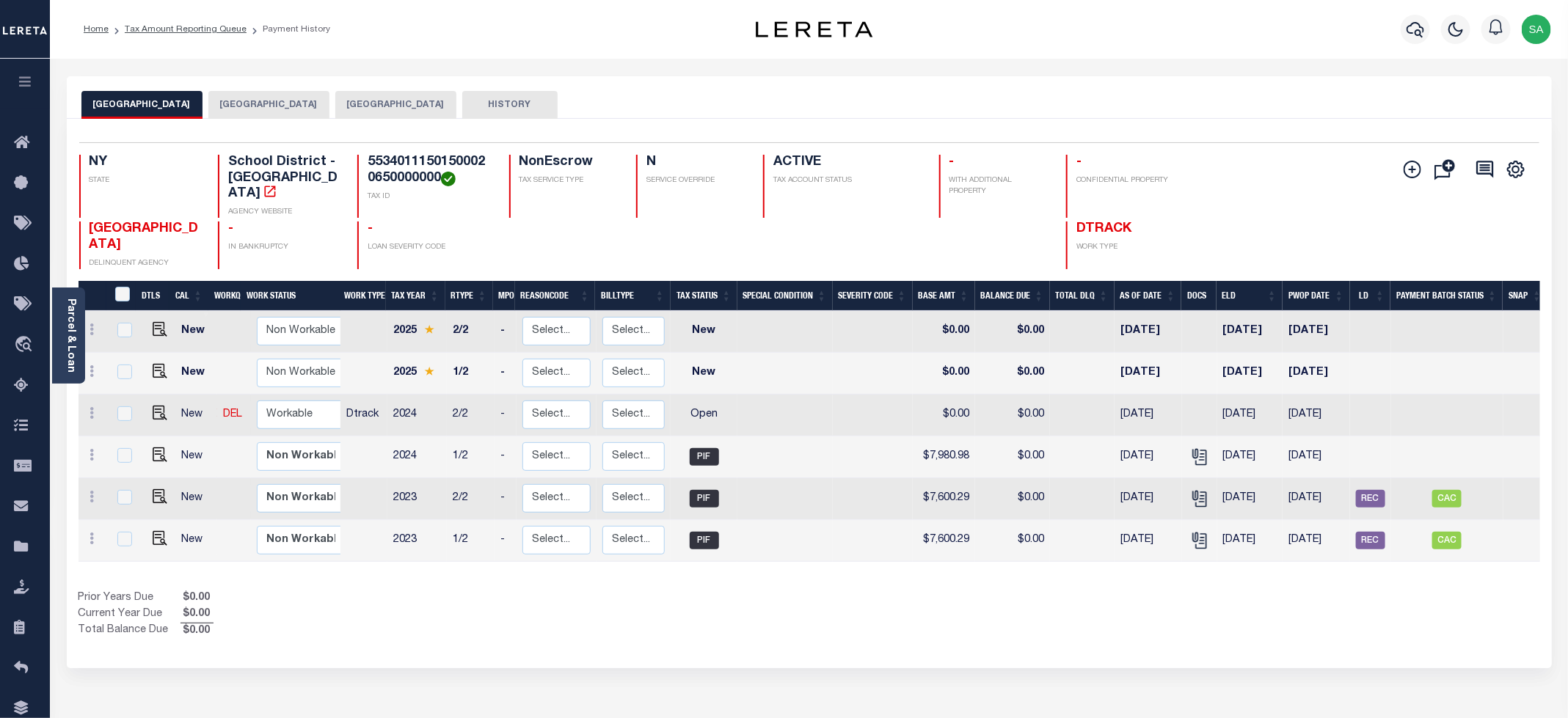
click at [456, 110] on button "[GEOGRAPHIC_DATA]" at bounding box center [395, 104] width 121 height 28
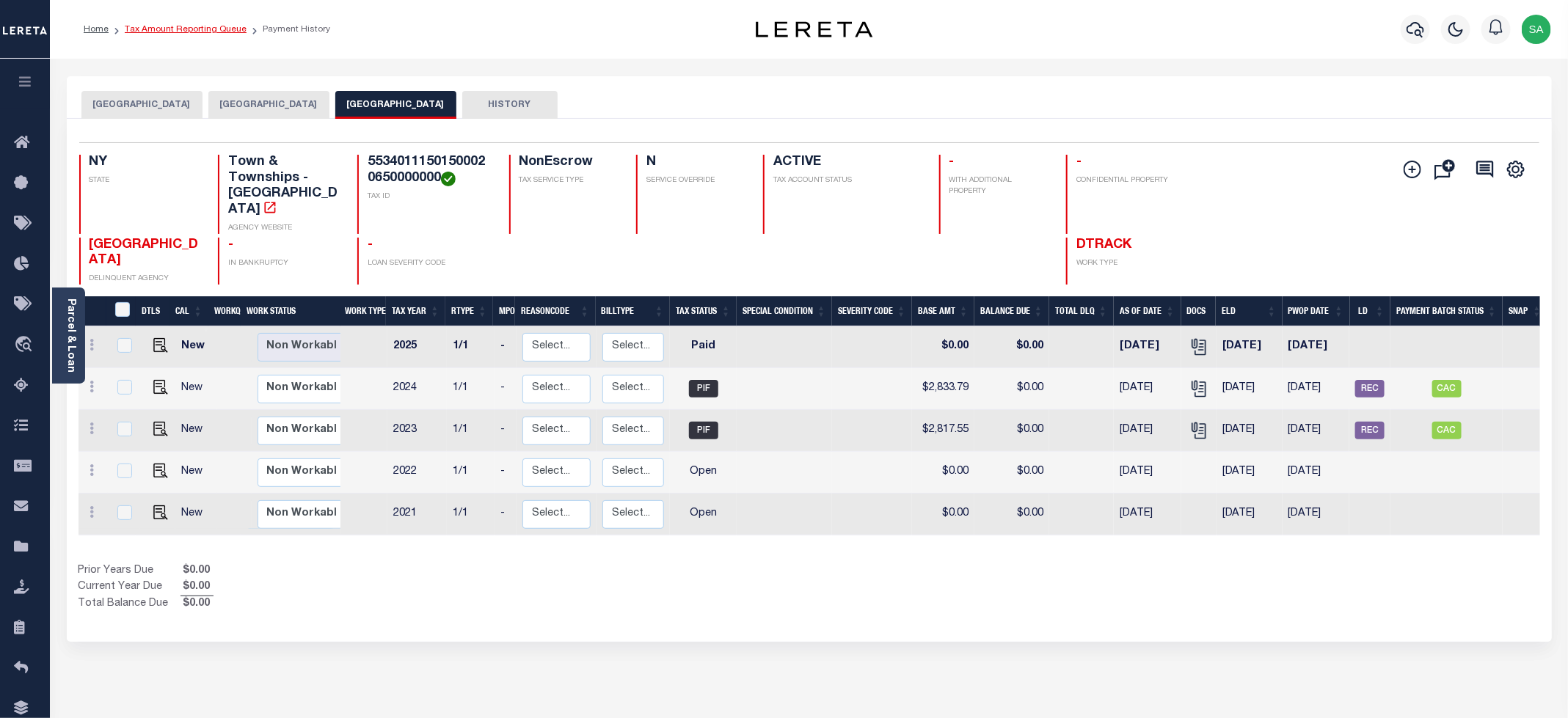
click at [225, 33] on link "Tax Amount Reporting Queue" at bounding box center [186, 29] width 122 height 9
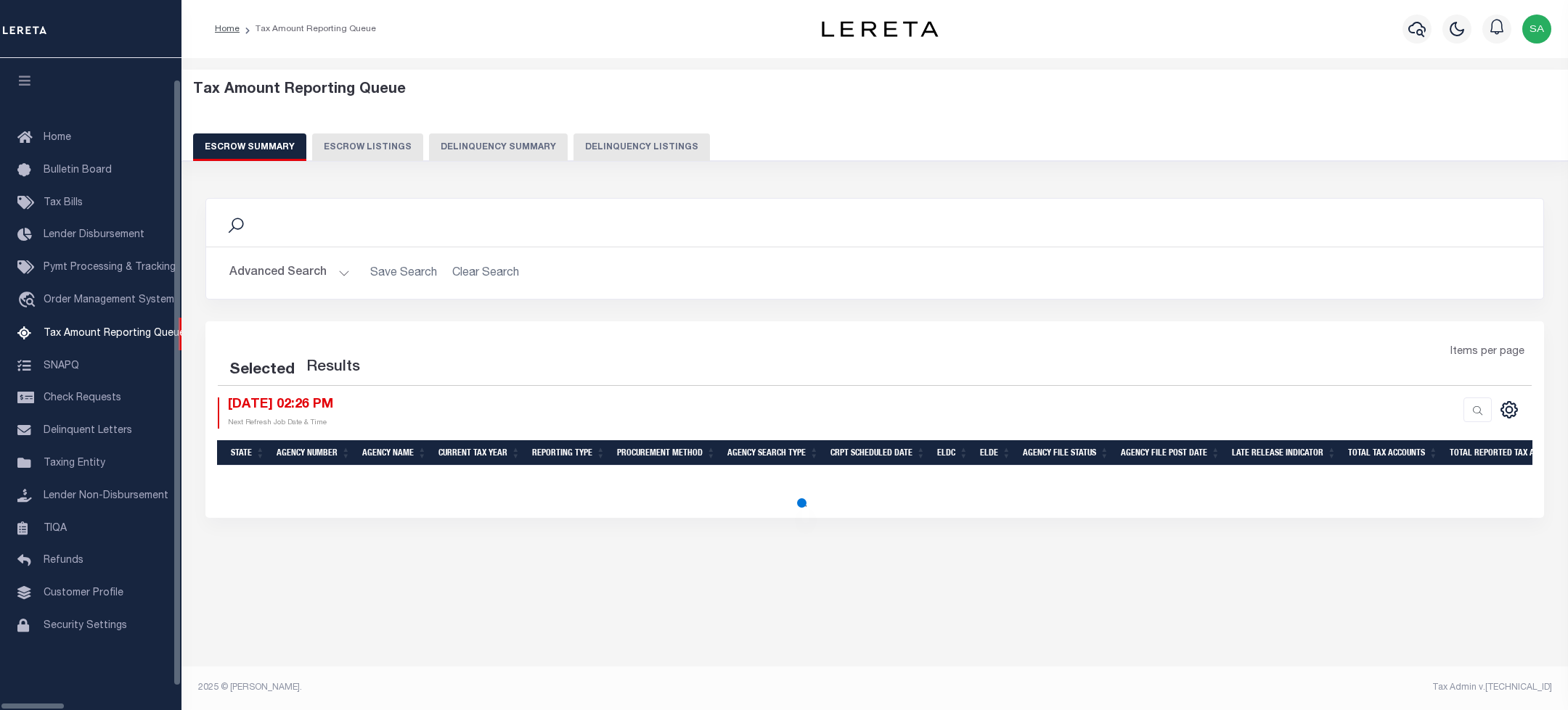
select select "100"
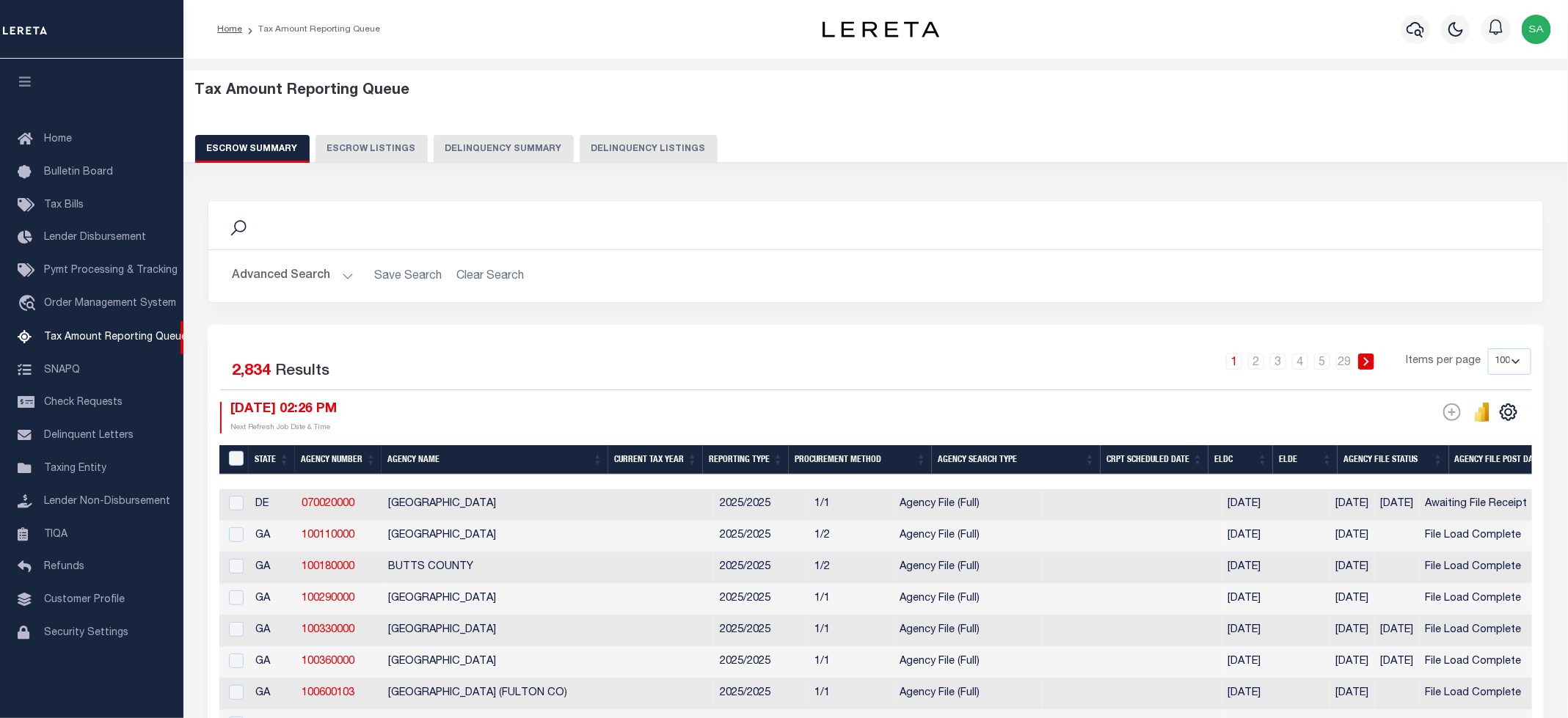
click at [592, 149] on button "Delinquency Listings" at bounding box center [649, 149] width 138 height 28
select select
select select "100"
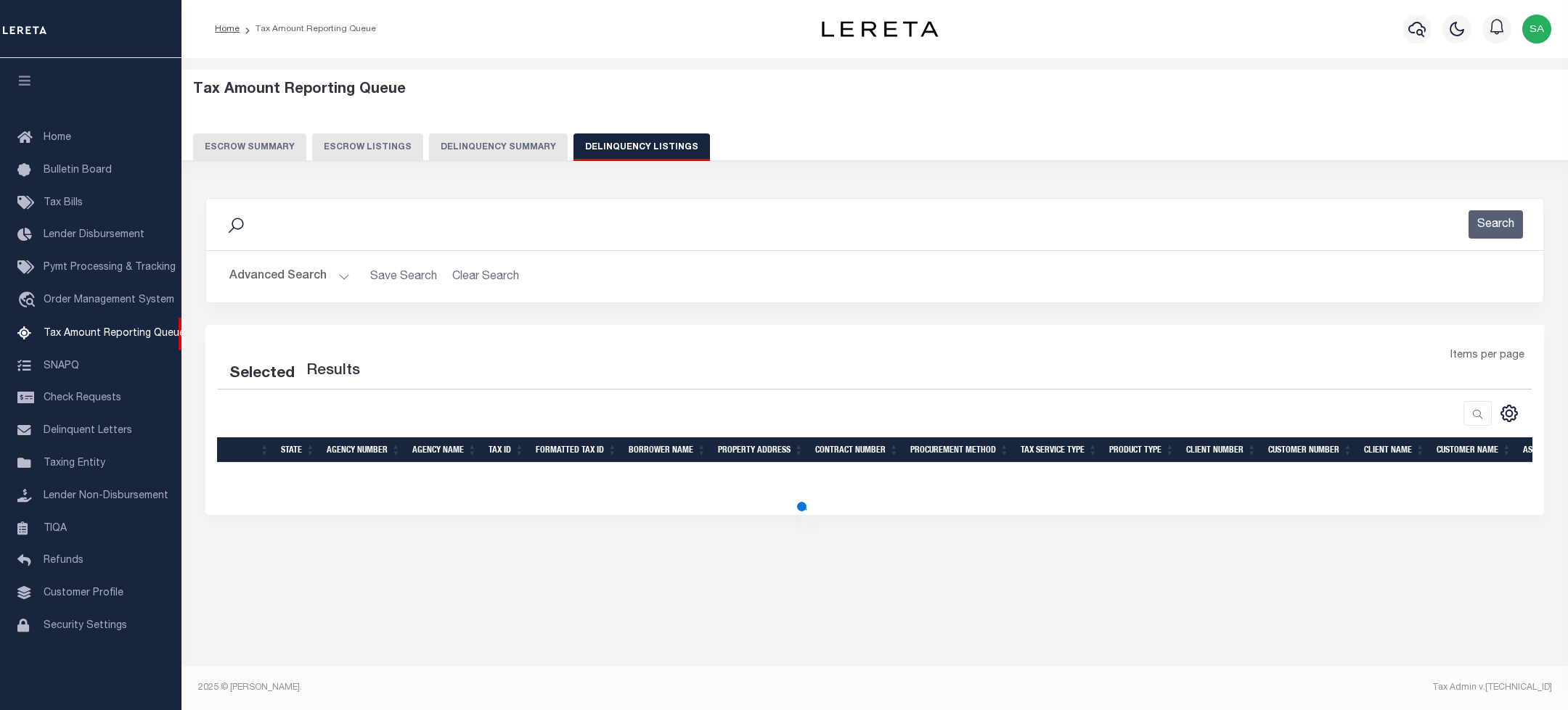
select select "100"
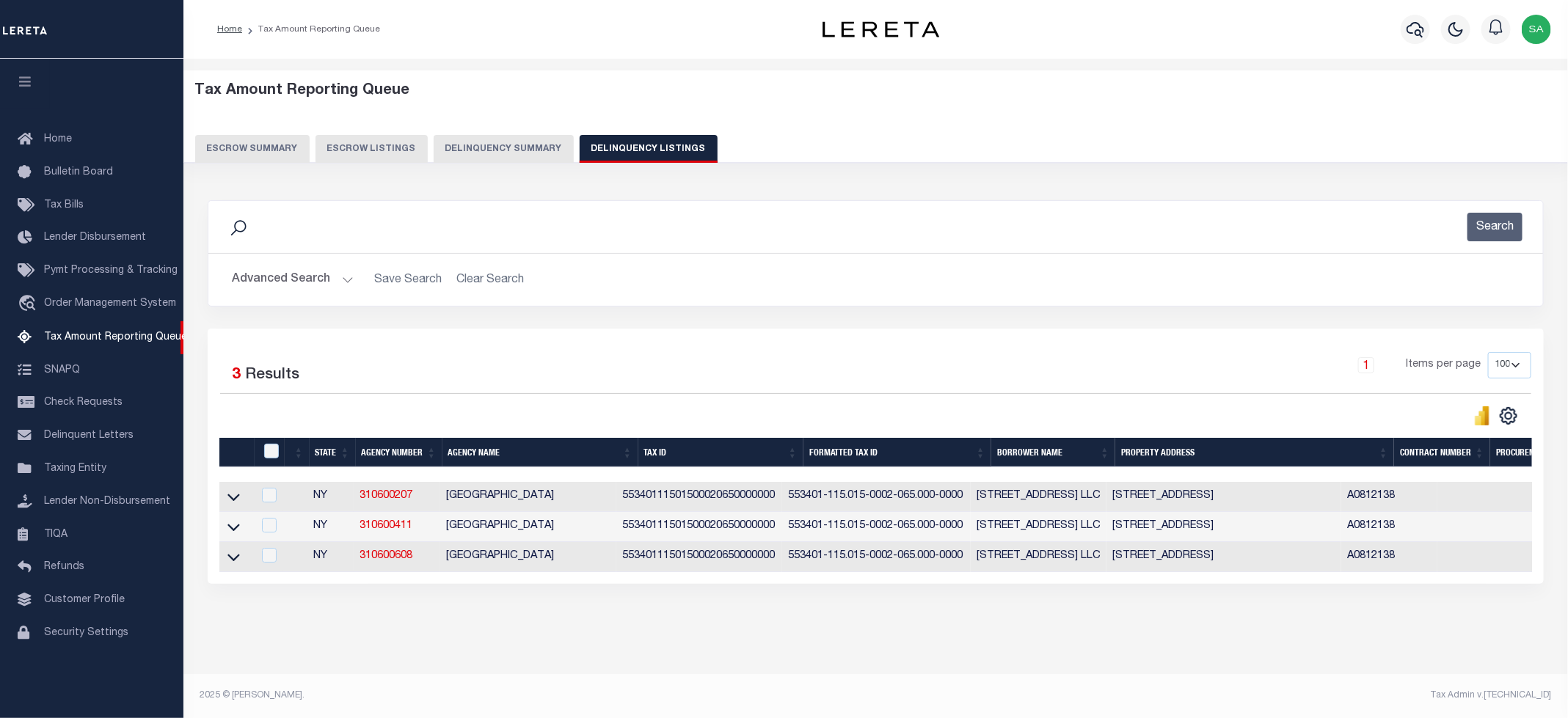
click at [286, 278] on button "Advanced Search" at bounding box center [293, 280] width 122 height 29
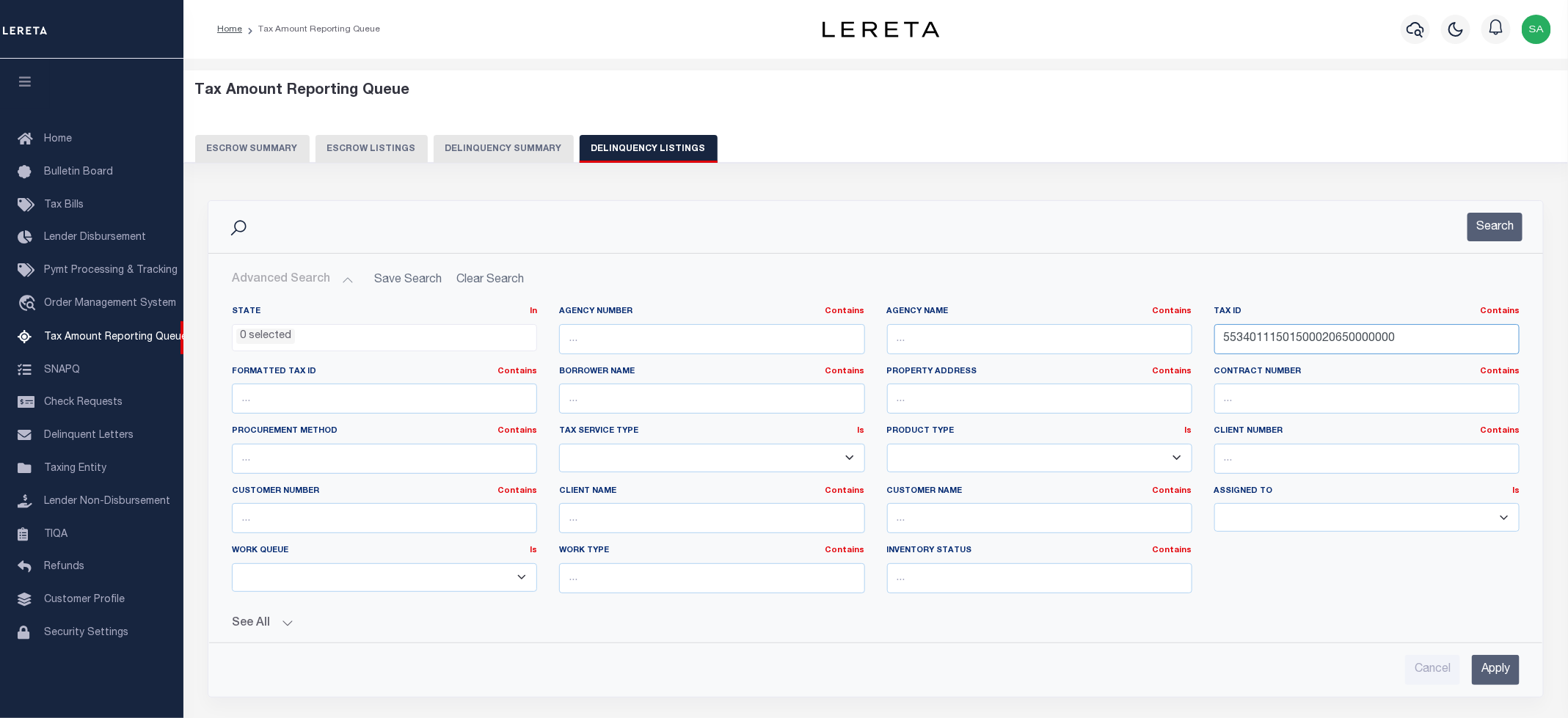
click at [1276, 348] on input "55340111501500020650000000" at bounding box center [1367, 339] width 305 height 30
drag, startPoint x: 1334, startPoint y: 350, endPoint x: 1151, endPoint y: 339, distance: 183.3
click at [1152, 341] on div "State In In AK AL AR AZ CA CO CT DC DE FL GA GU HI IA ID IL IN KS KY LA MA MD M…" at bounding box center [875, 455] width 1310 height 299
drag, startPoint x: 1425, startPoint y: 346, endPoint x: 956, endPoint y: 348, distance: 469.0
click at [890, 345] on div "State In In AK AL AR AZ CA CO CT DC DE FL GA GU HI IA ID IL IN KS KY LA MA MD M…" at bounding box center [875, 455] width 1310 height 299
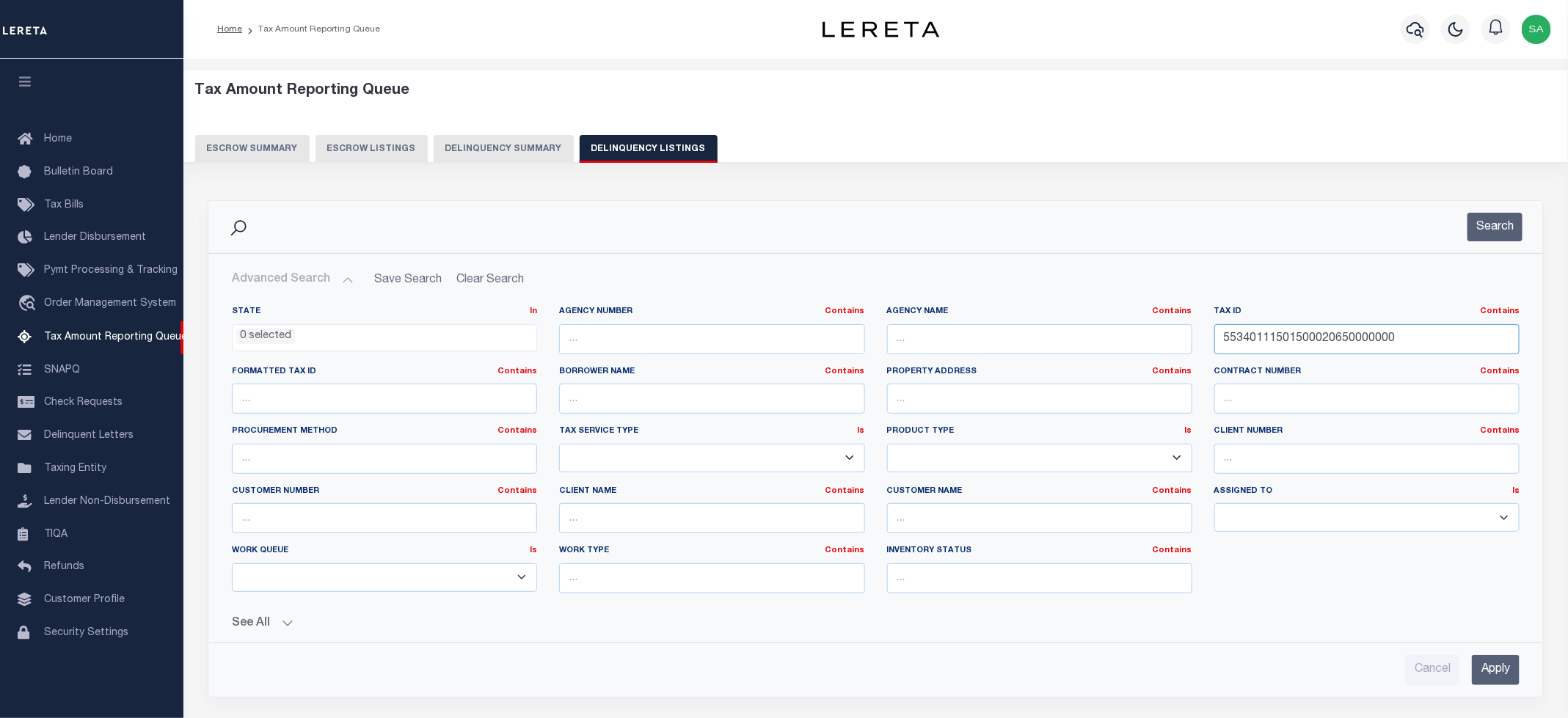
paste input "8"
type input "55340111501500020680000000"
click at [1491, 234] on button "Search" at bounding box center [1494, 227] width 55 height 29
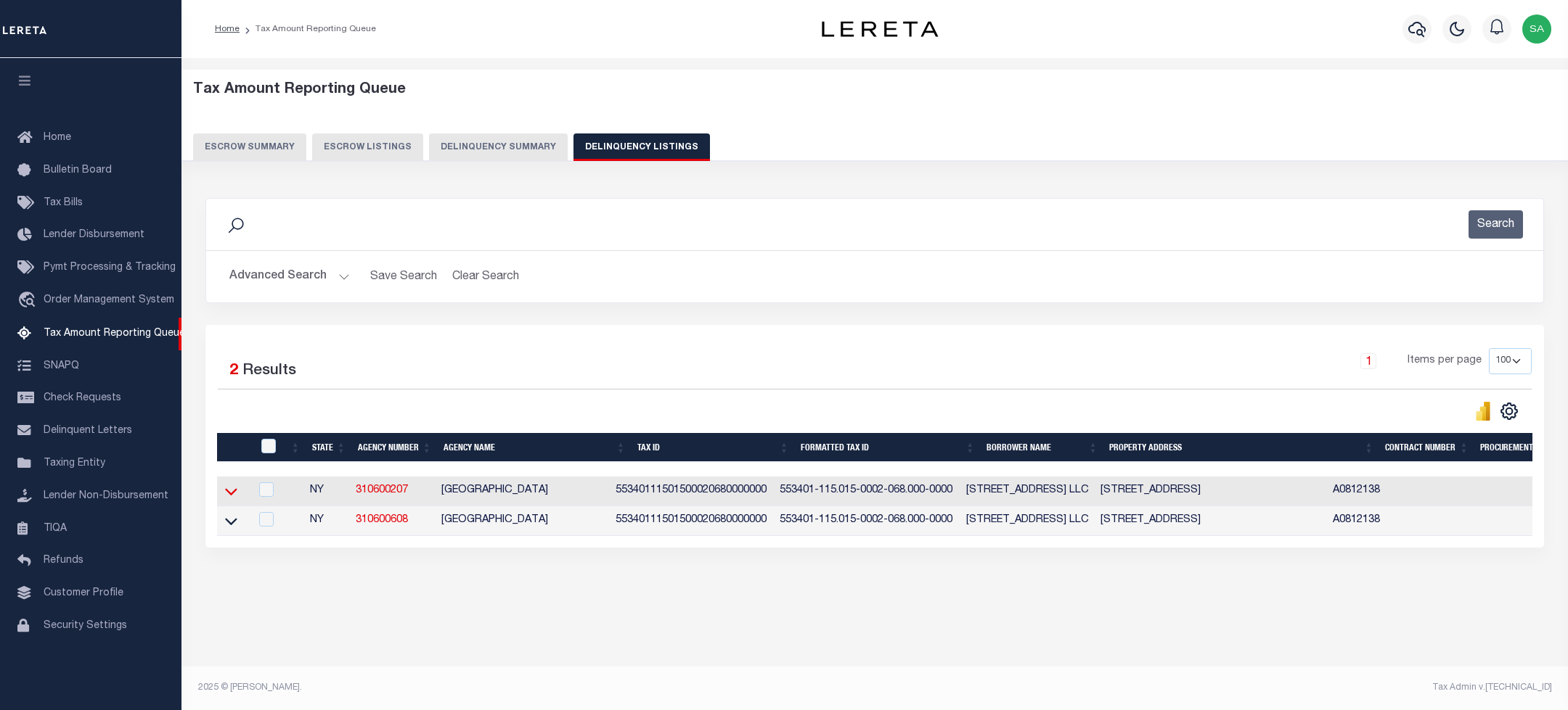
click at [229, 499] on icon at bounding box center [231, 491] width 13 height 16
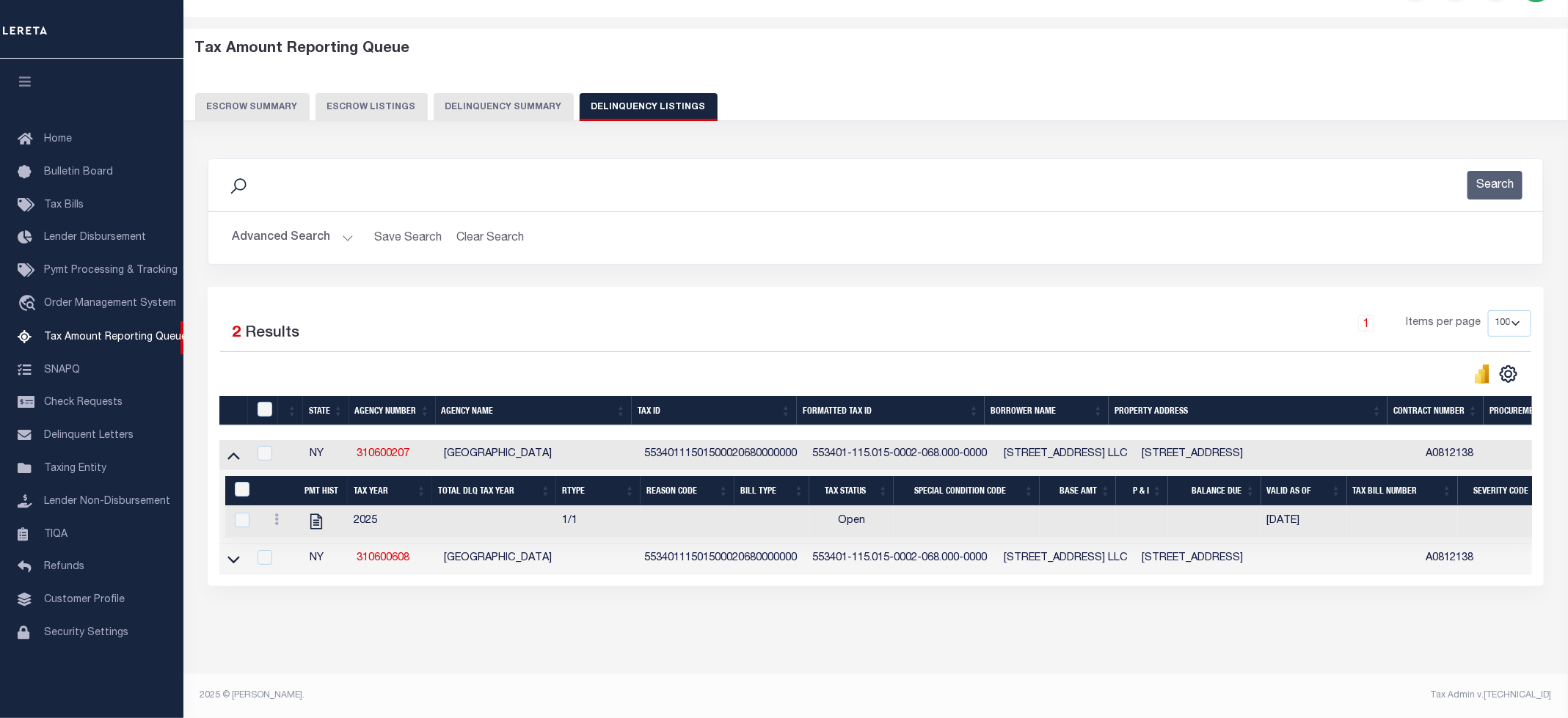
scroll to position [58, 0]
click at [320, 516] on icon "" at bounding box center [316, 521] width 19 height 19
checkbox input "true"
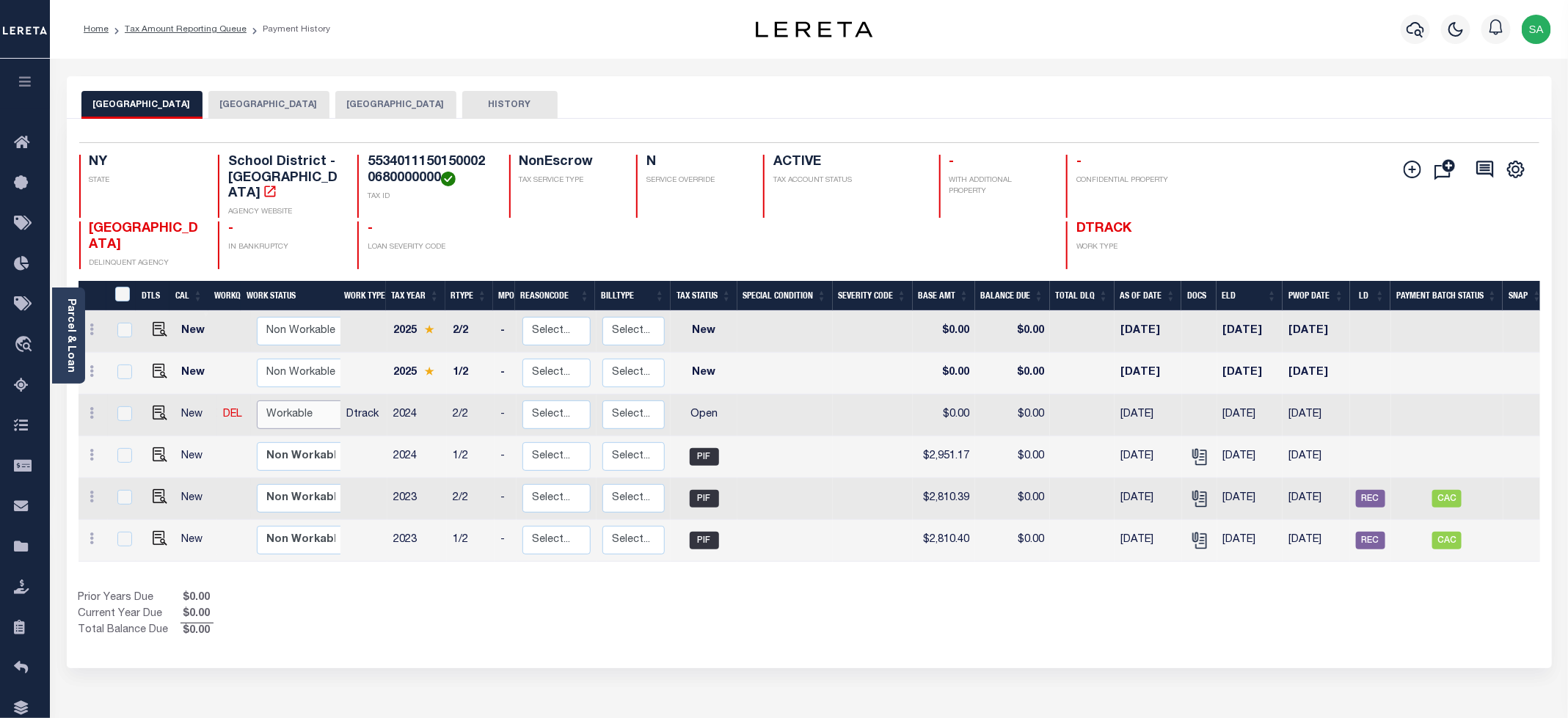
click at [285, 408] on select "Non Workable Workable" at bounding box center [301, 415] width 88 height 29
checkbox input "true"
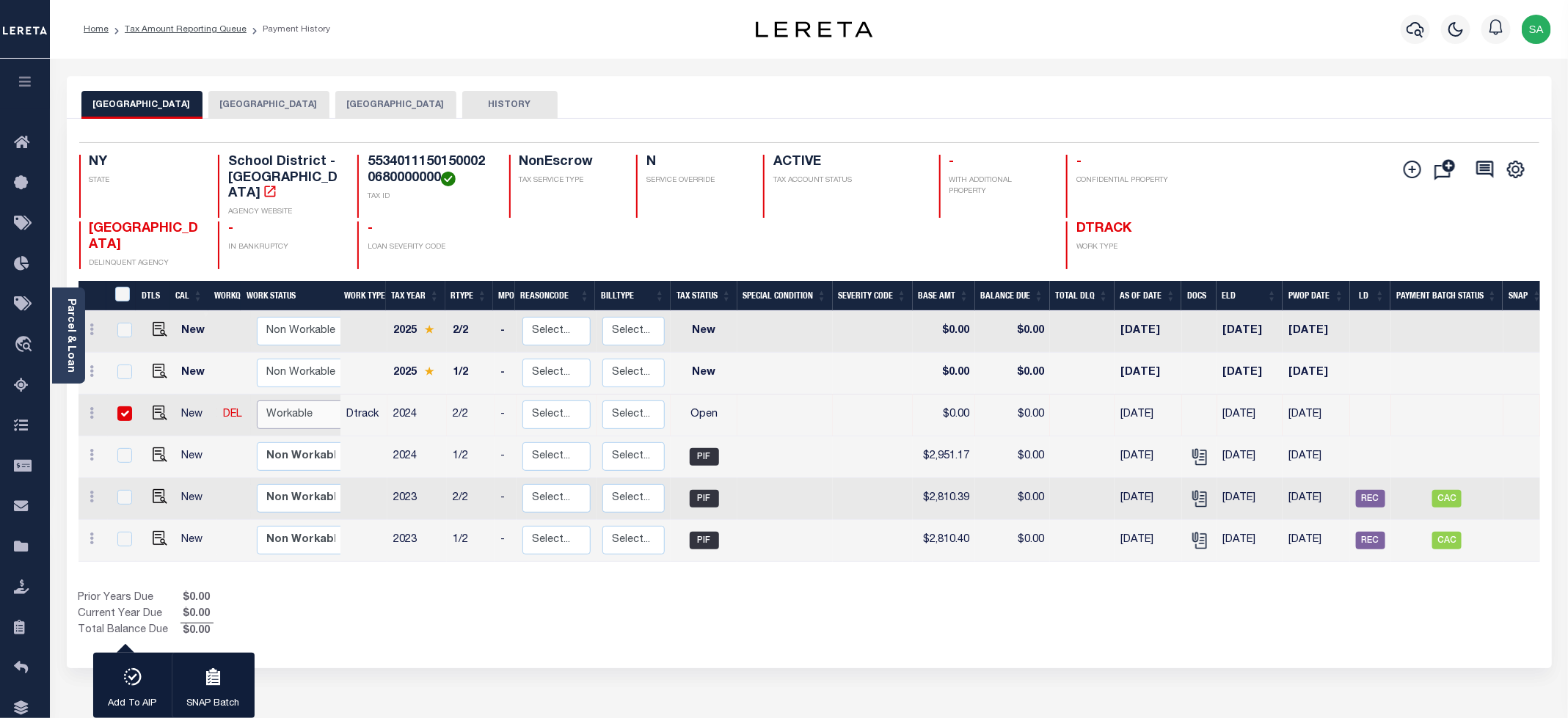
click at [257, 403] on select "Non Workable Workable" at bounding box center [301, 415] width 88 height 29
checkbox input "false"
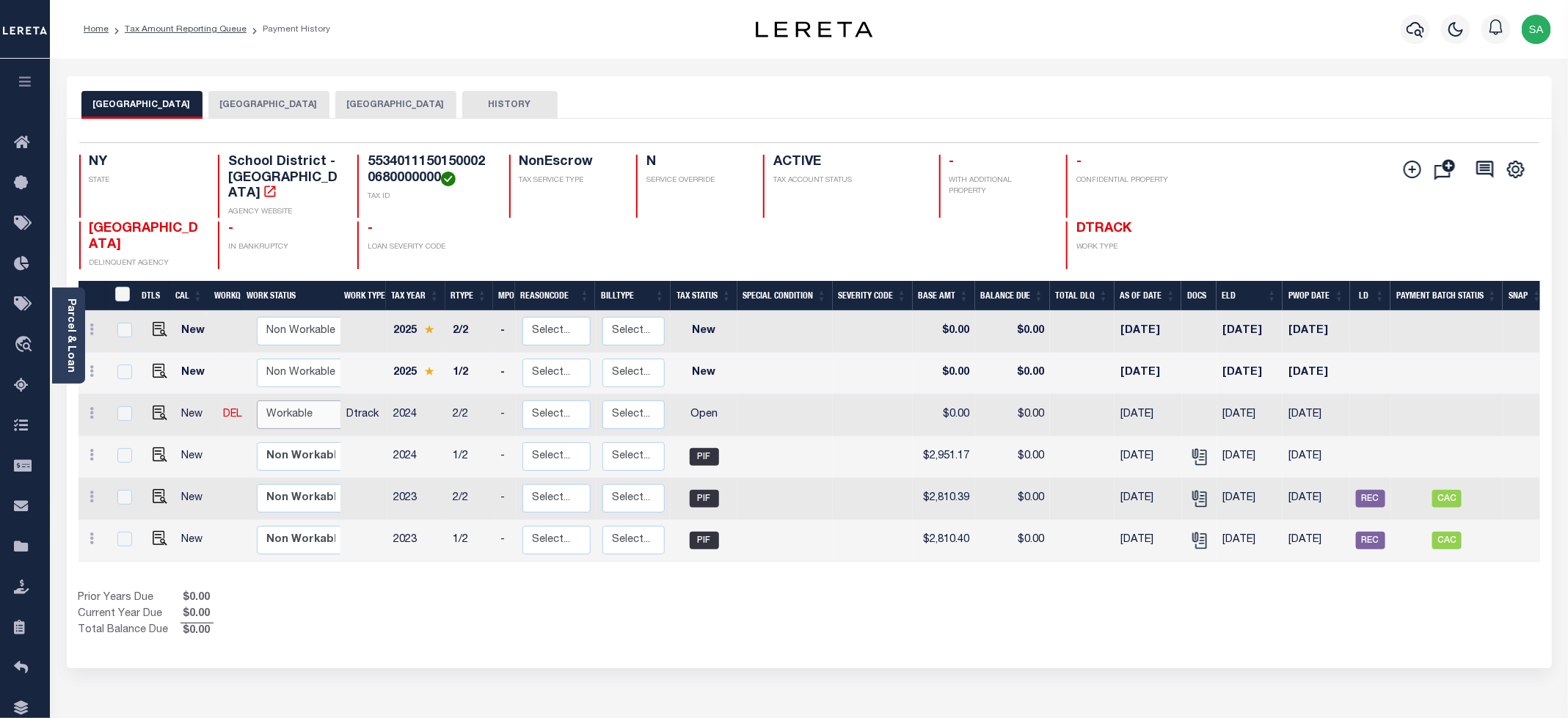
click at [300, 419] on select "Non Workable Workable" at bounding box center [301, 415] width 88 height 29
checkbox input "true"
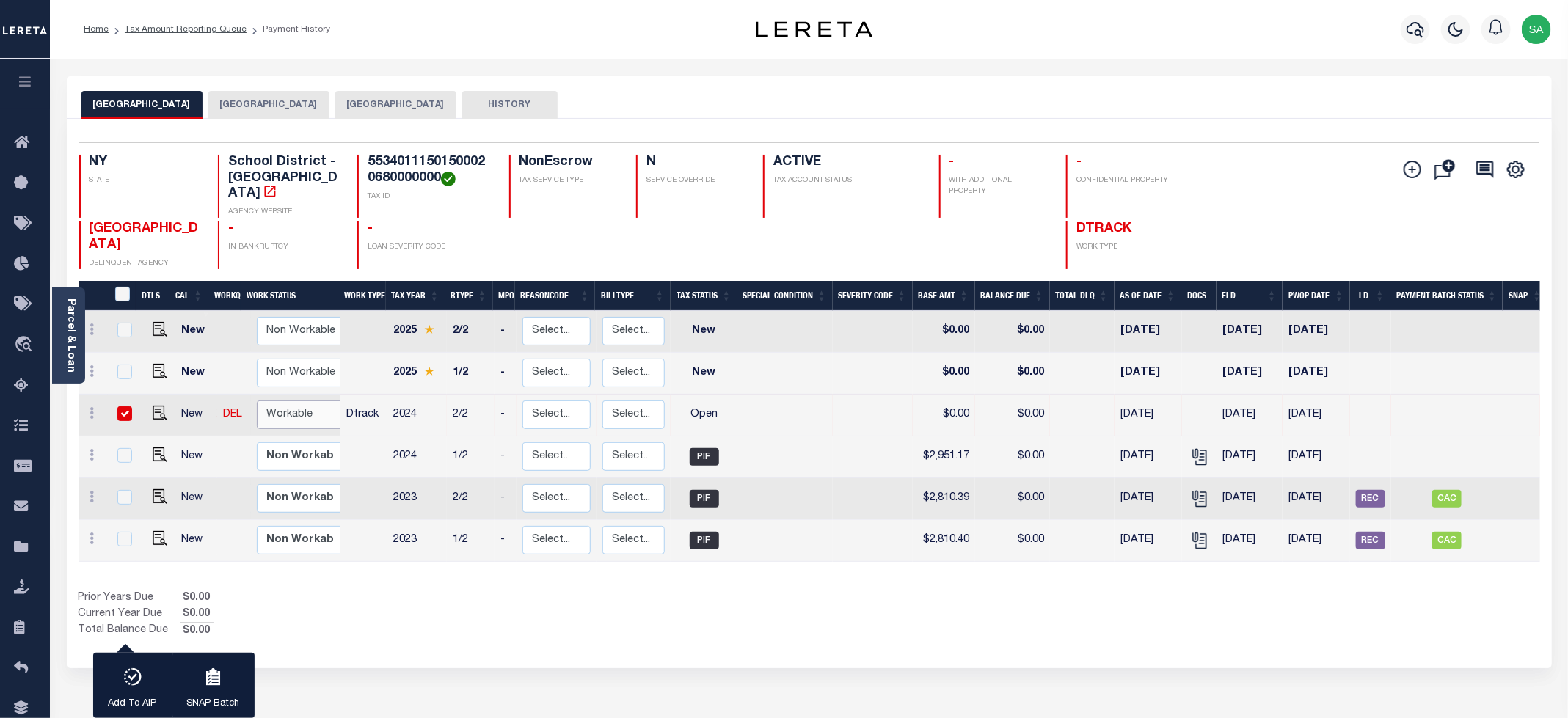
select select "true"
click at [257, 403] on select "Non Workable Workable" at bounding box center [301, 415] width 88 height 29
checkbox input "false"
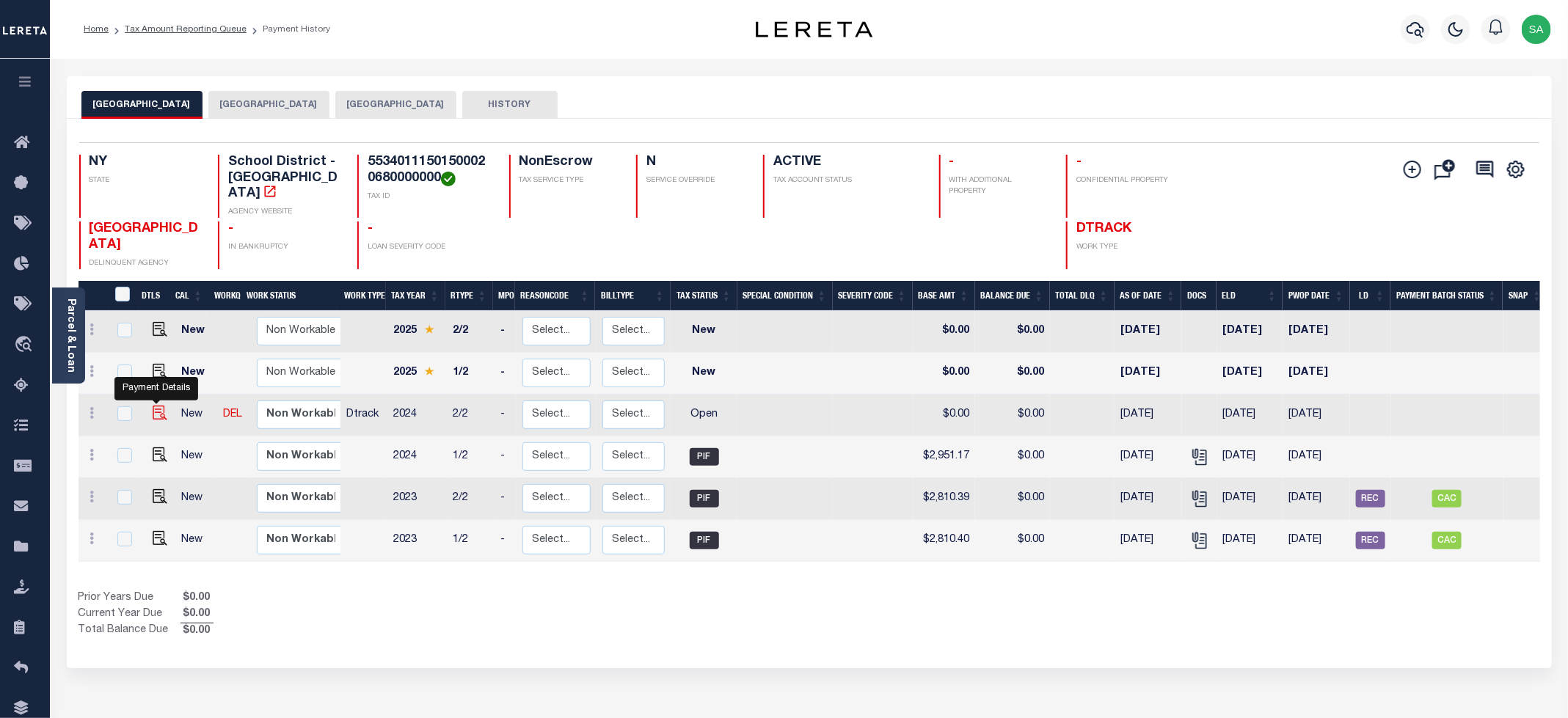
click at [154, 416] on img "" at bounding box center [160, 413] width 15 height 15
checkbox input "true"
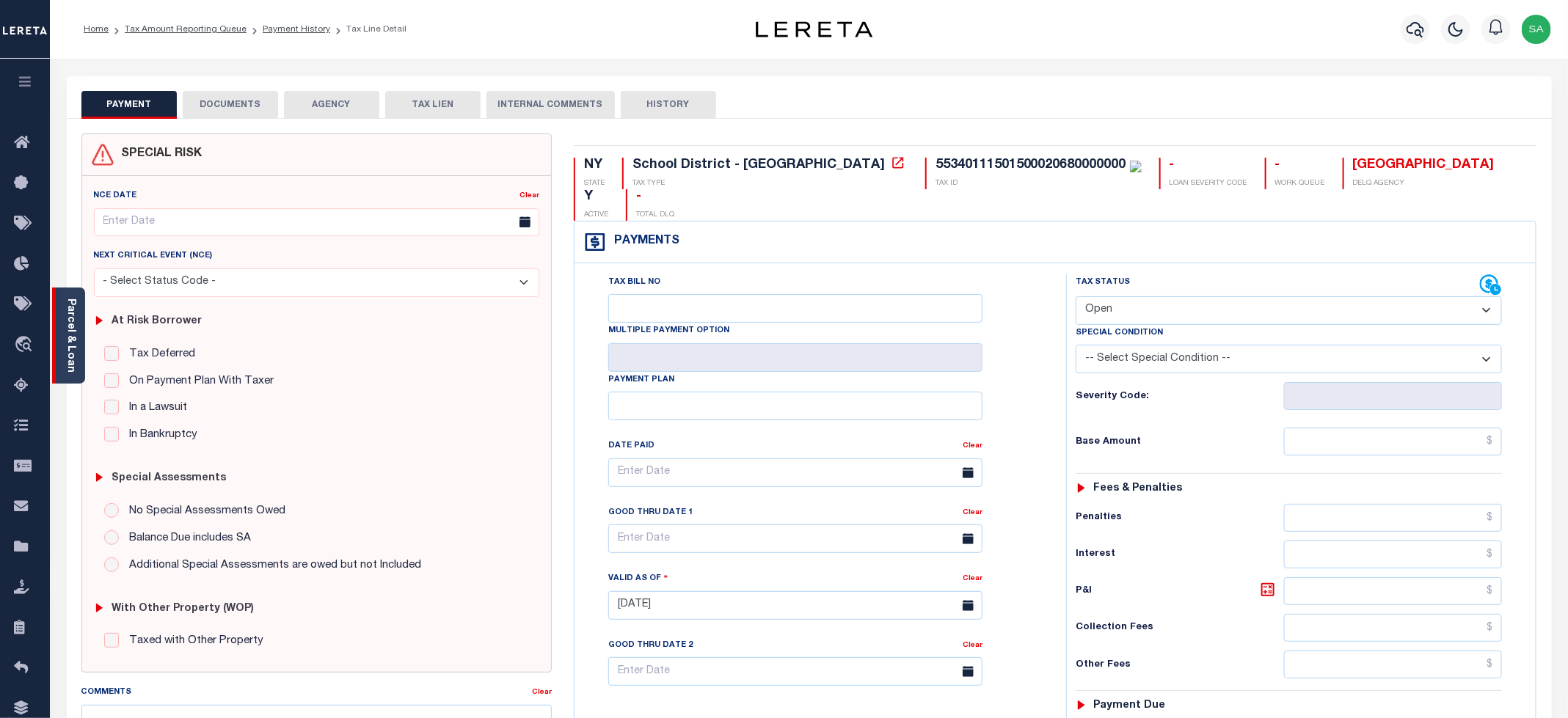
click at [73, 352] on link "Parcel & Loan" at bounding box center [71, 335] width 11 height 74
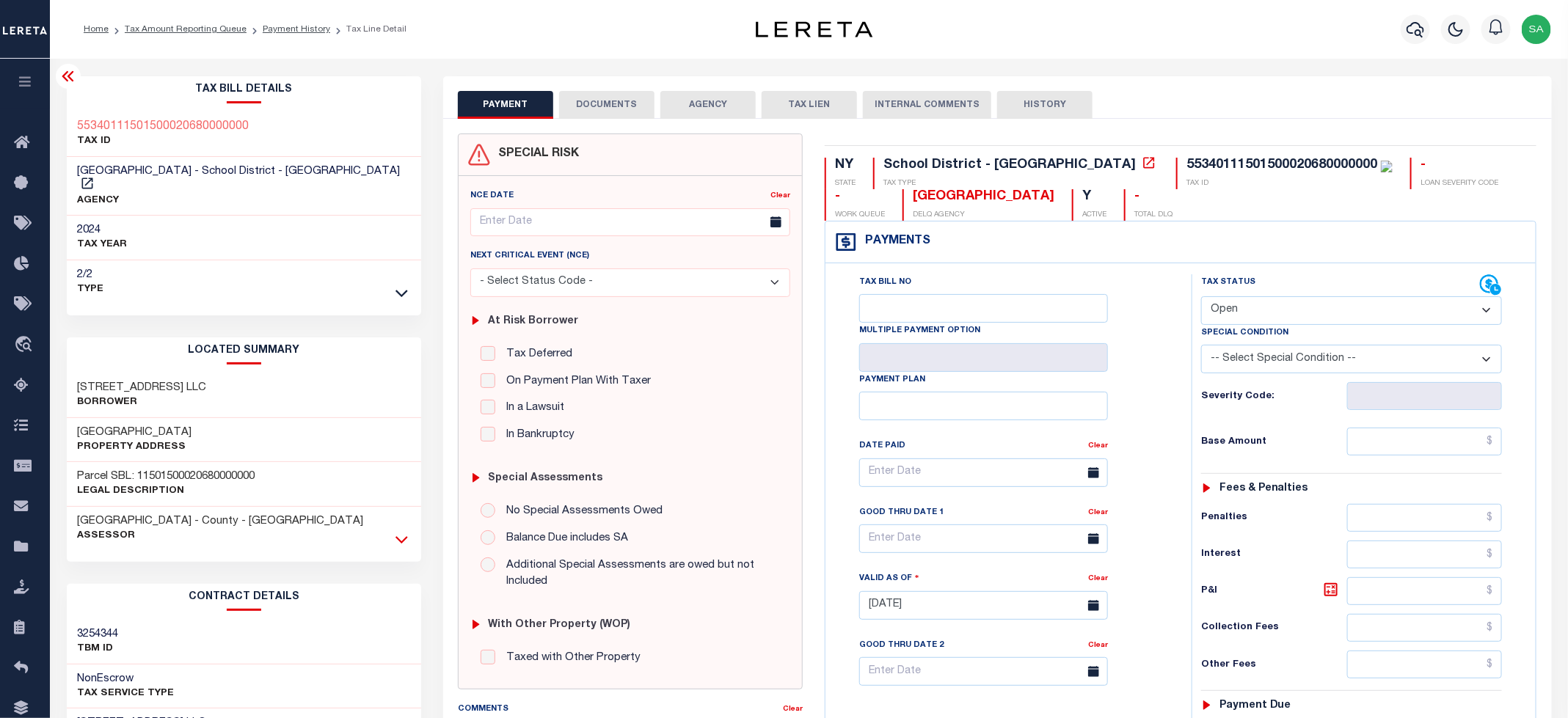
click at [397, 536] on icon at bounding box center [401, 540] width 13 height 8
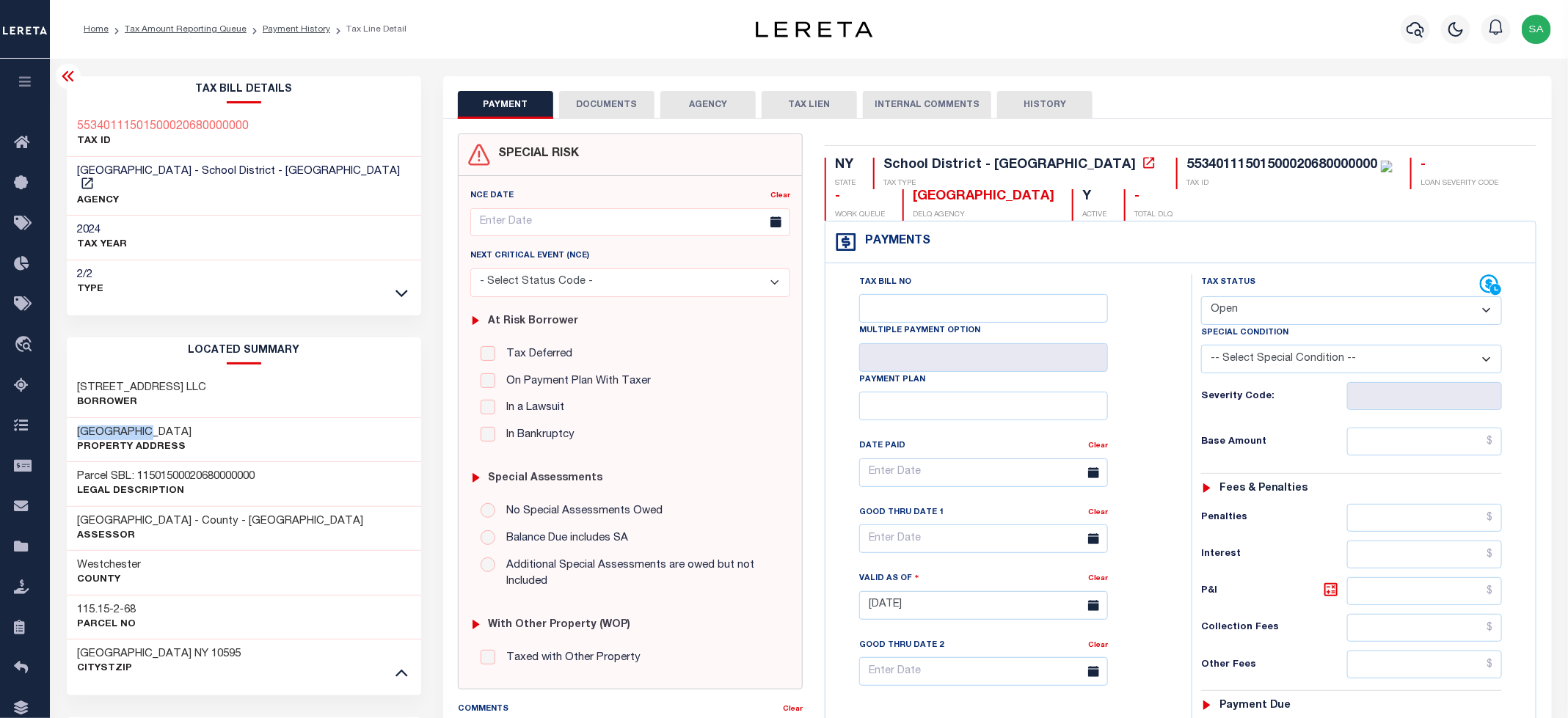
drag, startPoint x: 74, startPoint y: 418, endPoint x: 170, endPoint y: 416, distance: 96.0
click at [170, 418] on div "COLLEGE AVE Property Address" at bounding box center [244, 441] width 355 height 45
click at [1267, 311] on select "- Select Status Code - Open Due/Unpaid Paid Incomplete No Tax Due Internal Refu…" at bounding box center [1352, 311] width 301 height 29
select select "PYD"
click at [1202, 298] on select "- Select Status Code - Open Due/Unpaid Paid Incomplete No Tax Due Internal Refu…" at bounding box center [1352, 311] width 301 height 29
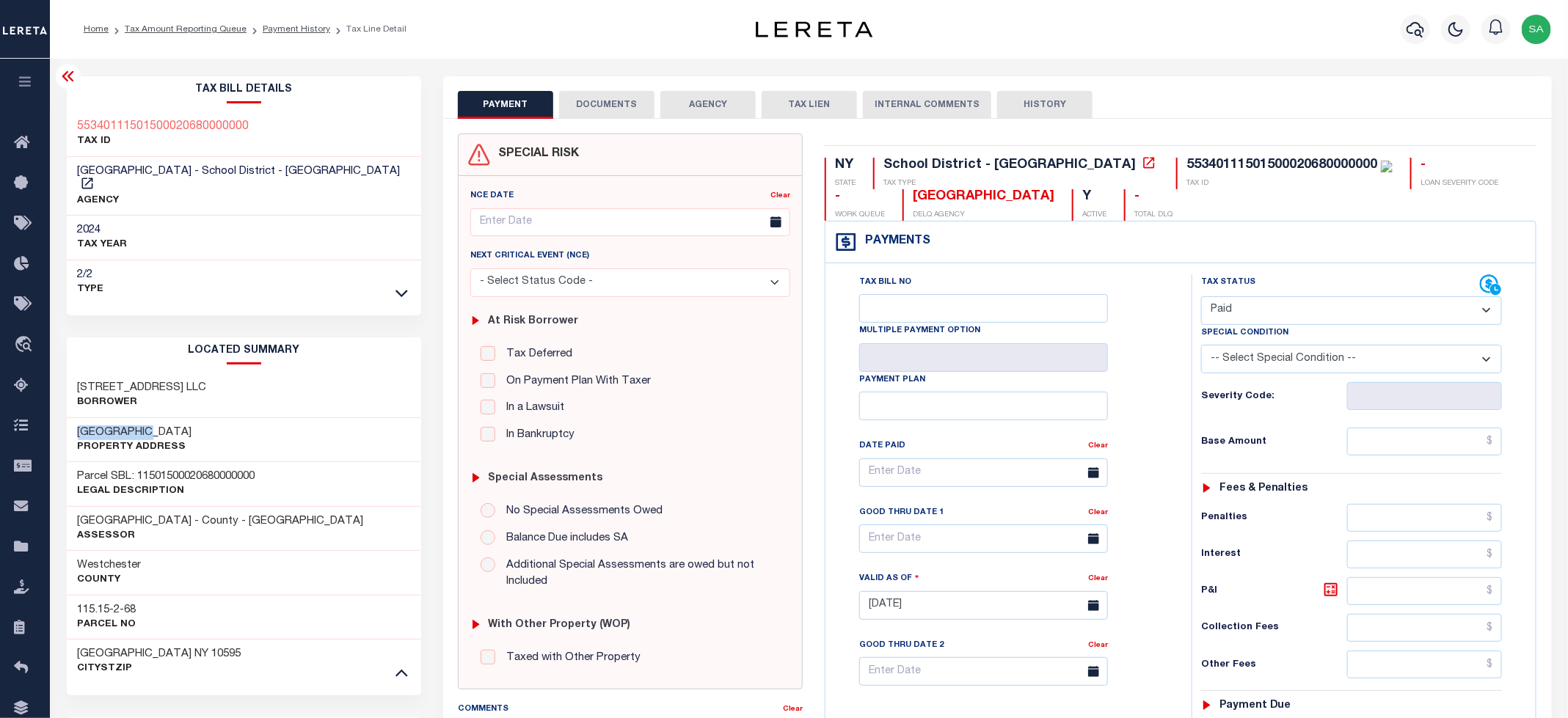
type input "[DATE]"
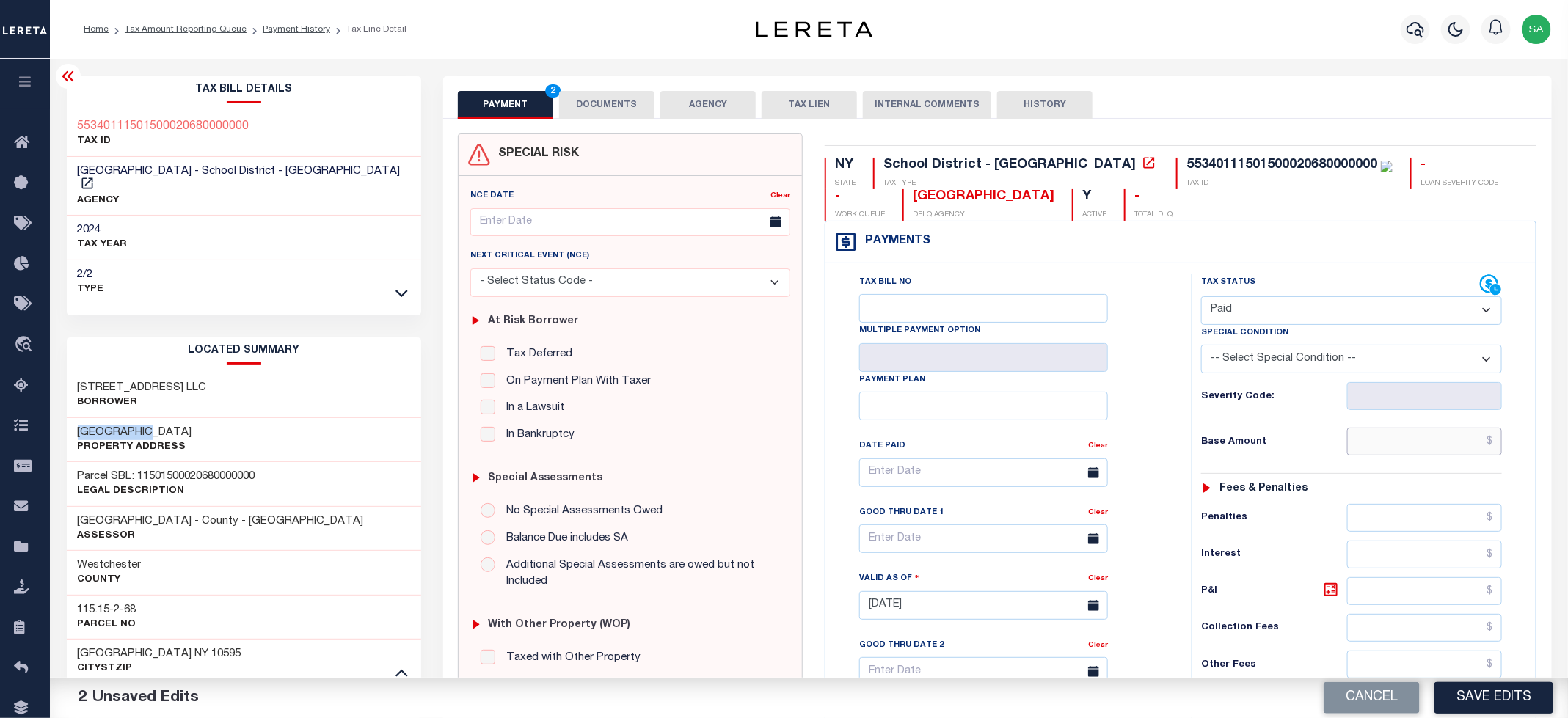
click at [1394, 449] on input "text" at bounding box center [1424, 441] width 156 height 28
type input "$0.00"
click at [1130, 452] on div "Tax Bill No Multiple Payment Option Payment Plan Clear" at bounding box center [1005, 480] width 330 height 412
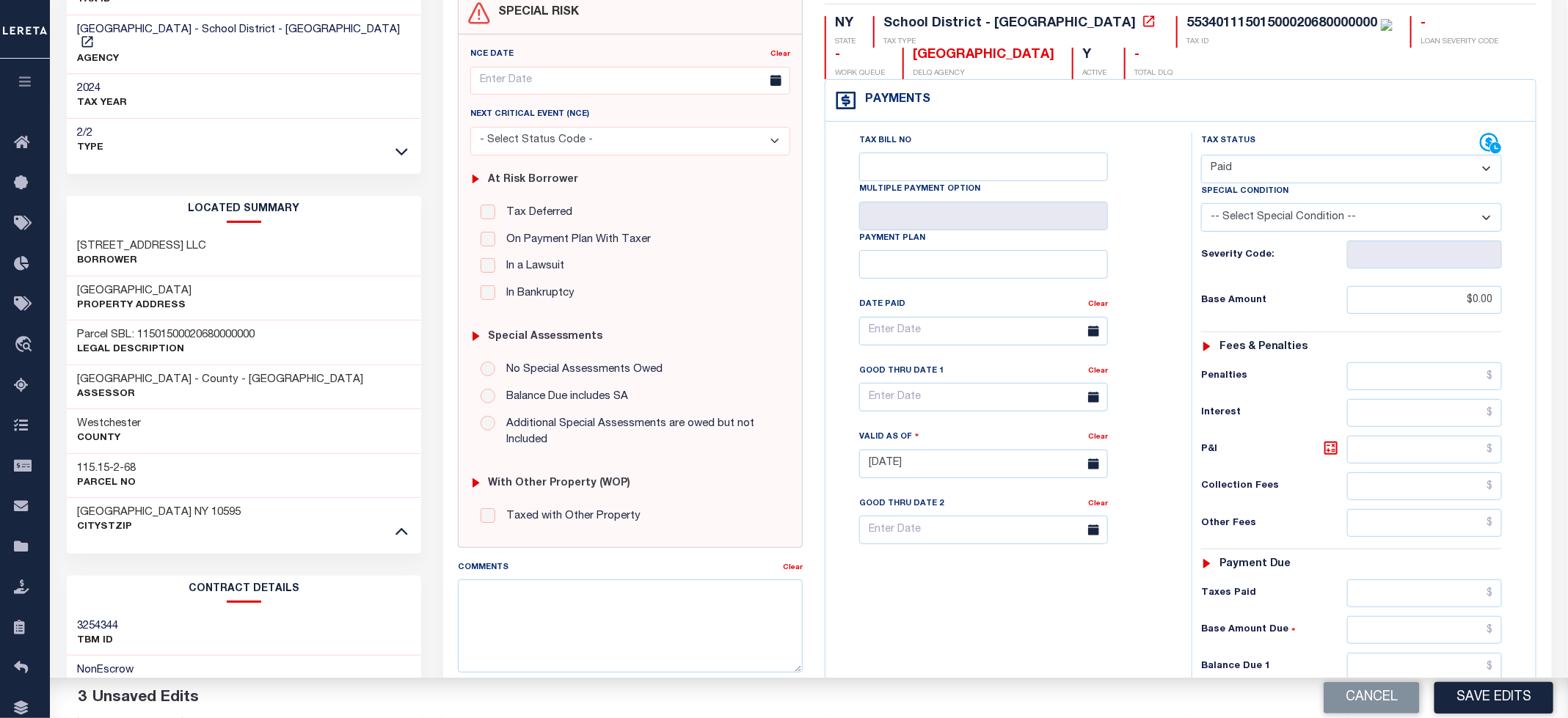
scroll to position [412, 0]
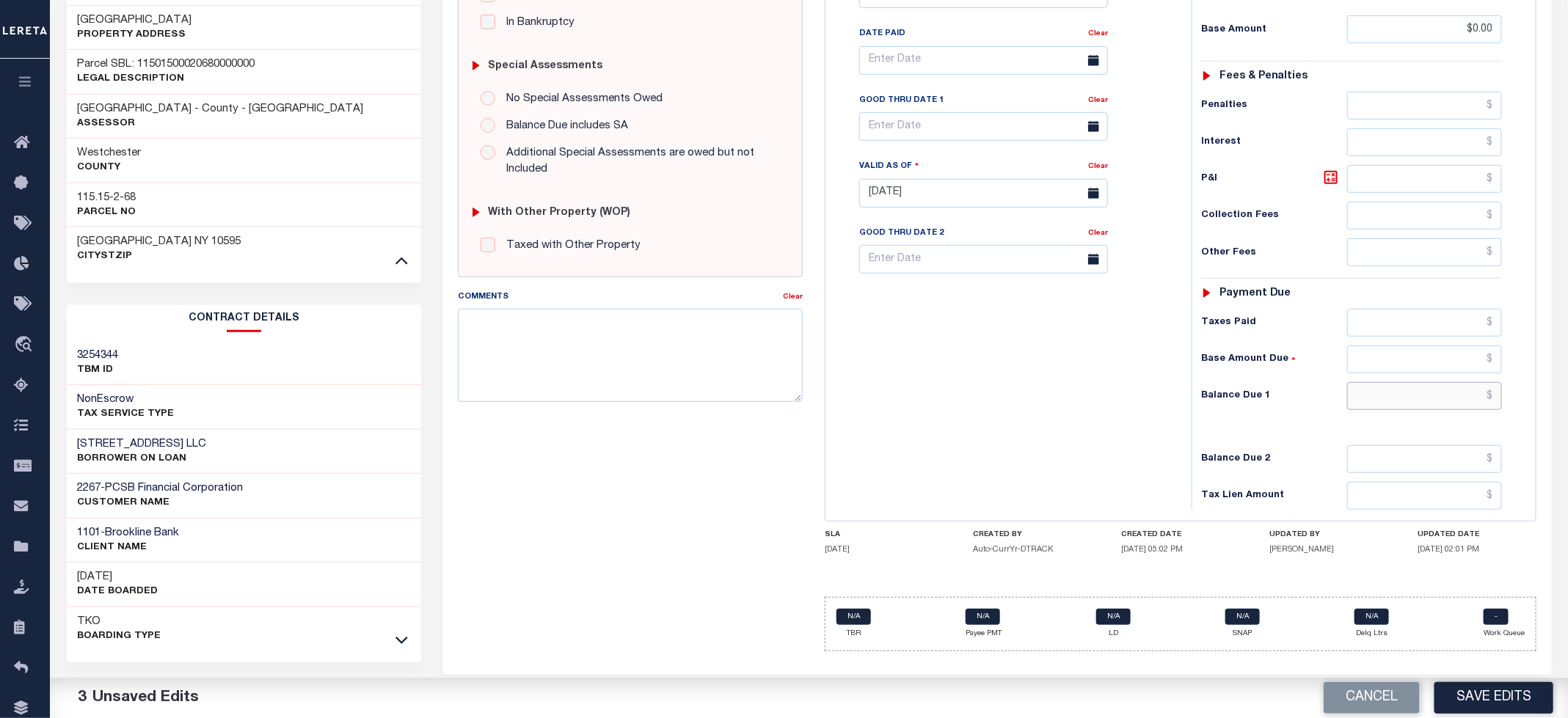
click at [1399, 410] on input "text" at bounding box center [1424, 396] width 156 height 28
type input "$0.00"
click at [887, 418] on div "Tax Bill No Multiple Payment Option Payment Plan Clear" at bounding box center [1005, 186] width 352 height 647
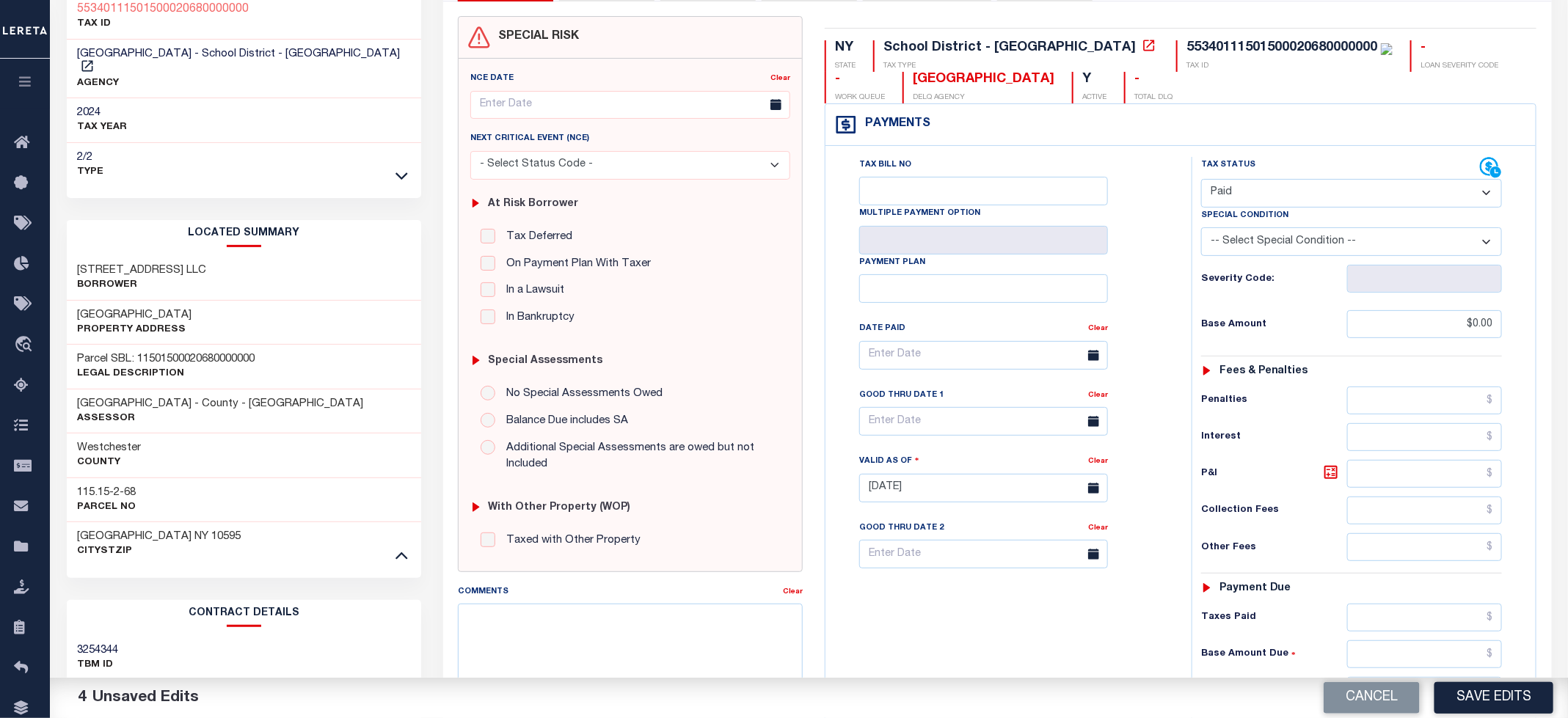
scroll to position [0, 0]
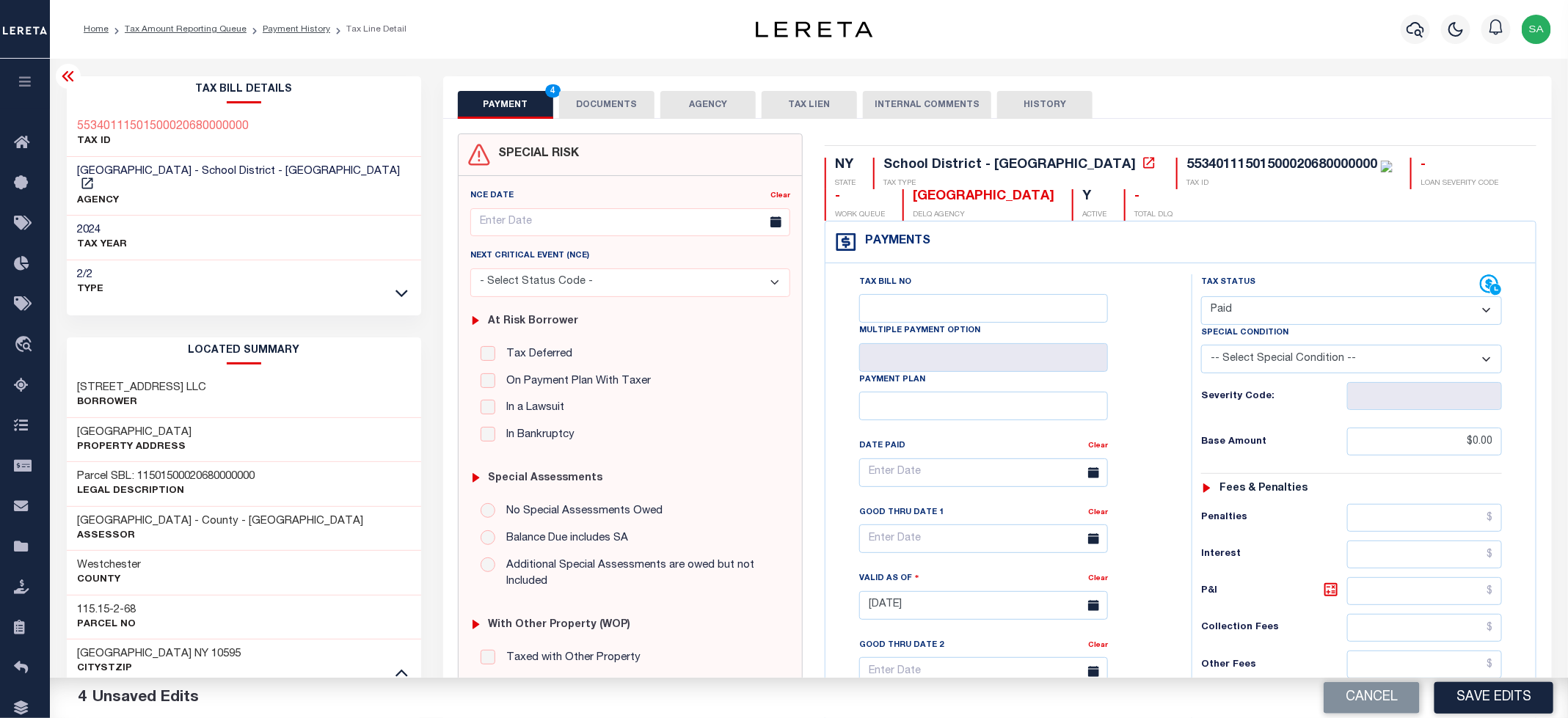
click at [634, 117] on button "DOCUMENTS" at bounding box center [606, 104] width 95 height 28
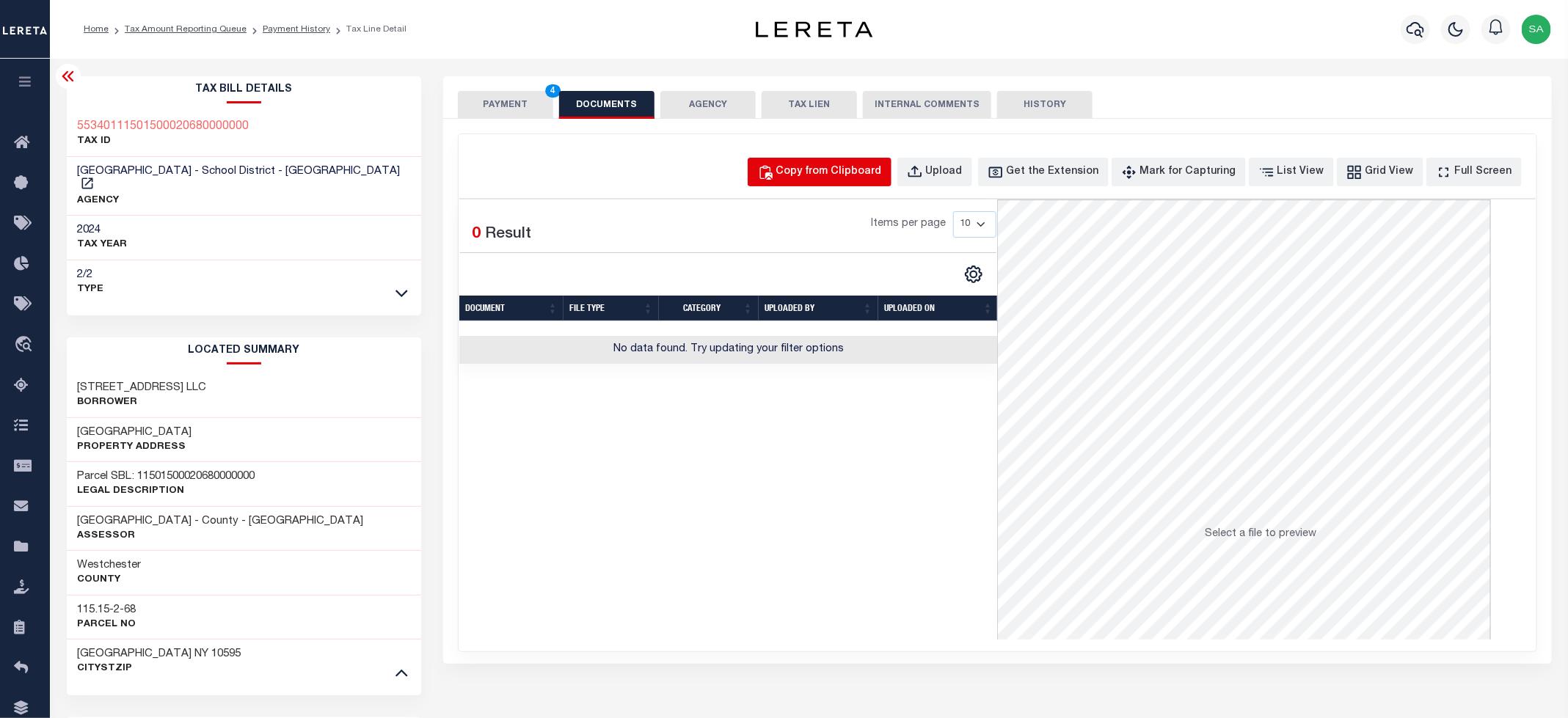
click at [805, 180] on button "Copy from Clipboard" at bounding box center [819, 172] width 144 height 29
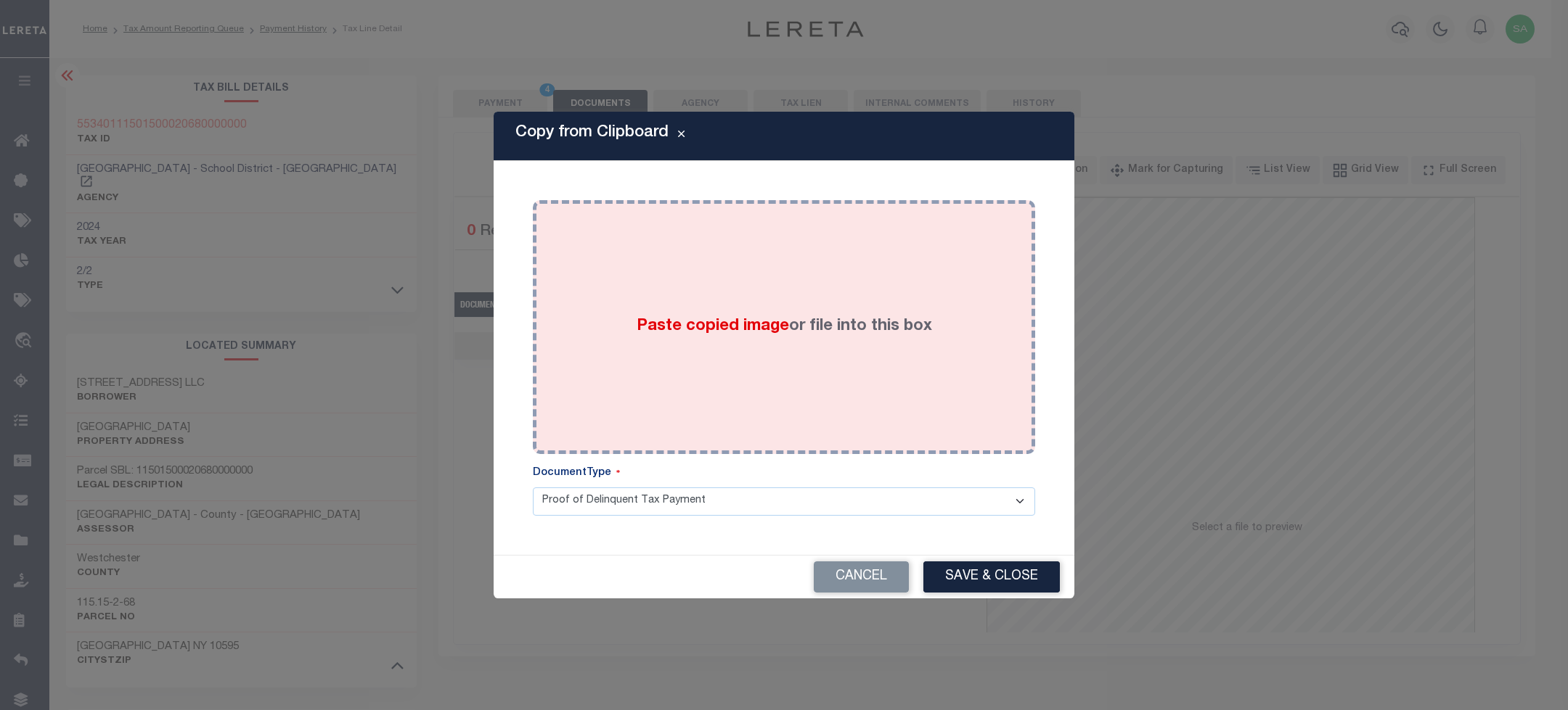
click at [886, 328] on label "Paste copied image or file into this box" at bounding box center [784, 327] width 295 height 24
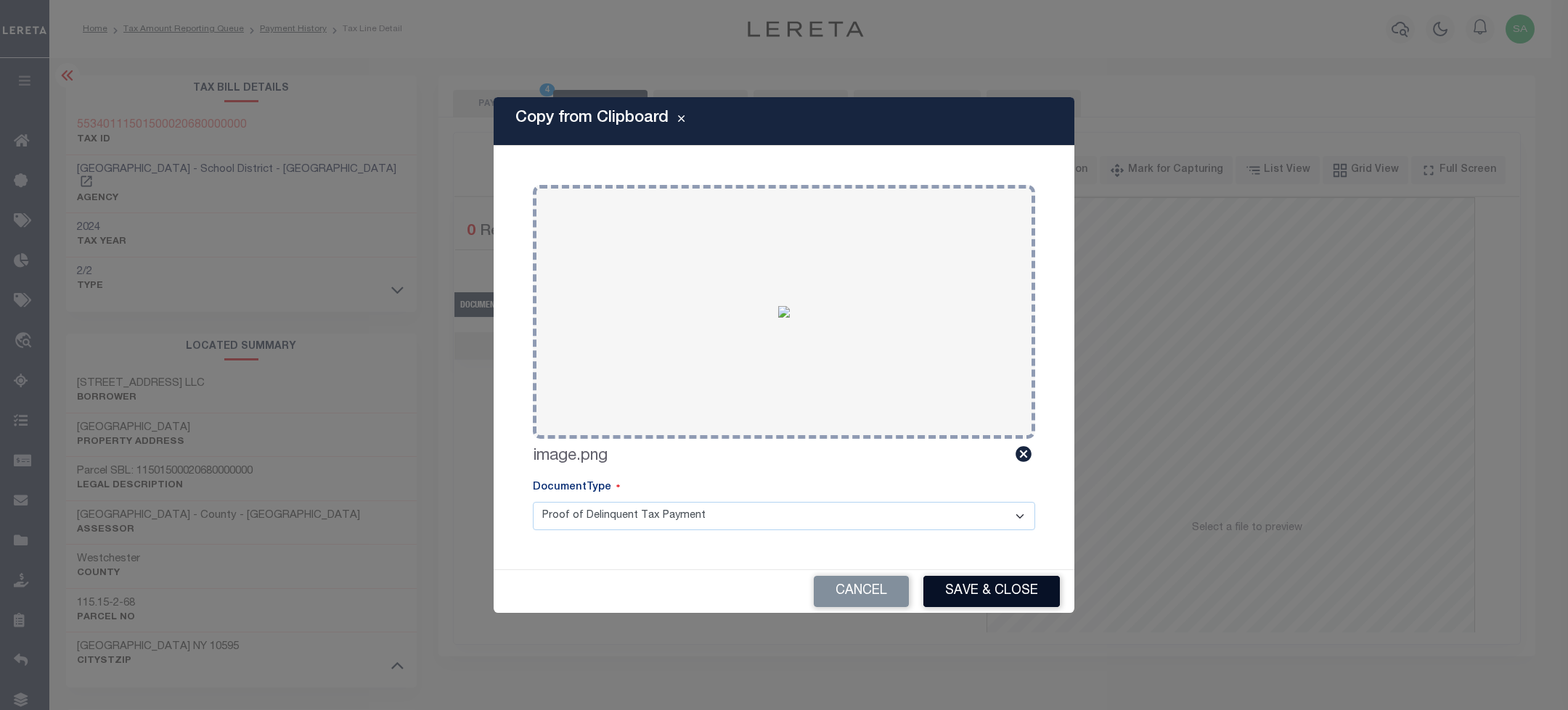
click at [1026, 594] on button "Save & Close" at bounding box center [991, 591] width 137 height 31
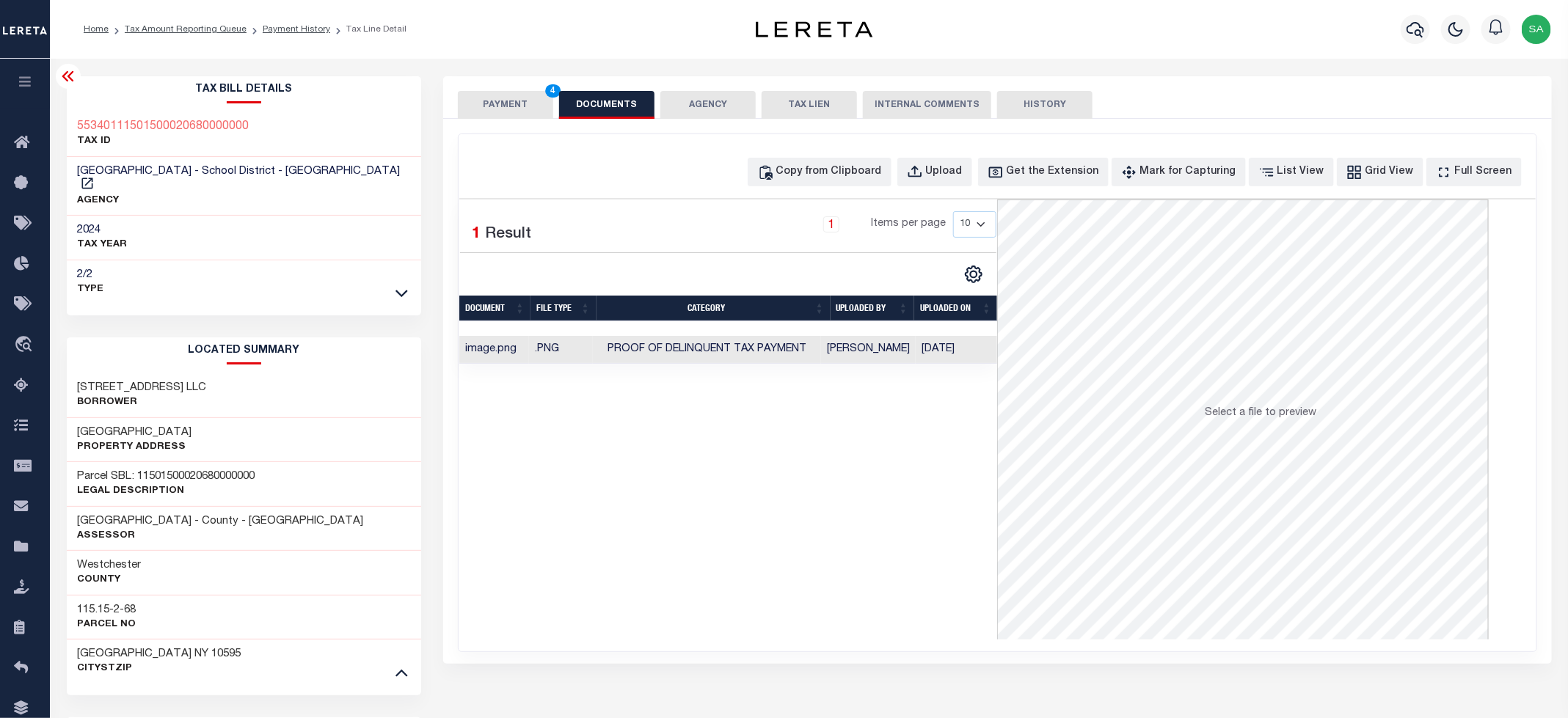
click at [509, 102] on button "PAYMENT 4" at bounding box center [505, 104] width 95 height 28
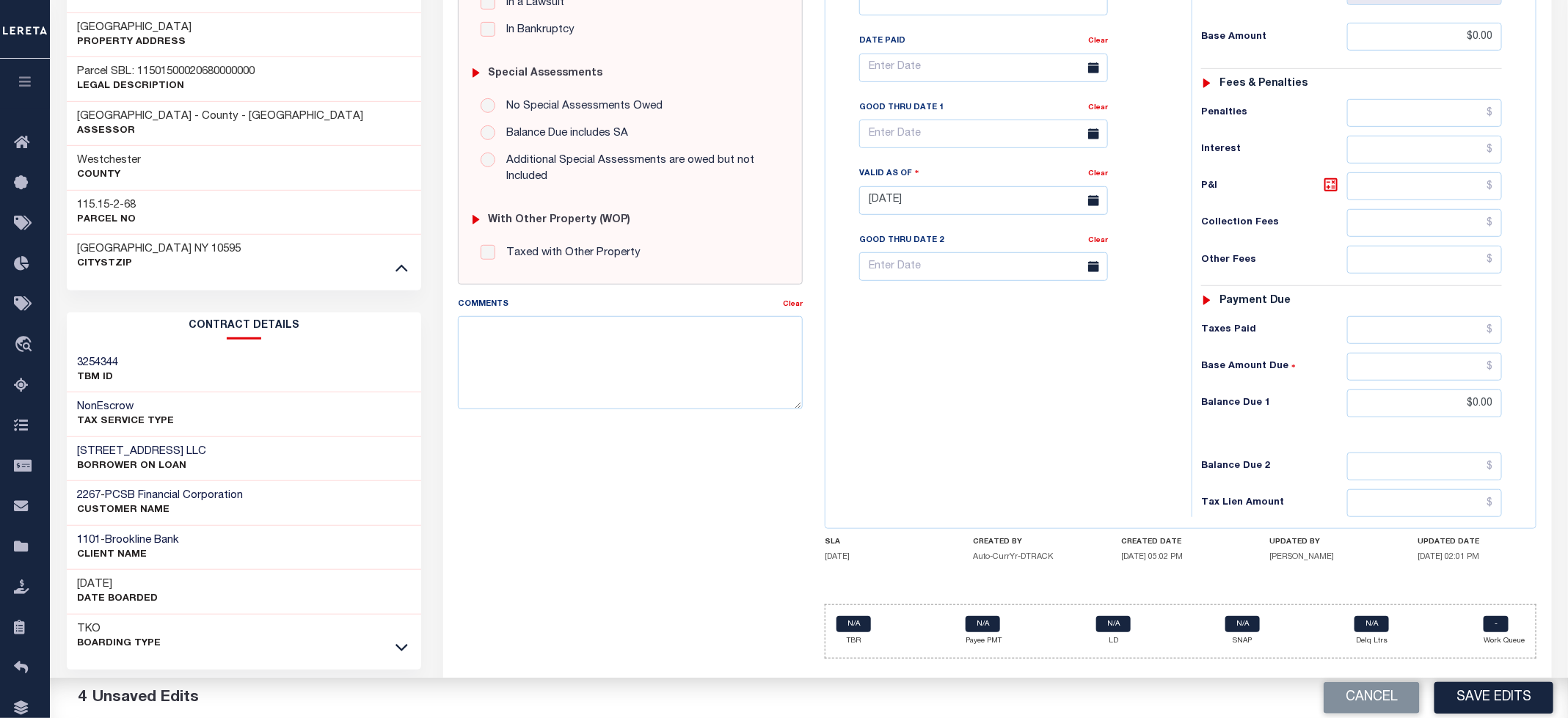
scroll to position [412, 0]
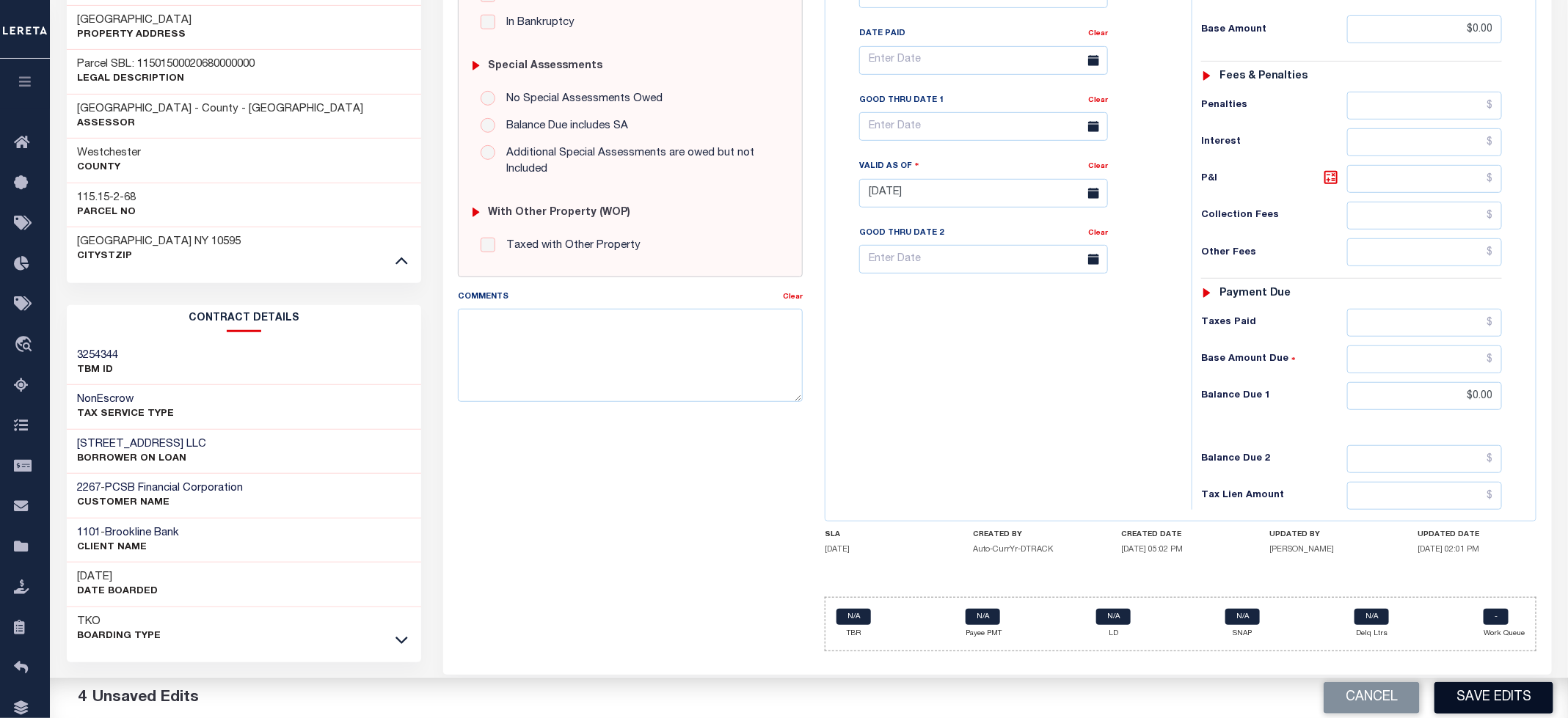
click at [1476, 713] on button "Save Edits" at bounding box center [1494, 698] width 119 height 32
checkbox input "false"
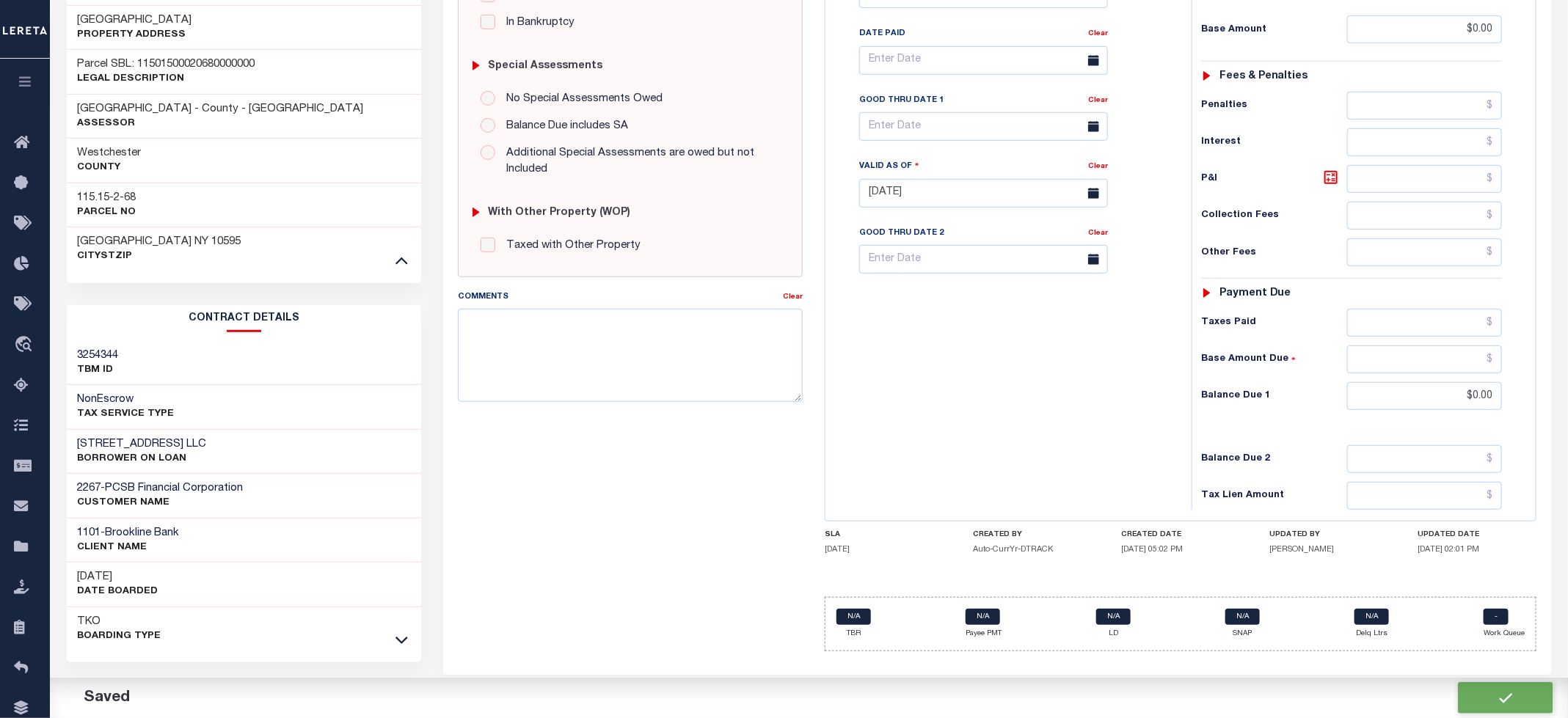
type input "$0"
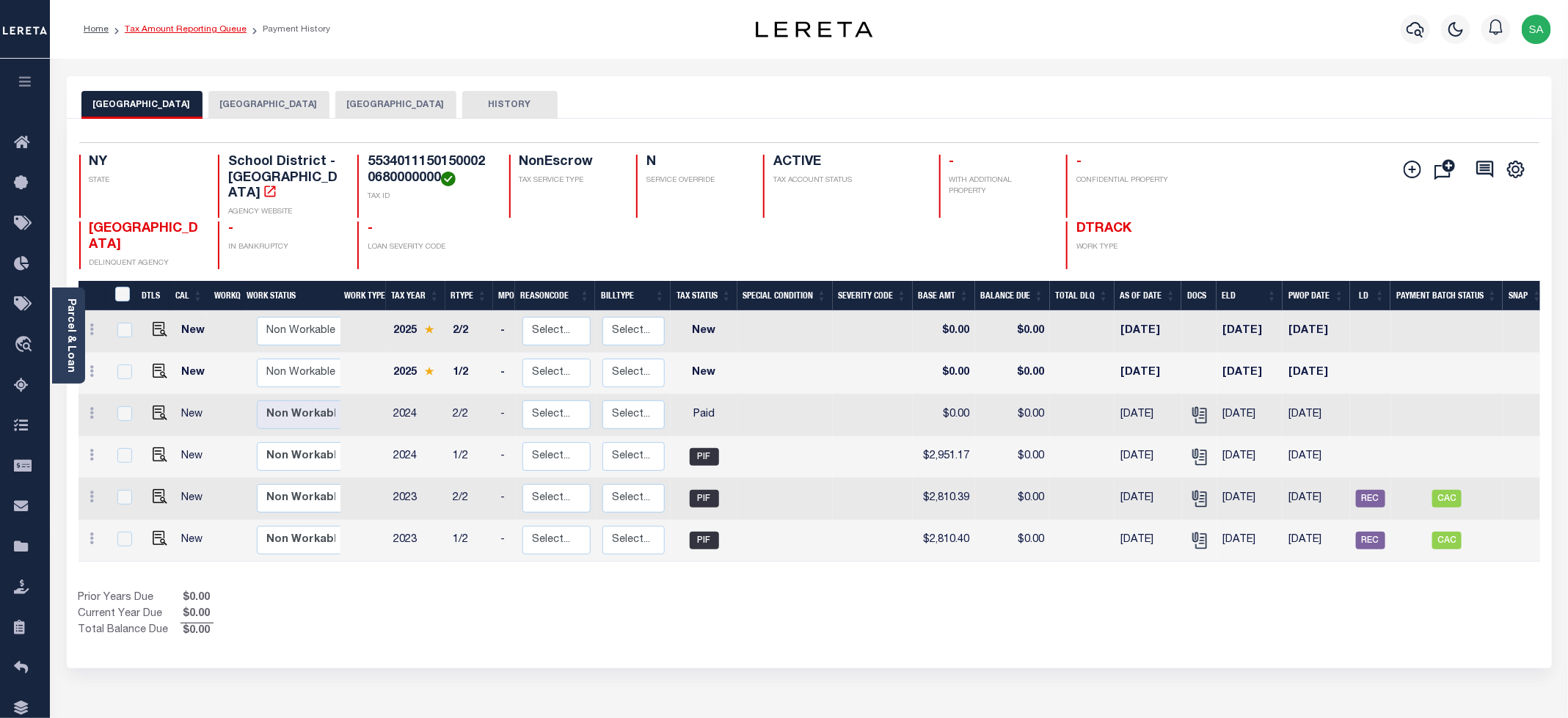
click at [183, 31] on link "Tax Amount Reporting Queue" at bounding box center [186, 29] width 122 height 9
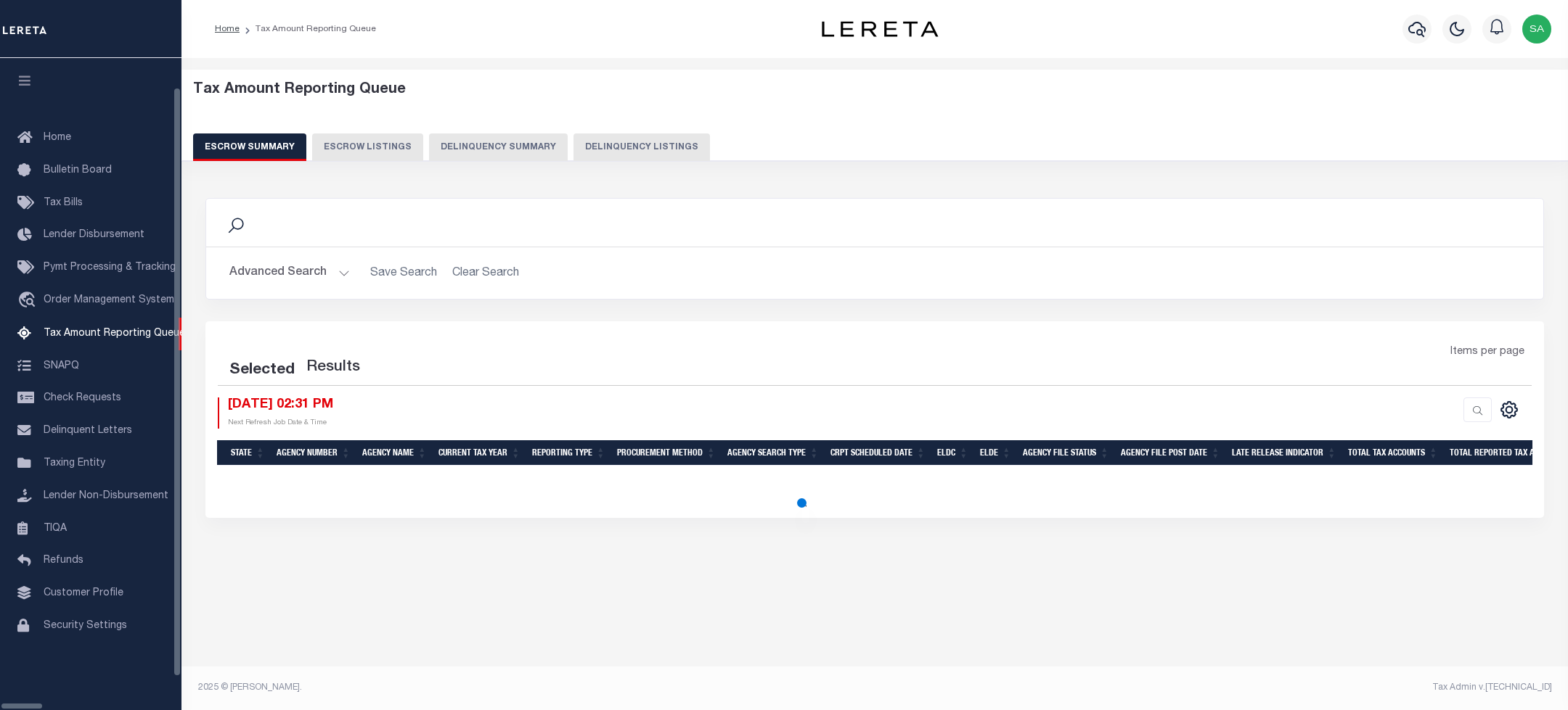
click at [579, 138] on button "Delinquency Listings" at bounding box center [642, 147] width 137 height 27
select select "100"
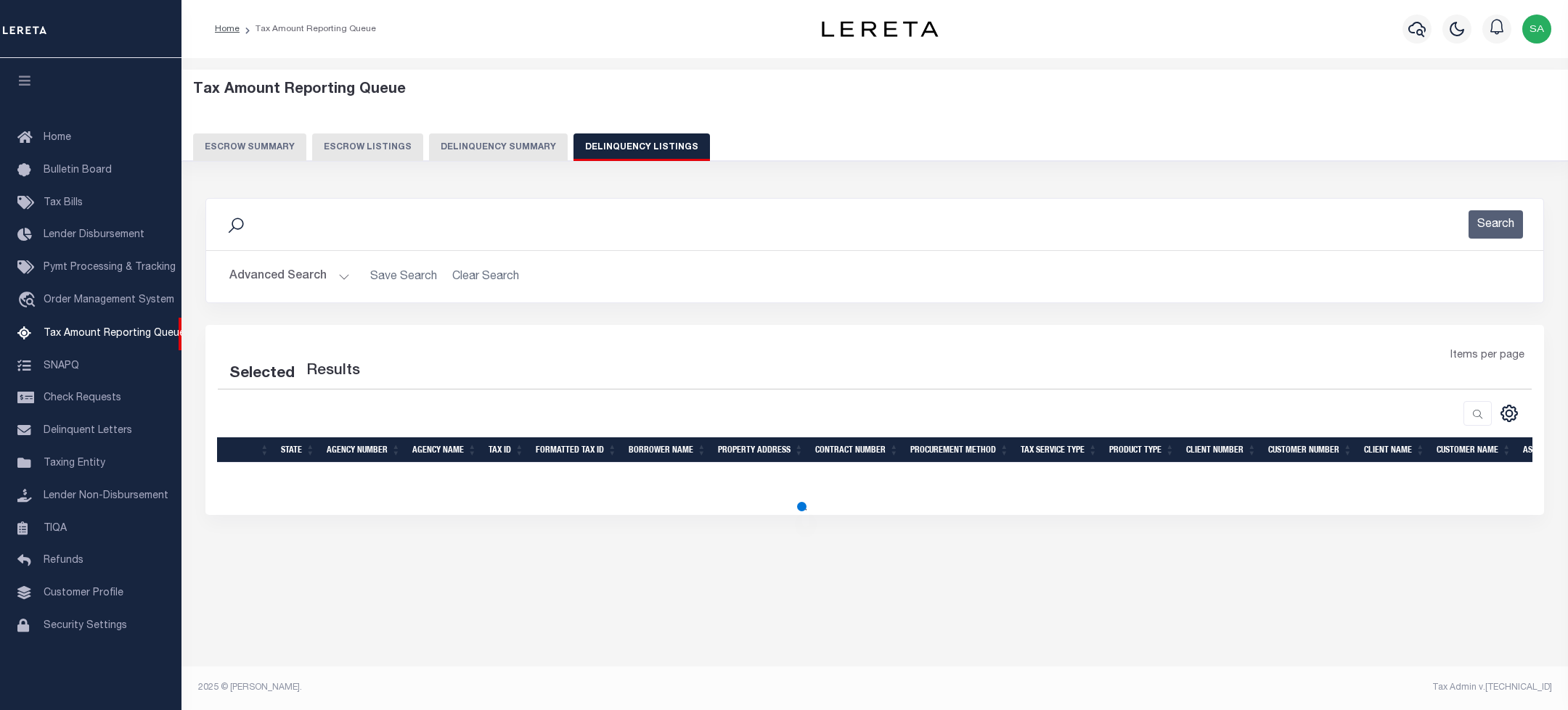
select select "100"
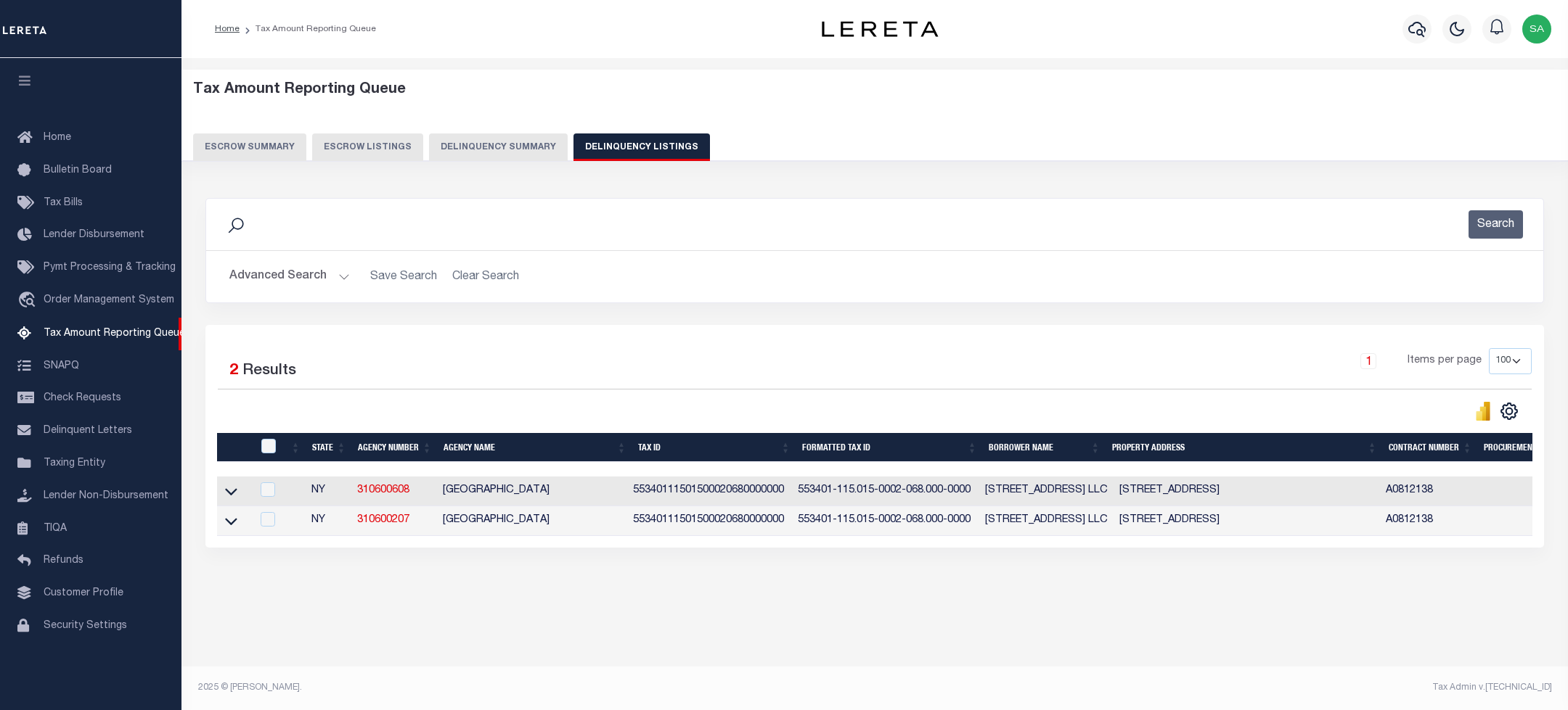
click at [318, 279] on button "Advanced Search" at bounding box center [290, 277] width 120 height 28
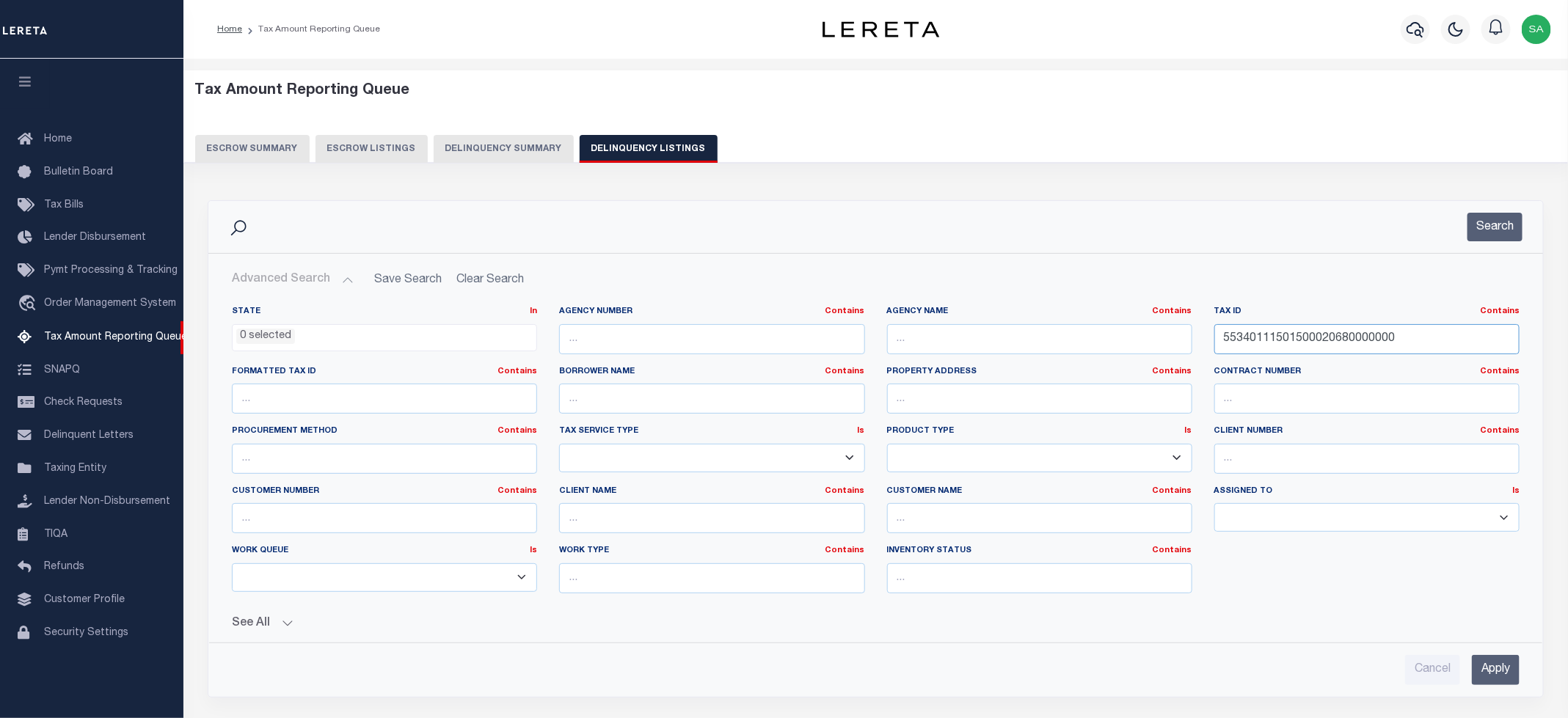
drag, startPoint x: 1415, startPoint y: 344, endPoint x: 1113, endPoint y: 334, distance: 302.2
click at [1113, 334] on div "State In In AK AL AR AZ CA CO CT DC DE FL GA GU HI IA ID IL IN KS [GEOGRAPHIC_D…" at bounding box center [875, 455] width 1310 height 299
paste input "30990140001041"
type input "55340309901400010410000000"
click at [1476, 229] on button "Search" at bounding box center [1494, 227] width 55 height 29
